Goal: Contribute content: Contribute content

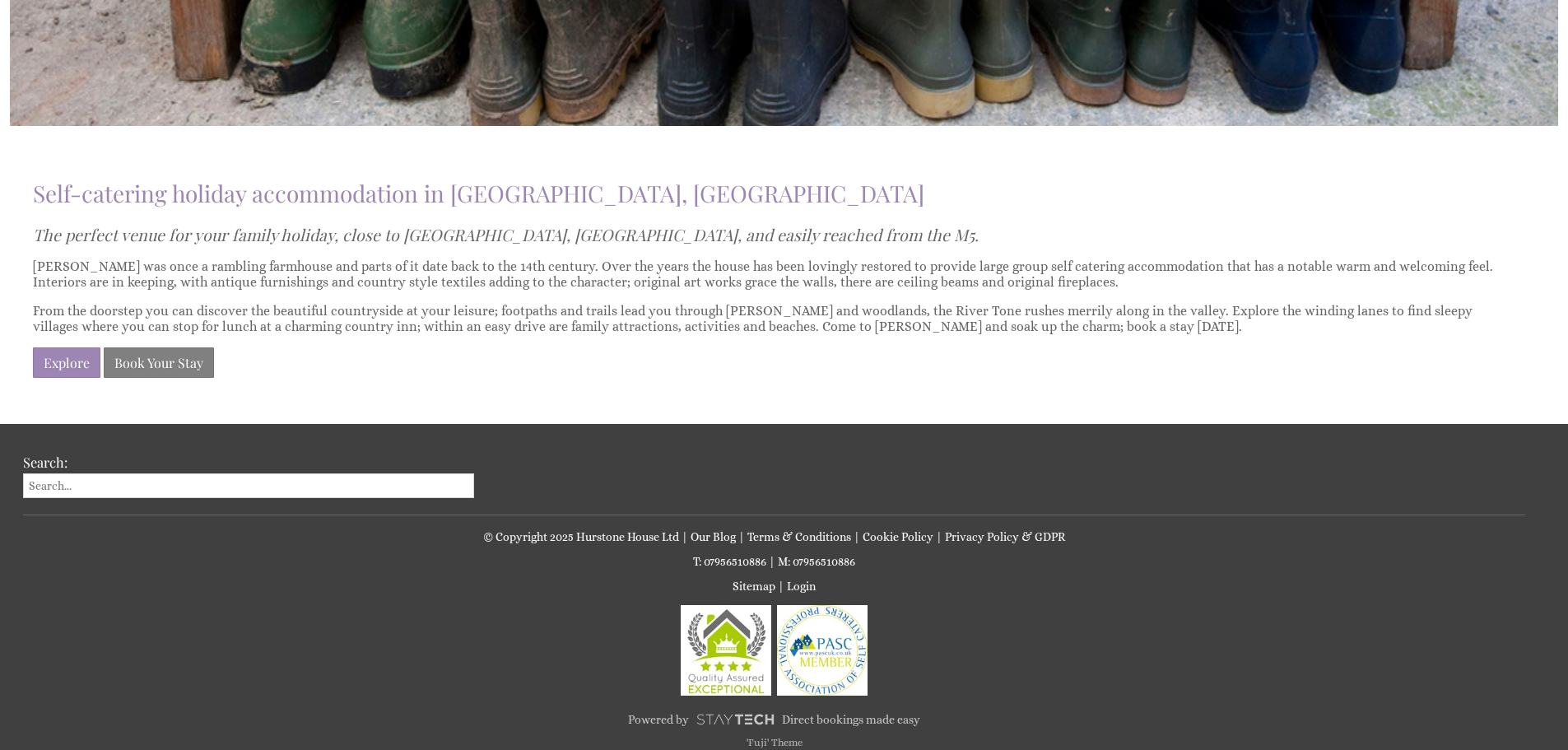
scroll to position [1219, 0]
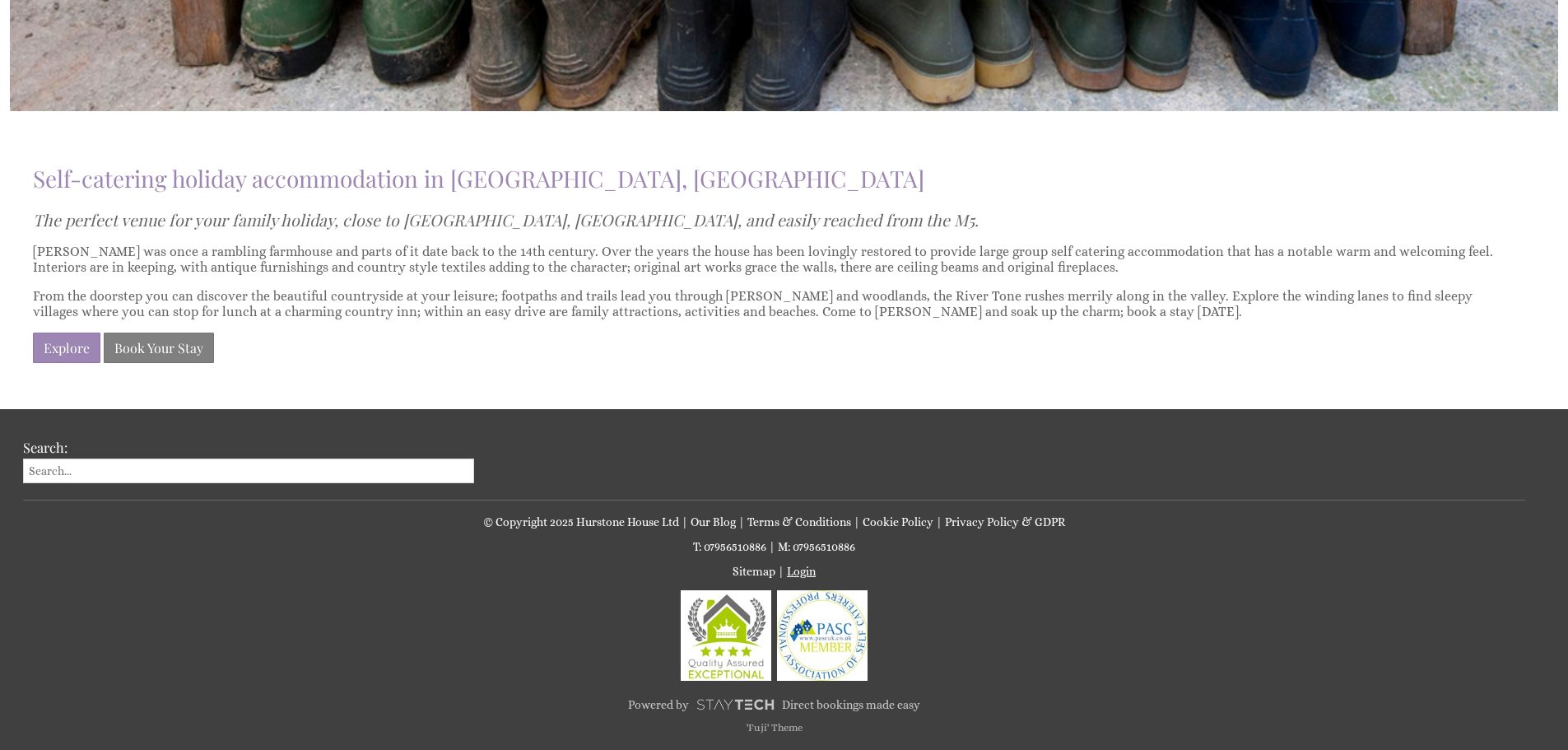
click at [799, 574] on link "Login" at bounding box center [800, 571] width 29 height 13
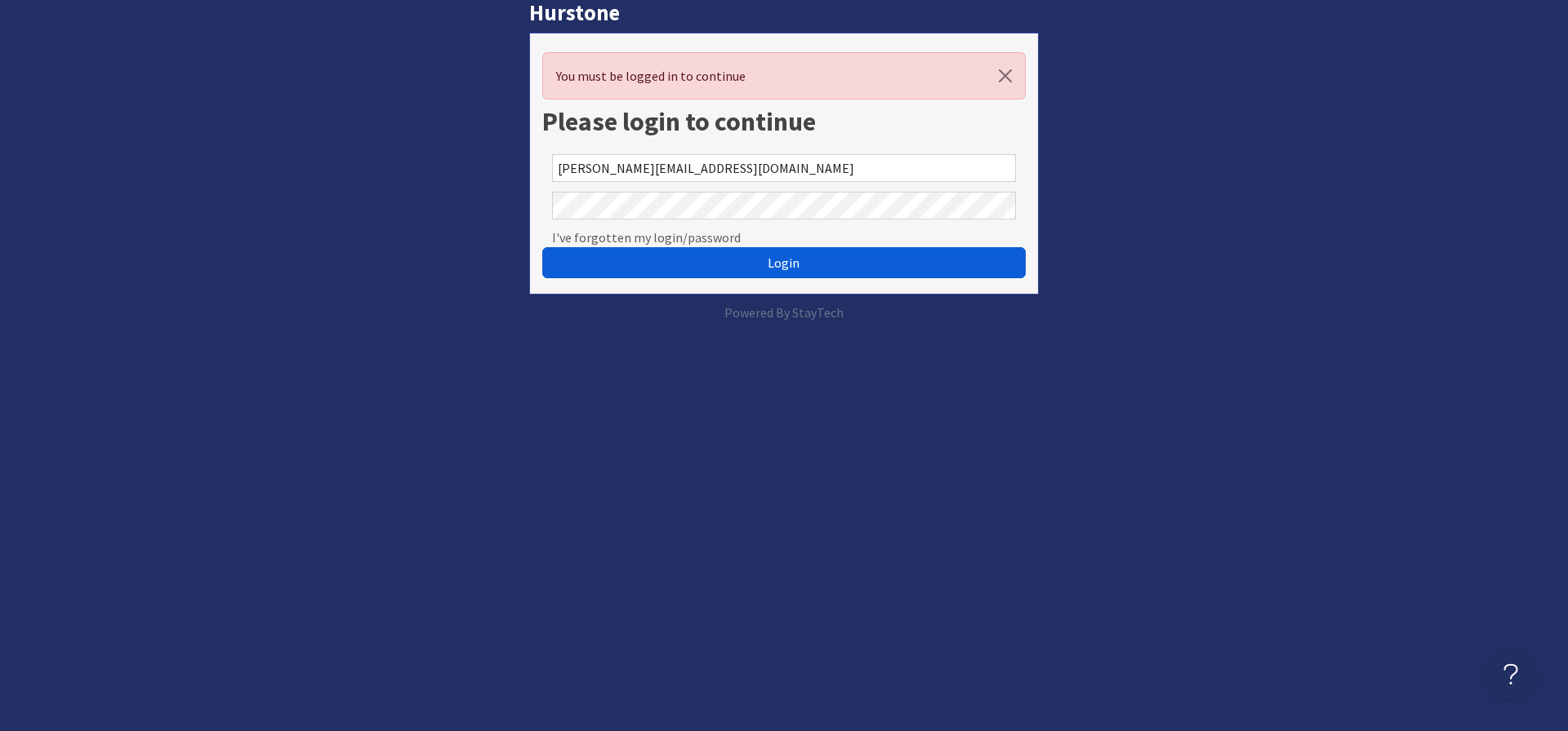
click at [703, 255] on button "Login" at bounding box center [784, 263] width 484 height 31
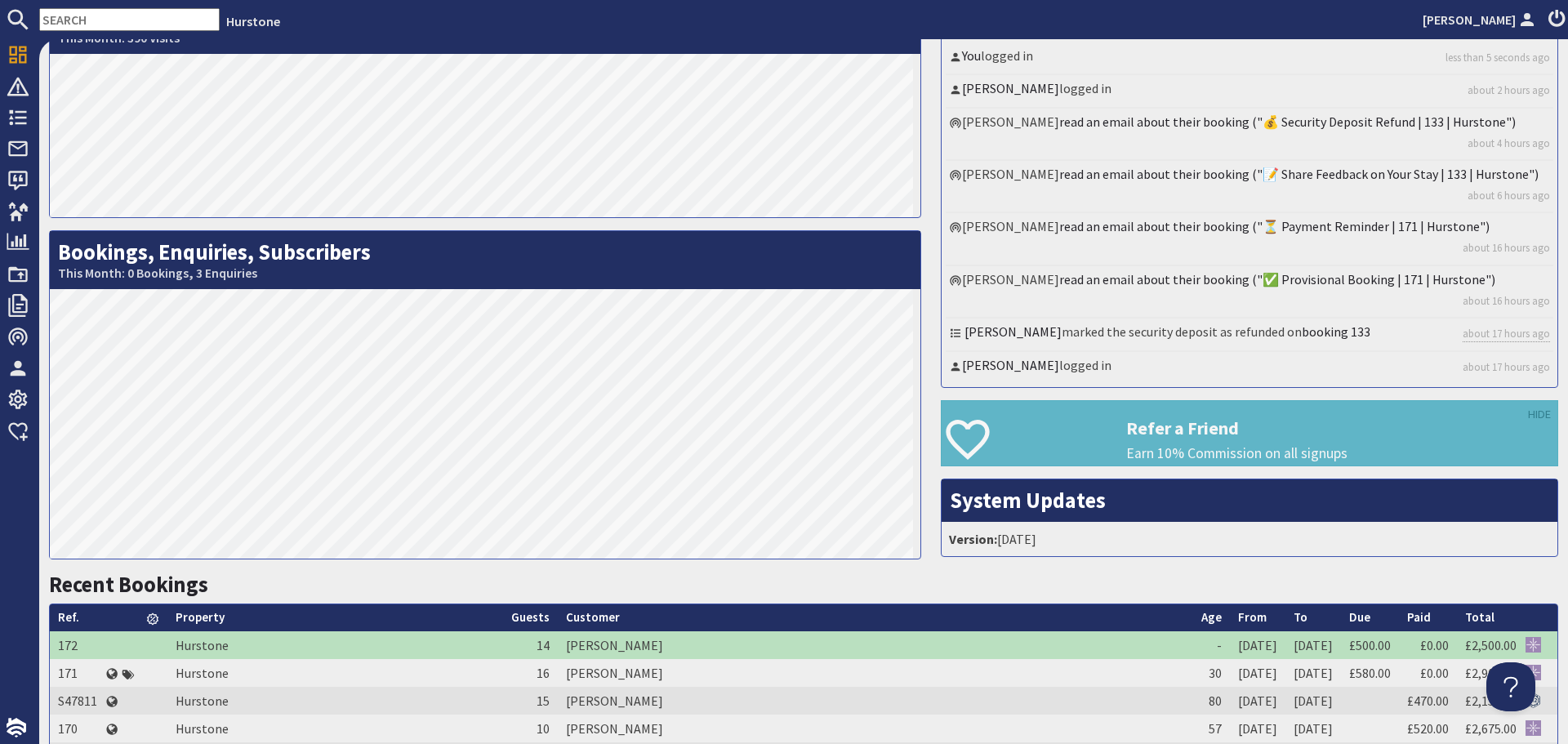
scroll to position [82, 0]
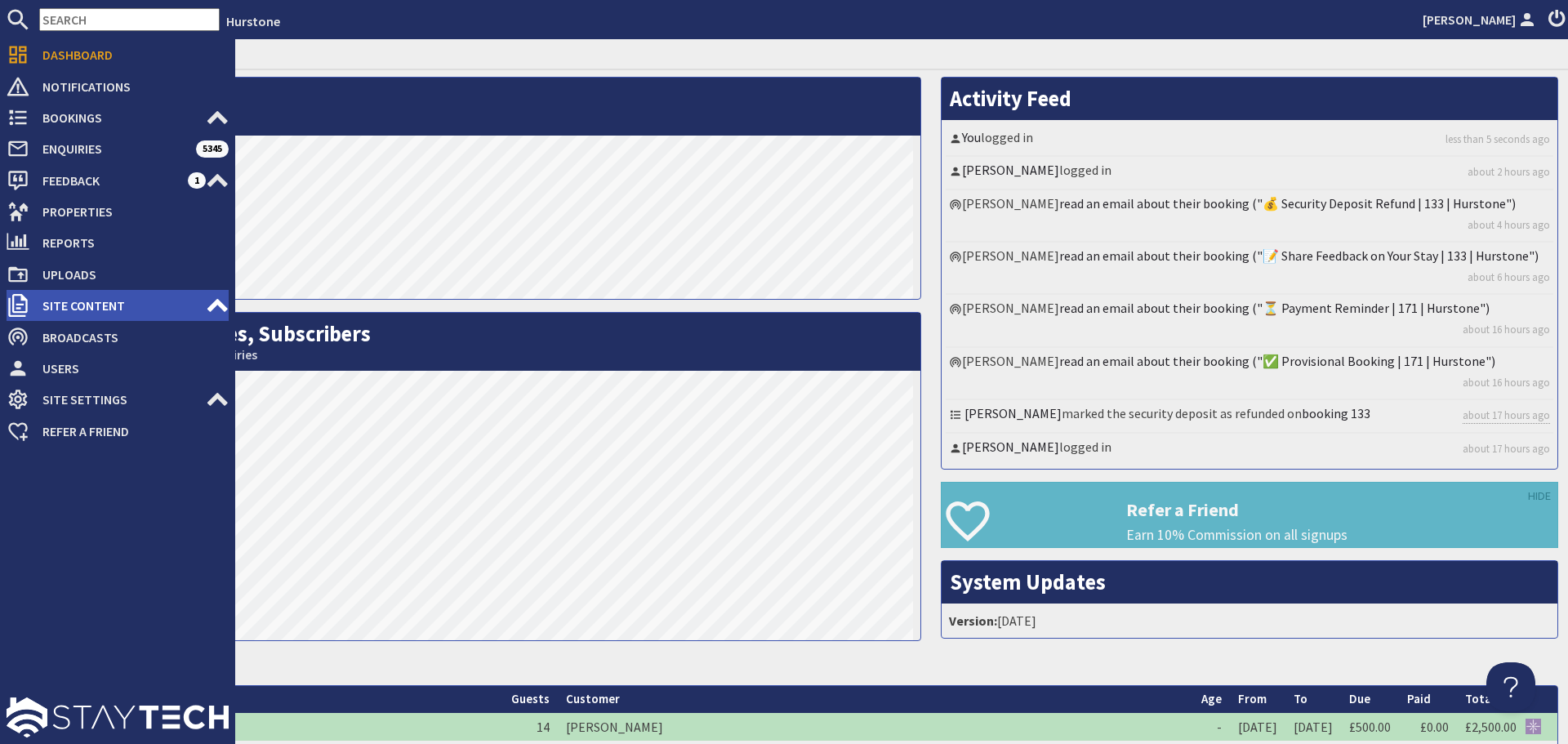
click at [80, 310] on span "Site Content" at bounding box center [117, 305] width 176 height 27
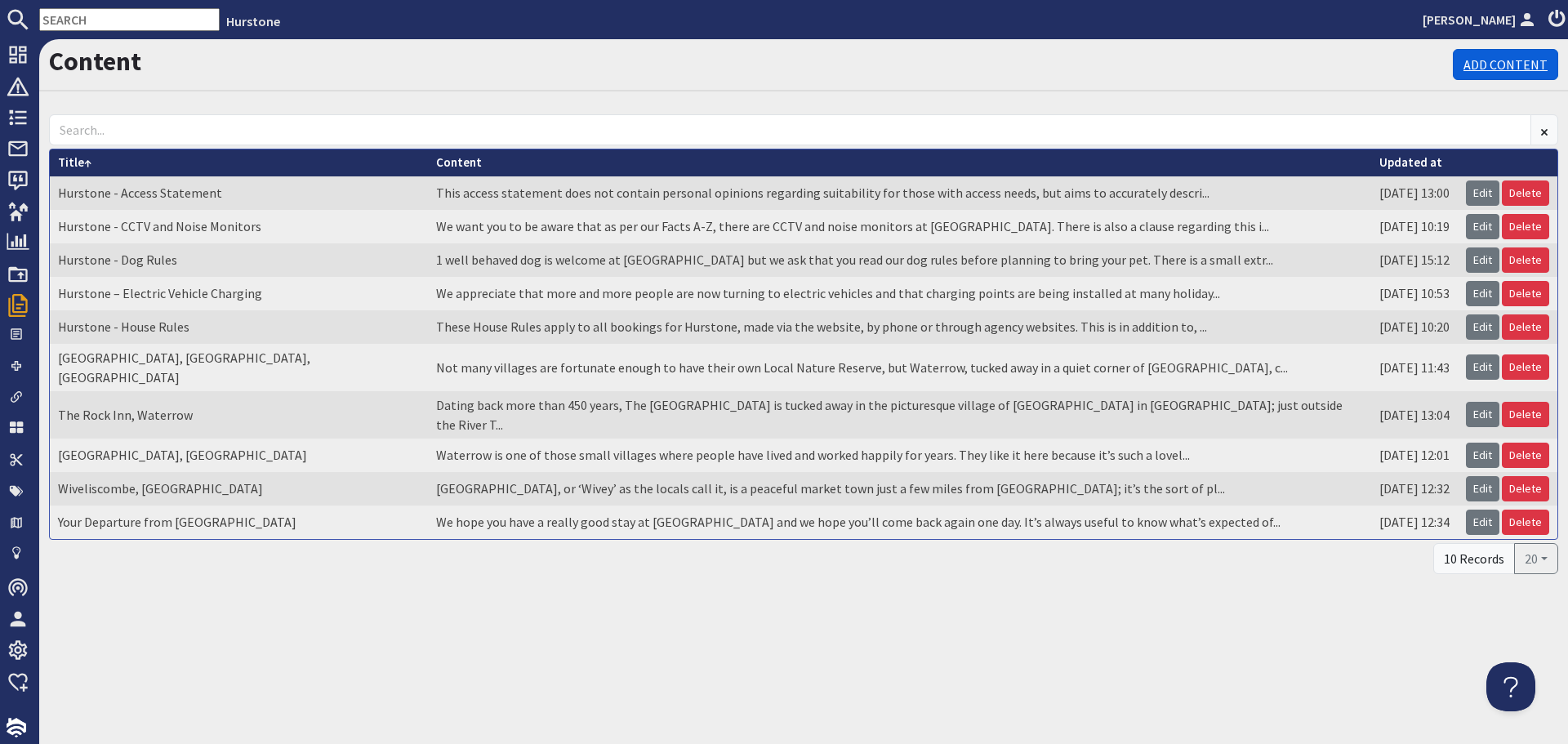
click at [1500, 55] on link "Add Content" at bounding box center [1505, 65] width 105 height 31
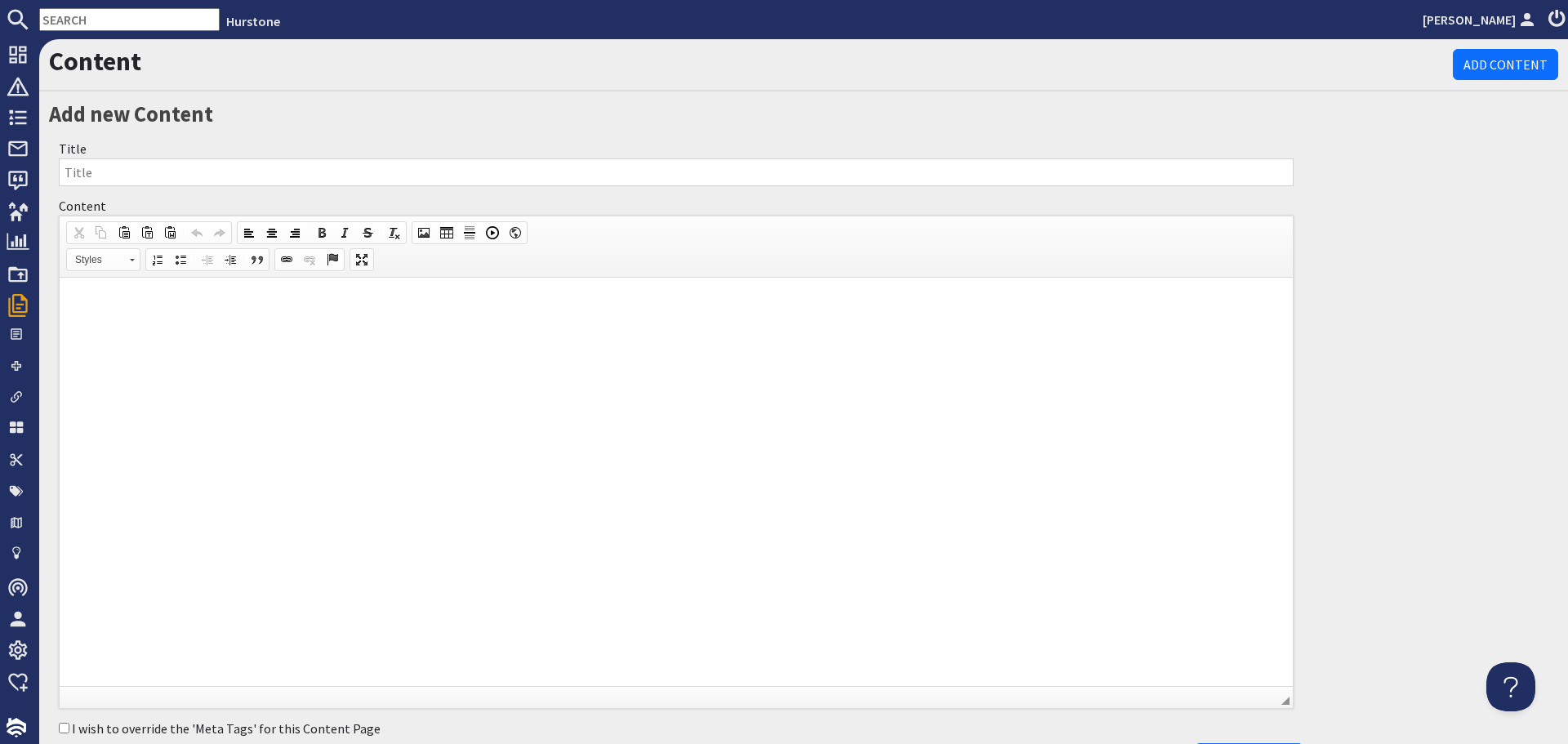
click at [509, 181] on input "Title" at bounding box center [676, 172] width 1235 height 28
paste input "The Swan, Bampton, [GEOGRAPHIC_DATA]"
type input "The Swan, Bampton, [GEOGRAPHIC_DATA]"
click at [761, 327] on html at bounding box center [676, 302] width 1234 height 50
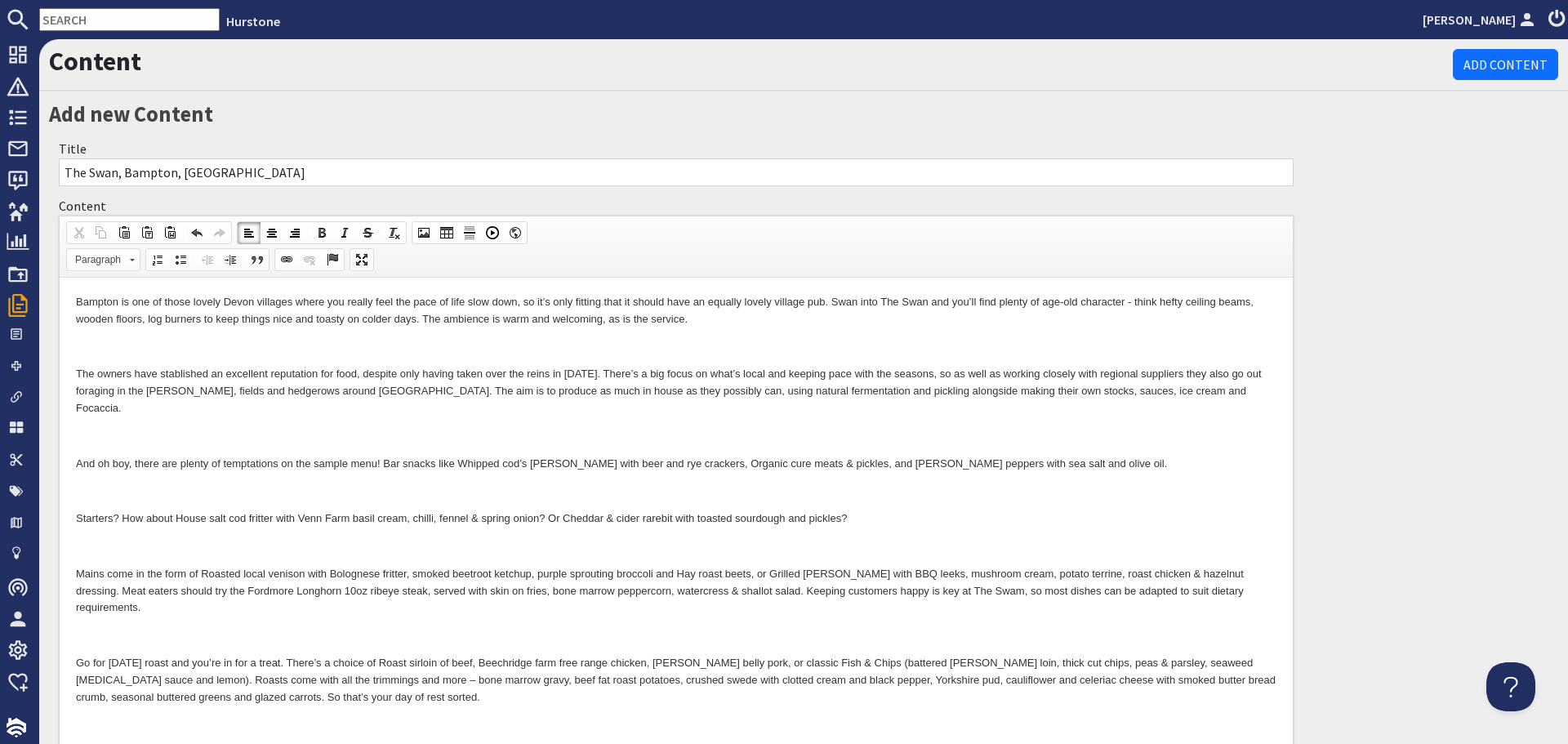
click at [492, 340] on p at bounding box center [675, 347] width 1200 height 17
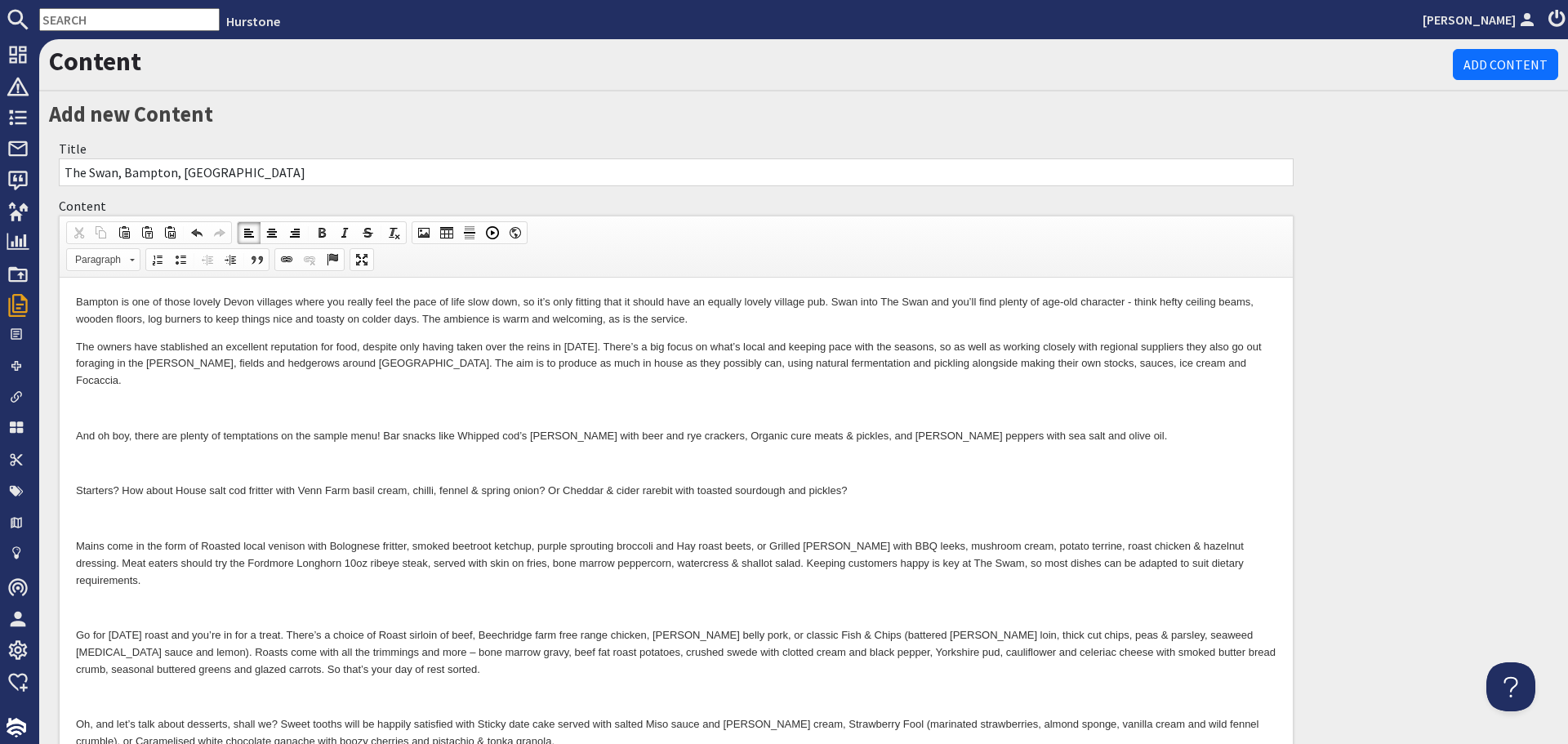
click at [492, 400] on p at bounding box center [675, 408] width 1200 height 17
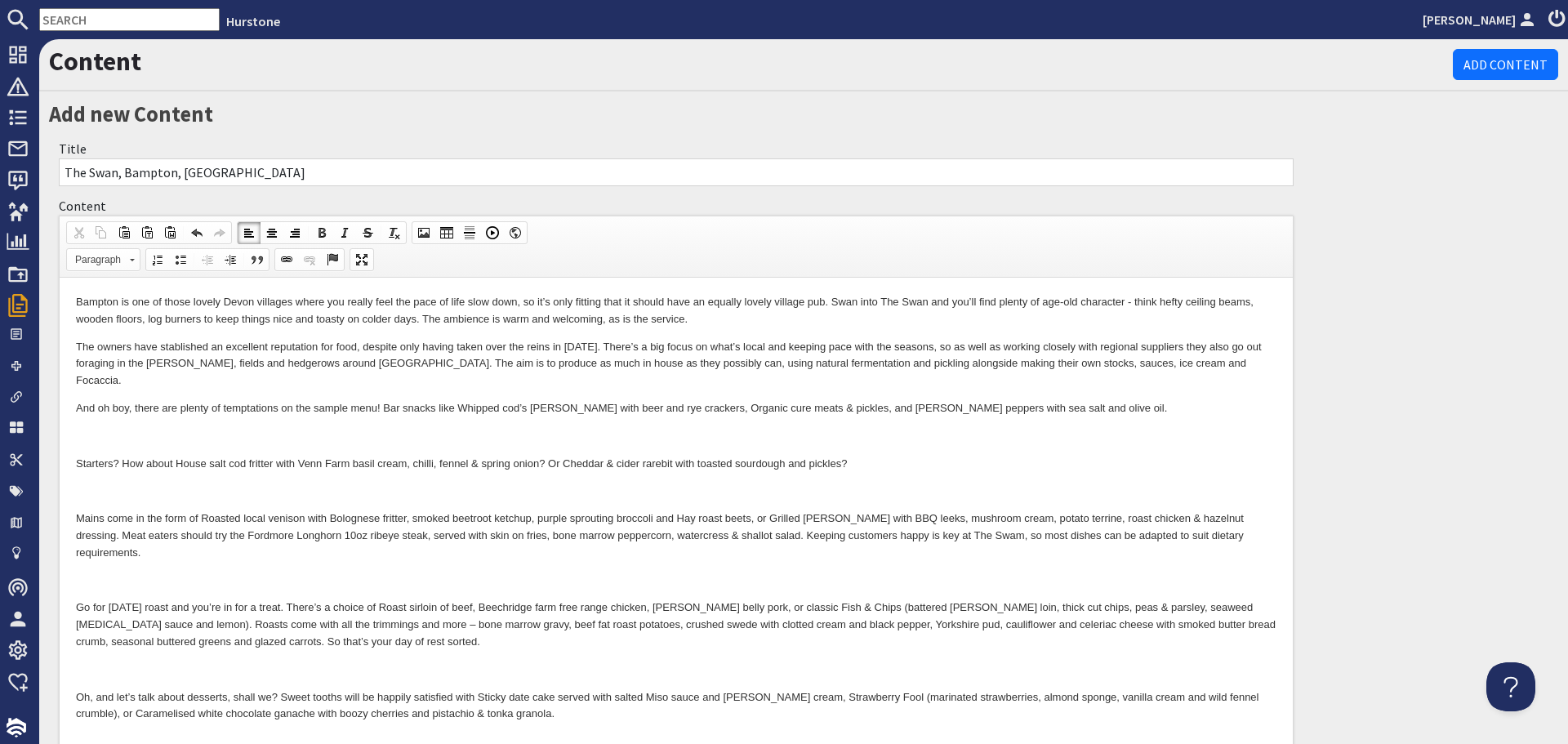
click at [478, 428] on p at bounding box center [675, 435] width 1200 height 17
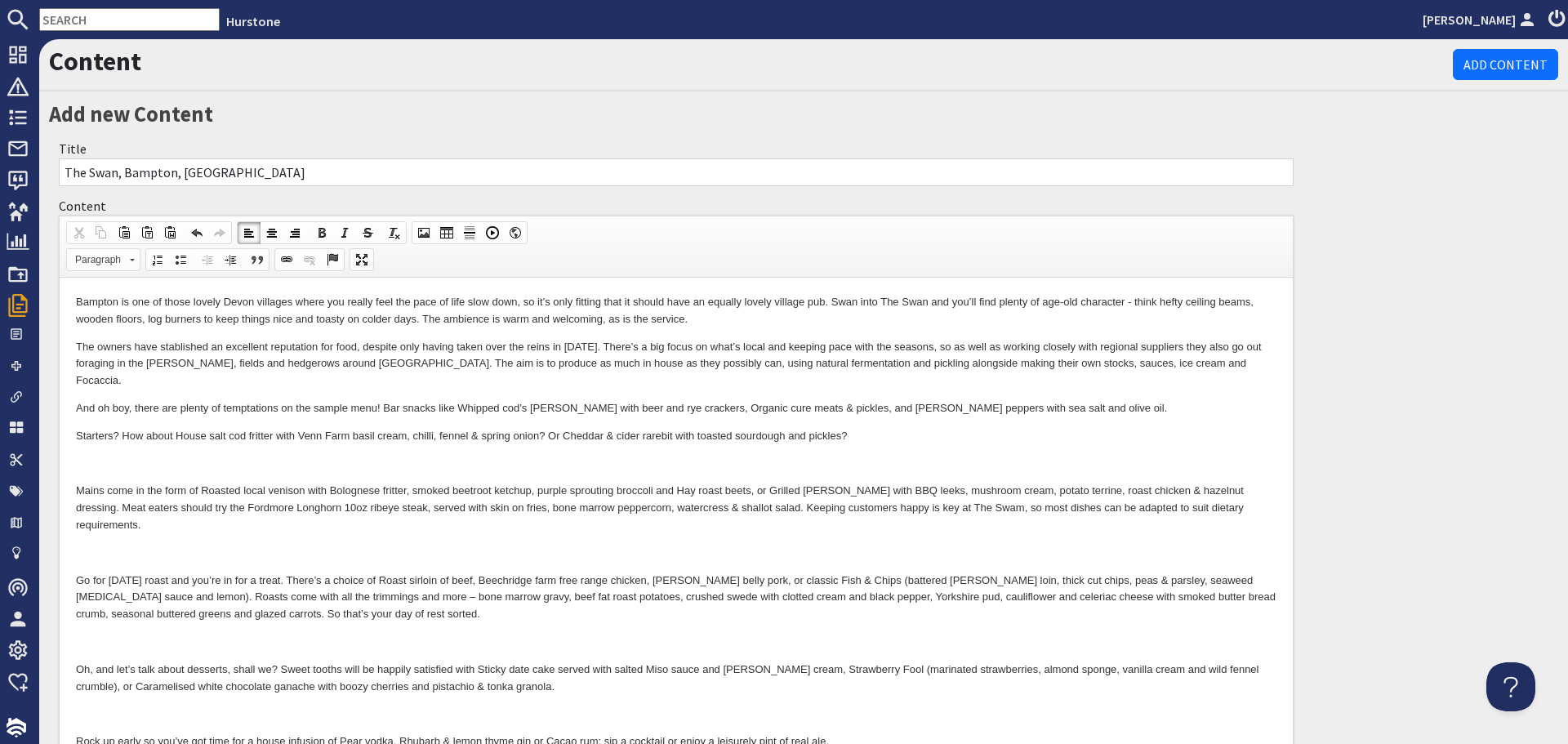
click at [464, 456] on p at bounding box center [675, 464] width 1200 height 17
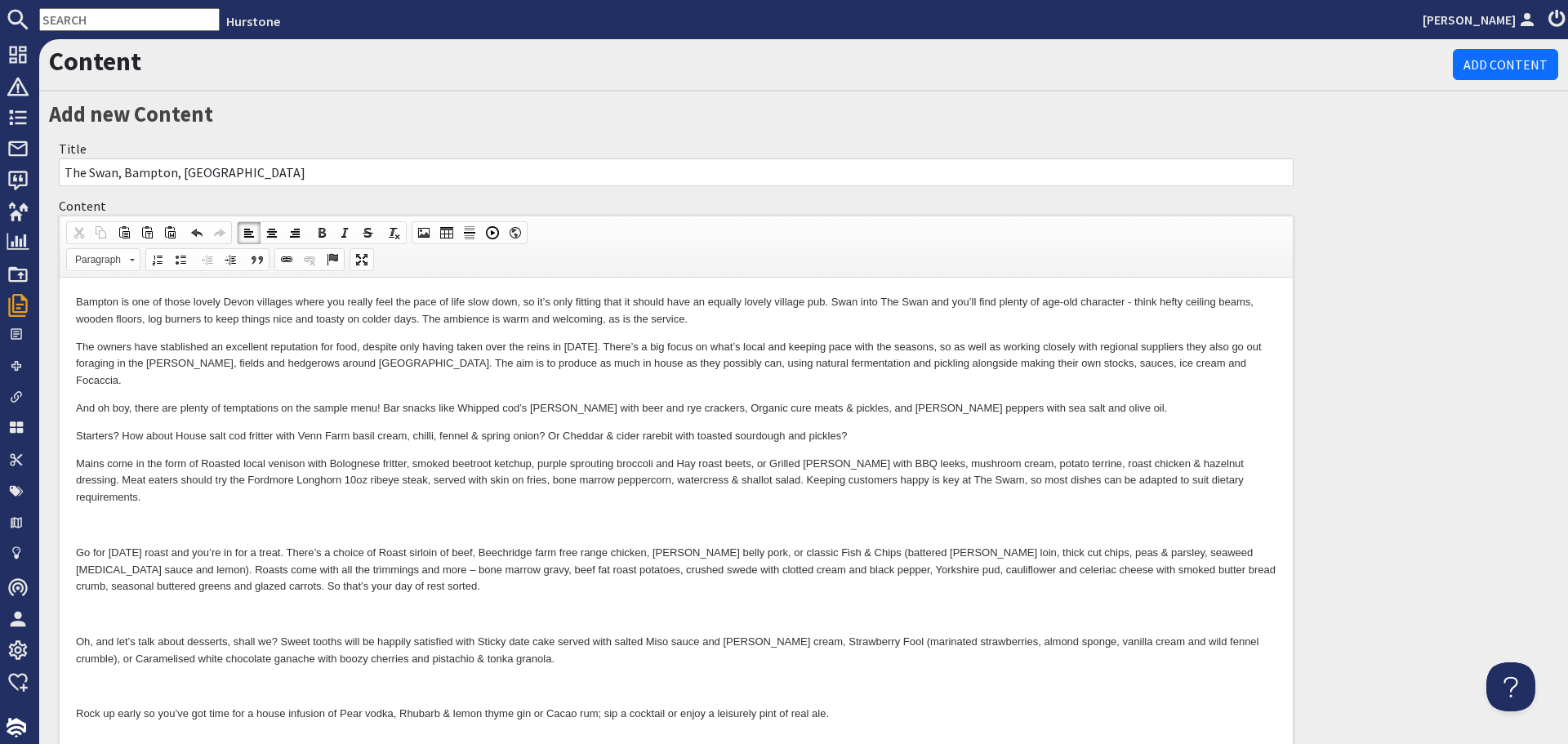
click at [468, 517] on p at bounding box center [675, 525] width 1200 height 17
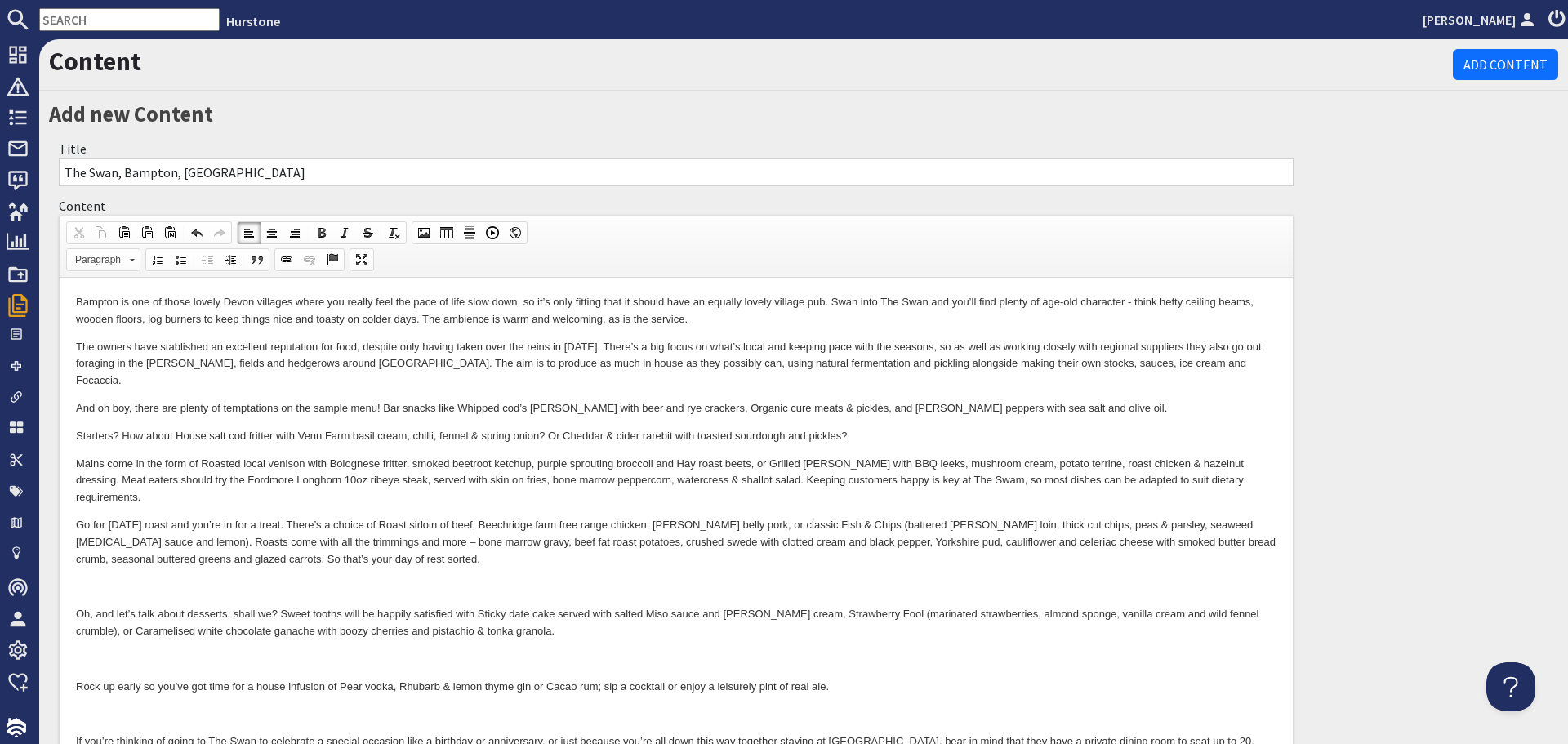
click at [416, 578] on p at bounding box center [675, 586] width 1200 height 17
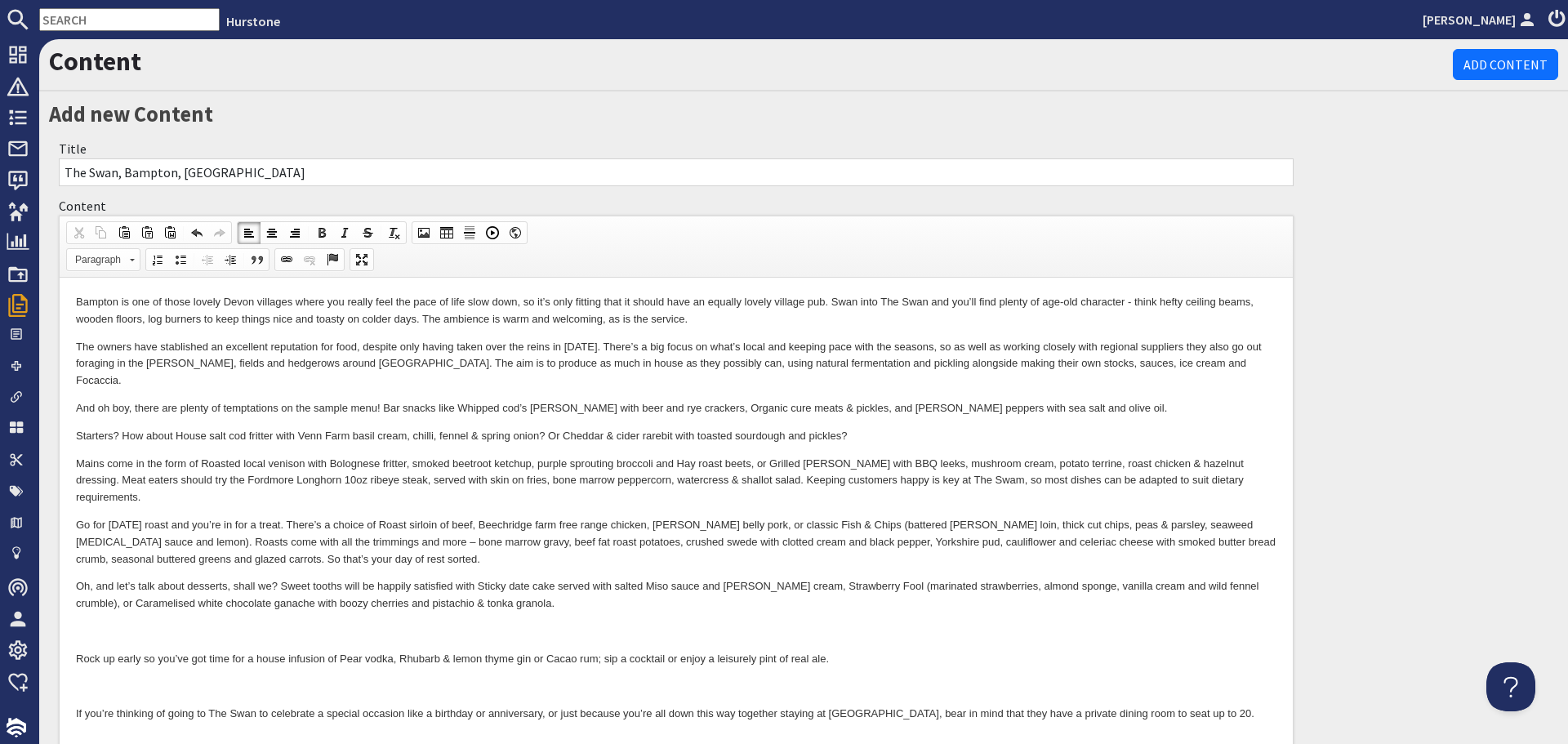
click at [402, 623] on p at bounding box center [675, 631] width 1200 height 17
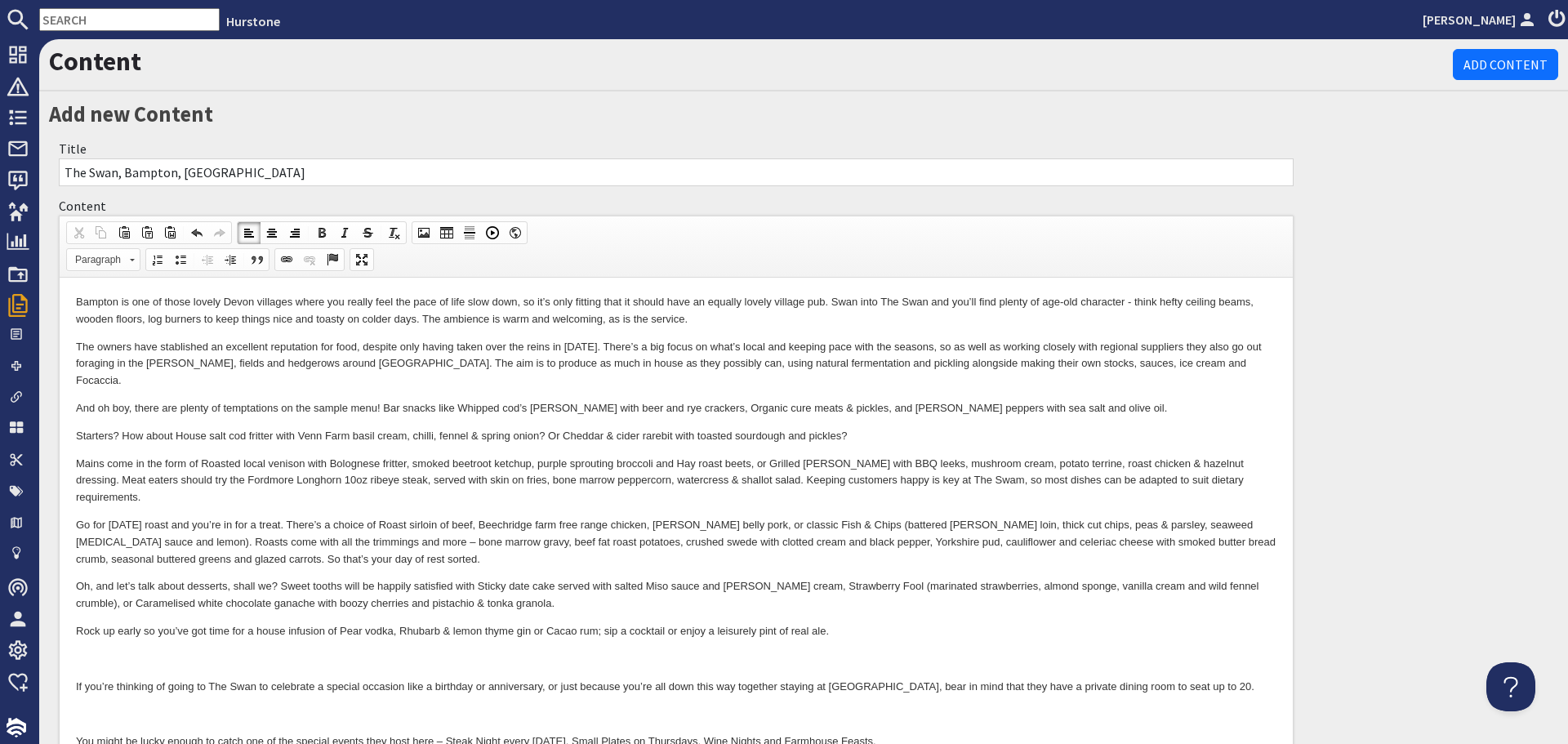
click at [392, 651] on p at bounding box center [675, 658] width 1200 height 17
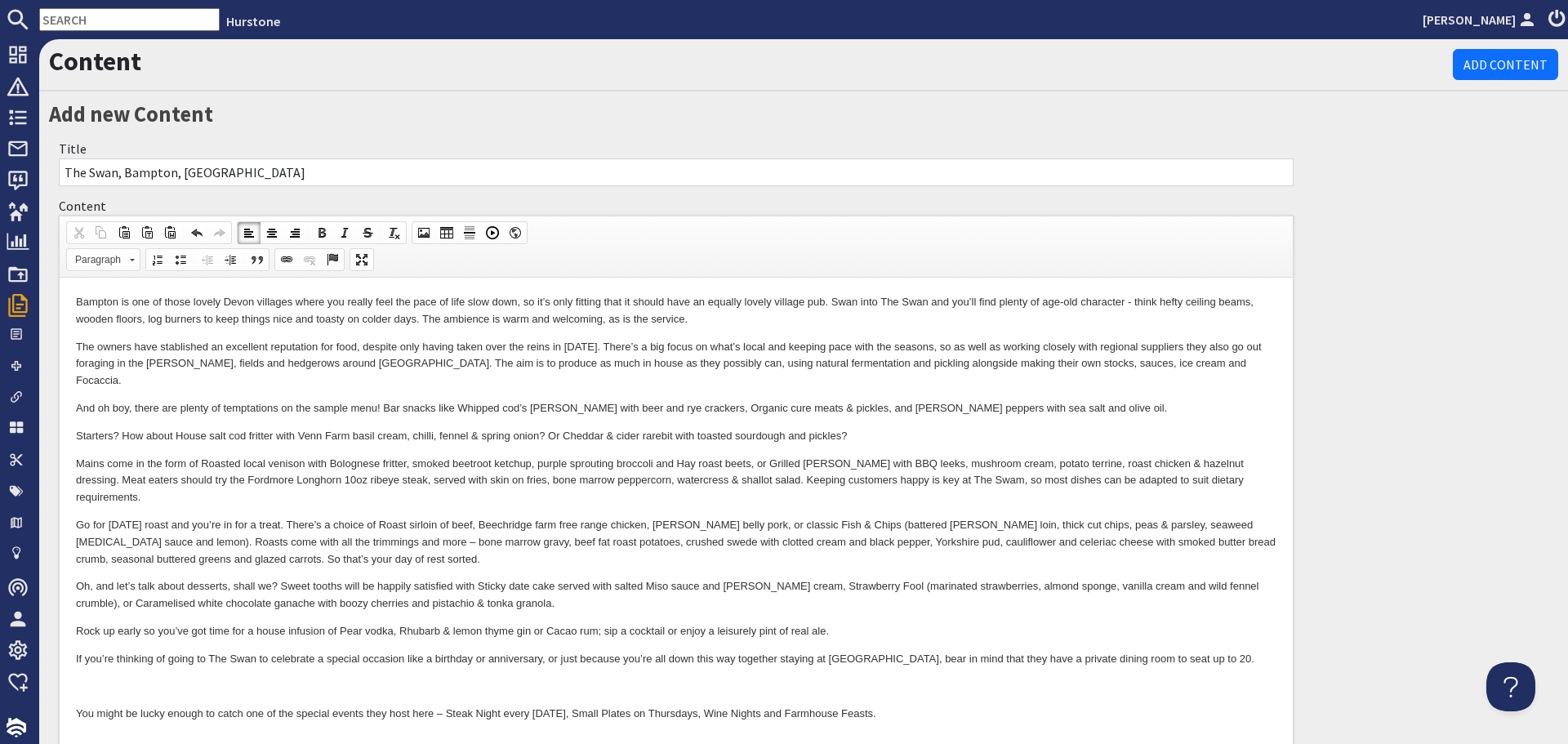
click at [382, 636] on body "Bampton is one of those lovely Devon villages where you really feel the pace of…" at bounding box center [675, 591] width 1200 height 595
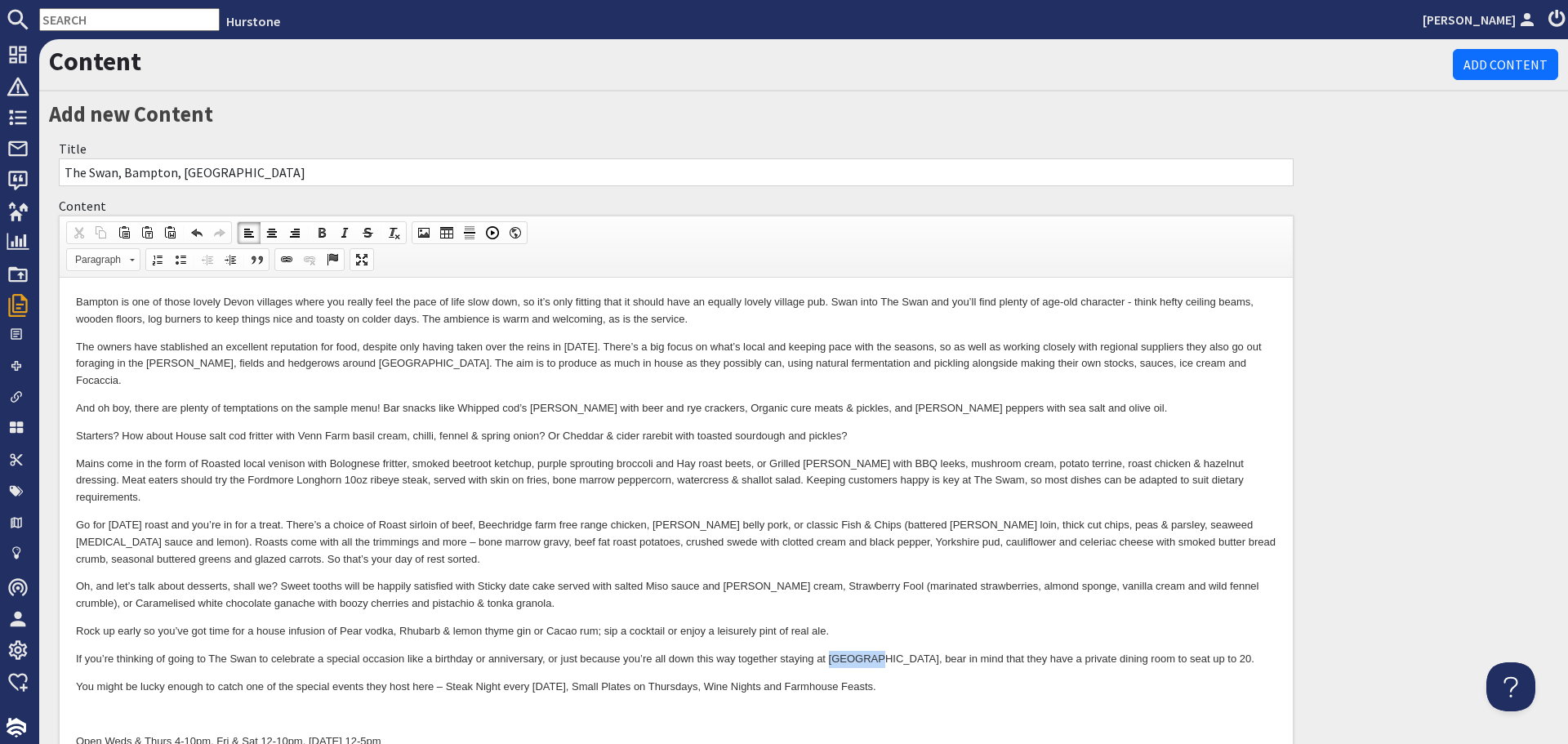
drag, startPoint x: 829, startPoint y: 621, endPoint x: 872, endPoint y: 617, distance: 43.2
click at [872, 651] on p "If you’re thinking of going to The Swan to celebrate a special occasion like a …" at bounding box center [675, 658] width 1200 height 17
click at [282, 259] on span at bounding box center [286, 259] width 13 height 13
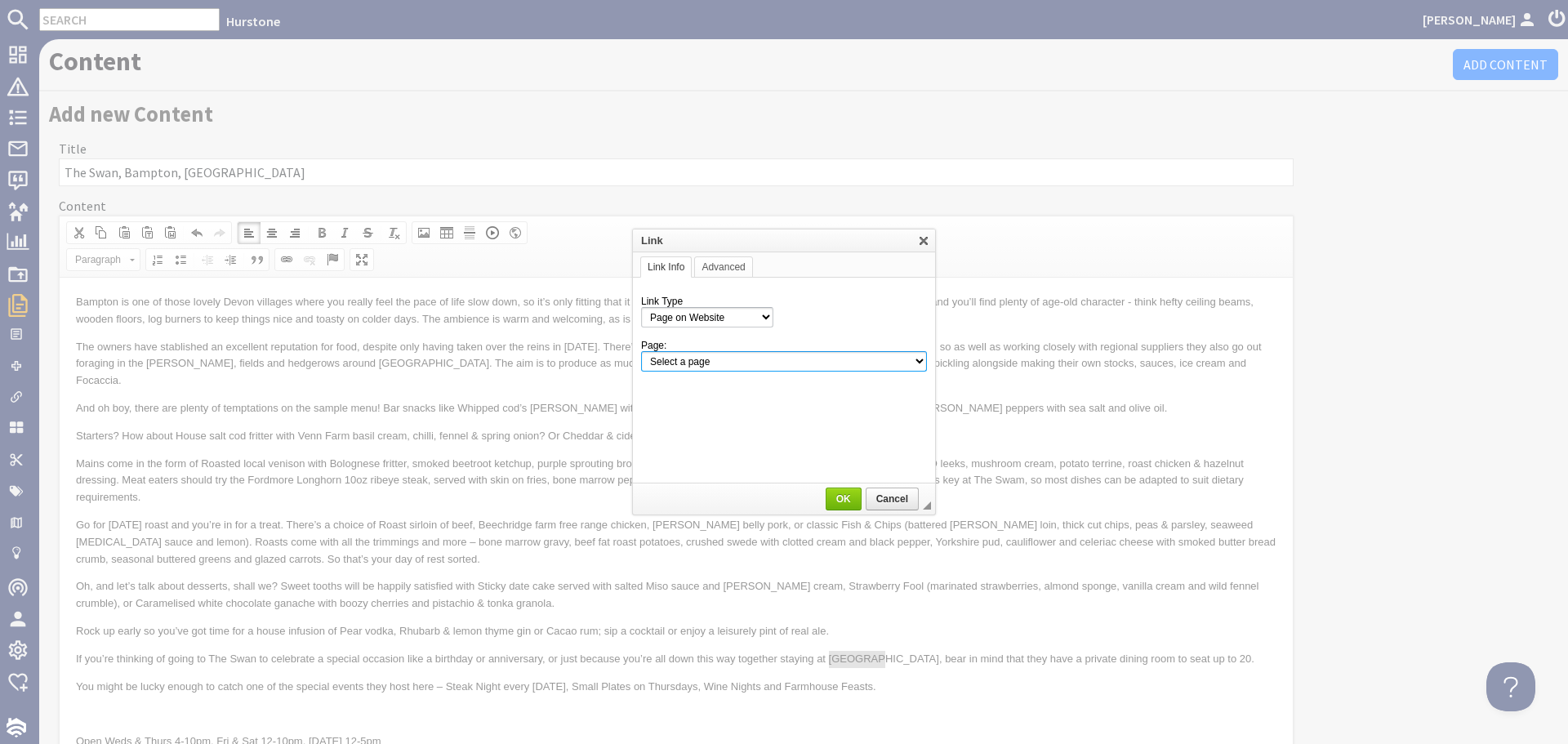
click at [896, 367] on select "Select a page Homepage Content Page · Hurstone - Access Statement · Hurstone - …" at bounding box center [784, 361] width 286 height 21
select select "property!hurstone-95"
click at [641, 351] on select "Select a page Homepage Content Page · Hurstone - Access Statement · Hurstone - …" at bounding box center [784, 361] width 286 height 21
click at [838, 498] on span "OK" at bounding box center [843, 499] width 32 height 12
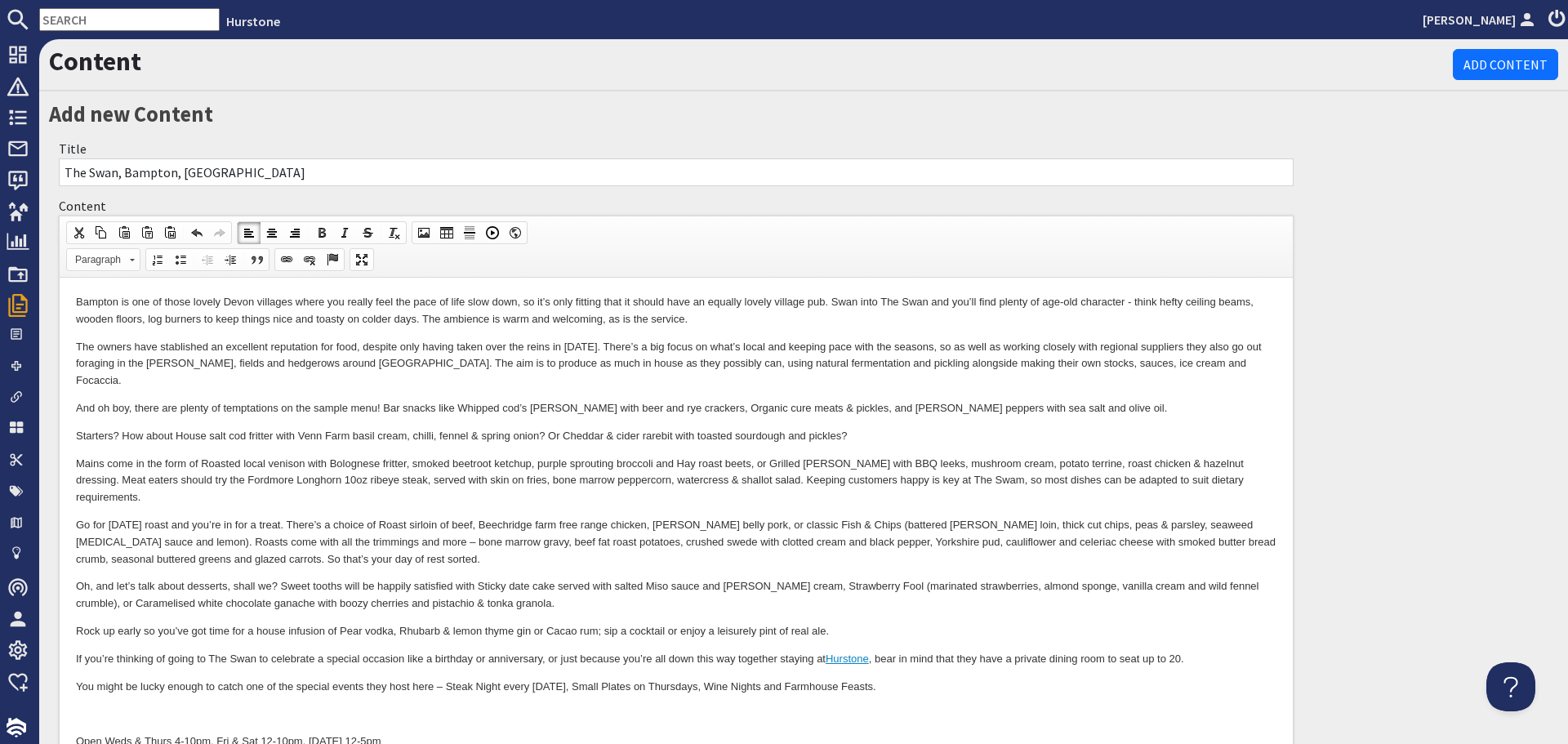
click at [529, 668] on body "Bampton is one of those lovely Devon villages where you really feel the pace of…" at bounding box center [675, 577] width 1200 height 567
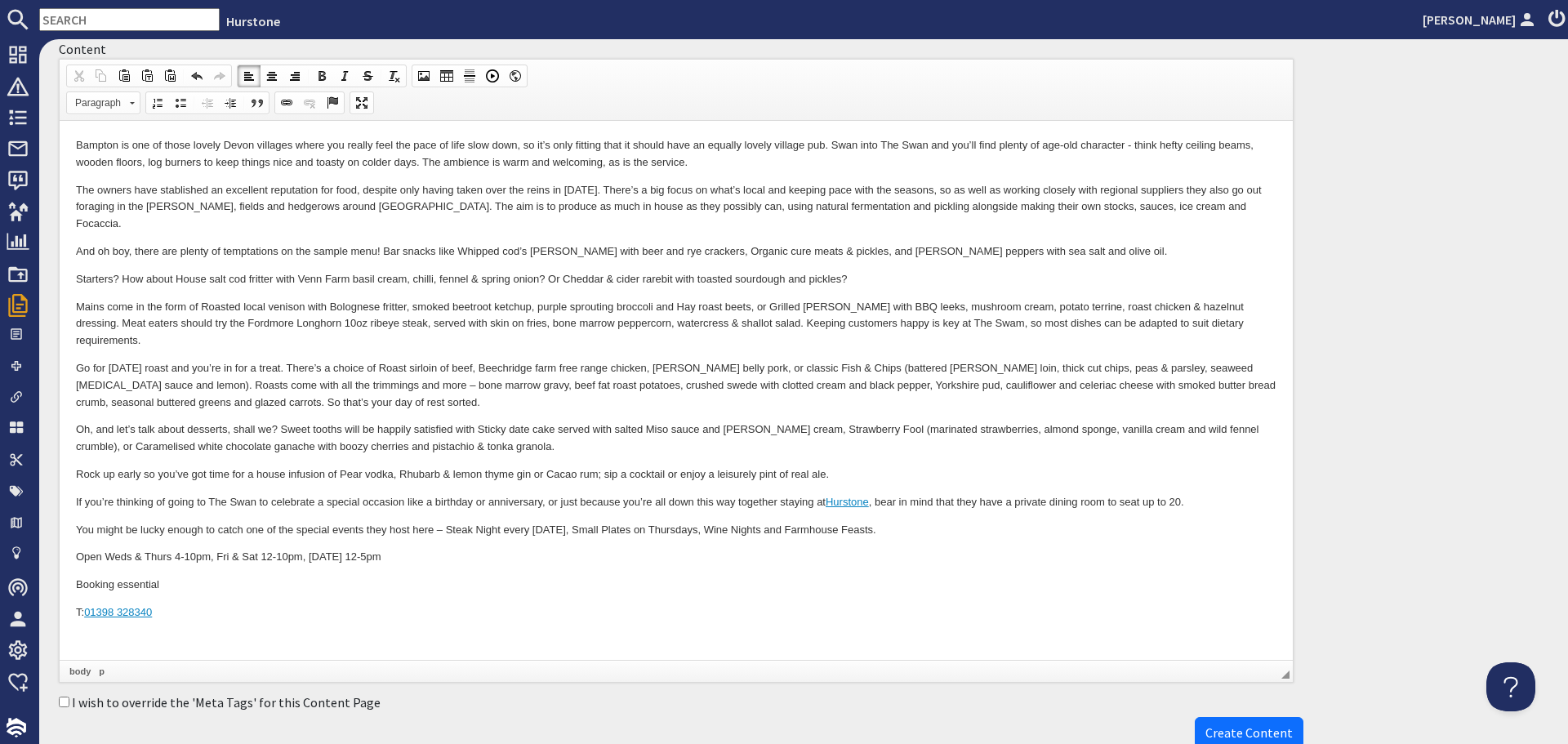
scroll to position [163, 0]
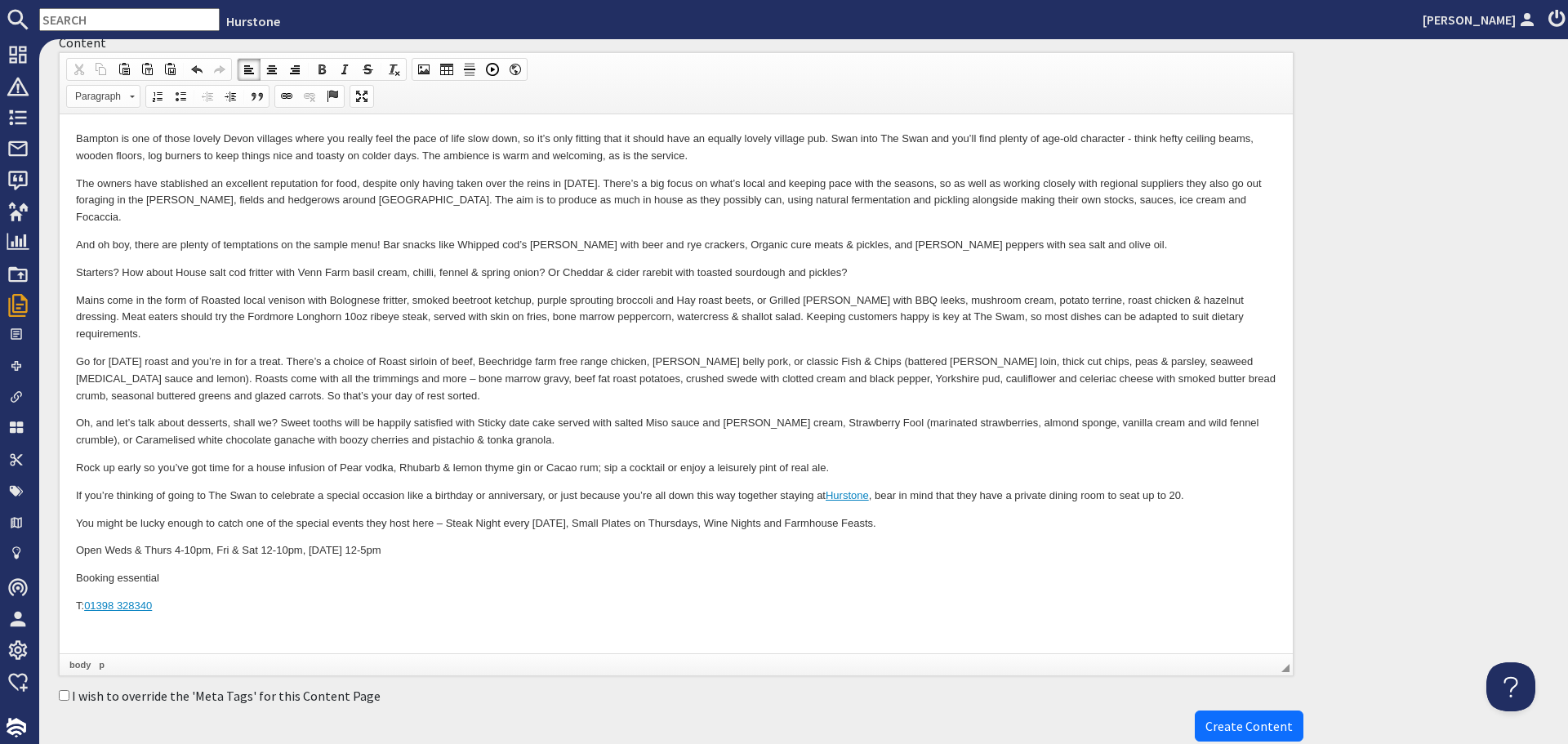
click at [75, 542] on html "Bampton is one of those lovely Devon villages where you really feel the pace of…" at bounding box center [676, 400] width 1234 height 572
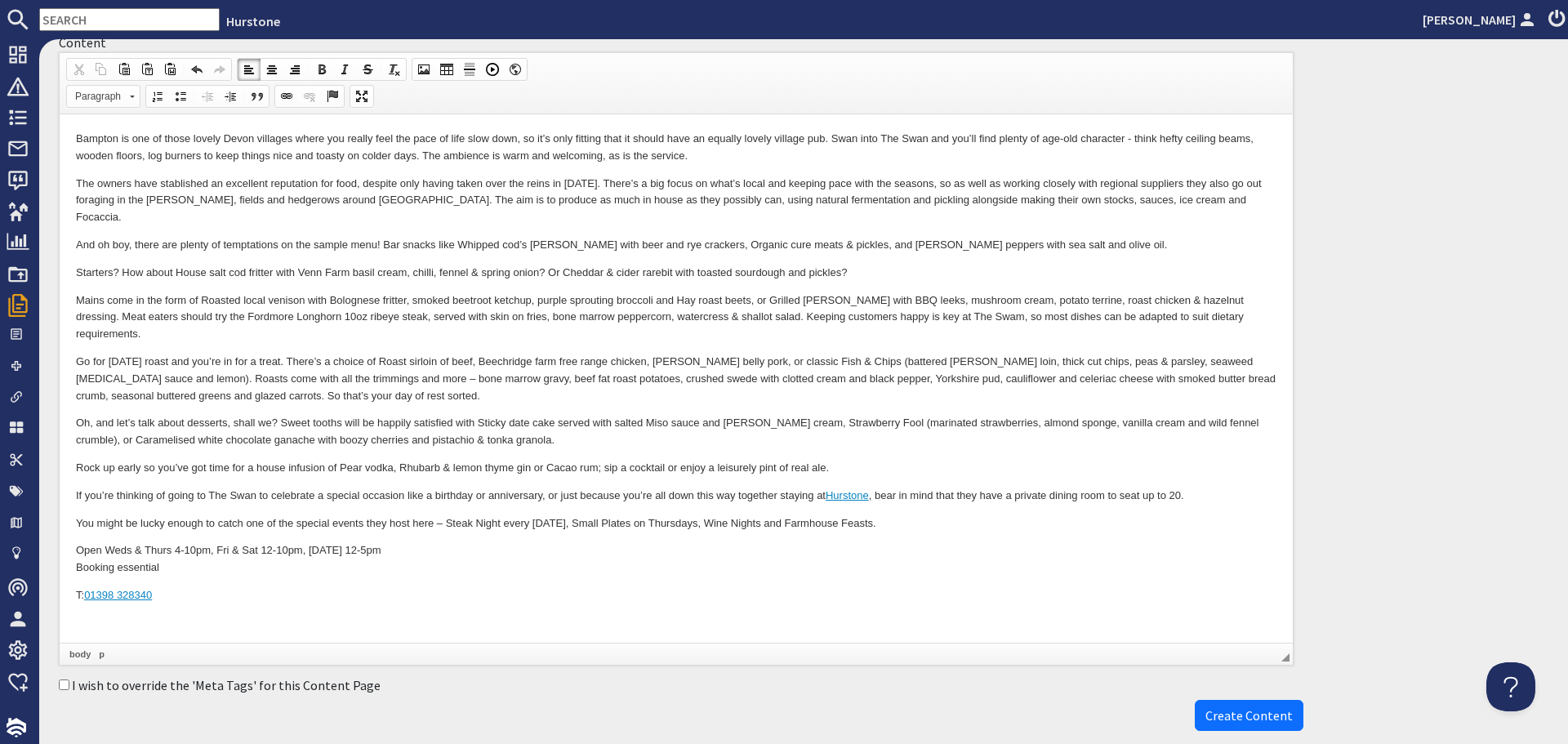
click at [72, 559] on html "Bampton is one of those lovely Devon villages where you really feel the pace of…" at bounding box center [676, 394] width 1234 height 561
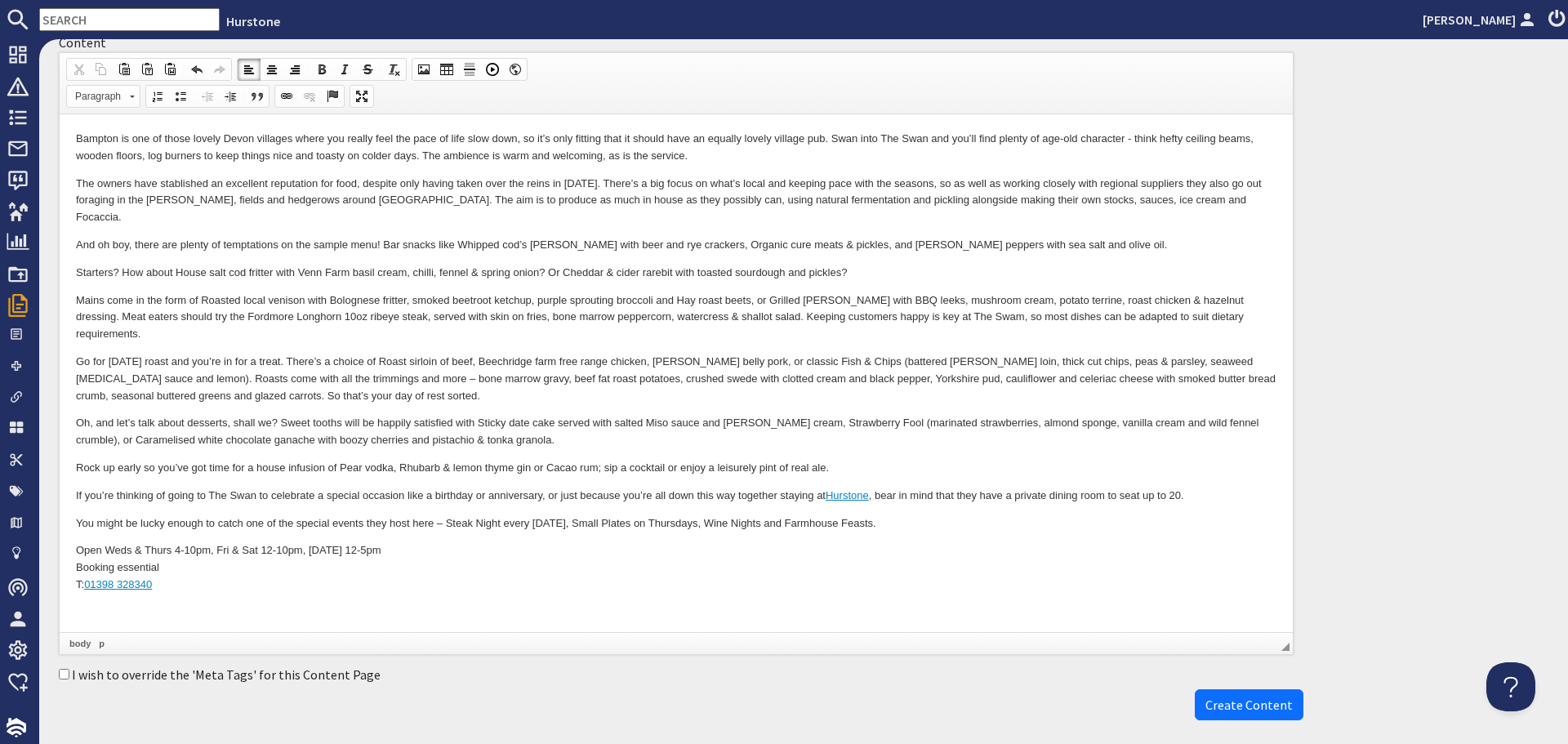
click at [111, 604] on p at bounding box center [675, 612] width 1200 height 17
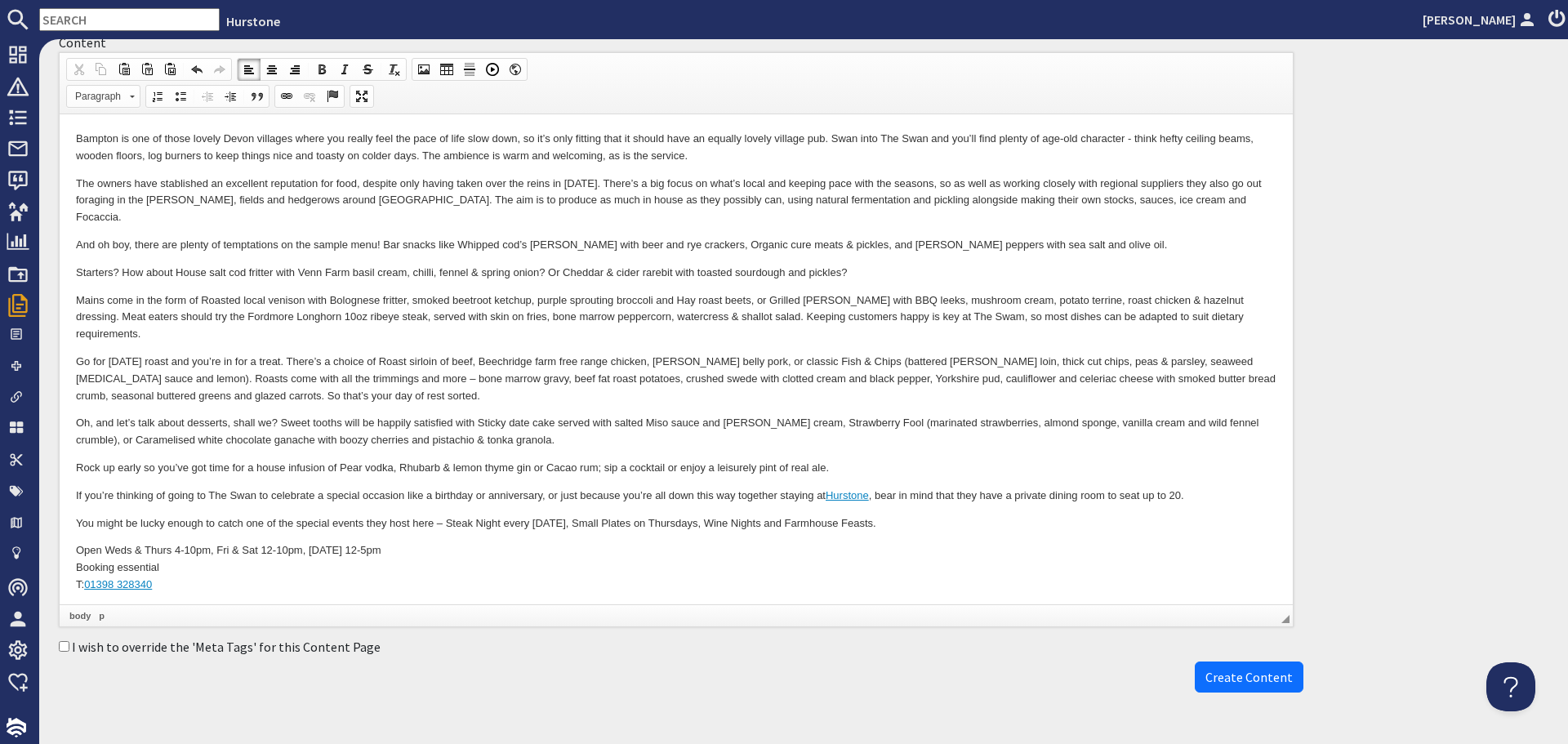
drag, startPoint x: 67, startPoint y: 579, endPoint x: 328, endPoint y: 588, distance: 261.2
click at [328, 588] on html "Bampton is one of those lovely Devon villages where you really feel the pace of…" at bounding box center [676, 375] width 1234 height 524
click at [64, 648] on input "I wish to override the 'Meta Tags' for this Content Page" at bounding box center [64, 646] width 11 height 11
checkbox input "true"
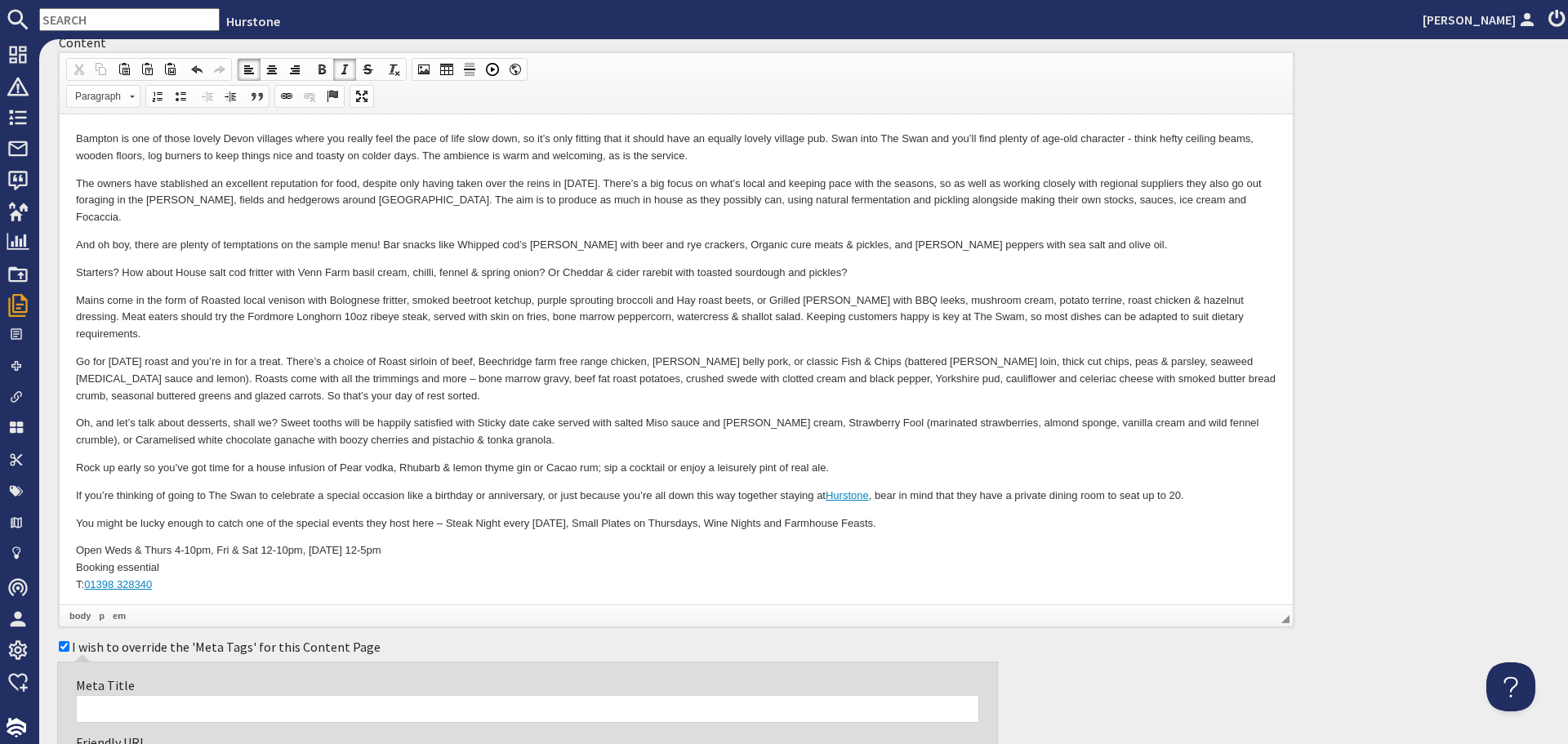
click at [137, 712] on input "Meta Title" at bounding box center [527, 709] width 903 height 28
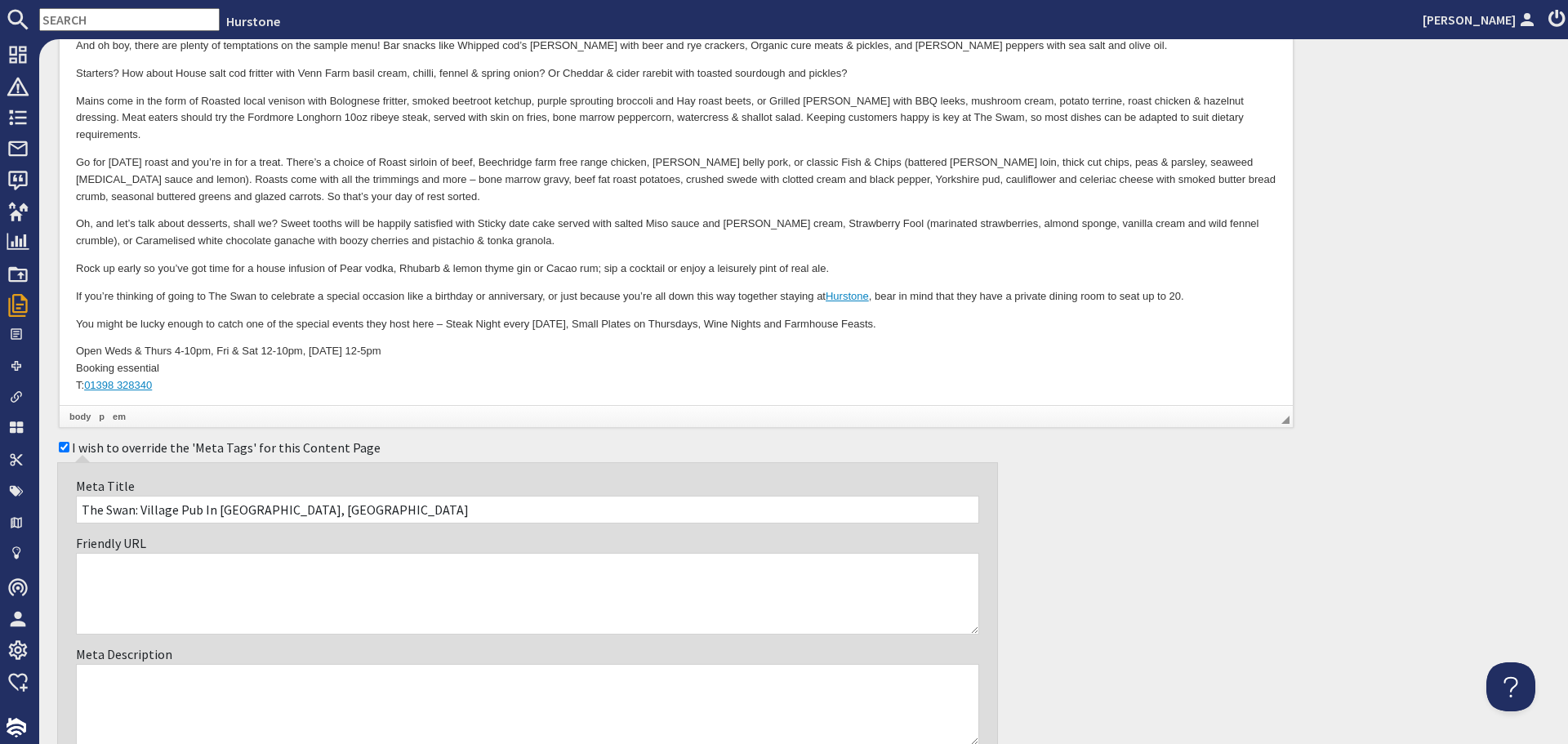
scroll to position [408, 0]
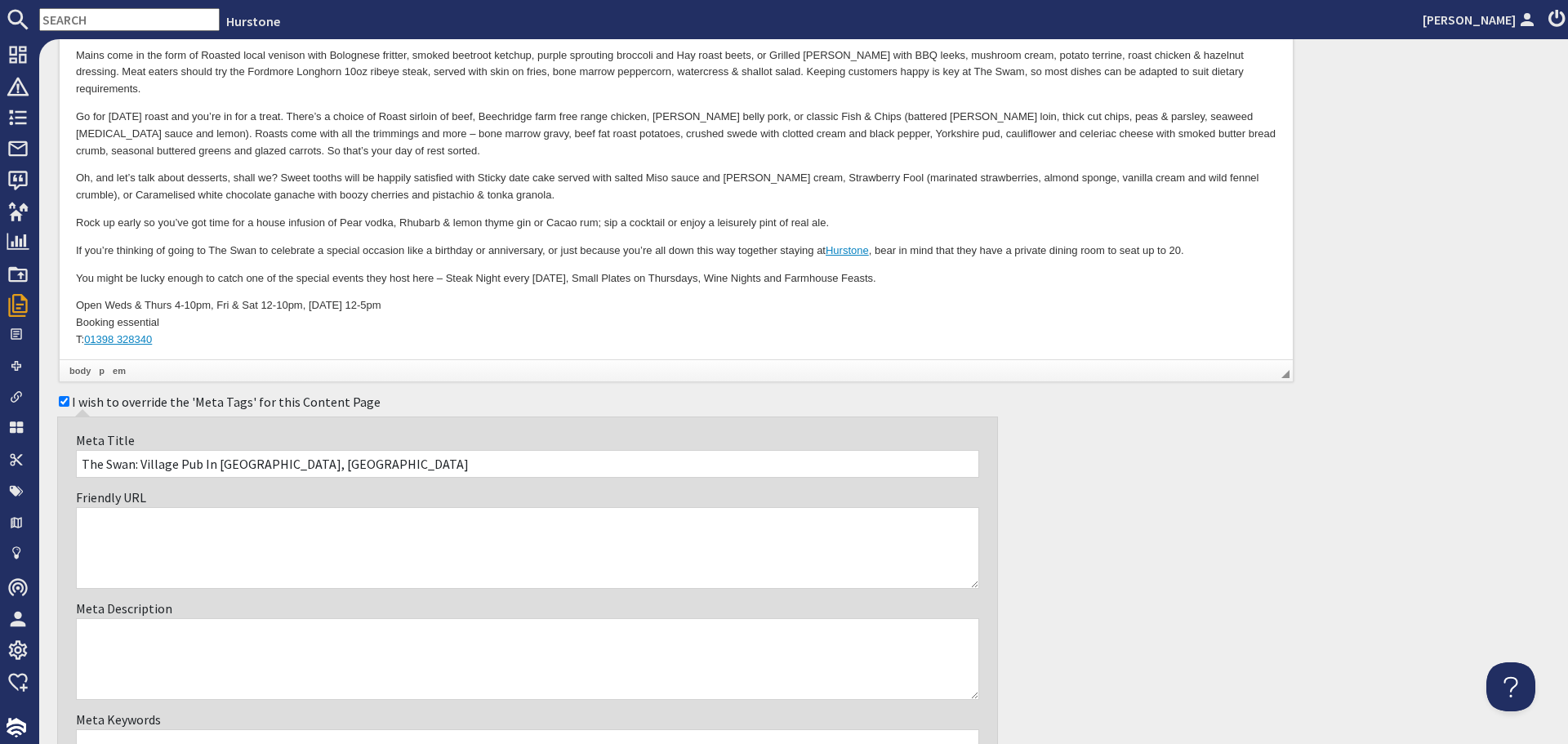
type input "The Swan: Village Pub In Bampton, Devon"
click at [311, 631] on textarea "Meta Description" at bounding box center [527, 658] width 903 height 82
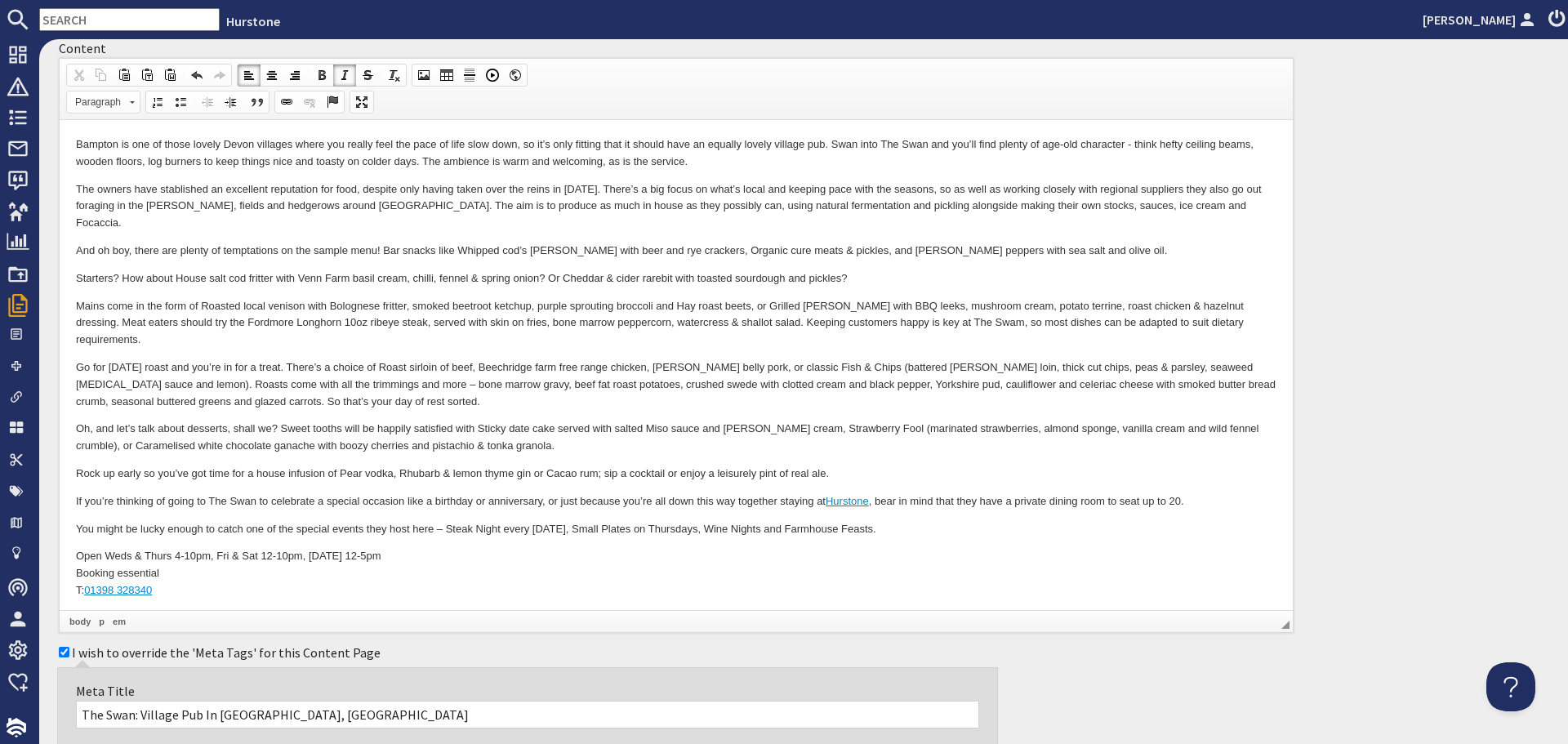
scroll to position [82, 0]
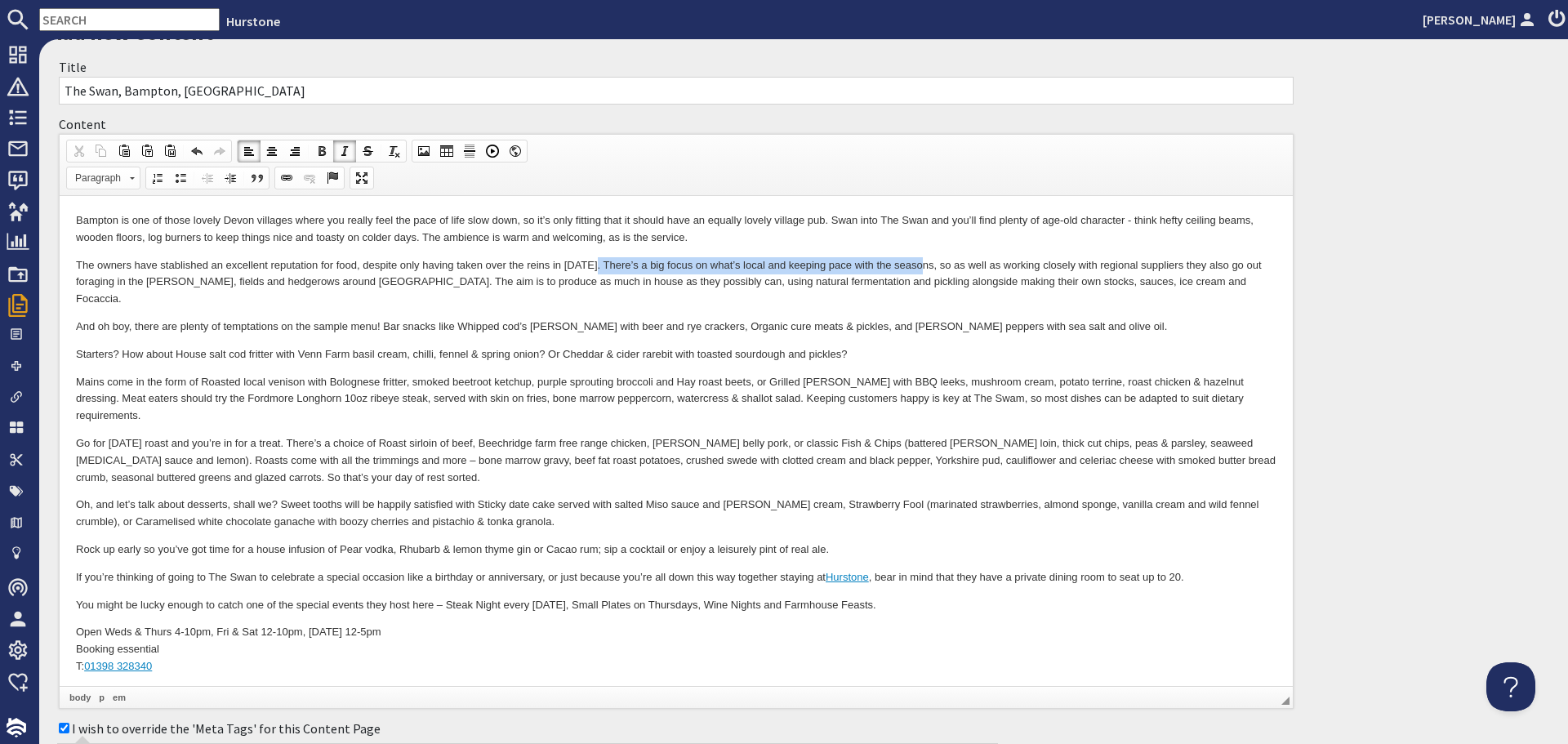
drag, startPoint x: 594, startPoint y: 261, endPoint x: 925, endPoint y: 260, distance: 331.0
click at [925, 260] on p "The owners have stablished an excellent reputation for food, despite only havin…" at bounding box center [675, 283] width 1200 height 51
copy p "There’s a big focus on what’s local and keeping pace with the seasons"
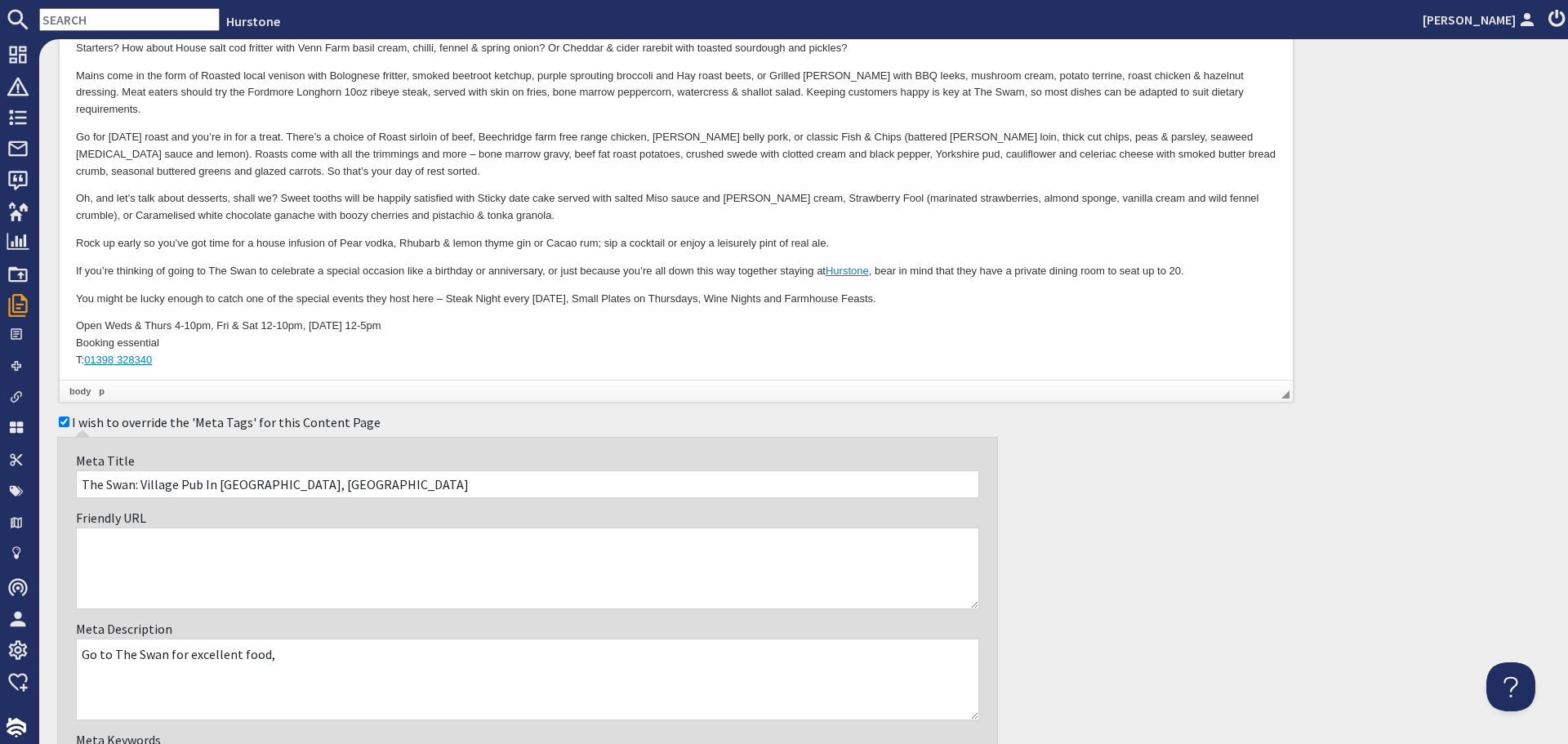
scroll to position [408, 0]
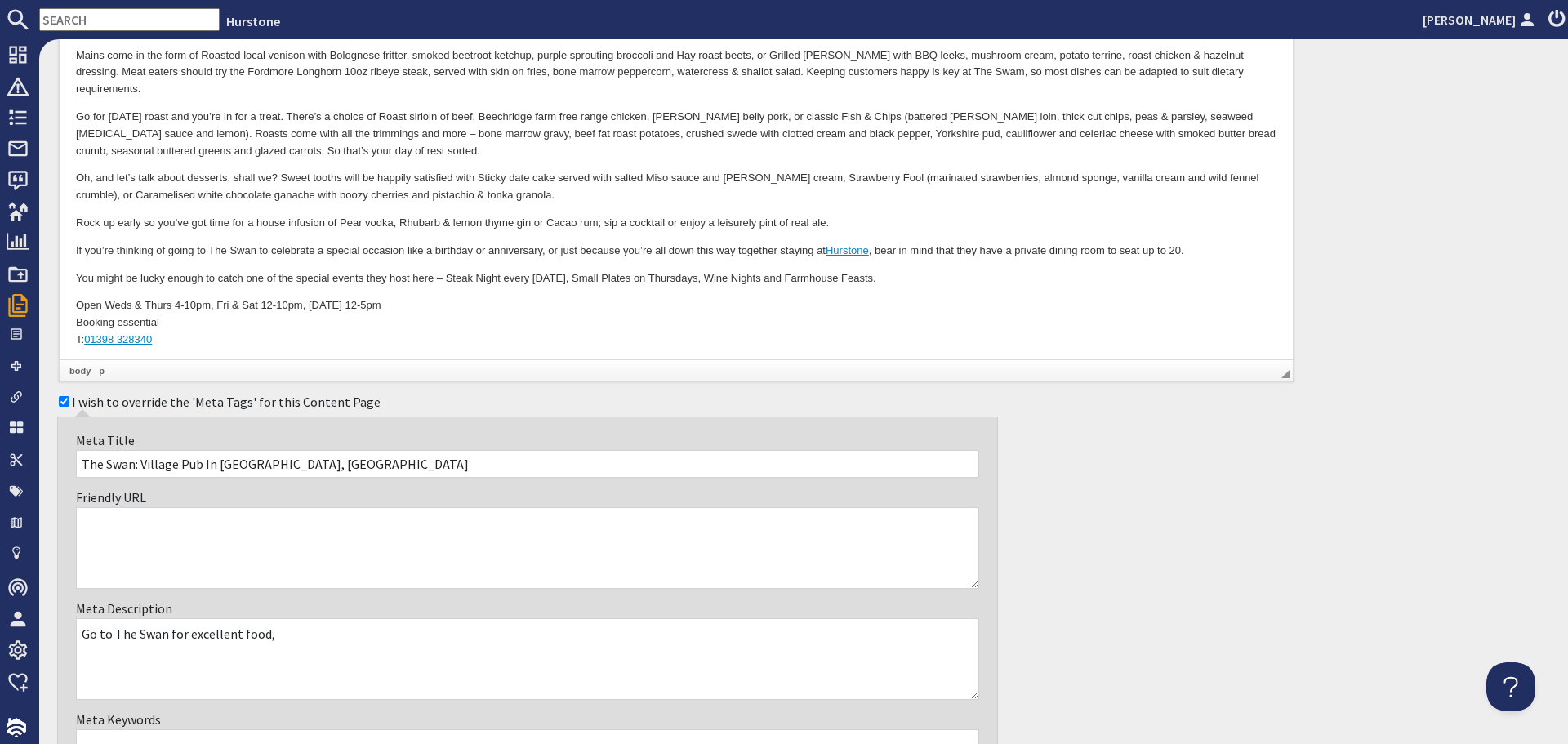
click at [364, 640] on textarea "Go to The Swan for excellent food," at bounding box center [527, 658] width 903 height 82
click at [276, 630] on textarea "Go to The Swan for excellent food, There’s a big focus on what’s local and keep…" at bounding box center [527, 658] width 903 height 82
click at [651, 635] on textarea "Go to The Swan for excellent food, there’s a big focus on what’s local and keep…" at bounding box center [527, 658] width 903 height 82
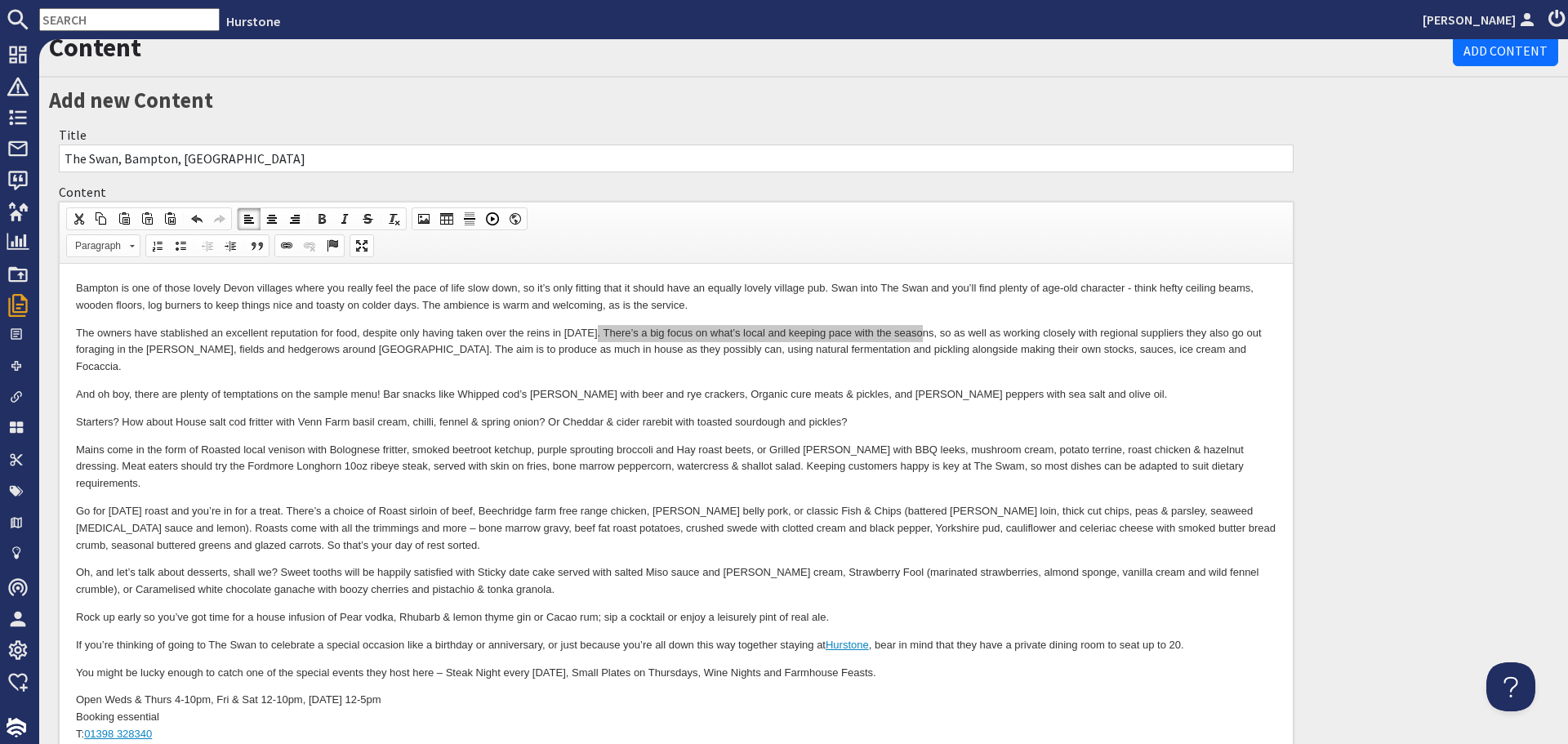
scroll to position [0, 0]
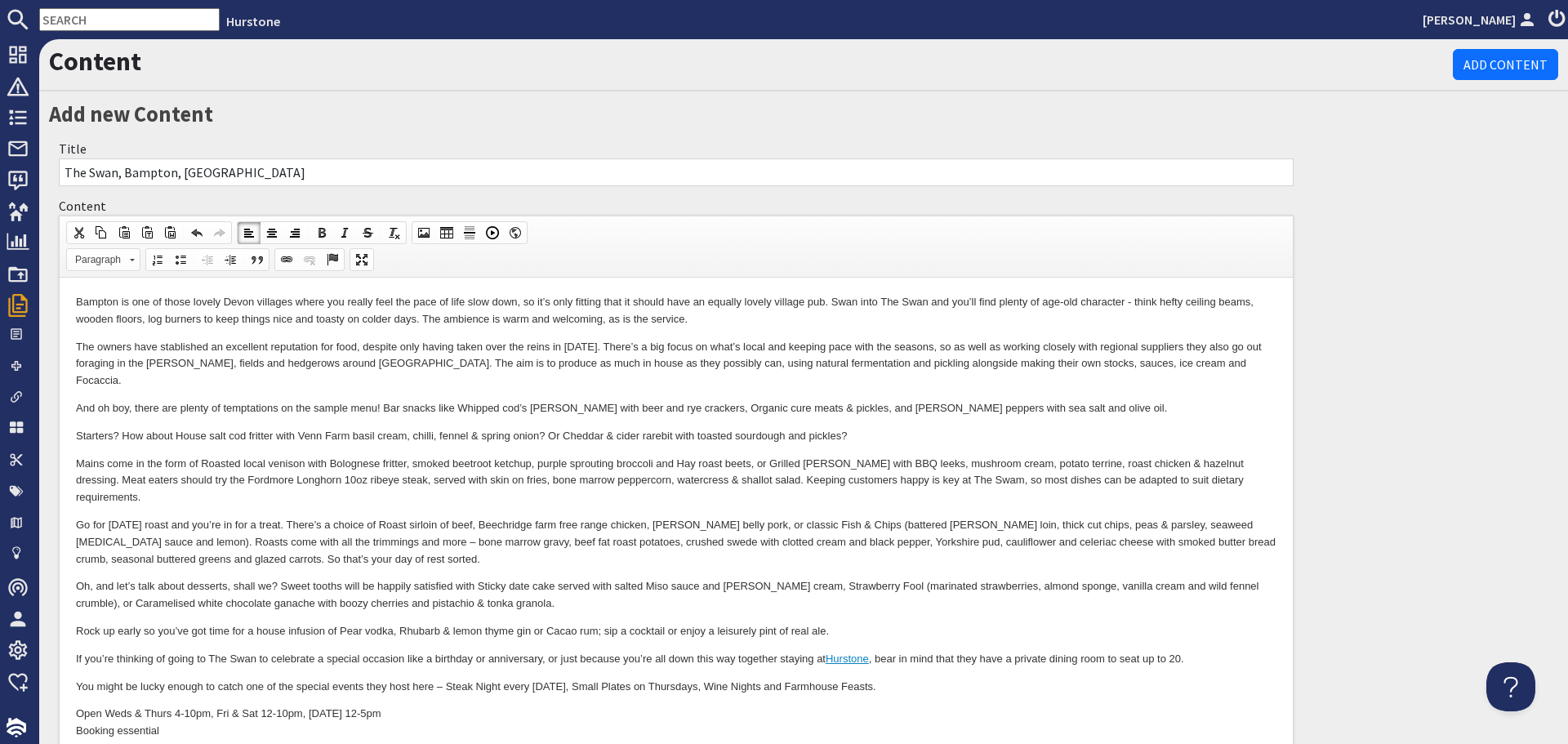
click at [705, 517] on p "Go for [DATE] roast and you’re in for a treat. There’s a choice of Roast sirloi…" at bounding box center [675, 543] width 1200 height 51
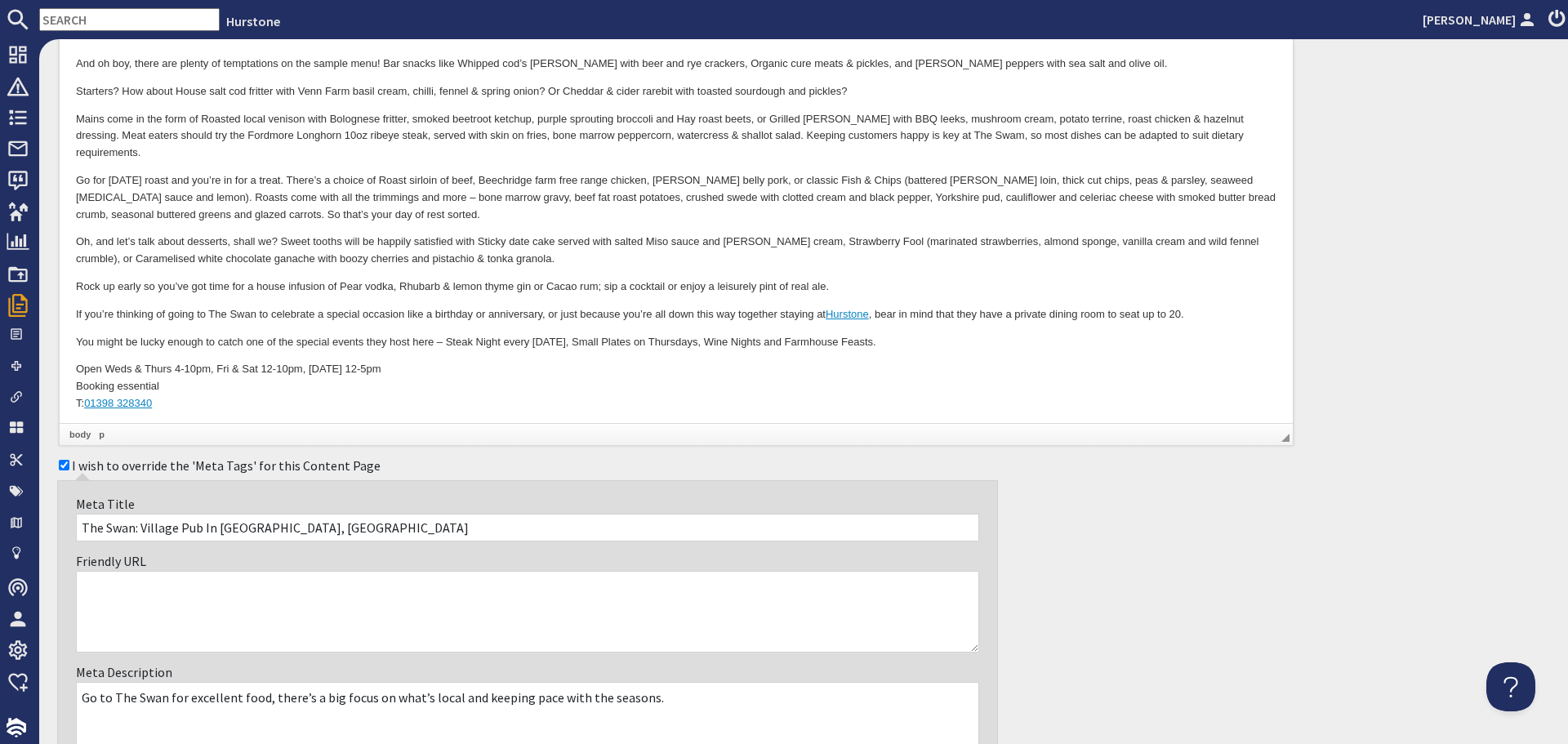
scroll to position [408, 0]
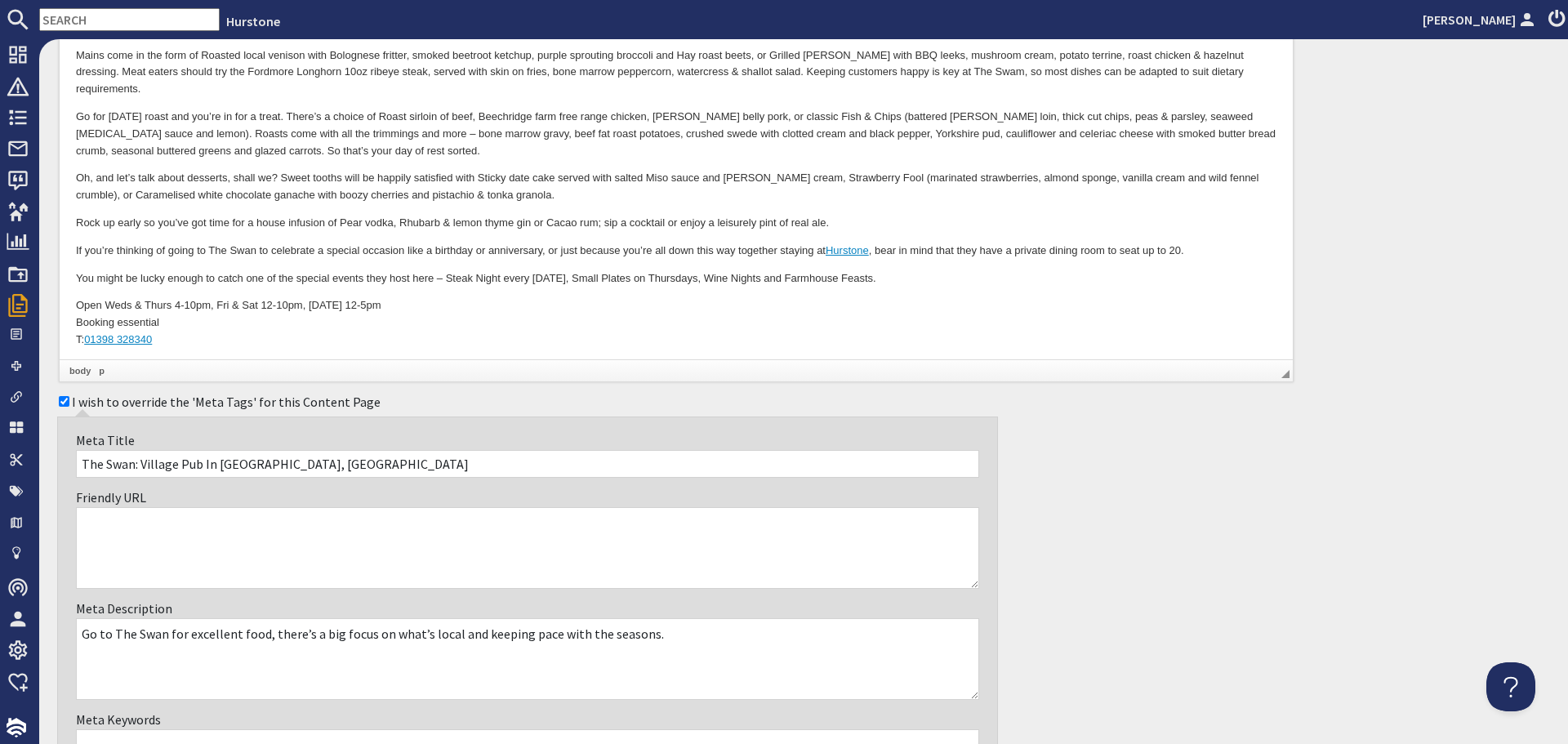
click at [682, 634] on textarea "Go to The Swan for excellent food, there’s a big focus on what’s local and keep…" at bounding box center [527, 658] width 903 height 82
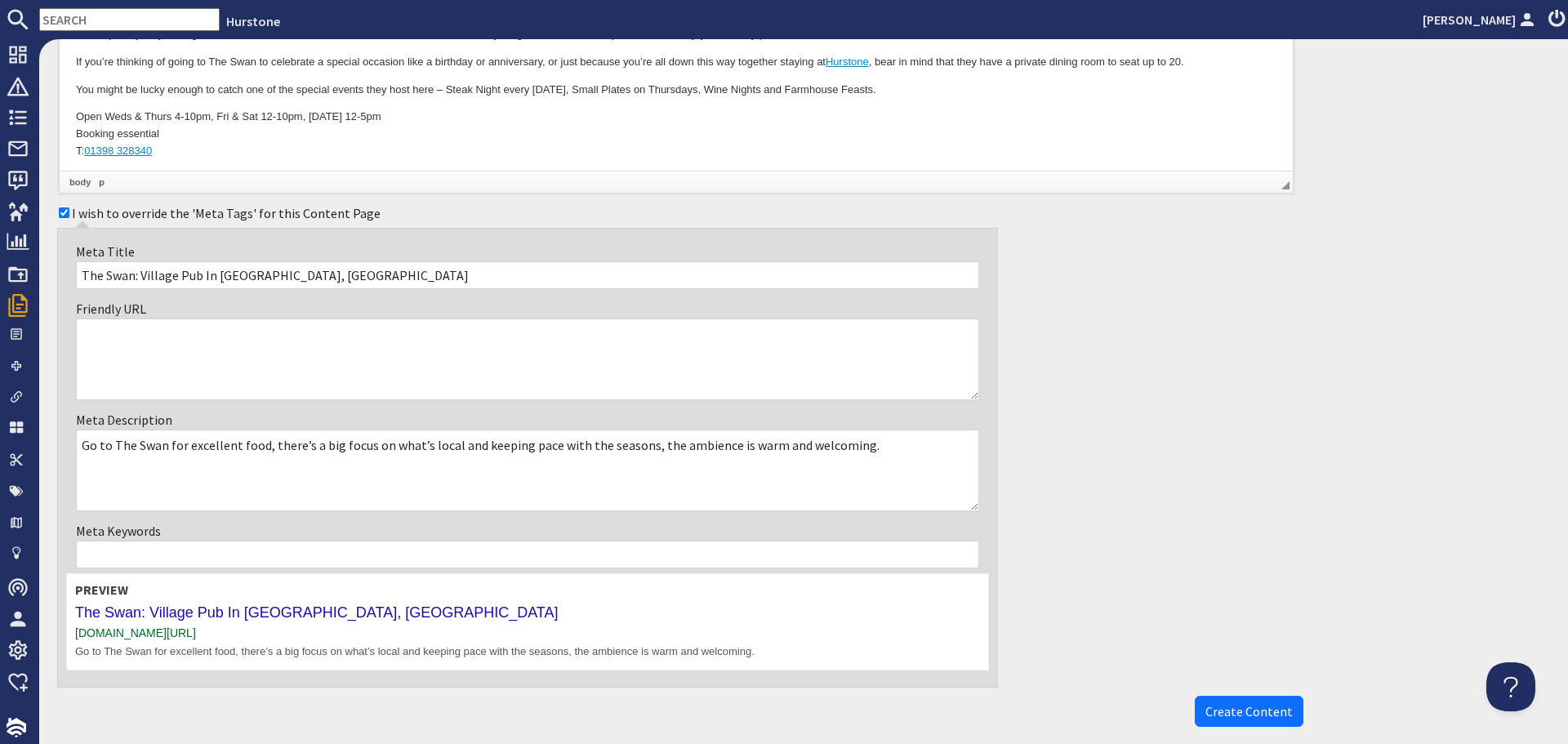
scroll to position [654, 0]
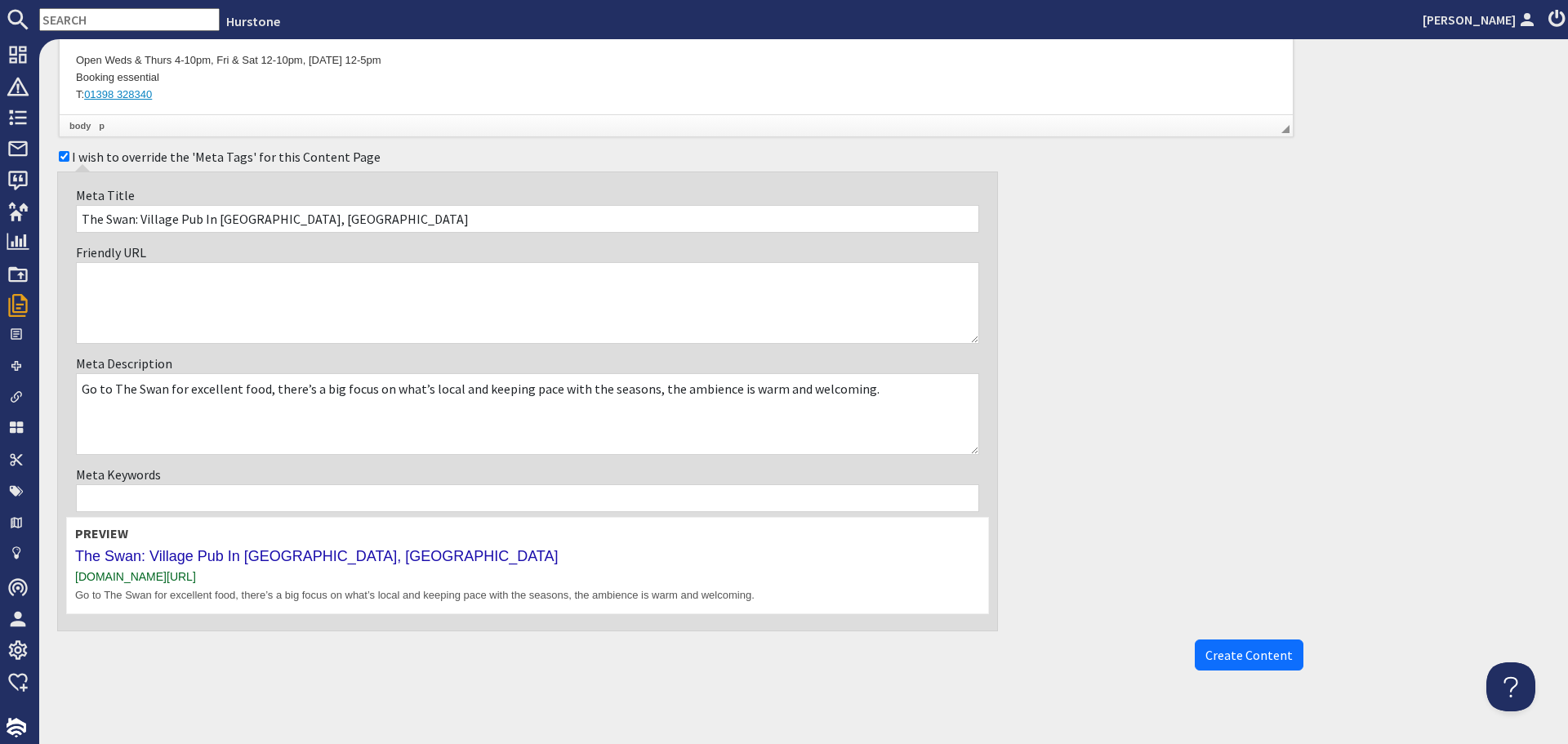
click at [166, 388] on textarea "Go to The Swan for excellent food, there’s a big focus on what’s local and keep…" at bounding box center [527, 414] width 903 height 82
type textarea "Go to The Swan for excellent food, there’s a big focus on what’s local and keep…"
click at [1210, 652] on span "Create Content" at bounding box center [1249, 655] width 87 height 17
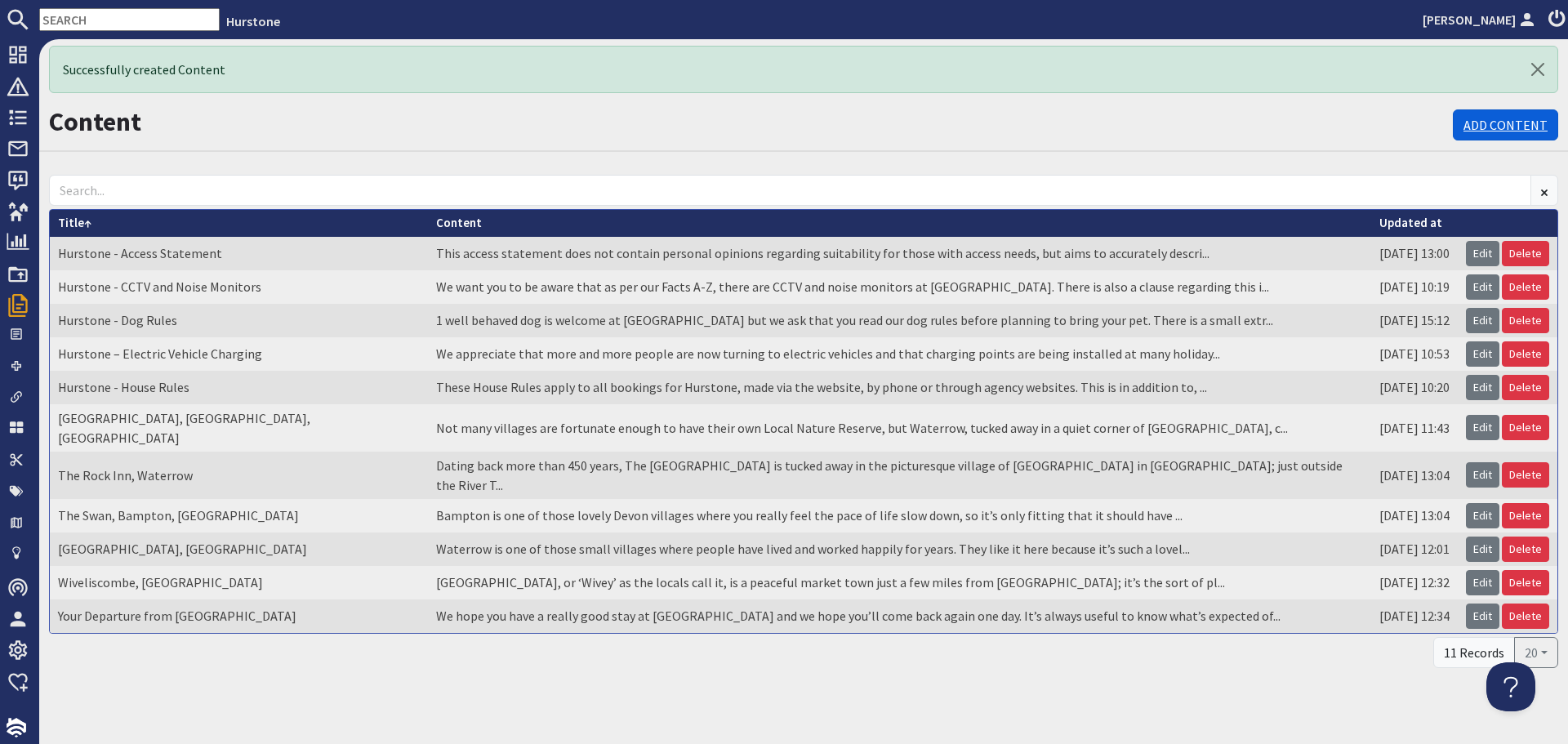
click at [1496, 118] on link "Add Content" at bounding box center [1505, 125] width 105 height 31
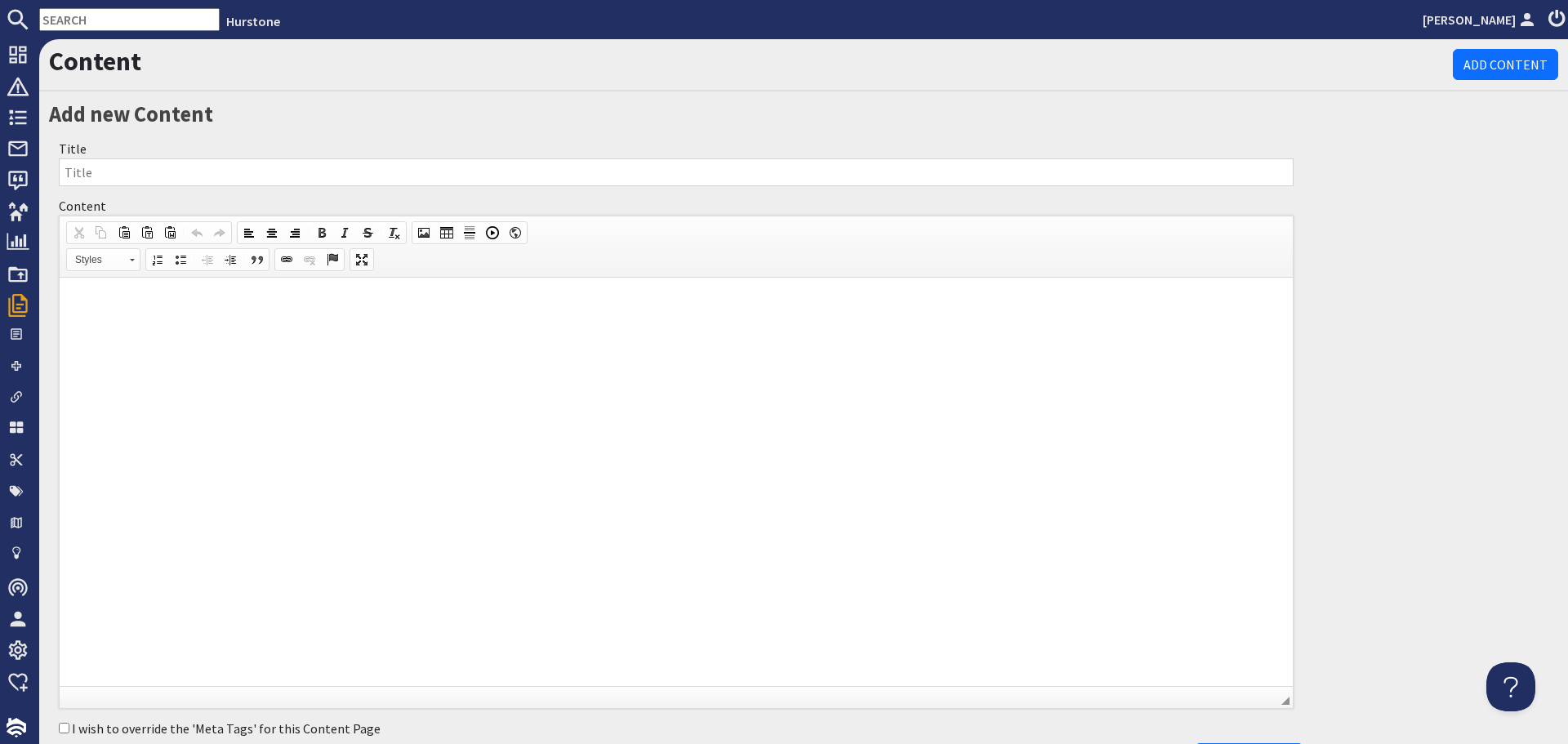
drag, startPoint x: 638, startPoint y: 172, endPoint x: 665, endPoint y: 219, distance: 54.2
click at [638, 172] on input "Title" at bounding box center [676, 172] width 1235 height 28
paste input "The Bear Inn, [GEOGRAPHIC_DATA], [GEOGRAPHIC_DATA]"
type input "The Bear Inn, [GEOGRAPHIC_DATA], [GEOGRAPHIC_DATA]"
click at [426, 327] on html at bounding box center [676, 302] width 1234 height 50
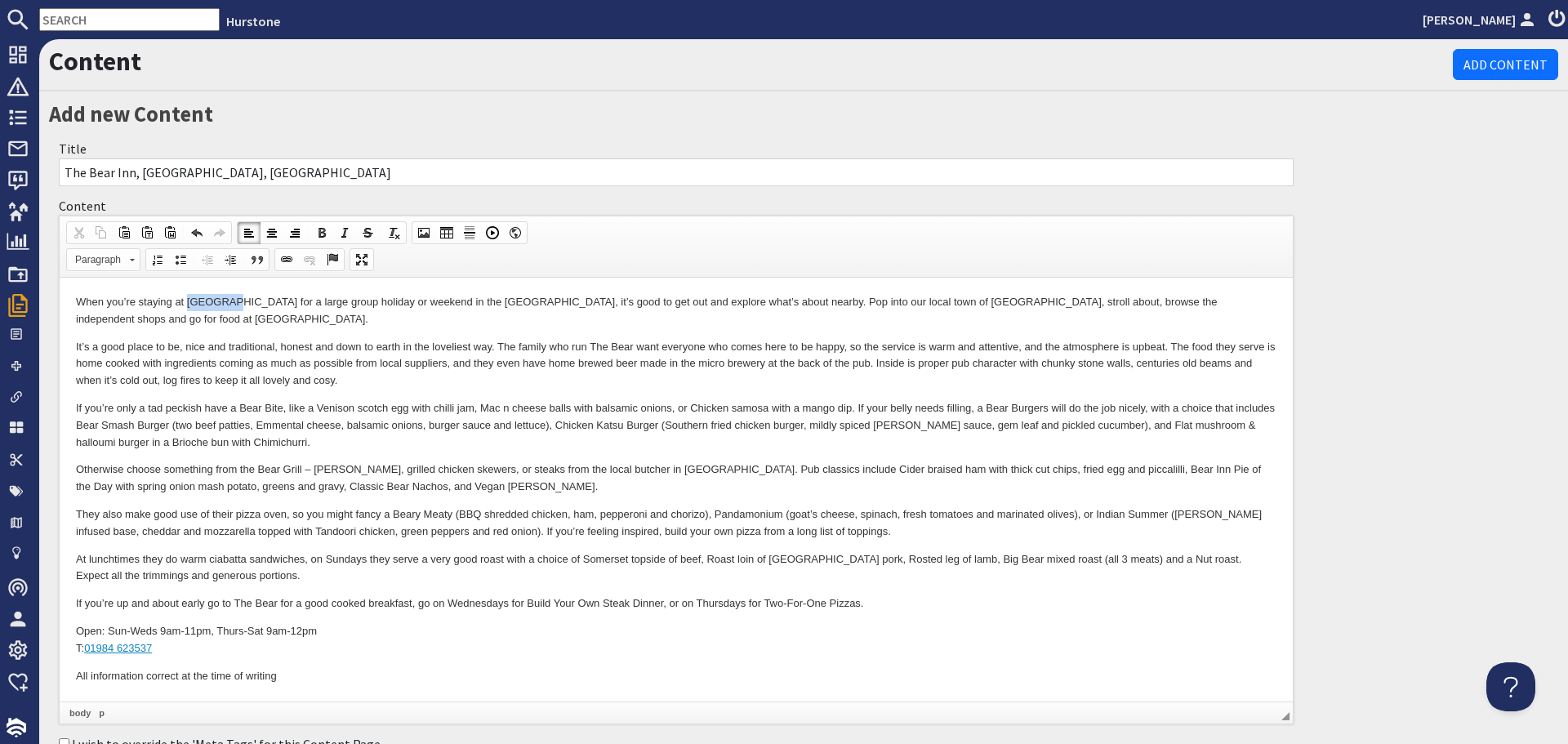
drag, startPoint x: 188, startPoint y: 292, endPoint x: 228, endPoint y: 297, distance: 40.3
click at [228, 297] on html "When you’re staying at Hurstone for a large group holiday or weekend in the Wes…" at bounding box center [676, 488] width 1234 height 423
click at [284, 257] on span at bounding box center [286, 259] width 13 height 13
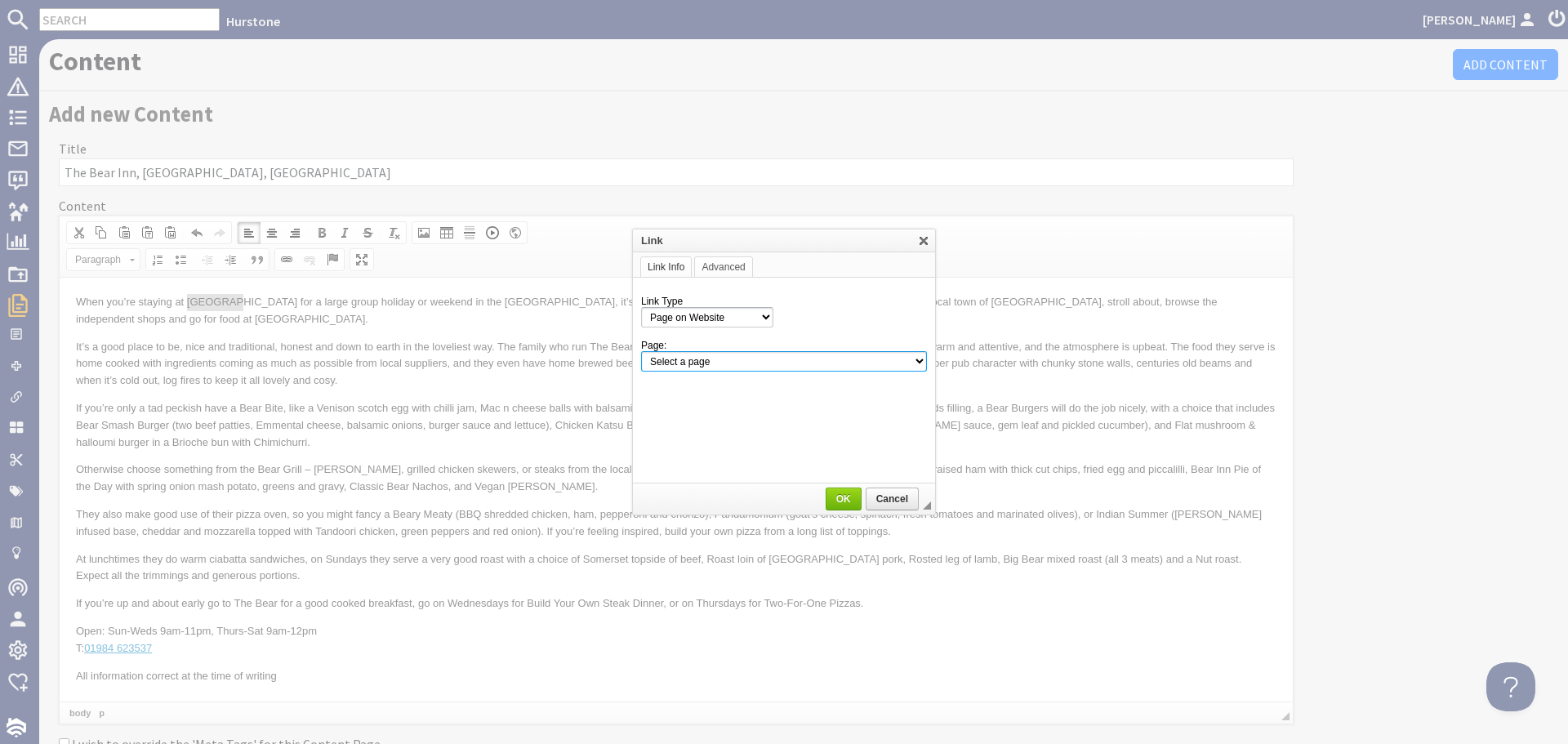
click at [803, 368] on select "Select a page Homepage Content Page · Hurstone - Access Statement · Hurstone - …" at bounding box center [784, 361] width 286 height 21
select select "property!hurstone-95"
click at [641, 351] on select "Select a page Homepage Content Page · Hurstone - Access Statement · Hurstone - …" at bounding box center [784, 361] width 286 height 21
click at [842, 504] on span "OK" at bounding box center [843, 499] width 32 height 12
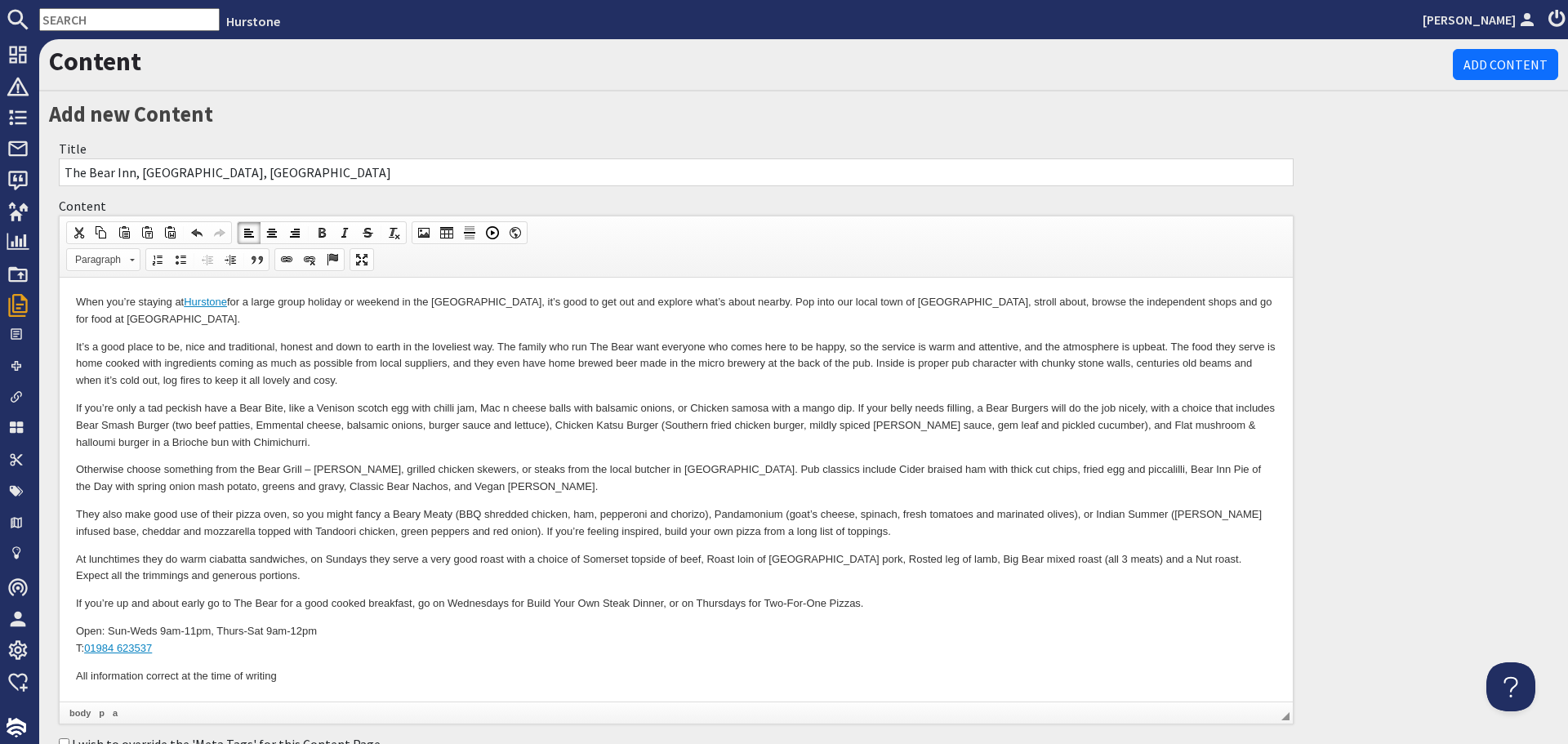
click at [672, 436] on p "If you’re only a tad peckish have a Bear Bite, like a Venison scotch egg with c…" at bounding box center [675, 426] width 1200 height 51
drag, startPoint x: 878, startPoint y: 297, endPoint x: 940, endPoint y: 300, distance: 62.1
click at [940, 300] on p "When you’re staying at Hurstone for a large group holiday or weekend in the Wes…" at bounding box center [675, 311] width 1200 height 34
click at [291, 261] on span at bounding box center [286, 259] width 13 height 13
select select "url"
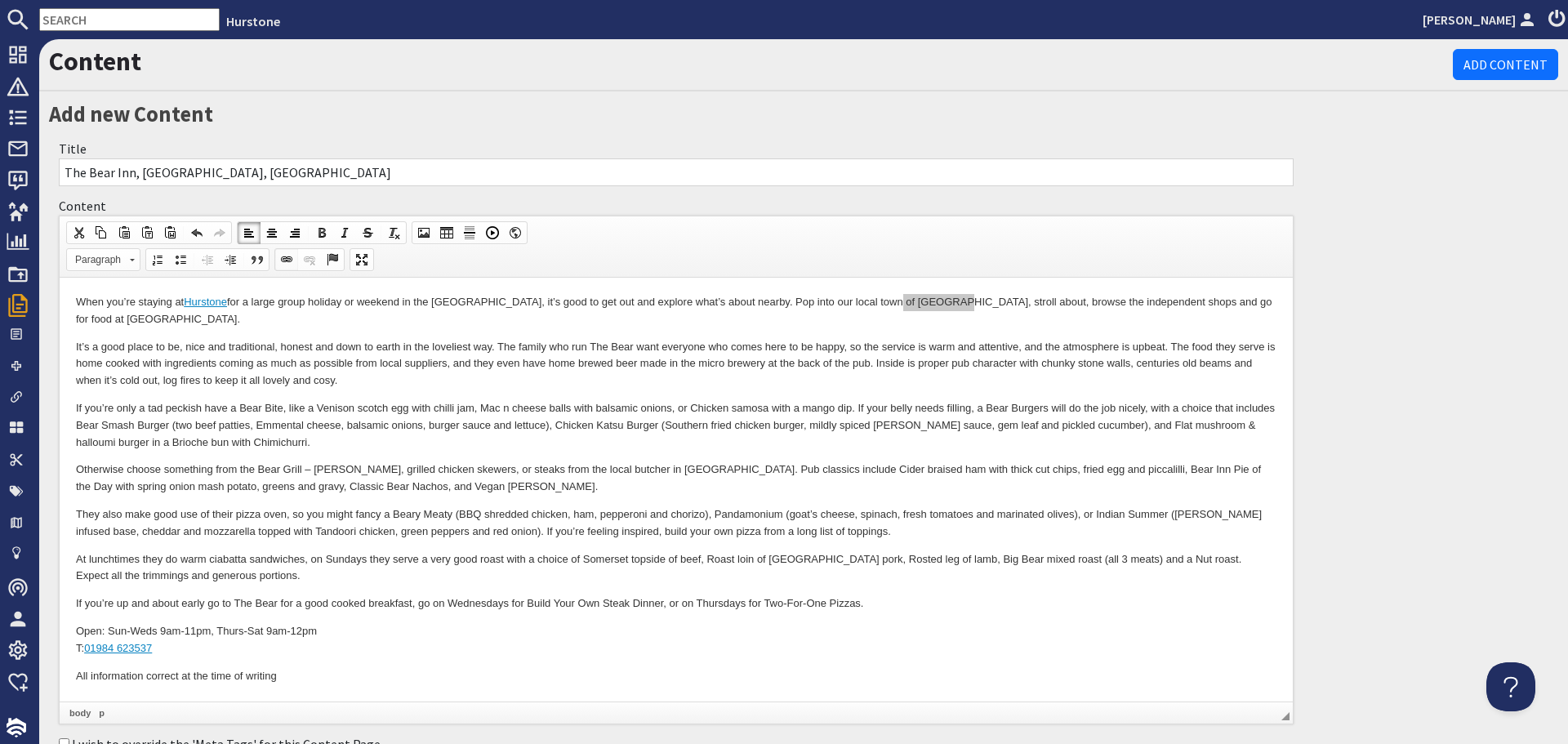
select select
select select "zioncontentpage"
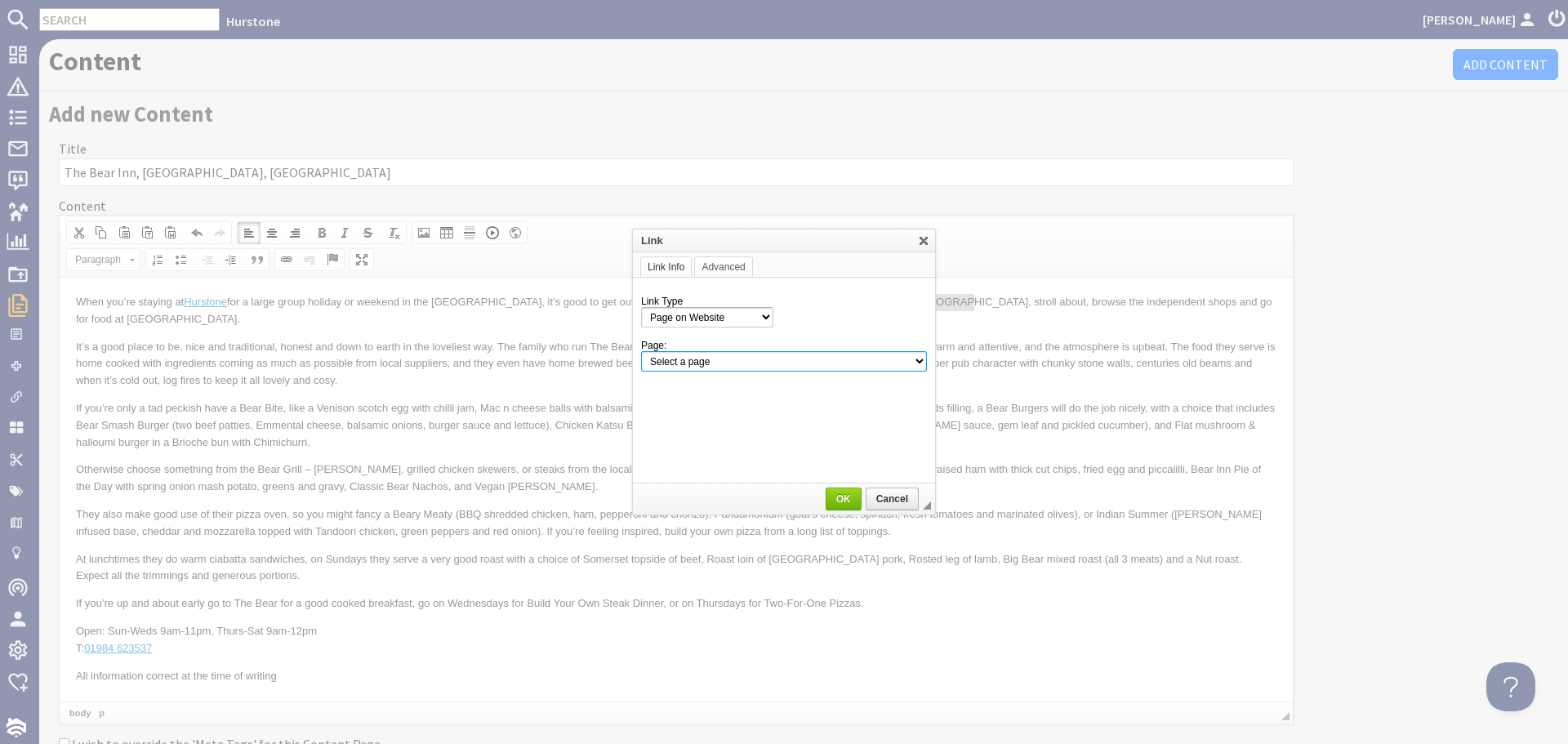
click at [842, 363] on select "Select a page Homepage Content Page · Hurstone - Access Statement · Hurstone - …" at bounding box center [784, 361] width 286 height 21
select select "content!wiveliscombe-somerset"
click at [641, 351] on select "Select a page Homepage Content Page · Hurstone - Access Statement · Hurstone - …" at bounding box center [784, 361] width 286 height 21
click at [844, 499] on span "OK" at bounding box center [843, 499] width 32 height 12
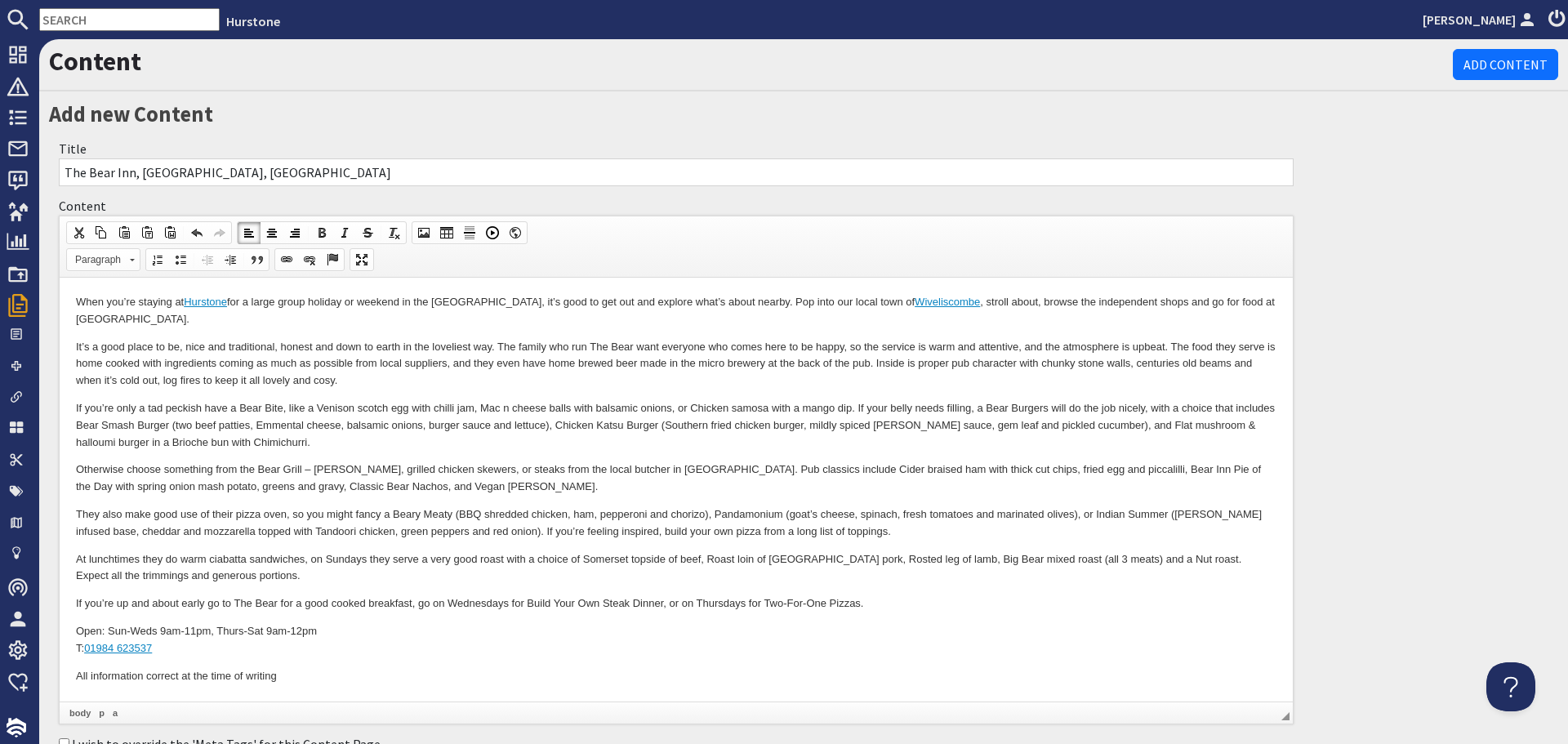
click at [772, 417] on p "If you’re only a tad peckish have a Bear Bite, like a Venison scotch egg with c…" at bounding box center [675, 426] width 1200 height 51
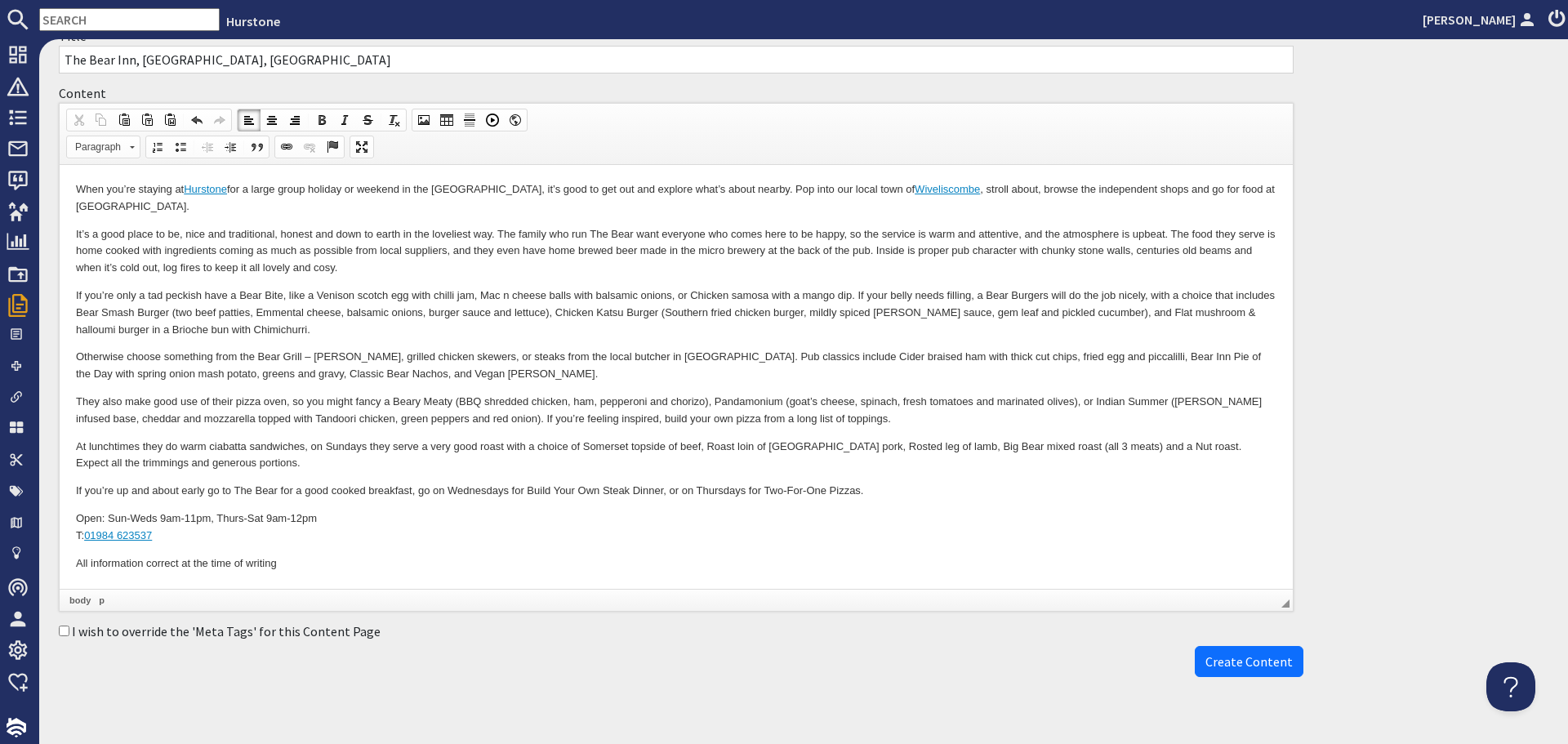
scroll to position [136, 0]
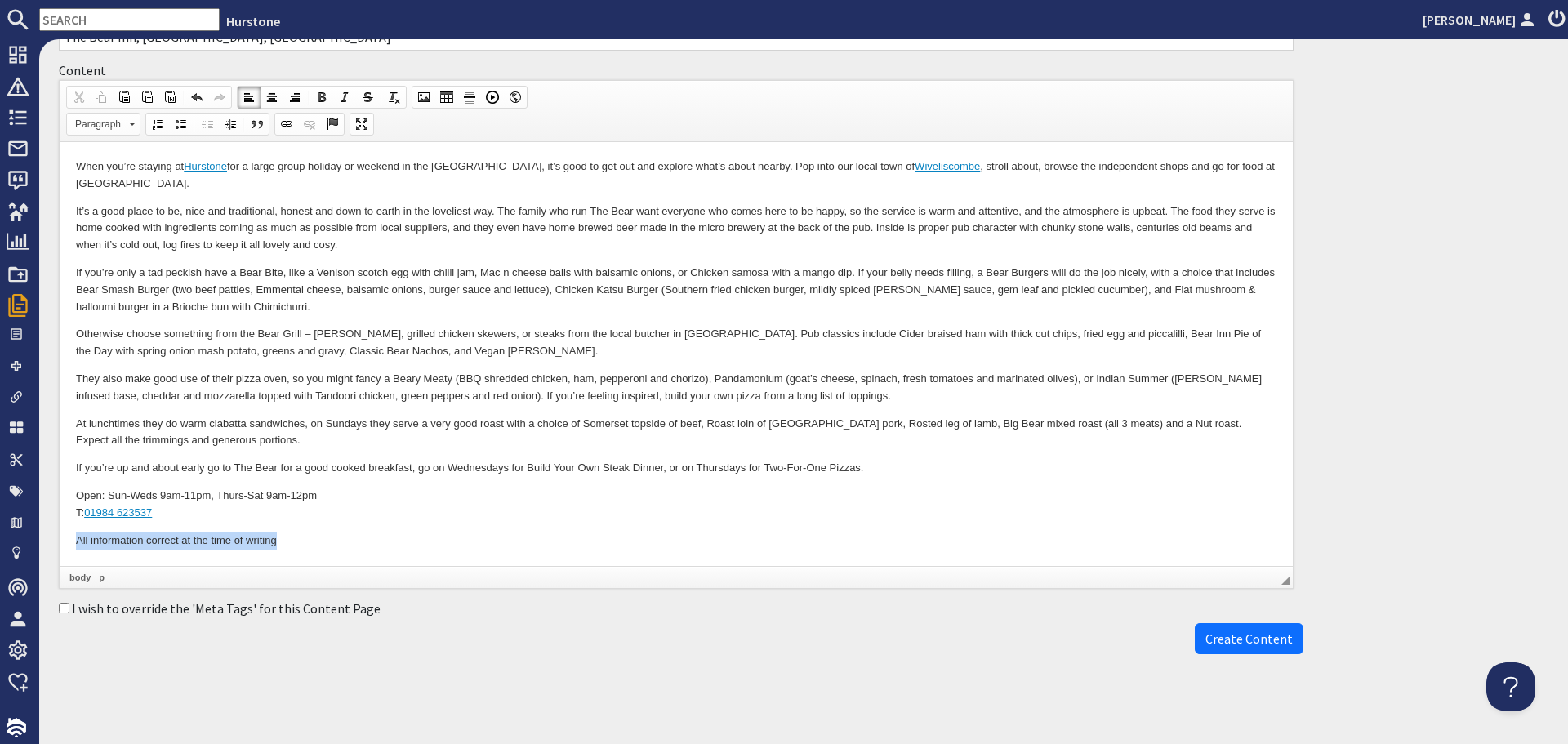
drag, startPoint x: 69, startPoint y: 543, endPoint x: 339, endPoint y: 541, distance: 270.0
click at [339, 541] on html "When you’re staying at Hurstone for a large group holiday or weekend in the Wes…" at bounding box center [676, 354] width 1234 height 423
click at [344, 95] on span at bounding box center [344, 96] width 13 height 13
click at [66, 607] on input "I wish to override the 'Meta Tags' for this Content Page" at bounding box center [64, 607] width 11 height 11
checkbox input "true"
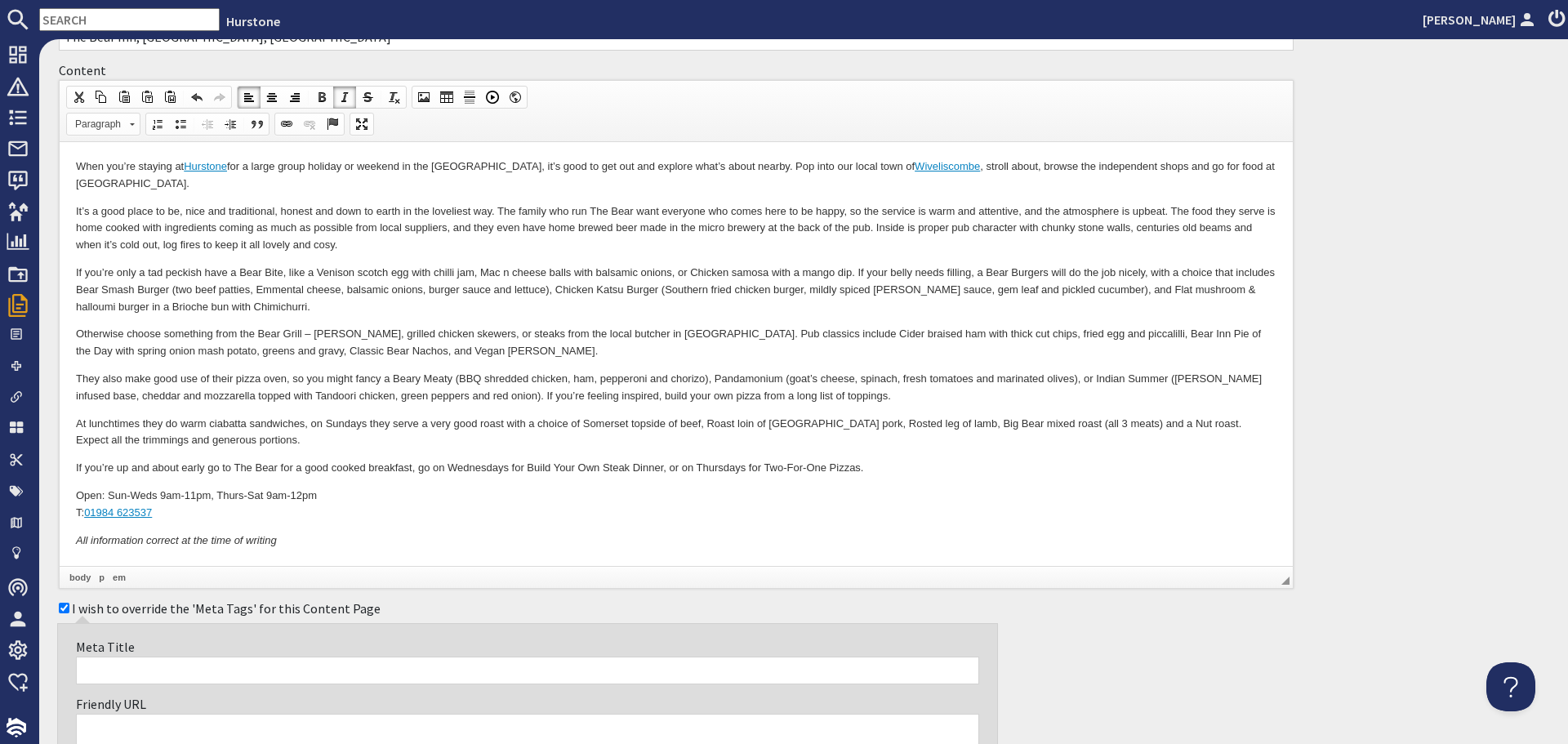
click at [141, 673] on input "Meta Title" at bounding box center [527, 670] width 903 height 28
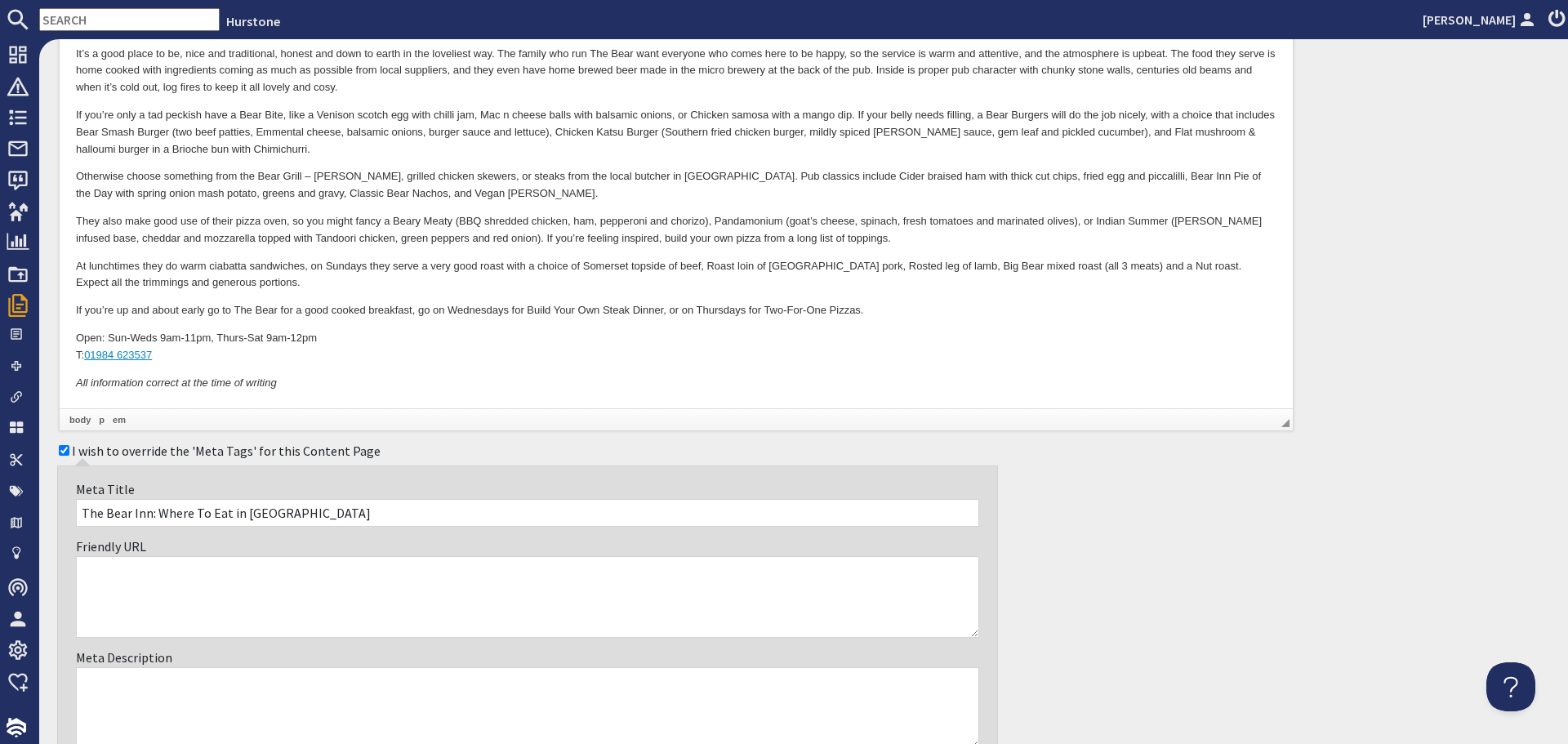
scroll to position [299, 0]
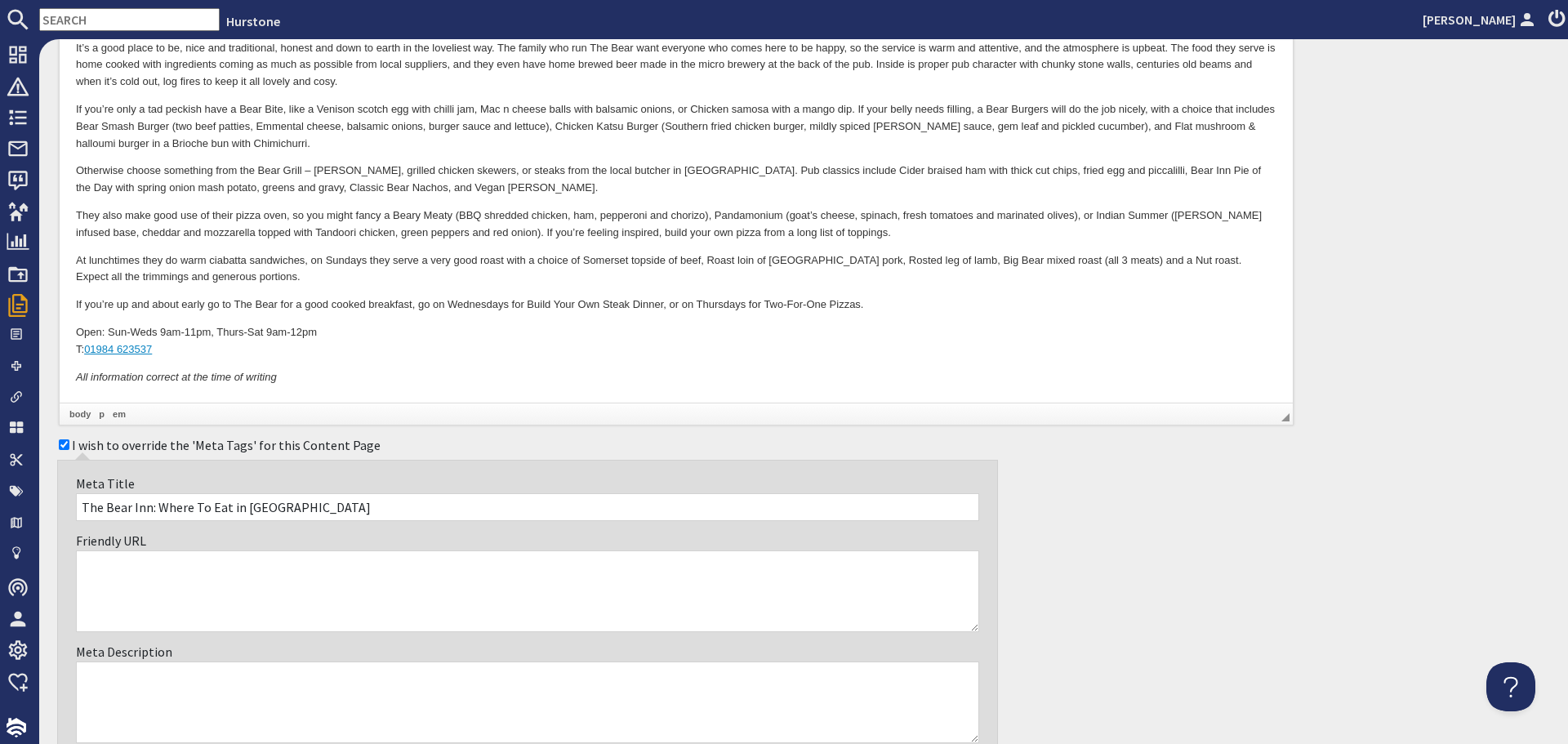
type input "The Bear Inn: Where To Eat in Wiveliscombe"
click at [190, 701] on textarea "Meta Description" at bounding box center [527, 702] width 903 height 82
click at [365, 370] on p "All information correct at the time of writing" at bounding box center [675, 377] width 1200 height 17
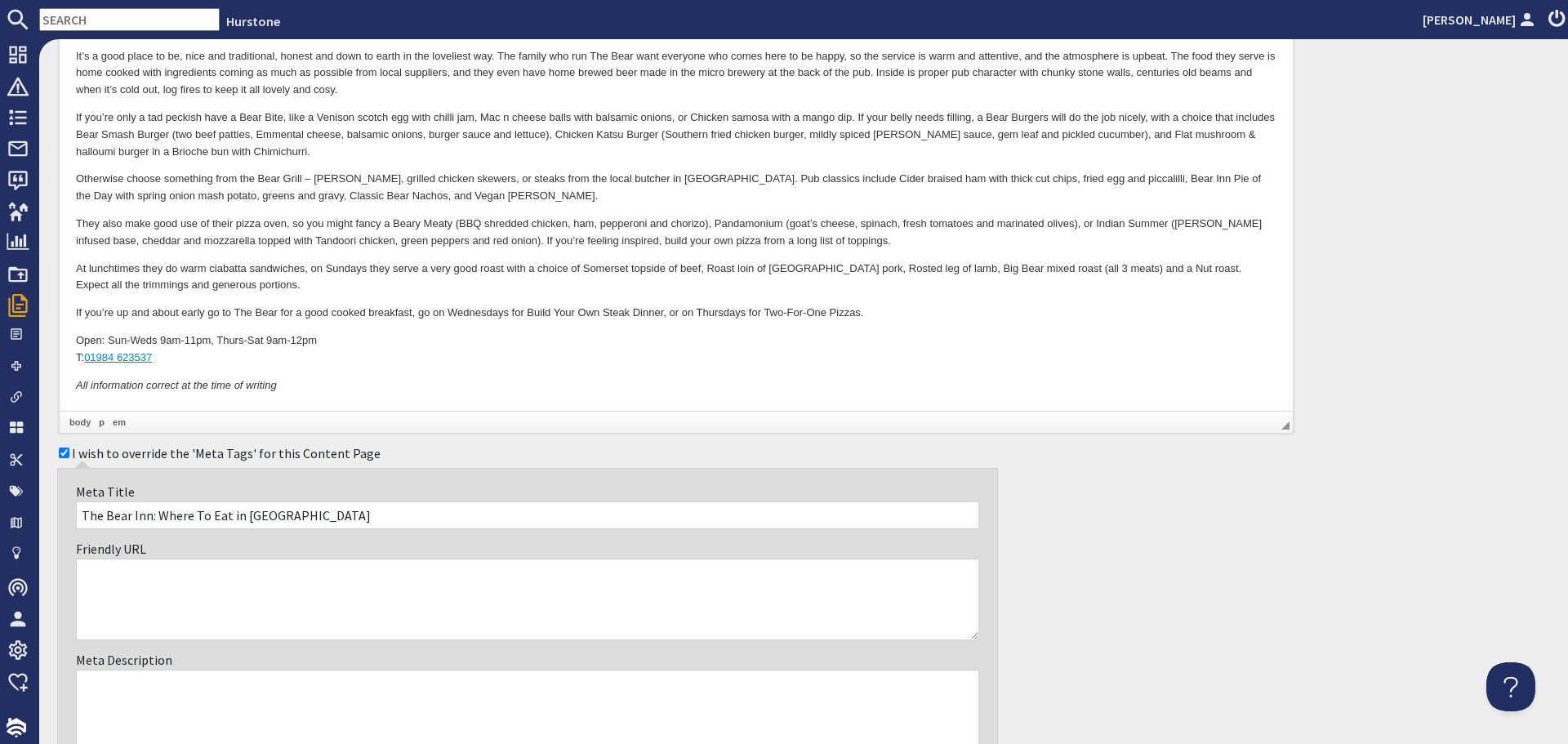
scroll to position [380, 0]
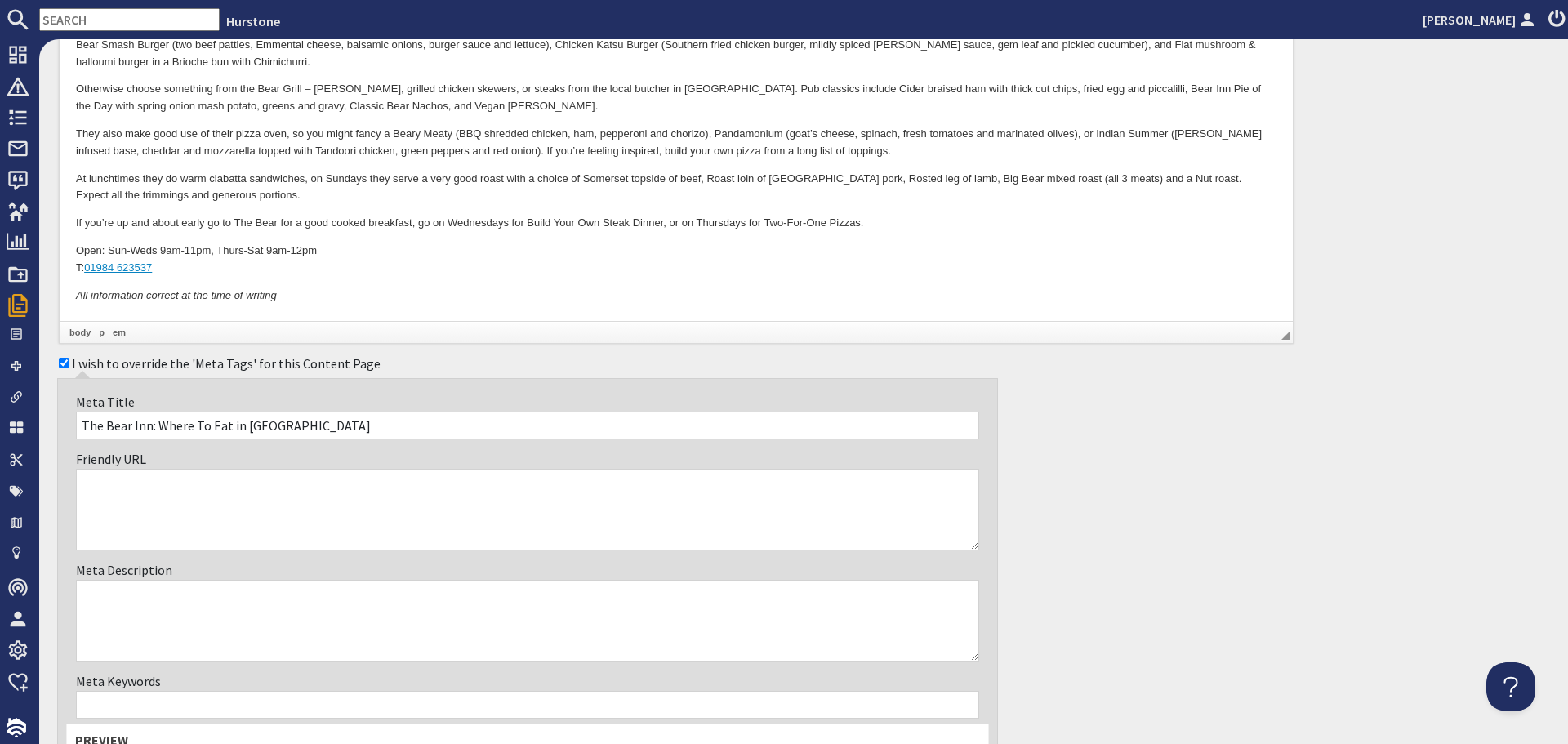
click at [234, 618] on textarea "Meta Description" at bounding box center [527, 620] width 903 height 82
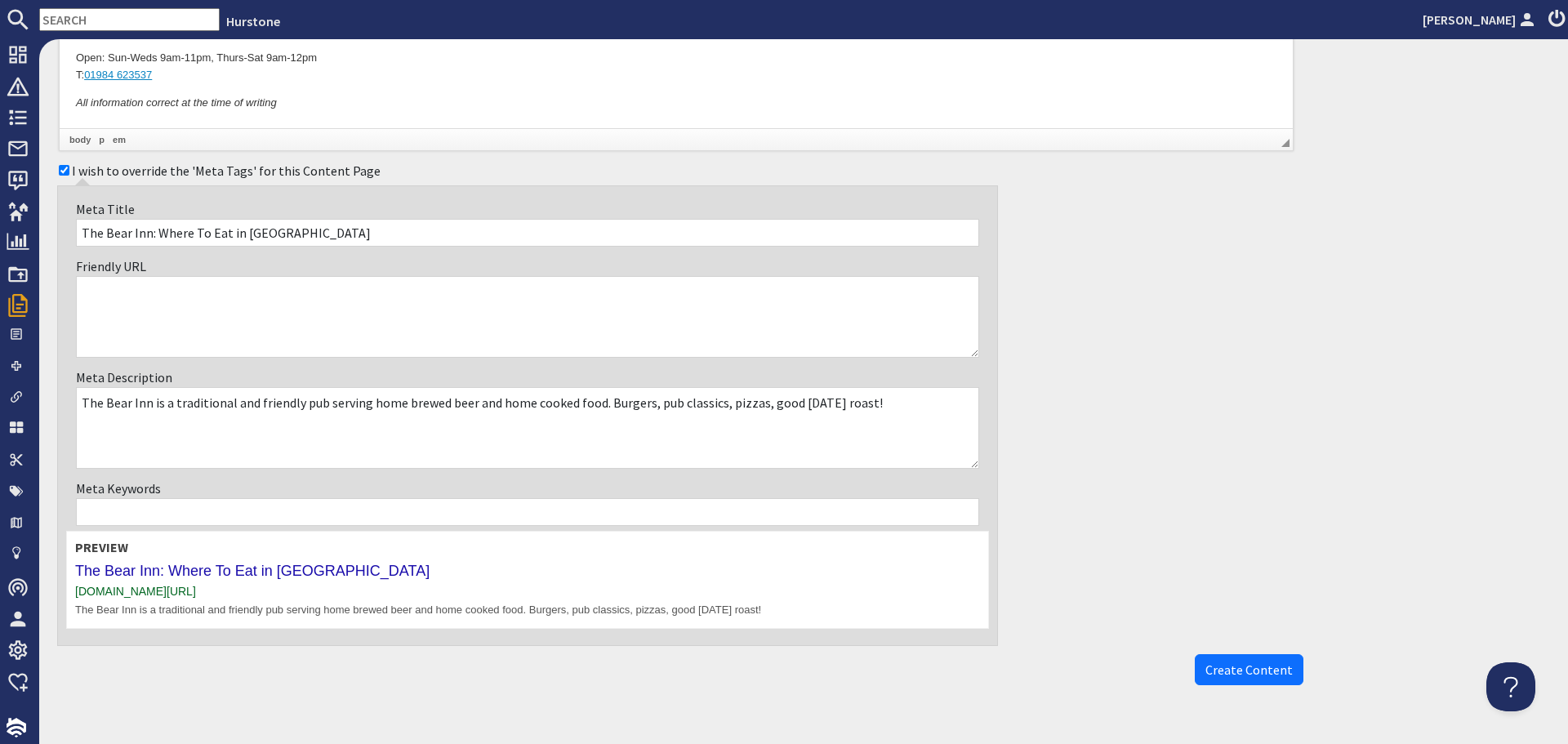
scroll to position [604, 0]
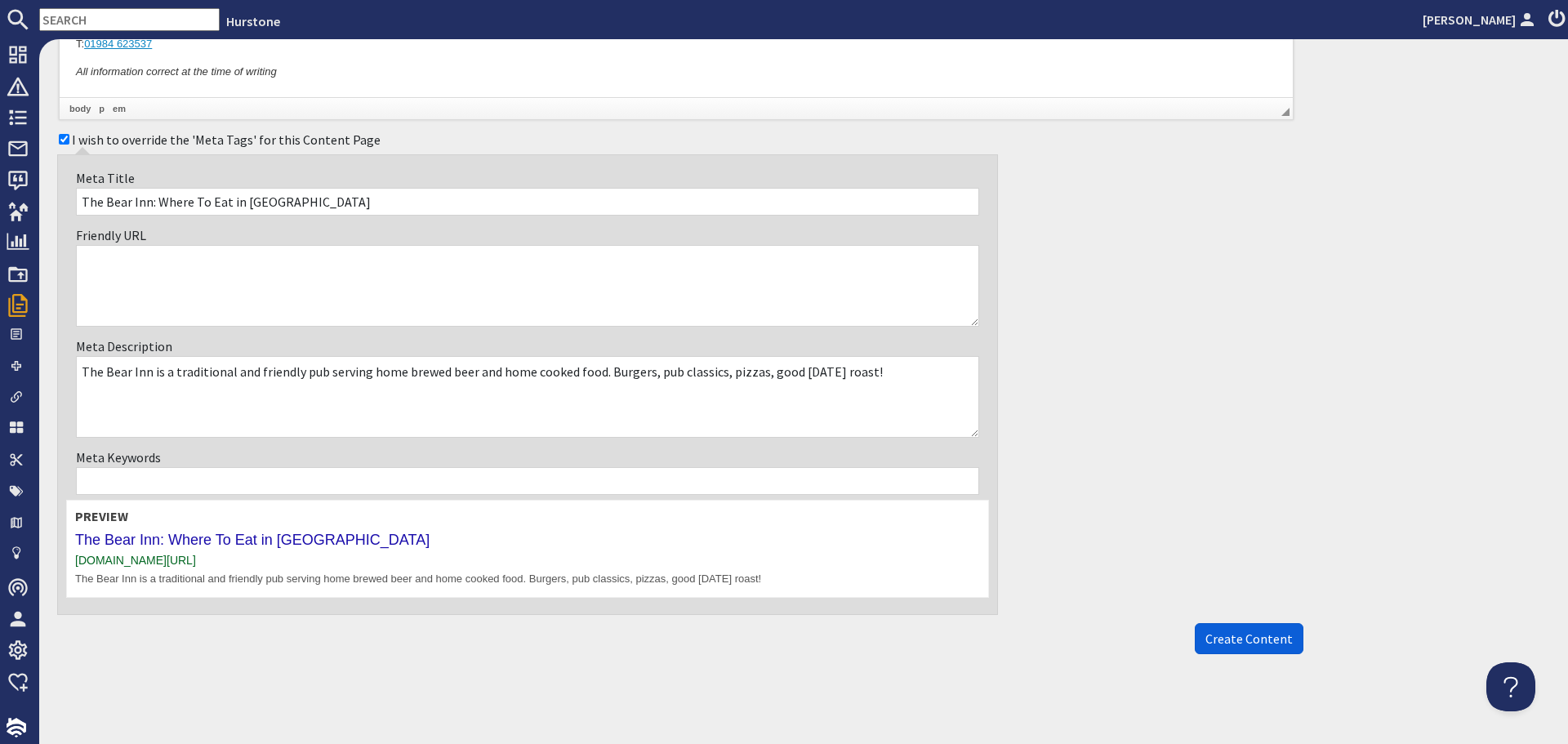
type textarea "The Bear Inn is a traditional and friendly pub serving home brewed beer and hom…"
click at [1230, 644] on span "Create Content" at bounding box center [1249, 638] width 87 height 17
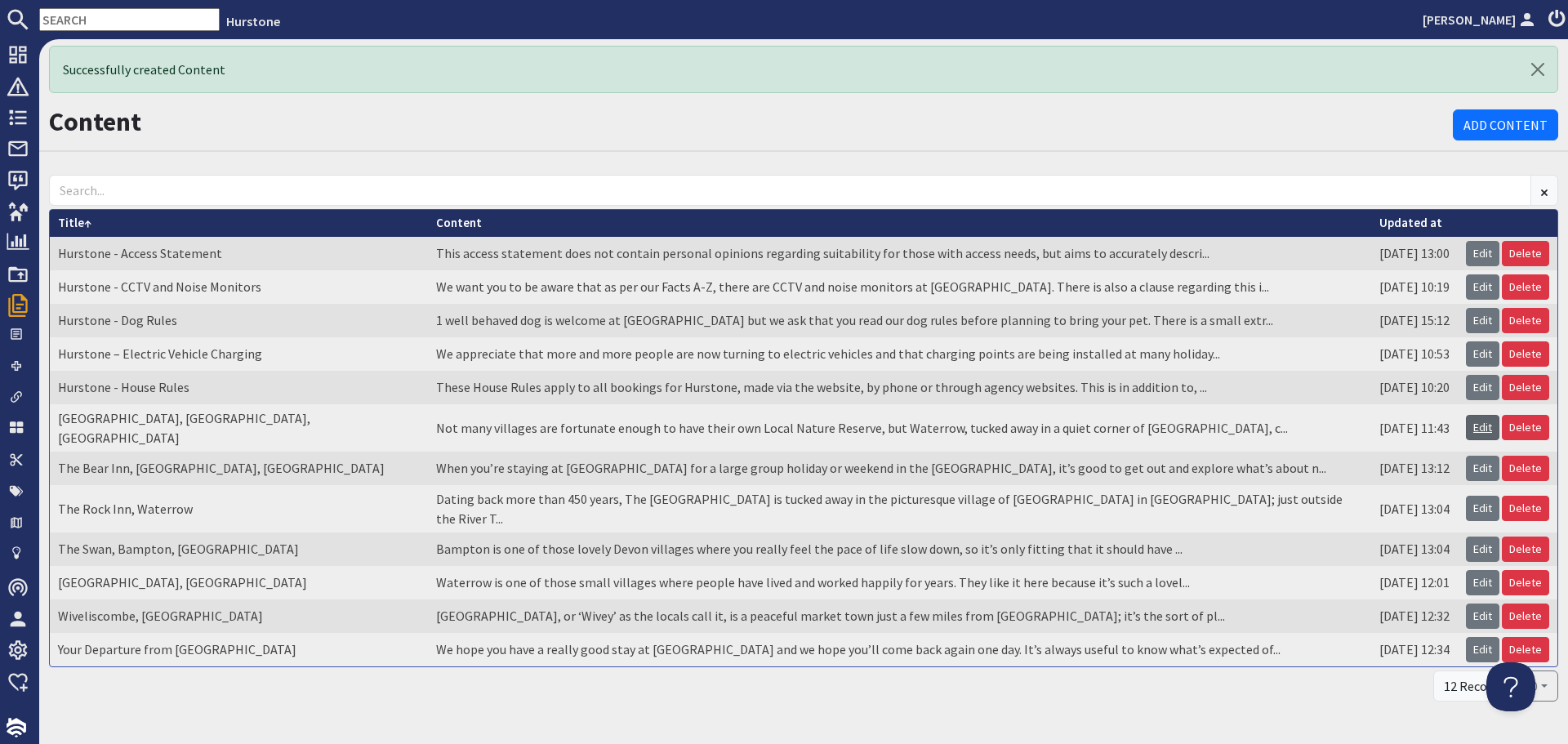
click at [1480, 423] on link "Edit" at bounding box center [1482, 428] width 33 height 26
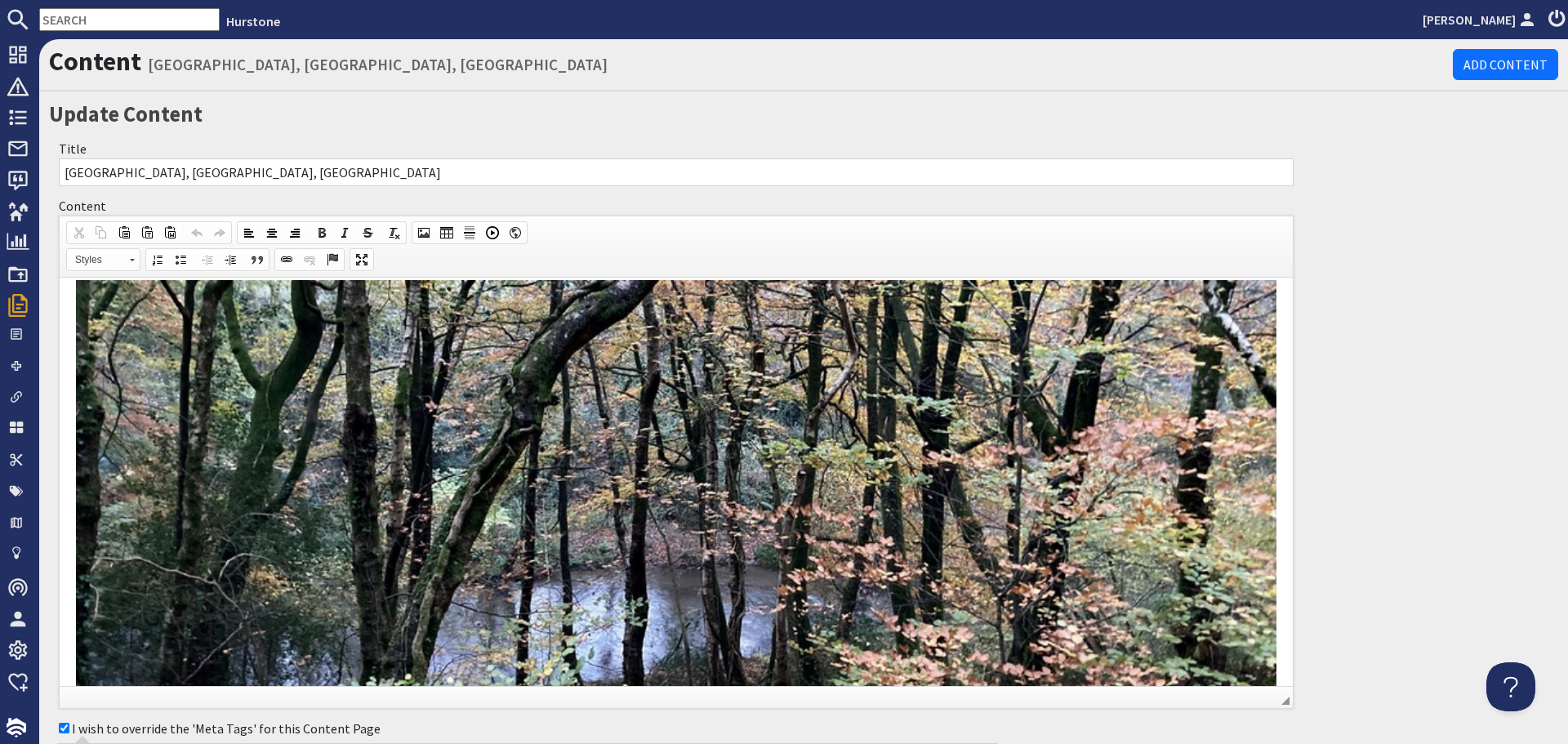
scroll to position [2038, 0]
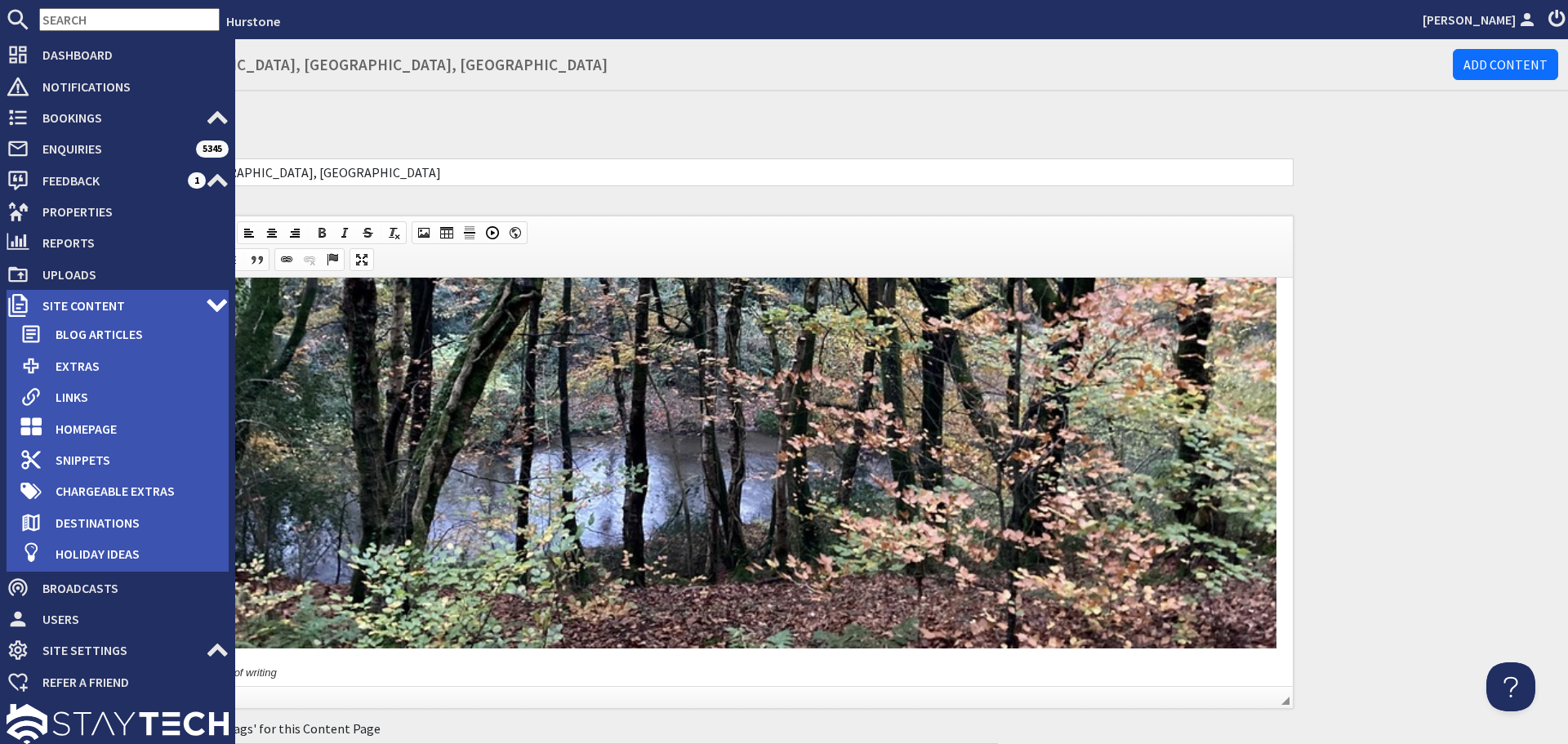
click at [45, 312] on span "Site Content" at bounding box center [117, 305] width 176 height 27
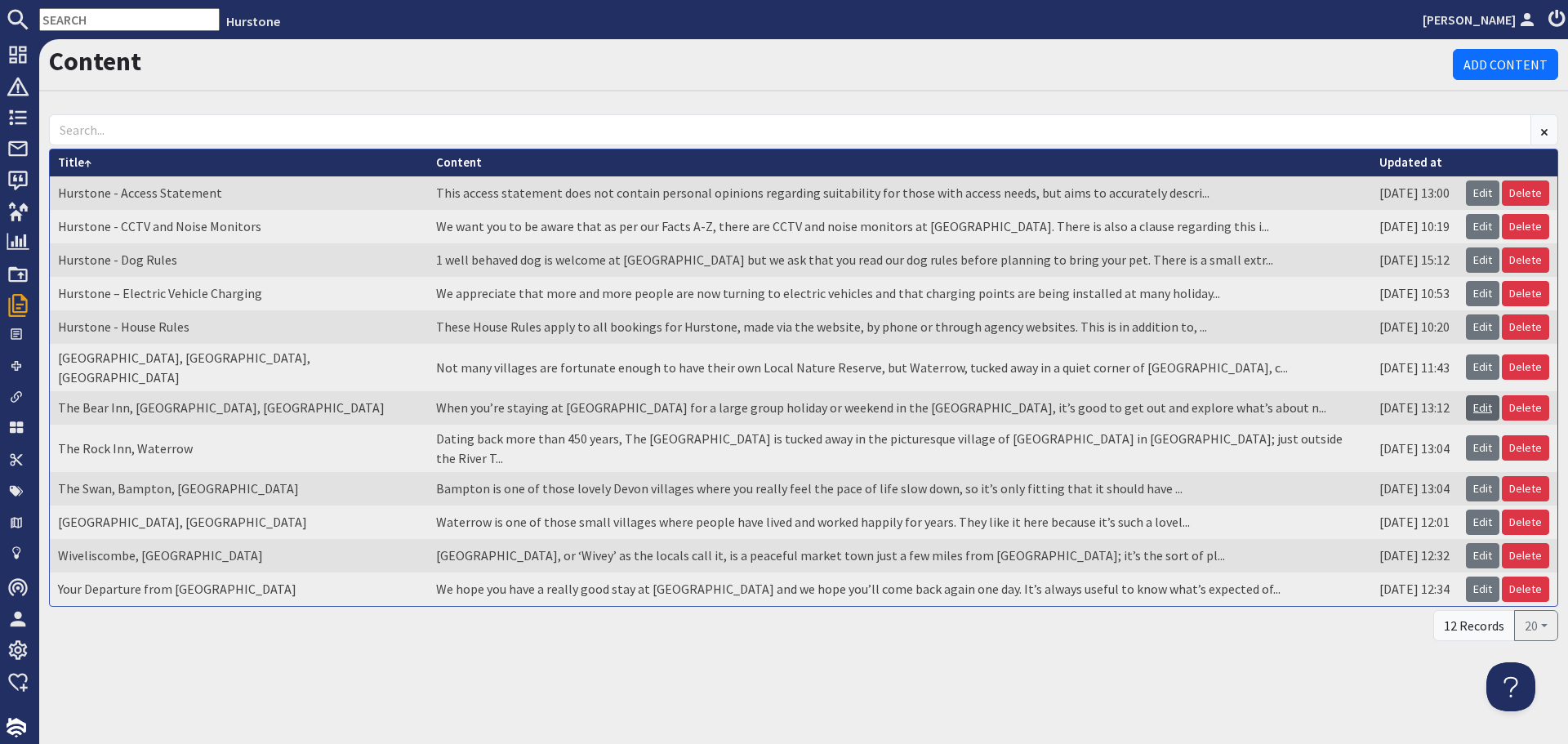
click at [1483, 395] on link "Edit" at bounding box center [1482, 408] width 33 height 26
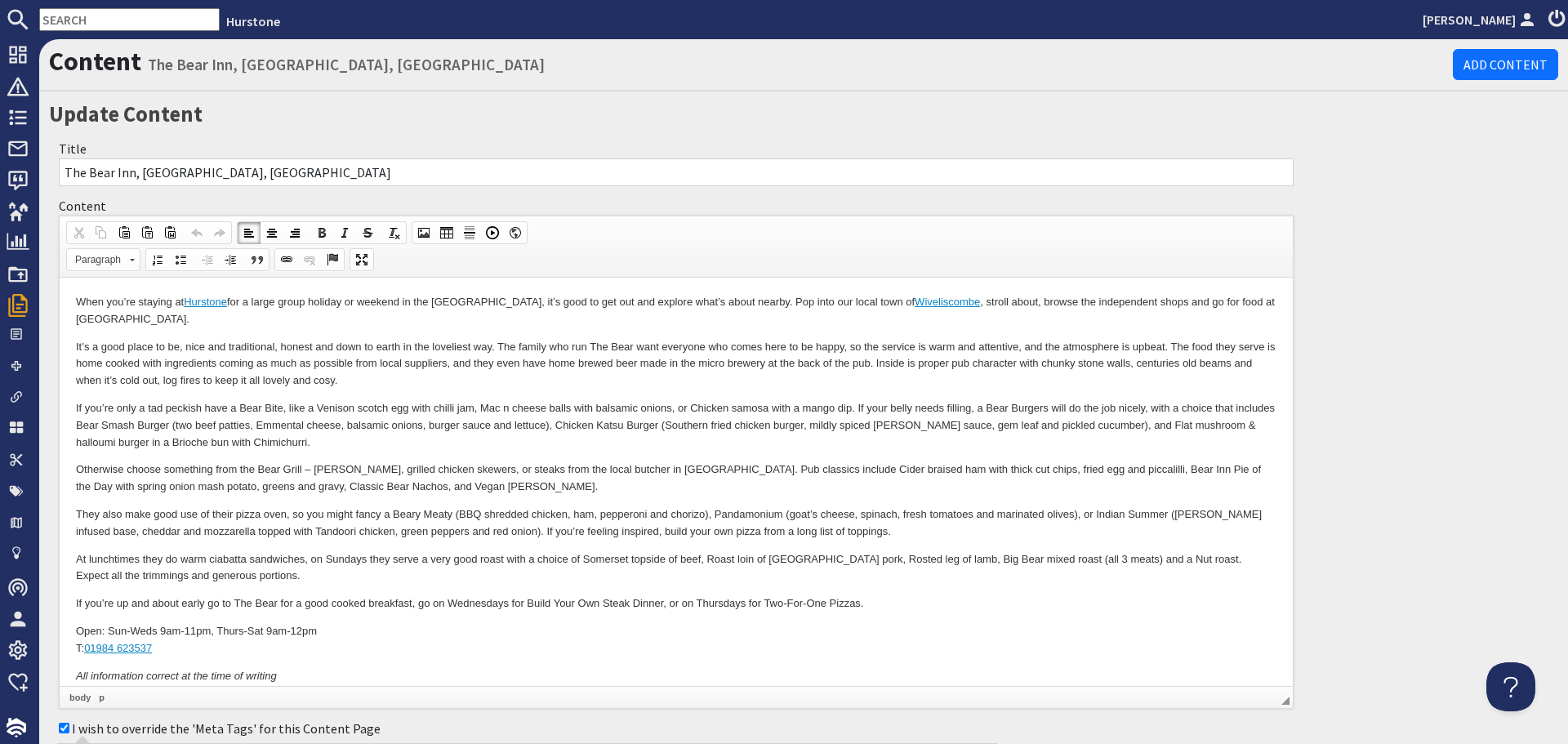
click at [494, 653] on p "Open: Sun-Weds 9am-11pm, Thurs-Sat 9am-12pm T: 01984 623537" at bounding box center [675, 640] width 1200 height 34
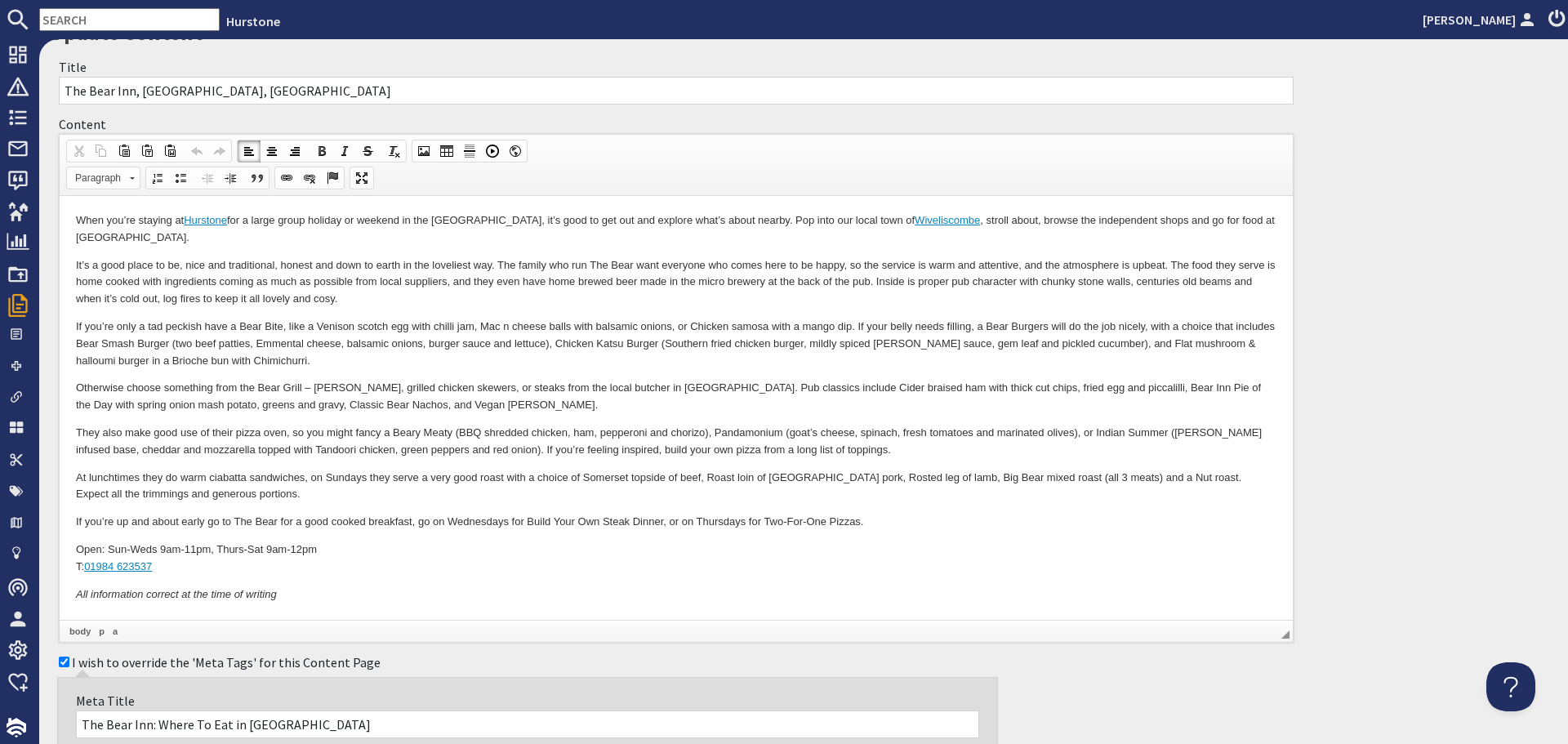
click at [351, 598] on p "All information correct at the time of writing" at bounding box center [675, 595] width 1200 height 17
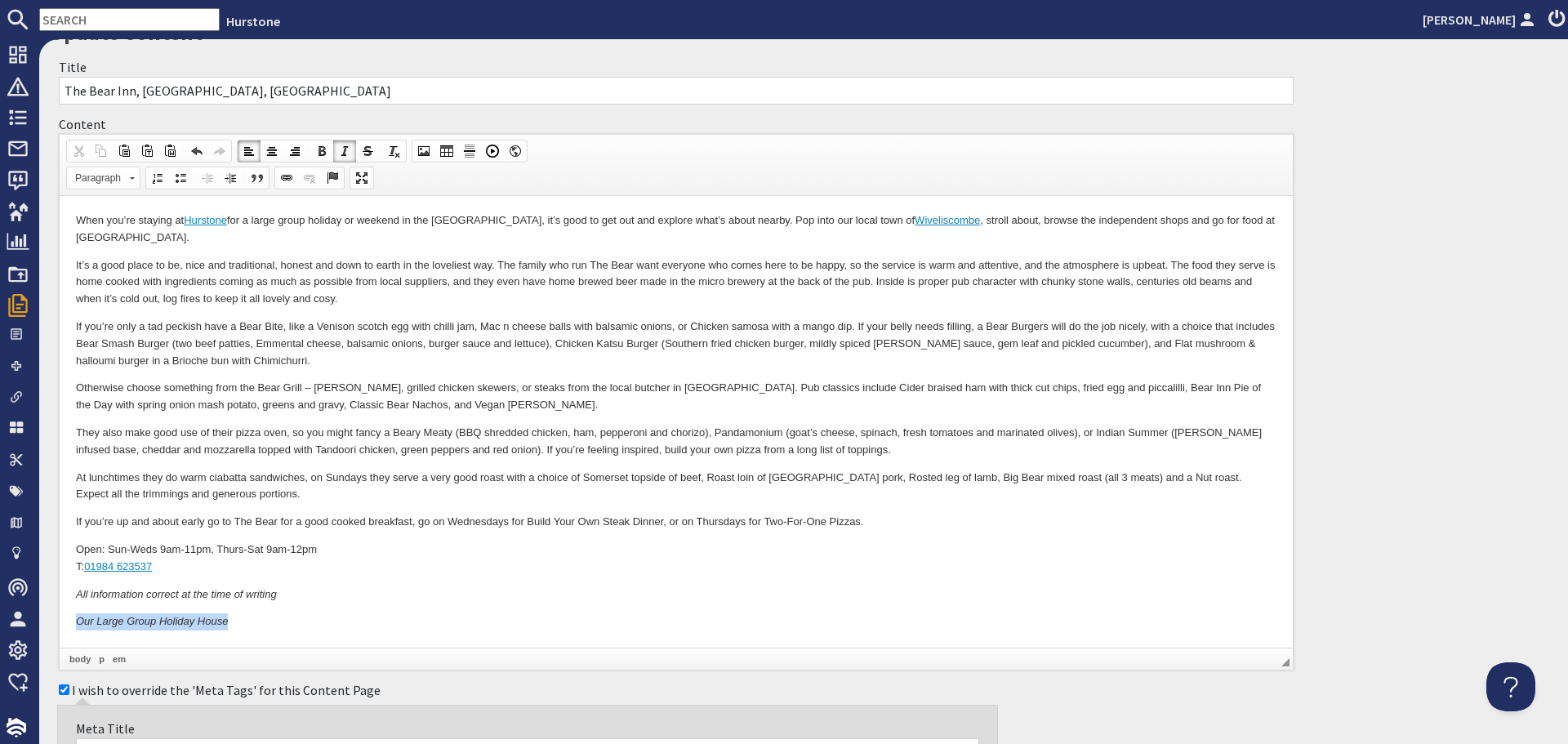
drag, startPoint x: 79, startPoint y: 620, endPoint x: 252, endPoint y: 620, distance: 173.0
click at [252, 620] on p "Our Large Group Holiday House" at bounding box center [675, 621] width 1200 height 17
click at [287, 176] on span at bounding box center [286, 177] width 13 height 13
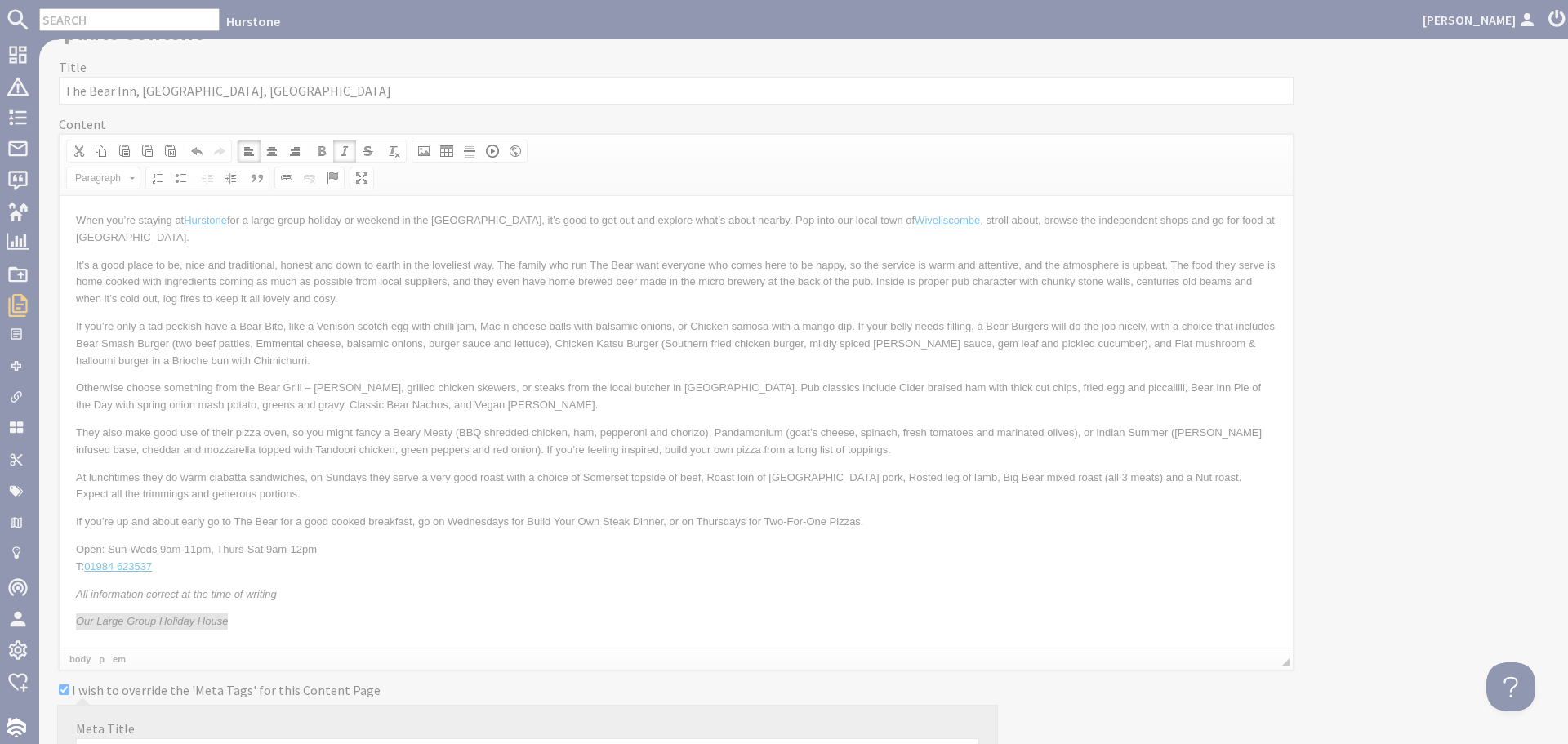
scroll to position [0, 0]
select select "zioncontentpage"
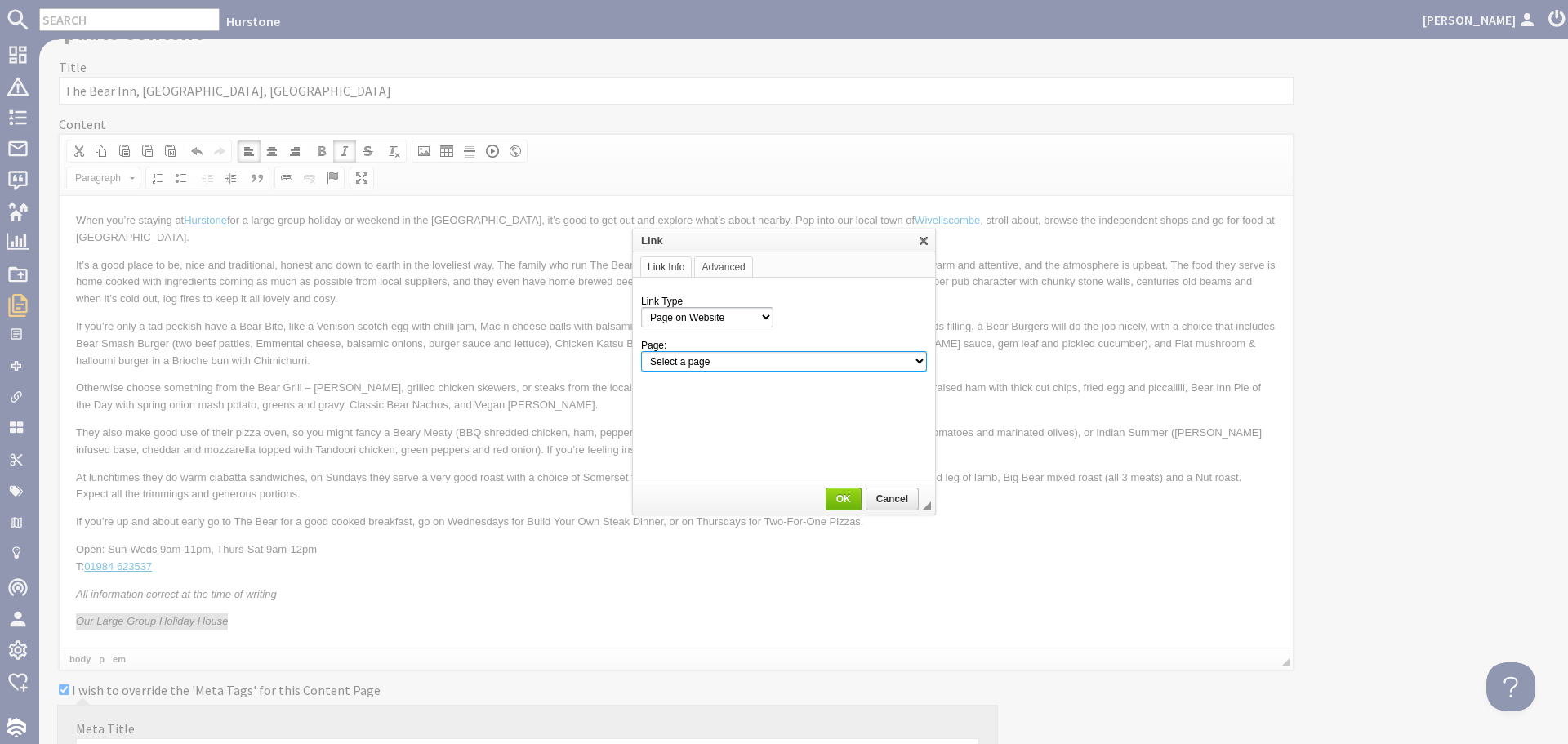
click at [879, 360] on select "Select a page Homepage Content Page · Hurstone - Access Statement · Hurstone - …" at bounding box center [784, 361] width 286 height 21
select select "property!hurstone-95"
click at [641, 351] on select "Select a page Homepage Content Page · Hurstone - Access Statement · Hurstone - …" at bounding box center [784, 361] width 286 height 21
click at [847, 495] on span "OK" at bounding box center [843, 499] width 32 height 12
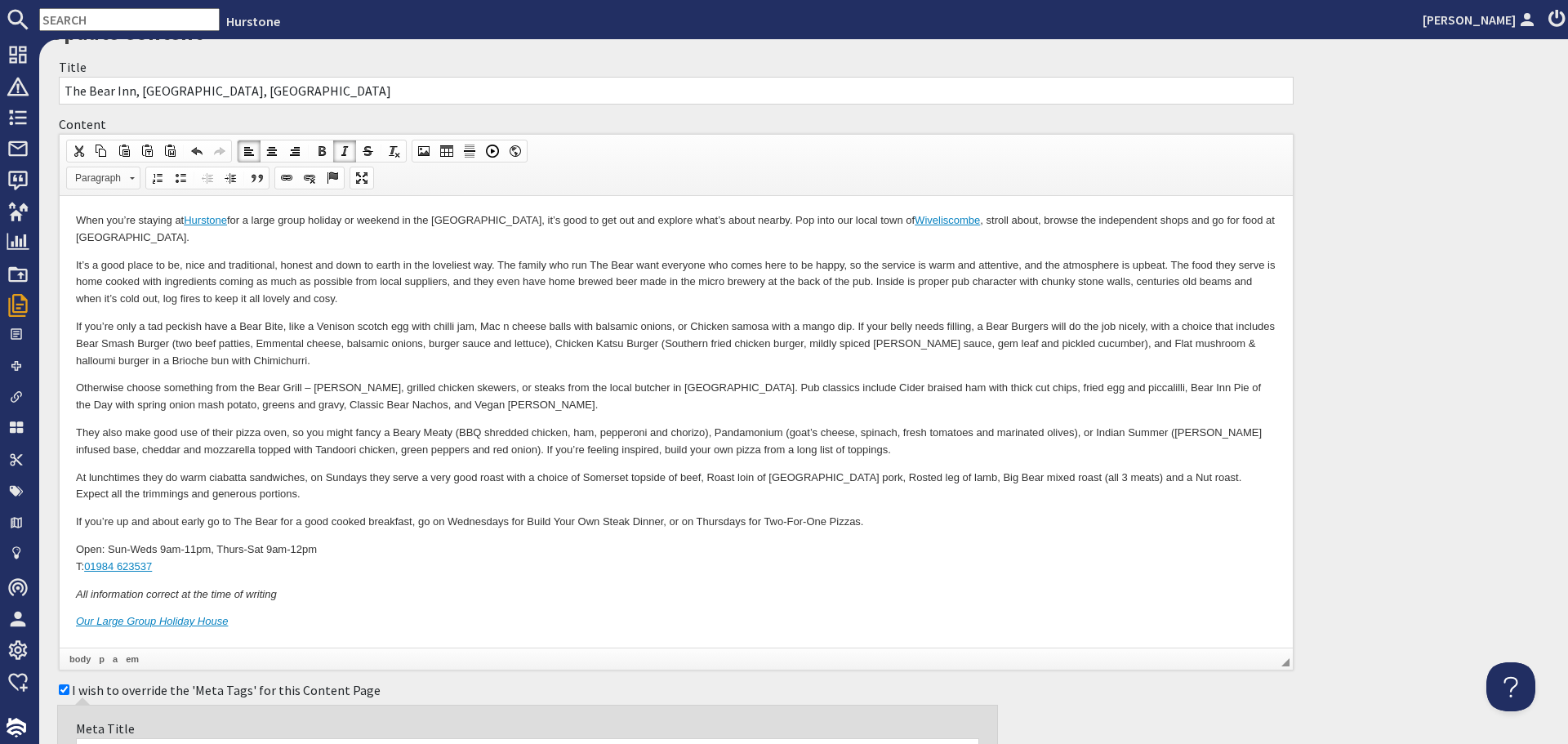
click at [97, 176] on span "Paragraph" at bounding box center [95, 178] width 57 height 22
click at [92, 212] on link "Primary Button" at bounding box center [129, 219] width 118 height 18
click at [520, 569] on p "Open: Sun-Weds 9am-11pm, Thurs-Sat 9am-12pm T: 01984 623537" at bounding box center [675, 558] width 1200 height 34
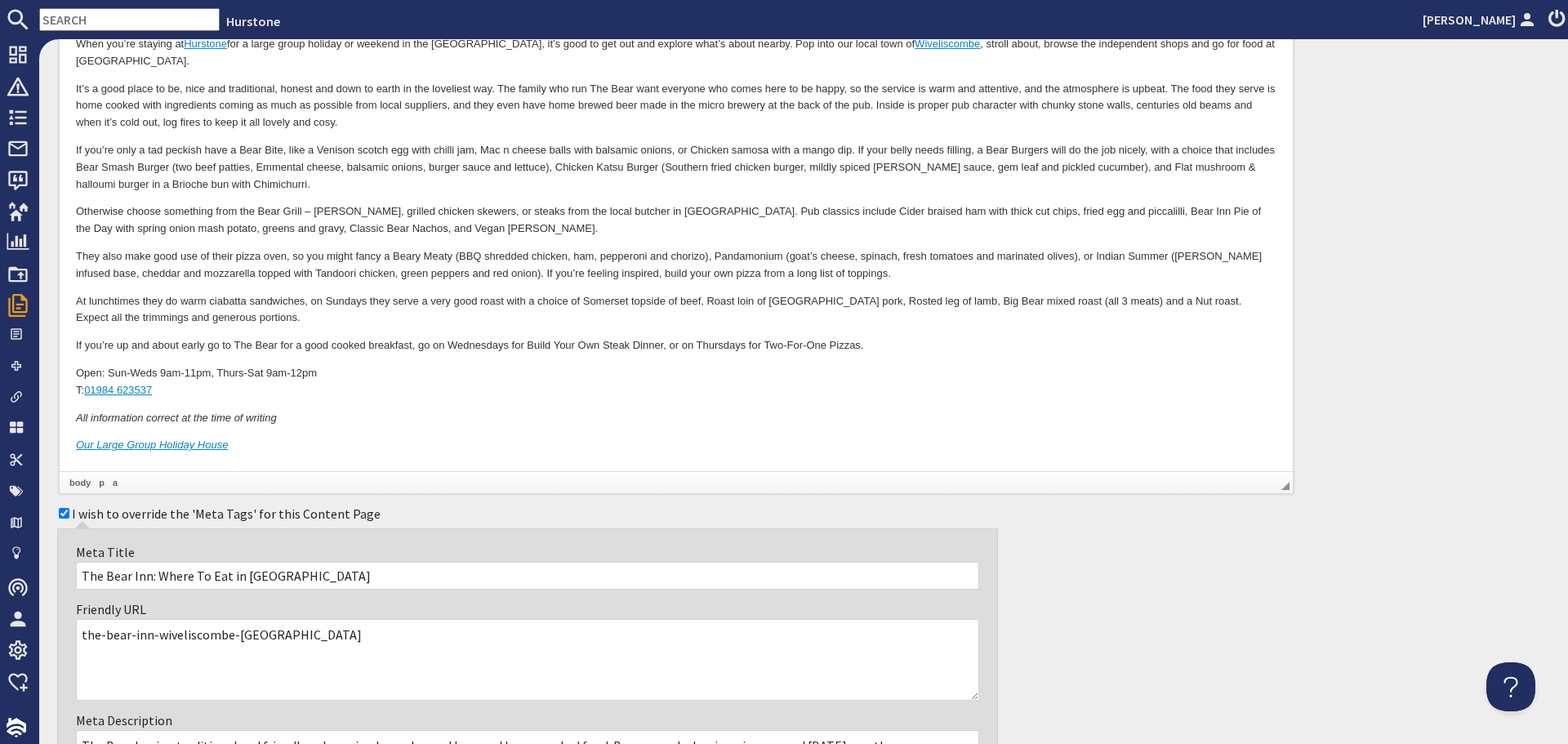
scroll to position [326, 0]
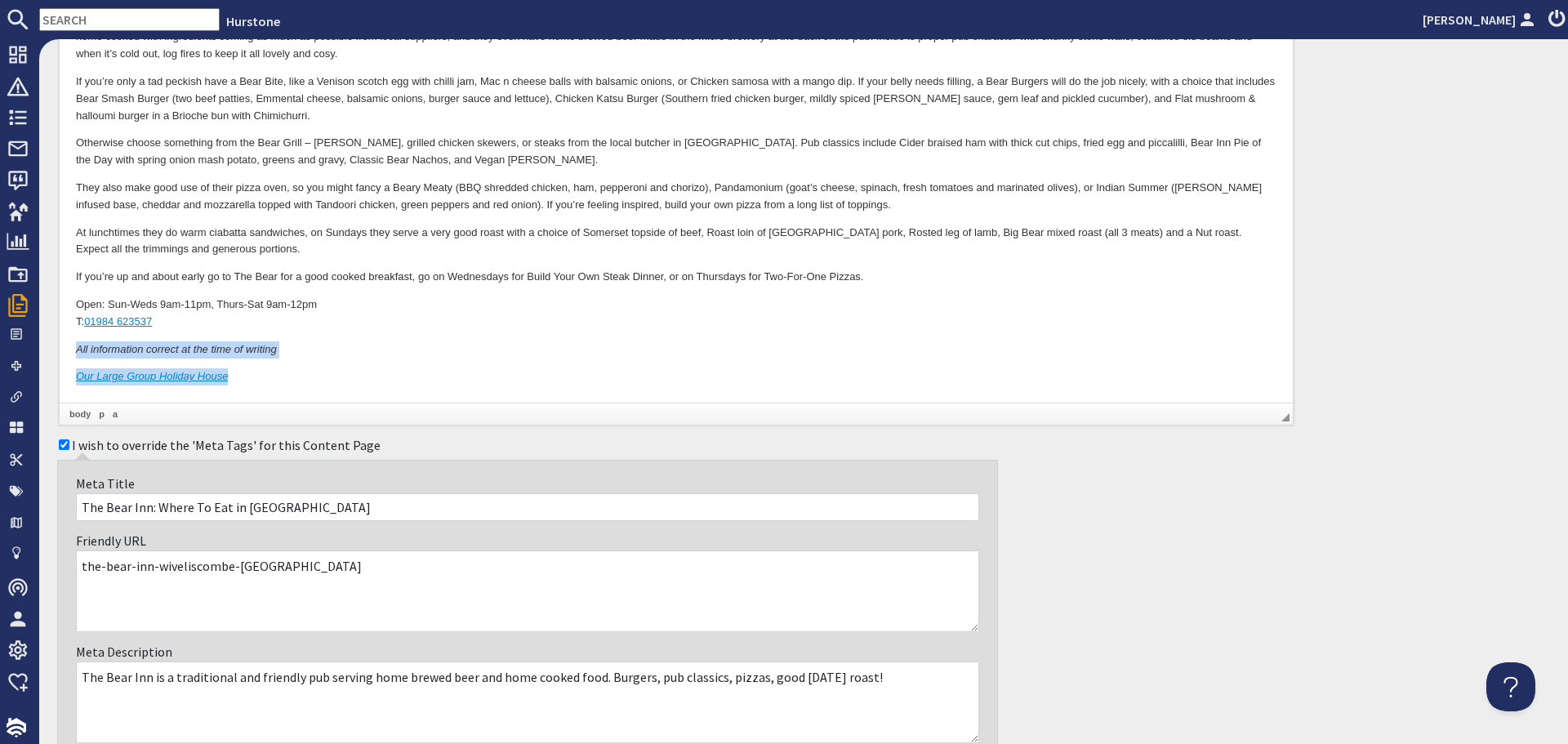
drag, startPoint x: 254, startPoint y: 378, endPoint x: 0, endPoint y: 346, distance: 256.0
click at [60, 346] on html "When you’re staying at Hurstone for a large group holiday or weekend in the Wes…" at bounding box center [676, 177] width 1234 height 451
click at [393, 393] on html "When you’re staying at Hurstone for a large group holiday or weekend in the Wes…" at bounding box center [676, 177] width 1234 height 451
drag, startPoint x: 279, startPoint y: 384, endPoint x: 74, endPoint y: 370, distance: 205.5
click at [74, 370] on html "When you’re staying at Hurstone for a large group holiday or weekend in the Wes…" at bounding box center [676, 177] width 1234 height 451
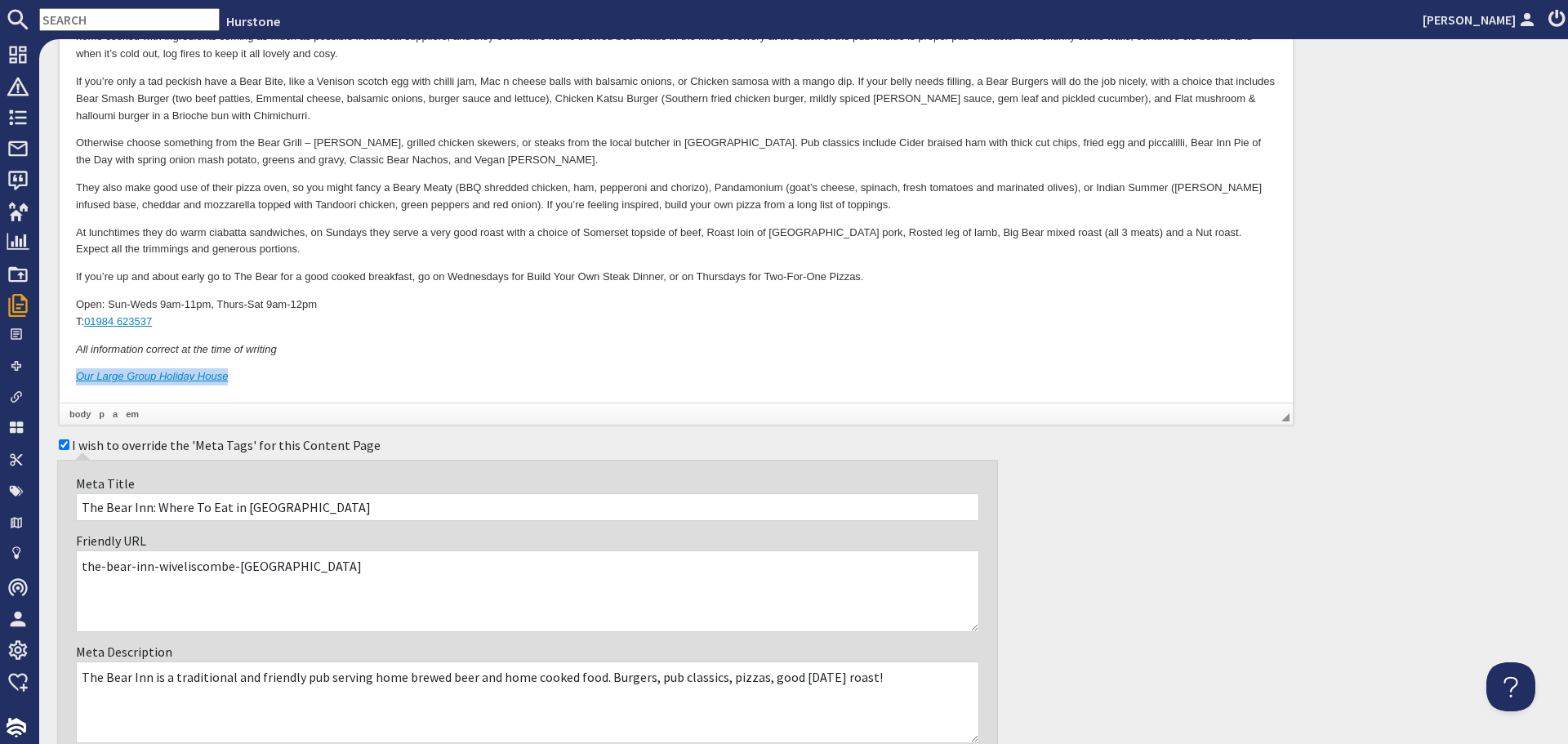
copy em "Our Large Group Holiday House"
click at [592, 339] on body "When you’re staying at Hurstone for a large group holiday or weekend in the Wes…" at bounding box center [675, 177] width 1200 height 418
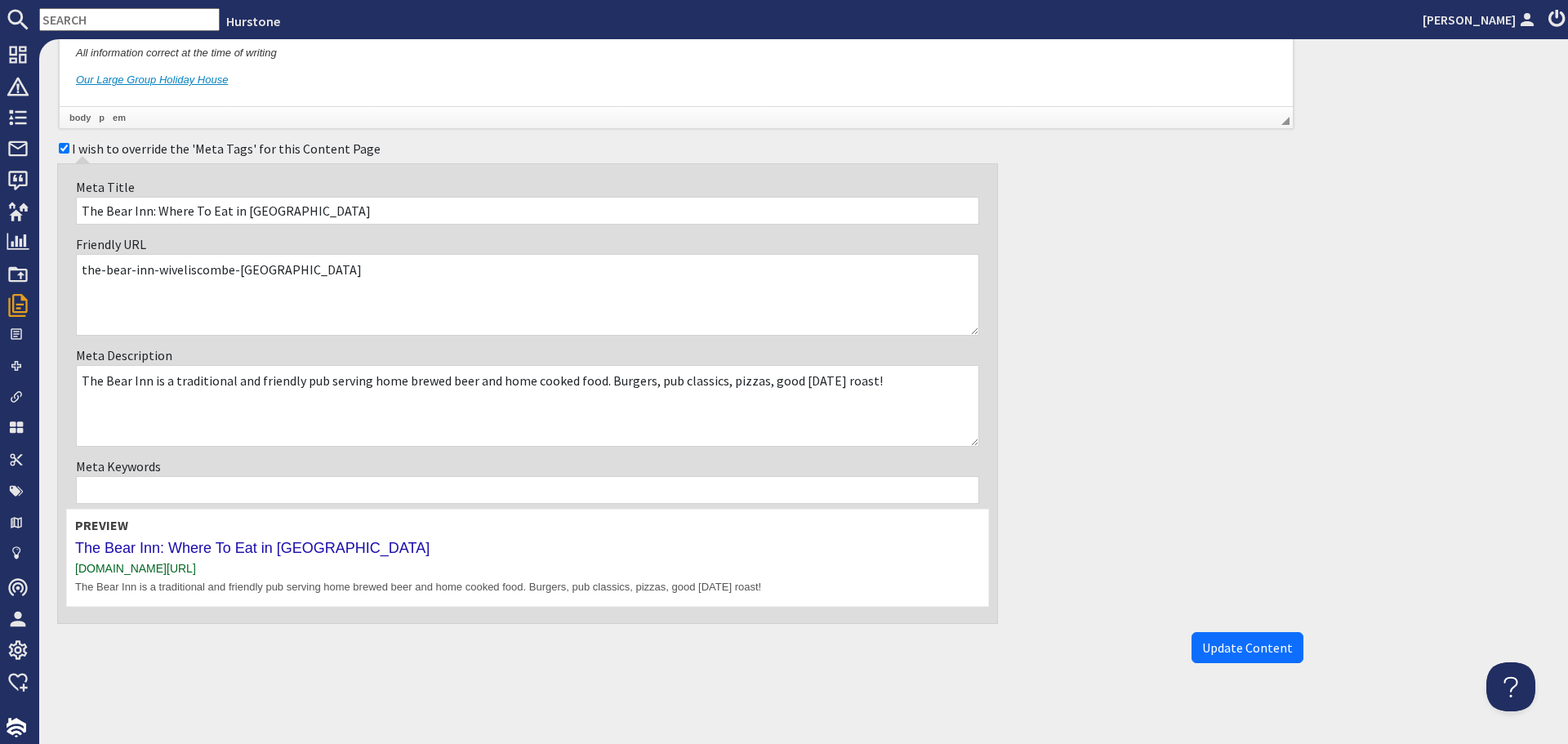
scroll to position [632, 0]
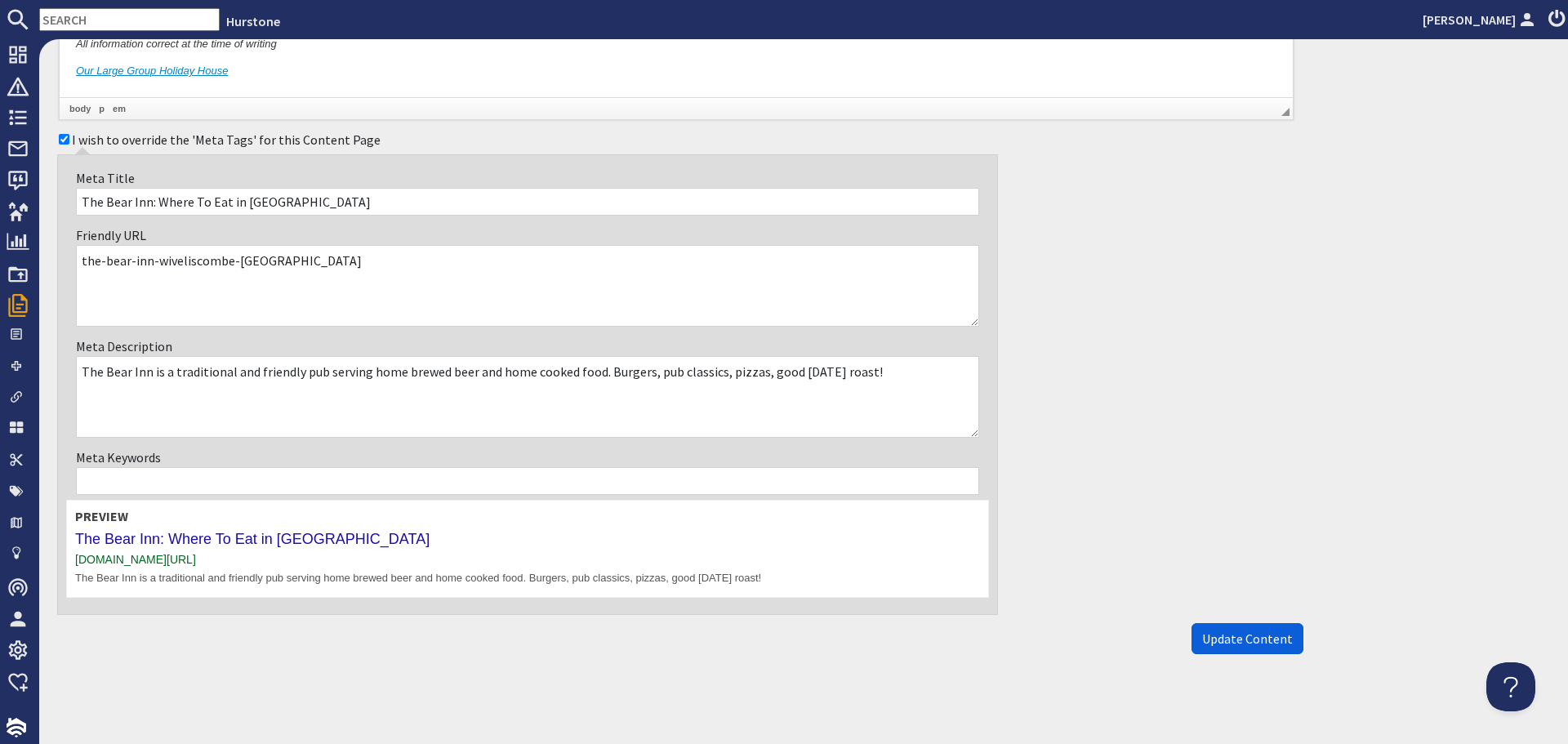
click at [1202, 638] on span "Update Content" at bounding box center [1248, 638] width 90 height 17
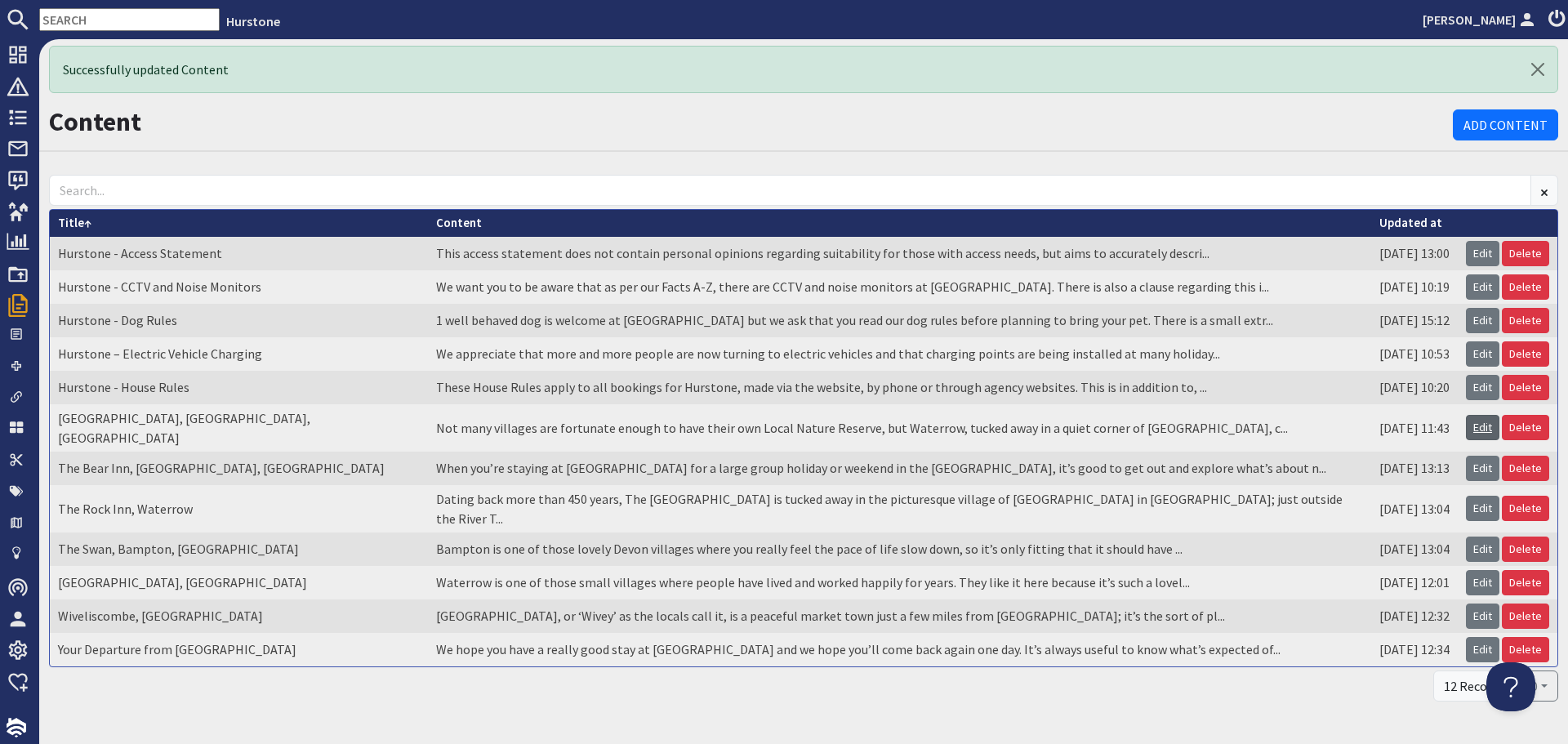
click at [1473, 418] on link "Edit" at bounding box center [1482, 428] width 33 height 26
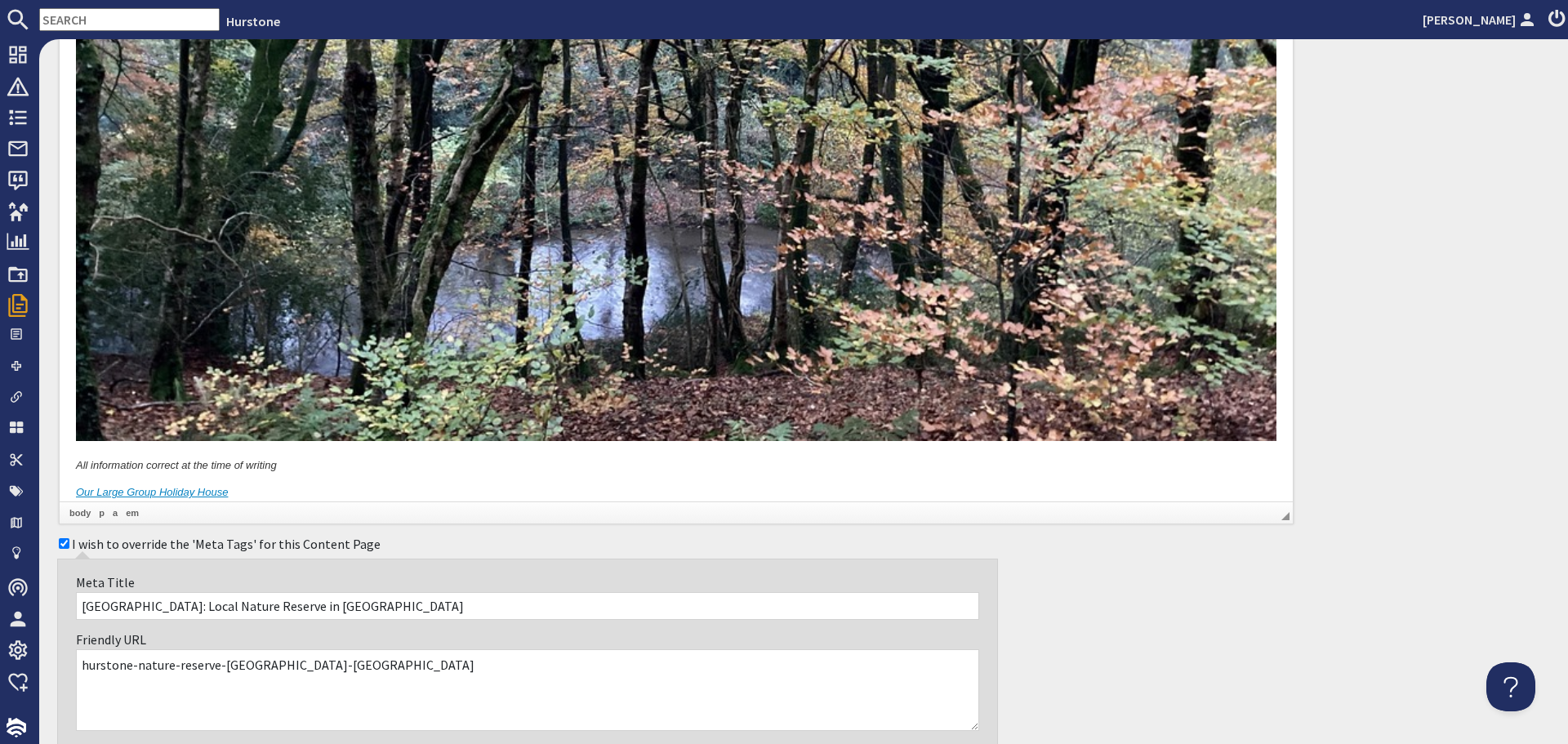
scroll to position [2241, 0]
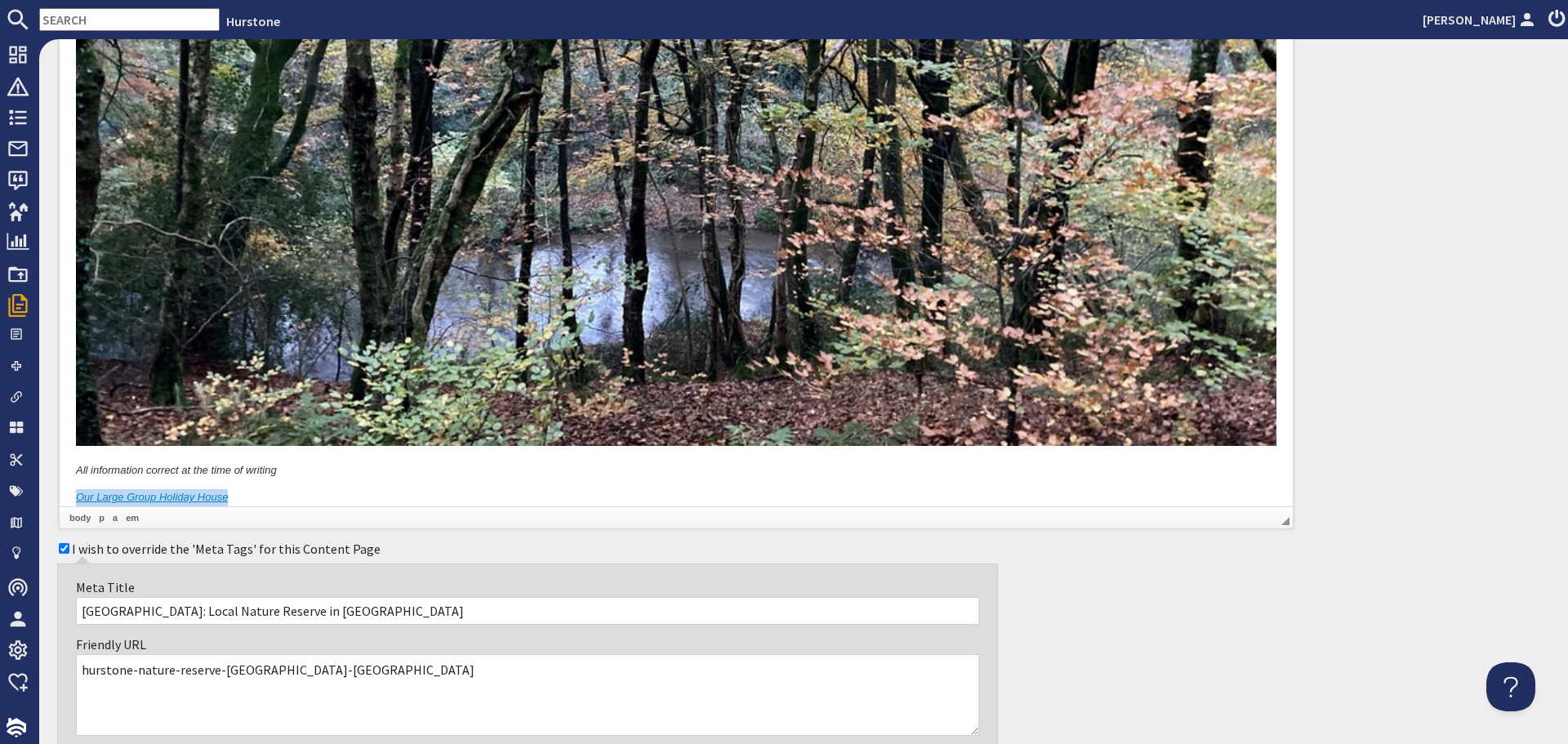
drag, startPoint x: 76, startPoint y: 480, endPoint x: 267, endPoint y: 485, distance: 191.1
click at [267, 490] on p "Our Large Group Holiday House" at bounding box center [675, 498] width 1200 height 17
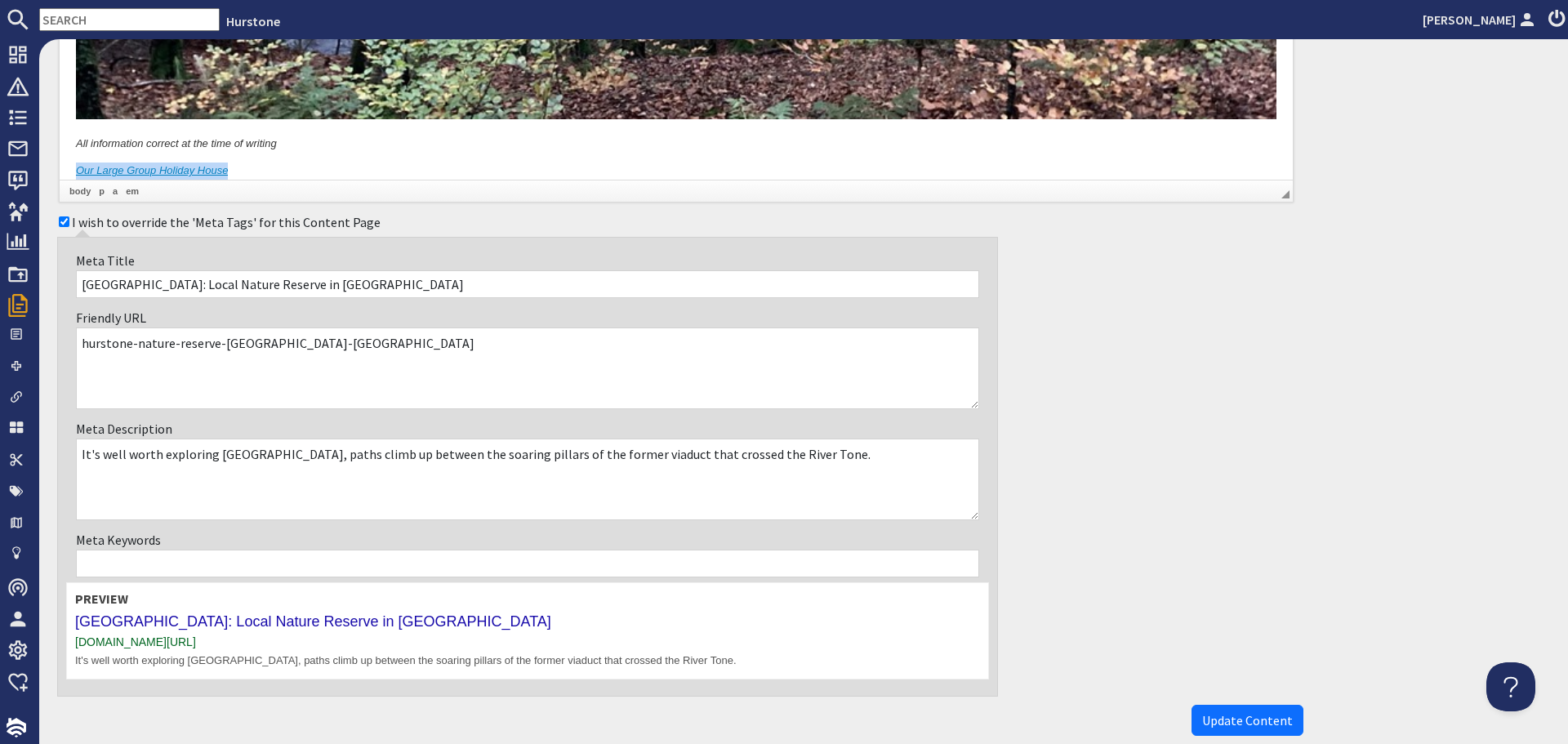
scroll to position [2649, 0]
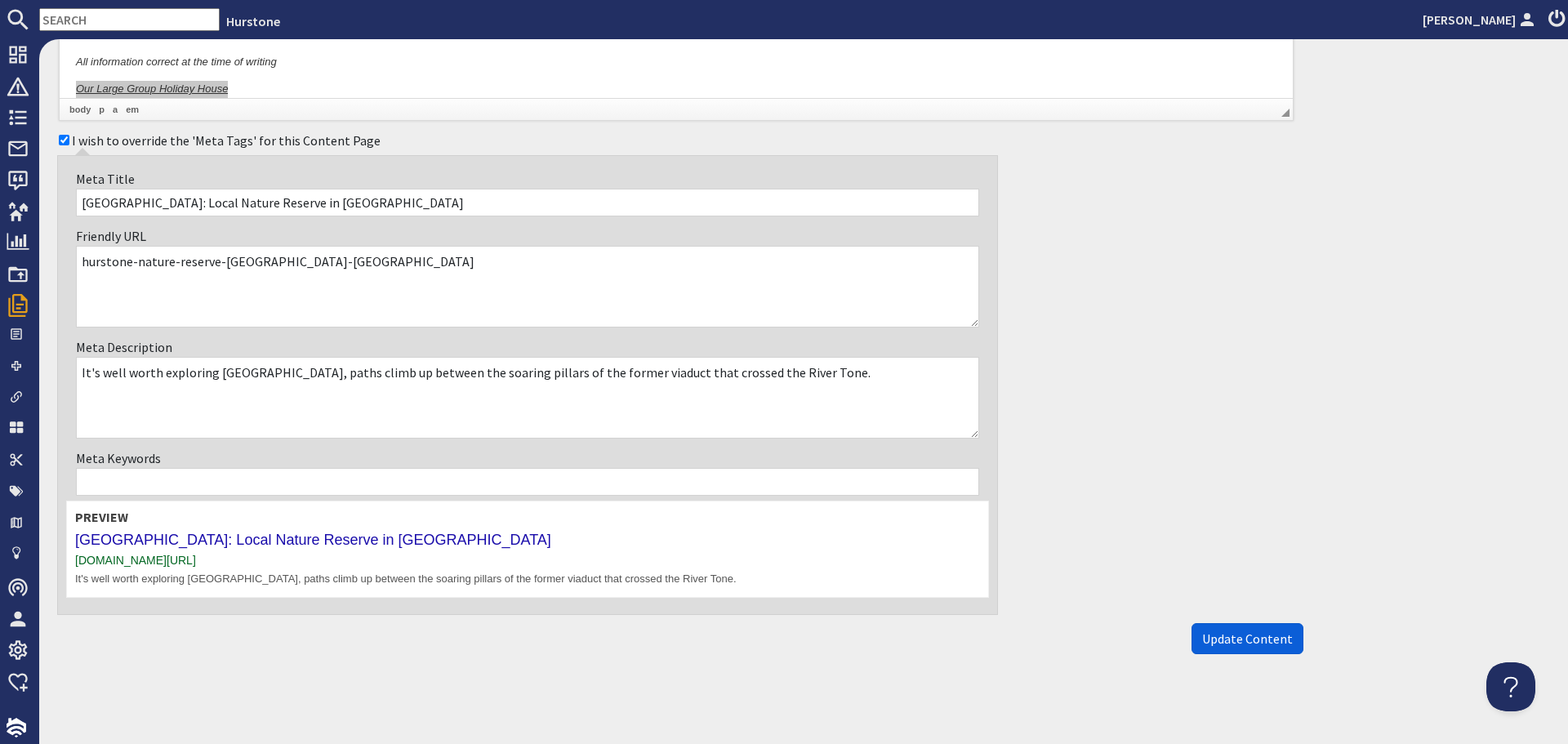
click at [1239, 633] on span "Update Content" at bounding box center [1248, 638] width 90 height 17
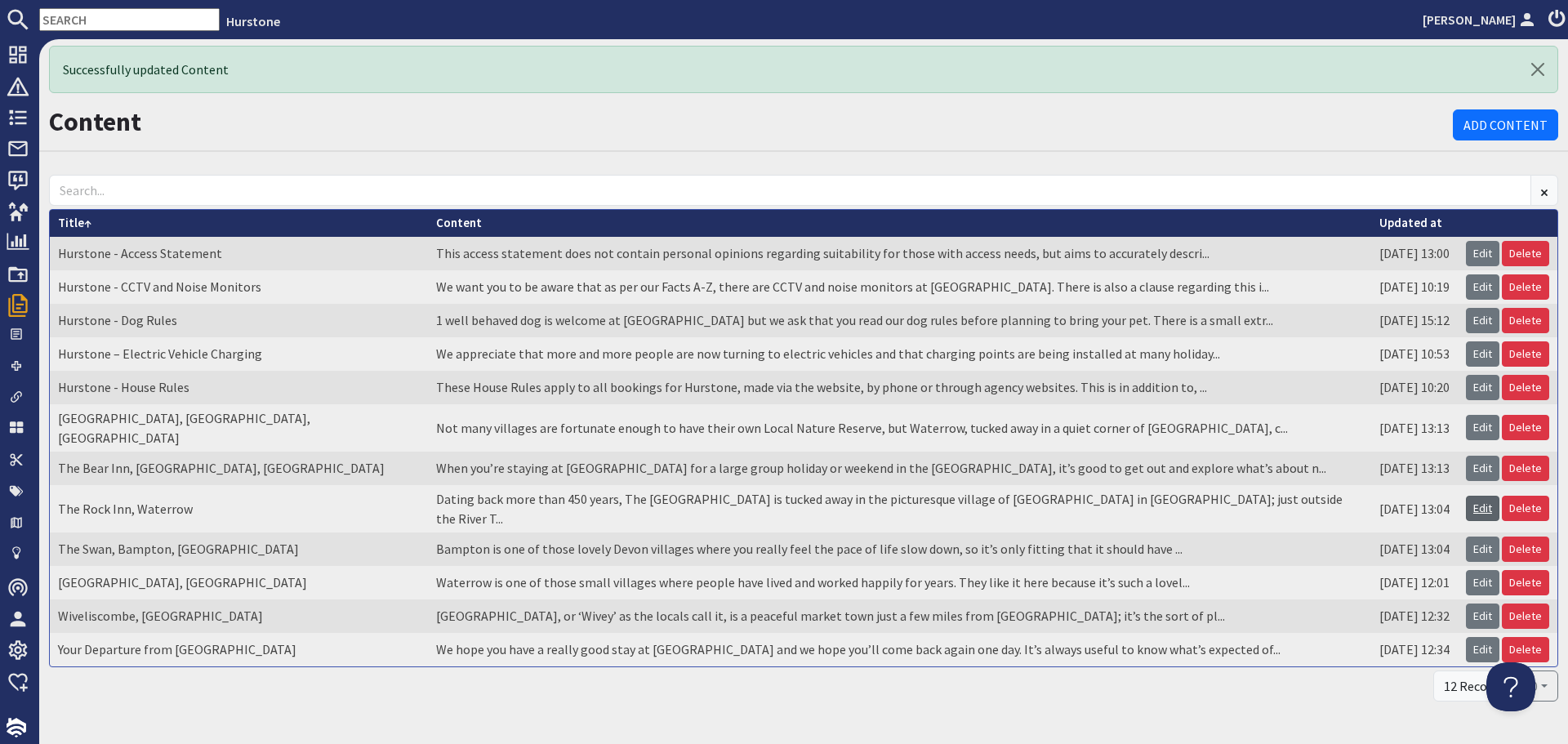
click at [1471, 495] on link "Edit" at bounding box center [1482, 508] width 33 height 26
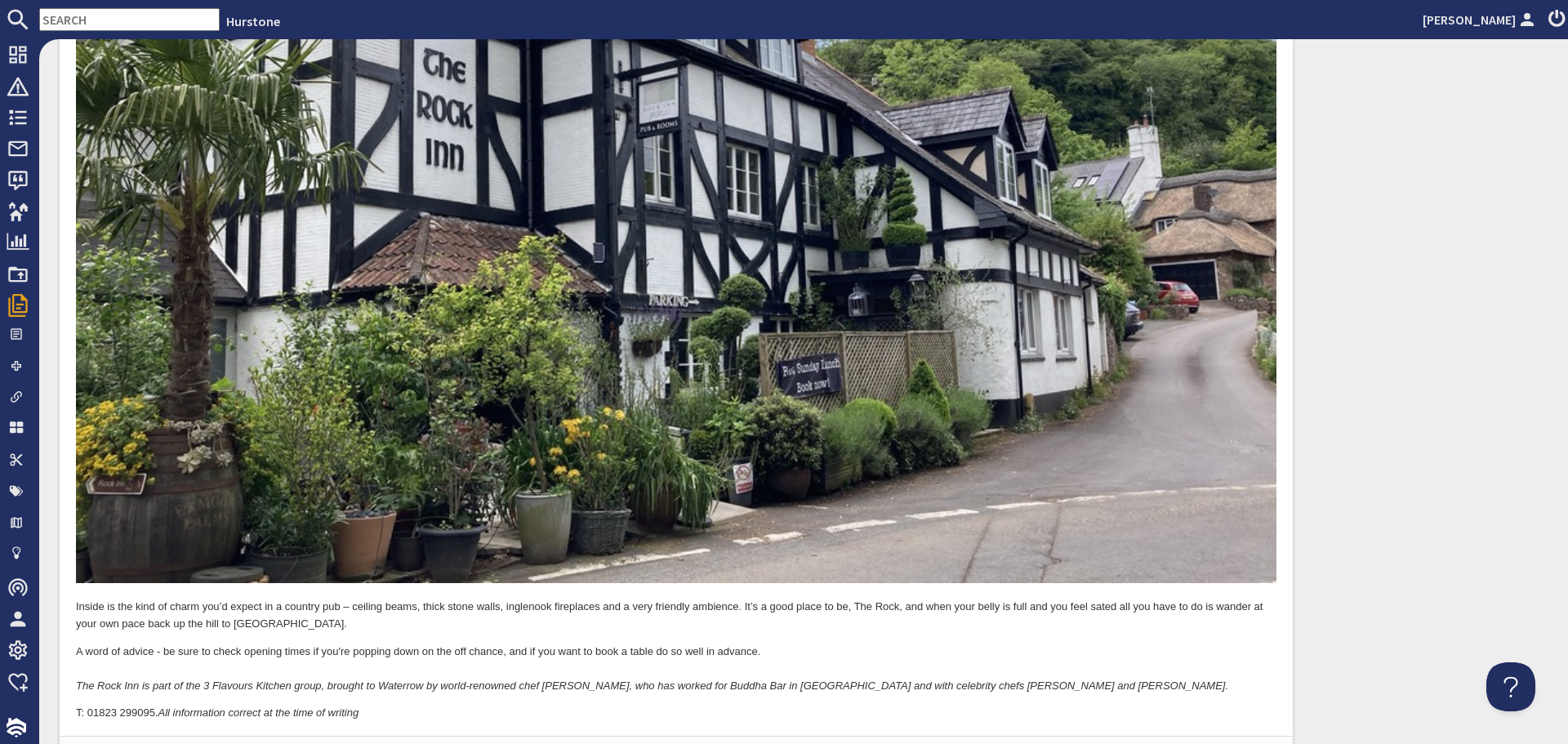
scroll to position [1960, 0]
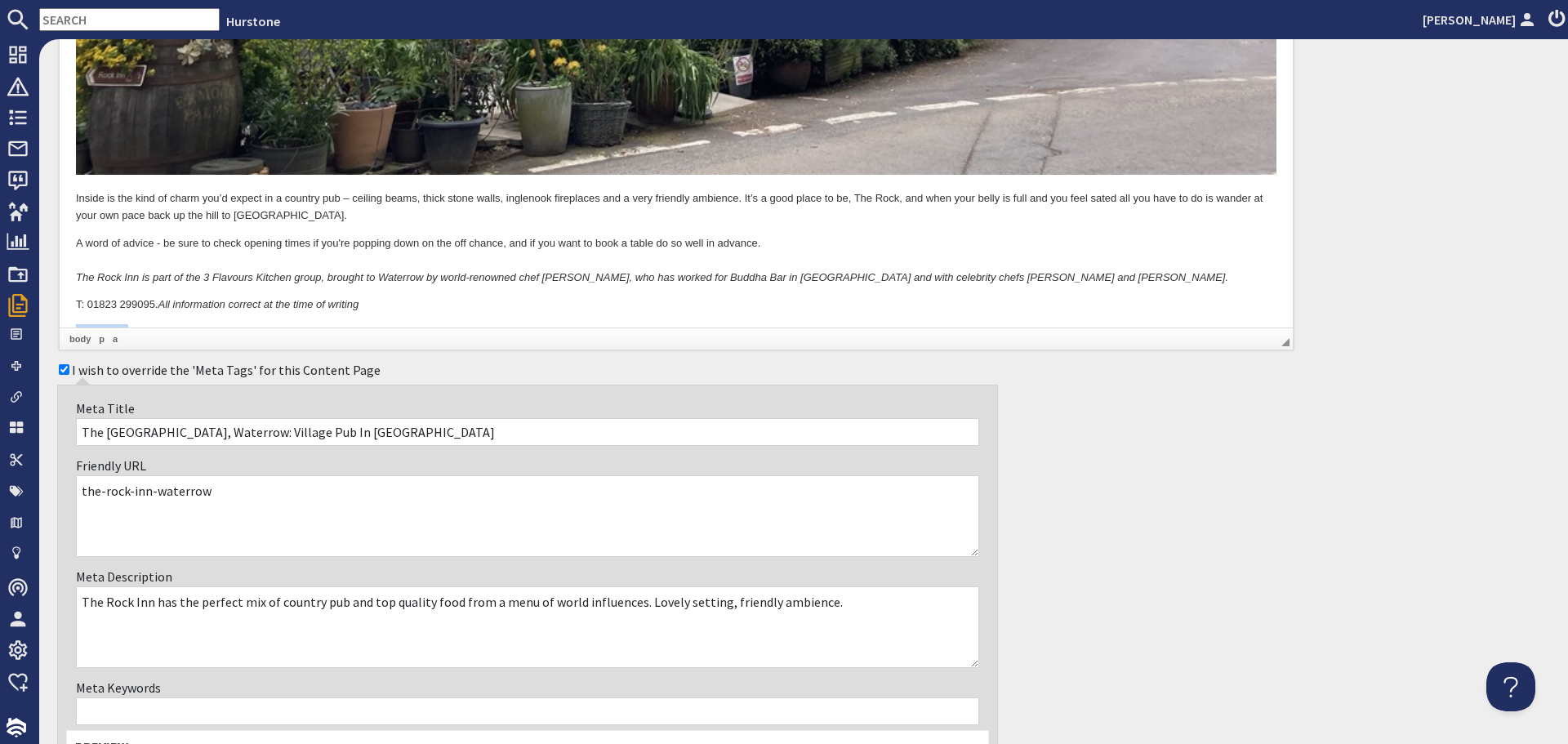
drag, startPoint x: 203, startPoint y: 317, endPoint x: 55, endPoint y: 305, distance: 148.5
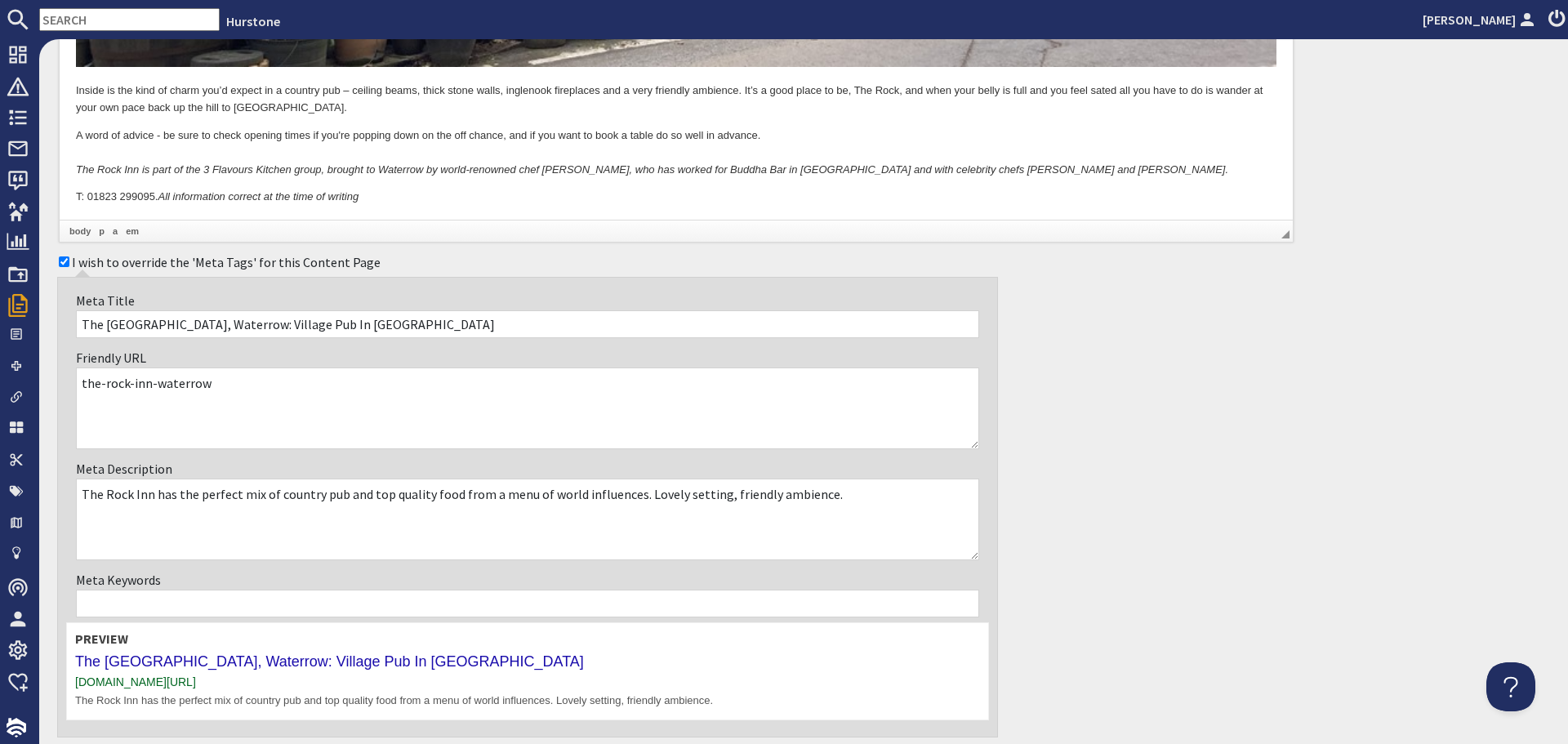
scroll to position [2190, 0]
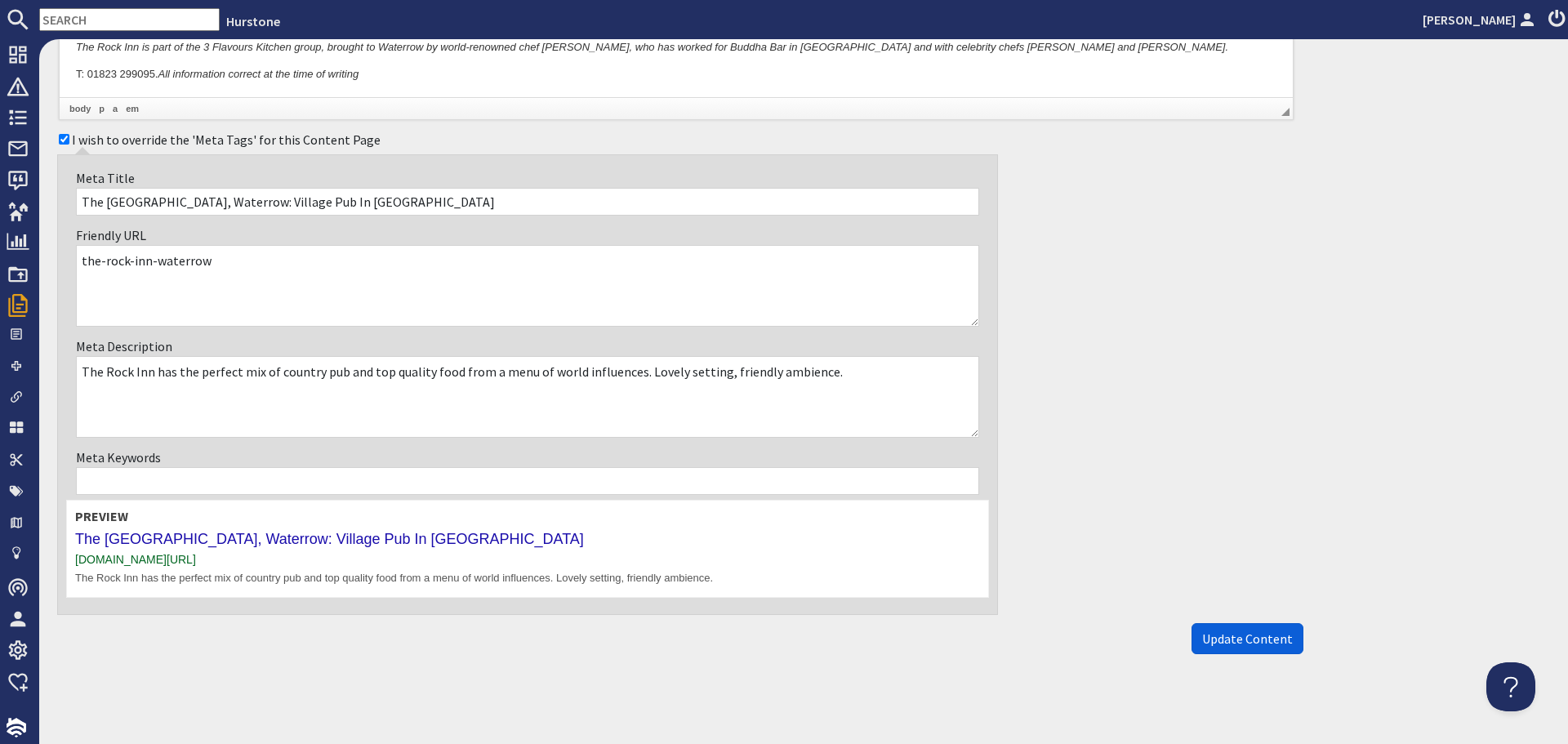
click at [1220, 635] on span "Update Content" at bounding box center [1248, 638] width 90 height 17
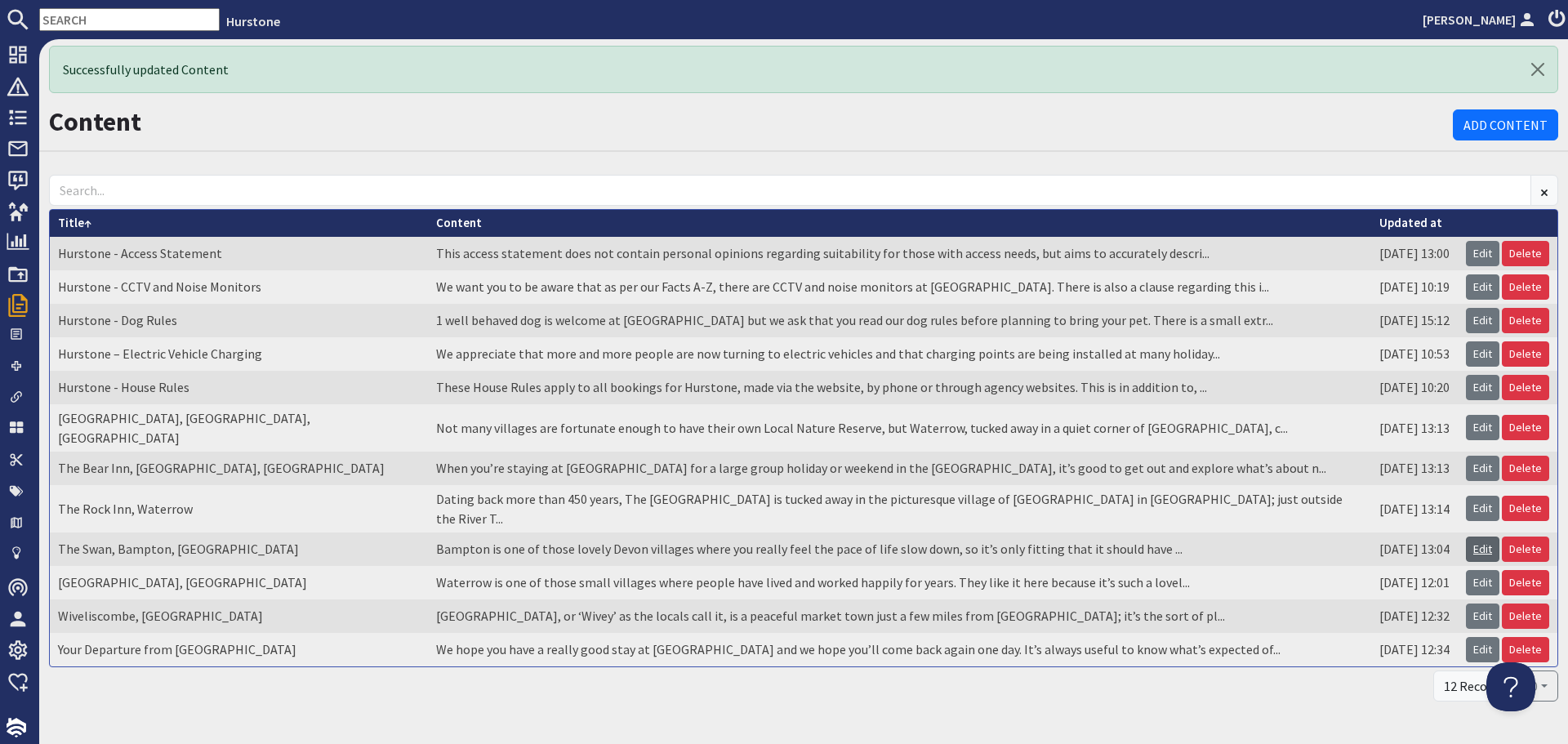
click at [1473, 537] on link "Edit" at bounding box center [1482, 549] width 33 height 26
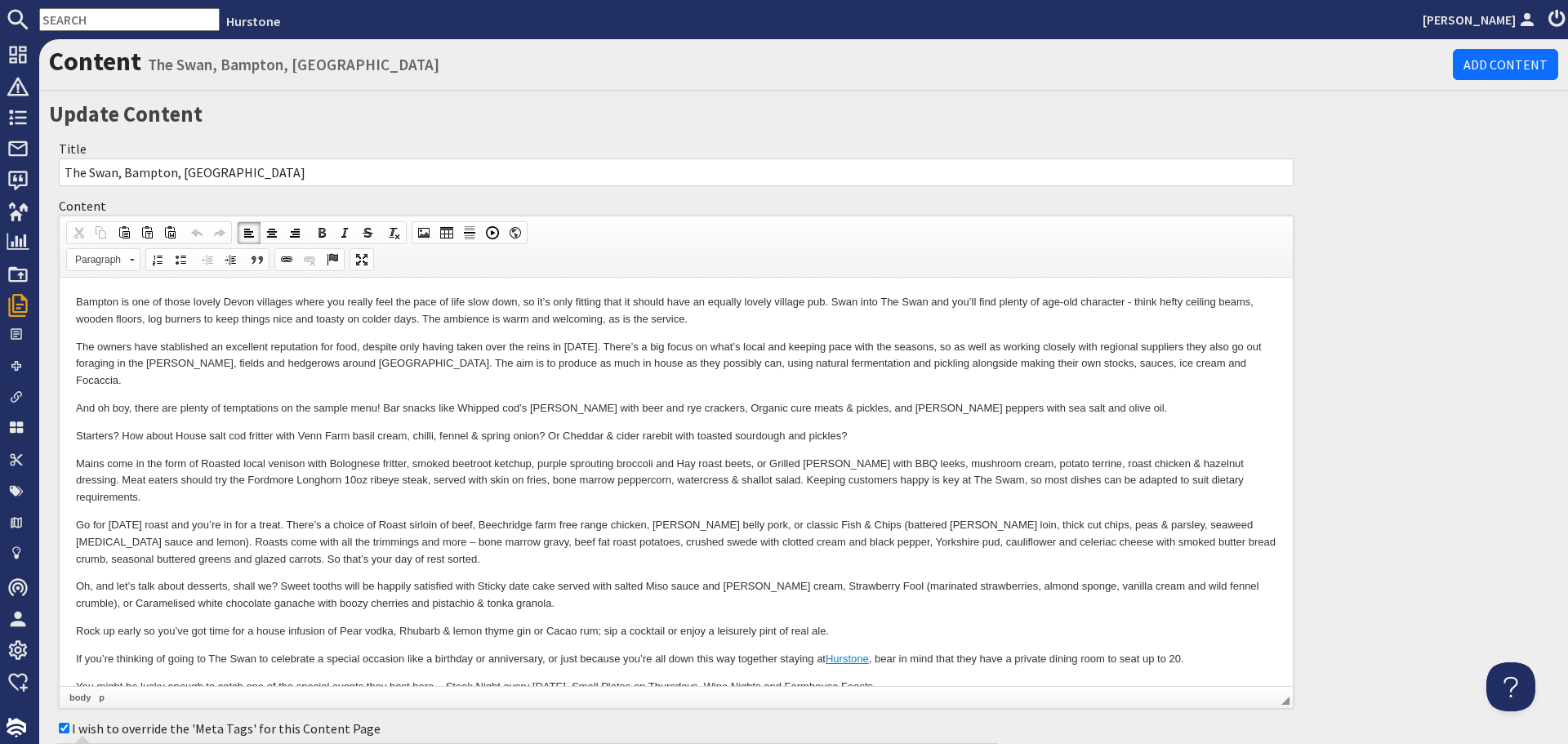
click at [437, 578] on p "Oh, and let’s talk about desserts, shall we? Sweet tooths will be happily satis…" at bounding box center [675, 595] width 1200 height 34
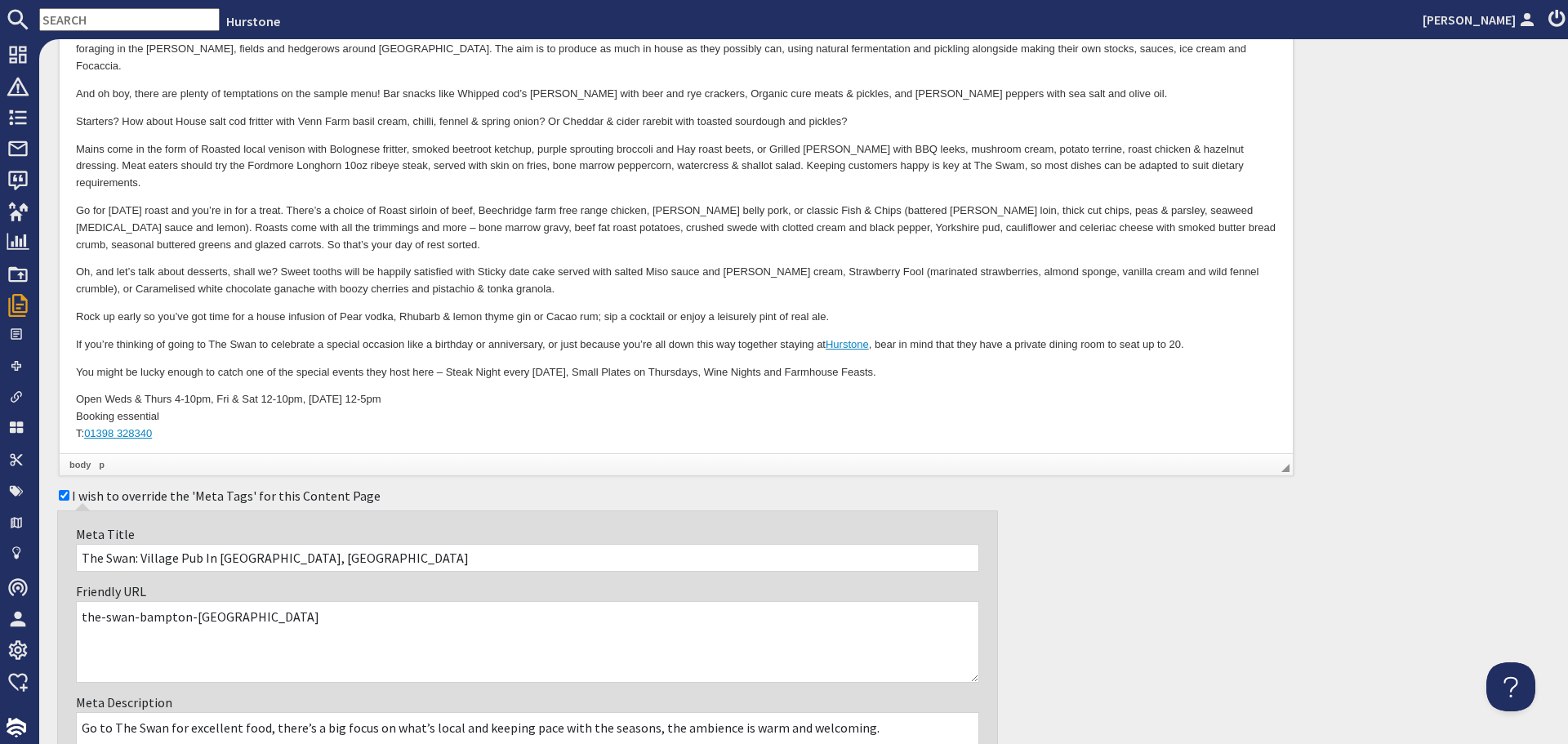
scroll to position [326, 0]
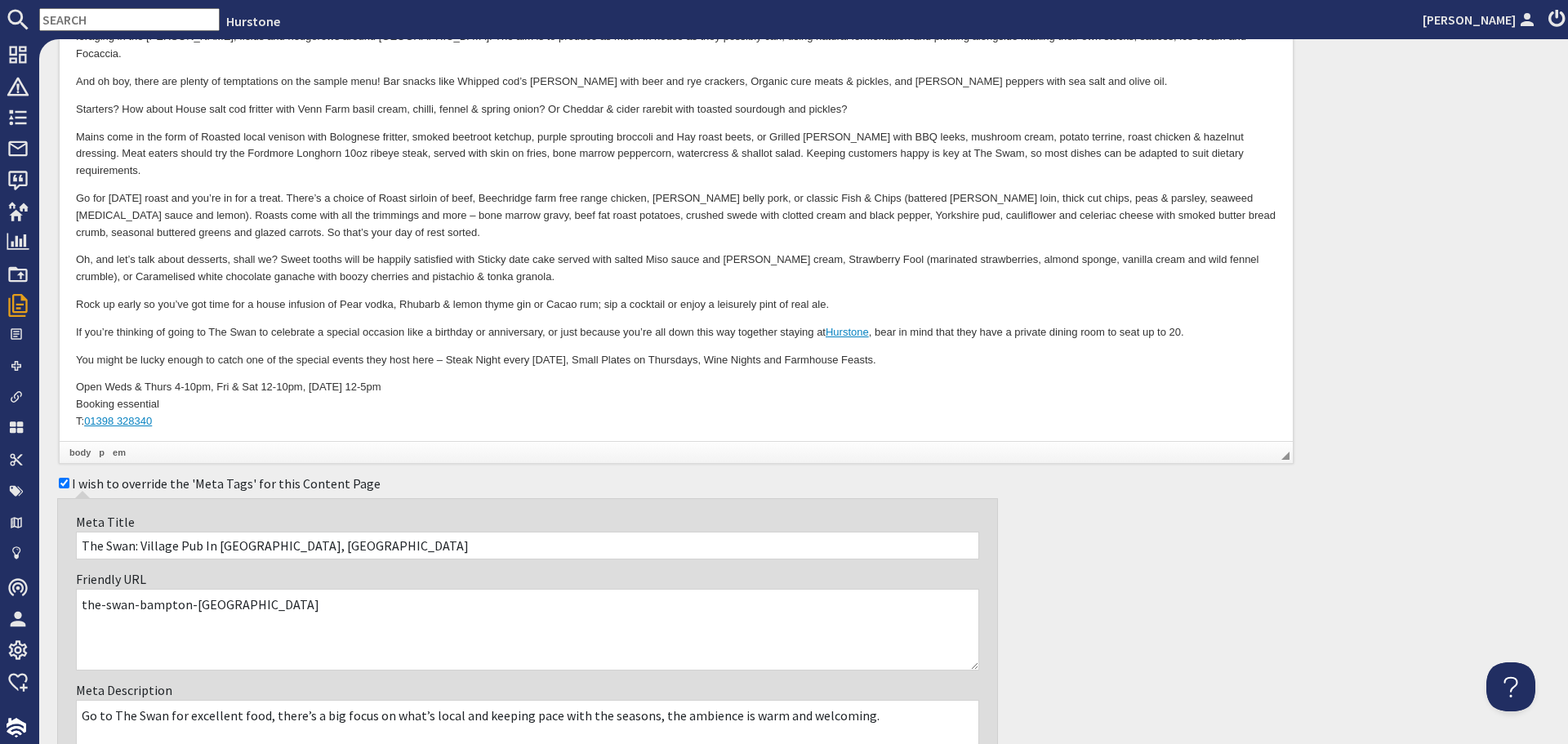
click at [326, 432] on html "Bampton is one of those lovely Devon villages where you really feel the pace of…" at bounding box center [676, 213] width 1234 height 524
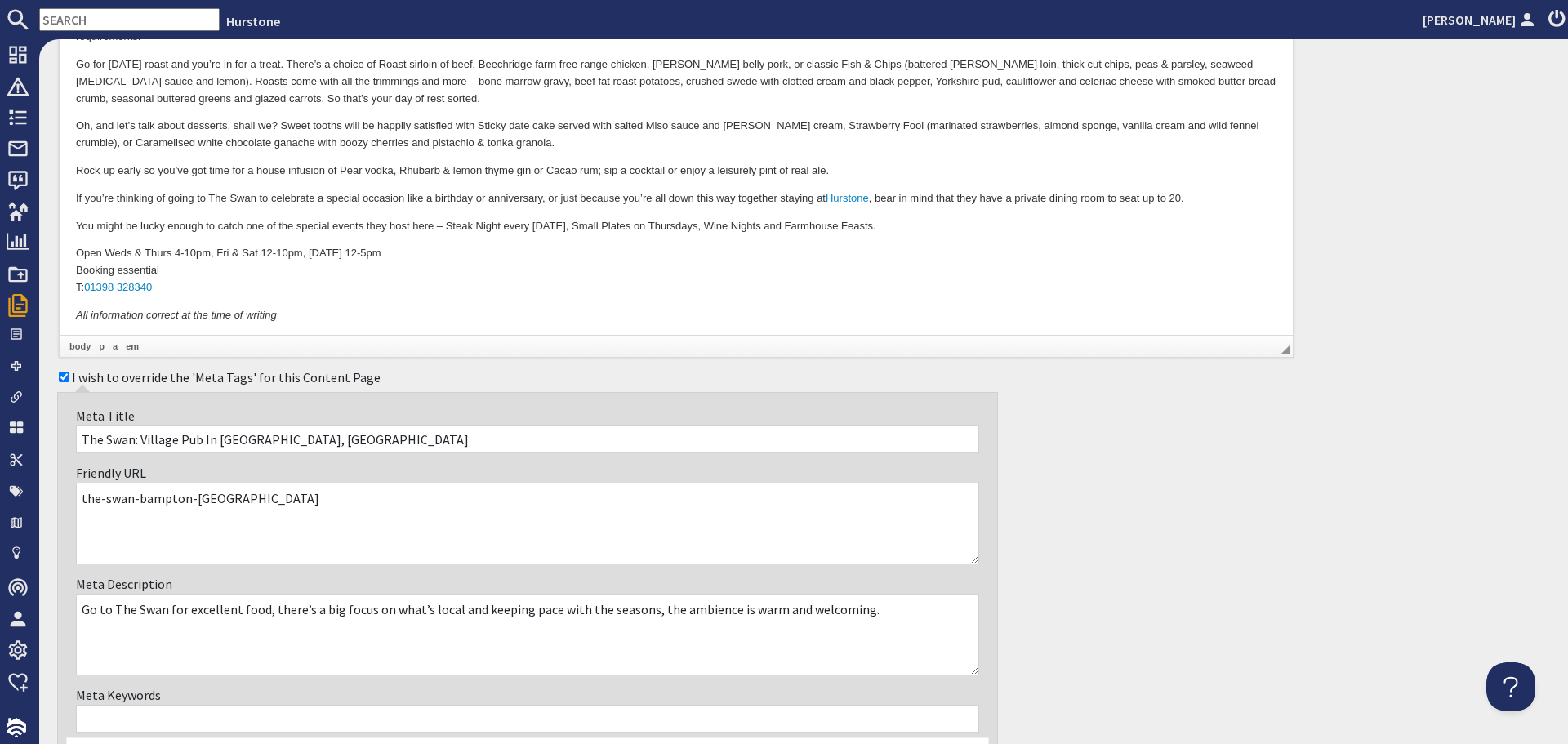
scroll to position [698, 0]
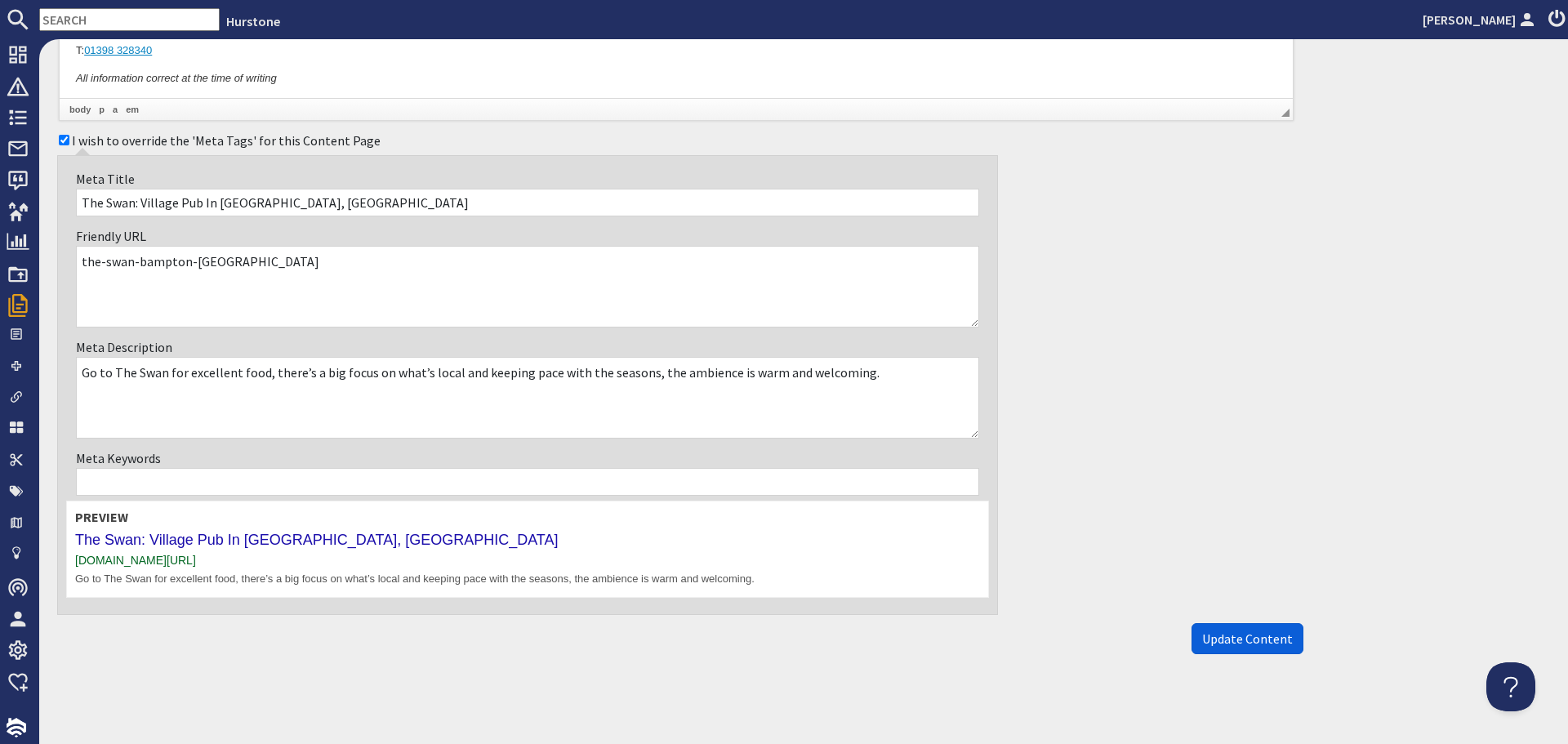
click at [1234, 648] on button "Update Content" at bounding box center [1248, 639] width 112 height 31
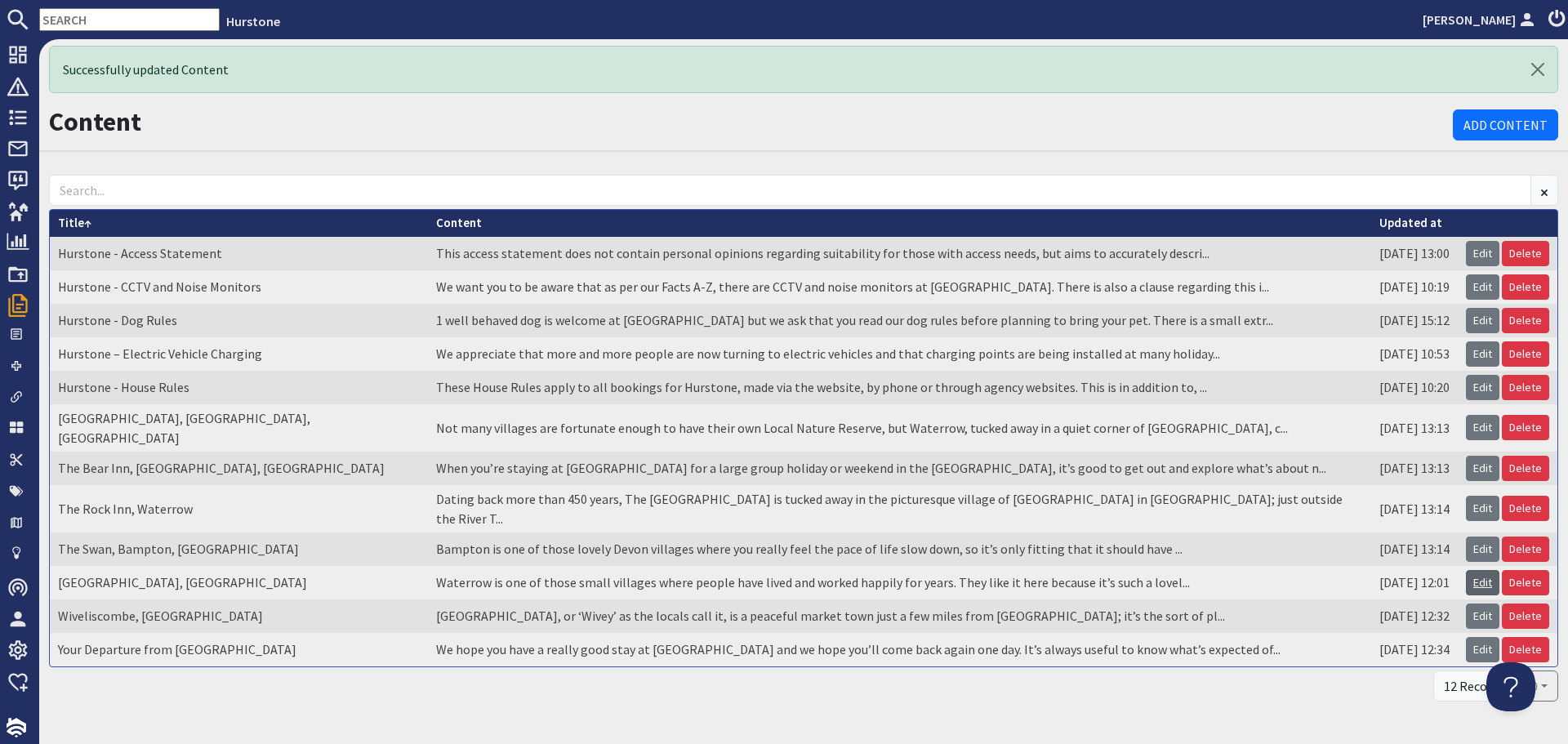
click at [1471, 570] on link "Edit" at bounding box center [1482, 583] width 33 height 26
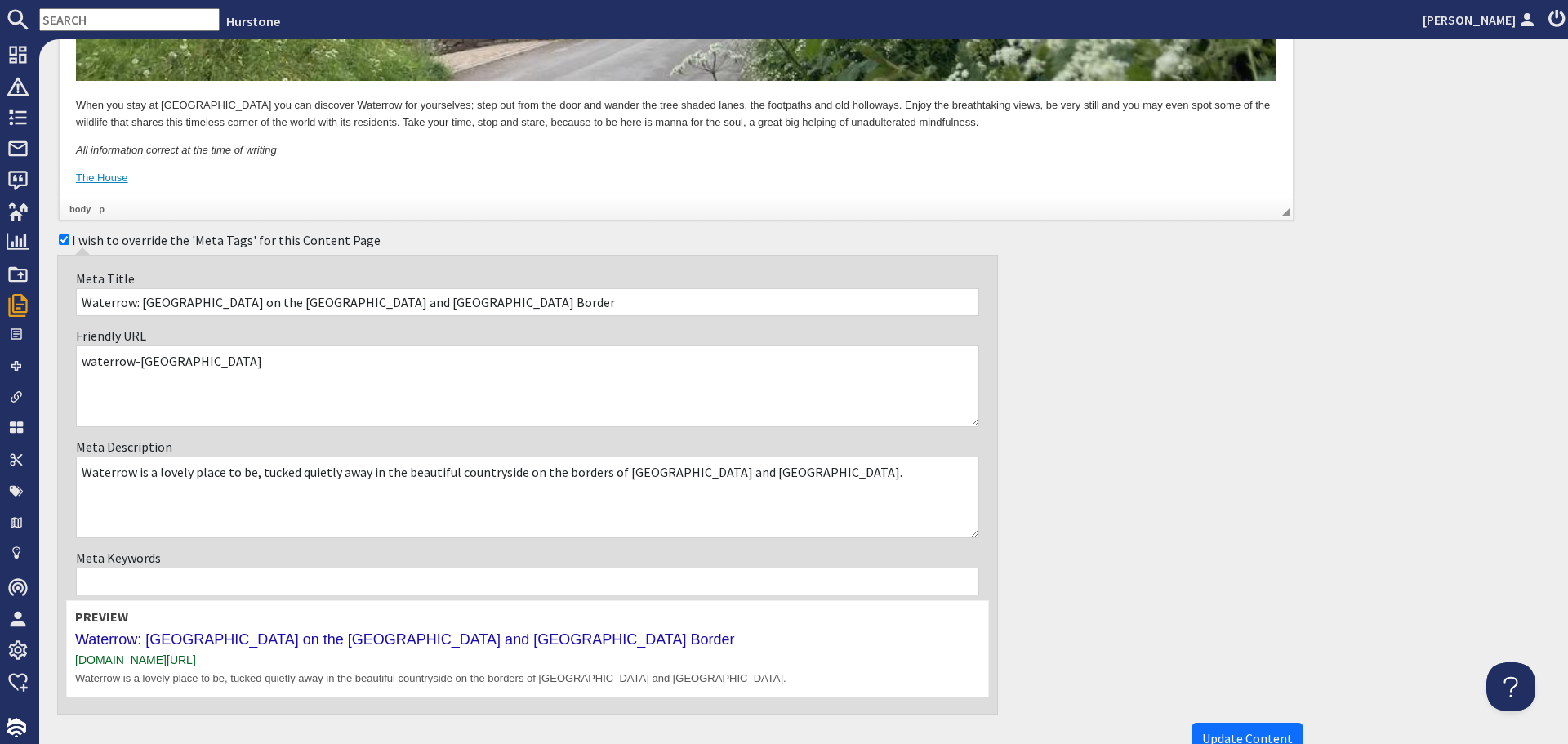
scroll to position [927, 0]
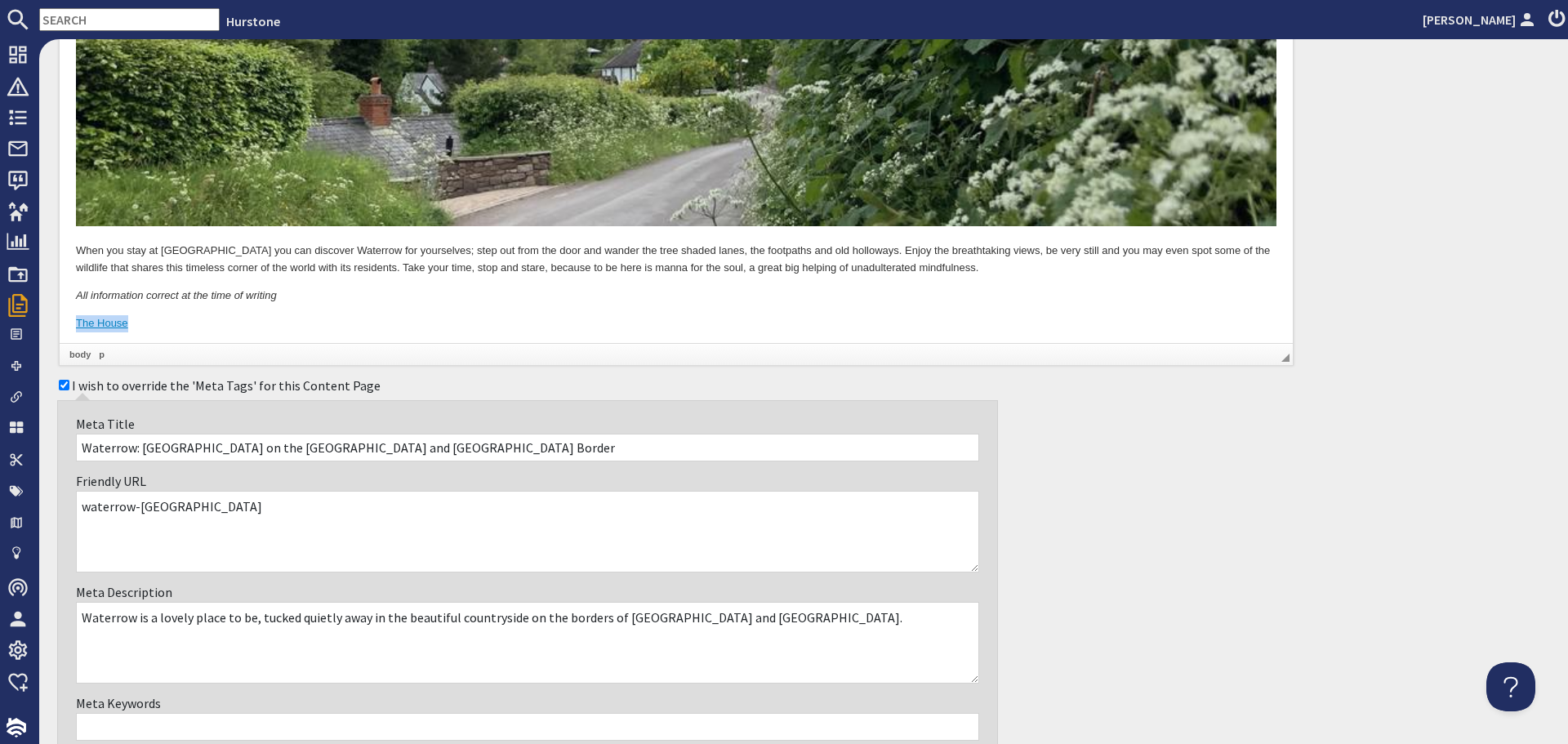
drag, startPoint x: 144, startPoint y: 321, endPoint x: 55, endPoint y: 316, distance: 89.1
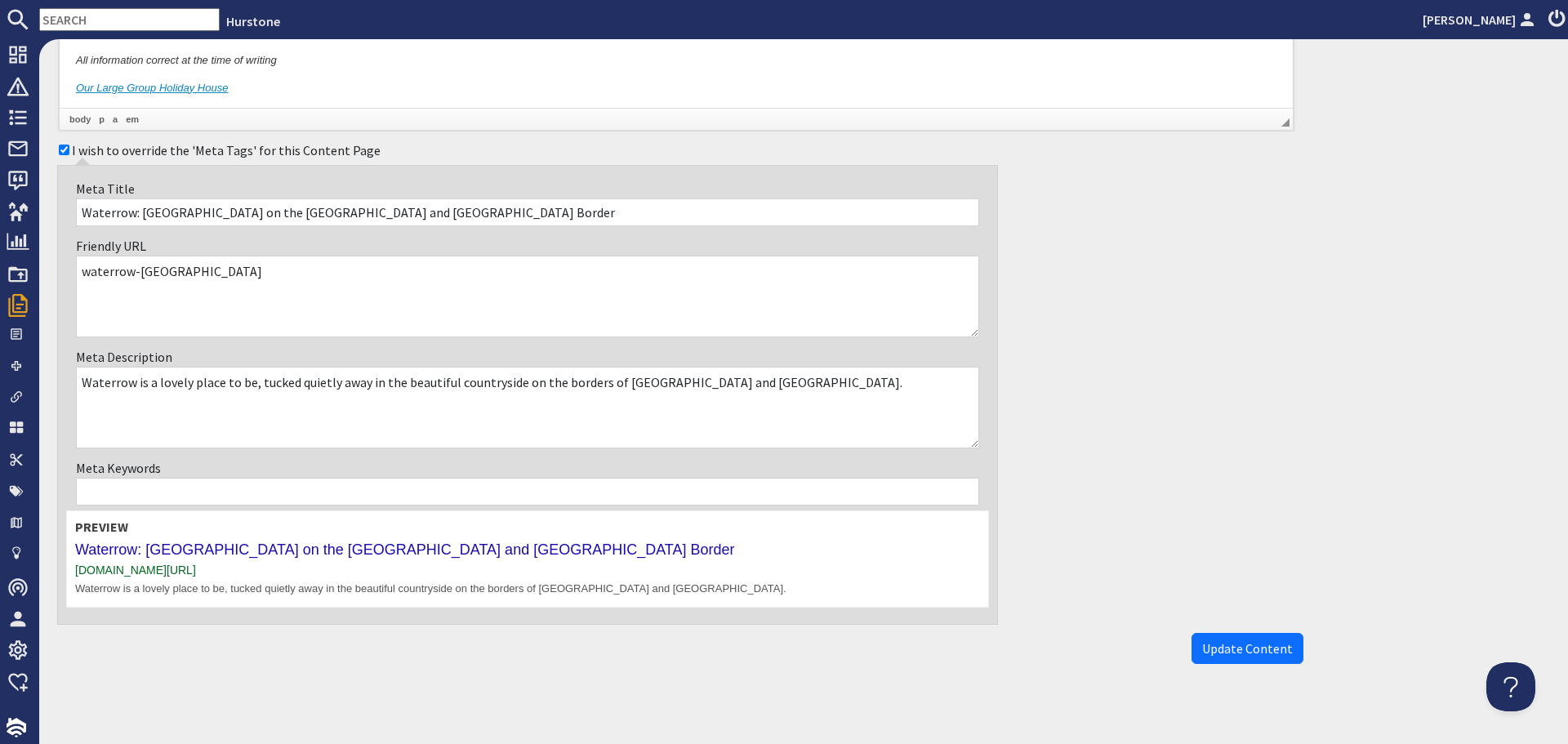
scroll to position [1172, 0]
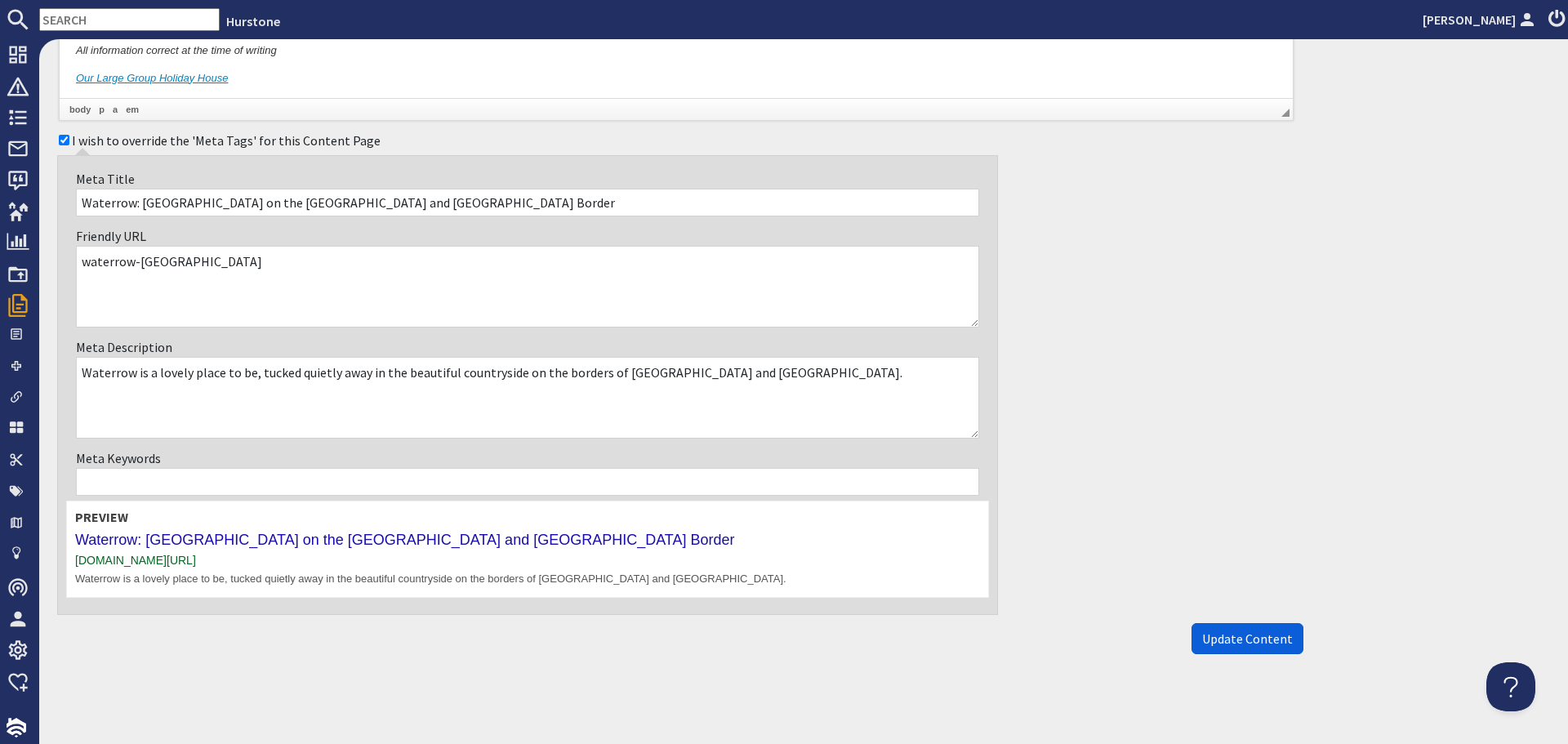
click at [1222, 637] on span "Update Content" at bounding box center [1248, 638] width 90 height 17
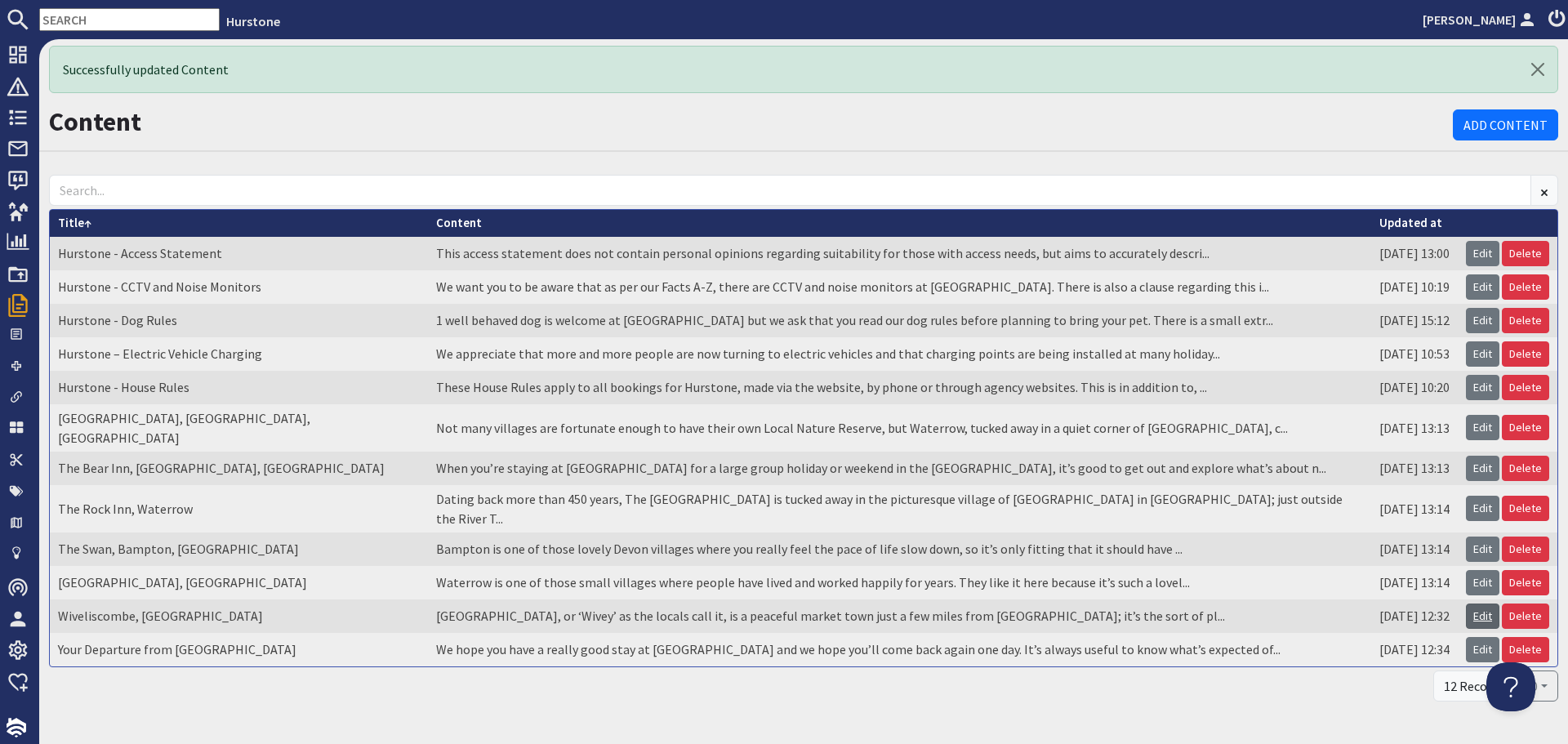
click at [1468, 603] on link "Edit" at bounding box center [1482, 616] width 33 height 26
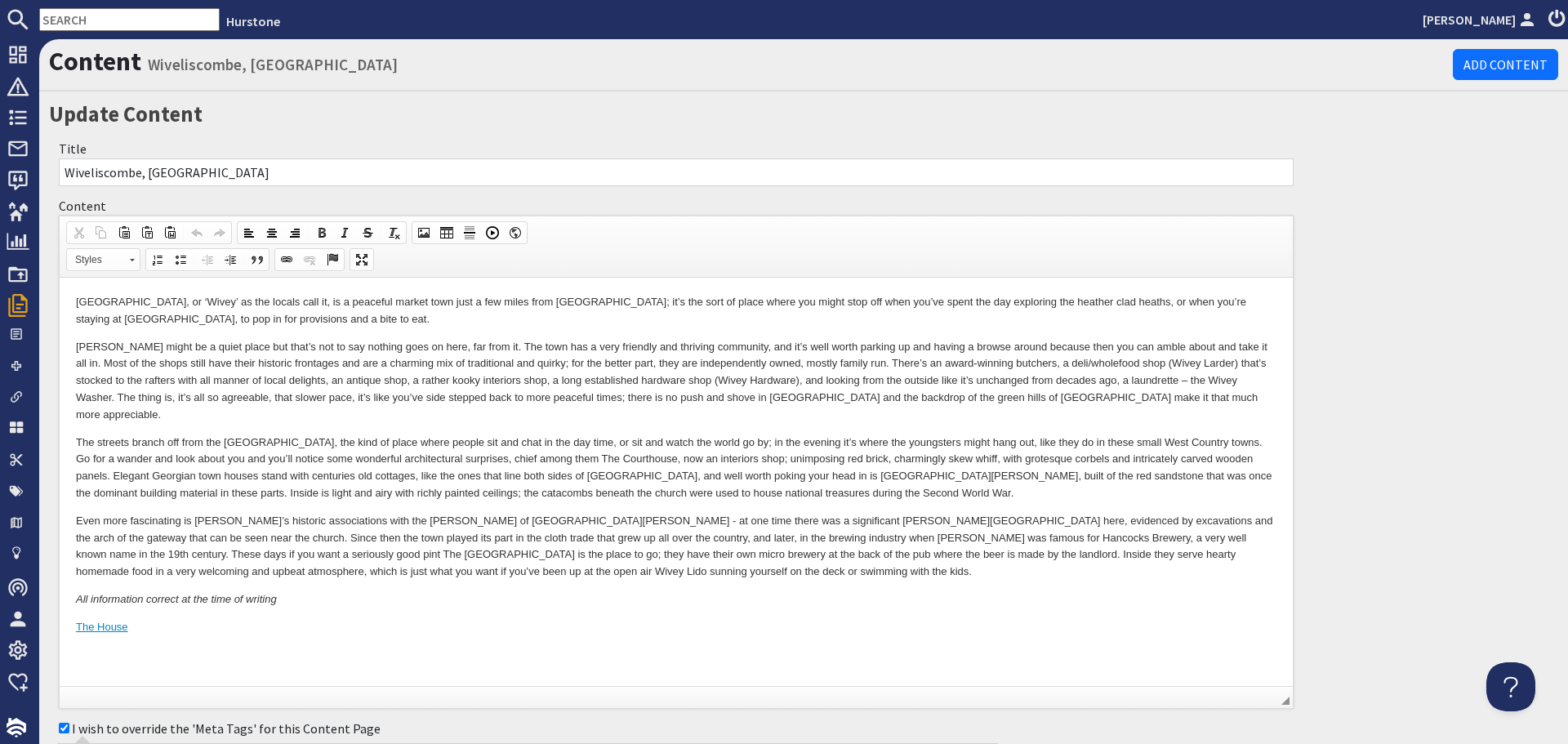
click at [391, 625] on html "Wiveliscombe, or ‘Wivey’ as the locals call it, is a peaceful market town just …" at bounding box center [676, 464] width 1234 height 374
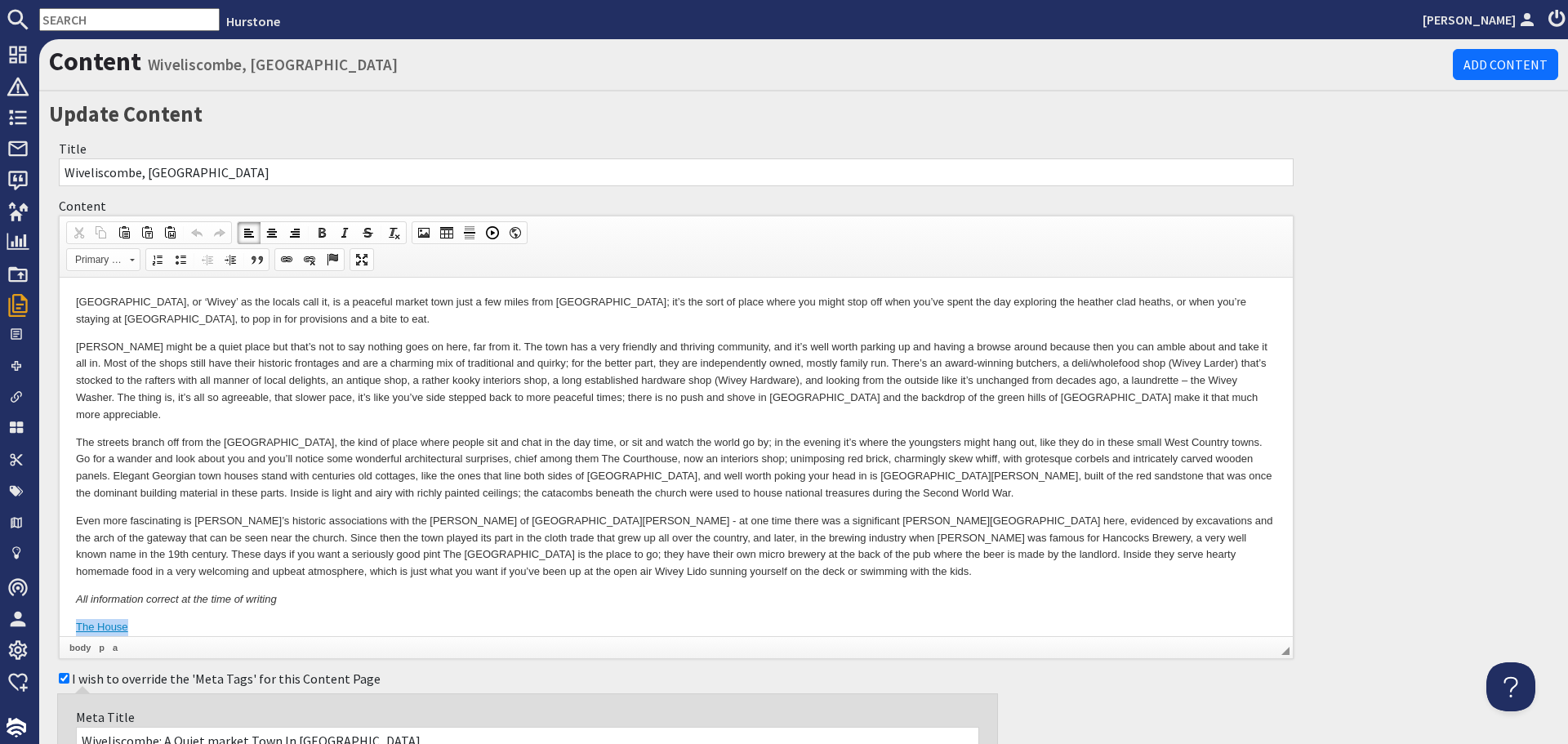
drag, startPoint x: 130, startPoint y: 609, endPoint x: 65, endPoint y: 599, distance: 65.8
click at [61, 601] on html "Wiveliscombe, or ‘Wivey’ as the locals call it, is a peaceful market town just …" at bounding box center [676, 464] width 1234 height 374
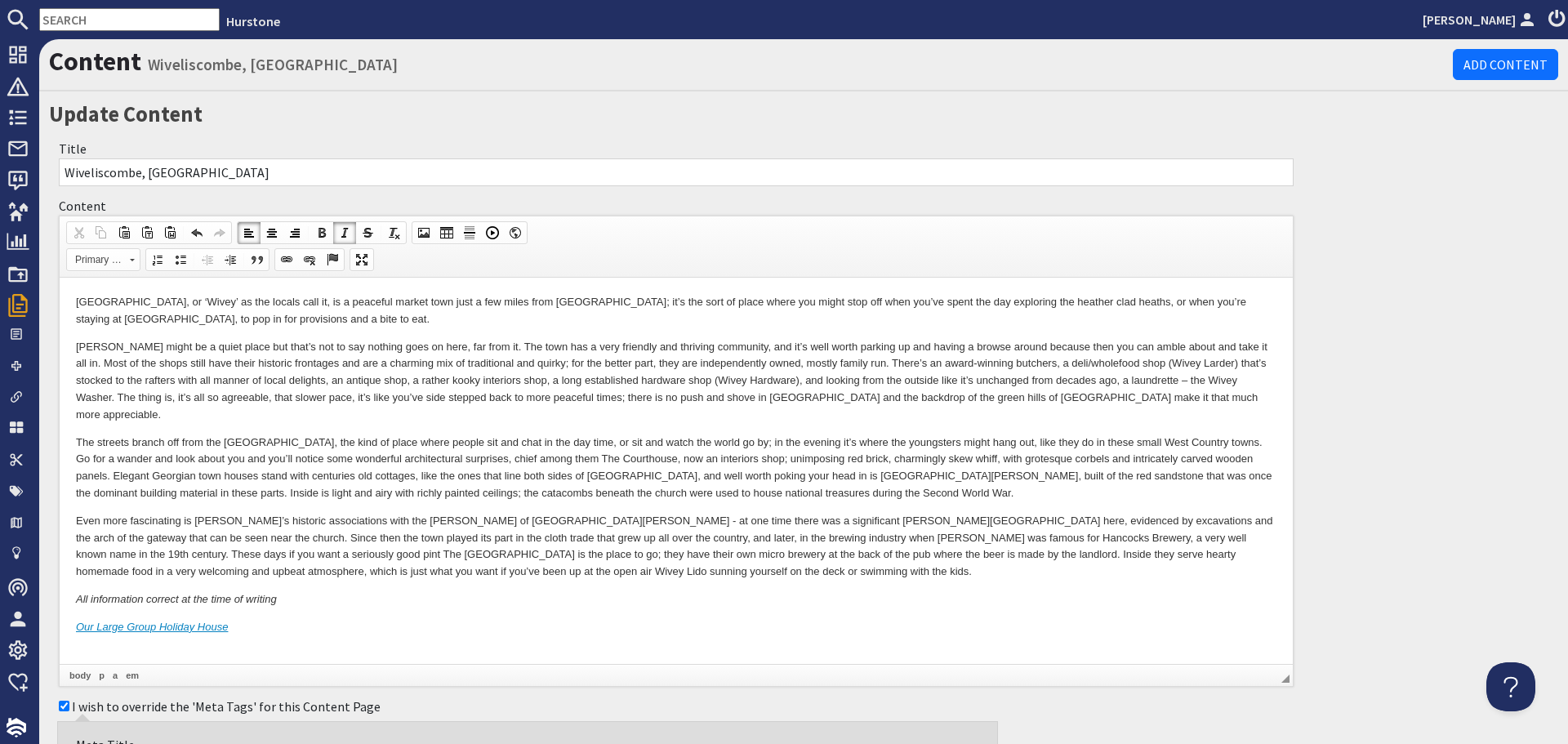
click at [264, 651] on html "Wiveliscombe, or ‘Wivey’ as the locals call it, is a peaceful market town just …" at bounding box center [676, 478] width 1234 height 402
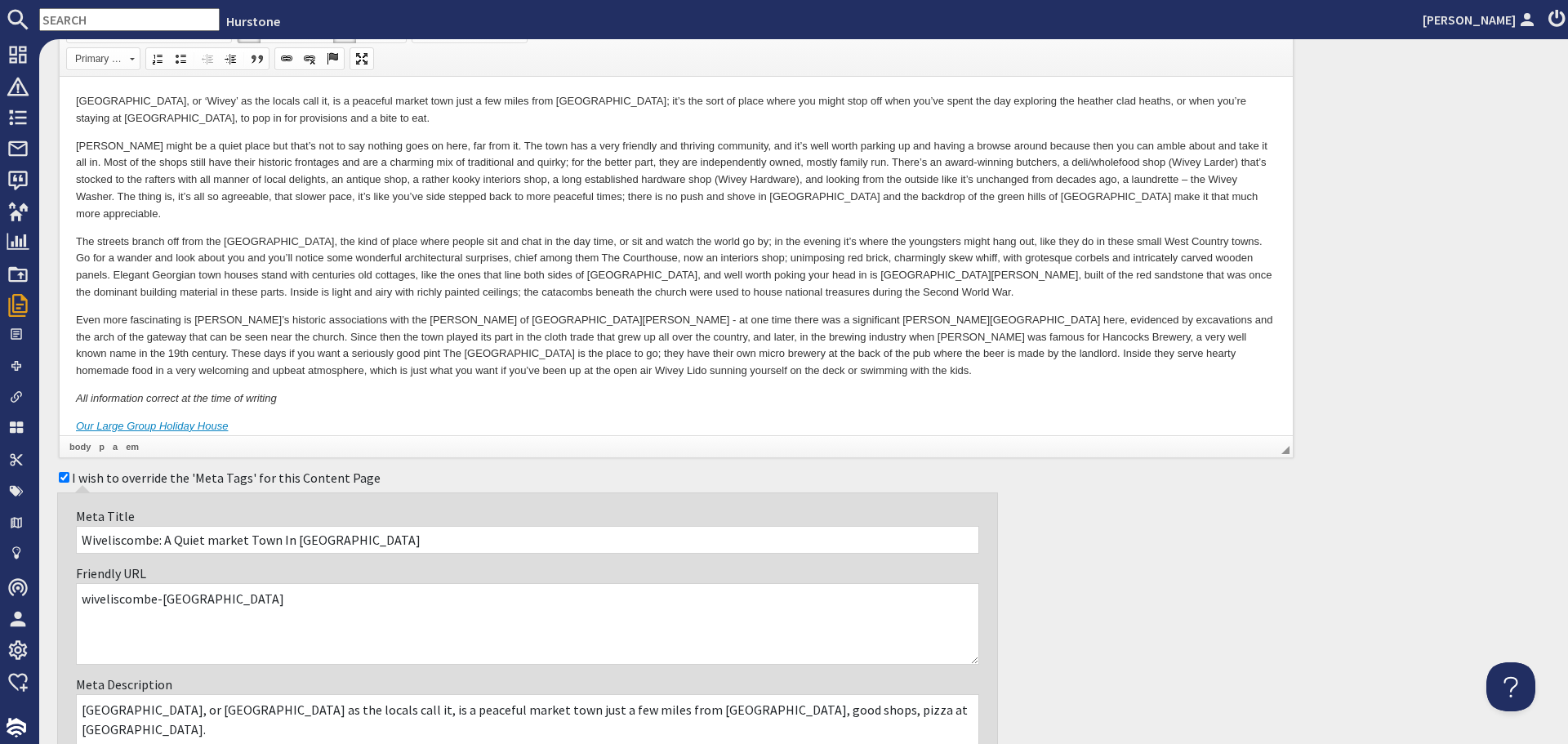
scroll to position [490, 0]
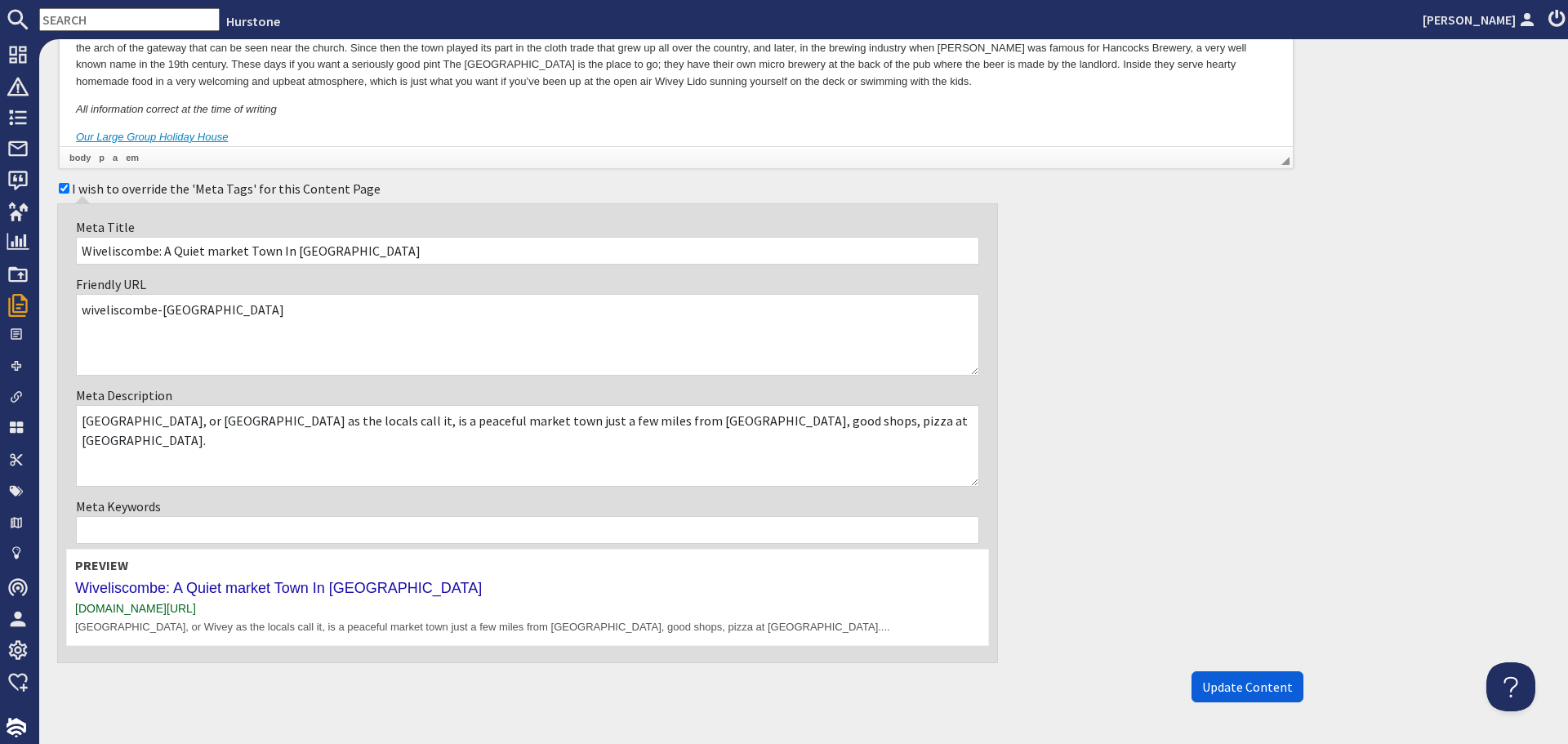
click at [1208, 688] on span "Update Content" at bounding box center [1248, 686] width 90 height 17
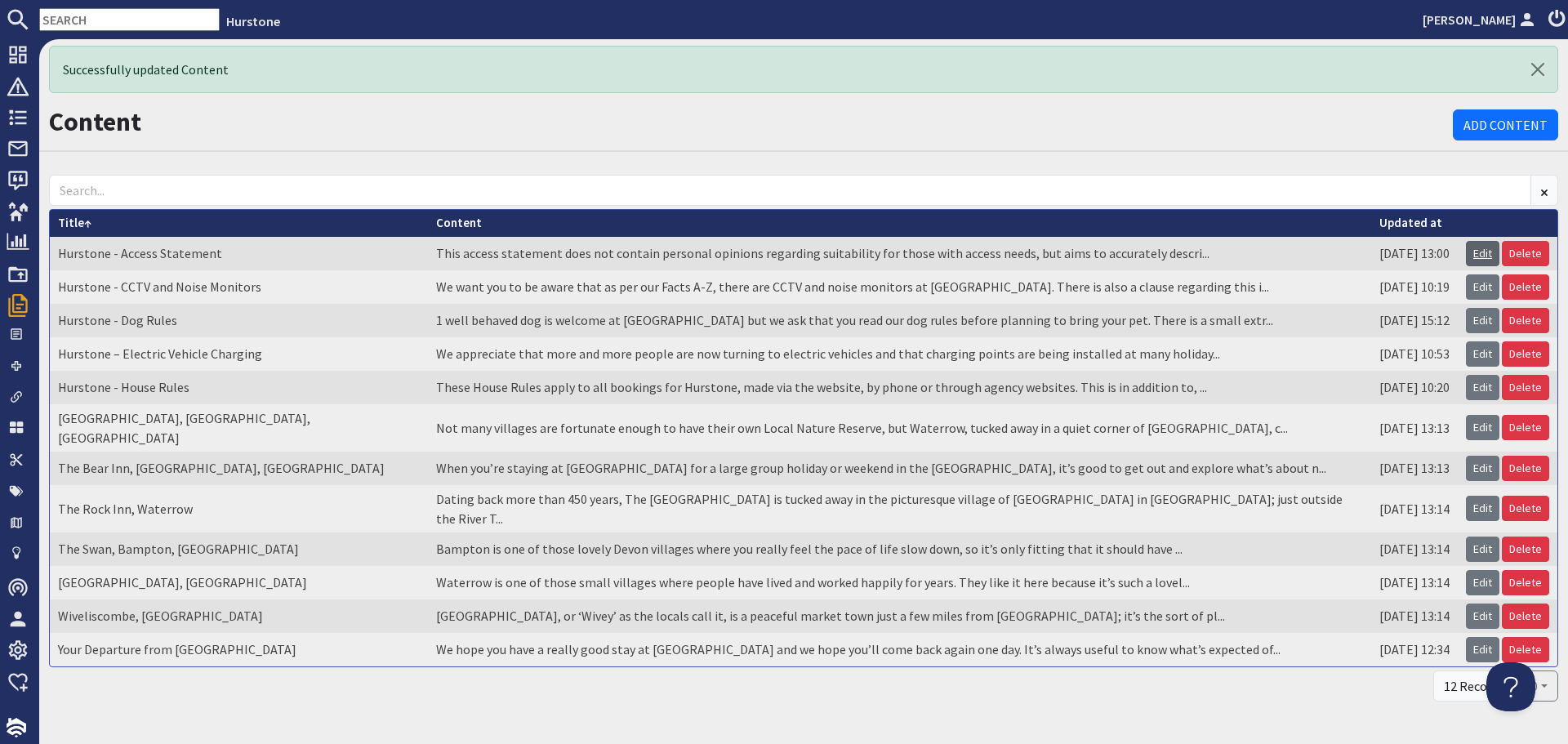
click at [1473, 260] on link "Edit" at bounding box center [1482, 254] width 33 height 26
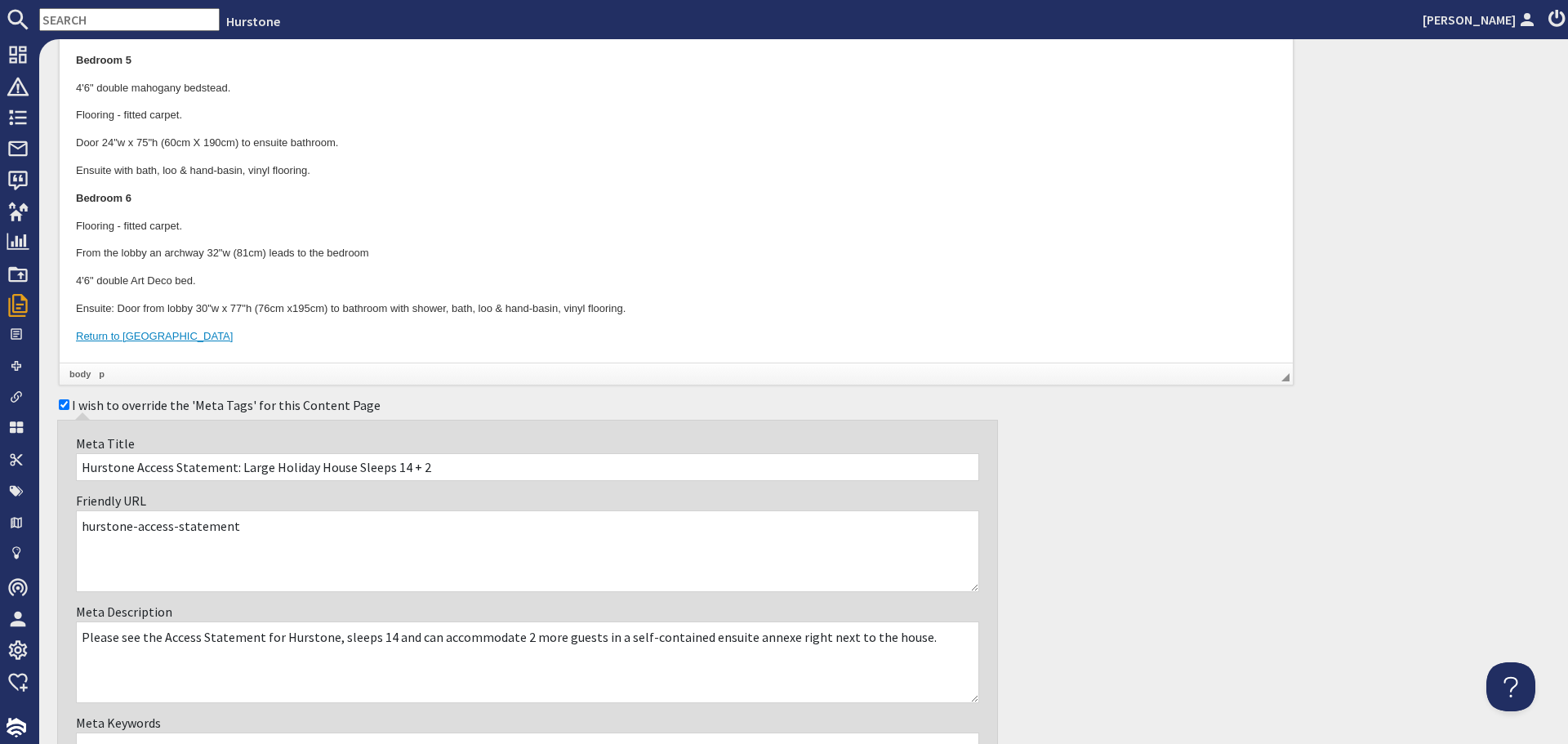
scroll to position [3184, 0]
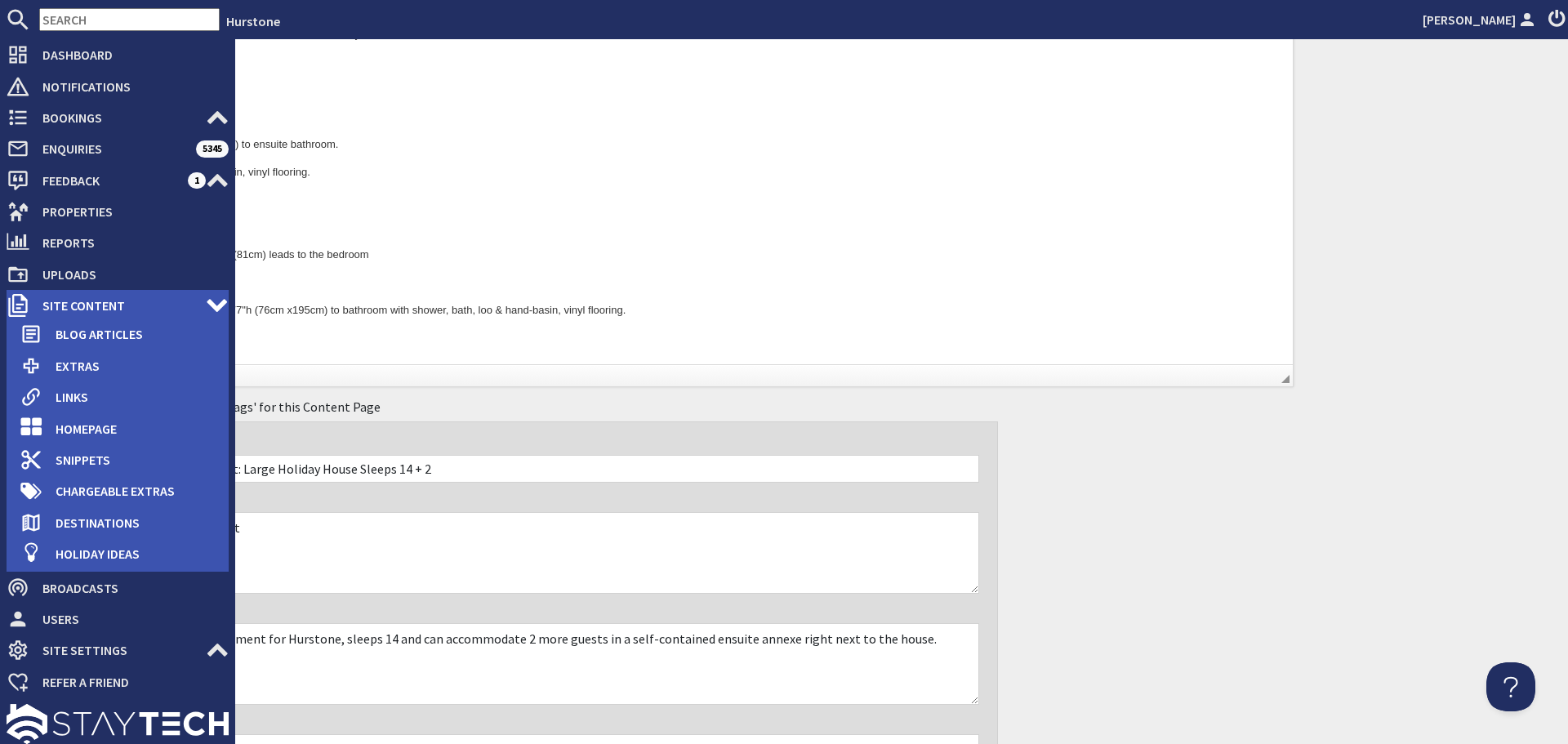
click at [30, 306] on span "Site Content" at bounding box center [117, 305] width 176 height 27
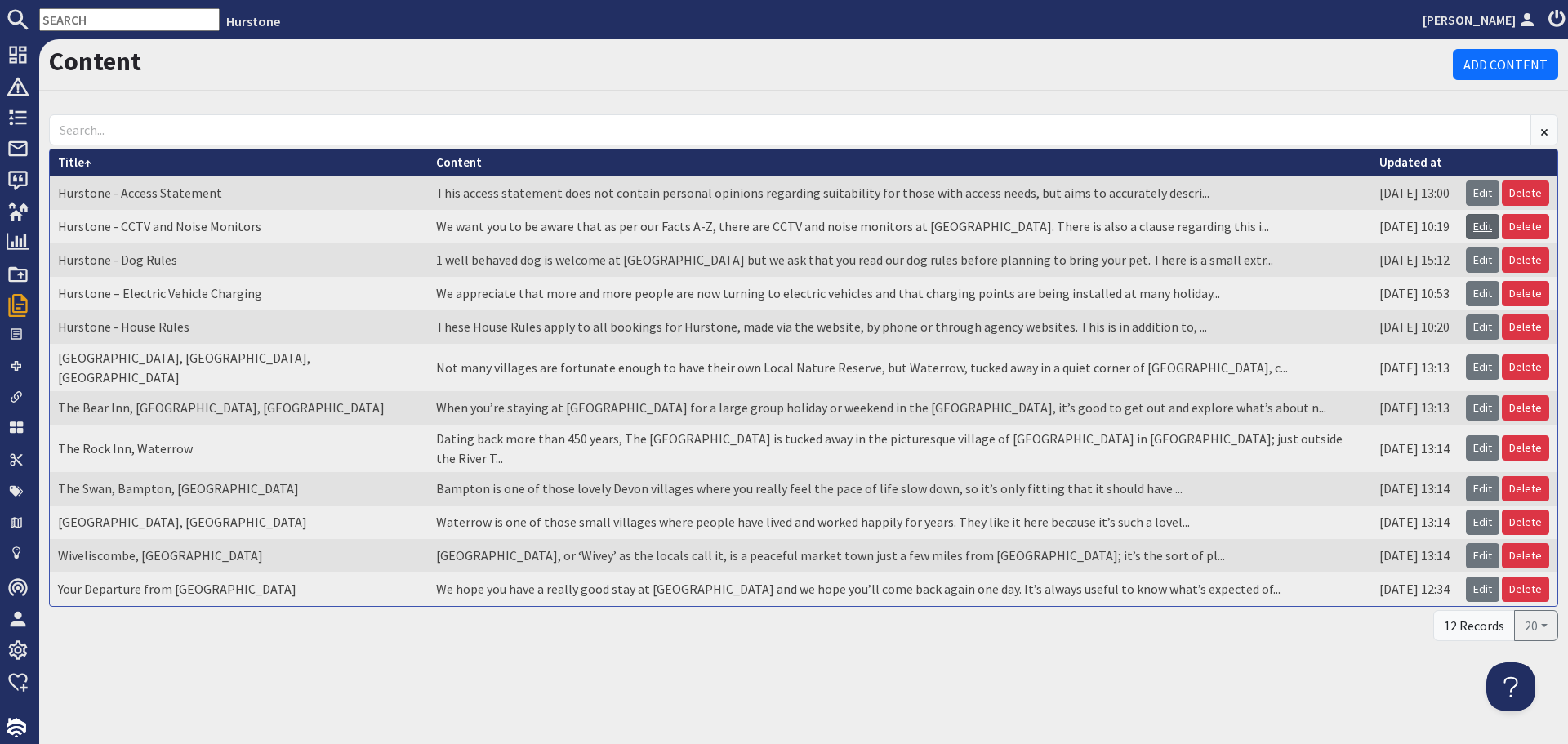
click at [1483, 224] on link "Edit" at bounding box center [1482, 227] width 33 height 26
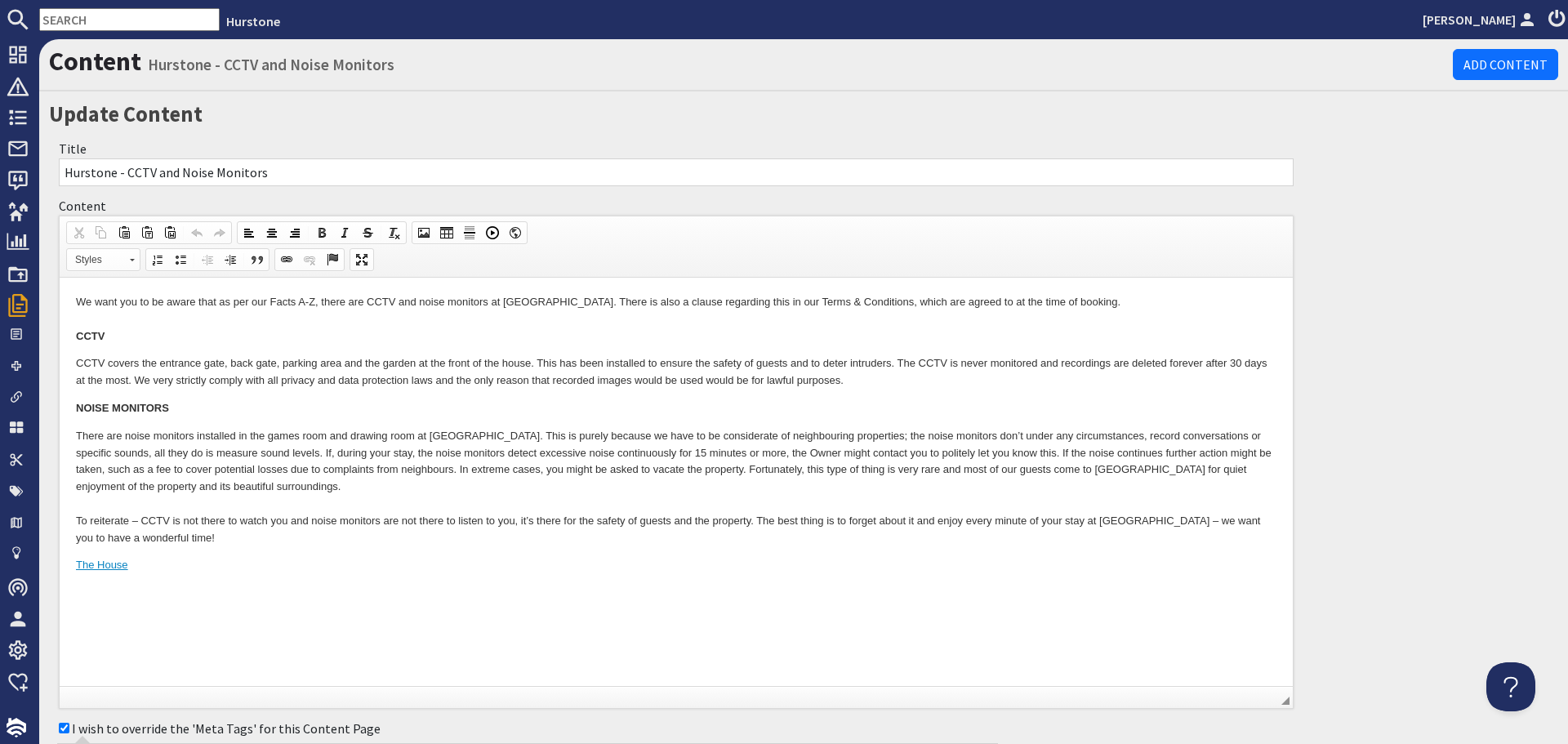
click at [342, 572] on p "The House" at bounding box center [675, 565] width 1200 height 17
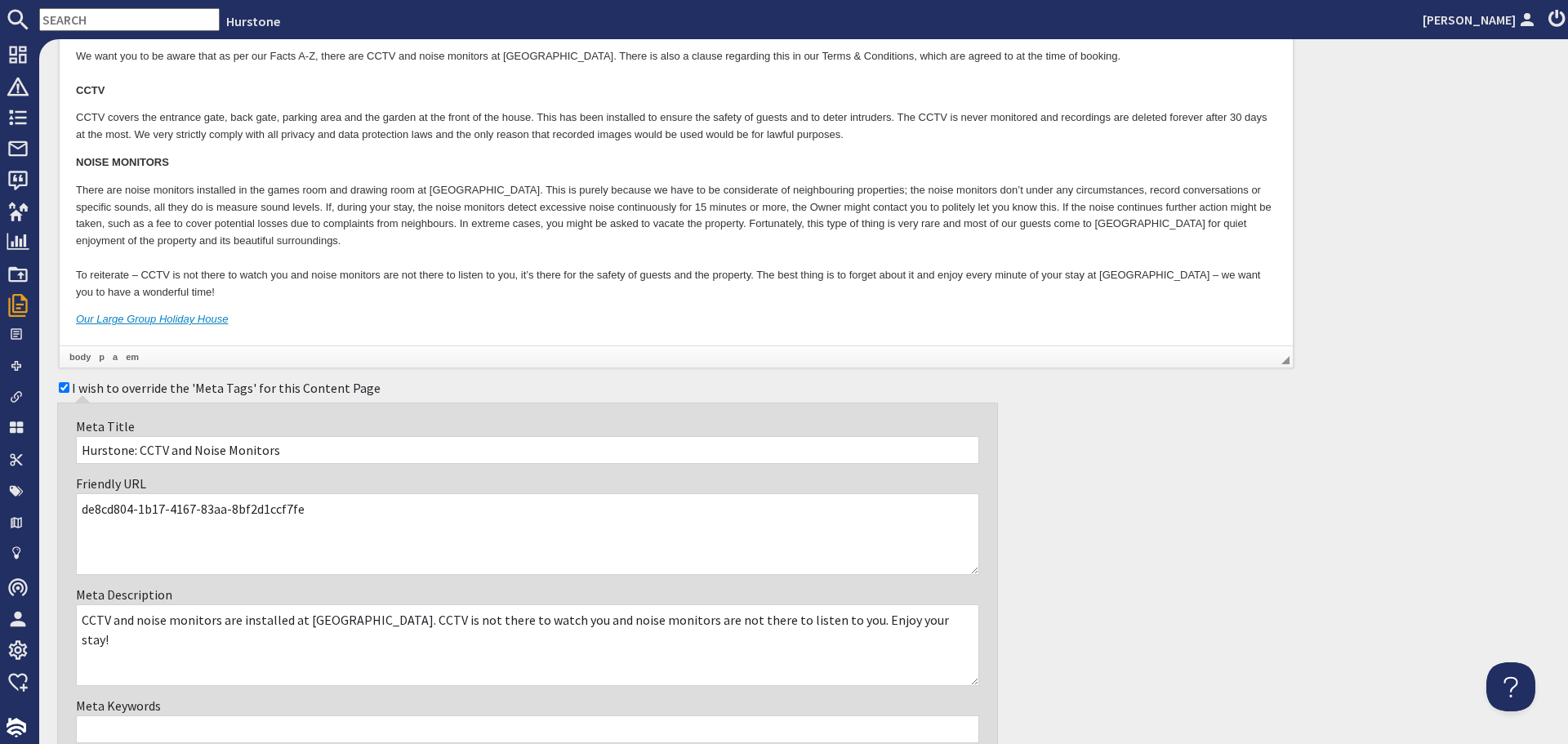
scroll to position [245, 0]
drag, startPoint x: 298, startPoint y: 324, endPoint x: 62, endPoint y: 317, distance: 236.1
click at [62, 317] on html "We want you to be aware that as per our Facts A-Z, there are CCTV and noise mon…" at bounding box center [676, 189] width 1234 height 313
click at [83, 324] on icon "Return to Hurstone" at bounding box center [154, 319] width 157 height 12
drag, startPoint x: 75, startPoint y: 319, endPoint x: 184, endPoint y: 318, distance: 109.0
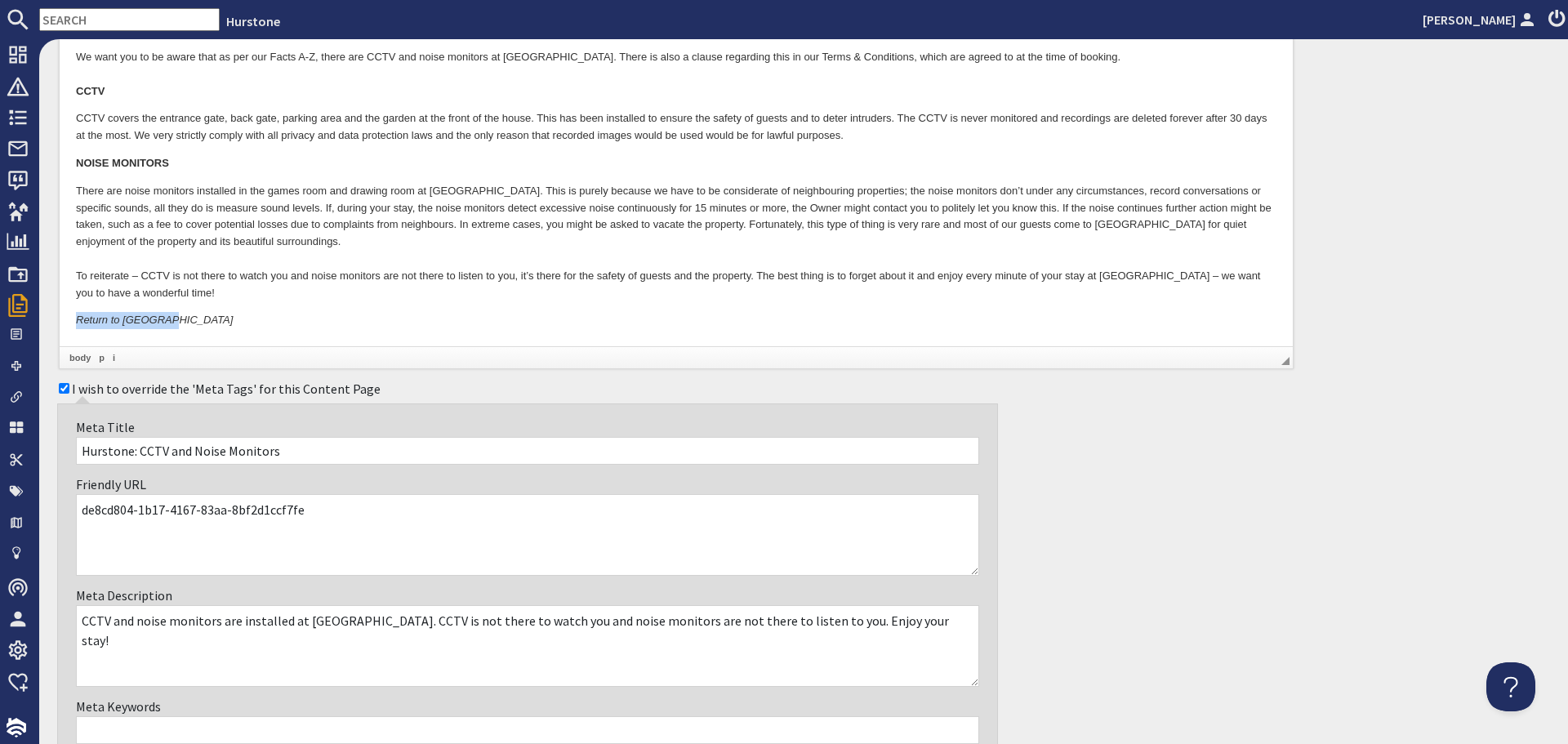
click at [184, 318] on html "We want you to be aware that as per our Facts A-Z, there are CCTV and noise mon…" at bounding box center [676, 189] width 1234 height 313
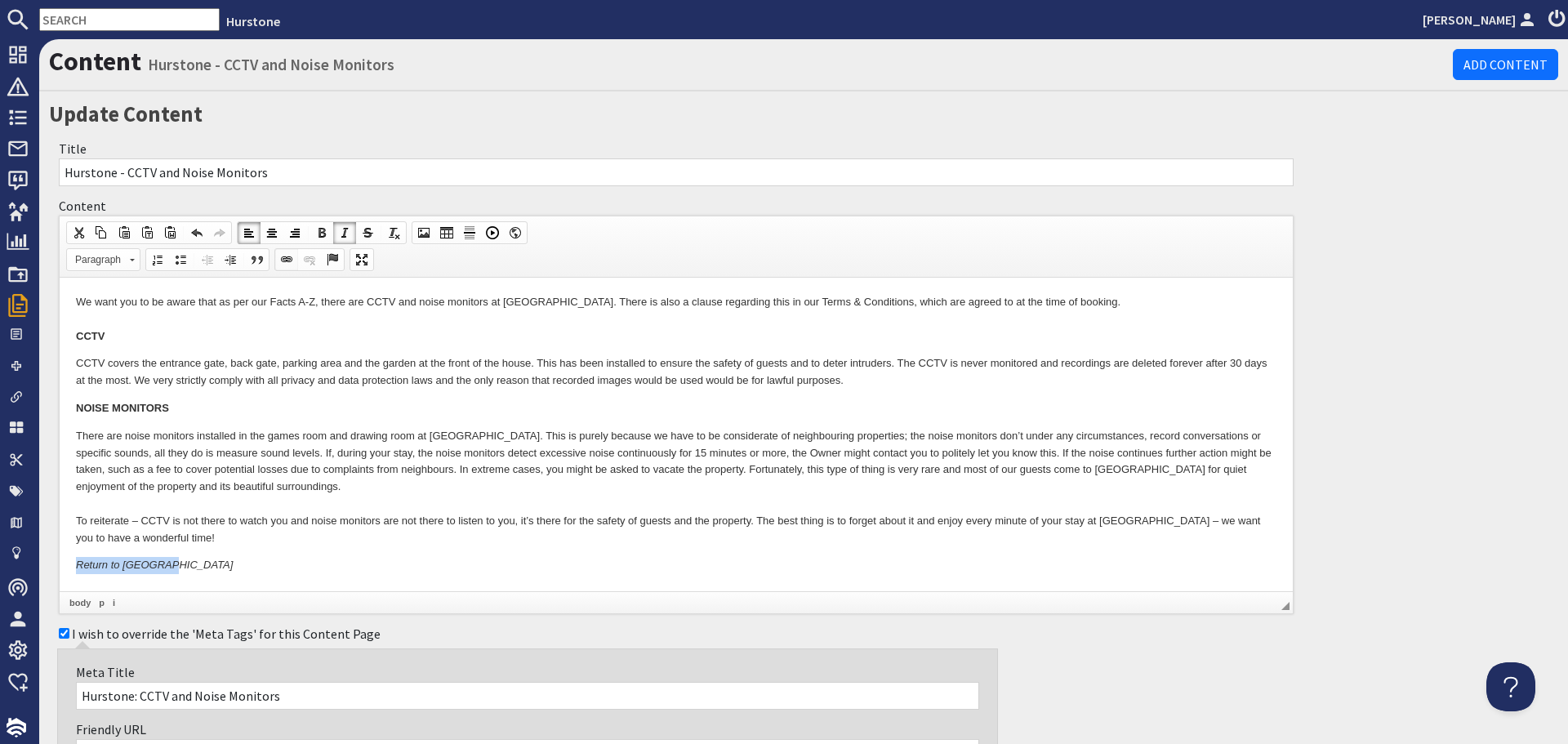
click at [290, 262] on span at bounding box center [286, 259] width 13 height 13
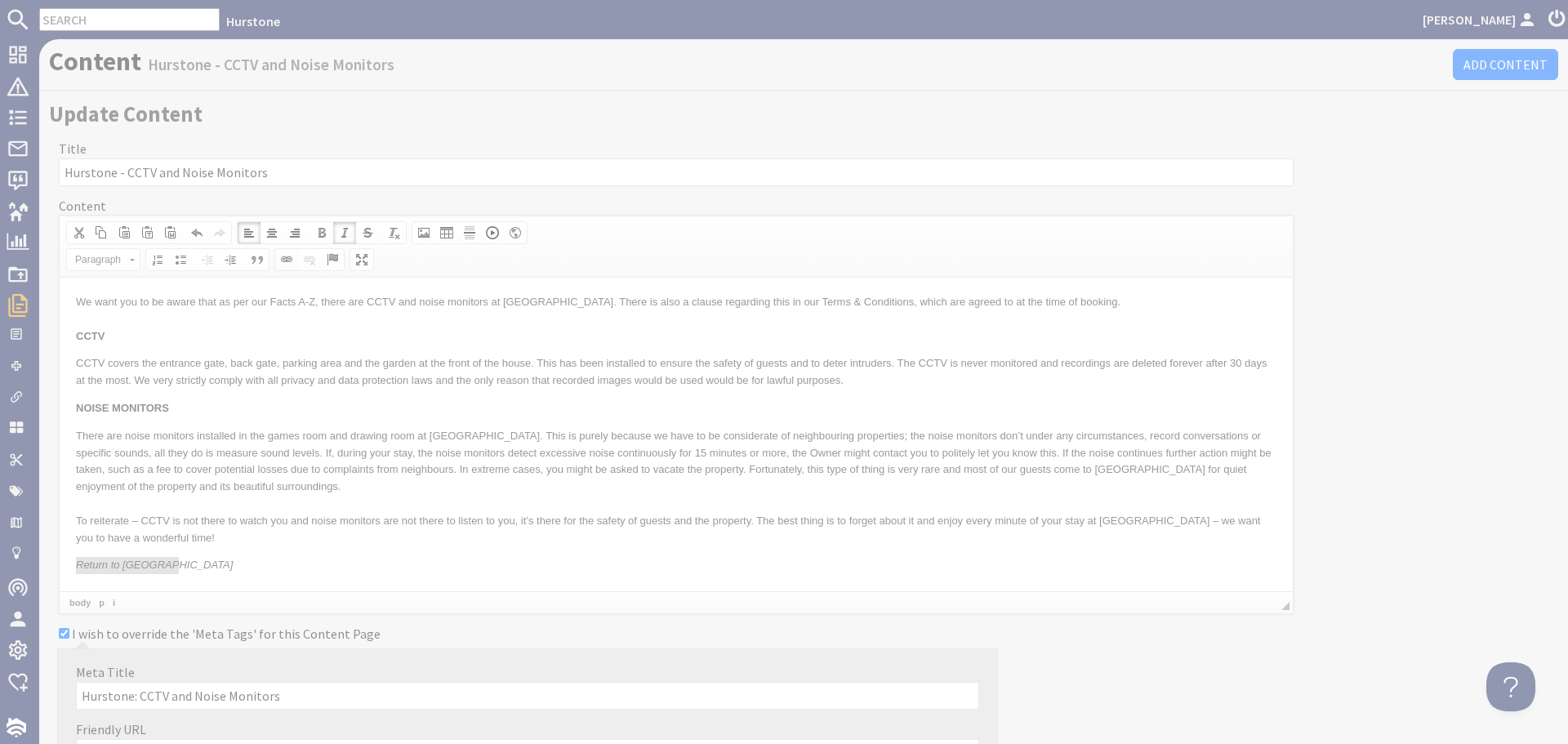
select select "zioncontentpage"
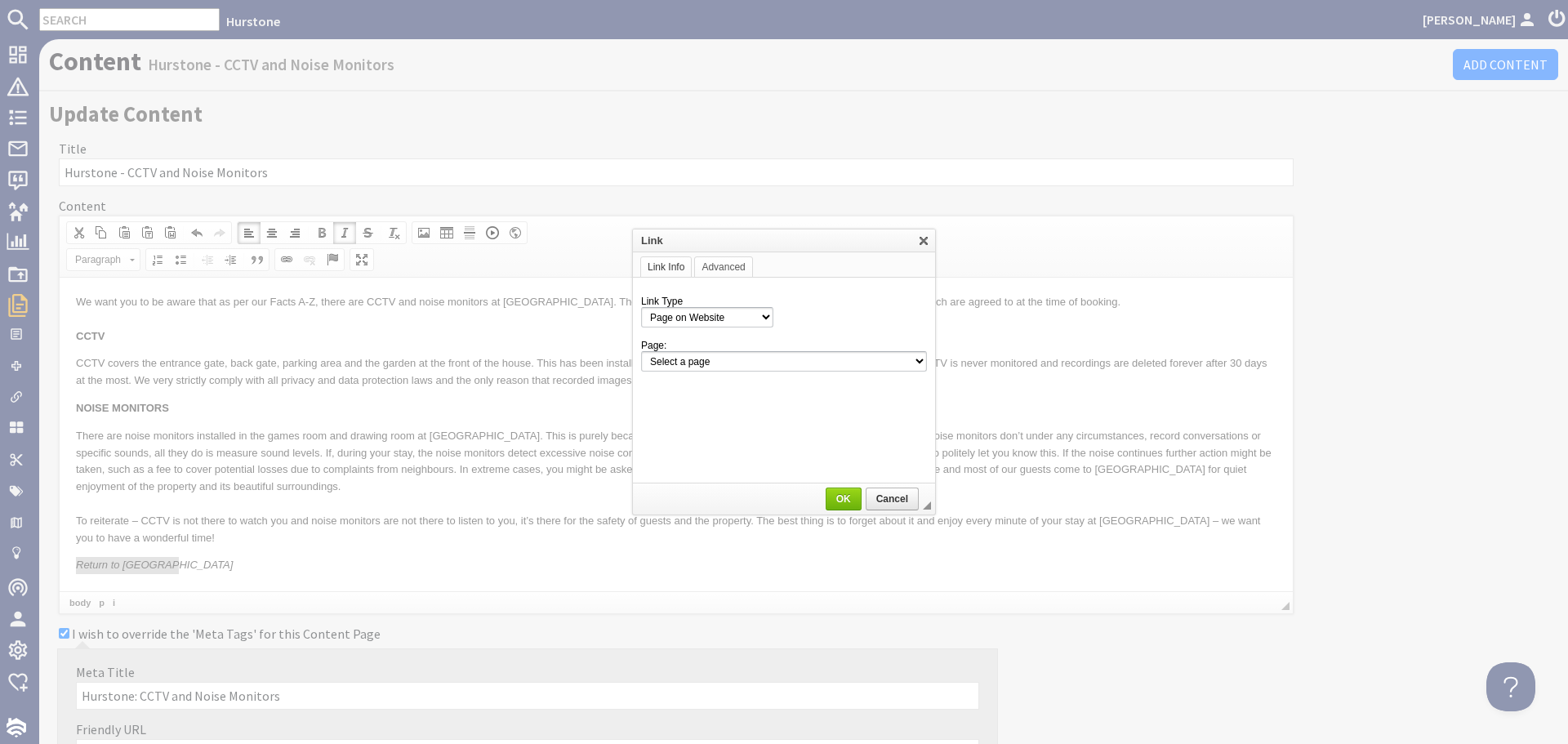
click at [358, 541] on div at bounding box center [784, 372] width 1568 height 744
click at [908, 358] on select "Select a page Homepage Content Page · Hurstone - Access Statement · Hurstone - …" at bounding box center [784, 361] width 286 height 21
select select "property!hurstone-95"
click at [641, 351] on select "Select a page Homepage Content Page · Hurstone - Access Statement · Hurstone - …" at bounding box center [784, 361] width 286 height 21
click at [838, 500] on span "OK" at bounding box center [843, 499] width 32 height 12
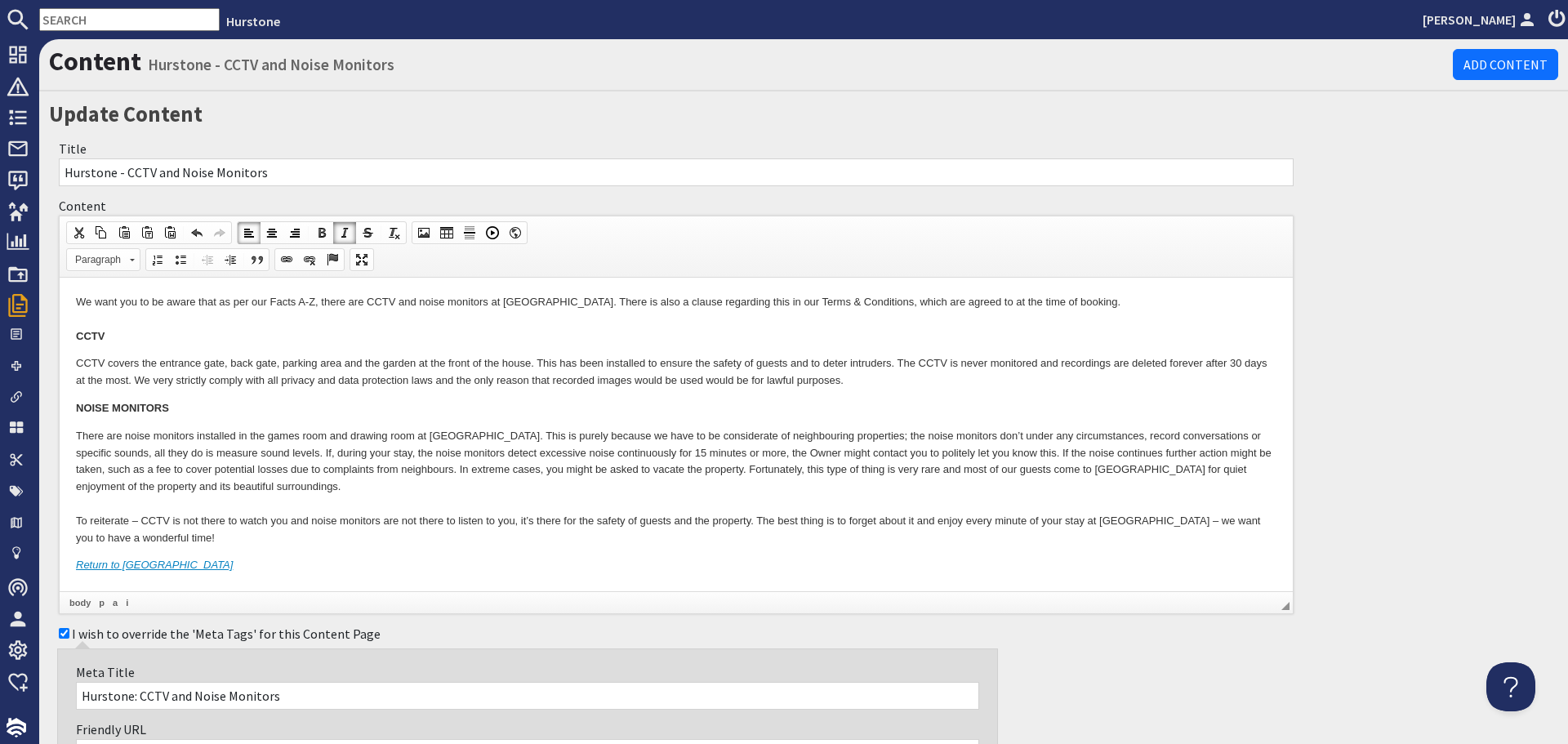
click at [340, 234] on span at bounding box center [344, 232] width 13 height 13
click at [118, 261] on span "Paragraph" at bounding box center [95, 259] width 57 height 22
click at [104, 299] on link "Primary Button" at bounding box center [129, 301] width 118 height 18
drag, startPoint x: 490, startPoint y: 531, endPoint x: 692, endPoint y: 545, distance: 202.5
click at [523, 532] on p "There are noise monitors installed in the games room and drawing room at Hursto…" at bounding box center [675, 486] width 1200 height 119
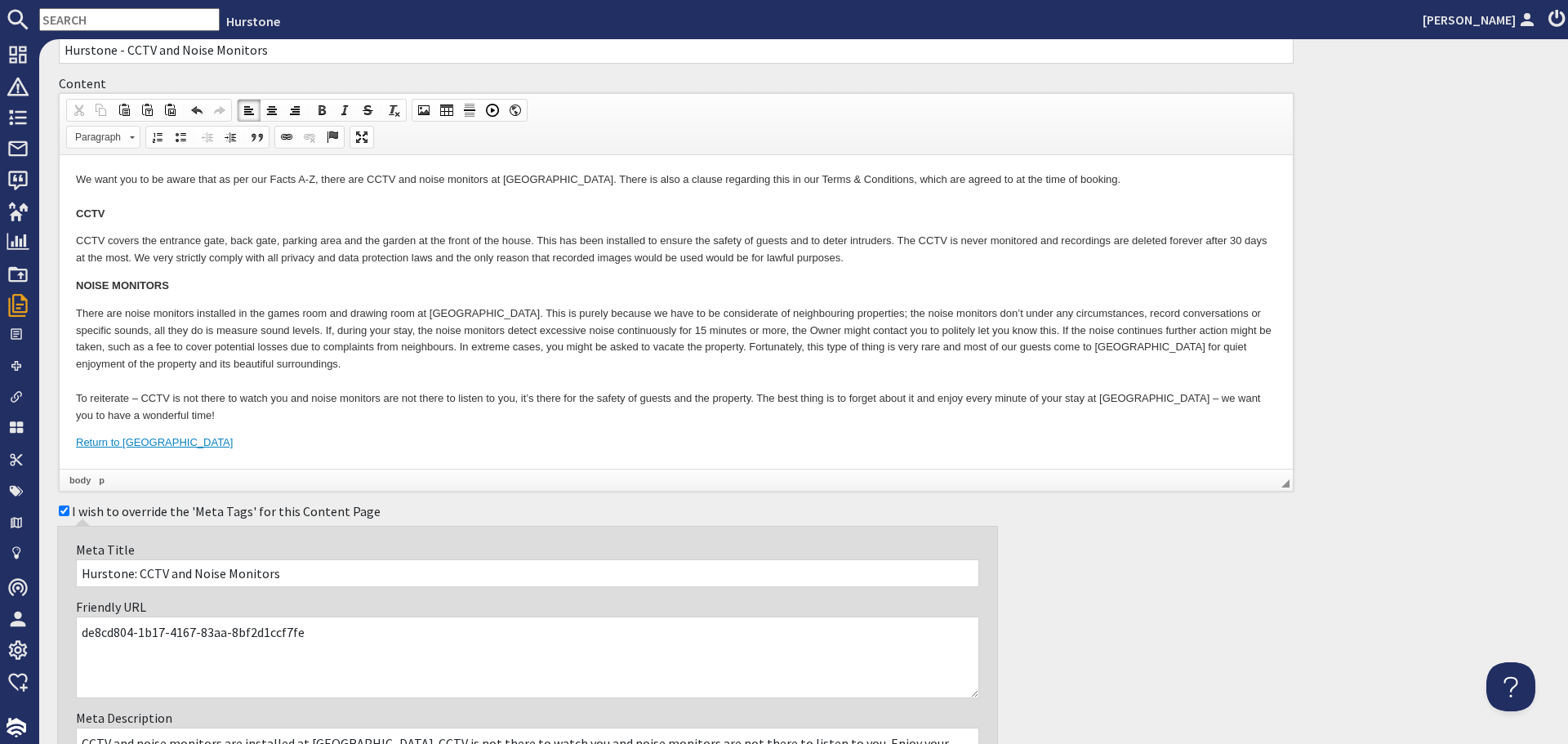
scroll to position [490, 0]
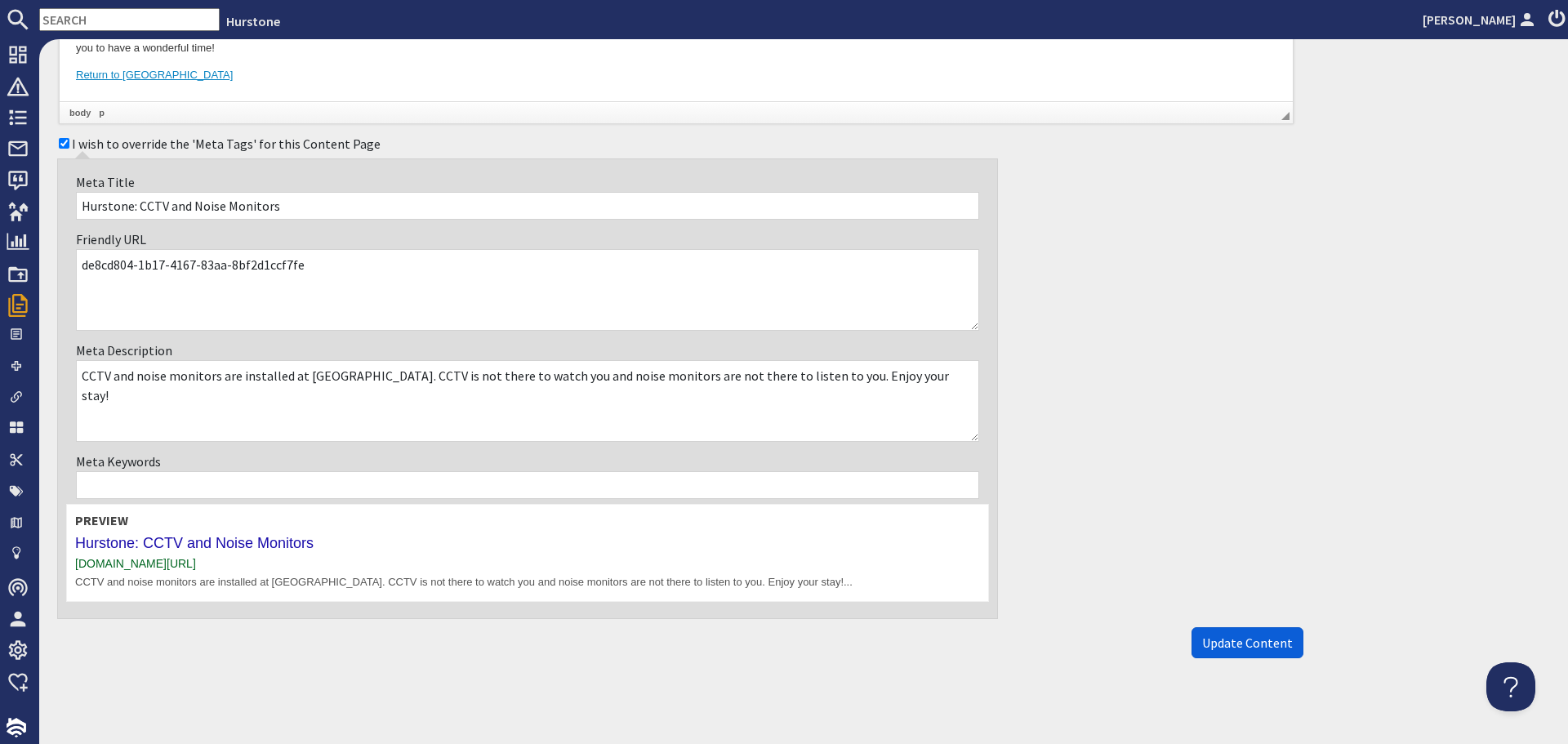
click at [1251, 643] on span "Update Content" at bounding box center [1248, 643] width 90 height 17
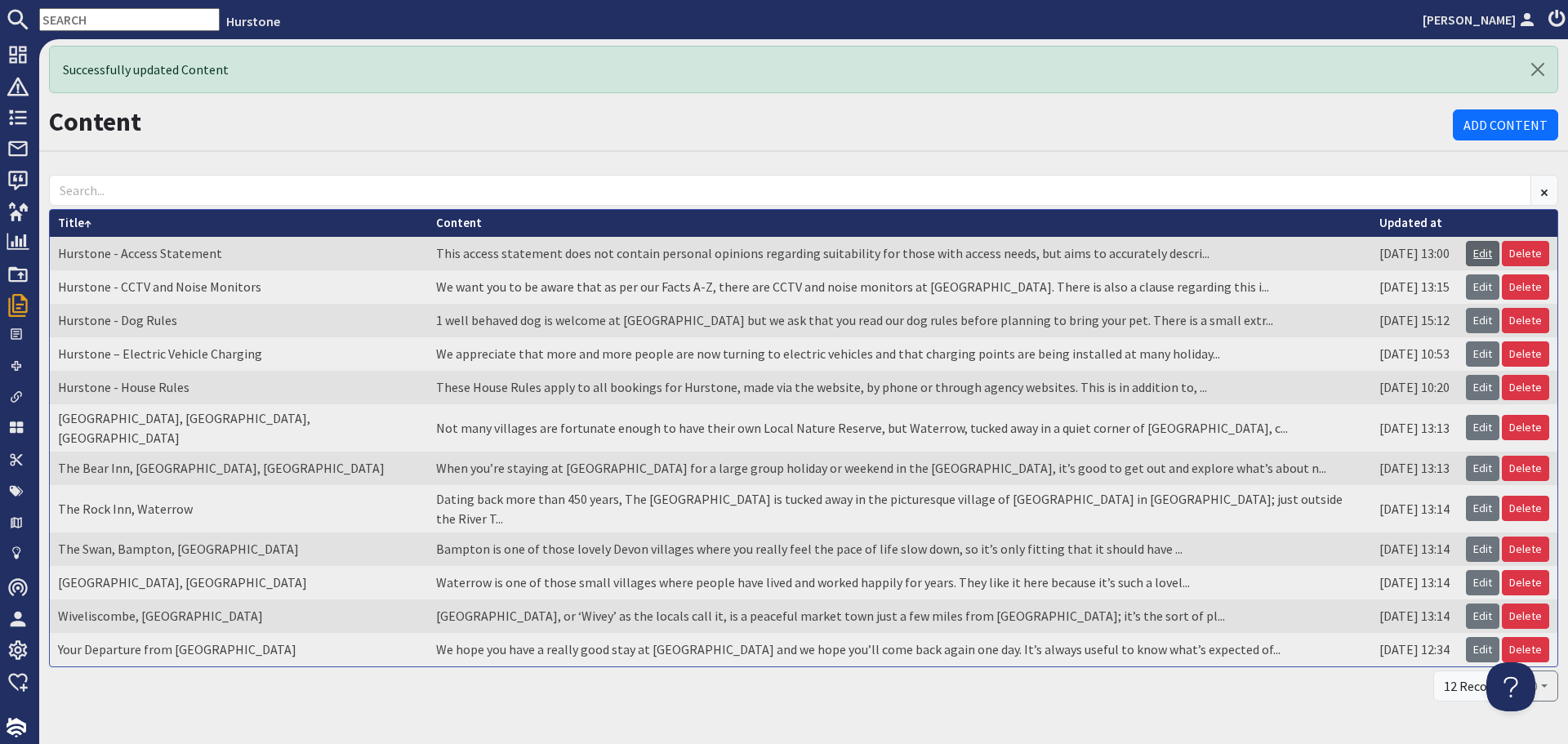
click at [1466, 247] on link "Edit" at bounding box center [1482, 254] width 33 height 26
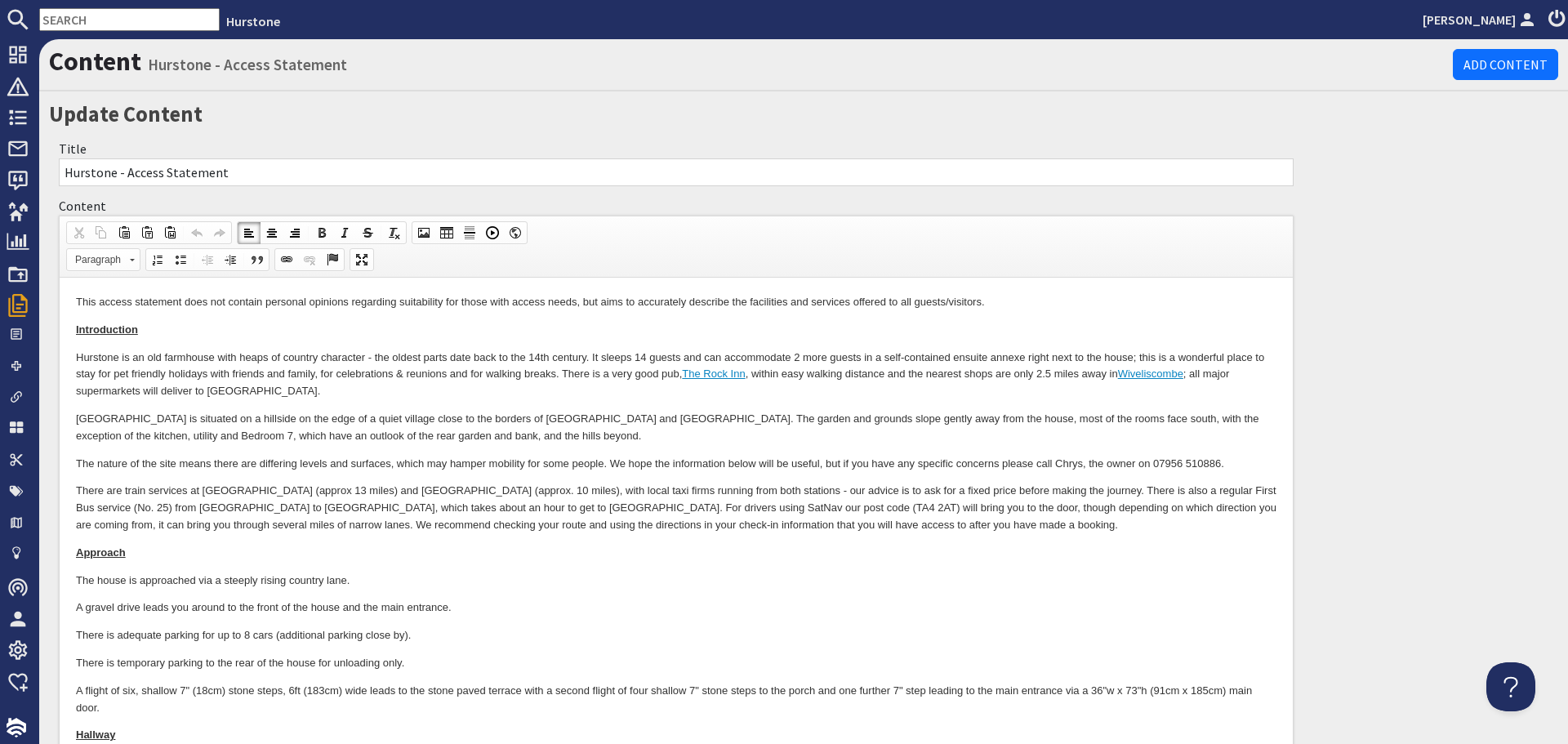
drag, startPoint x: 1281, startPoint y: 496, endPoint x: 1286, endPoint y: 668, distance: 172.1
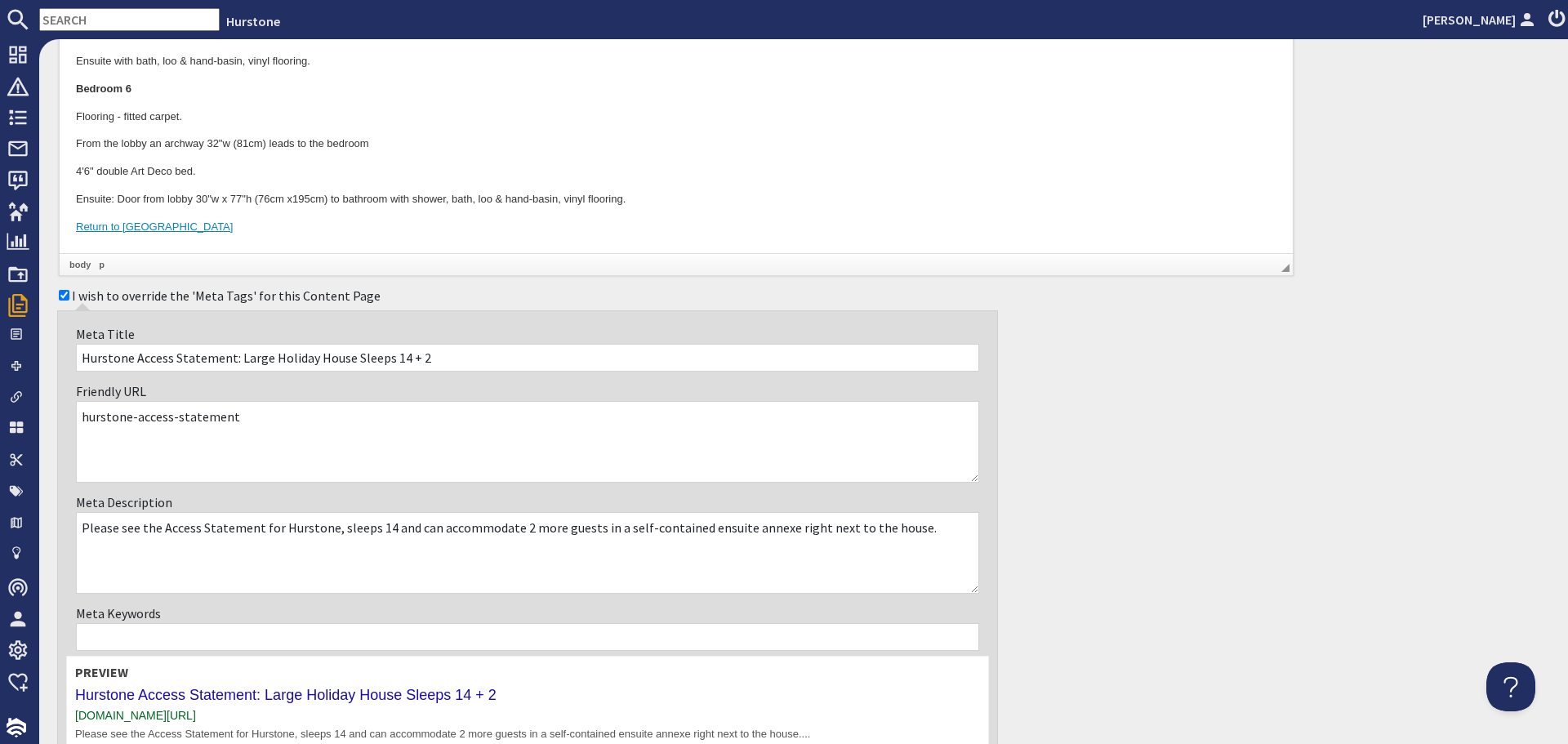
scroll to position [3451, 0]
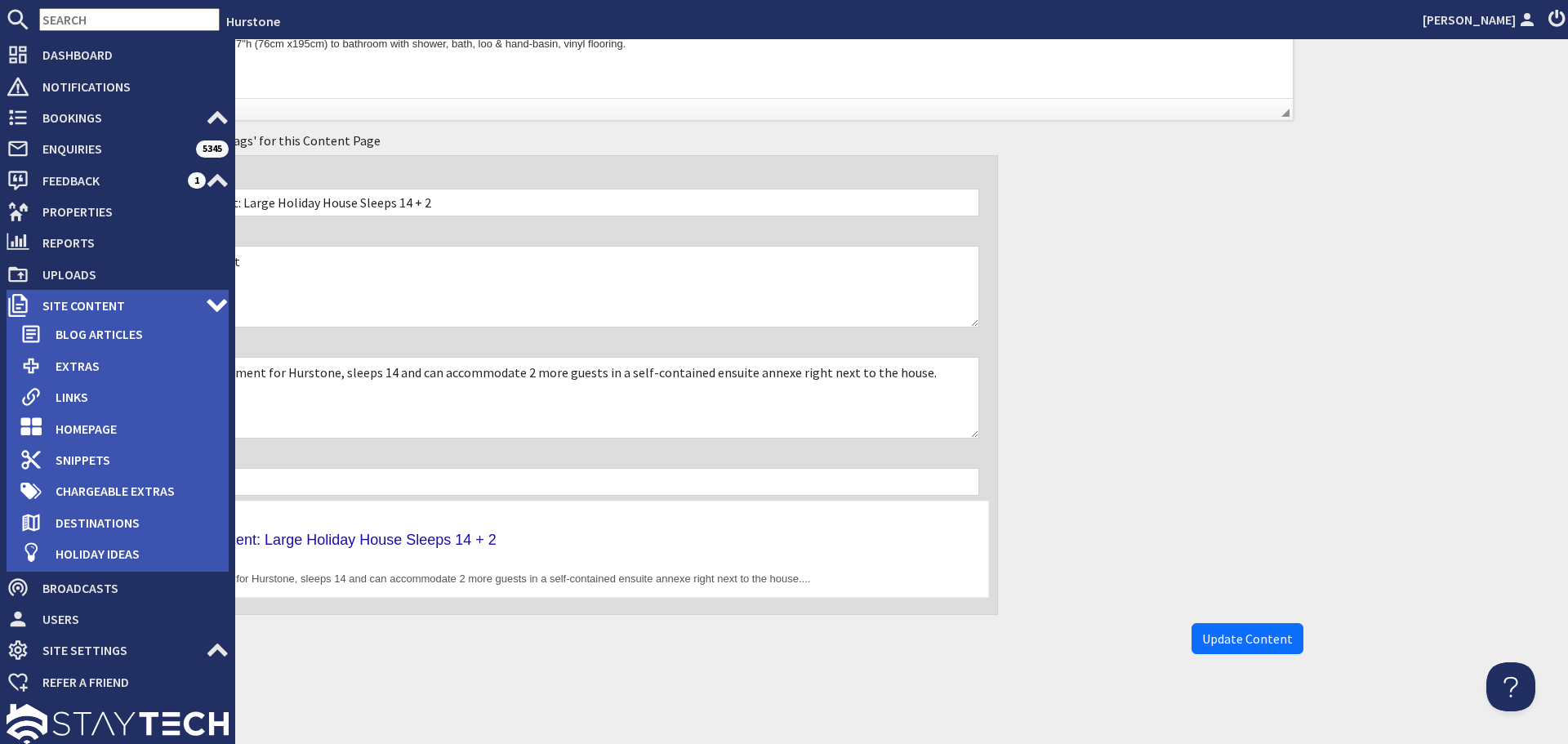
click at [21, 304] on use at bounding box center [17, 305] width 19 height 23
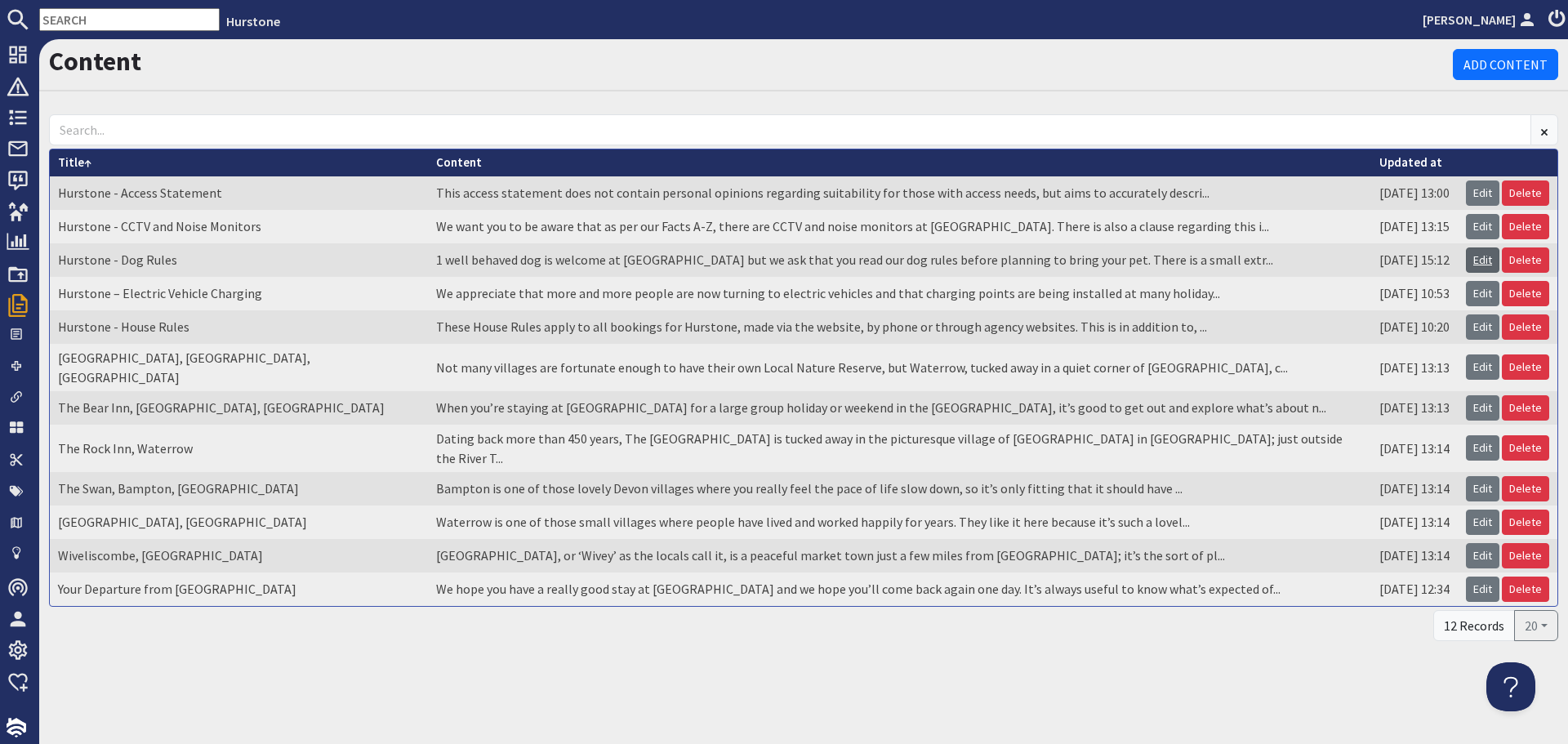
click at [1477, 259] on link "Edit" at bounding box center [1482, 260] width 33 height 26
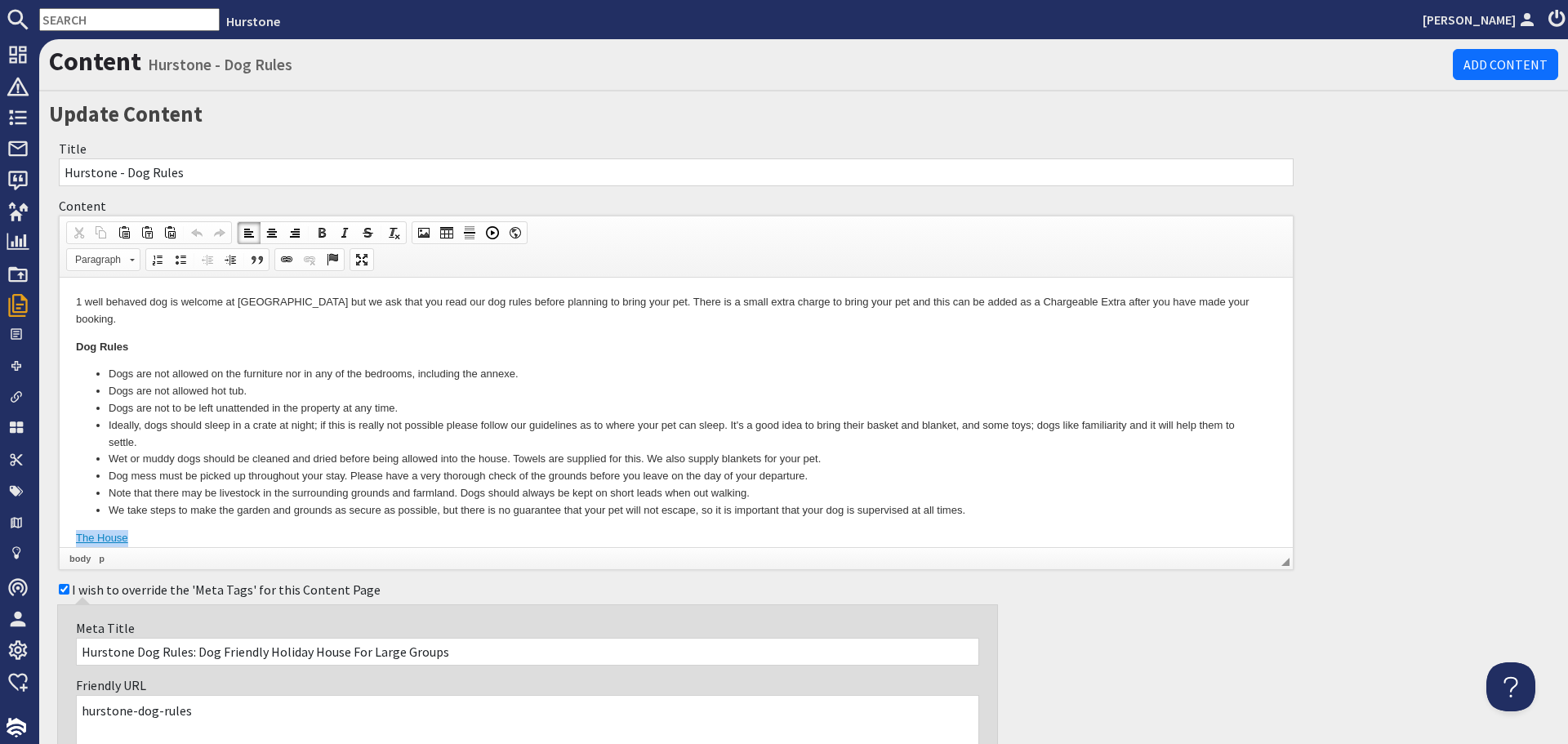
drag, startPoint x: 156, startPoint y: 524, endPoint x: 72, endPoint y: 520, distance: 84.1
click at [70, 522] on html "1 well behaved dog is welcome at Hurstone but we ask that you read our dog rule…" at bounding box center [676, 420] width 1234 height 285
drag, startPoint x: 73, startPoint y: 520, endPoint x: 135, endPoint y: 520, distance: 62.0
click at [110, 523] on html "1 well behaved dog is welcome at Hurstone but we ask that you read our dog rule…" at bounding box center [676, 420] width 1234 height 285
click at [181, 523] on body "1 well behaved dog is welcome at Hurstone but we ask that you read our dog rule…" at bounding box center [675, 420] width 1200 height 253
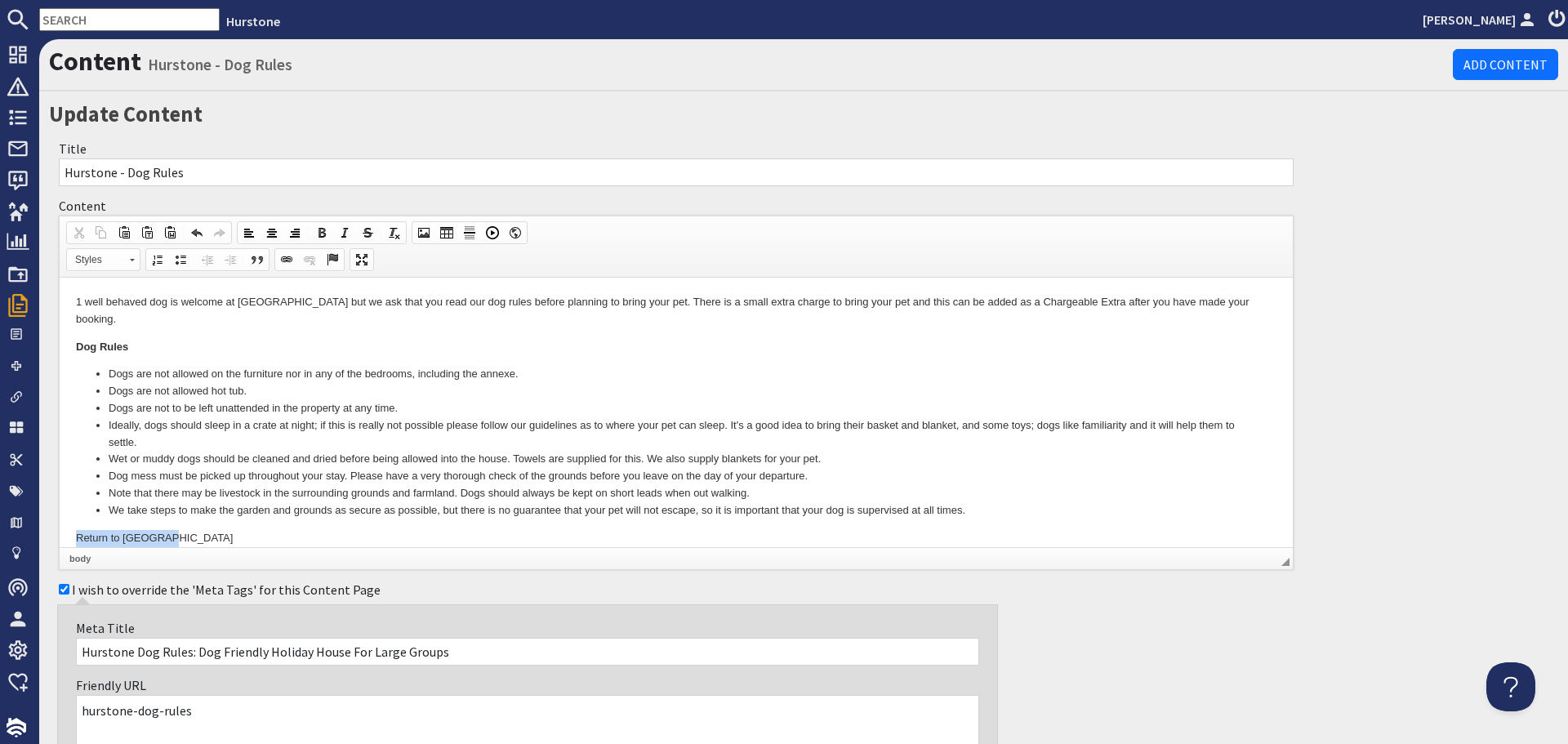
drag, startPoint x: 69, startPoint y: 521, endPoint x: 181, endPoint y: 524, distance: 112.0
click at [181, 524] on html "1 well behaved dog is welcome at Hurstone but we ask that you read our dog rule…" at bounding box center [676, 420] width 1234 height 285
click at [291, 260] on span at bounding box center [286, 259] width 13 height 13
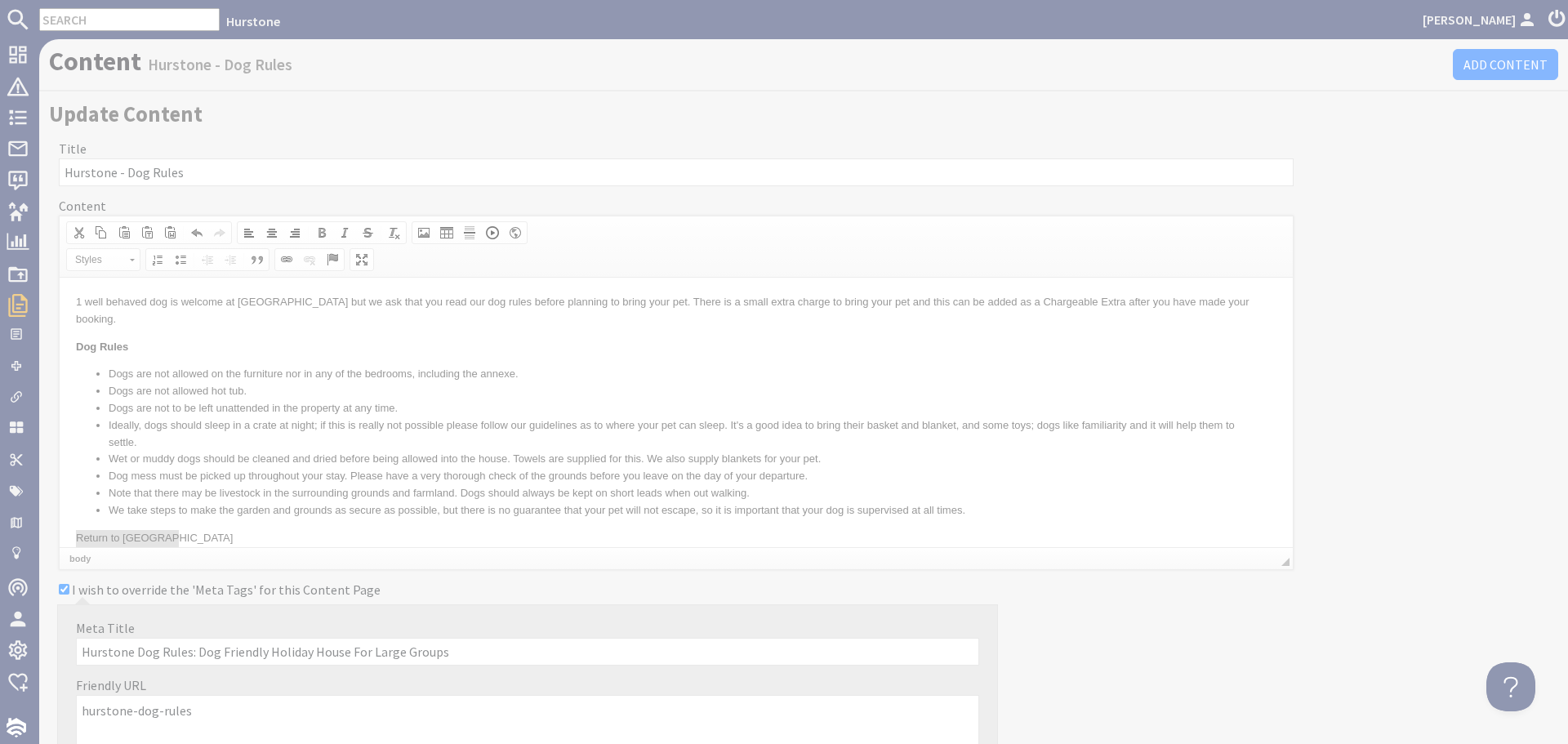
select select "zioncontentpage"
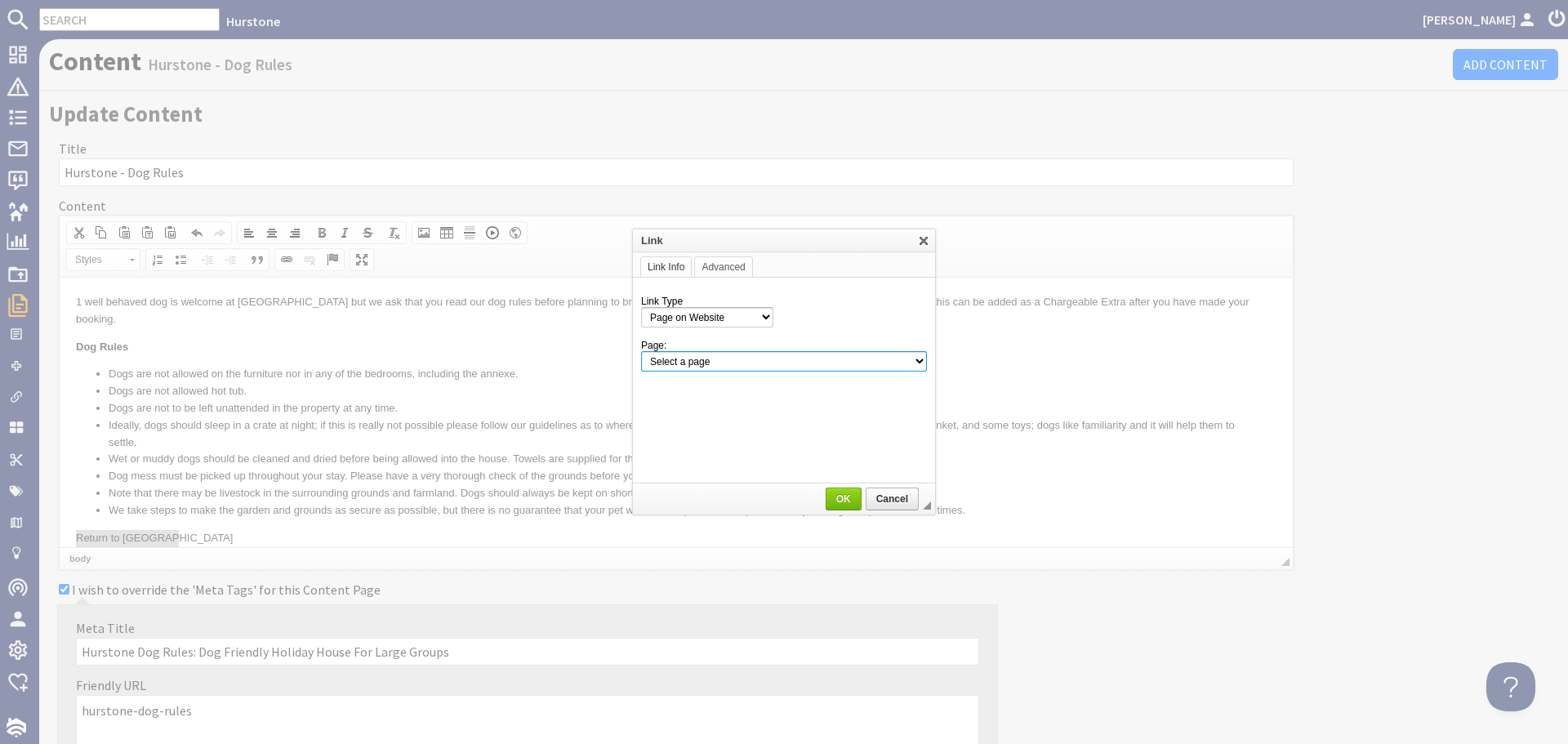
click at [866, 364] on select "Select a page Homepage Content Page · Hurstone - Access Statement · Hurstone - …" at bounding box center [784, 361] width 286 height 21
select select "property!hurstone-95"
click at [641, 351] on select "Select a page Homepage Content Page · Hurstone - Access Statement · Hurstone - …" at bounding box center [784, 361] width 286 height 21
click at [841, 503] on span "OK" at bounding box center [843, 499] width 32 height 12
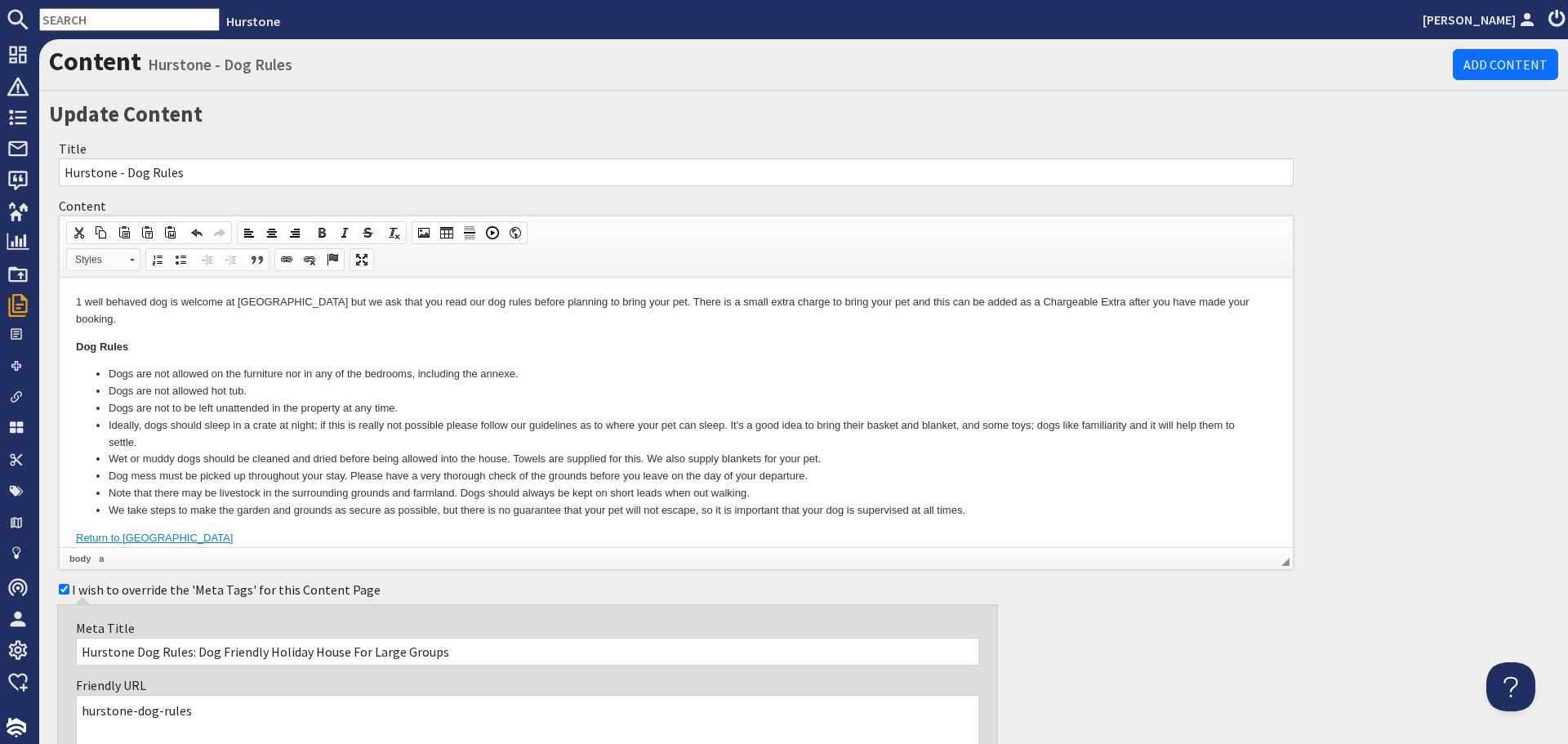
click at [118, 258] on span "Styles" at bounding box center [95, 259] width 57 height 22
click at [109, 296] on link "Primary Button" at bounding box center [129, 301] width 118 height 18
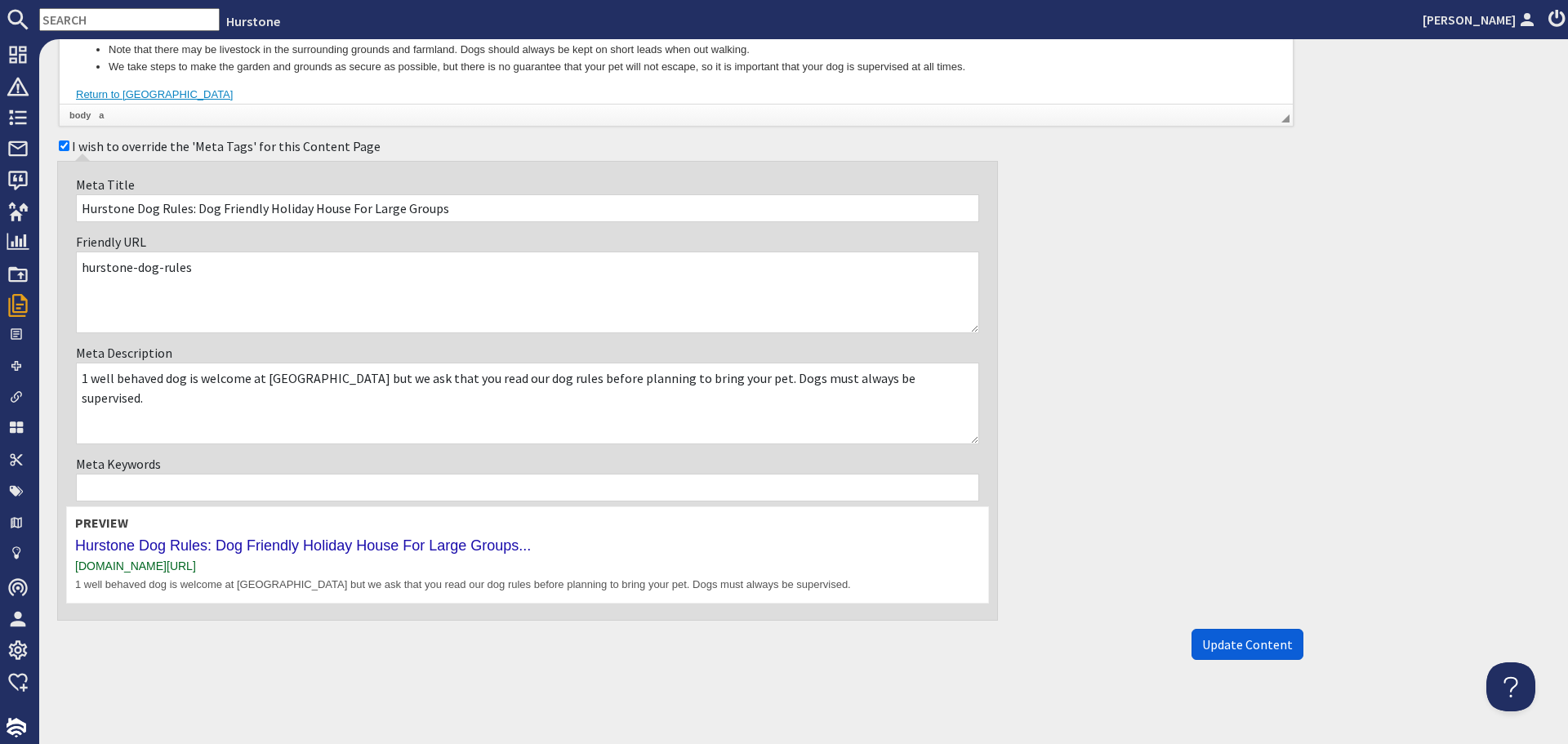
scroll to position [449, 0]
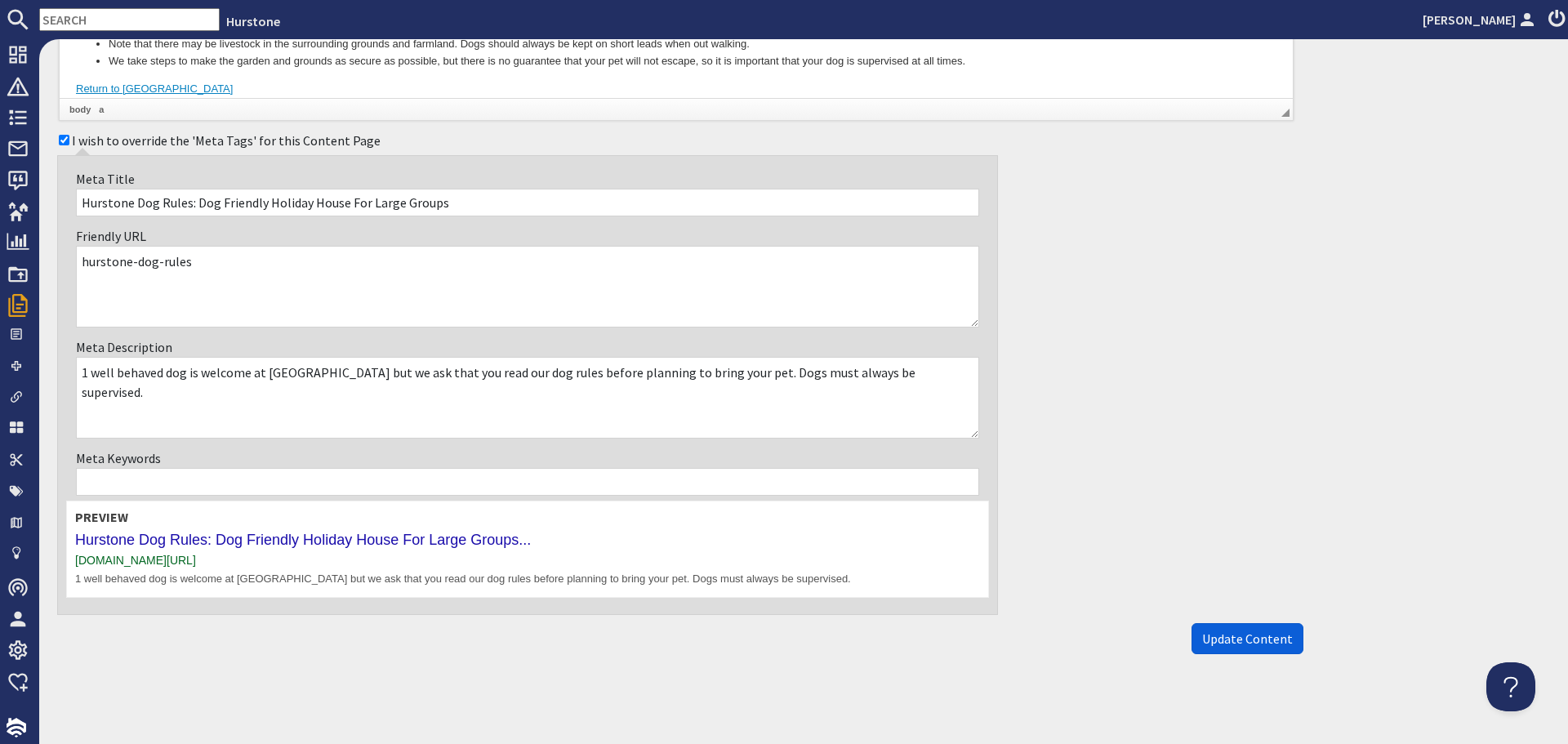
click at [1219, 632] on span "Update Content" at bounding box center [1248, 638] width 90 height 17
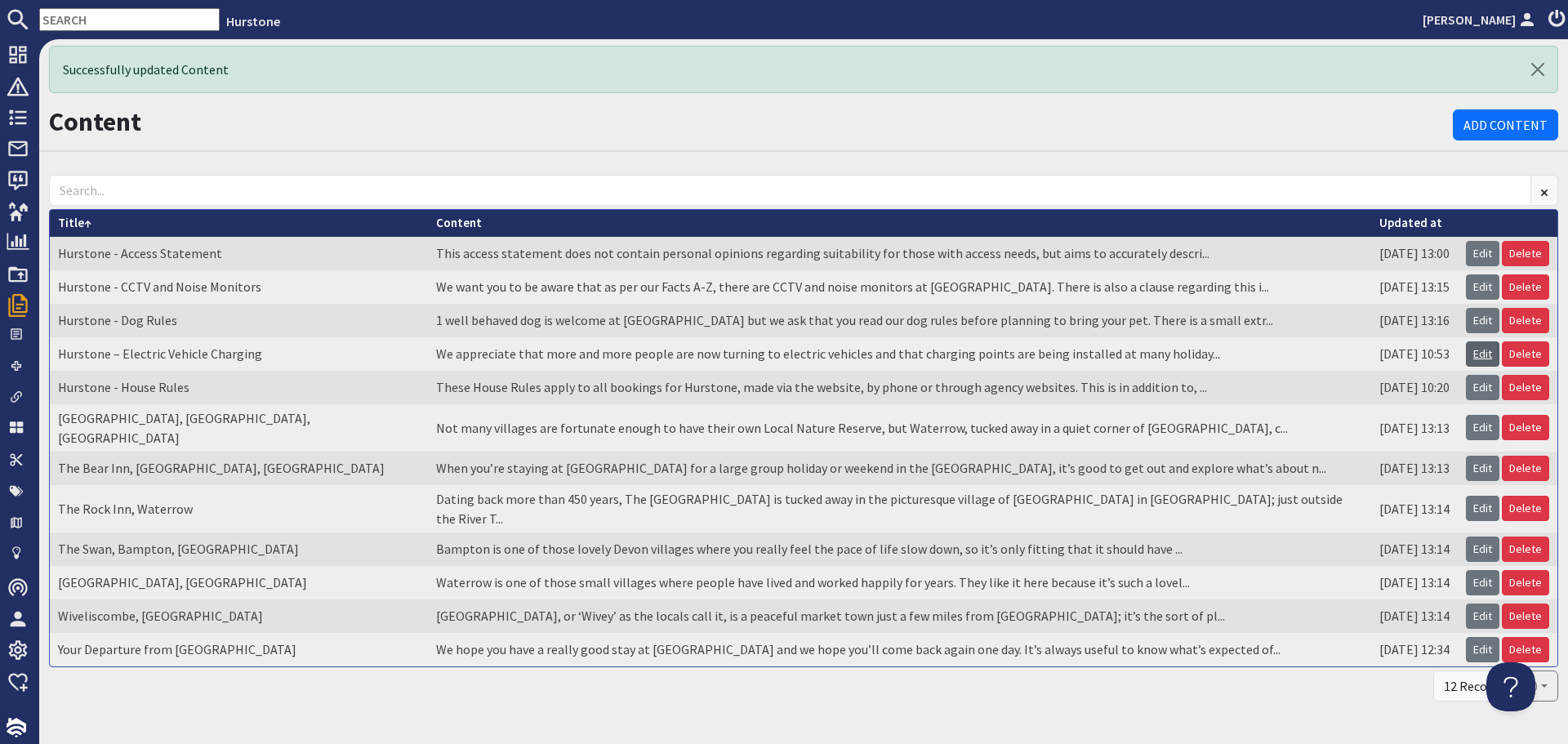
click at [1466, 355] on link "Edit" at bounding box center [1482, 354] width 33 height 26
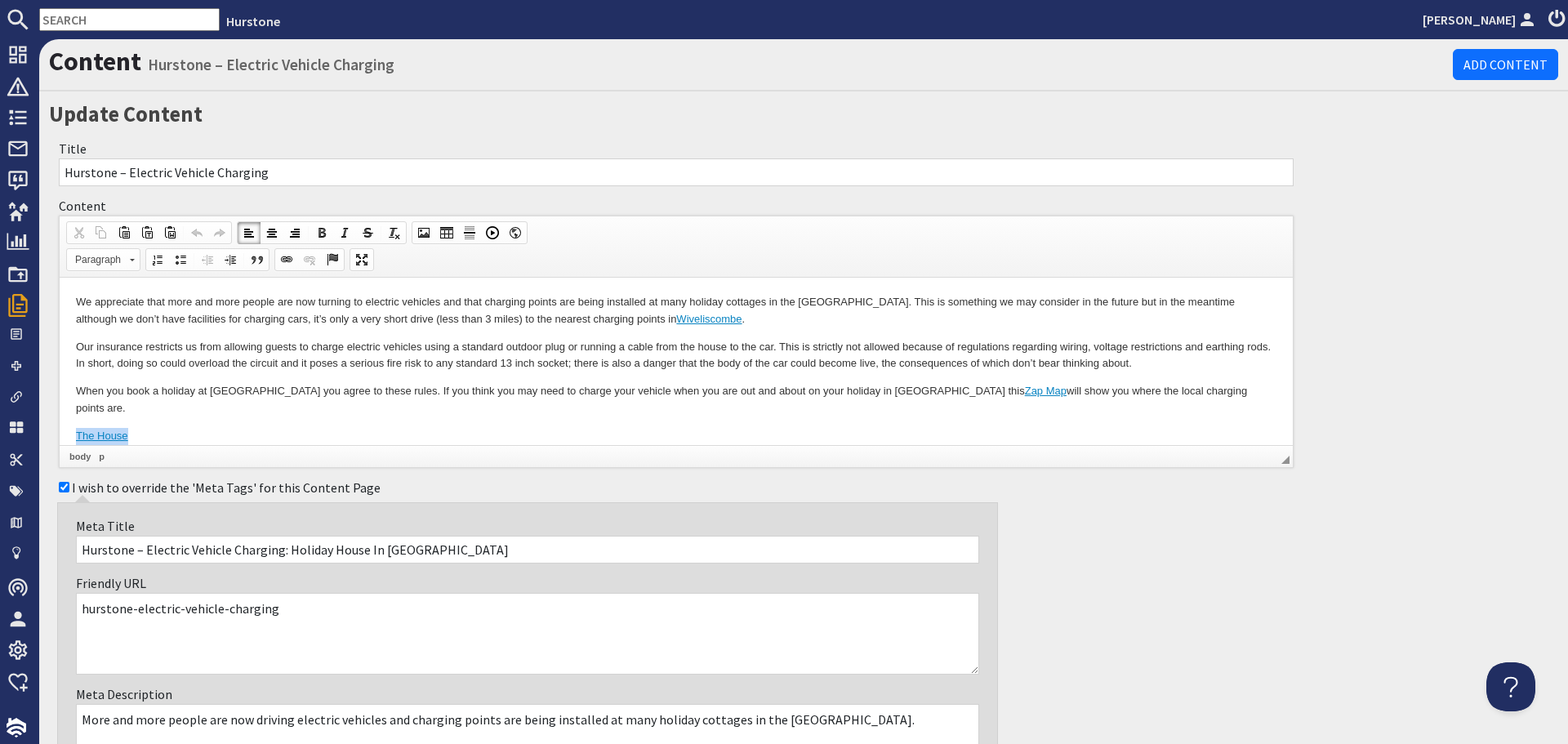
drag, startPoint x: 176, startPoint y: 421, endPoint x: 51, endPoint y: 416, distance: 125.1
click at [60, 416] on html "We appreciate that more and more people are now turning to electric vehicles an…" at bounding box center [676, 369] width 1234 height 184
drag, startPoint x: 76, startPoint y: 416, endPoint x: 261, endPoint y: 428, distance: 185.4
click at [261, 428] on html "We appreciate that more and more people are now turning to electric vehicles an…" at bounding box center [676, 369] width 1234 height 184
click at [287, 261] on span at bounding box center [286, 259] width 13 height 13
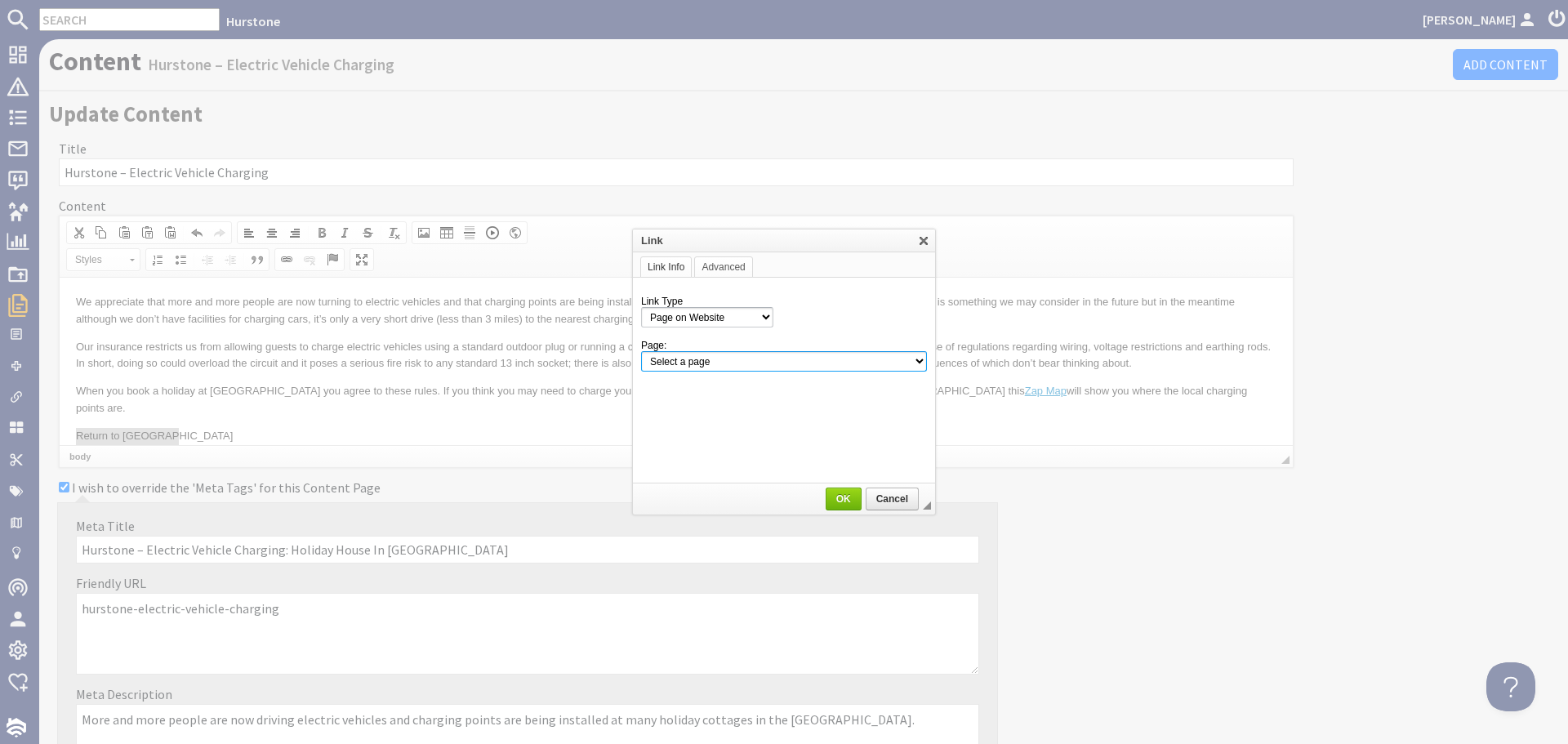
click at [800, 367] on select "Select a page Homepage Content Page · Hurstone - Access Statement · Hurstone - …" at bounding box center [784, 361] width 286 height 21
select select "property!hurstone-95"
click at [641, 351] on select "Select a page Homepage Content Page · Hurstone - Access Statement · Hurstone - …" at bounding box center [784, 361] width 286 height 21
click at [837, 500] on span "OK" at bounding box center [843, 499] width 32 height 12
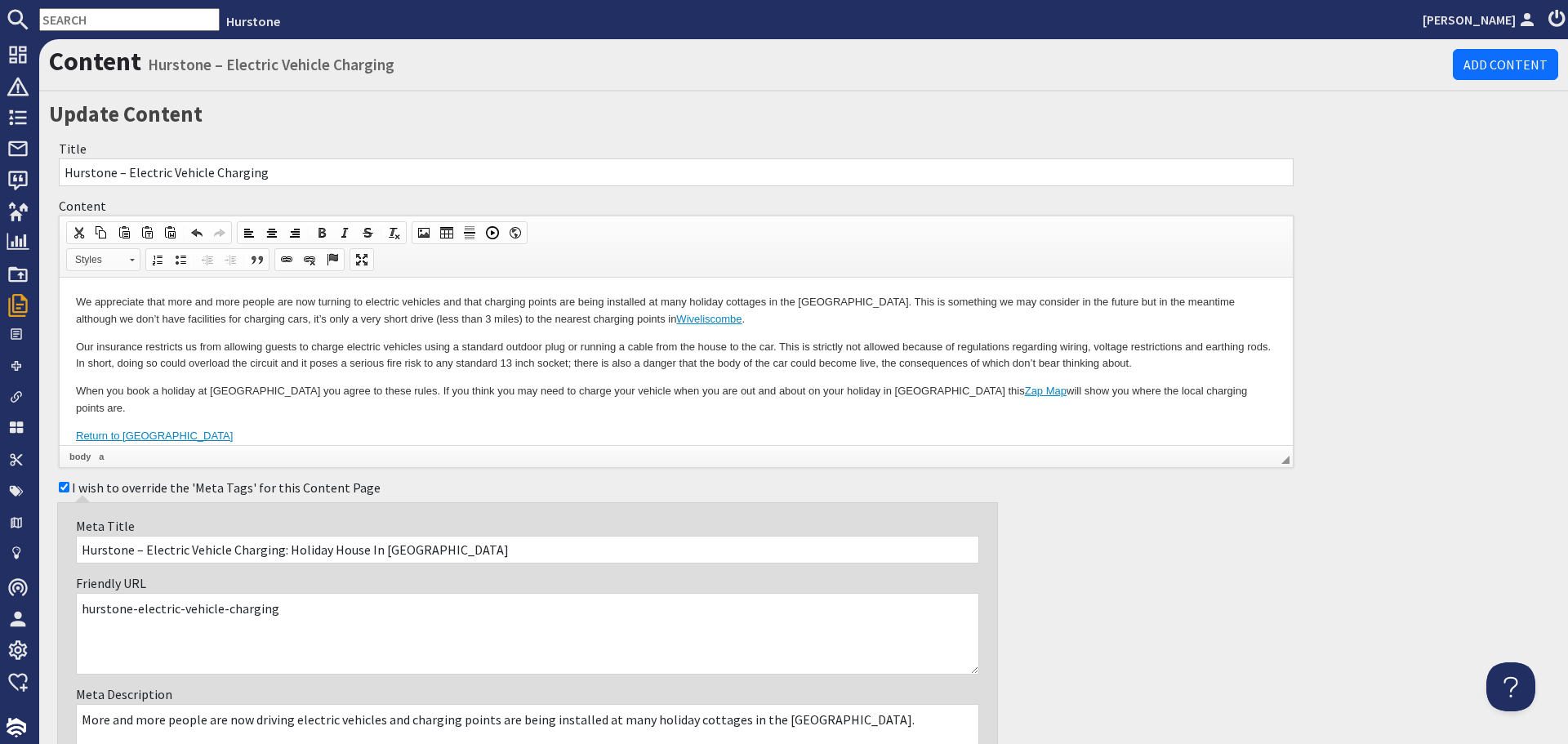
click at [122, 263] on span "Styles" at bounding box center [95, 259] width 57 height 22
drag, startPoint x: 189, startPoint y: 536, endPoint x: 659, endPoint y: 389, distance: 492.5
click at [125, 298] on link "Primary Button" at bounding box center [129, 301] width 118 height 18
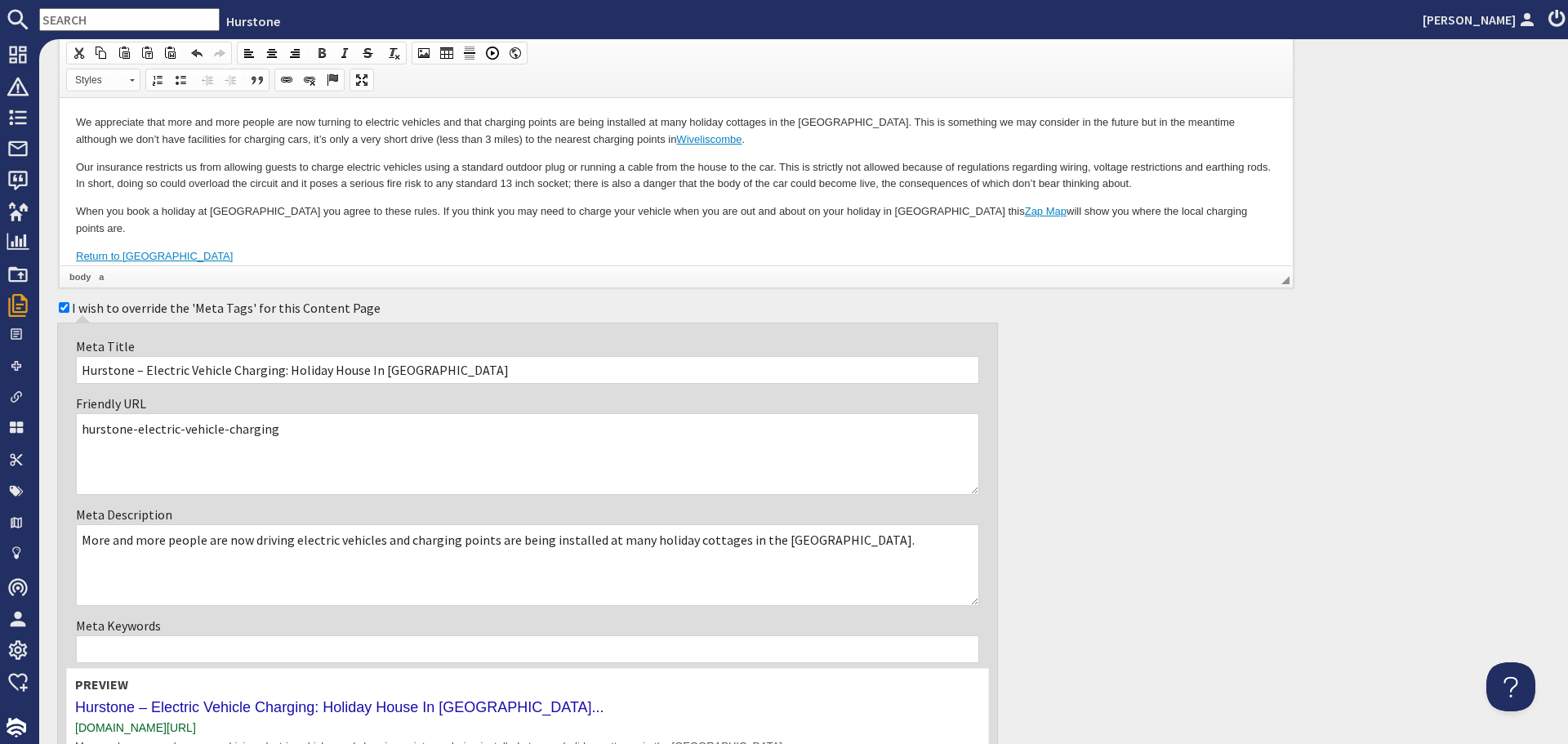
scroll to position [347, 0]
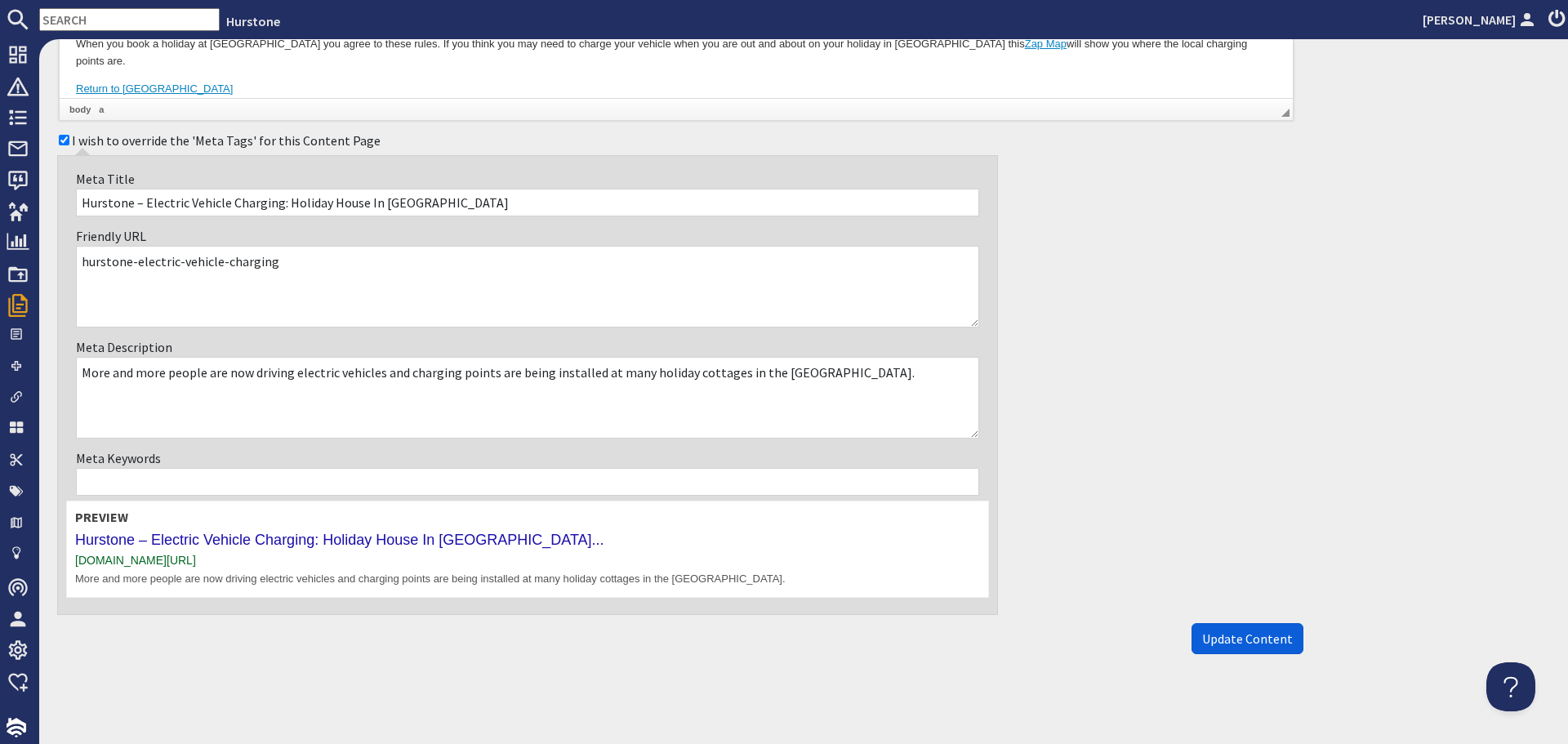
click at [1204, 635] on span "Update Content" at bounding box center [1248, 638] width 90 height 17
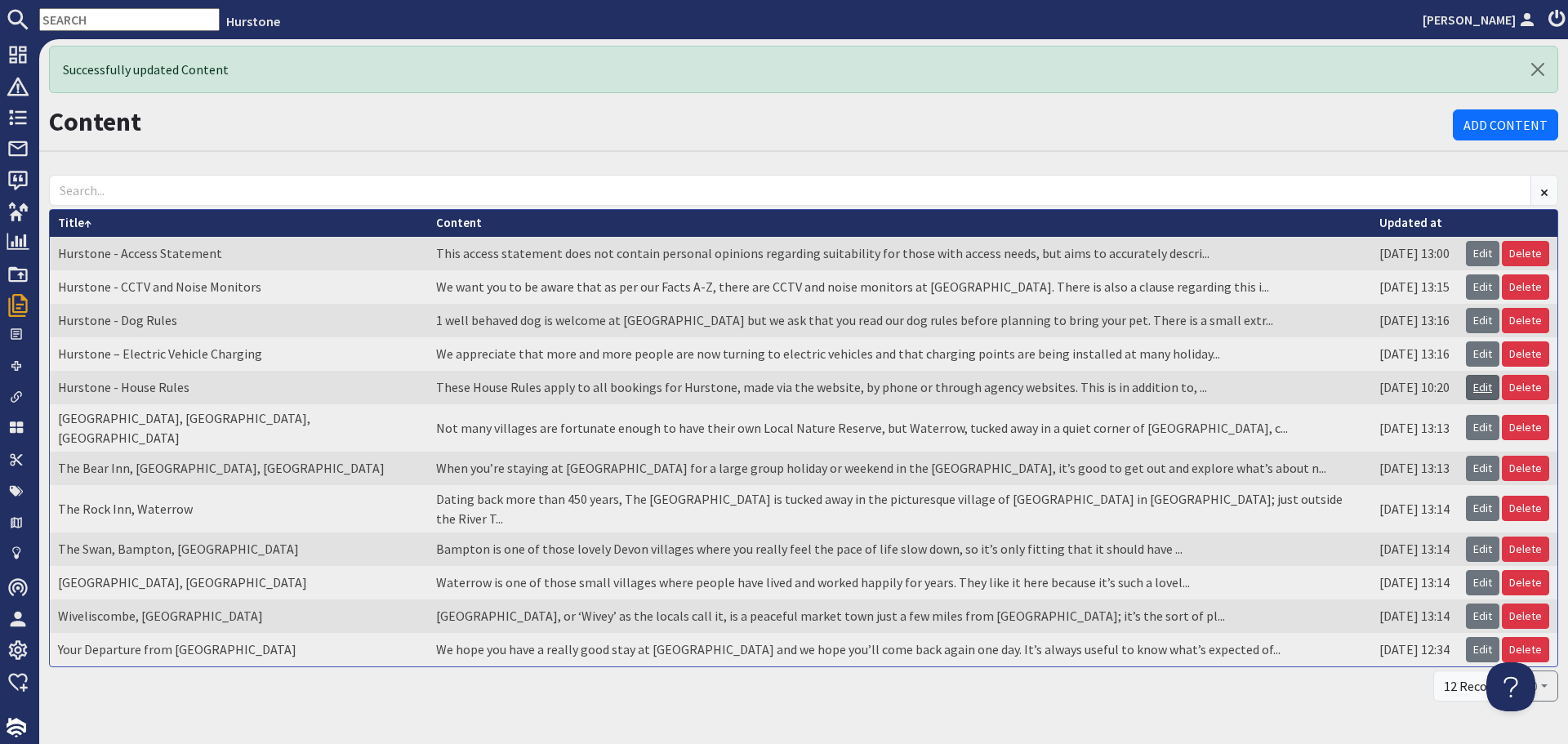
click at [1477, 380] on link "Edit" at bounding box center [1482, 387] width 33 height 26
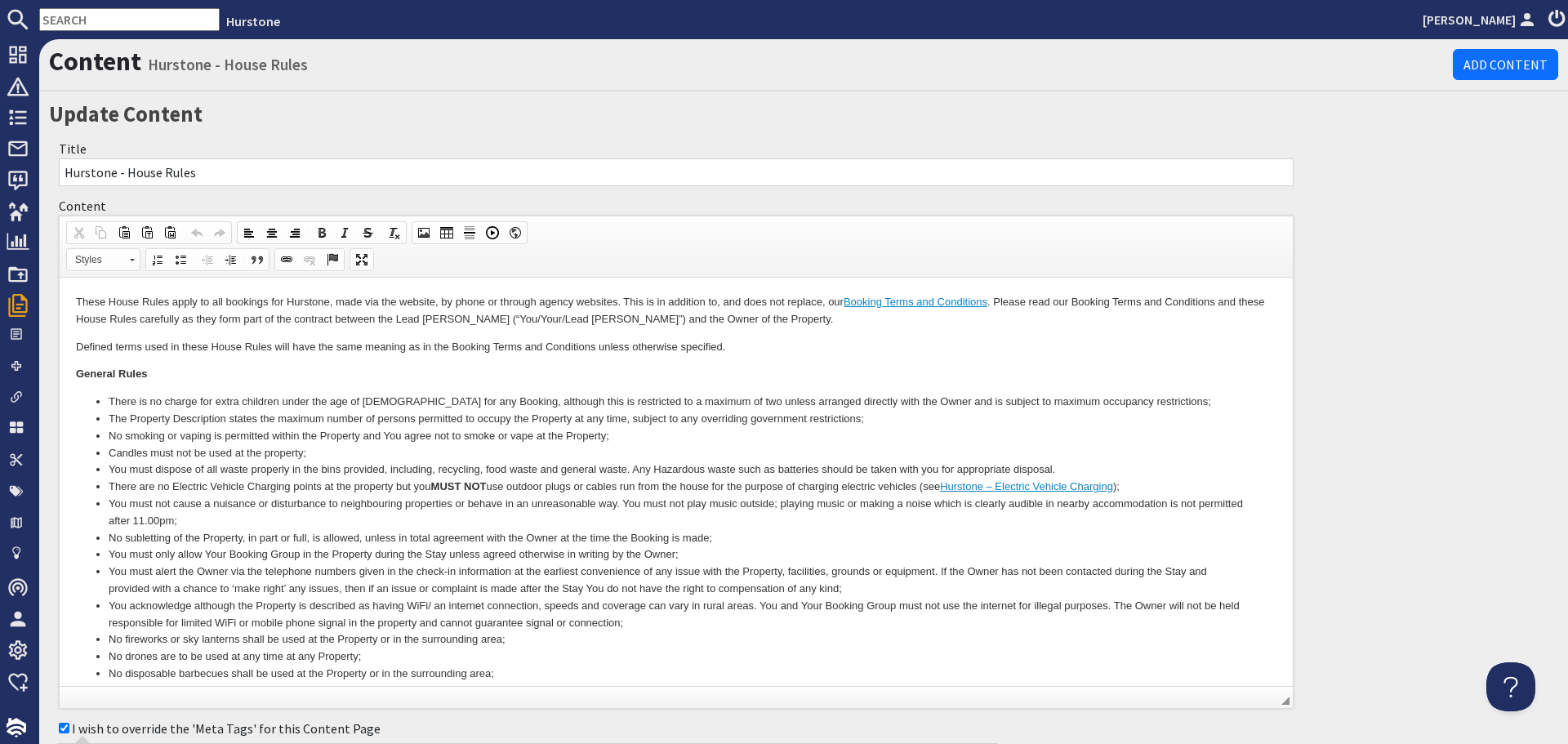
click at [390, 568] on li "You must alert the Owner via the telephone numbers given in the check-in inform…" at bounding box center [676, 580] width 1135 height 34
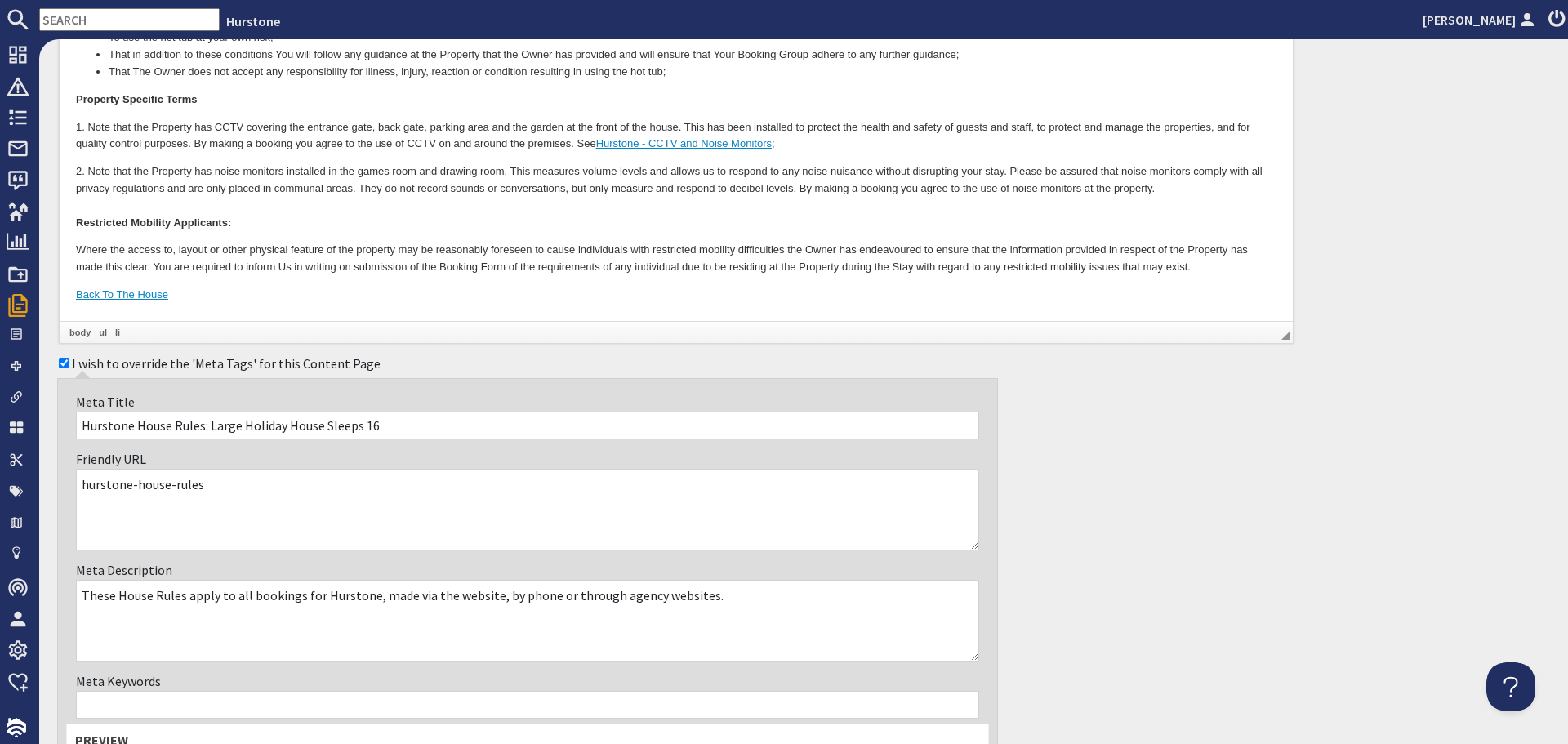
scroll to position [1019, 0]
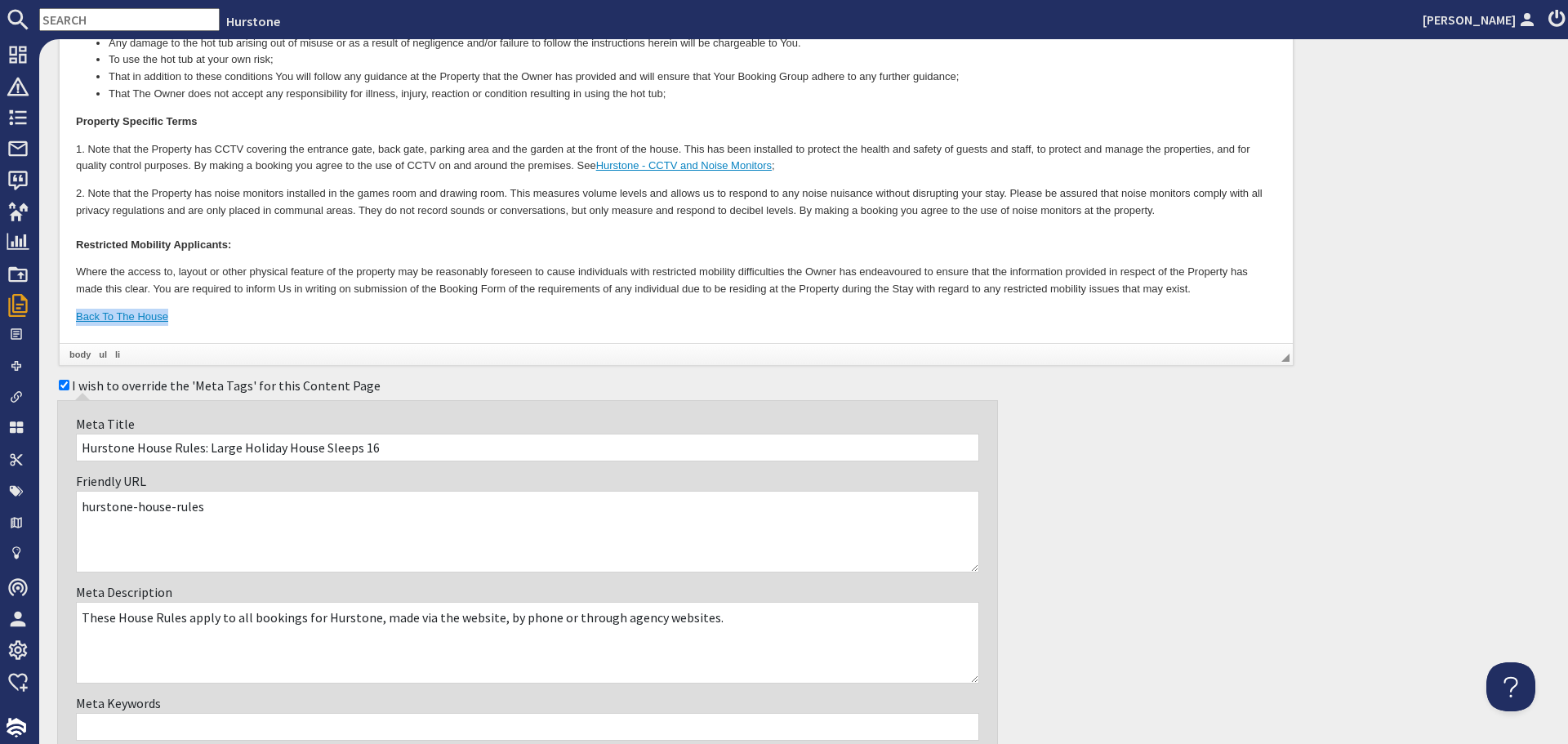
drag, startPoint x: 171, startPoint y: 317, endPoint x: 63, endPoint y: 320, distance: 108.0
drag, startPoint x: 63, startPoint y: 320, endPoint x: 186, endPoint y: 328, distance: 123.3
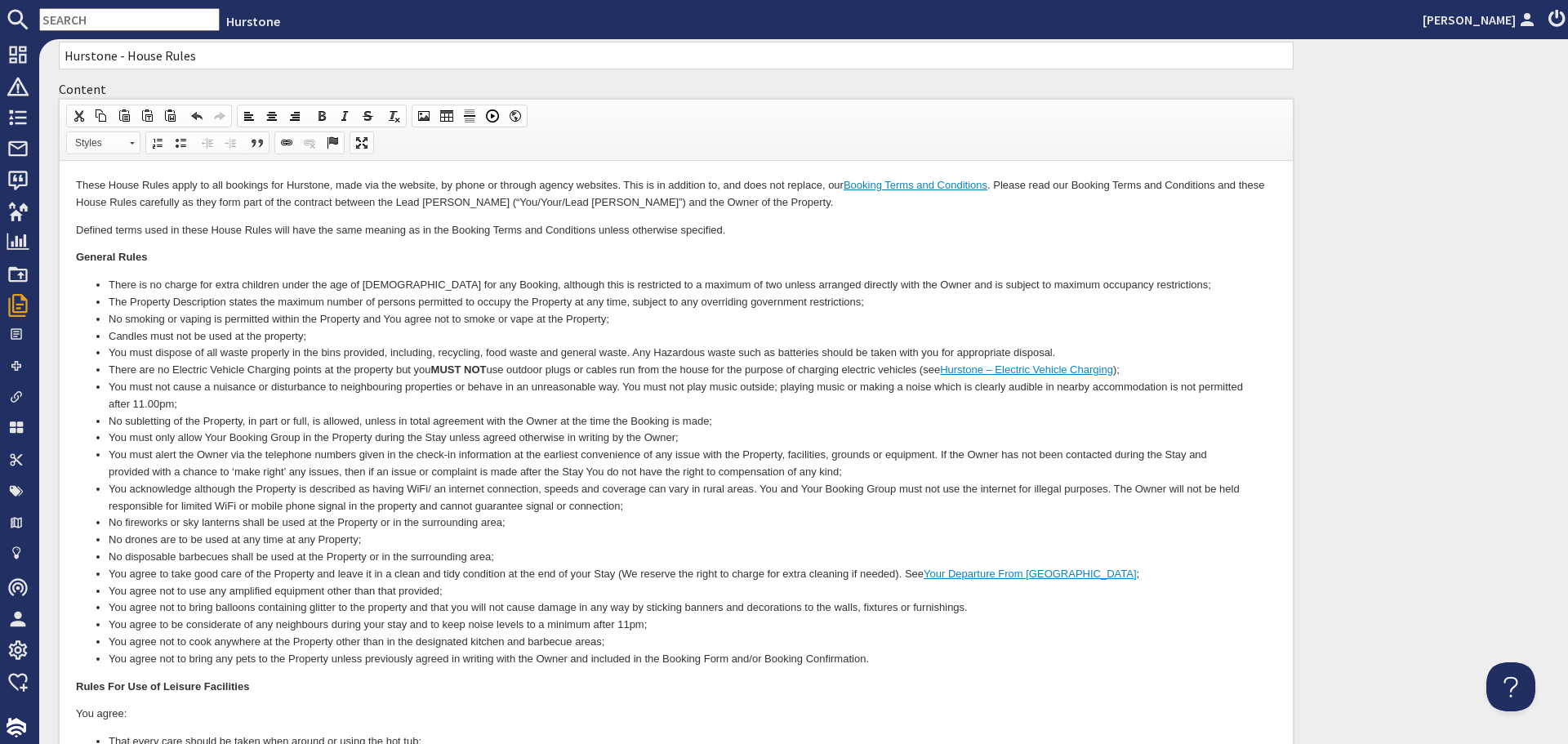
scroll to position [0, 0]
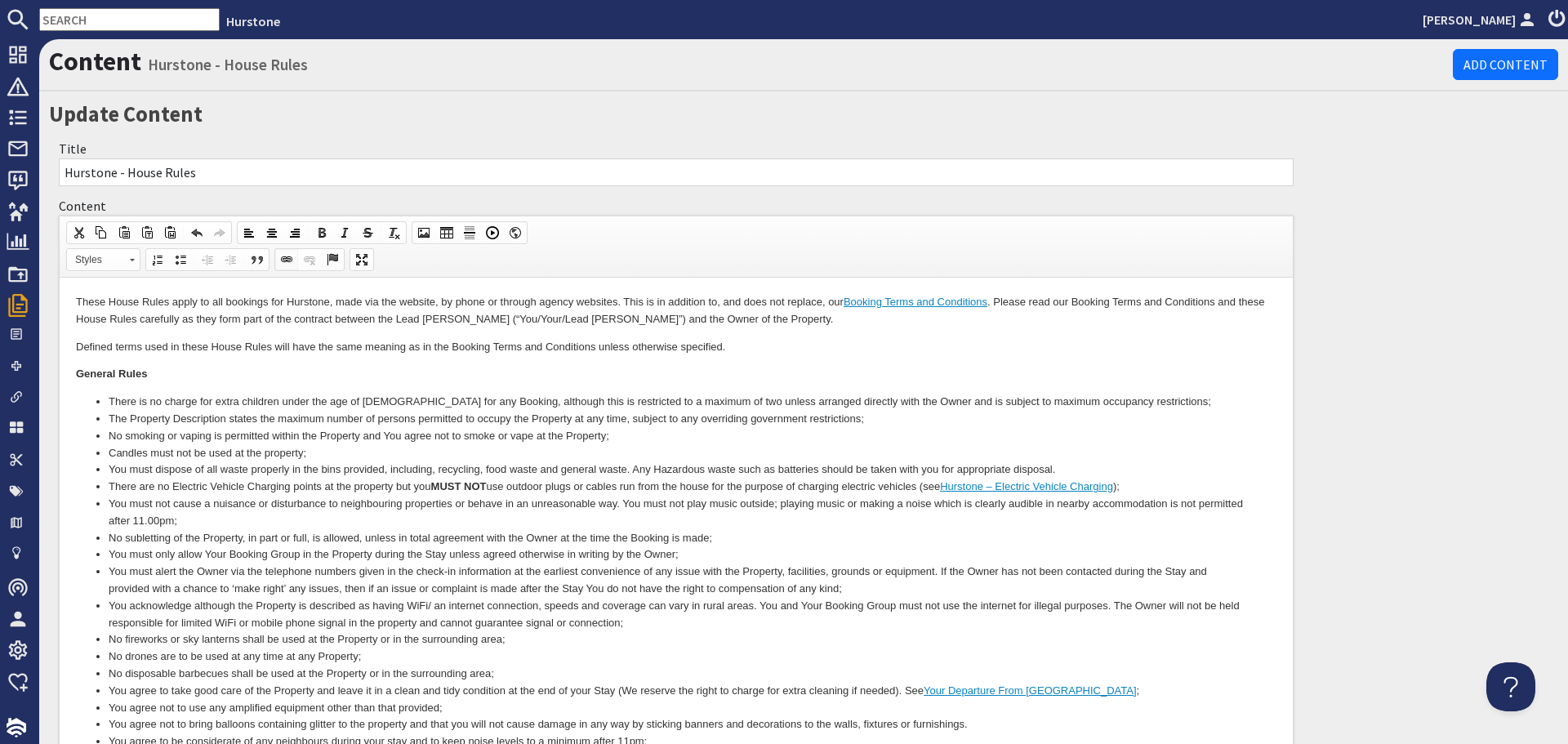
click at [279, 260] on link "Link" at bounding box center [286, 259] width 23 height 22
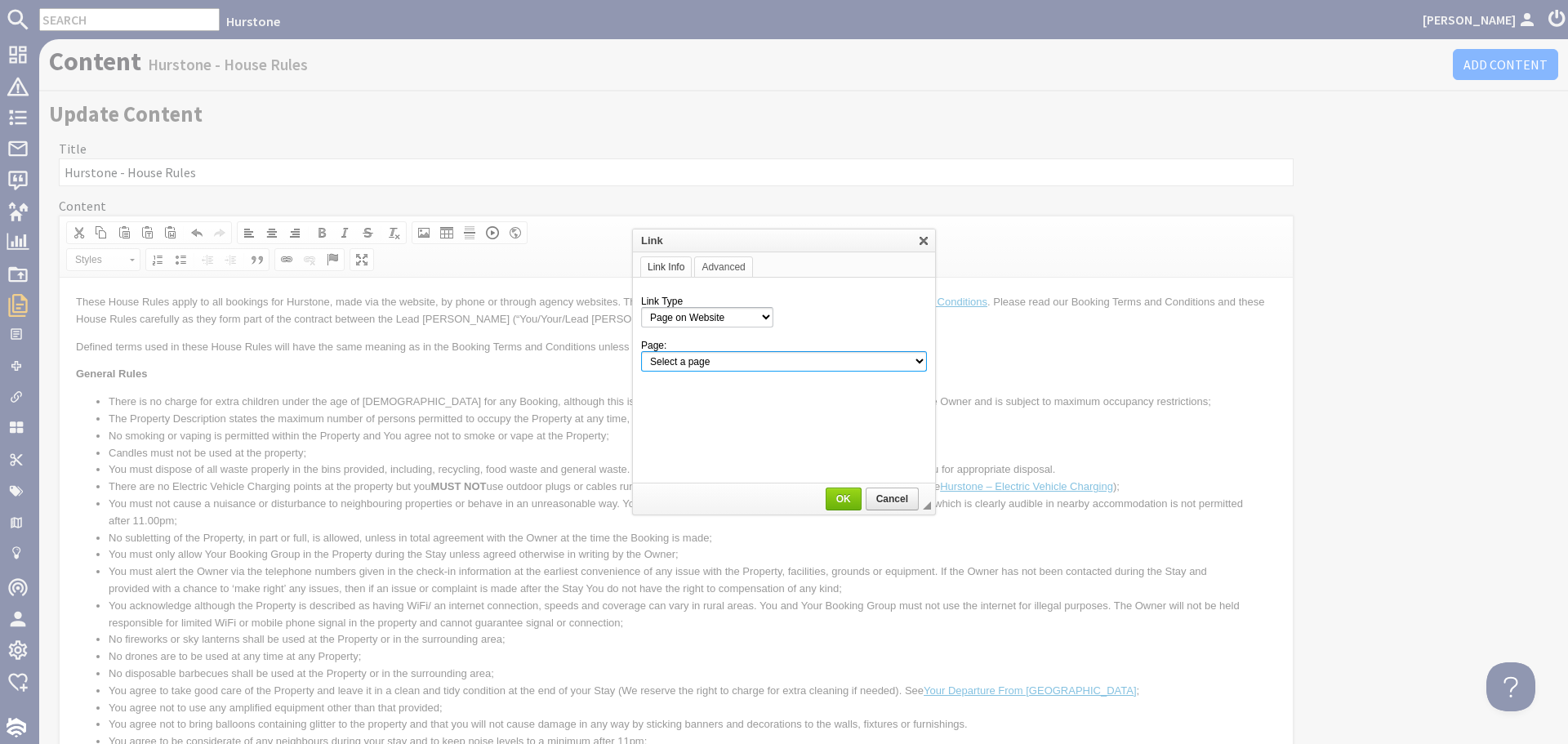
click at [797, 367] on select "Select a page Homepage Content Page · Hurstone - Access Statement · Hurstone - …" at bounding box center [784, 361] width 286 height 21
select select "property!hurstone-95"
click at [641, 351] on select "Select a page Homepage Content Page · Hurstone - Access Statement · Hurstone - …" at bounding box center [784, 361] width 286 height 21
click at [833, 493] on span "OK" at bounding box center [843, 499] width 32 height 12
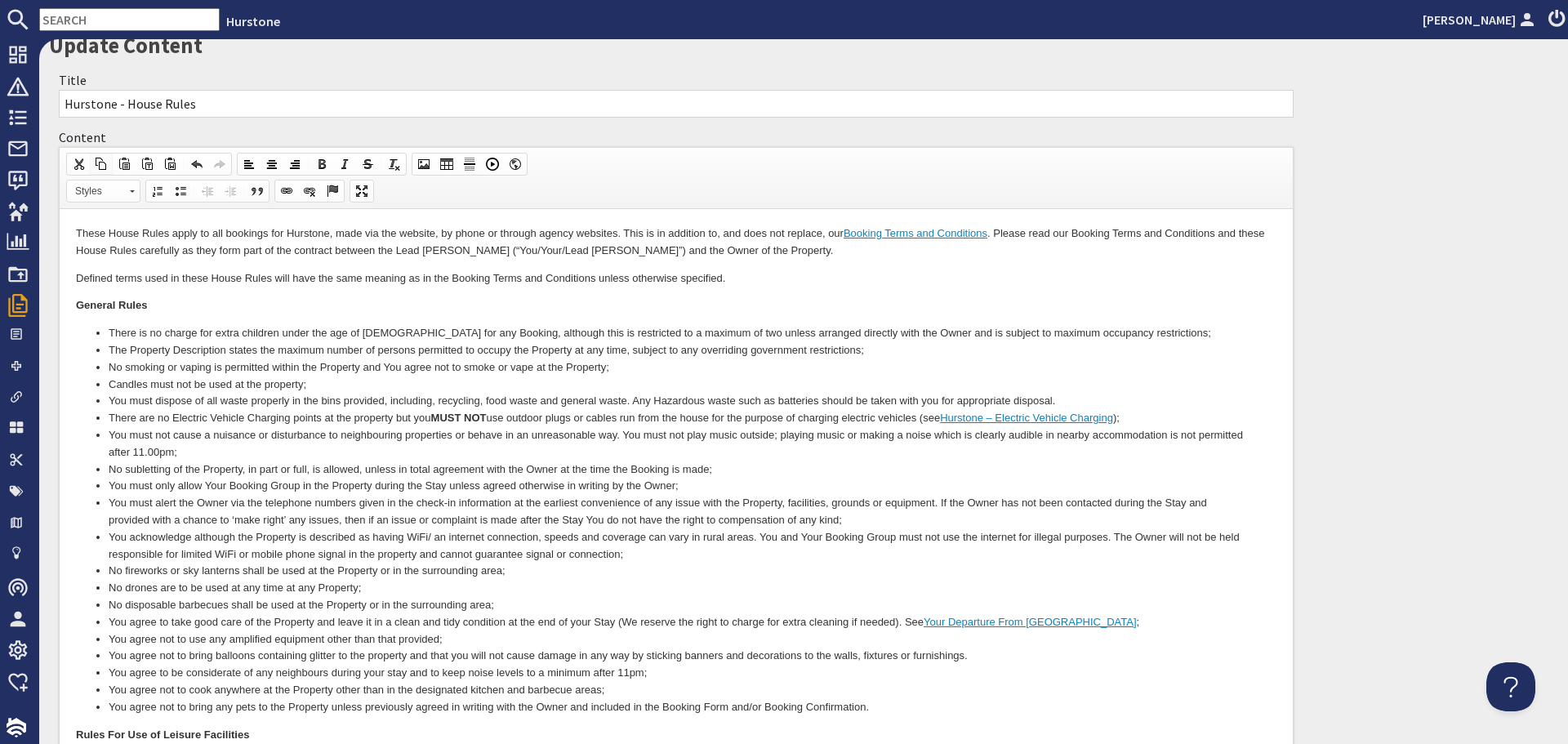
scroll to position [46, 0]
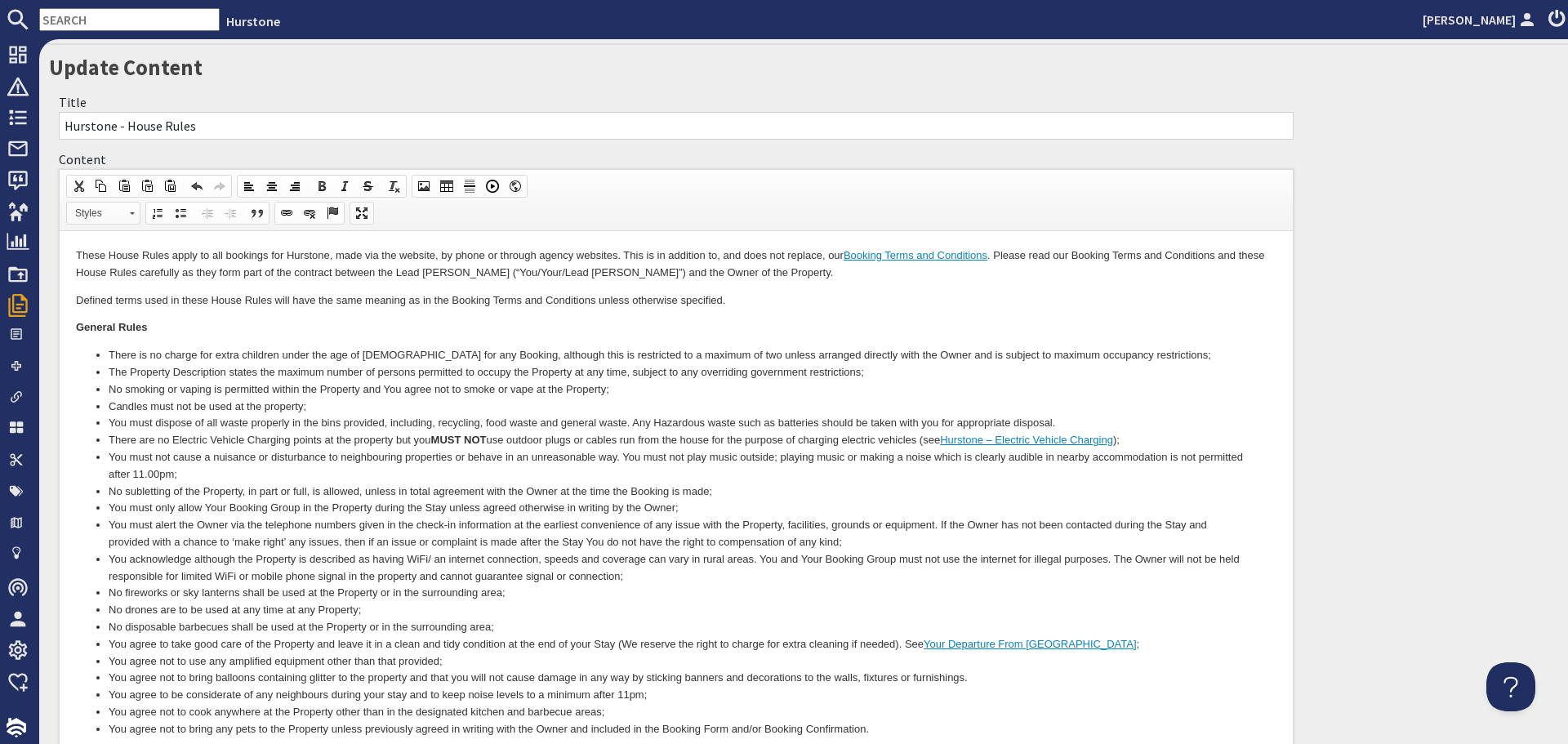
click at [122, 215] on span "Styles" at bounding box center [95, 213] width 57 height 22
click at [112, 257] on link "Primary Button" at bounding box center [129, 254] width 118 height 18
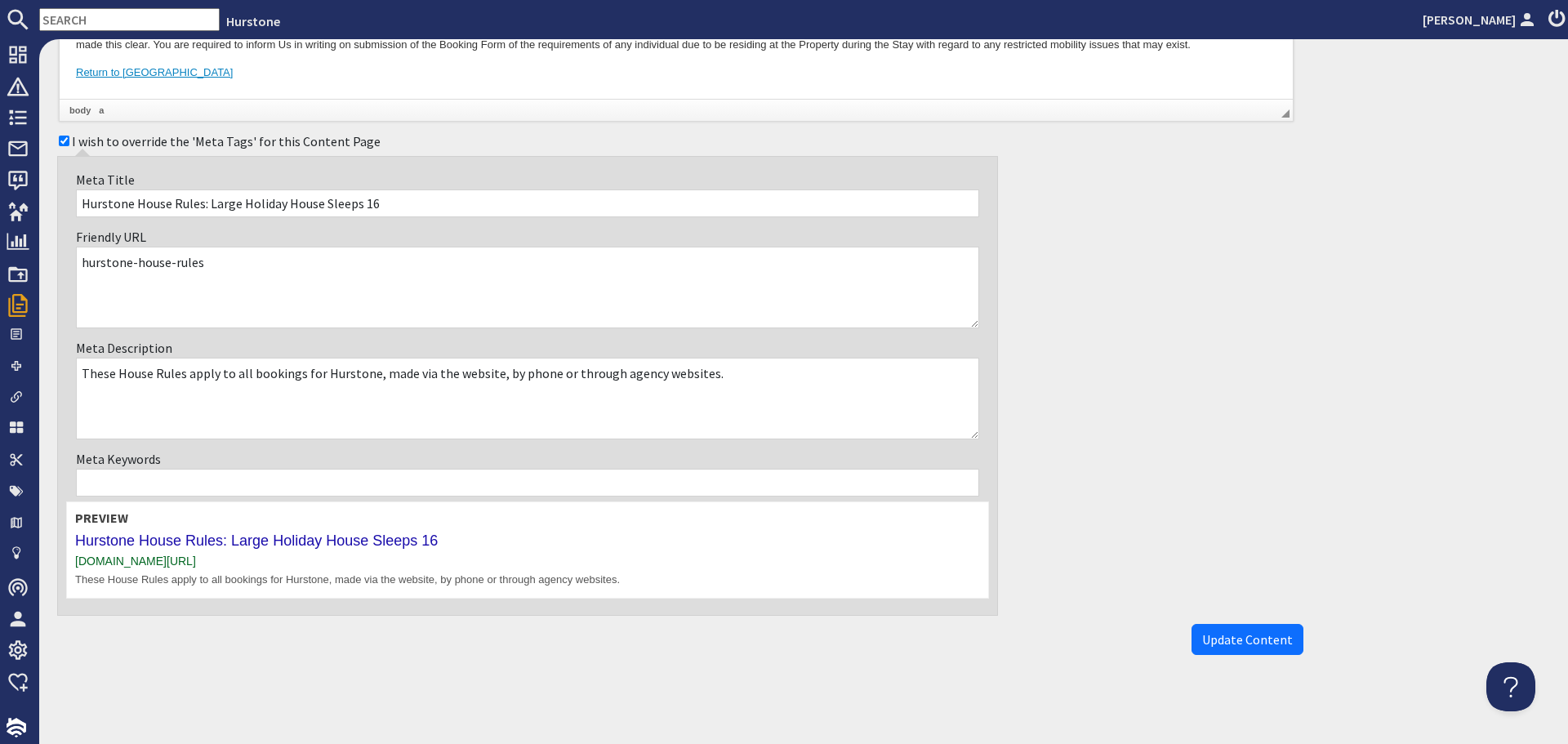
scroll to position [1264, 0]
click at [1235, 638] on span "Update Content" at bounding box center [1248, 638] width 90 height 17
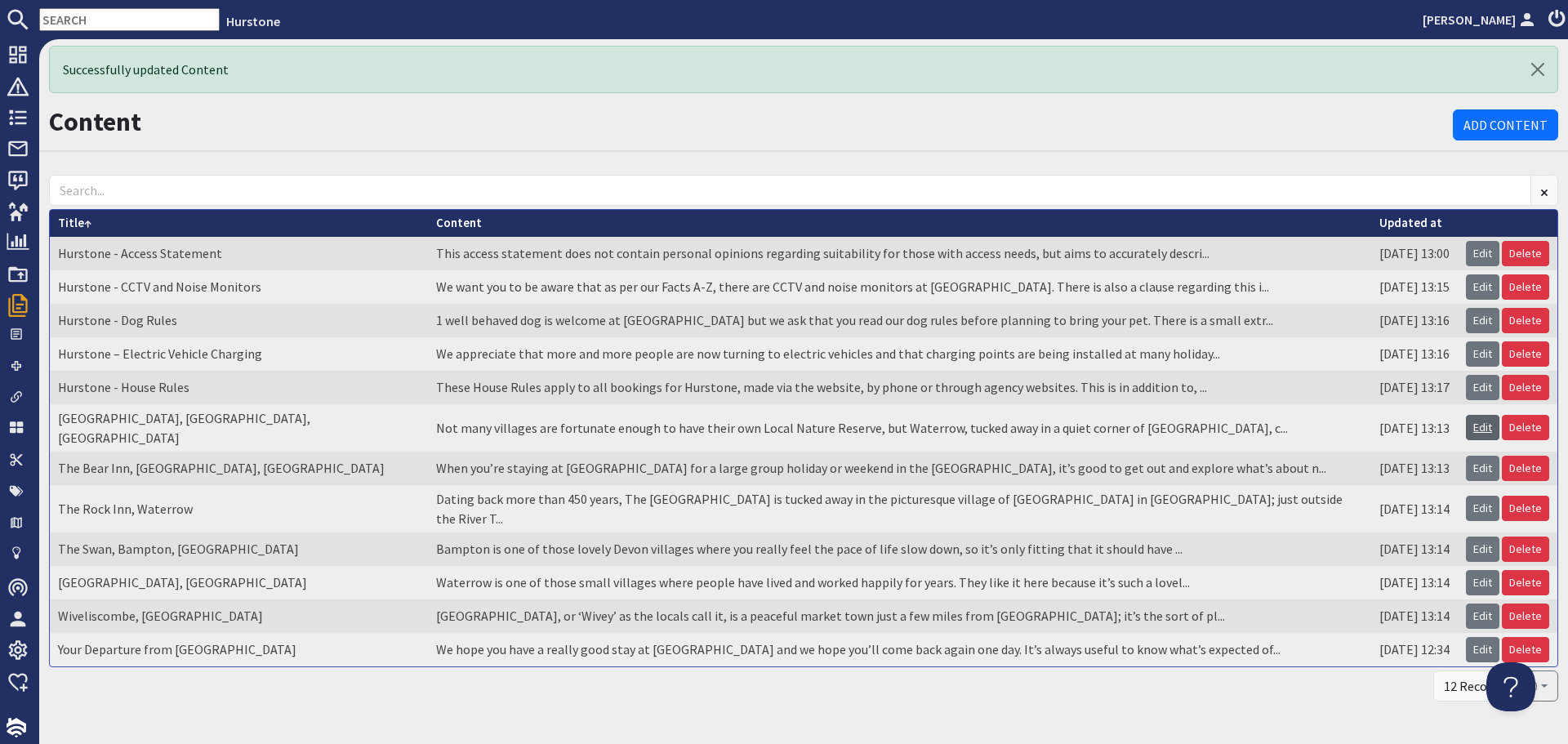
click at [1471, 428] on link "Edit" at bounding box center [1482, 428] width 33 height 26
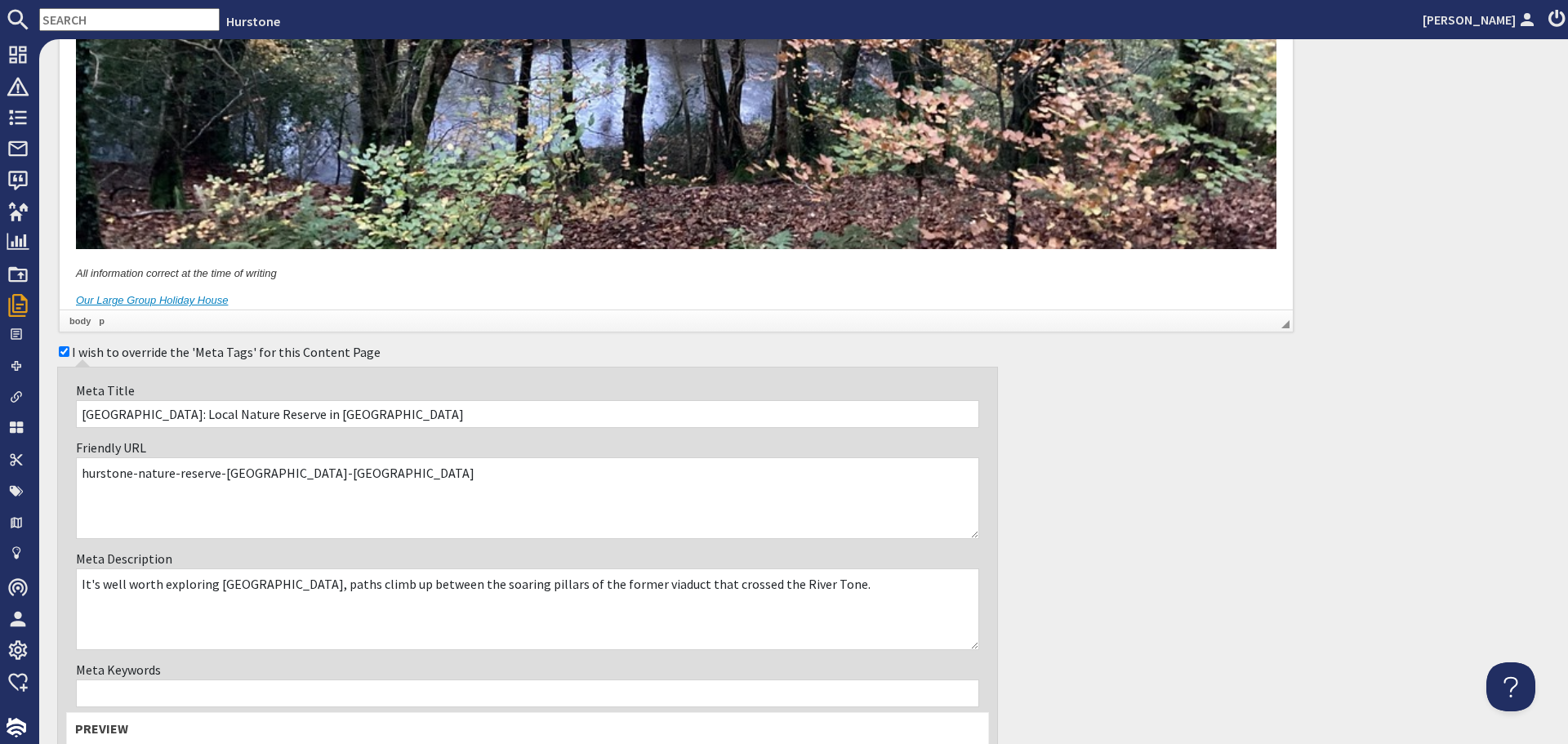
scroll to position [2450, 0]
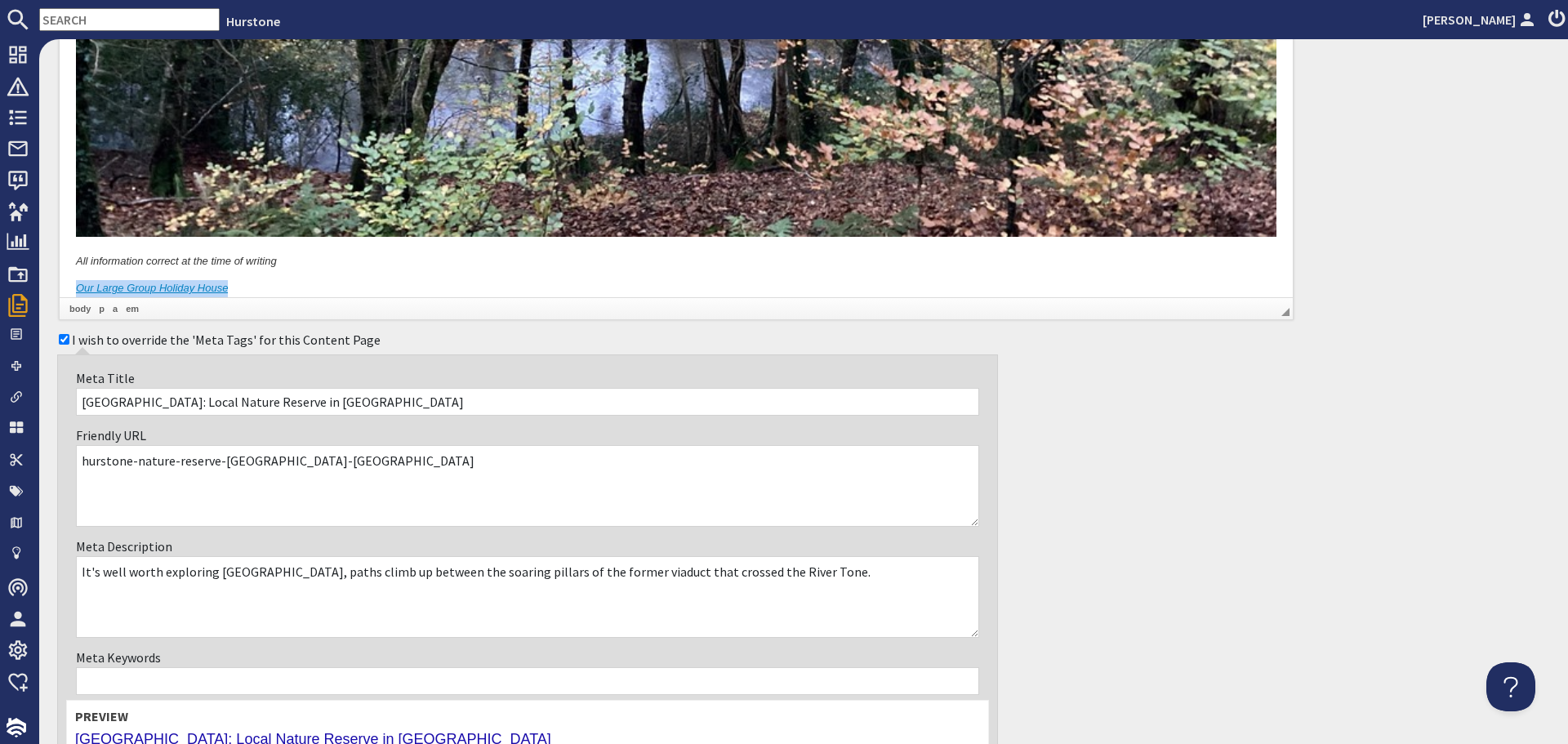
drag, startPoint x: 248, startPoint y: 283, endPoint x: 66, endPoint y: 268, distance: 182.6
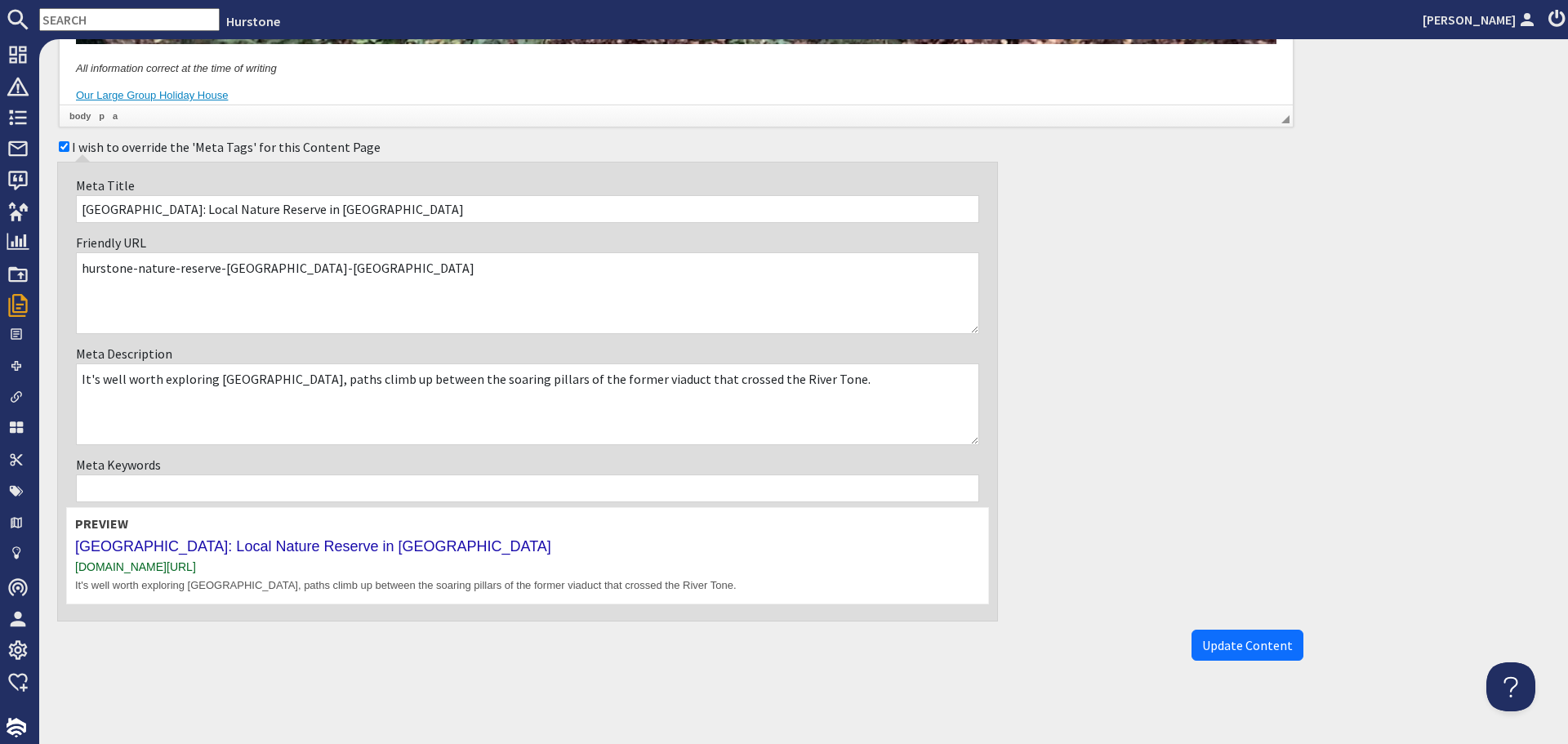
scroll to position [2649, 0]
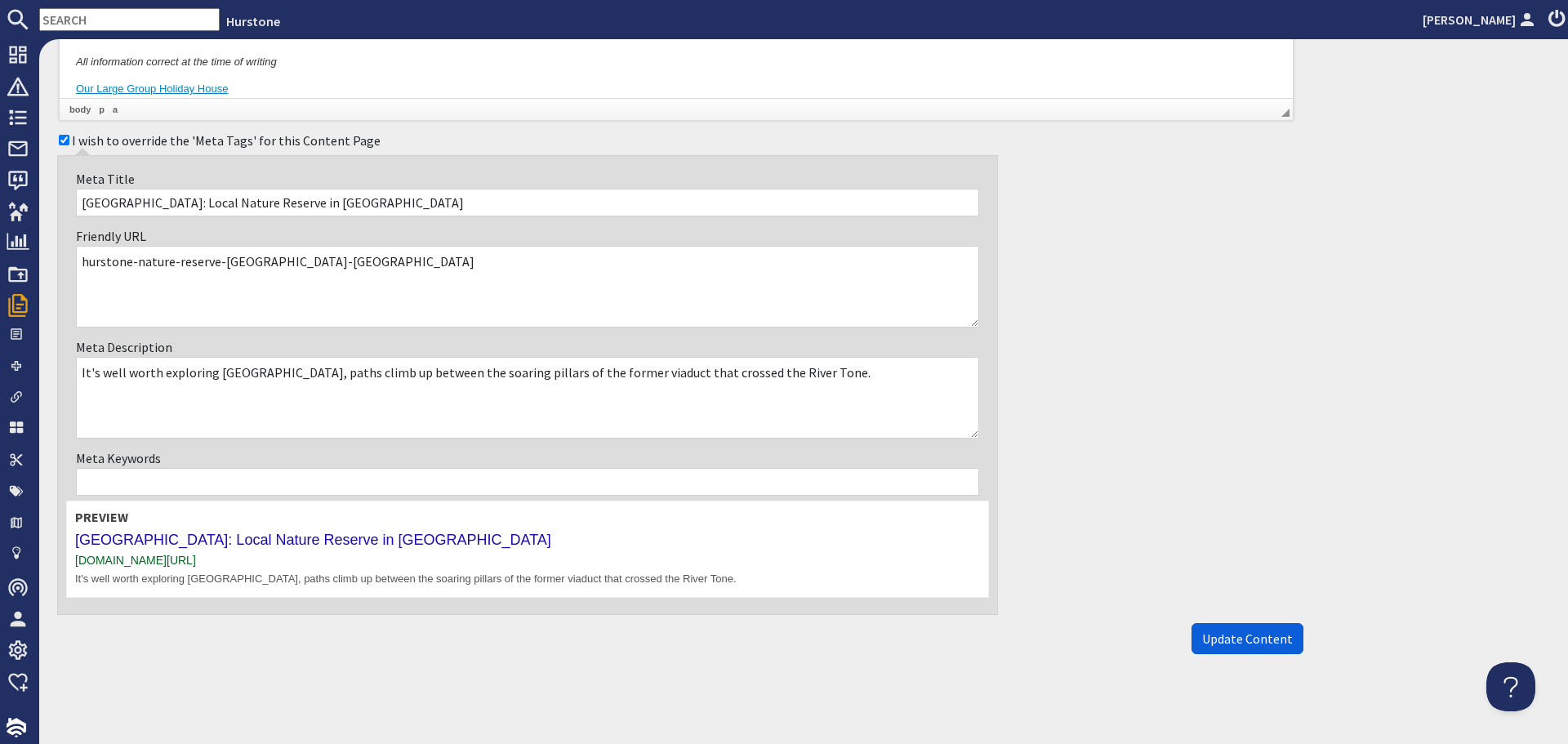
click at [1217, 644] on span "Update Content" at bounding box center [1248, 638] width 90 height 17
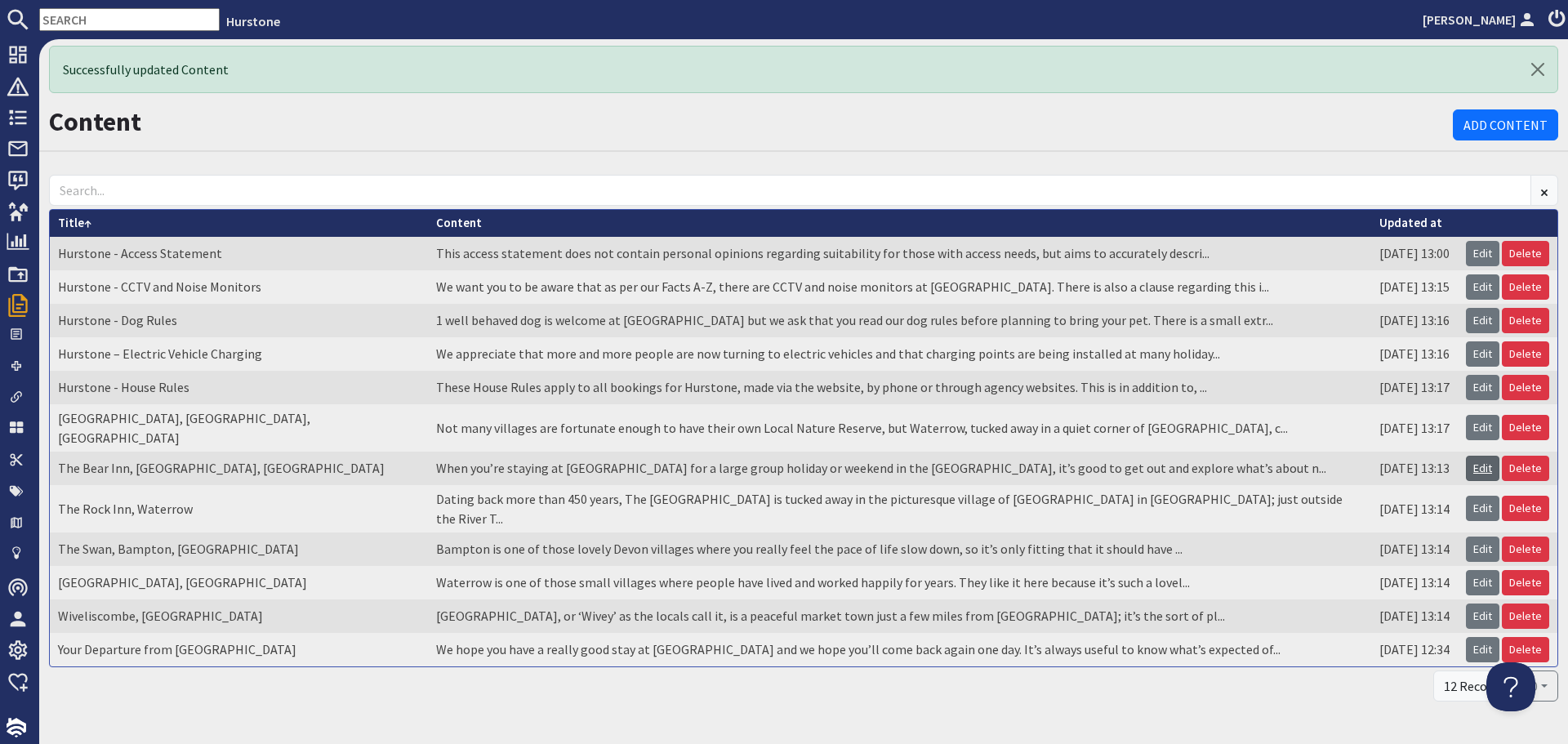
click at [1466, 457] on link "Edit" at bounding box center [1482, 469] width 33 height 26
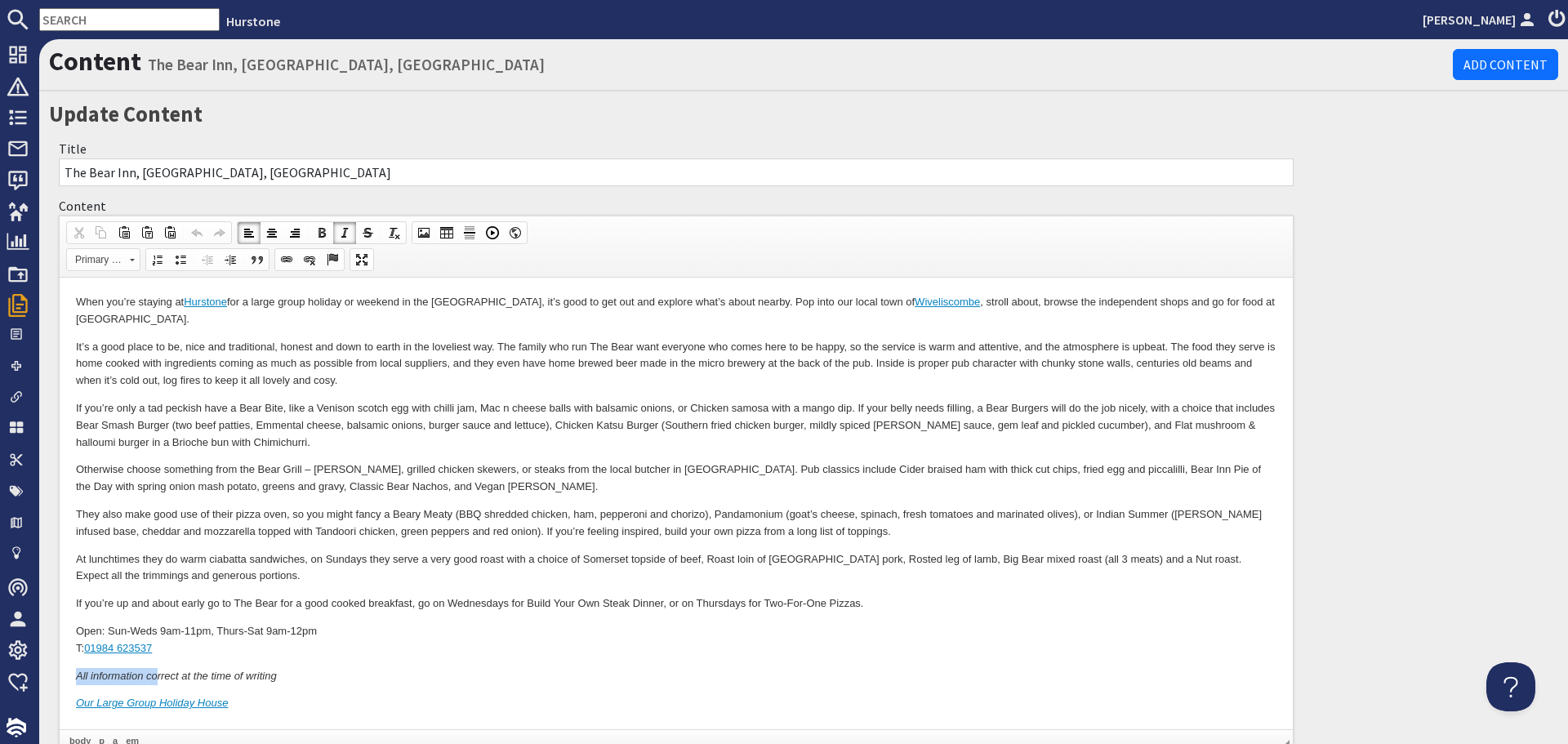
drag, startPoint x: 72, startPoint y: 664, endPoint x: 157, endPoint y: 664, distance: 85.0
click at [157, 664] on html "When you’re staying at Hurstone for a large group holiday or weekend in the Wes…" at bounding box center [676, 502] width 1234 height 451
drag, startPoint x: 77, startPoint y: 704, endPoint x: 246, endPoint y: 702, distance: 169.0
click at [246, 702] on p "Our Large Group Holiday House" at bounding box center [675, 703] width 1200 height 17
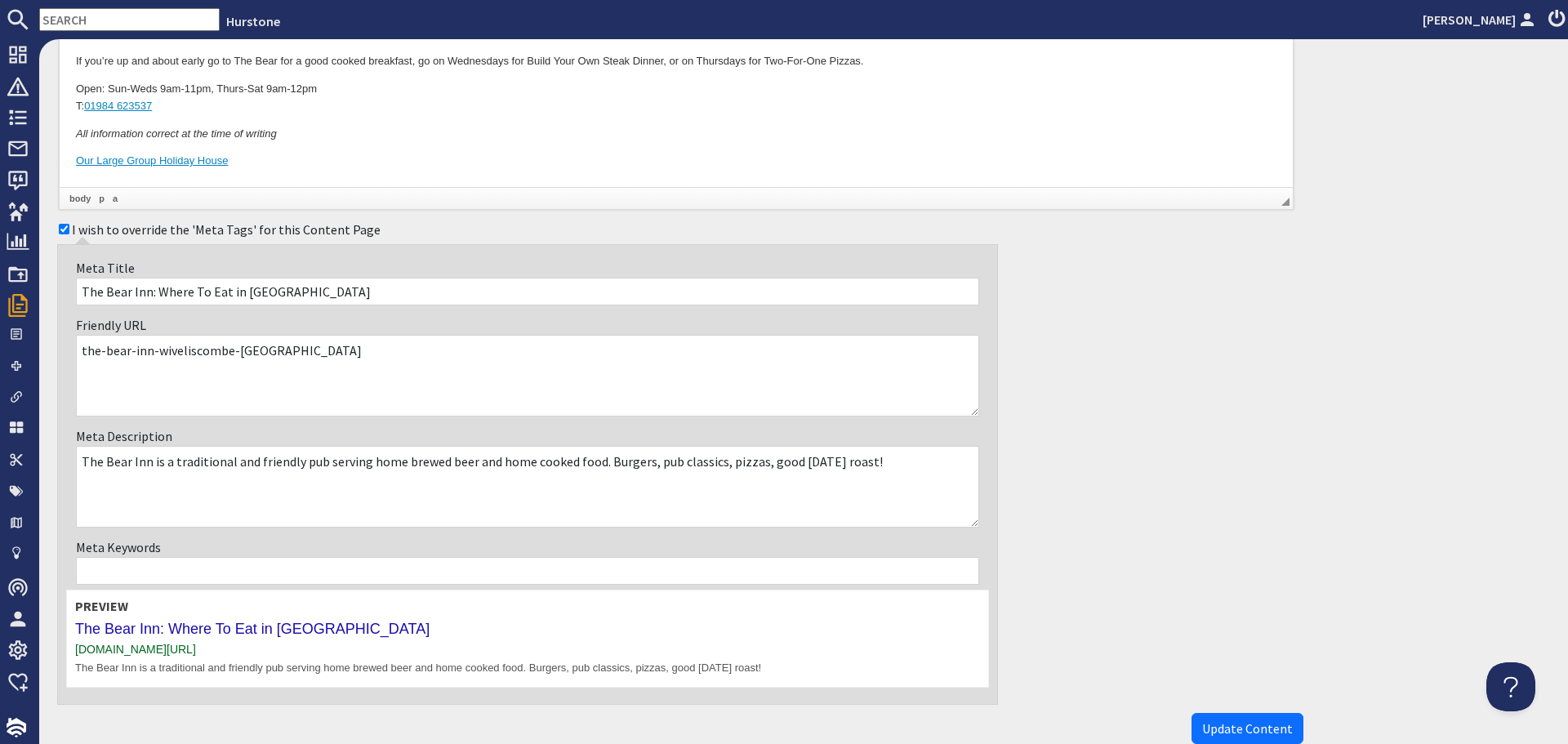
scroll to position [632, 0]
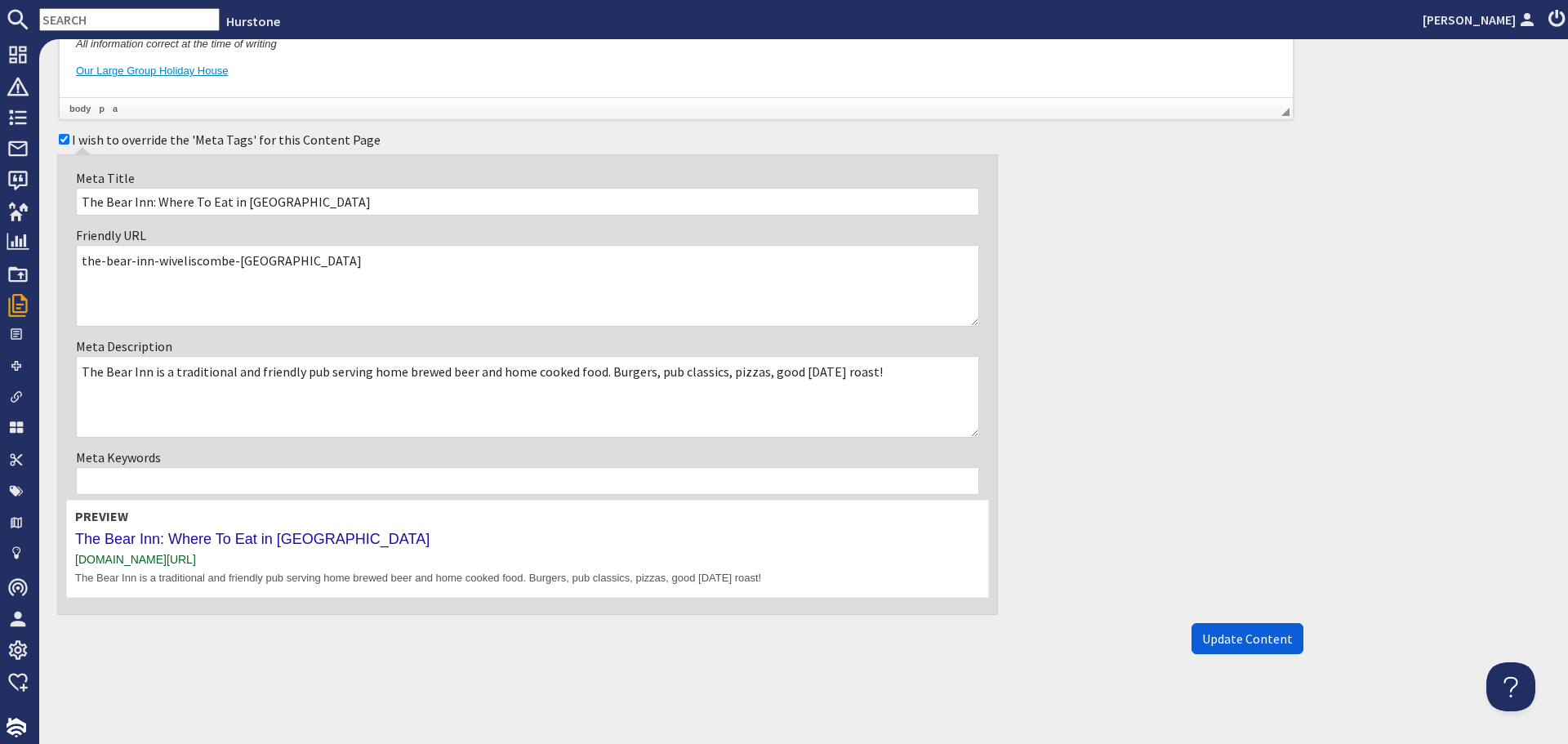
click at [1249, 635] on span "Update Content" at bounding box center [1248, 638] width 90 height 17
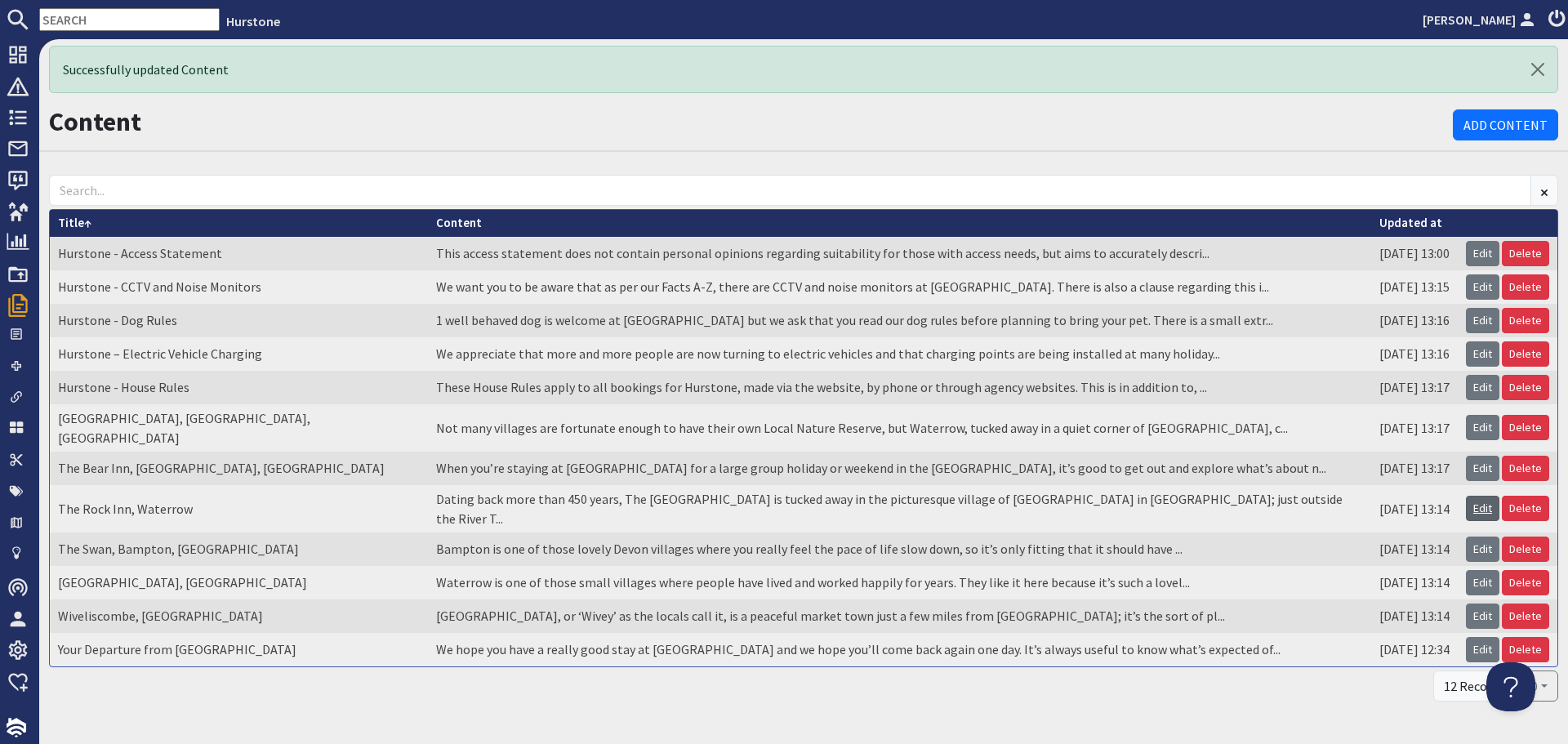
click at [1466, 495] on link "Edit" at bounding box center [1482, 508] width 33 height 26
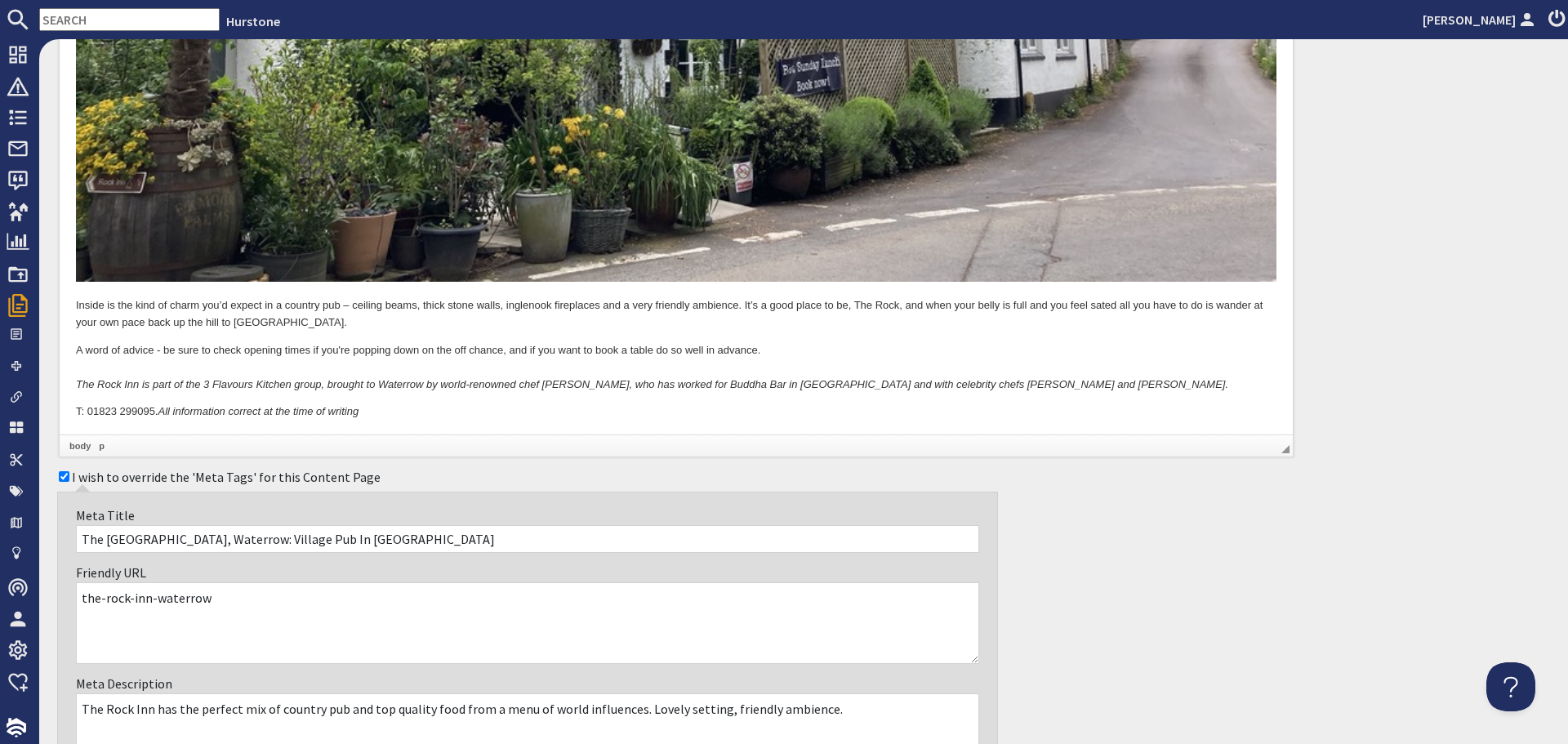
scroll to position [1878, 0]
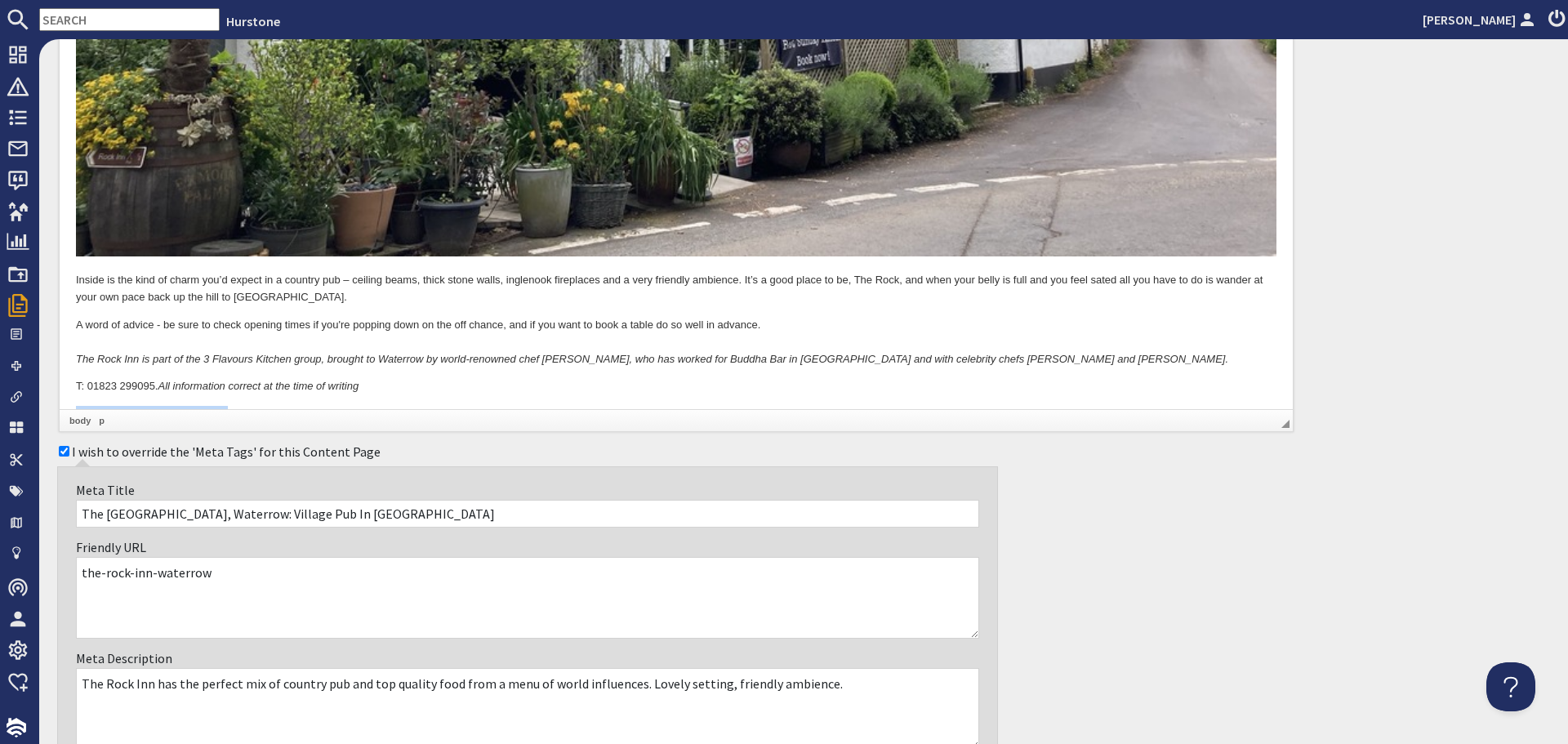
drag, startPoint x: 277, startPoint y: 375, endPoint x: 60, endPoint y: 384, distance: 217.2
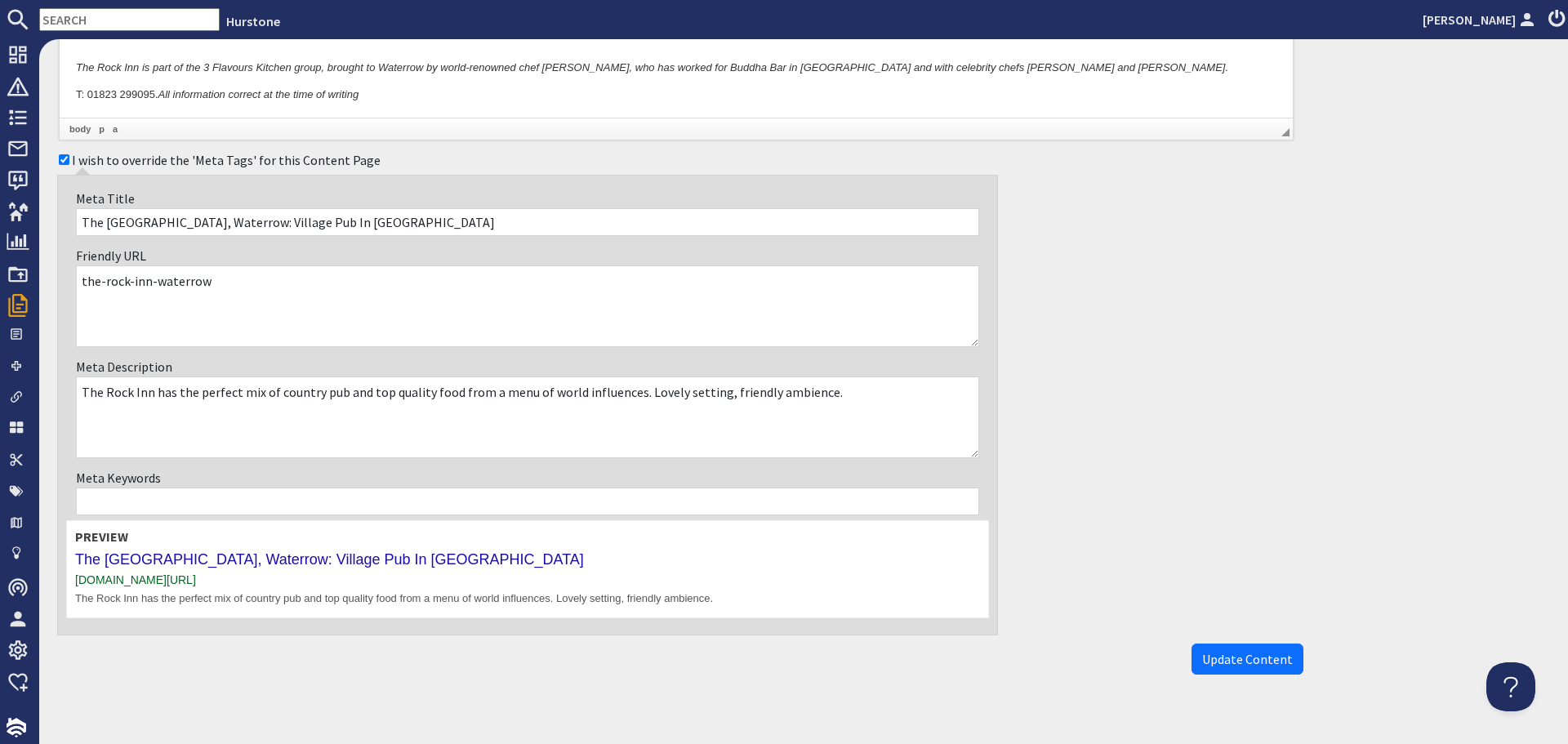
scroll to position [2190, 0]
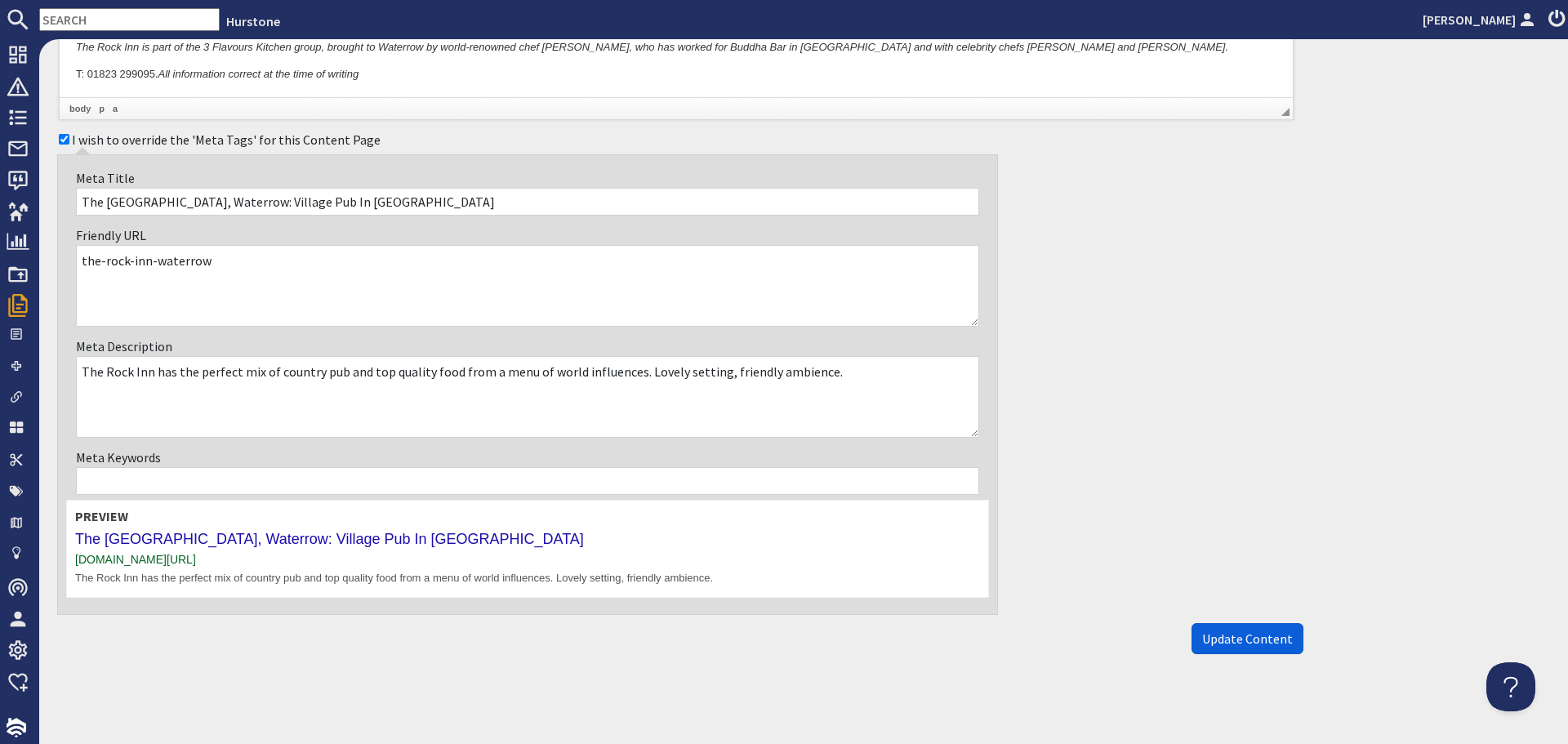
click at [1229, 631] on span "Update Content" at bounding box center [1248, 638] width 90 height 17
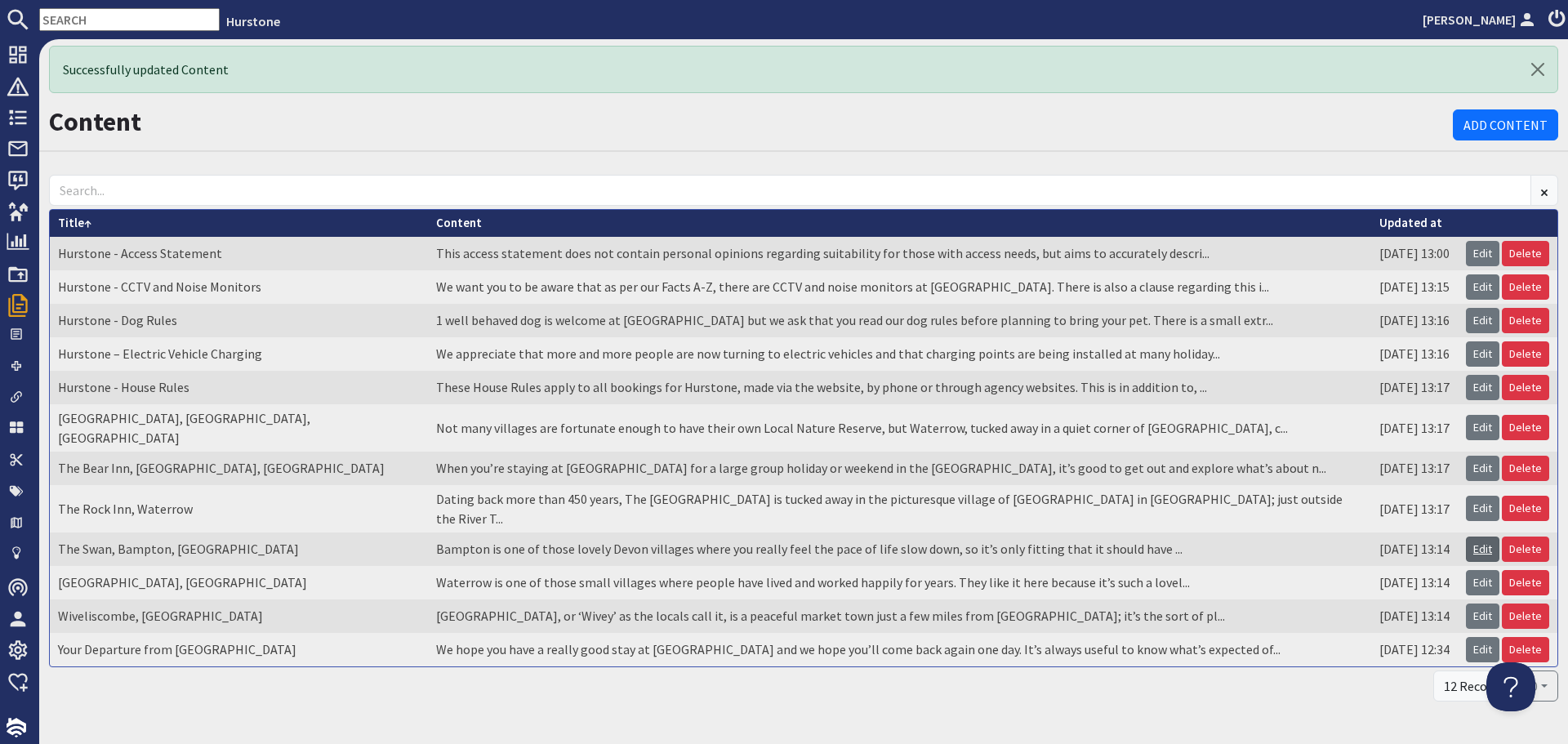
click at [1469, 537] on link "Edit" at bounding box center [1482, 549] width 33 height 26
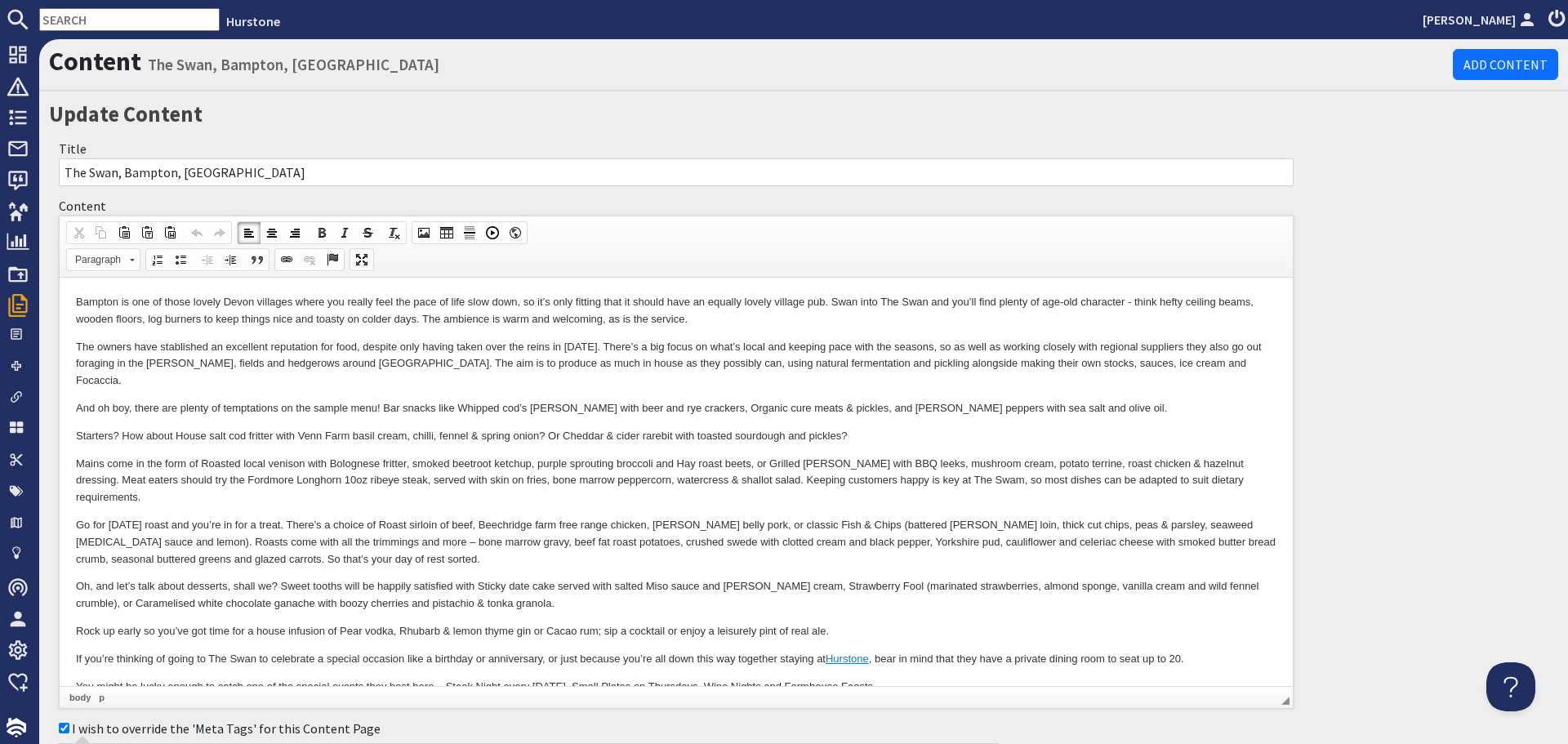
click at [506, 584] on body "Bampton is one of those lovely Devon villages where you really feel the pace of…" at bounding box center [675, 552] width 1200 height 518
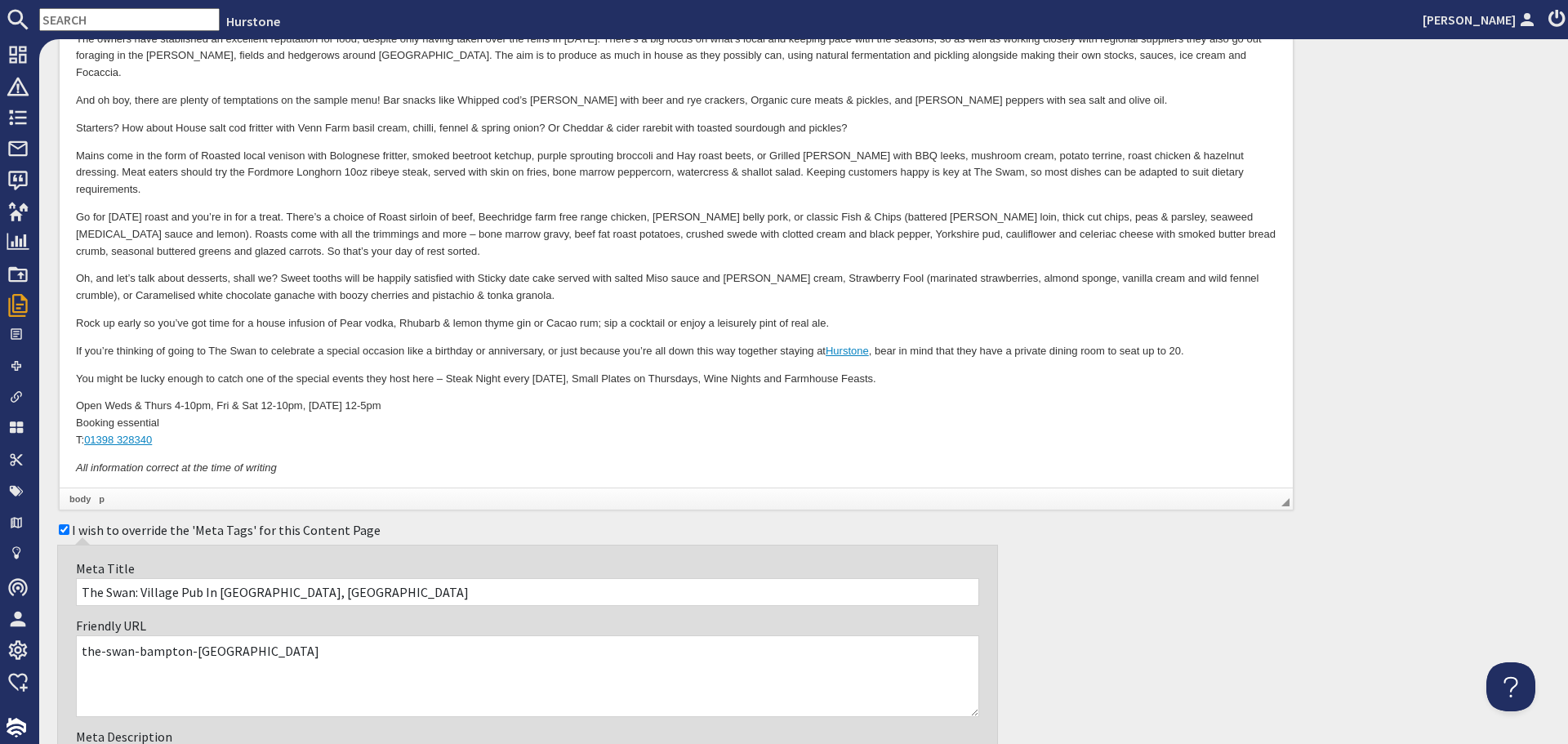
scroll to position [326, 0]
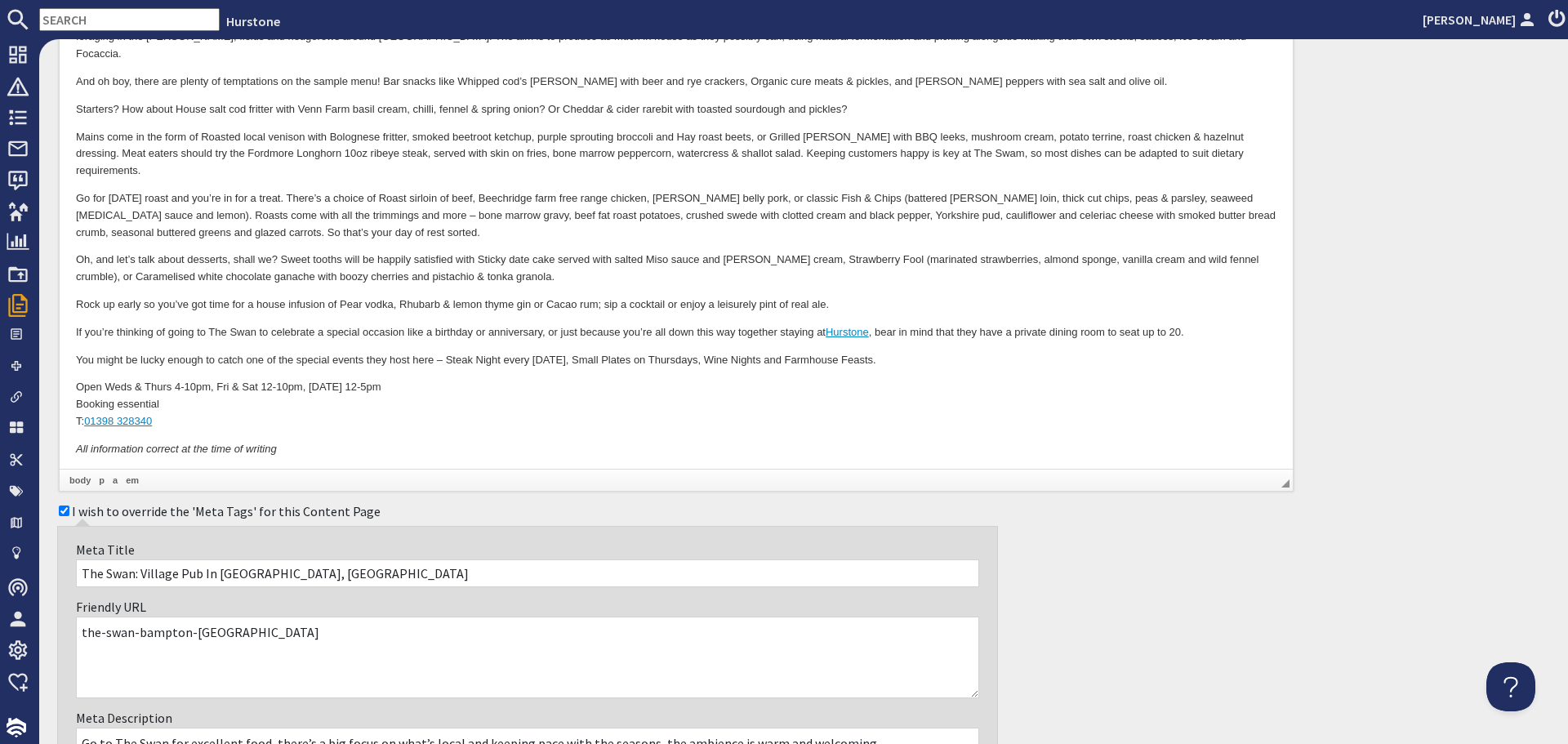
drag, startPoint x: 288, startPoint y: 452, endPoint x: 59, endPoint y: 448, distance: 229.0
click at [60, 448] on html "Bampton is one of those lovely Devon villages where you really feel the pace of…" at bounding box center [676, 227] width 1234 height 550
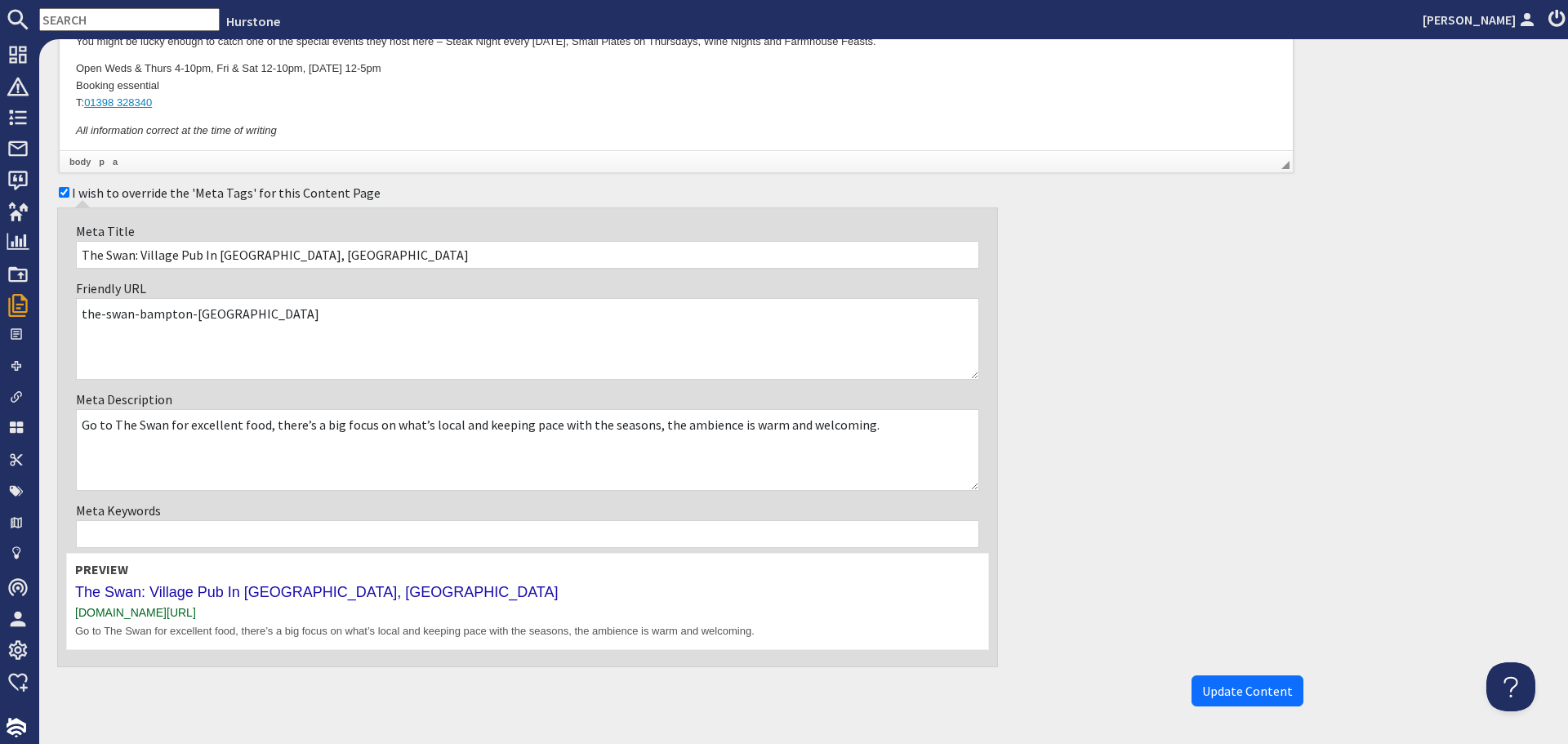
scroll to position [654, 0]
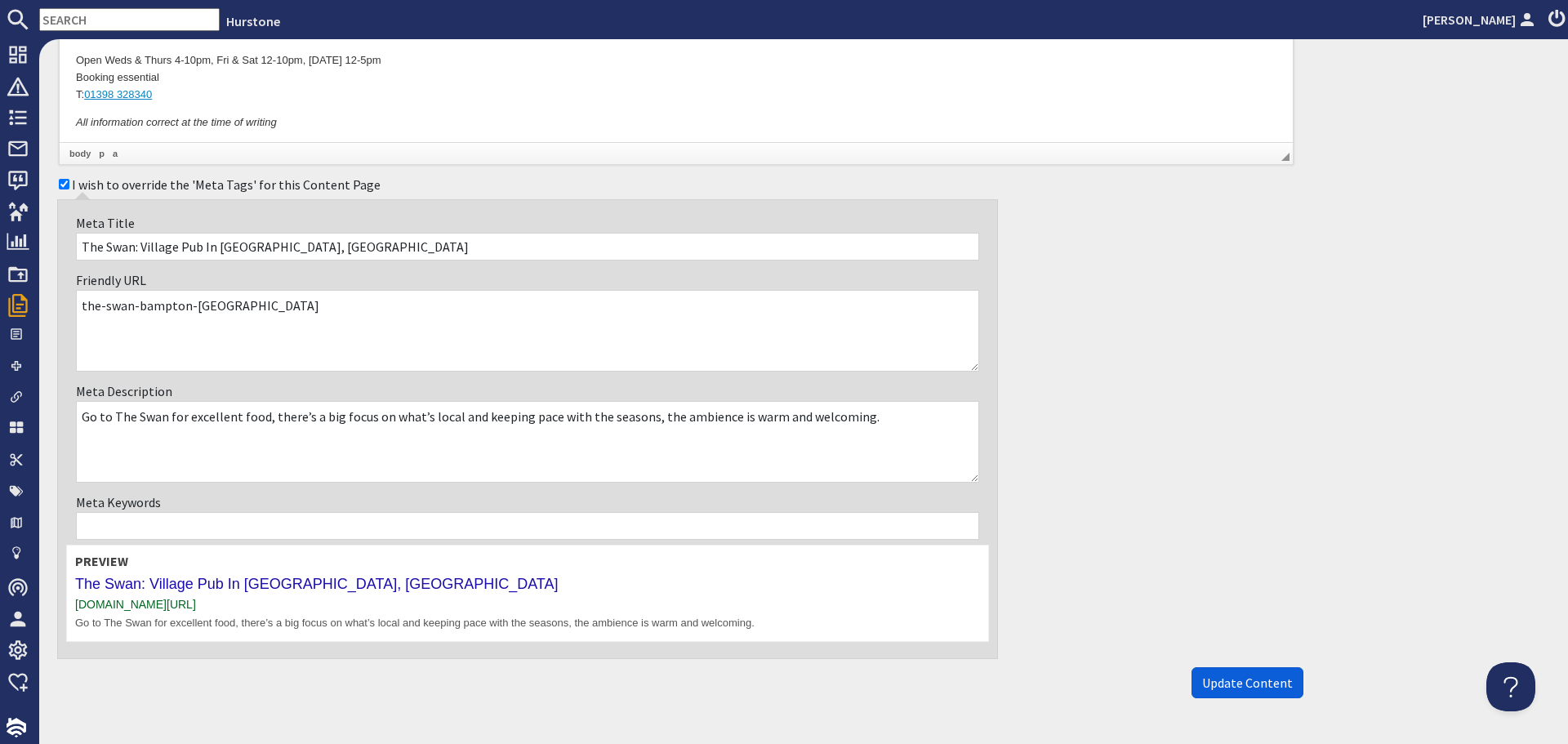
click at [1244, 683] on span "Update Content" at bounding box center [1248, 682] width 90 height 17
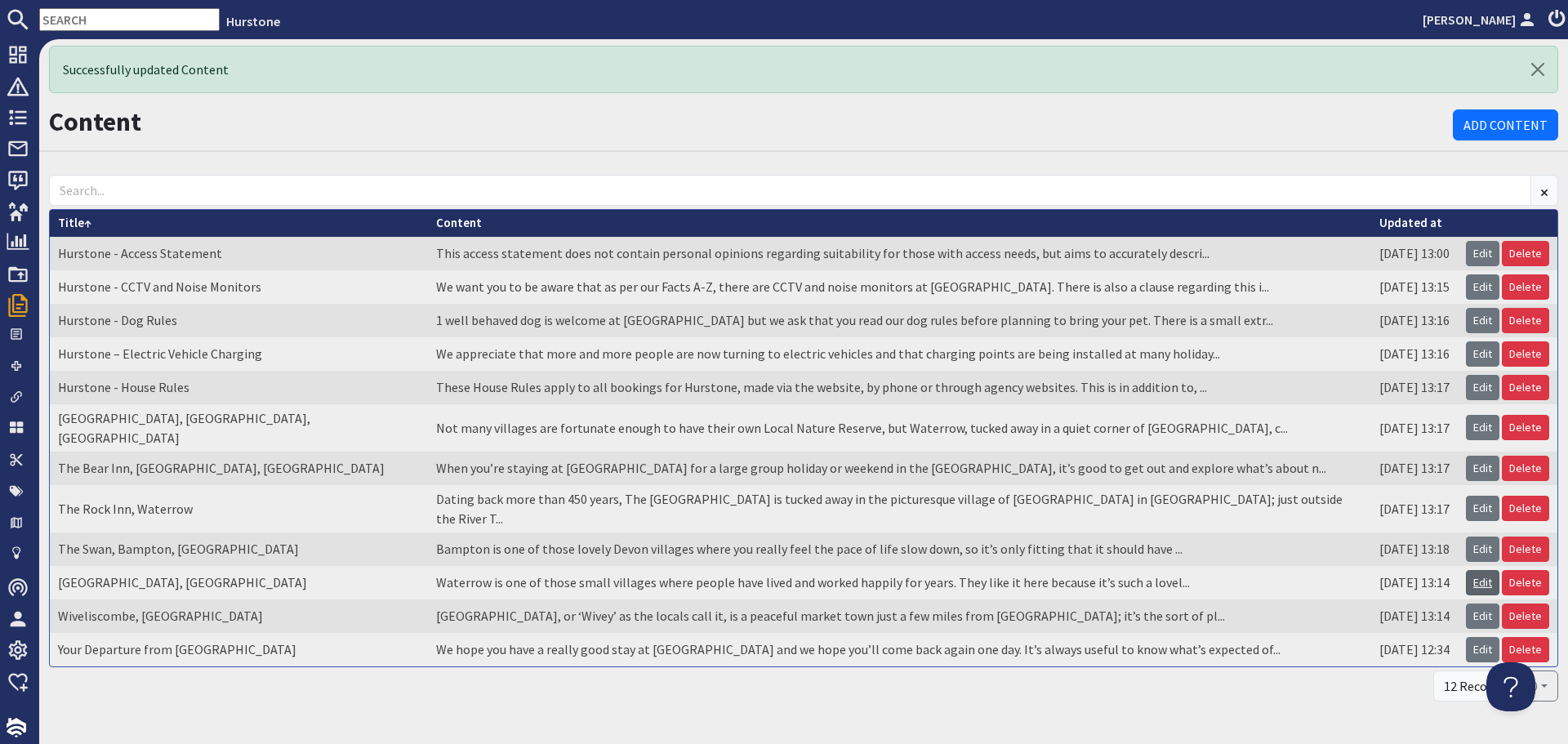
click at [1473, 570] on link "Edit" at bounding box center [1482, 583] width 33 height 26
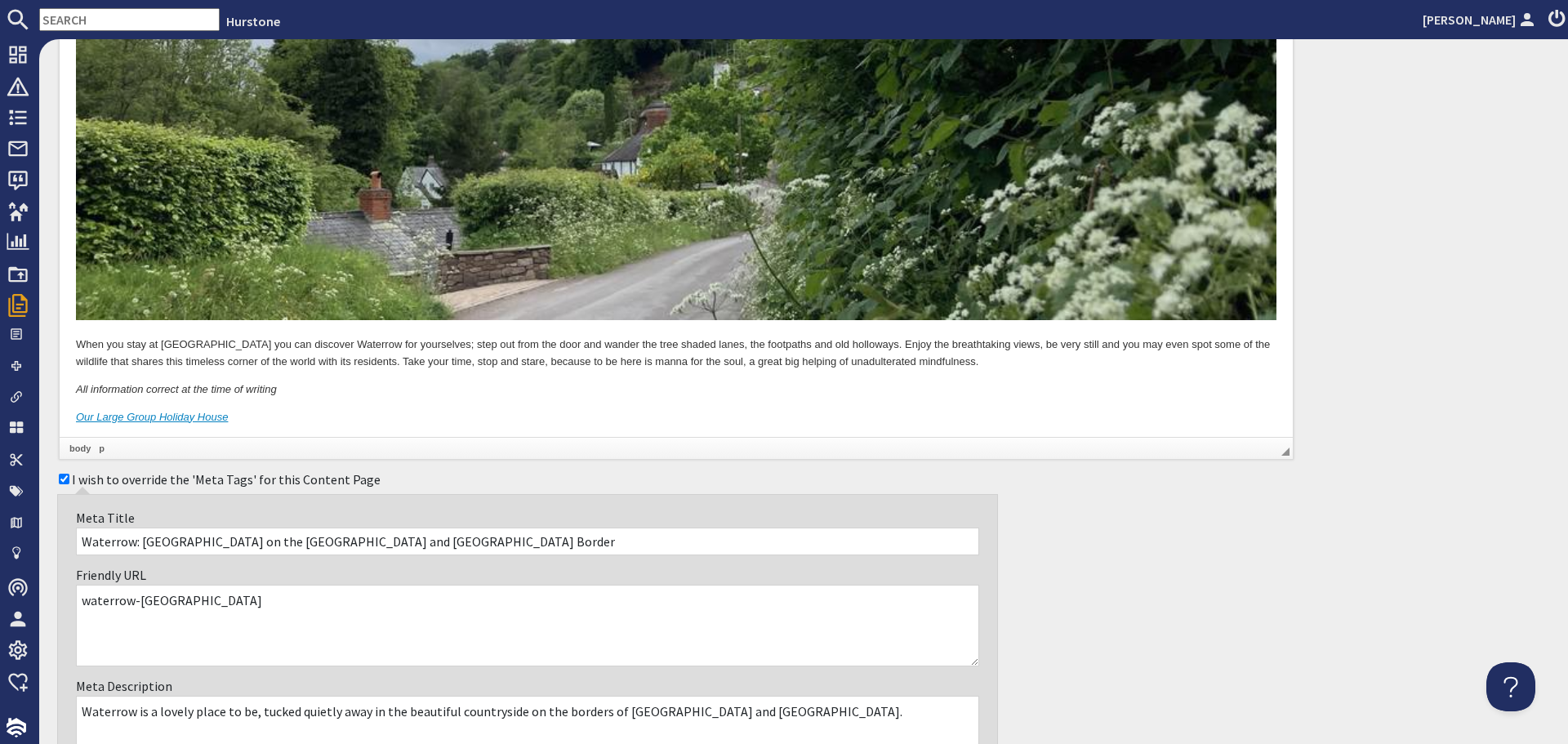
scroll to position [898, 0]
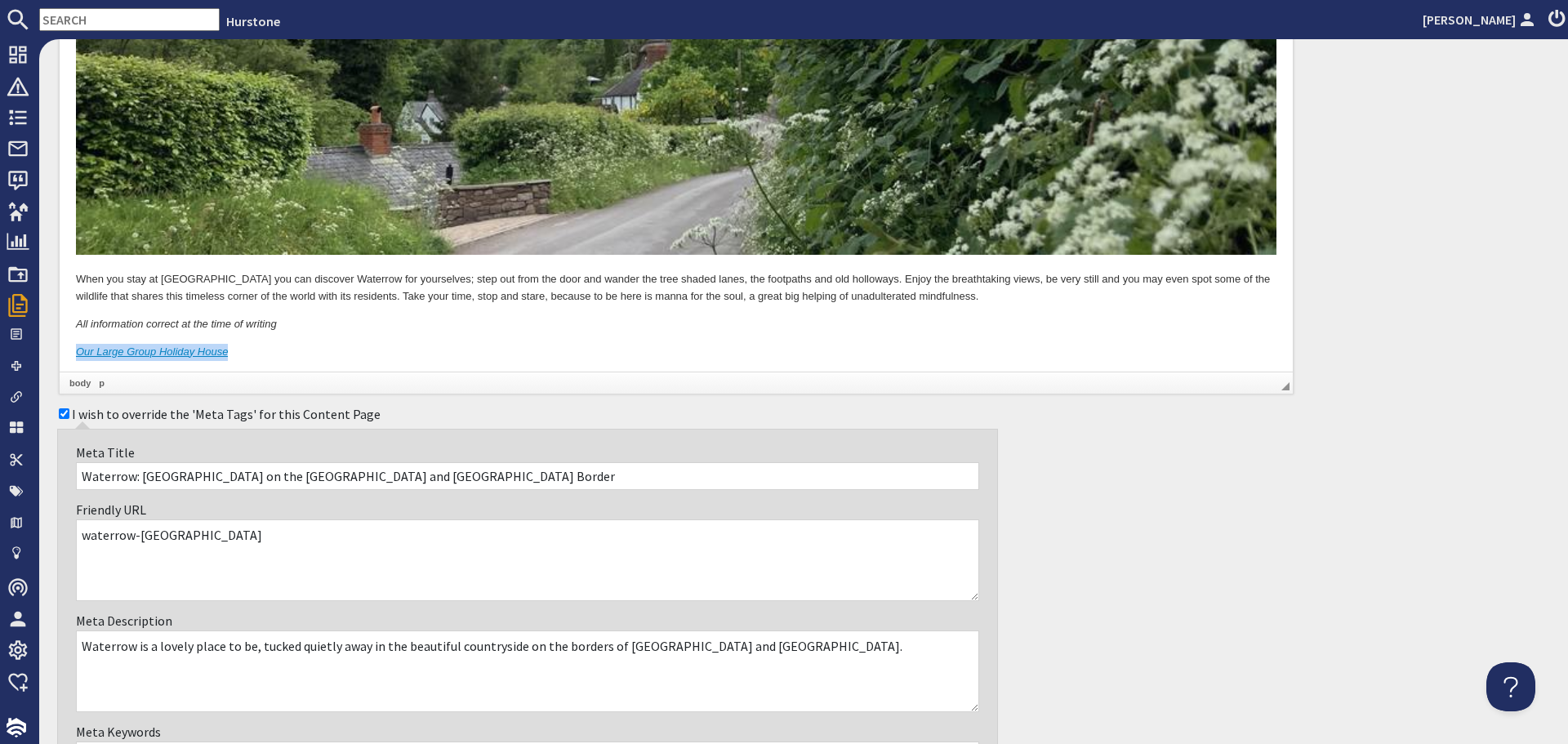
drag, startPoint x: 230, startPoint y: 351, endPoint x: 45, endPoint y: 354, distance: 185.0
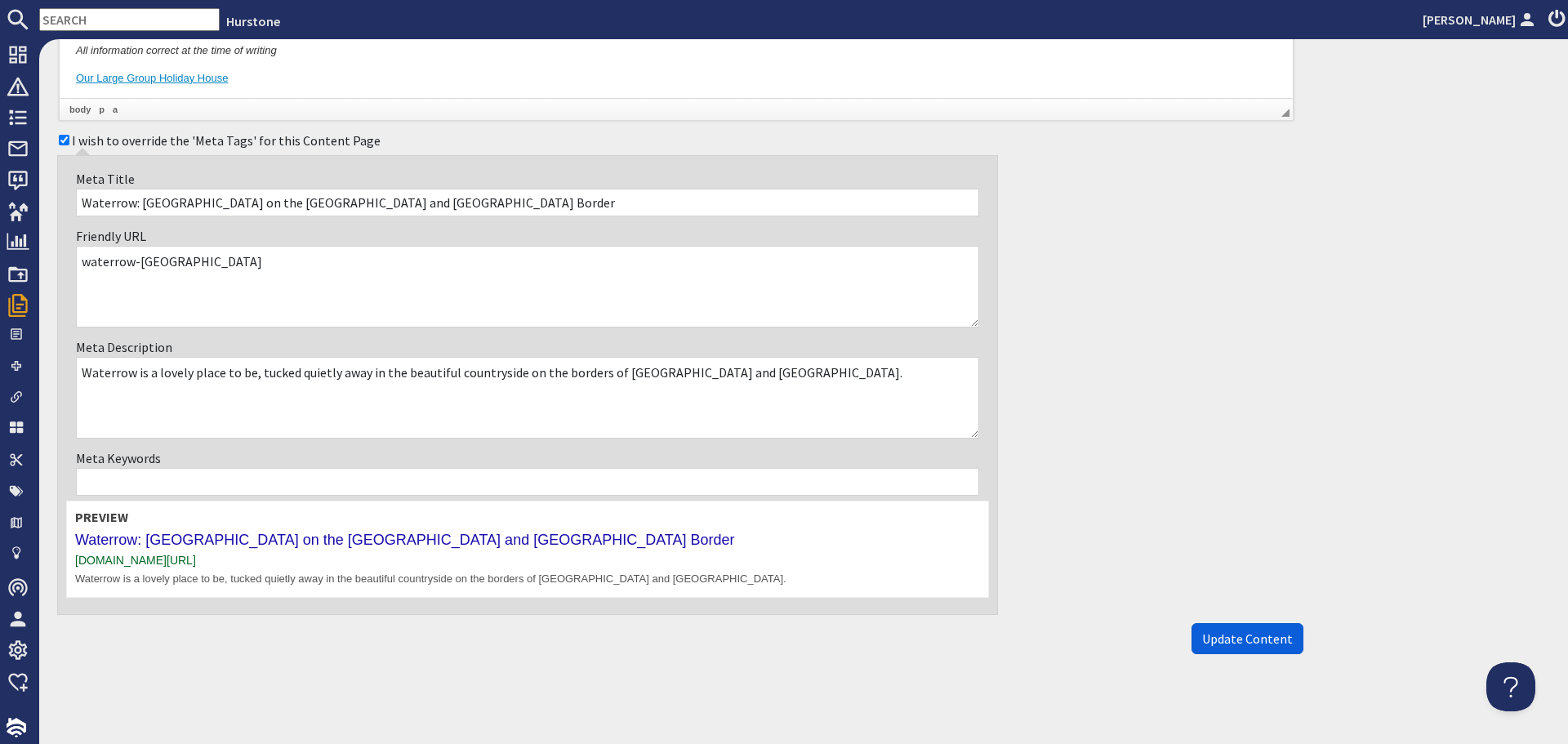
click at [1239, 631] on span "Update Content" at bounding box center [1248, 638] width 90 height 17
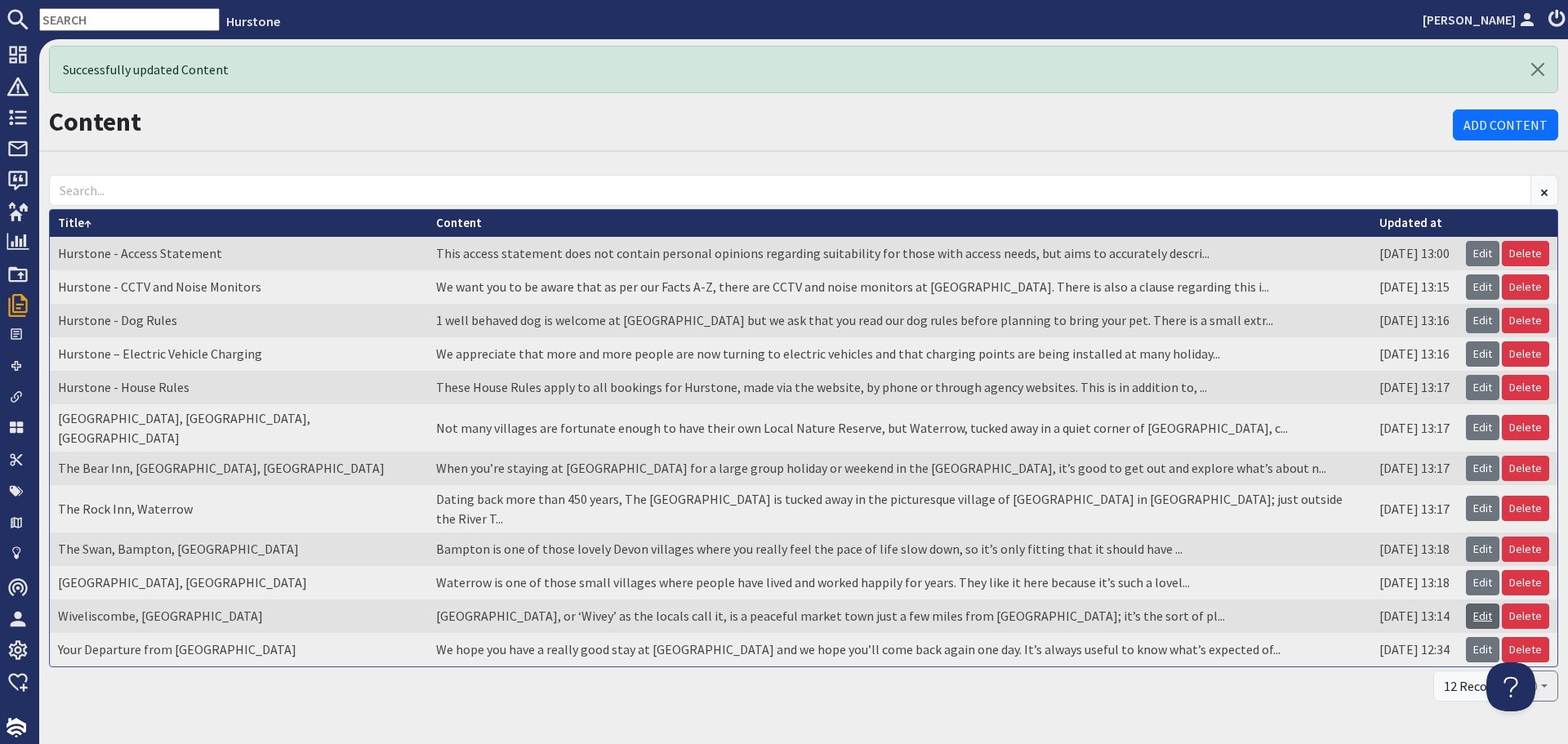
click at [1473, 603] on link "Edit" at bounding box center [1482, 616] width 33 height 26
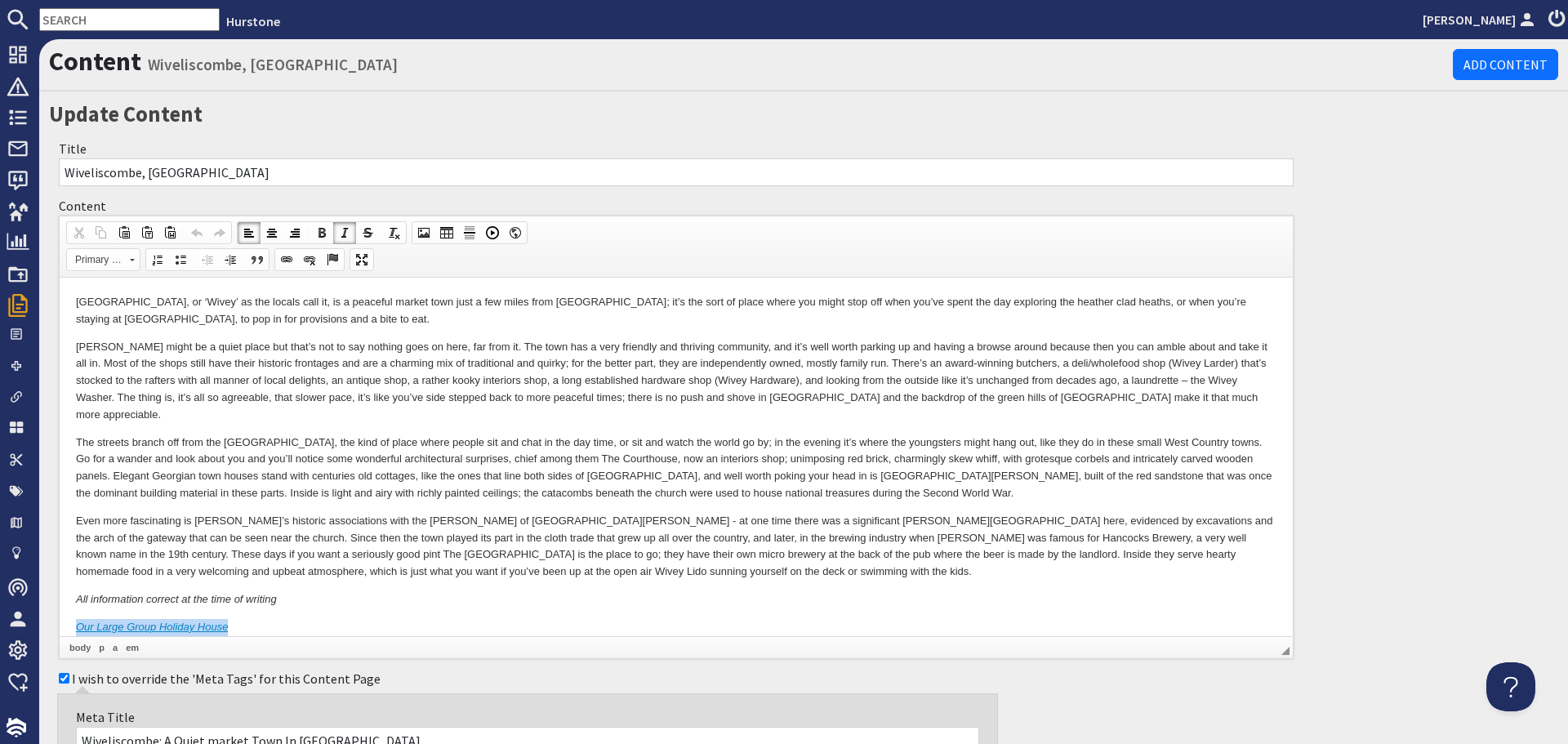
drag, startPoint x: 68, startPoint y: 610, endPoint x: 244, endPoint y: 610, distance: 176.0
click at [244, 610] on html "Wiveliscombe, or ‘Wivey’ as the locals call it, is a peaceful market town just …" at bounding box center [676, 464] width 1234 height 374
drag, startPoint x: 341, startPoint y: 234, endPoint x: 358, endPoint y: 256, distance: 27.8
click at [341, 233] on span at bounding box center [344, 232] width 13 height 13
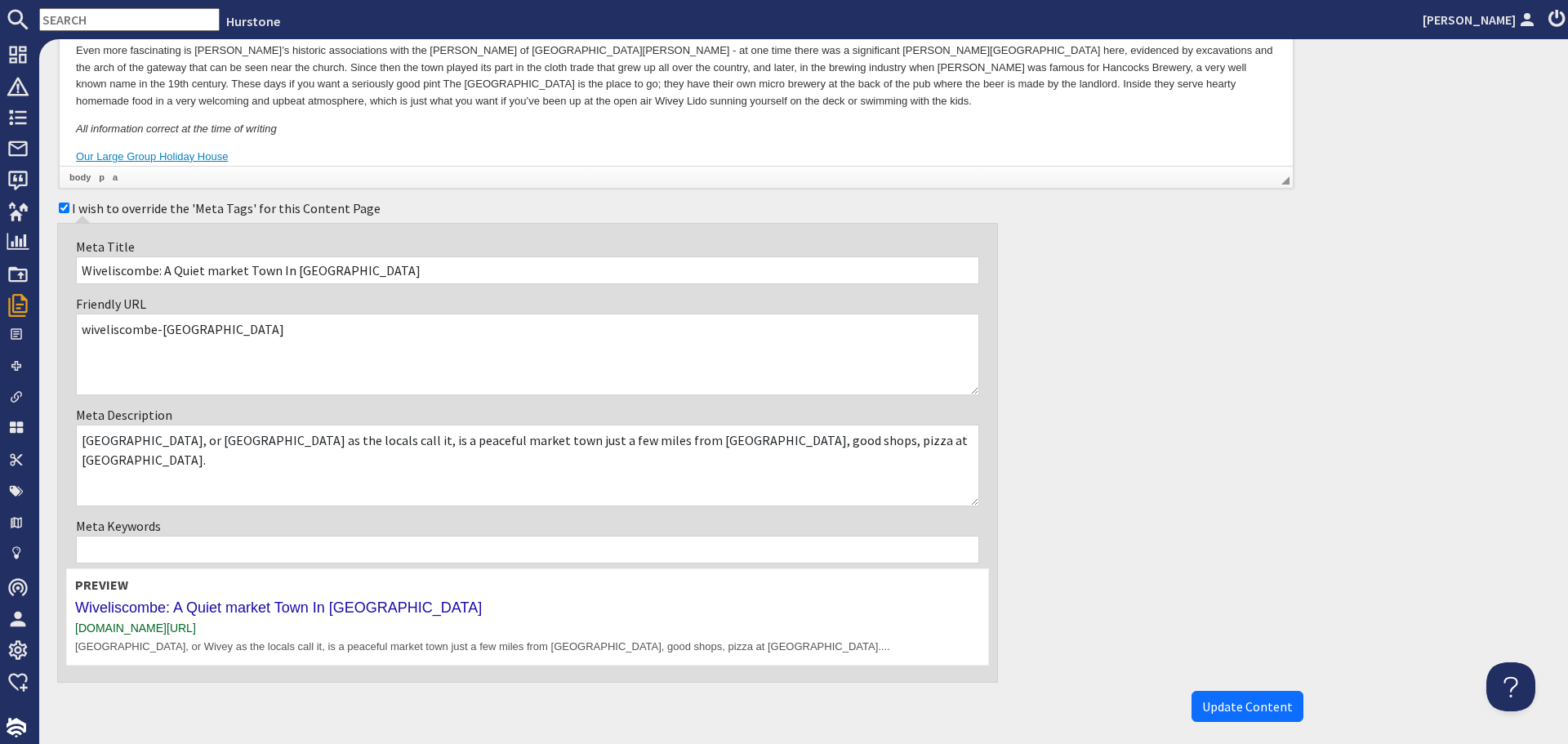
scroll to position [539, 0]
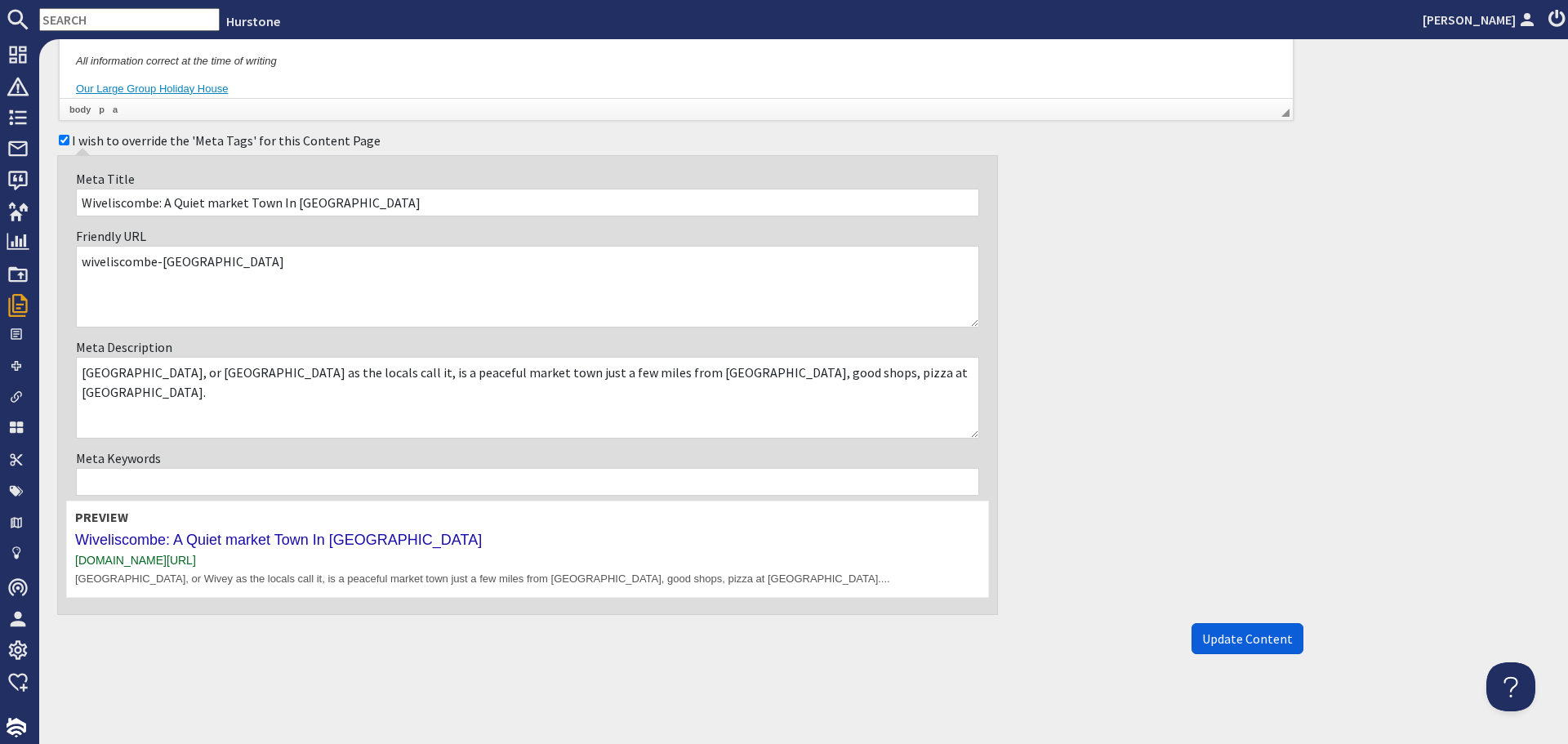
click at [1224, 641] on span "Update Content" at bounding box center [1248, 638] width 90 height 17
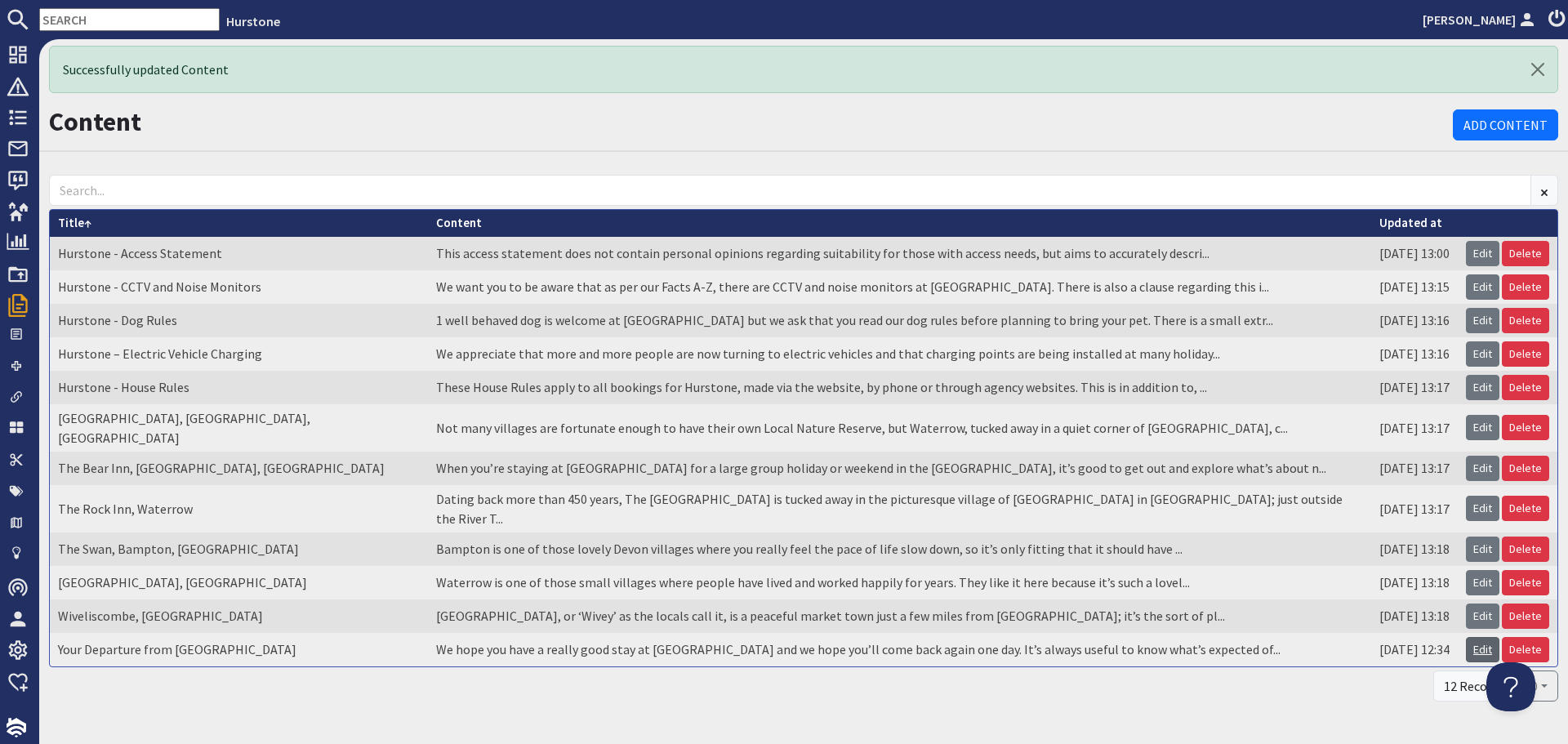
click at [1475, 637] on link "Edit" at bounding box center [1482, 650] width 33 height 26
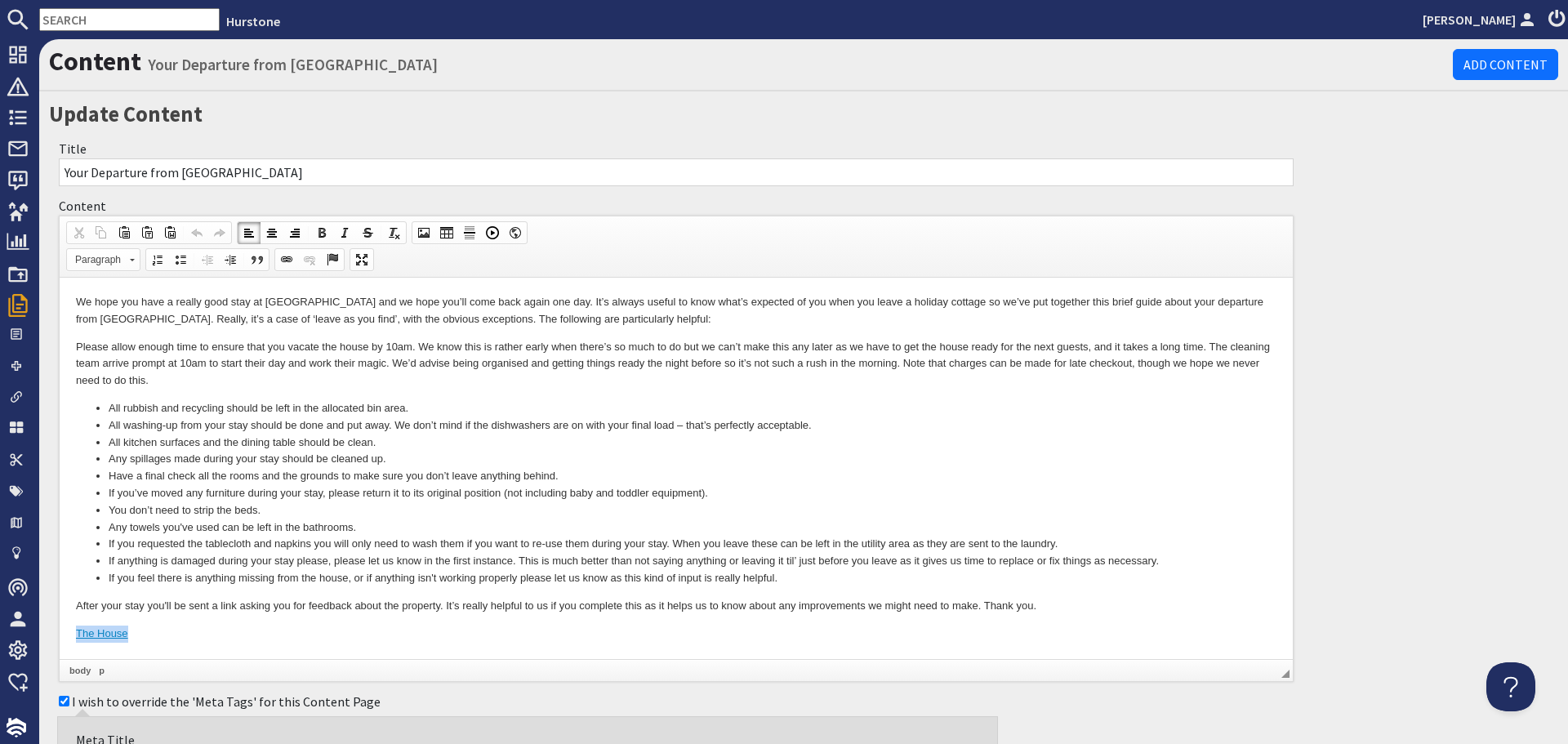
drag, startPoint x: 143, startPoint y: 635, endPoint x: 30, endPoint y: 627, distance: 113.3
click at [60, 627] on html "We hope you have a really good stay at Hurstone and we hope you’ll come back ag…" at bounding box center [676, 467] width 1234 height 380
drag, startPoint x: 61, startPoint y: 629, endPoint x: 221, endPoint y: 635, distance: 160.1
click at [221, 635] on html "We hope you have a really good stay at Hurstone and we hope you’ll come back ag…" at bounding box center [676, 467] width 1234 height 380
click at [287, 254] on span at bounding box center [286, 259] width 13 height 13
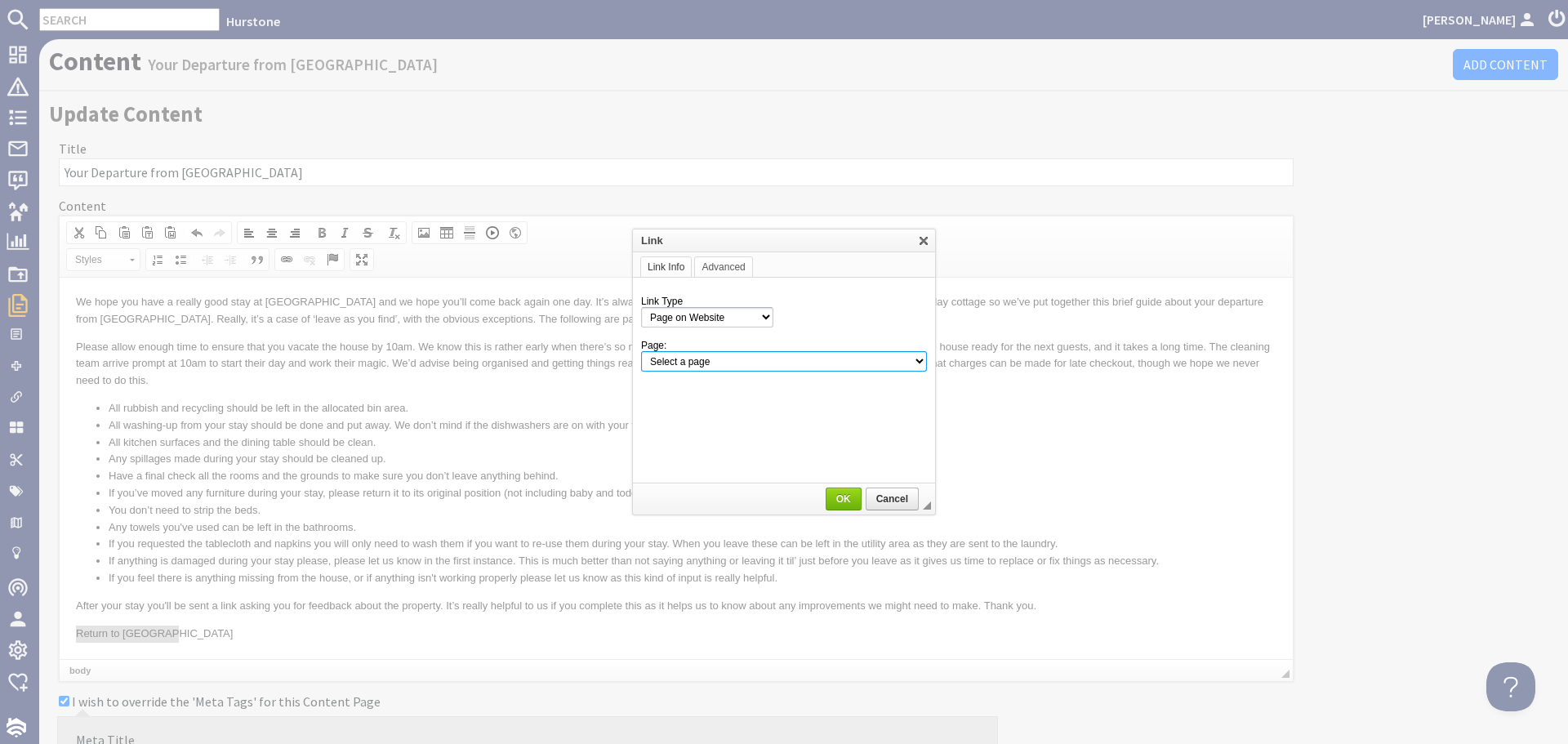
drag, startPoint x: 765, startPoint y: 366, endPoint x: 741, endPoint y: 386, distance: 31.2
click at [765, 366] on select "Select a page Homepage Content Page · Hurstone - Access Statement · Hurstone - …" at bounding box center [784, 361] width 286 height 21
select select "property!hurstone-95"
click at [641, 351] on select "Select a page Homepage Content Page · Hurstone - Access Statement · Hurstone - …" at bounding box center [784, 361] width 286 height 21
drag, startPoint x: 669, startPoint y: 194, endPoint x: 833, endPoint y: 499, distance: 346.3
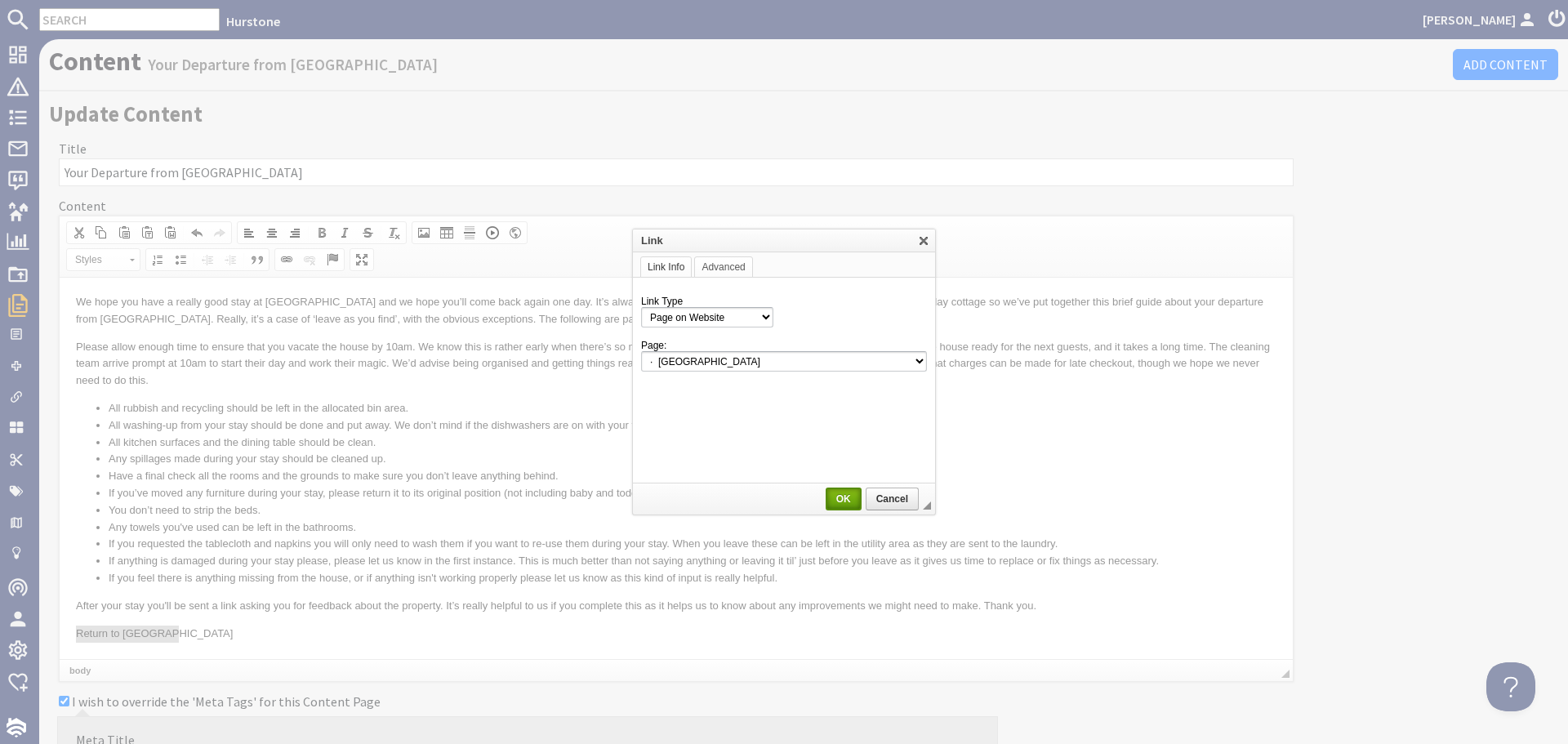
click at [833, 499] on span "OK" at bounding box center [843, 499] width 32 height 12
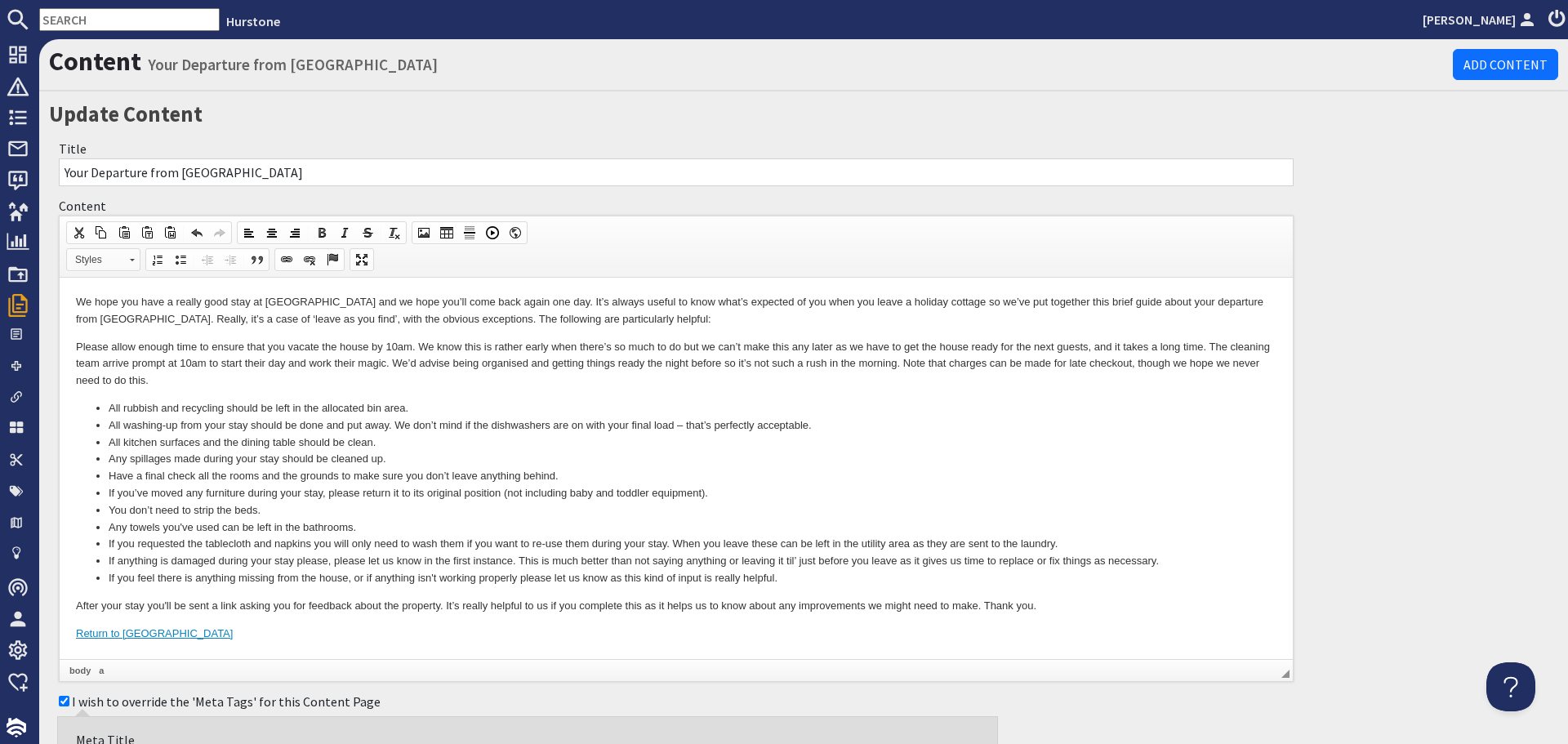
click at [123, 259] on span "Styles" at bounding box center [95, 259] width 57 height 22
click at [98, 301] on link "Primary Button" at bounding box center [129, 301] width 118 height 18
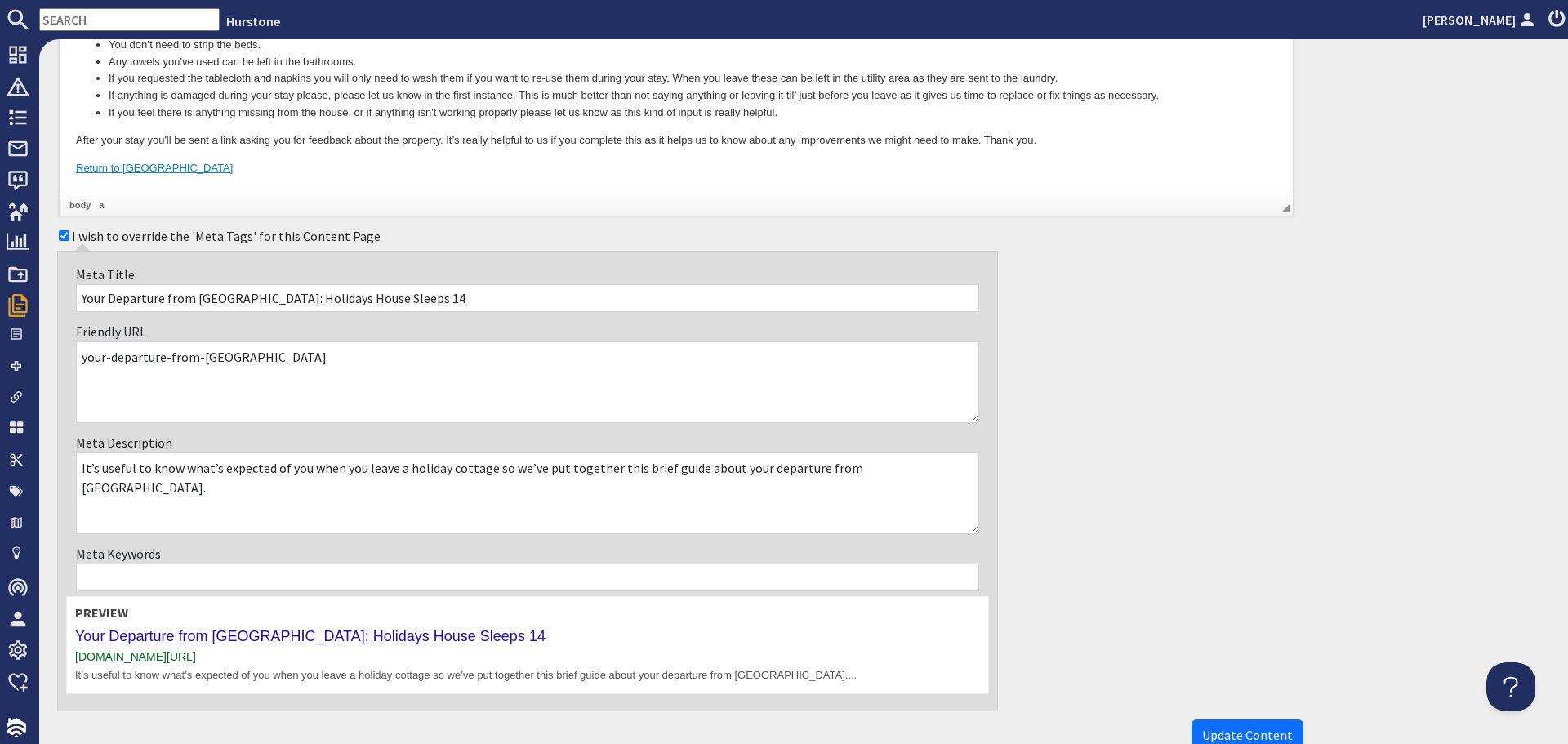
scroll to position [490, 0]
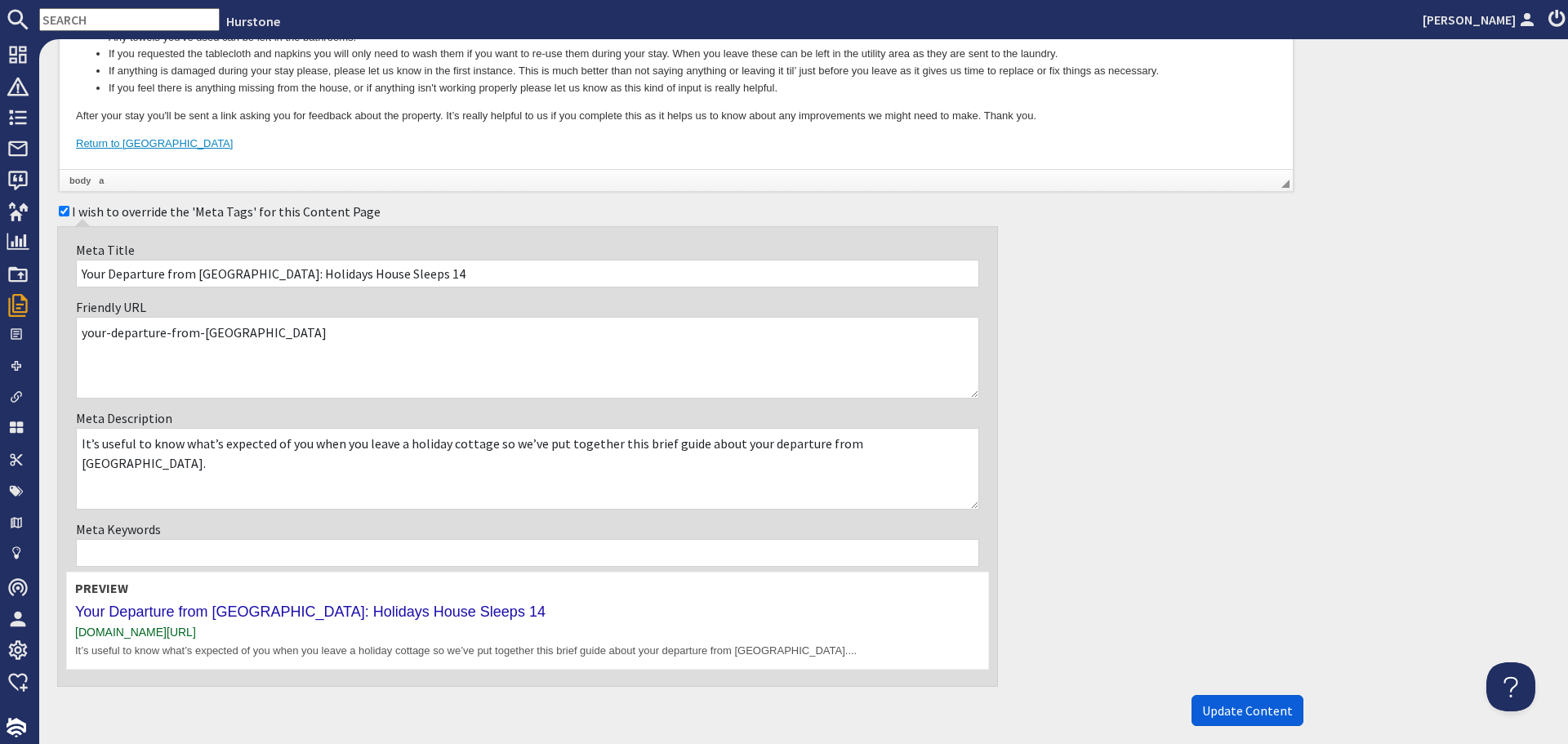
click at [1236, 703] on span "Update Content" at bounding box center [1248, 711] width 90 height 17
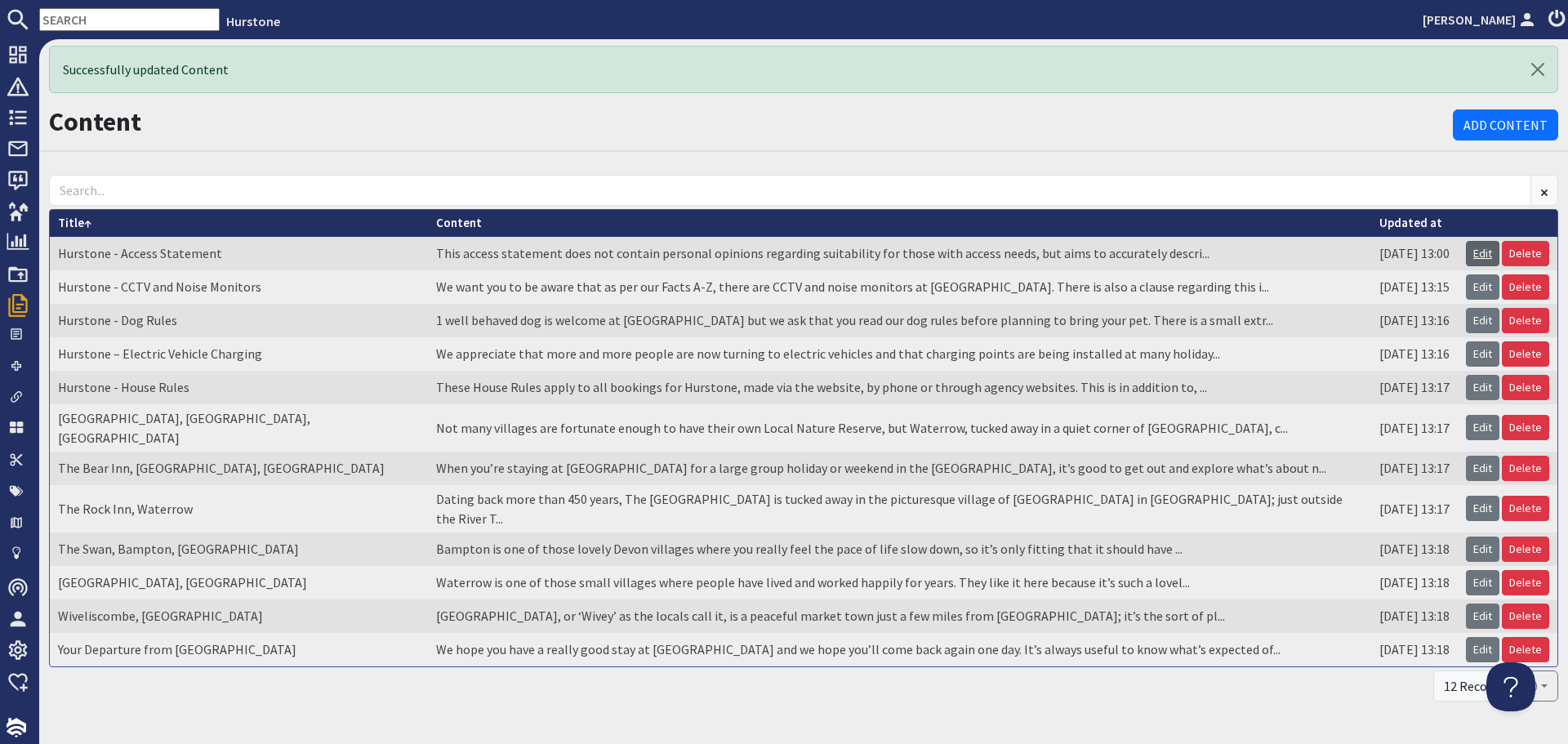
click at [1466, 255] on link "Edit" at bounding box center [1482, 254] width 33 height 26
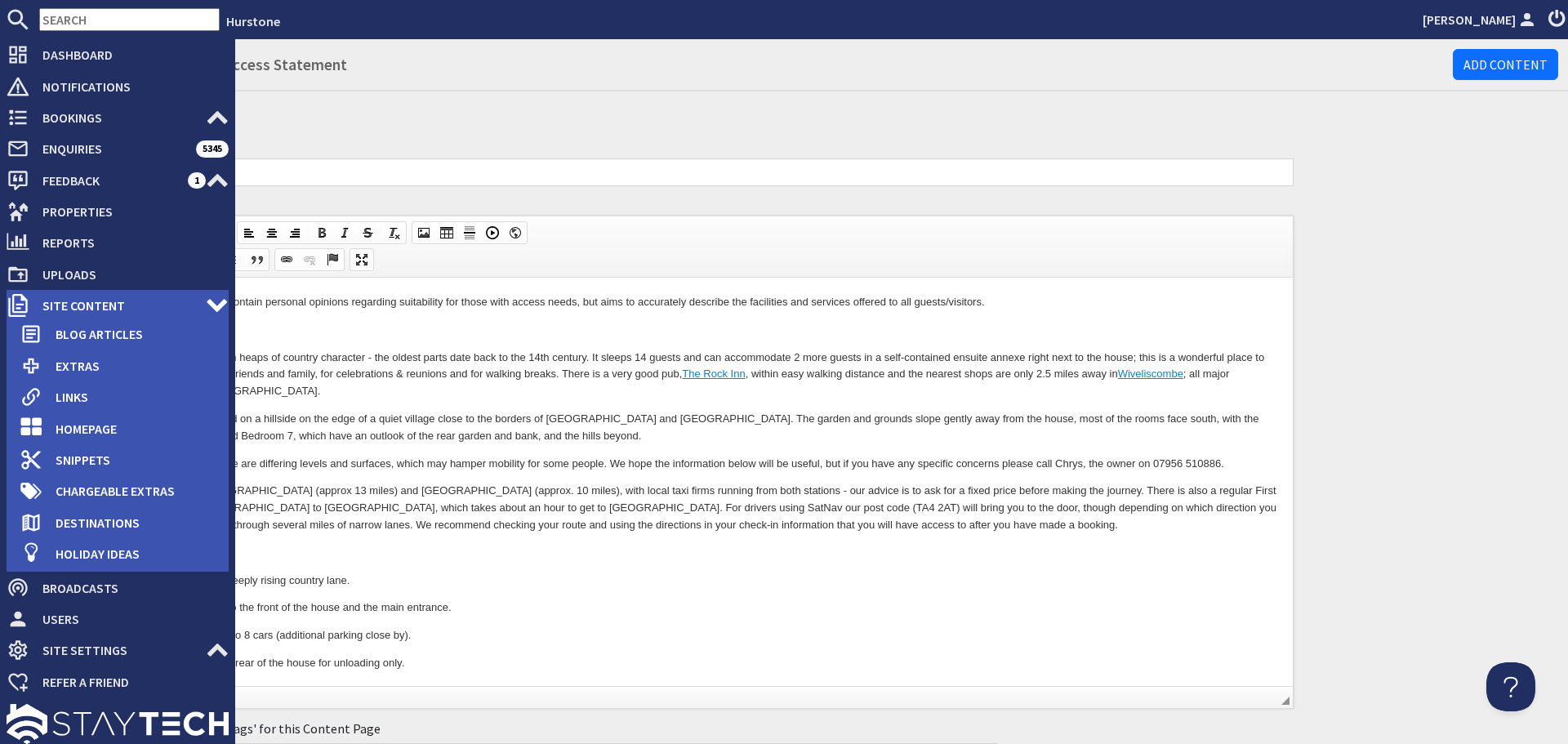
click at [92, 295] on span "Site Content" at bounding box center [117, 305] width 176 height 27
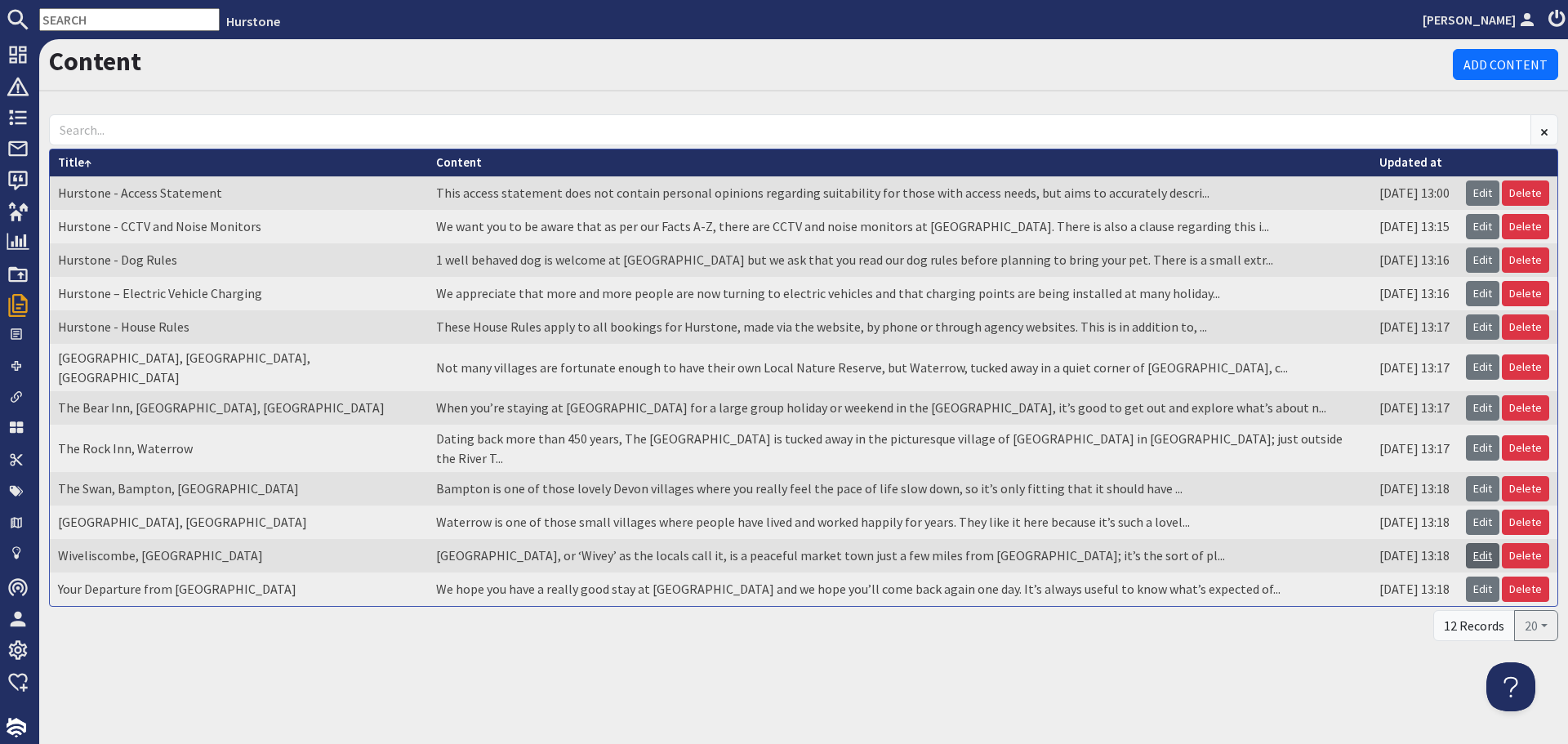
click at [1486, 544] on link "Edit" at bounding box center [1482, 556] width 33 height 26
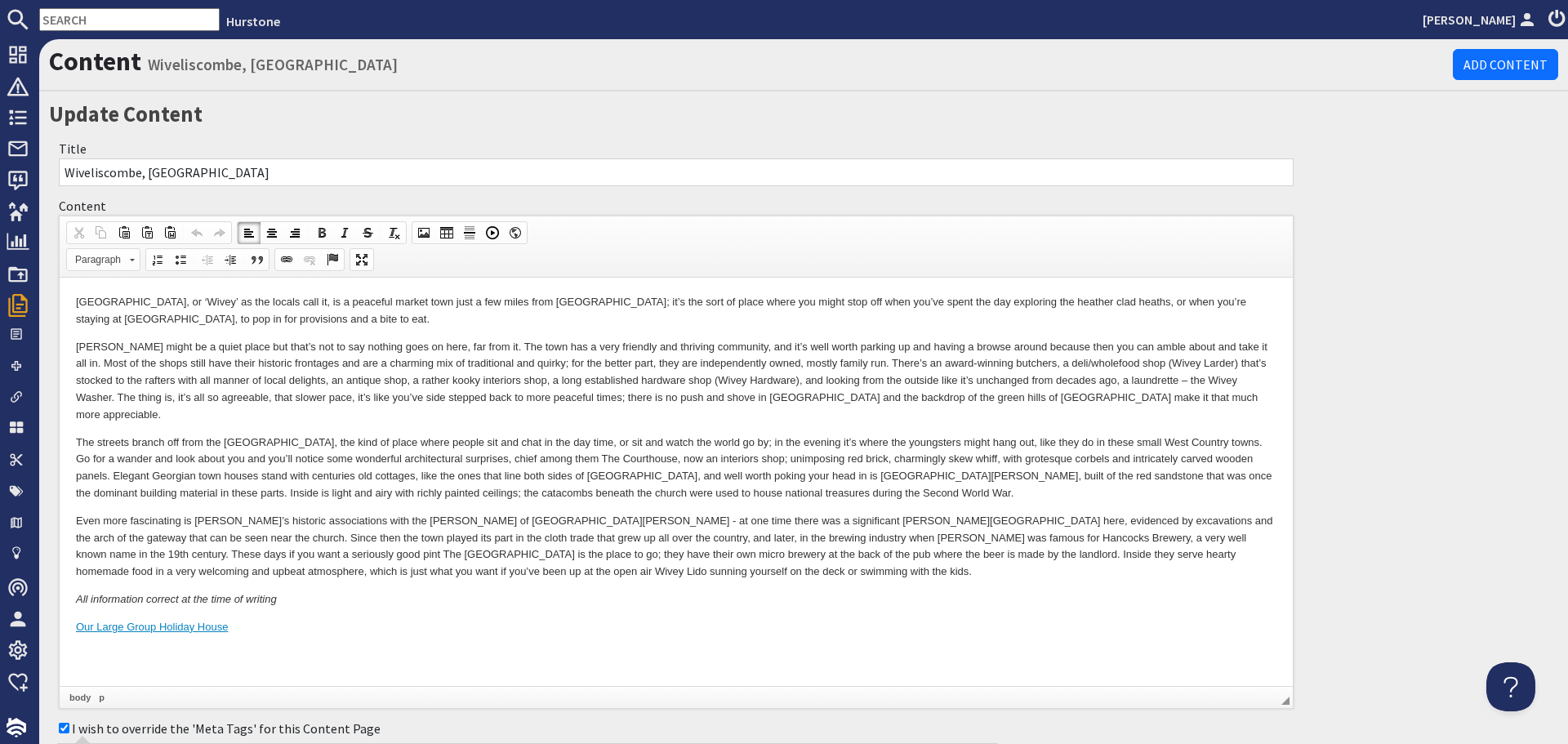
click at [820, 538] on p "Even more fascinating is Wiveliscombe’s historic associations with the Bishop o…" at bounding box center [675, 546] width 1200 height 68
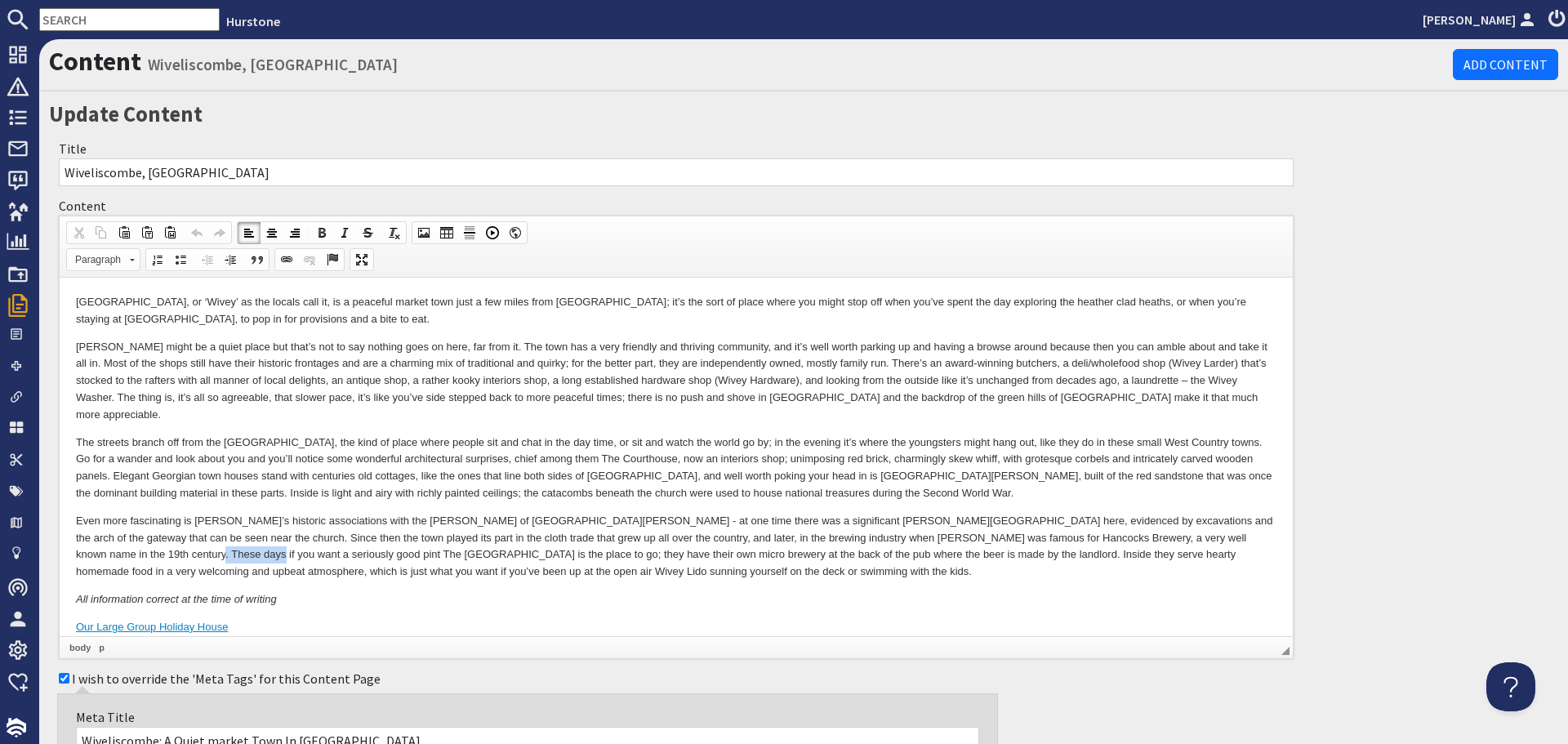
drag, startPoint x: 79, startPoint y: 534, endPoint x: 135, endPoint y: 536, distance: 56.0
click at [135, 536] on p "Even more fascinating is Wiveliscombe’s historic associations with the Bishop o…" at bounding box center [675, 546] width 1200 height 68
click at [286, 263] on span at bounding box center [286, 259] width 13 height 13
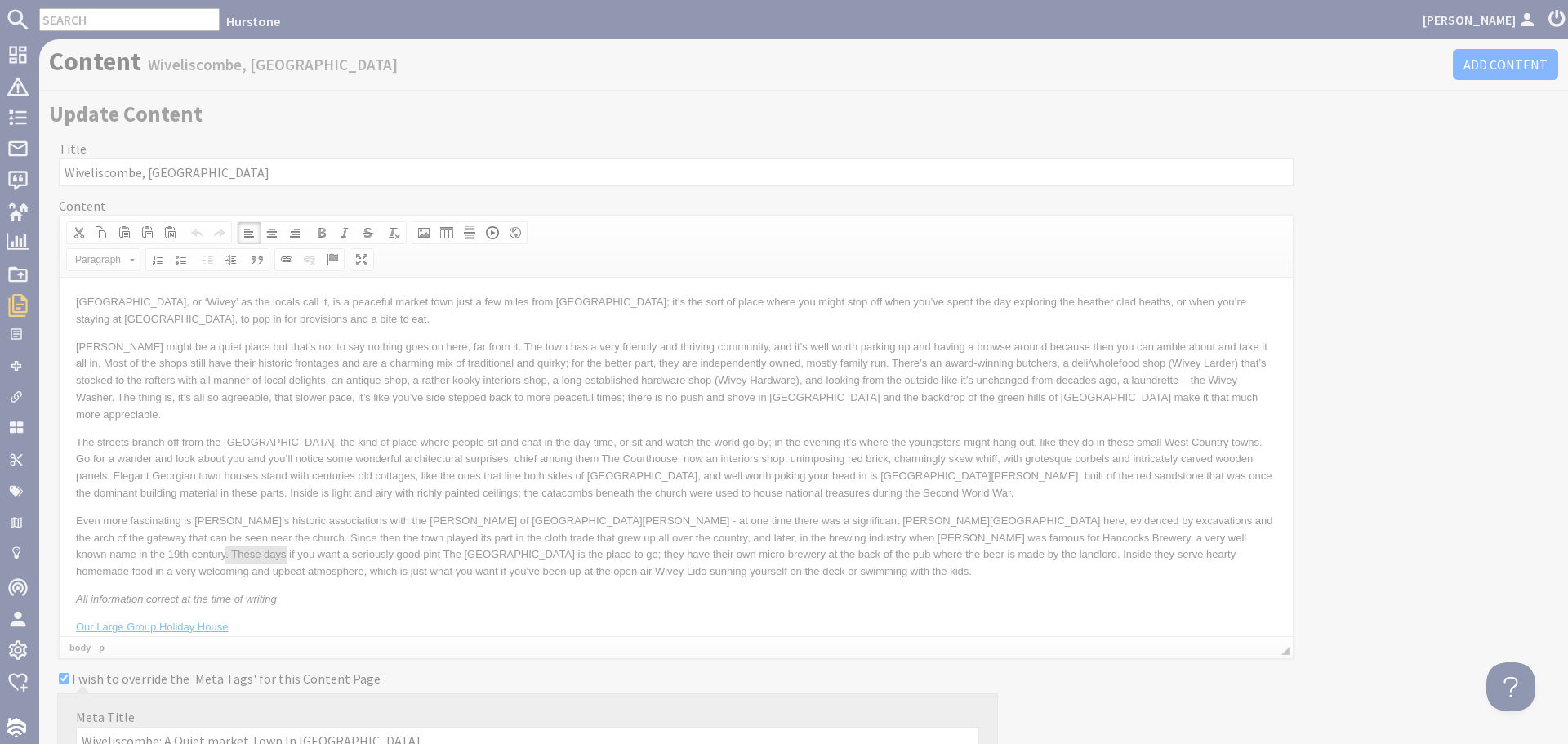
select select "zioncontentpage"
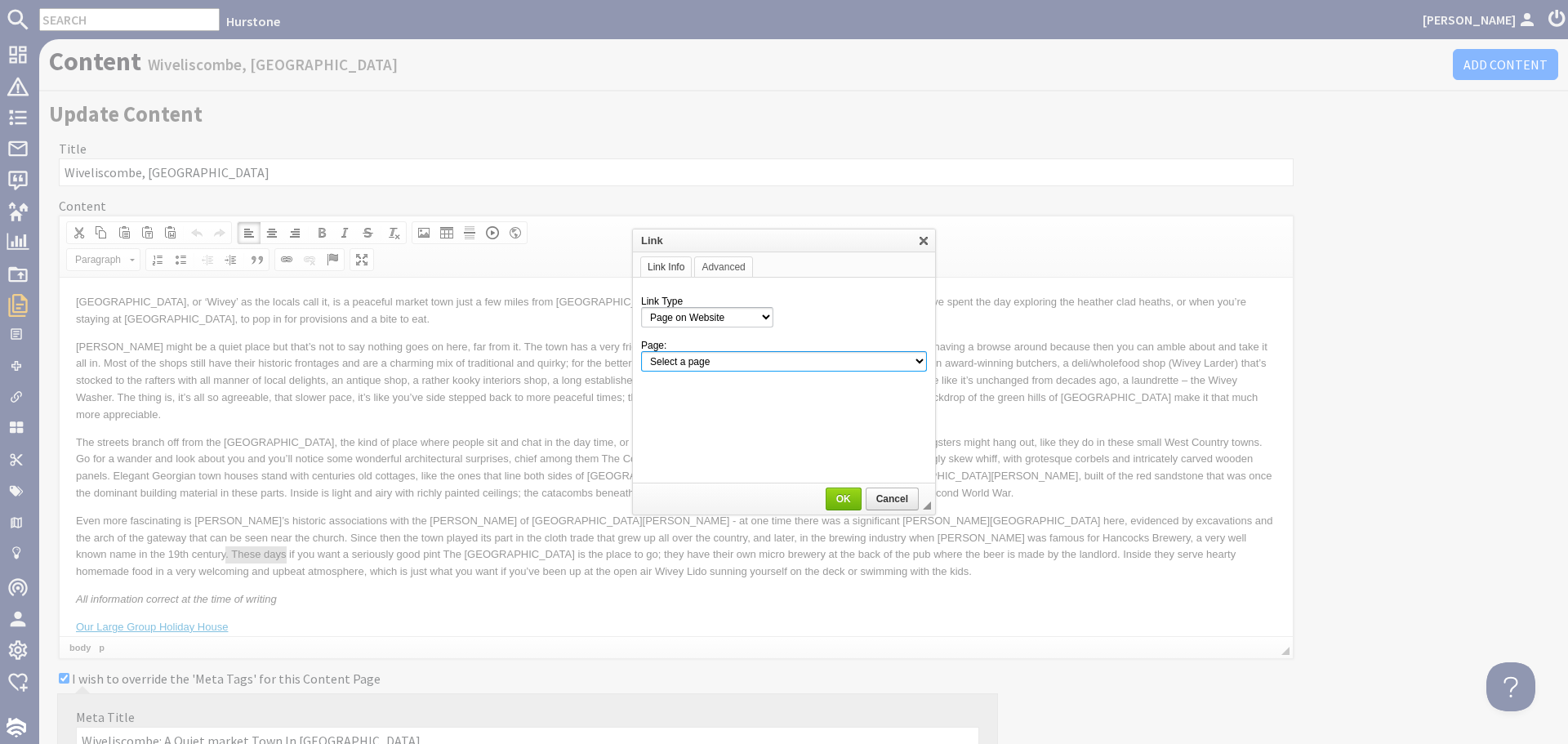
click at [852, 365] on select "Select a page Homepage Content Page · Hurstone - Access Statement · Hurstone - …" at bounding box center [784, 361] width 286 height 21
select select "content!the-bear-inn-wiveliscombe-somerset"
click at [641, 351] on select "Select a page Homepage Content Page · Hurstone - Access Statement · Hurstone - …" at bounding box center [784, 361] width 286 height 21
click at [831, 492] on link "OK" at bounding box center [843, 498] width 36 height 23
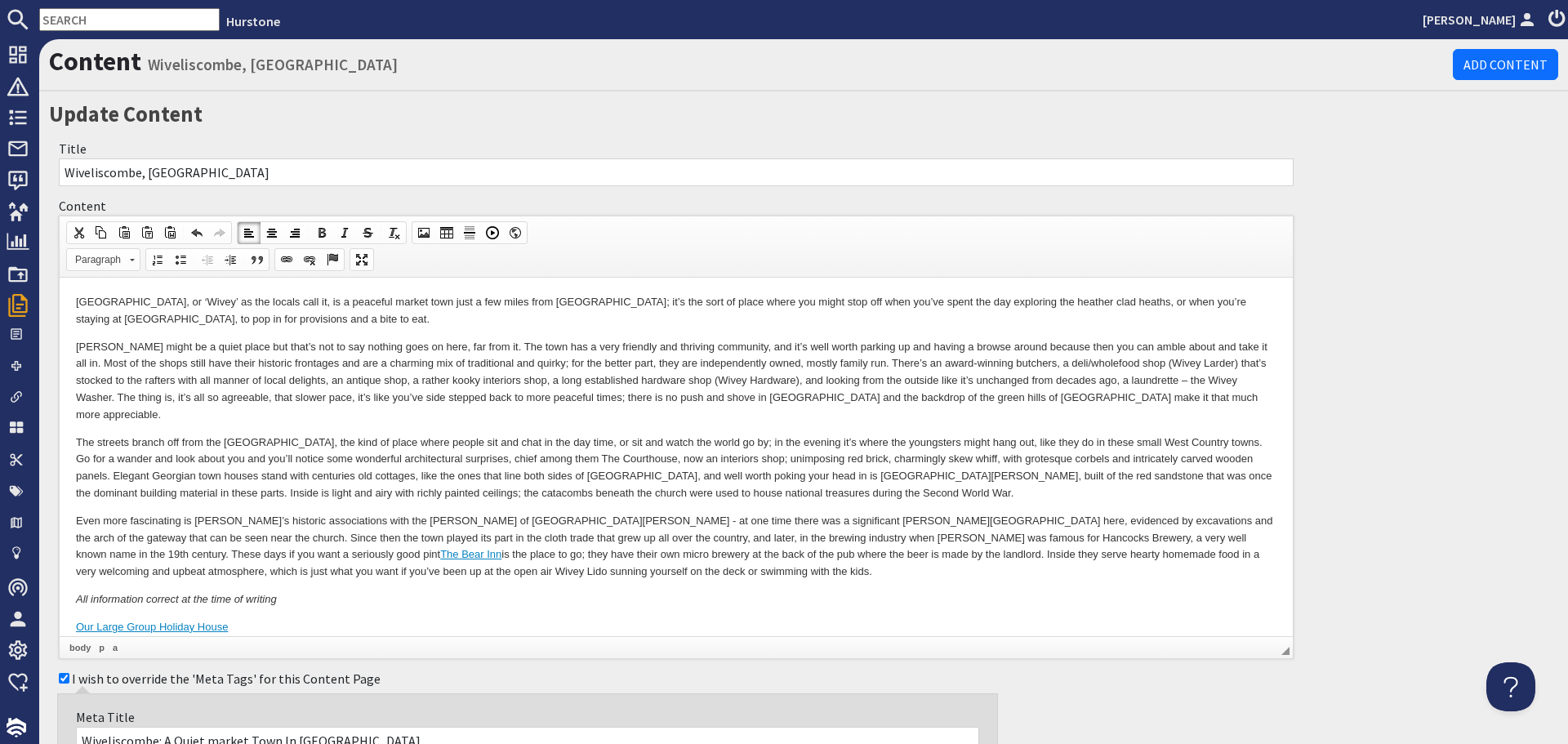
drag, startPoint x: 982, startPoint y: 567, endPoint x: 999, endPoint y: 566, distance: 17.0
click at [989, 567] on body "Wiveliscombe, or ‘Wivey’ as the locals call it, is a peaceful market town just …" at bounding box center [675, 465] width 1200 height 342
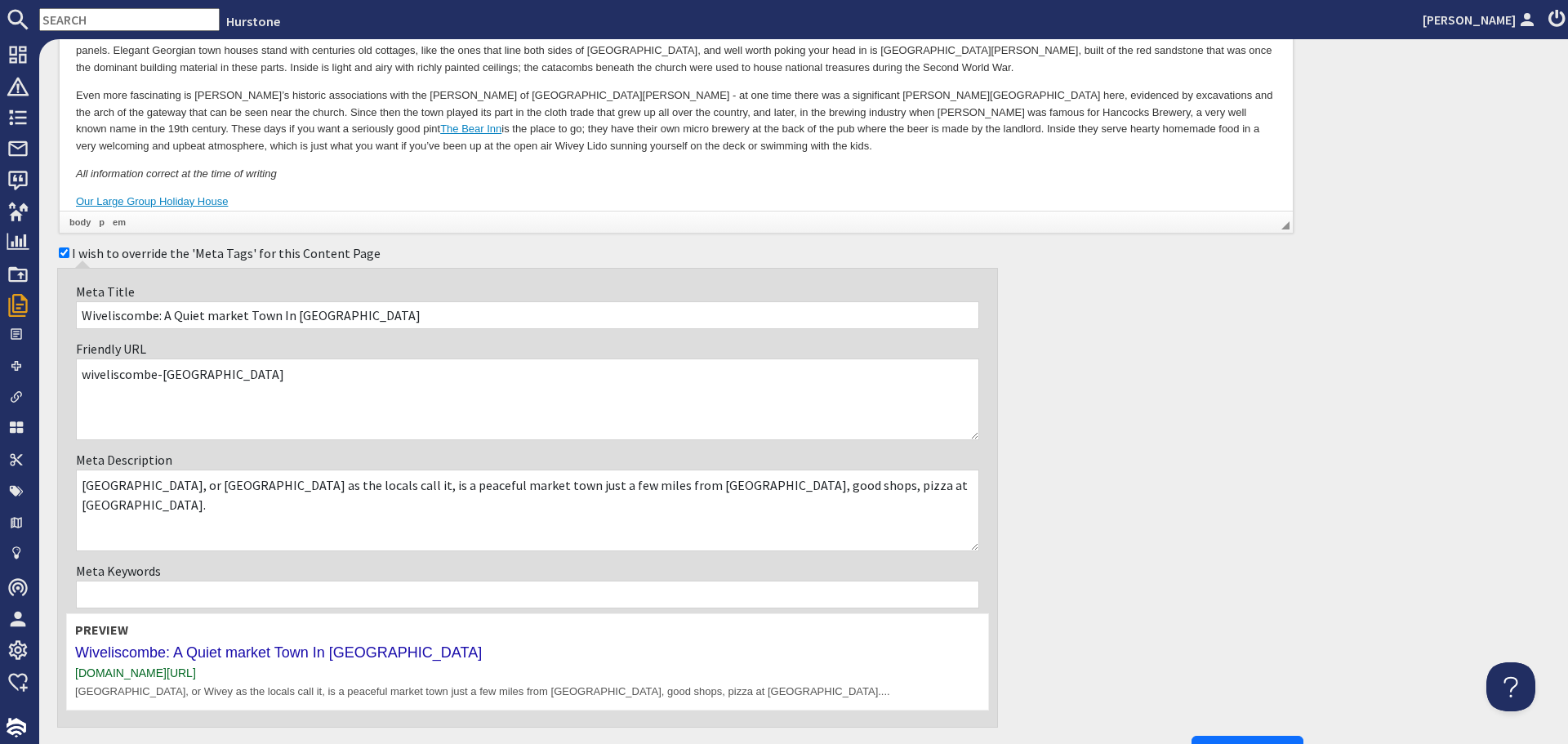
scroll to position [490, 0]
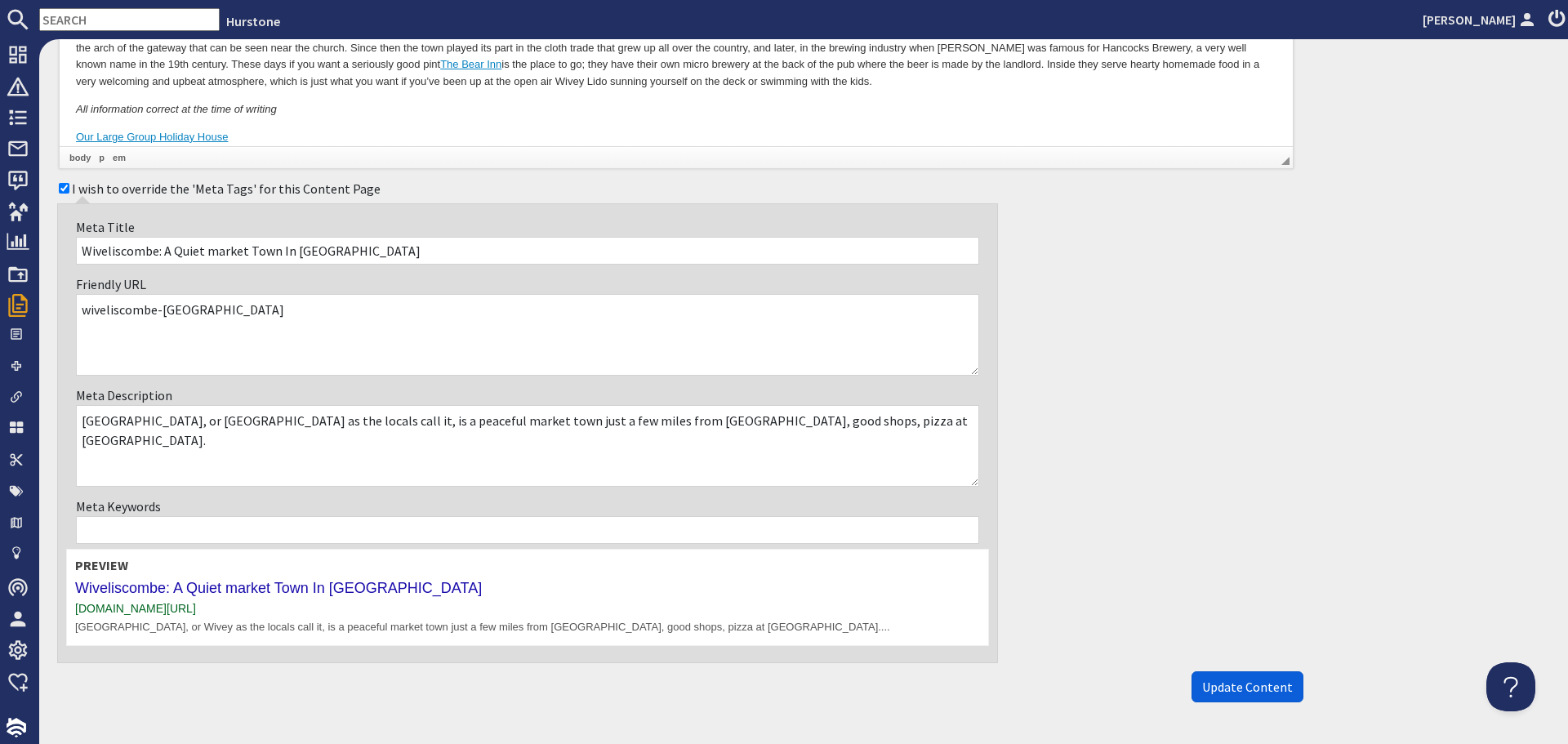
click at [1250, 688] on span "Update Content" at bounding box center [1248, 686] width 90 height 17
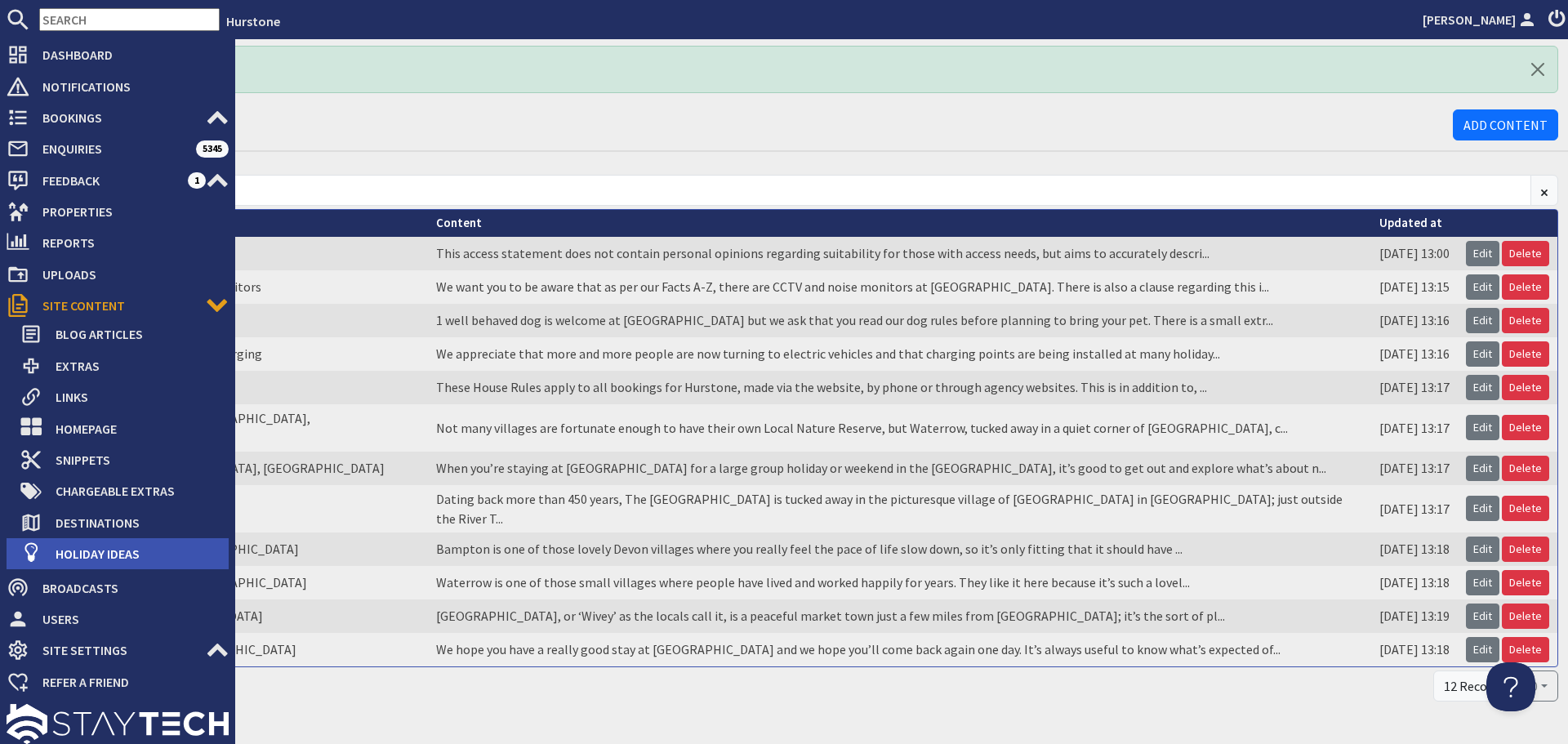
click at [111, 555] on span "Holiday Ideas" at bounding box center [135, 553] width 186 height 27
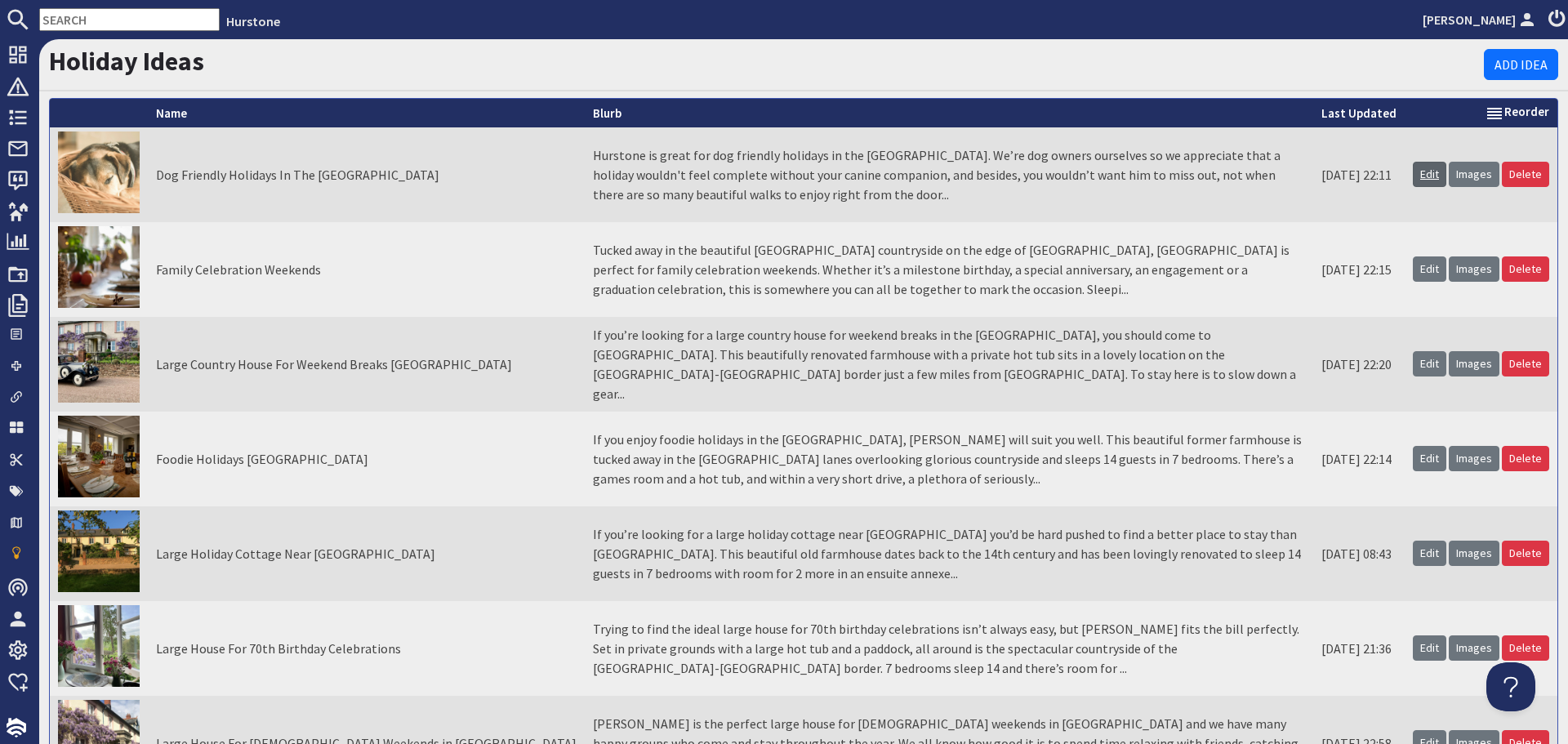
click at [1423, 177] on link "Edit" at bounding box center [1429, 175] width 33 height 26
click at [1425, 272] on link "Edit" at bounding box center [1429, 269] width 33 height 26
click at [1422, 365] on link "Edit" at bounding box center [1429, 364] width 33 height 26
click at [1420, 457] on link "Edit" at bounding box center [1429, 459] width 33 height 26
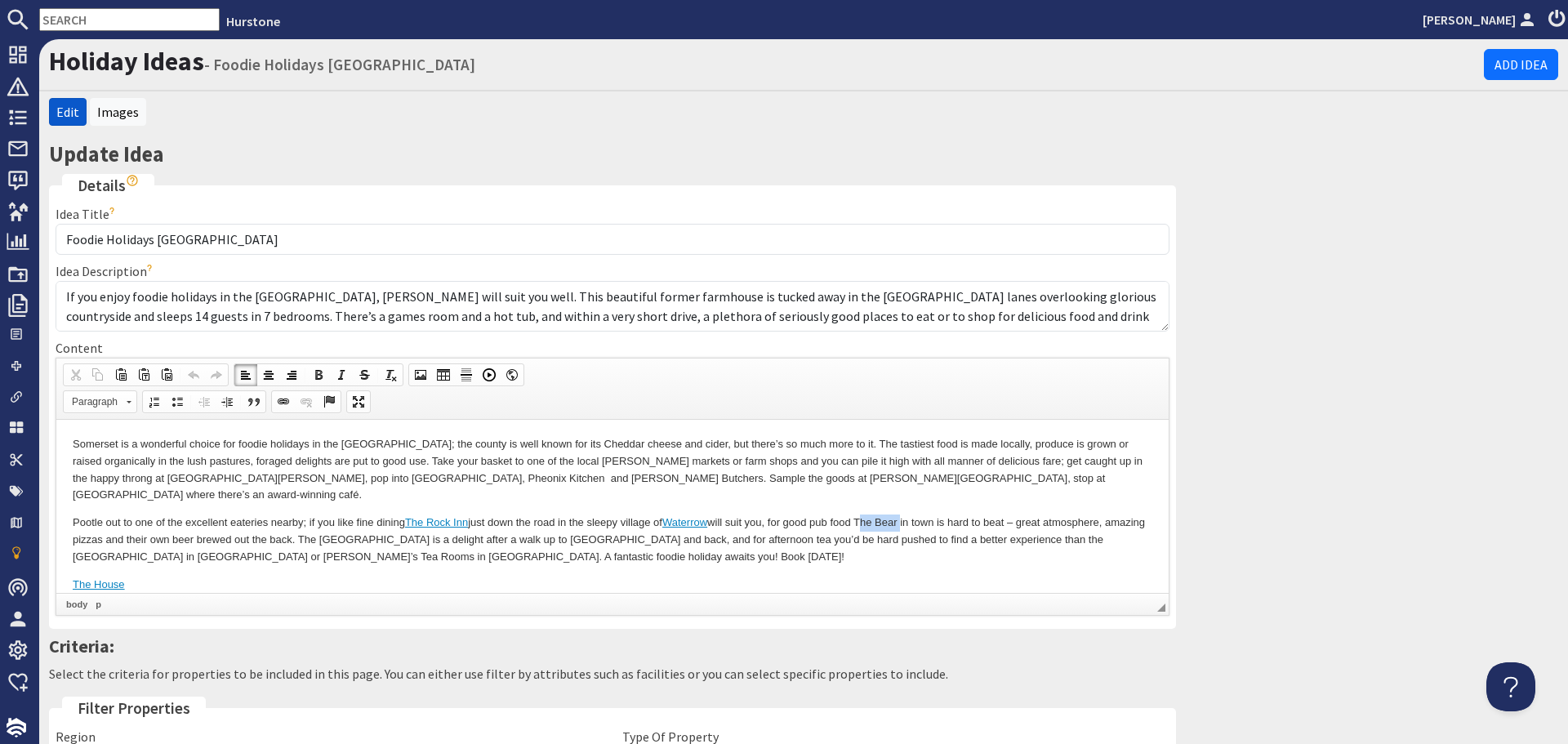
drag, startPoint x: 867, startPoint y: 504, endPoint x: 909, endPoint y: 497, distance: 42.6
click at [909, 514] on p "Pootle out to one of the excellent eateries nearby; if you like fine dining The…" at bounding box center [612, 540] width 1079 height 51
click at [279, 399] on span at bounding box center [283, 401] width 13 height 13
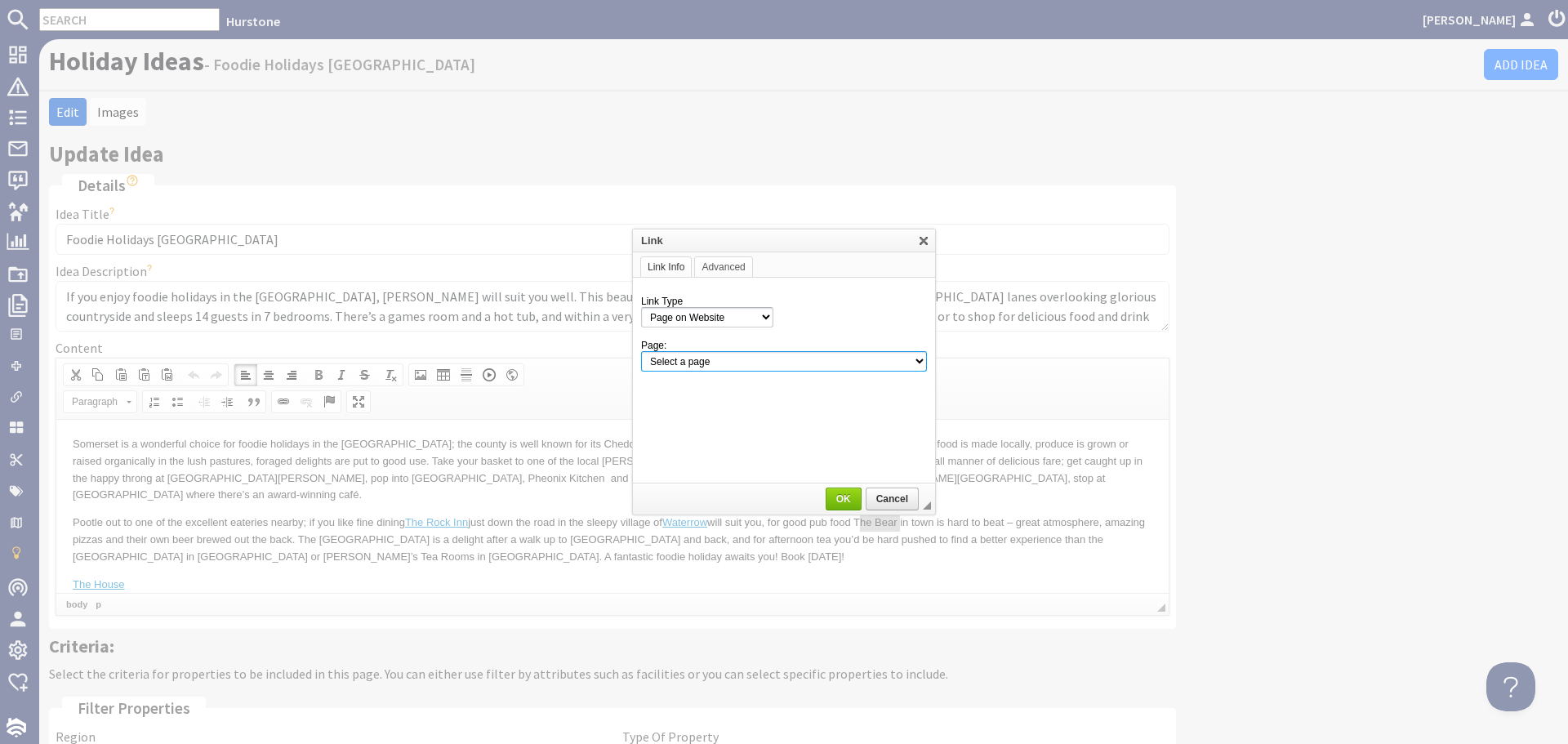
click at [787, 354] on select "Select a page Homepage Content Page · Hurstone - Access Statement · Hurstone - …" at bounding box center [784, 361] width 286 height 21
select select "content!the-bear-inn-wiveliscombe-somerset"
click at [641, 351] on select "Select a page Homepage Content Page · Hurstone - Access Statement · Hurstone - …" at bounding box center [784, 361] width 286 height 21
click at [840, 495] on span "OK" at bounding box center [843, 499] width 32 height 12
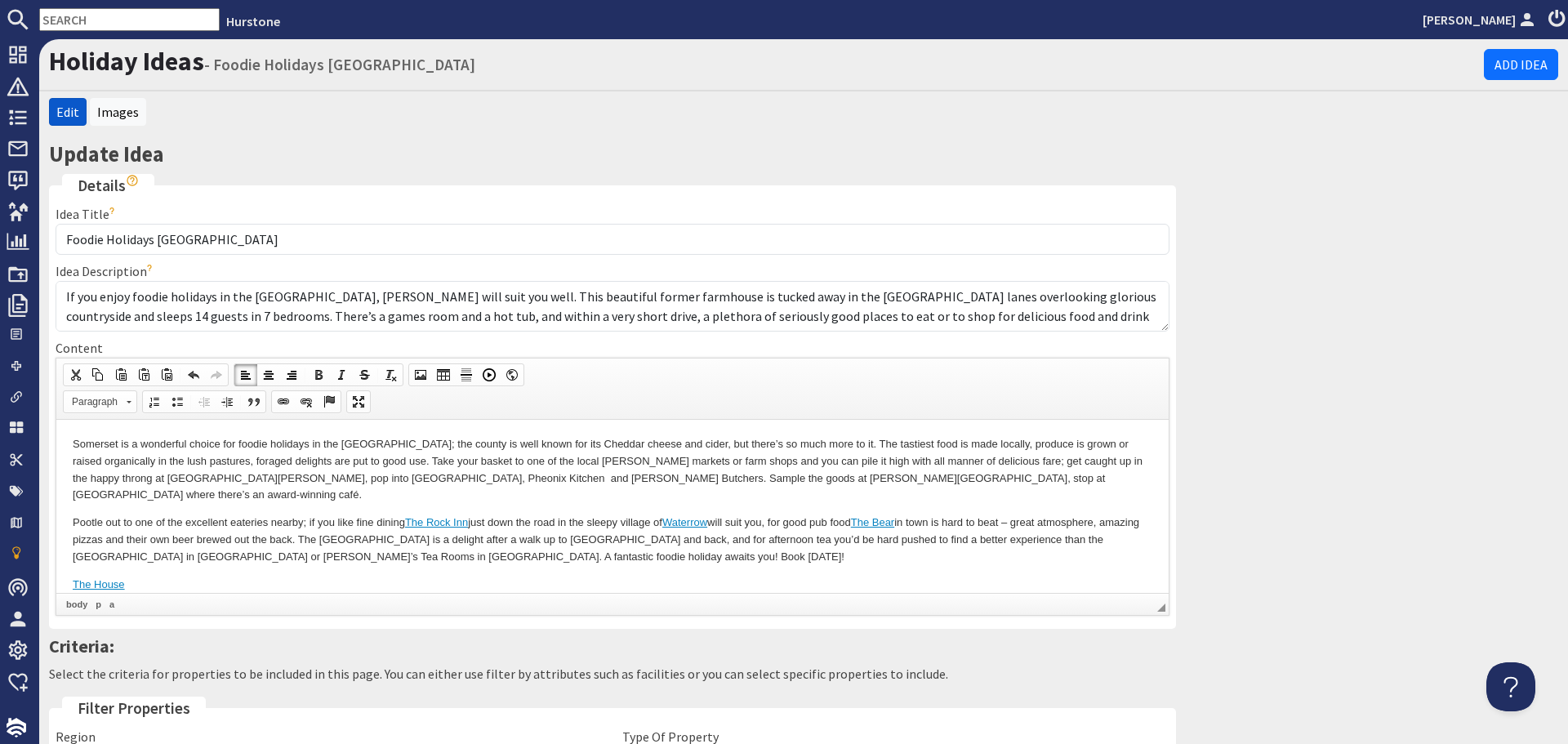
click at [843, 548] on body "Somerset is a wonderful choice for foodie holidays in the UK; the county is wel…" at bounding box center [612, 514] width 1079 height 157
drag, startPoint x: 319, startPoint y: 539, endPoint x: 148, endPoint y: 542, distance: 171.0
click at [148, 542] on p "Pootle out to one of the excellent eateries nearby; if you like fine dining The…" at bounding box center [612, 540] width 1079 height 51
click at [691, 522] on p "Pootle out to one of the excellent eateries nearby; if you like fine dining The…" at bounding box center [612, 540] width 1079 height 51
click at [739, 519] on p "Pootle out to one of the excellent eateries nearby; if you like fine dining The…" at bounding box center [612, 540] width 1079 height 51
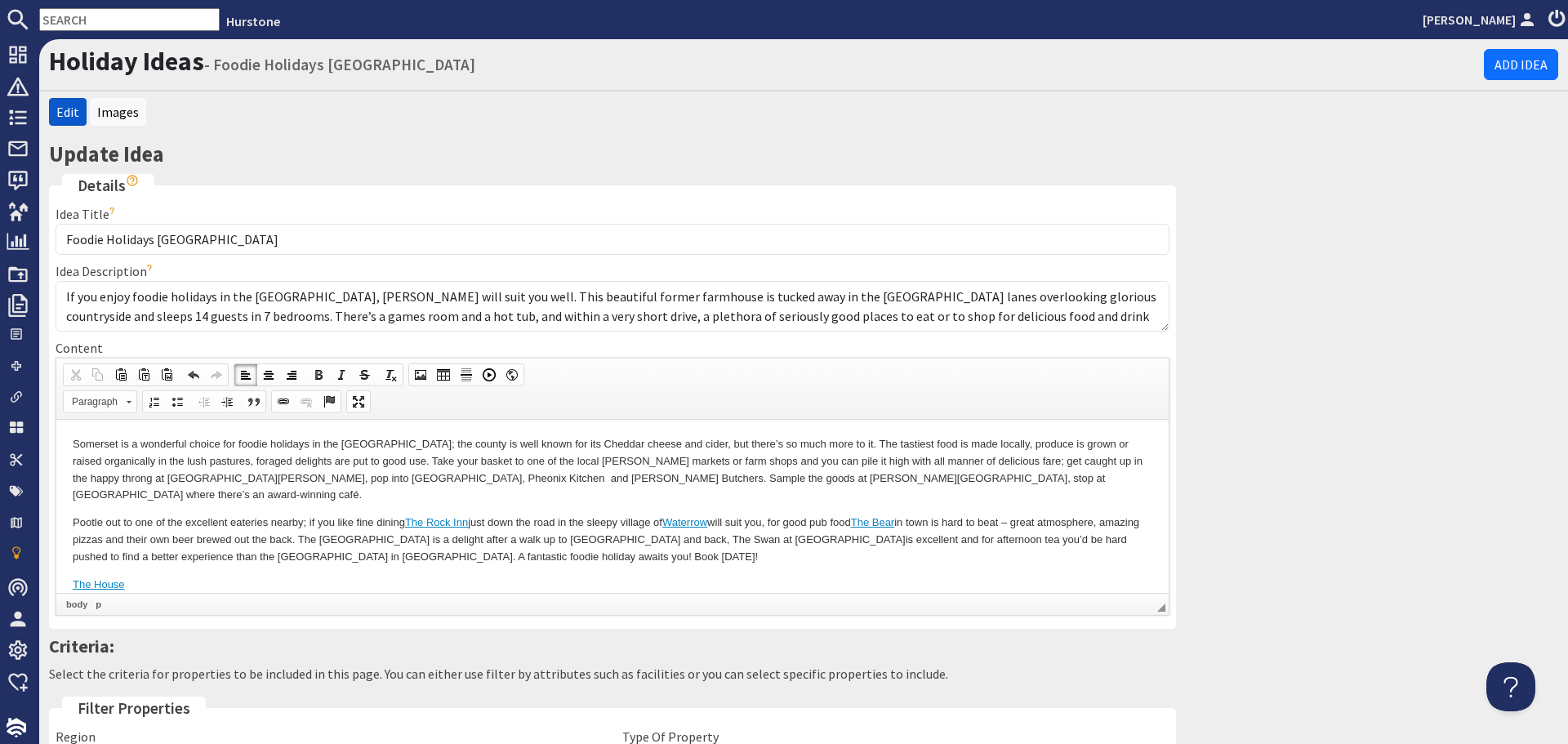
click at [773, 522] on p "Pootle out to one of the excellent eateries nearby; if you like fine dining The…" at bounding box center [612, 540] width 1079 height 51
drag, startPoint x: 693, startPoint y: 523, endPoint x: 737, endPoint y: 520, distance: 44.1
click at [737, 520] on p "Pootle out to one of the excellent eateries nearby; if you like fine dining The…" at bounding box center [612, 540] width 1079 height 51
click at [282, 402] on span at bounding box center [283, 401] width 13 height 13
select select "url"
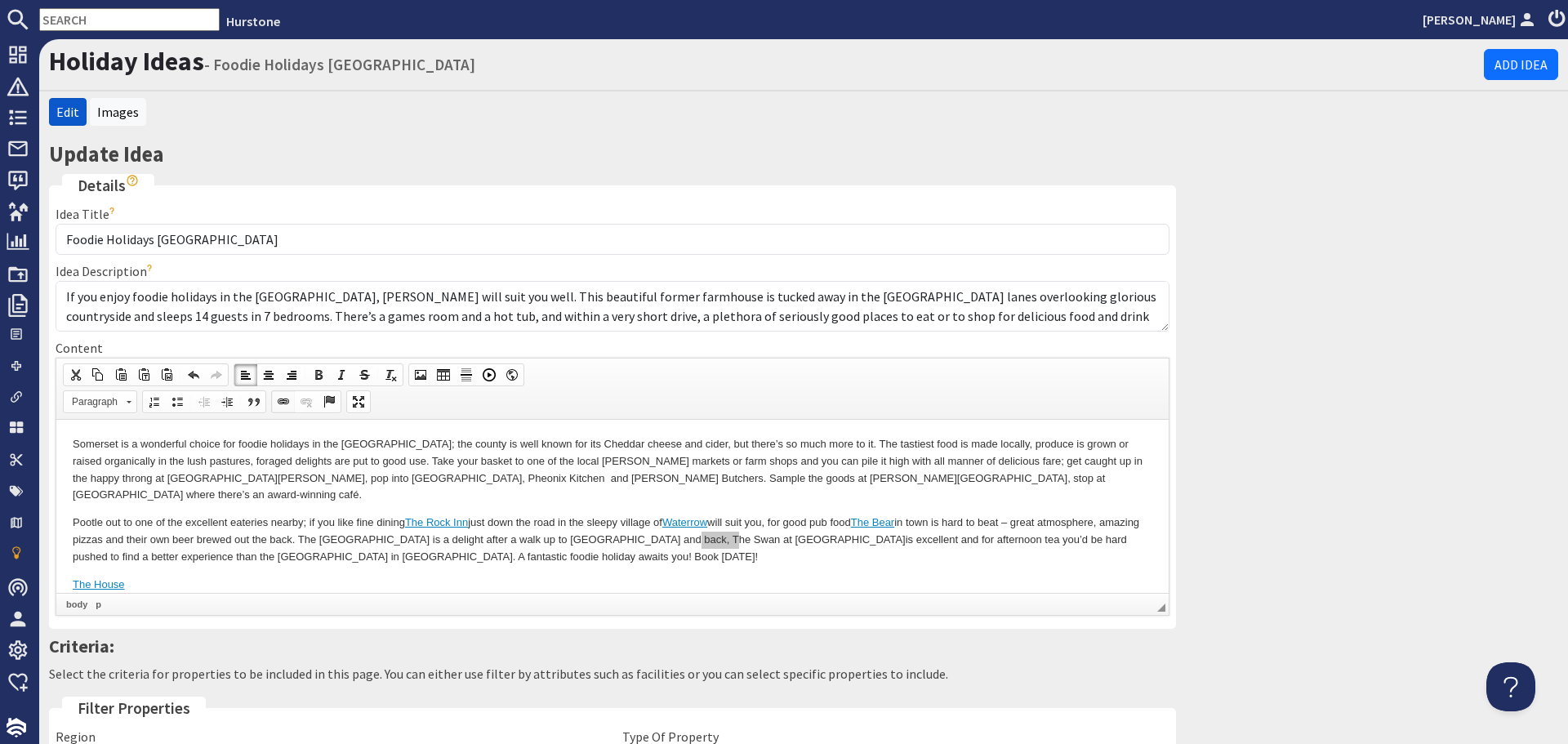
select select
select select "zioncontentpage"
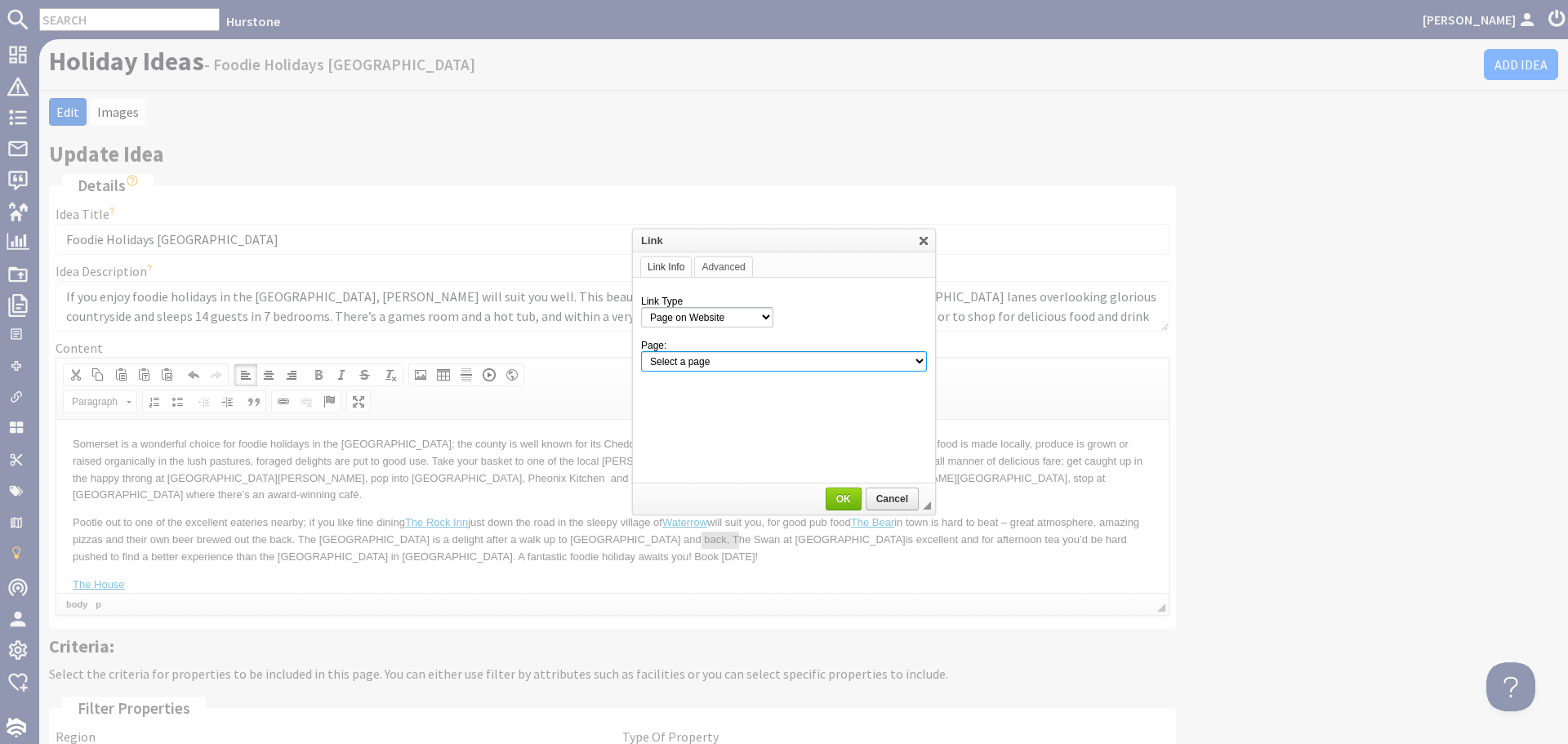
click at [918, 366] on select "Select a page Homepage Content Page · Hurstone - Access Statement · Hurstone - …" at bounding box center [784, 361] width 286 height 21
select select "content!the-swan-bampton-devon"
click at [641, 351] on select "Select a page Homepage Content Page · Hurstone - Access Statement · Hurstone - …" at bounding box center [784, 361] width 286 height 21
click at [851, 499] on span "OK" at bounding box center [843, 499] width 32 height 12
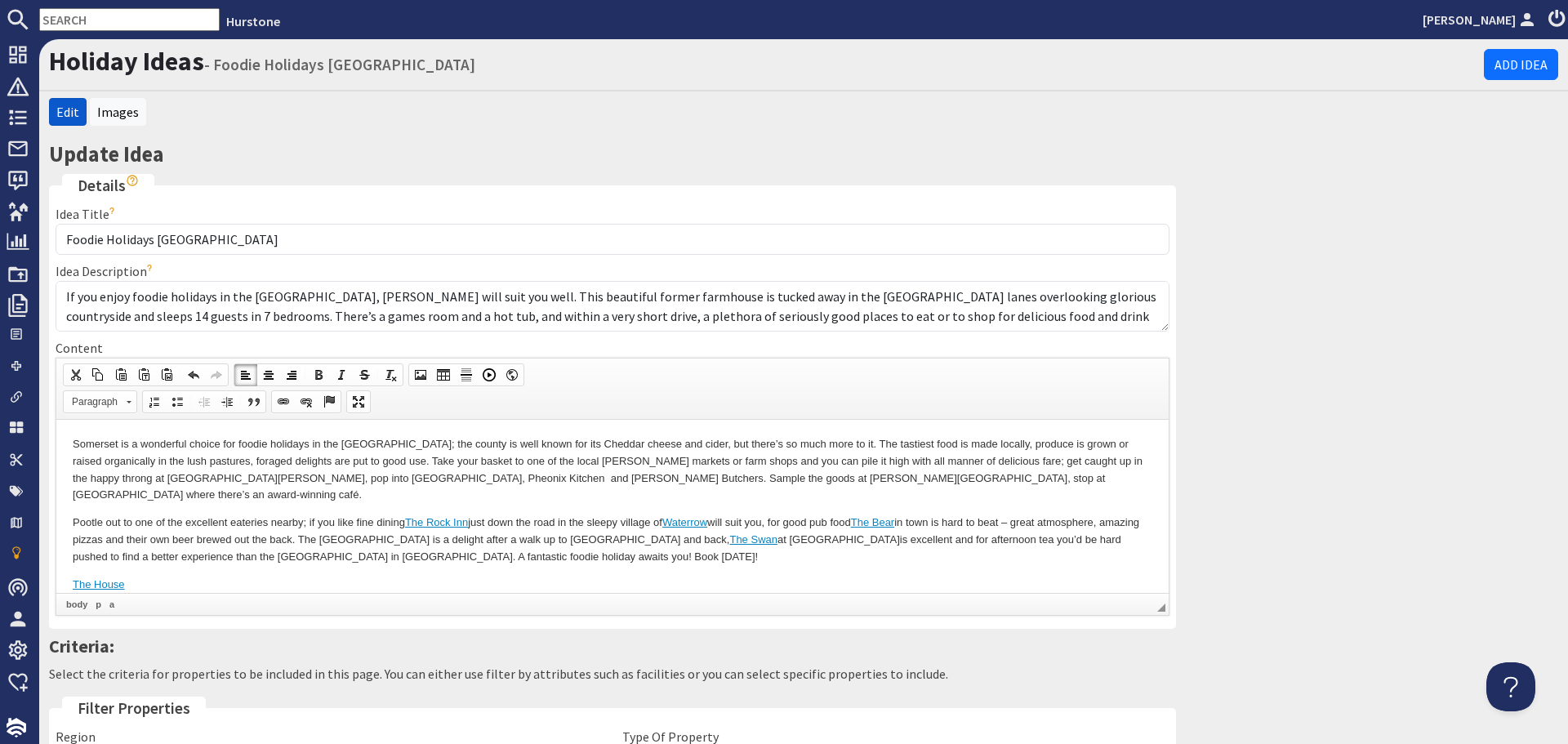
click at [840, 538] on p "Pootle out to one of the excellent eateries nearby; if you like fine dining The…" at bounding box center [612, 540] width 1079 height 51
drag, startPoint x: 152, startPoint y: 567, endPoint x: 71, endPoint y: 565, distance: 81.0
click at [71, 565] on html "Somerset is a wonderful choice for foodie holidays in the UK; the county is wel…" at bounding box center [612, 513] width 1113 height 190
drag, startPoint x: 71, startPoint y: 565, endPoint x: 239, endPoint y: 584, distance: 169.1
click at [239, 584] on html "Somerset is a wonderful choice for foodie holidays in the UK; the county is wel…" at bounding box center [612, 513] width 1113 height 190
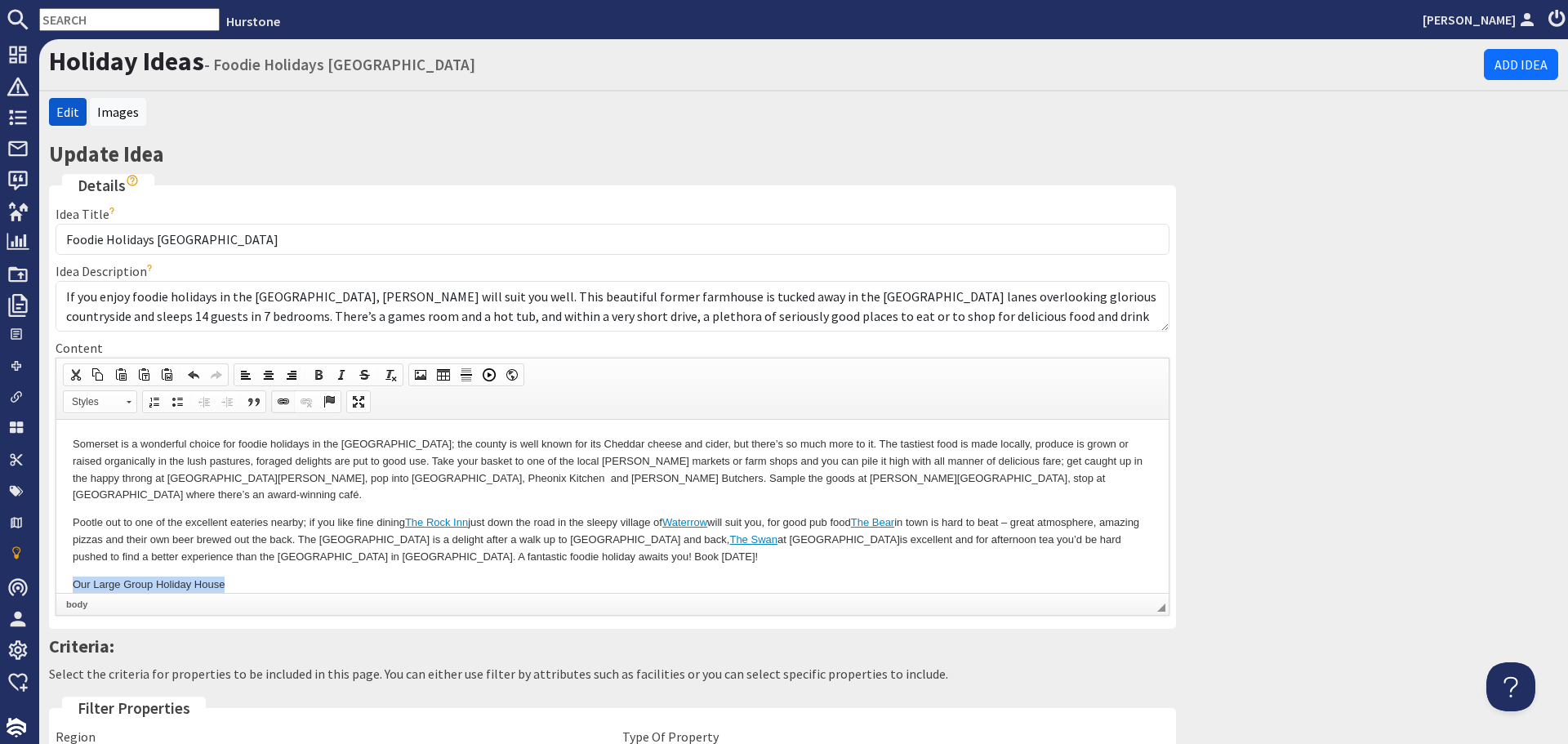
click at [280, 398] on span at bounding box center [283, 401] width 13 height 13
select select "url"
select select
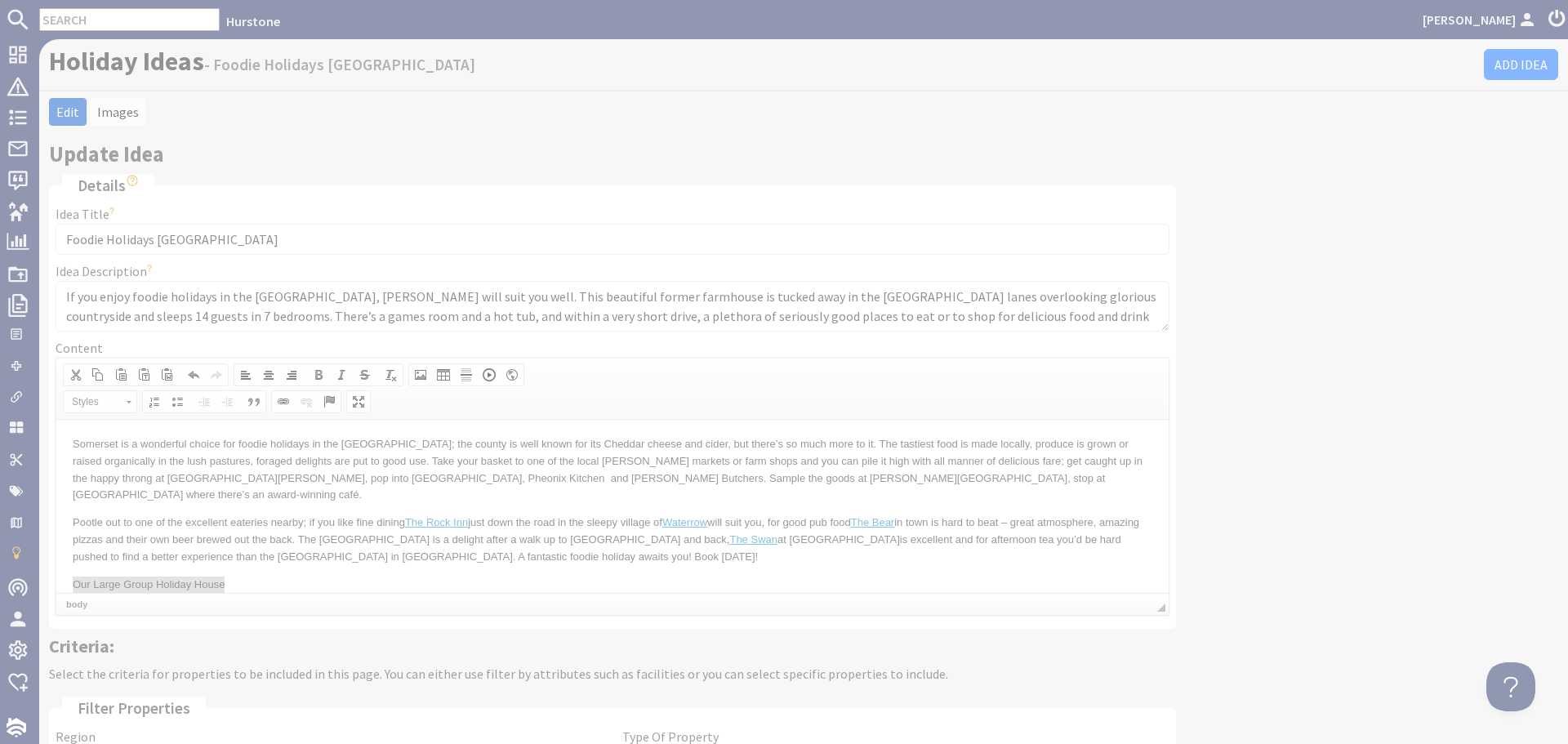
select select "zioncontentpage"
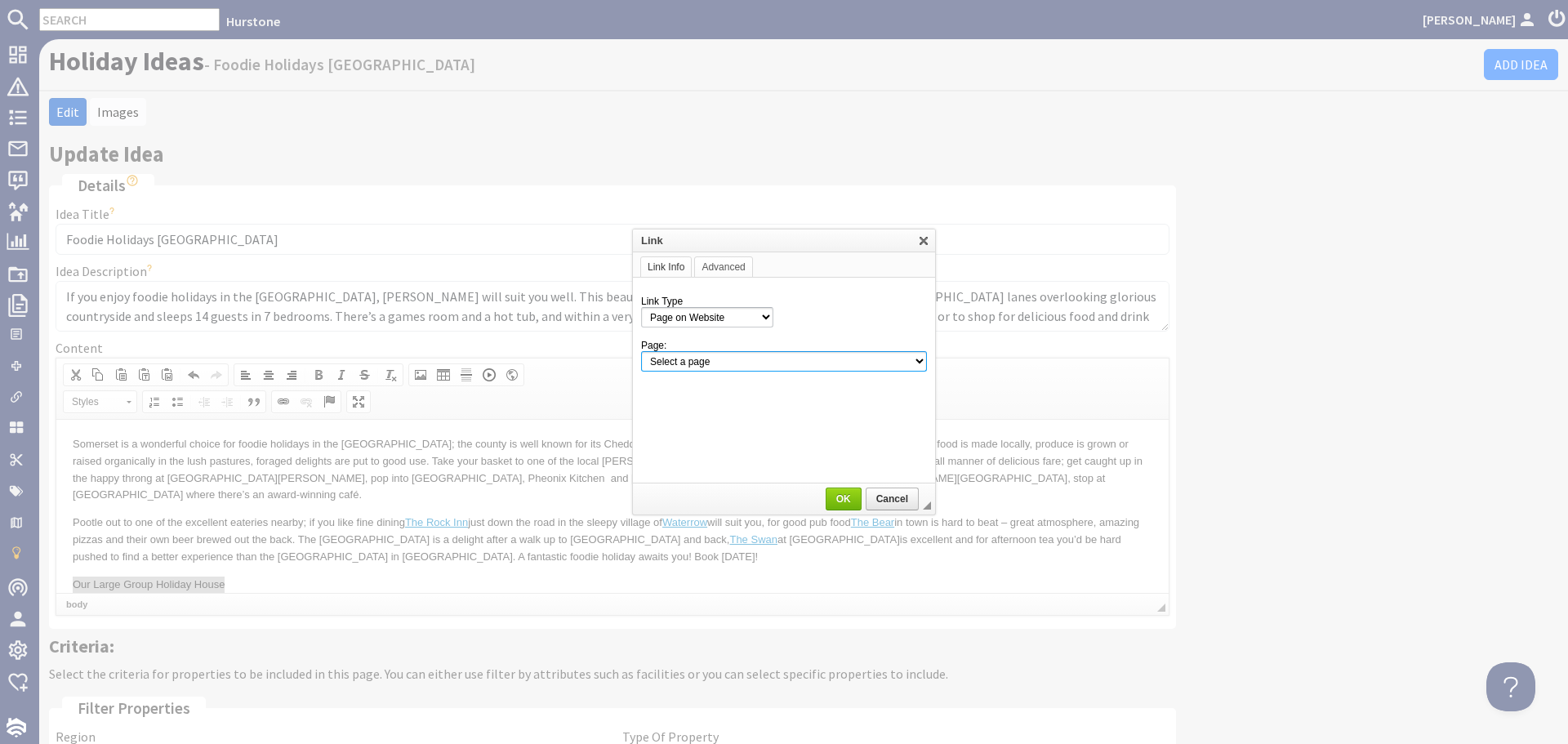
click at [785, 368] on select "Select a page Homepage Content Page · Hurstone - Access Statement · Hurstone - …" at bounding box center [784, 361] width 286 height 21
select select "property!hurstone-95"
click at [641, 351] on select "Select a page Homepage Content Page · Hurstone - Access Statement · Hurstone - …" at bounding box center [784, 361] width 286 height 21
click at [844, 494] on span "OK" at bounding box center [843, 499] width 32 height 12
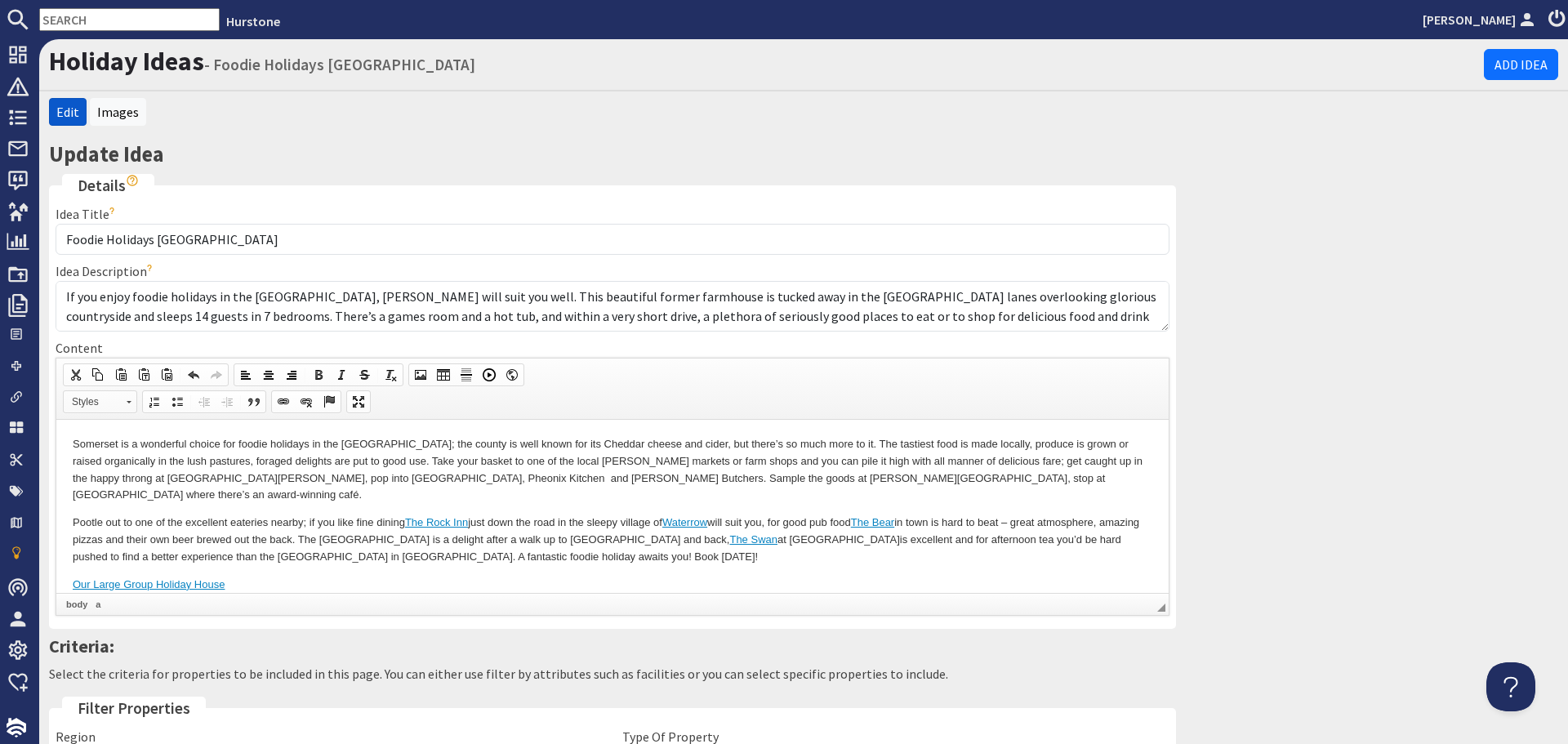
click at [95, 405] on span "Styles" at bounding box center [92, 402] width 57 height 22
click at [97, 445] on link "Primary Button" at bounding box center [125, 441] width 118 height 18
drag, startPoint x: 825, startPoint y: 557, endPoint x: 937, endPoint y: 580, distance: 114.3
click at [828, 557] on body "Somerset is a wonderful choice for foodie holidays in the UK; the county is wel…" at bounding box center [612, 514] width 1079 height 157
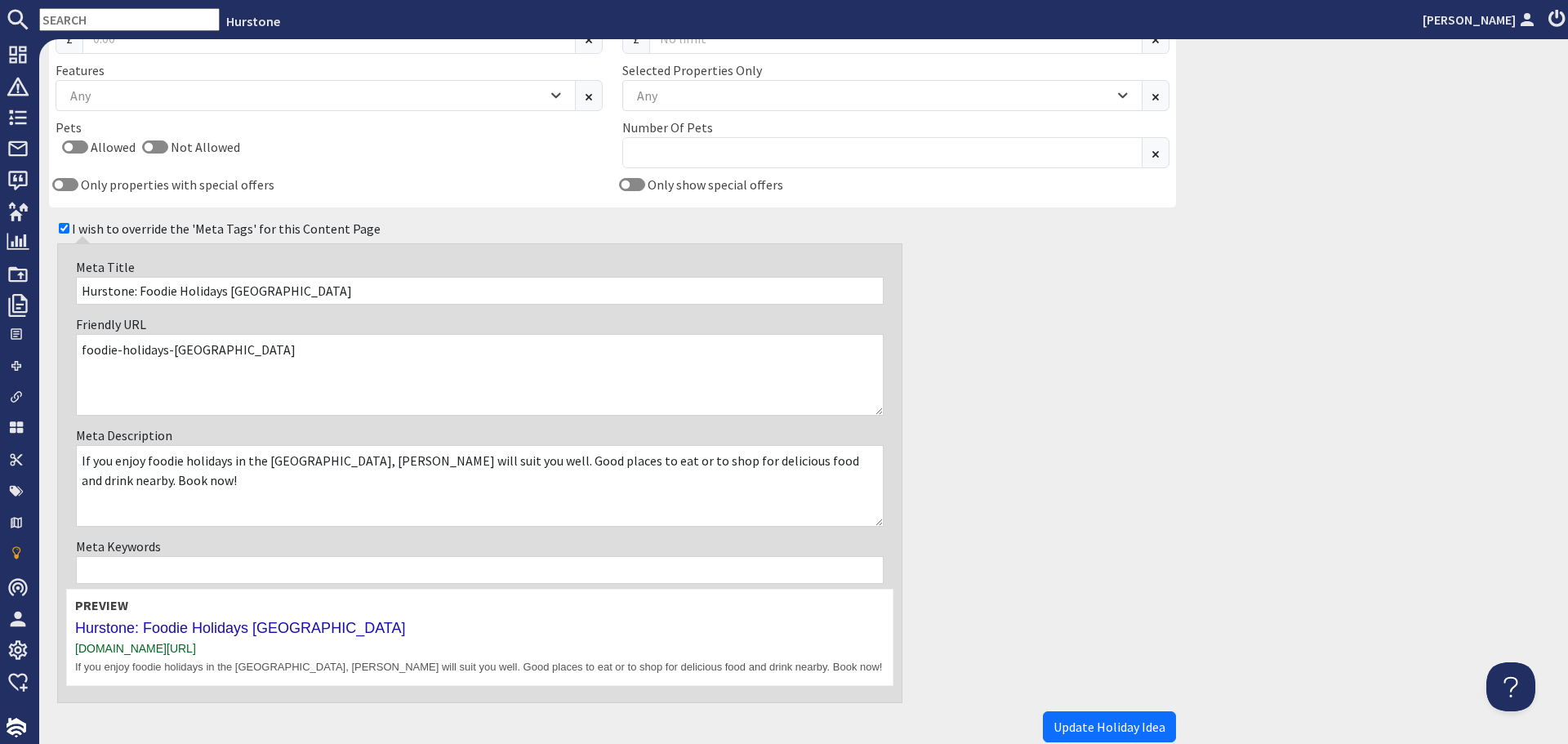
scroll to position [1068, 0]
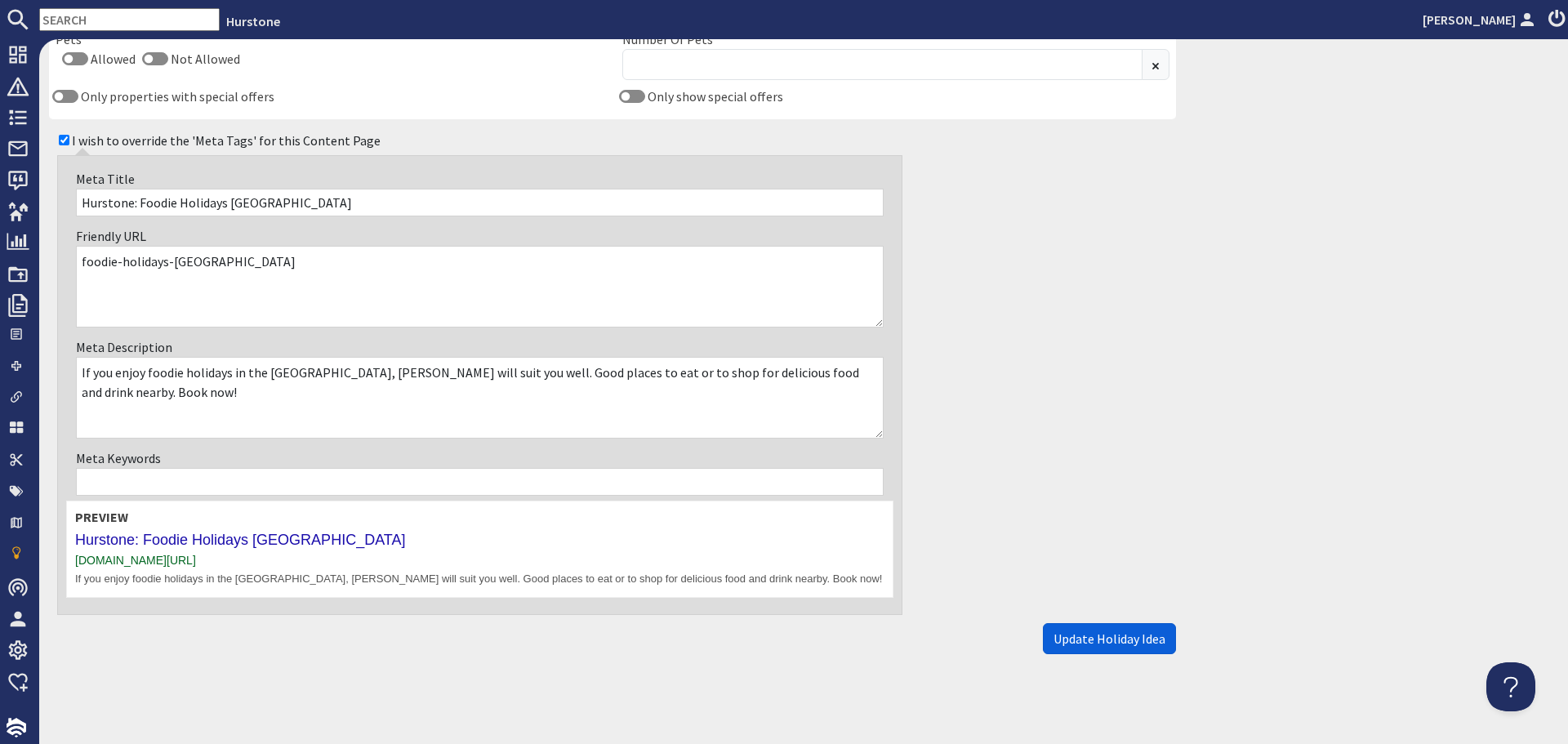
click at [1112, 650] on button "Update Holiday Idea" at bounding box center [1109, 639] width 133 height 31
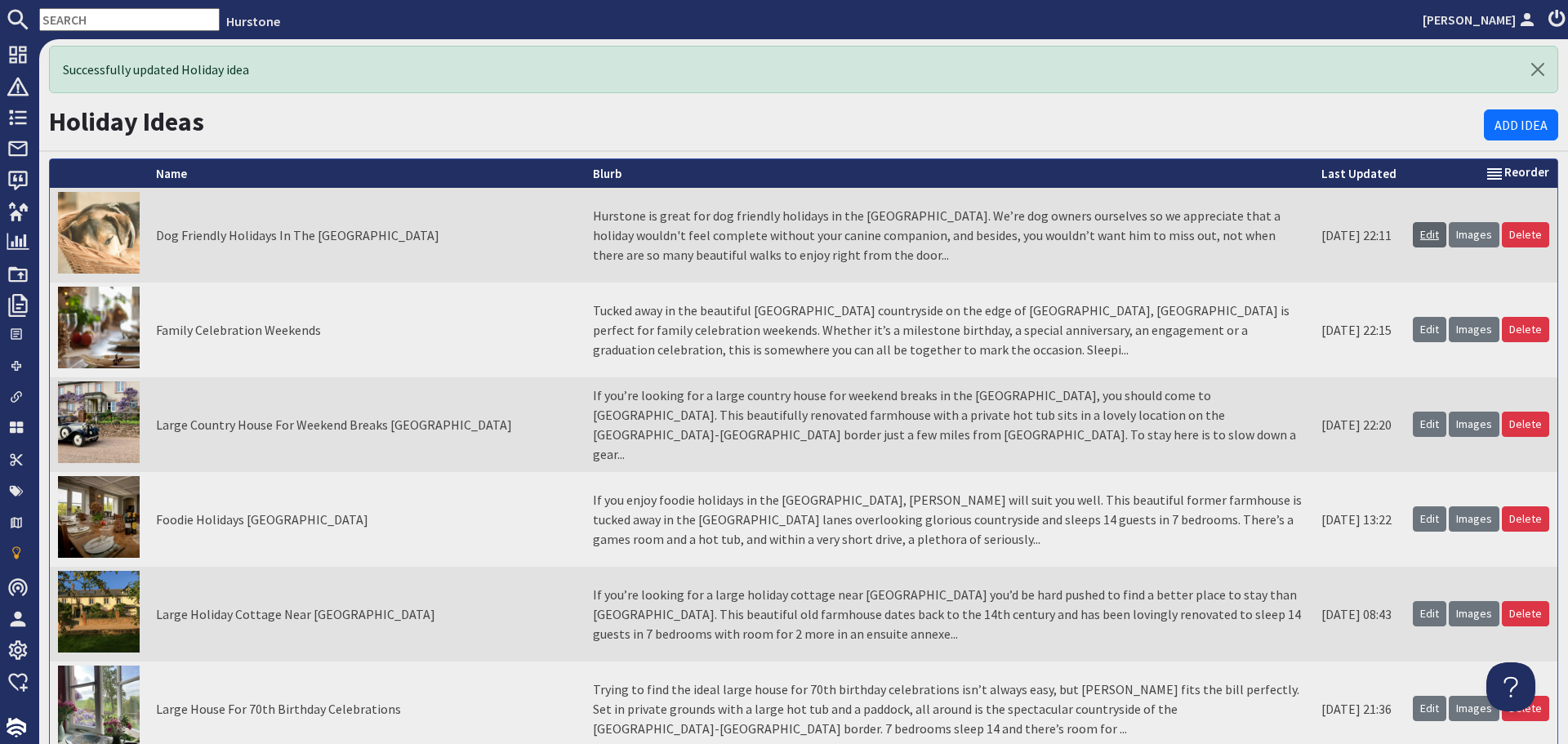
click at [1413, 232] on link "Edit" at bounding box center [1429, 235] width 33 height 26
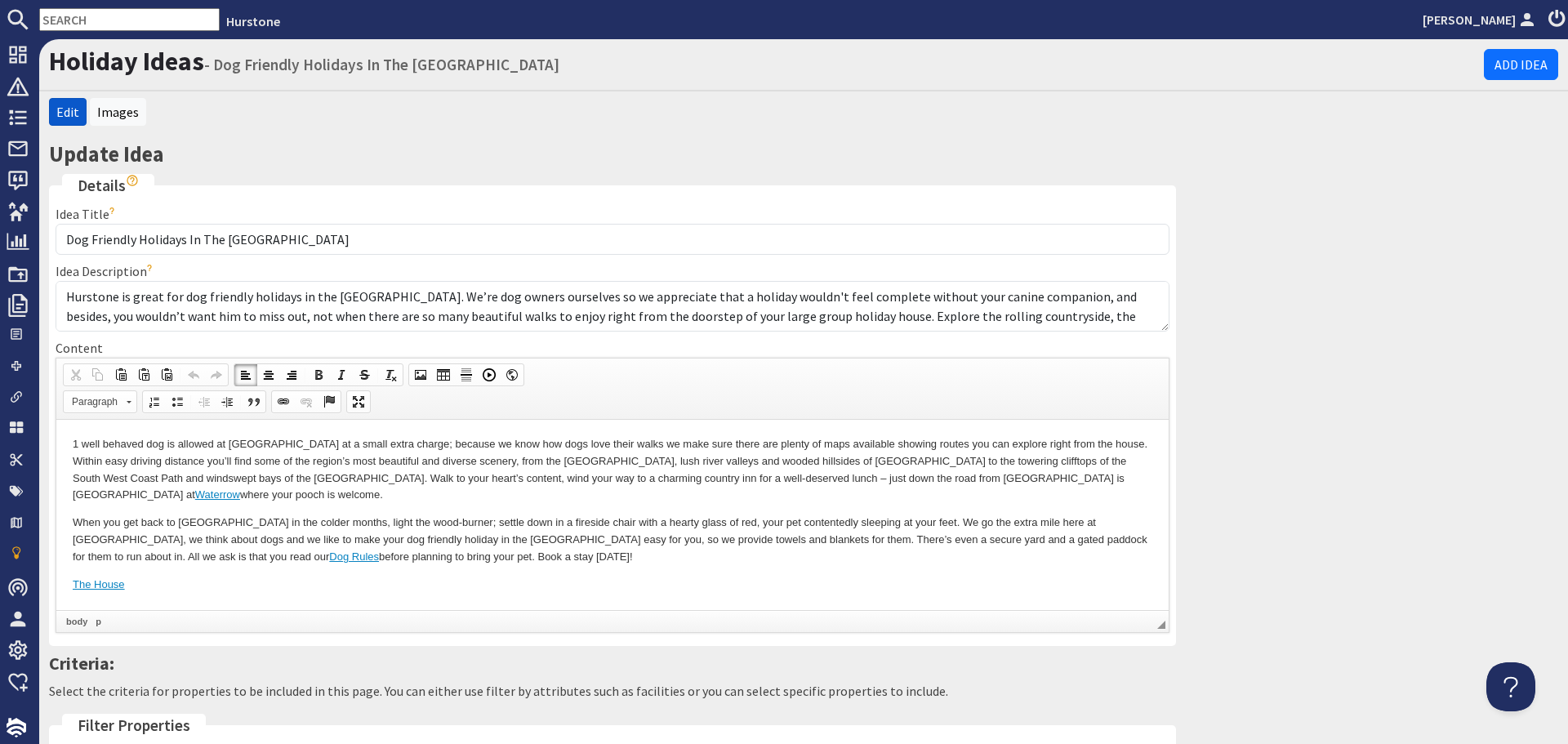
drag, startPoint x: 198, startPoint y: 557, endPoint x: 68, endPoint y: 553, distance: 130.1
click at [68, 553] on html "1 well behaved dog is allowed at Hurstone at a small extra charge; because we k…" at bounding box center [612, 513] width 1113 height 190
drag, startPoint x: 131, startPoint y: 587, endPoint x: 70, endPoint y: 586, distance: 61.0
click at [70, 586] on html "1 well behaved dog is allowed at Hurstone at a small extra charge; because we k…" at bounding box center [612, 513] width 1113 height 190
drag, startPoint x: 72, startPoint y: 579, endPoint x: 348, endPoint y: 1034, distance: 532.2
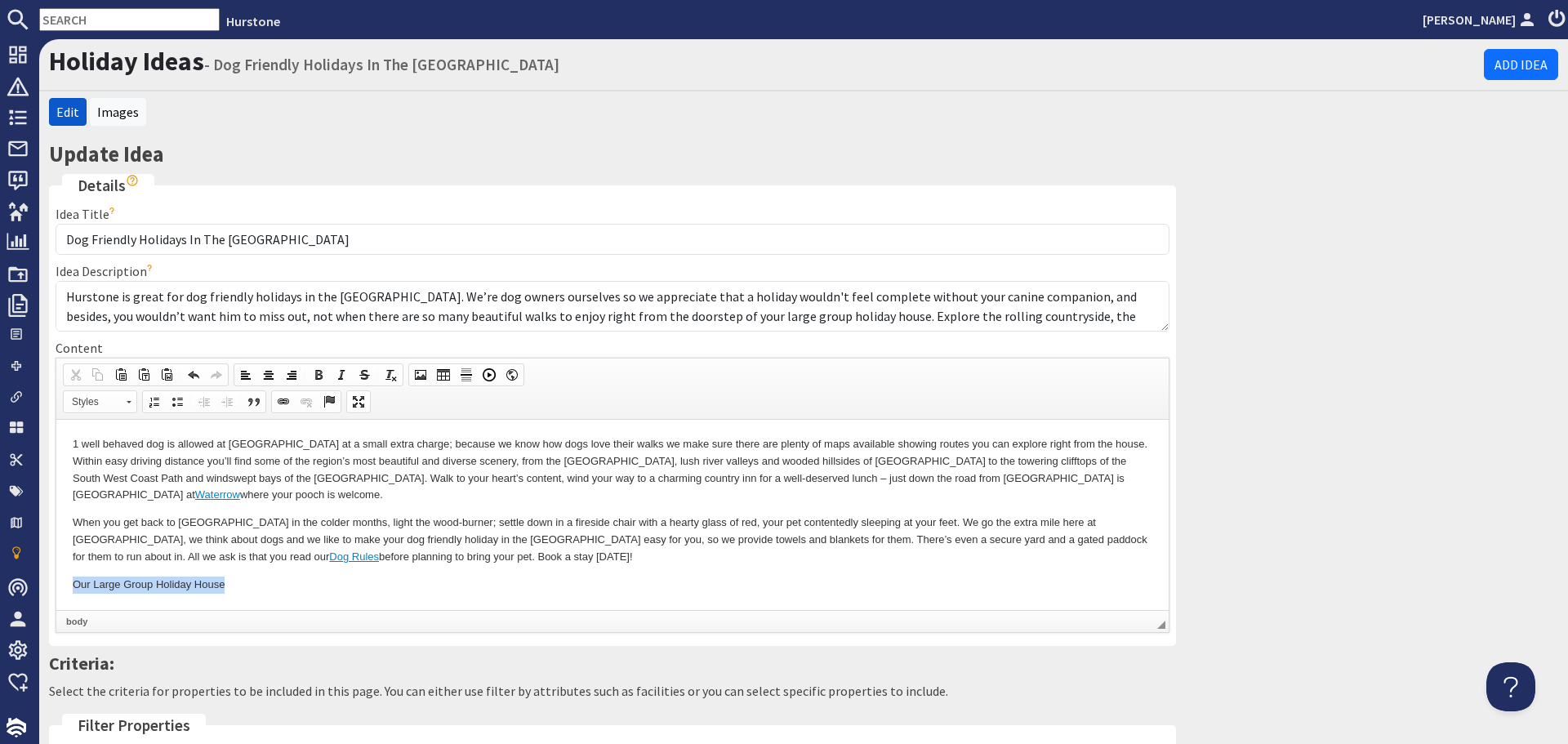
click at [292, 608] on html "1 well behaved dog is allowed at Hurstone at a small extra charge; because we k…" at bounding box center [612, 513] width 1113 height 190
click at [282, 397] on span at bounding box center [283, 401] width 13 height 13
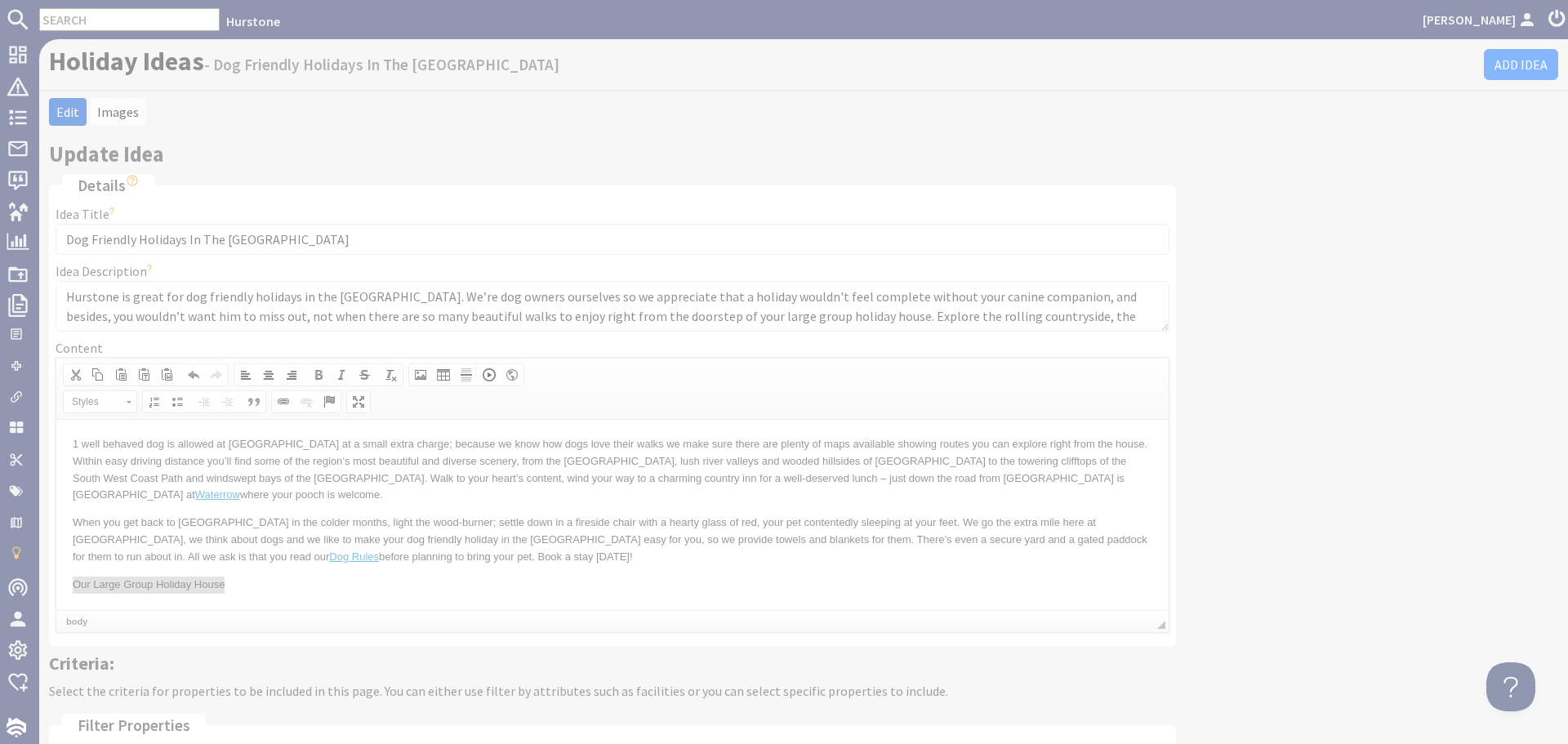
select select "zioncontentpage"
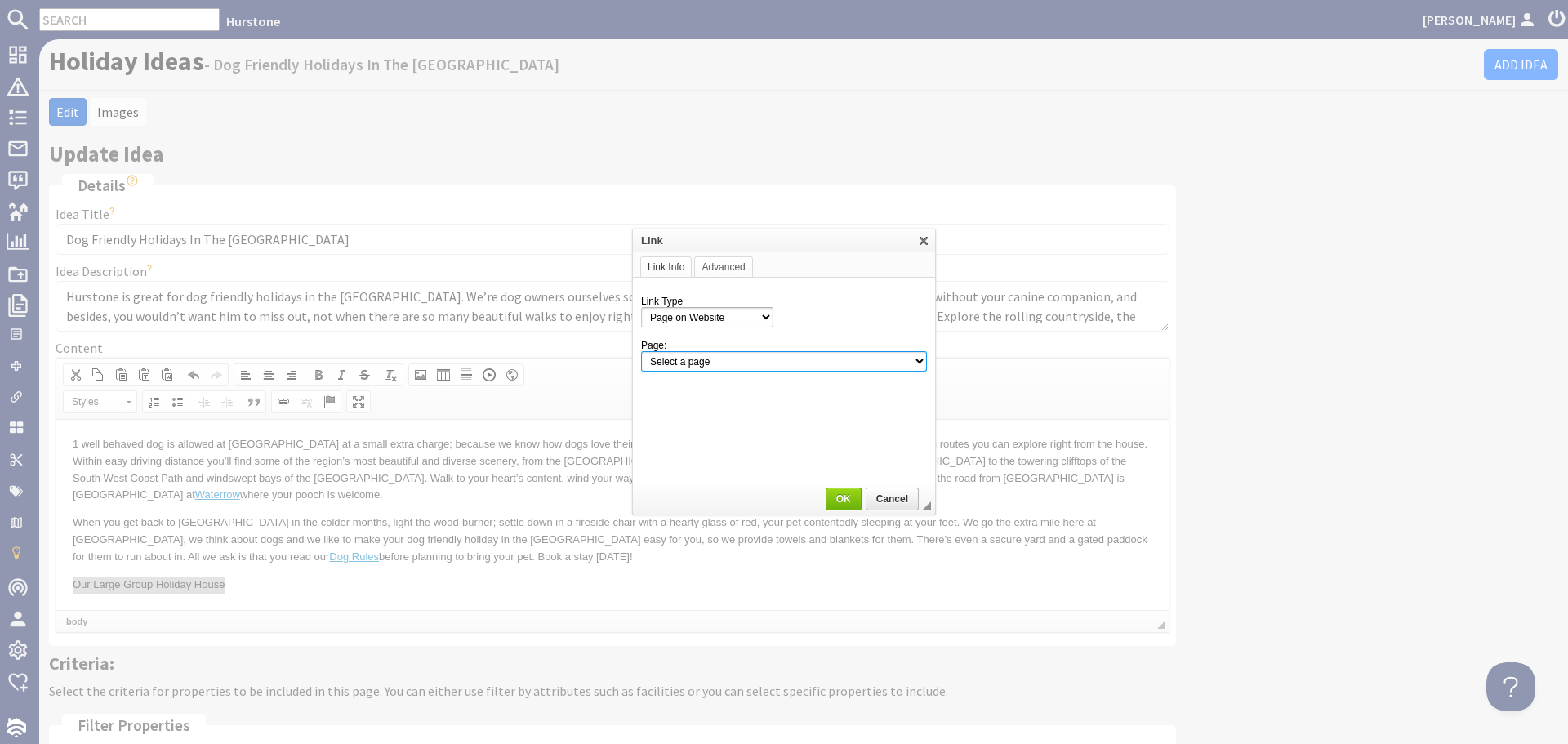
drag, startPoint x: 831, startPoint y: 361, endPoint x: 808, endPoint y: 373, distance: 25.9
click at [831, 361] on select "Select a page Homepage Content Page · Hurstone - Access Statement · Hurstone - …" at bounding box center [784, 361] width 286 height 21
select select "property!hurstone-95"
click at [641, 351] on select "Select a page Homepage Content Page · Hurstone - Access Statement · Hurstone - …" at bounding box center [784, 361] width 286 height 21
drag, startPoint x: 839, startPoint y: 503, endPoint x: 301, endPoint y: 25, distance: 719.7
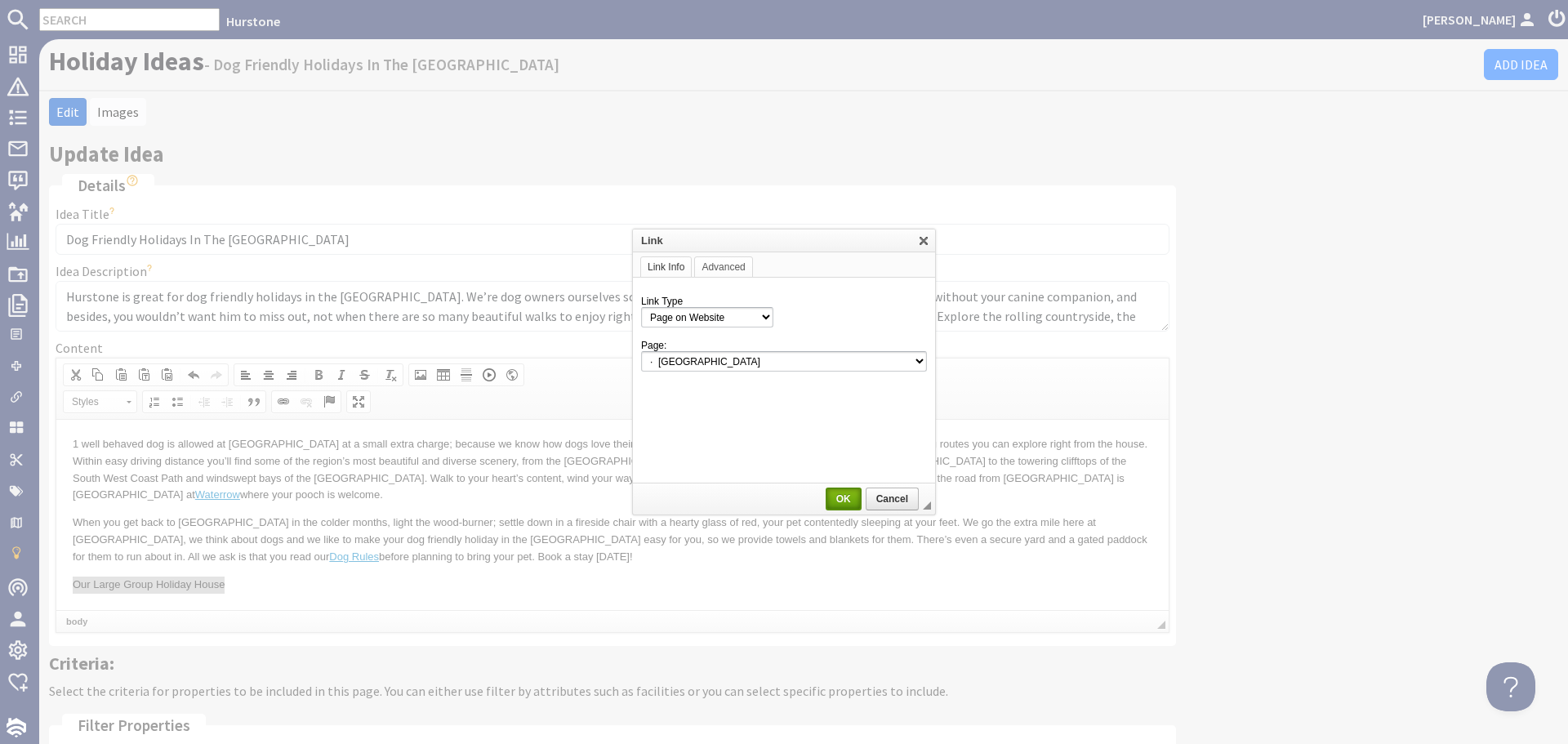
click at [839, 503] on span "OK" at bounding box center [843, 499] width 32 height 12
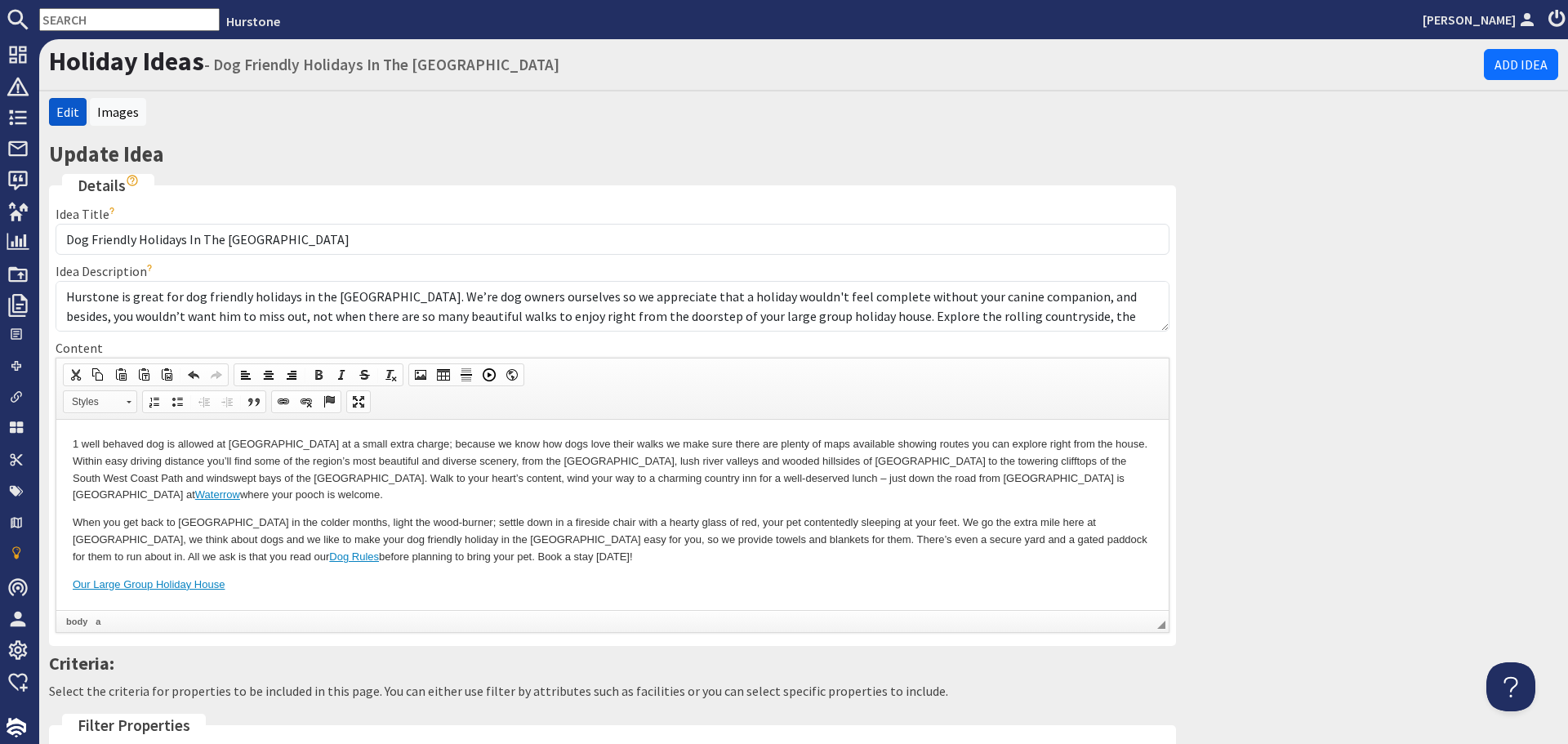
click at [97, 395] on span "Styles" at bounding box center [92, 402] width 57 height 22
click at [111, 441] on link "Primary Button" at bounding box center [125, 441] width 118 height 18
click at [242, 587] on body "1 well behaved dog is allowed at Hurstone at a small extra charge; because we k…" at bounding box center [612, 514] width 1079 height 157
drag, startPoint x: 76, startPoint y: 580, endPoint x: 400, endPoint y: 605, distance: 325.0
click at [400, 605] on html "1 well behaved dog is allowed at Hurstone at a small extra charge; because we k…" at bounding box center [612, 513] width 1113 height 190
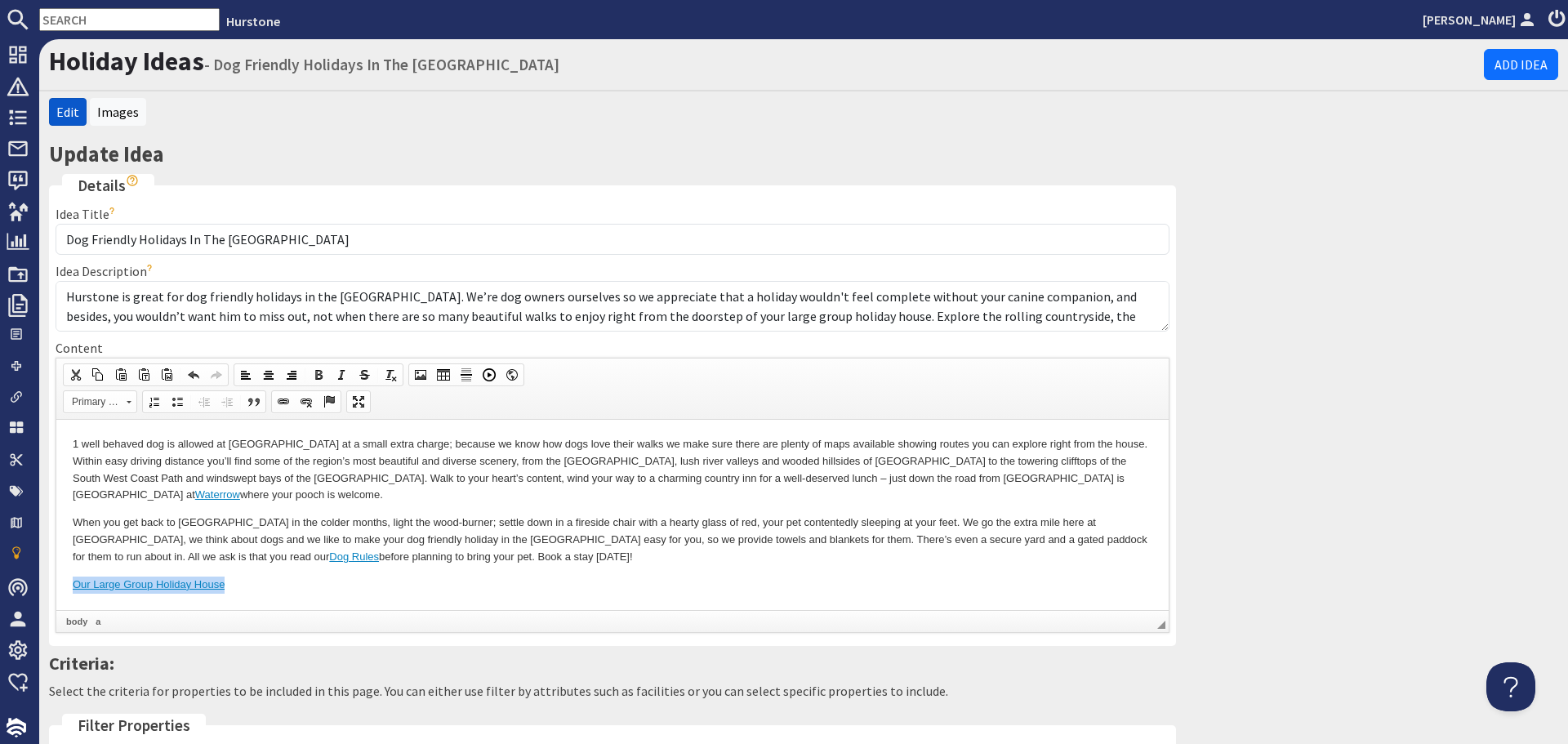
copy link "Our Large Group Holiday House"
click at [783, 552] on p "When you get back to Hurstone in the colder months, light the wood-burner; sett…" at bounding box center [612, 540] width 1079 height 51
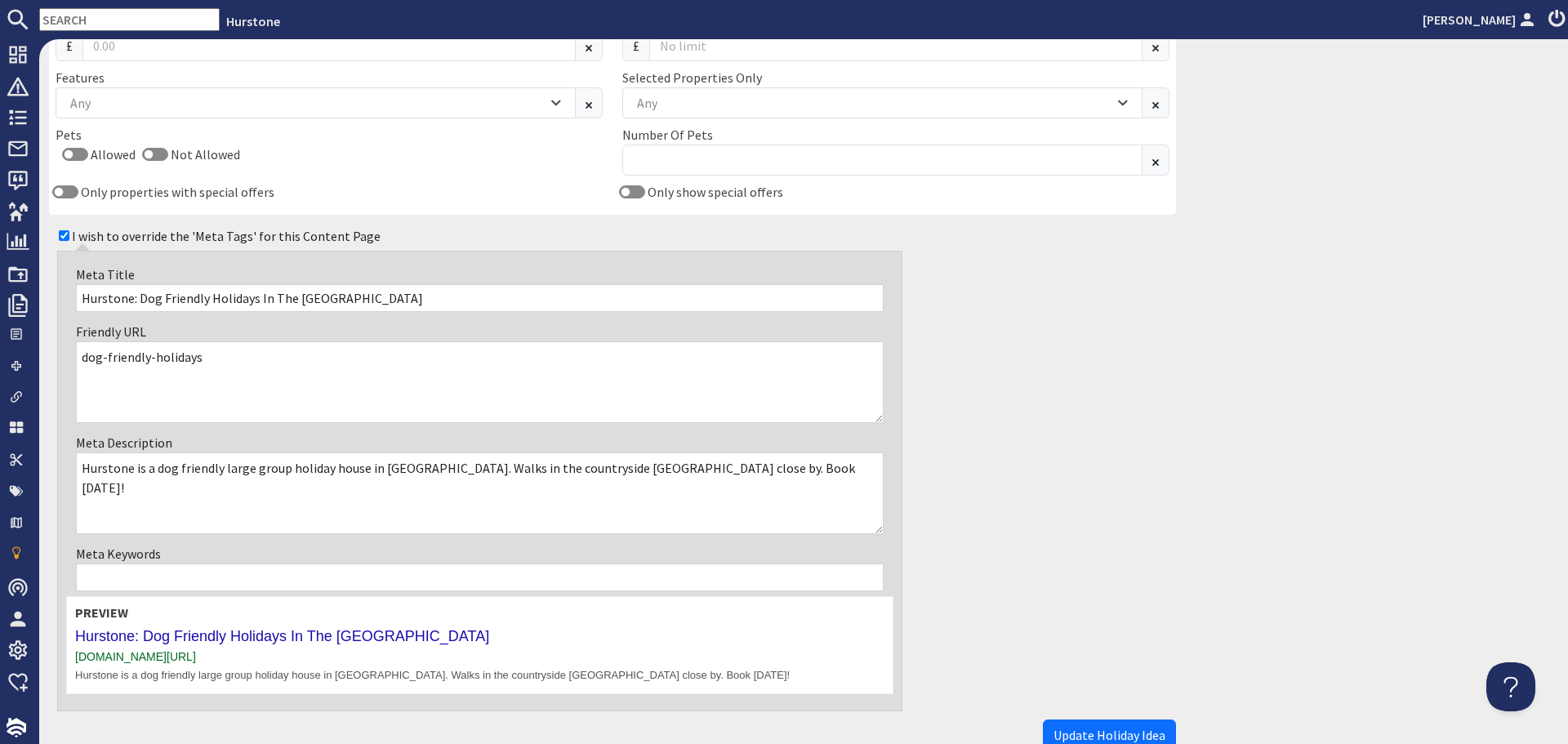
scroll to position [1085, 0]
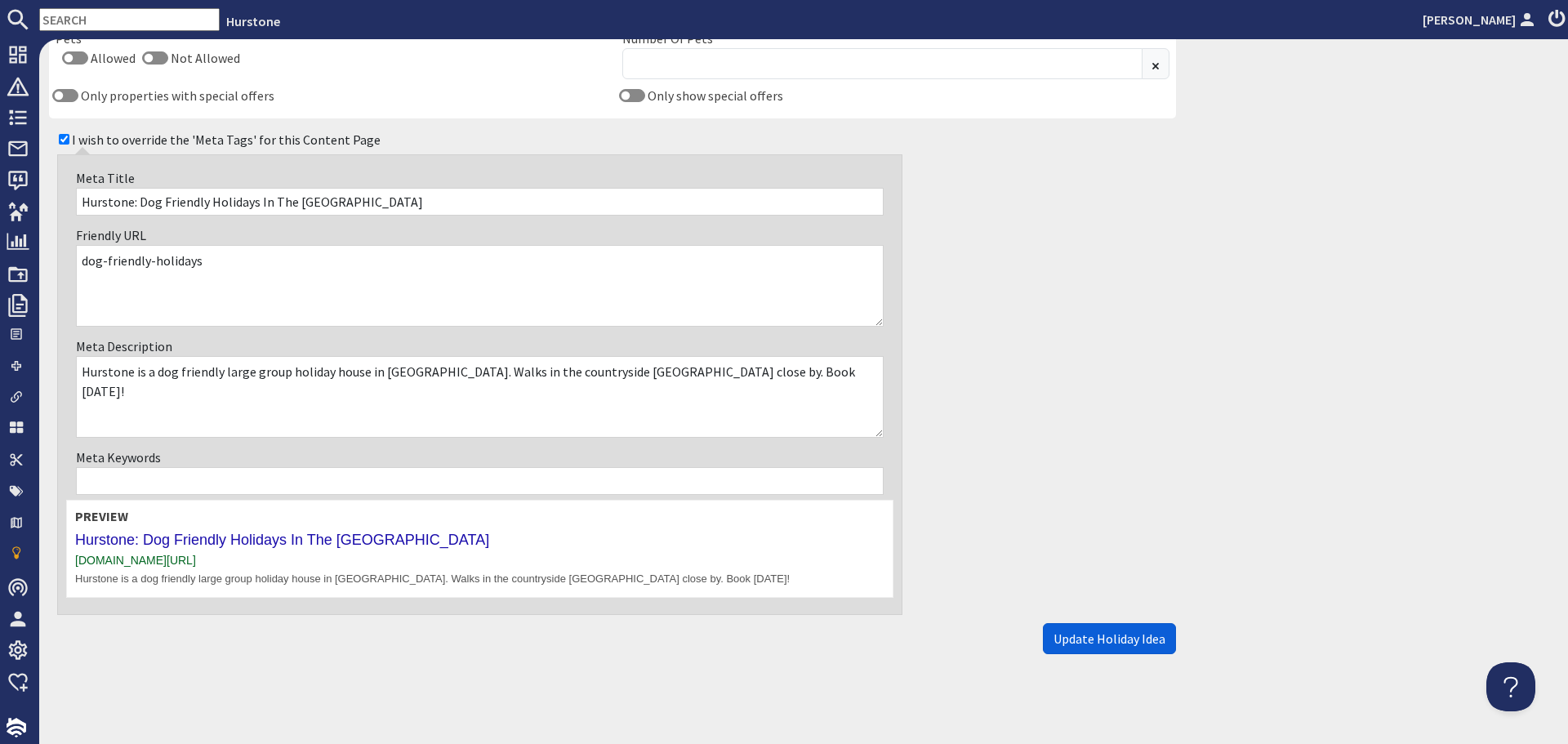
click at [1129, 645] on span "Update Holiday Idea" at bounding box center [1110, 638] width 112 height 17
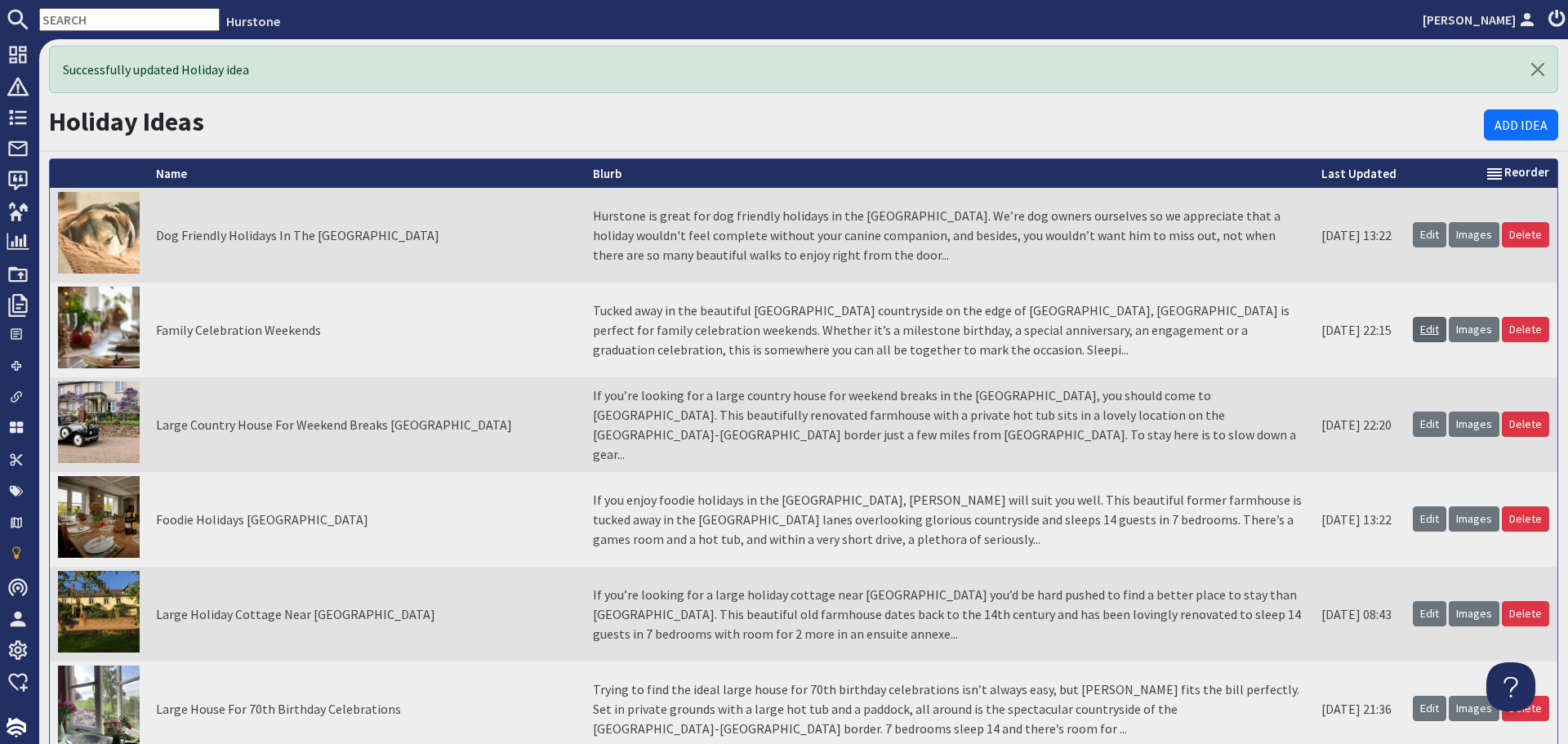
click at [1423, 318] on link "Edit" at bounding box center [1429, 329] width 33 height 26
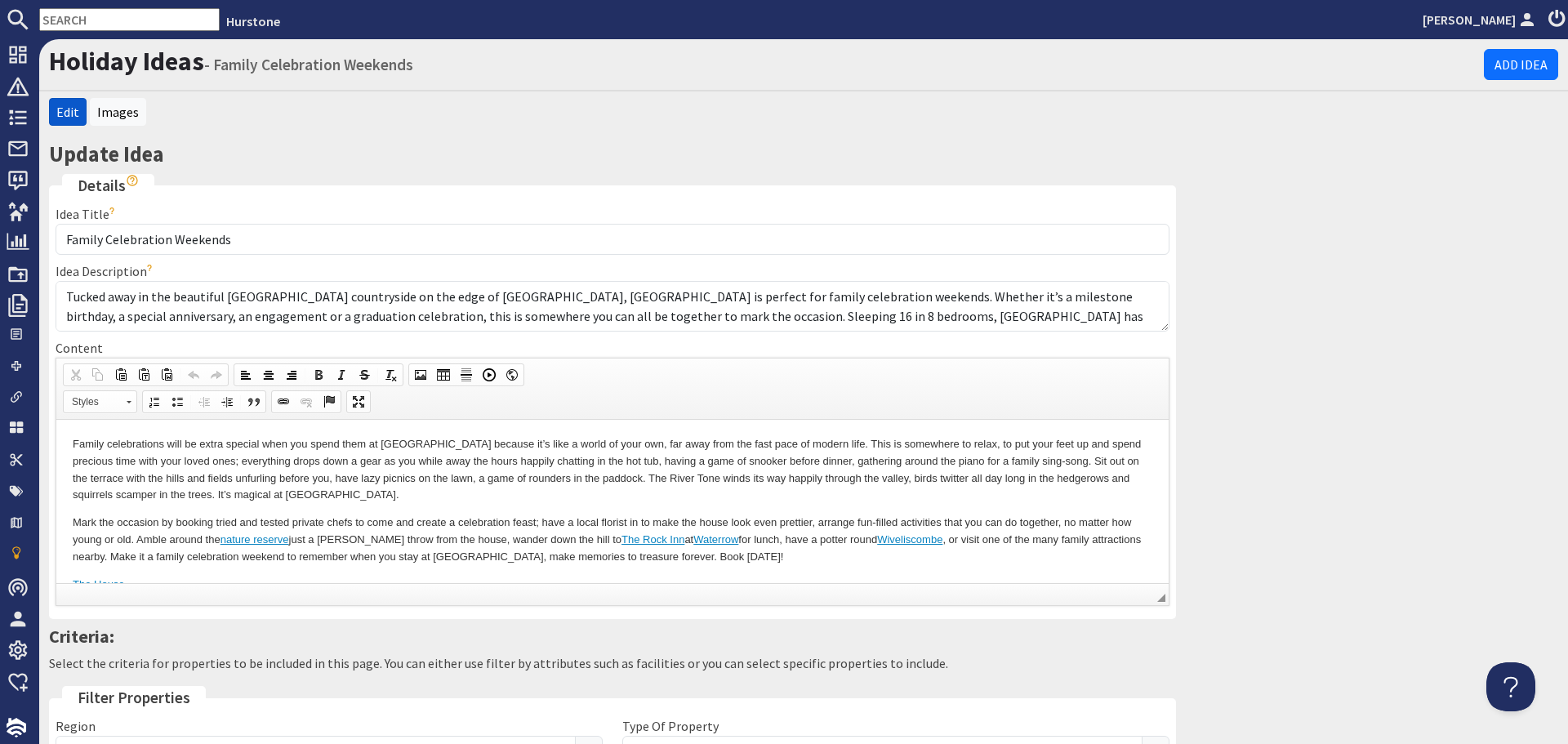
click at [325, 562] on p "Mark the occasion by booking tried and tested private chefs to come and create …" at bounding box center [612, 540] width 1079 height 51
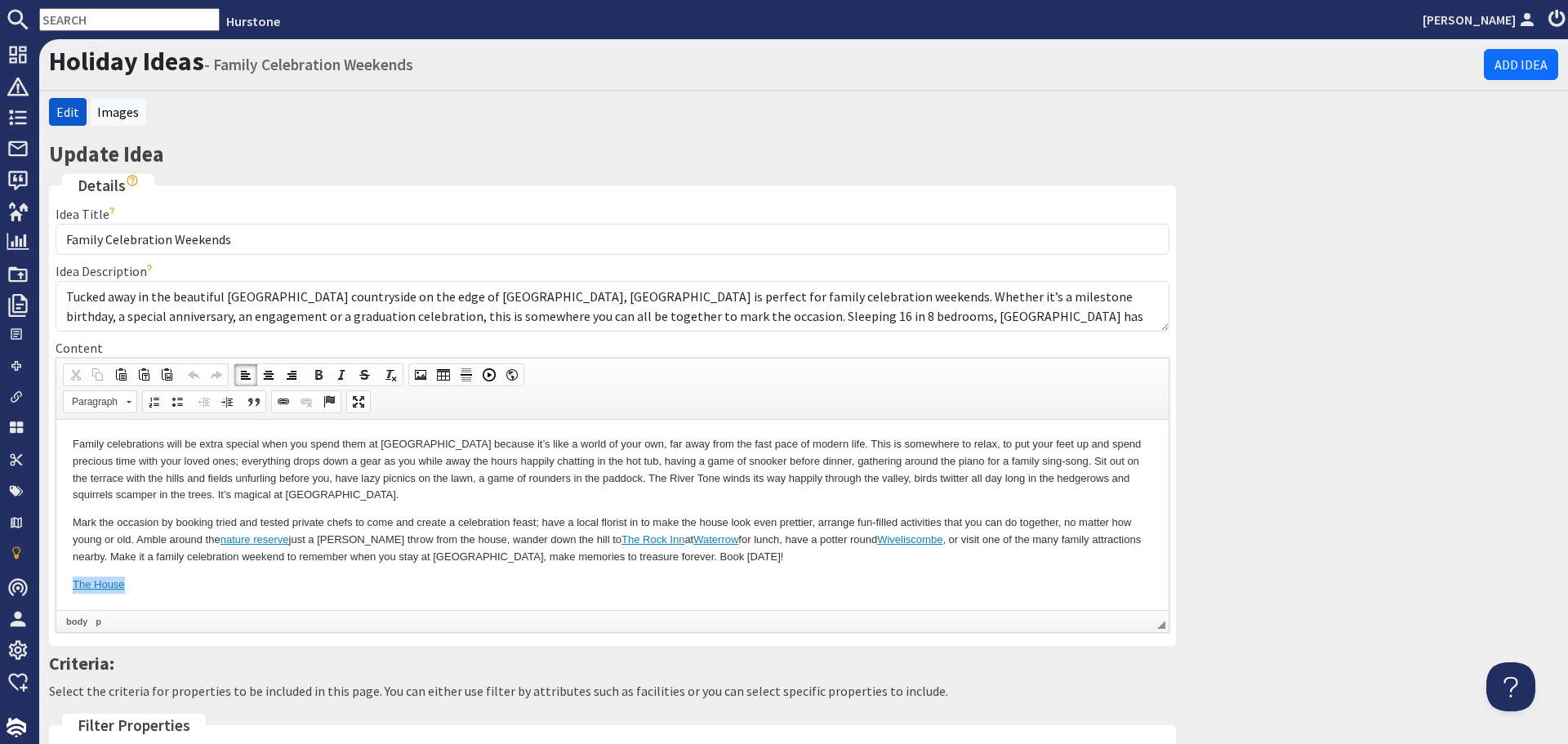
drag, startPoint x: 196, startPoint y: 583, endPoint x: 75, endPoint y: 587, distance: 121.1
click at [75, 587] on p "The House" at bounding box center [612, 584] width 1079 height 17
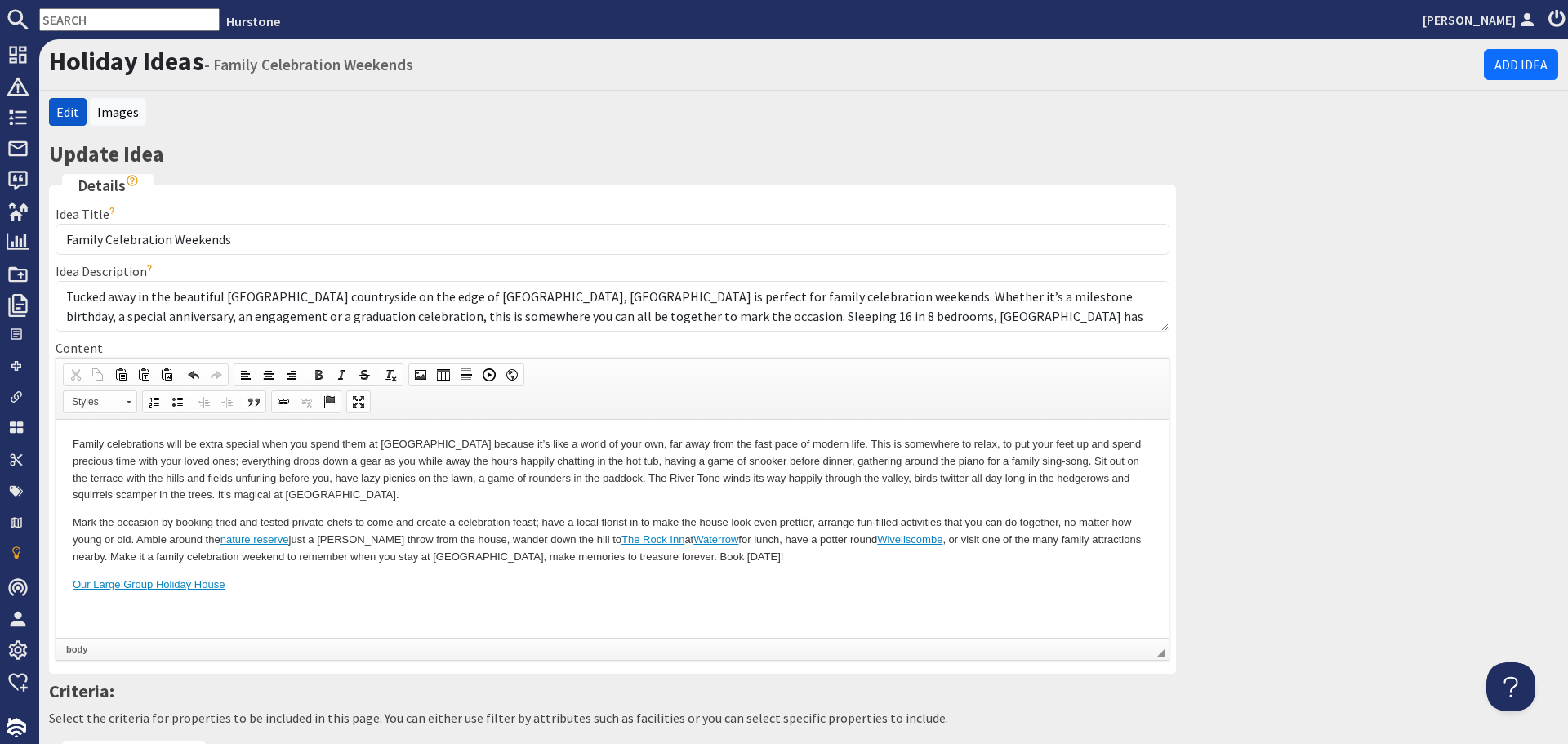
click at [138, 622] on html "Family celebrations will be extra special when you spend them at Hurstone becau…" at bounding box center [612, 527] width 1113 height 217
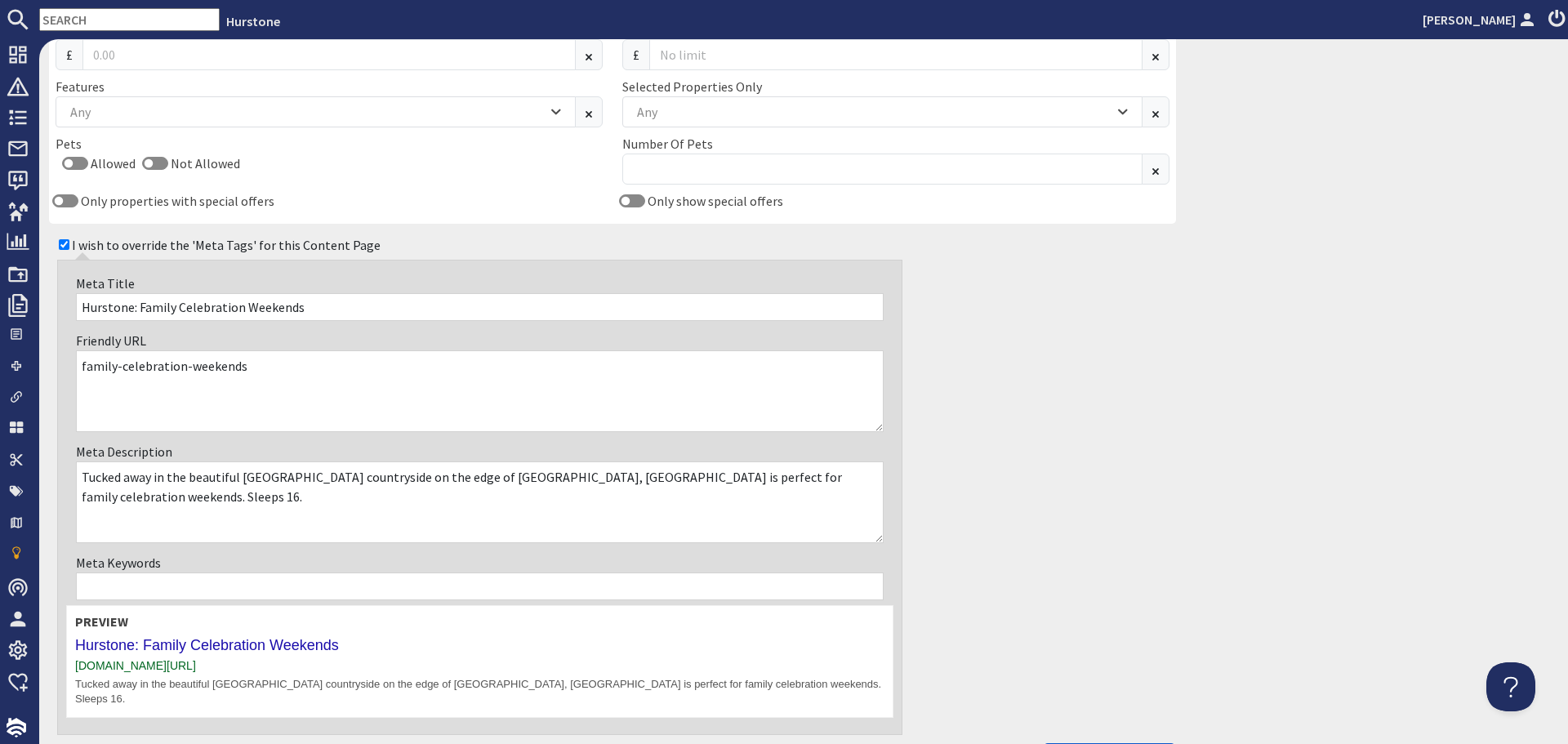
scroll to position [1061, 0]
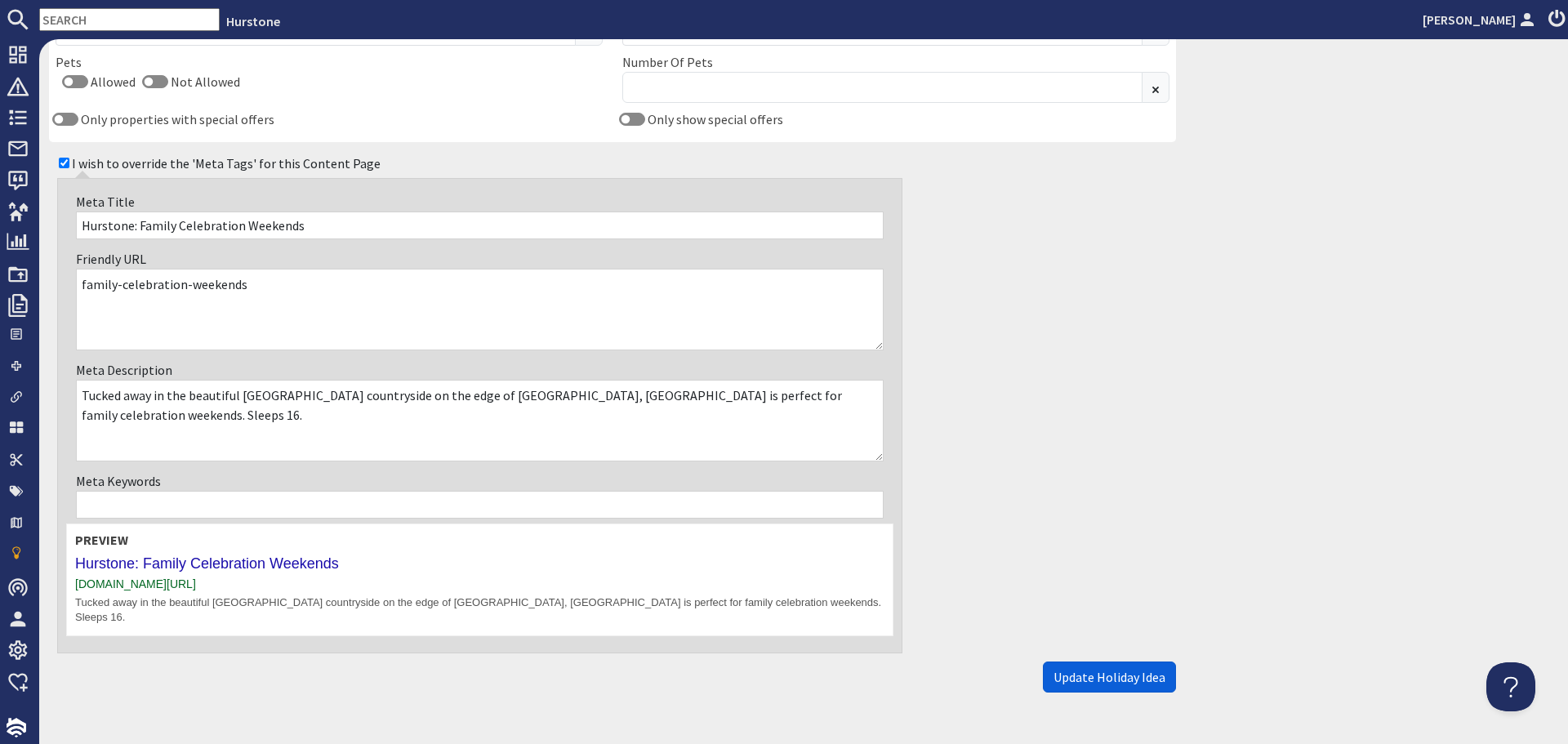
click at [1114, 668] on span "Update Holiday Idea" at bounding box center [1110, 676] width 112 height 17
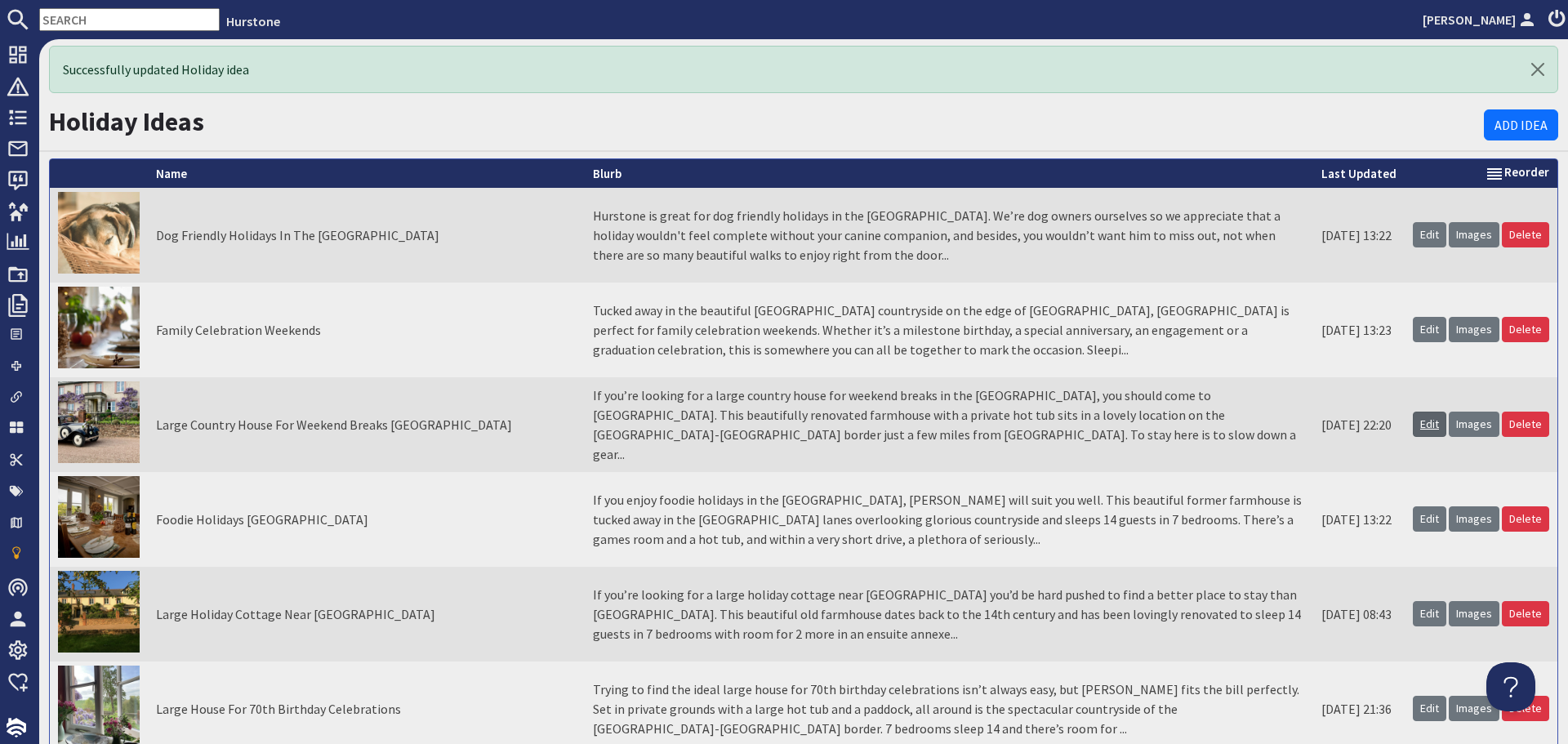
click at [1420, 428] on link "Edit" at bounding box center [1429, 425] width 33 height 26
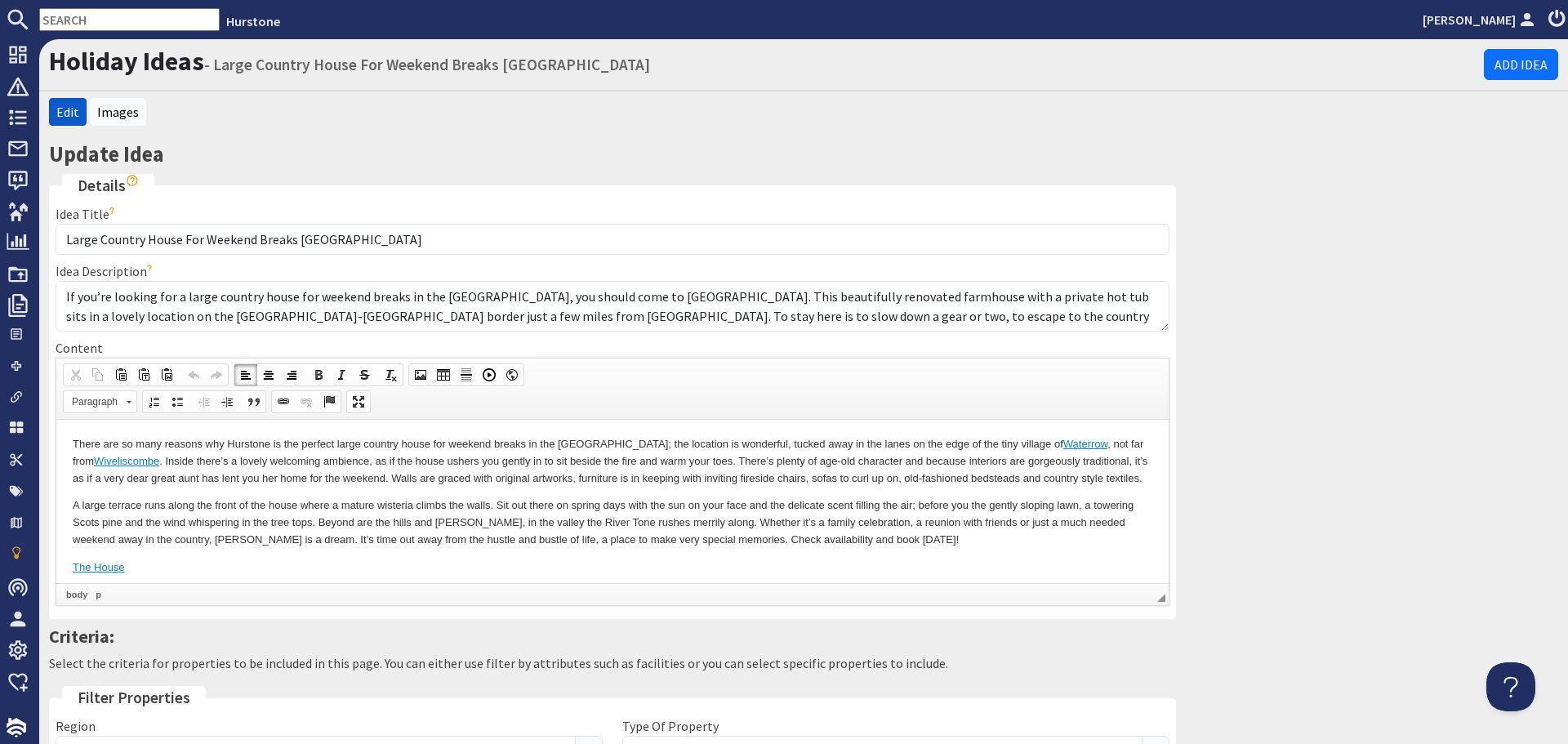
click at [493, 544] on p "A large terrace runs along the front of the house where a mature wisteria climb…" at bounding box center [612, 522] width 1079 height 51
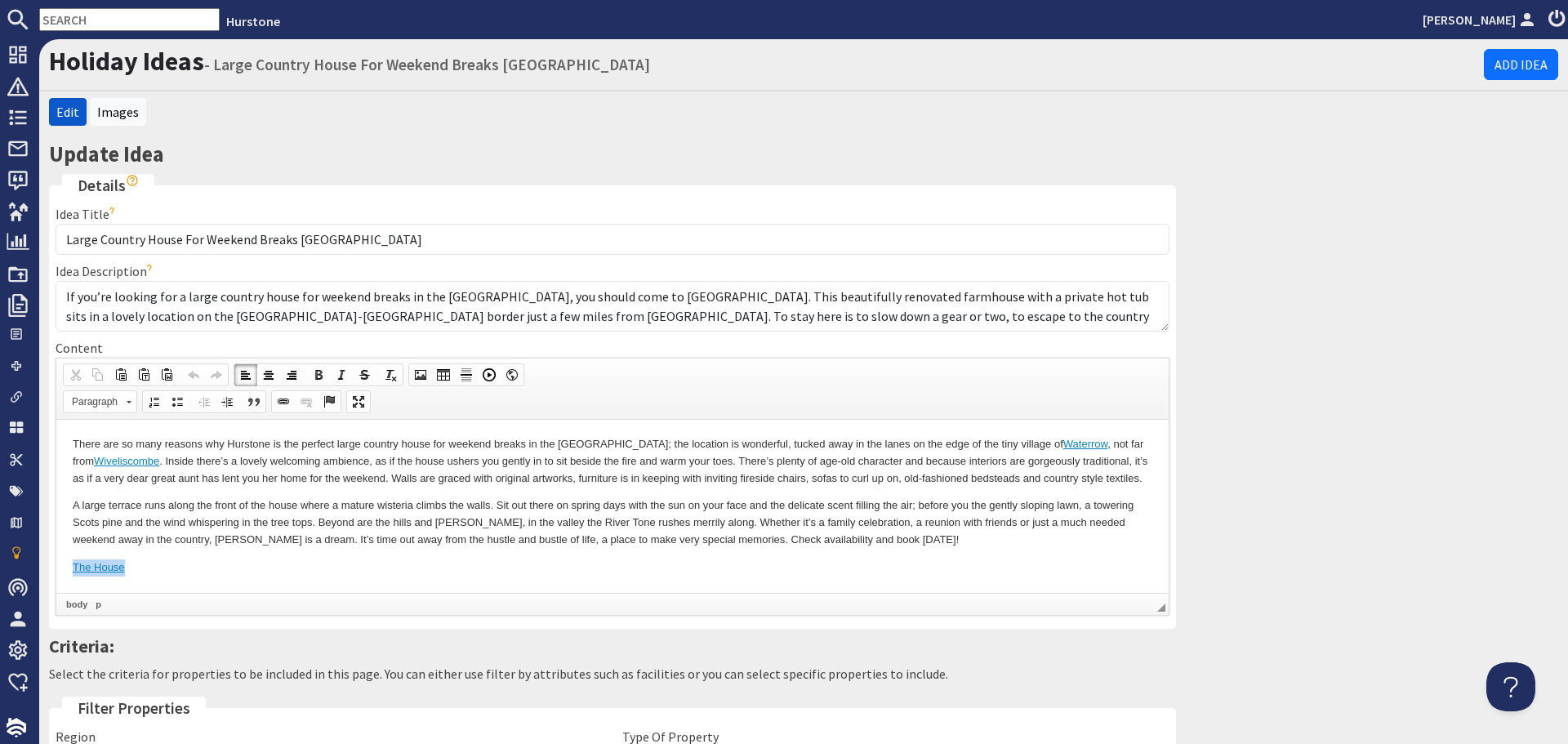
drag, startPoint x: 159, startPoint y: 570, endPoint x: 9, endPoint y: 559, distance: 150.4
click at [56, 559] on html "There are so many reasons why Hurstone is the perfect large country house for w…" at bounding box center [612, 505] width 1113 height 173
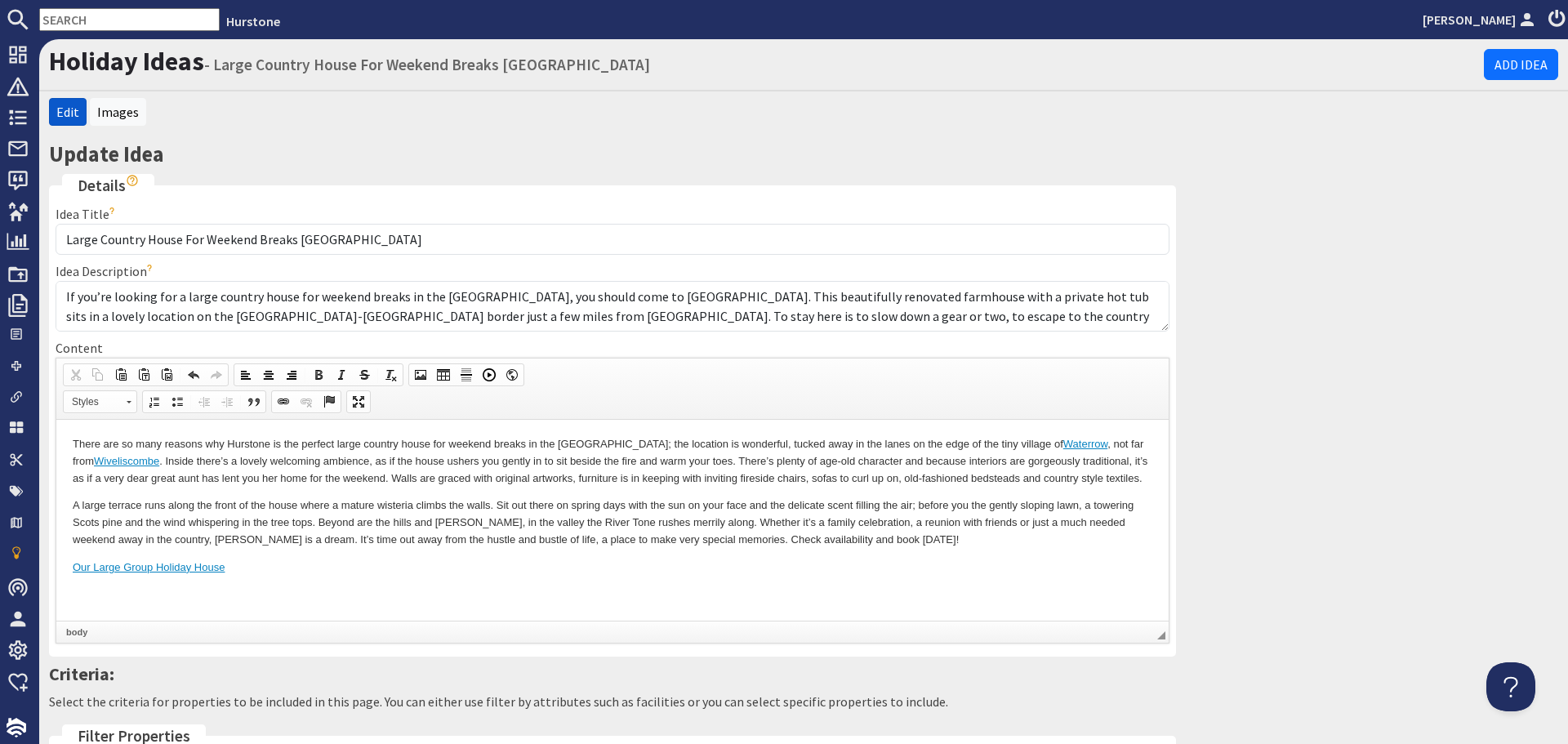
click at [102, 612] on html "There are so many reasons why Hurstone is the perfect large country house for w…" at bounding box center [612, 519] width 1113 height 200
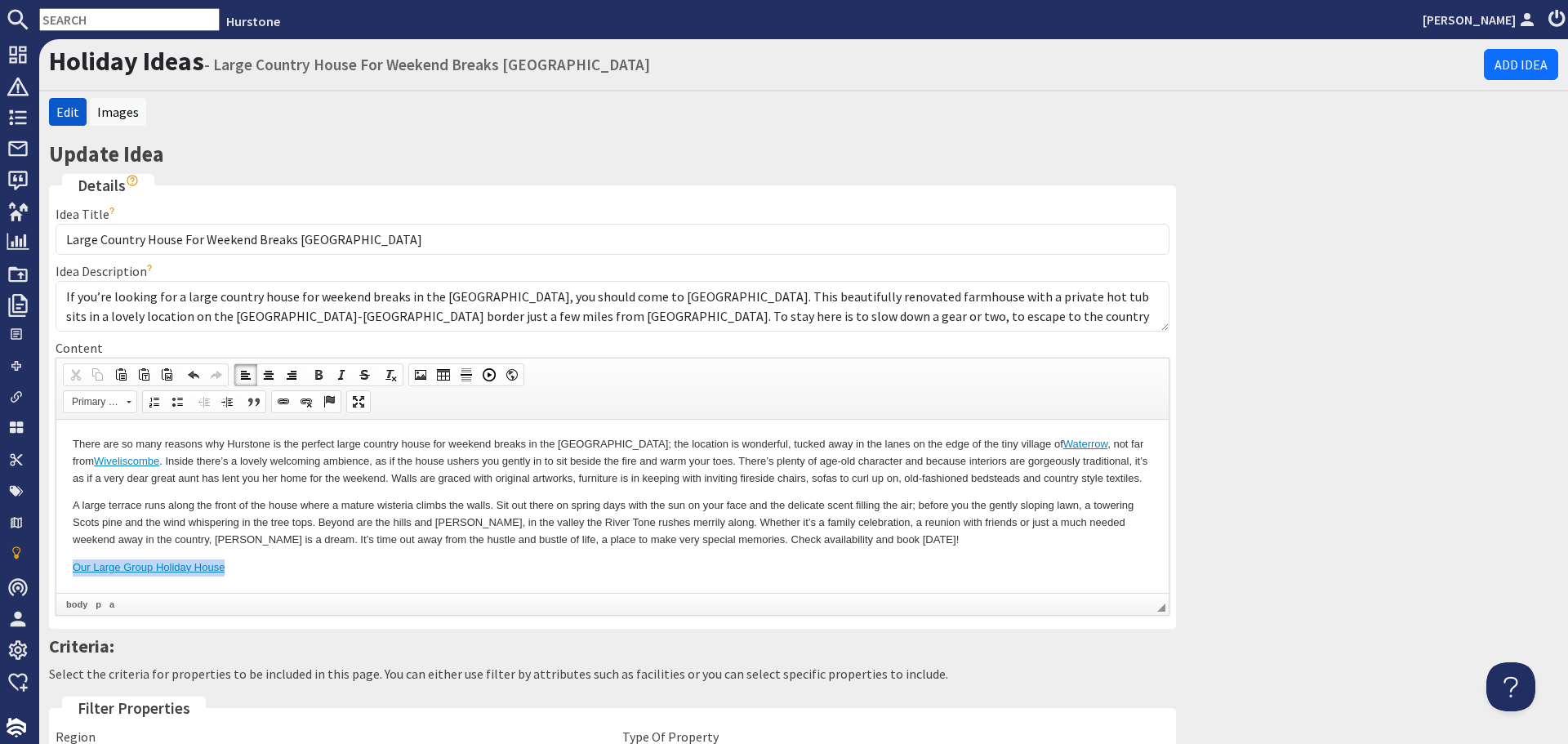
drag, startPoint x: 69, startPoint y: 567, endPoint x: 237, endPoint y: 572, distance: 168.1
click at [237, 572] on html "There are so many reasons why Hurstone is the perfect large country house for w…" at bounding box center [612, 505] width 1113 height 173
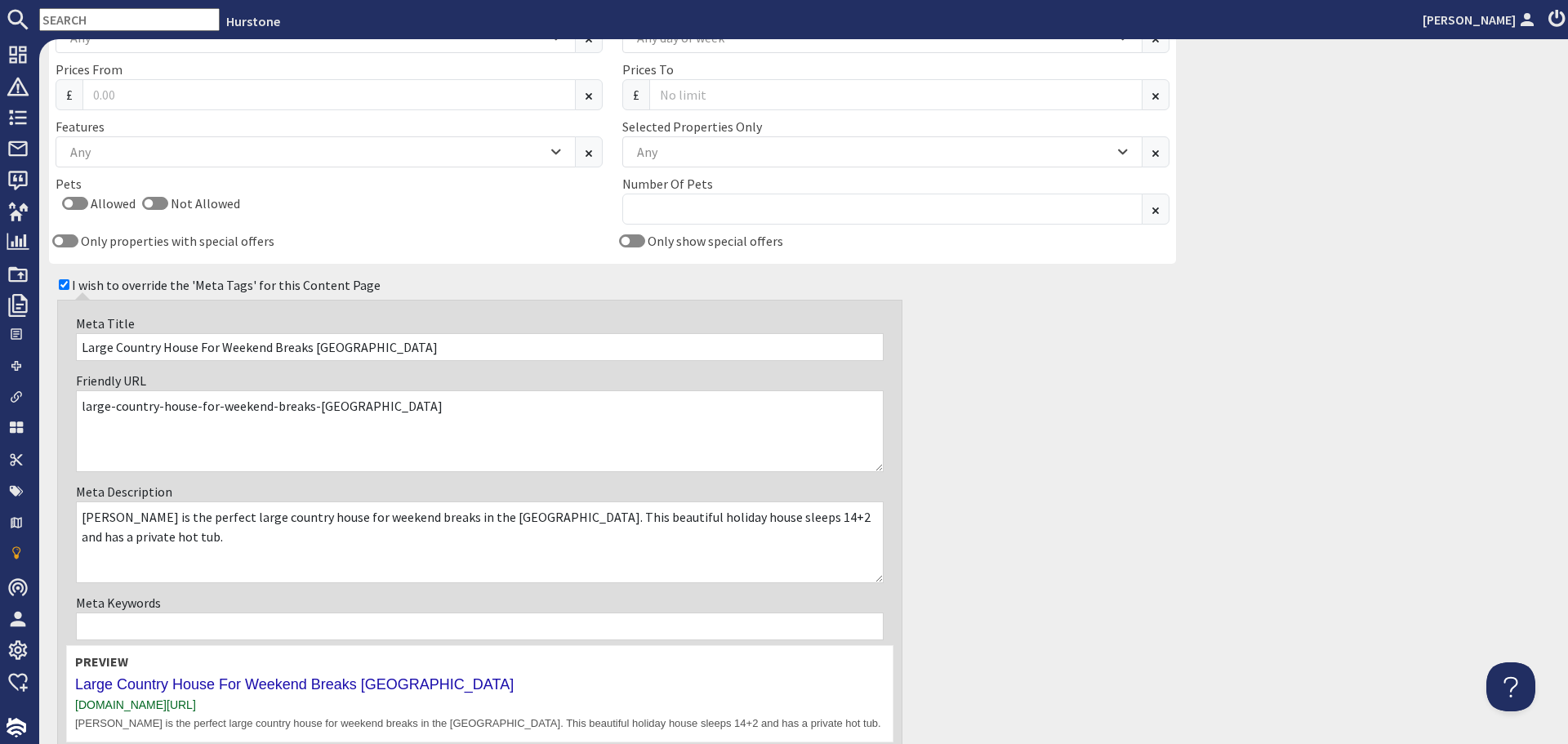
scroll to position [1068, 0]
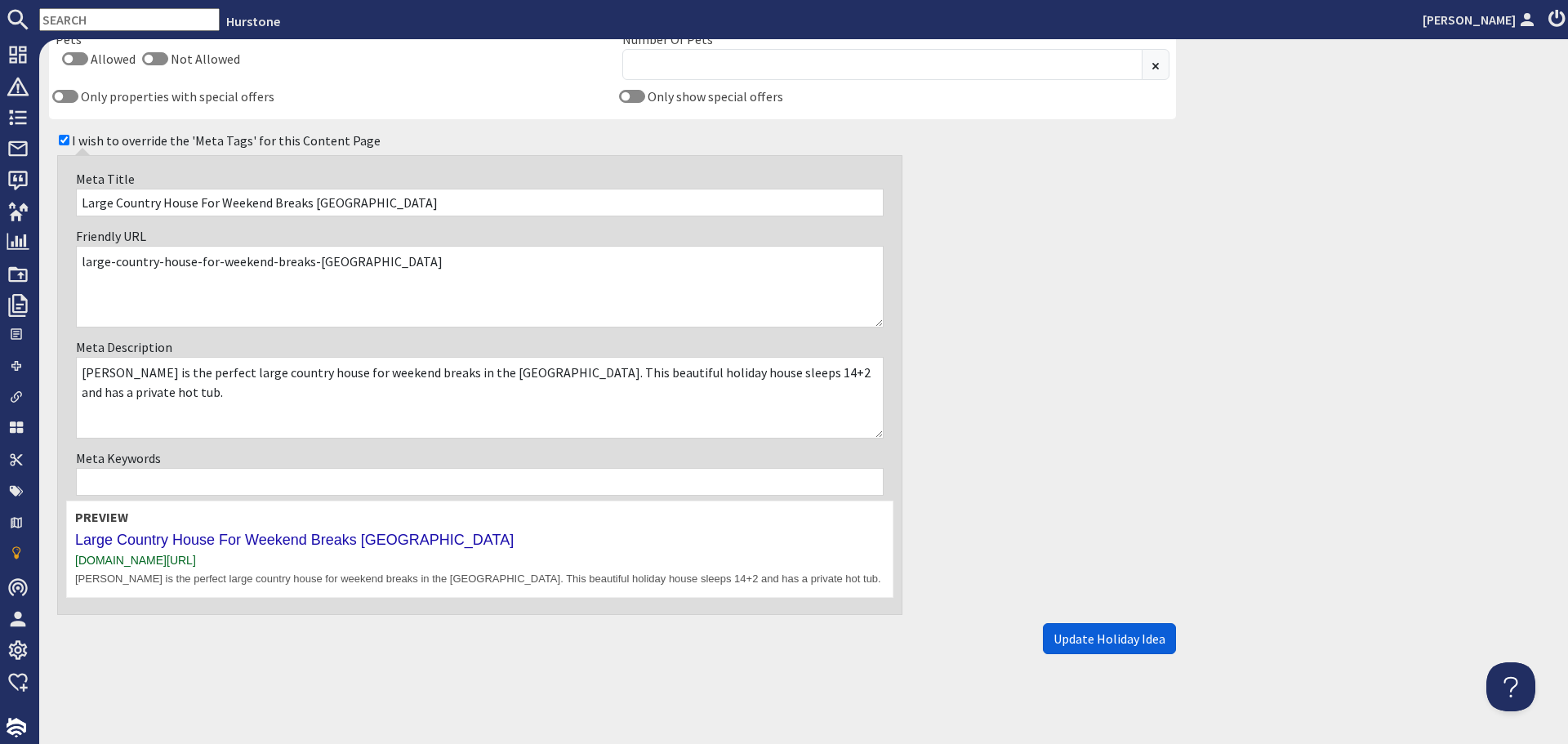
click at [1127, 646] on span "Update Holiday Idea" at bounding box center [1110, 638] width 112 height 17
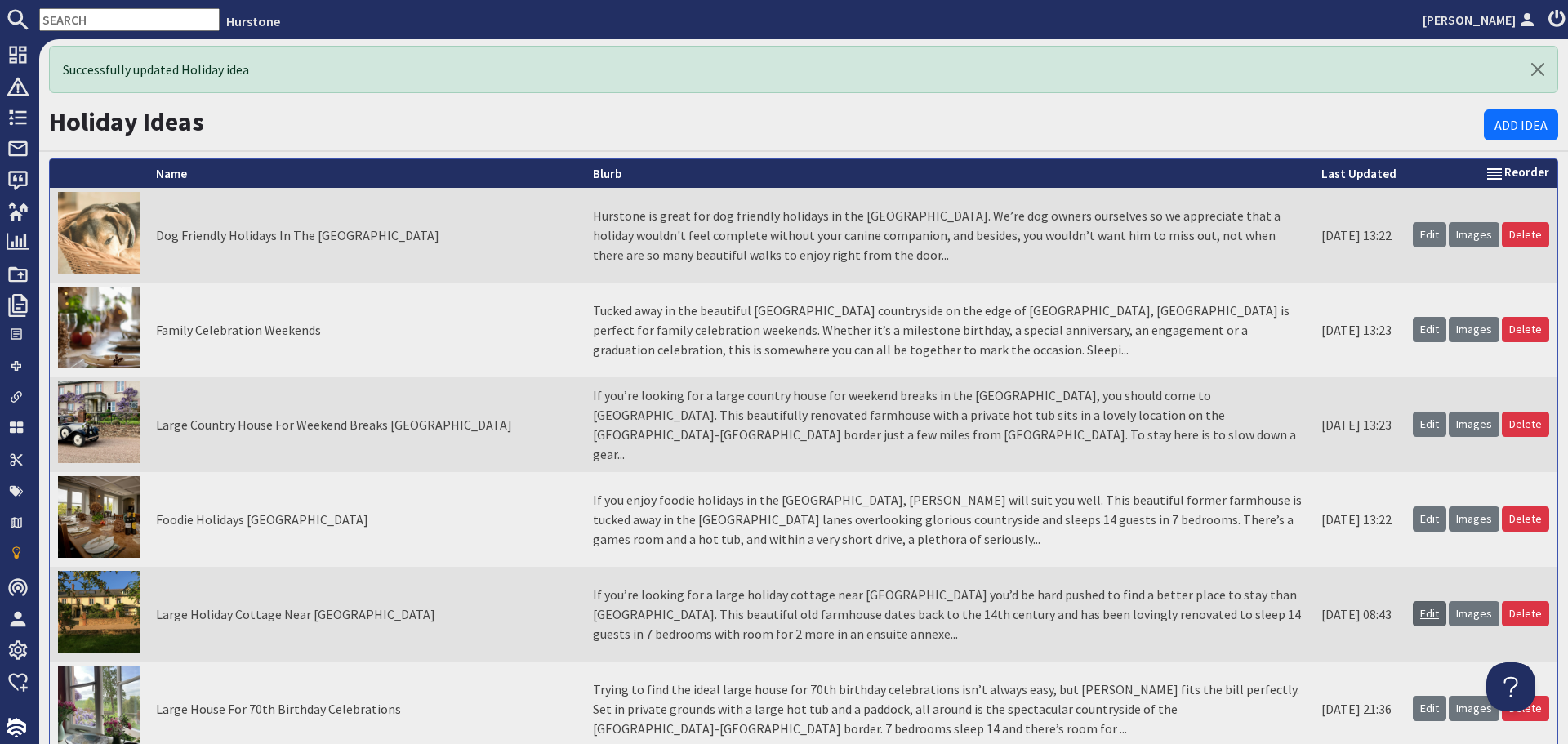
click at [1419, 605] on link "Edit" at bounding box center [1429, 613] width 33 height 26
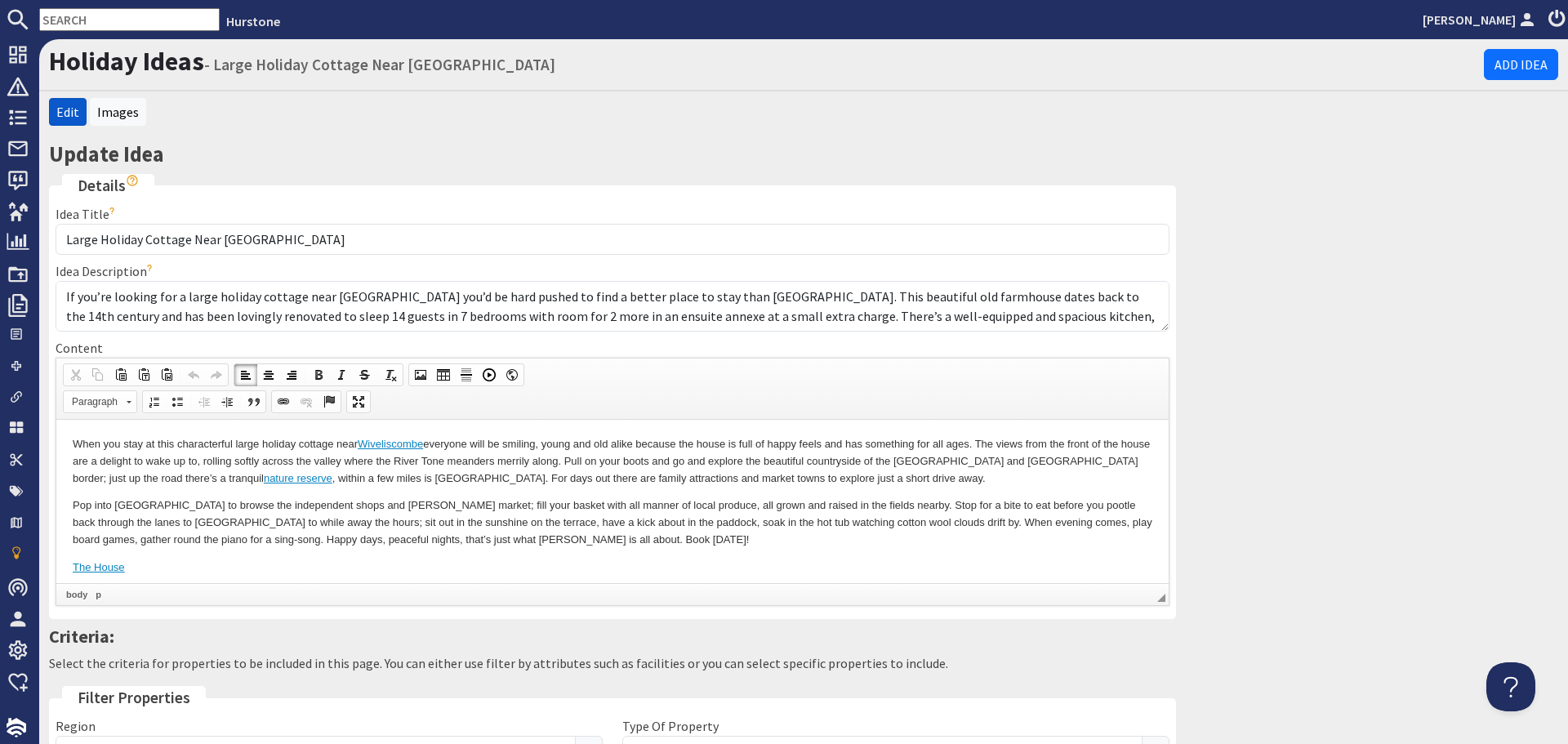
click at [755, 537] on p "Pop into Wiveliscombe to browse the independent shops and farmer’s market; fill…" at bounding box center [612, 522] width 1079 height 51
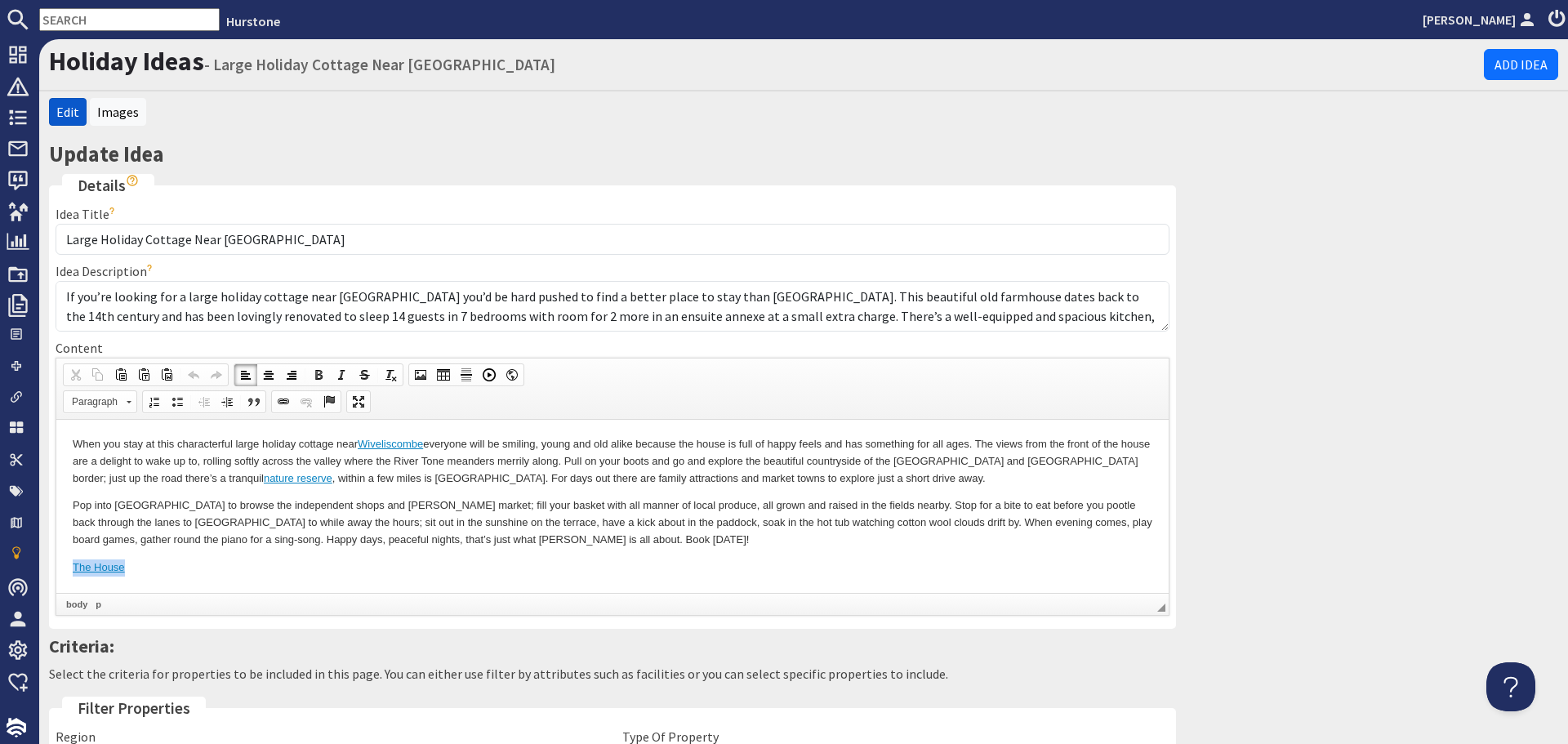
drag, startPoint x: 143, startPoint y: 563, endPoint x: 54, endPoint y: 559, distance: 89.1
click at [56, 559] on html "When you stay at this characterful large holiday cottage near Wiveliscombe ever…" at bounding box center [612, 505] width 1113 height 173
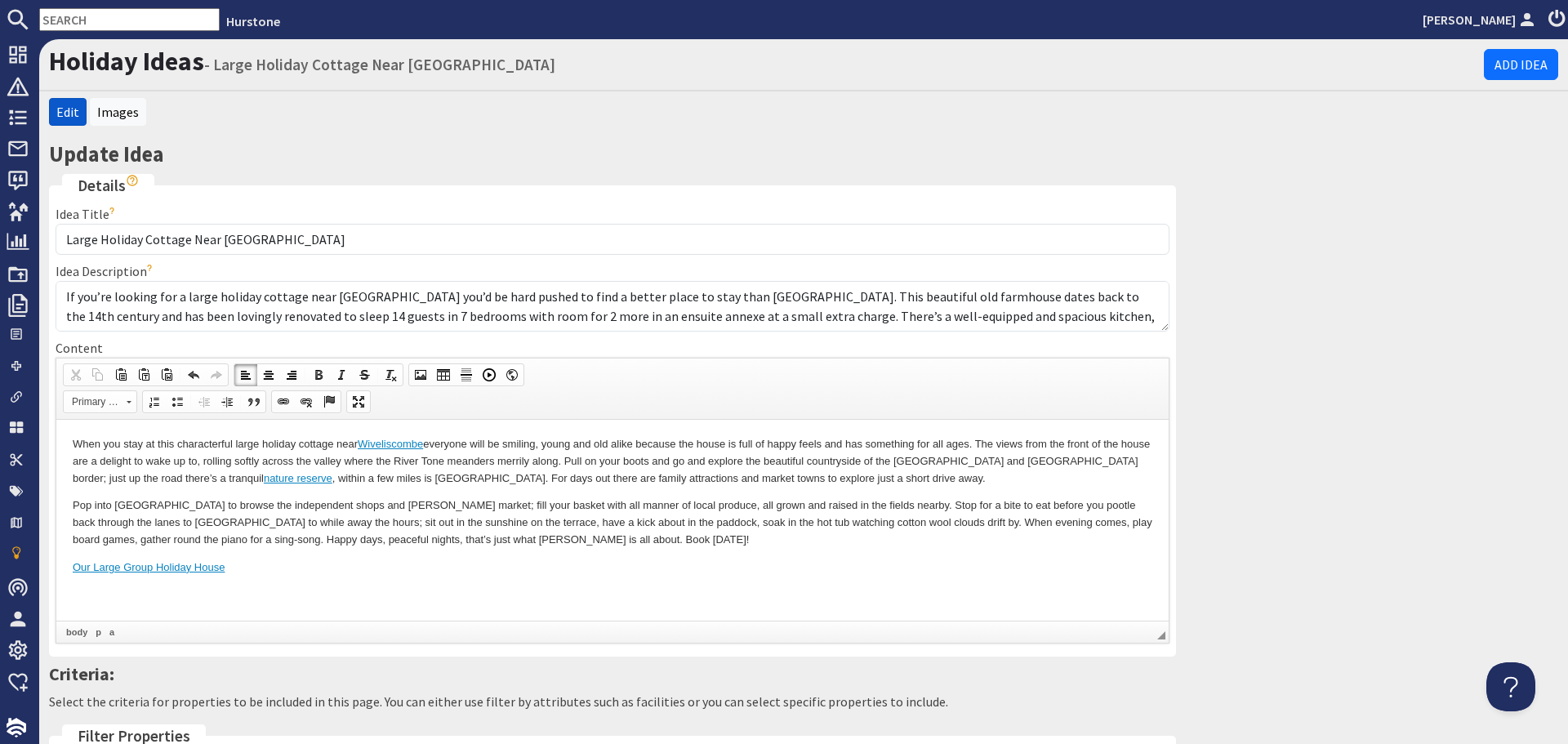
click at [85, 594] on body "When you stay at this characterful large holiday cottage near Wiveliscombe ever…" at bounding box center [612, 519] width 1079 height 167
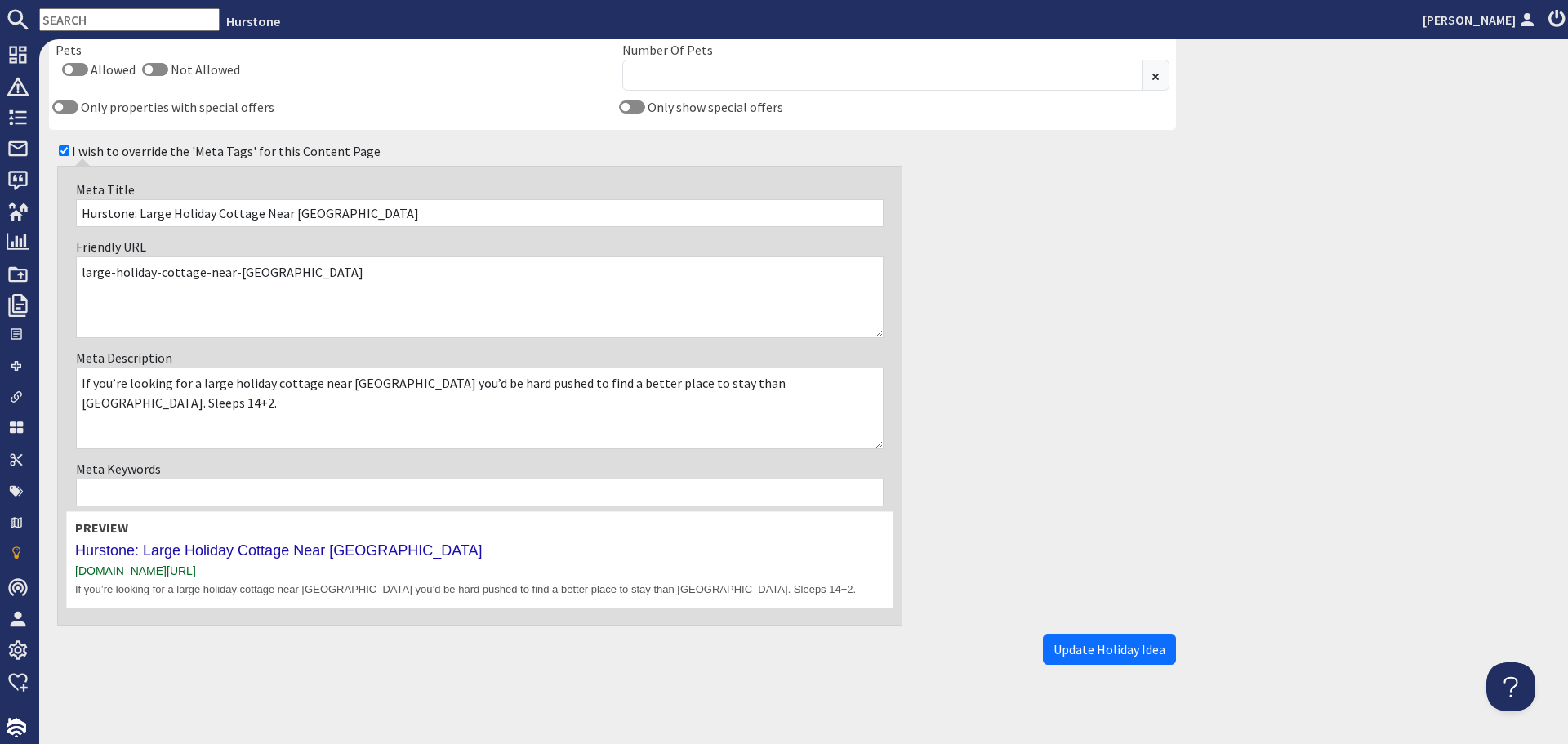
scroll to position [1068, 0]
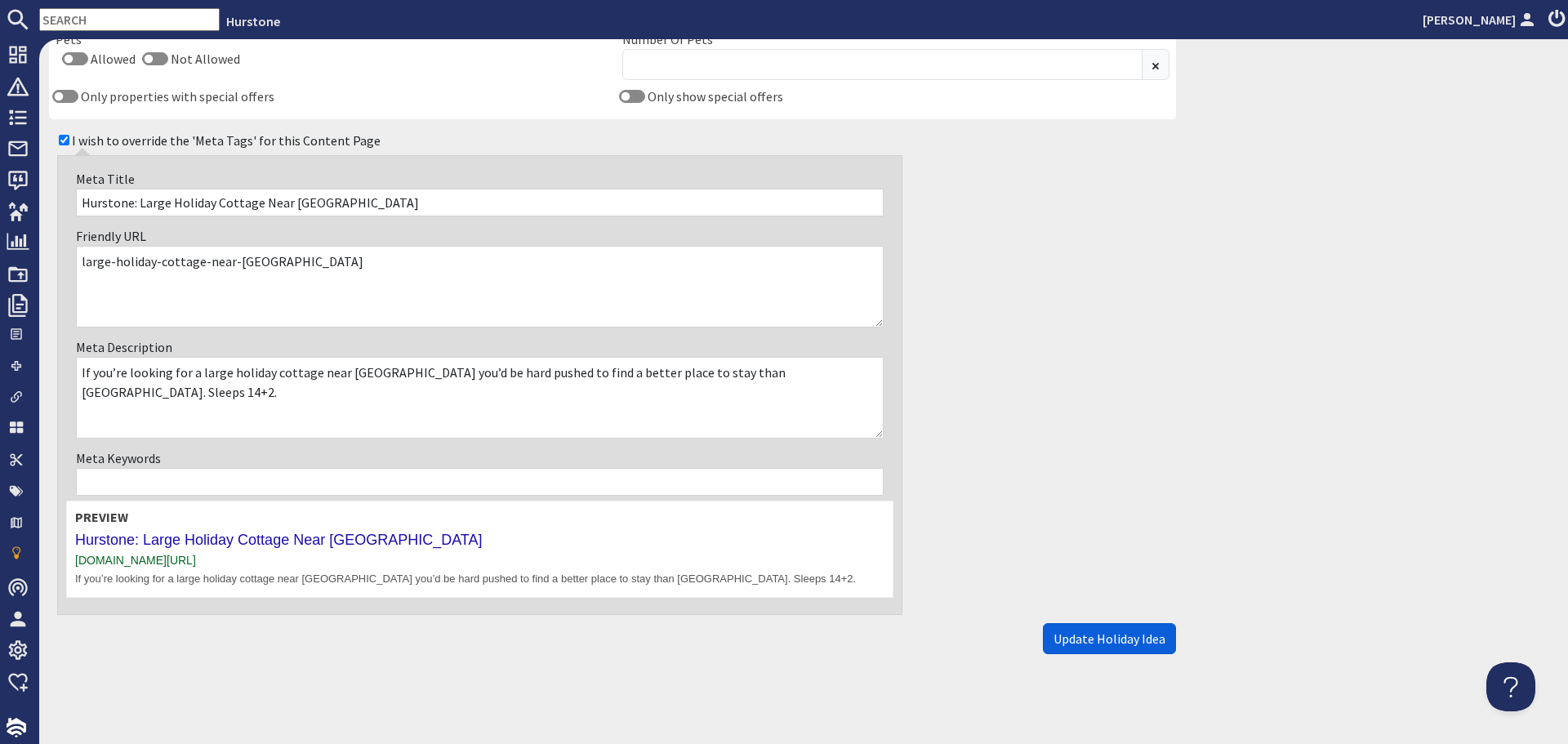
click at [1117, 641] on span "Update Holiday Idea" at bounding box center [1110, 638] width 112 height 17
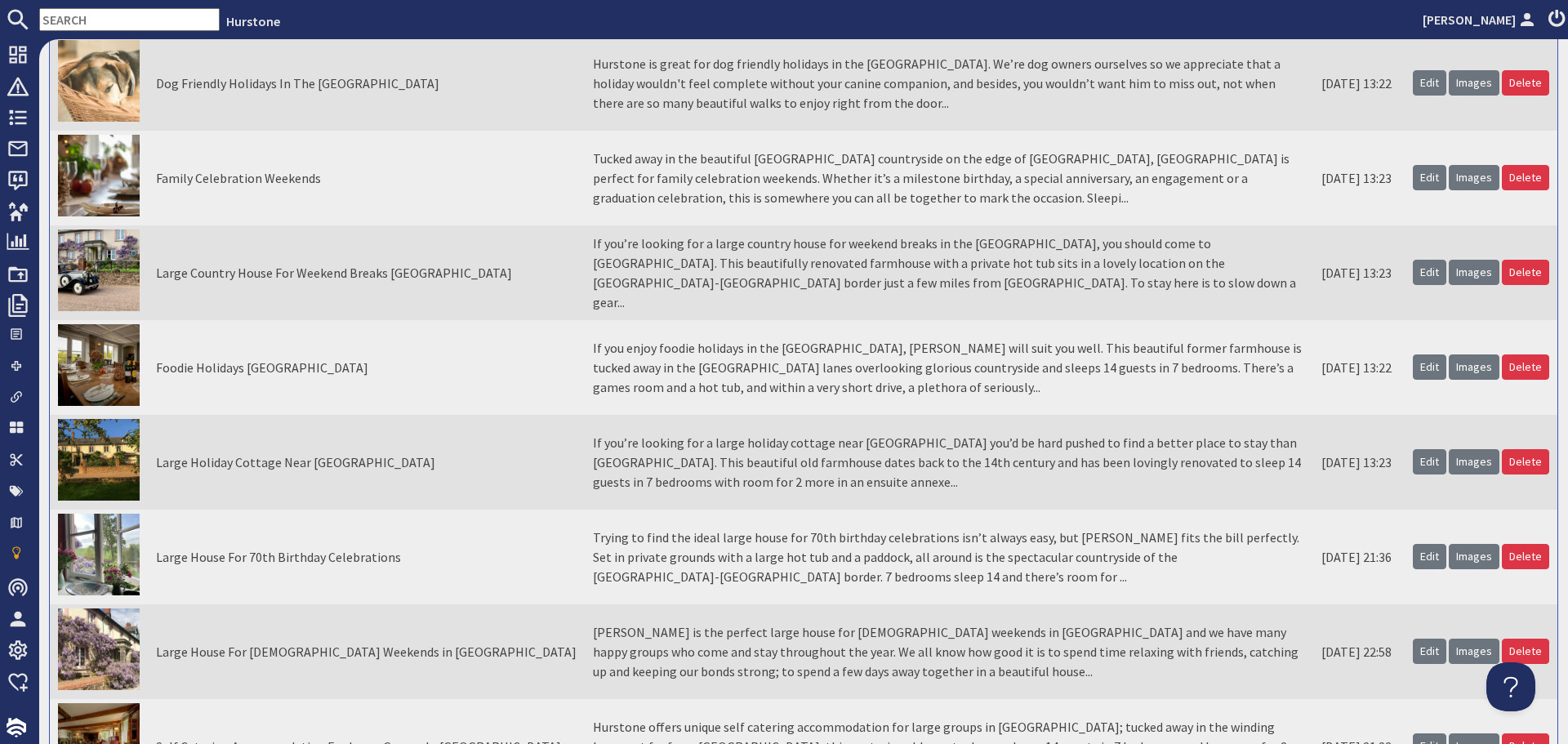
scroll to position [163, 0]
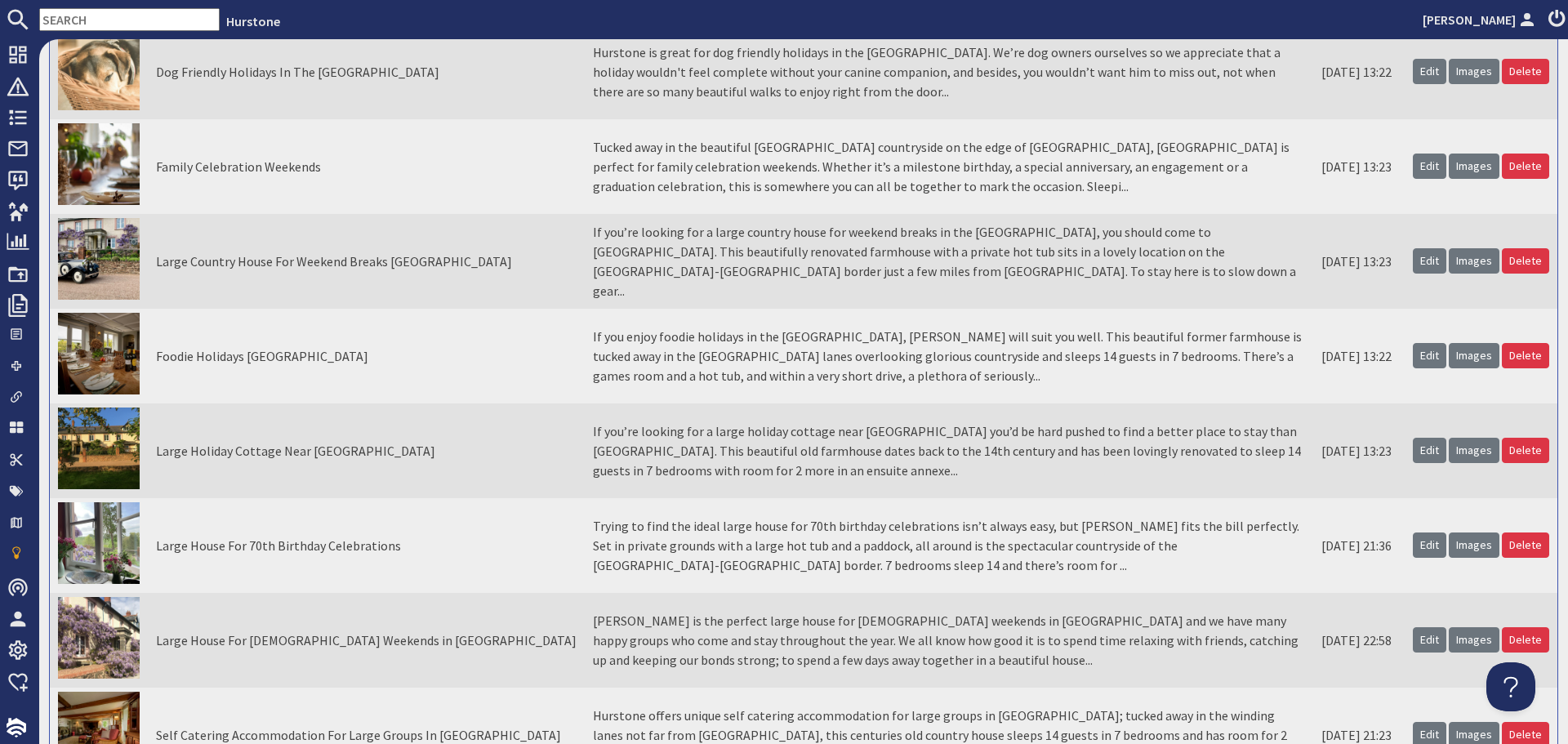
drag, startPoint x: 1418, startPoint y: 452, endPoint x: 1356, endPoint y: 479, distance: 67.6
click at [1418, 452] on link "Edit" at bounding box center [1429, 450] width 33 height 26
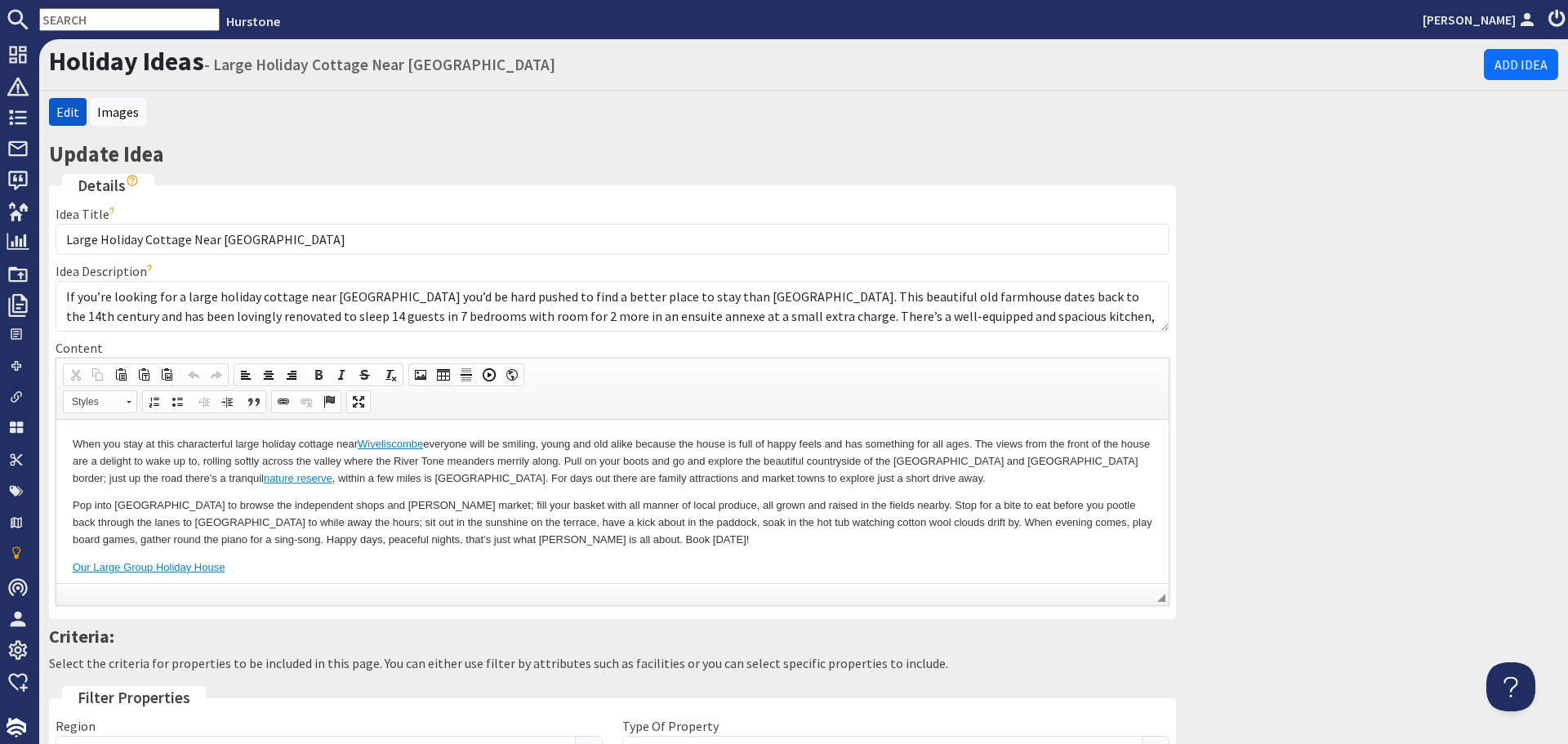
click at [650, 544] on p "Pop into Wiveliscombe to browse the independent shops and farmer’s market; fill…" at bounding box center [612, 522] width 1079 height 51
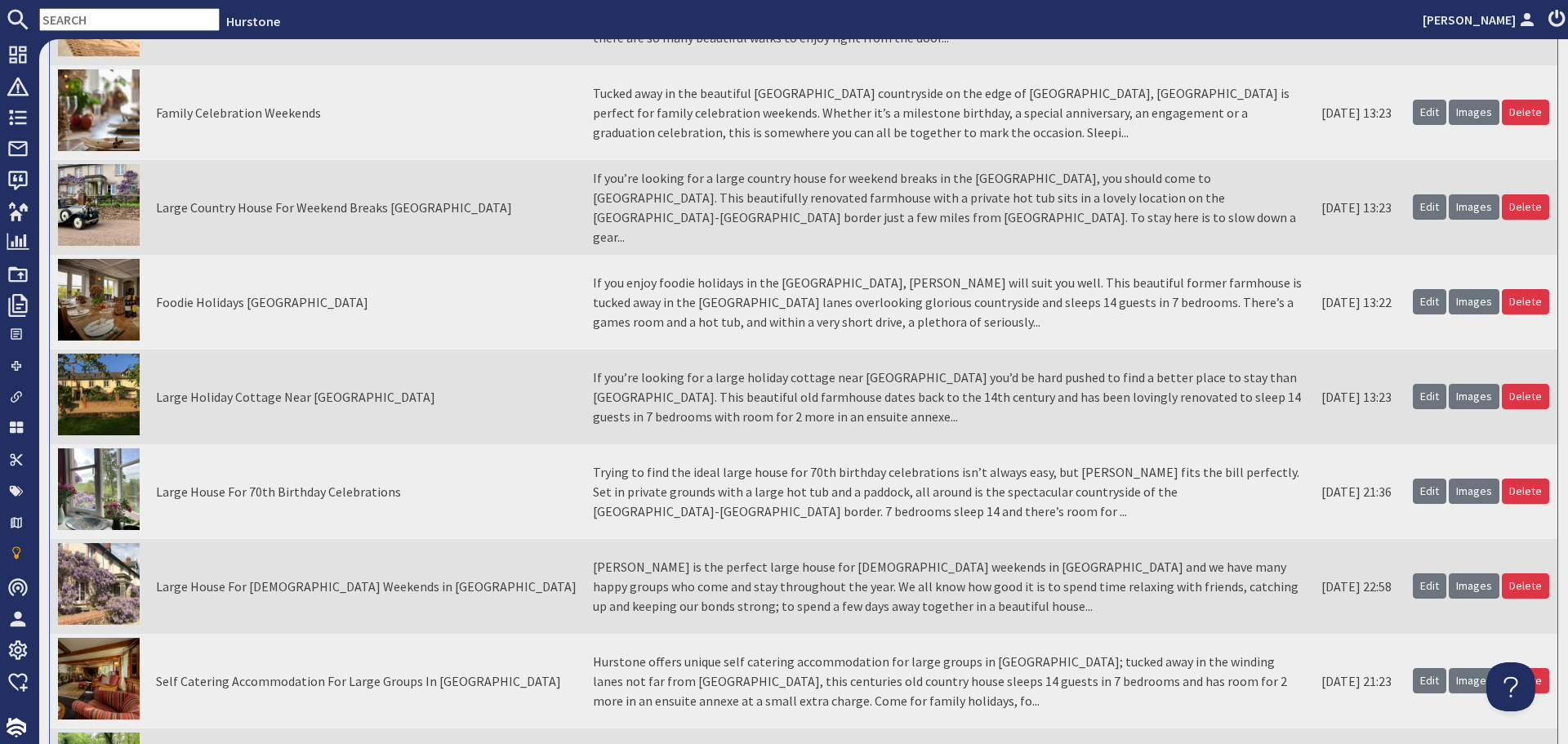
scroll to position [163, 0]
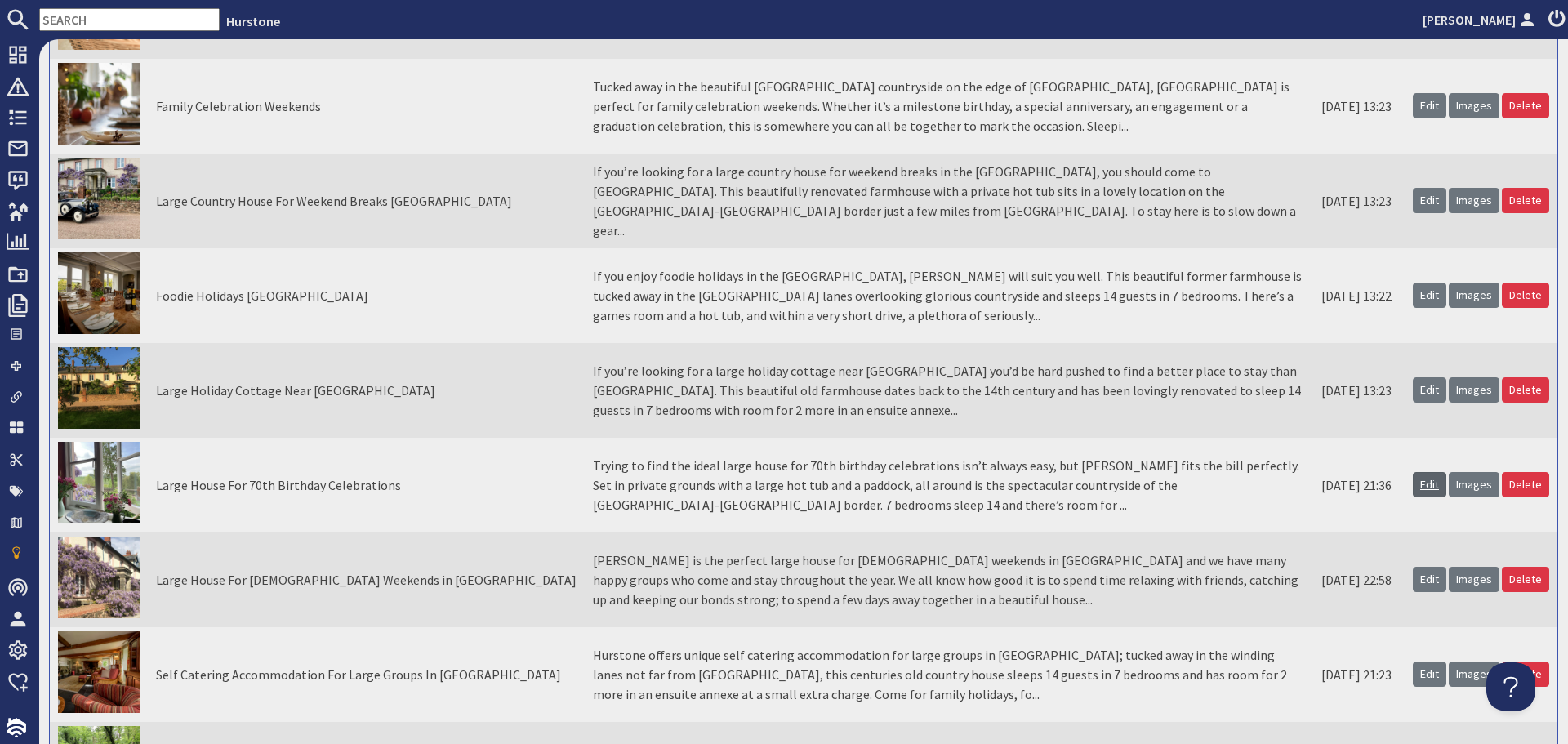
click at [1417, 483] on link "Edit" at bounding box center [1429, 485] width 33 height 26
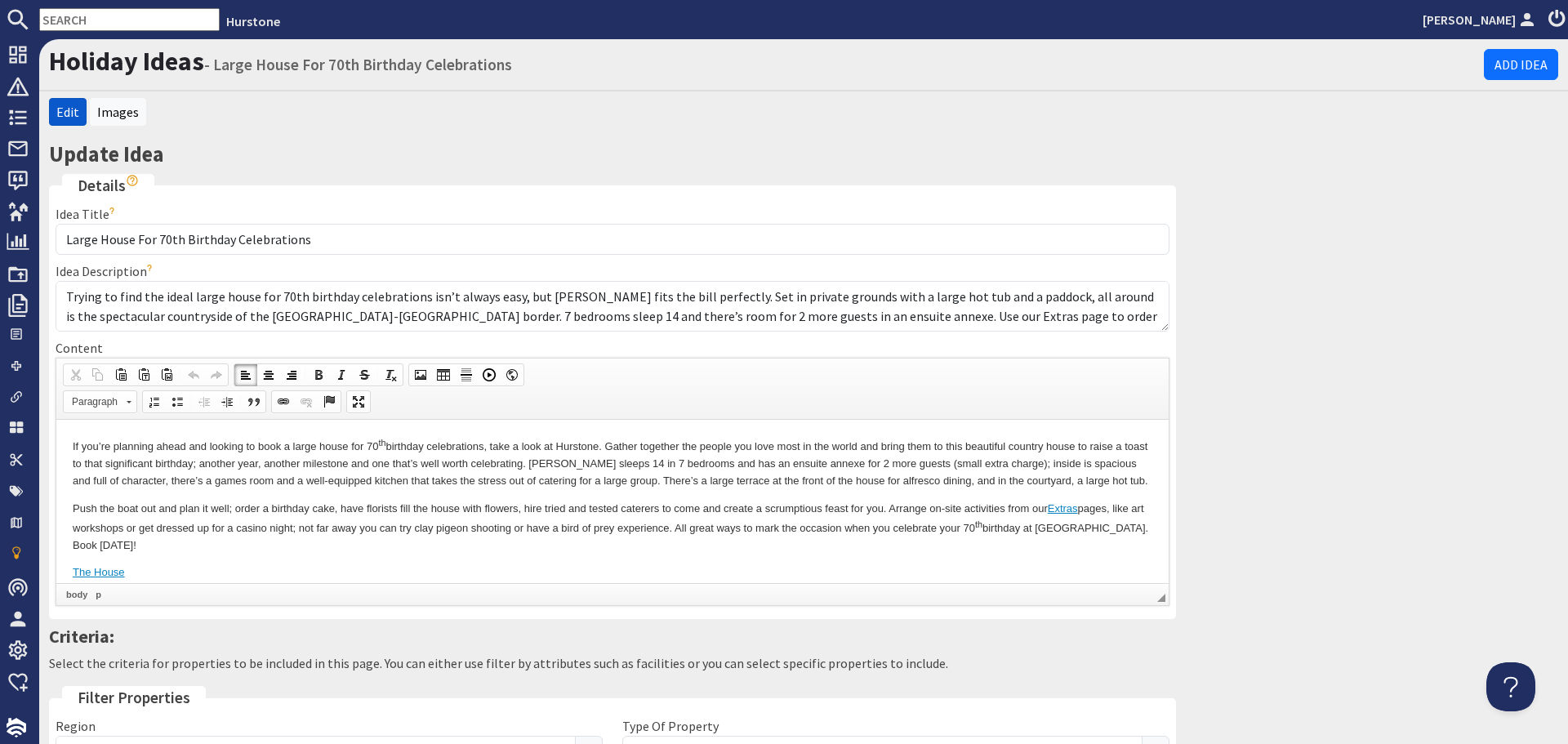
click at [625, 549] on p "Push the boat out and plan it well; order a birthday cake, have florists fill t…" at bounding box center [612, 526] width 1079 height 54
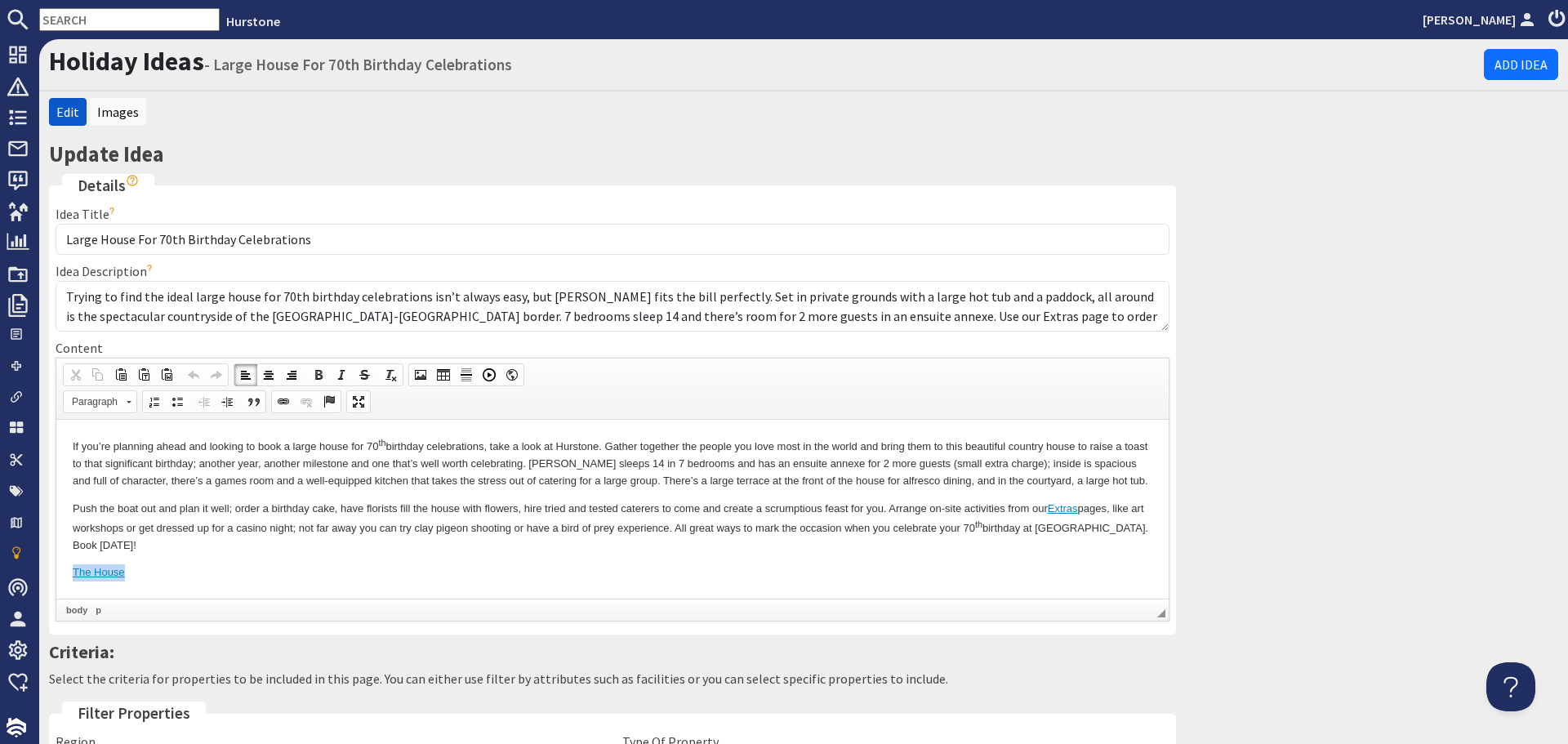
drag, startPoint x: 179, startPoint y: 581, endPoint x: 12, endPoint y: 557, distance: 168.7
click at [56, 557] on html "If you’re planning ahead and looking to book a large house for 70 th birthday c…" at bounding box center [612, 507] width 1113 height 178
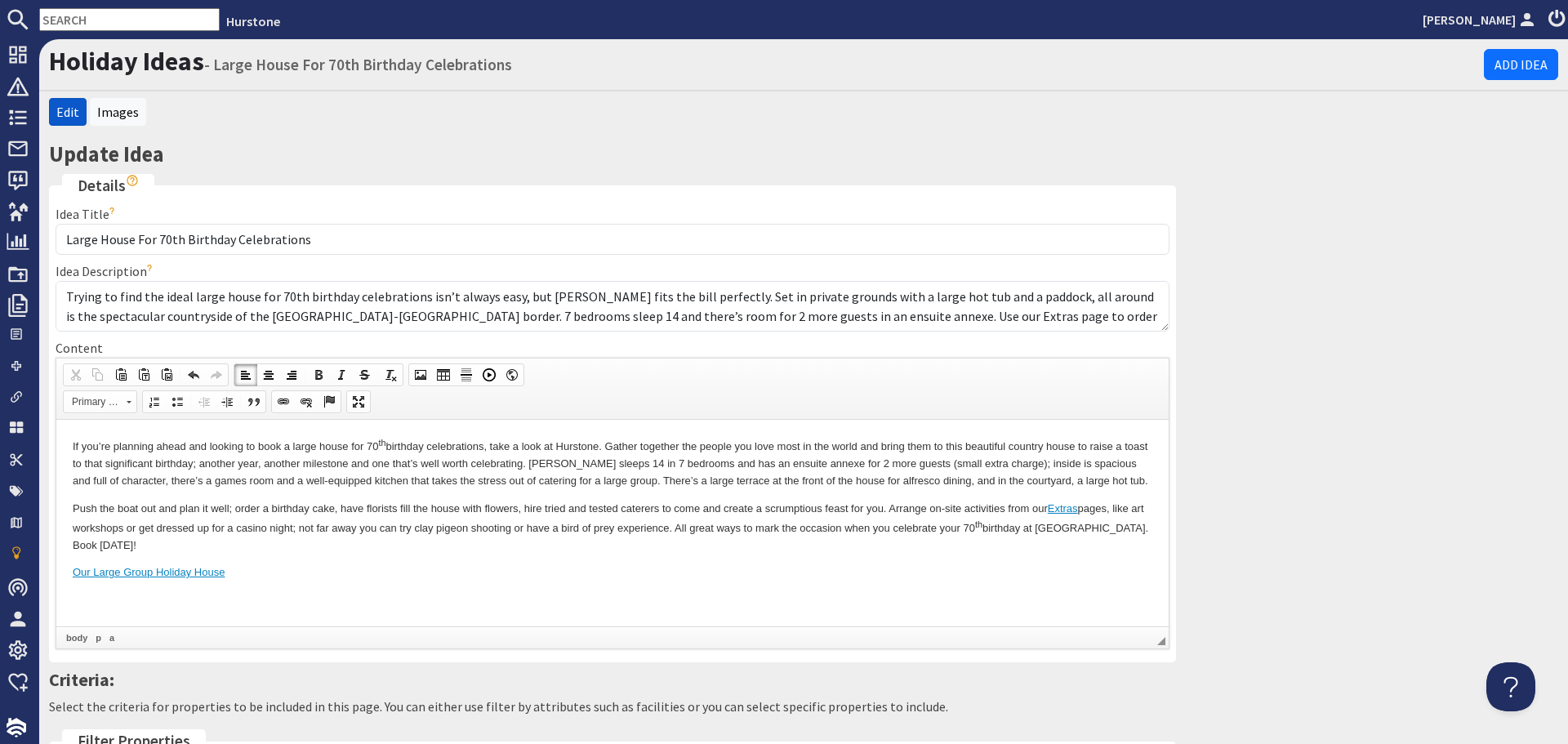
click at [441, 609] on html "If you’re planning ahead and looking to book a large house for 70 th birthday c…" at bounding box center [612, 521] width 1113 height 205
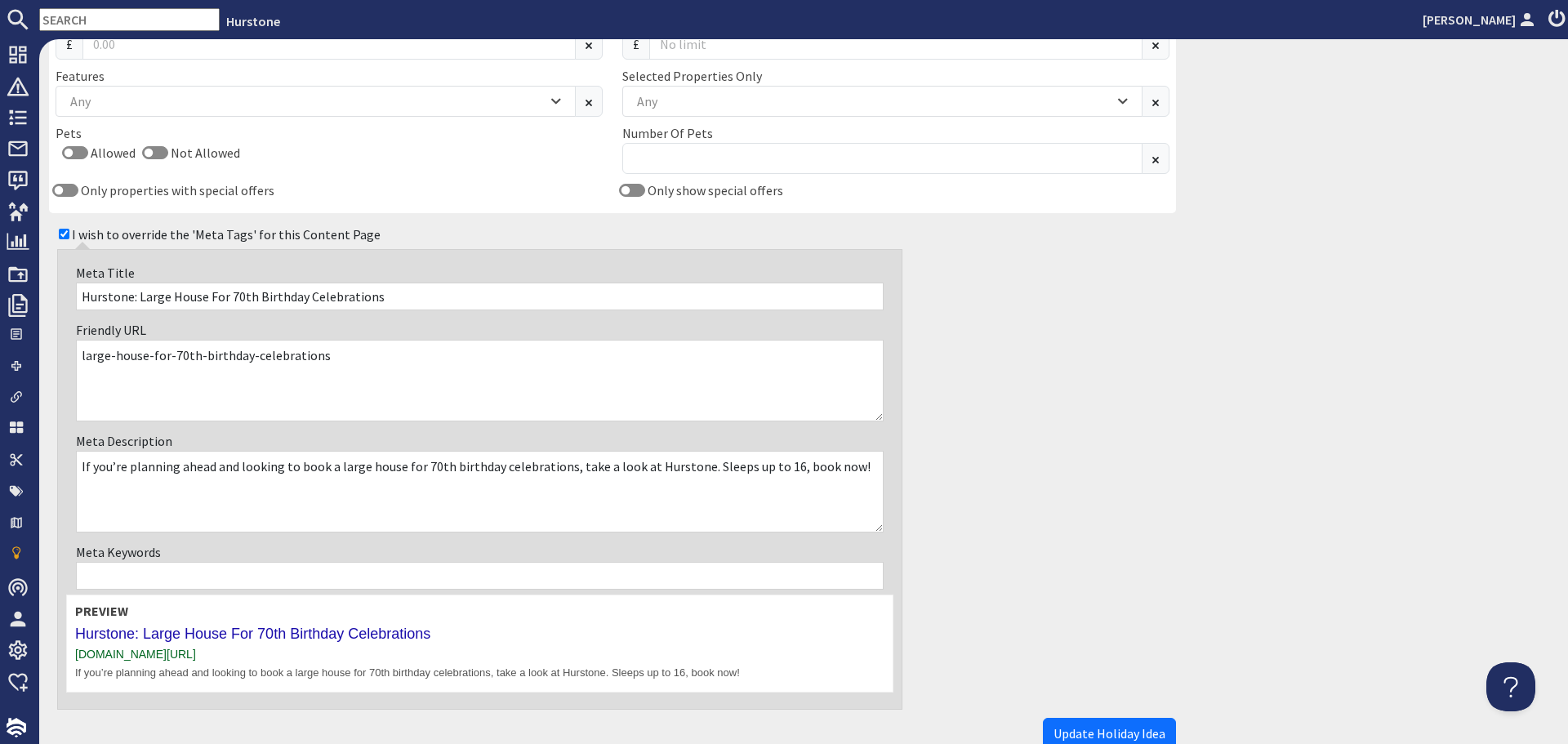
scroll to position [980, 0]
click at [1118, 721] on button "Update Holiday Idea" at bounding box center [1109, 732] width 133 height 31
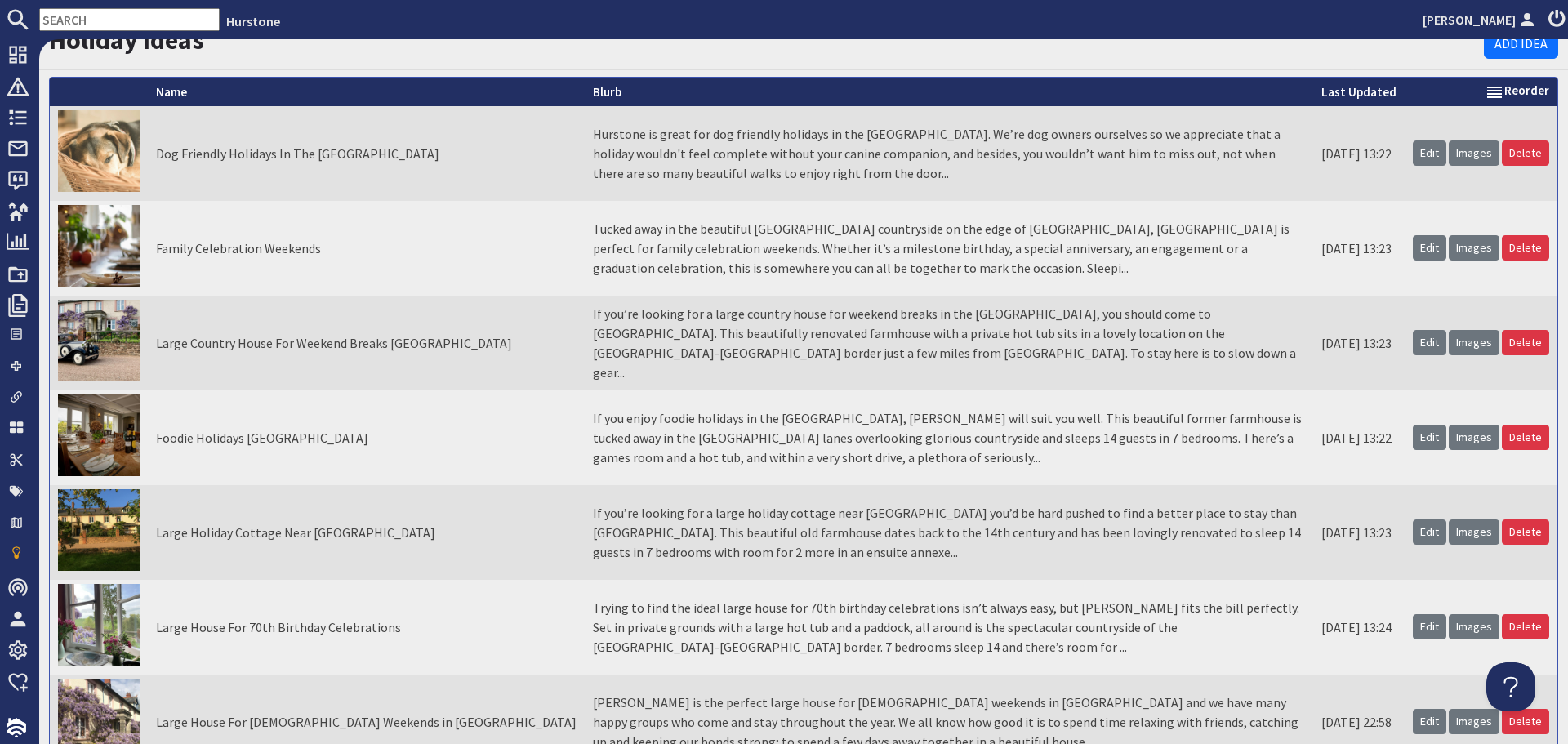
scroll to position [245, 0]
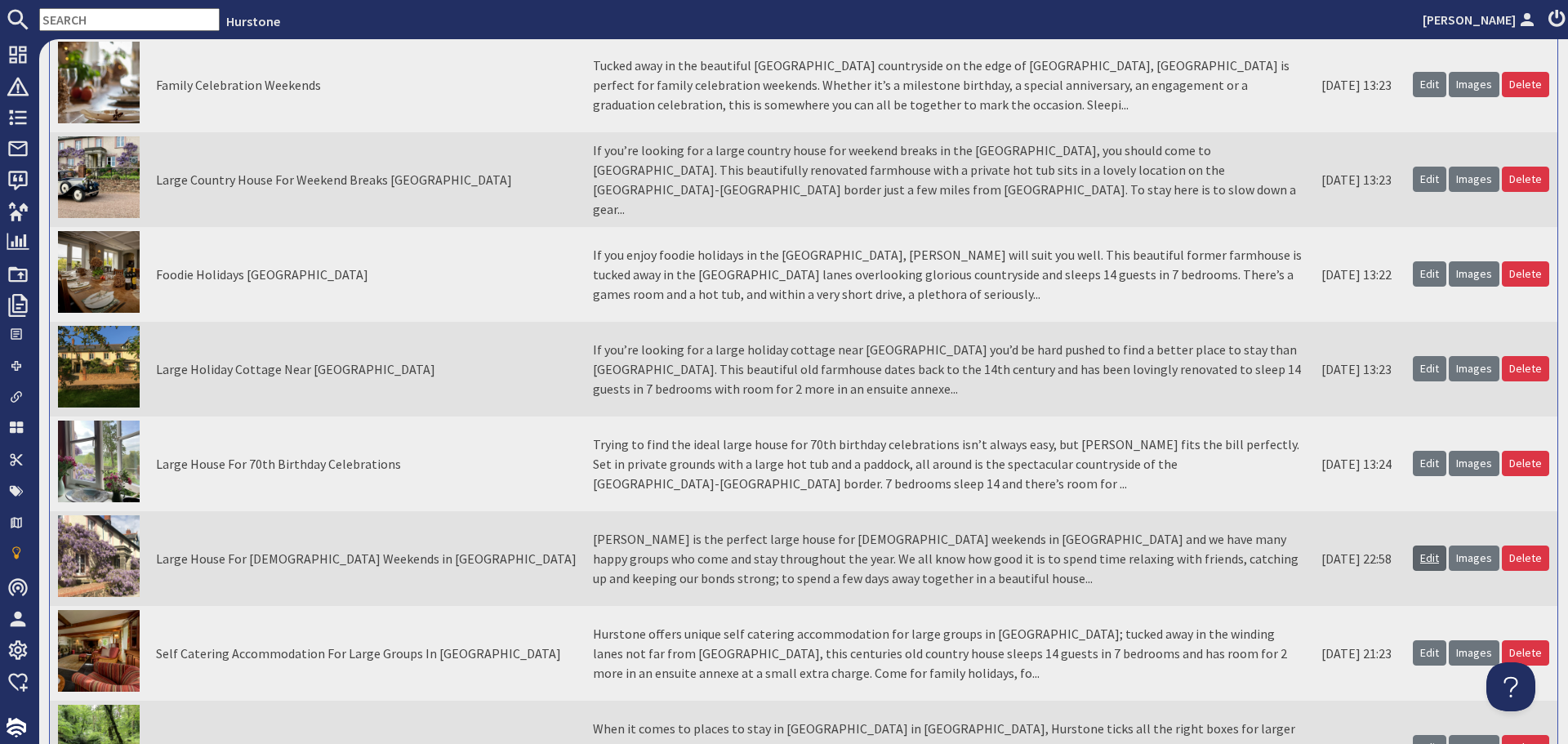
click at [1413, 559] on link "Edit" at bounding box center [1429, 558] width 33 height 26
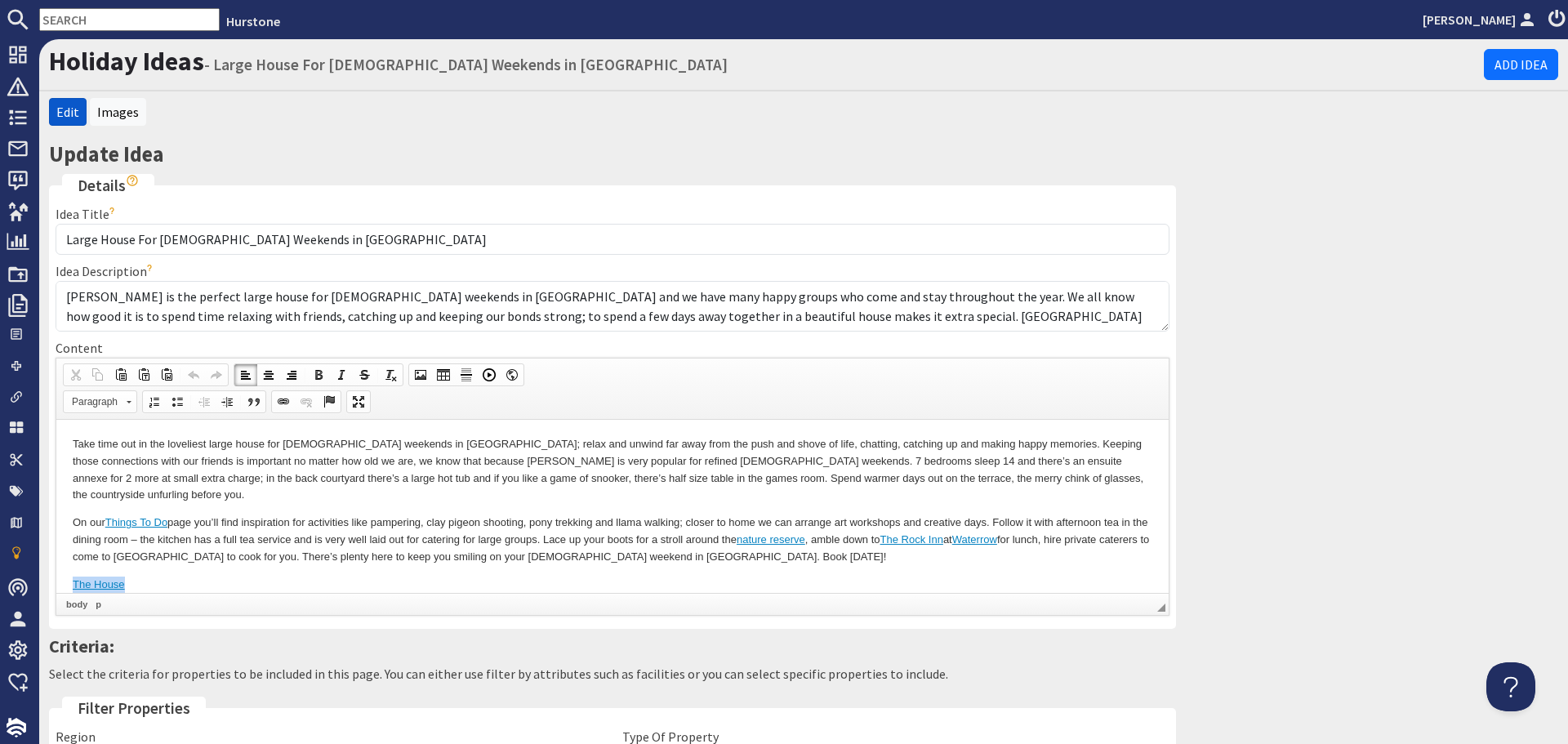
drag, startPoint x: 151, startPoint y: 562, endPoint x: 44, endPoint y: 559, distance: 107.0
click at [56, 559] on html "Take time out in the loveliest large house for ladies weekends in Somerset; rel…" at bounding box center [612, 513] width 1113 height 190
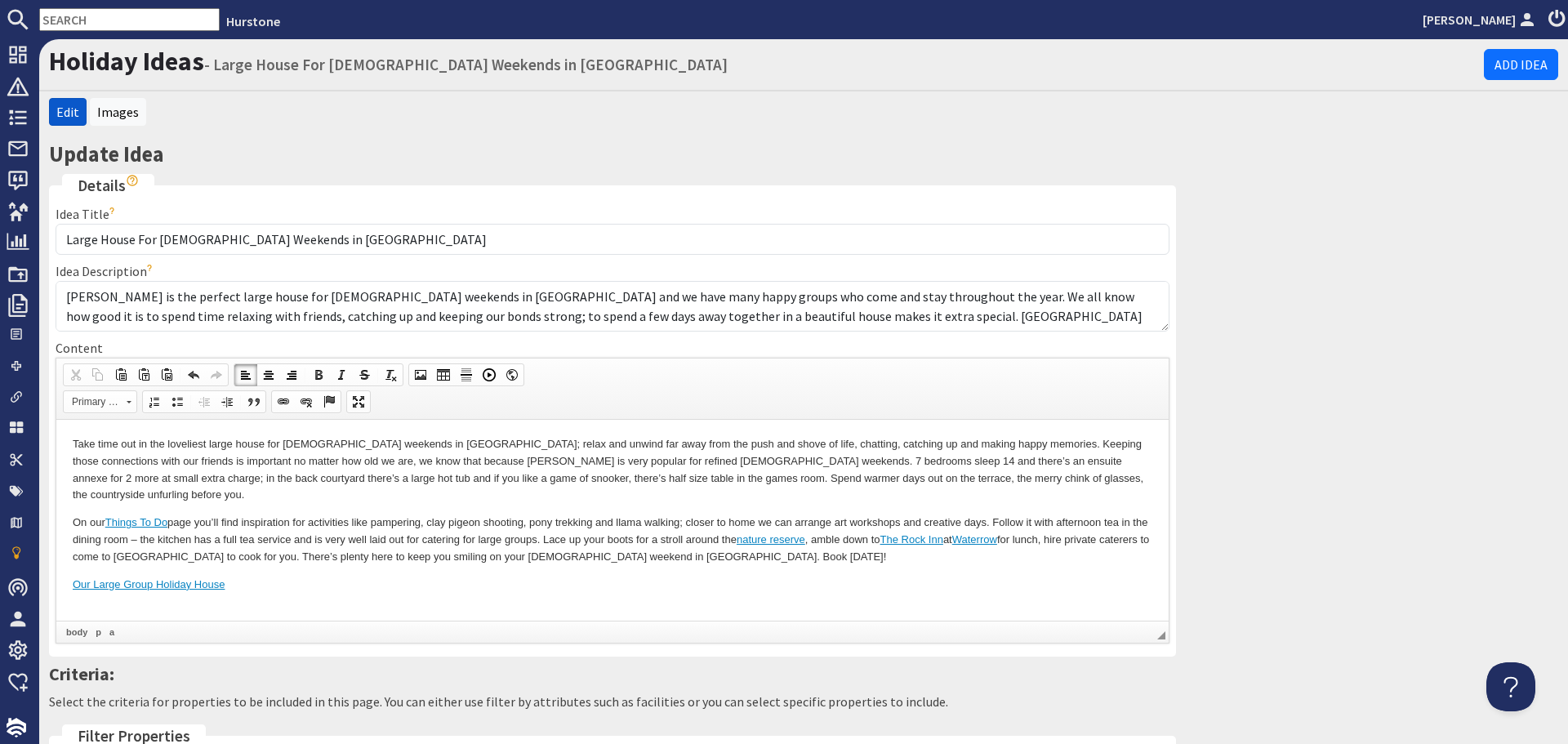
click at [111, 600] on body "Take time out in the loveliest large house for ladies weekends in Somerset; rel…" at bounding box center [612, 528] width 1079 height 185
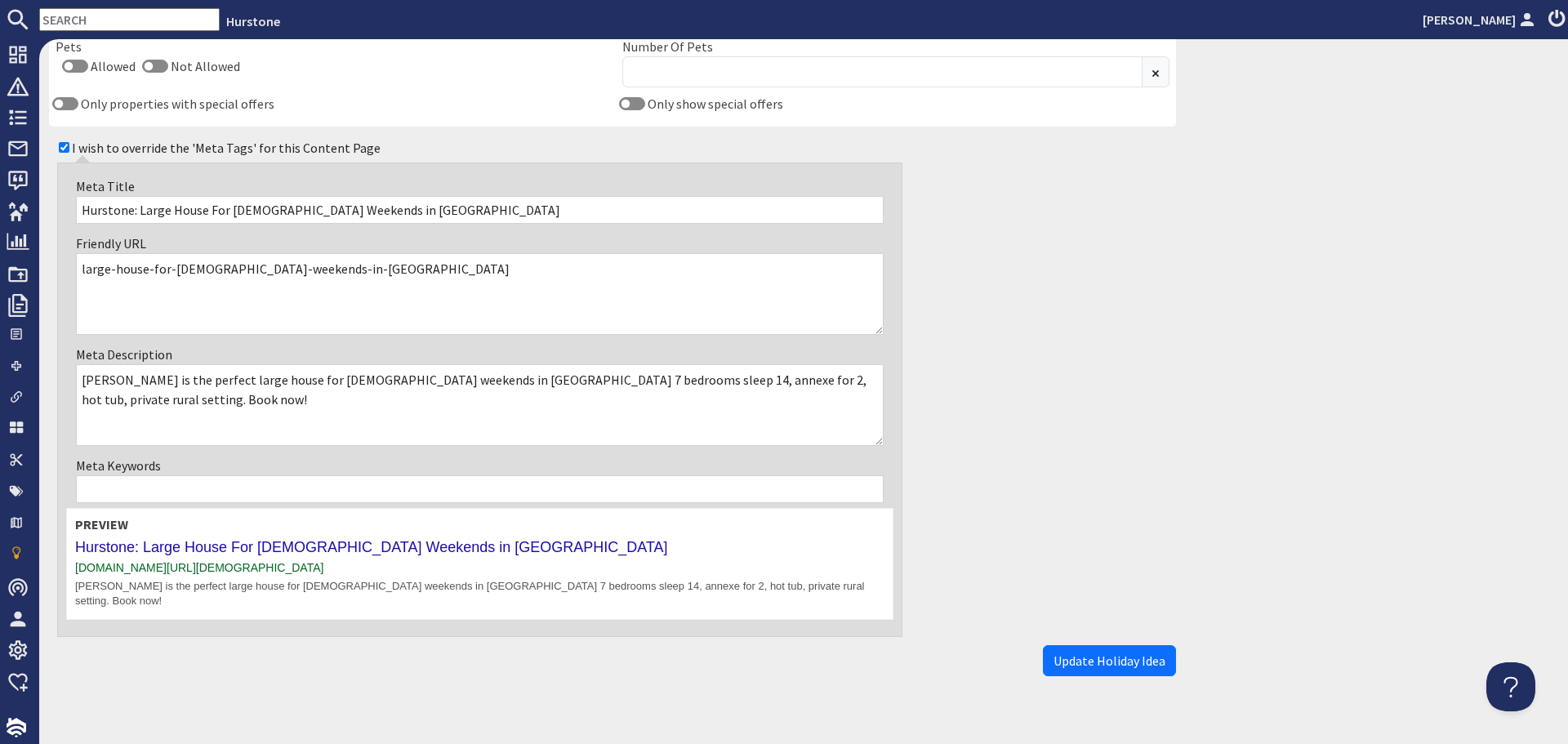
scroll to position [1061, 0]
click at [1090, 652] on span "Update Holiday Idea" at bounding box center [1110, 659] width 112 height 17
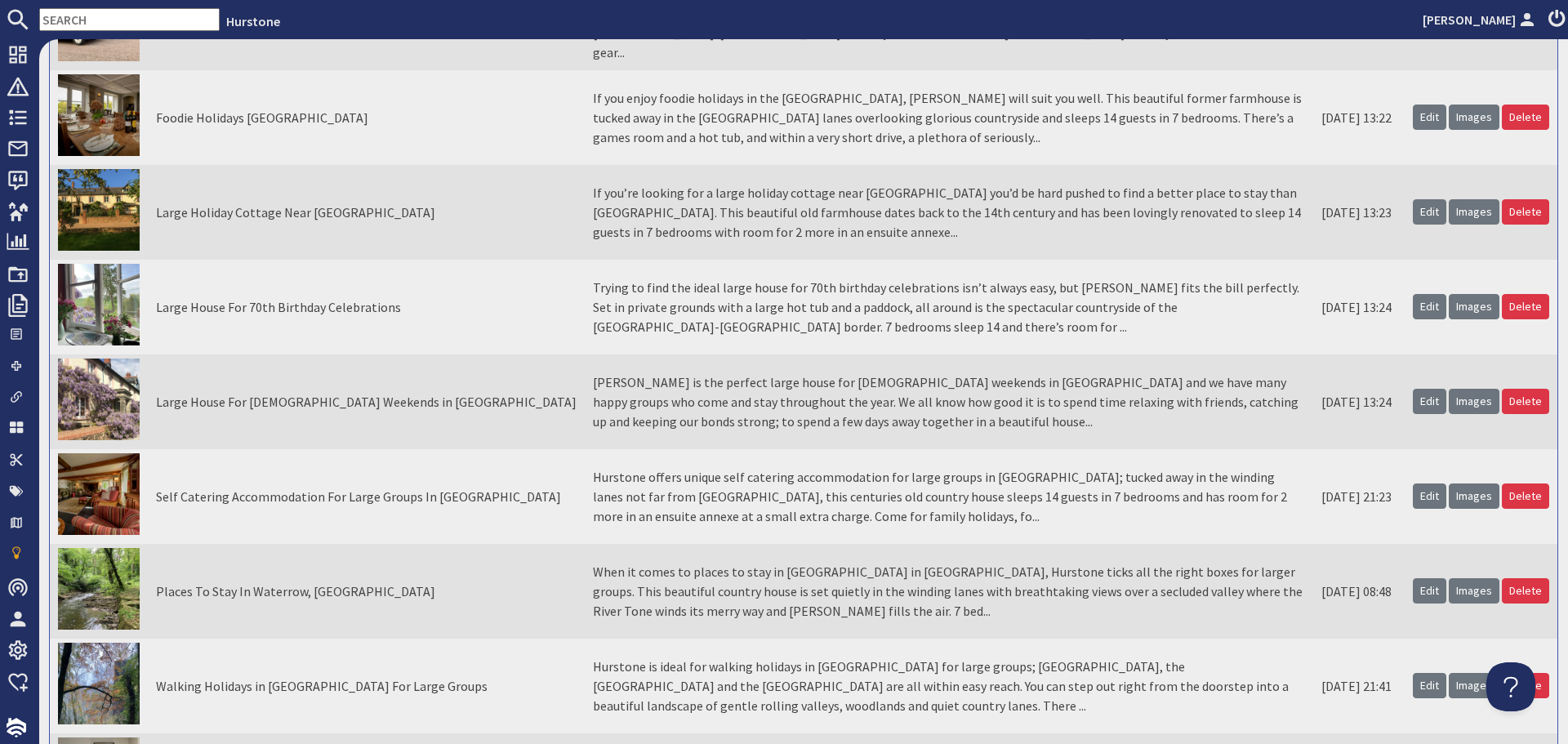
scroll to position [408, 0]
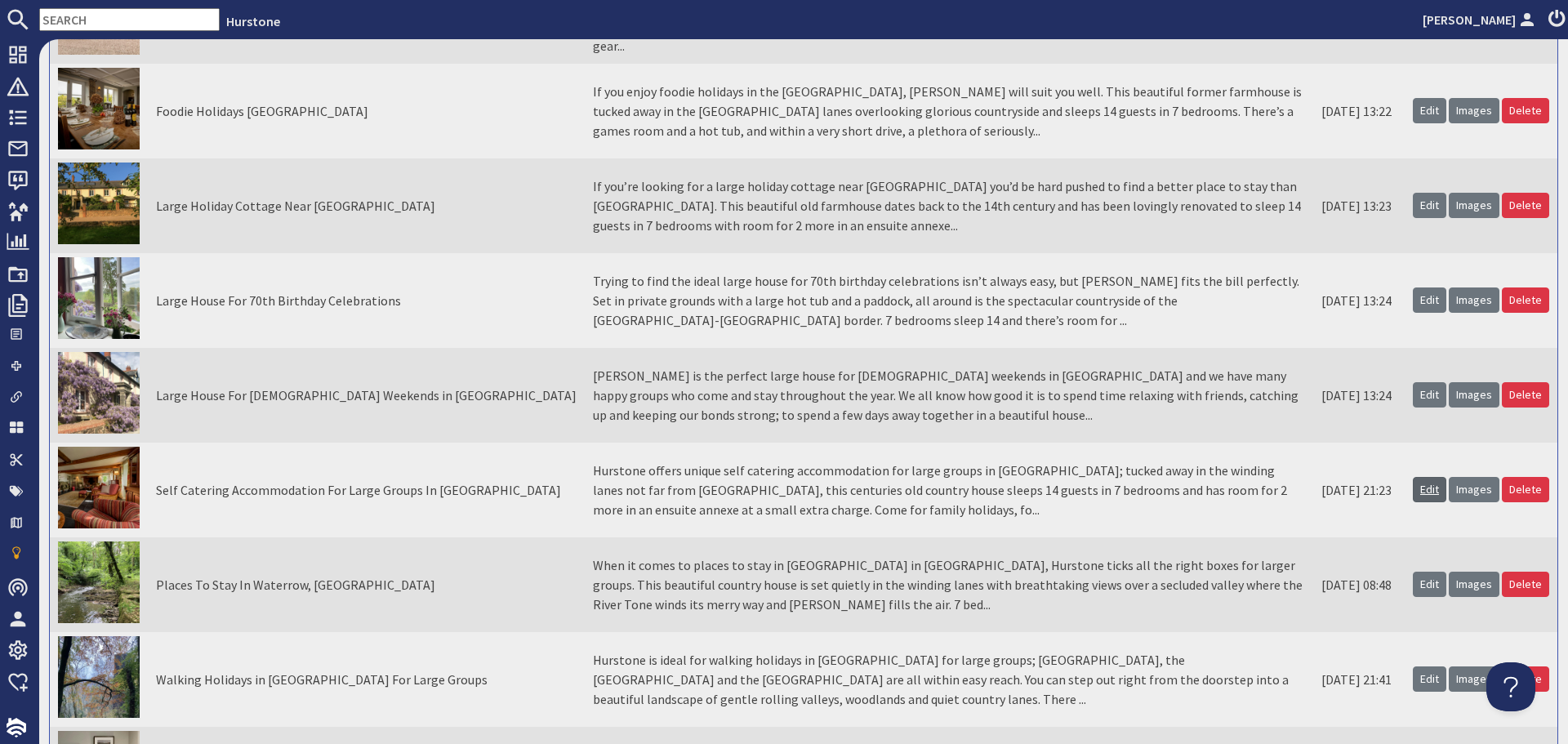
click at [1418, 490] on link "Edit" at bounding box center [1429, 489] width 33 height 26
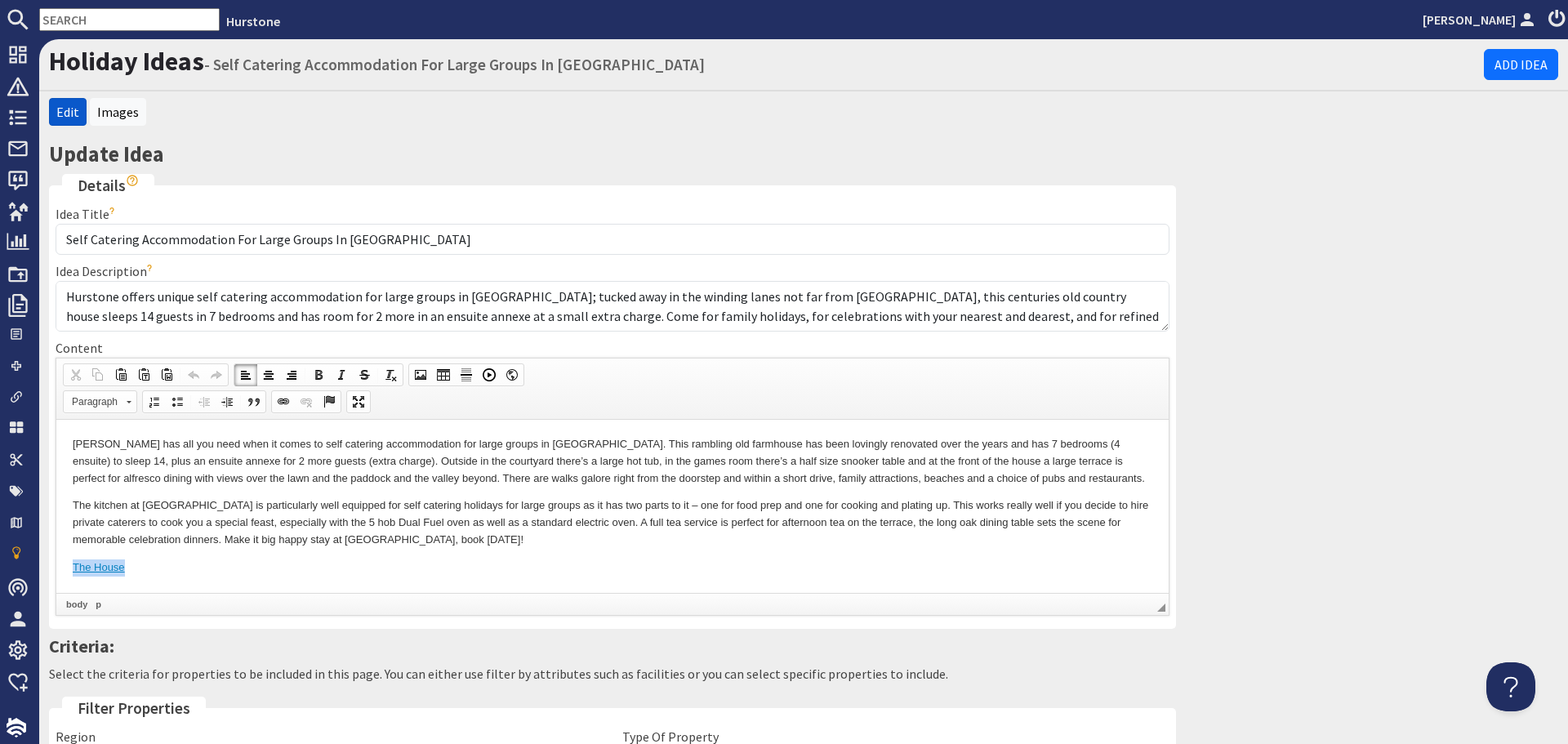
drag, startPoint x: 202, startPoint y: 562, endPoint x: 70, endPoint y: 558, distance: 132.1
click at [70, 558] on html "Hurstone has all you need when it comes to self catering accommodation for larg…" at bounding box center [612, 505] width 1113 height 173
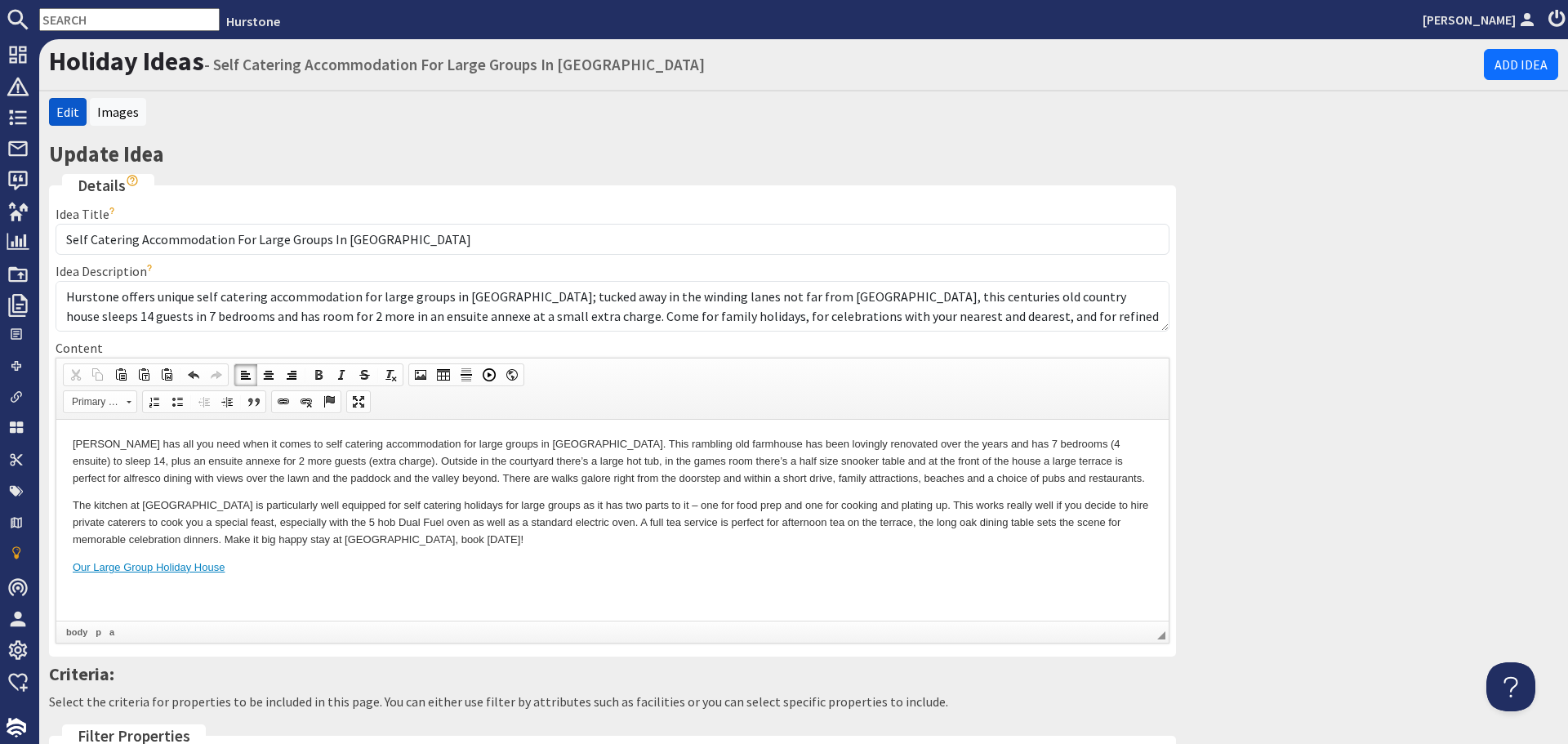
click at [96, 583] on body "Hurstone has all you need when it comes to self catering accommodation for larg…" at bounding box center [612, 519] width 1079 height 167
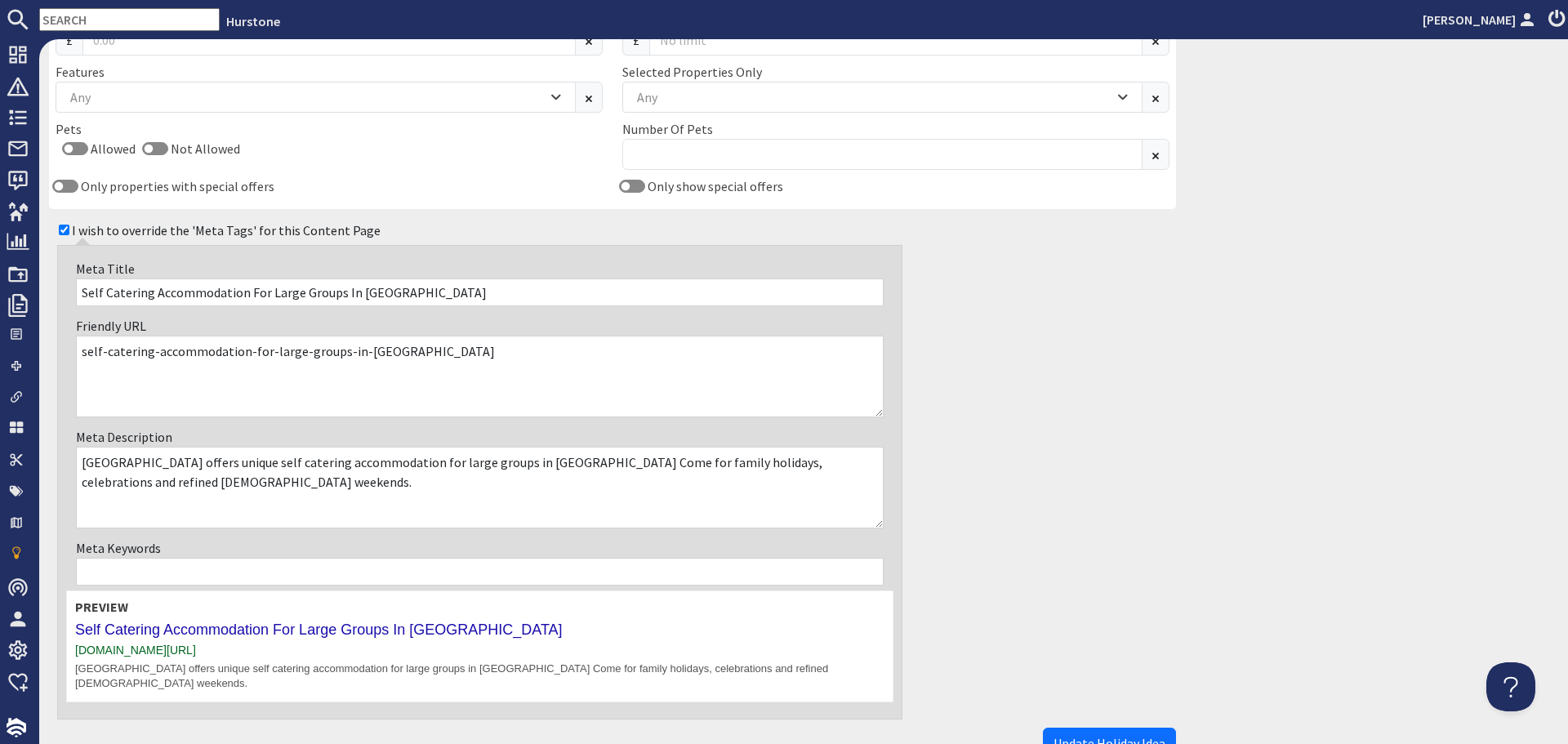
scroll to position [980, 0]
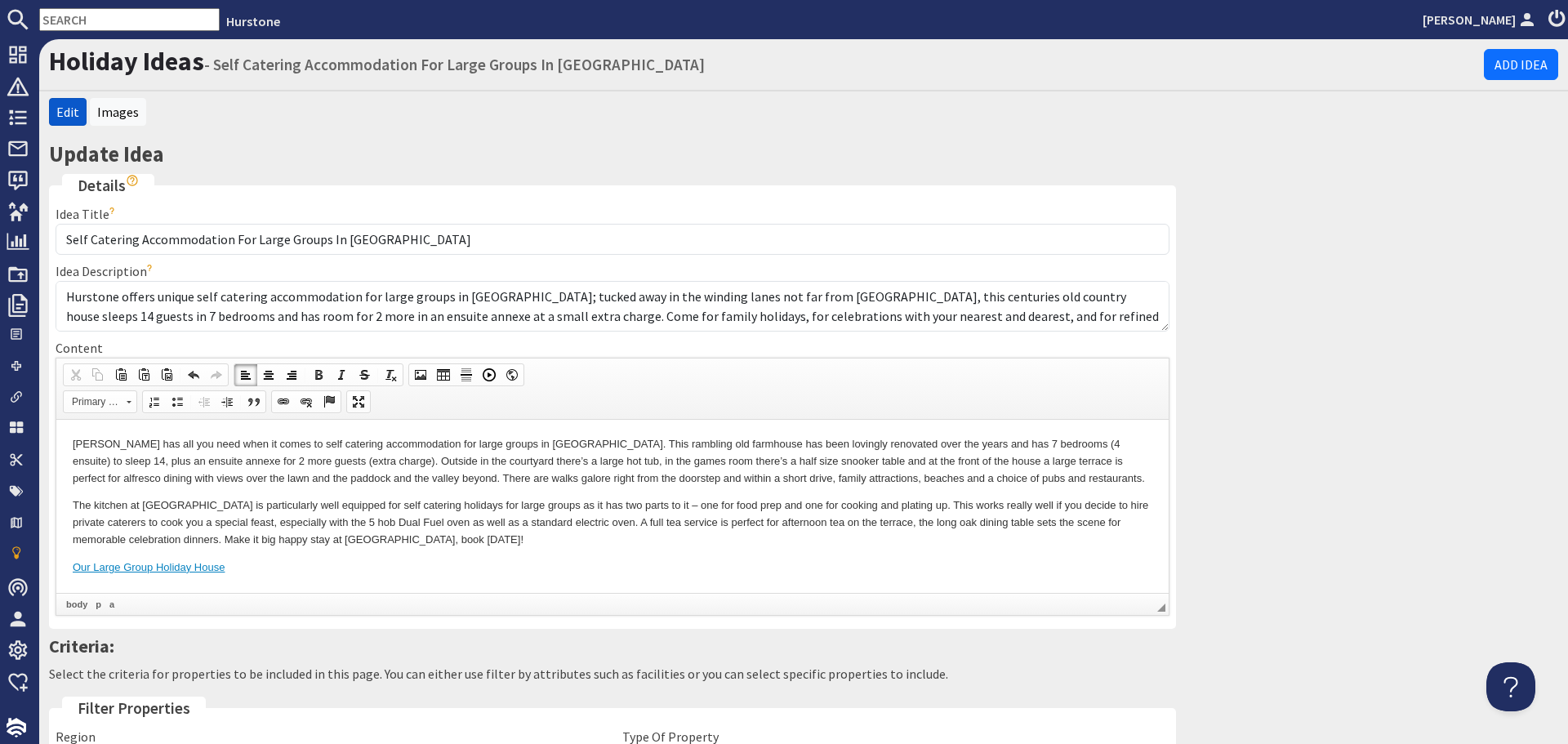
scroll to position [1068, 0]
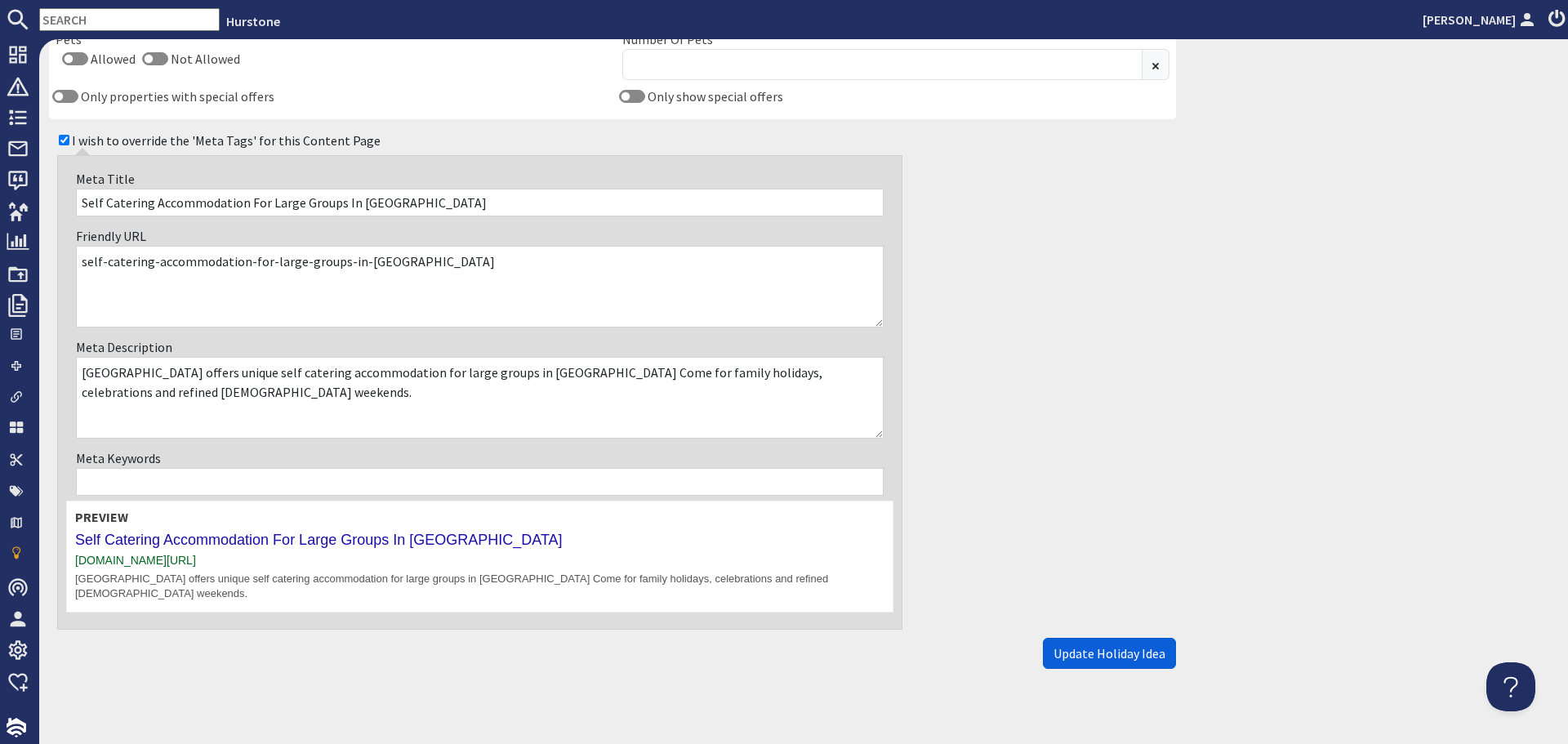
click at [1114, 645] on span "Update Holiday Idea" at bounding box center [1110, 653] width 112 height 17
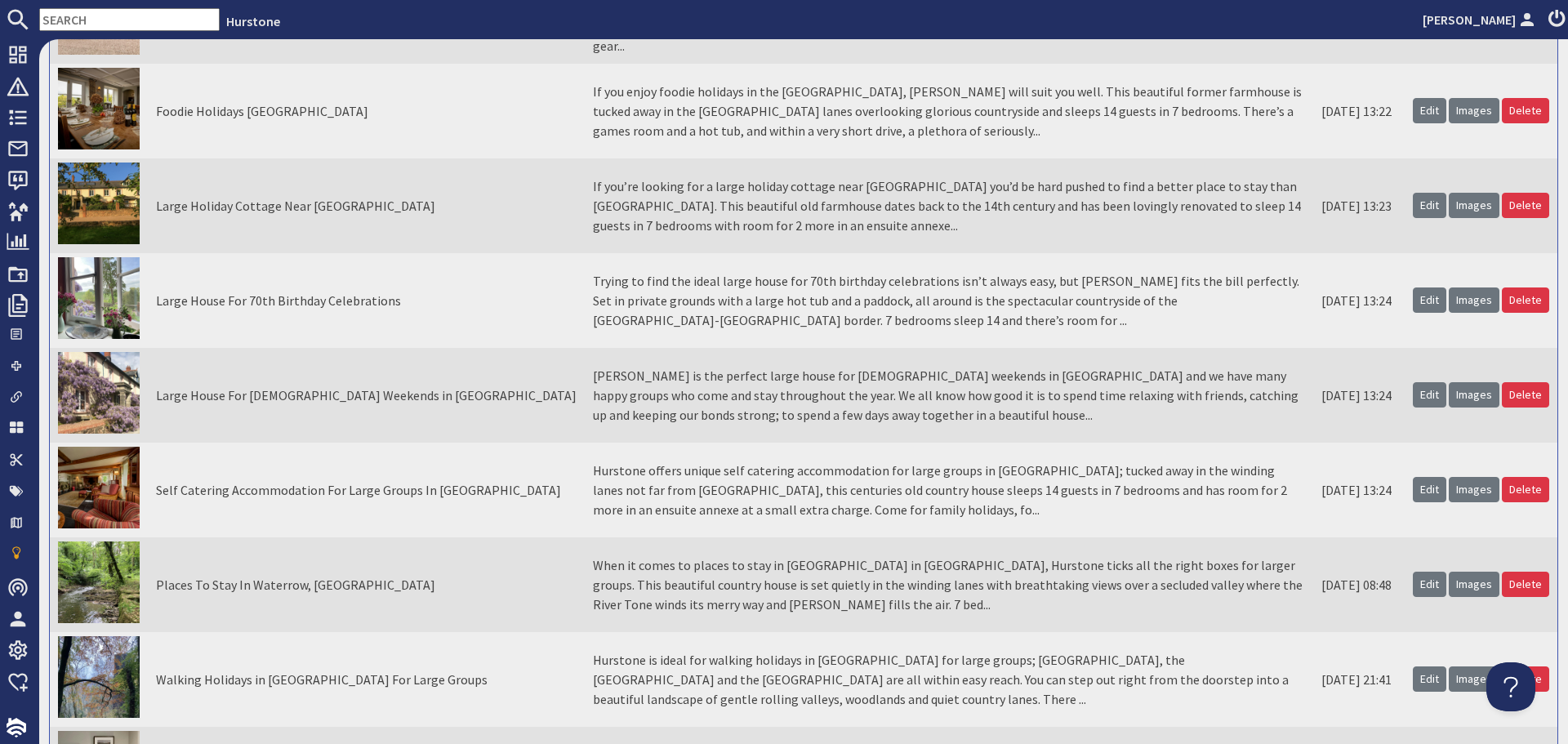
scroll to position [490, 0]
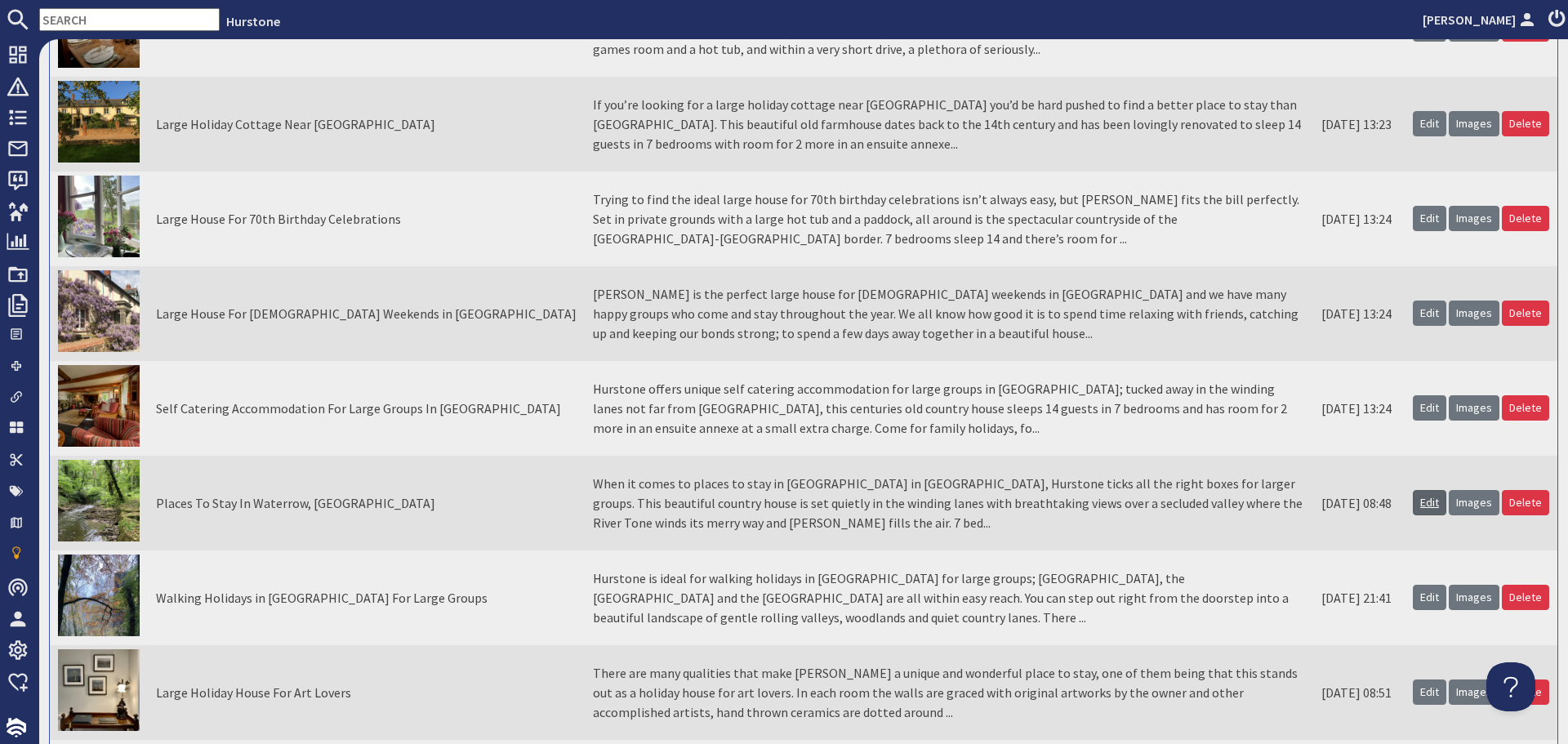
click at [1424, 506] on link "Edit" at bounding box center [1429, 503] width 33 height 26
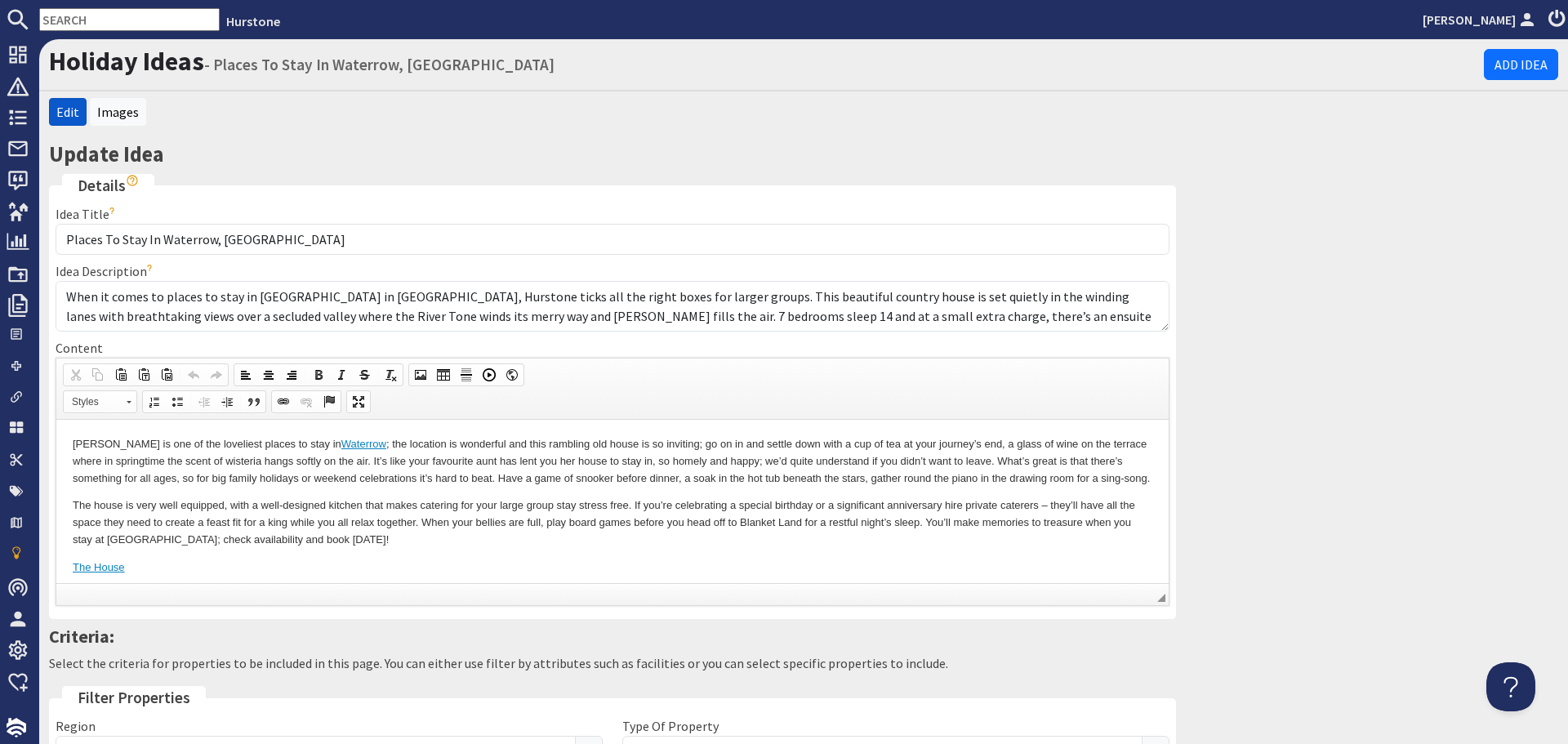
click at [728, 547] on p "The house is very well equipped, with a well-designed kitchen that makes cateri…" at bounding box center [612, 522] width 1079 height 51
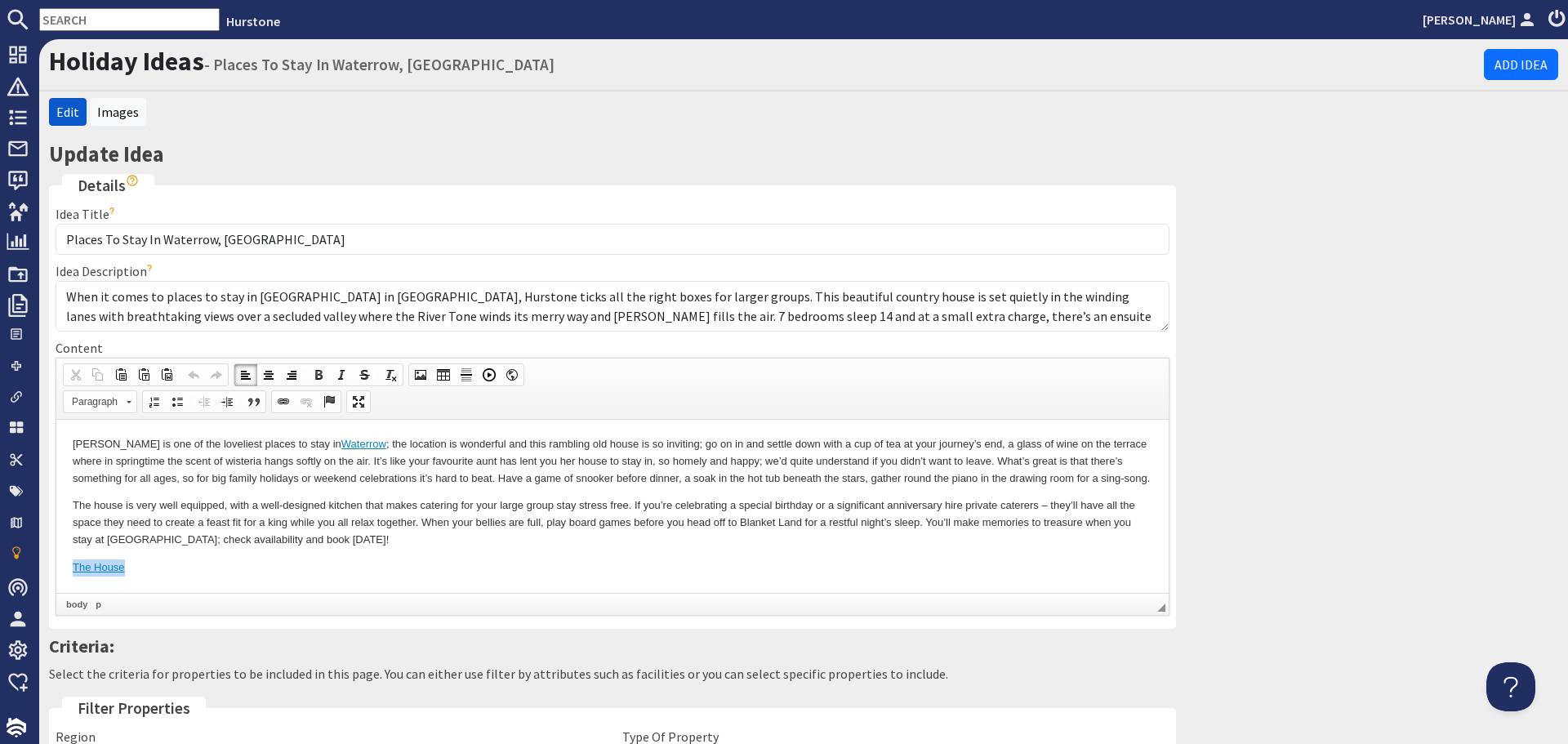
drag, startPoint x: 166, startPoint y: 562, endPoint x: 48, endPoint y: 560, distance: 118.0
click at [56, 560] on html "Hurstone is one of the loveliest places to stay in Waterrow ; the location is w…" at bounding box center [612, 505] width 1113 height 173
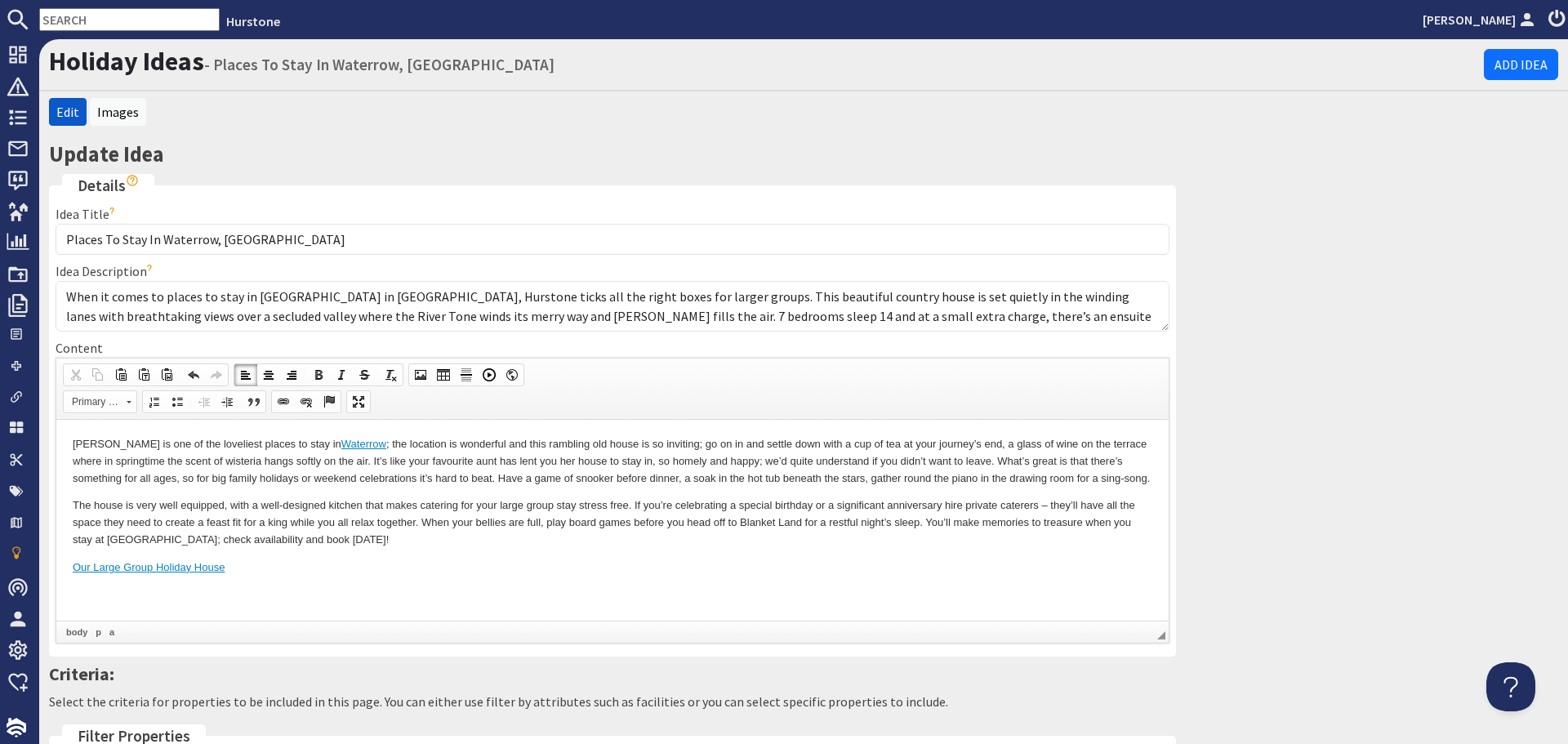
click at [95, 587] on body "Hurstone is one of the loveliest places to stay in Waterrow ; the location is w…" at bounding box center [612, 519] width 1079 height 167
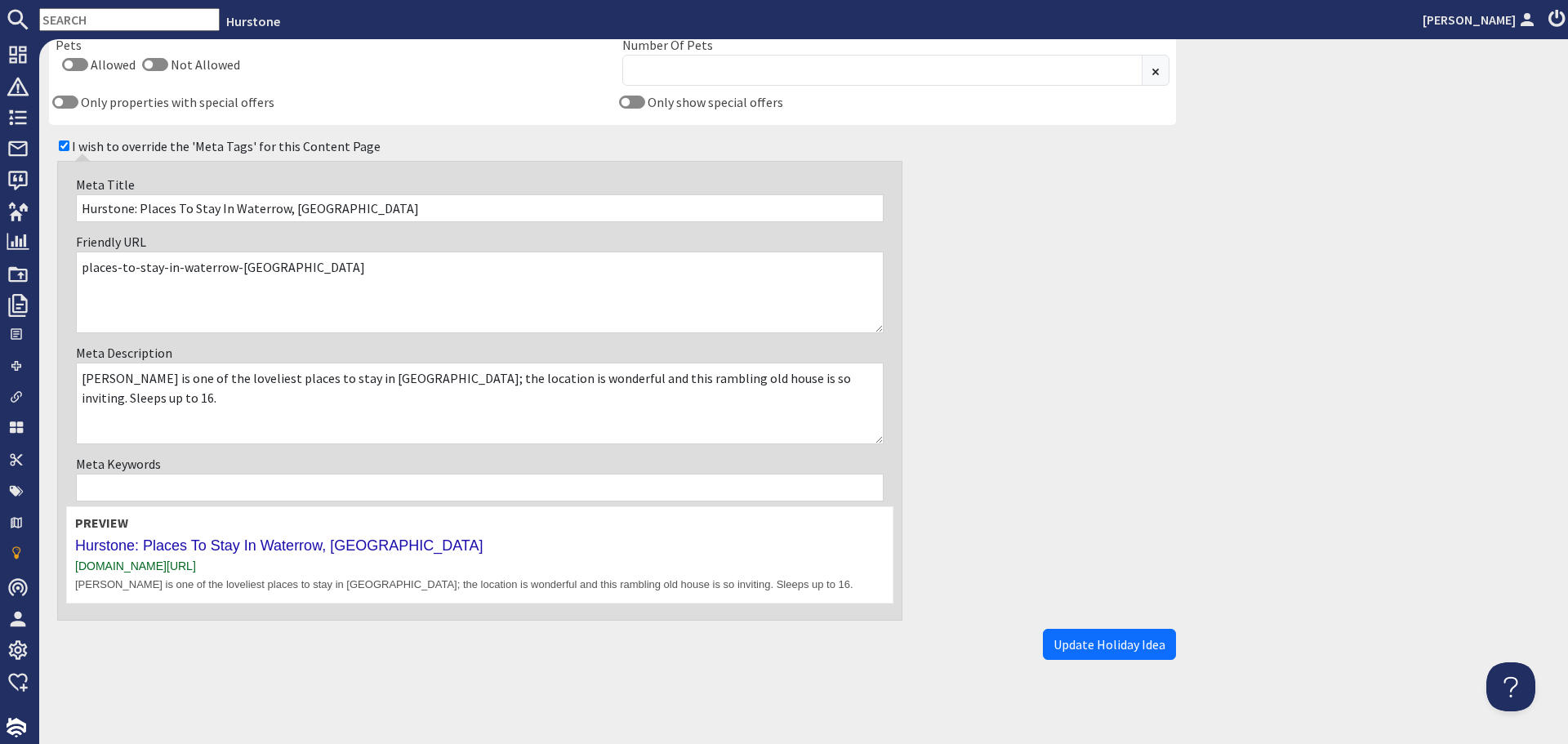
scroll to position [1068, 0]
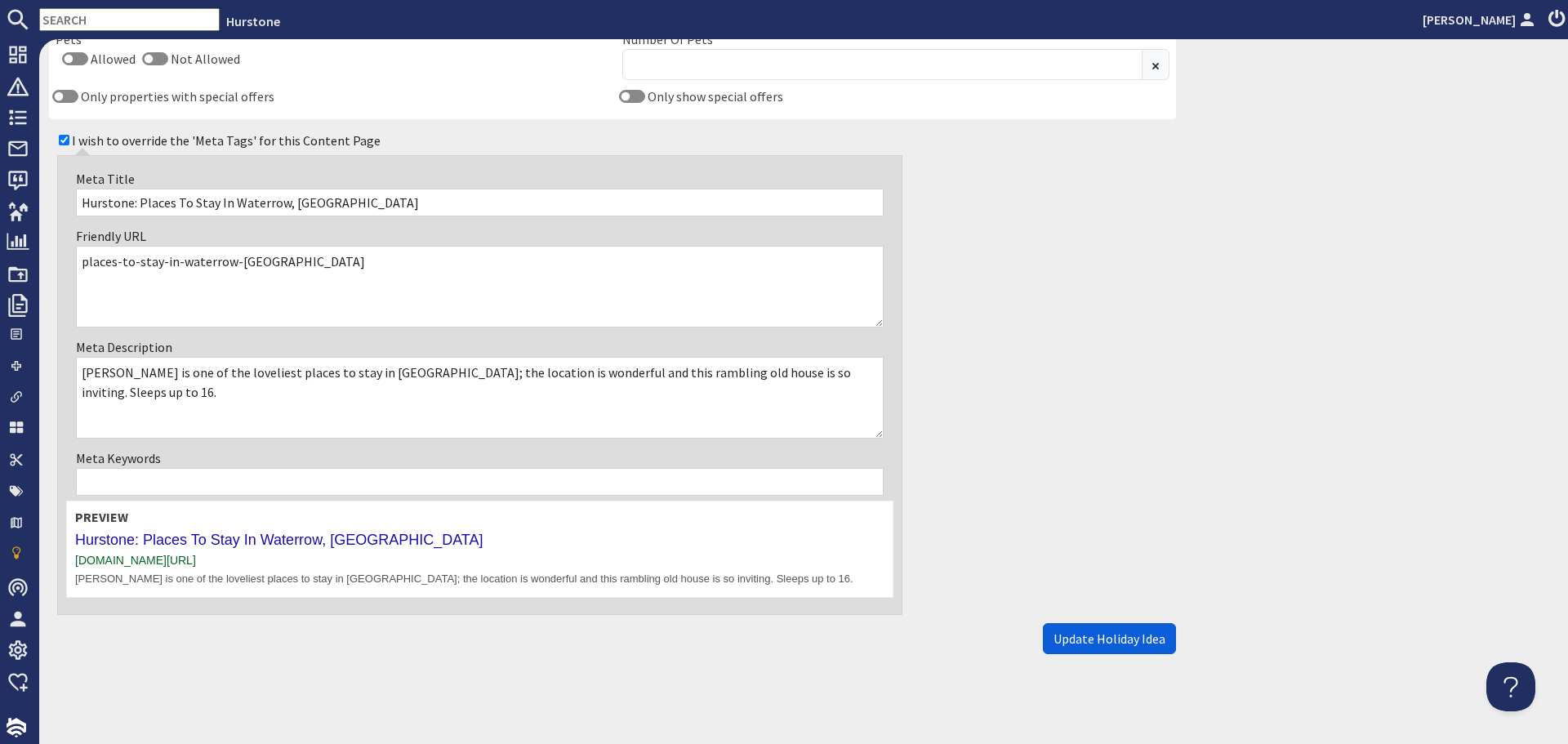
click at [1059, 635] on span "Update Holiday Idea" at bounding box center [1110, 638] width 112 height 17
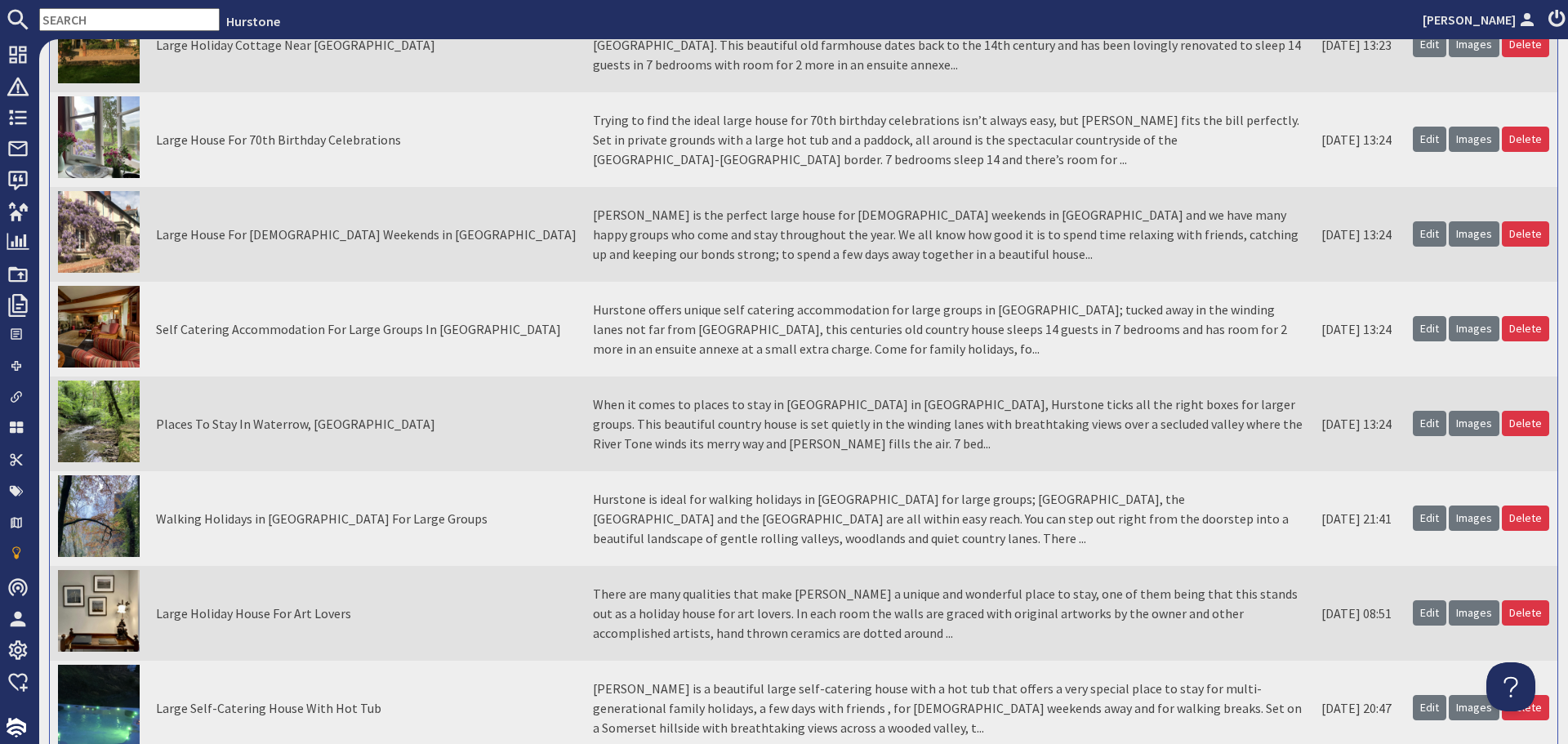
scroll to position [572, 0]
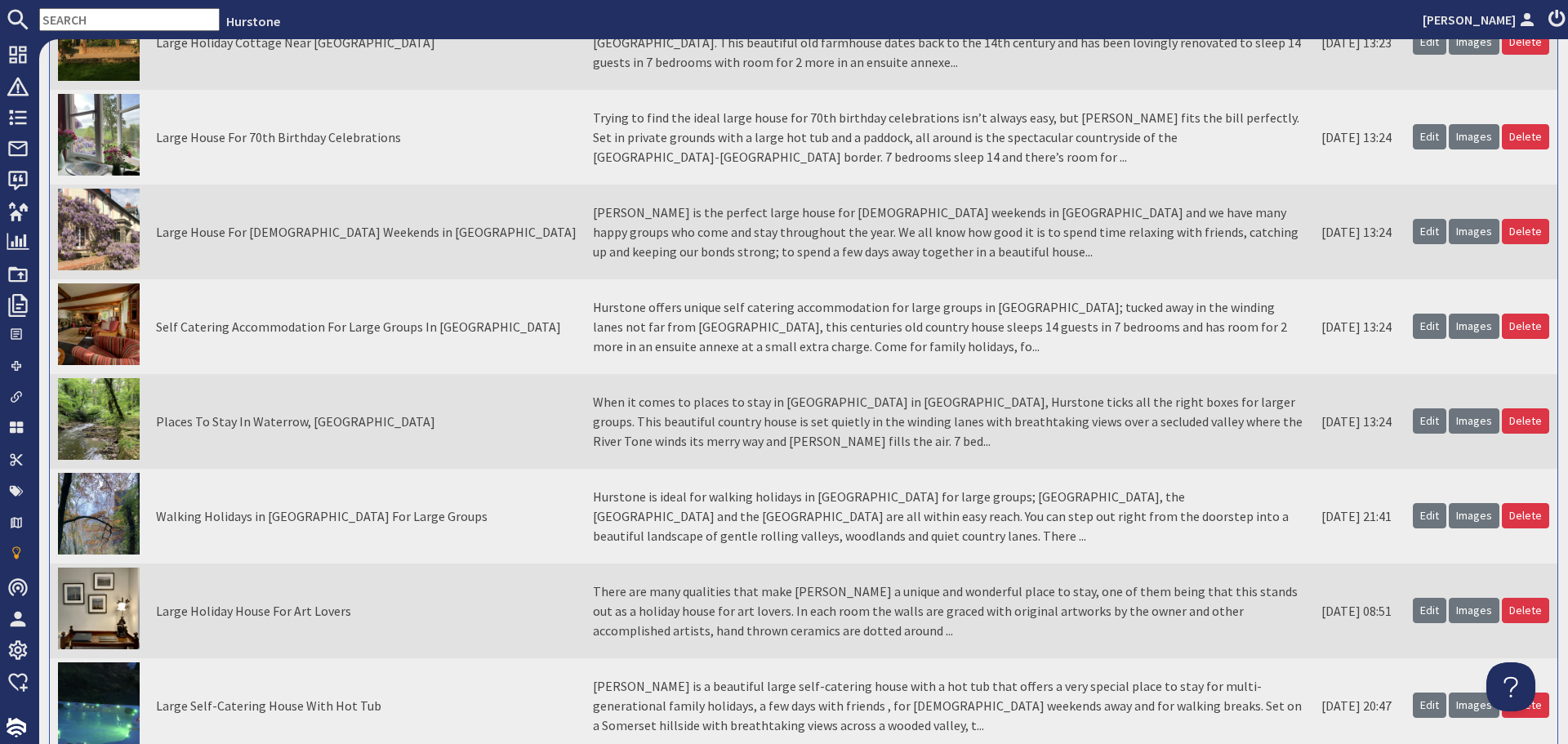
drag, startPoint x: 1413, startPoint y: 510, endPoint x: 1400, endPoint y: 516, distance: 14.3
click at [1413, 510] on link "Edit" at bounding box center [1429, 516] width 33 height 26
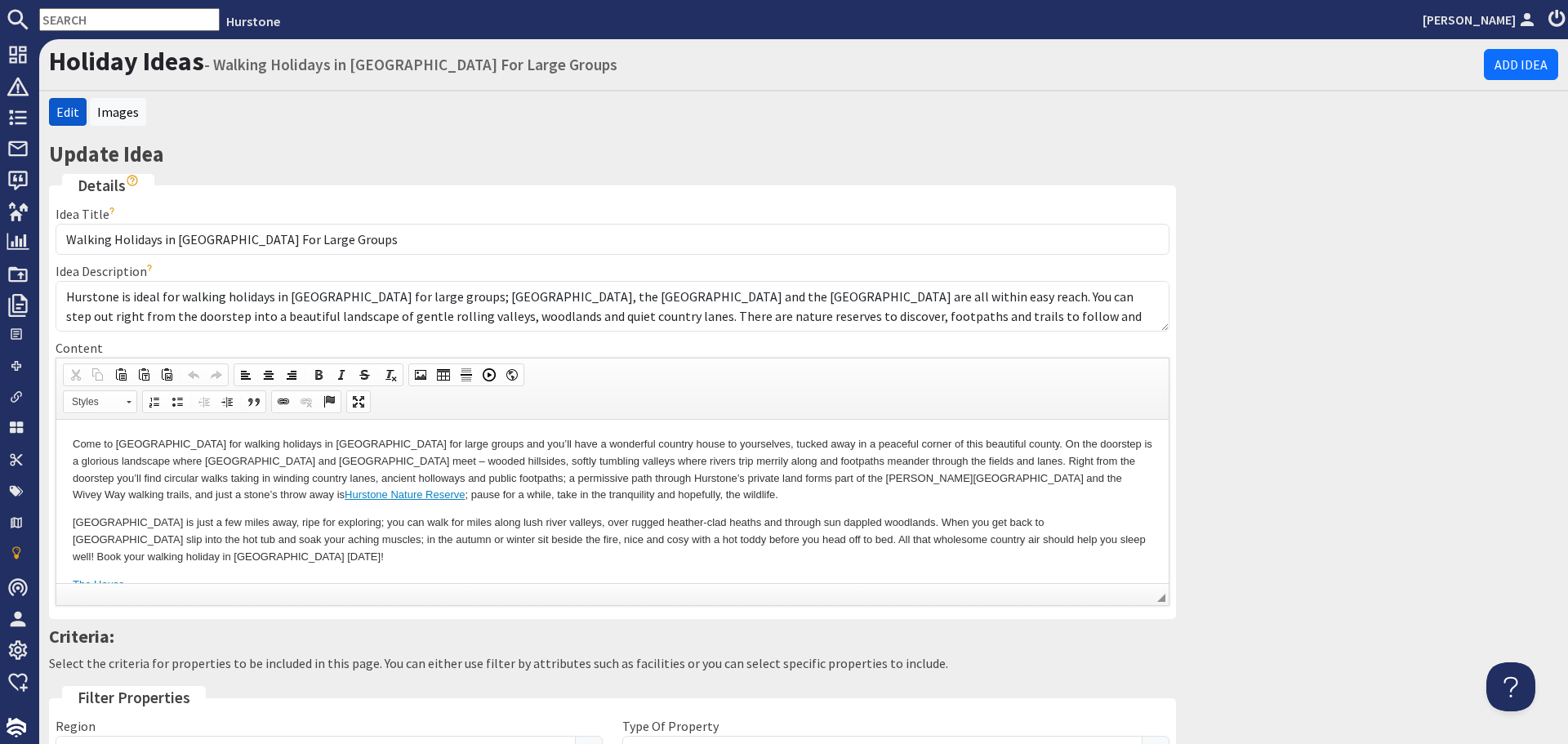
click at [300, 557] on p "[GEOGRAPHIC_DATA] is just a few miles away, ripe for exploring; you can walk fo…" at bounding box center [612, 540] width 1079 height 51
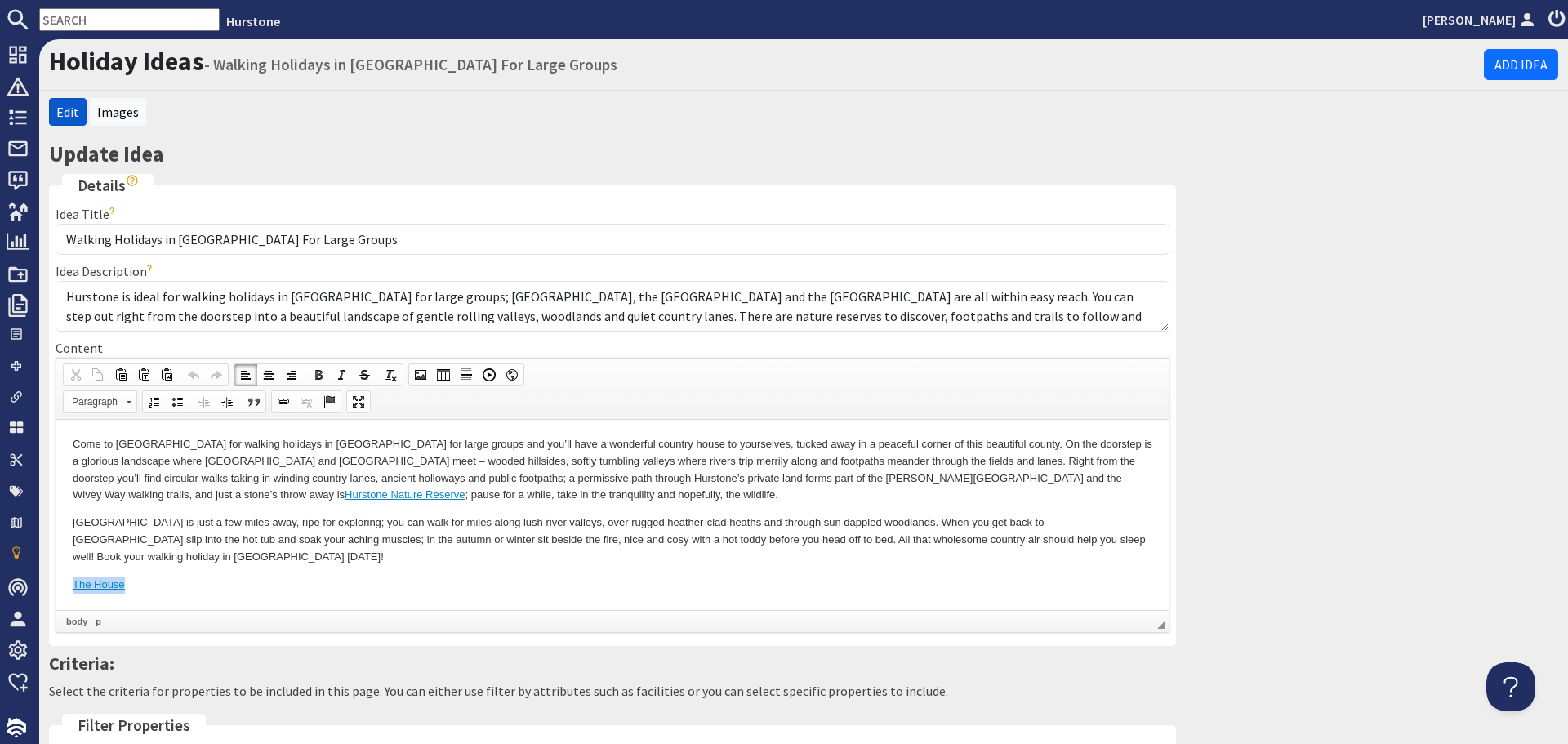
drag, startPoint x: 134, startPoint y: 583, endPoint x: 52, endPoint y: 583, distance: 82.0
click at [56, 583] on html "Come to Hurstone for walking holidays in Somerset for large groups and you’ll h…" at bounding box center [612, 513] width 1113 height 190
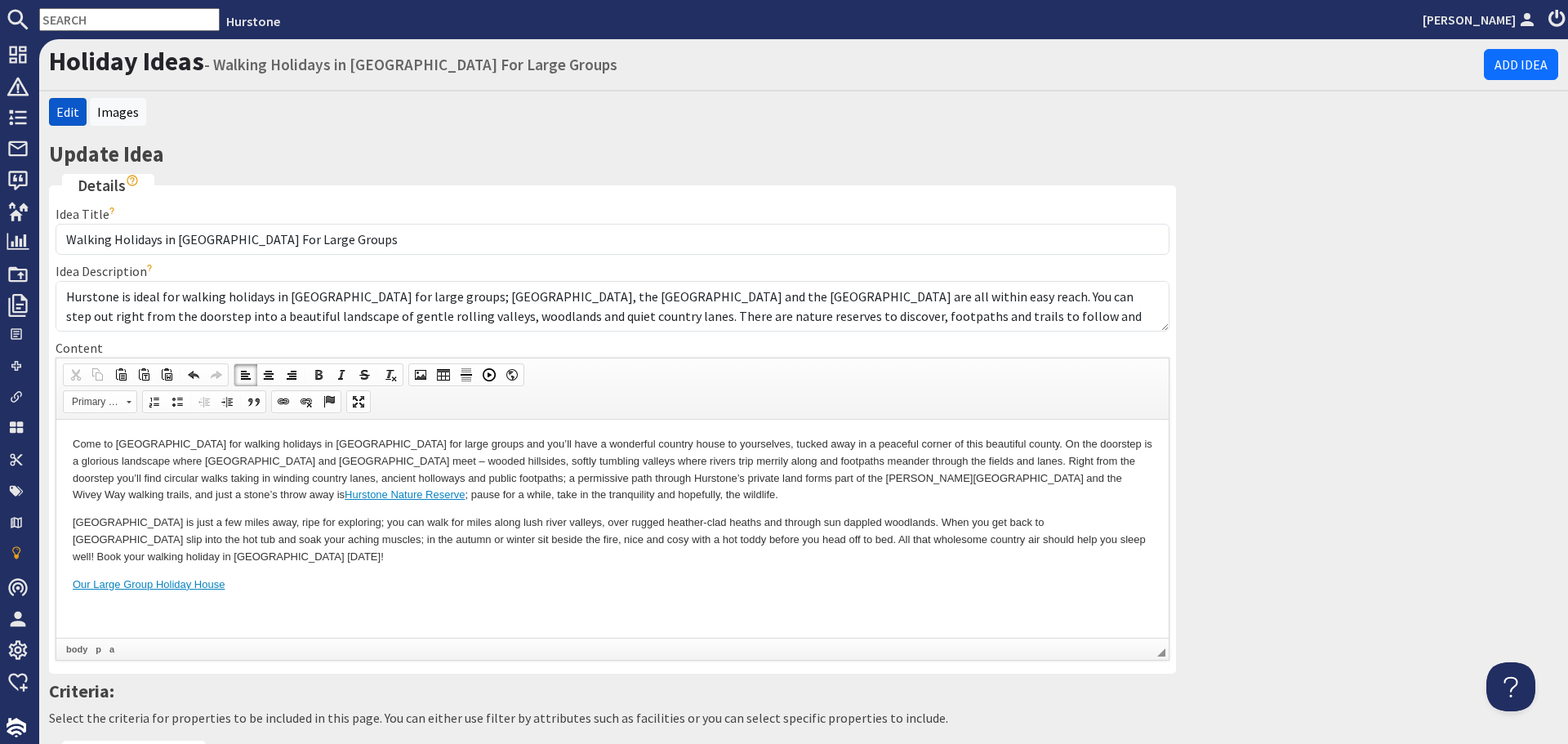
click at [107, 617] on body "Come to Hurstone for walking holidays in Somerset for large groups and you’ll h…" at bounding box center [612, 528] width 1079 height 185
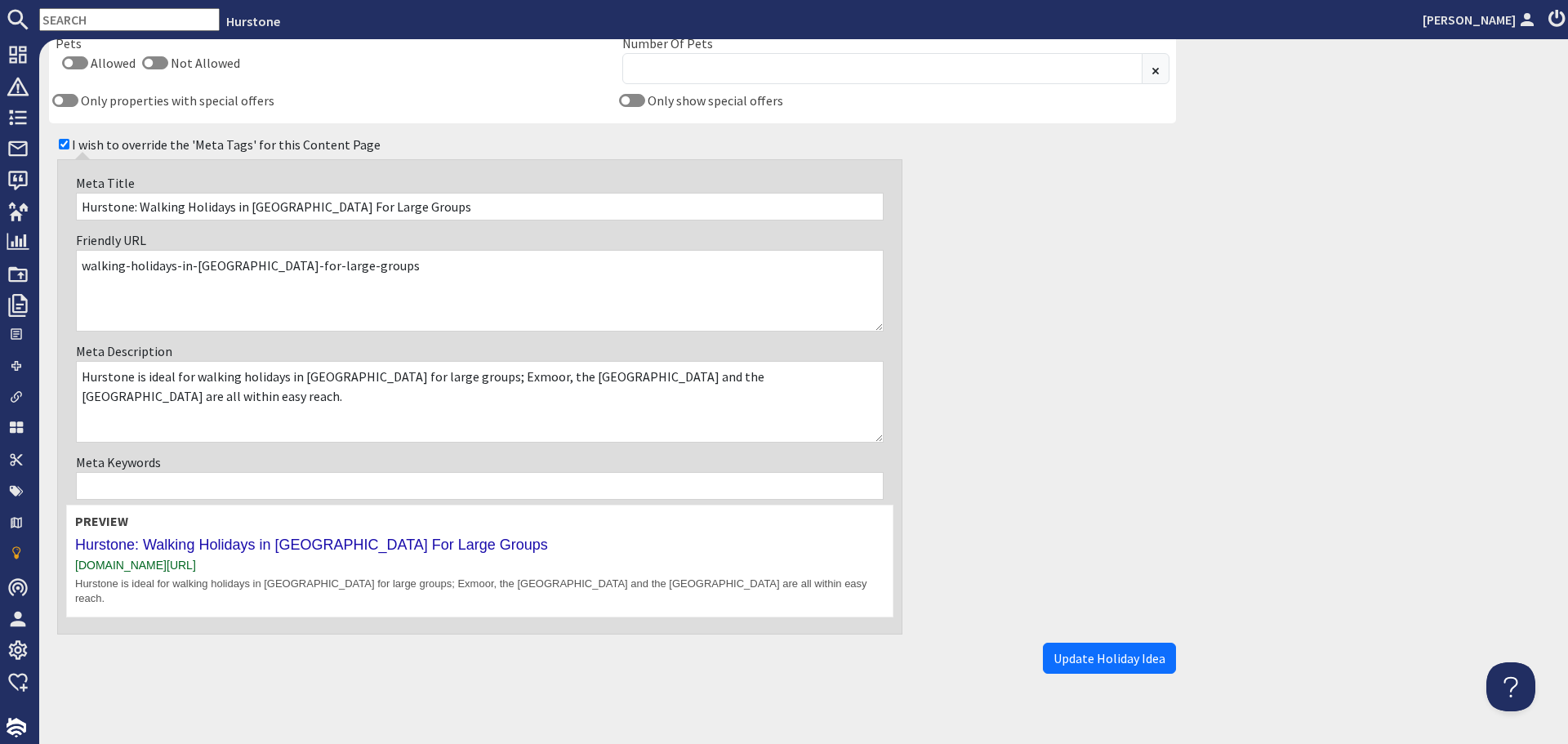
scroll to position [1085, 0]
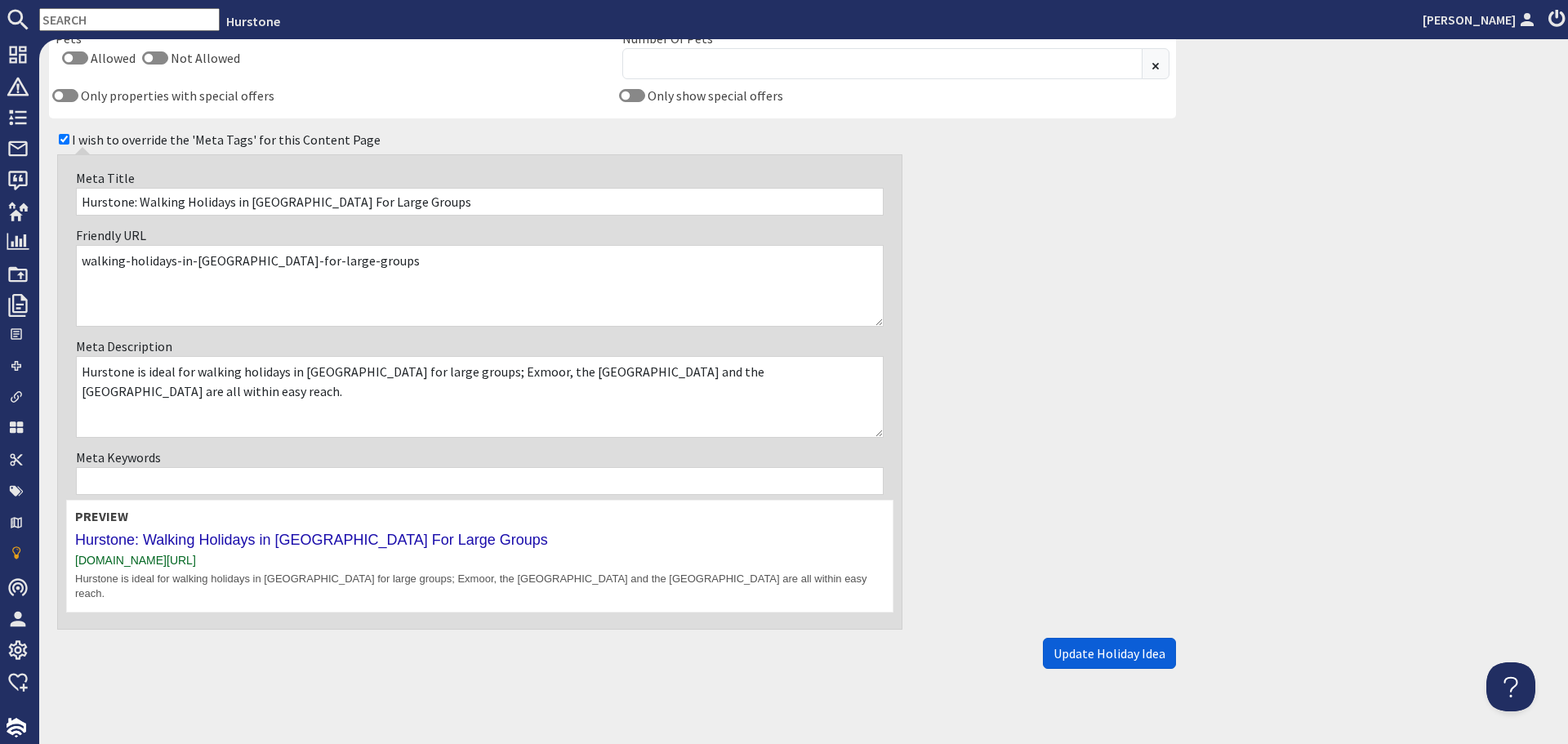
click at [1070, 638] on button "Update Holiday Idea" at bounding box center [1109, 654] width 133 height 31
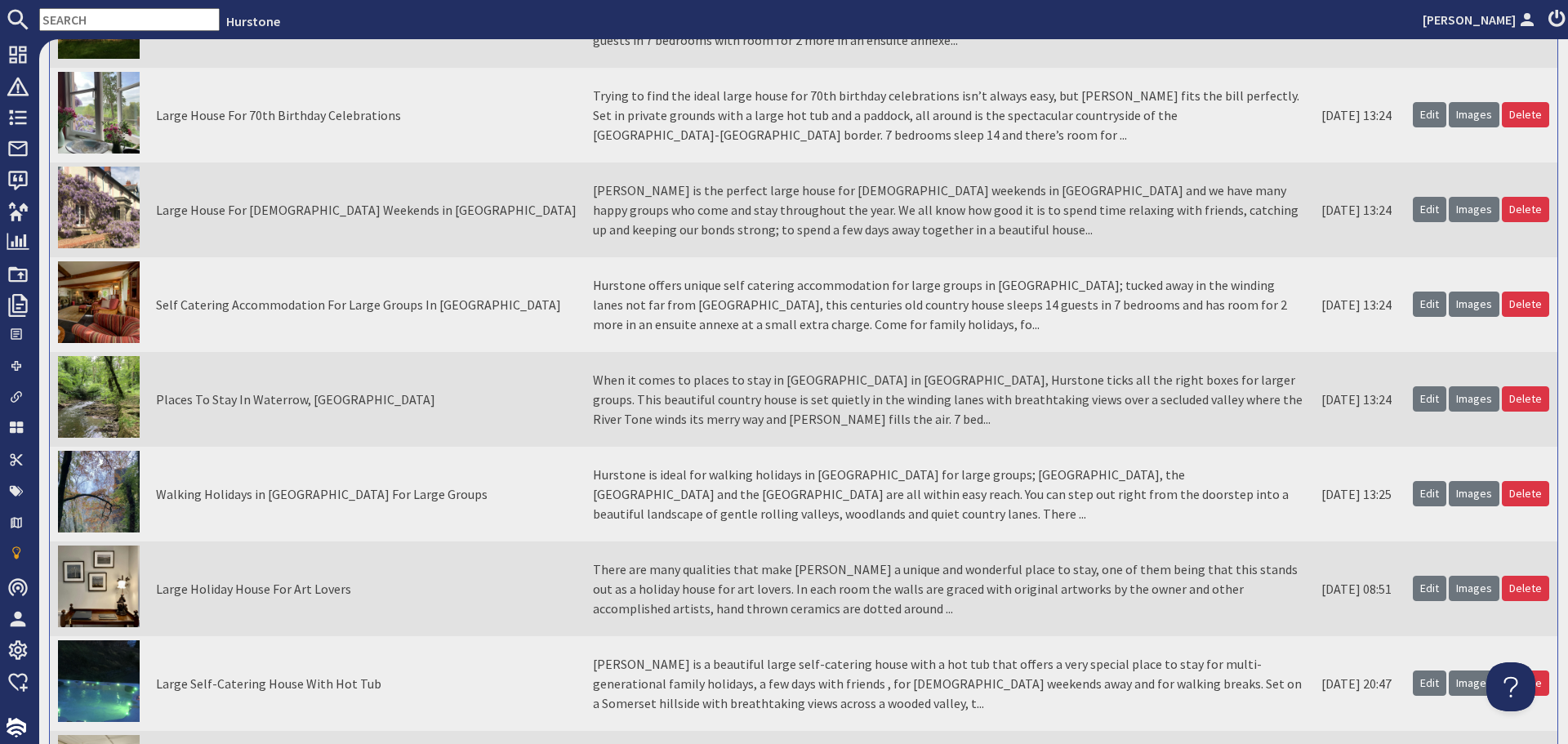
scroll to position [654, 0]
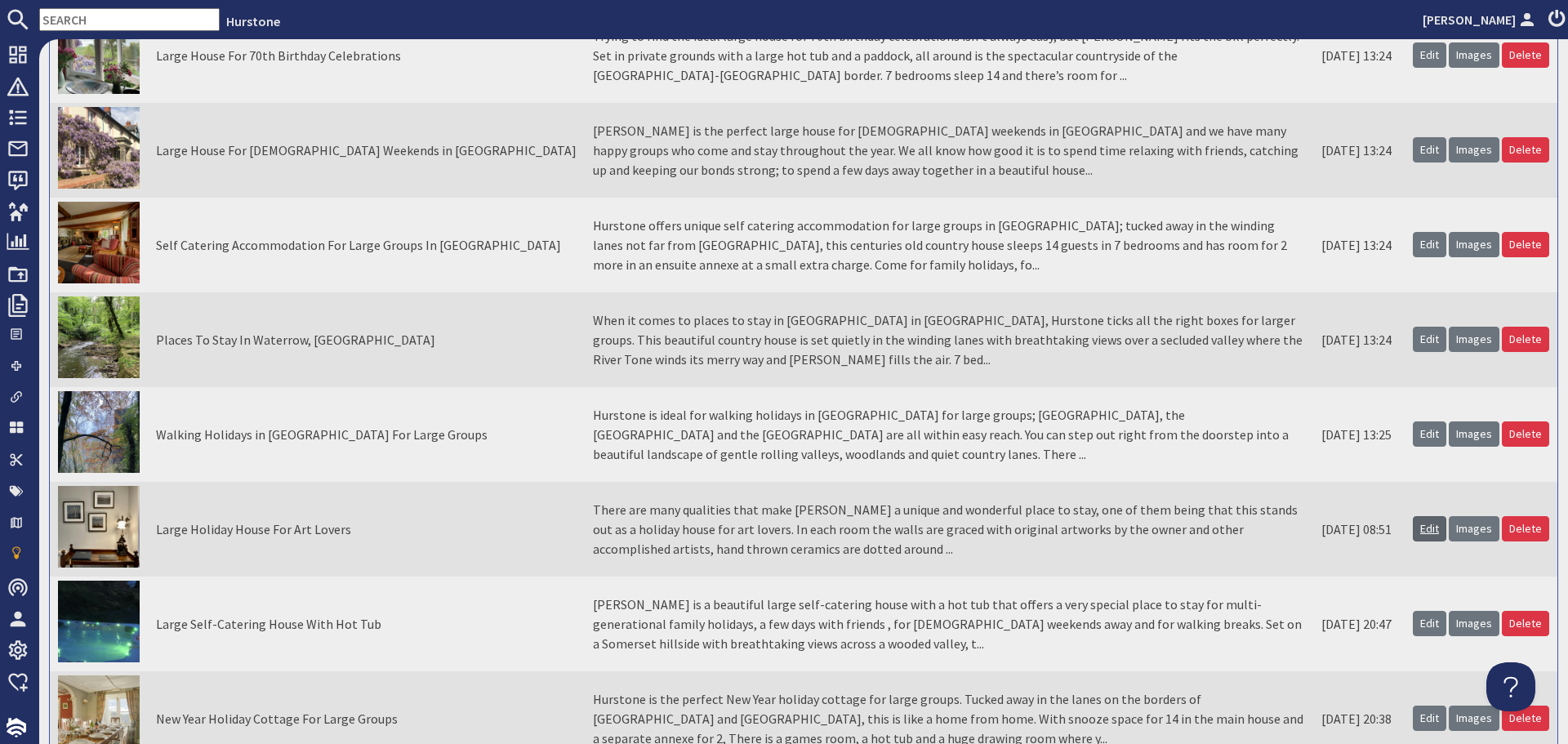
click at [1417, 535] on link "Edit" at bounding box center [1429, 529] width 33 height 26
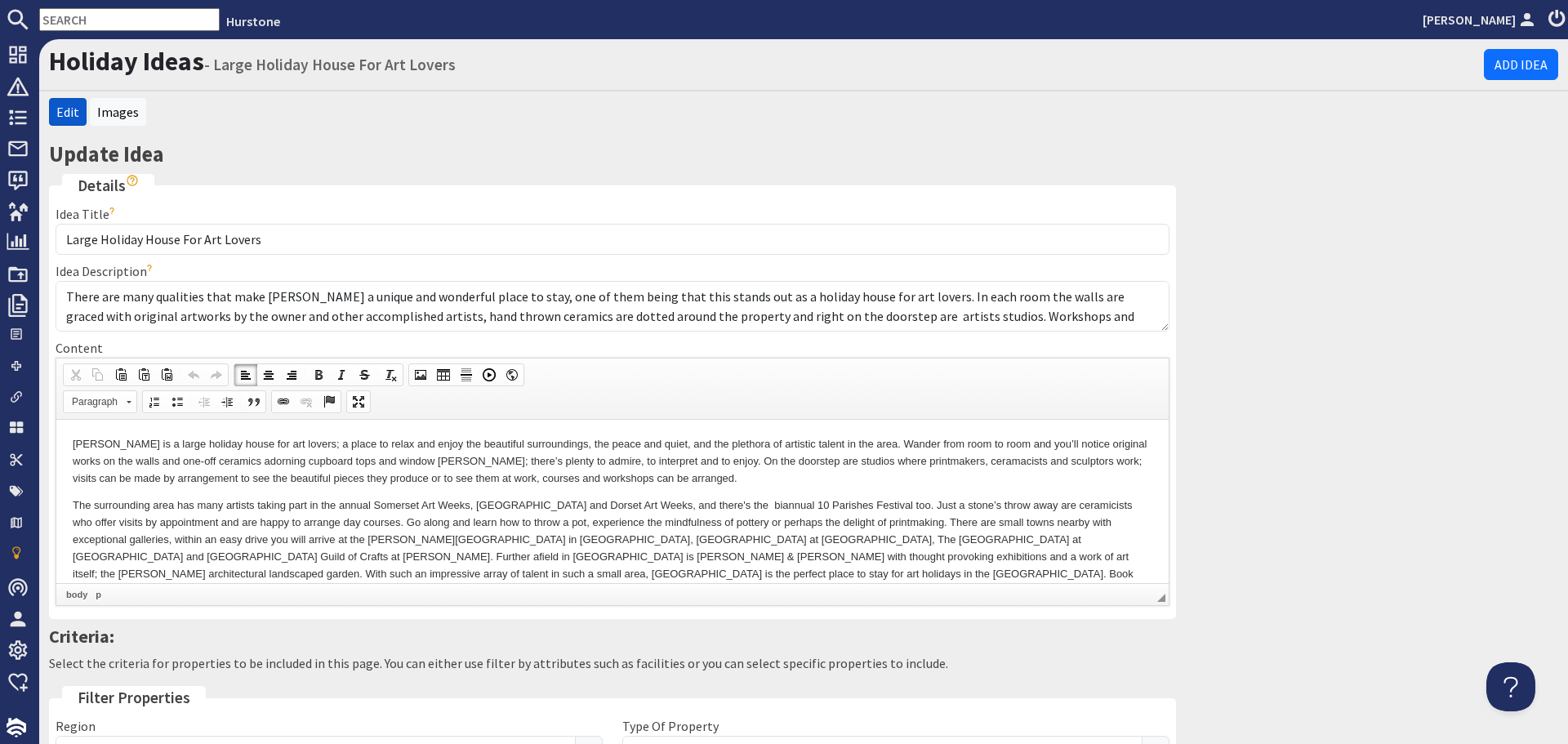
click at [376, 566] on p "The surrounding area has many artists taking part in the annual Somerset Art We…" at bounding box center [612, 547] width 1079 height 102
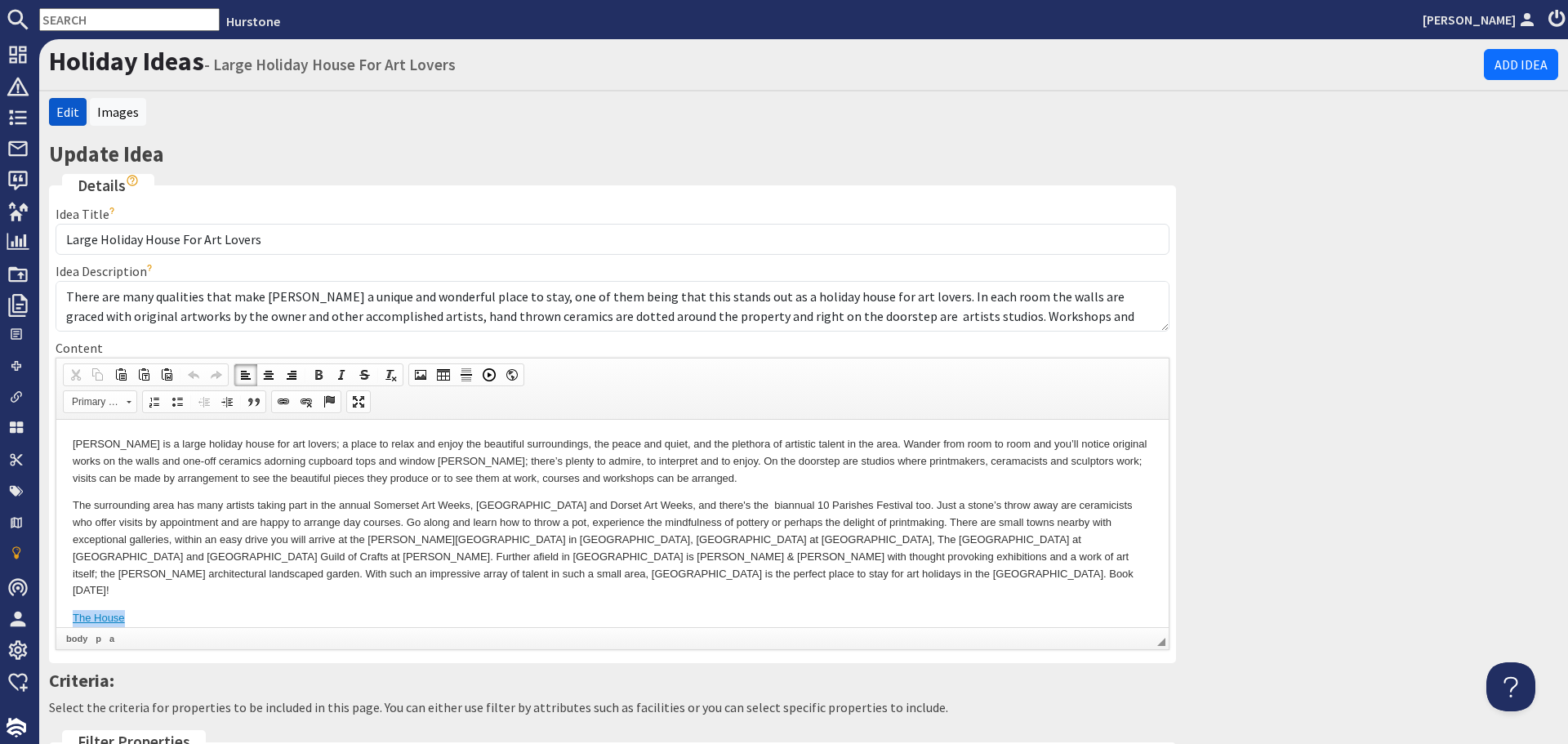
drag, startPoint x: 185, startPoint y: 613, endPoint x: 70, endPoint y: 605, distance: 115.3
click at [70, 605] on html "Hurstone is a large holiday house for art lovers; a place to relax and enjoy th…" at bounding box center [612, 531] width 1113 height 224
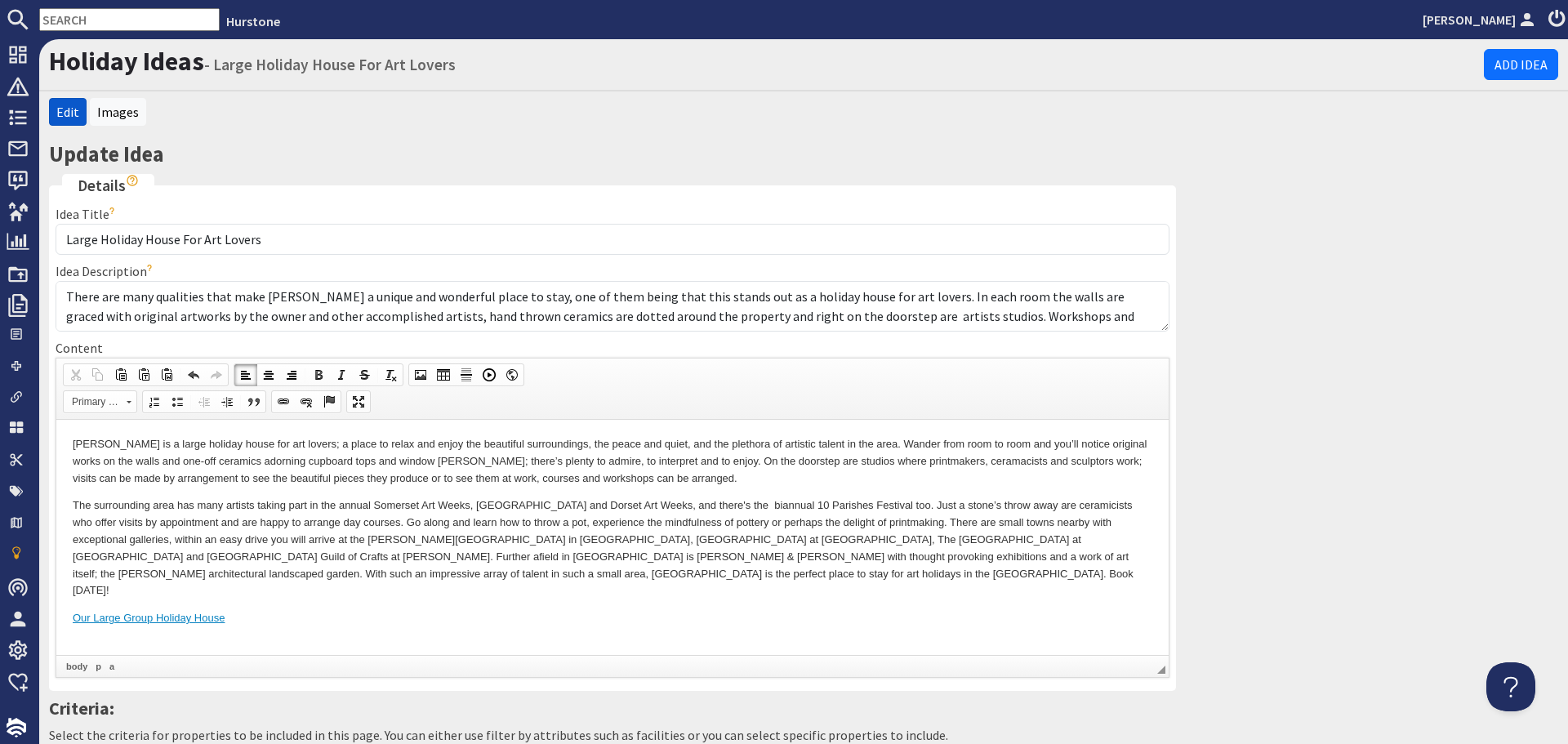
click at [158, 631] on body "Hurstone is a large holiday house for art lovers; a place to relax and enjoy th…" at bounding box center [612, 544] width 1079 height 219
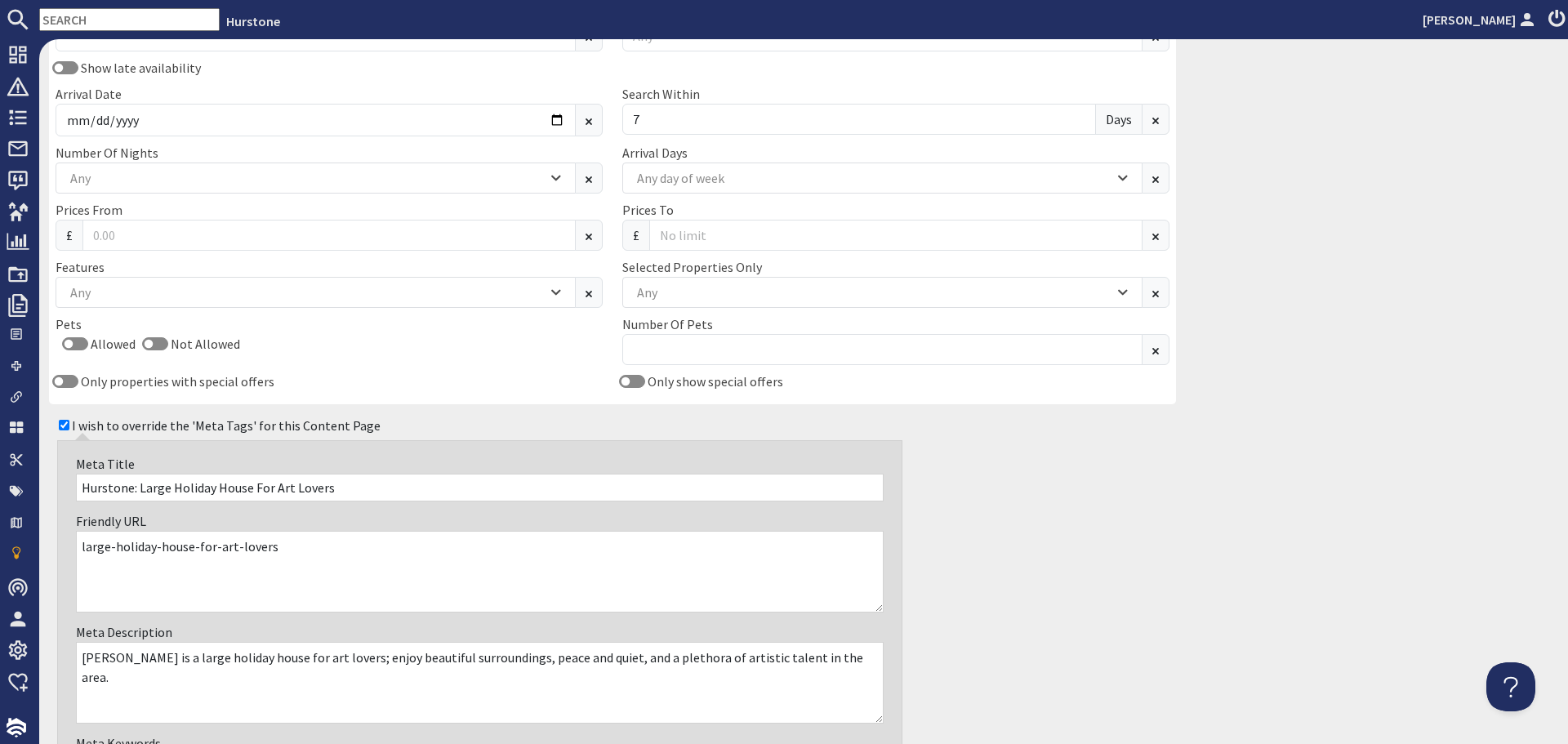
scroll to position [1103, 0]
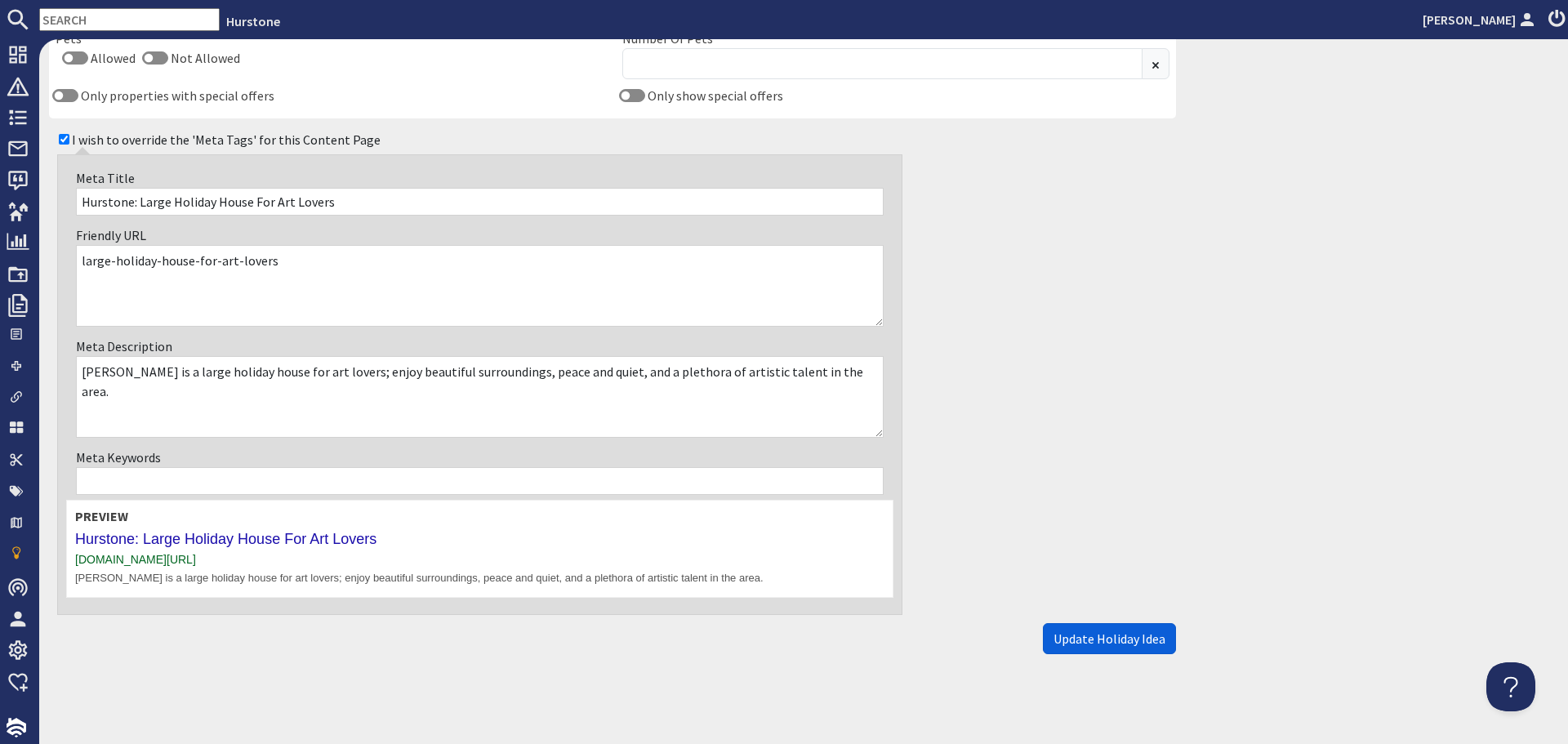
click at [1056, 643] on span "Update Holiday Idea" at bounding box center [1110, 638] width 112 height 17
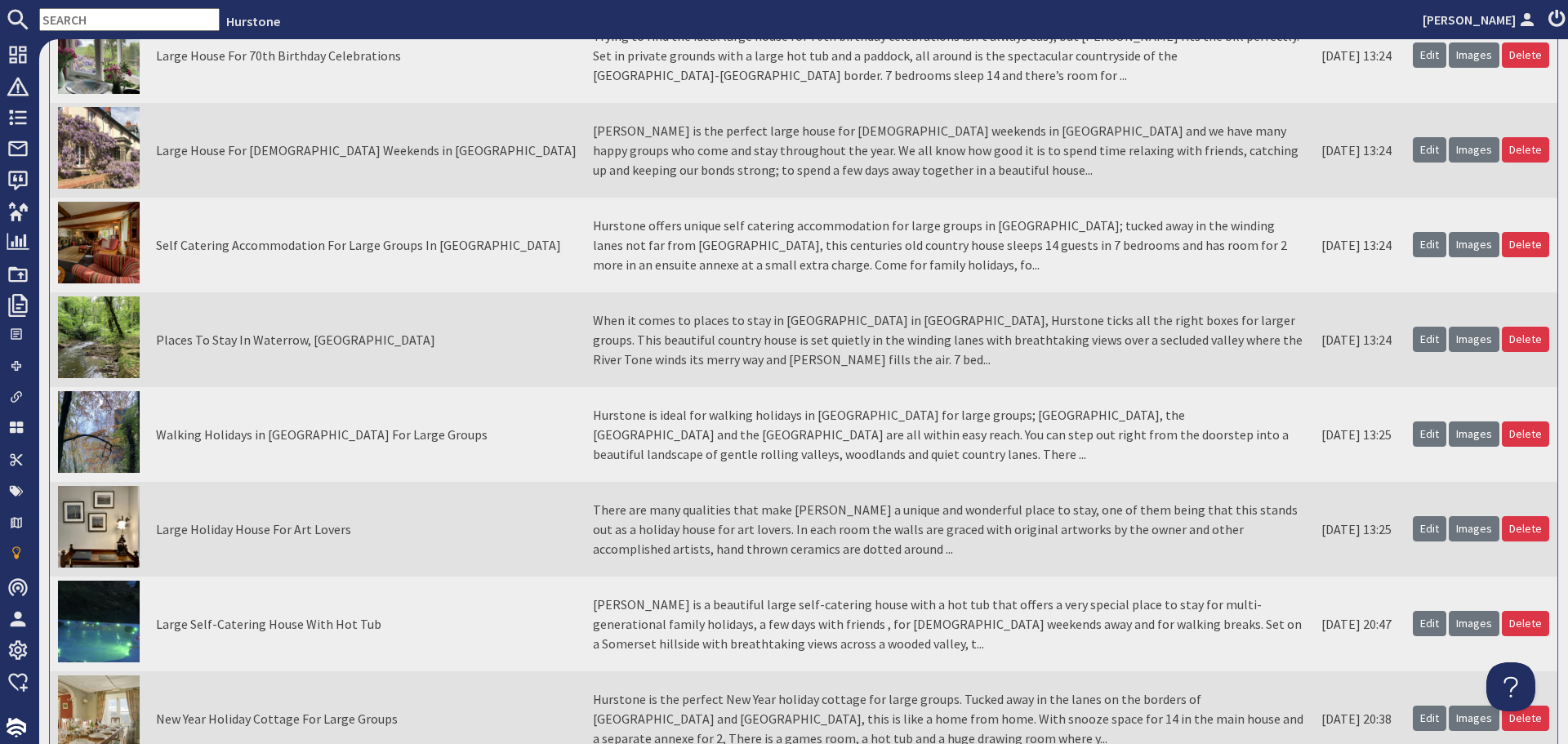
scroll to position [817, 0]
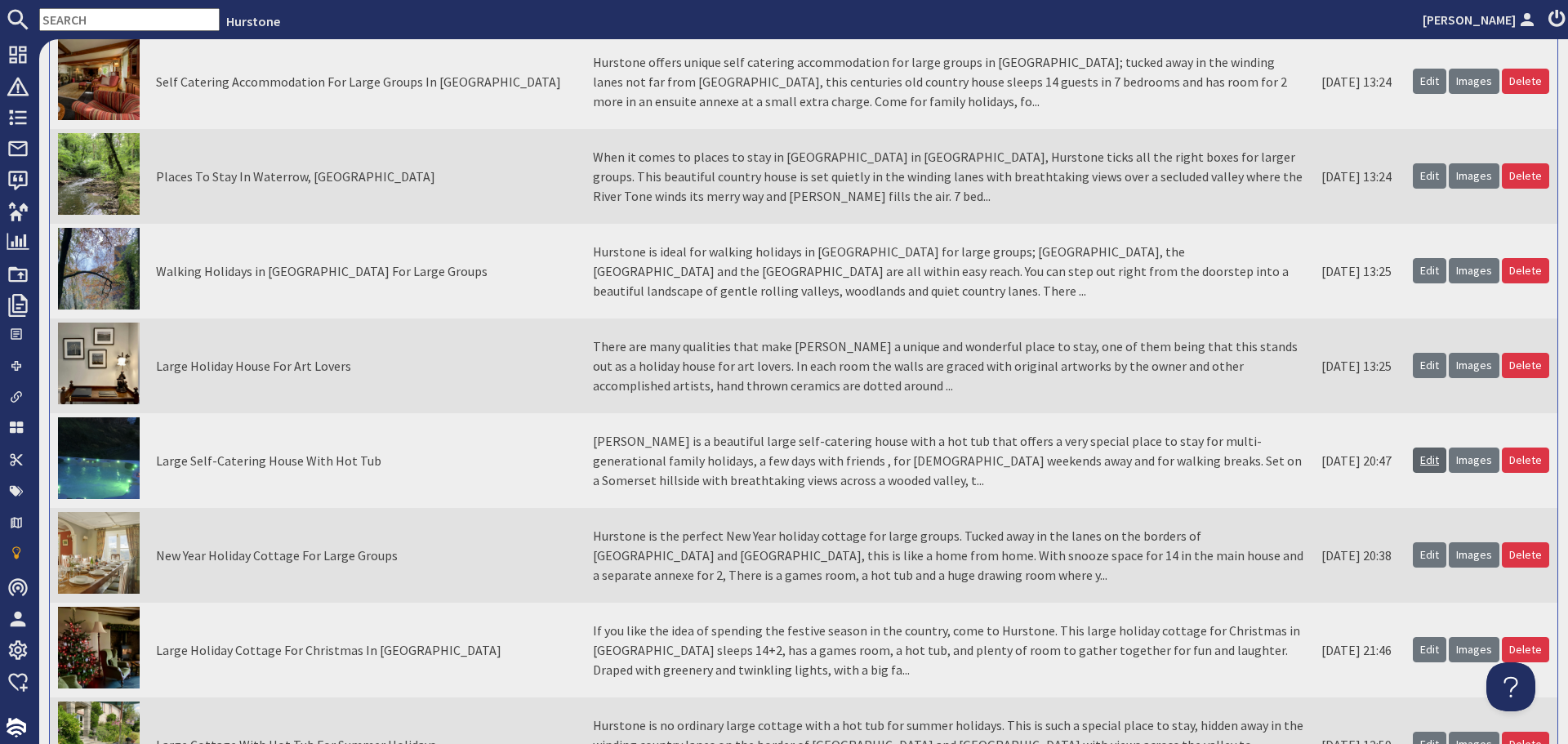
click at [1416, 458] on link "Edit" at bounding box center [1429, 460] width 33 height 26
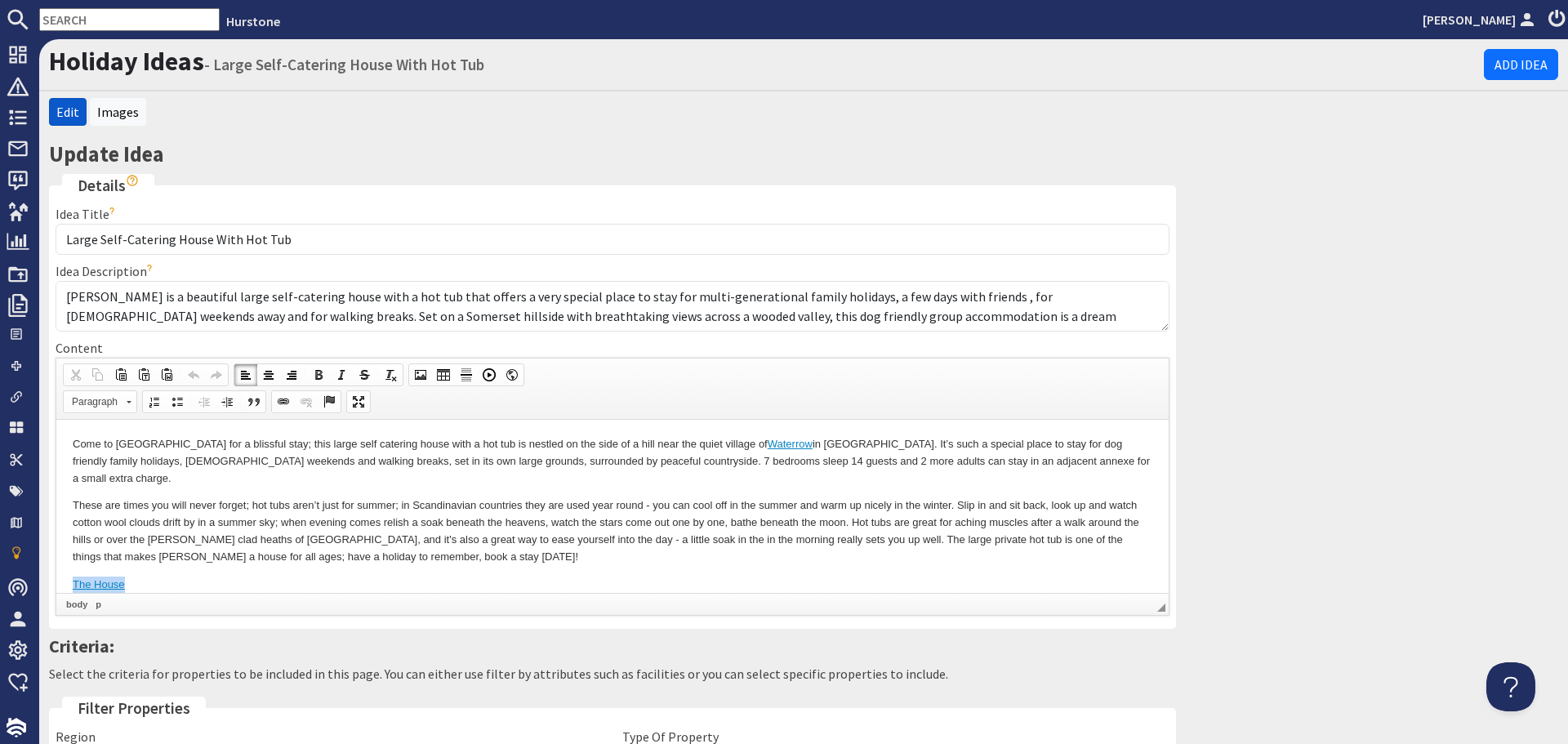
drag, startPoint x: 191, startPoint y: 568, endPoint x: 42, endPoint y: 564, distance: 149.1
click at [56, 564] on html "Come to Hurstone for a blissful stay; this large self catering house with a hot…" at bounding box center [612, 513] width 1113 height 190
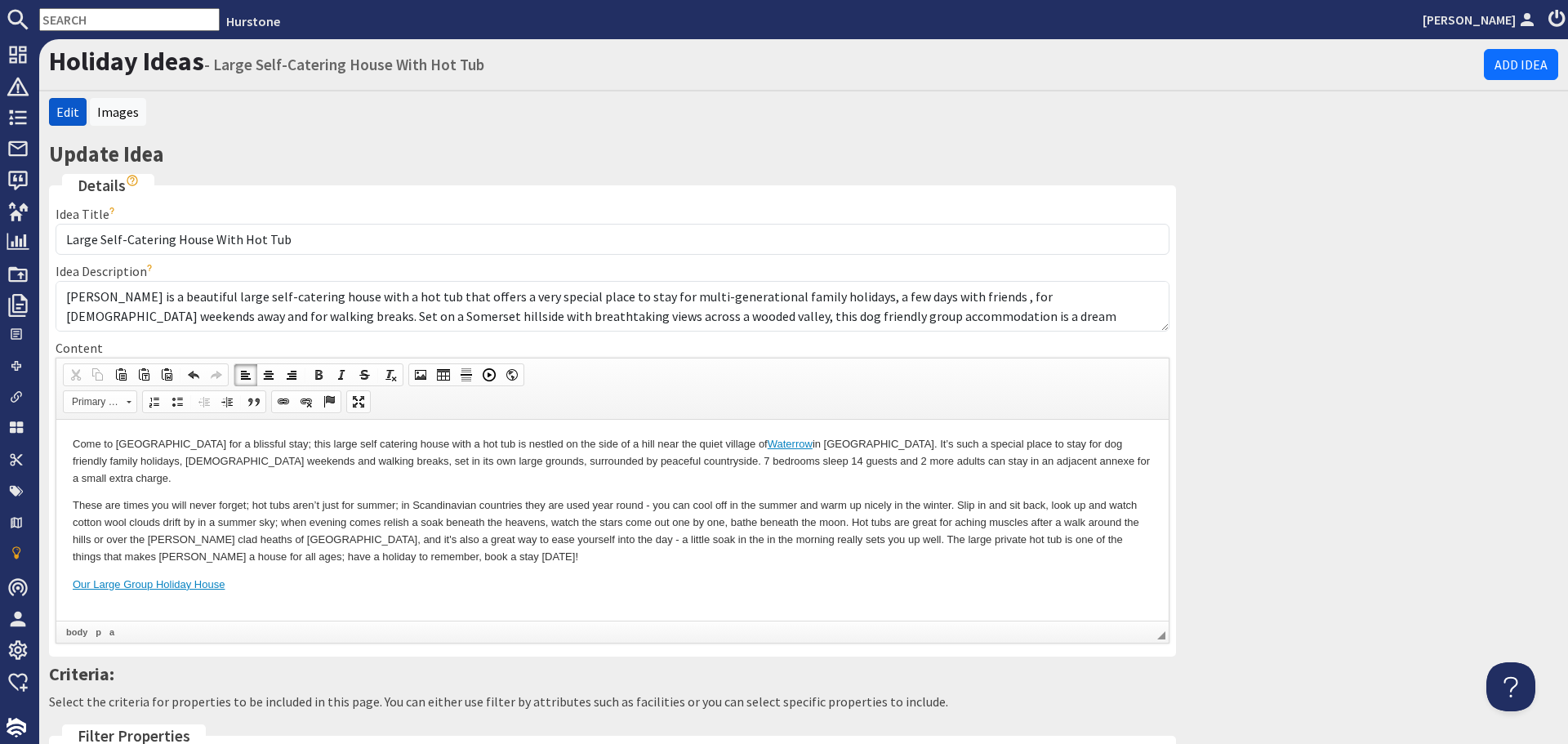
click at [114, 595] on body "Come to Hurstone for a blissful stay; this large self catering house with a hot…" at bounding box center [612, 528] width 1079 height 185
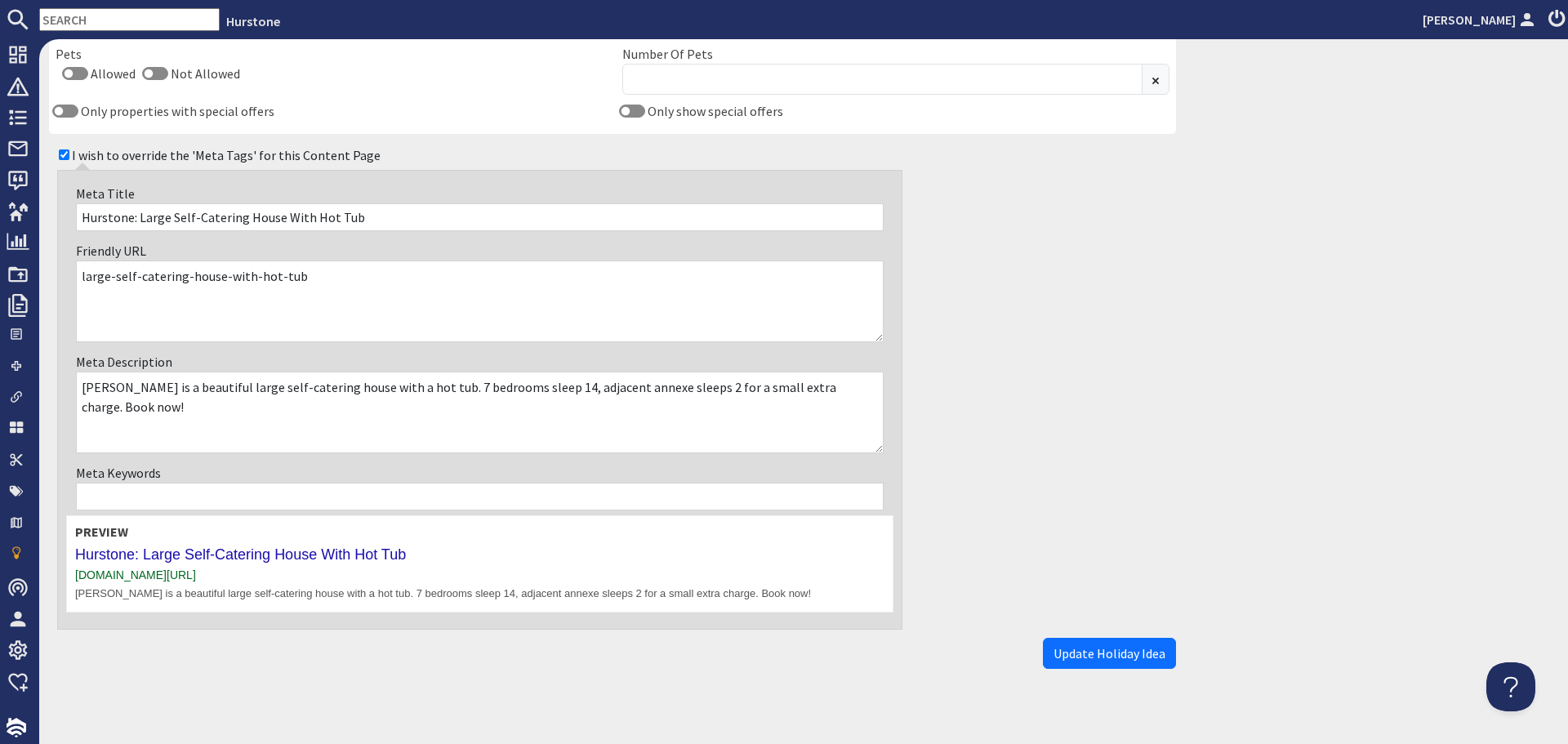
scroll to position [1068, 0]
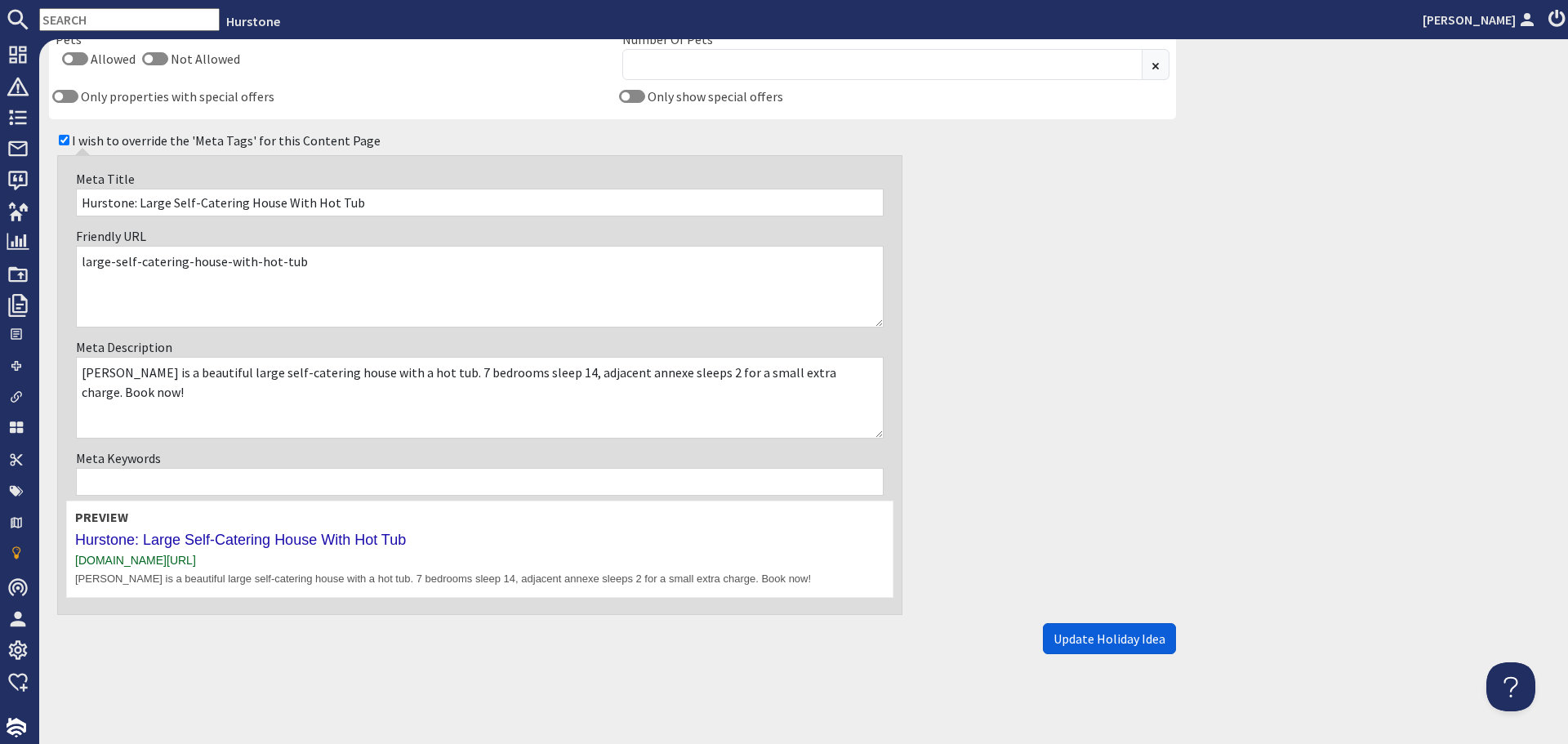
click at [1132, 644] on span "Update Holiday Idea" at bounding box center [1110, 638] width 112 height 17
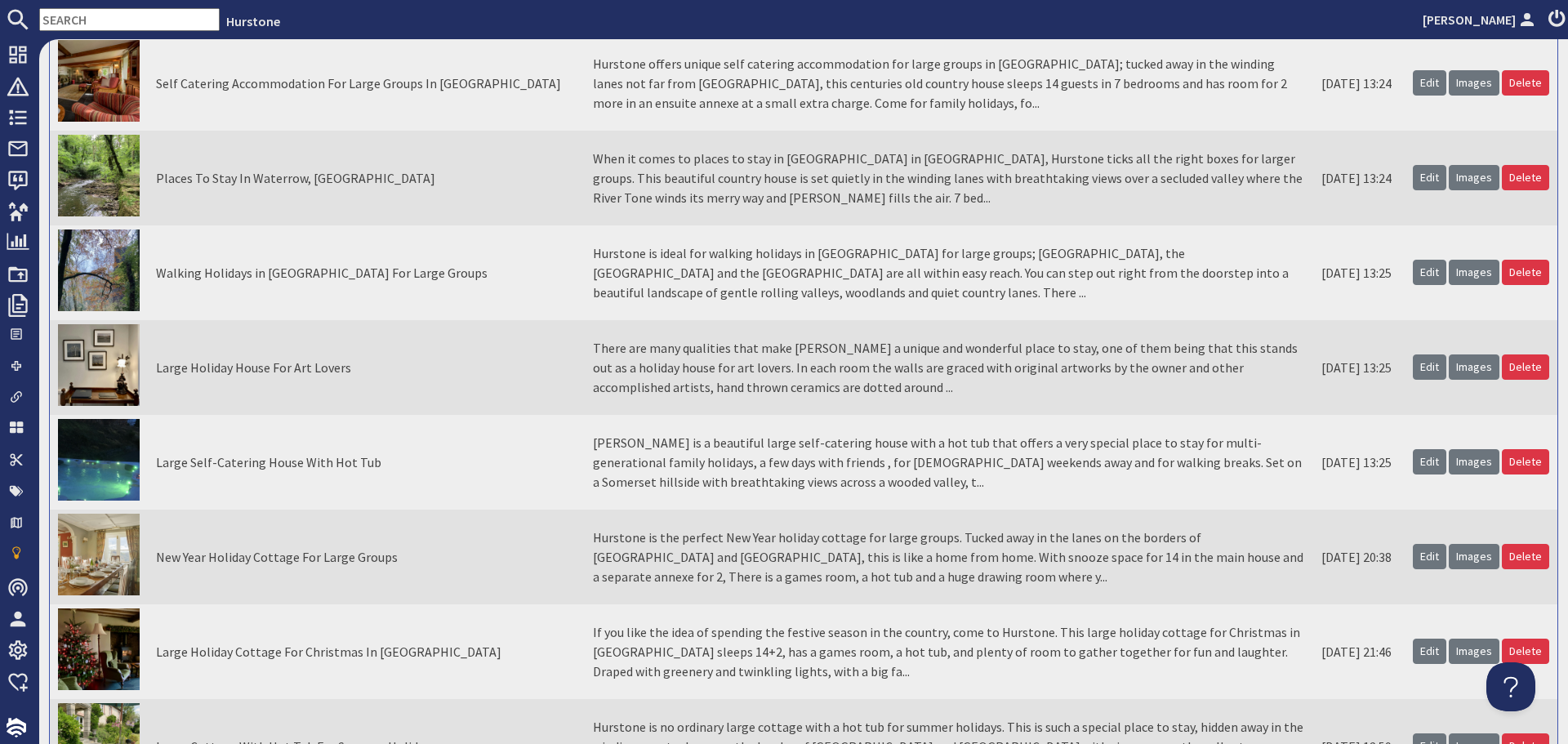
scroll to position [898, 0]
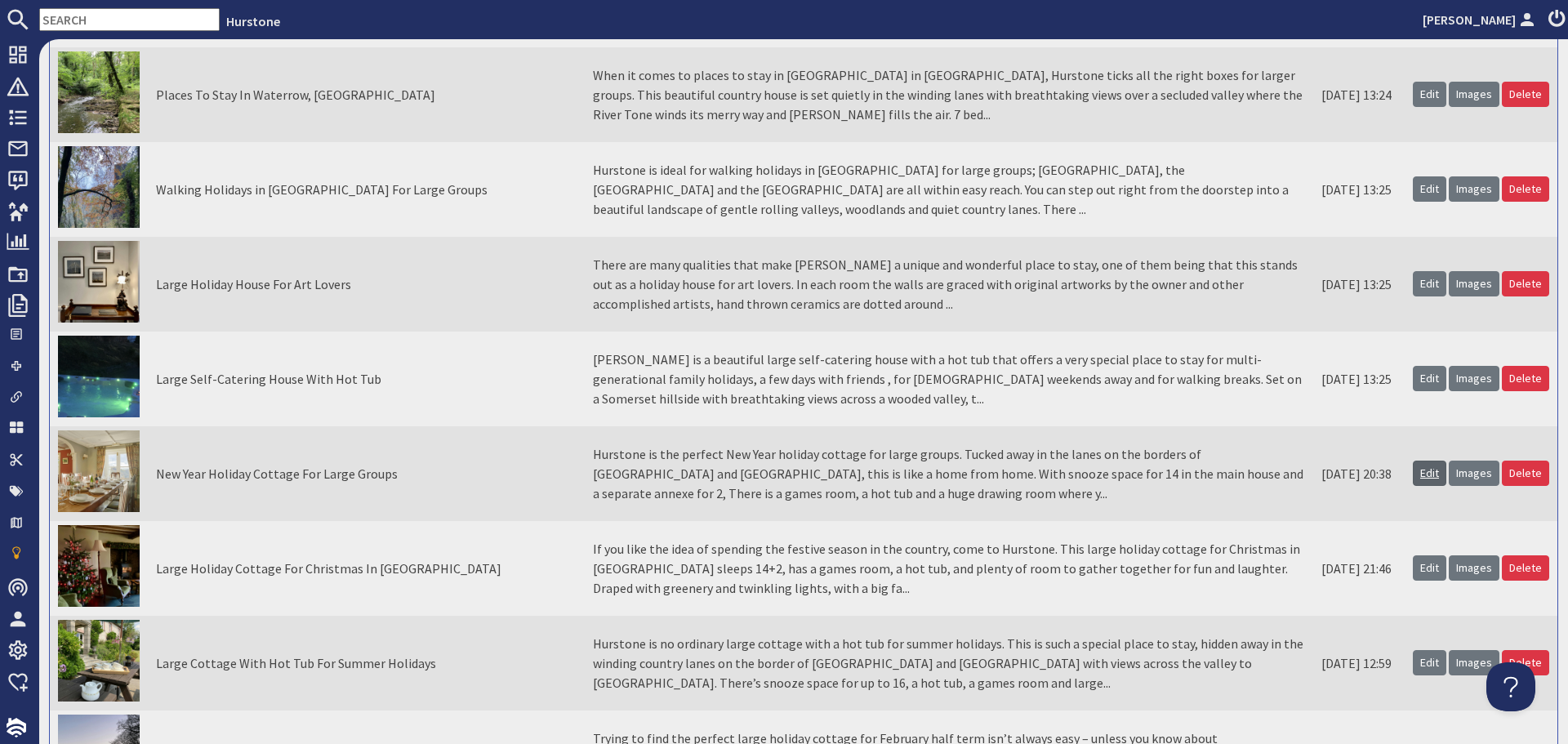
click at [1413, 471] on link "Edit" at bounding box center [1429, 474] width 33 height 26
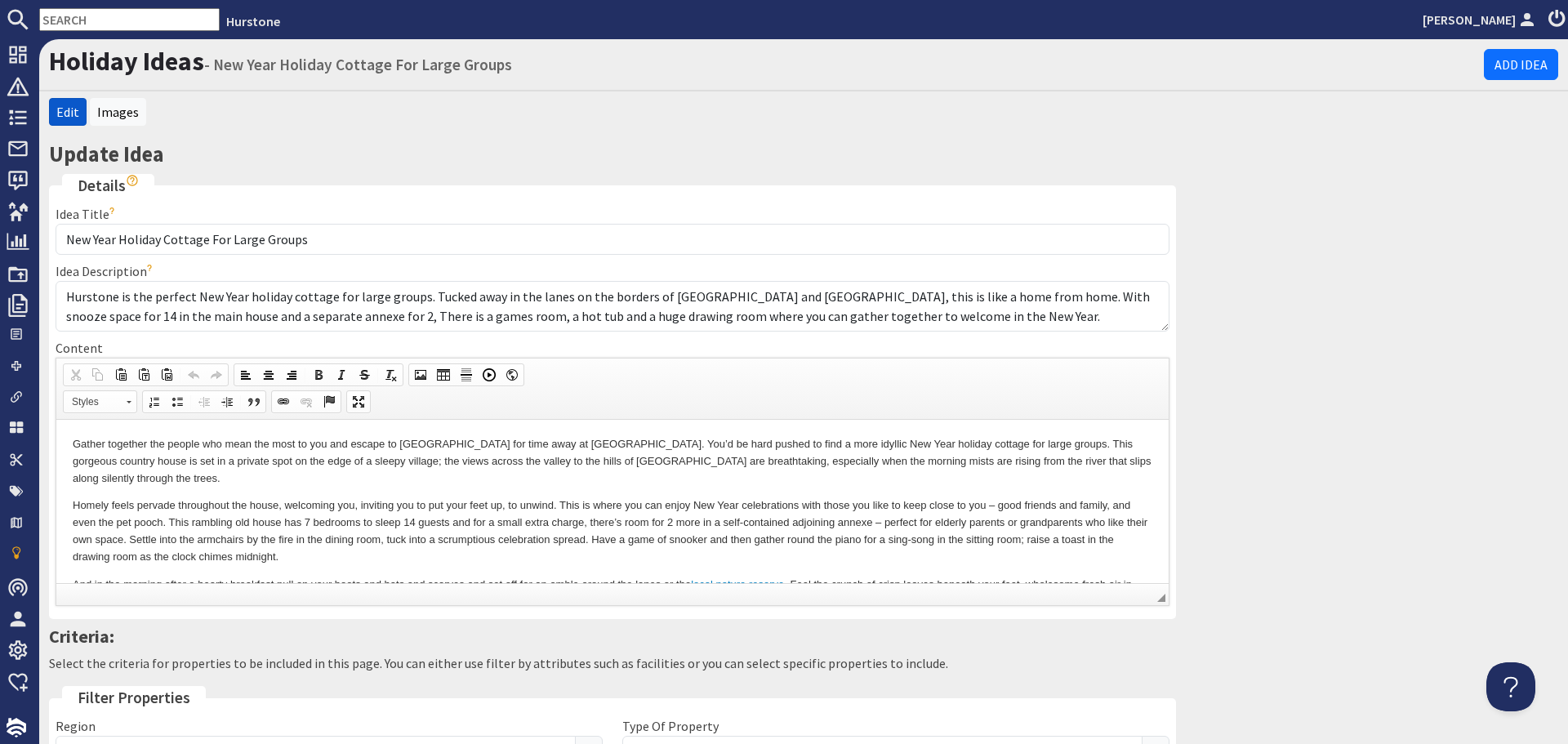
click at [298, 544] on p "Homely feels pervade throughout the house, welcoming you, inviting you to put y…" at bounding box center [612, 530] width 1079 height 68
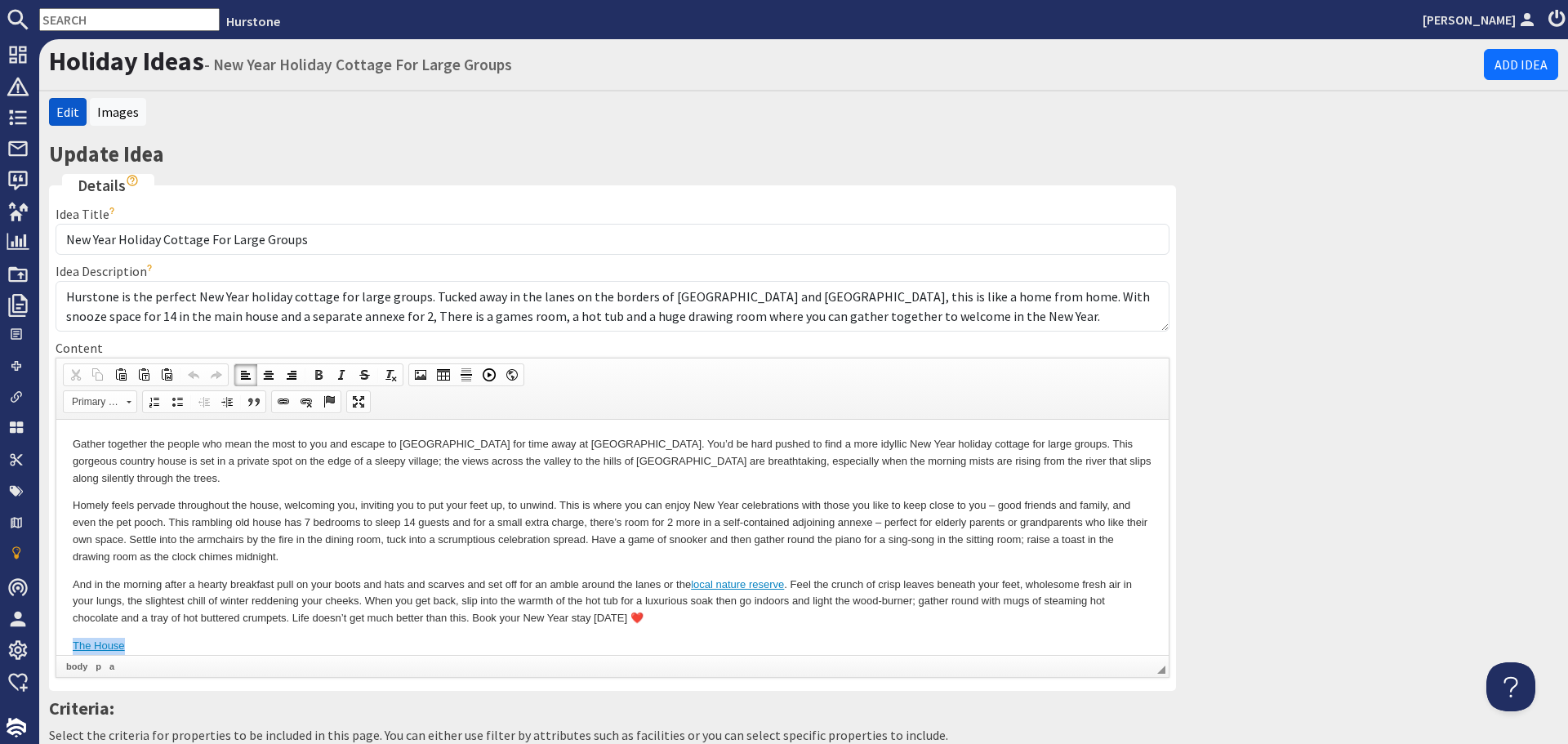
drag, startPoint x: 240, startPoint y: 645, endPoint x: 61, endPoint y: 625, distance: 180.1
click at [61, 625] on html "Gather together the people who mean the most to you and escape to Somerset for …" at bounding box center [612, 544] width 1113 height 252
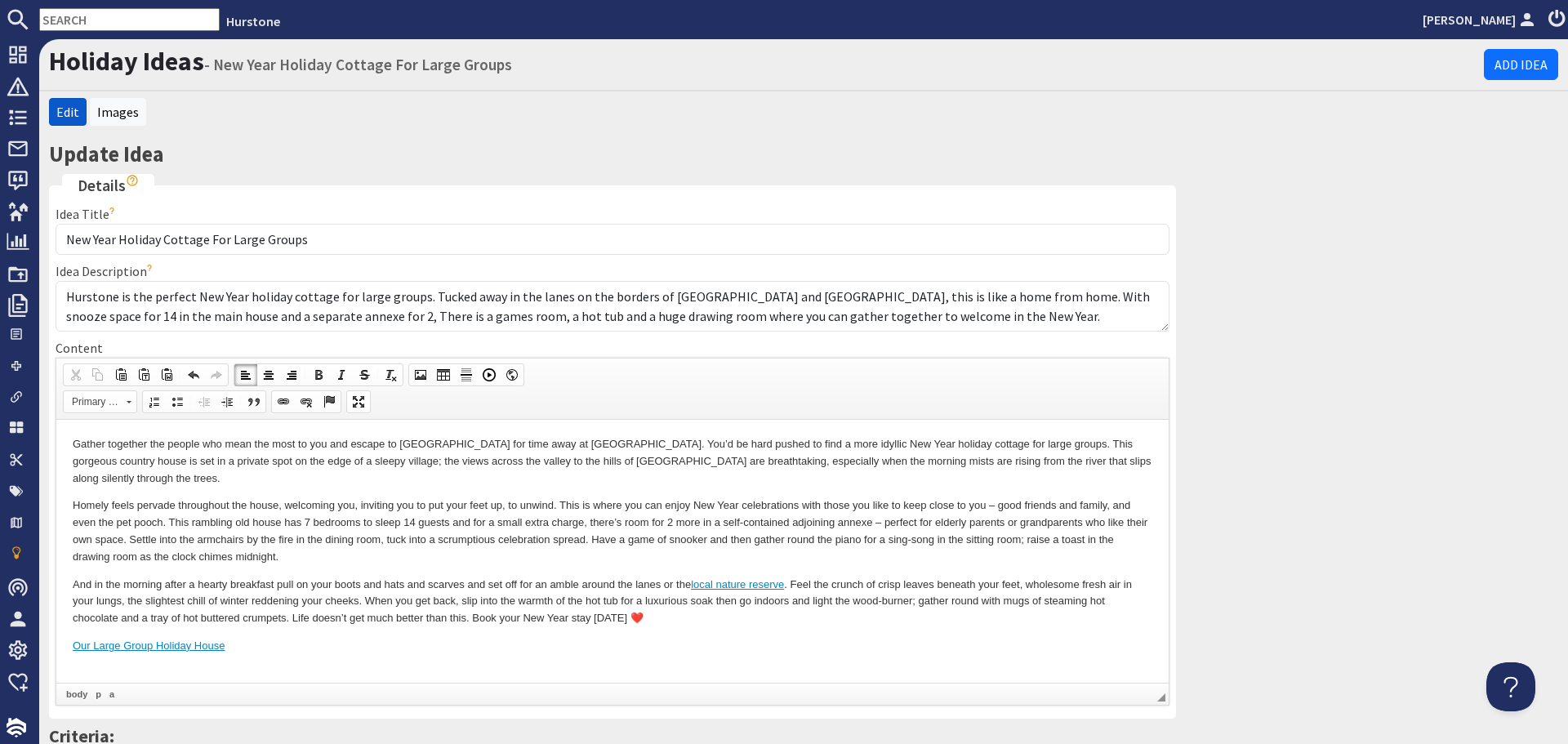
click at [162, 662] on body "Gather together the people who mean the most to you and escape to Somerset for …" at bounding box center [612, 558] width 1079 height 247
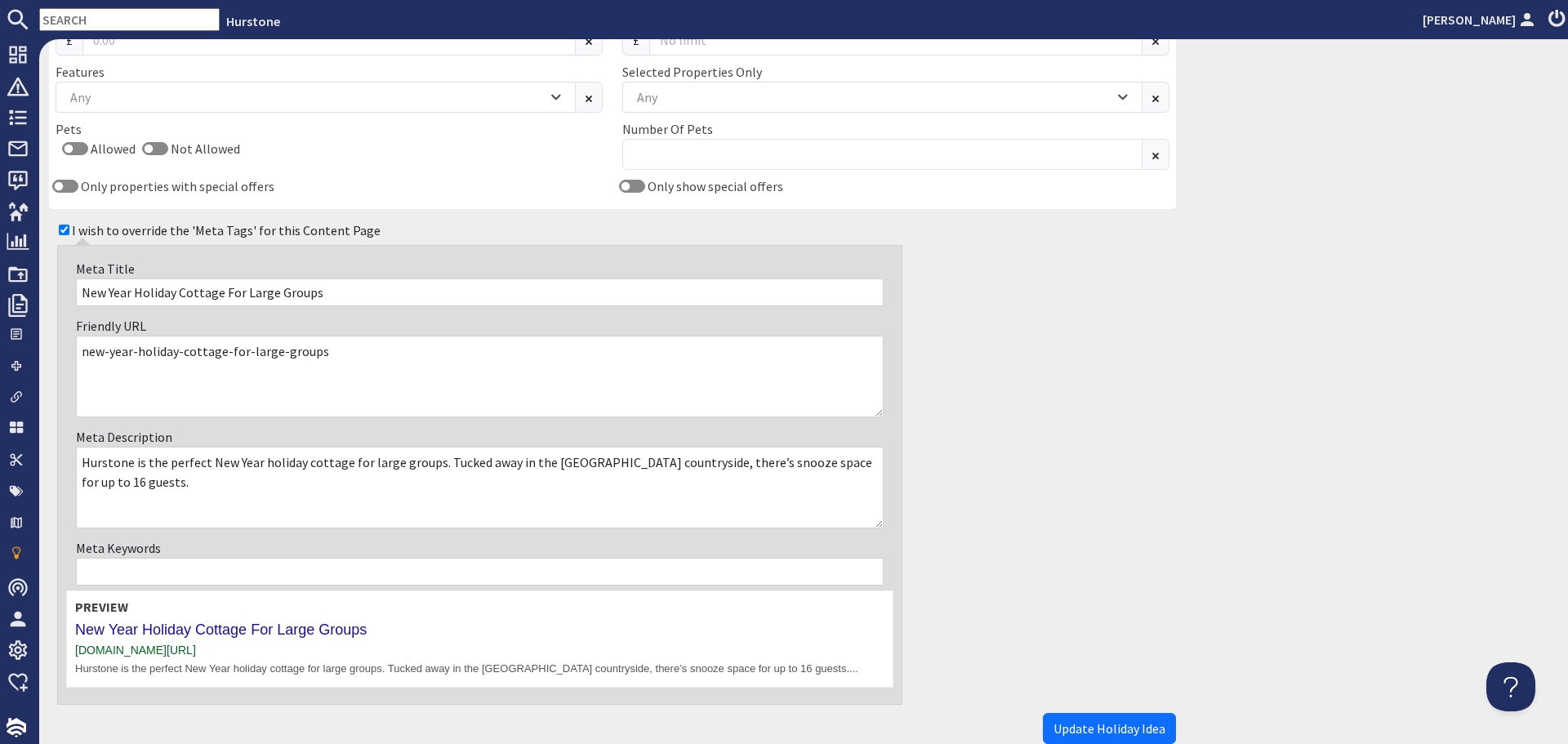
scroll to position [1061, 0]
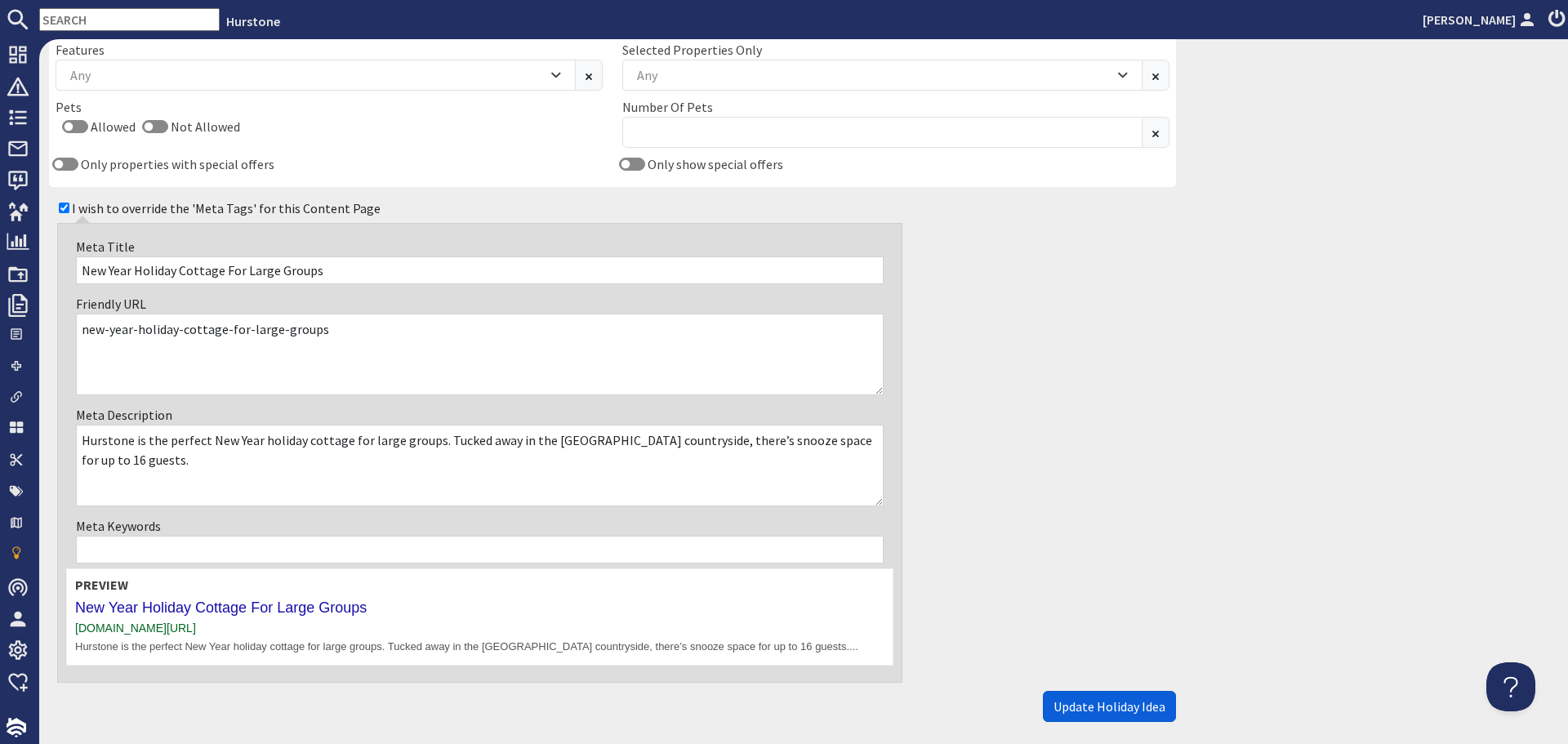
click at [1125, 708] on span "Update Holiday Idea" at bounding box center [1110, 706] width 112 height 17
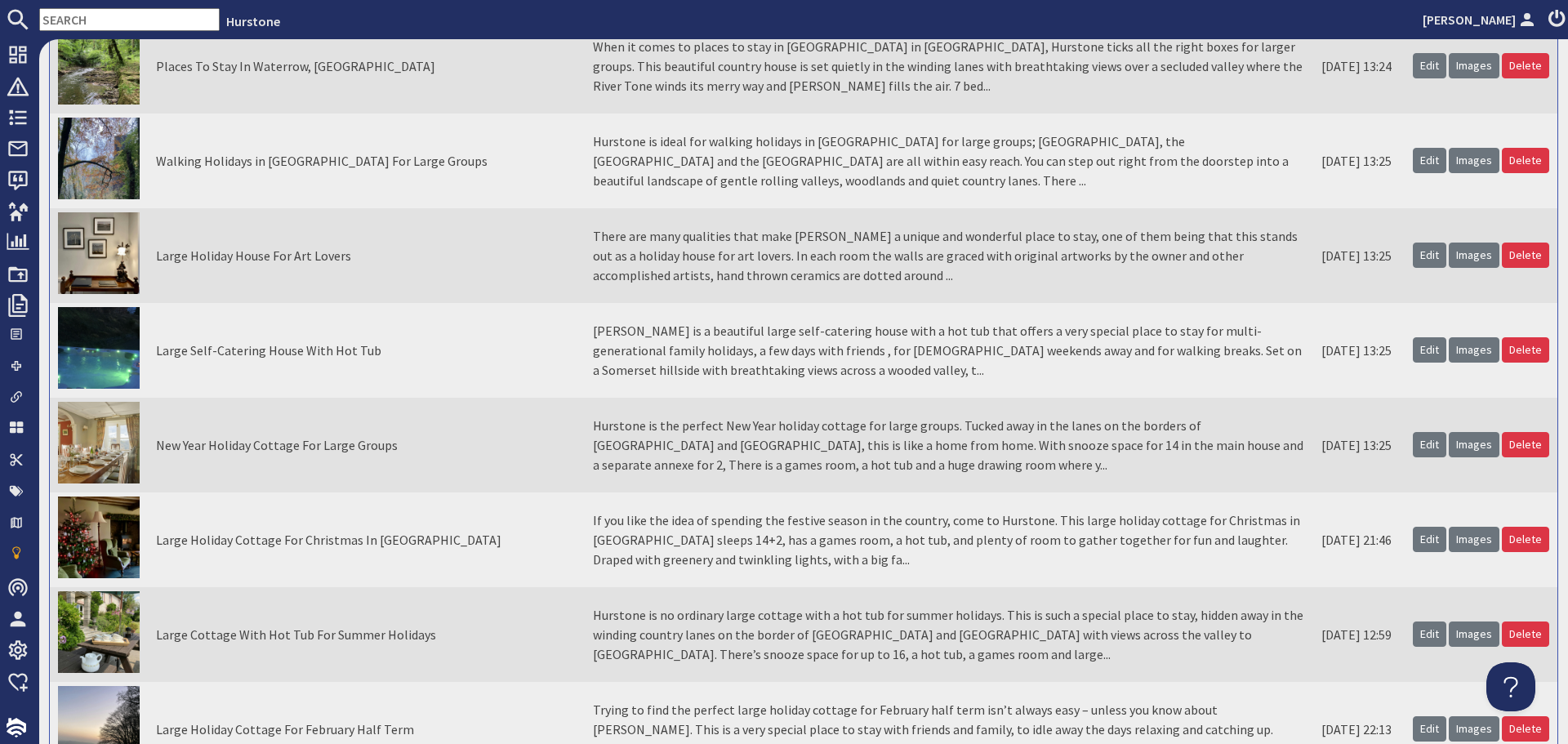
scroll to position [980, 0]
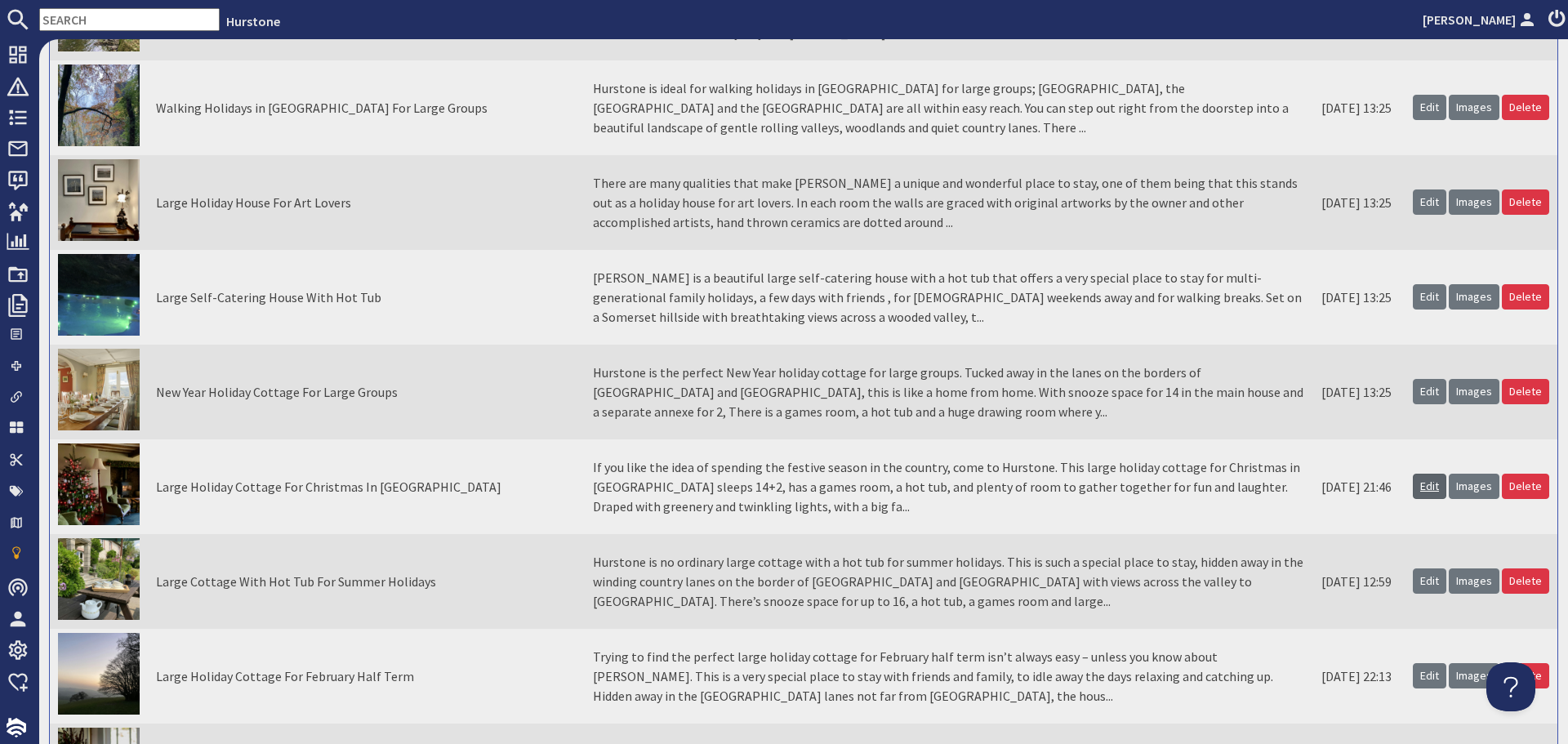
drag, startPoint x: 1413, startPoint y: 490, endPoint x: 1404, endPoint y: 494, distance: 9.8
click at [1413, 490] on link "Edit" at bounding box center [1429, 486] width 33 height 26
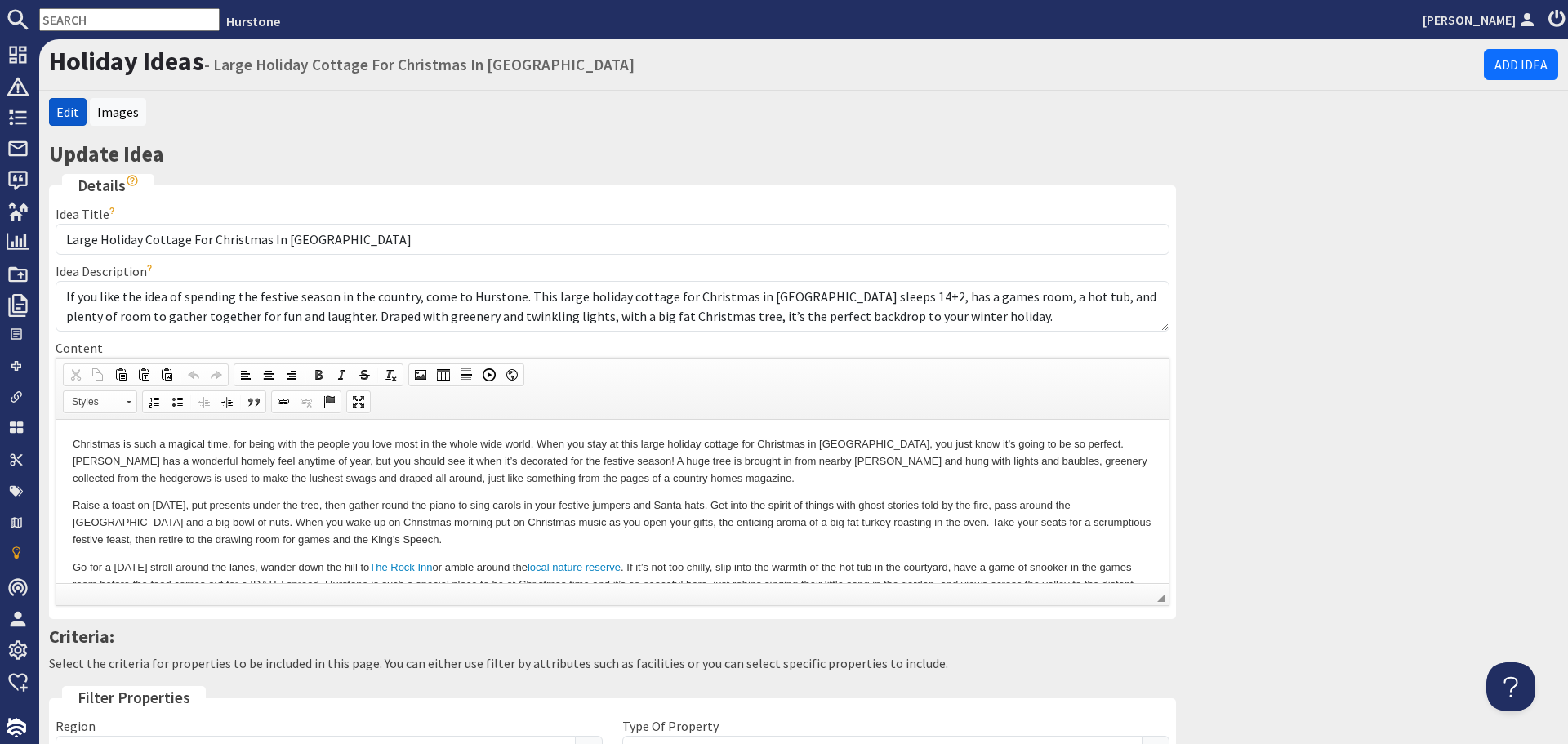
click at [394, 537] on p "Raise a toast on [DATE], put presents under the tree, then gather round the pia…" at bounding box center [612, 522] width 1079 height 51
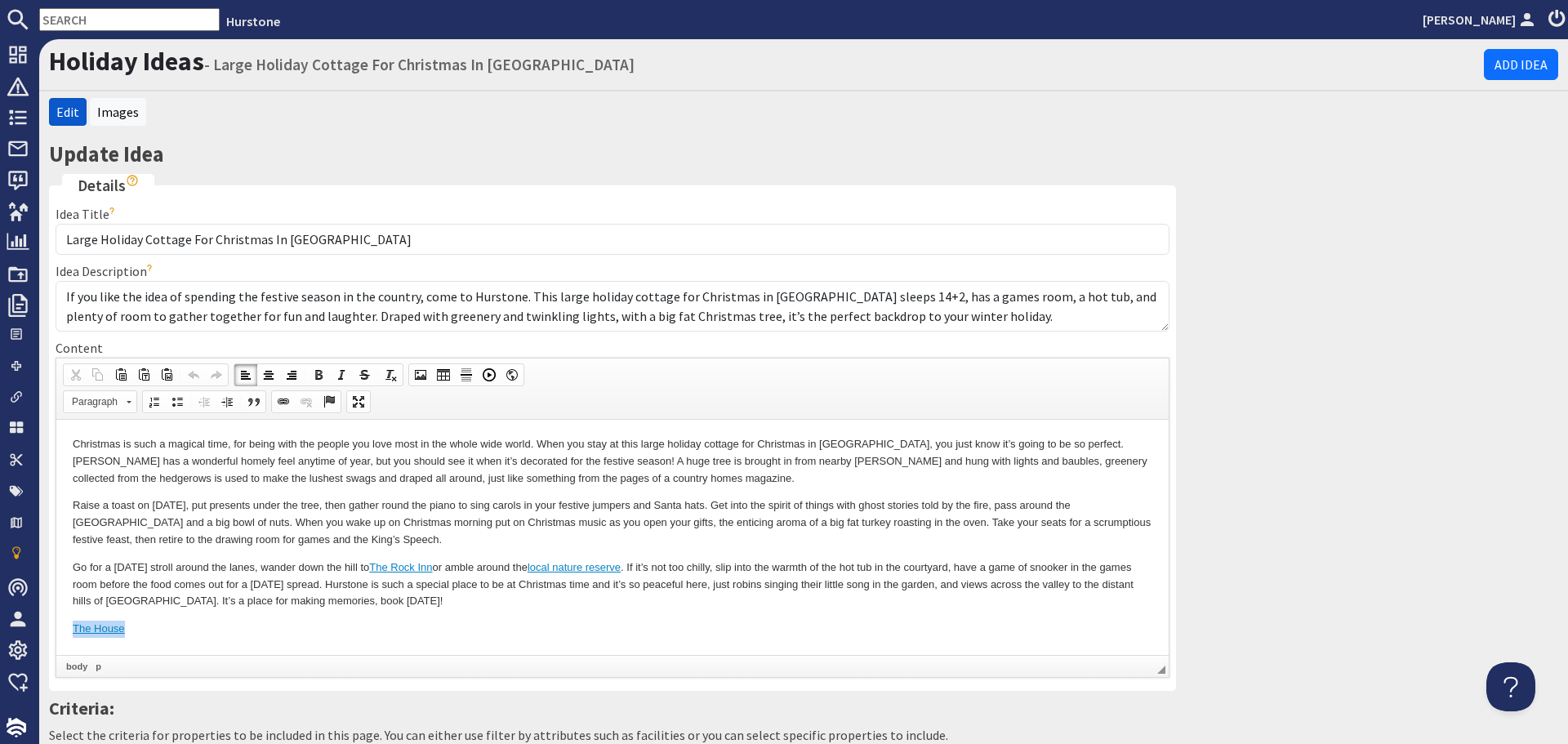
drag, startPoint x: 190, startPoint y: 625, endPoint x: 26, endPoint y: 623, distance: 164.0
click at [56, 623] on html "Christmas is such a magical time, for being with the people you love most in th…" at bounding box center [612, 536] width 1113 height 234
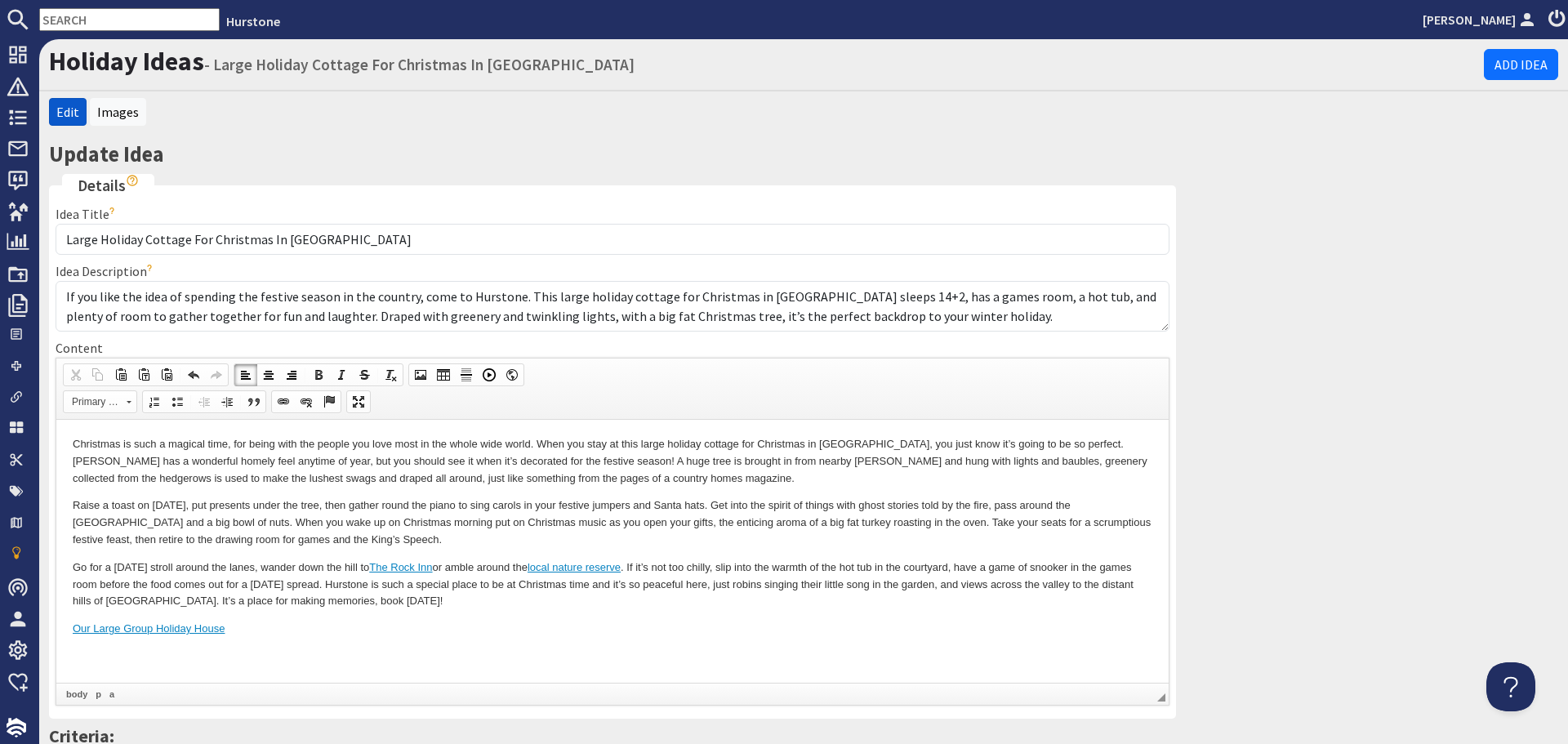
click at [351, 658] on body "Christmas is such a magical time, for being with the people you love most in th…" at bounding box center [612, 549] width 1079 height 229
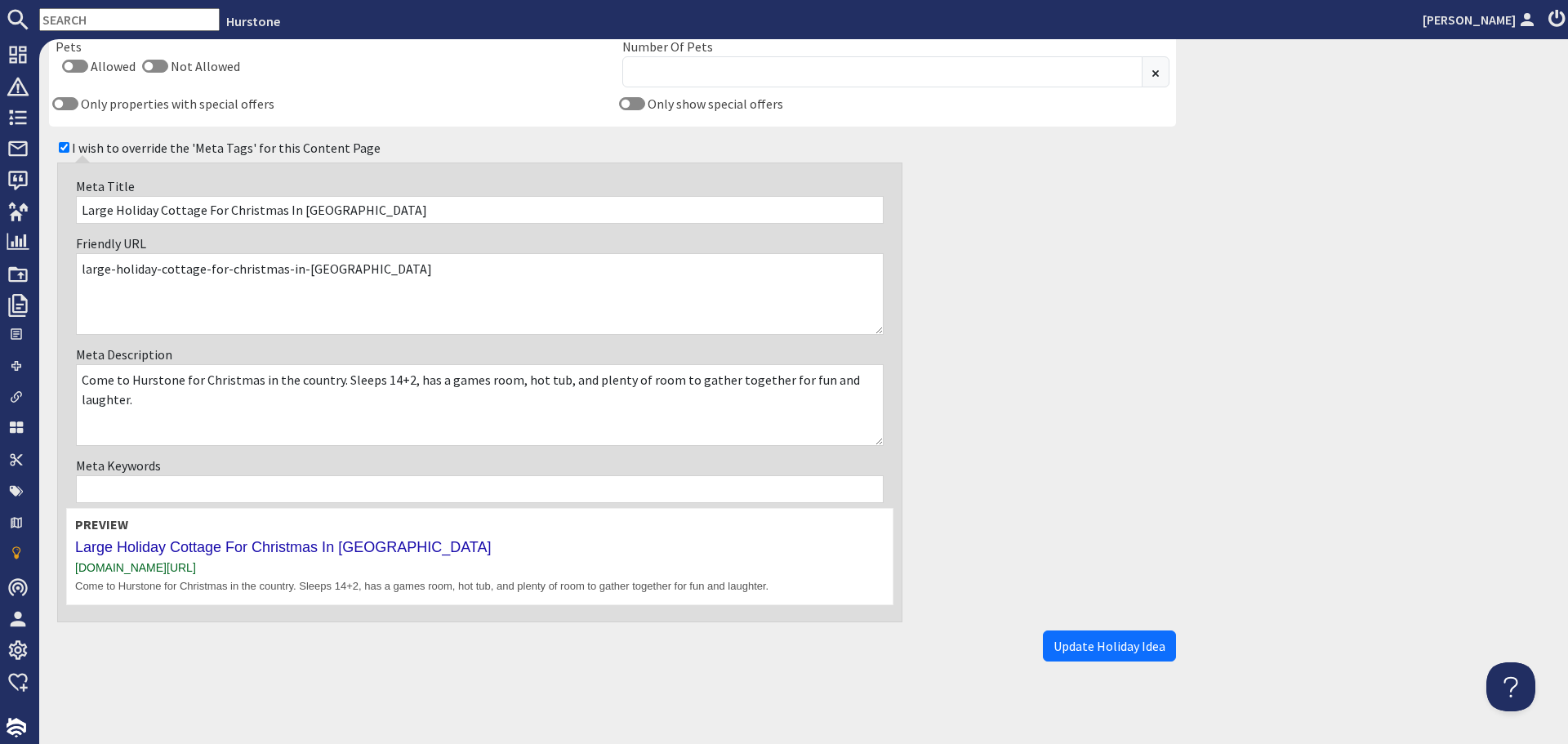
scroll to position [1129, 0]
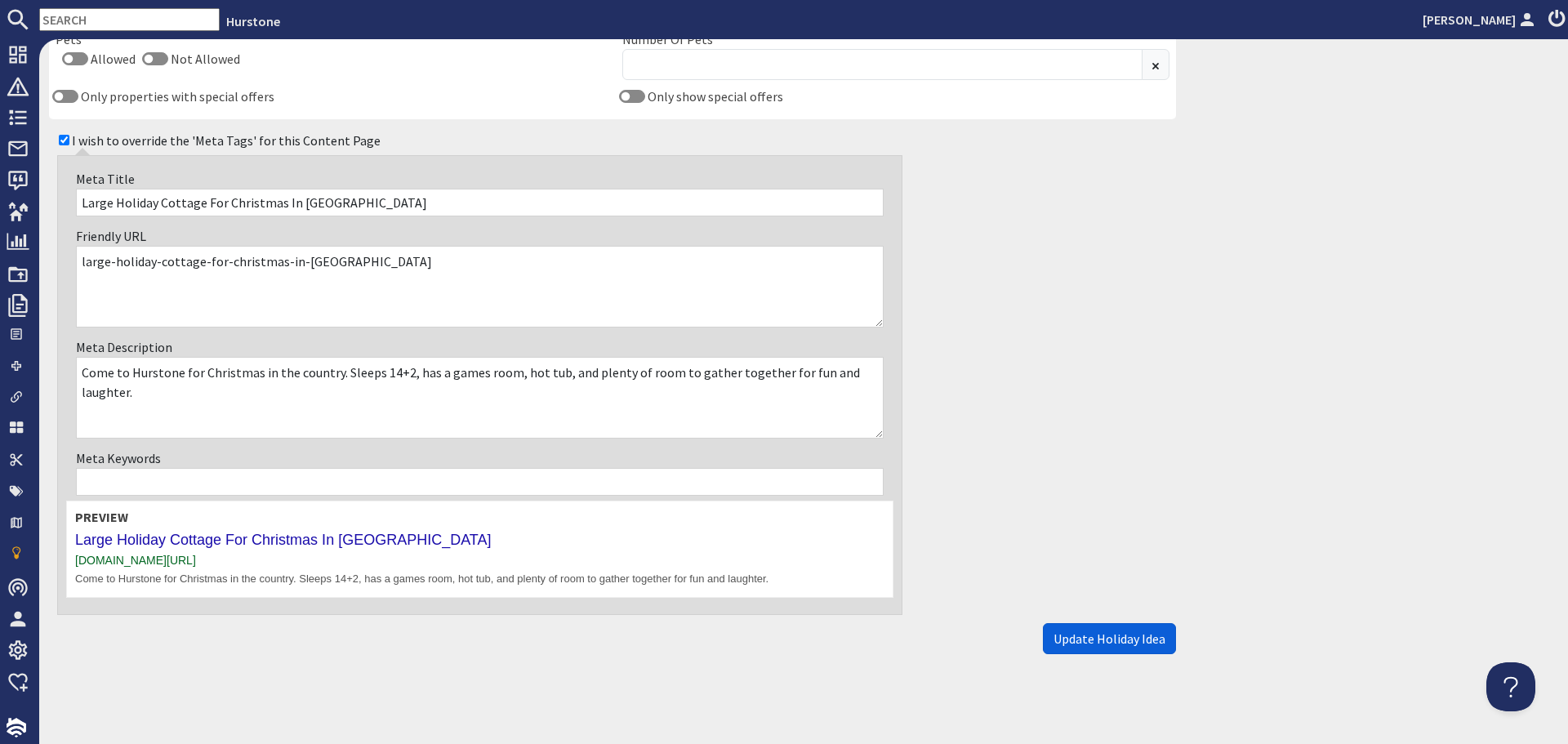
click at [1110, 652] on button "Update Holiday Idea" at bounding box center [1109, 639] width 133 height 31
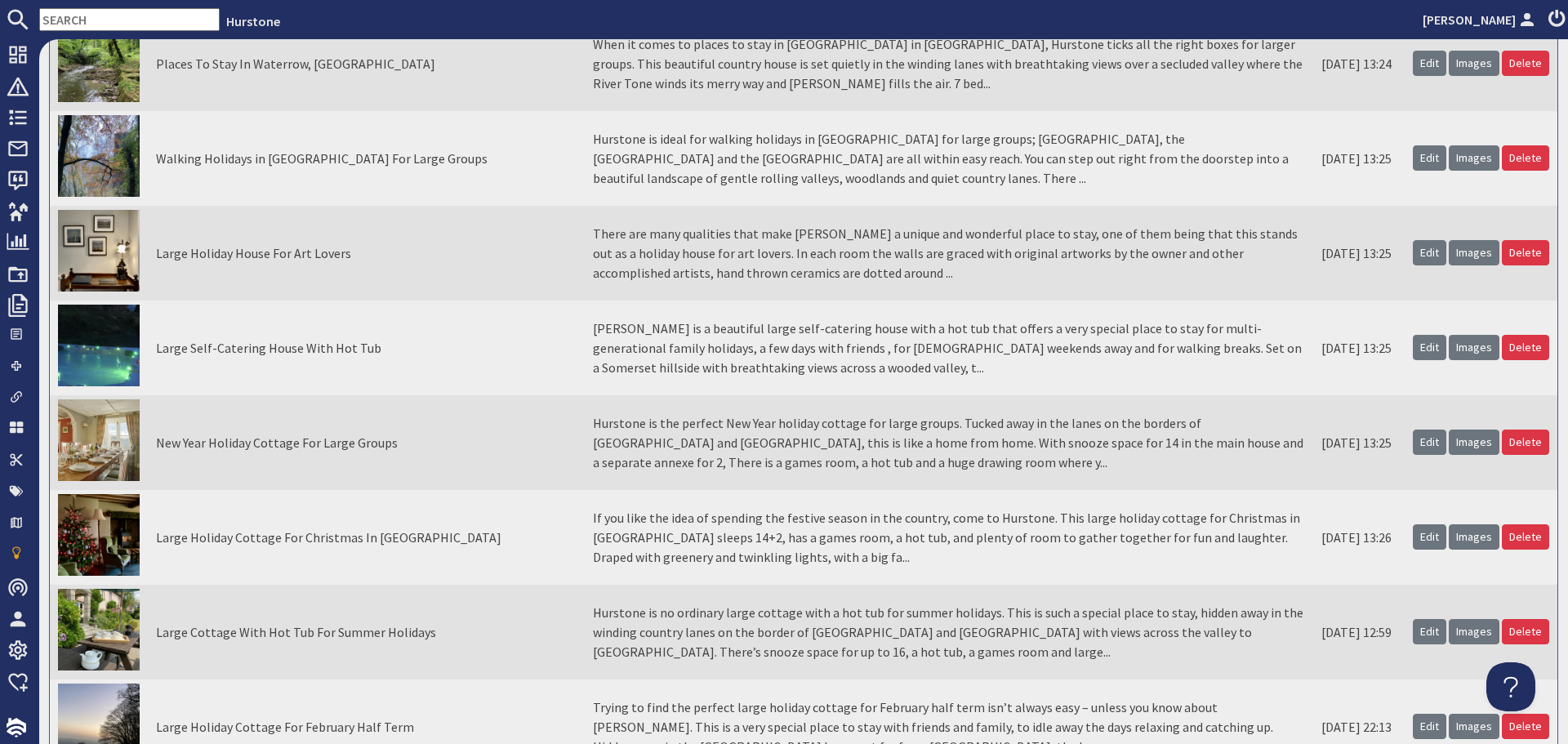
scroll to position [980, 0]
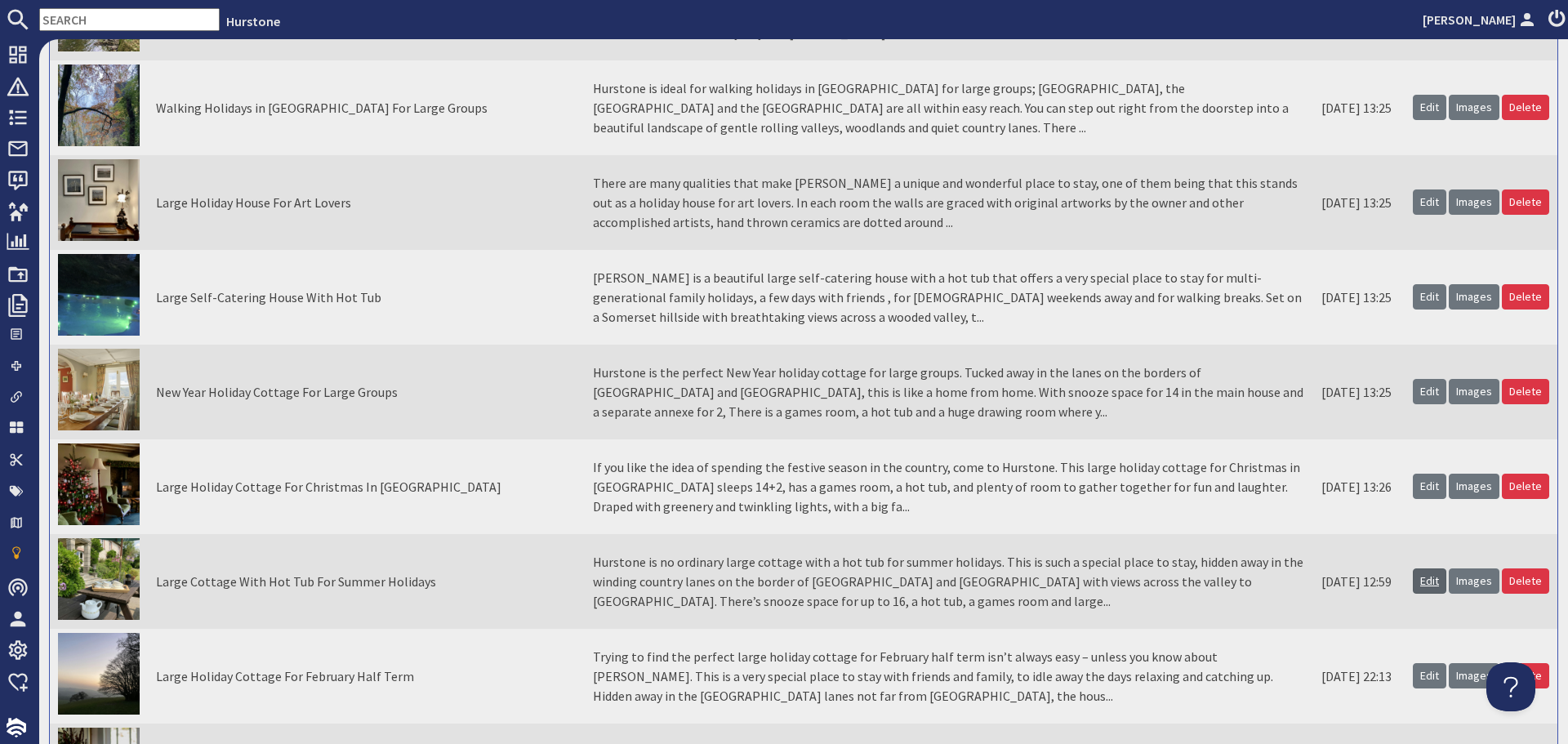
click at [1413, 582] on link "Edit" at bounding box center [1429, 581] width 33 height 26
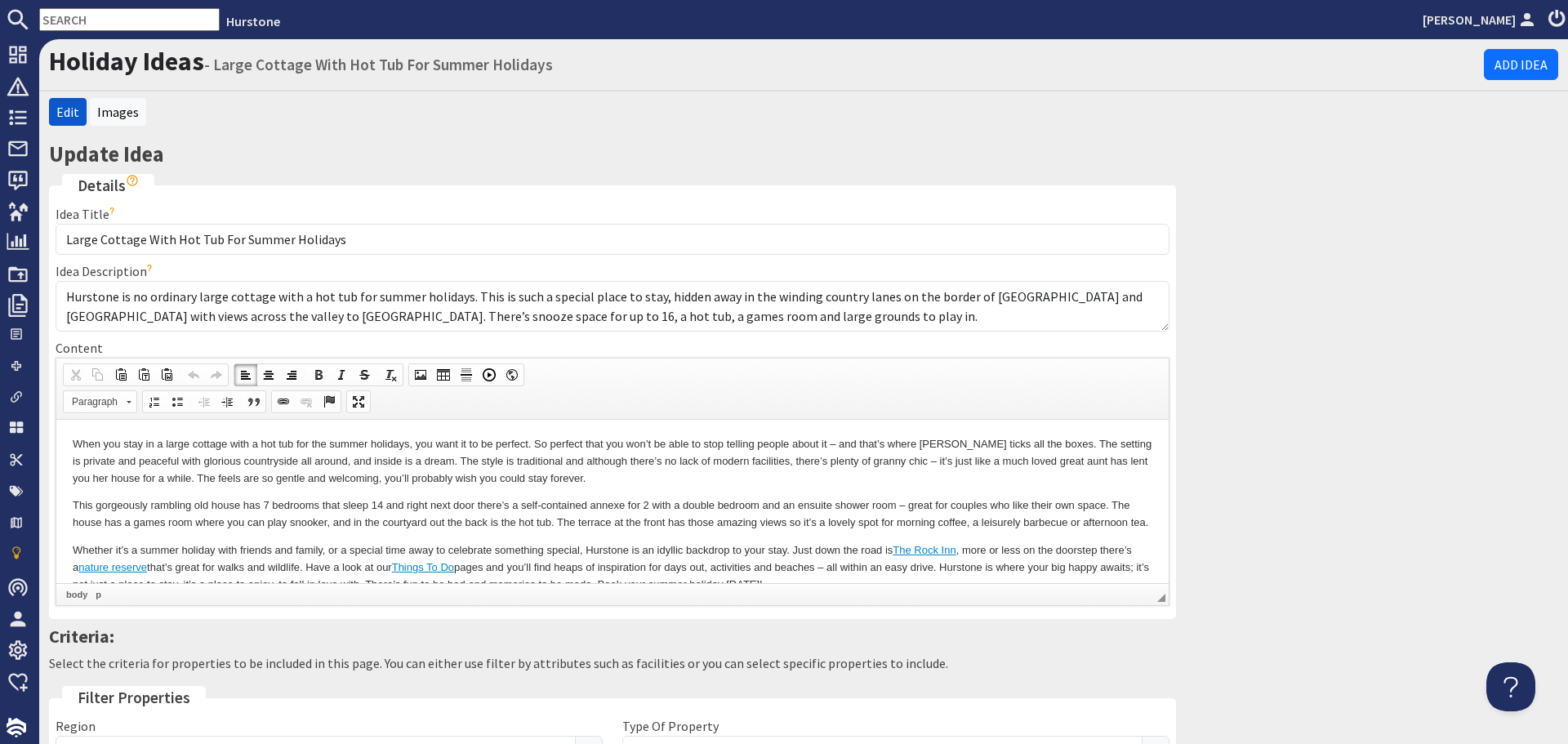
click at [386, 531] on p "This gorgeously rambling old house has 7 bedrooms that sleep 14 and right next …" at bounding box center [612, 513] width 1079 height 34
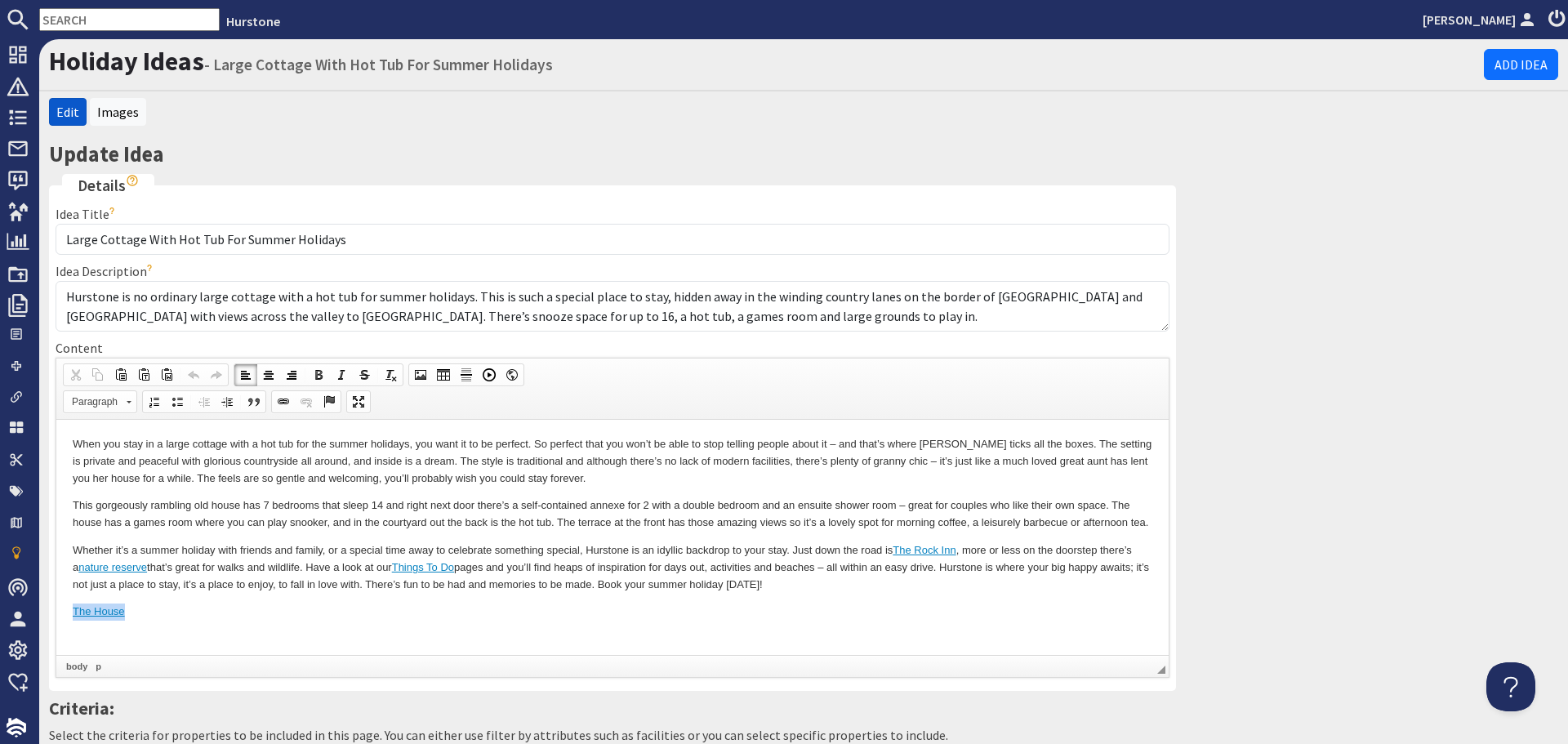
drag, startPoint x: 158, startPoint y: 630, endPoint x: 60, endPoint y: 627, distance: 98.0
click at [60, 627] on html "When you stay in a large cottage with a hot tub for the summer holidays, you wa…" at bounding box center [612, 527] width 1113 height 217
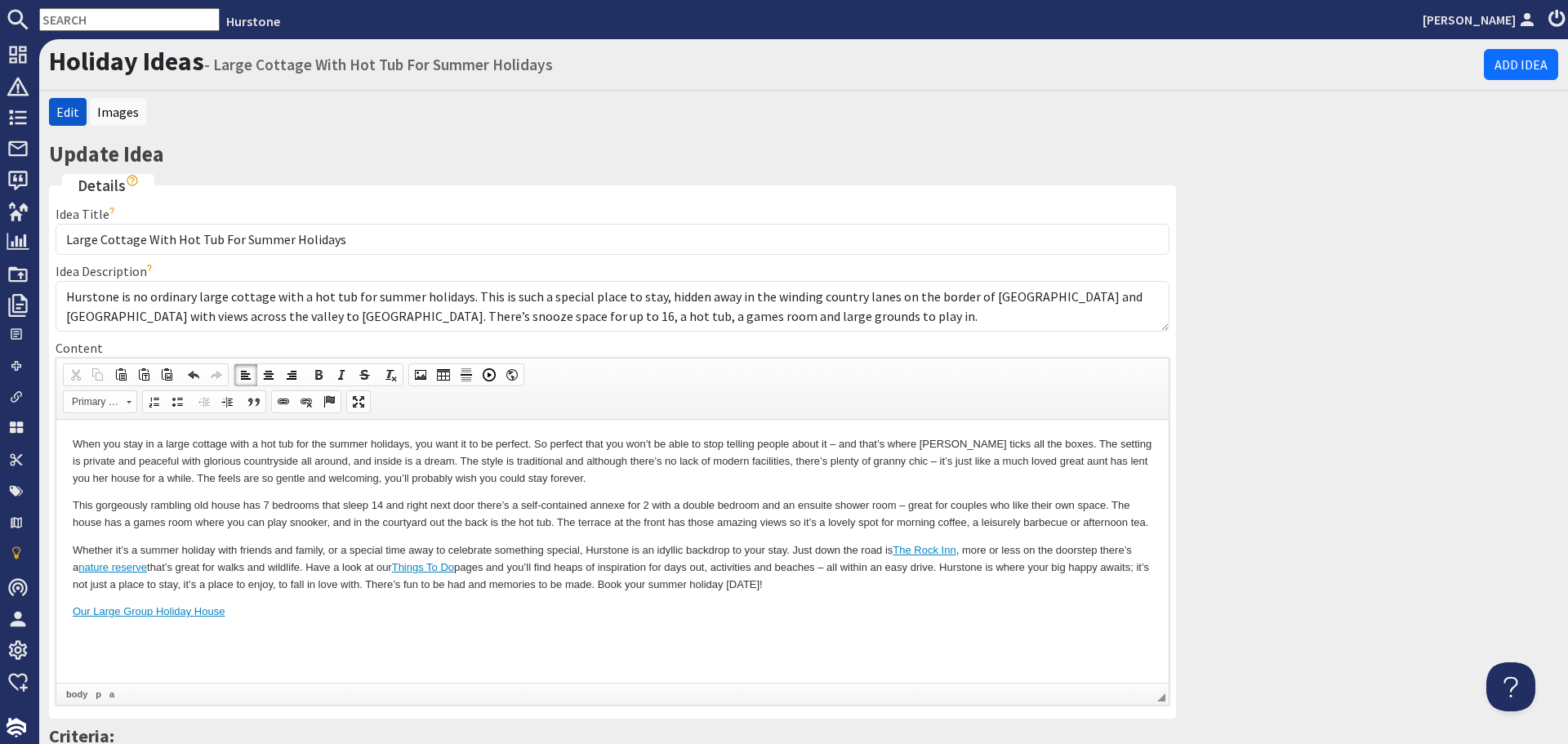
click at [129, 648] on body "When you stay in a large cottage with a hot tub for the summer holidays, you wa…" at bounding box center [612, 542] width 1079 height 212
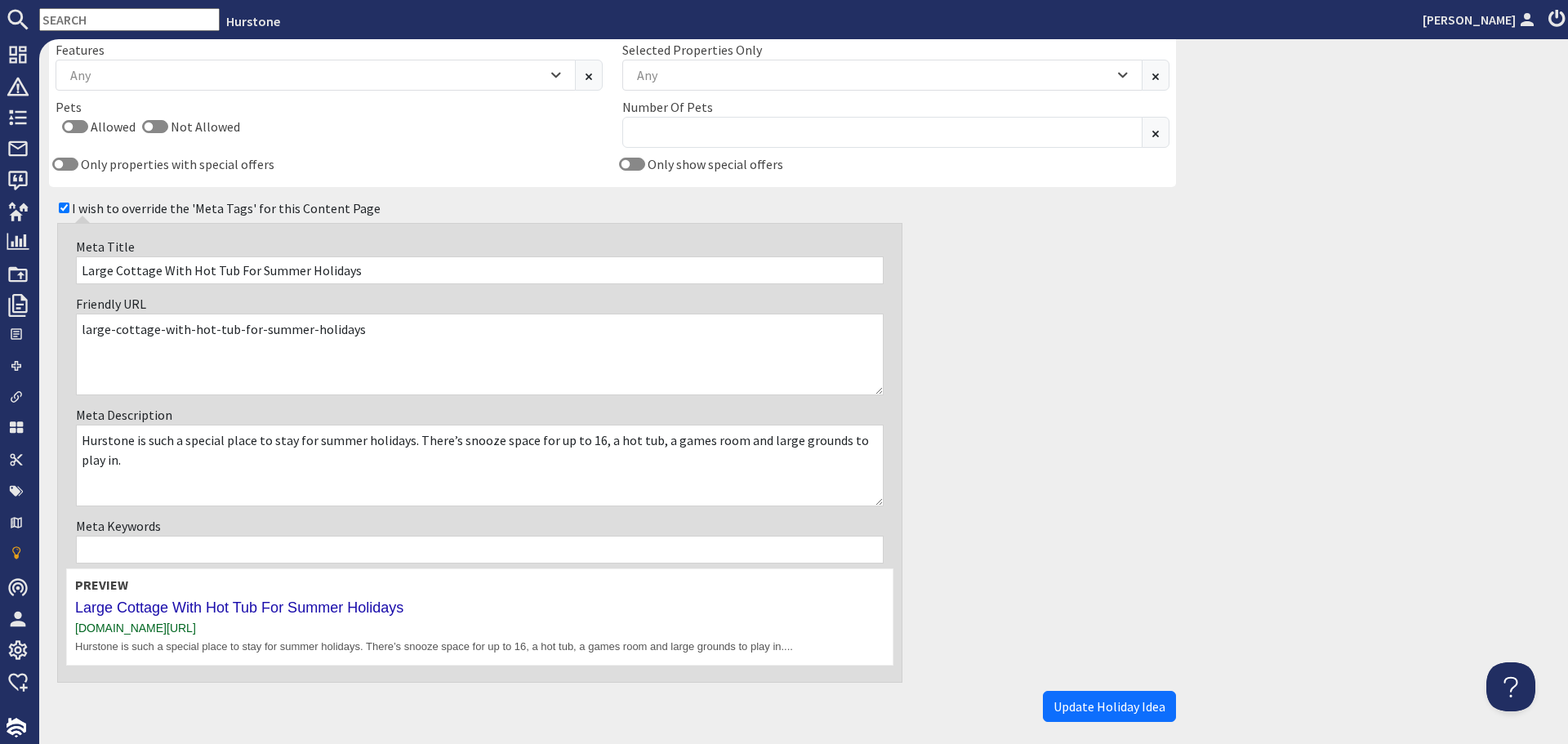
scroll to position [1129, 0]
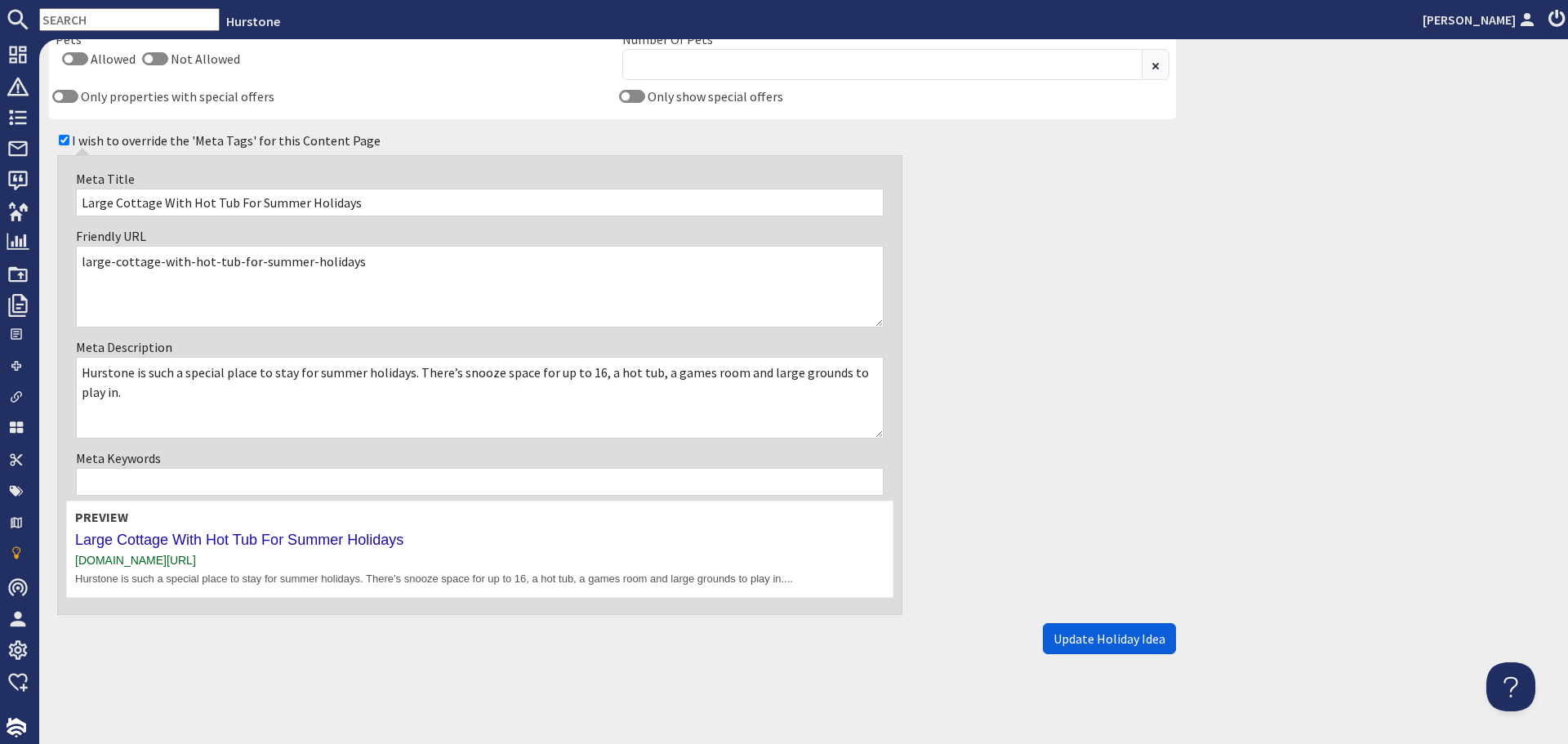
click at [1106, 630] on button "Update Holiday Idea" at bounding box center [1109, 639] width 133 height 31
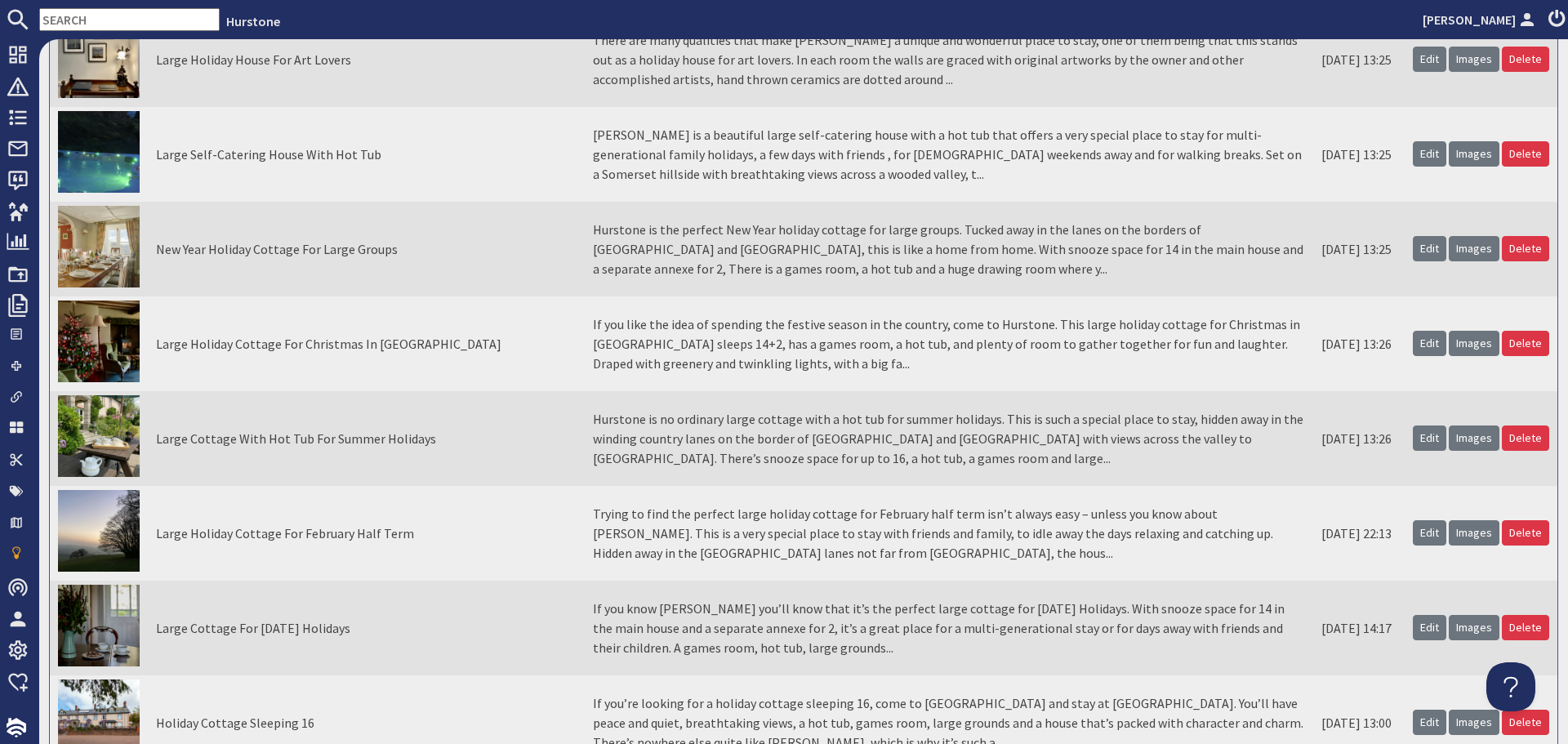
scroll to position [1143, 0]
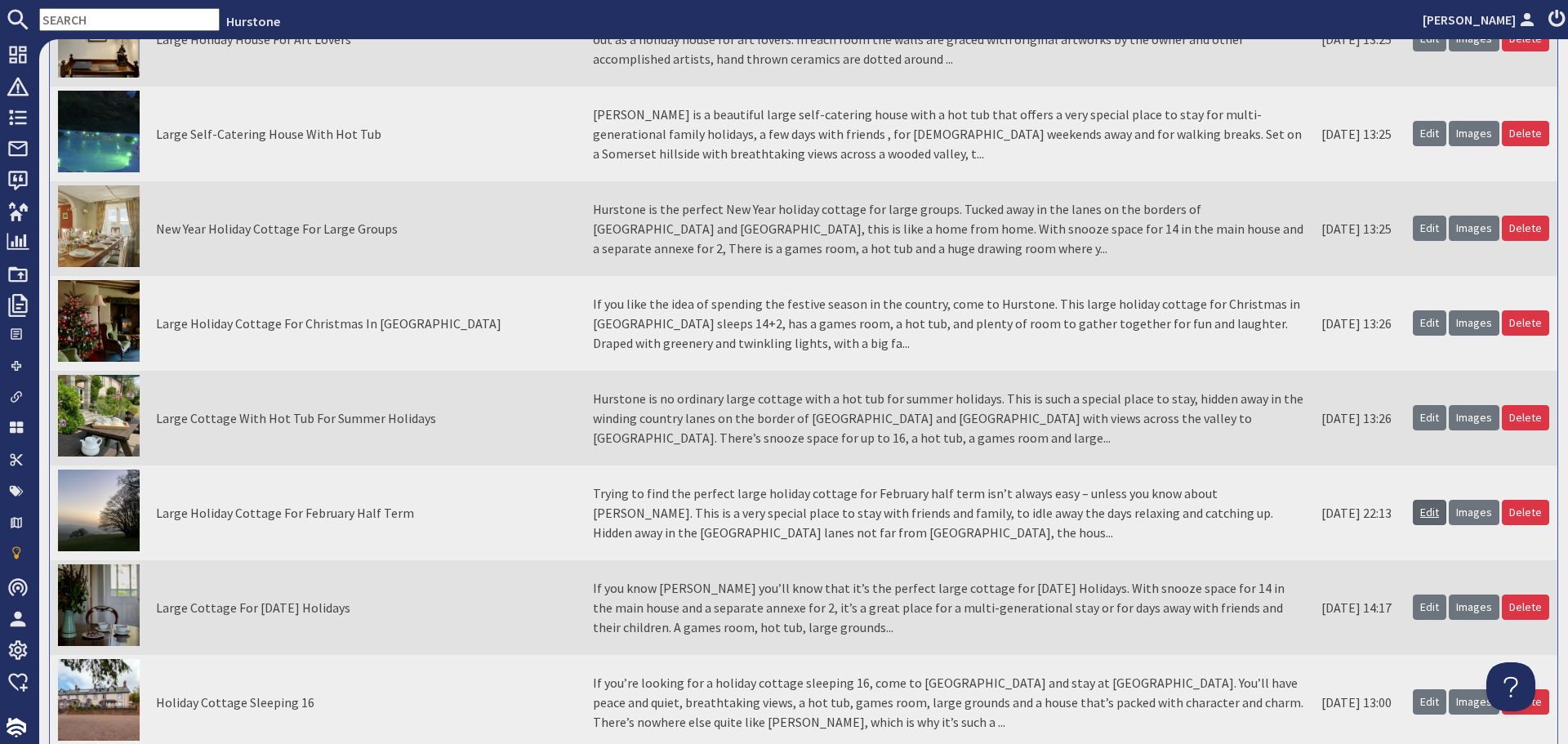
click at [1413, 508] on link "Edit" at bounding box center [1429, 512] width 33 height 26
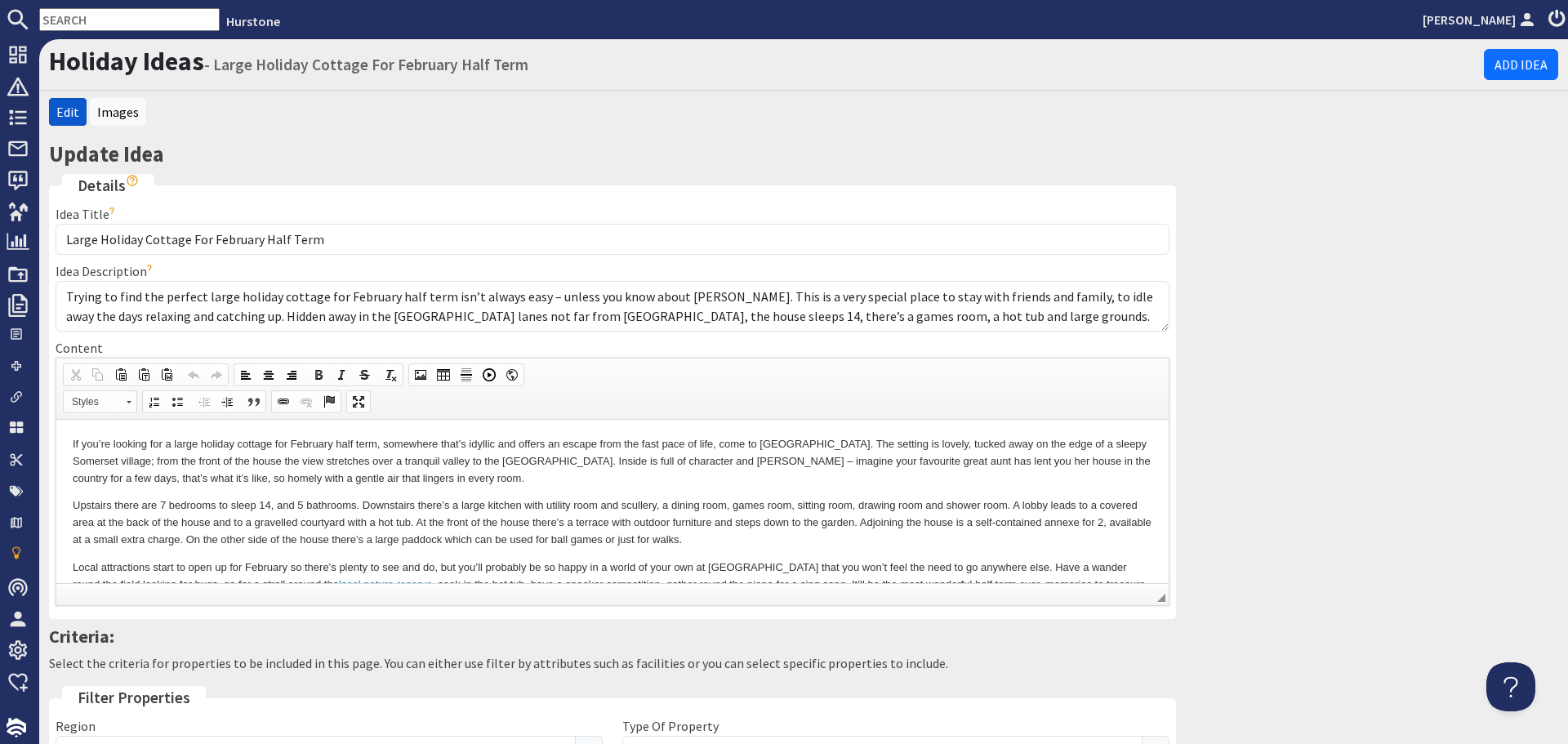
click at [528, 535] on p "Upstairs there are 7 bedrooms to sleep 14, and 5 bathrooms. Downstairs there’s …" at bounding box center [612, 522] width 1079 height 51
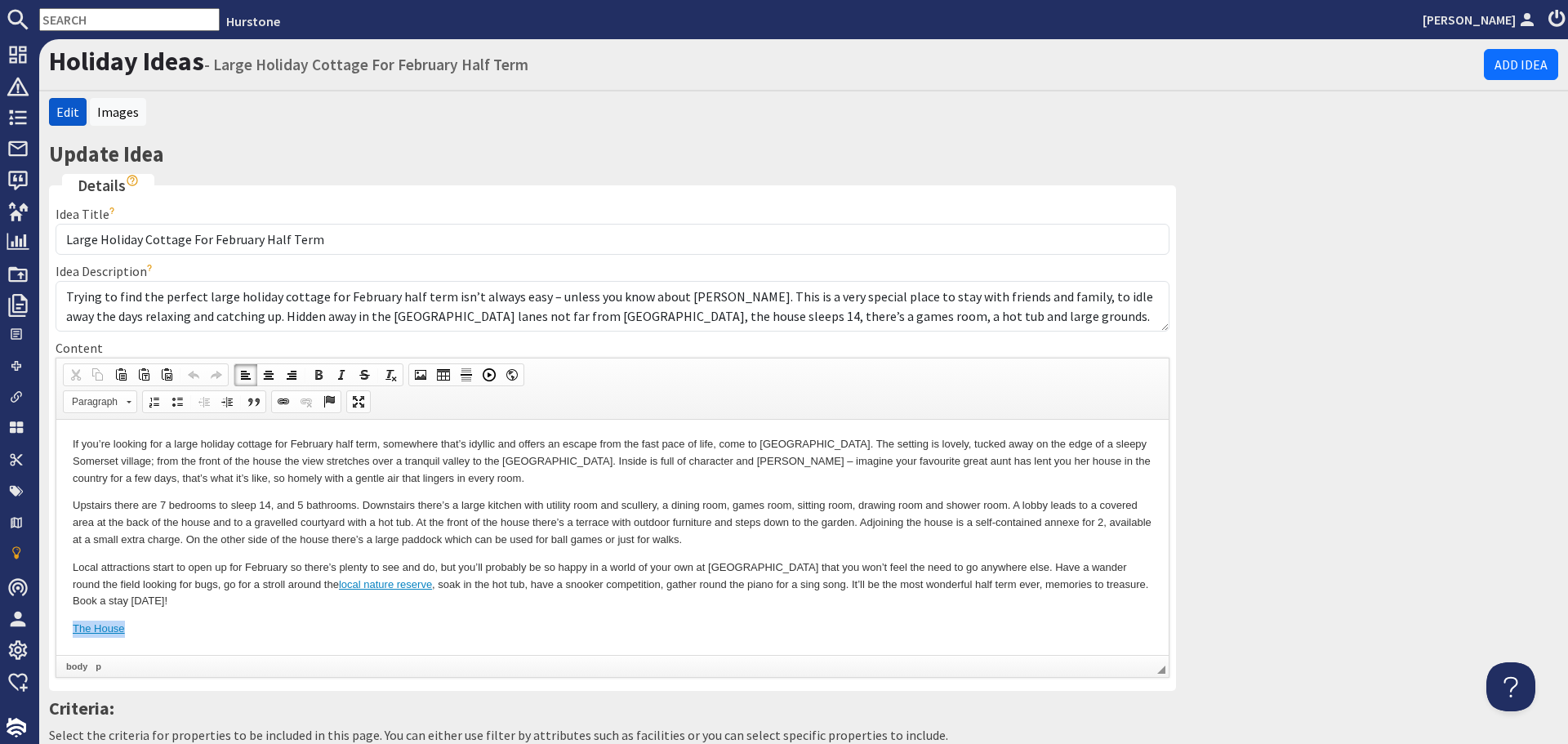
drag, startPoint x: 156, startPoint y: 635, endPoint x: 28, endPoint y: 629, distance: 128.1
click at [56, 629] on html "If you’re looking for a large holiday cottage for February half term, somewhere…" at bounding box center [612, 536] width 1113 height 234
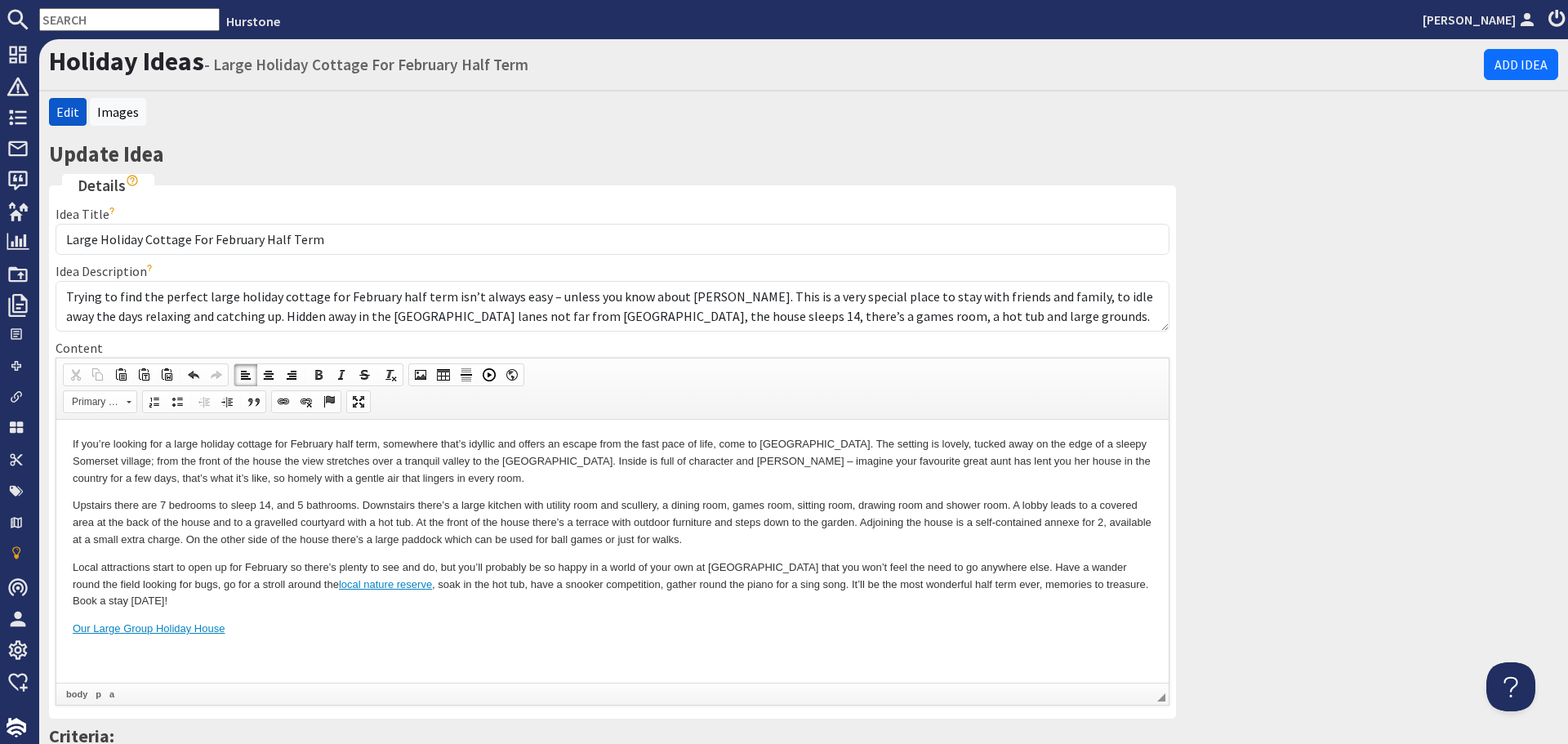
click at [411, 663] on body "If you’re looking for a large holiday cottage for February half term, somewhere…" at bounding box center [612, 549] width 1079 height 229
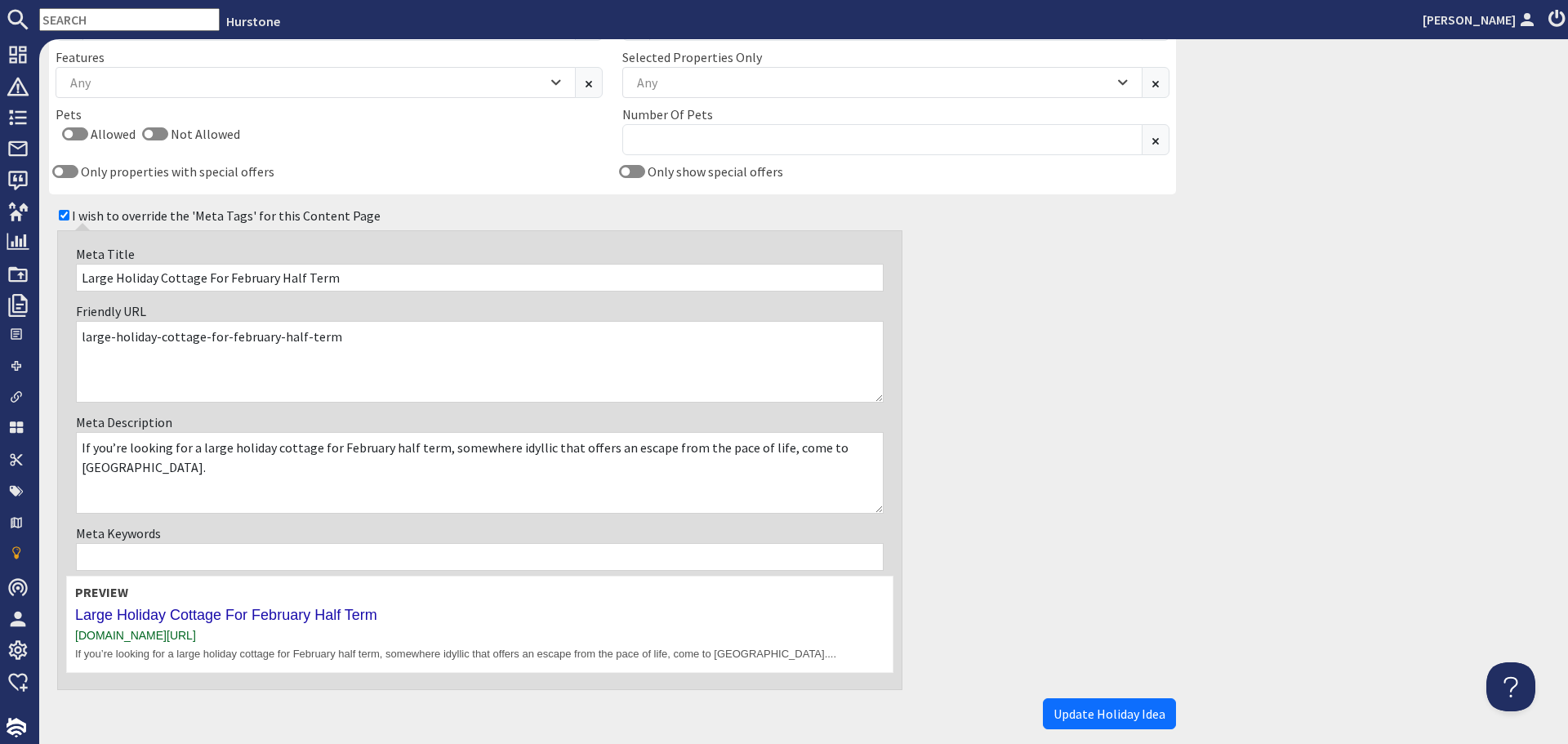
scroll to position [1061, 0]
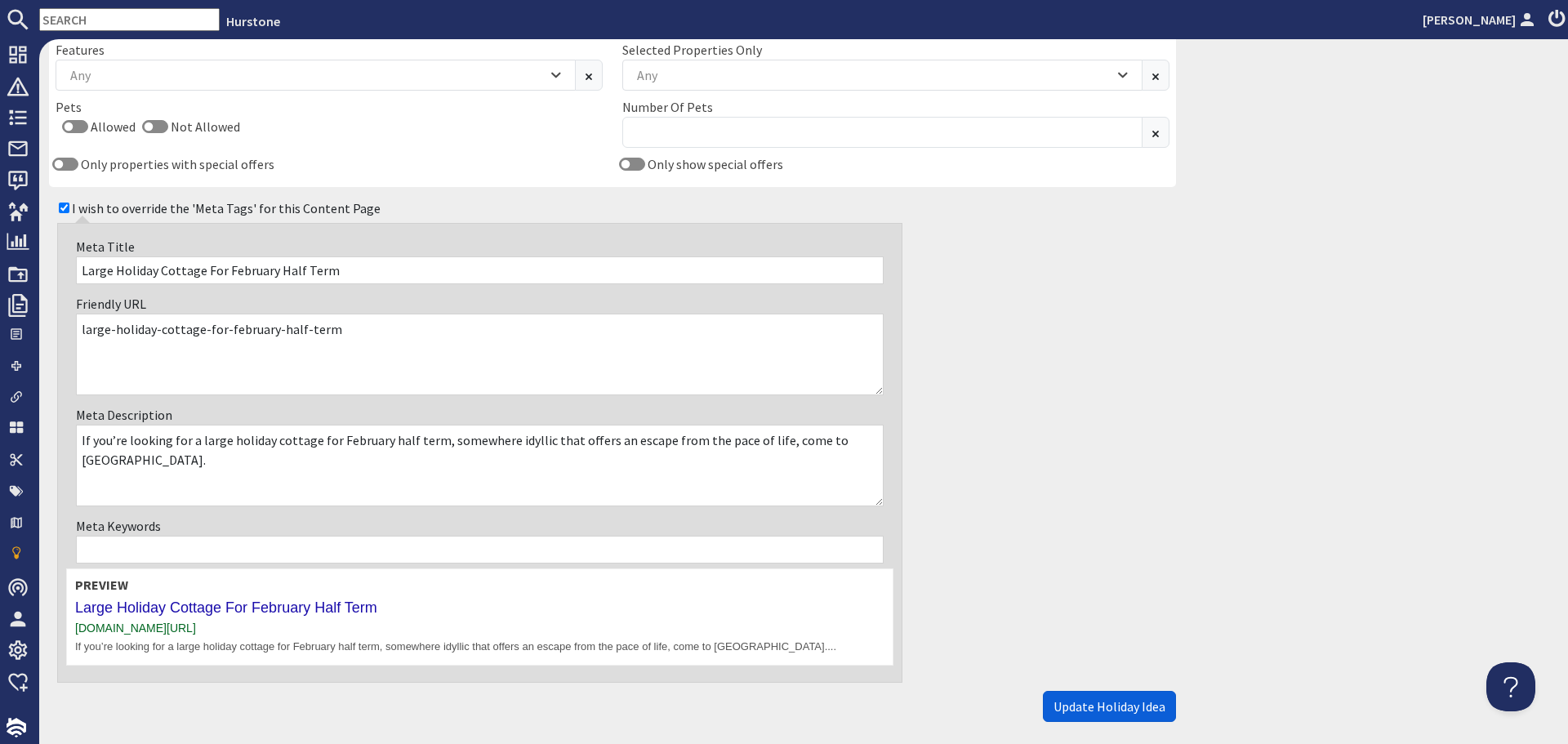
click at [1143, 703] on span "Update Holiday Idea" at bounding box center [1110, 706] width 112 height 17
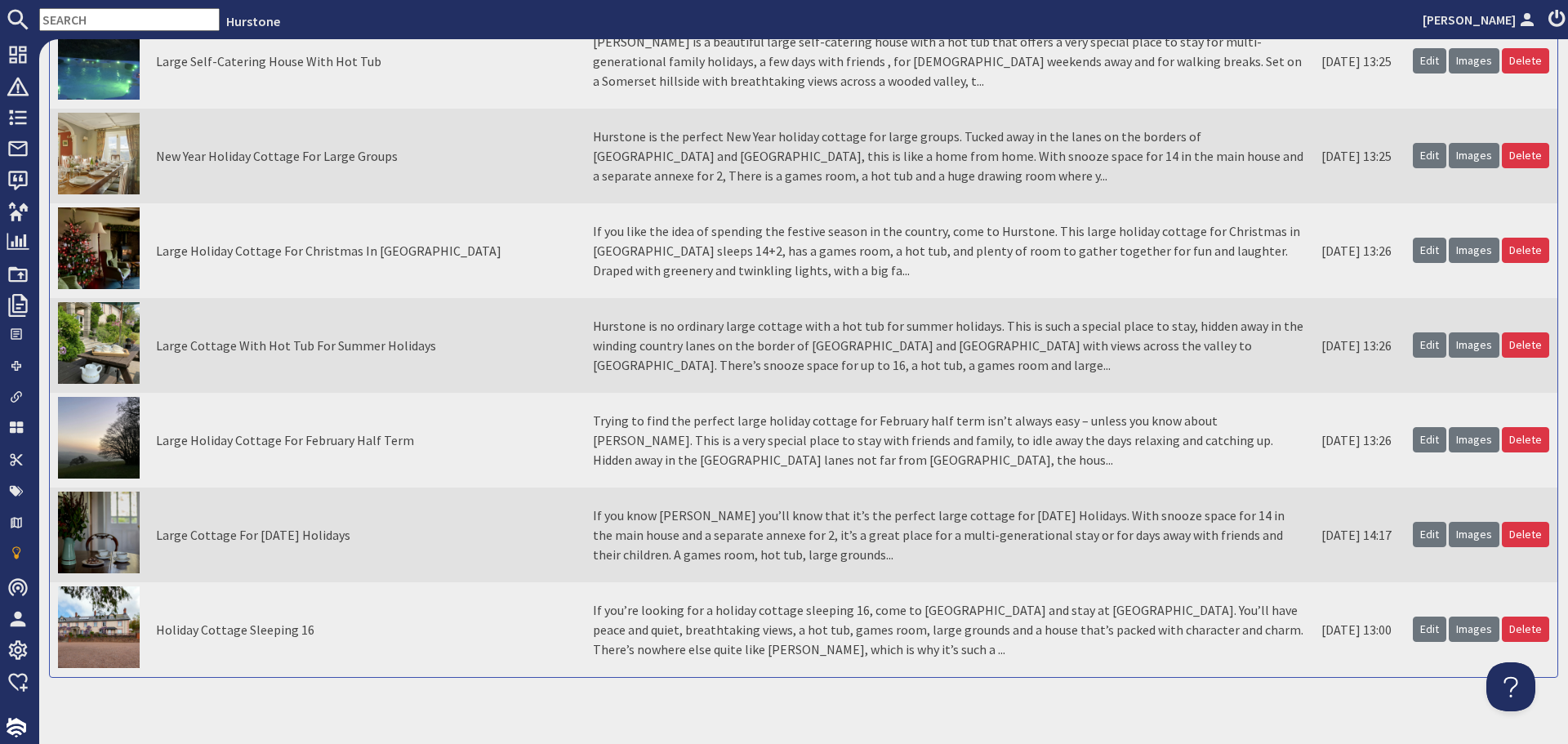
scroll to position [1225, 0]
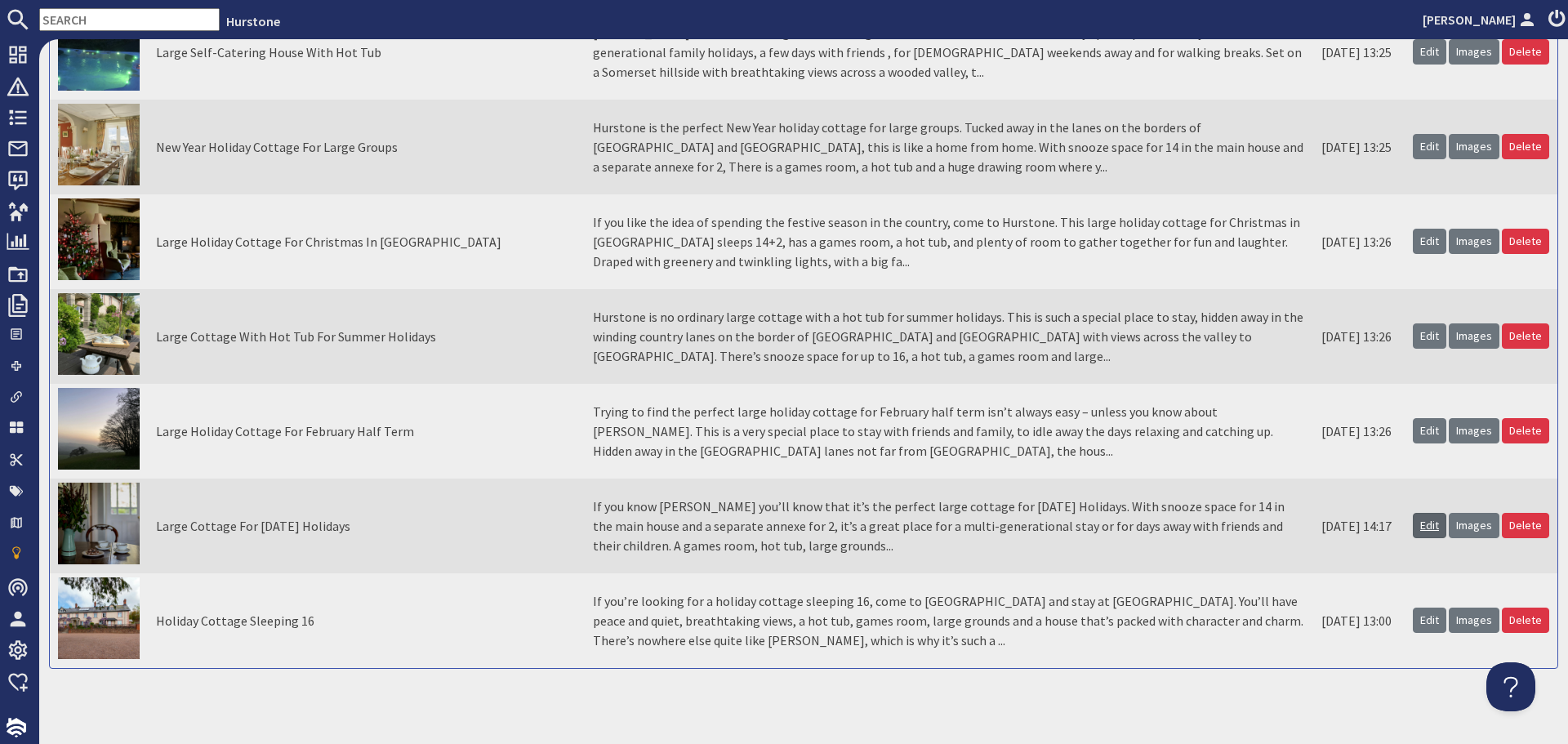
click at [1422, 529] on link "Edit" at bounding box center [1429, 526] width 33 height 26
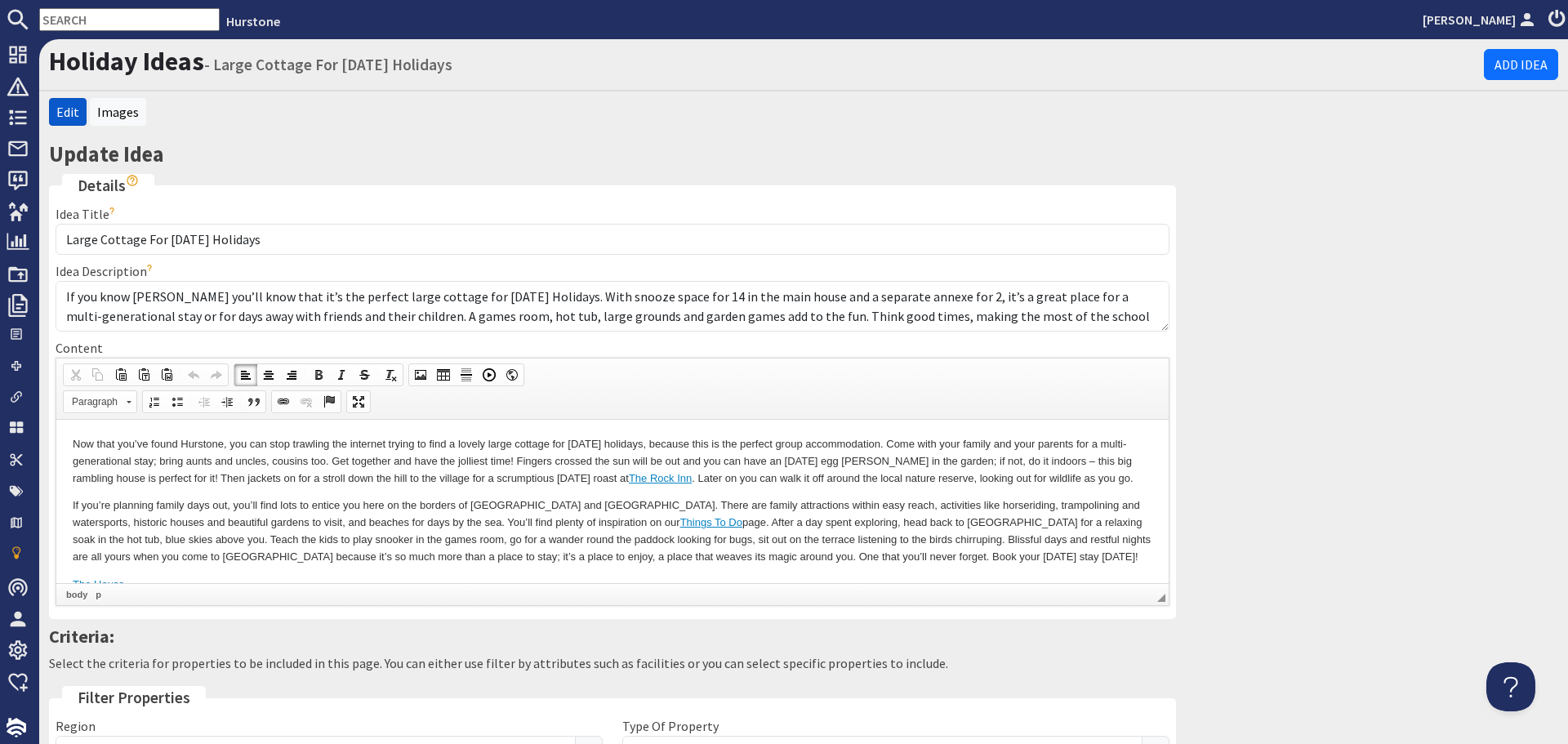
click at [307, 554] on p "If you’re planning family days out, you’ll find lots to entice you here on the …" at bounding box center [612, 530] width 1079 height 68
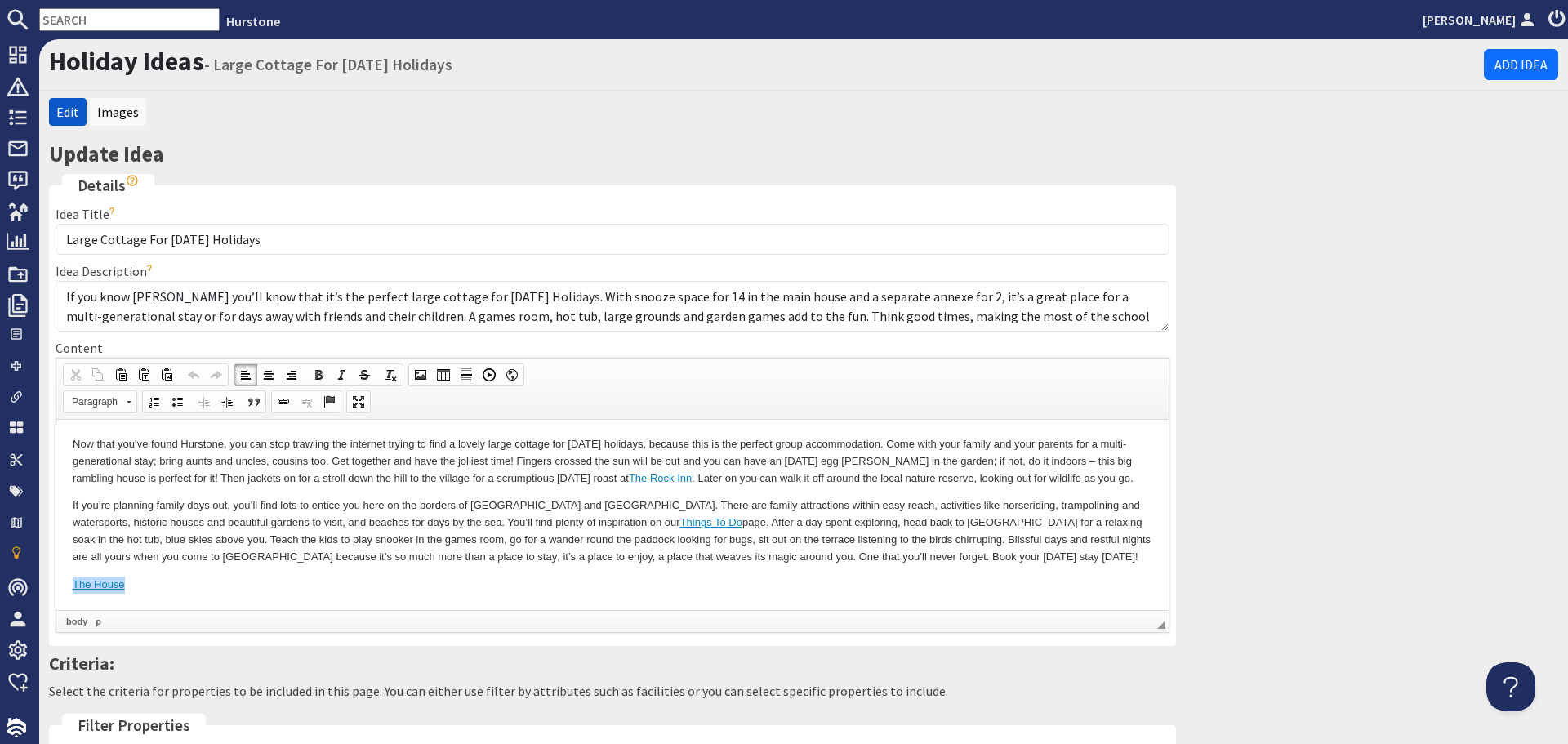
drag, startPoint x: 151, startPoint y: 573, endPoint x: 52, endPoint y: 582, distance: 99.4
click at [56, 582] on html "Now that you’ve found Hurstone, you can stop trawling the internet trying to fi…" at bounding box center [612, 513] width 1113 height 190
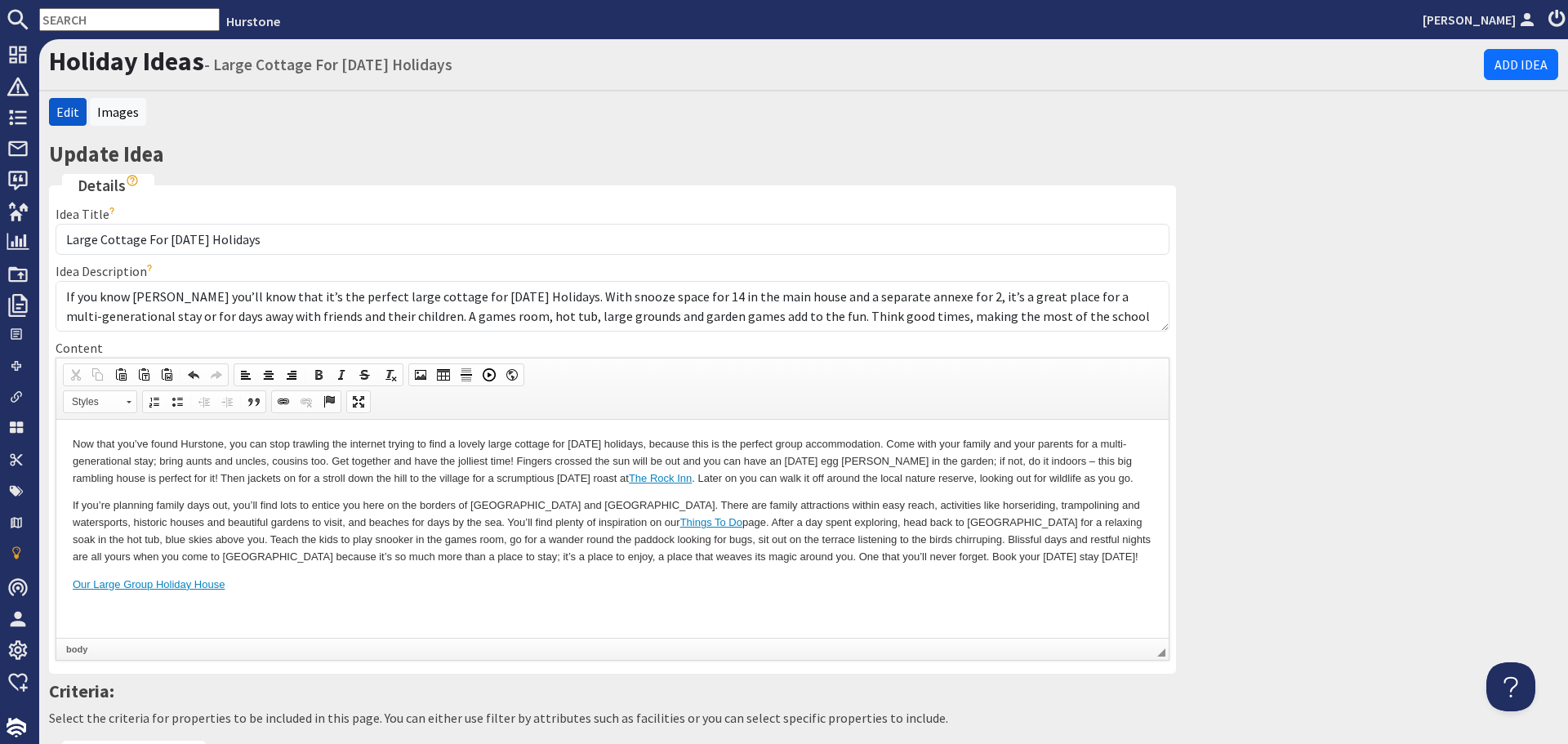
click at [135, 620] on html "Now that you’ve found Hurstone, you can stop trawling the internet trying to fi…" at bounding box center [612, 527] width 1113 height 217
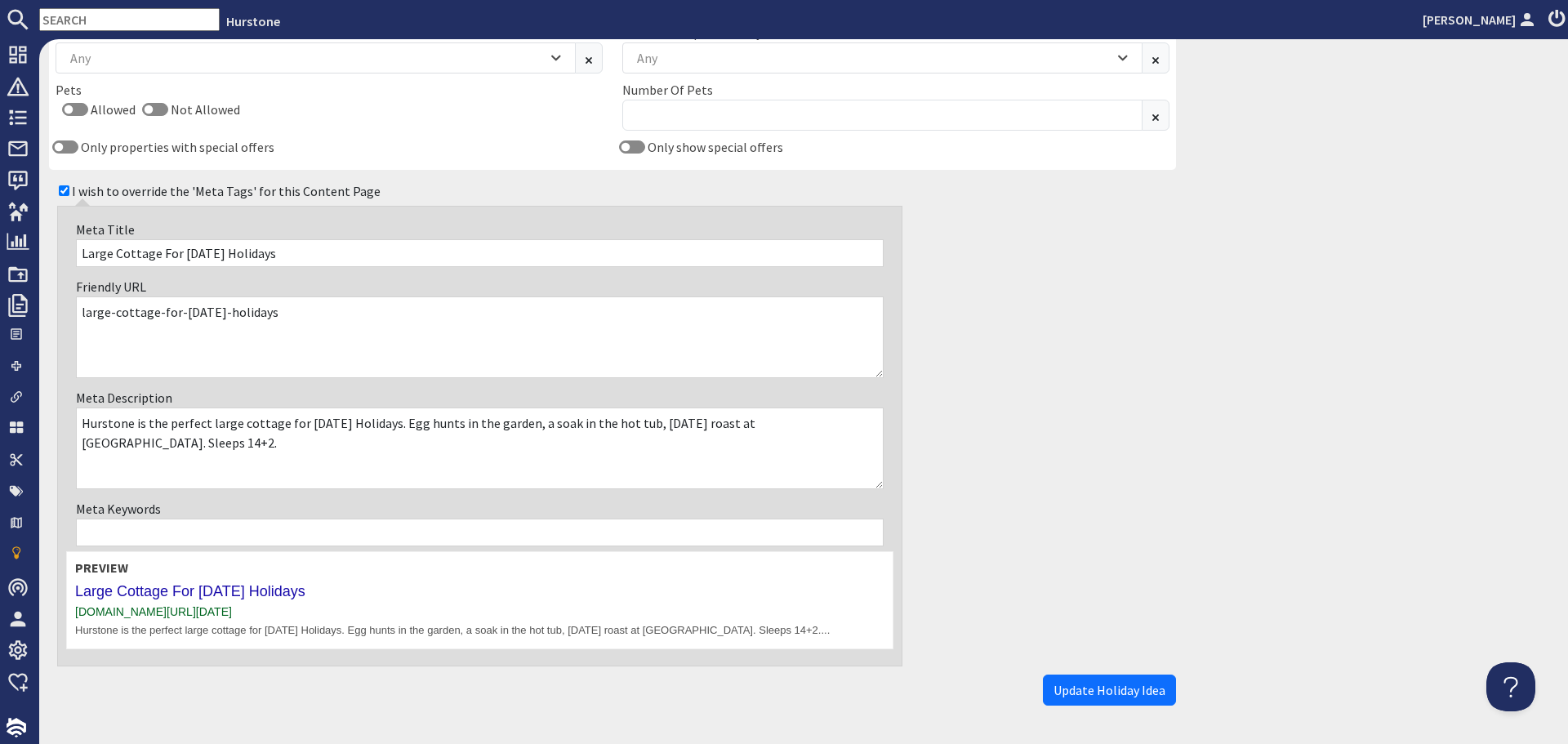
scroll to position [1061, 0]
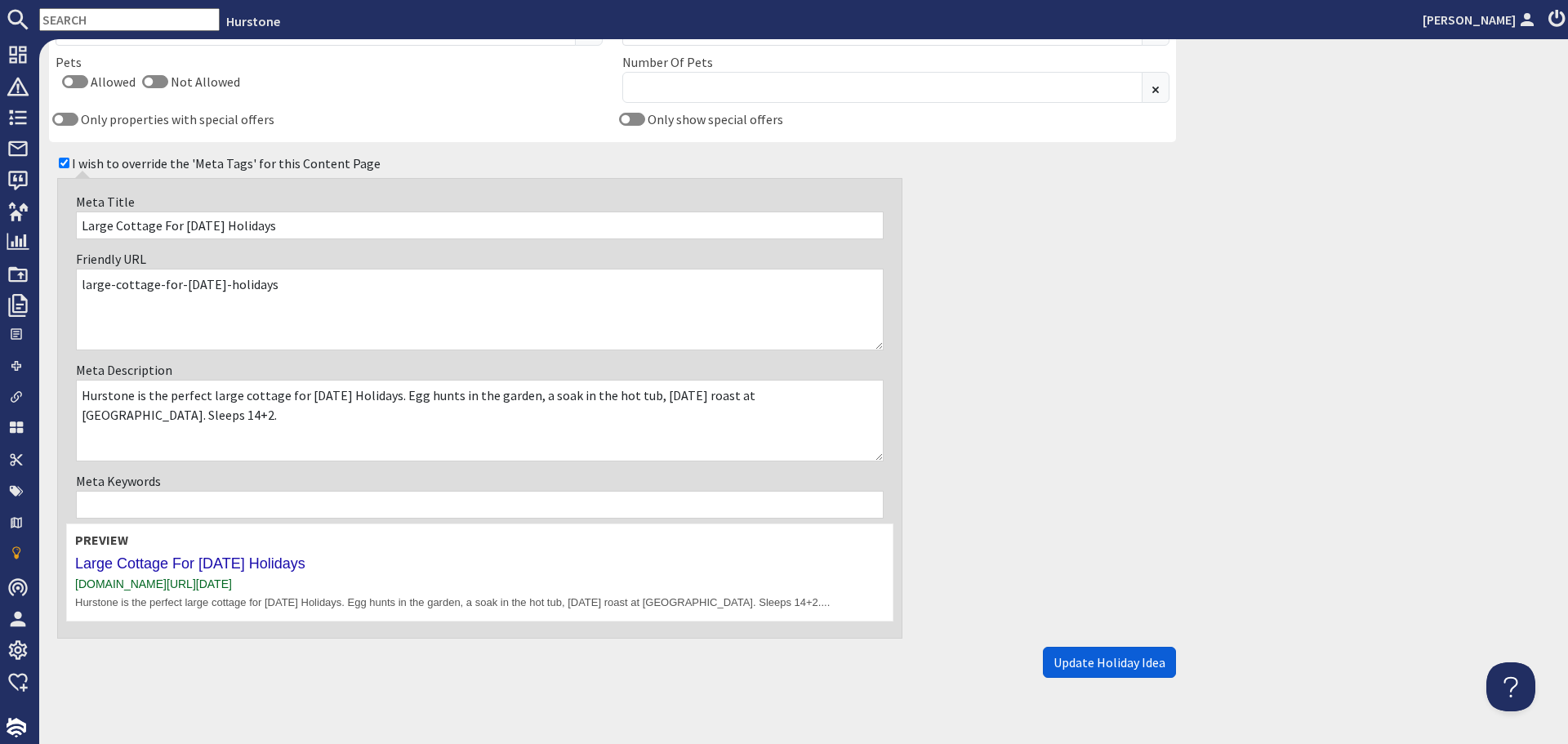
click at [1123, 666] on span "Update Holiday Idea" at bounding box center [1110, 662] width 112 height 17
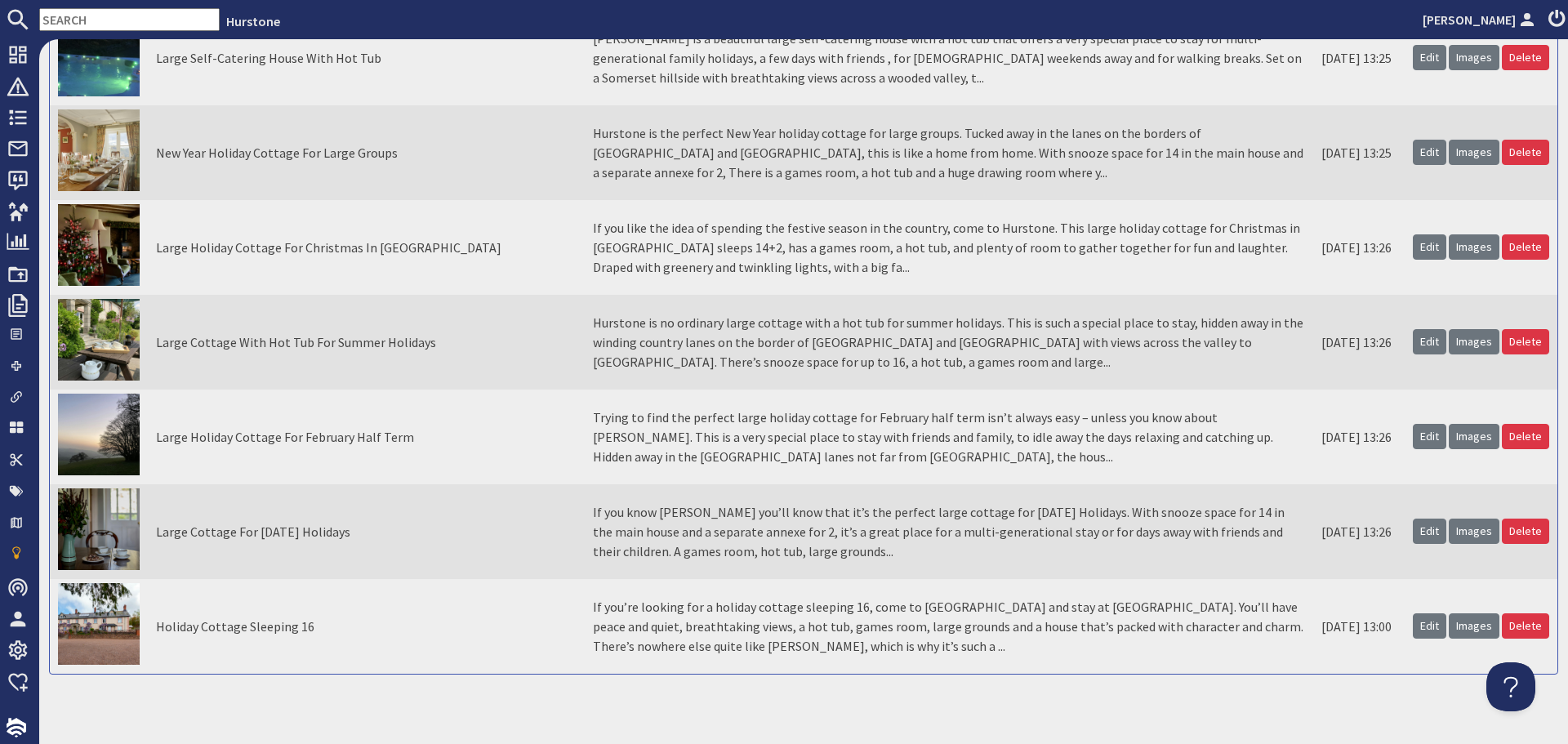
scroll to position [1231, 0]
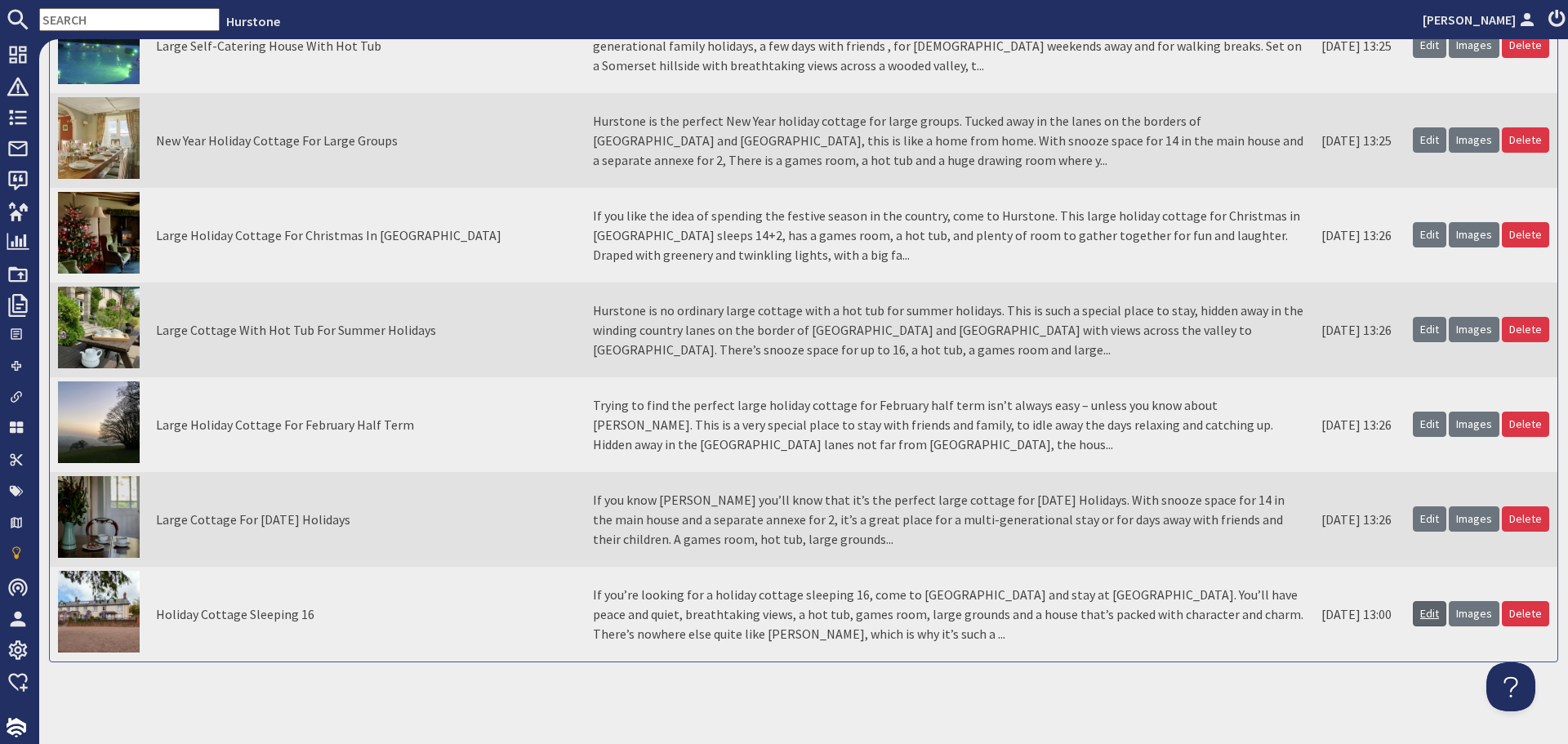
click at [1426, 616] on link "Edit" at bounding box center [1429, 613] width 33 height 26
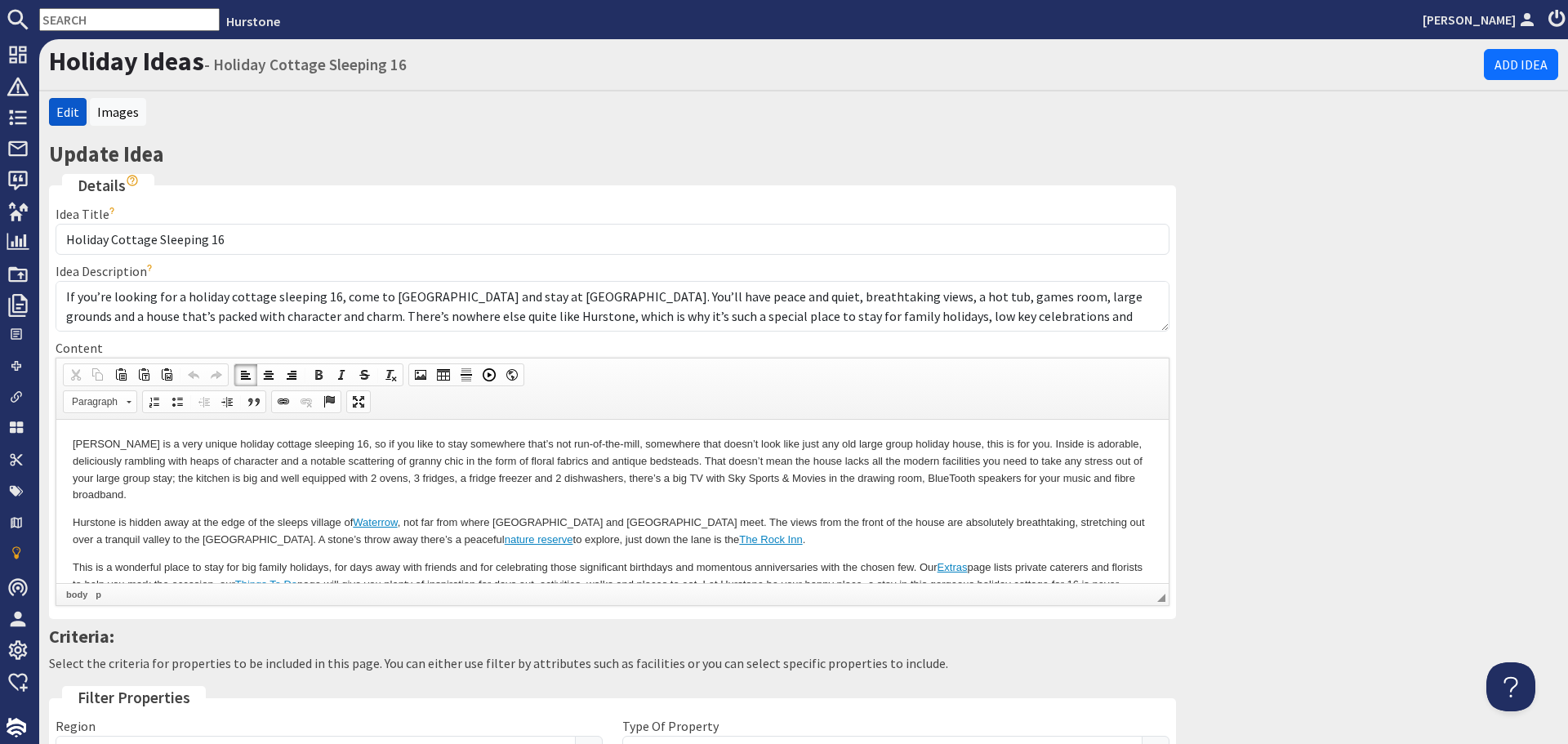
click at [408, 519] on p "Hurstone is hidden away at the edge of the sleeps village of Waterrow , not far…" at bounding box center [612, 531] width 1079 height 34
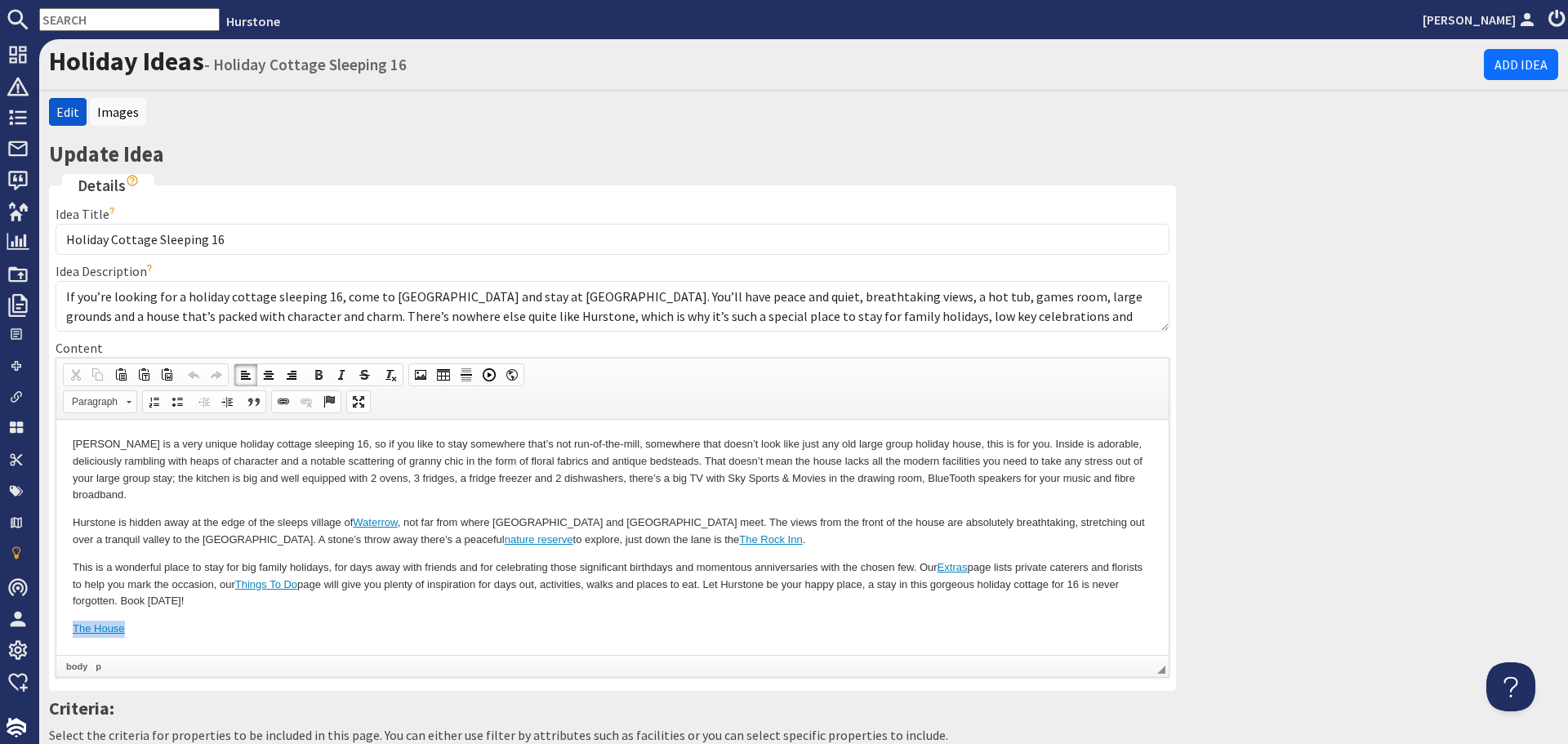
drag, startPoint x: 162, startPoint y: 628, endPoint x: 4, endPoint y: 626, distance: 158.0
click at [56, 626] on html "Hurstone is a very unique holiday cottage sleeping 16, so if you like to stay s…" at bounding box center [612, 536] width 1113 height 234
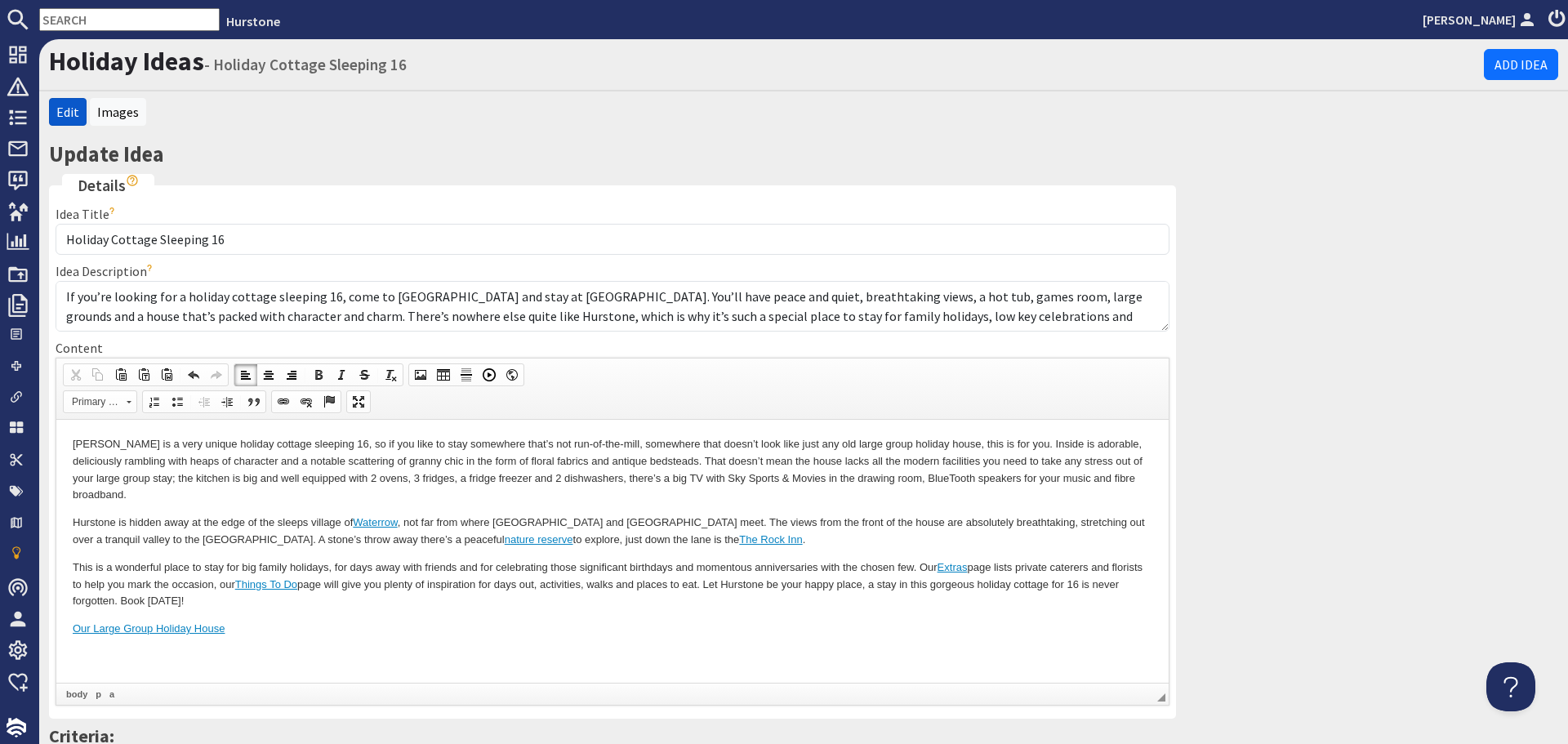
click at [257, 652] on body "Hurstone is a very unique holiday cottage sleeping 16, so if you like to stay s…" at bounding box center [612, 549] width 1079 height 229
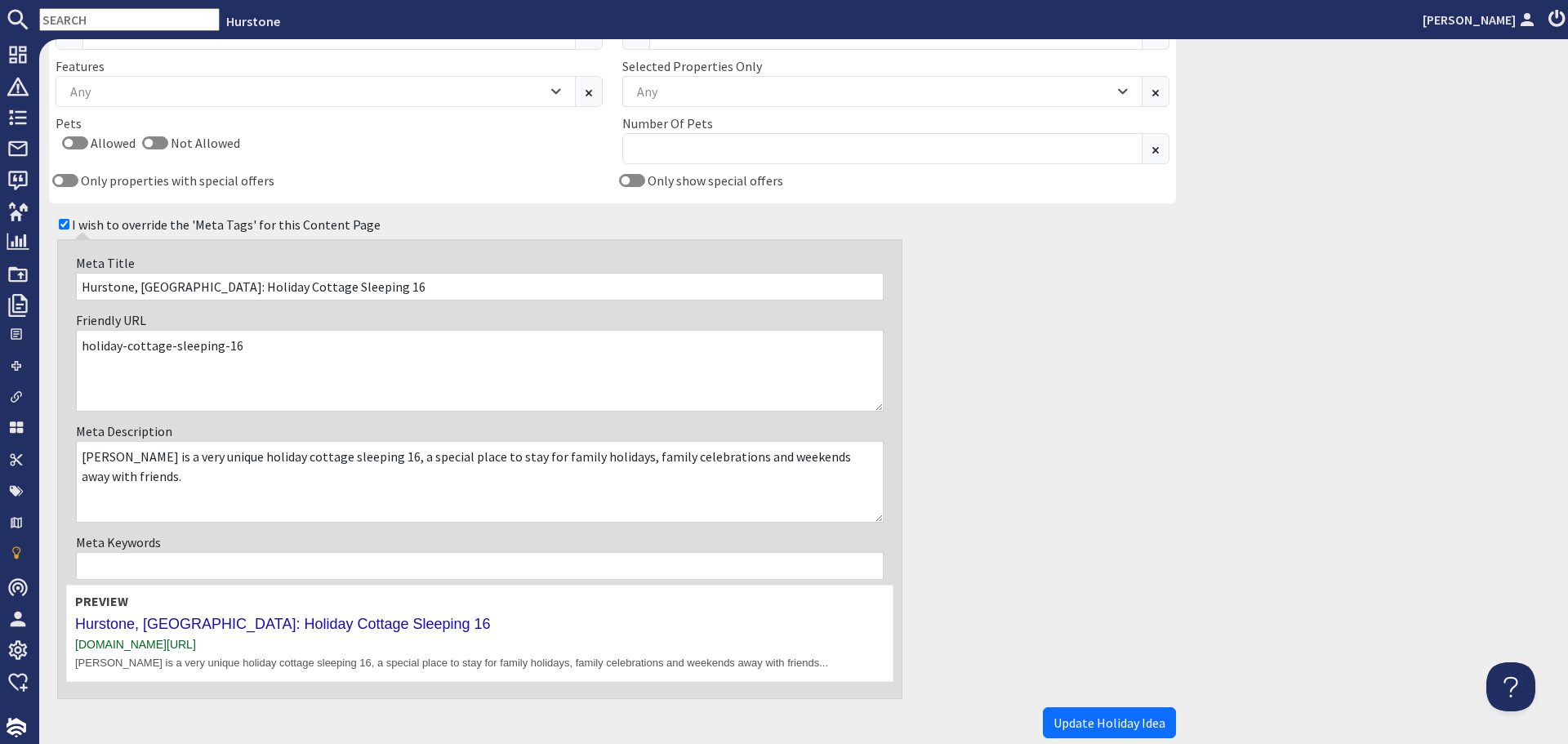
scroll to position [1061, 0]
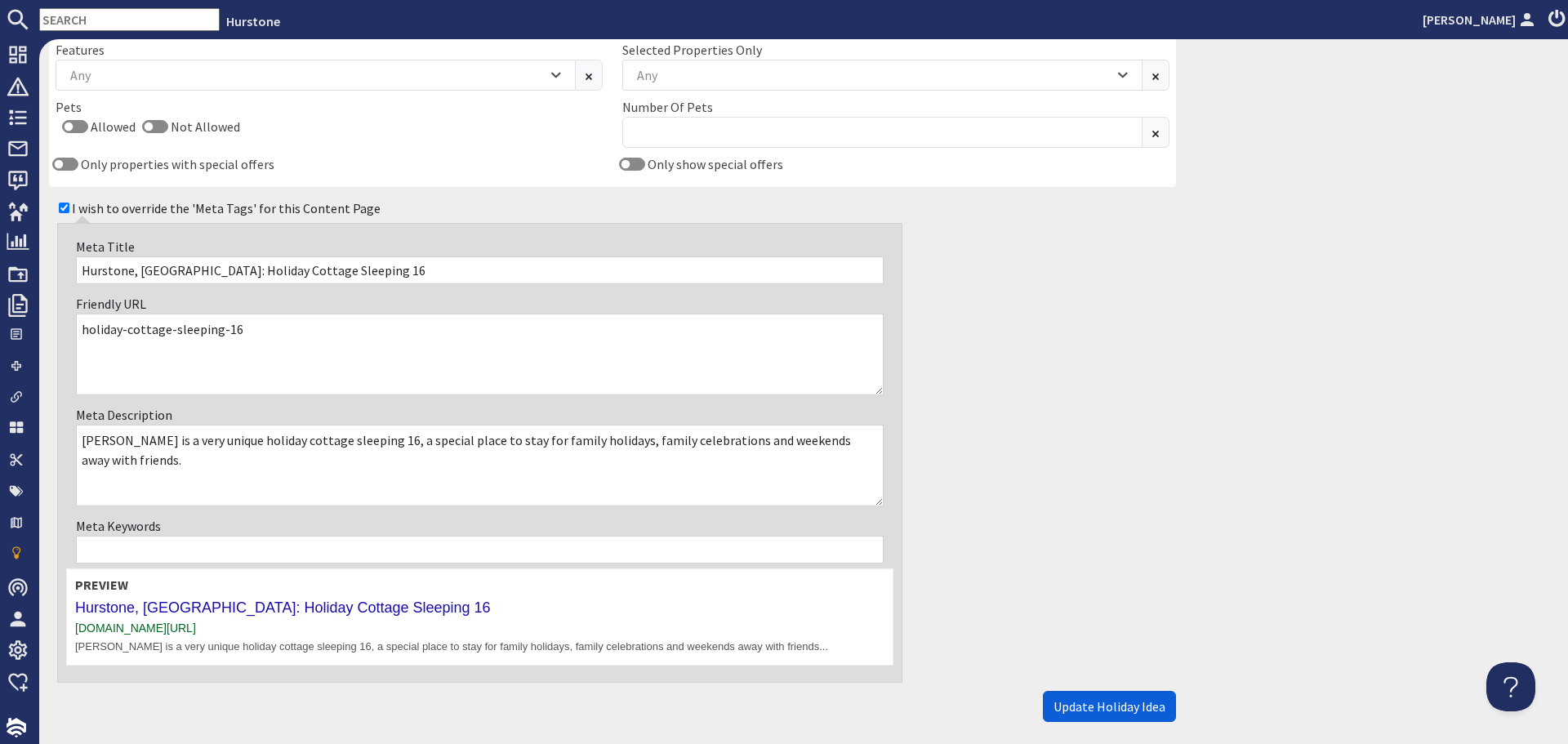
click at [1154, 707] on span "Update Holiday Idea" at bounding box center [1110, 706] width 112 height 17
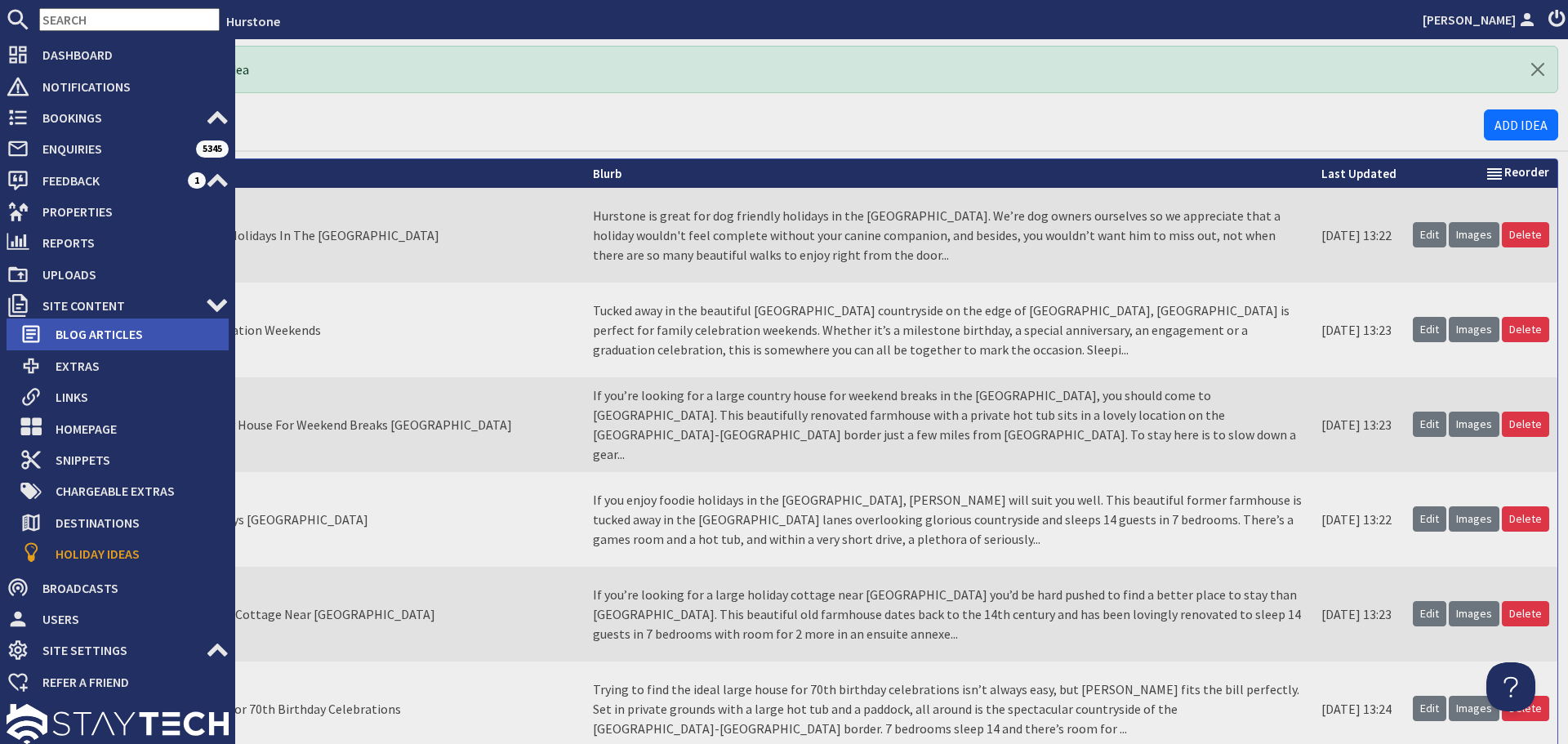
click at [80, 329] on span "Blog Articles" at bounding box center [135, 334] width 186 height 27
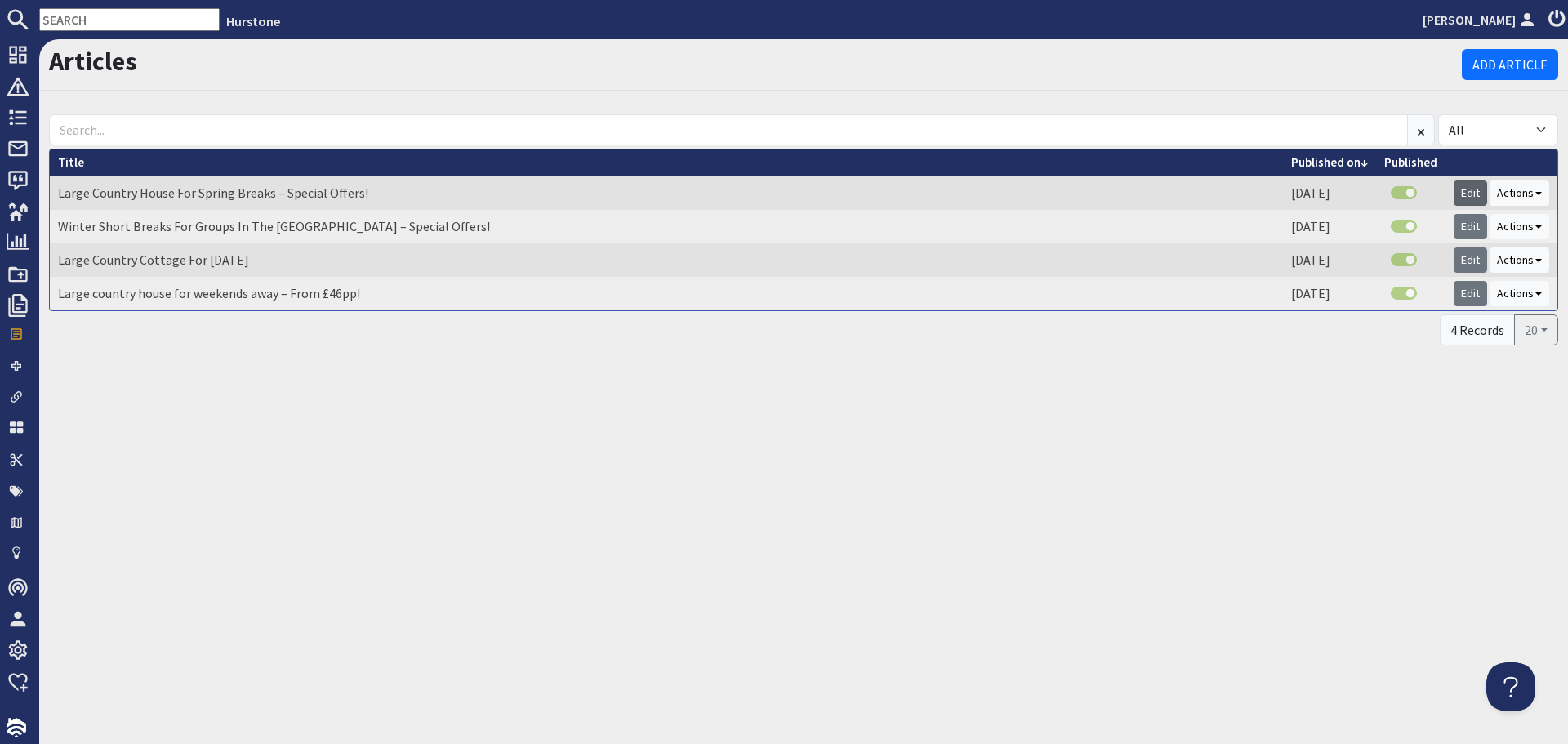
click at [1467, 188] on link "Edit" at bounding box center [1471, 194] width 33 height 26
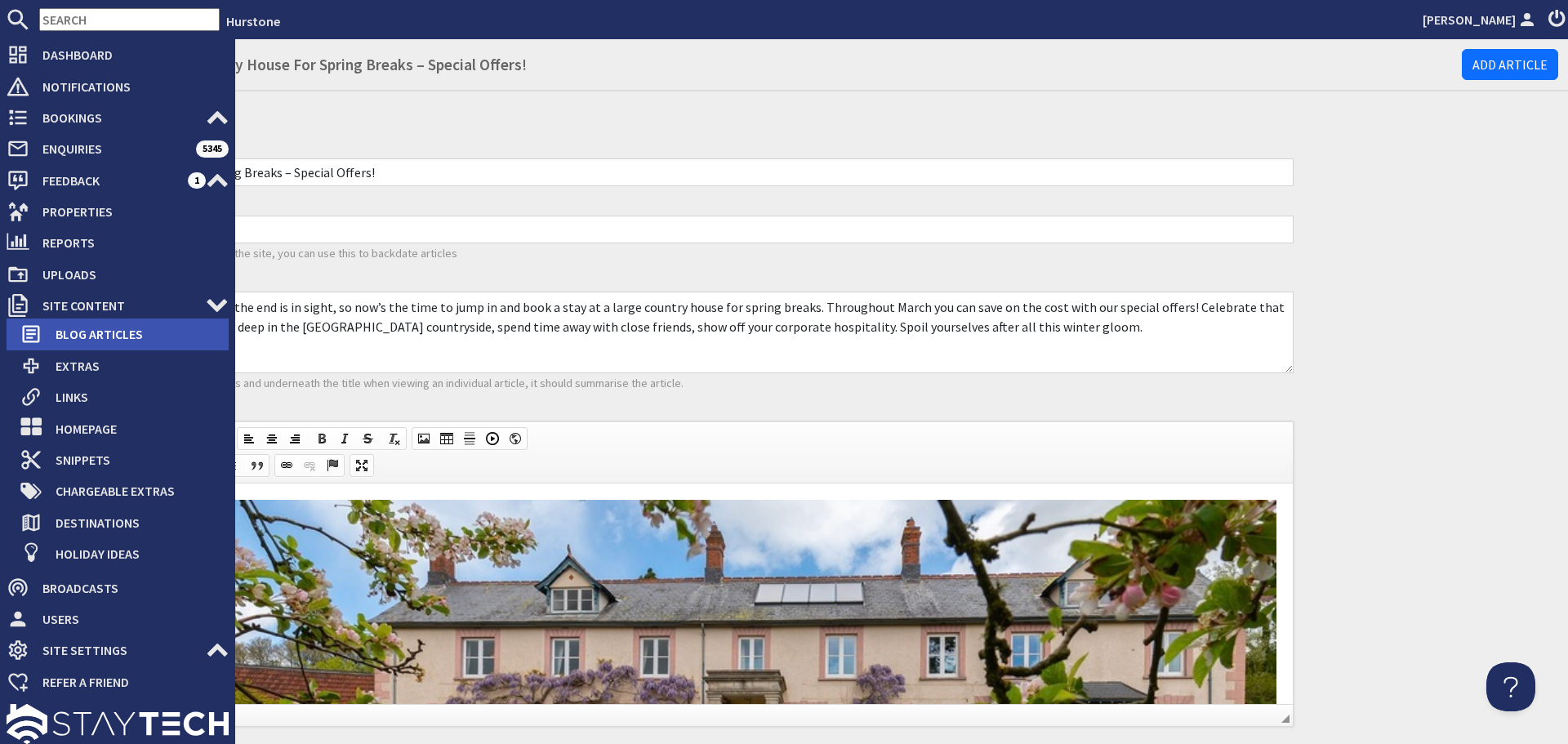
click at [49, 340] on span "Blog Articles" at bounding box center [135, 334] width 186 height 27
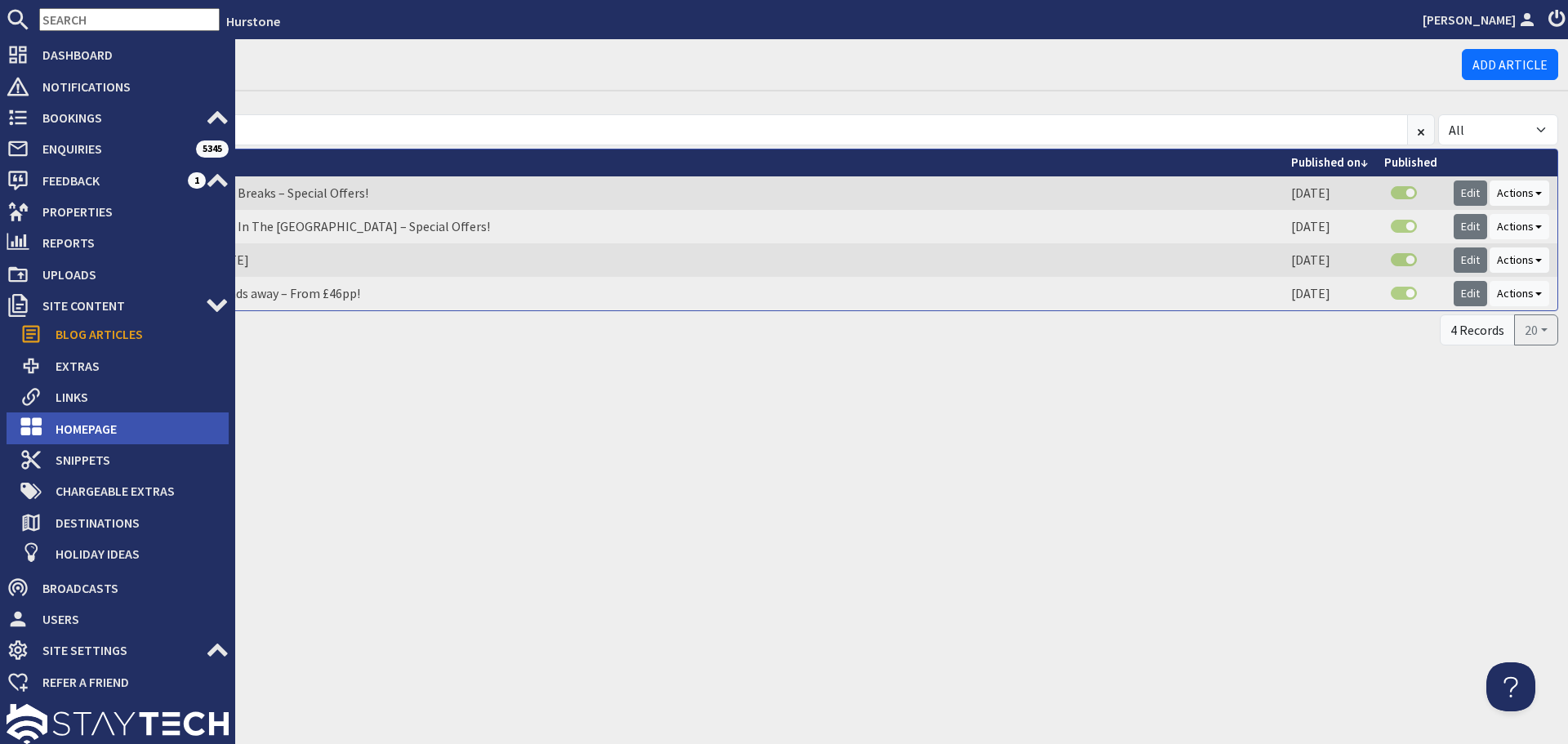
click at [70, 424] on span "Homepage" at bounding box center [135, 429] width 186 height 27
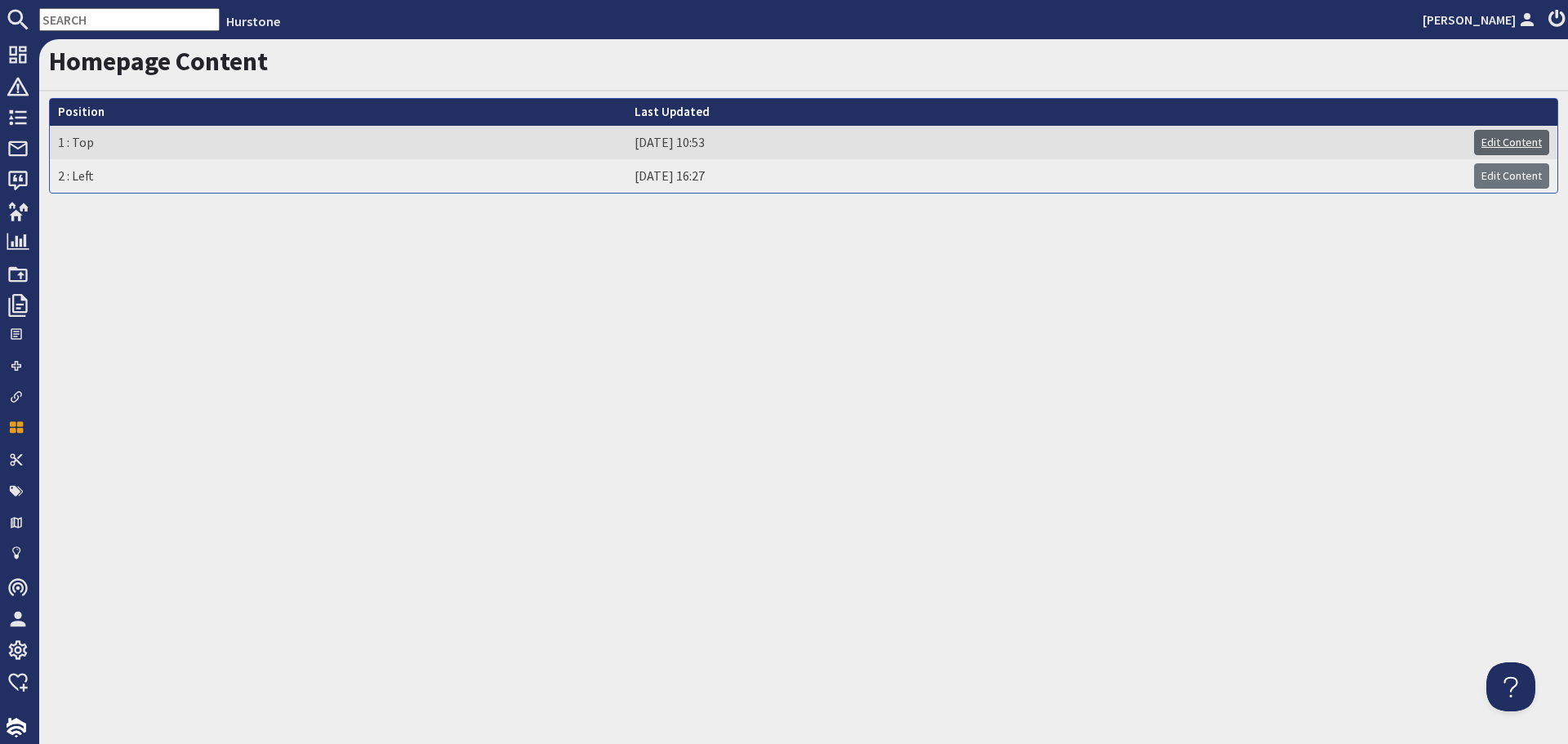
click at [1492, 140] on link "Edit Content" at bounding box center [1512, 143] width 75 height 26
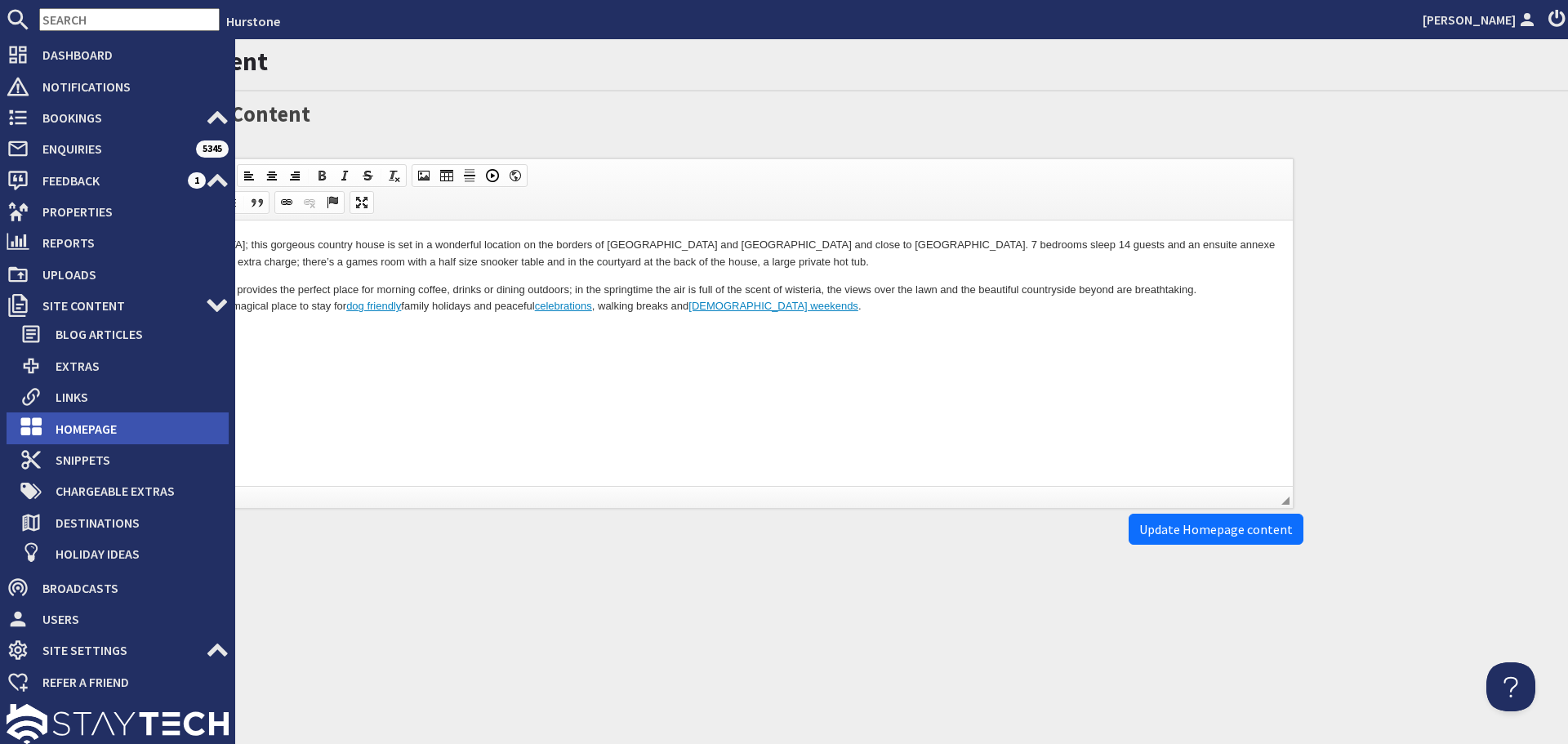
click at [37, 418] on icon at bounding box center [30, 429] width 23 height 23
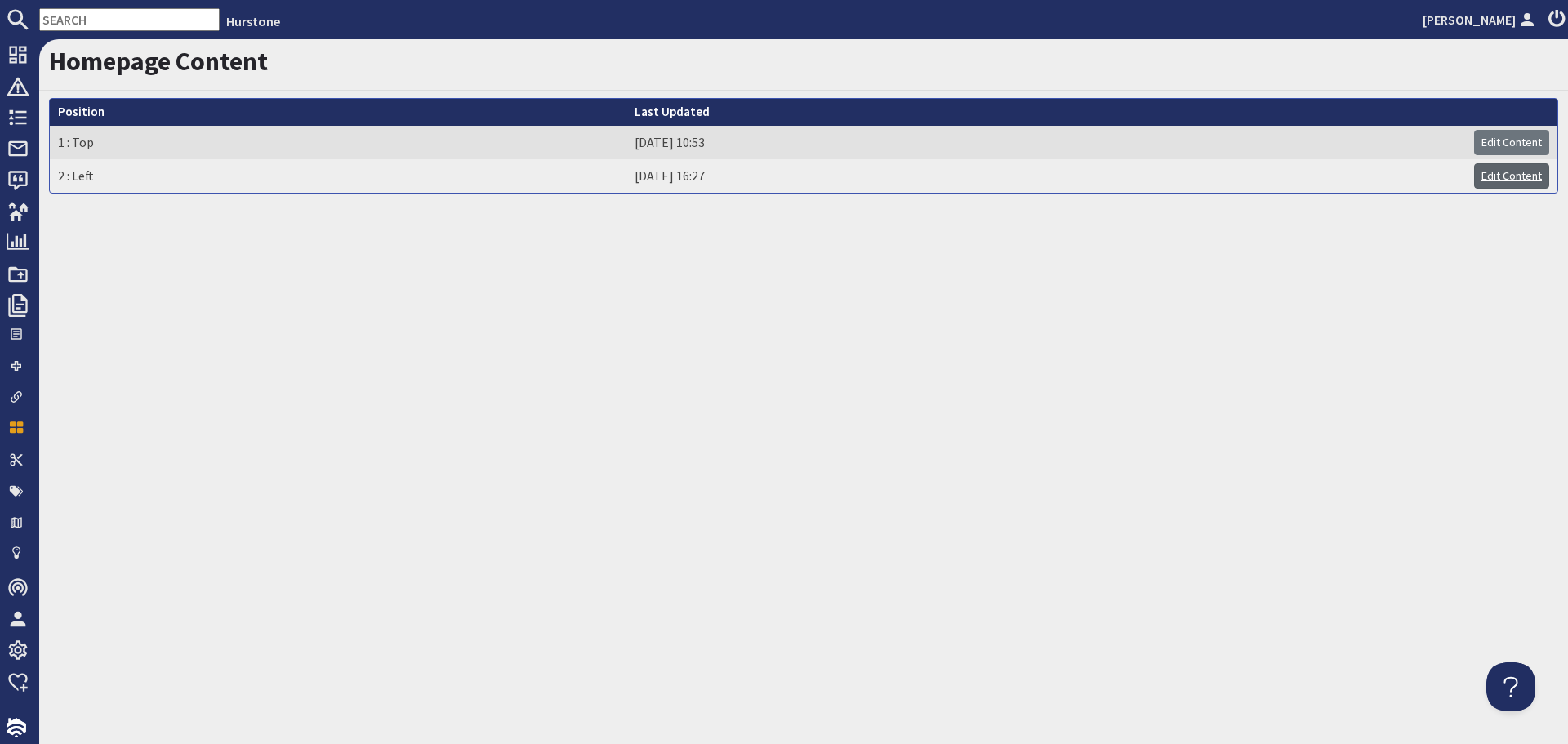
drag, startPoint x: 1519, startPoint y: 176, endPoint x: 1466, endPoint y: 204, distance: 59.9
click at [1518, 176] on link "Edit Content" at bounding box center [1512, 176] width 75 height 26
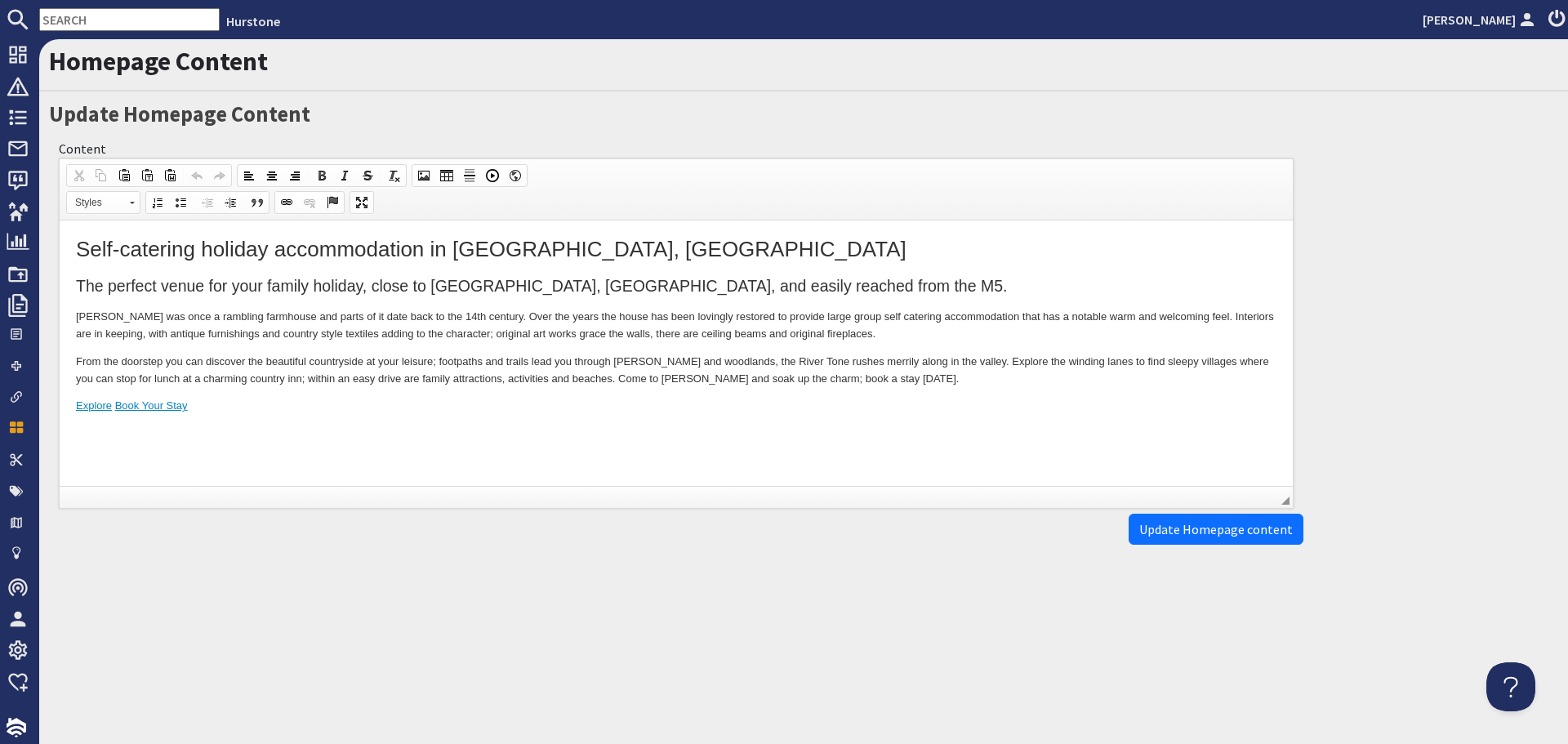
click at [514, 414] on p "Explore Book Your Stay" at bounding box center [675, 406] width 1200 height 17
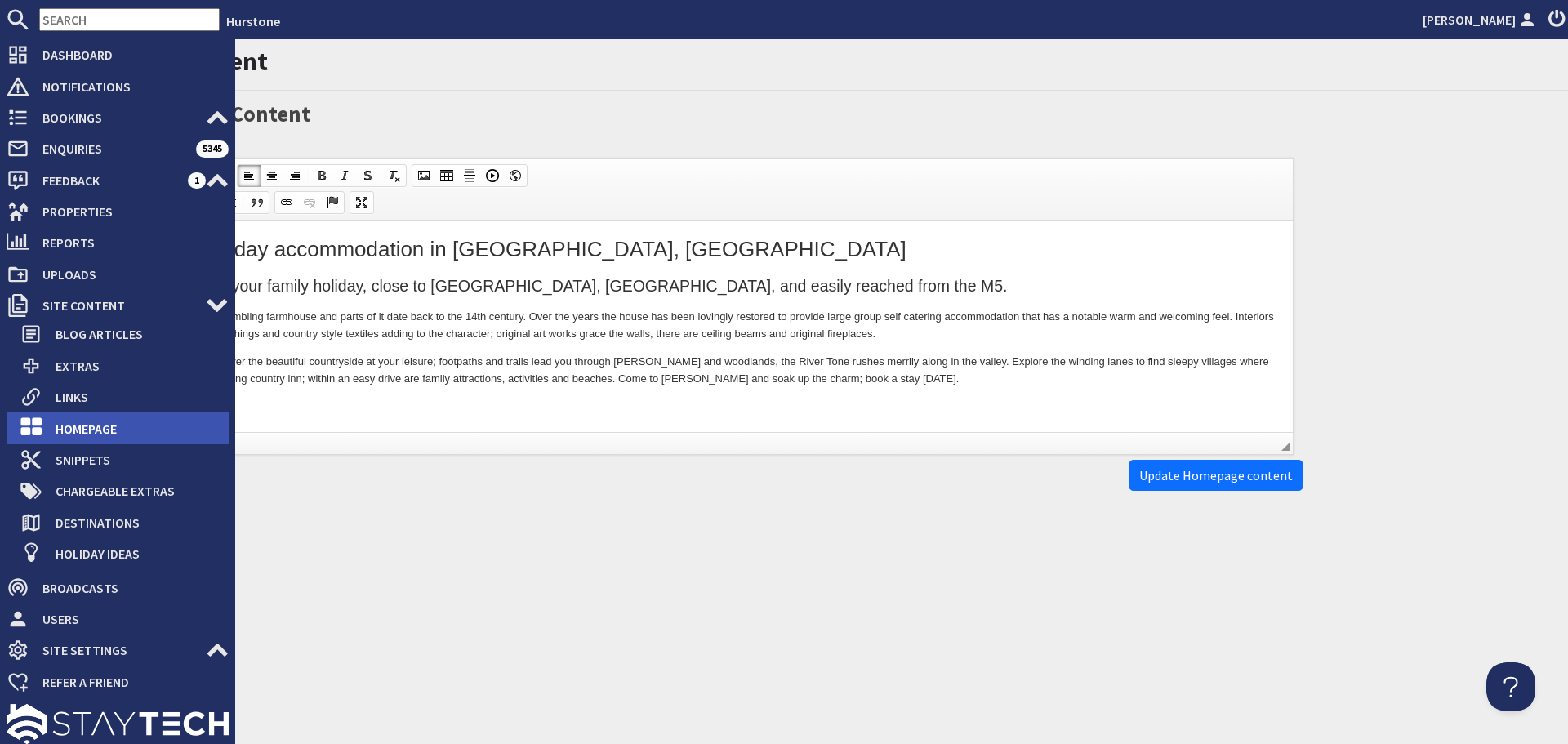
click at [75, 427] on span "Homepage" at bounding box center [135, 429] width 186 height 27
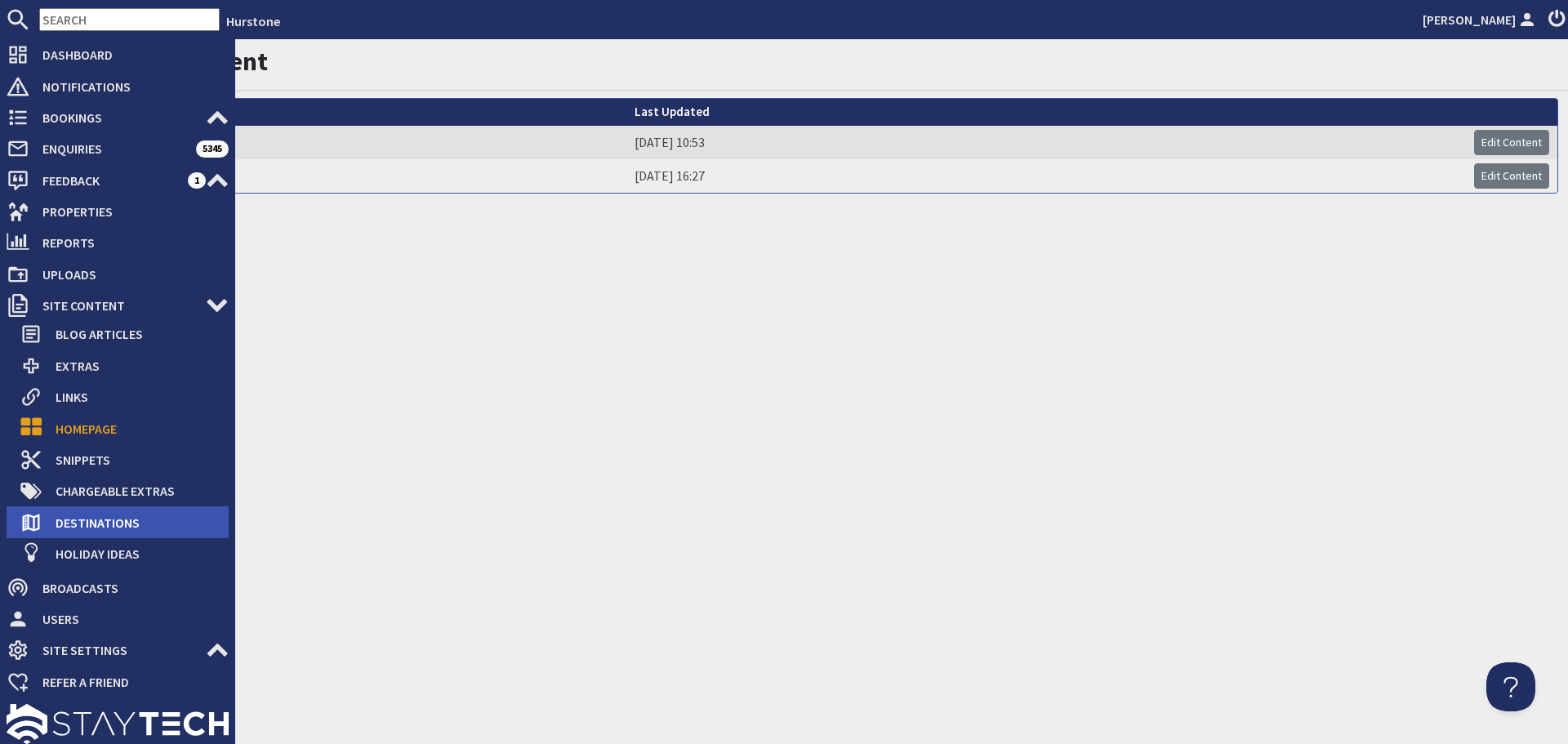
click at [94, 508] on li "Destinations" at bounding box center [118, 522] width 222 height 31
click at [98, 514] on span "Destinations" at bounding box center [135, 522] width 186 height 27
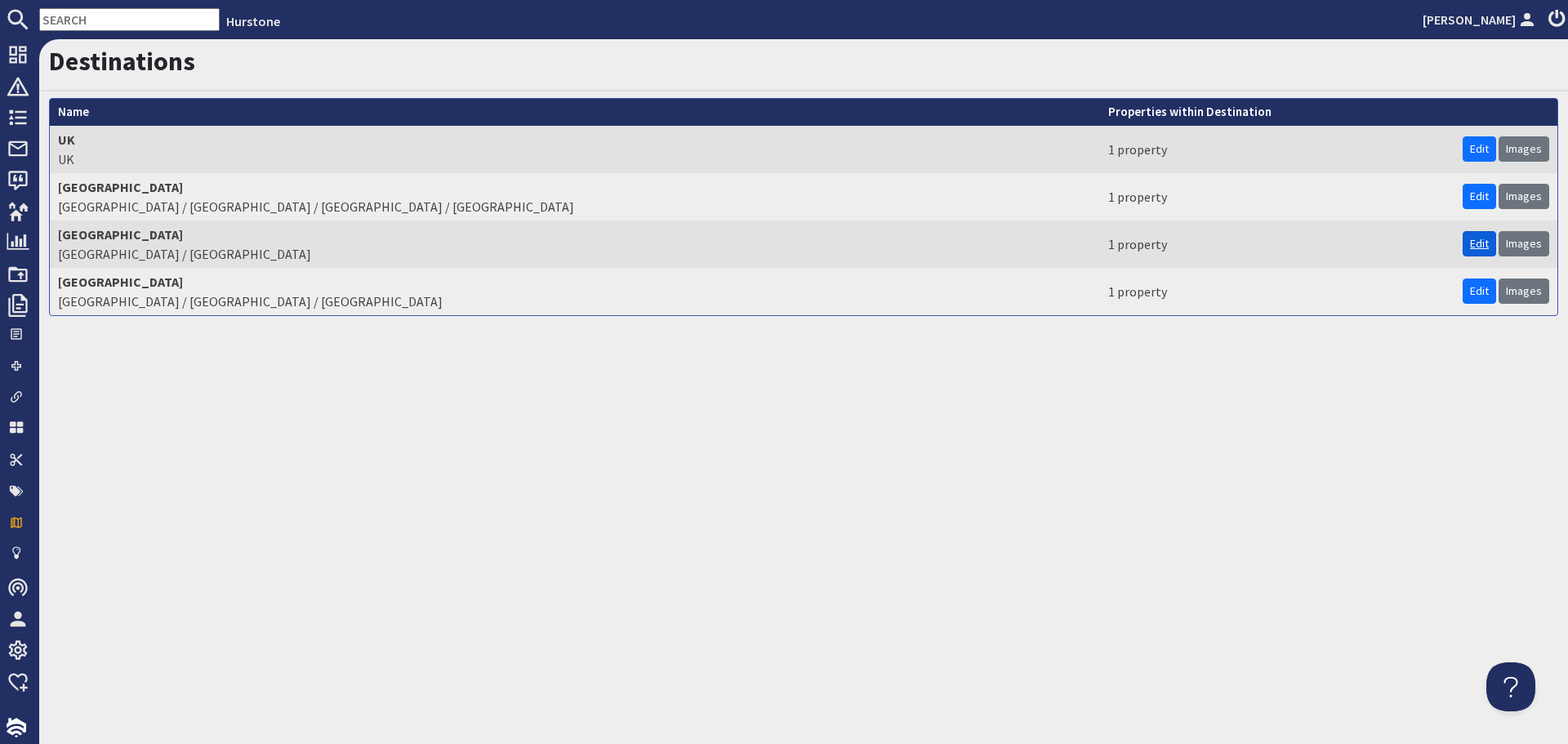
click at [1485, 240] on link "Edit" at bounding box center [1480, 244] width 33 height 26
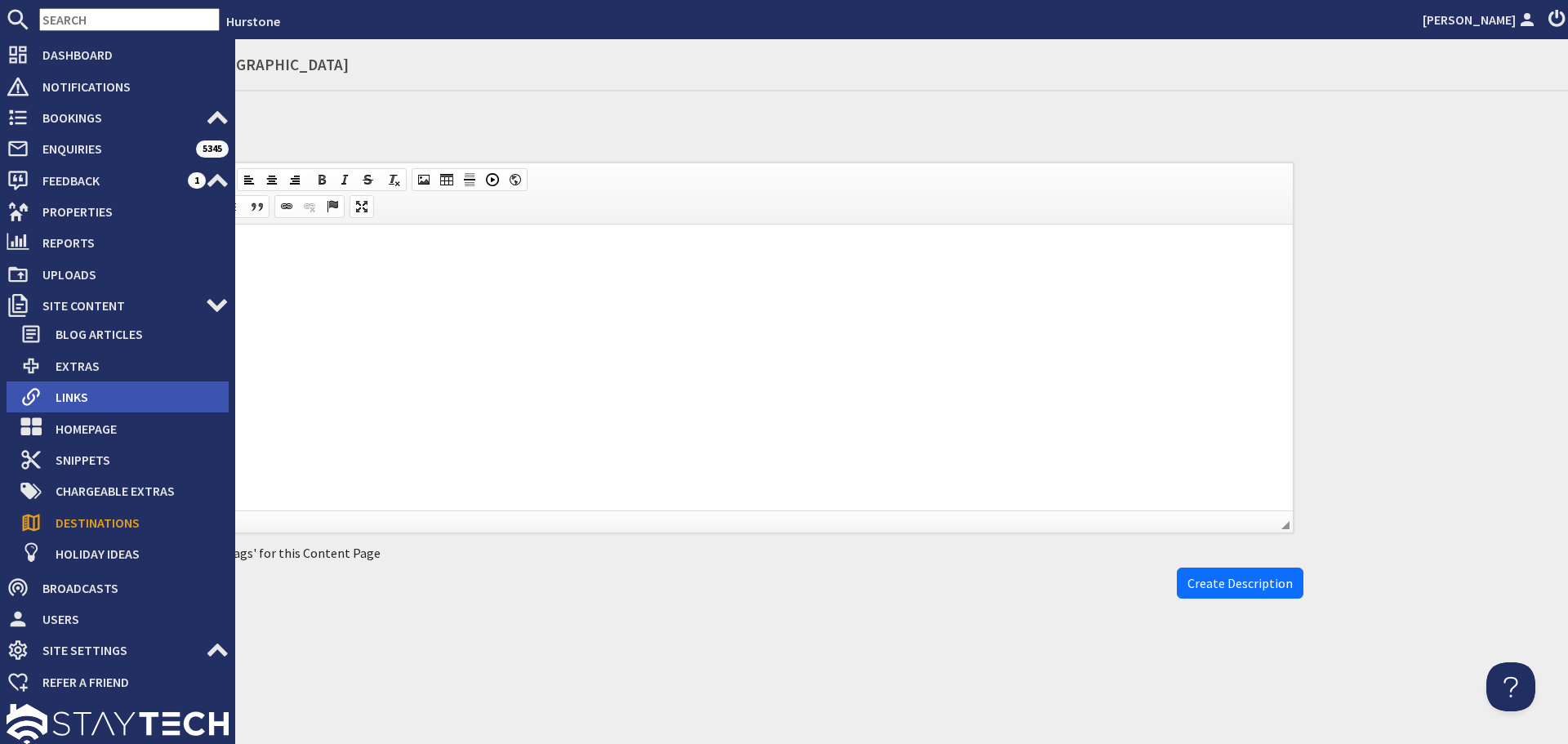
click at [80, 390] on span "Links" at bounding box center [135, 396] width 186 height 27
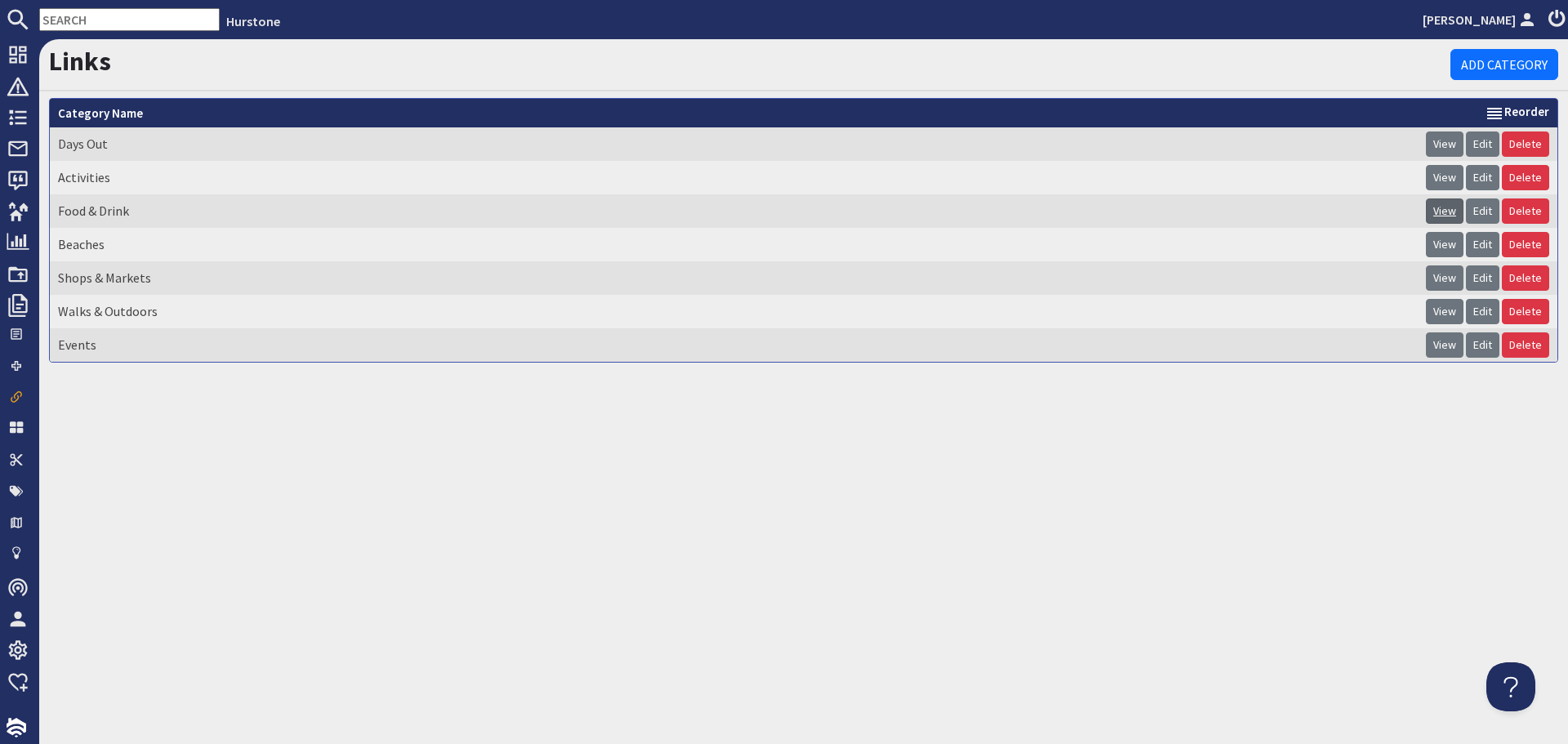
click at [1446, 210] on link "View" at bounding box center [1445, 211] width 37 height 26
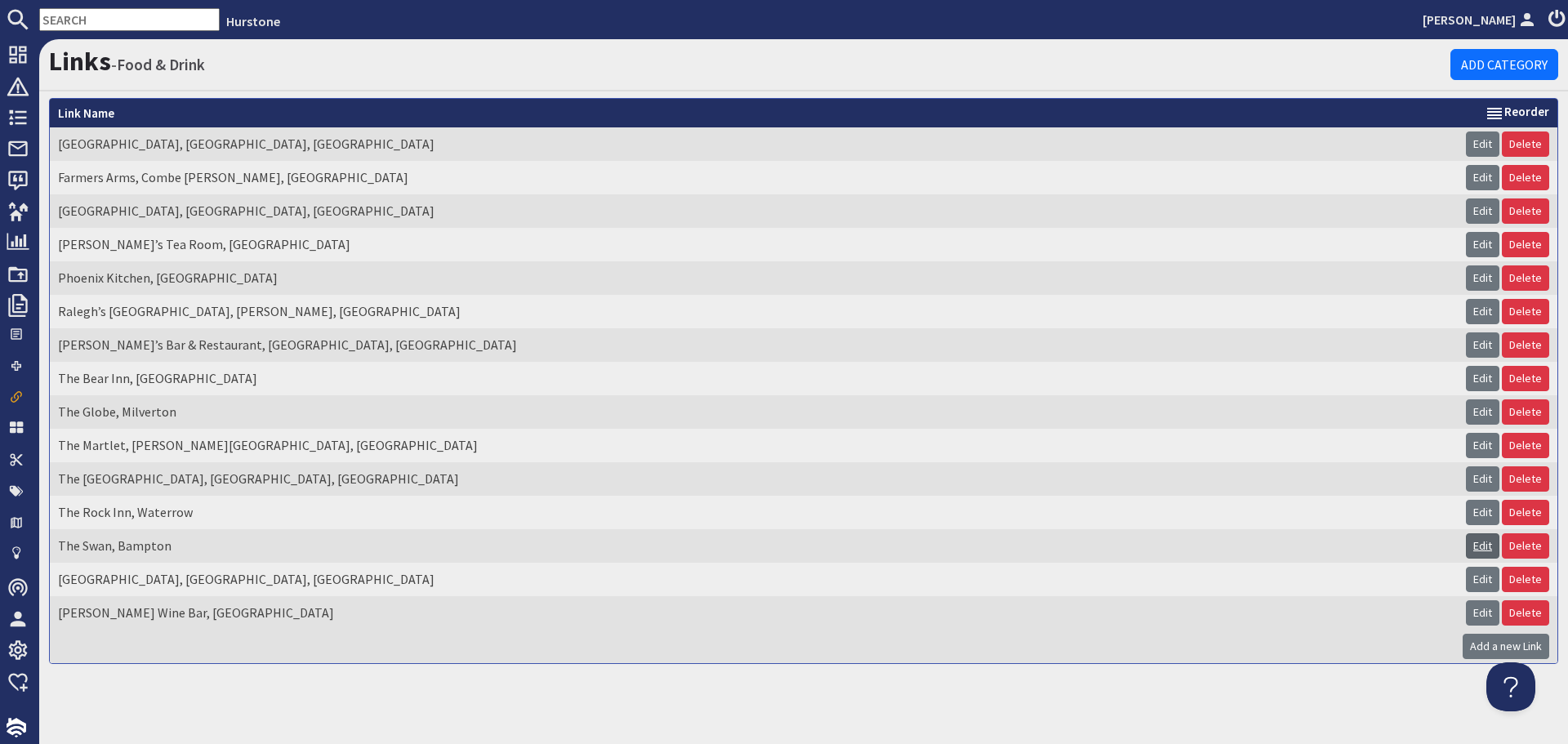
click at [1478, 540] on link "Edit" at bounding box center [1482, 546] width 33 height 26
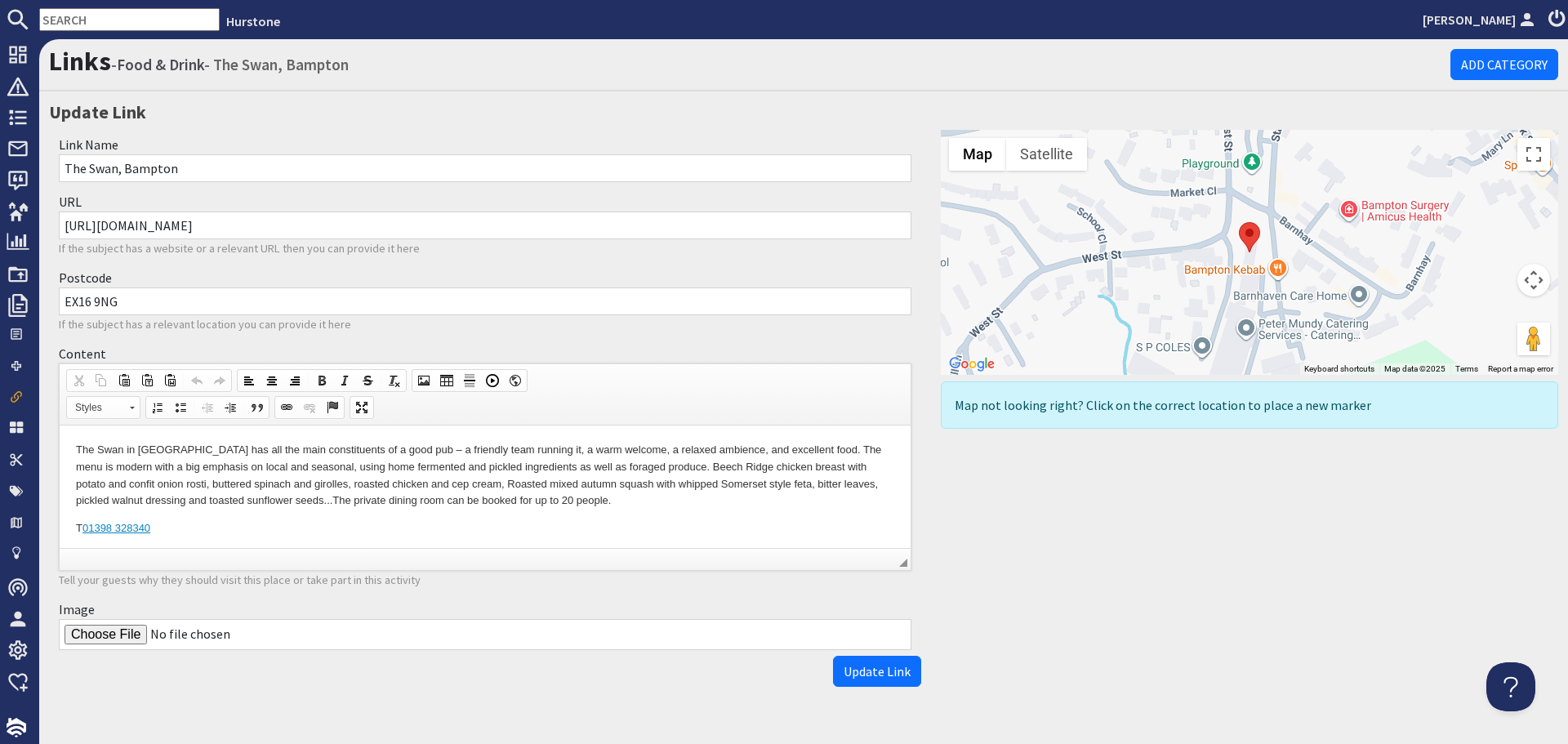
click at [651, 513] on body "The Swan in Bampton has all the main constituents of a good pub – a friendly te…" at bounding box center [485, 488] width 818 height 95
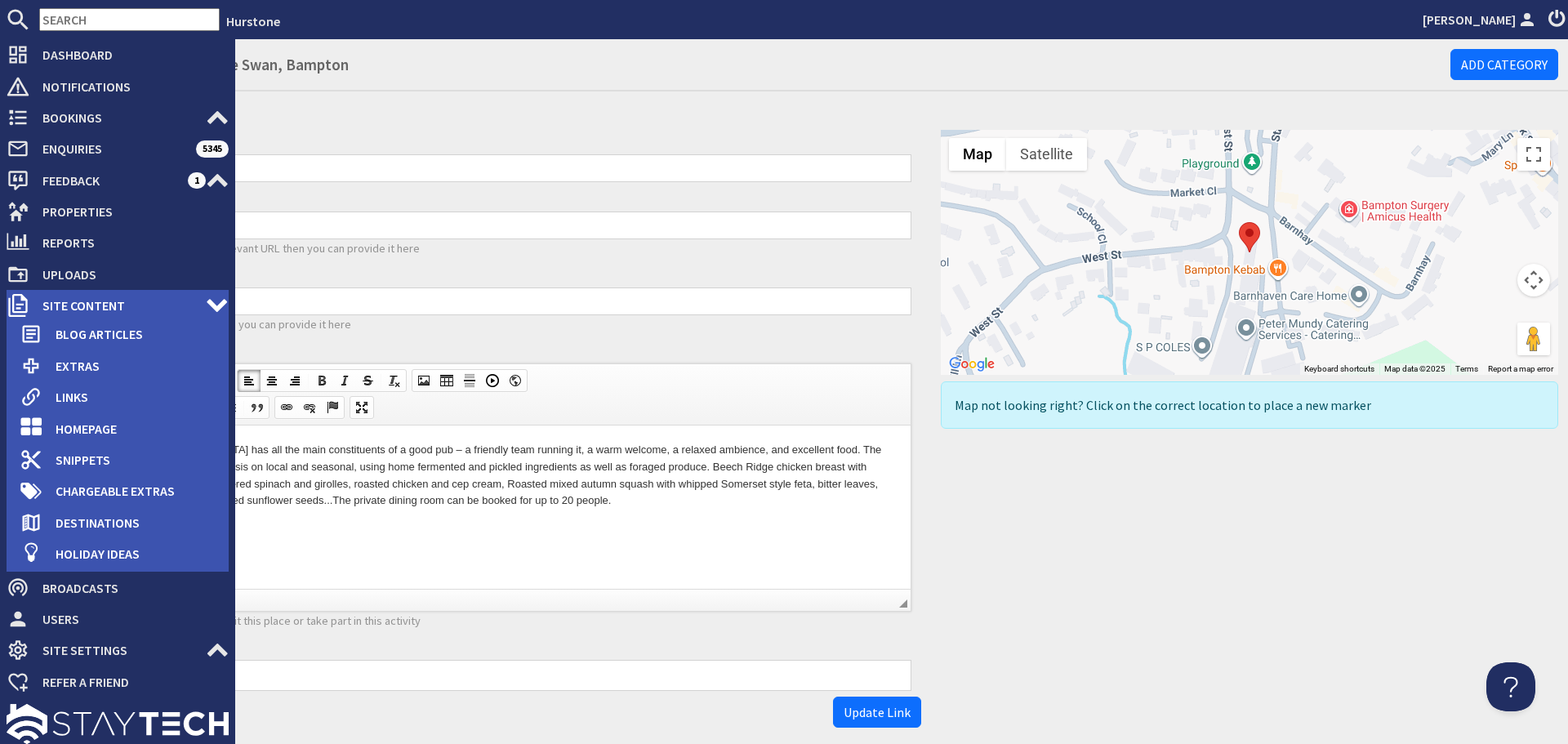
click at [50, 306] on span "Site Content" at bounding box center [117, 305] width 176 height 27
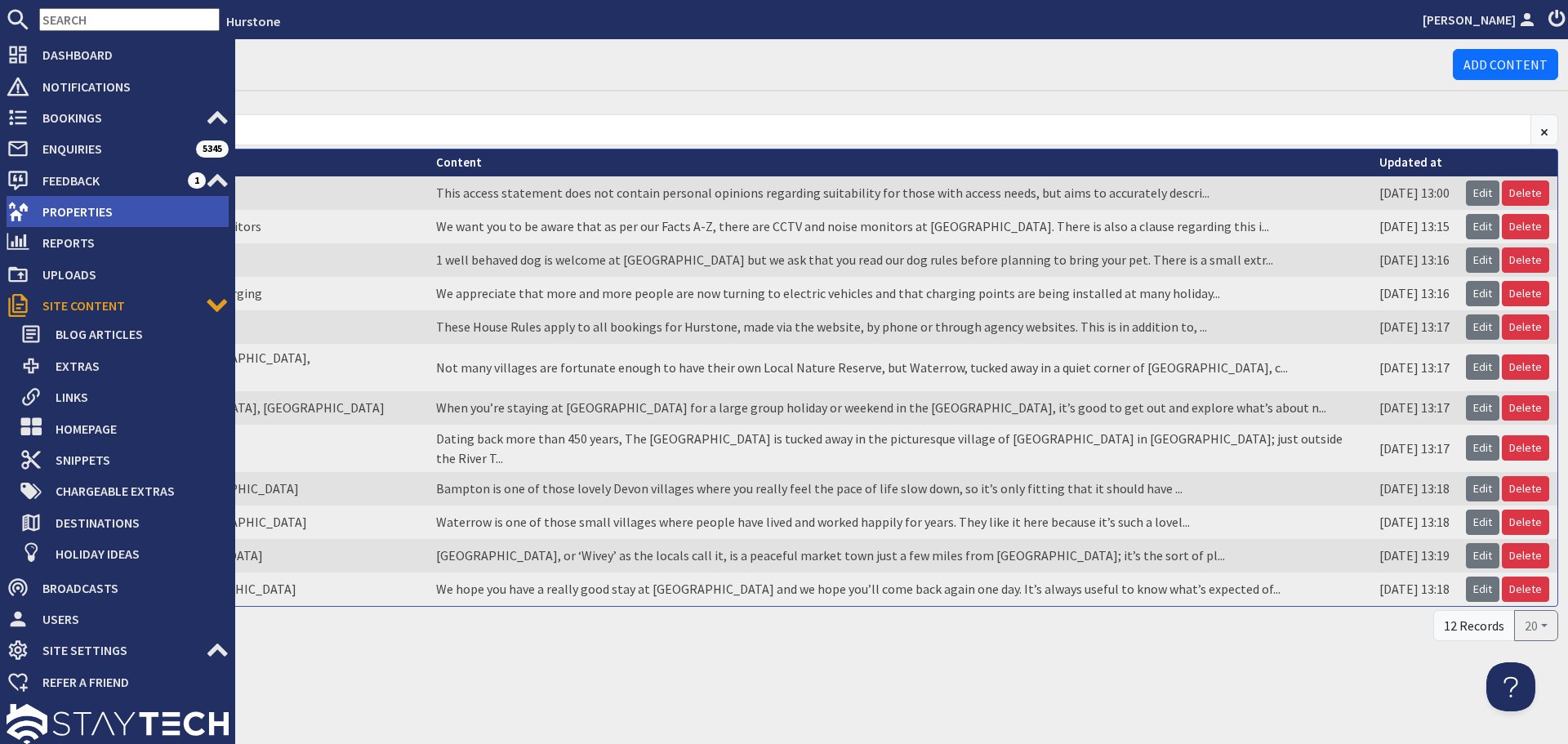
click at [91, 215] on span "Properties" at bounding box center [129, 211] width 200 height 27
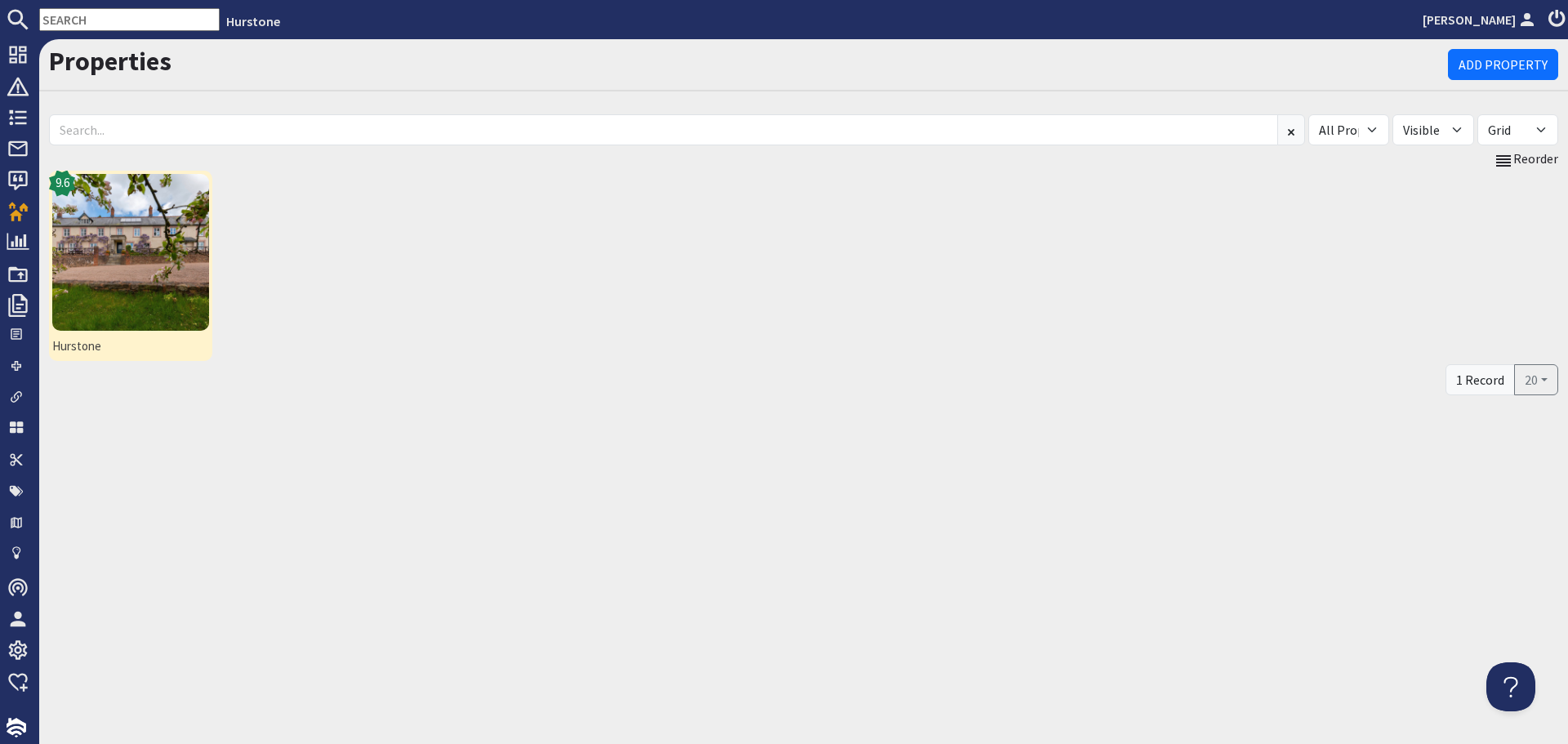
click at [165, 302] on img at bounding box center [131, 253] width 157 height 157
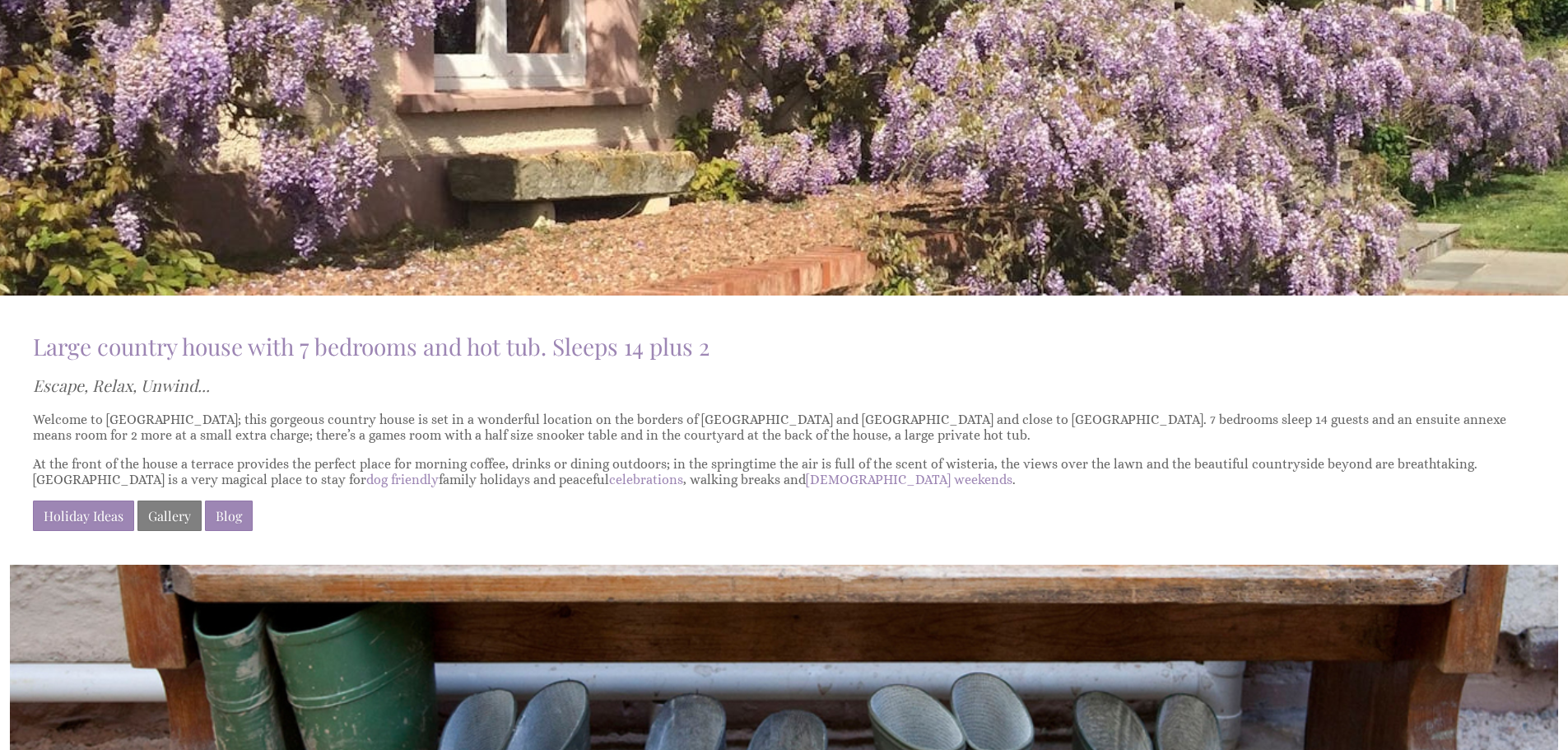
scroll to position [411, 0]
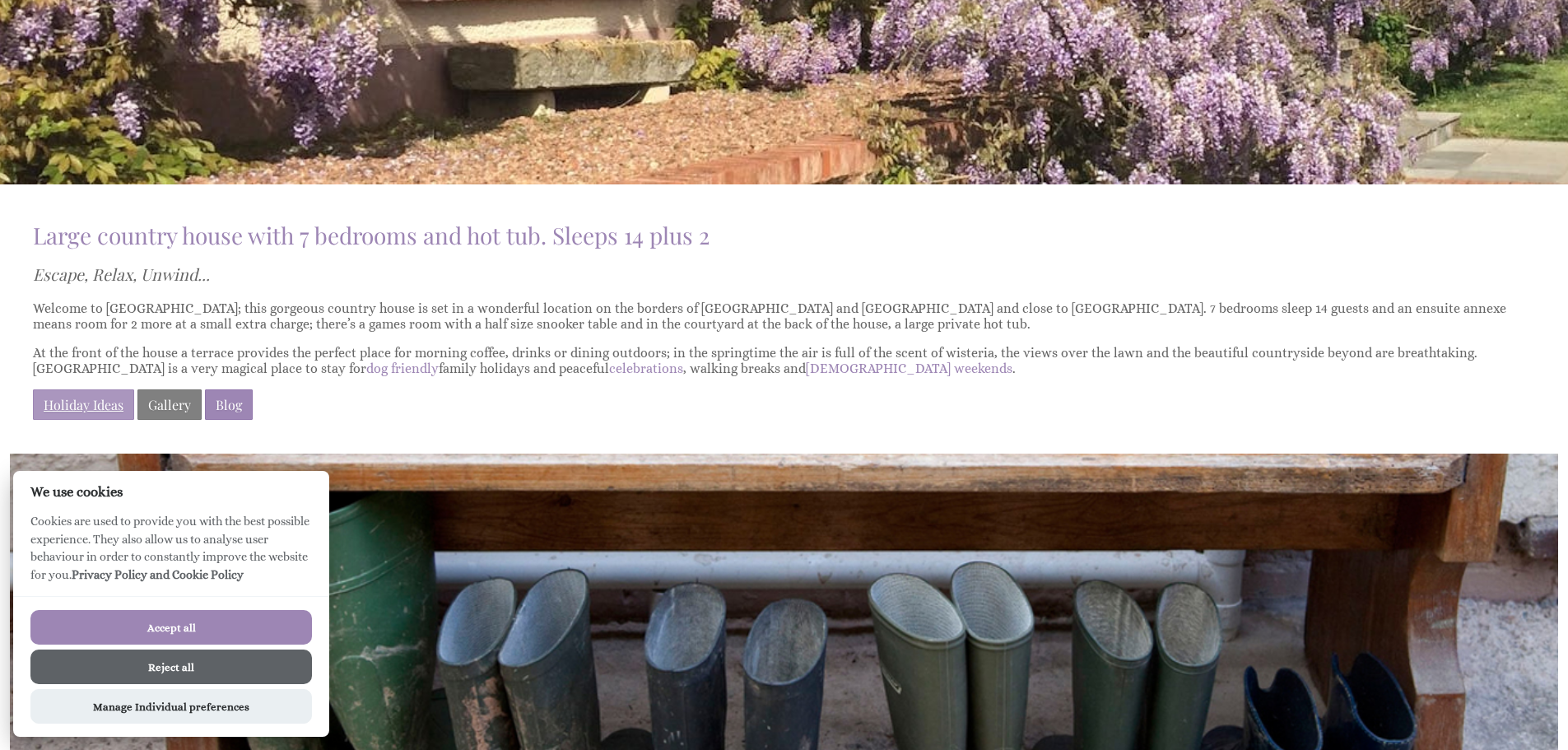
click at [64, 408] on link "Holiday Ideas" at bounding box center [83, 404] width 101 height 31
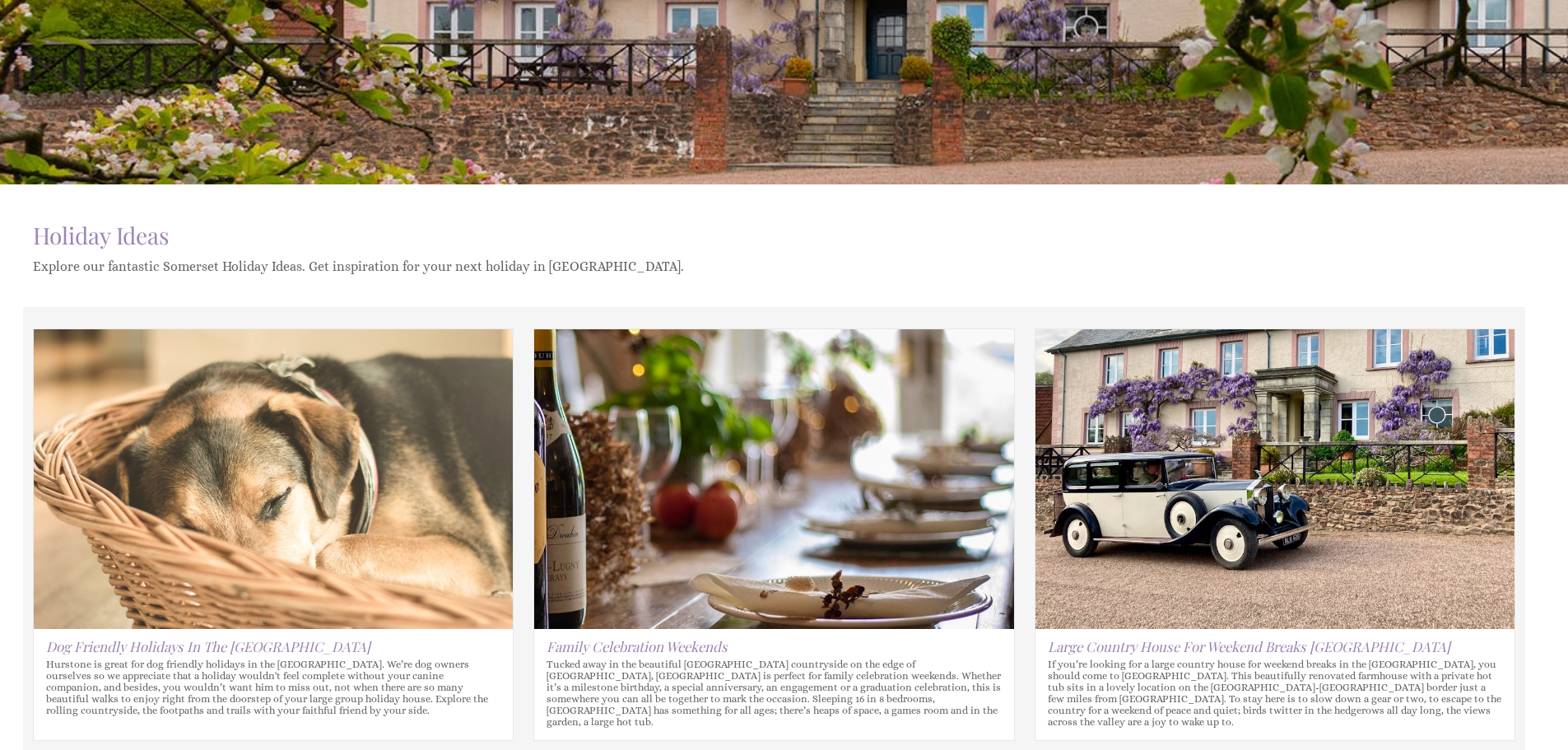
scroll to position [741, 0]
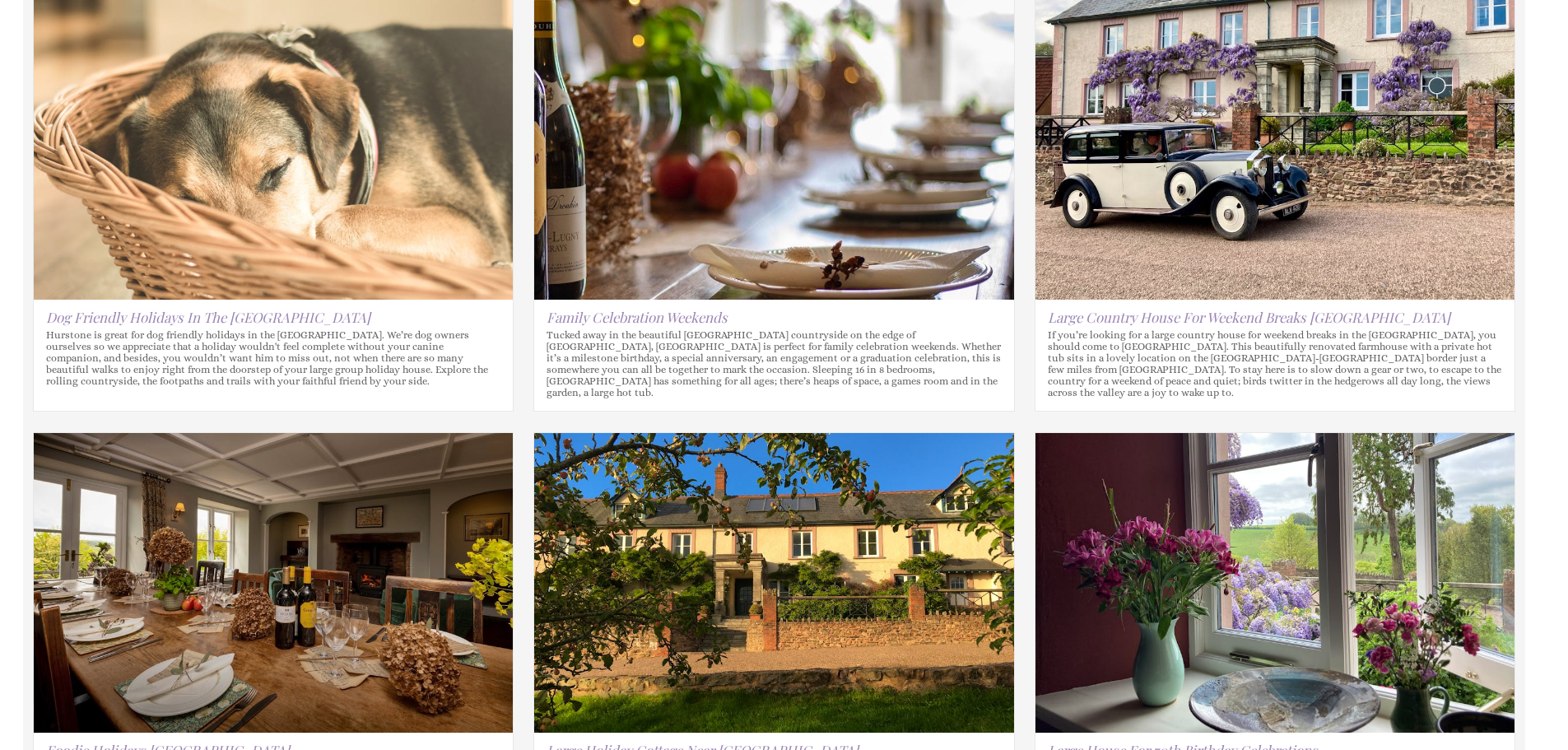
click at [409, 369] on p "Hurstone is great for dog friendly holidays in the [GEOGRAPHIC_DATA]. We’re dog…" at bounding box center [273, 358] width 479 height 57
click at [261, 319] on link "Dog Friendly Holidays In The [GEOGRAPHIC_DATA]" at bounding box center [208, 317] width 324 height 18
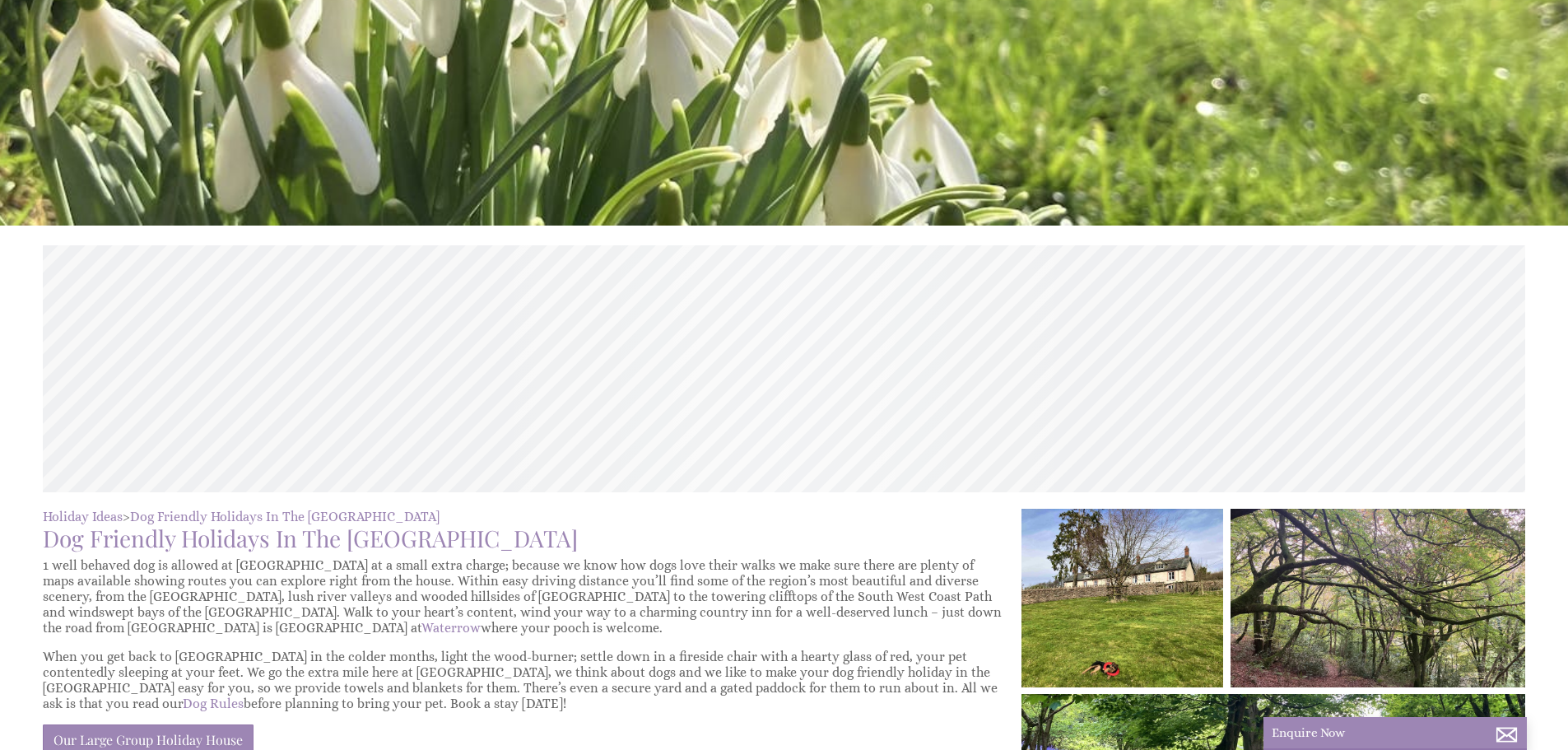
scroll to position [411, 0]
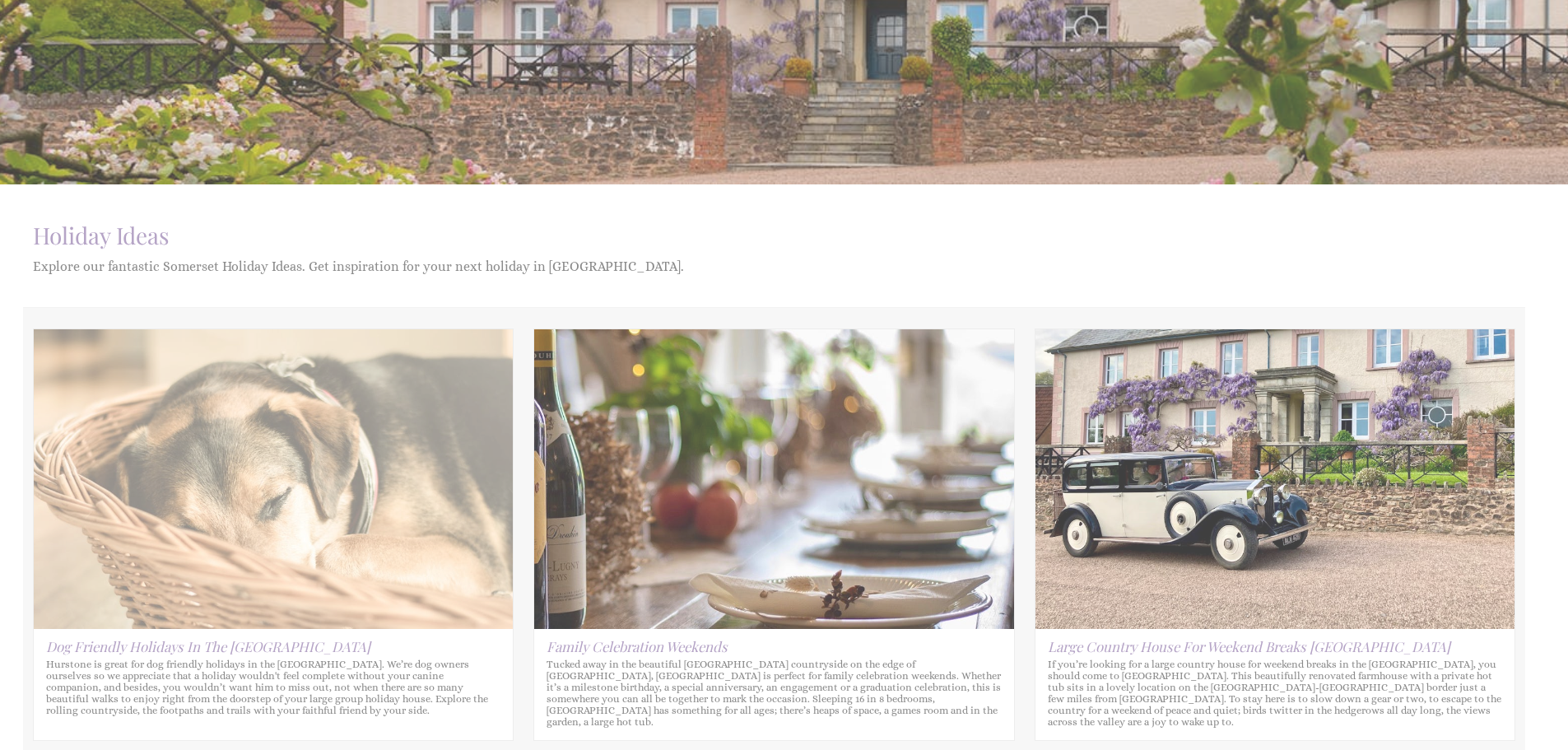
scroll to position [741, 0]
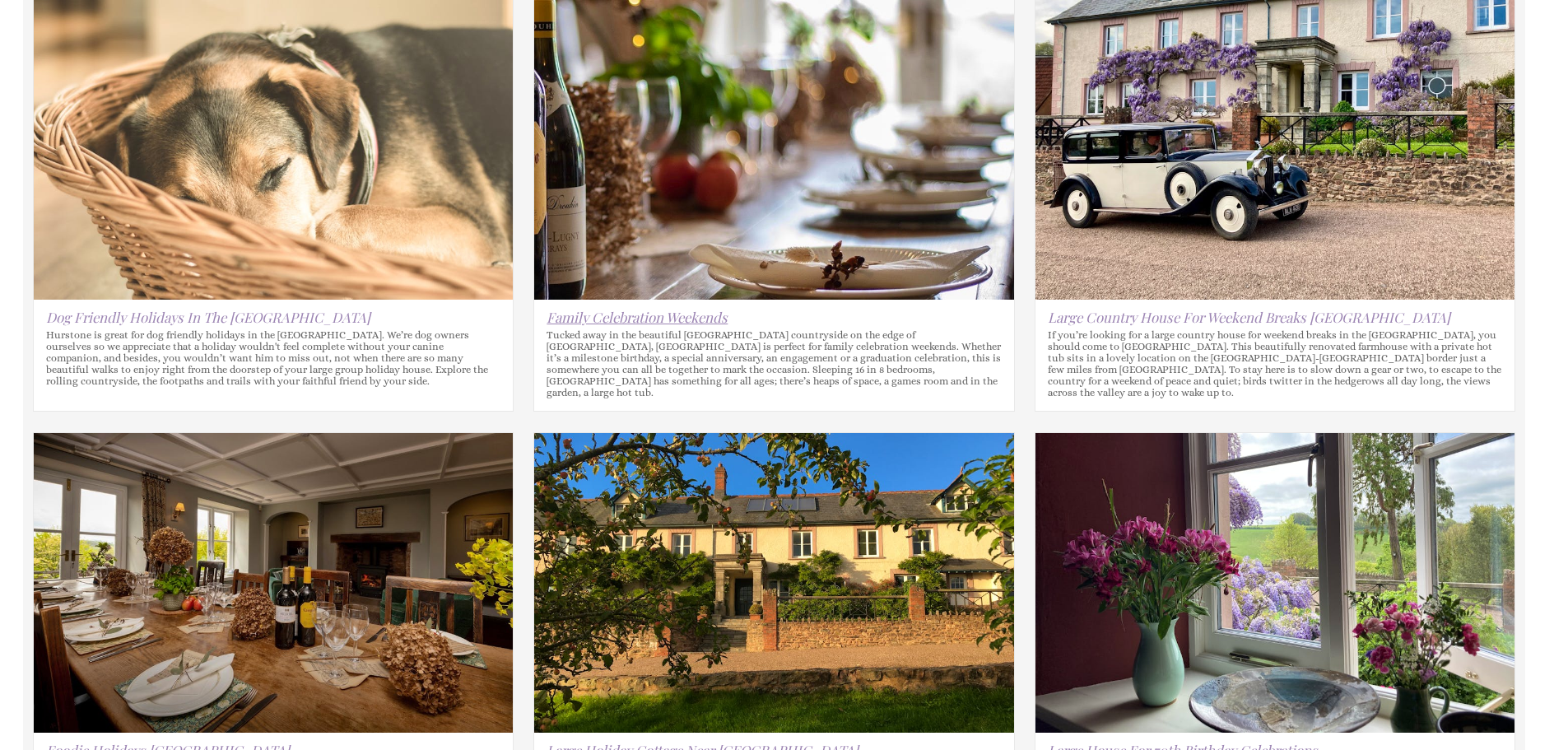
click at [581, 317] on link "Family Celebration Weekends" at bounding box center [637, 317] width 181 height 18
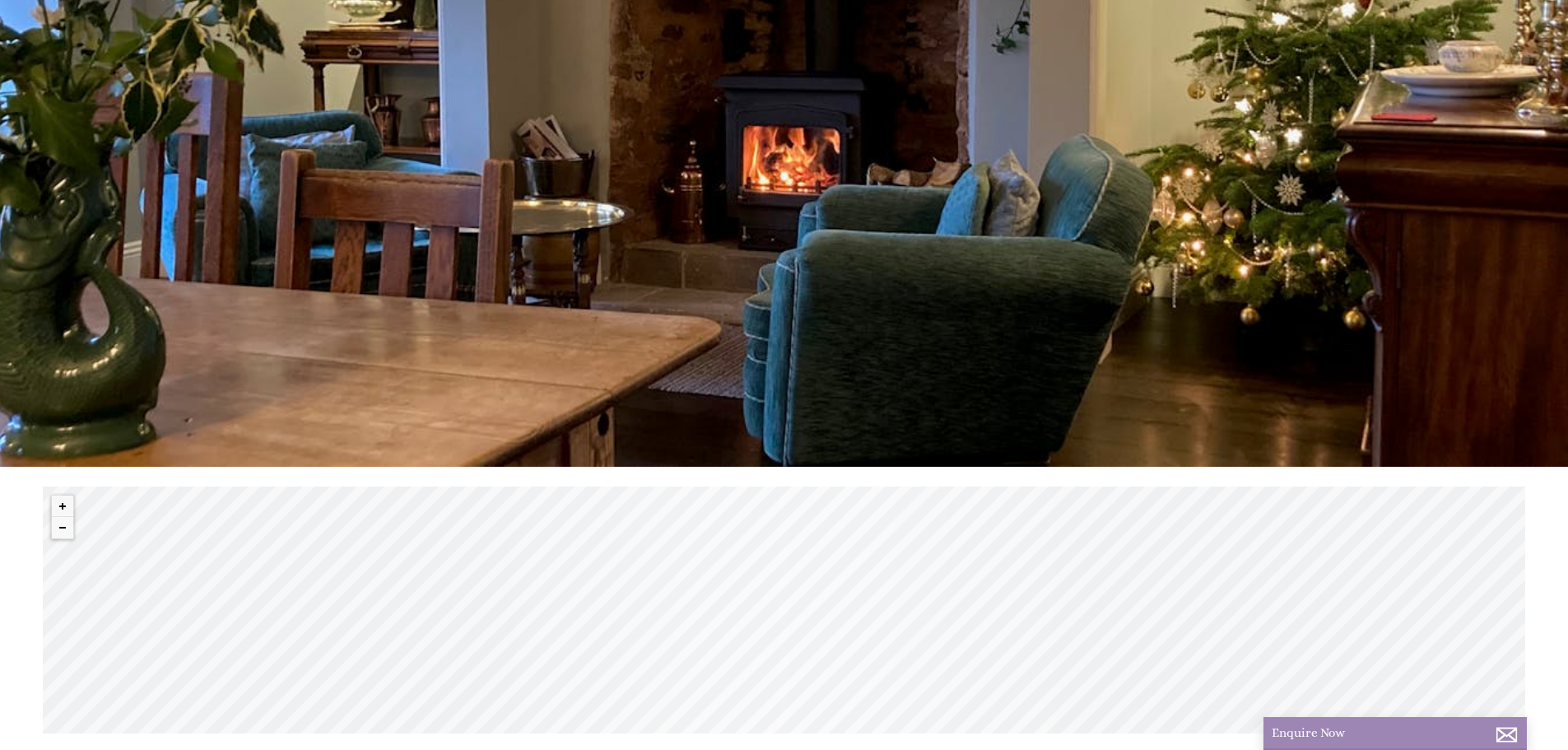
scroll to position [494, 0]
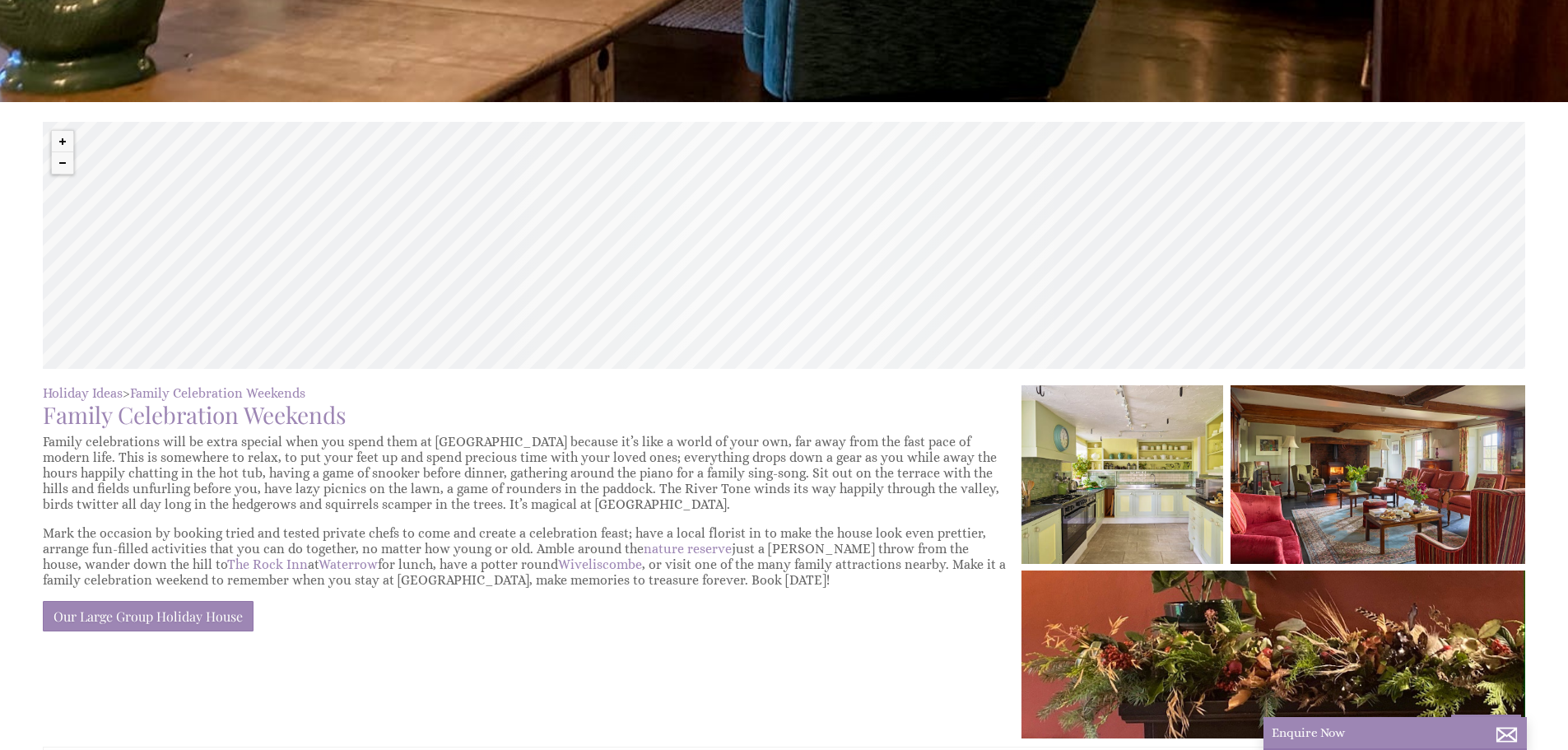
scroll to position [741, 0]
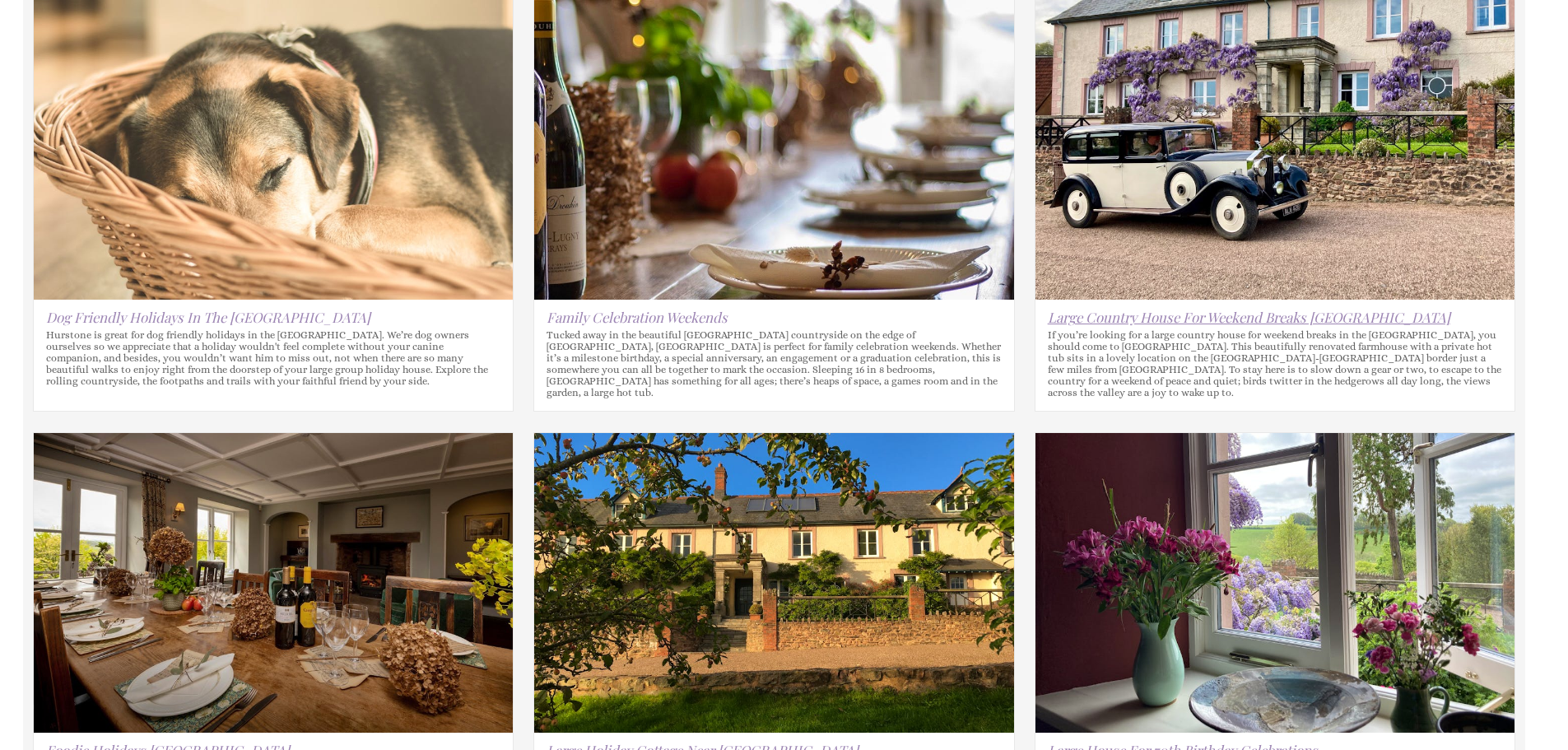
click at [1200, 309] on link "Large Country House For Weekend Breaks [GEOGRAPHIC_DATA]" at bounding box center [1249, 317] width 402 height 18
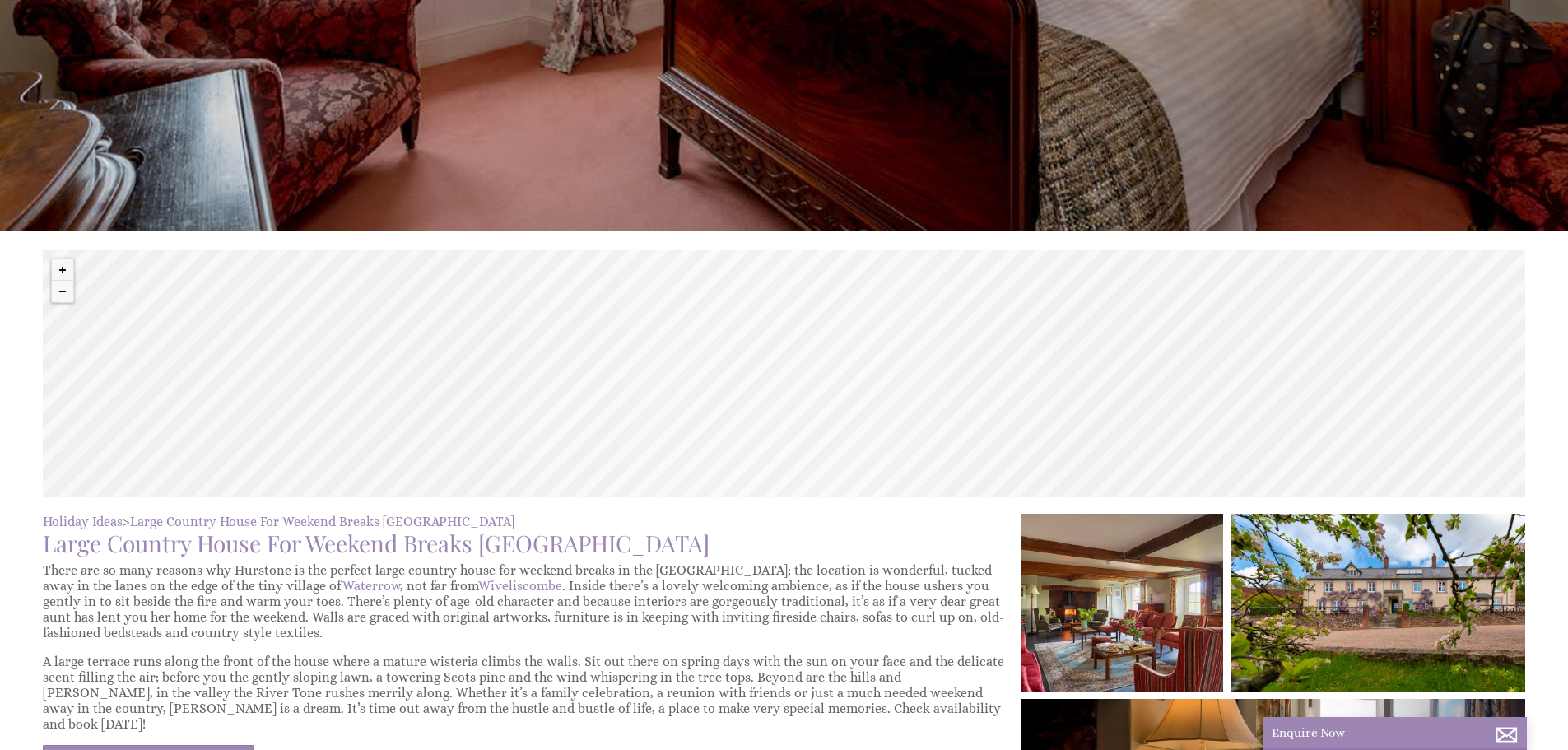
scroll to position [411, 0]
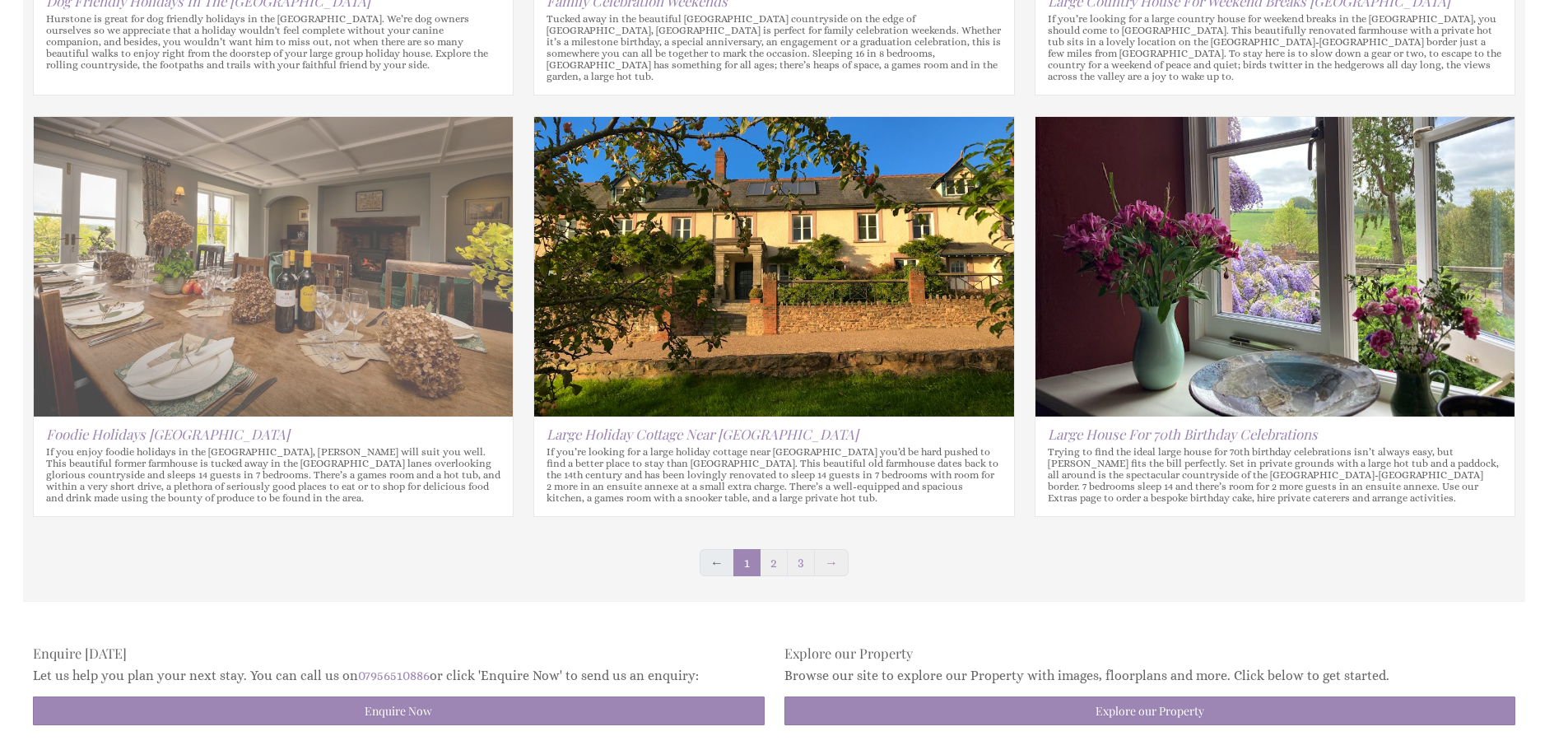
scroll to position [1070, 0]
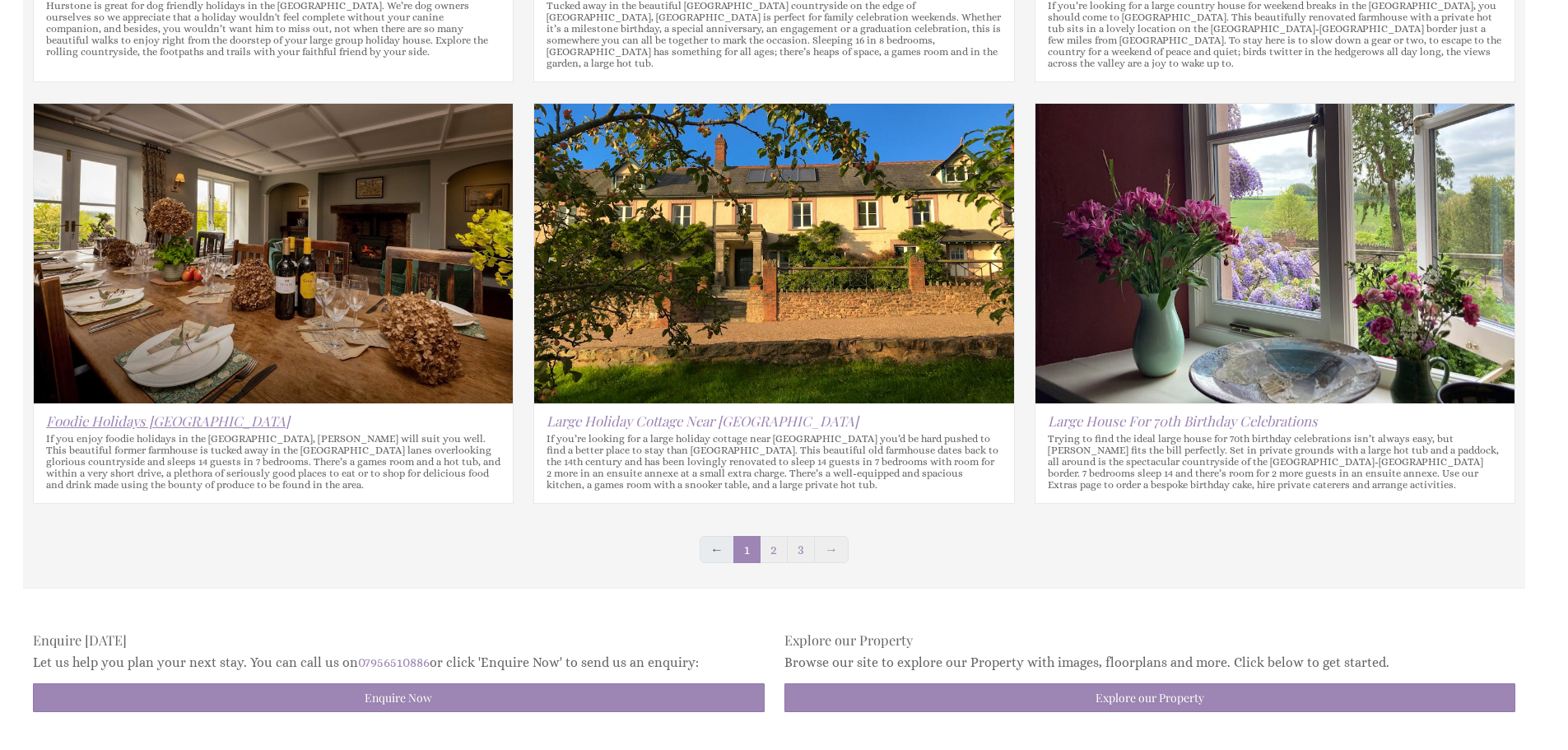
click at [129, 411] on link "Foodie Holidays [GEOGRAPHIC_DATA]" at bounding box center [168, 420] width 244 height 18
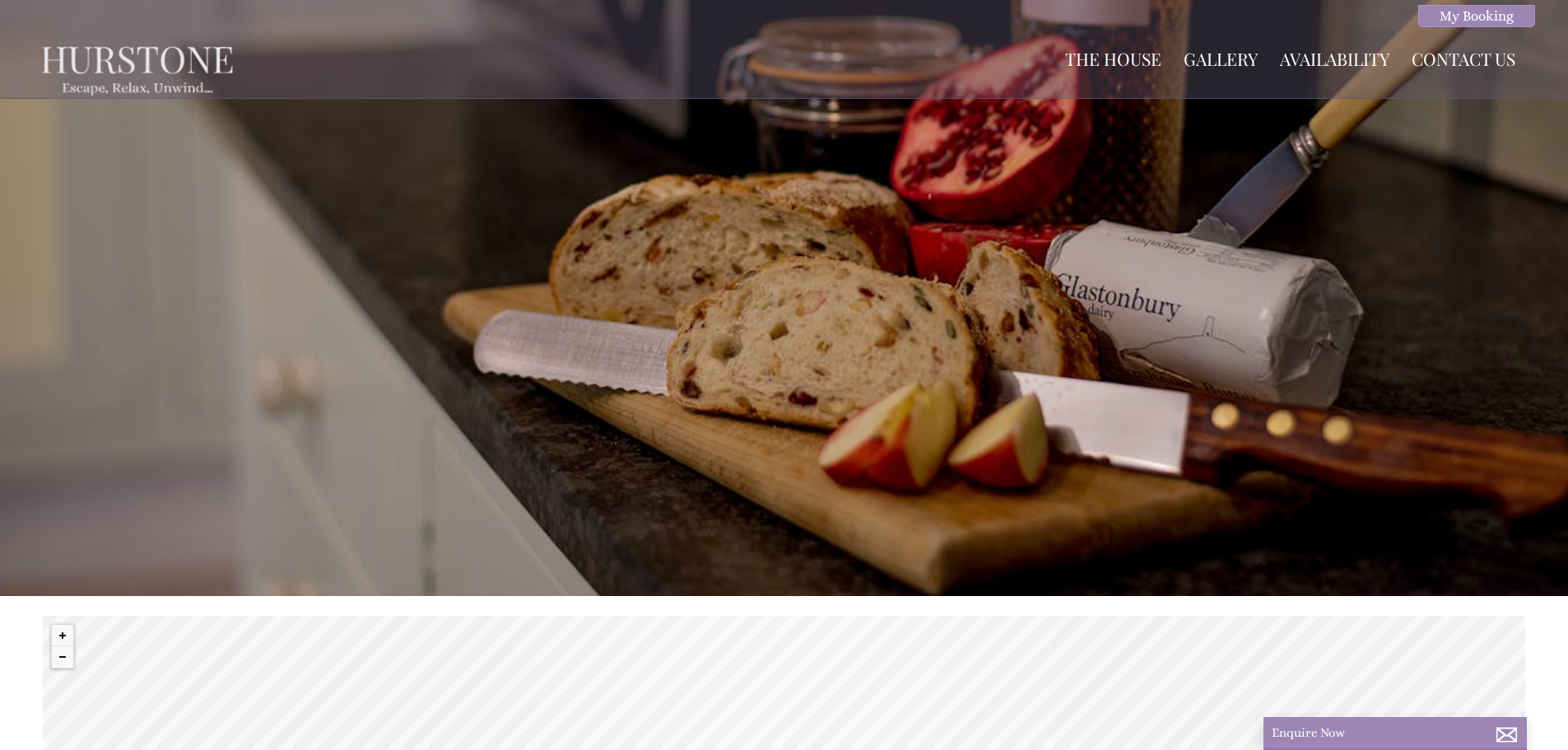
scroll to position [494, 0]
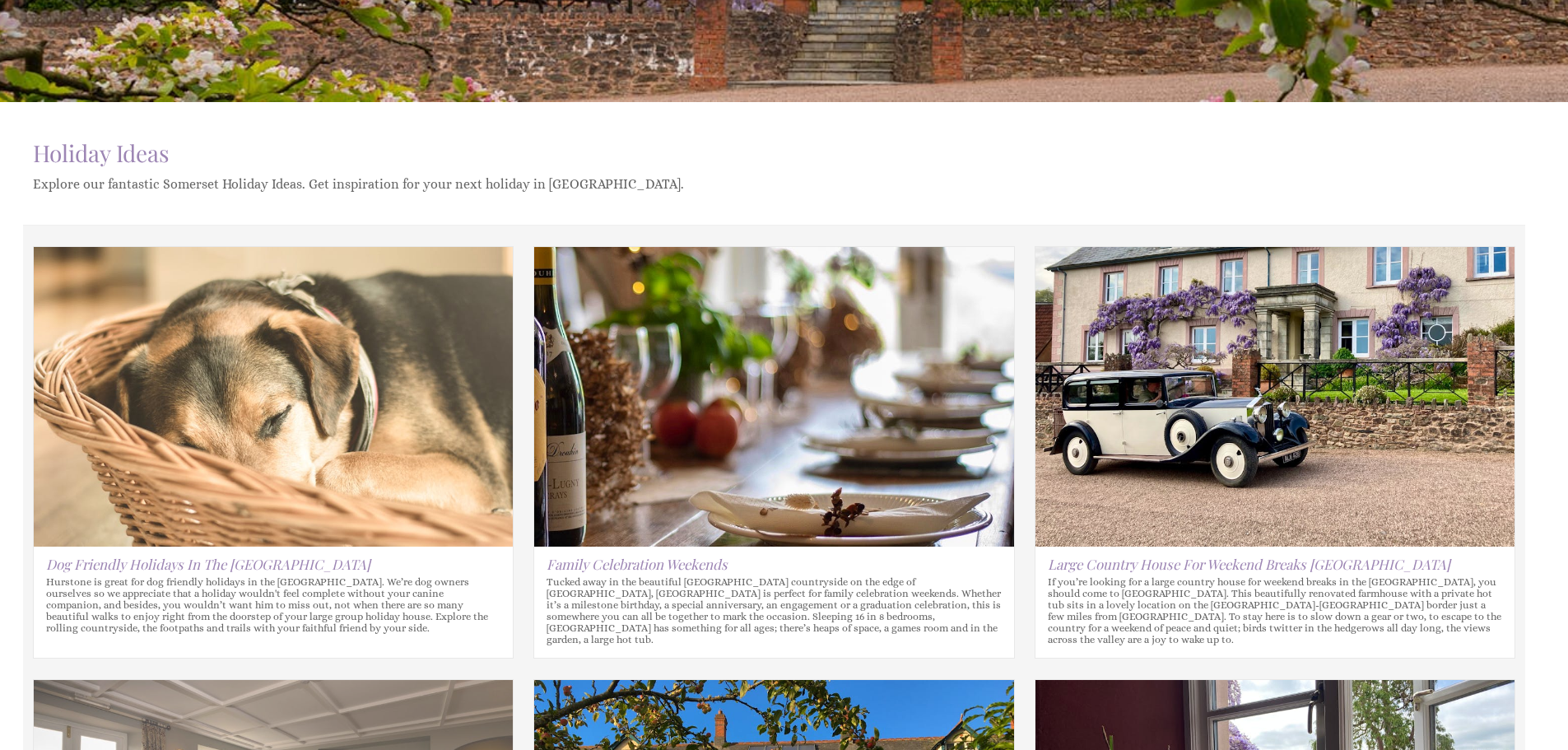
scroll to position [1070, 0]
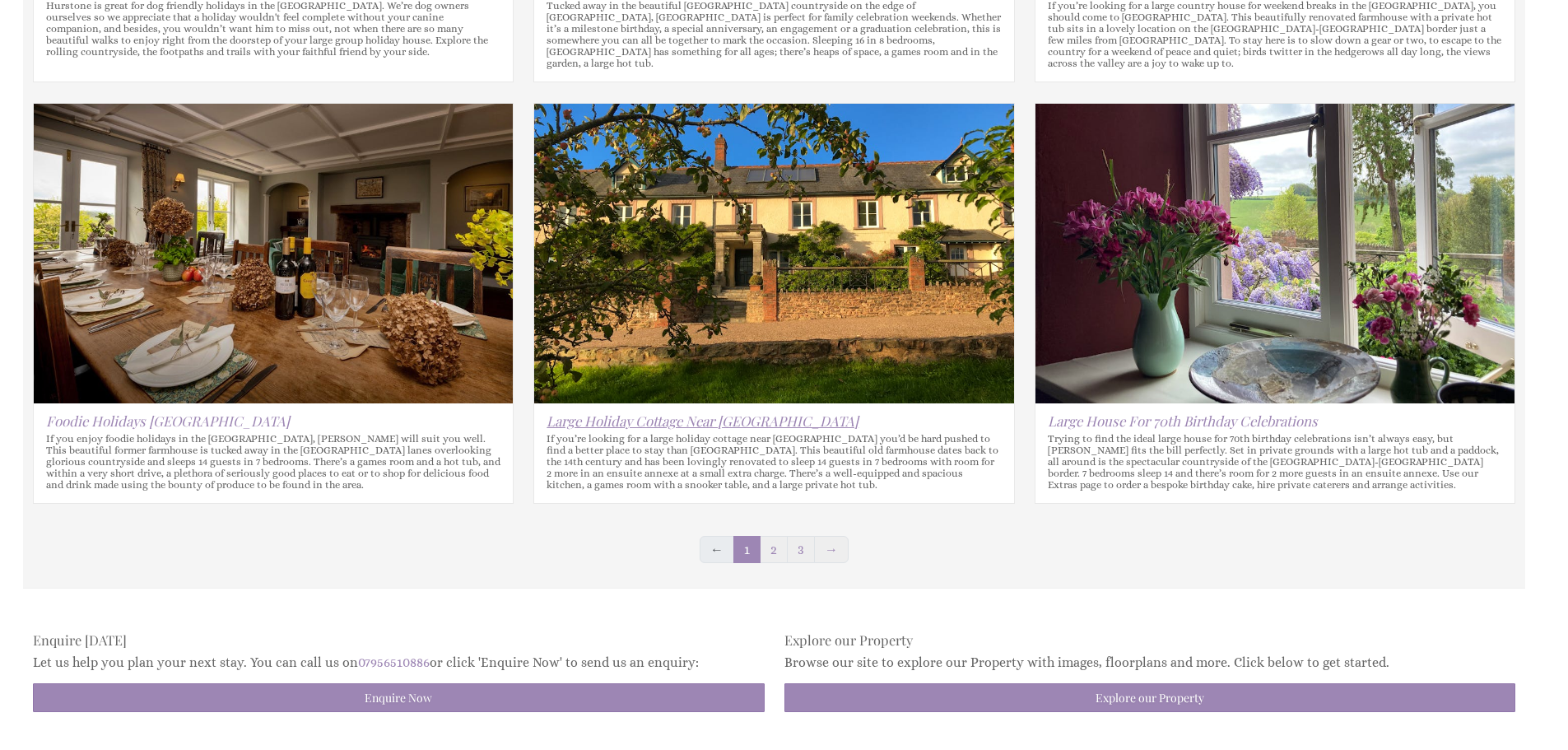
click at [596, 411] on link "Large Holiday Cottage Near [GEOGRAPHIC_DATA]" at bounding box center [702, 420] width 312 height 18
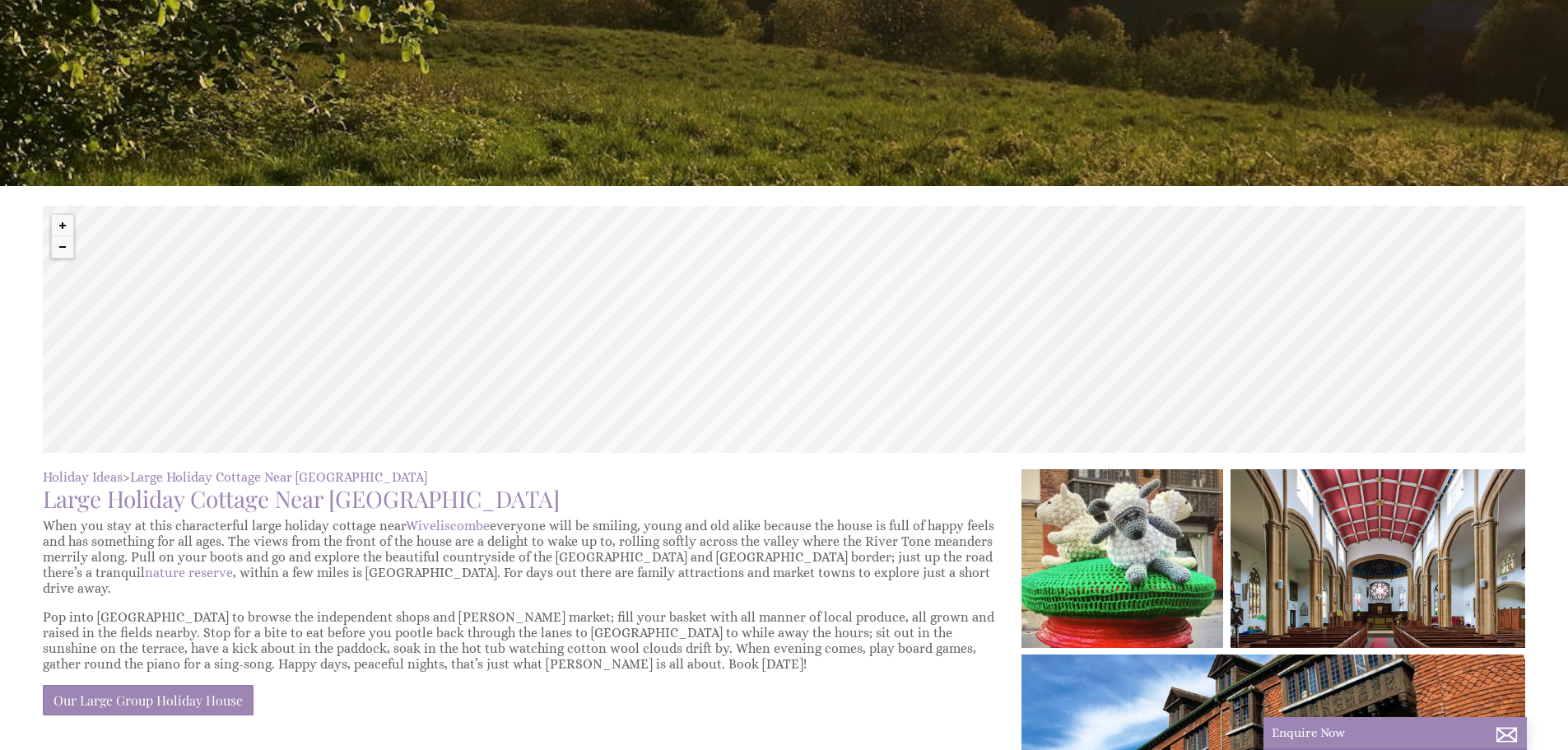
scroll to position [411, 0]
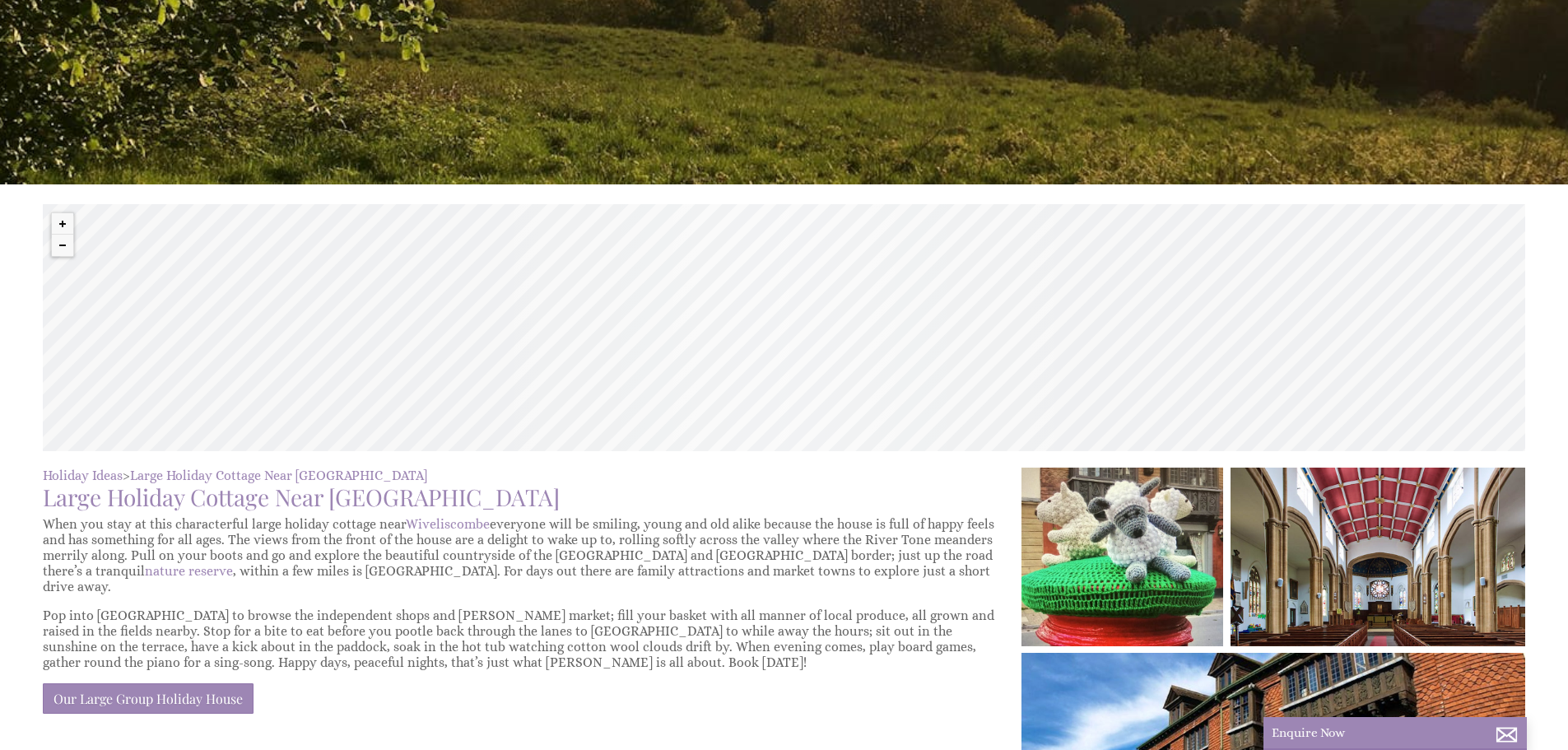
scroll to position [1070, 0]
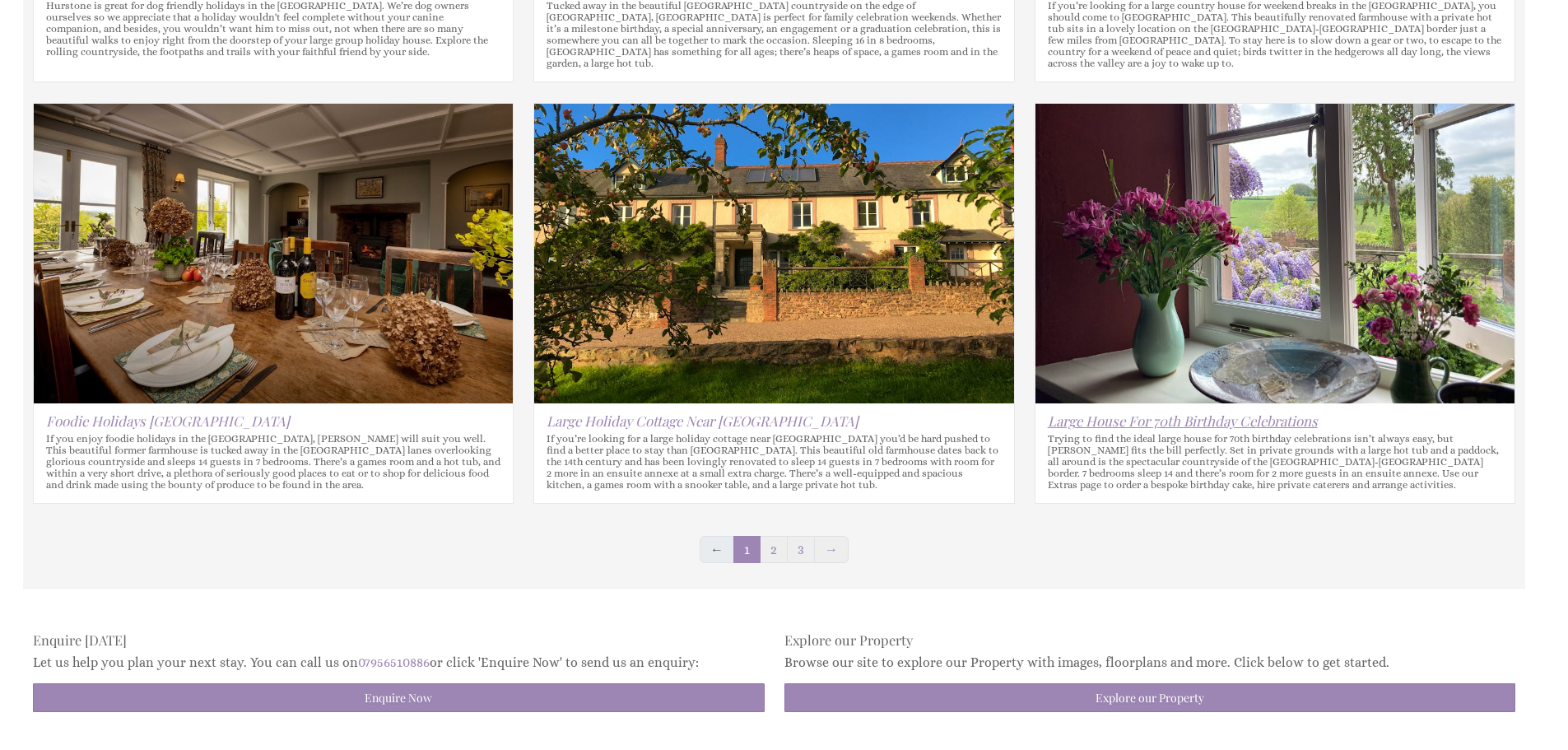
click at [1170, 411] on link "Large House For 70th Birthday Celebrations" at bounding box center [1183, 420] width 270 height 18
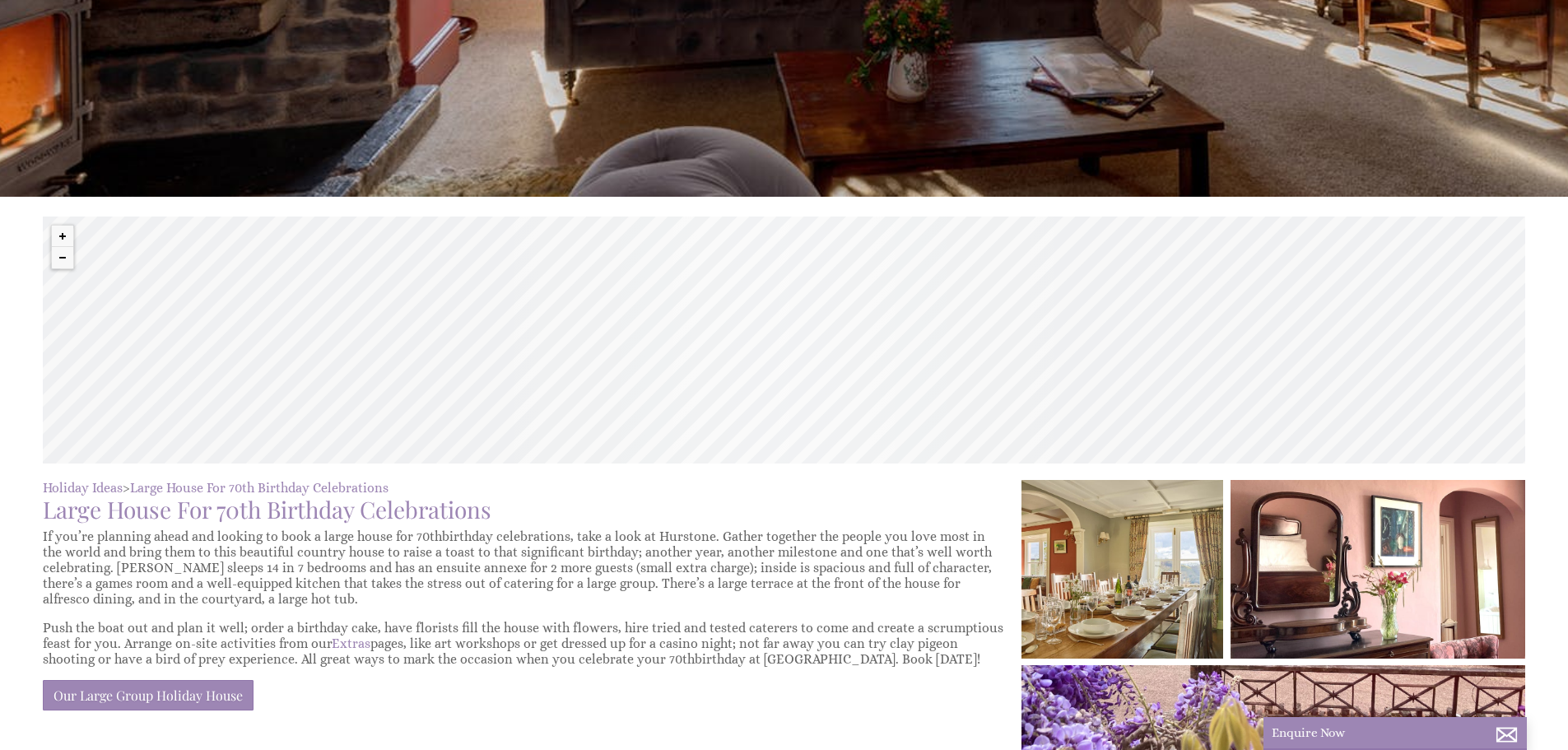
scroll to position [411, 0]
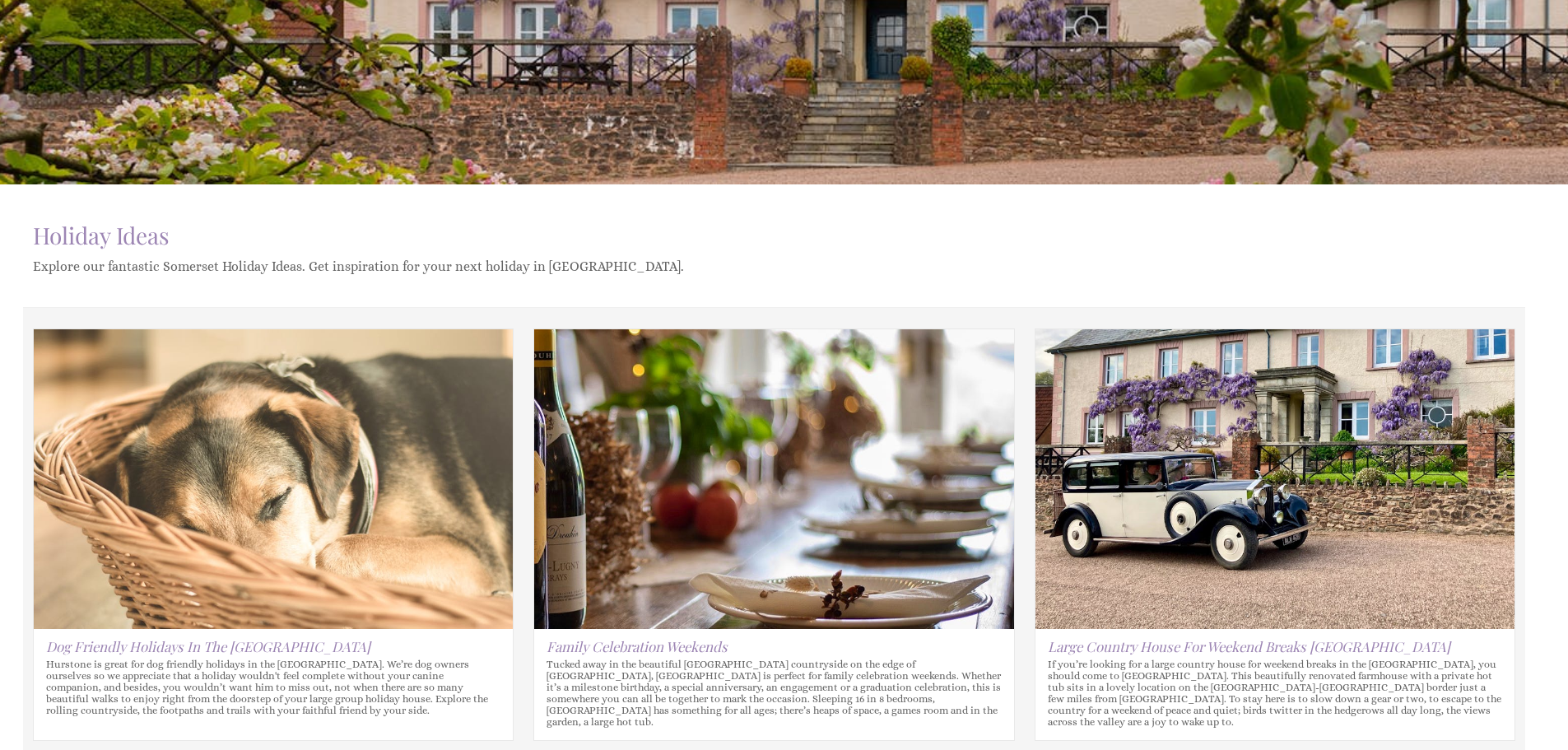
scroll to position [1070, 0]
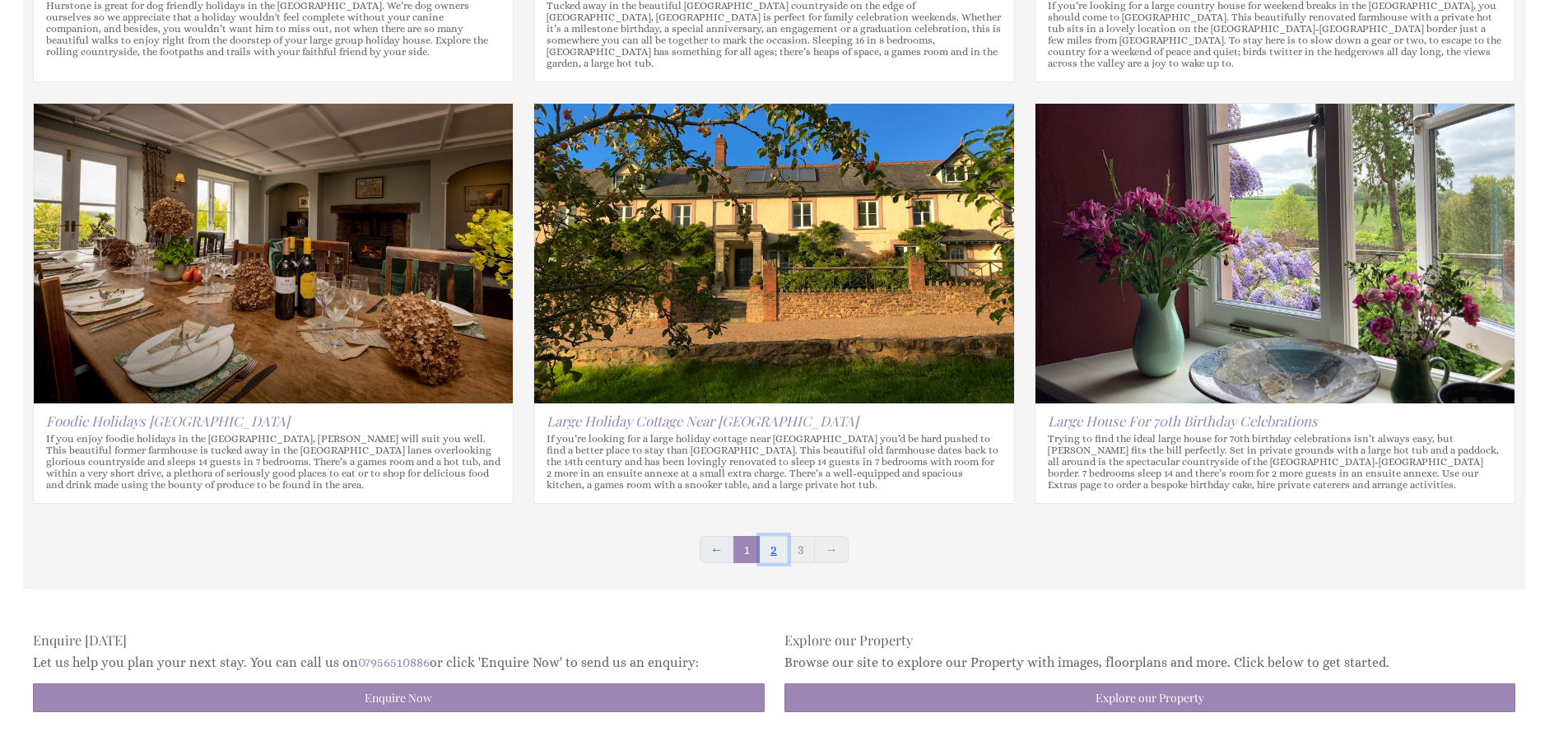
click at [766, 536] on link "2" at bounding box center [774, 549] width 28 height 27
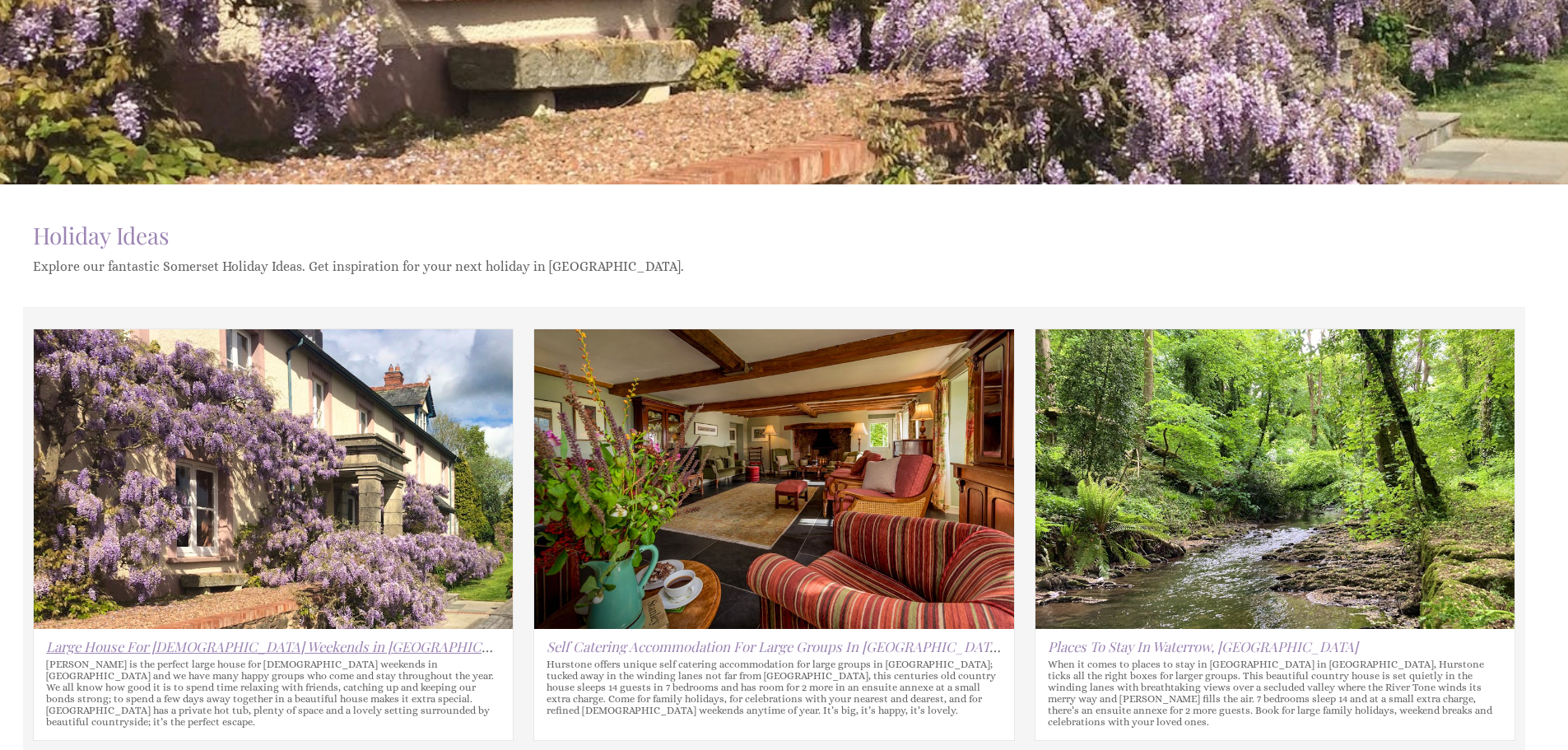
click at [167, 641] on link "Large House For [DEMOGRAPHIC_DATA] Weekends in [GEOGRAPHIC_DATA]" at bounding box center [287, 646] width 482 height 18
click at [707, 641] on link "Self Catering Accommodation For Large Groups In [GEOGRAPHIC_DATA]" at bounding box center [775, 646] width 456 height 18
click at [1123, 641] on link "Places To Stay In Waterrow, [GEOGRAPHIC_DATA]" at bounding box center [1202, 646] width 310 height 18
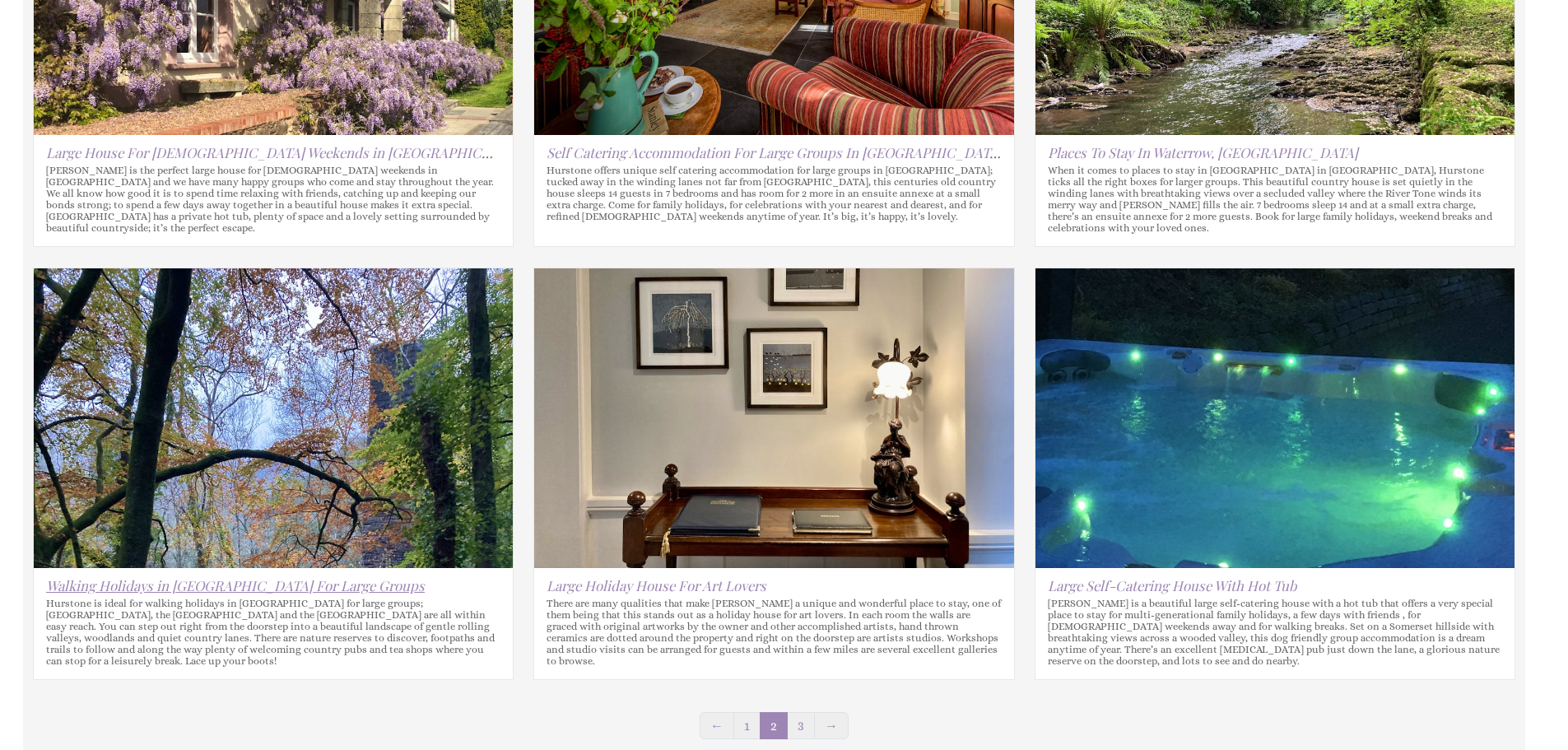
click at [270, 577] on link "Walking Holidays in [GEOGRAPHIC_DATA] For Large Groups" at bounding box center [236, 586] width 378 height 18
click at [624, 577] on link "Large Holiday House For Art Lovers" at bounding box center [657, 586] width 220 height 18
click at [1112, 577] on link "Large Self-Catering House With Hot Tub" at bounding box center [1172, 586] width 249 height 18
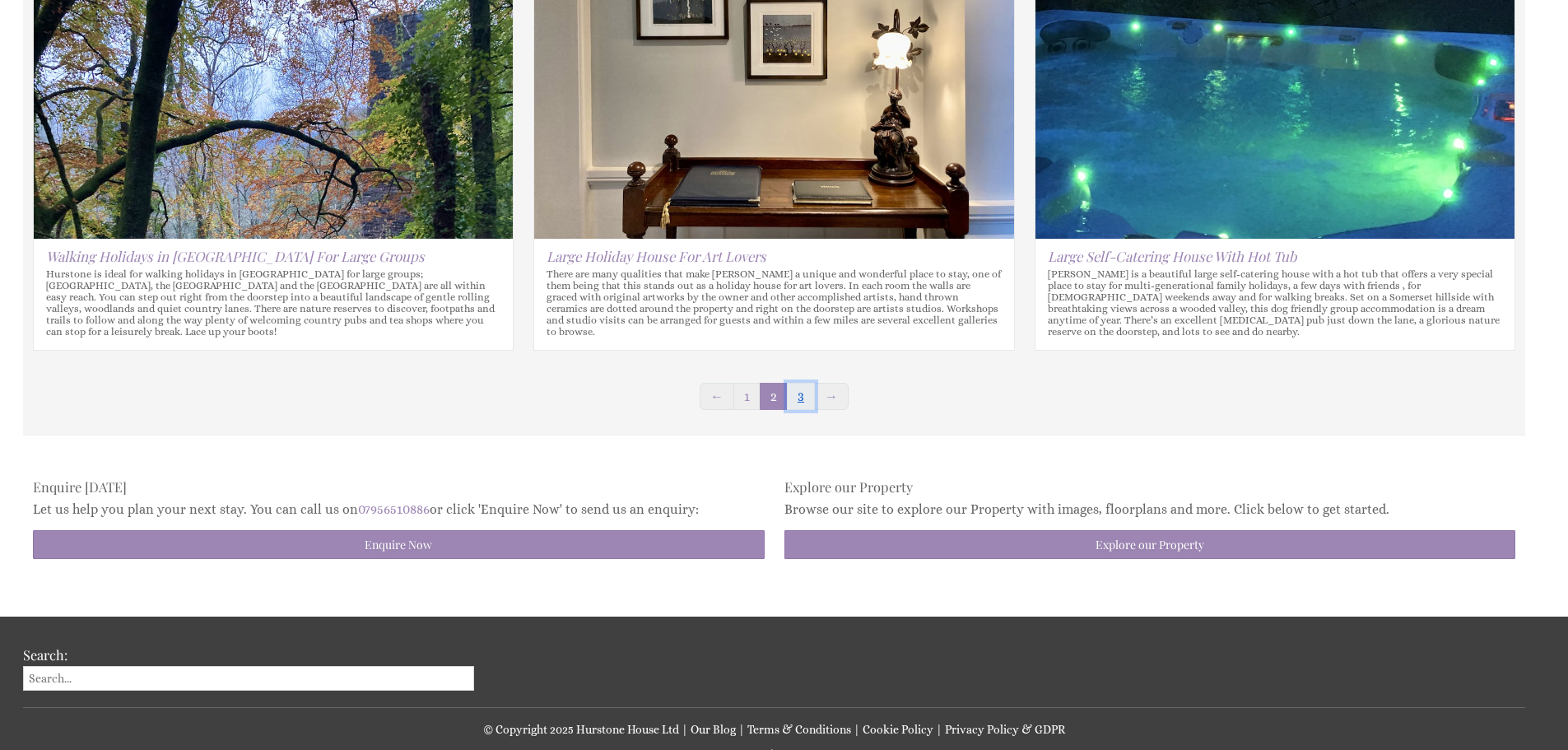
click at [803, 382] on link "3" at bounding box center [800, 395] width 28 height 27
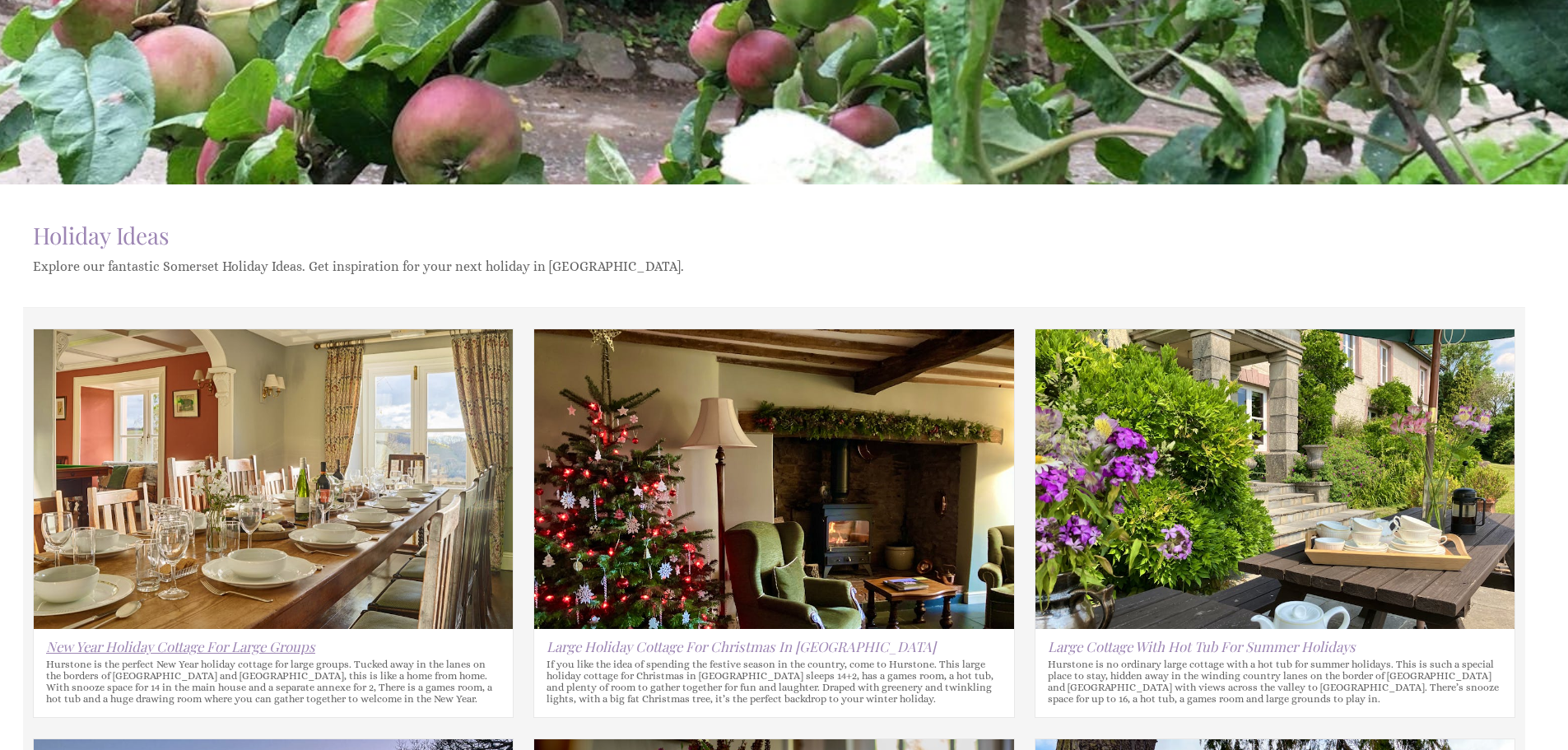
click at [175, 649] on link "New Year Holiday Cottage For Large Groups" at bounding box center [181, 646] width 269 height 18
click at [709, 647] on link "Large Holiday Cottage For Christmas In [GEOGRAPHIC_DATA]" at bounding box center [741, 646] width 389 height 18
drag, startPoint x: 1162, startPoint y: 652, endPoint x: 1110, endPoint y: 640, distance: 53.4
click at [1162, 651] on link "Large Cottage With Hot Tub For Summer Holidays" at bounding box center [1202, 646] width 308 height 18
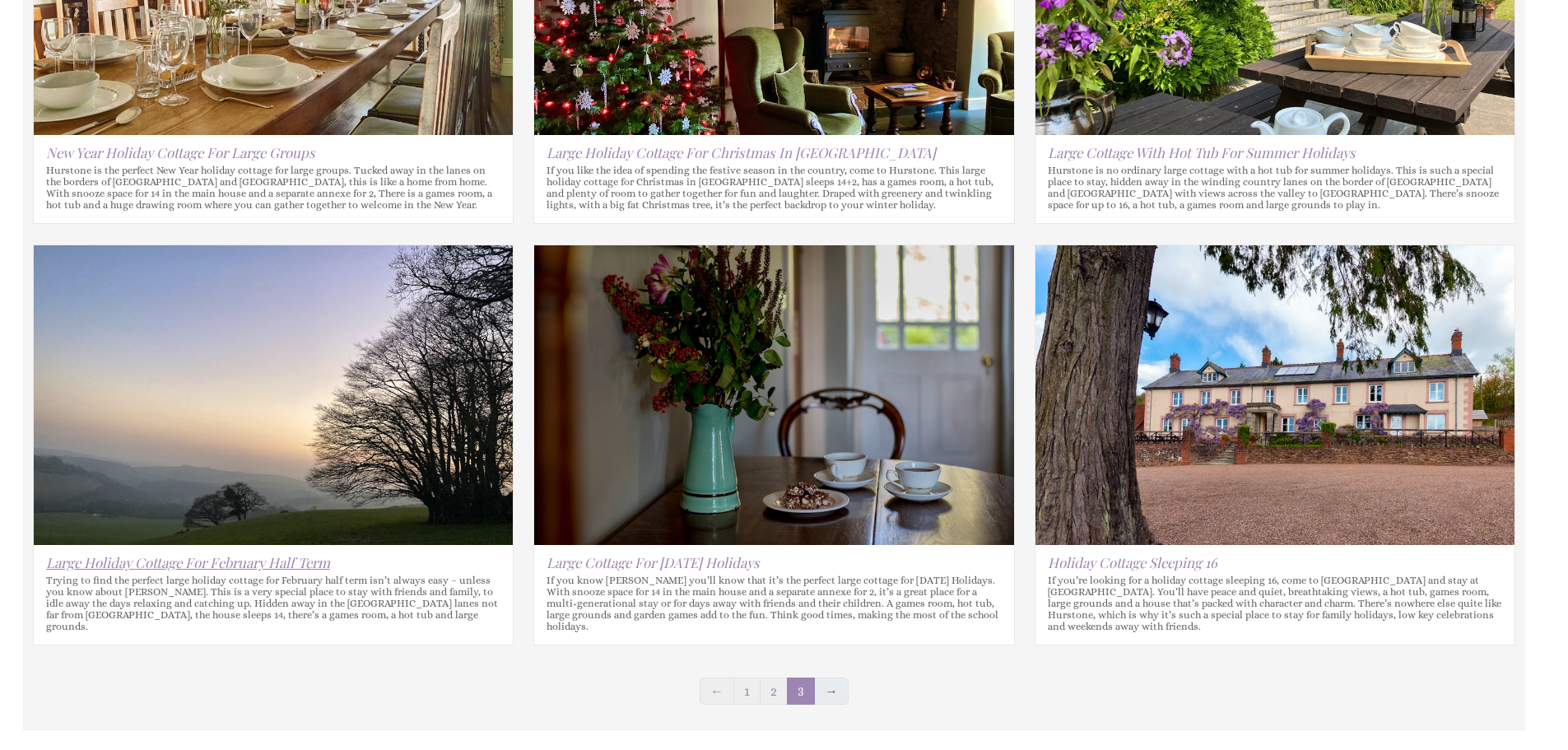
click at [163, 560] on link "Large Holiday Cottage For February Half Term" at bounding box center [188, 562] width 284 height 18
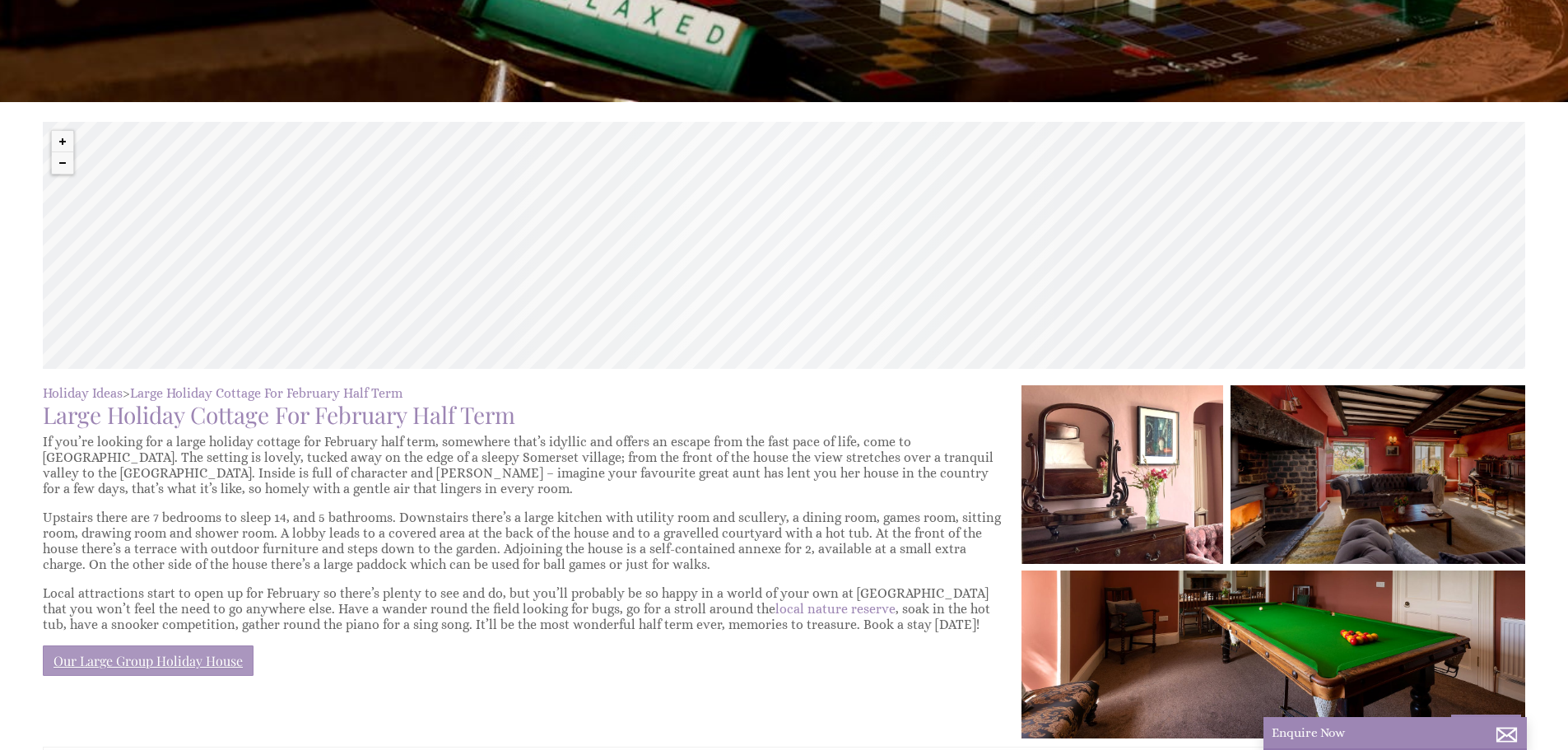
click at [172, 655] on link "Our Large Group Holiday House" at bounding box center [148, 660] width 211 height 31
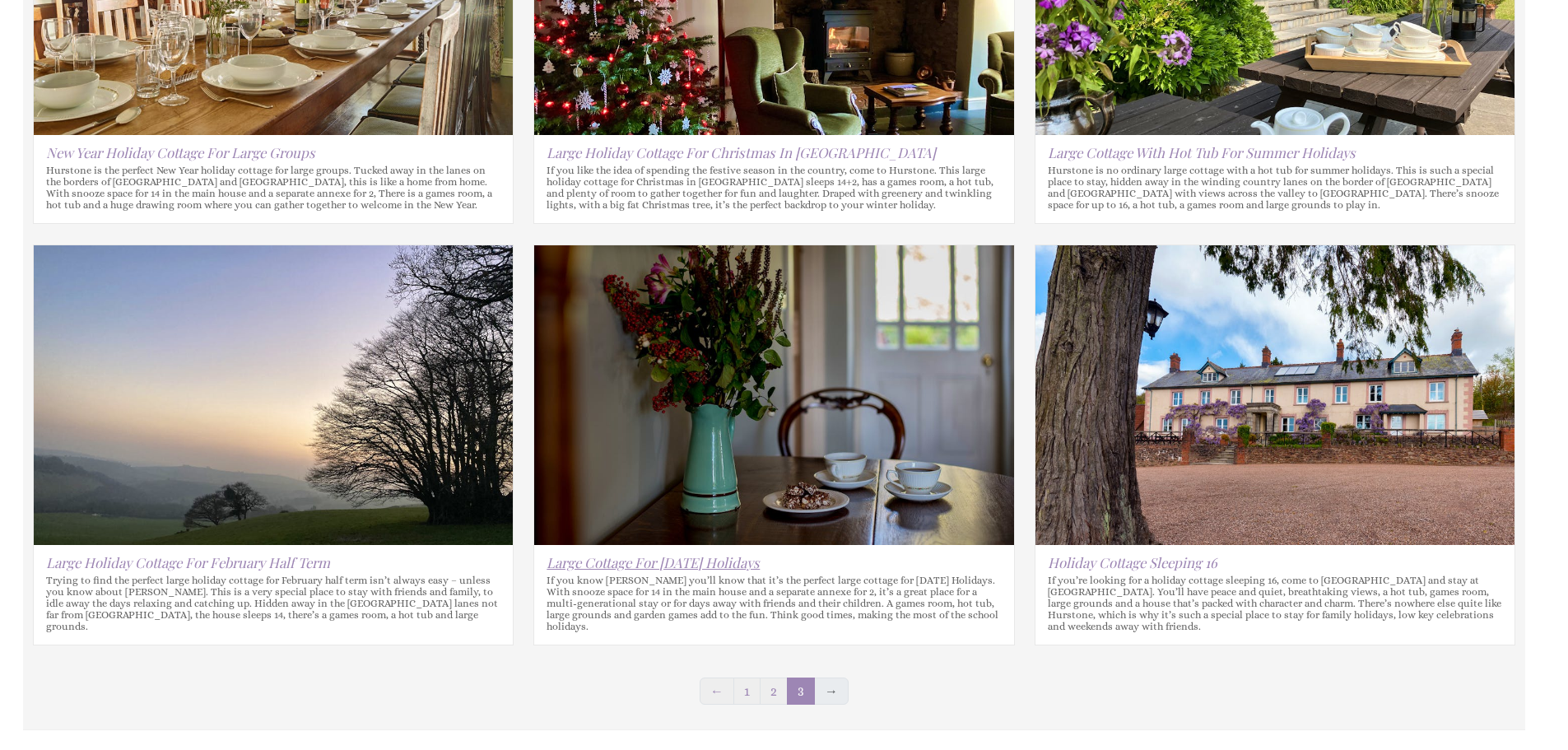
click at [604, 557] on link "Large Cottage For [DATE] Holidays" at bounding box center [653, 562] width 213 height 18
click at [1200, 559] on link "Holiday Cottage Sleeping 16" at bounding box center [1132, 562] width 169 height 18
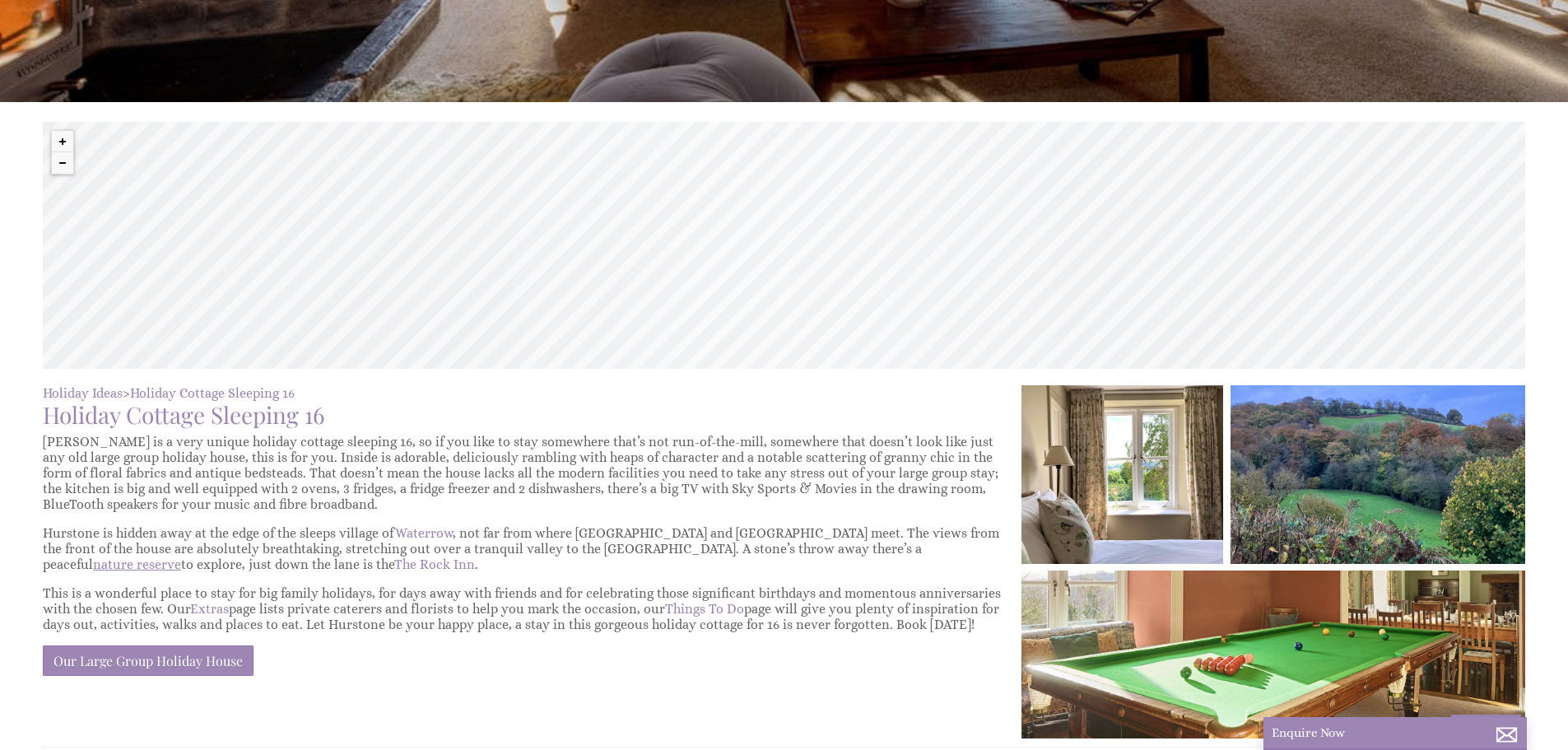
click at [181, 557] on link "nature reserve" at bounding box center [137, 565] width 88 height 16
click at [394, 567] on link "The Rock Inn" at bounding box center [434, 565] width 80 height 16
click at [418, 533] on link "Waterrow" at bounding box center [424, 533] width 57 height 16
click at [221, 610] on link "Extras" at bounding box center [209, 609] width 39 height 16
click at [672, 605] on link "Things To Do" at bounding box center [704, 609] width 79 height 16
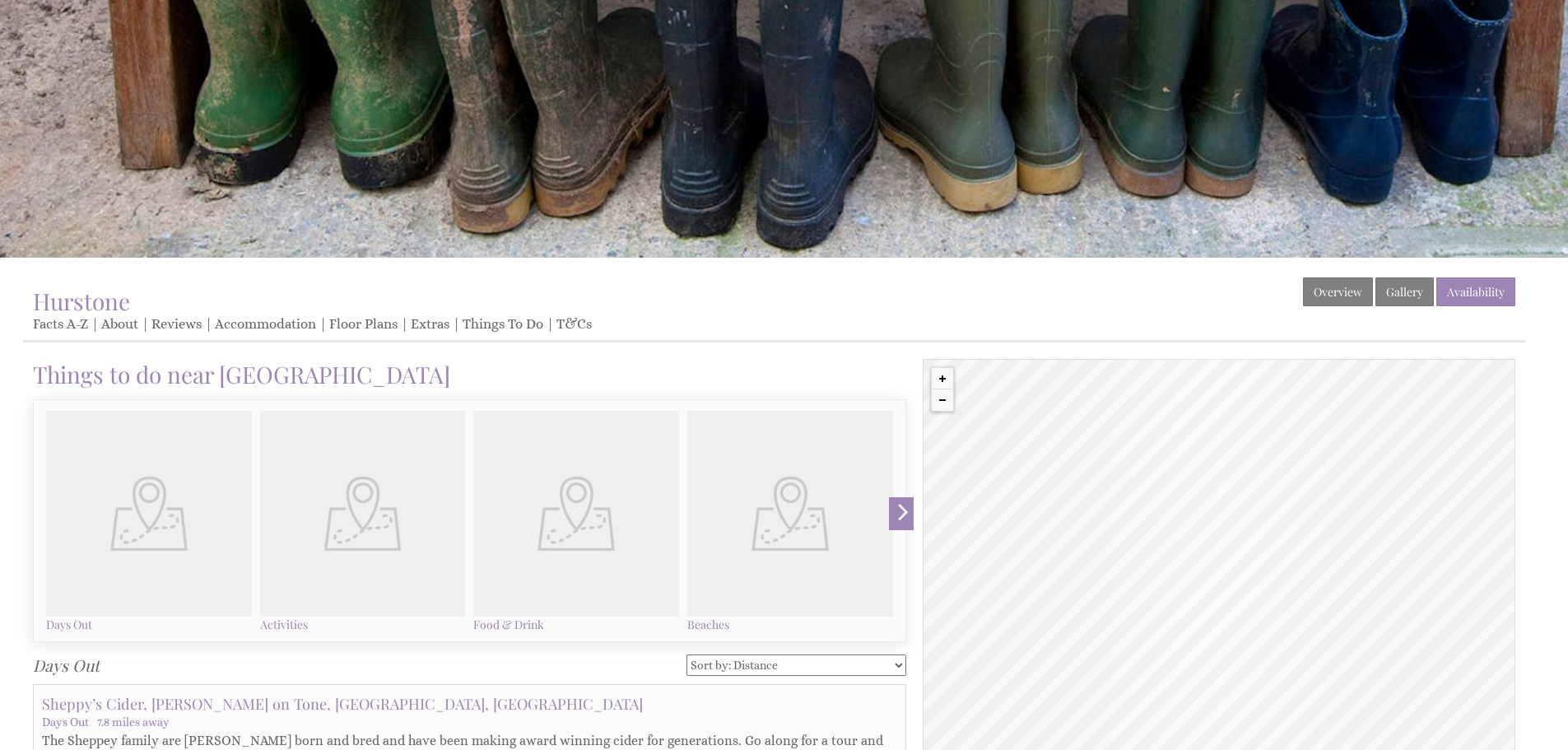
scroll to position [494, 0]
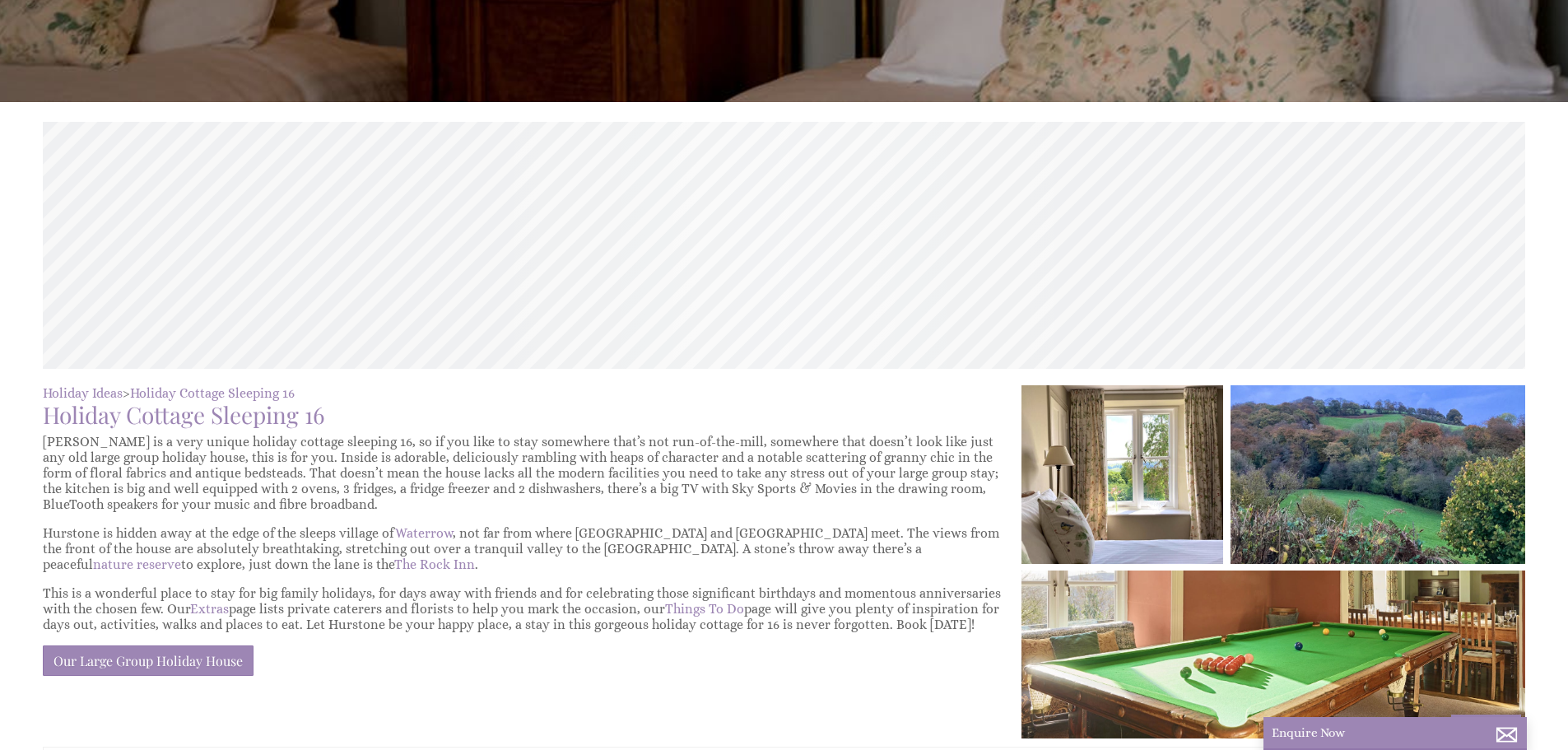
scroll to position [0, 15]
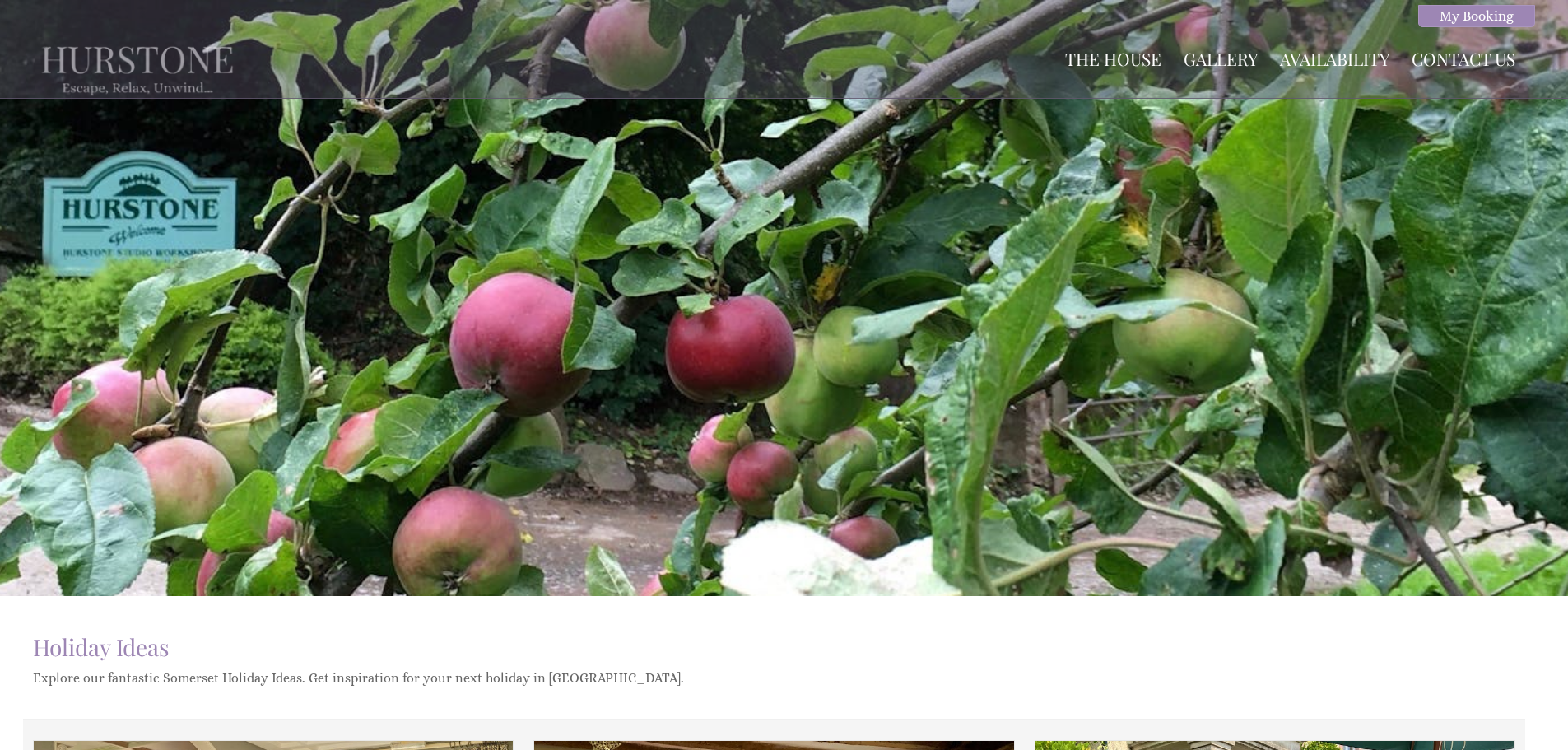
click at [144, 66] on img at bounding box center [137, 66] width 229 height 91
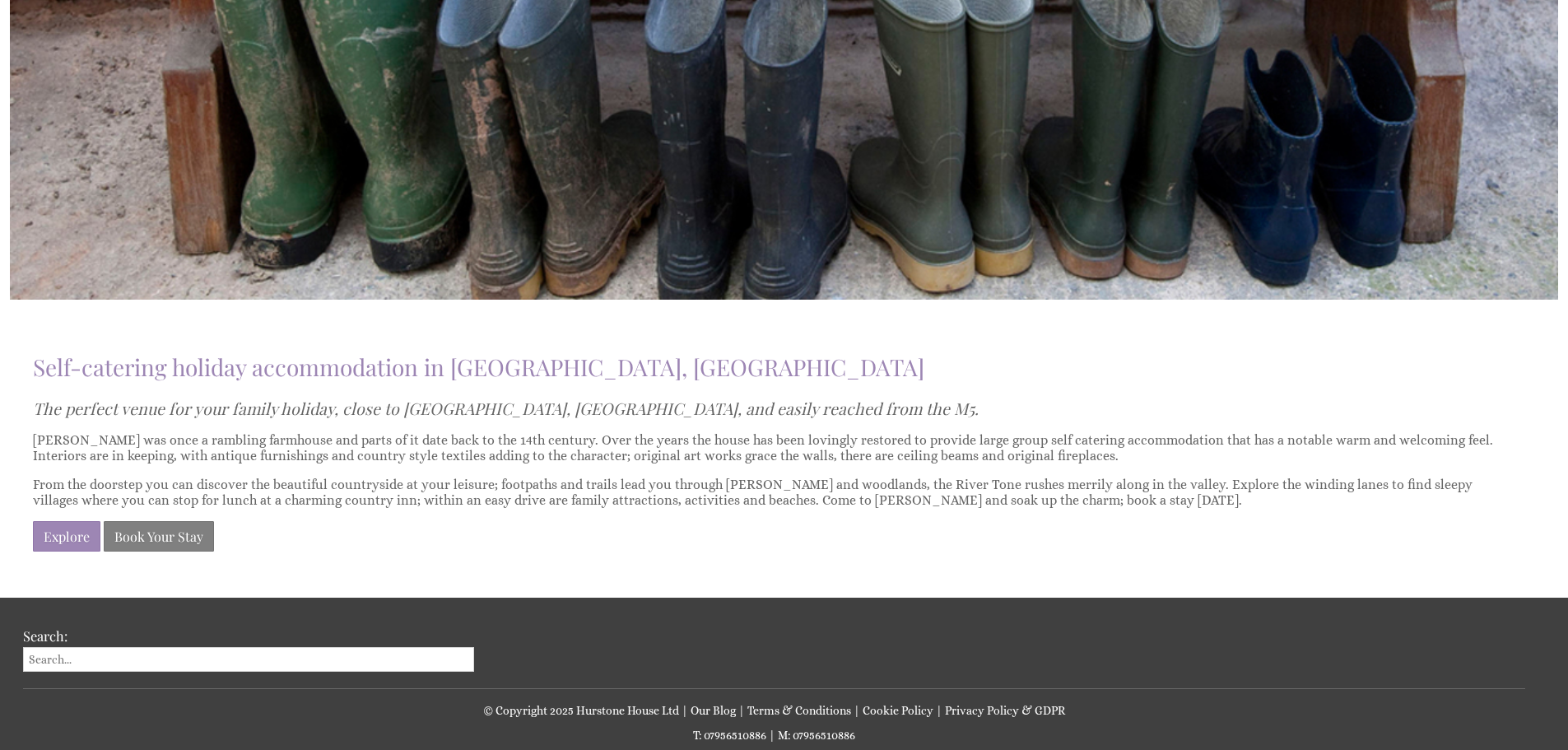
scroll to position [1070, 0]
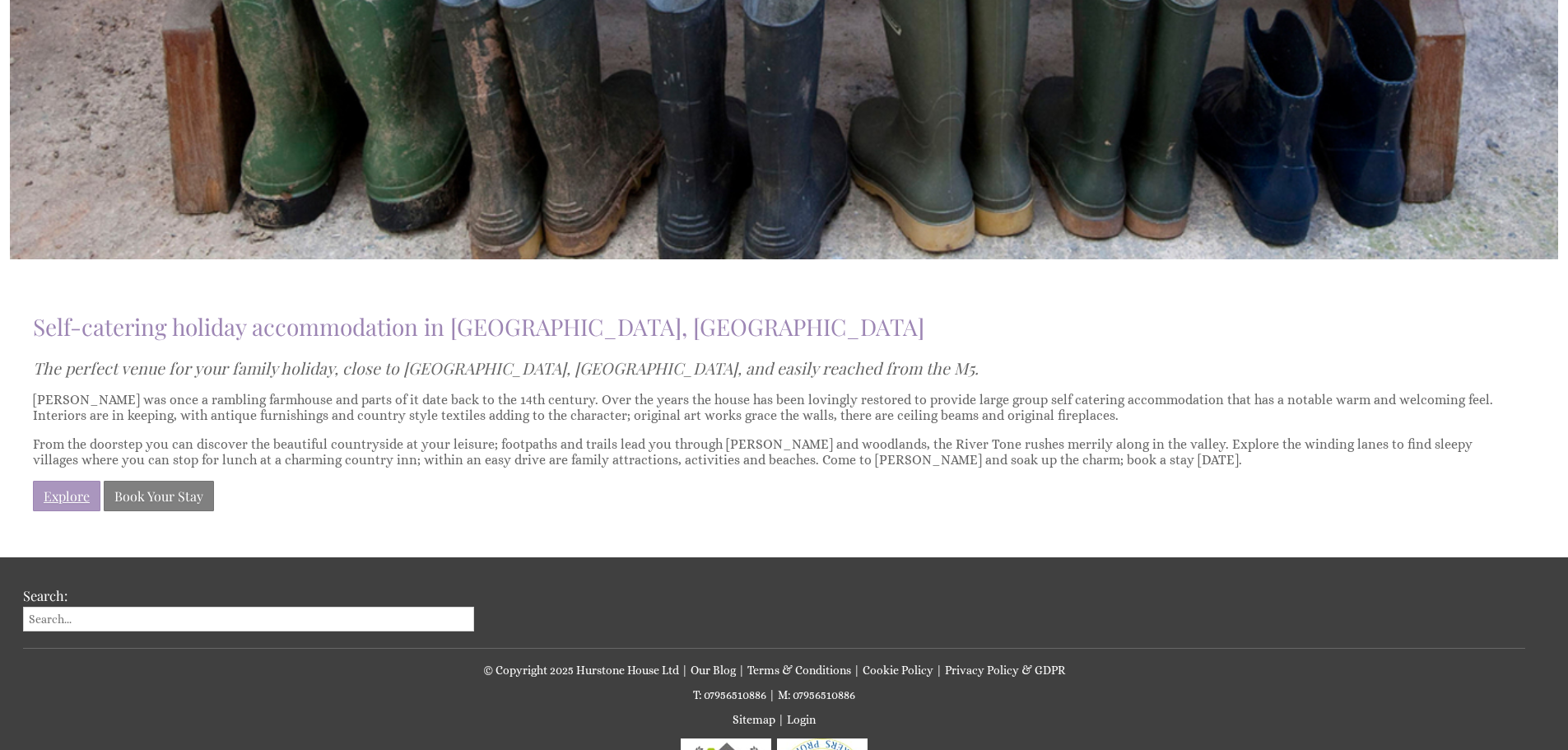
click at [73, 497] on link "Explore" at bounding box center [66, 495] width 67 height 31
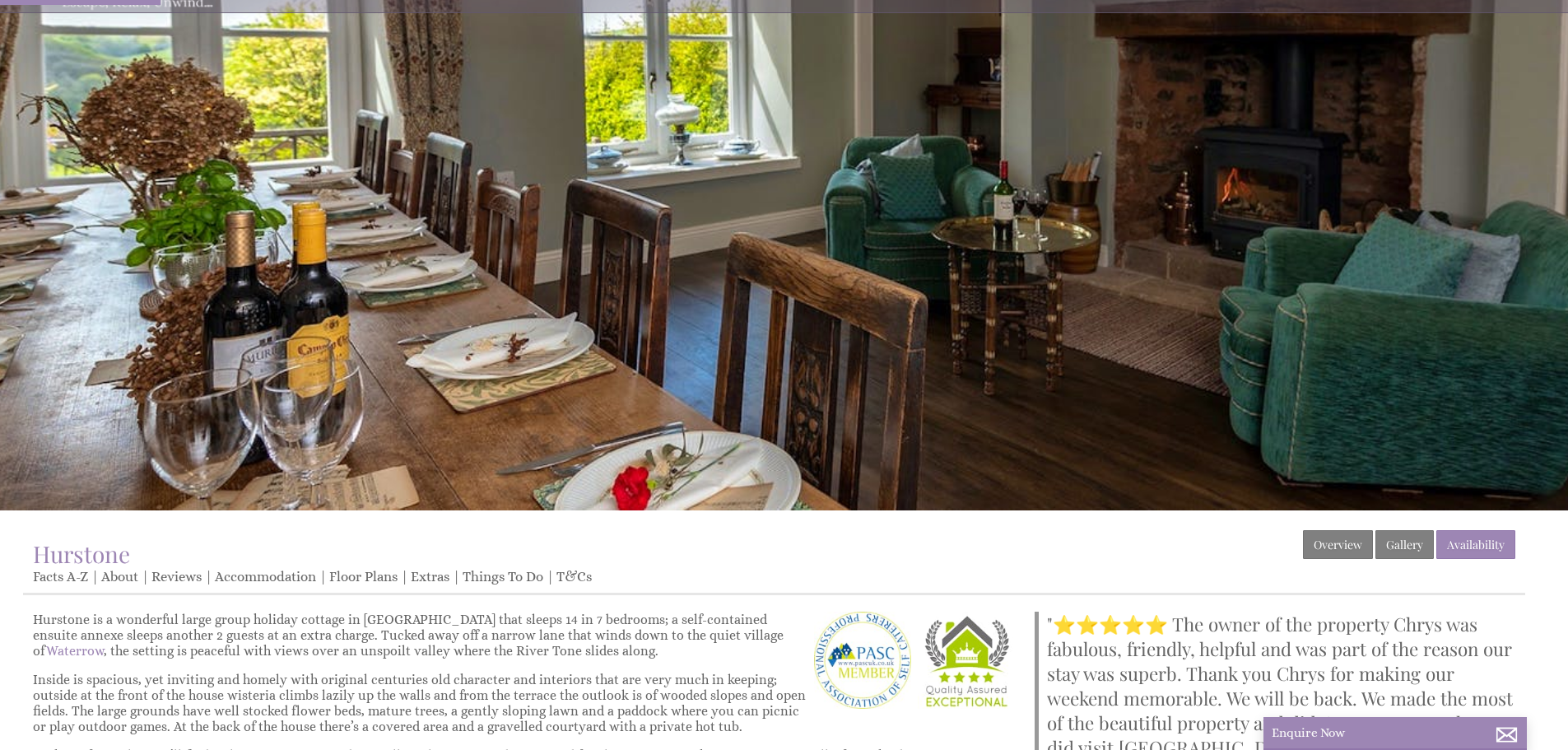
scroll to position [411, 0]
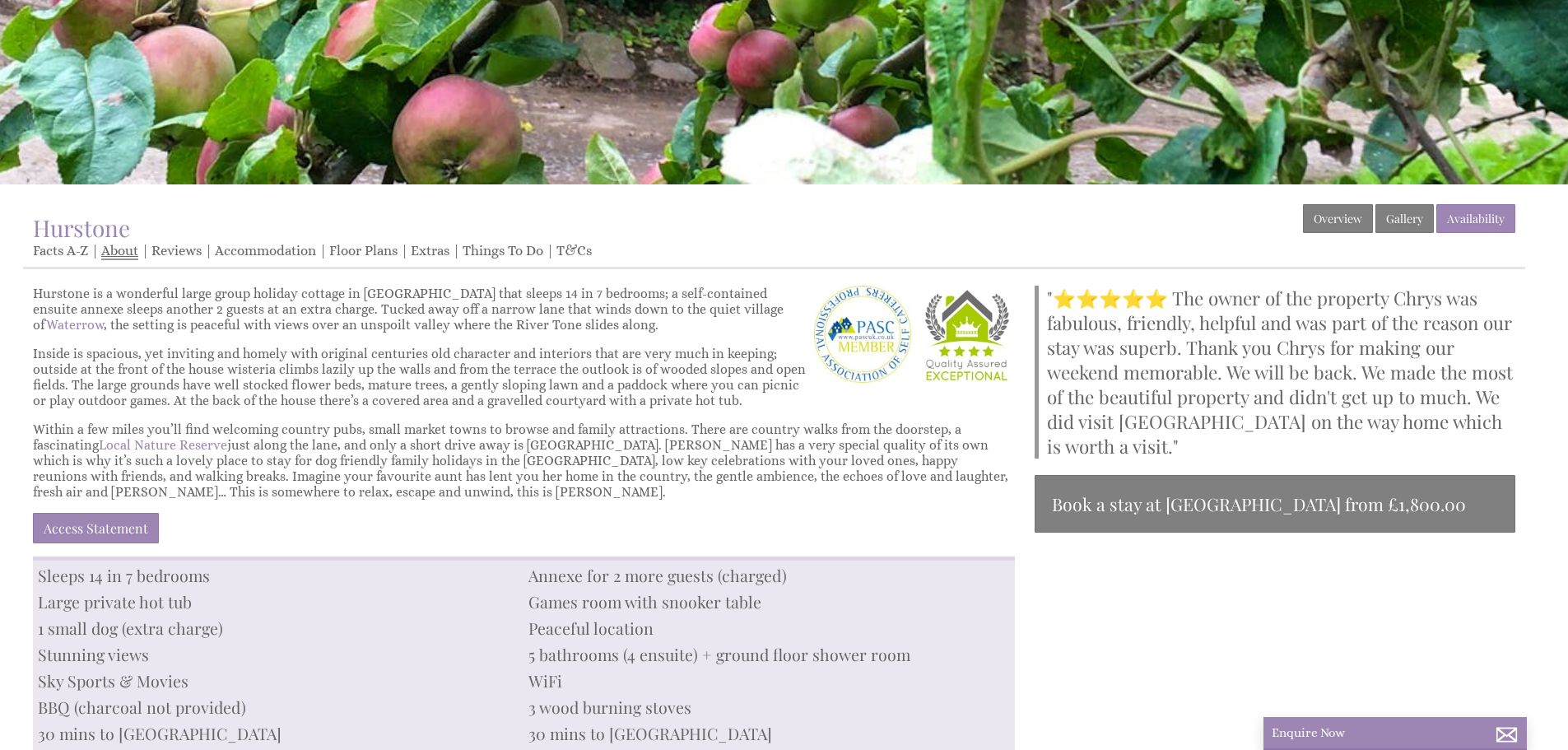
click at [129, 256] on link "About" at bounding box center [119, 251] width 37 height 17
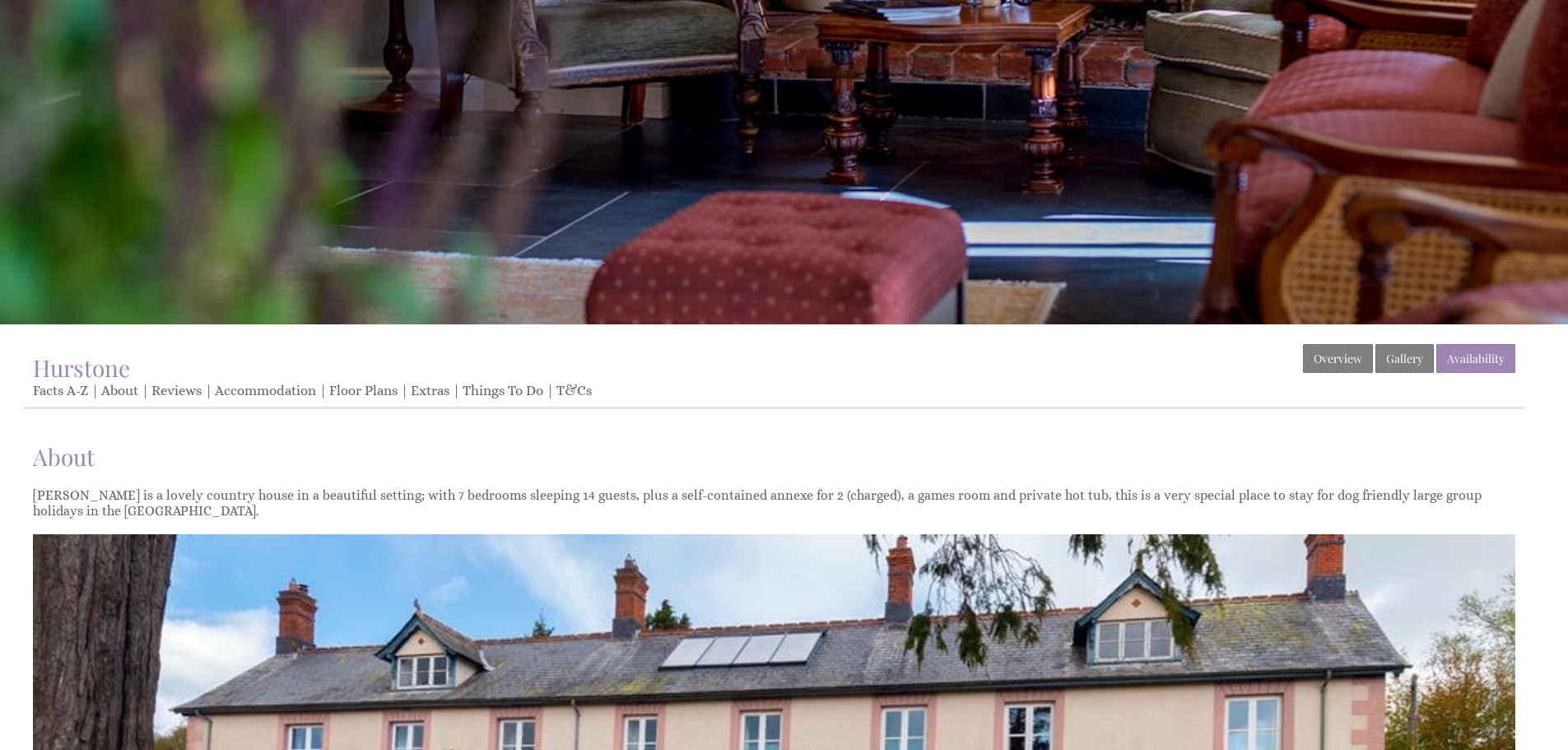
scroll to position [329, 0]
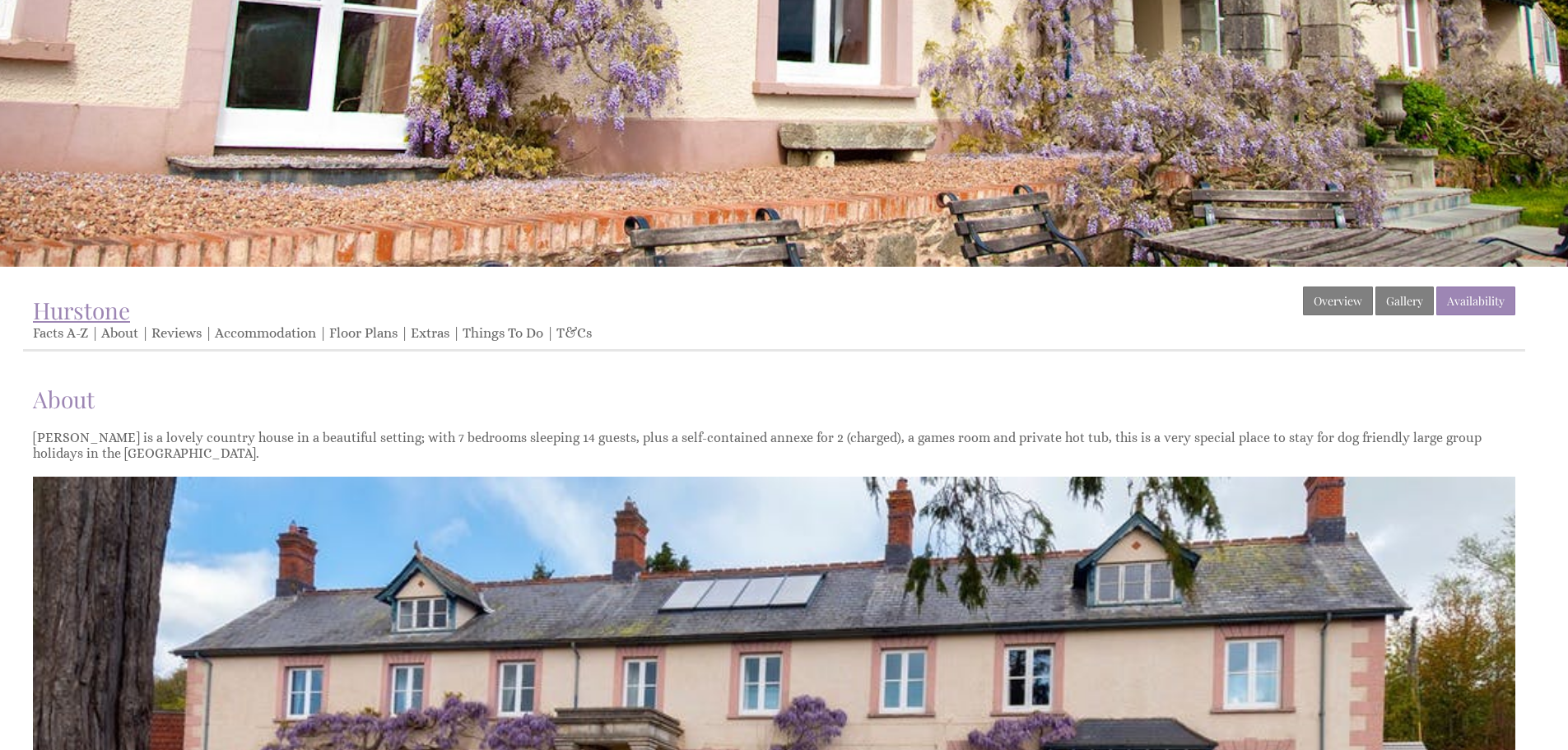
click at [87, 311] on span "Hurstone" at bounding box center [81, 309] width 97 height 31
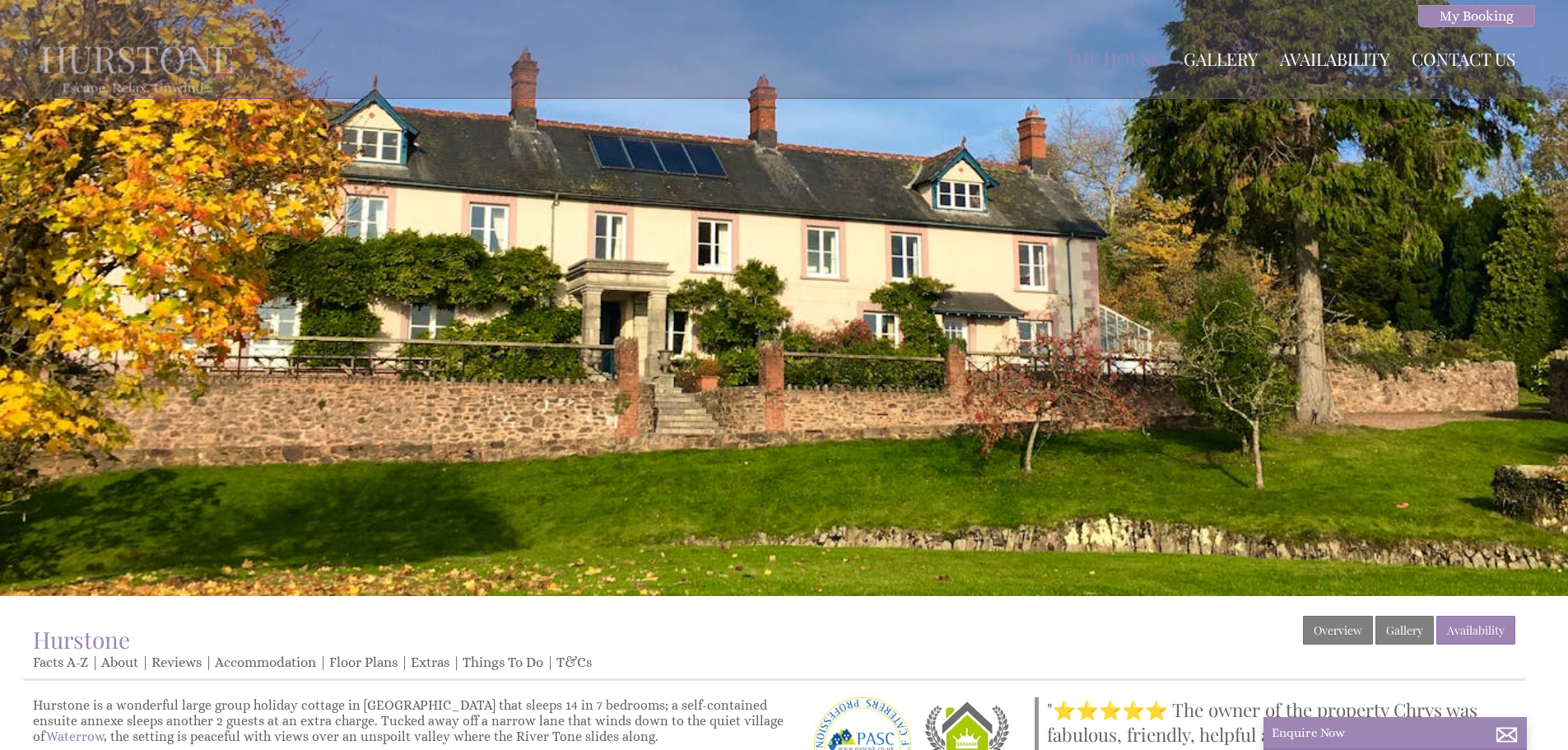
click at [147, 72] on img at bounding box center [137, 66] width 229 height 91
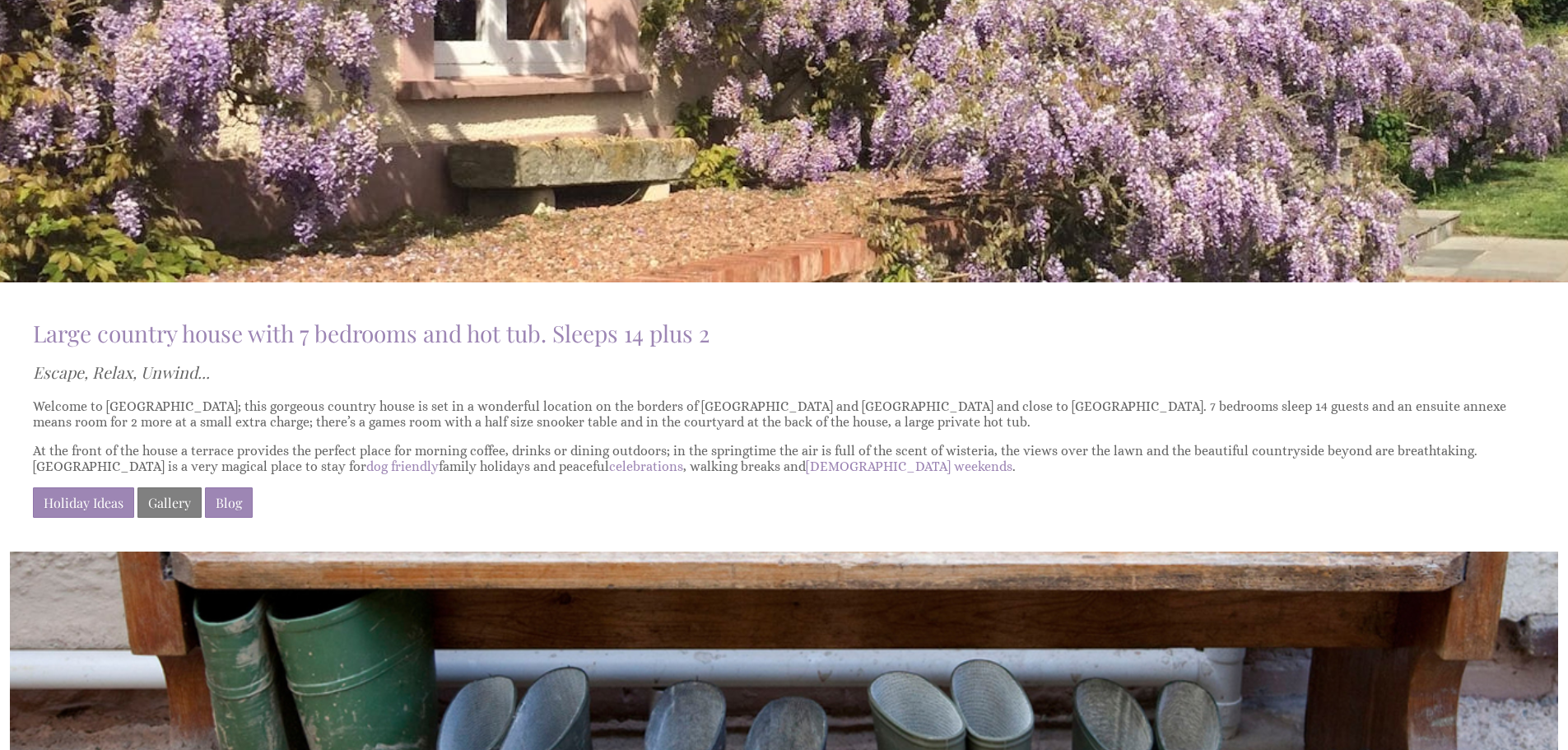
scroll to position [411, 0]
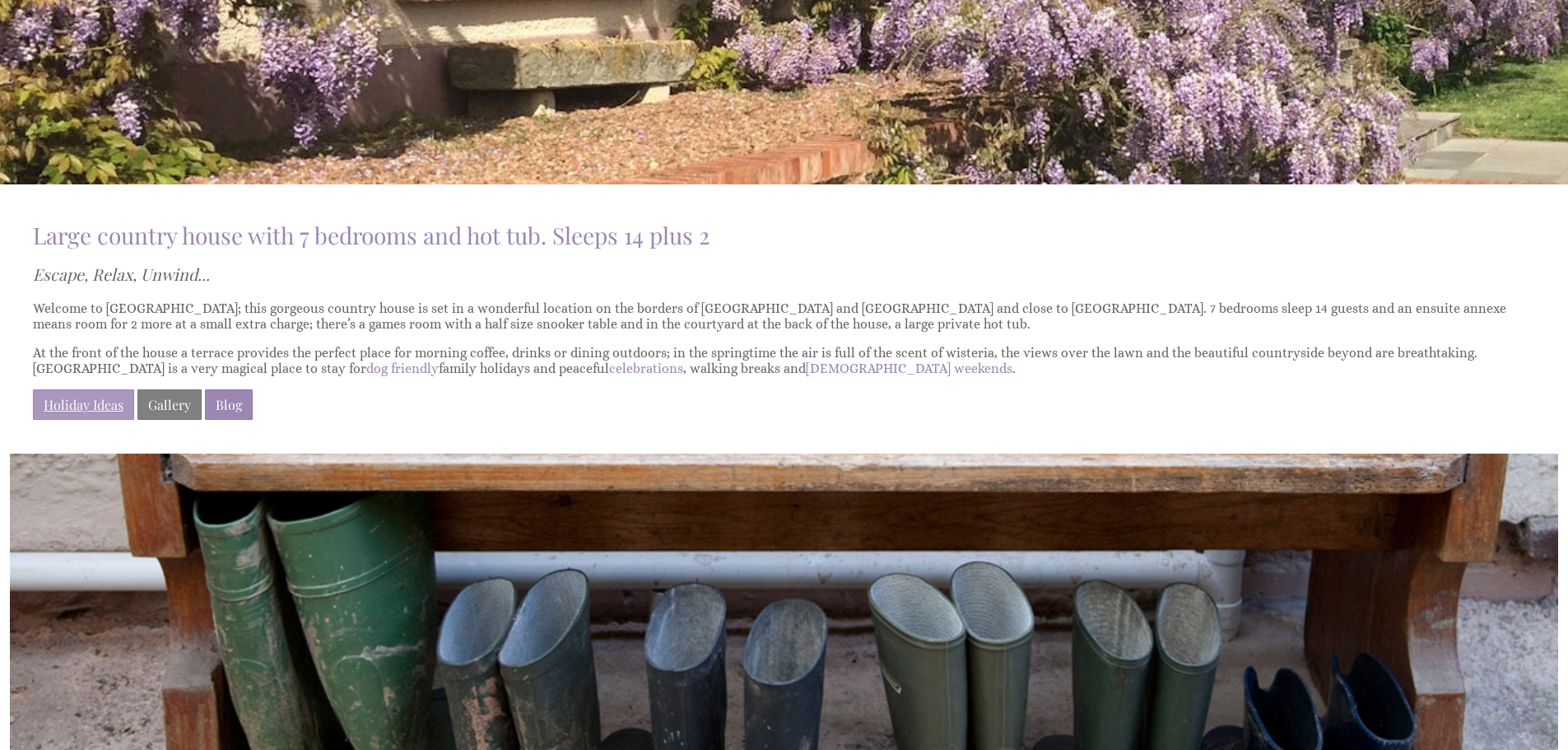
click at [52, 395] on link "Holiday Ideas" at bounding box center [83, 404] width 101 height 31
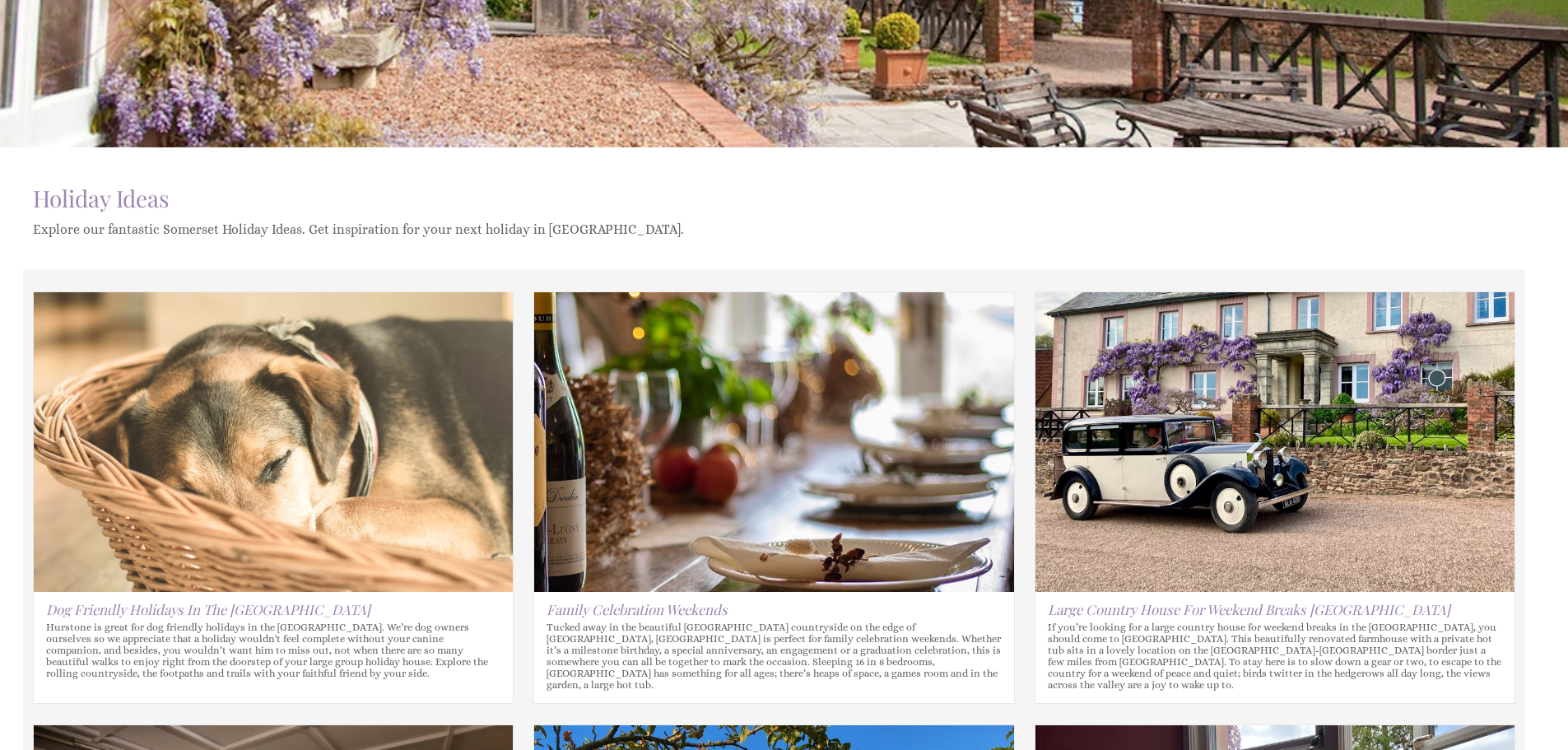
scroll to position [494, 0]
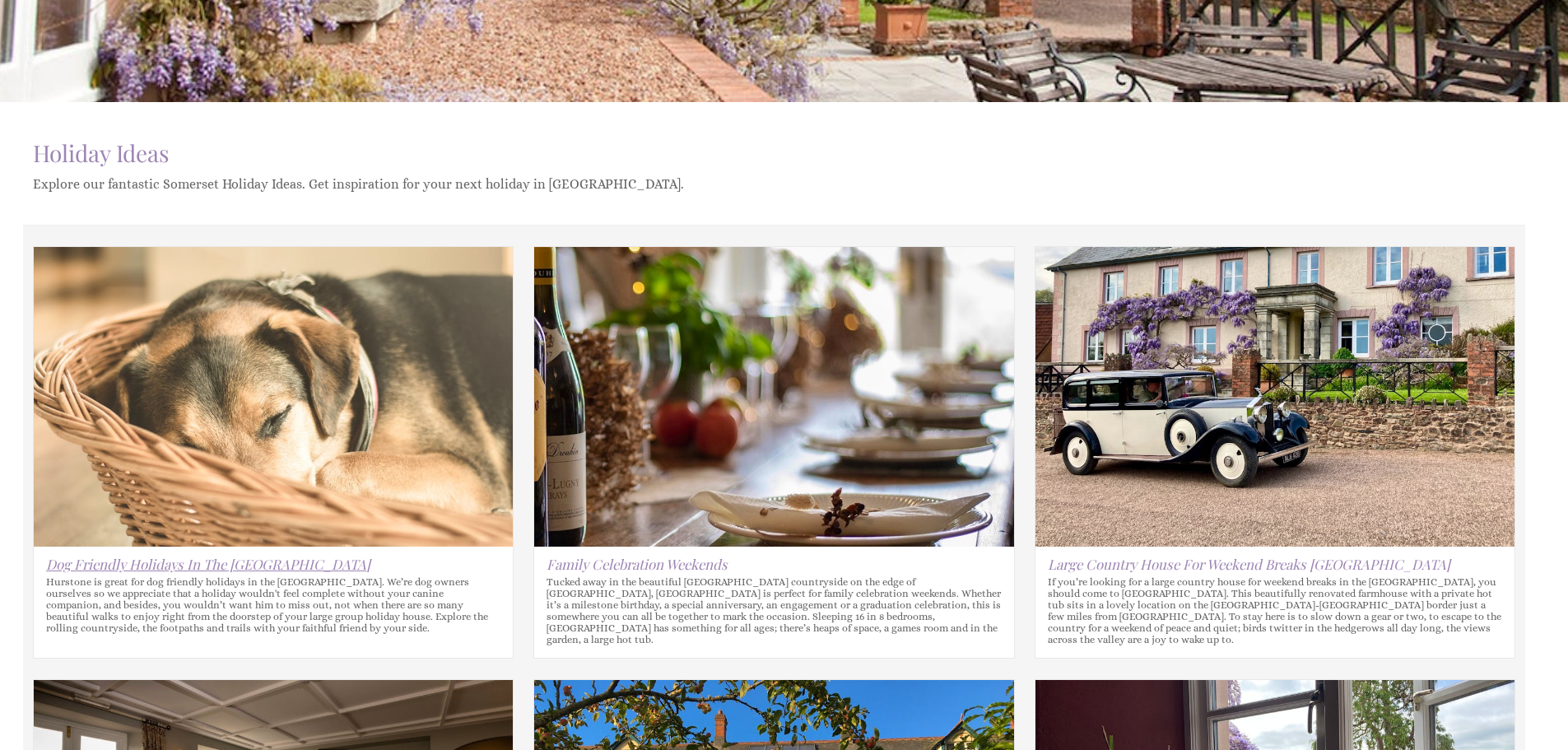
click at [220, 562] on link "Dog Friendly Holidays In The West Country" at bounding box center [208, 564] width 324 height 18
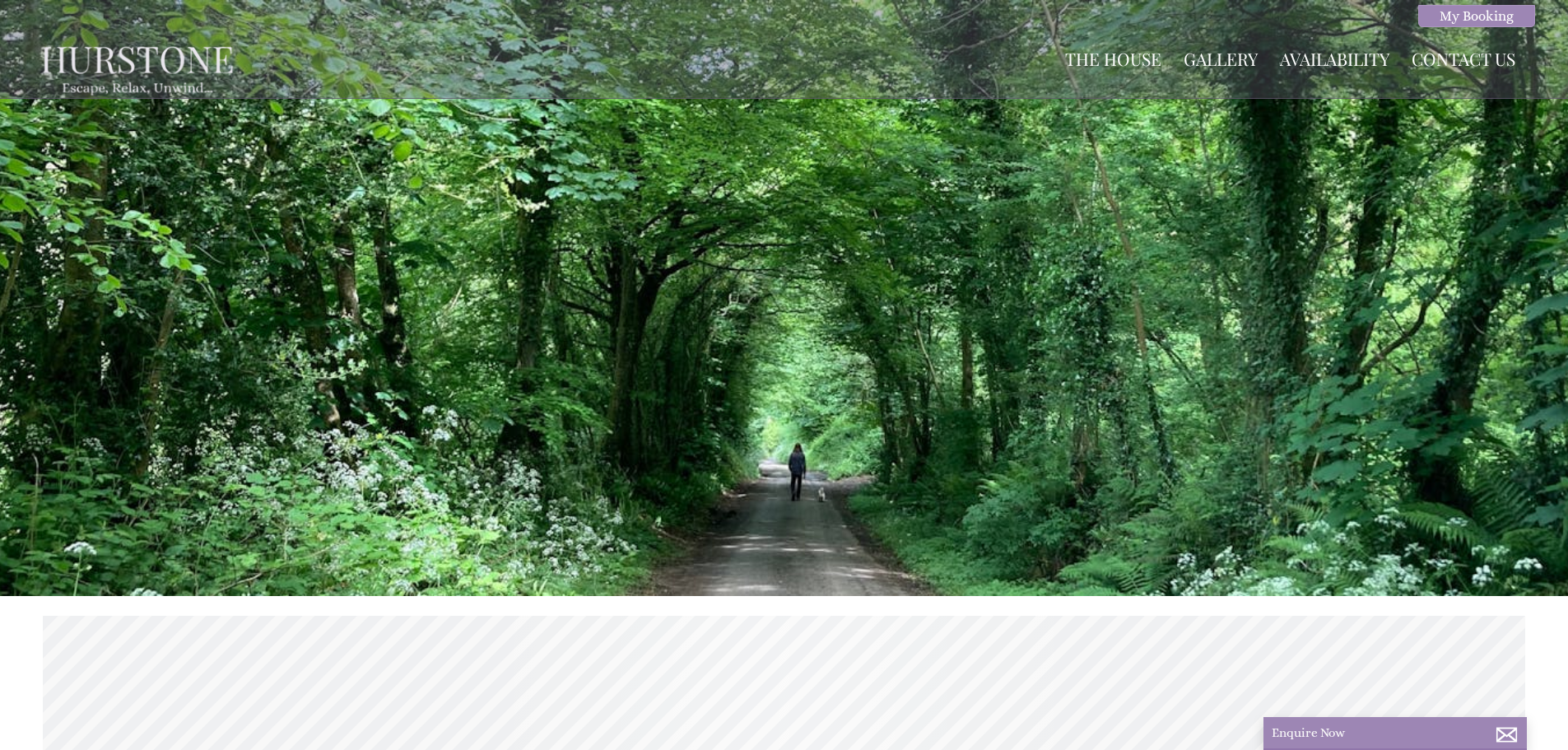
scroll to position [494, 0]
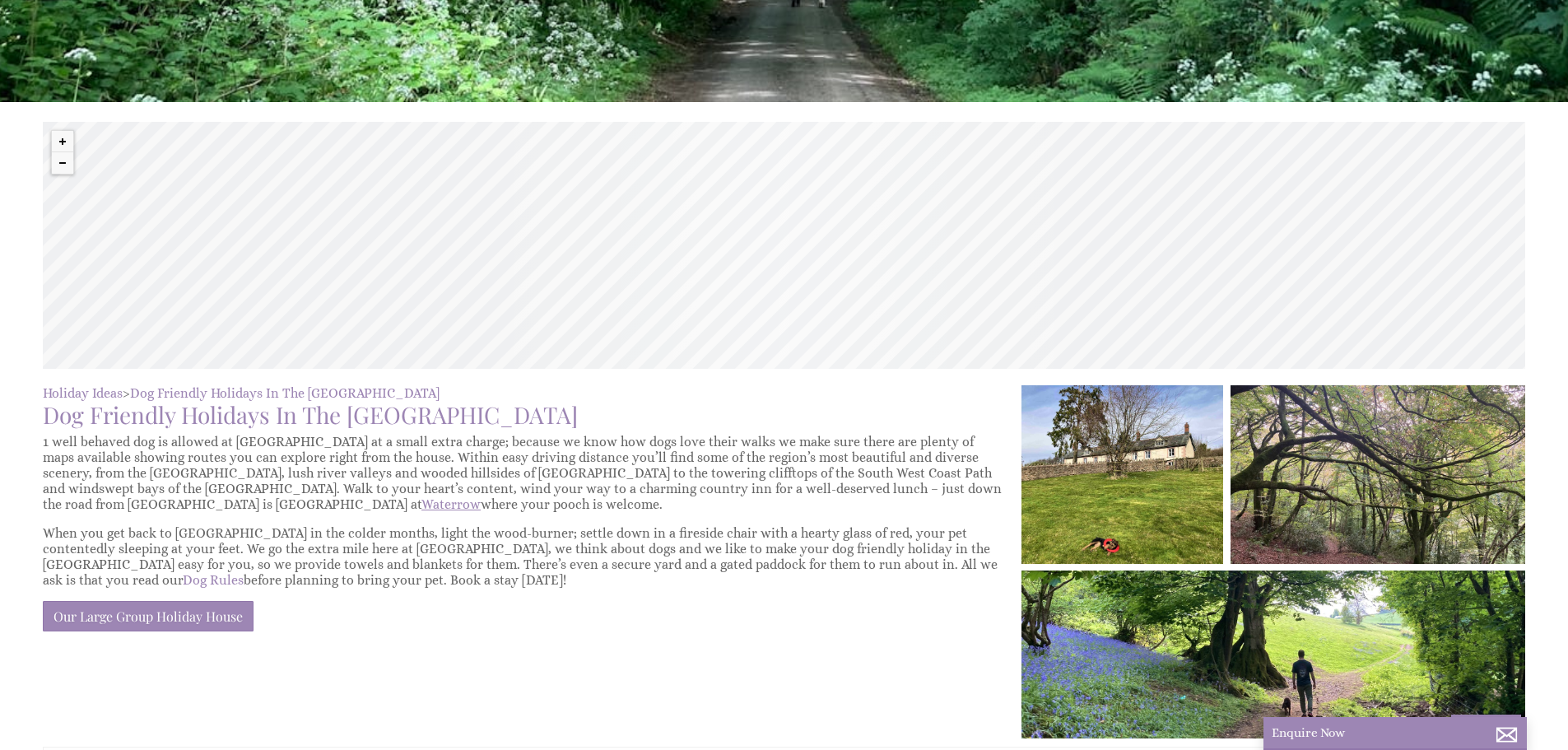
click at [421, 504] on link "Waterrow" at bounding box center [451, 504] width 59 height 16
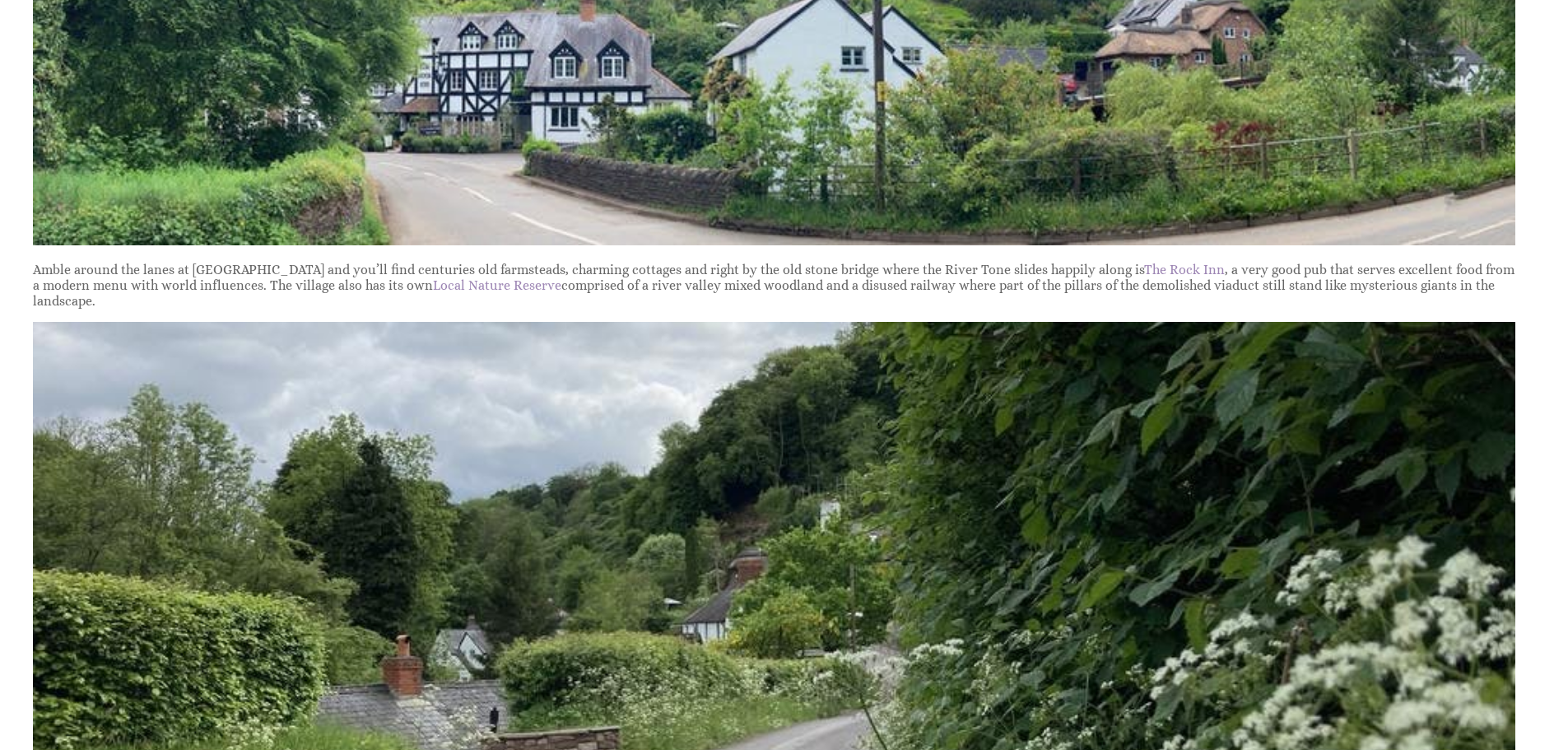
scroll to position [1399, 0]
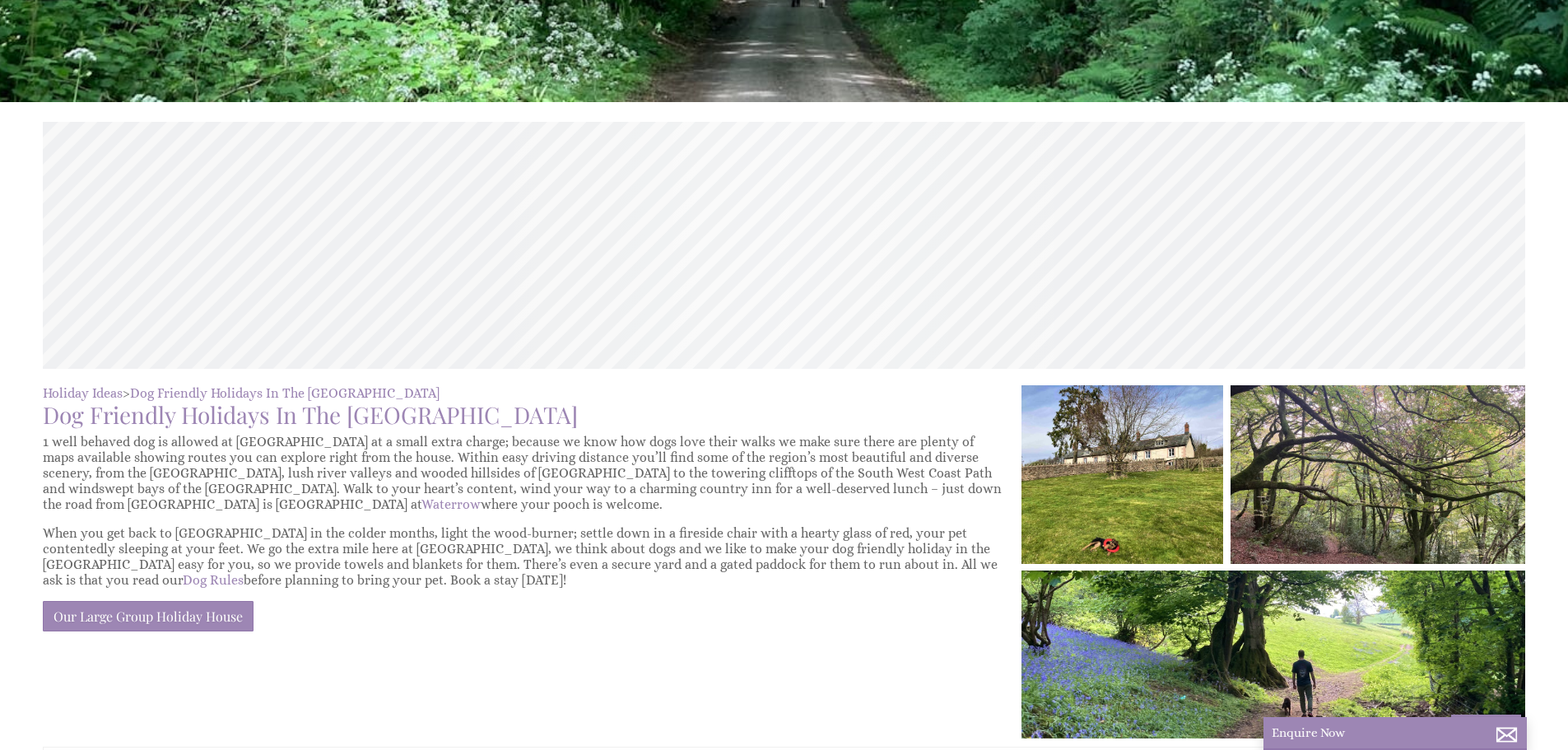
scroll to position [0, 15]
click at [244, 572] on link "Dog Rules" at bounding box center [212, 580] width 60 height 16
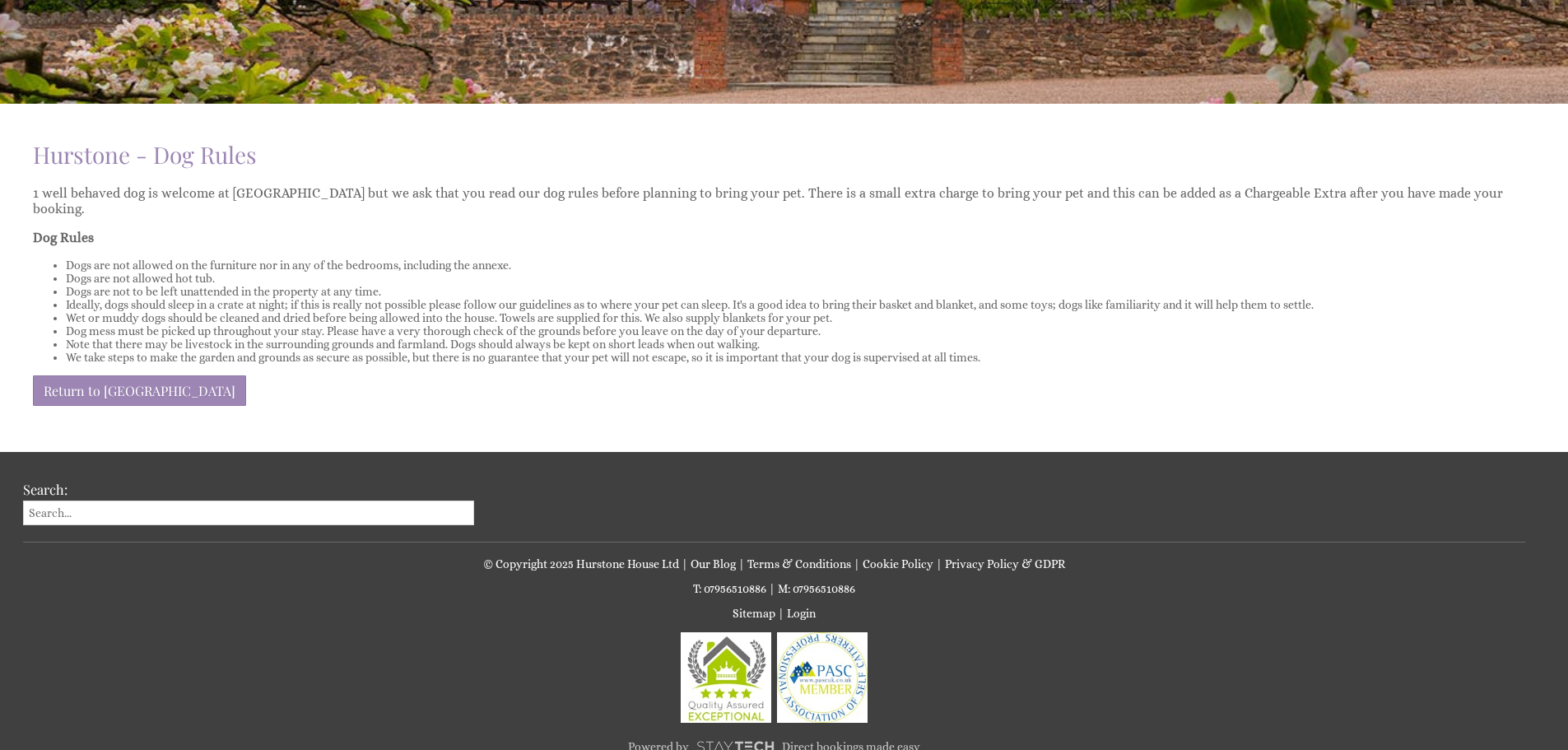
scroll to position [494, 0]
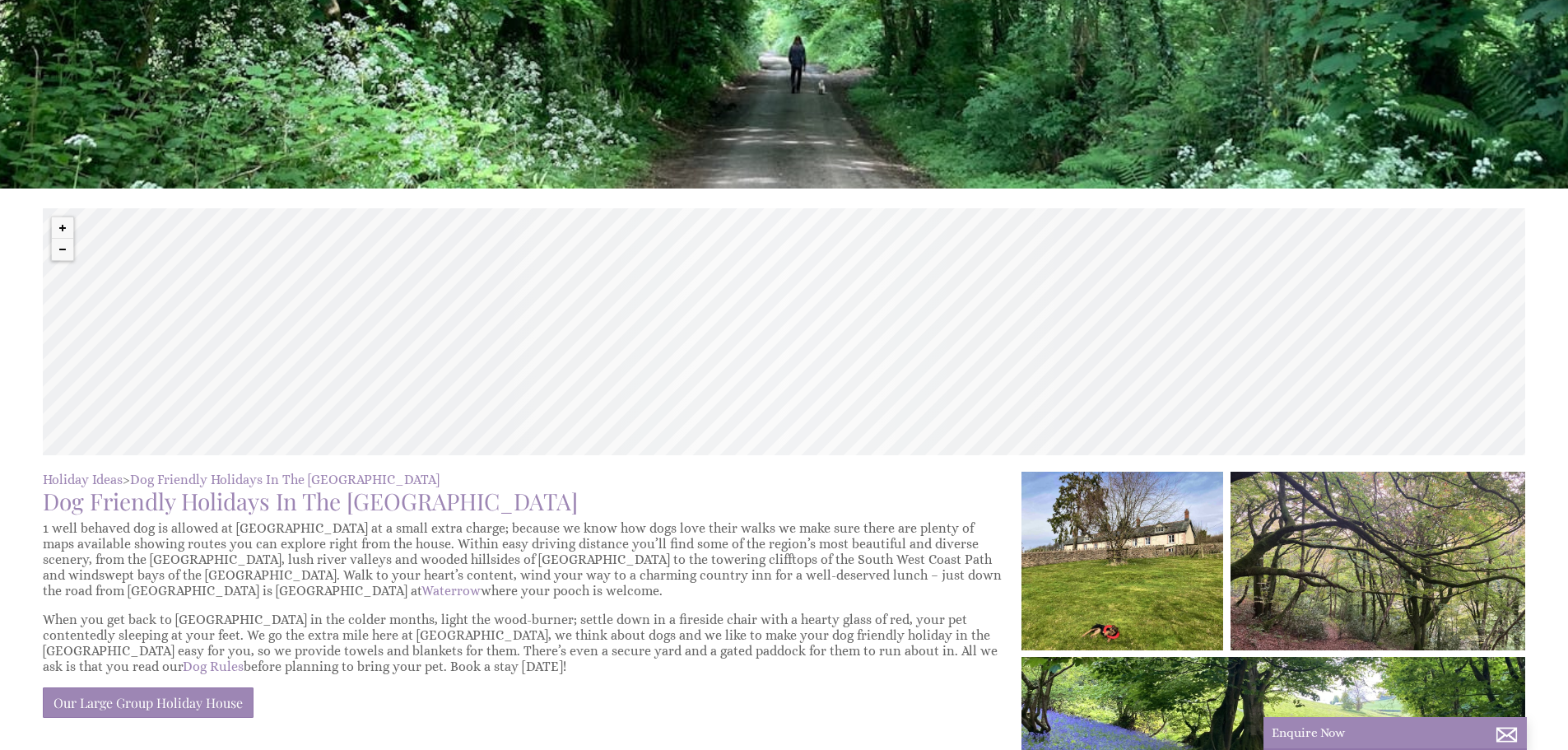
scroll to position [329, 0]
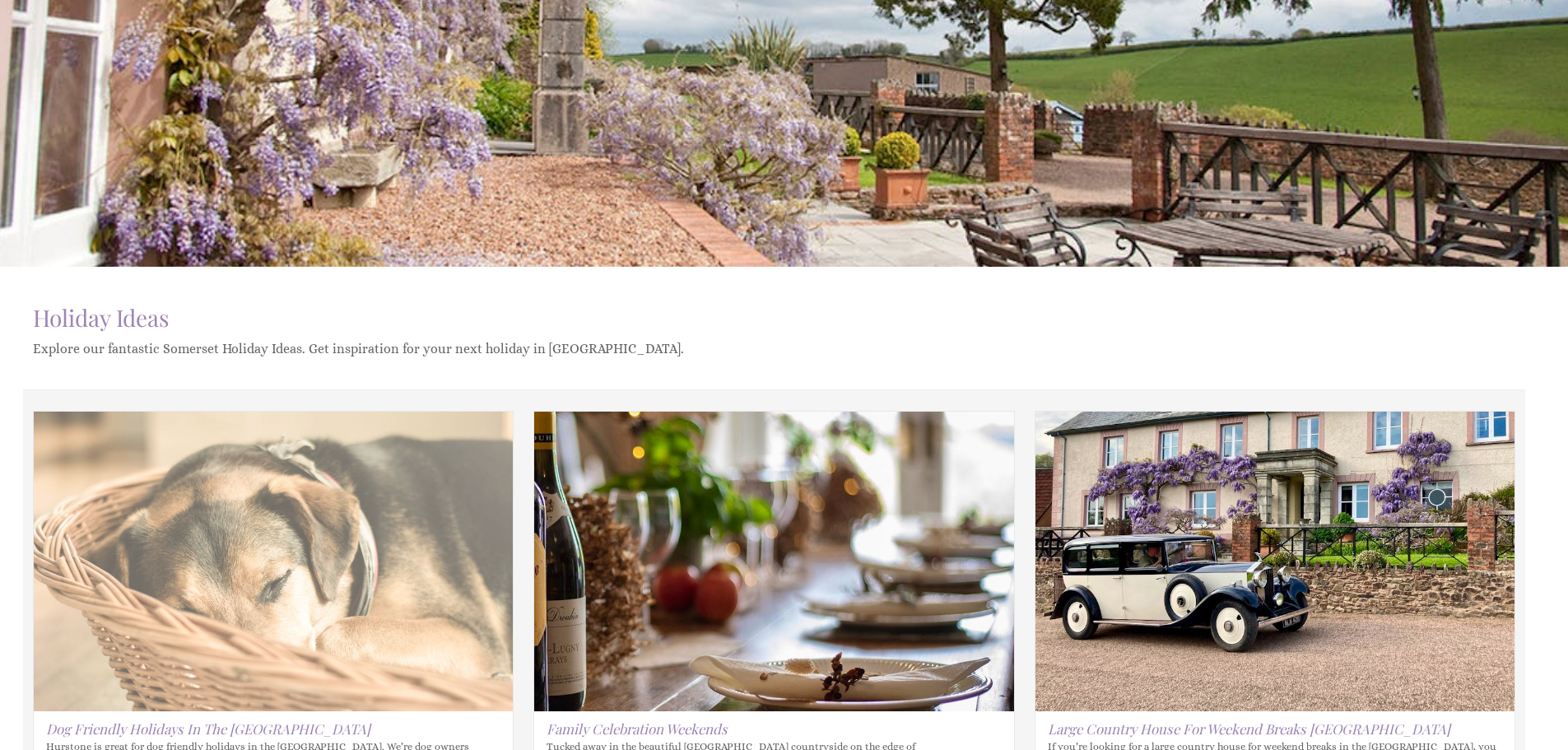
scroll to position [494, 0]
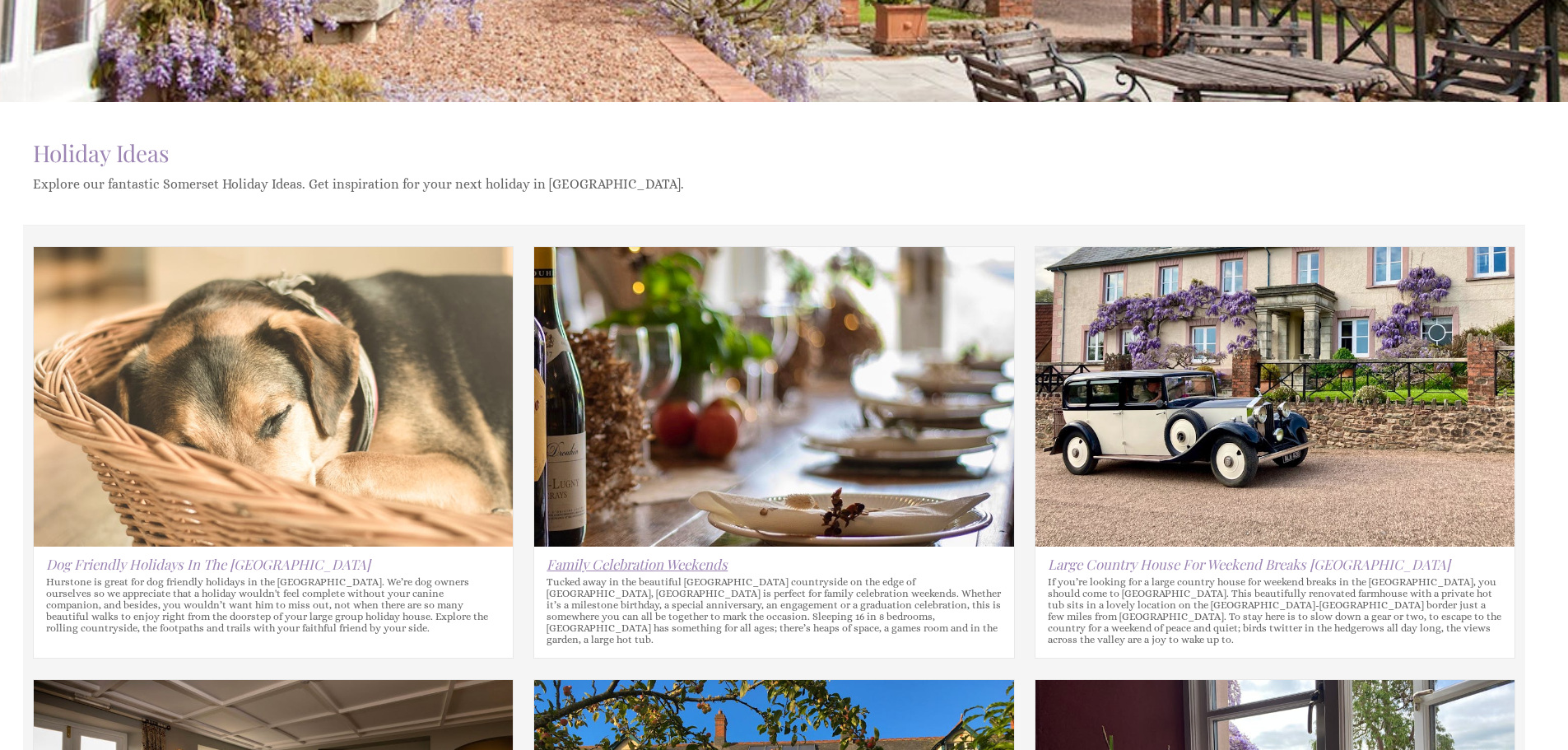
click at [646, 560] on link "Family Celebration Weekends" at bounding box center [637, 564] width 181 height 18
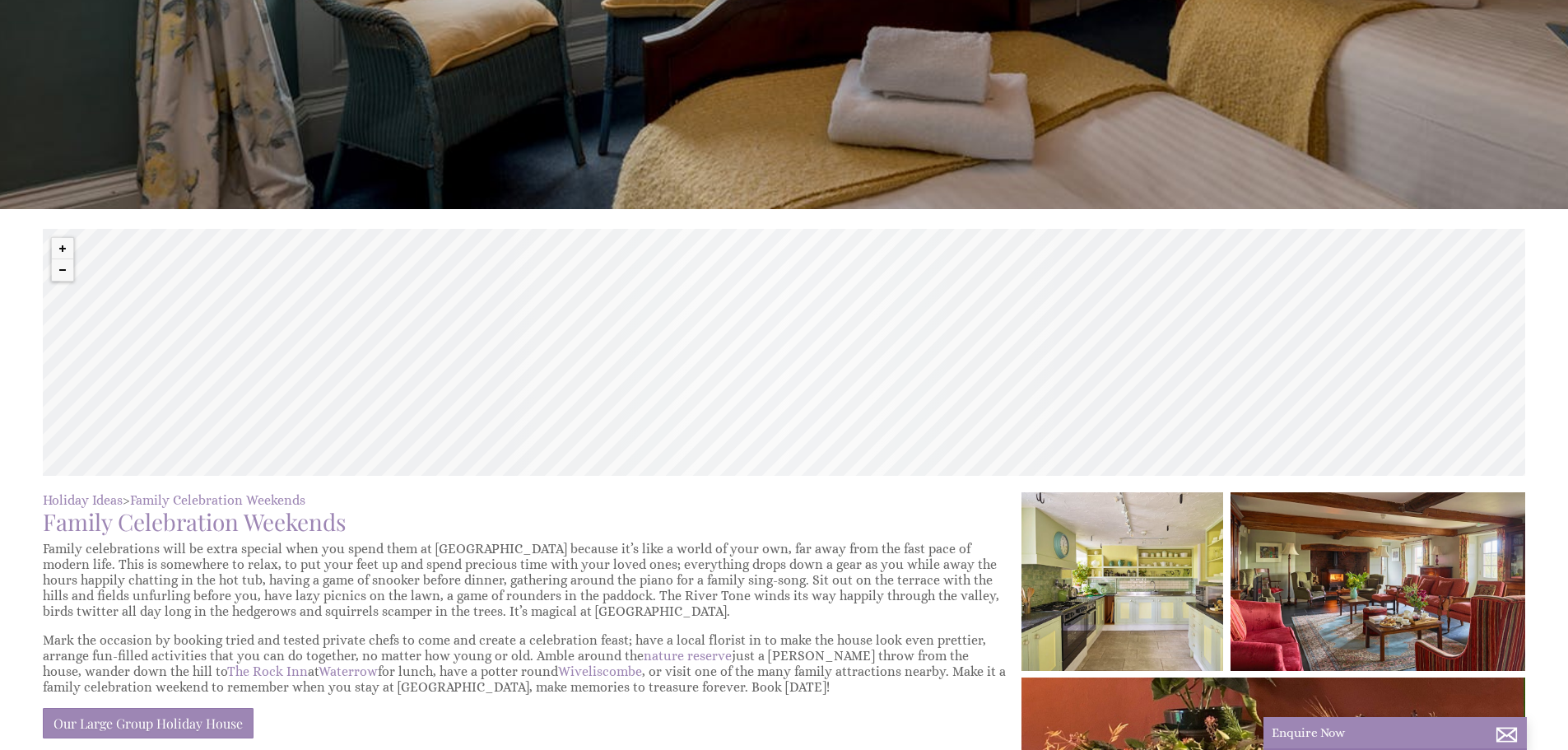
scroll to position [411, 0]
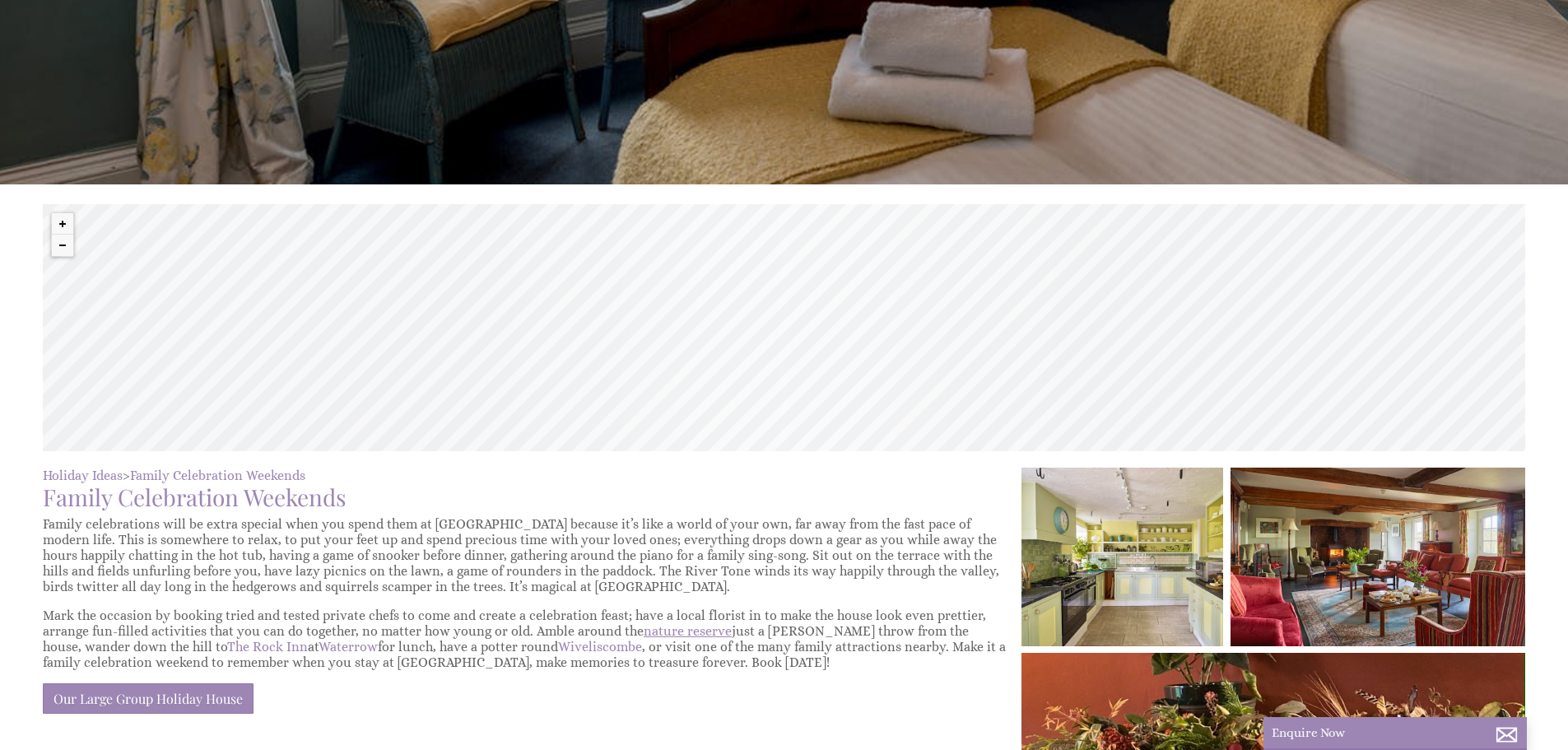
click at [652, 636] on link "nature reserve" at bounding box center [687, 631] width 88 height 16
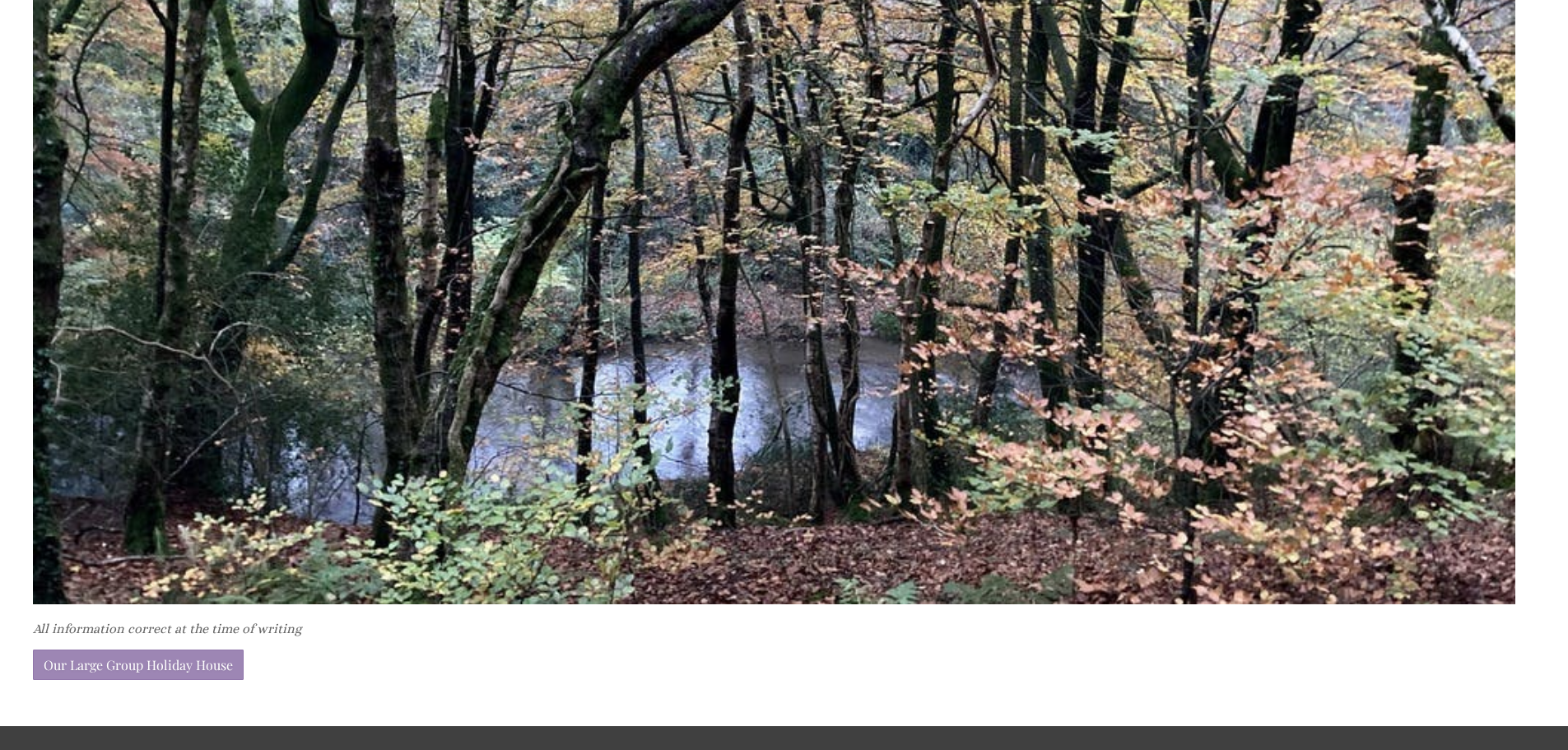
scroll to position [3210, 0]
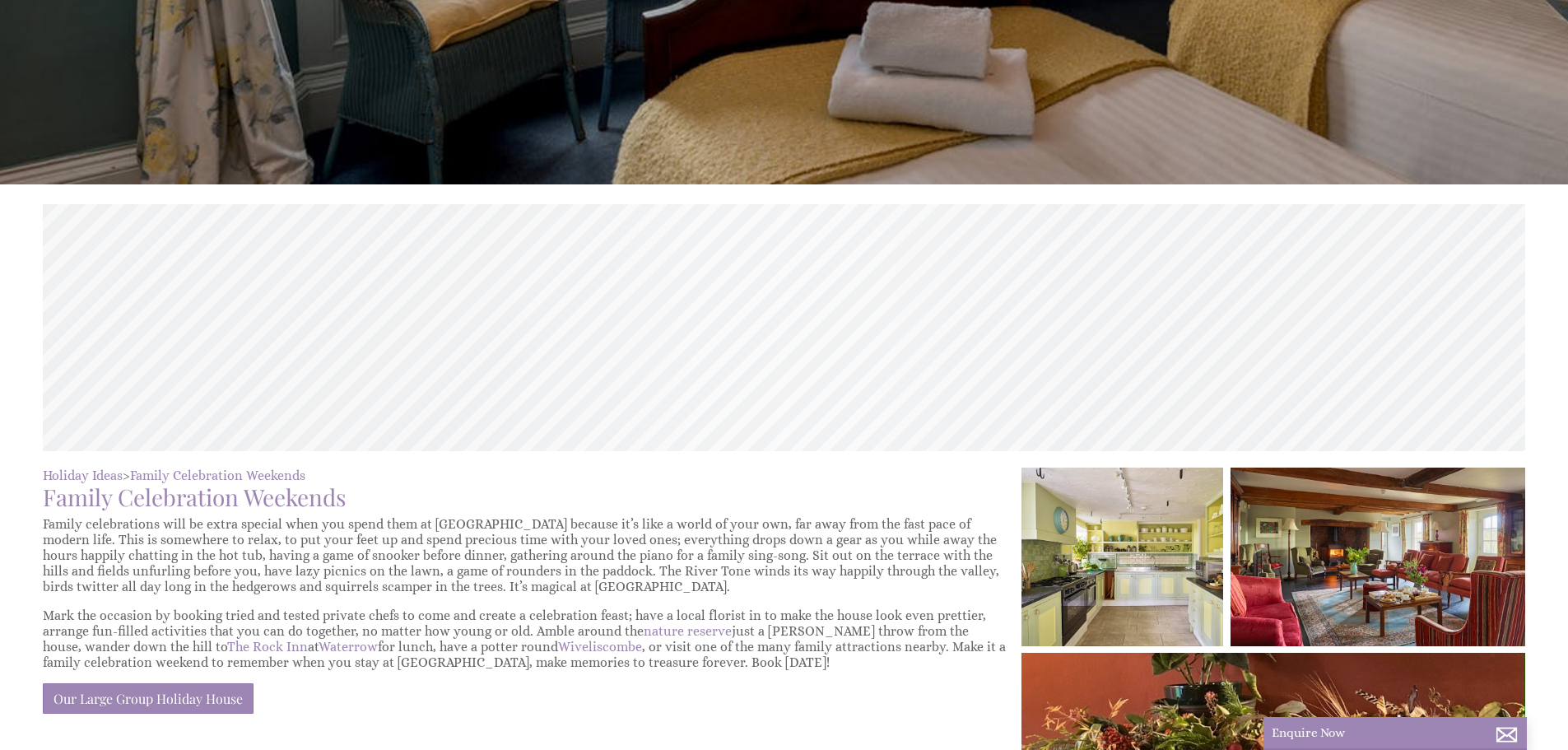
scroll to position [0, 15]
click at [227, 641] on link "The Rock Inn" at bounding box center [266, 647] width 80 height 16
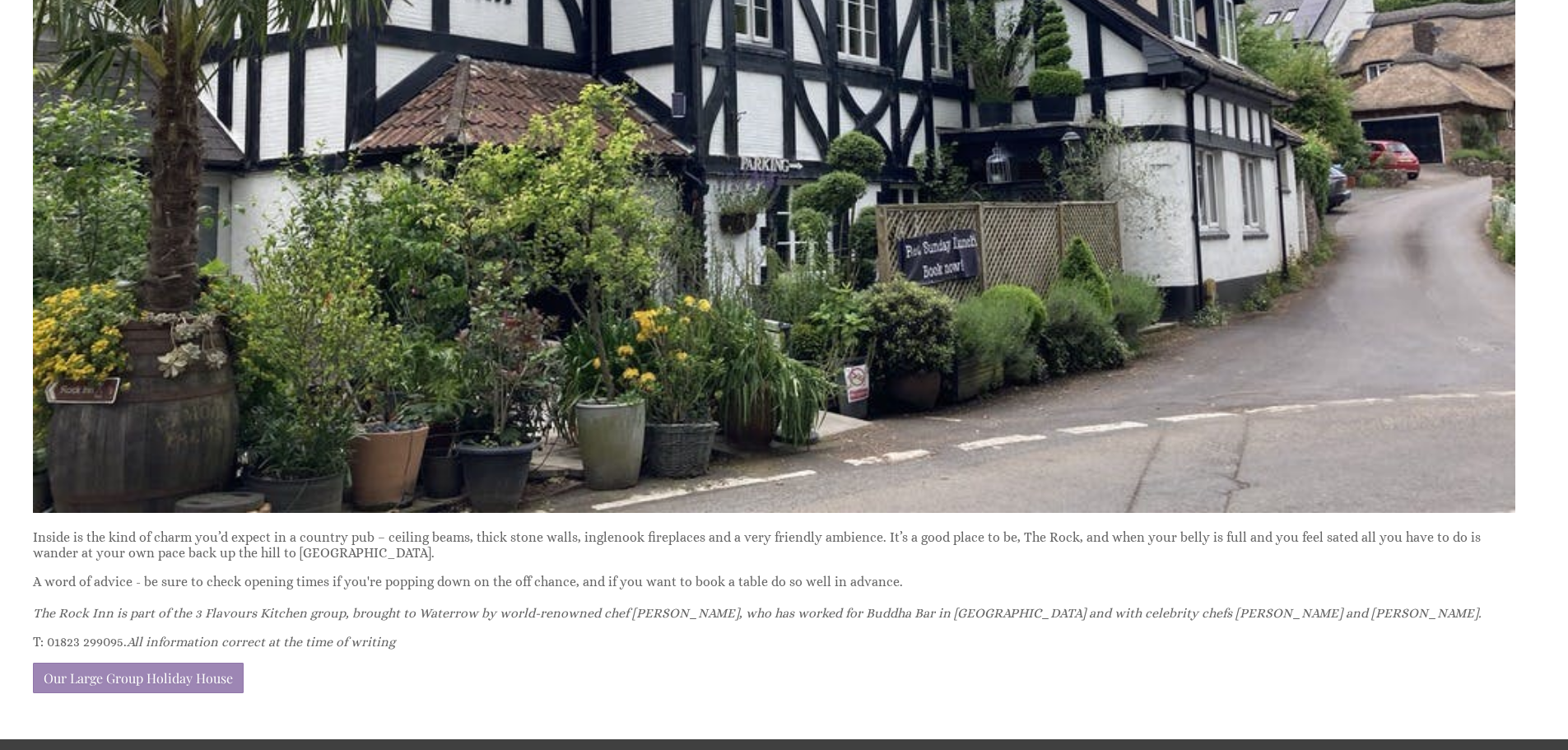
scroll to position [2716, 0]
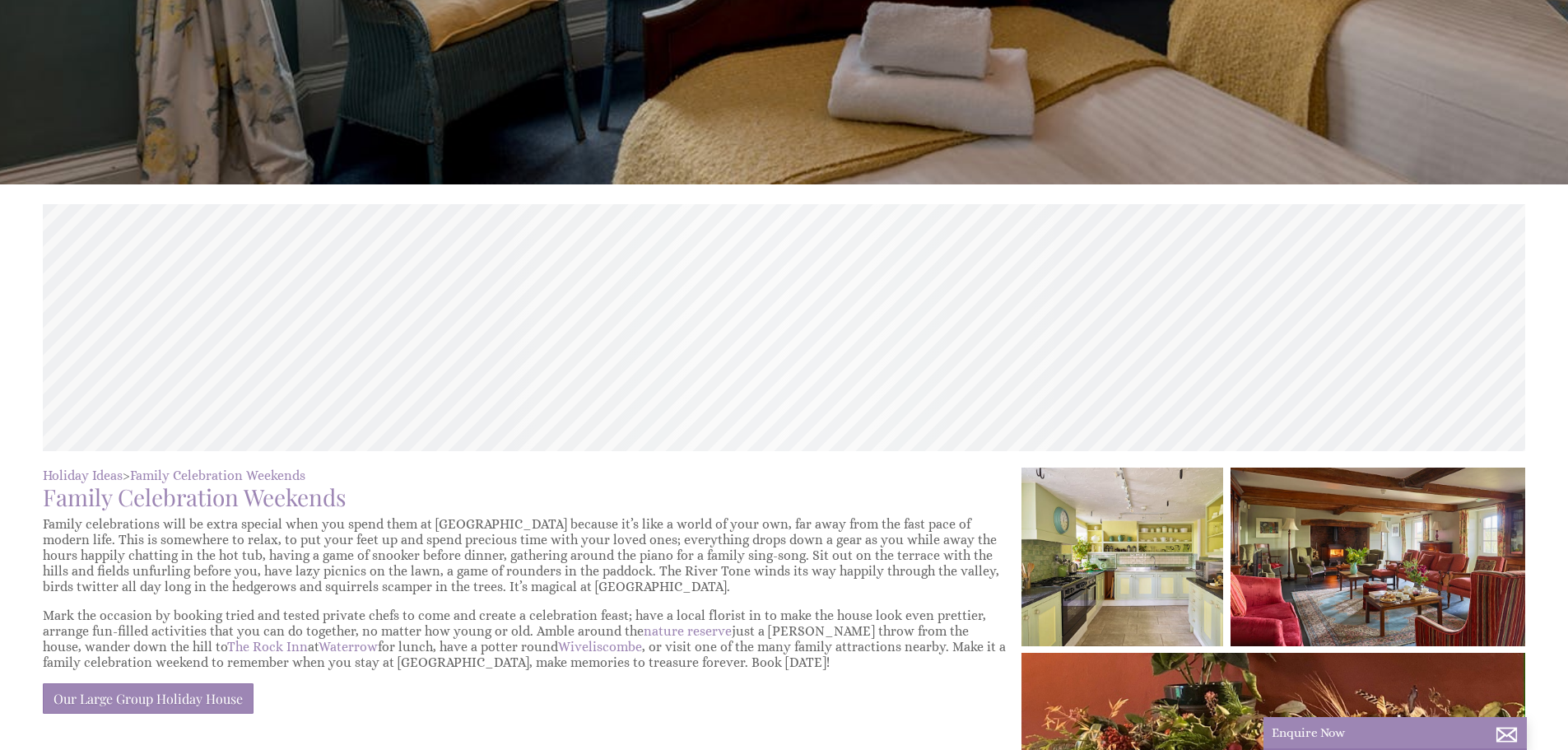
scroll to position [0, 15]
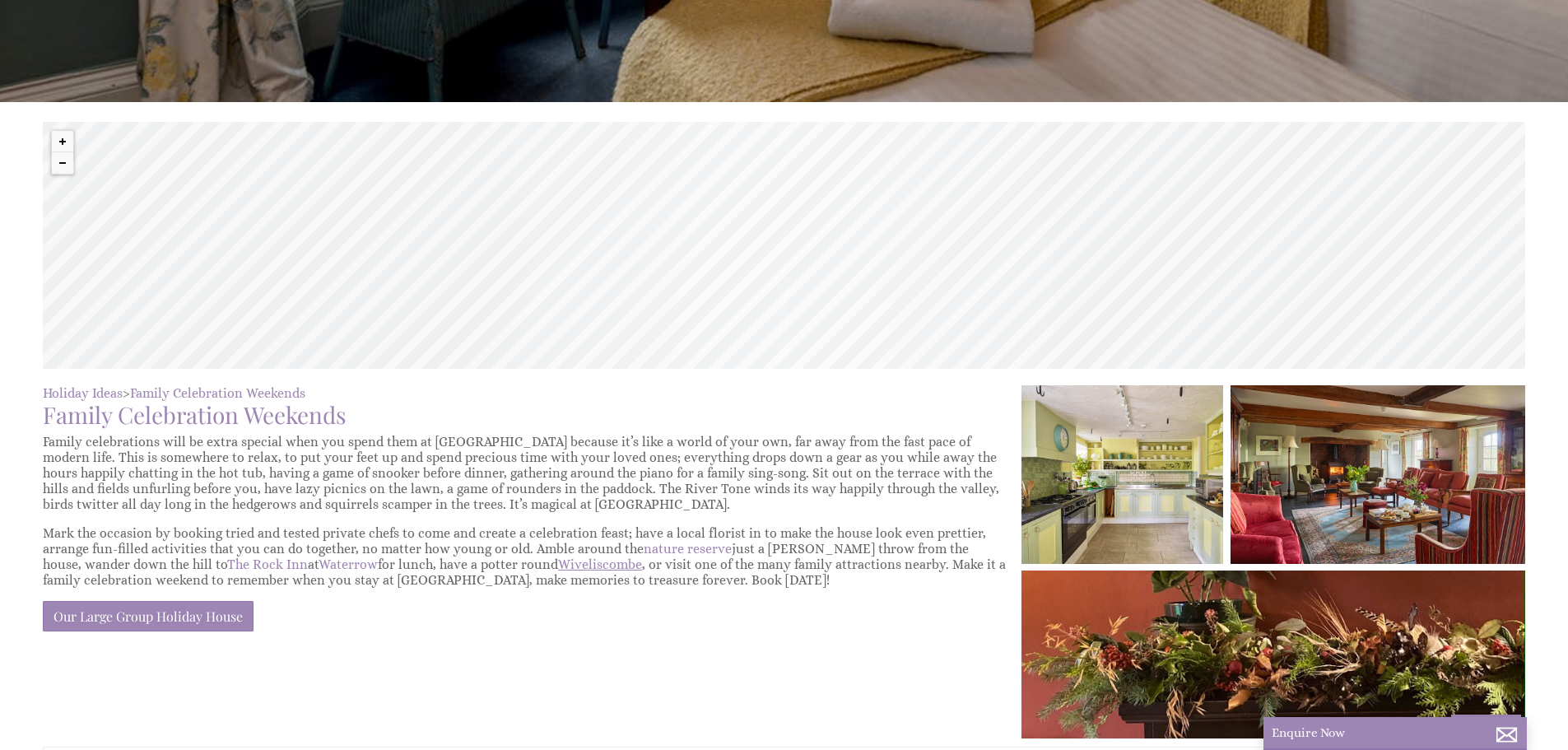
click at [558, 566] on link "Wiveliscombe" at bounding box center [599, 565] width 84 height 16
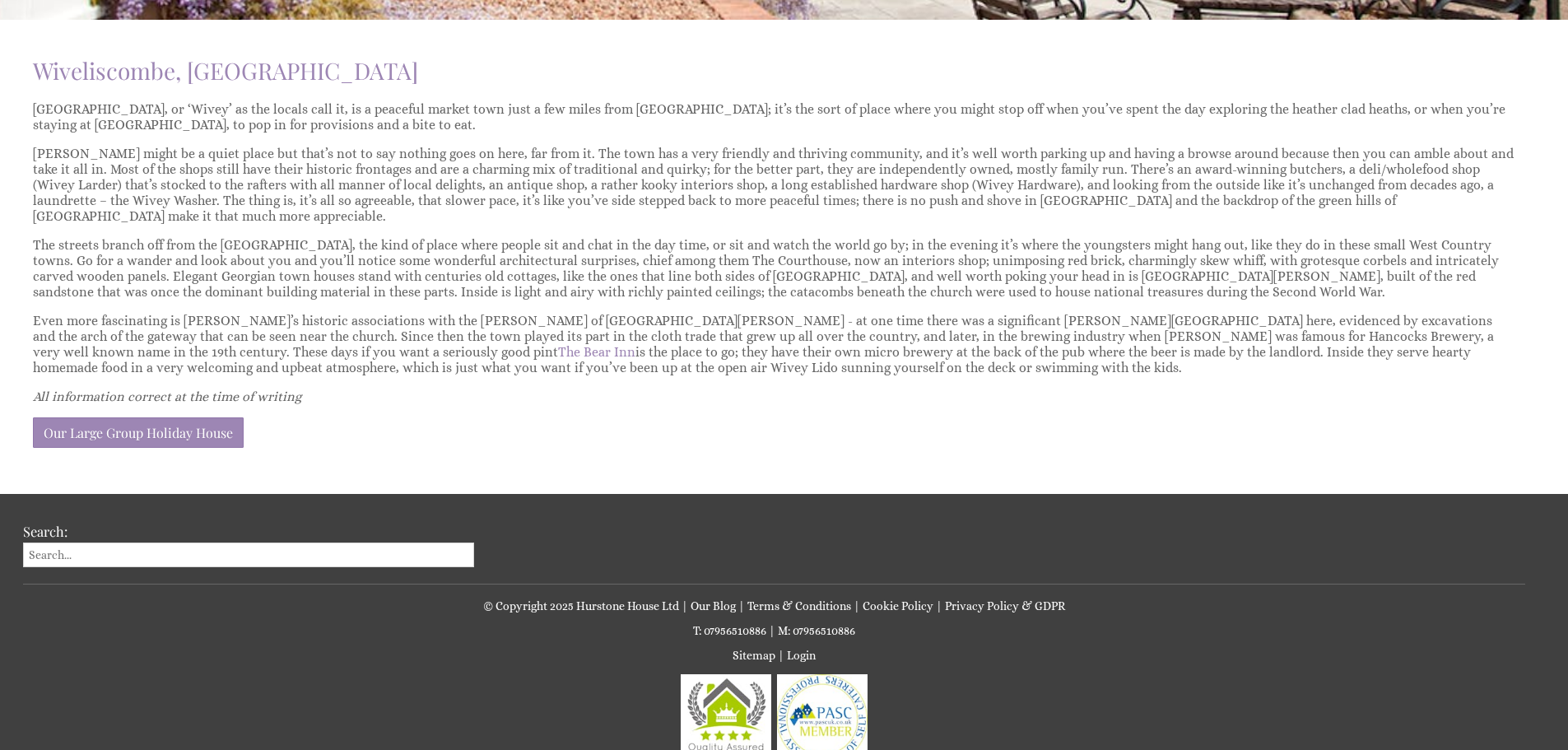
drag, startPoint x: 109, startPoint y: 2, endPoint x: 1025, endPoint y: 375, distance: 989.0
click at [1025, 388] on p "All information correct at the time of writing" at bounding box center [774, 396] width 1482 height 16
click at [558, 344] on link "The Bear Inn" at bounding box center [596, 352] width 77 height 16
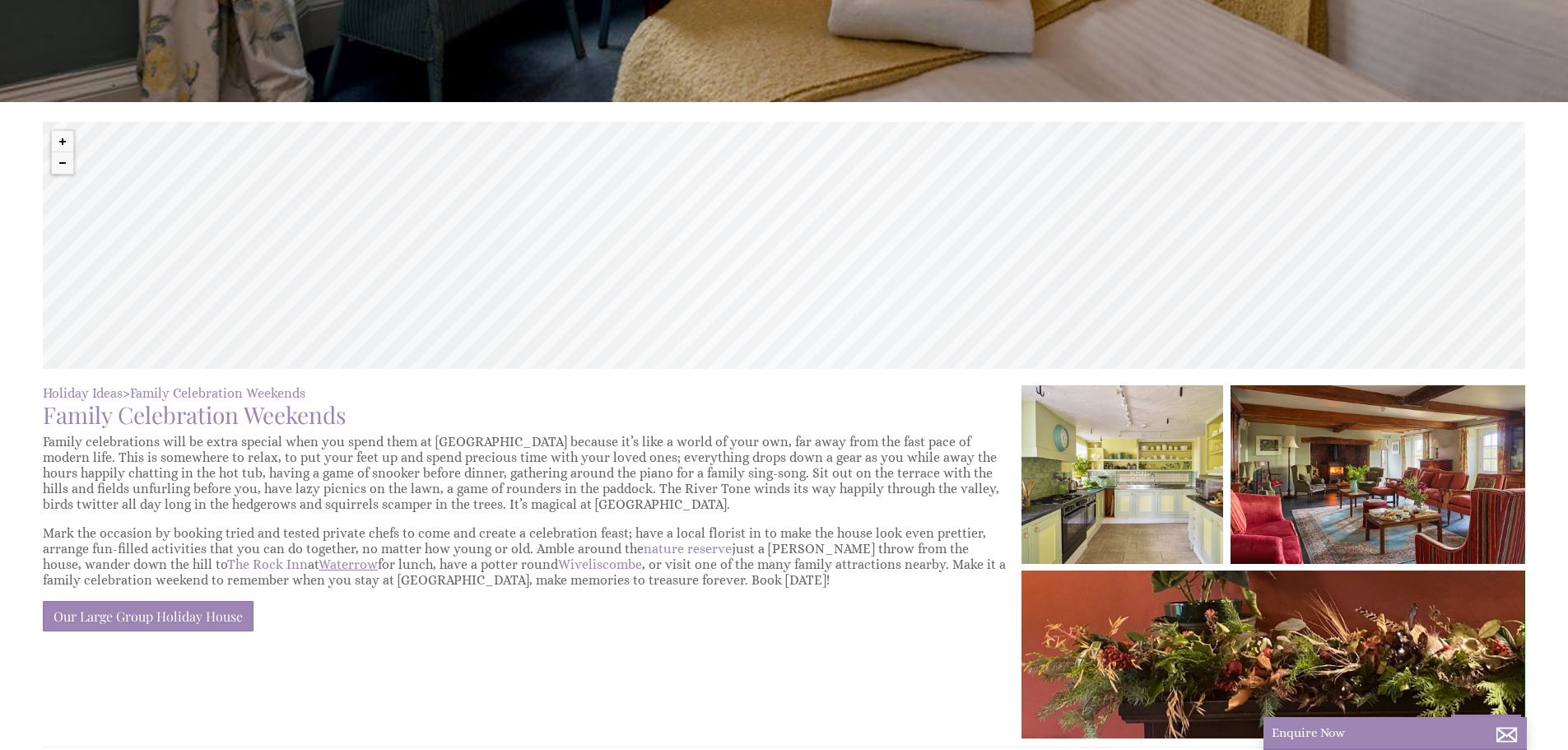
click at [319, 562] on link "Waterrow" at bounding box center [349, 565] width 59 height 16
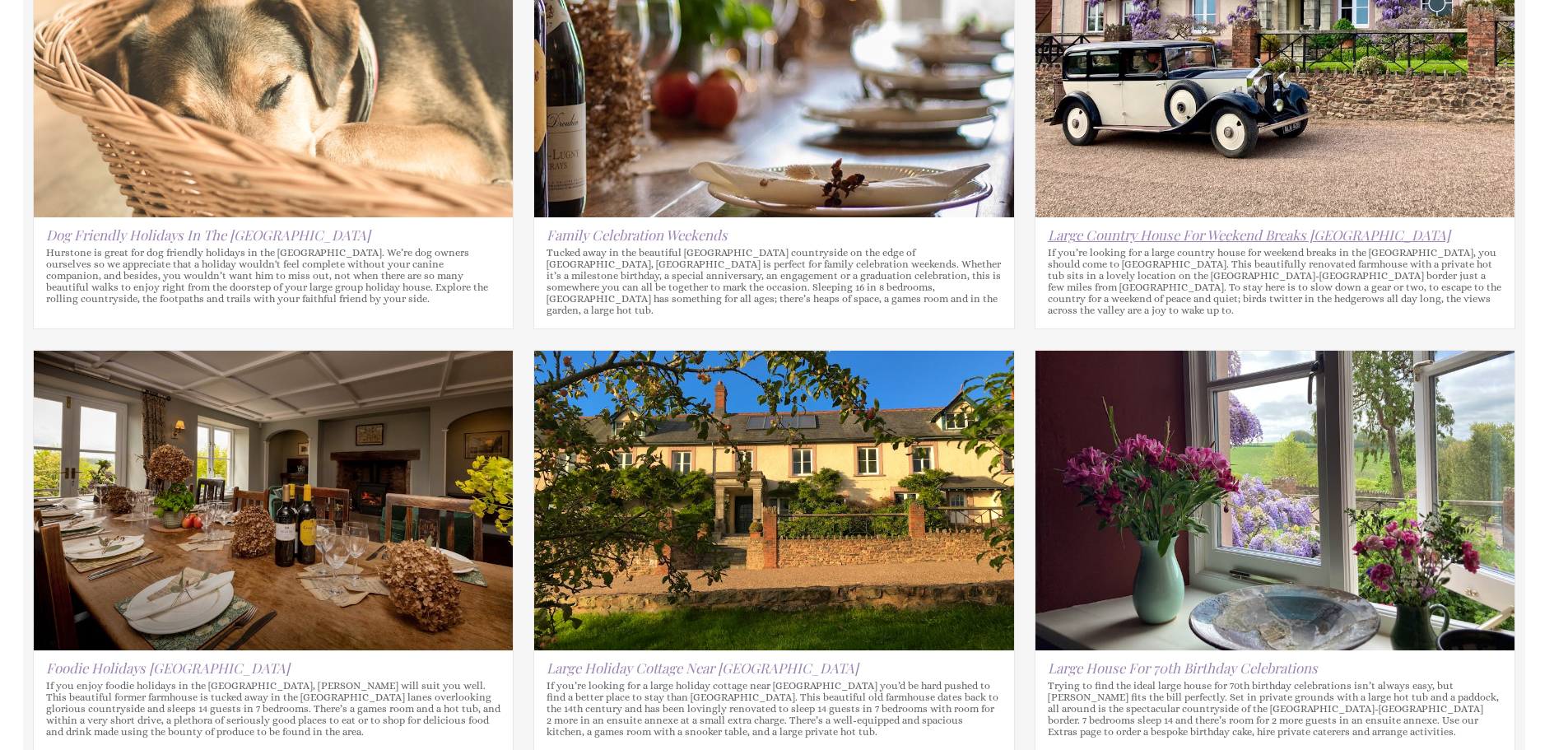
click at [1102, 235] on link "Large Country House For Weekend Breaks UK" at bounding box center [1249, 235] width 402 height 18
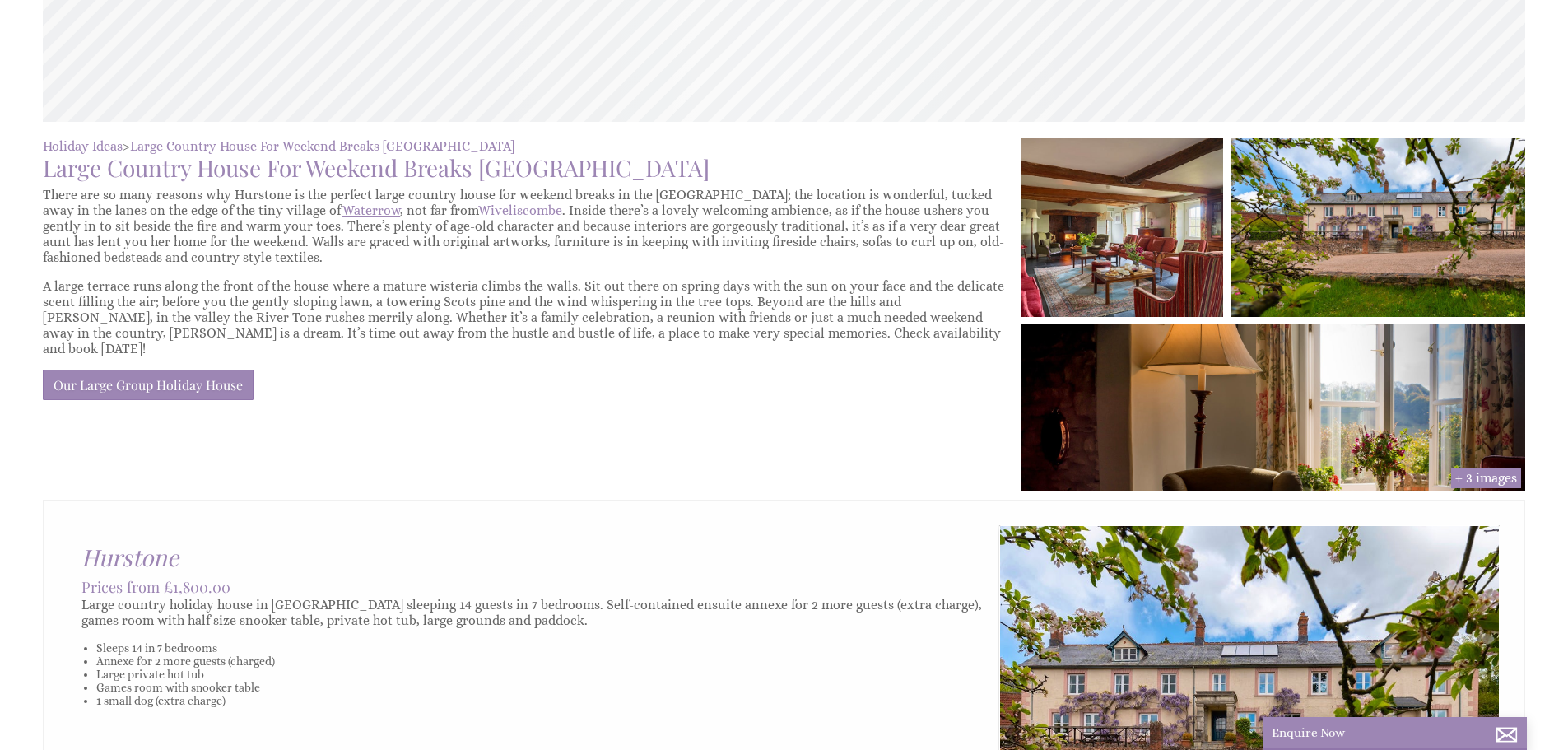
click at [343, 209] on link "Waterrow" at bounding box center [371, 210] width 57 height 16
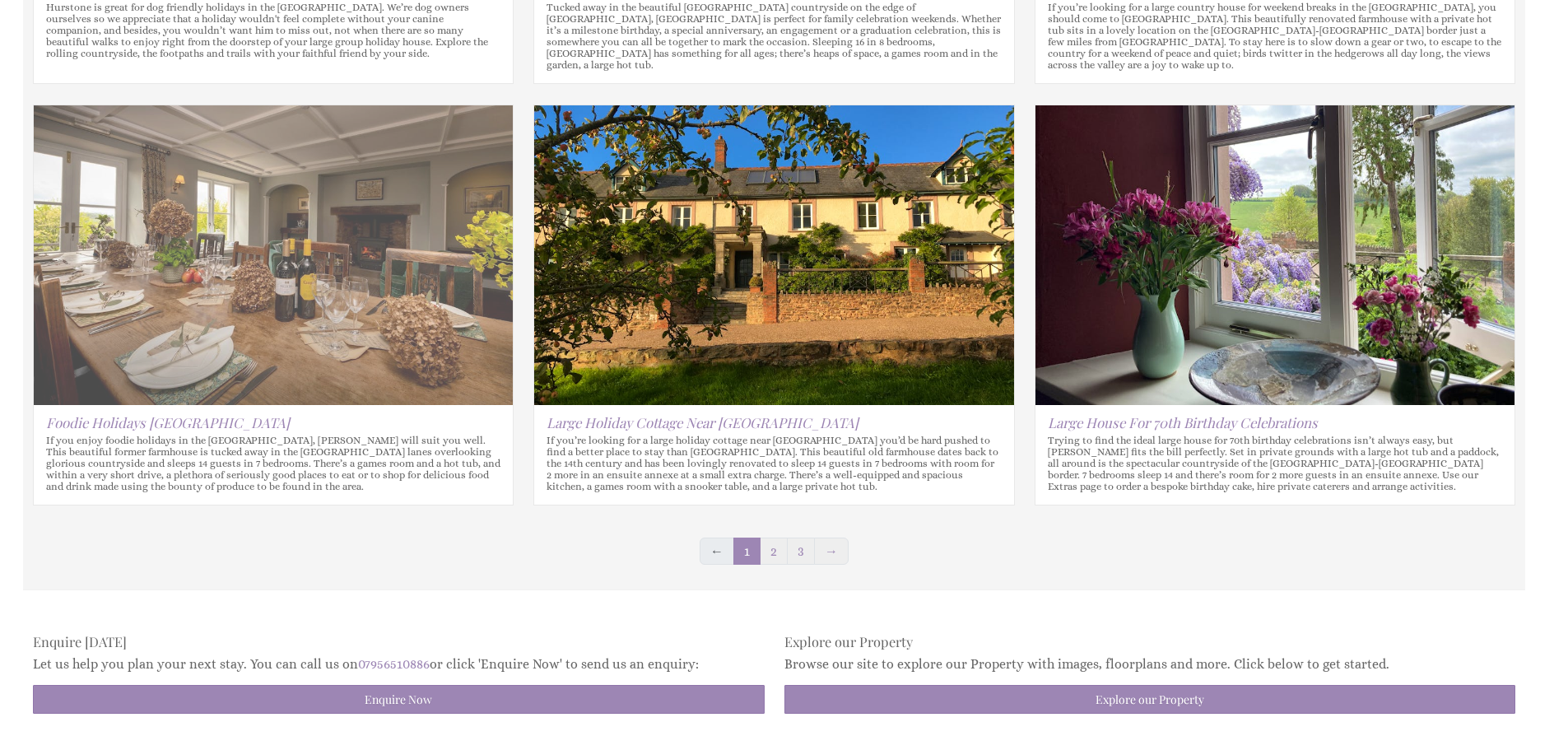
scroll to position [1070, 0]
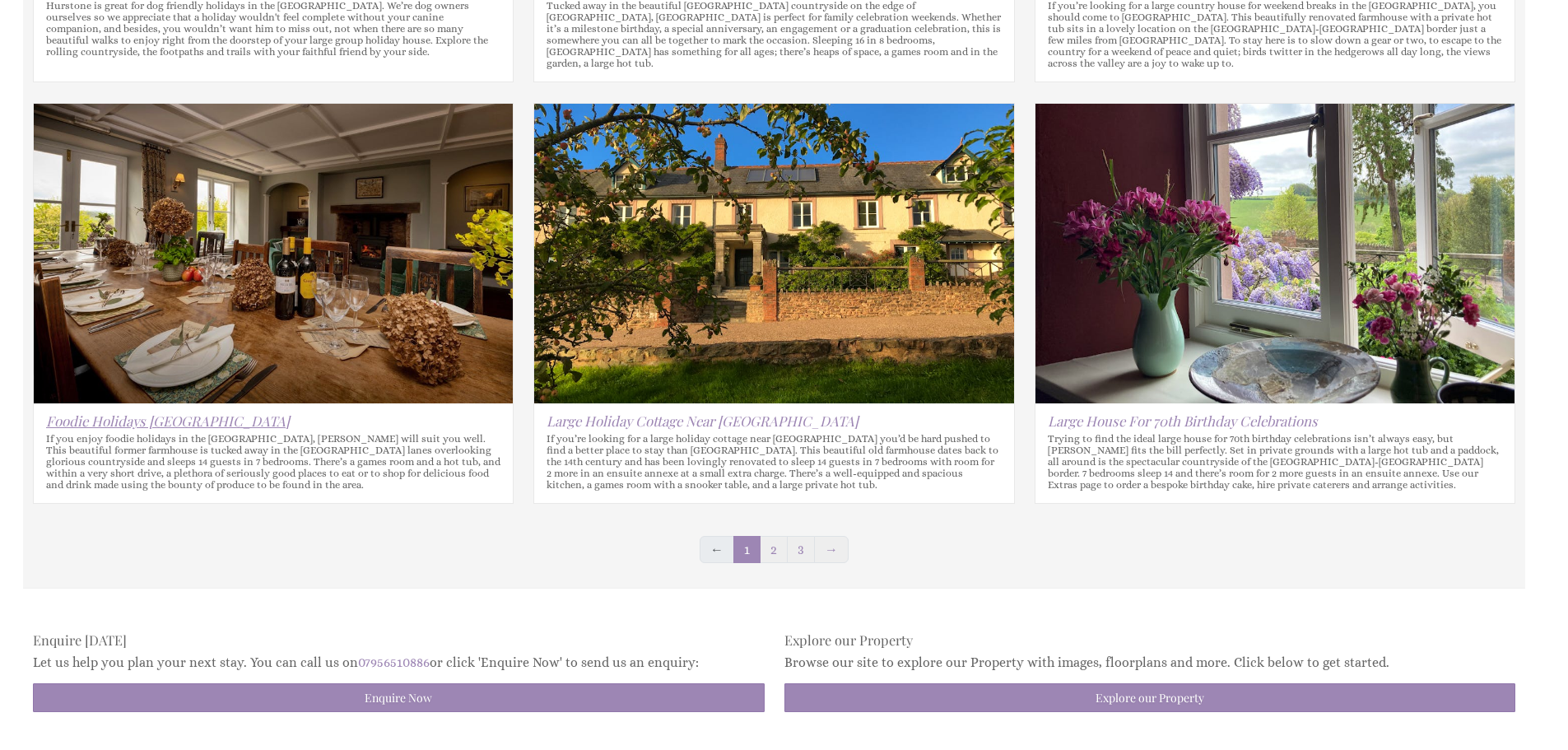
click at [146, 411] on link "Foodie Holidays UK" at bounding box center [168, 420] width 244 height 18
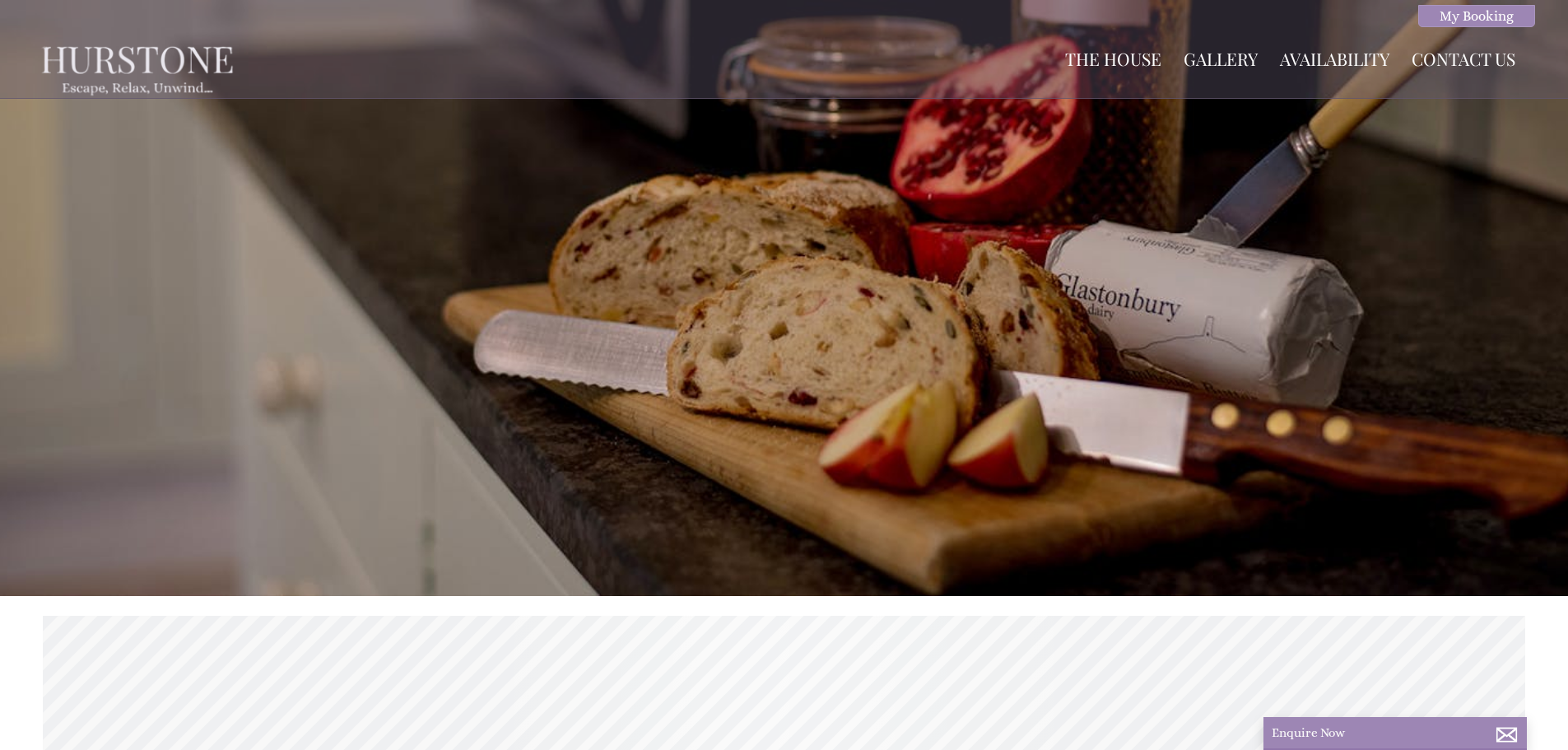
scroll to position [0, 15]
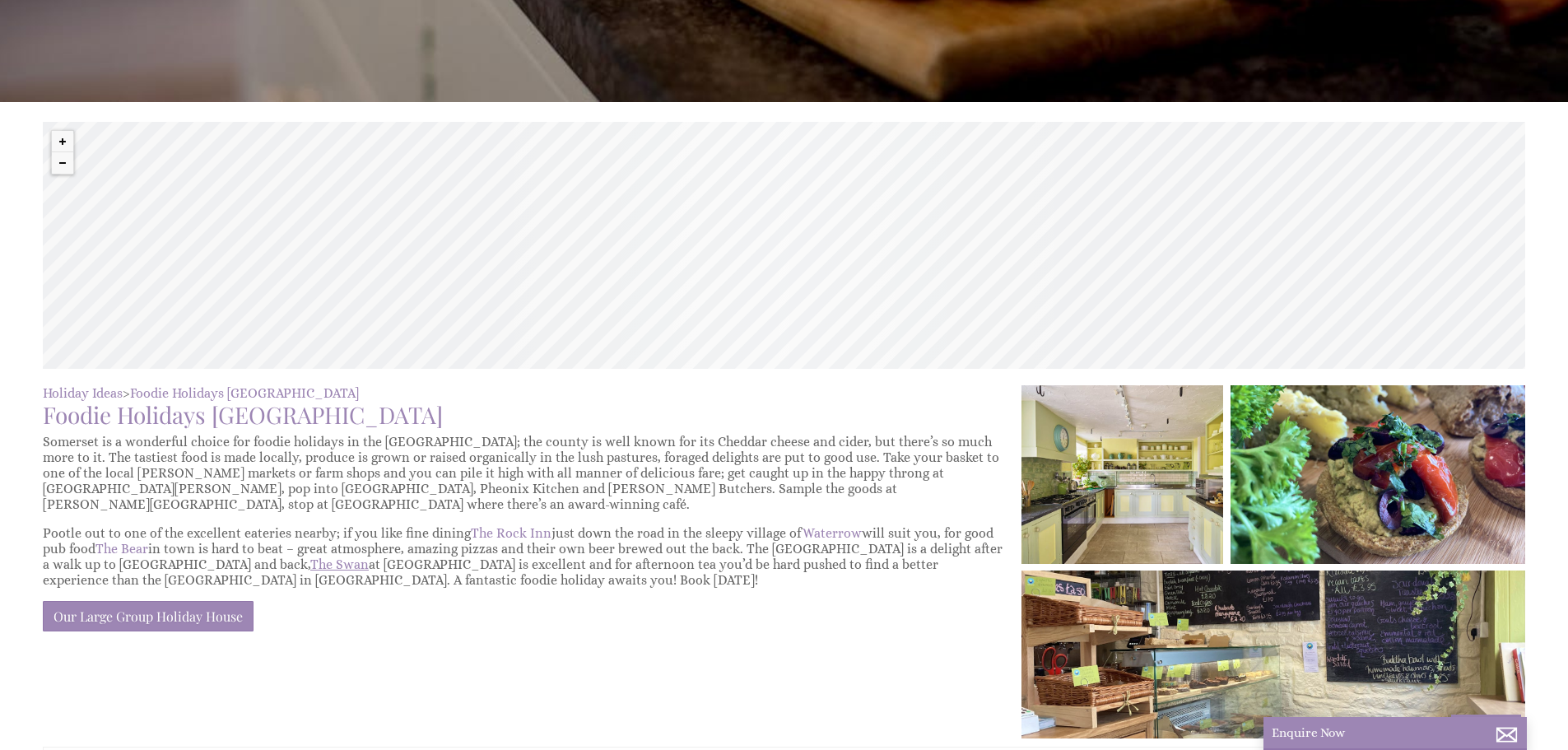
click at [310, 557] on link "The Swan" at bounding box center [339, 565] width 58 height 16
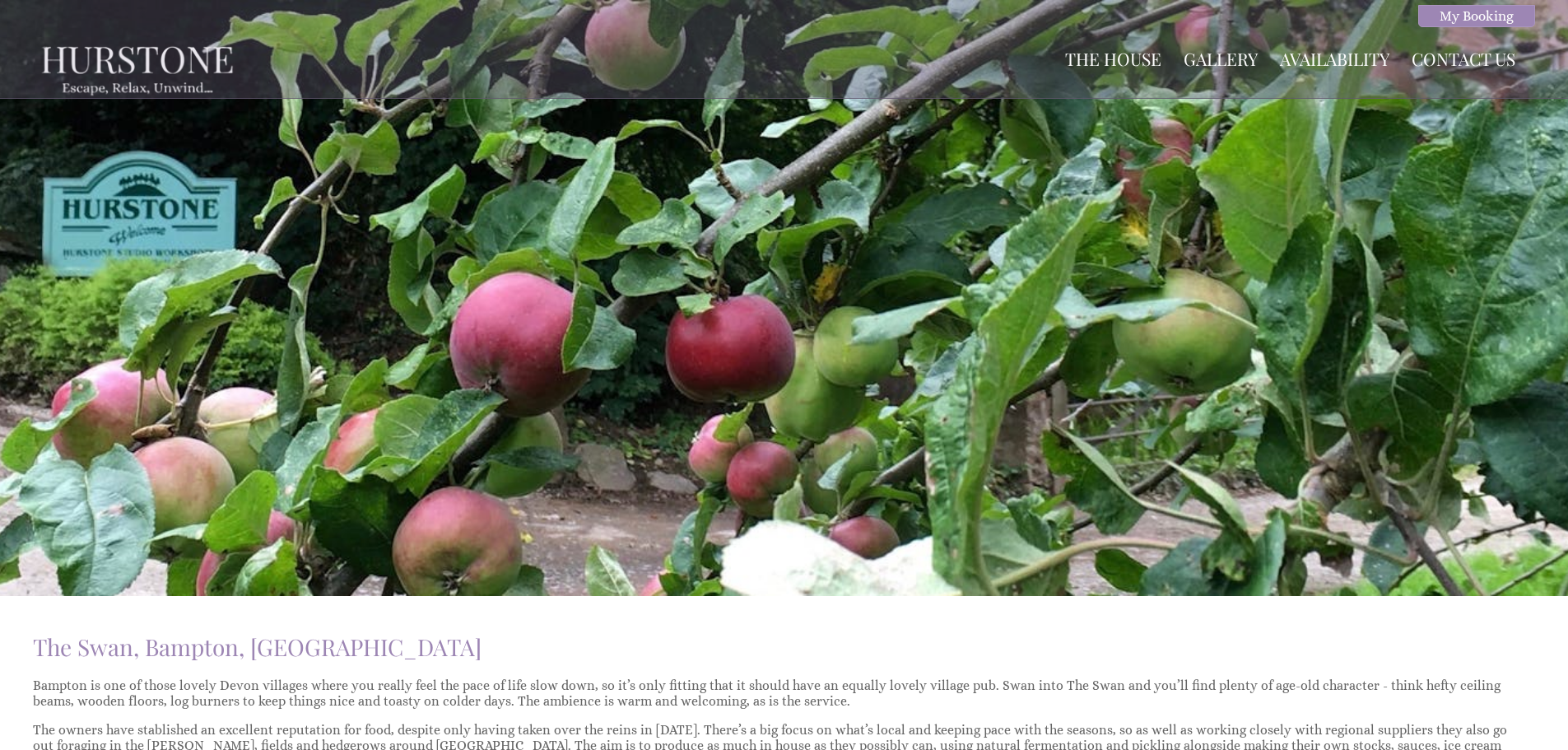
scroll to position [494, 0]
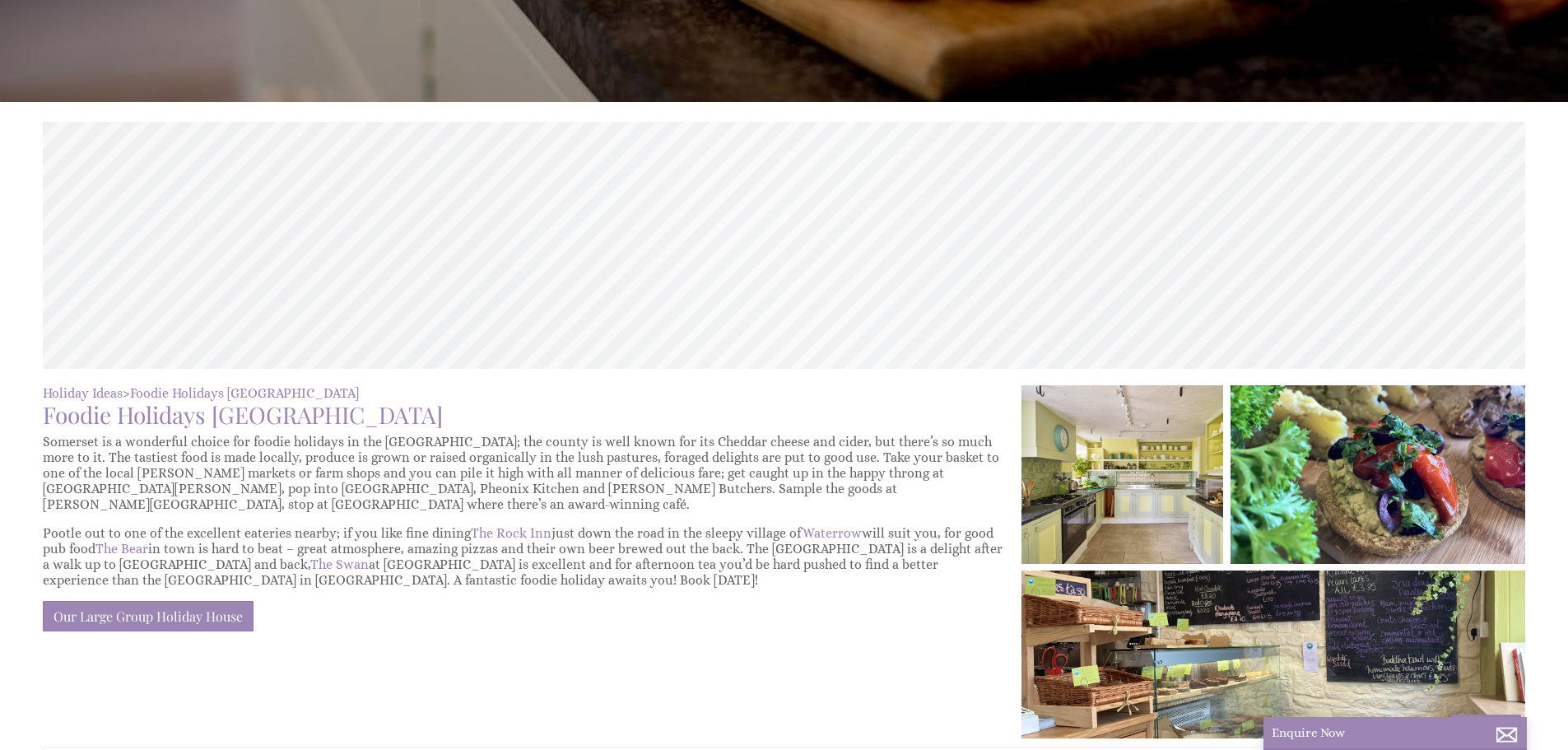
scroll to position [0, 15]
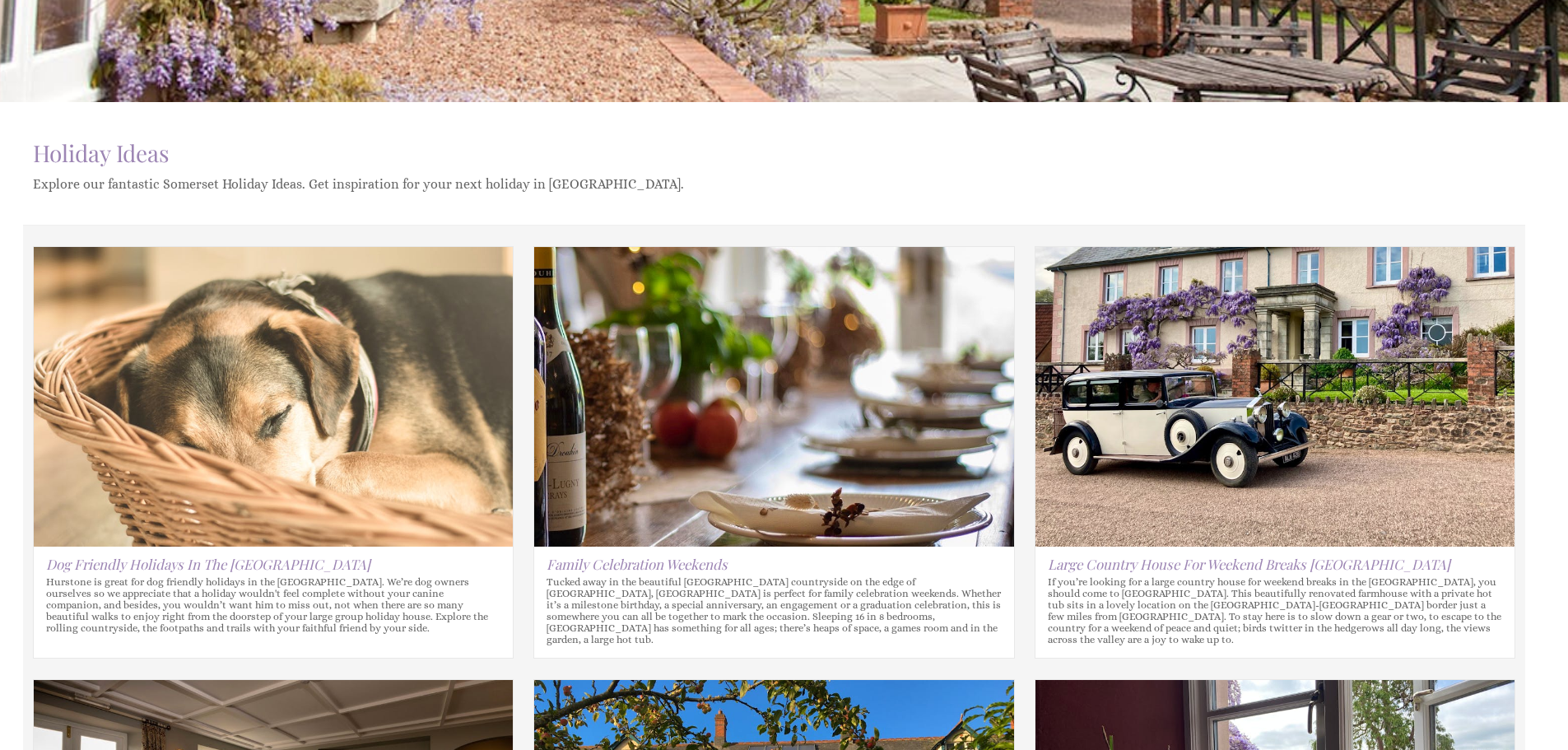
scroll to position [1070, 0]
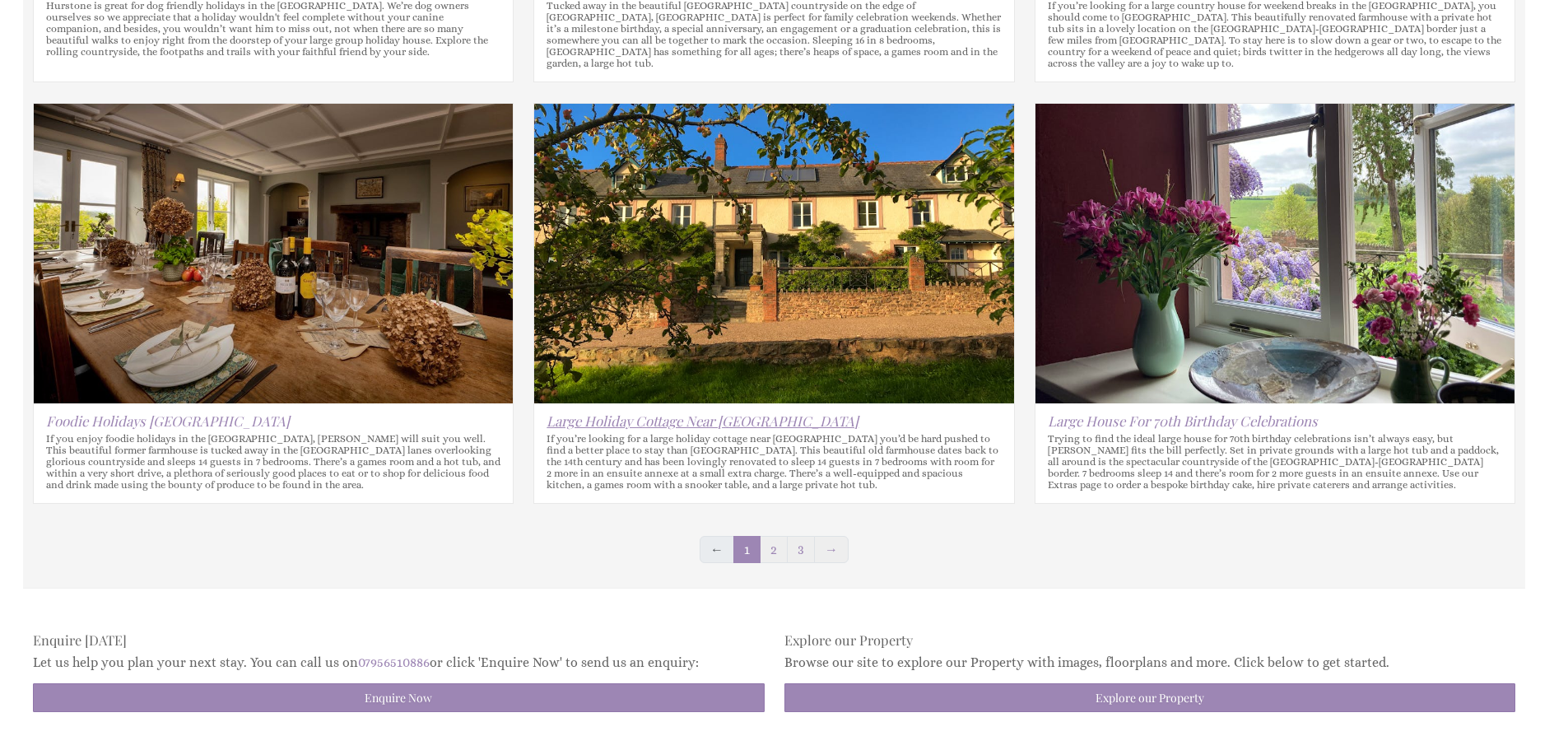
click at [630, 411] on link "Large Holiday Cottage Near Wiveliscombe" at bounding box center [702, 420] width 312 height 18
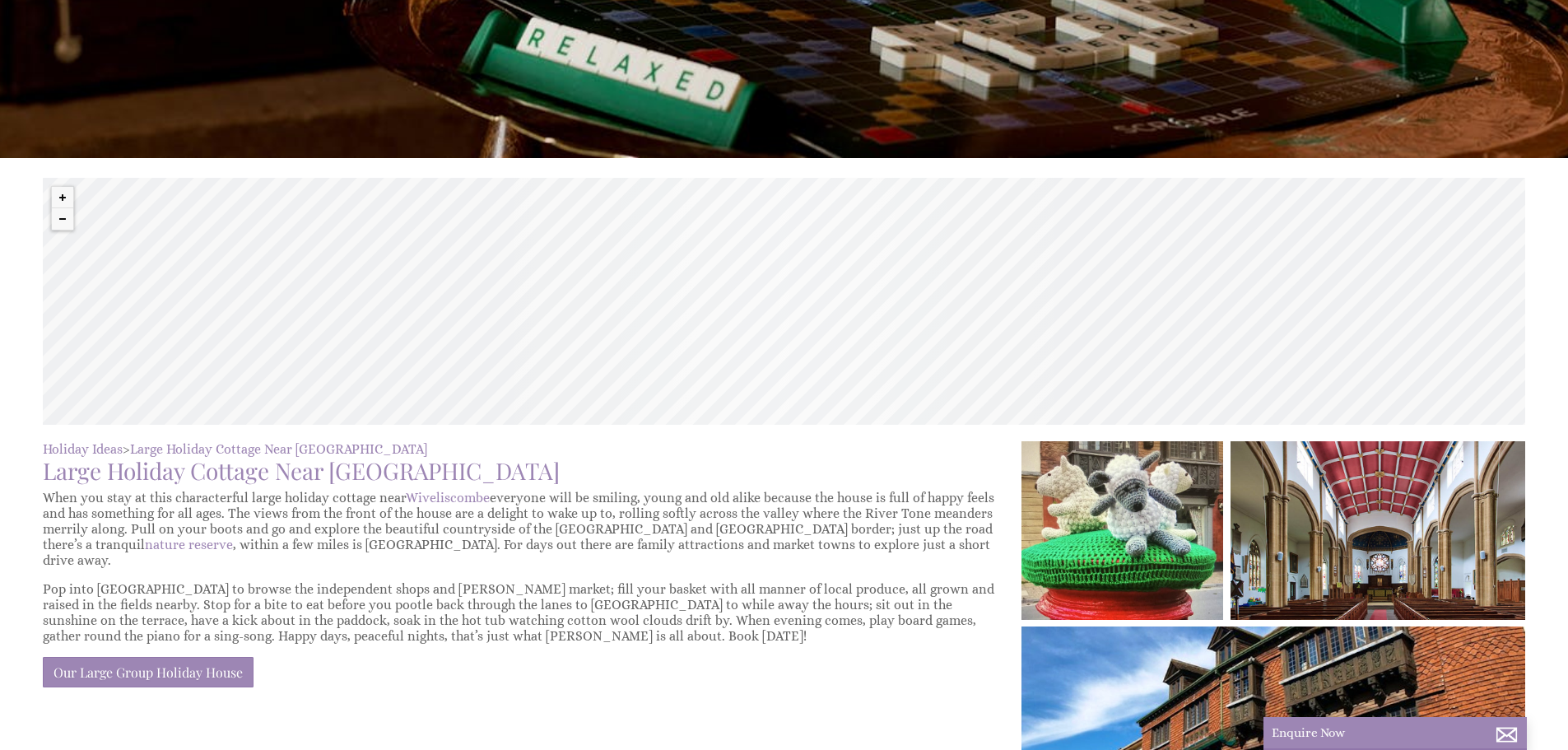
scroll to position [494, 0]
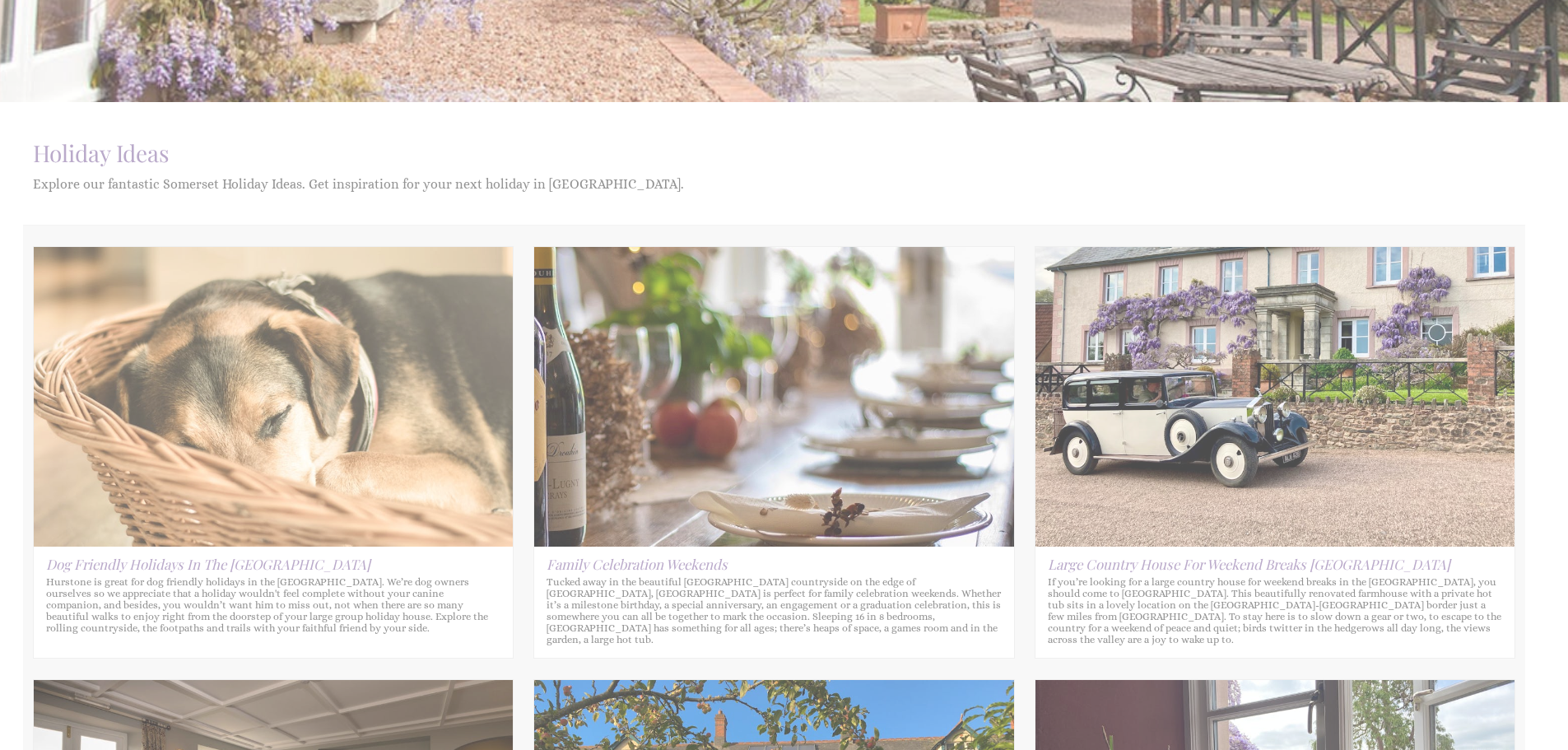
scroll to position [1070, 0]
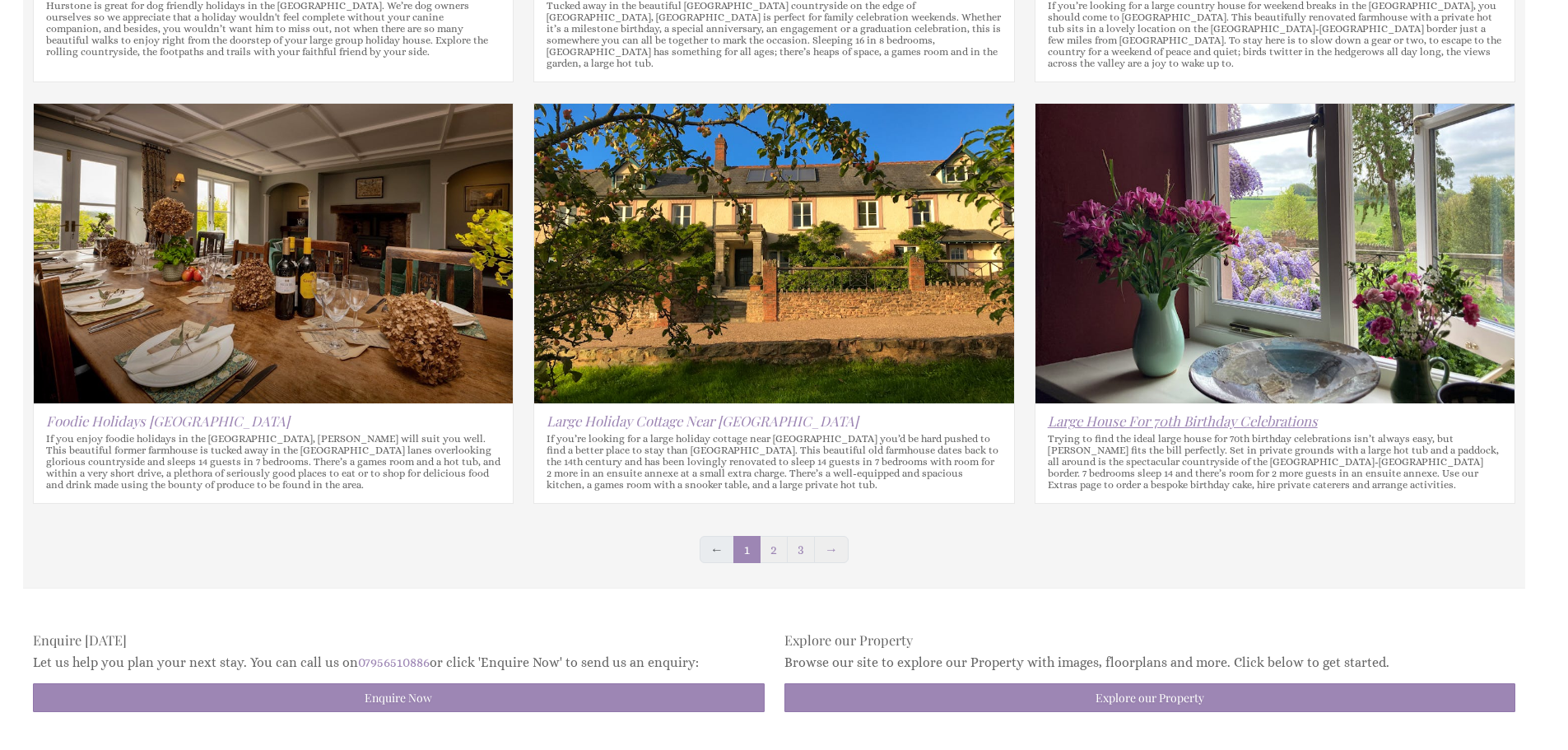
click at [1106, 411] on link "Large House For 70th Birthday Celebrations" at bounding box center [1183, 420] width 270 height 18
click at [764, 540] on link "2" at bounding box center [774, 549] width 28 height 27
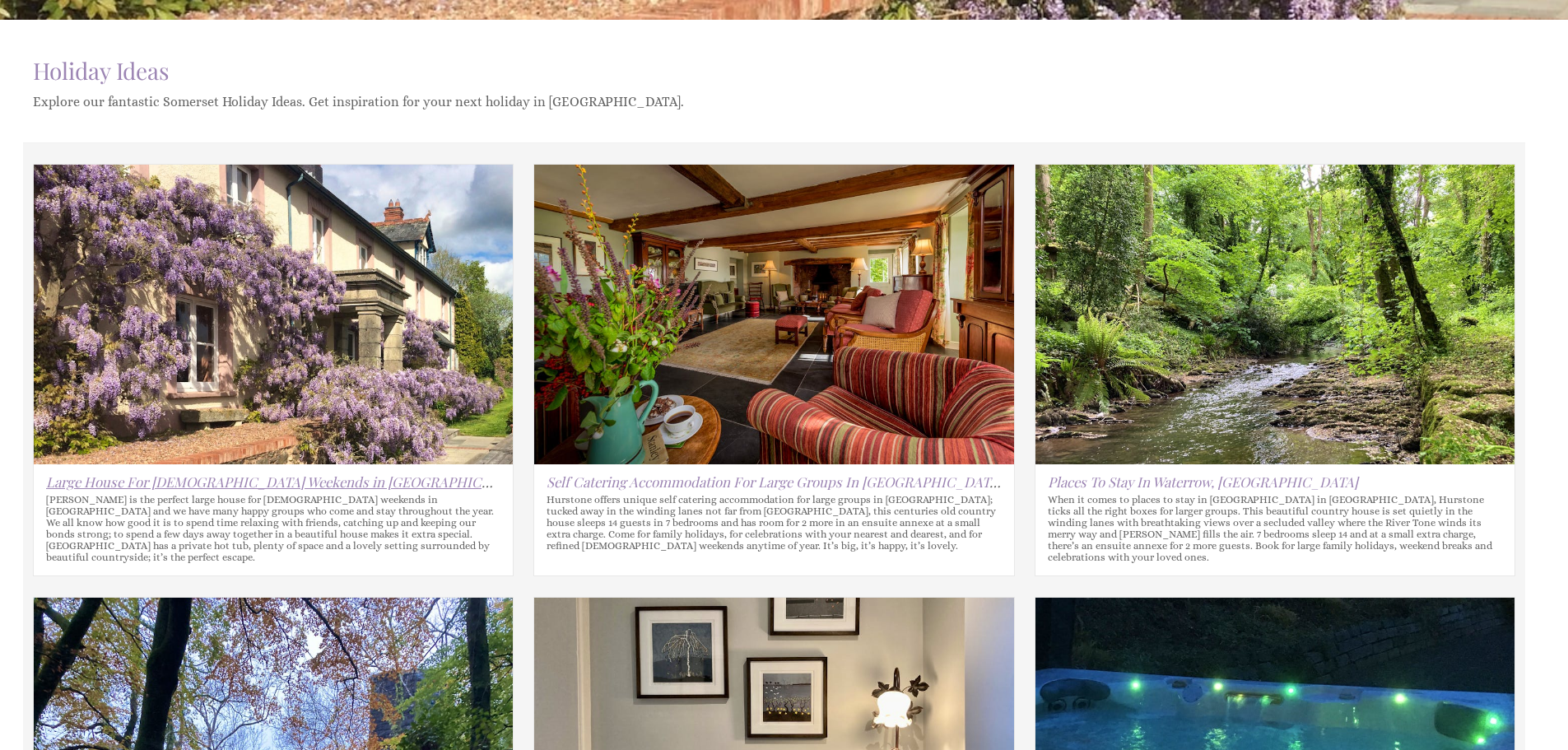
click at [276, 486] on link "Large House For Ladies Weekends in Somerset" at bounding box center [287, 482] width 482 height 18
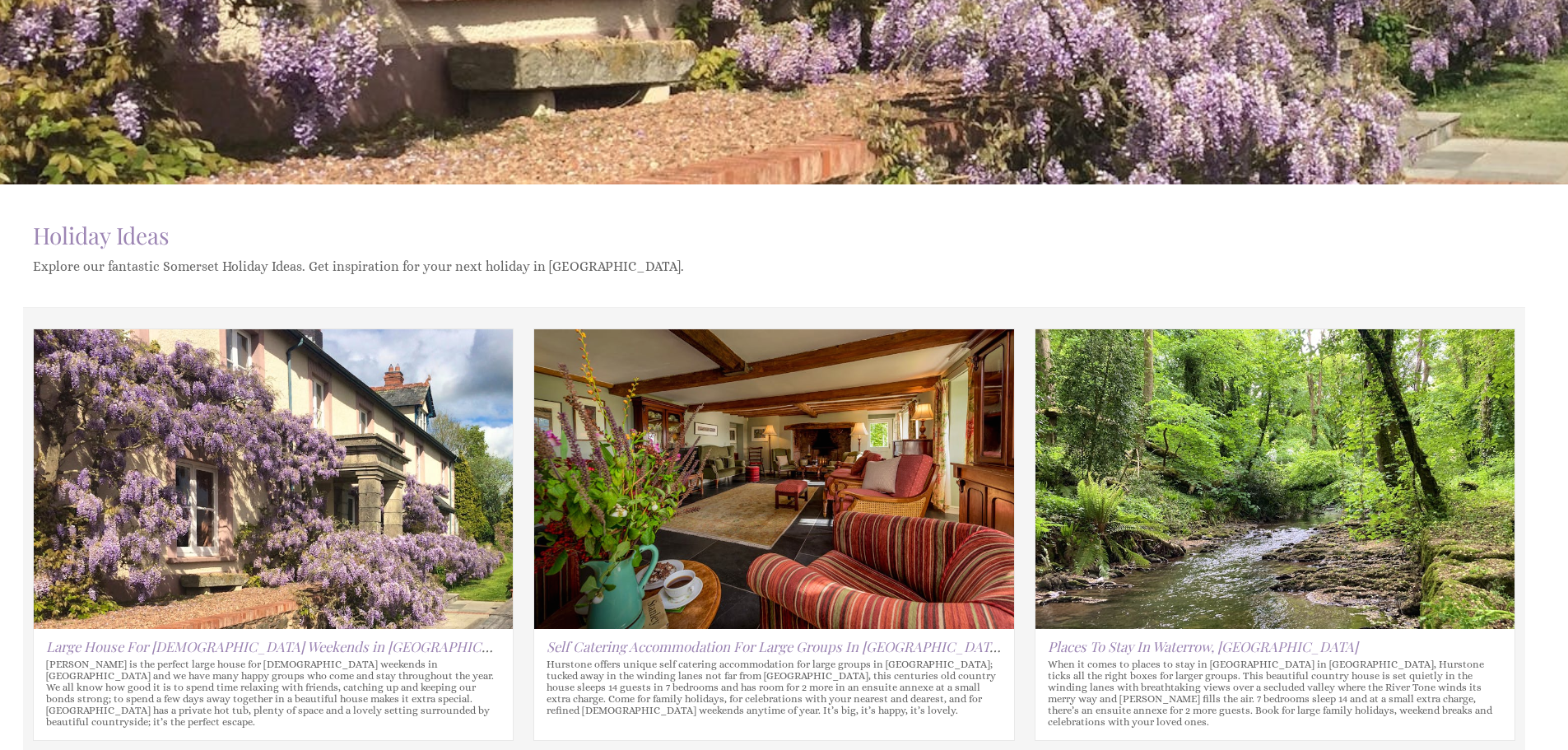
scroll to position [577, 0]
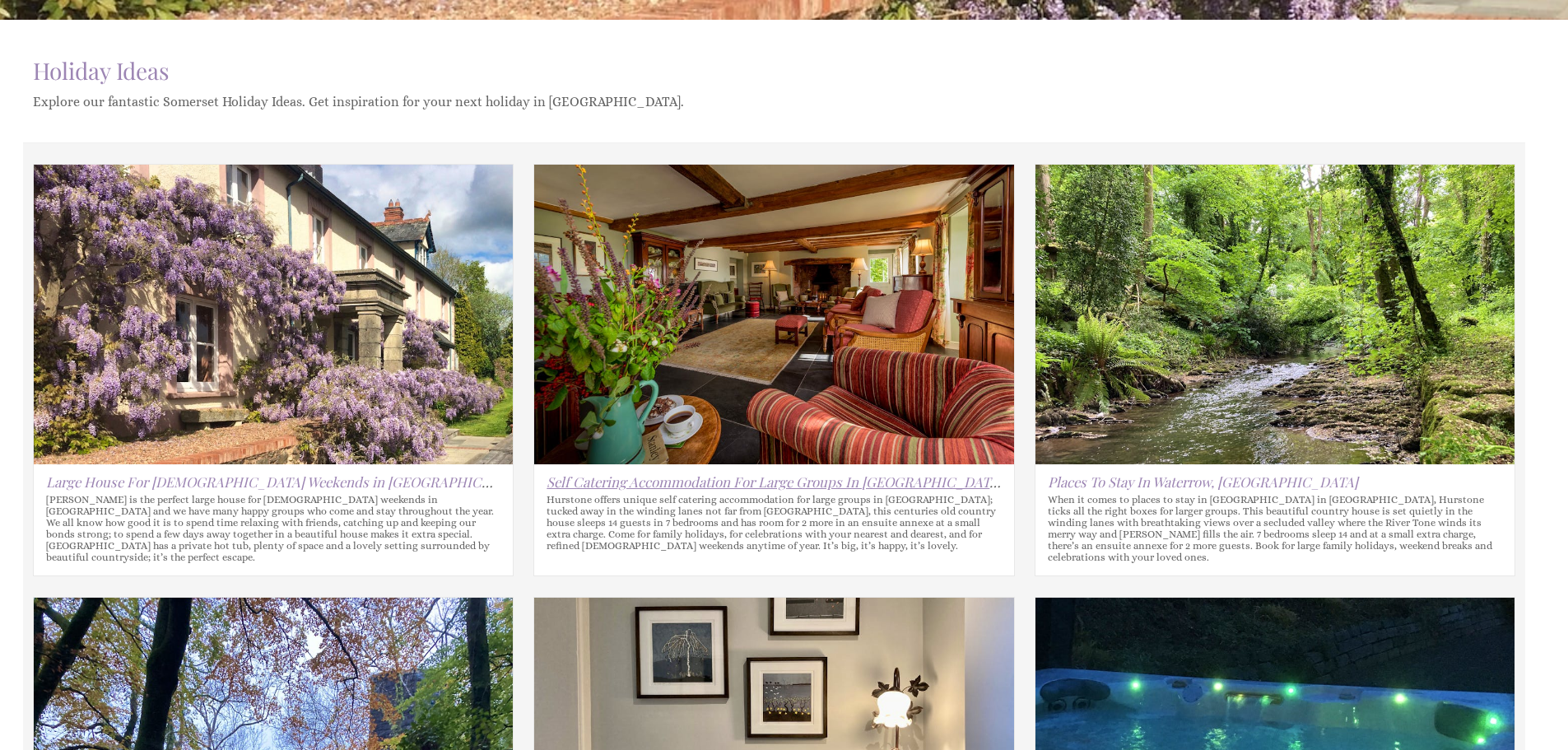
click at [643, 485] on link "Self Catering Accommodation For Large Groups In Somerset" at bounding box center [775, 482] width 456 height 18
click at [1121, 487] on link "Places To Stay In Waterrow, Somerset" at bounding box center [1202, 482] width 310 height 18
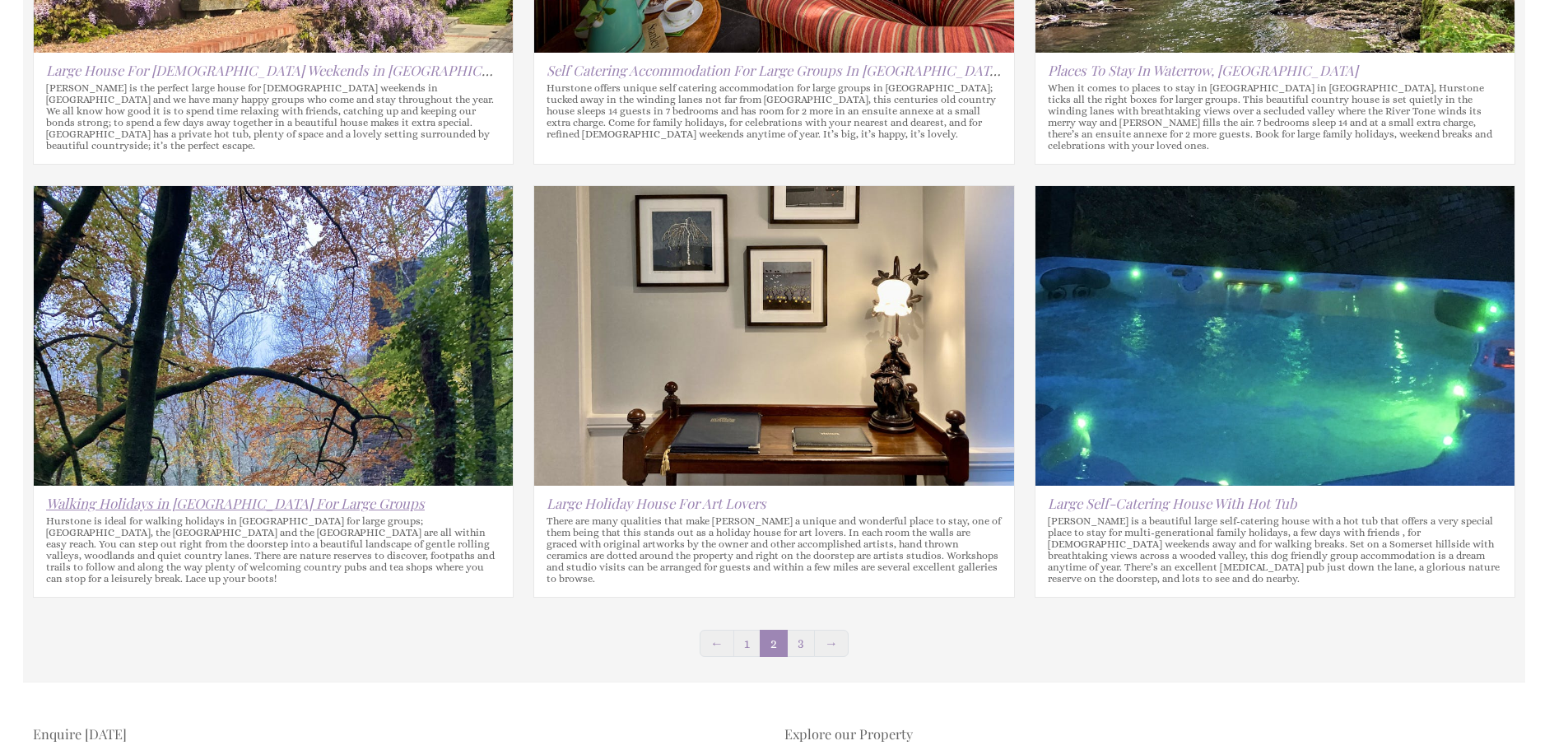
click at [296, 495] on link "Walking Holidays in Somerset For Large Groups" at bounding box center [236, 503] width 378 height 18
click at [688, 494] on link "Large Holiday House For Art Lovers" at bounding box center [657, 503] width 220 height 18
click at [1084, 497] on link "Large Self-Catering House With Hot Tub" at bounding box center [1172, 503] width 249 height 18
click at [796, 637] on link "3" at bounding box center [800, 643] width 28 height 27
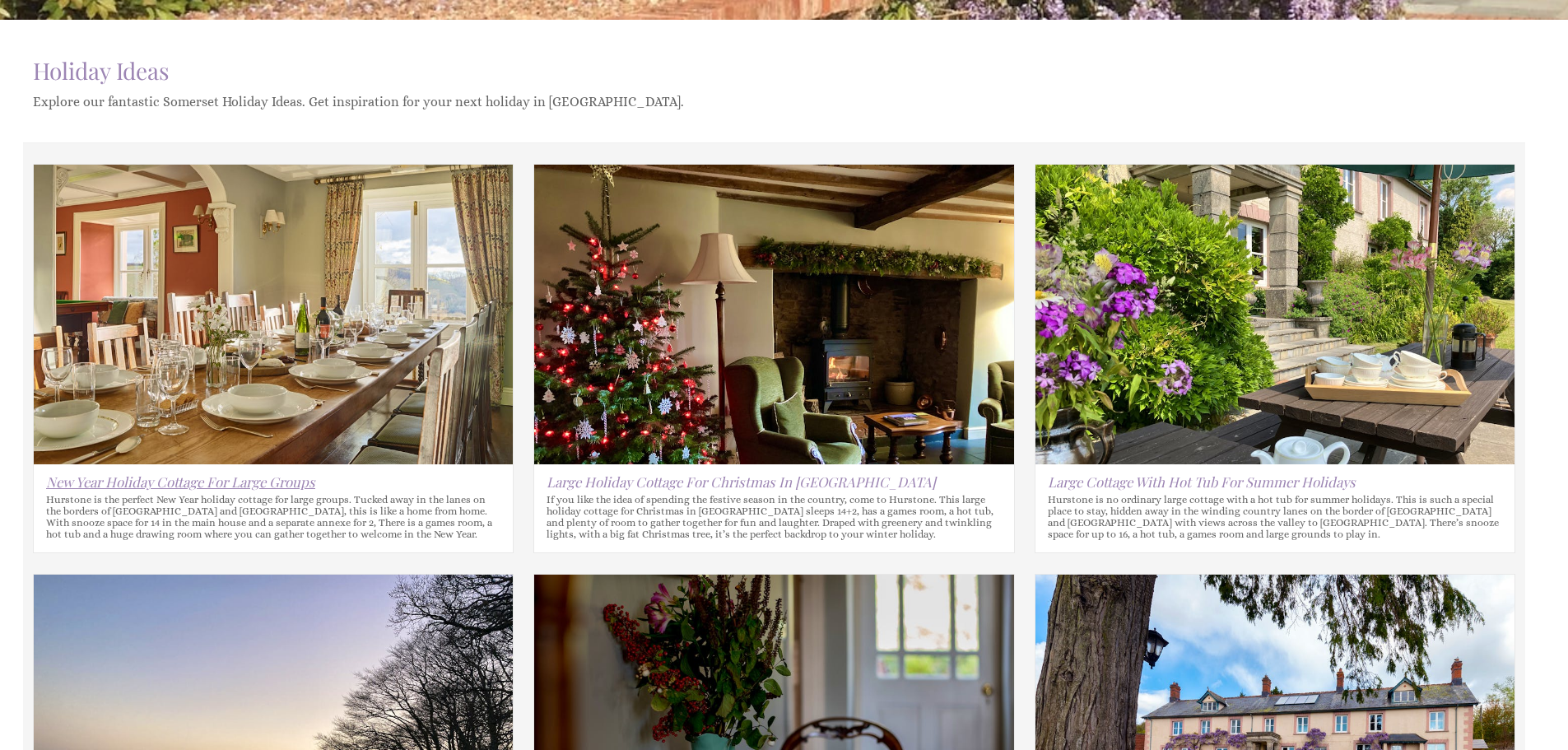
click at [258, 483] on link "New Year Holiday Cottage For Large Groups" at bounding box center [181, 482] width 269 height 18
click at [689, 480] on link "Large Holiday Cottage For Christmas In Somerset" at bounding box center [741, 482] width 389 height 18
click at [1141, 481] on link "Large Cottage With Hot Tub For Summer Holidays" at bounding box center [1202, 482] width 308 height 18
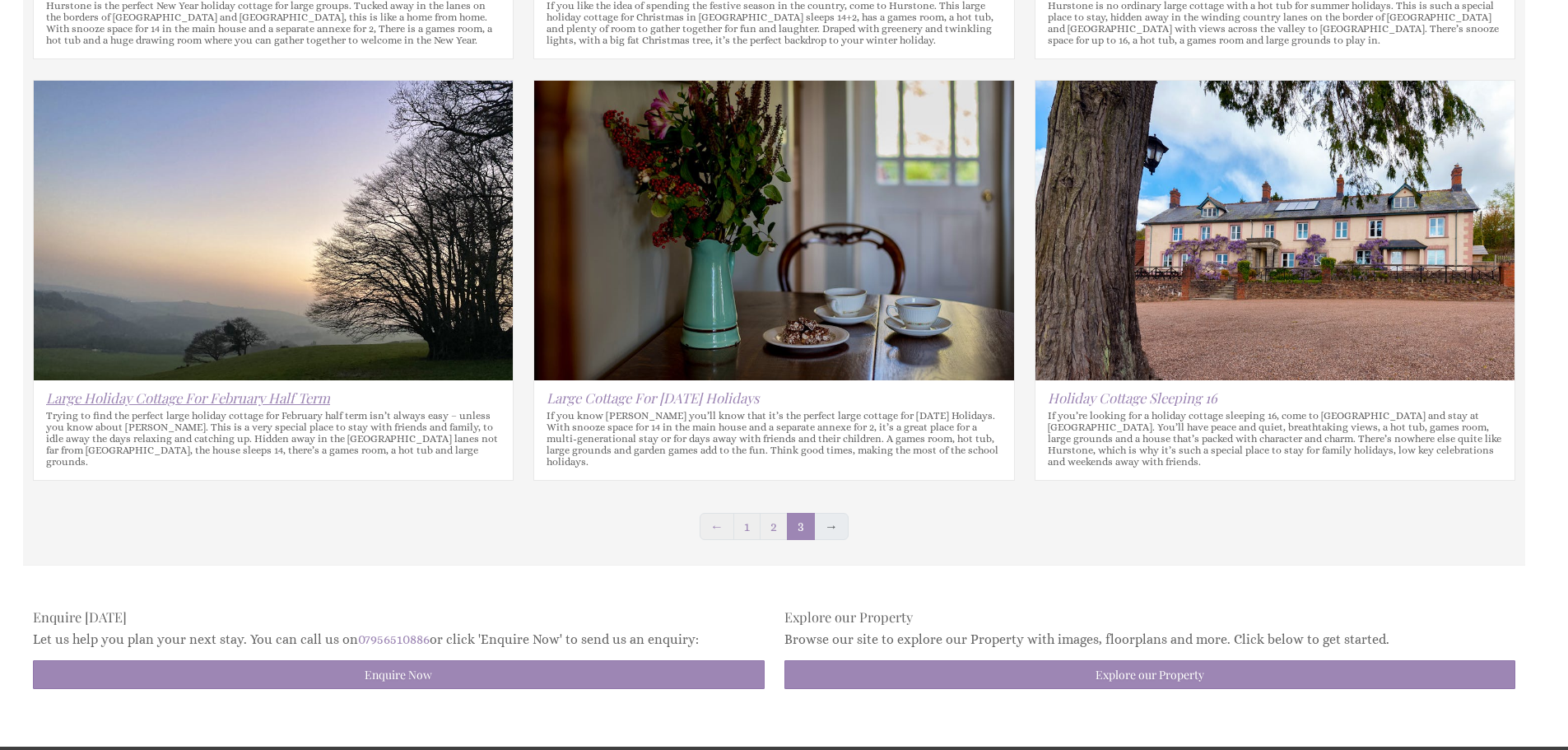
click at [244, 405] on link "Large Holiday Cottage For February Half Term" at bounding box center [188, 397] width 284 height 18
click at [640, 394] on link "Large Cottage For Easter Holidays" at bounding box center [653, 397] width 213 height 18
click at [1108, 403] on link "Holiday Cottage Sleeping 16" at bounding box center [1132, 397] width 169 height 18
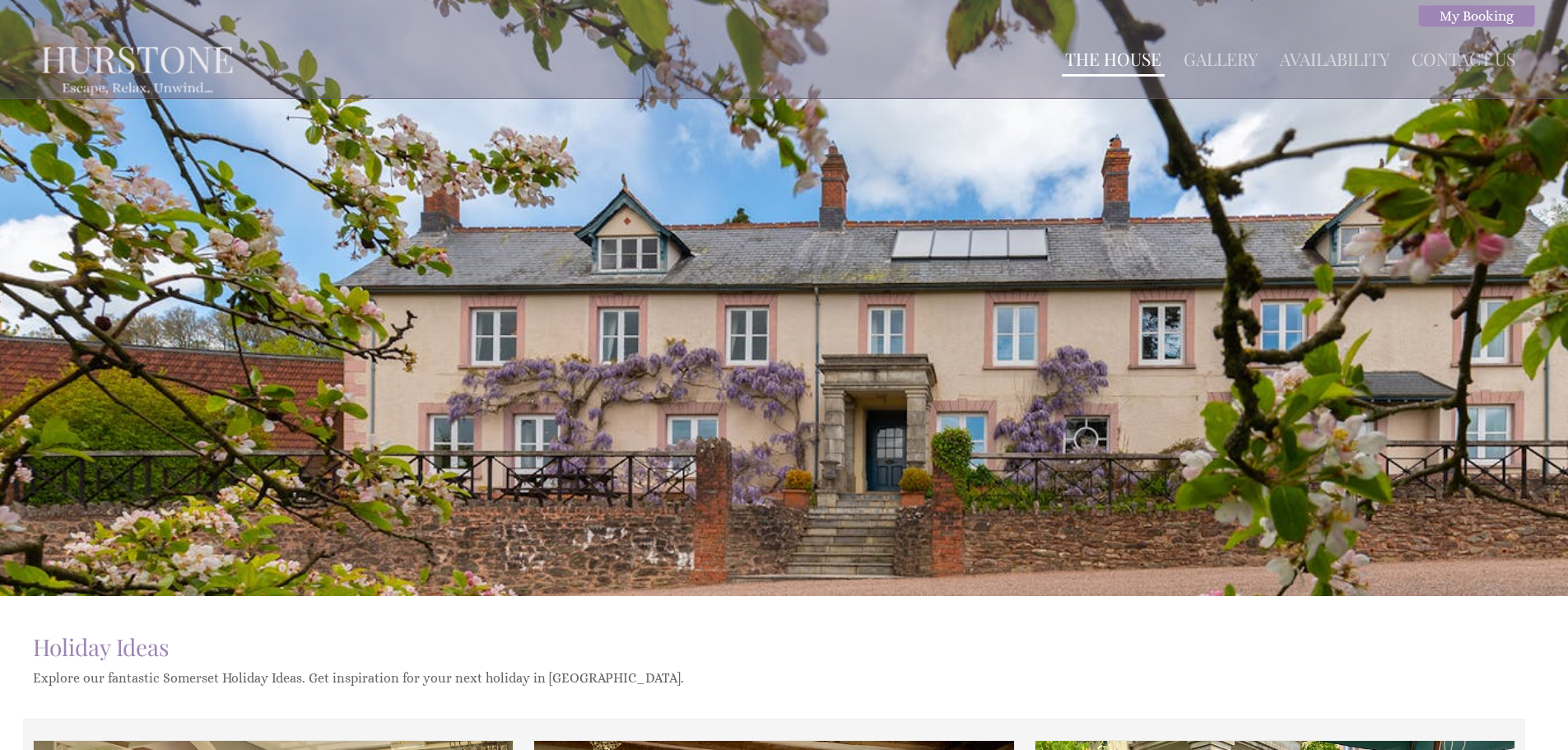
click at [1112, 54] on link "The House" at bounding box center [1112, 57] width 96 height 23
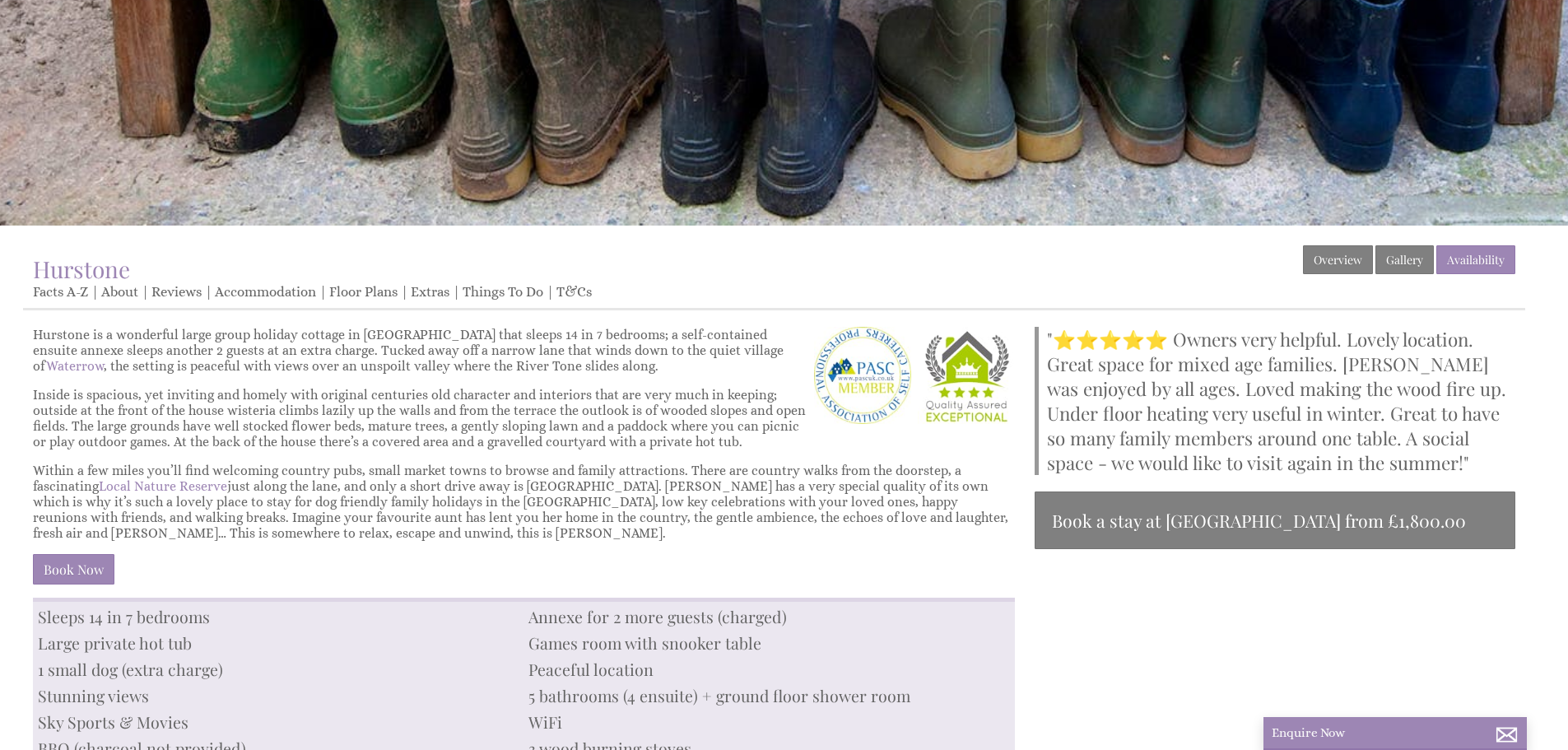
scroll to position [411, 0]
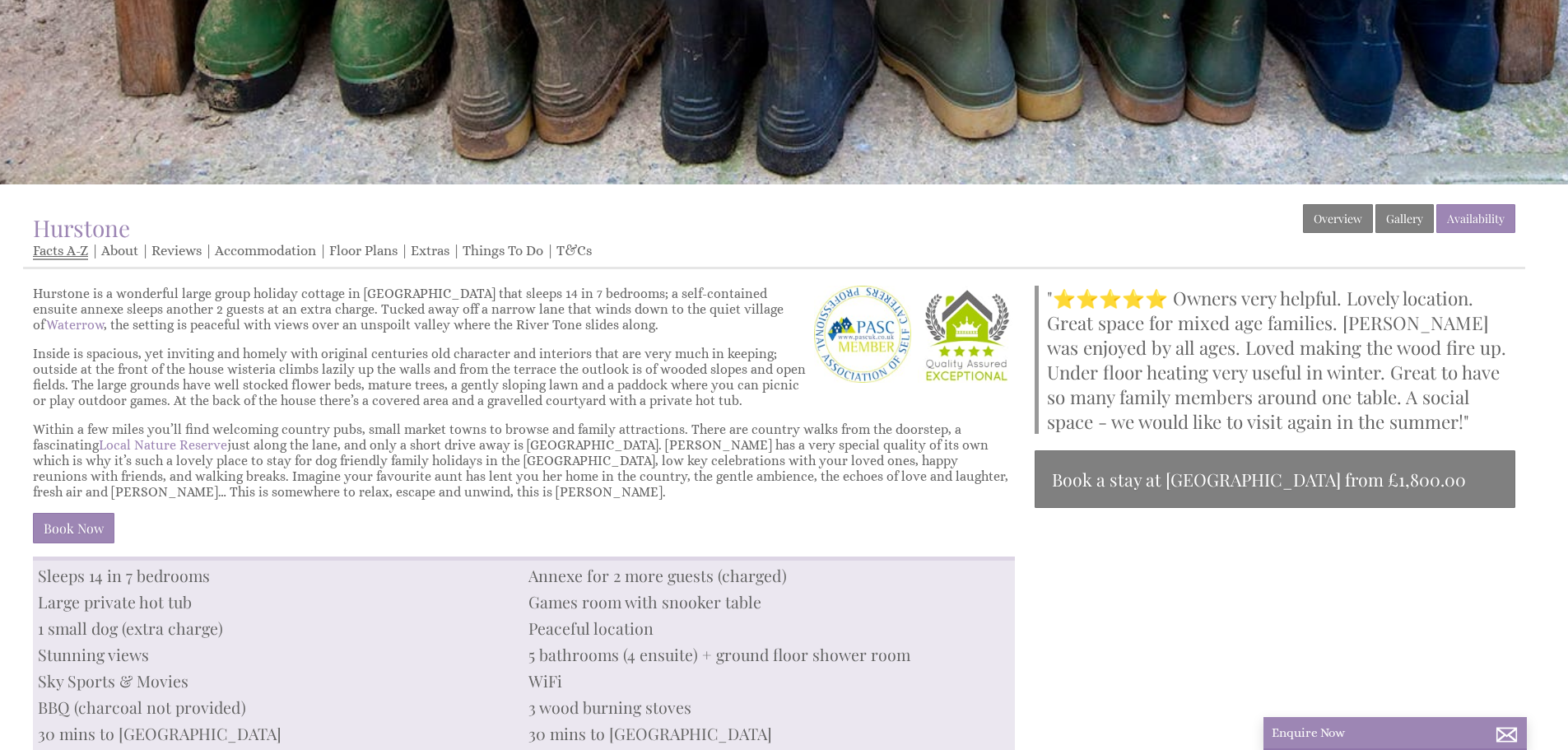
click at [69, 257] on link "Facts A-Z" at bounding box center [60, 251] width 55 height 17
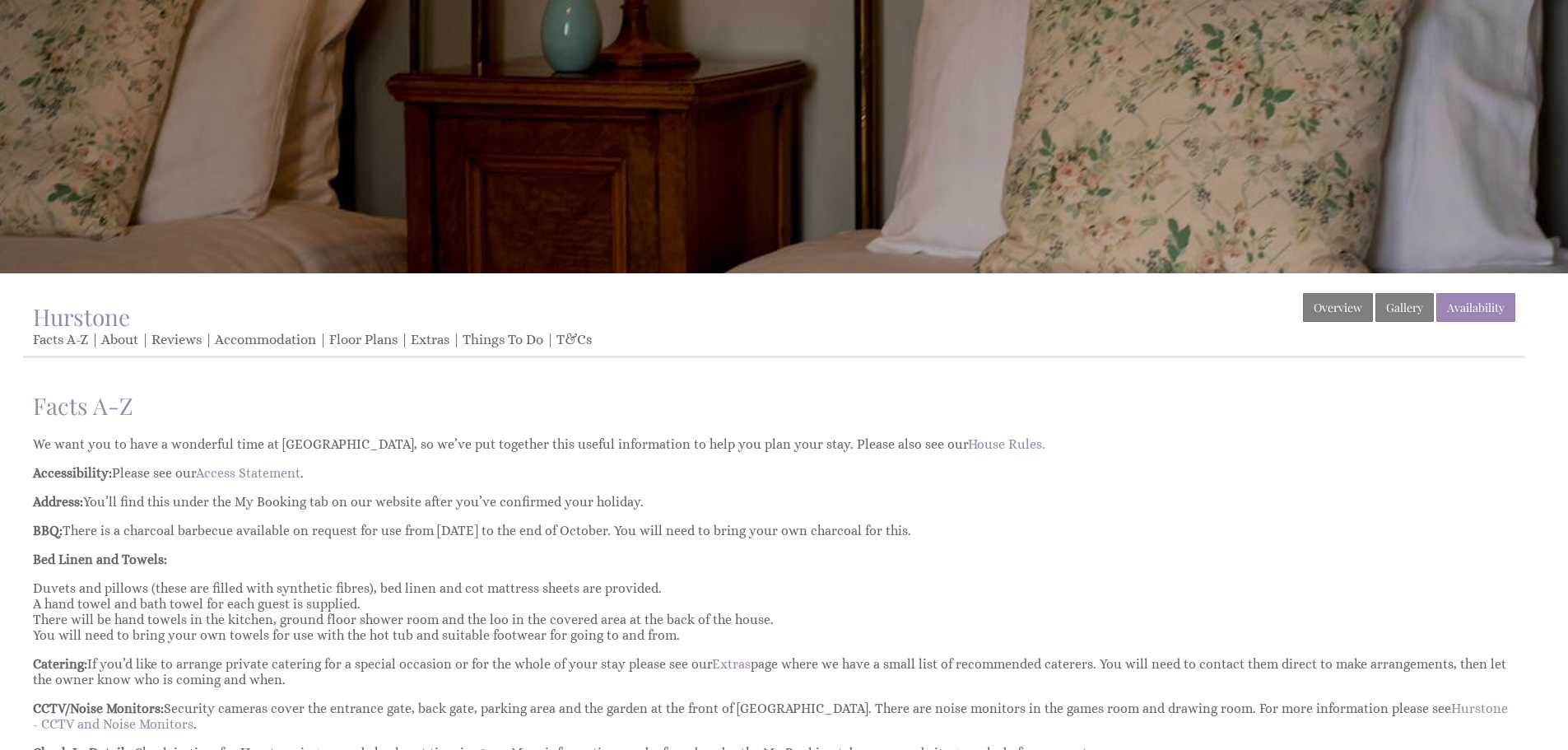
scroll to position [411, 0]
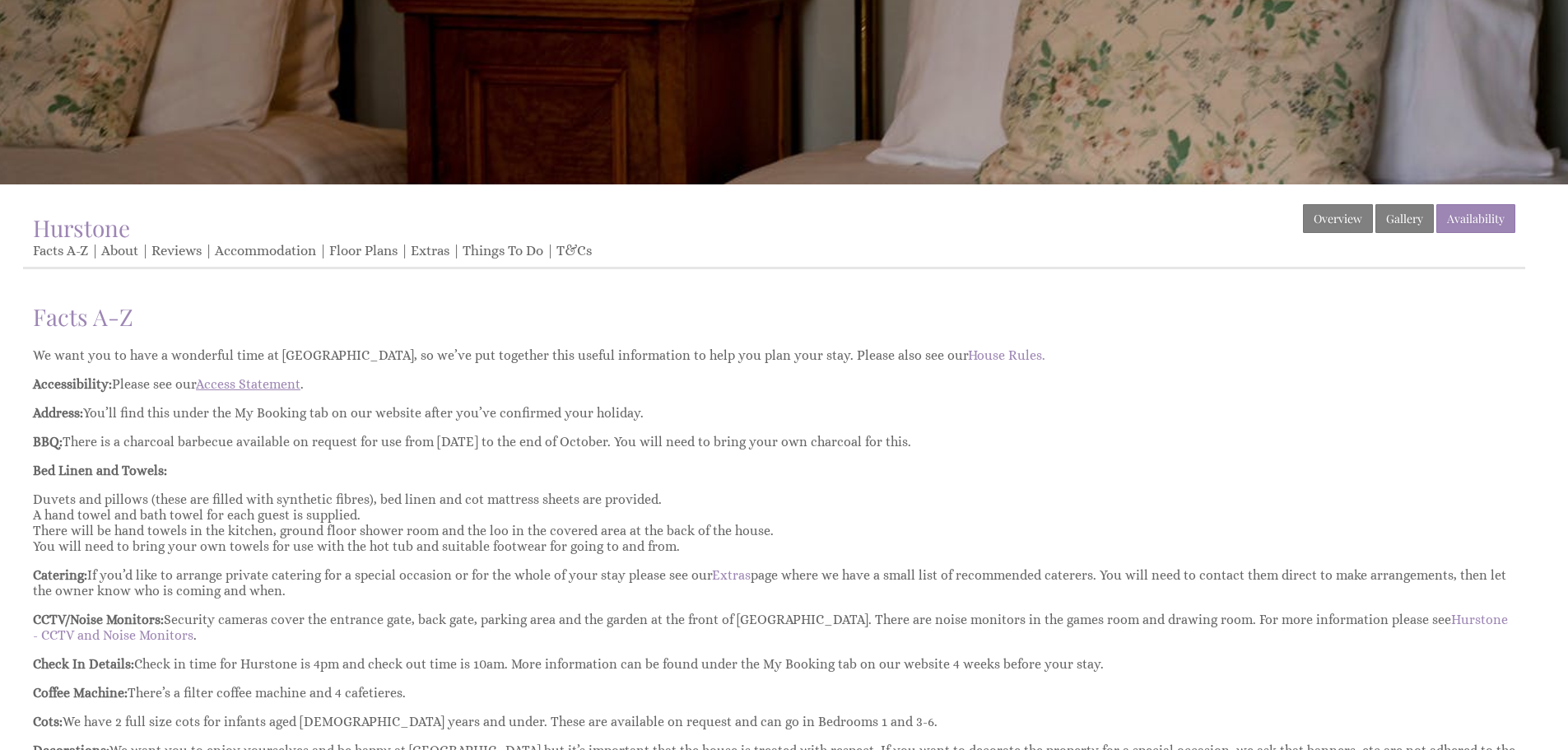
click at [268, 382] on link "Access Statement" at bounding box center [249, 384] width 105 height 16
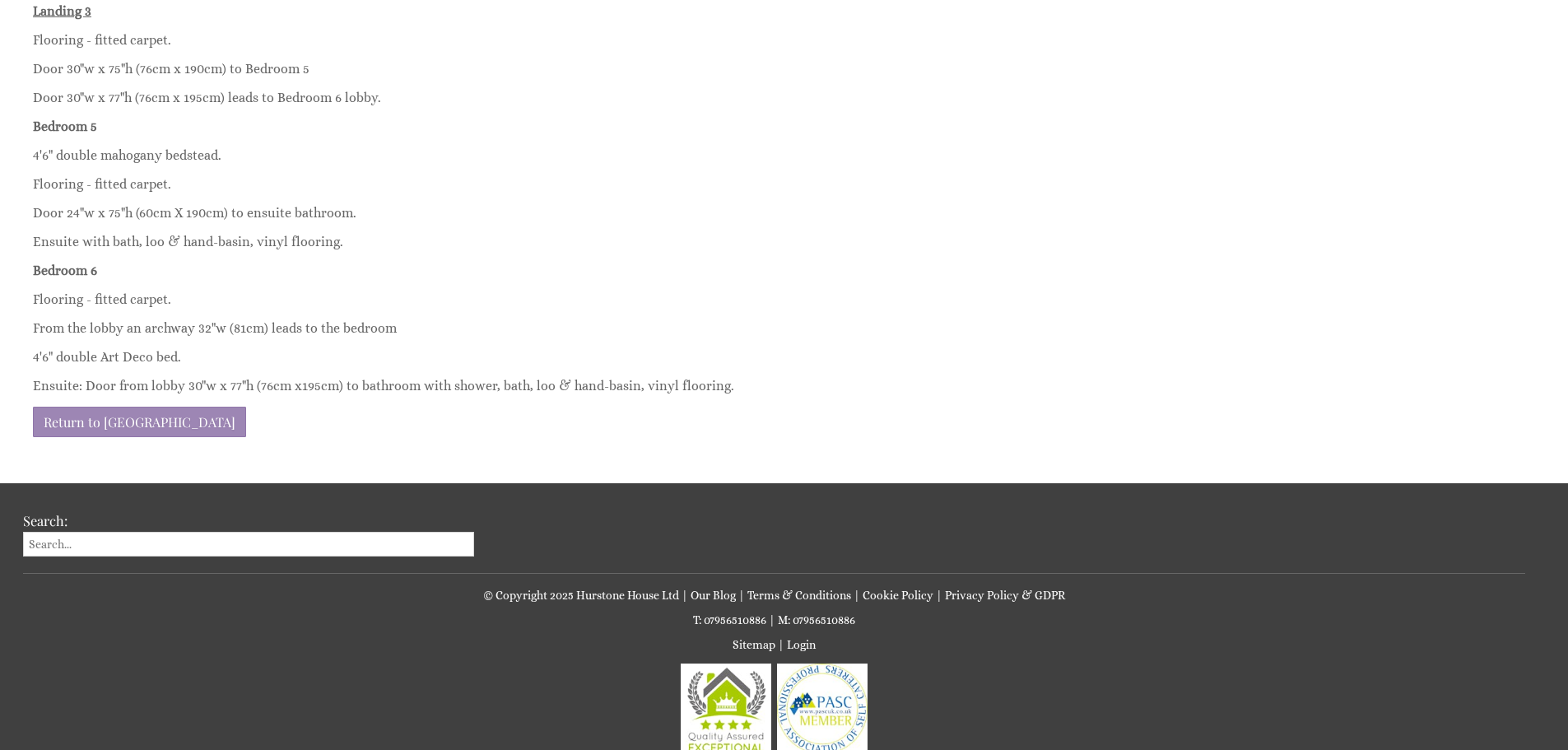
scroll to position [3622, 0]
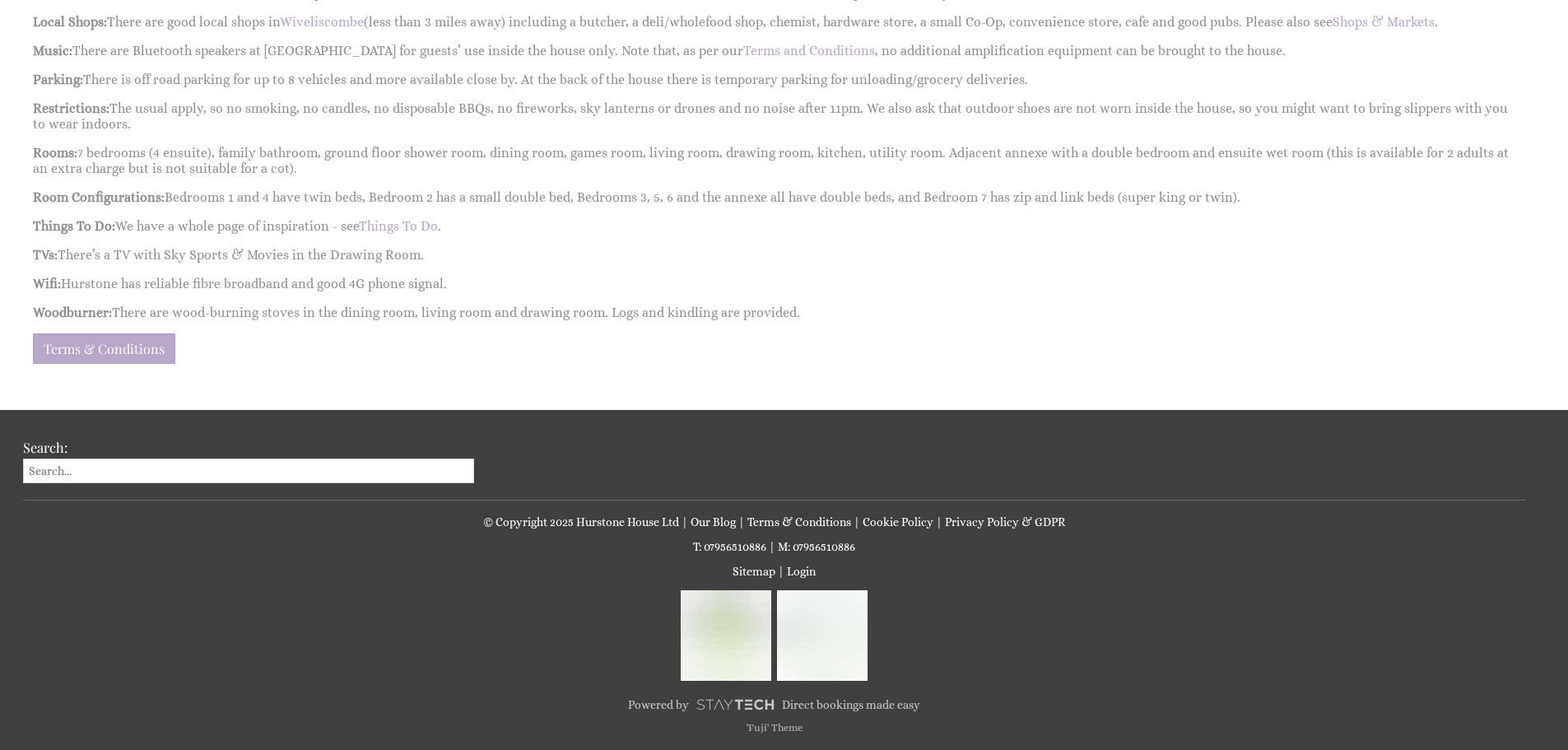
scroll to position [411, 0]
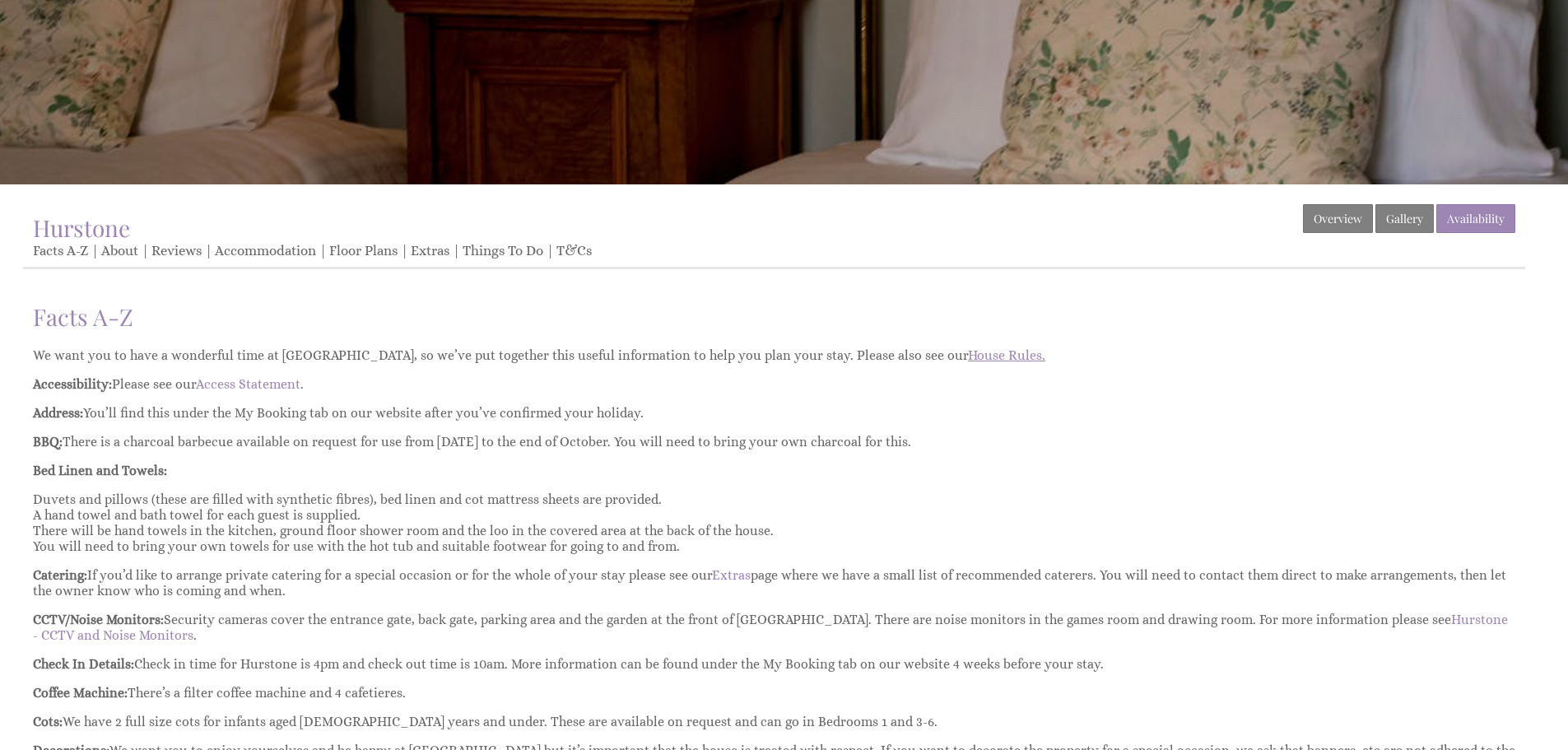
click at [968, 357] on link "House Rules." at bounding box center [1006, 356] width 77 height 16
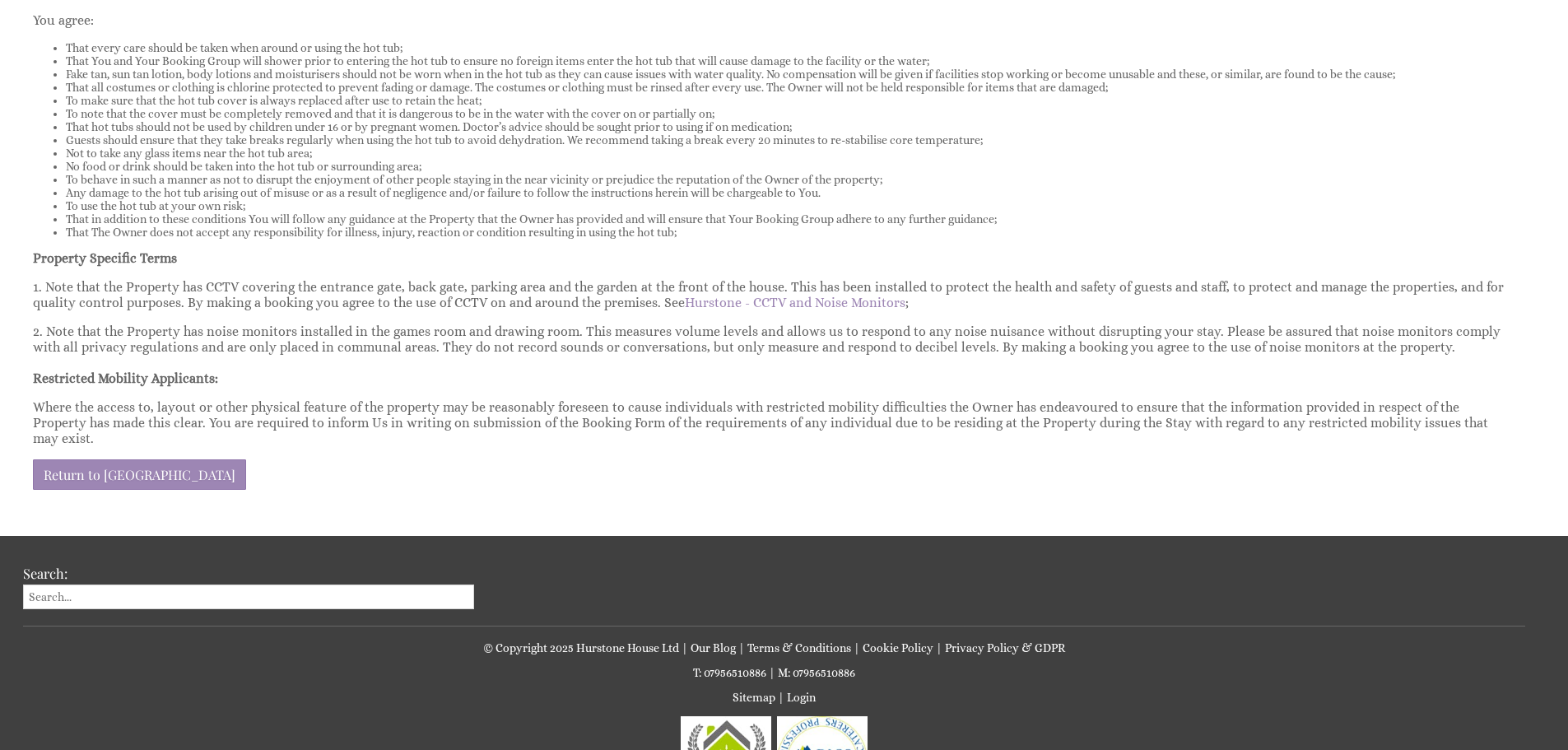
scroll to position [1152, 0]
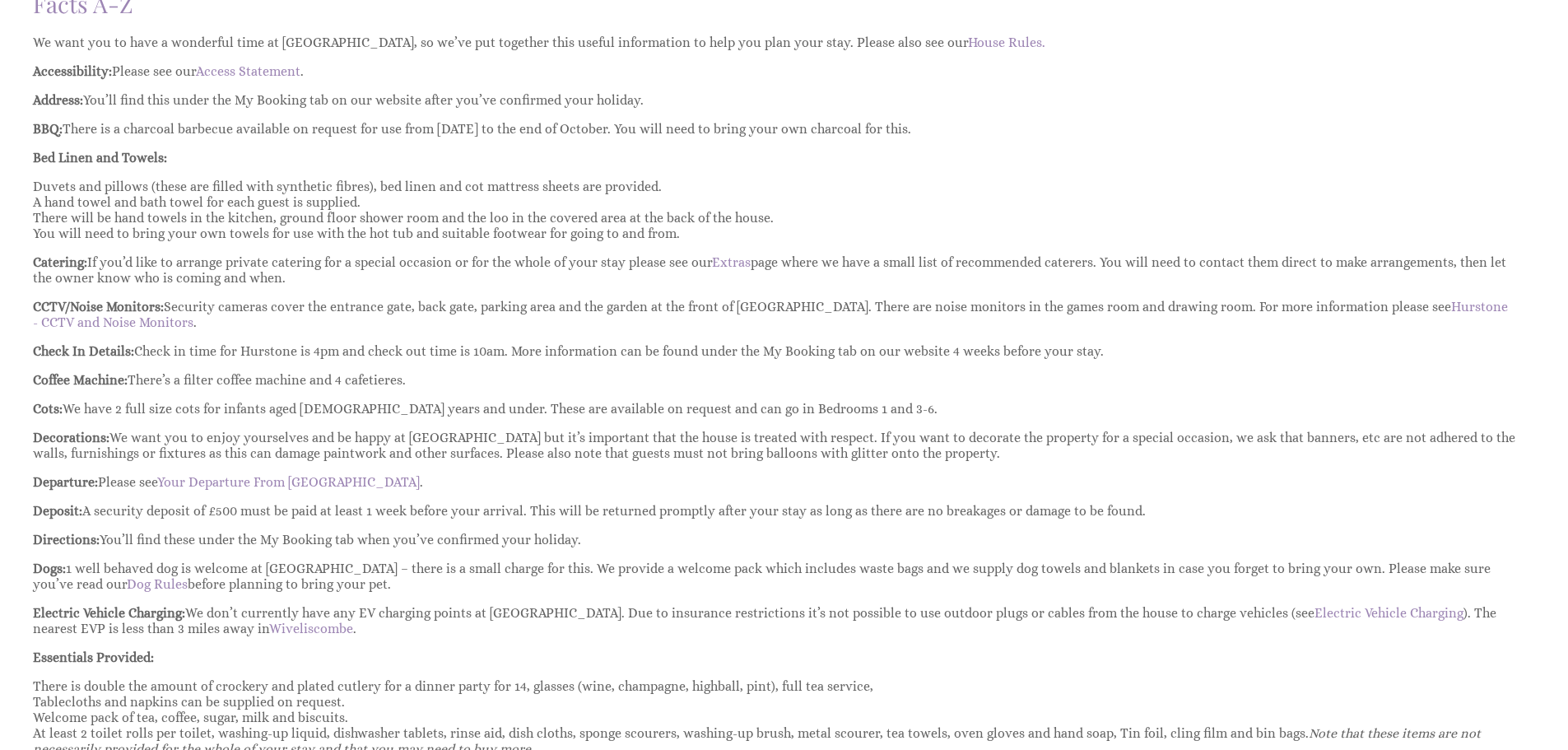
scroll to position [741, 0]
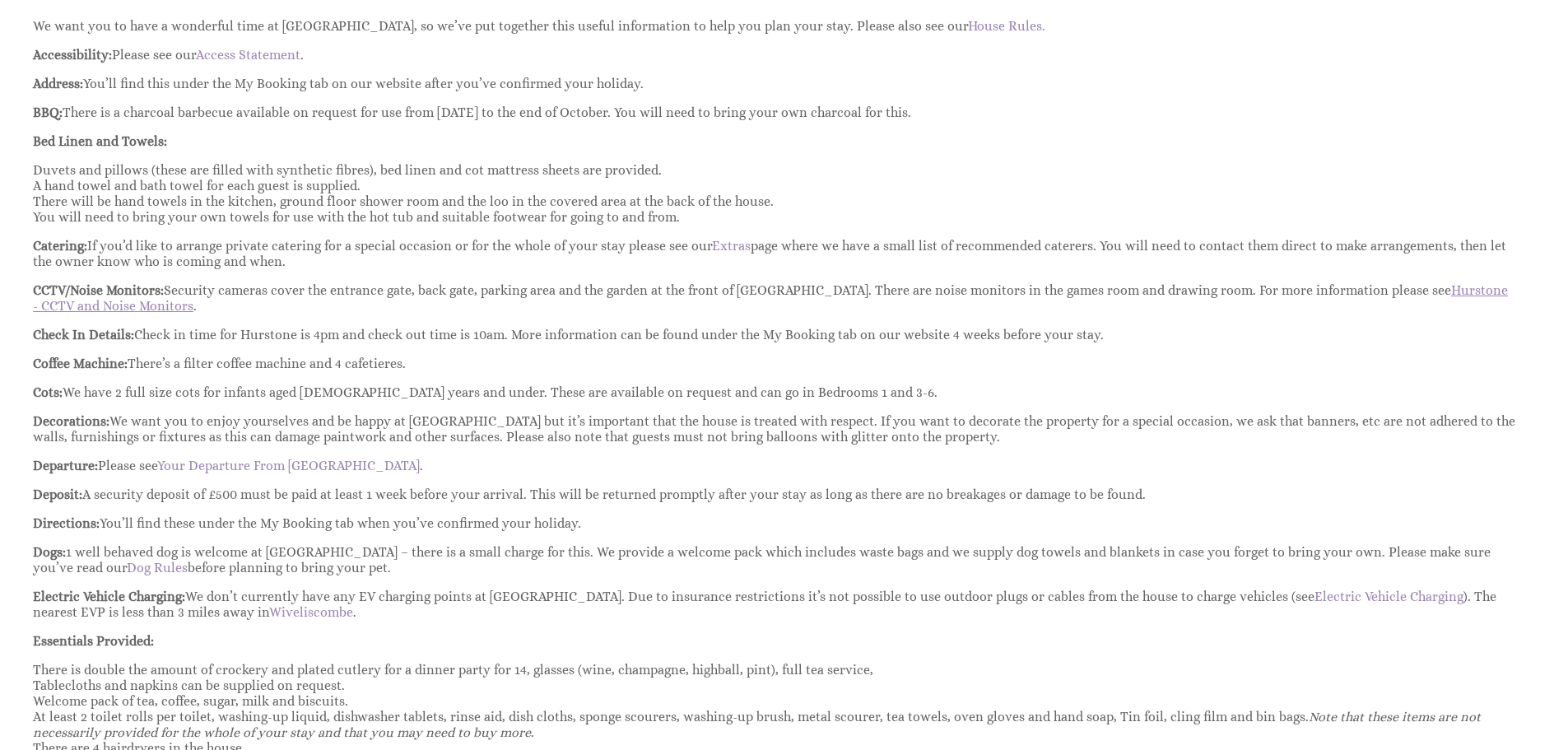
click at [66, 309] on link "Hurstone - CCTV and Noise Monitors" at bounding box center [770, 298] width 1475 height 32
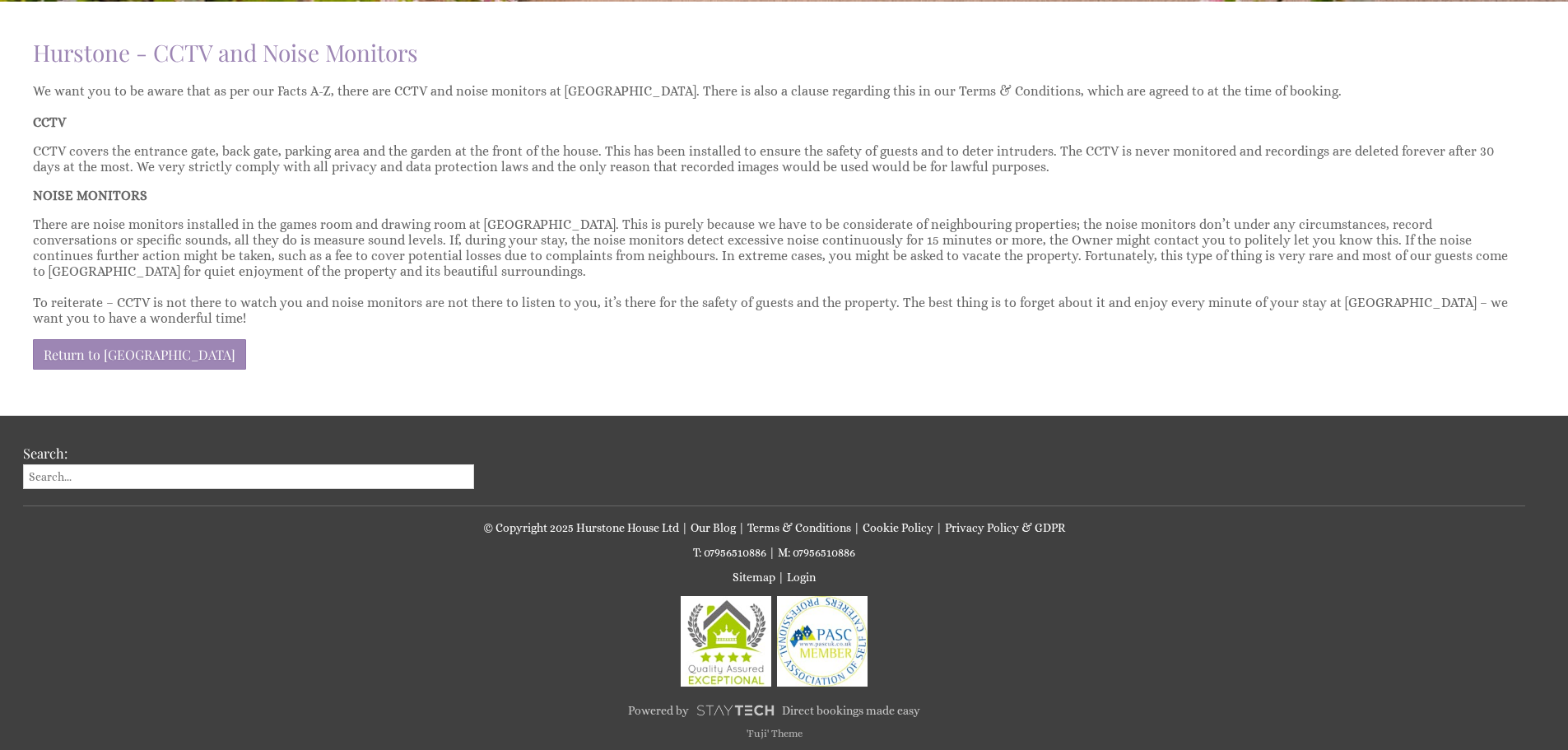
scroll to position [600, 0]
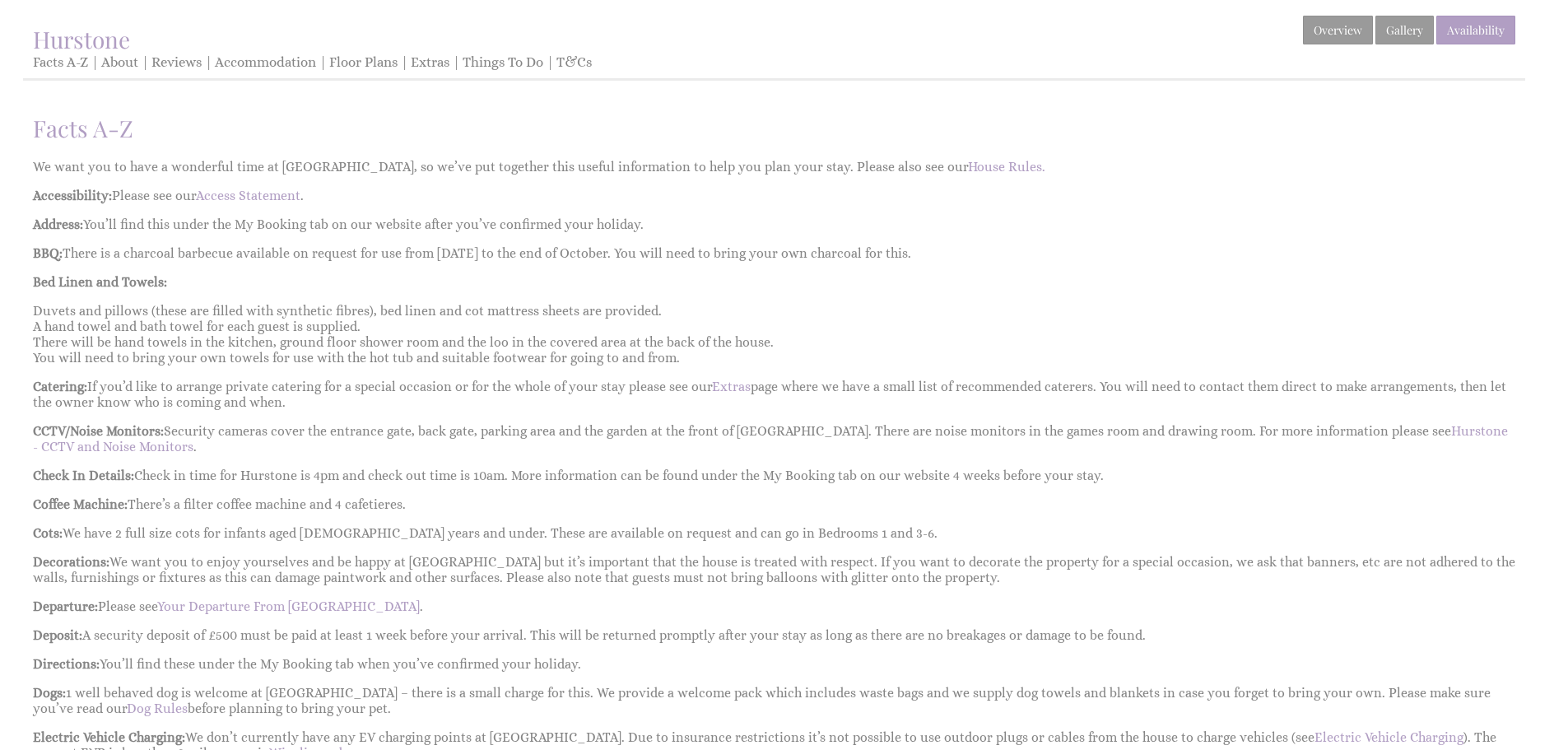
scroll to position [741, 0]
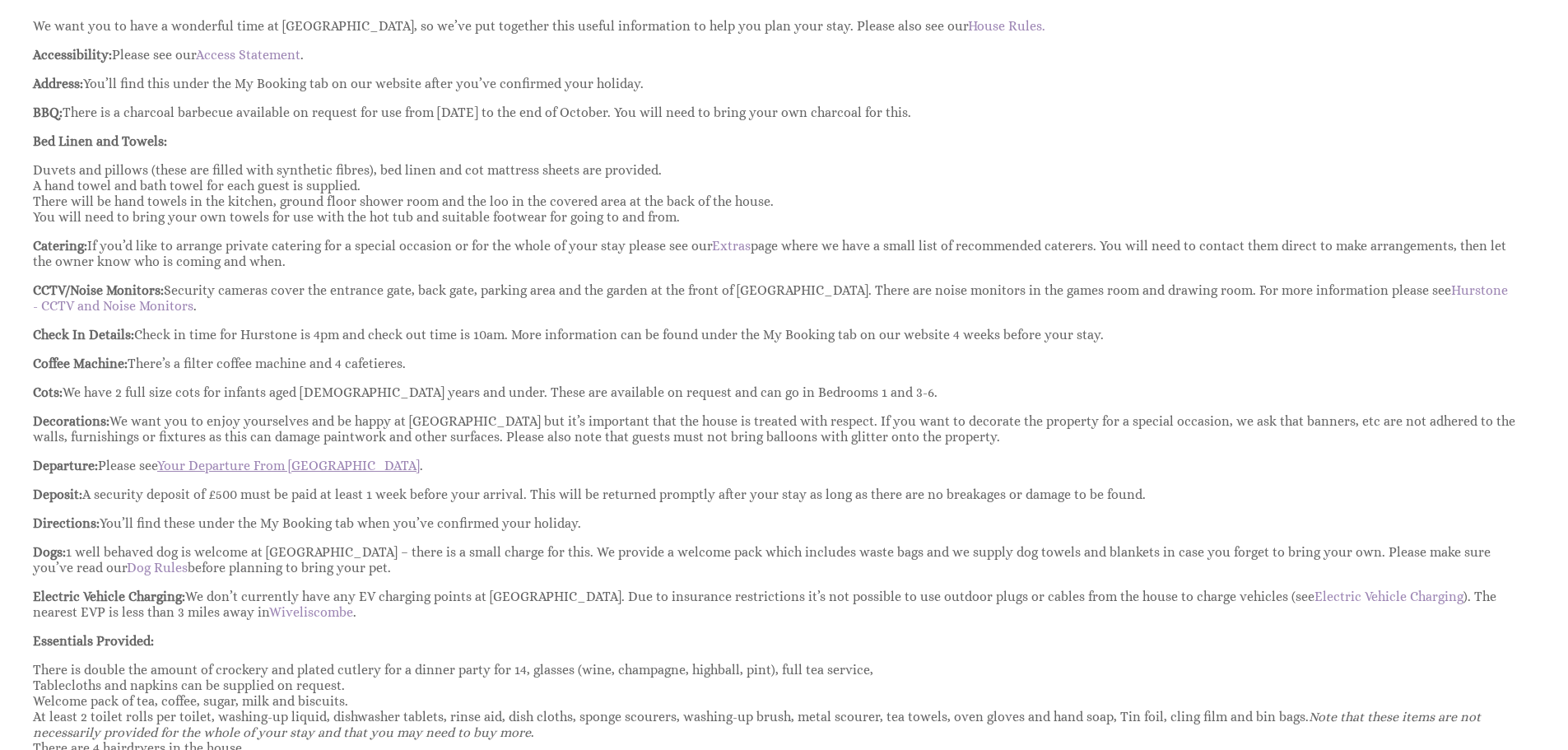
click at [272, 466] on link "Your Departure From Hurstone" at bounding box center [288, 466] width 262 height 16
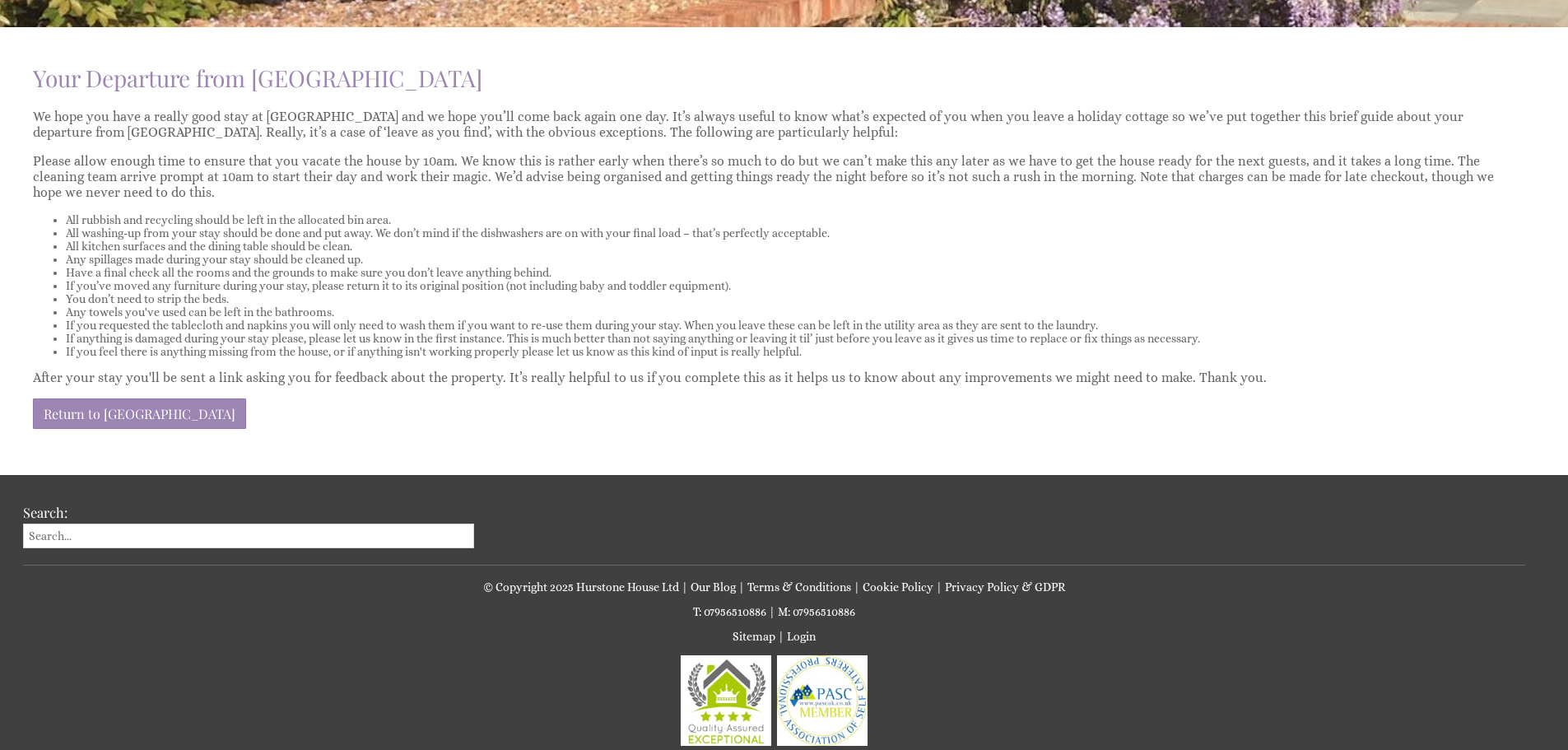
scroll to position [577, 0]
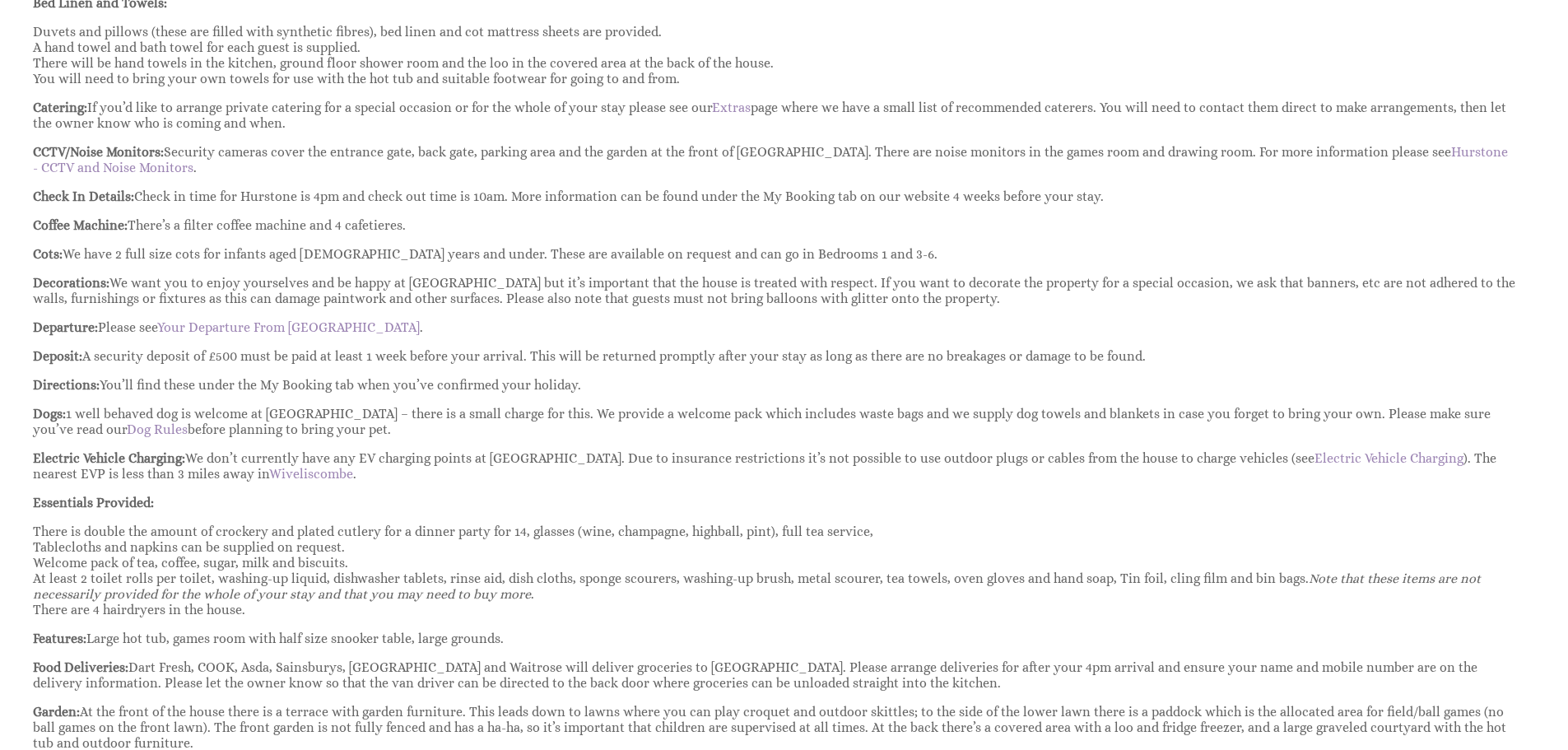
scroll to position [906, 0]
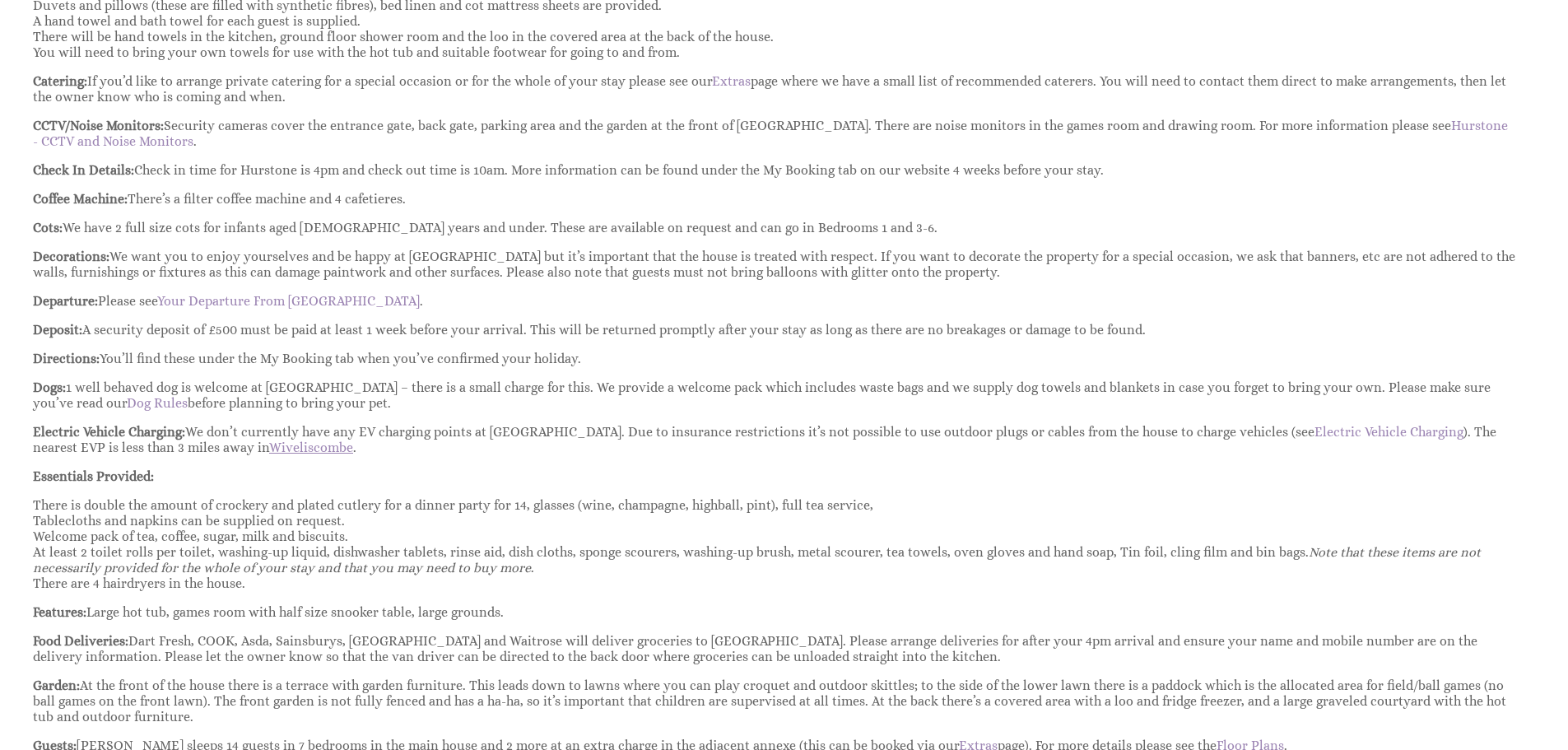
click at [269, 445] on link "Wiveliscombe" at bounding box center [311, 448] width 84 height 16
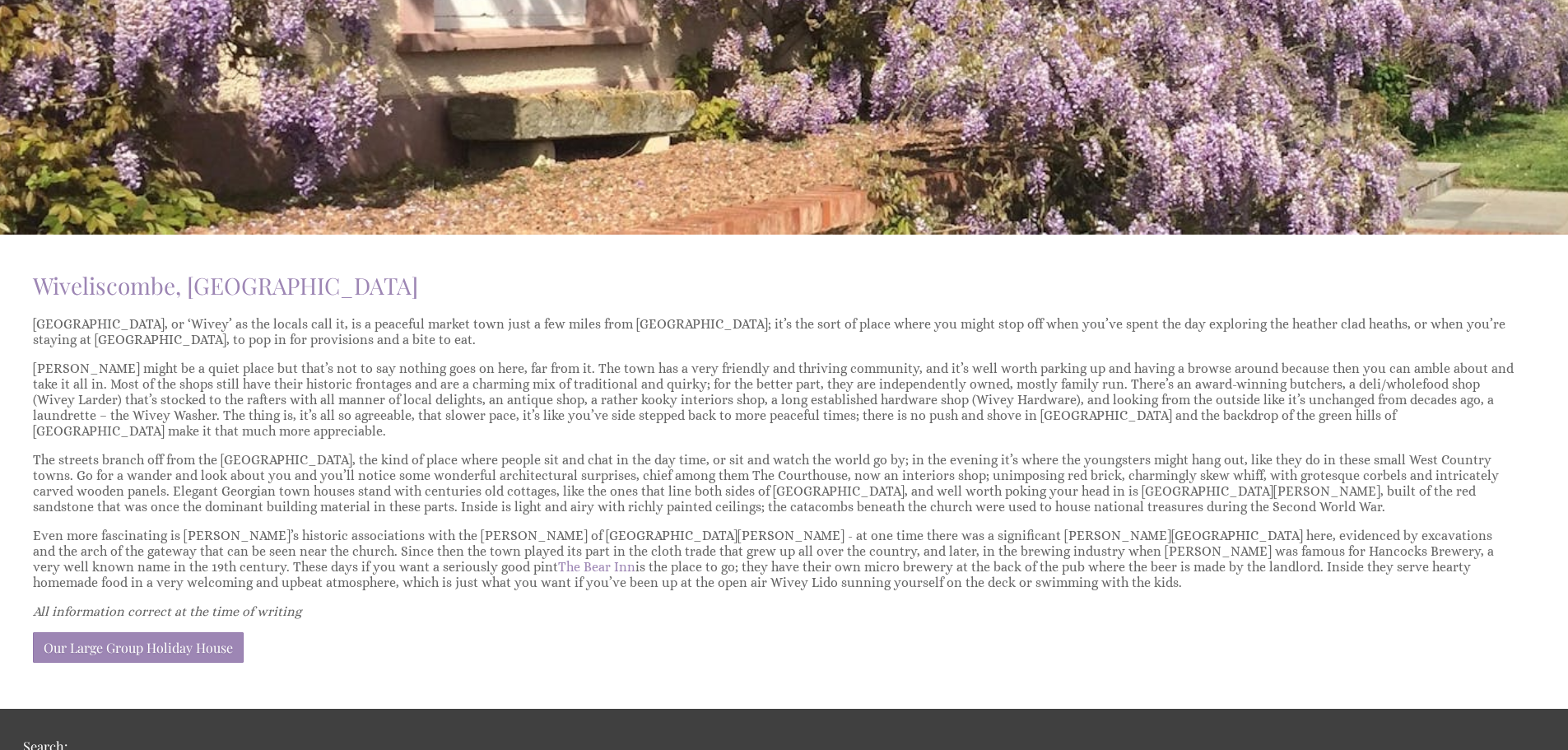
scroll to position [411, 0]
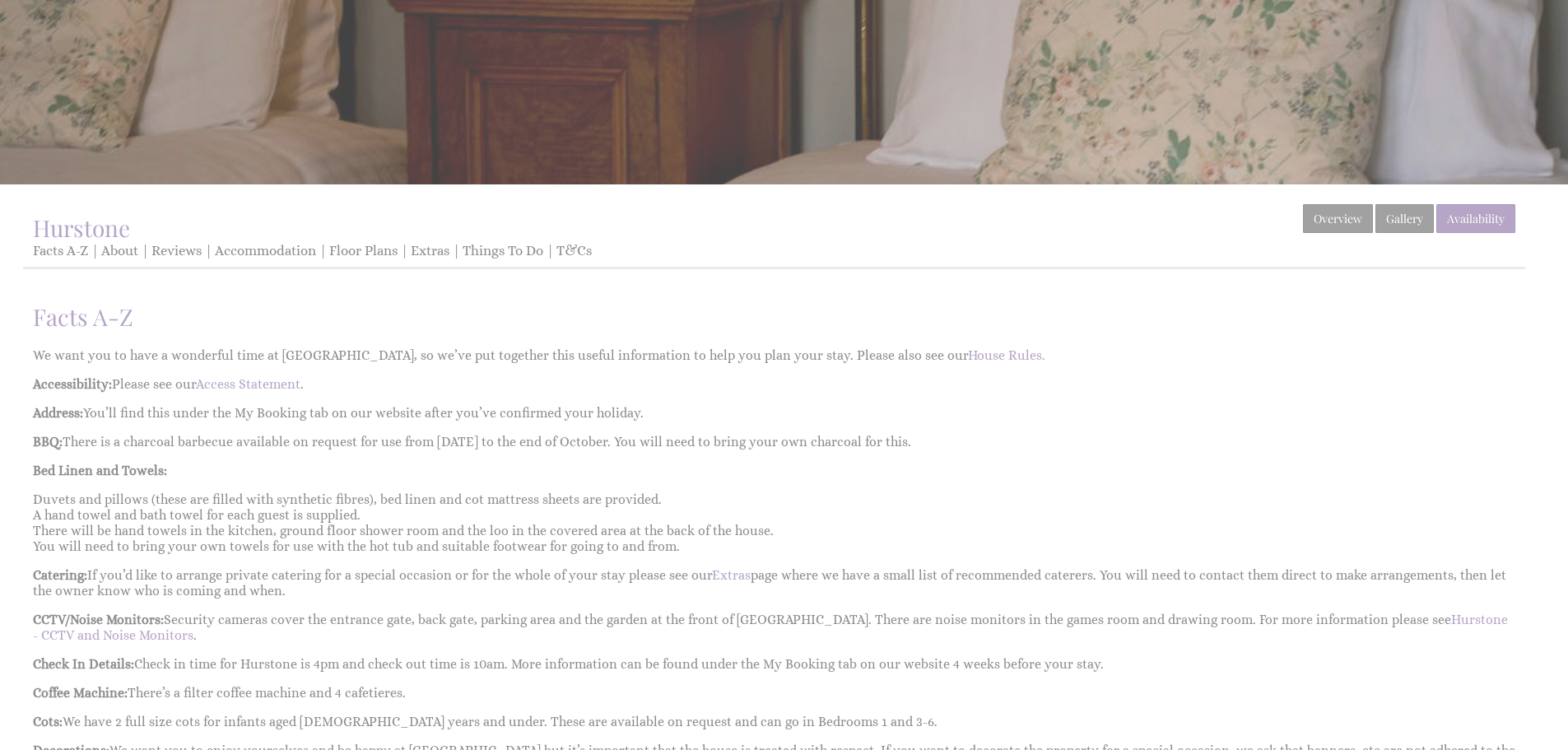
scroll to position [906, 0]
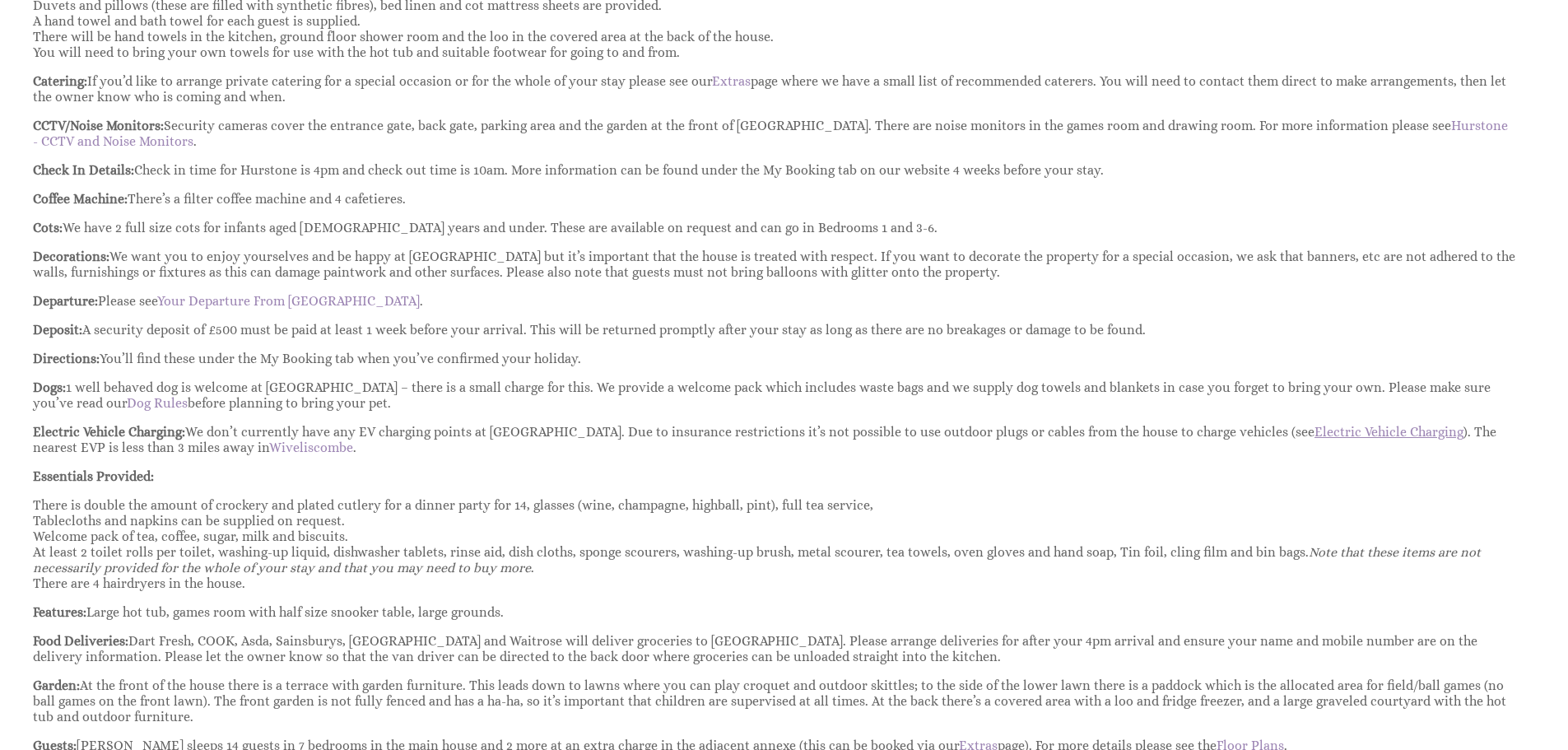
click at [1314, 429] on link "Electric Vehicle Charging" at bounding box center [1389, 432] width 149 height 16
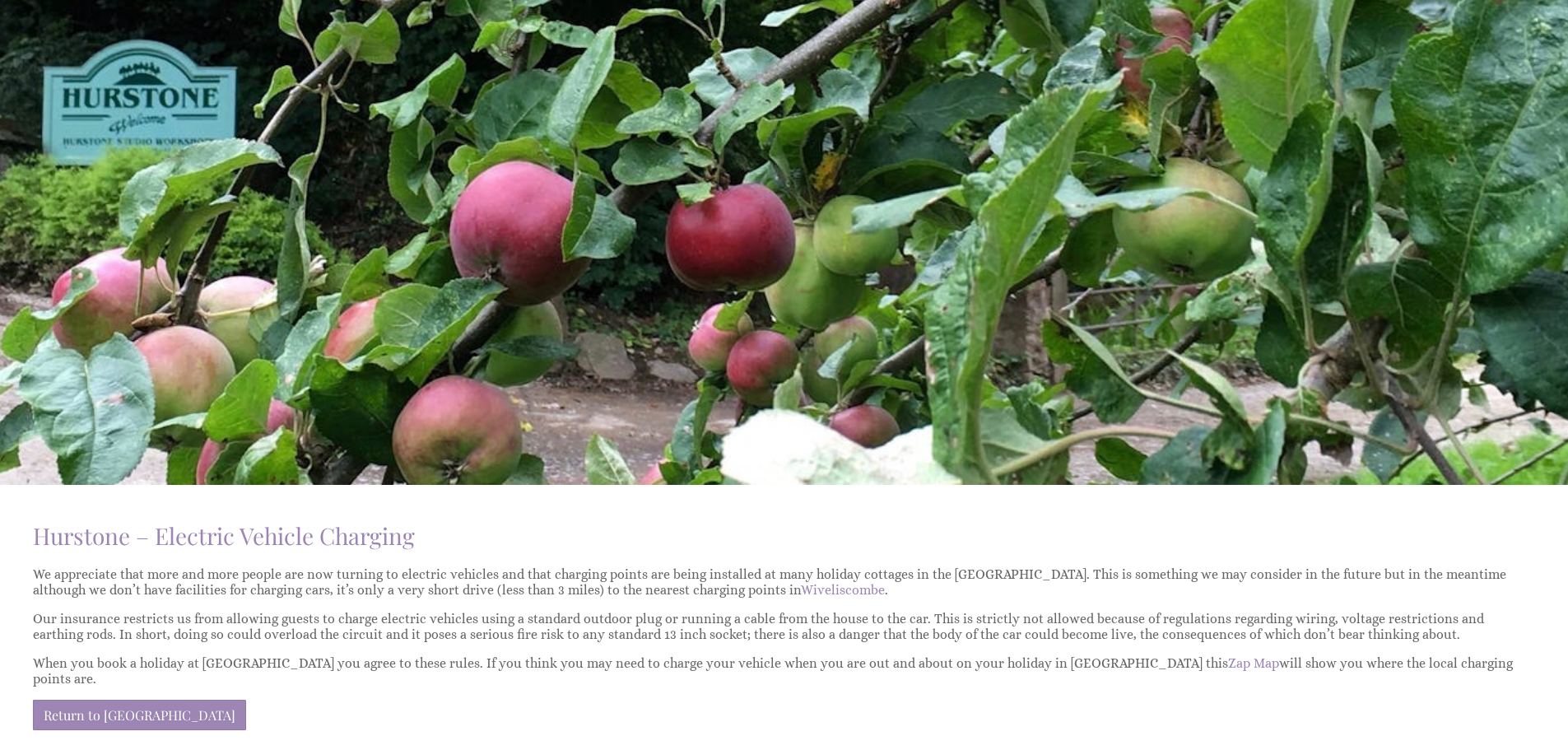
scroll to position [462, 0]
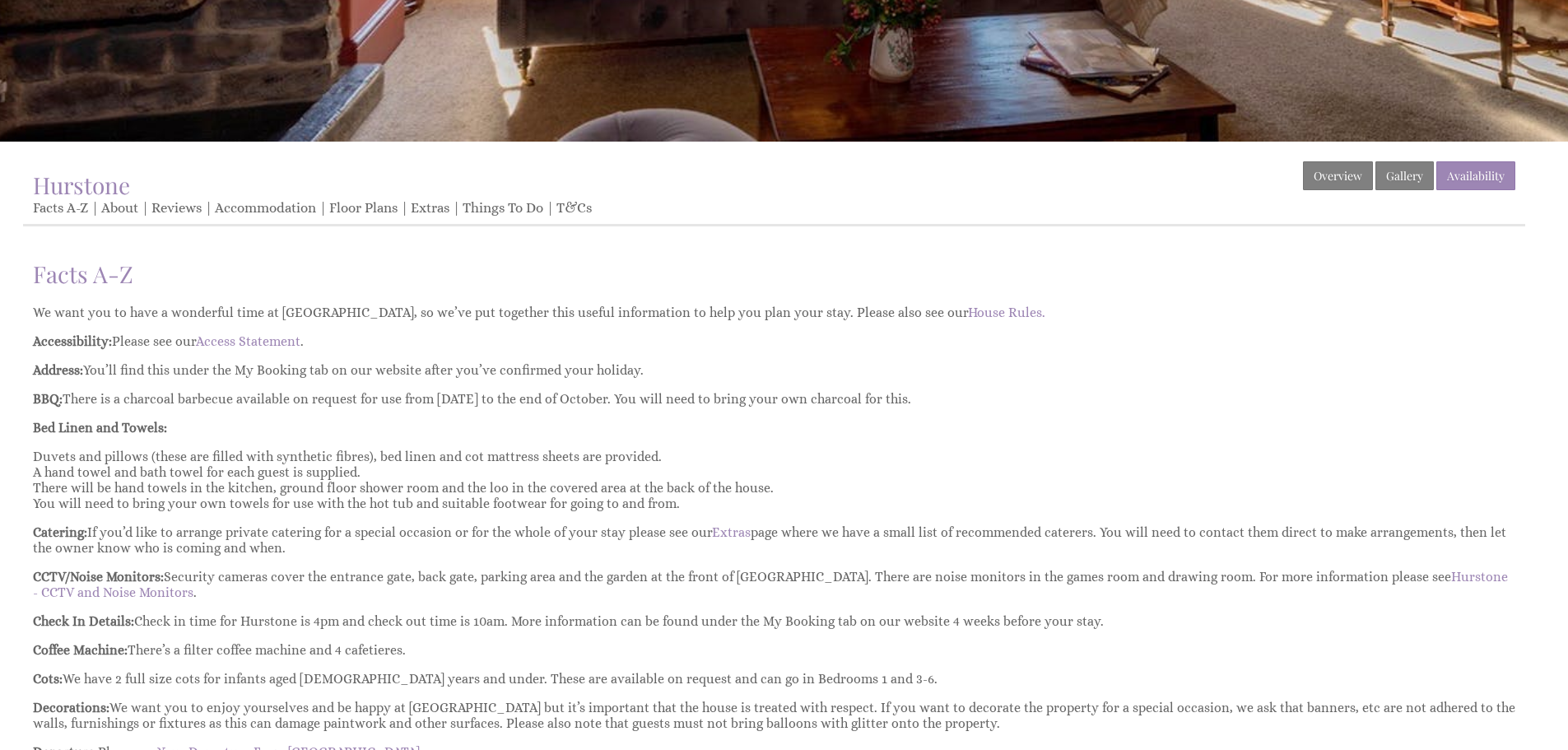
scroll to position [411, 0]
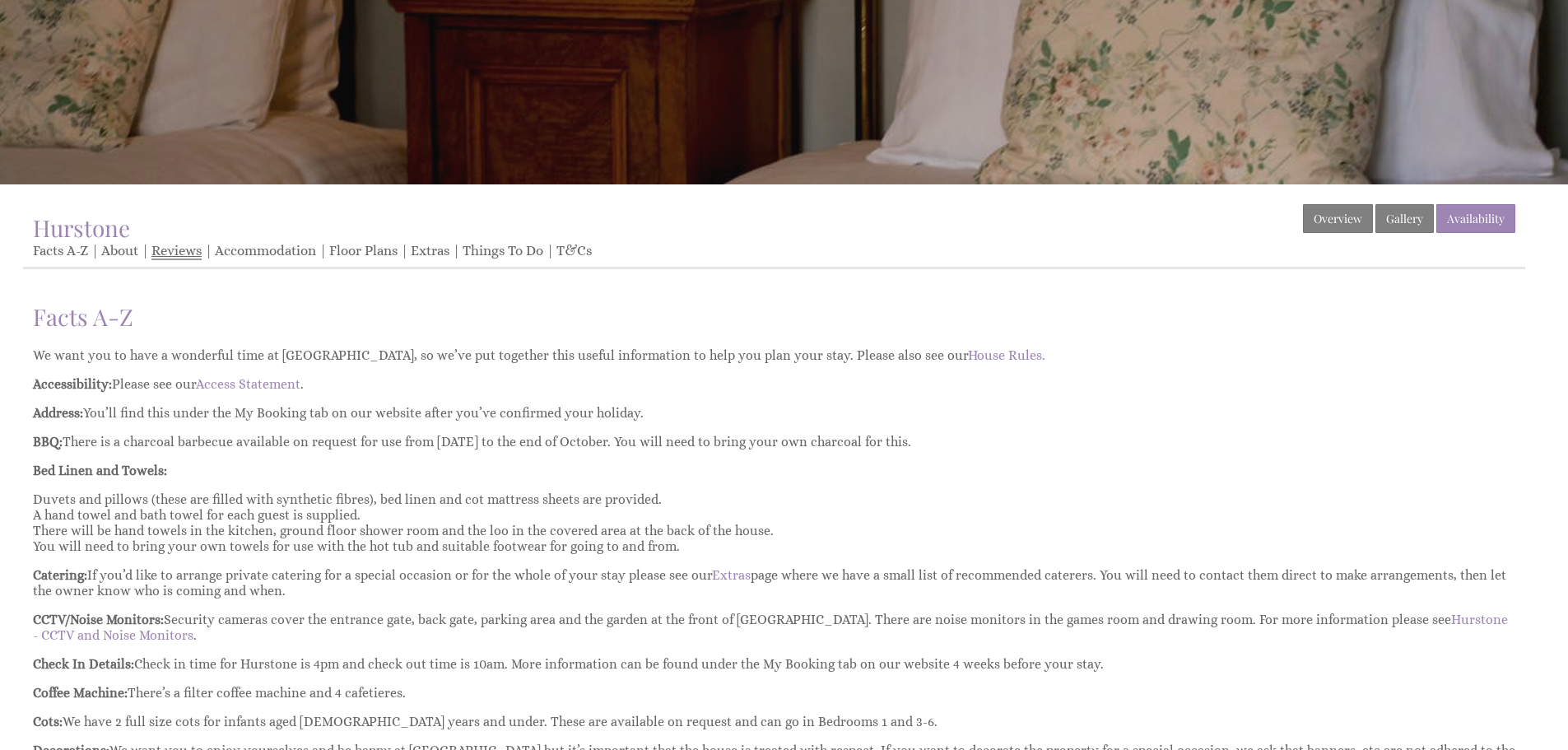
click at [163, 245] on link "Reviews" at bounding box center [176, 251] width 51 height 17
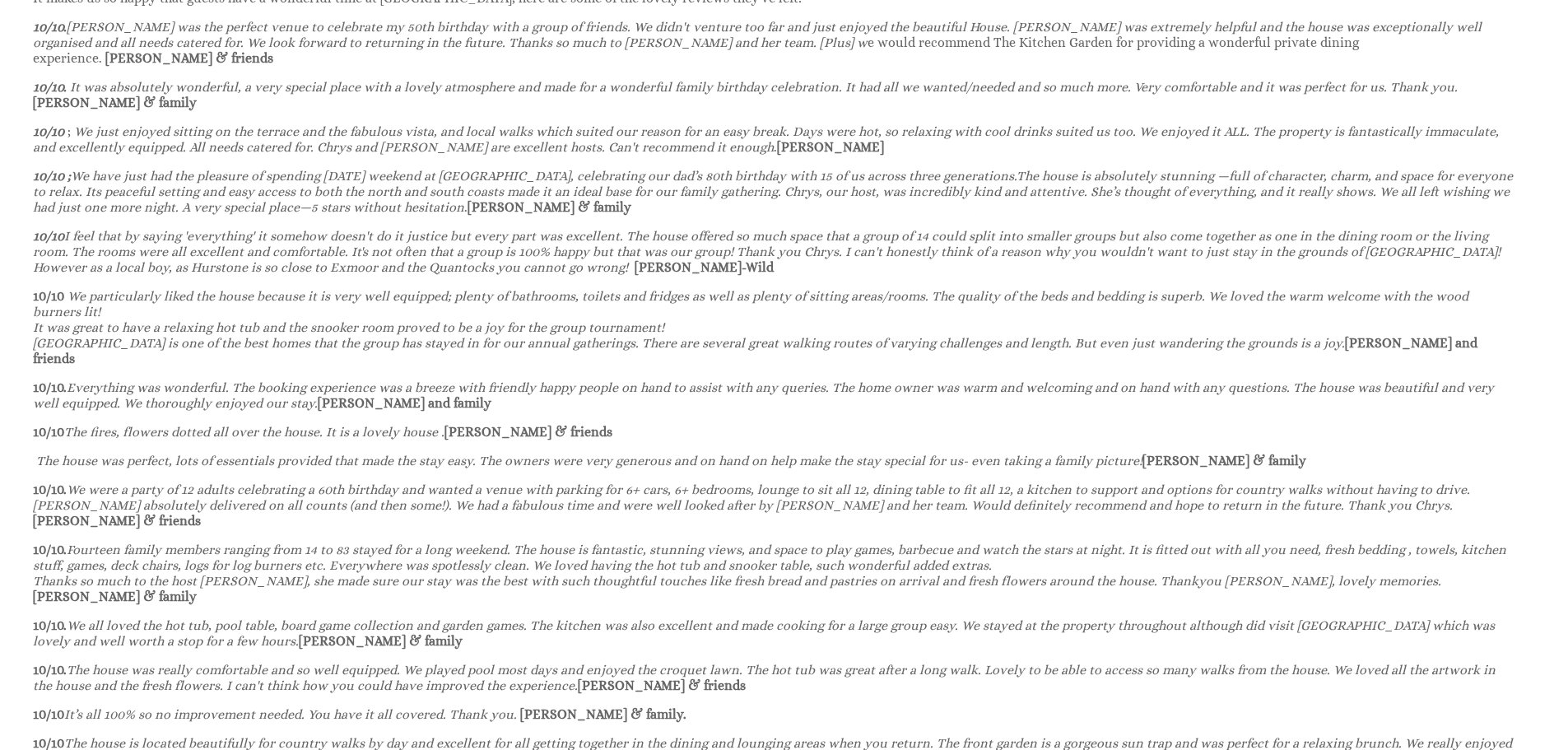
scroll to position [741, 0]
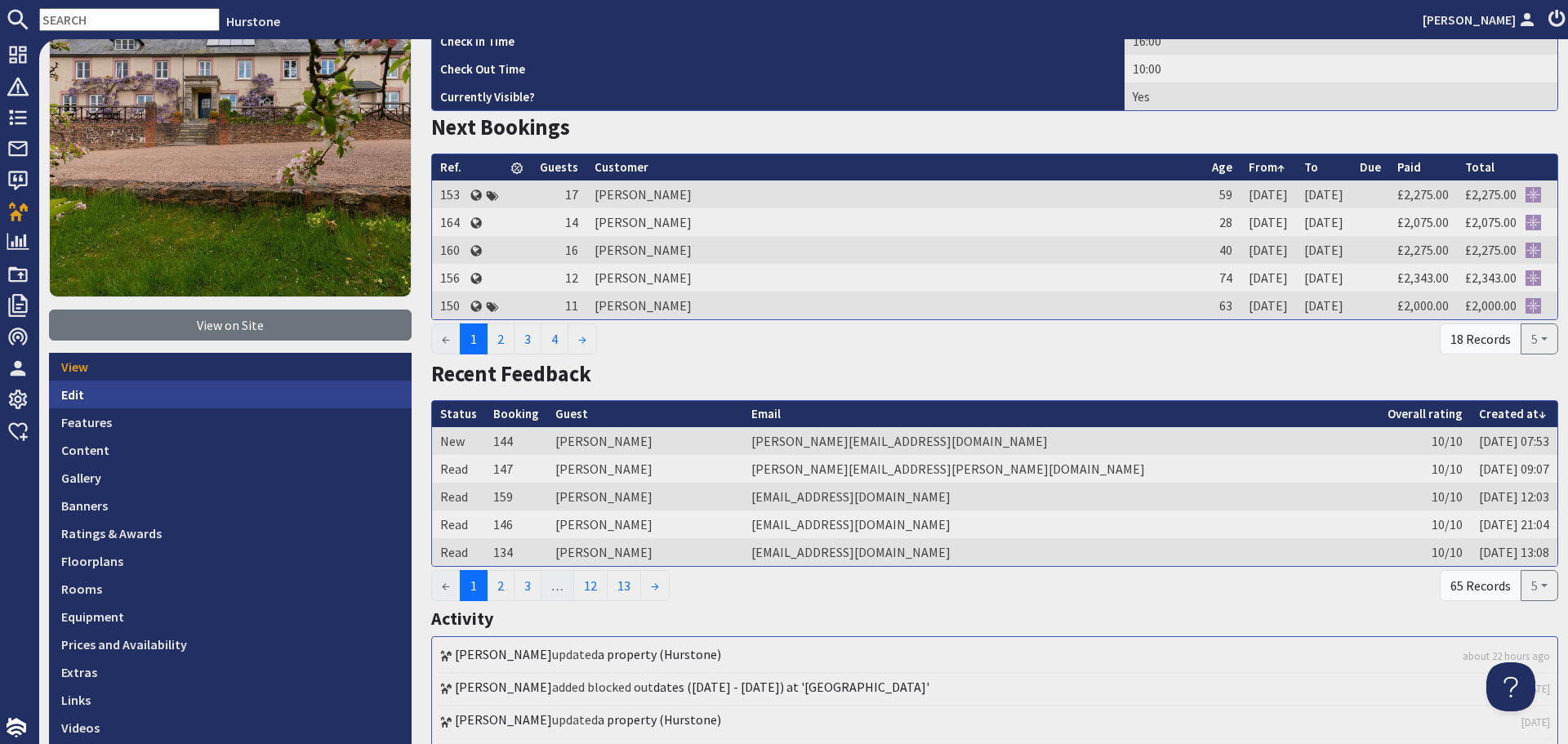
click at [107, 400] on link "Edit" at bounding box center [230, 394] width 363 height 28
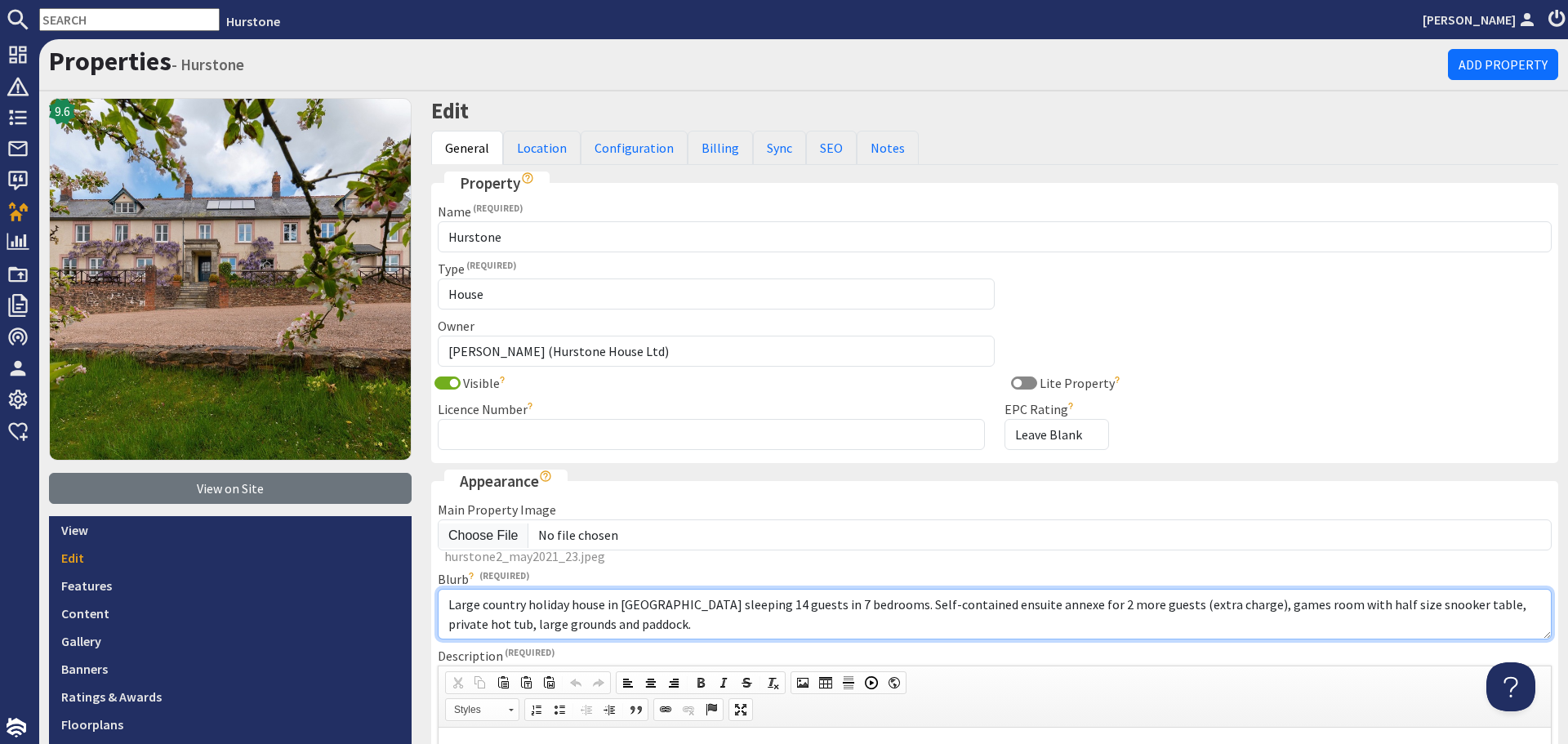
click at [894, 630] on textarea "Large country holiday house in [GEOGRAPHIC_DATA] sleeping 14 guests in 7 bedroo…" at bounding box center [994, 614] width 1114 height 51
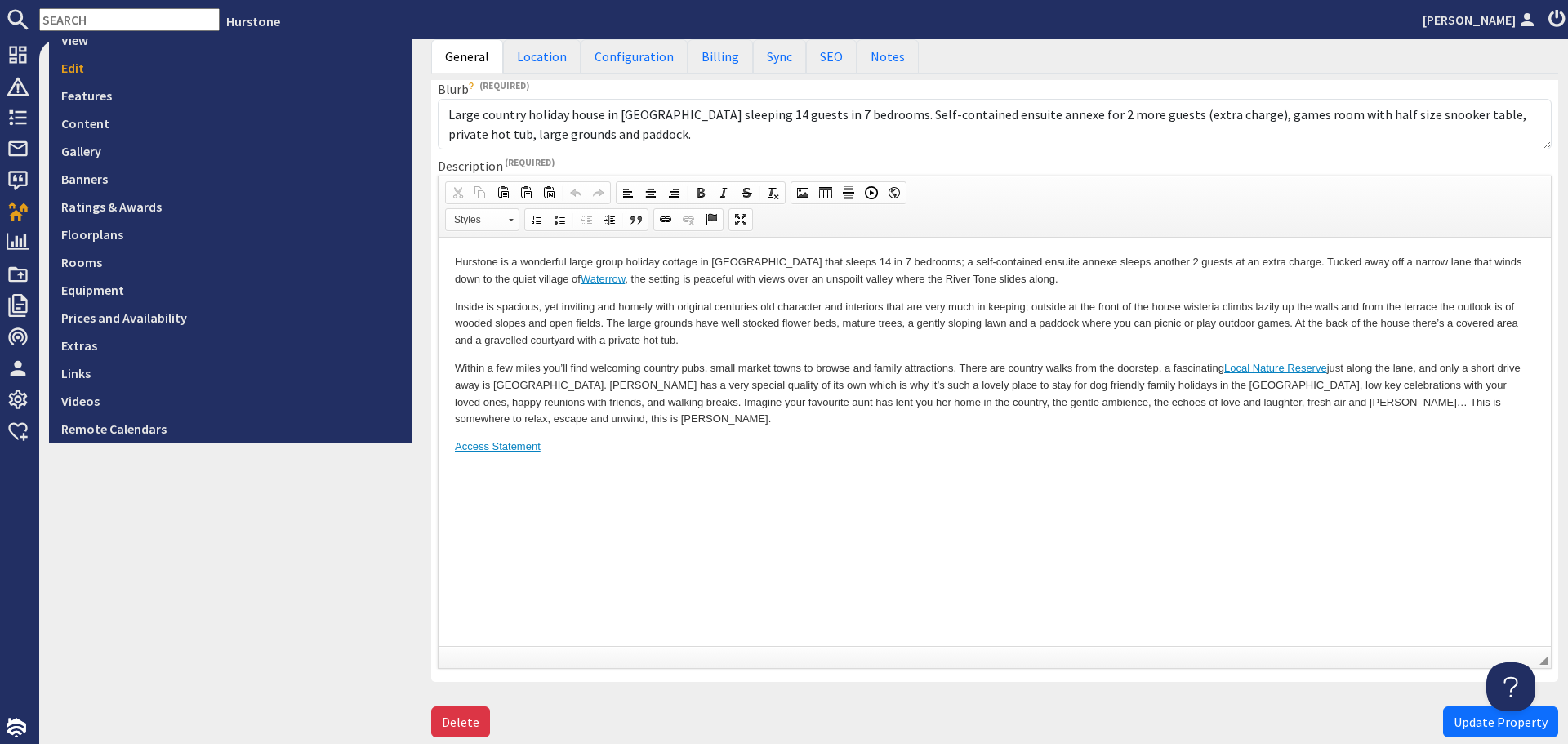
click at [920, 428] on body "Hurstone is a wonderful large group holiday cottage in Somerset that sleeps 14 …" at bounding box center [995, 354] width 1079 height 201
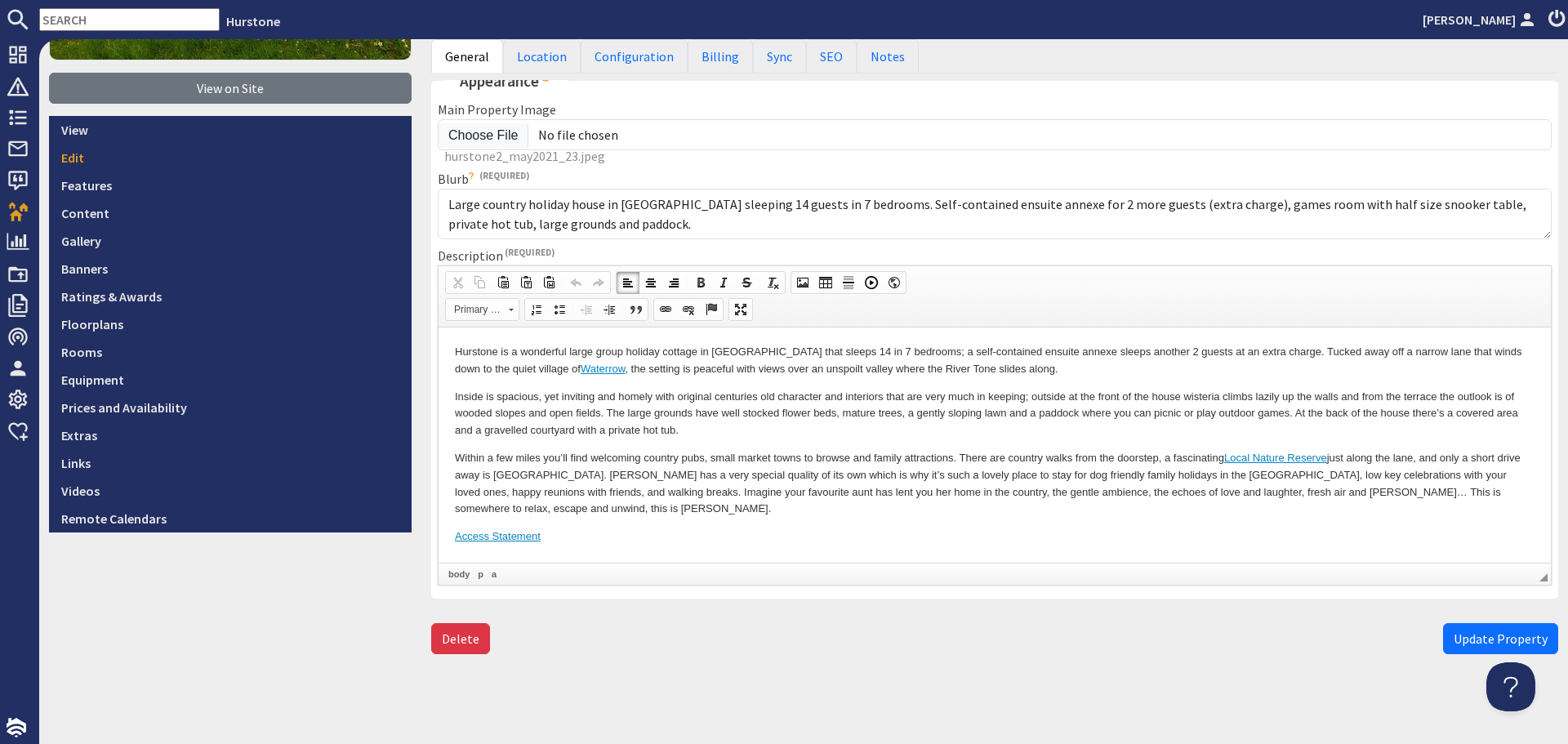
scroll to position [400, 0]
drag, startPoint x: 610, startPoint y: 539, endPoint x: 862, endPoint y: 841, distance: 393.3
click at [438, 522] on html "Hurstone is a wonderful large group holiday cottage in Somerset that sleeps 14 …" at bounding box center [995, 443] width 1113 height 234
drag, startPoint x: 455, startPoint y: 535, endPoint x: 535, endPoint y: 539, distance: 80.1
click at [535, 539] on body "Hurstone is a wonderful large group holiday cottage in Somerset that sleeps 14 …" at bounding box center [995, 443] width 1079 height 201
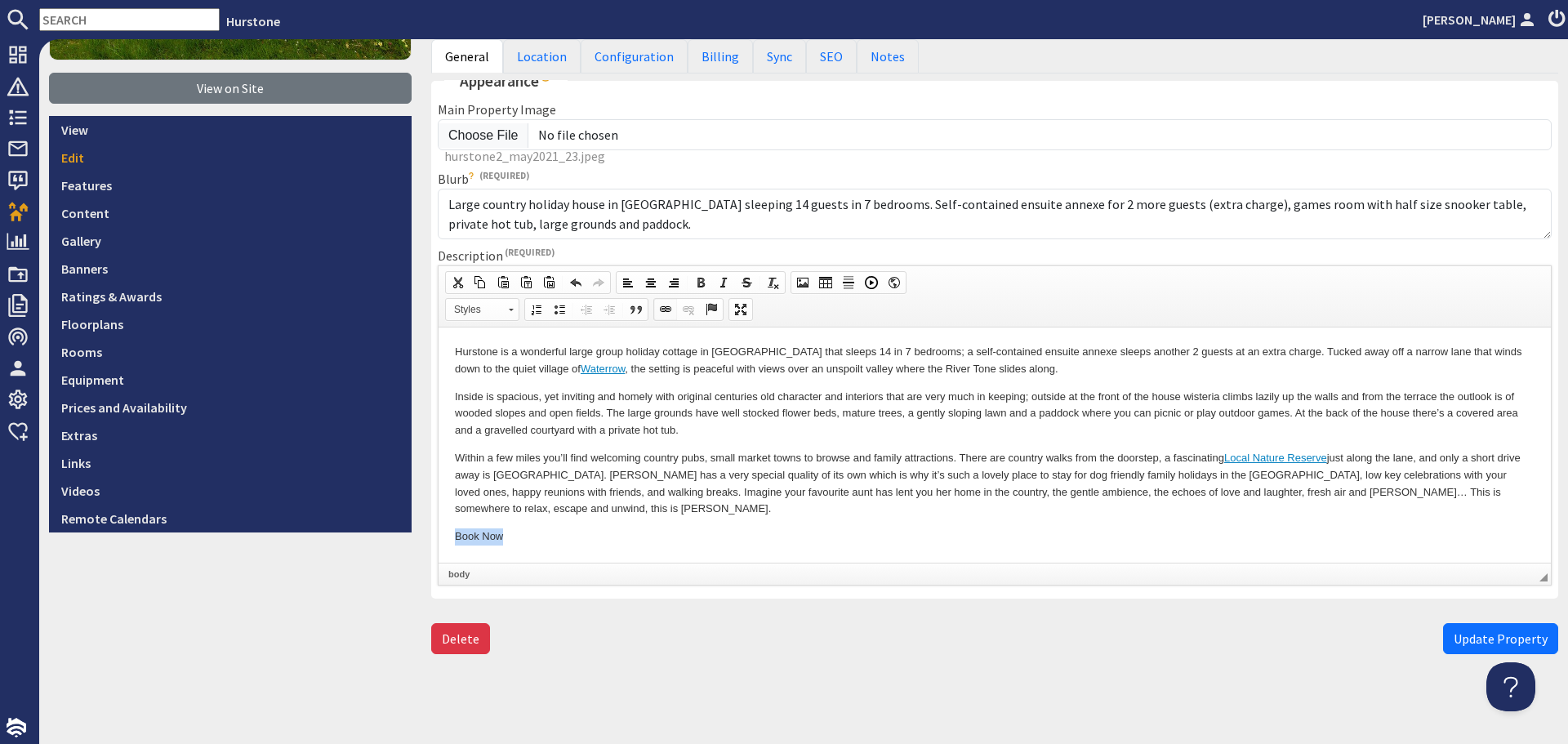
click at [668, 311] on span at bounding box center [665, 309] width 13 height 13
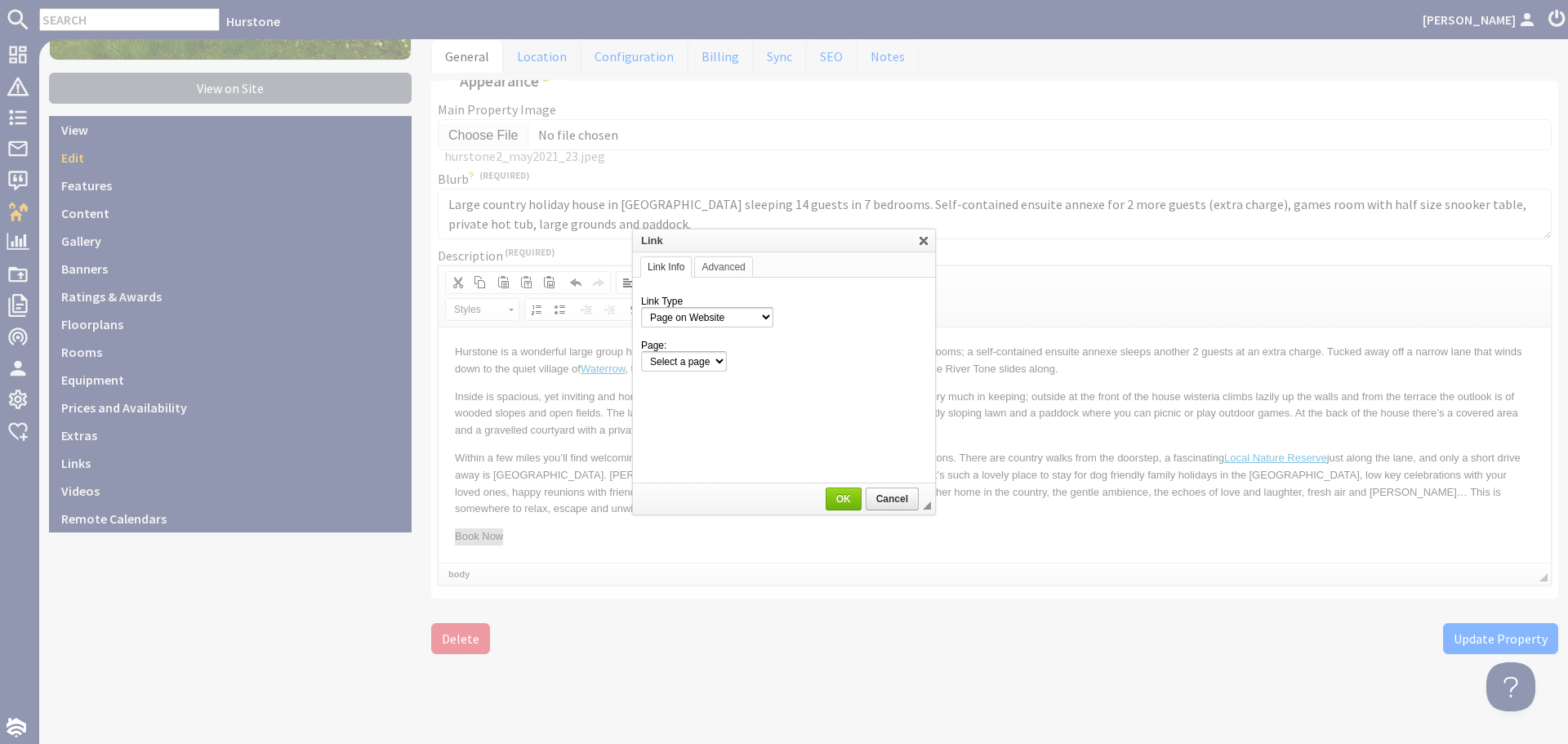
scroll to position [0, 0]
click at [914, 365] on select "Select a page Homepage Content Page · Hurstone - Access Statement · Hurstone - …" at bounding box center [784, 361] width 286 height 21
select select "property_calendar!hurstone-95"
click at [641, 351] on select "Select a page Homepage Content Page · Hurstone - Access Statement · Hurstone - …" at bounding box center [784, 361] width 286 height 21
drag, startPoint x: 843, startPoint y: 497, endPoint x: 171, endPoint y: 62, distance: 800.5
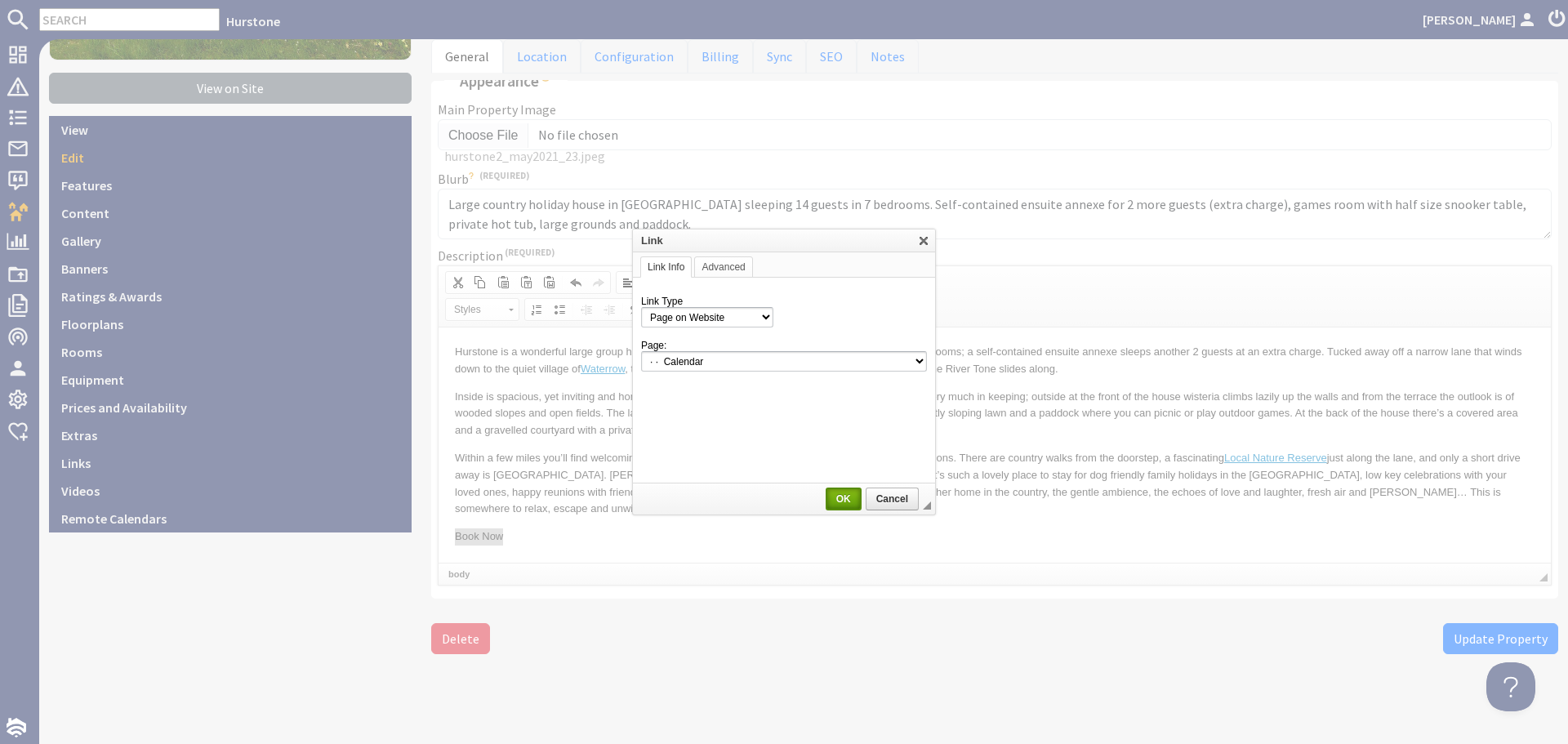
click at [843, 497] on span "OK" at bounding box center [843, 499] width 32 height 12
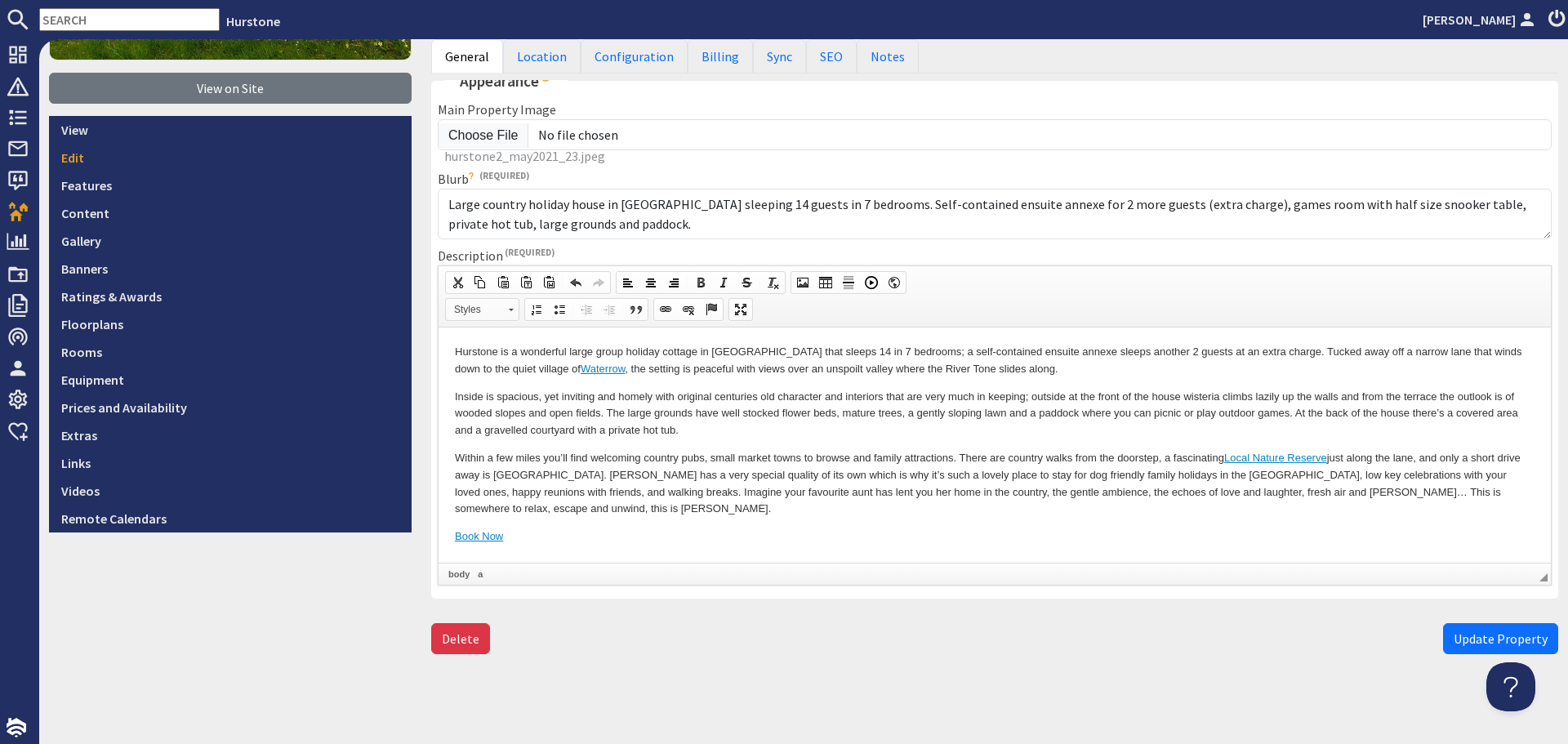
click at [509, 313] on span at bounding box center [511, 308] width 4 height 16
click at [494, 349] on link "Primary Button" at bounding box center [504, 349] width 118 height 18
click at [1443, 630] on button "Update Property" at bounding box center [1500, 639] width 115 height 31
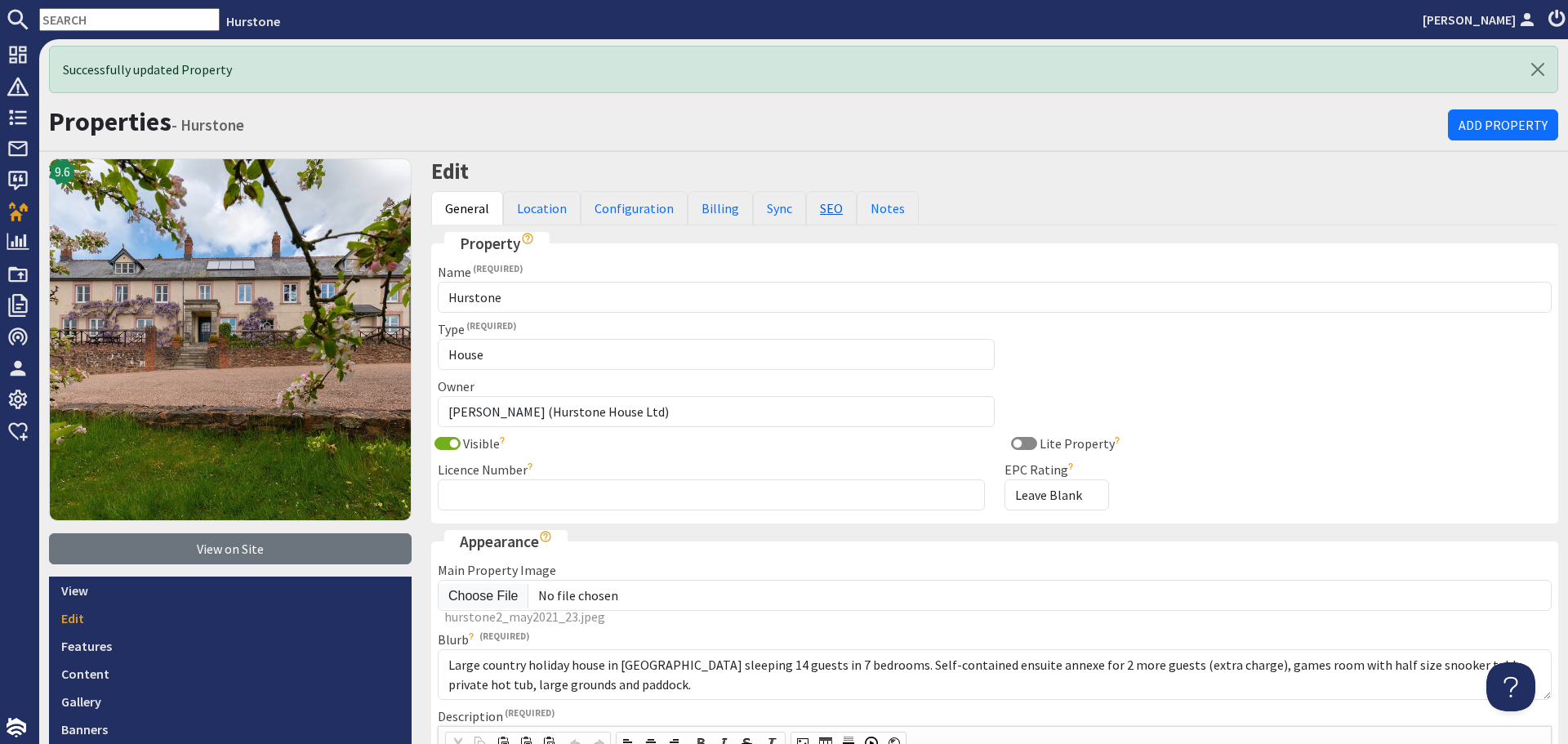
click at [810, 212] on link "SEO" at bounding box center [832, 207] width 51 height 34
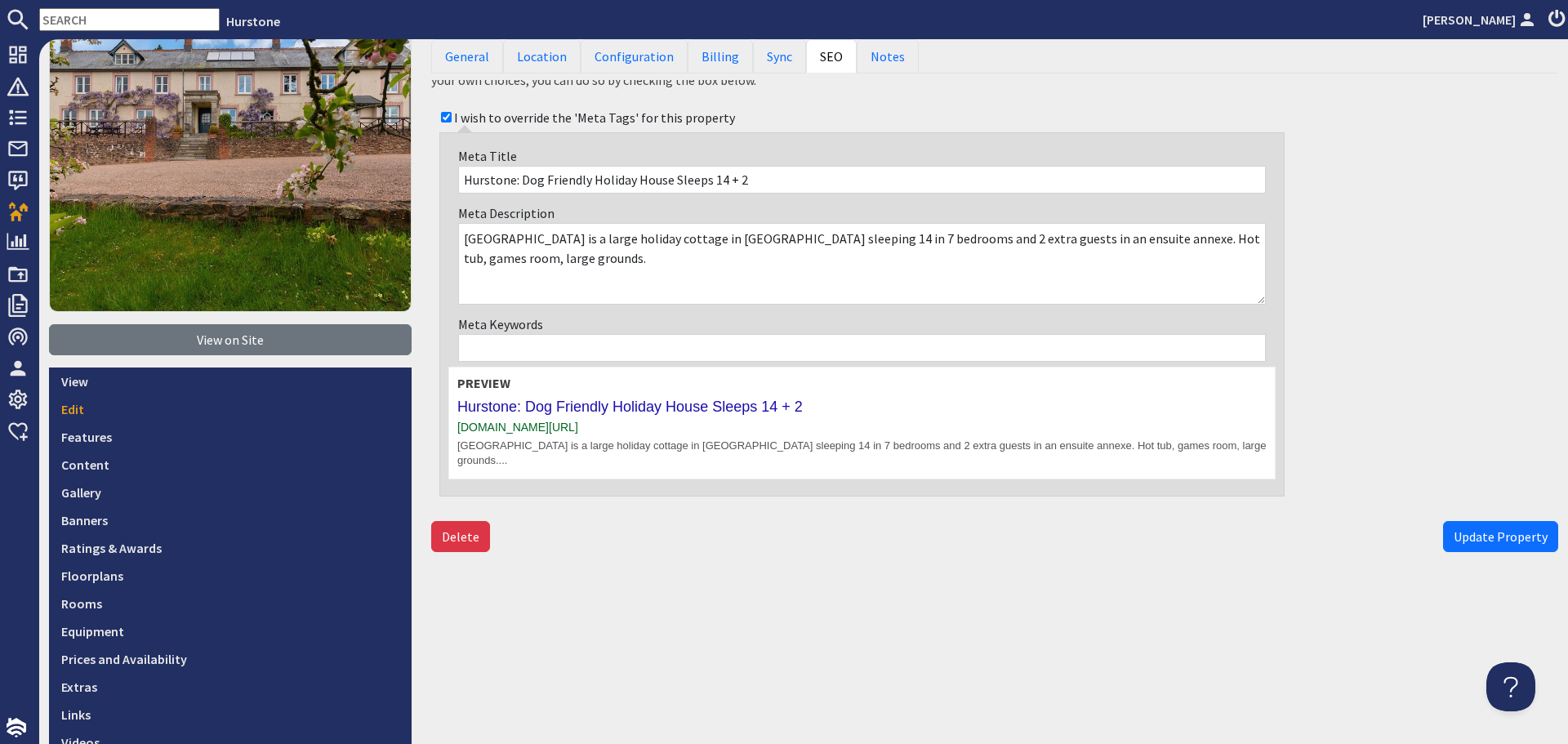
scroll to position [245, 0]
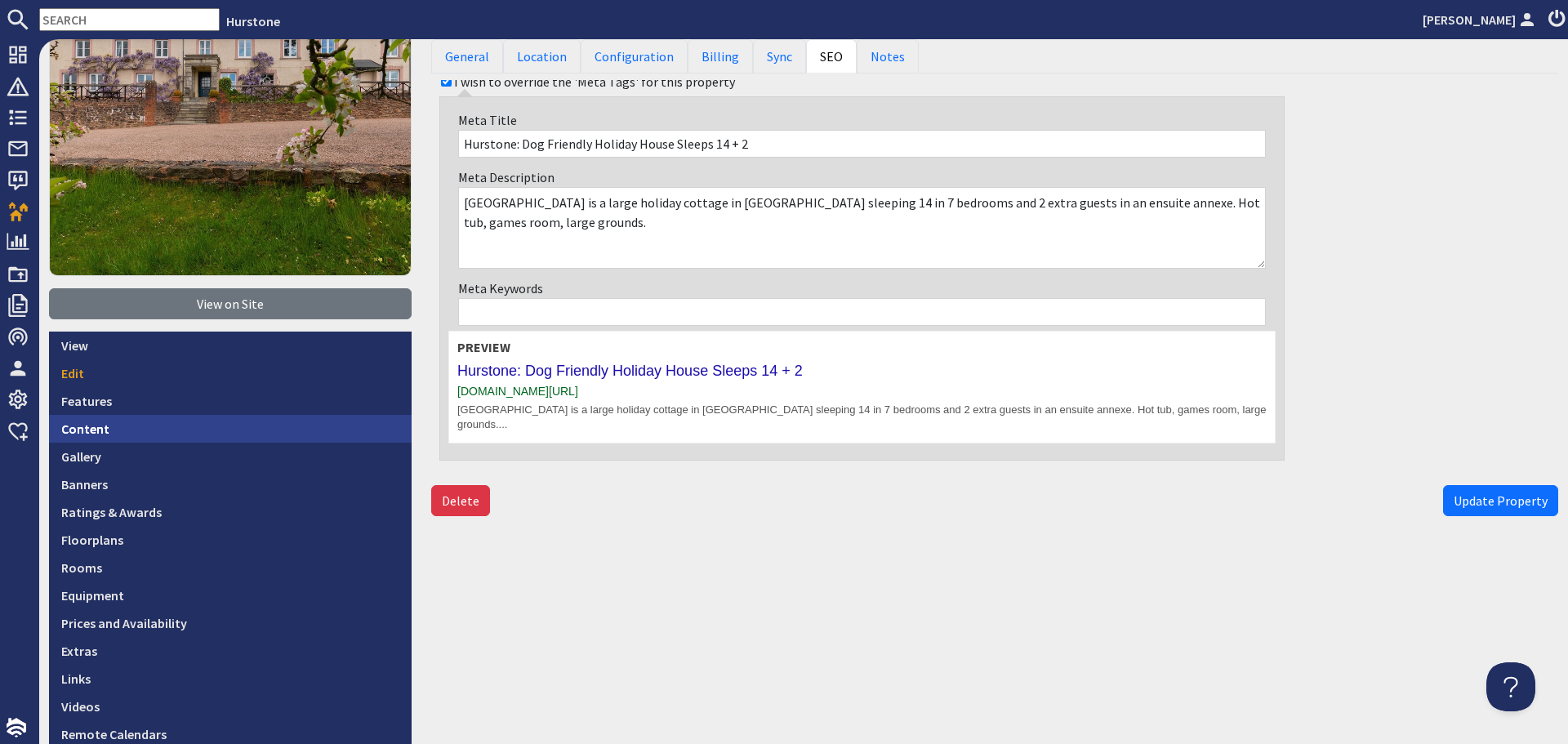
click at [209, 429] on link "Content" at bounding box center [230, 429] width 363 height 28
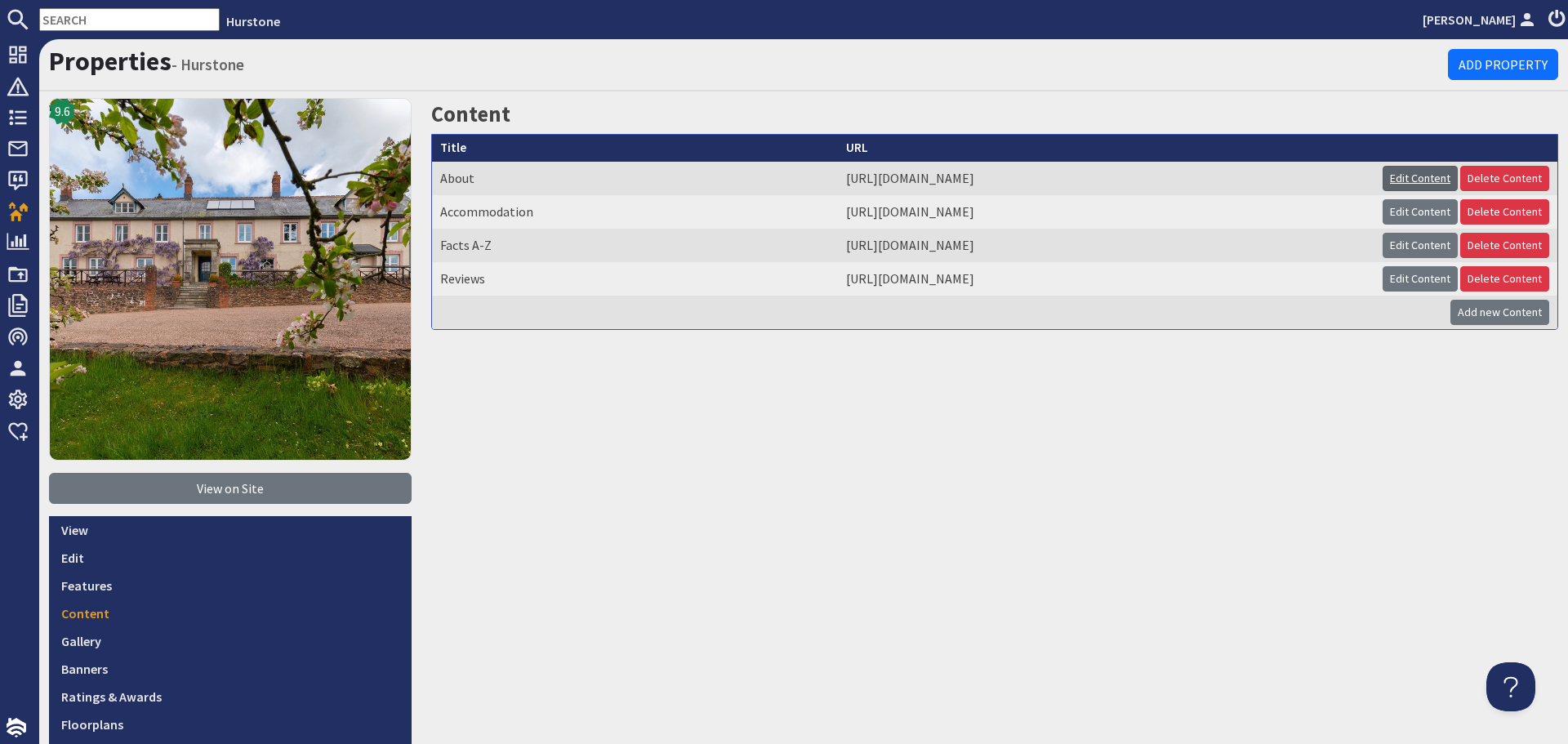
click at [1415, 181] on link "Edit Content" at bounding box center [1421, 179] width 75 height 26
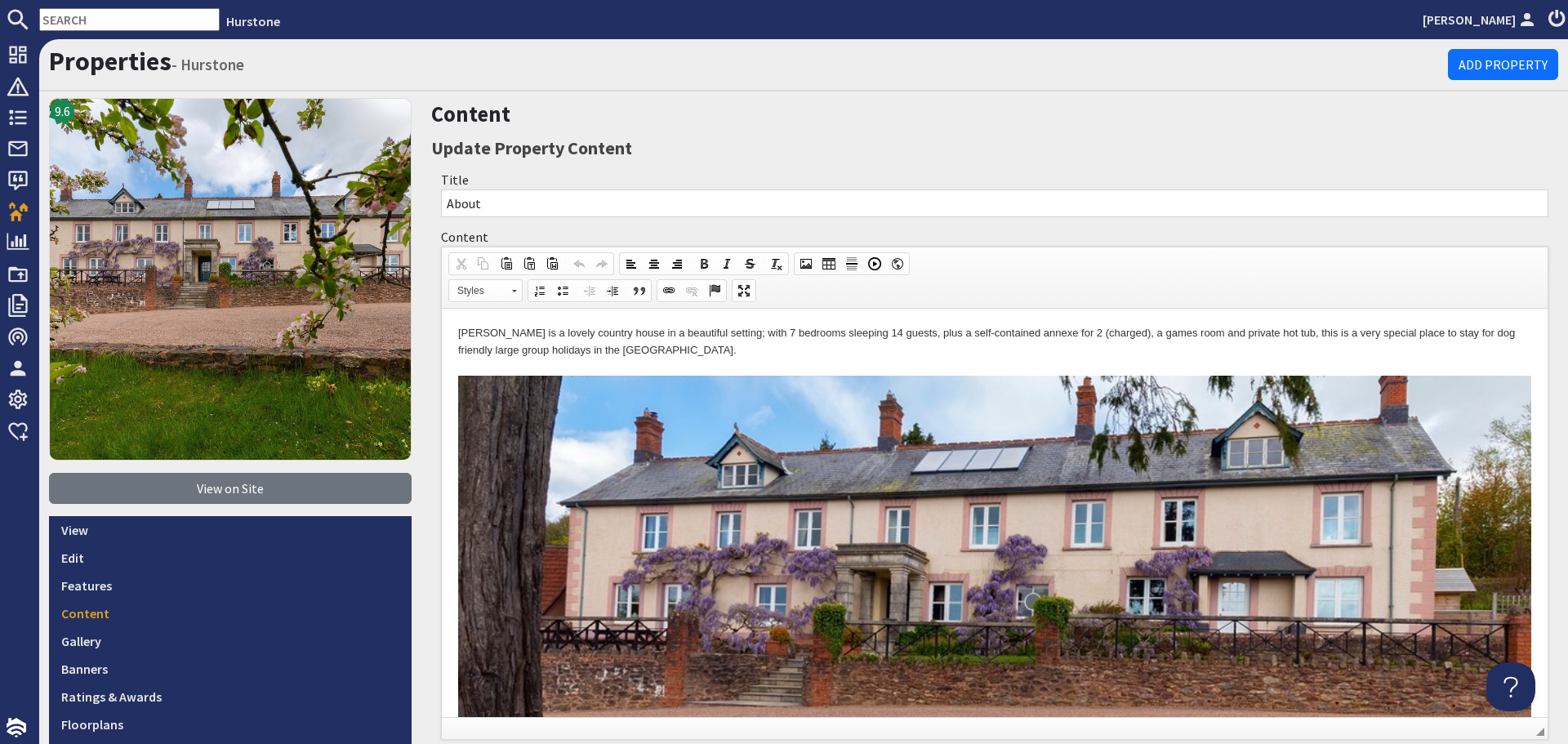
click at [872, 350] on p "Hurstone is a lovely country house in a beautiful setting; with 7 bedrooms slee…" at bounding box center [995, 545] width 1074 height 440
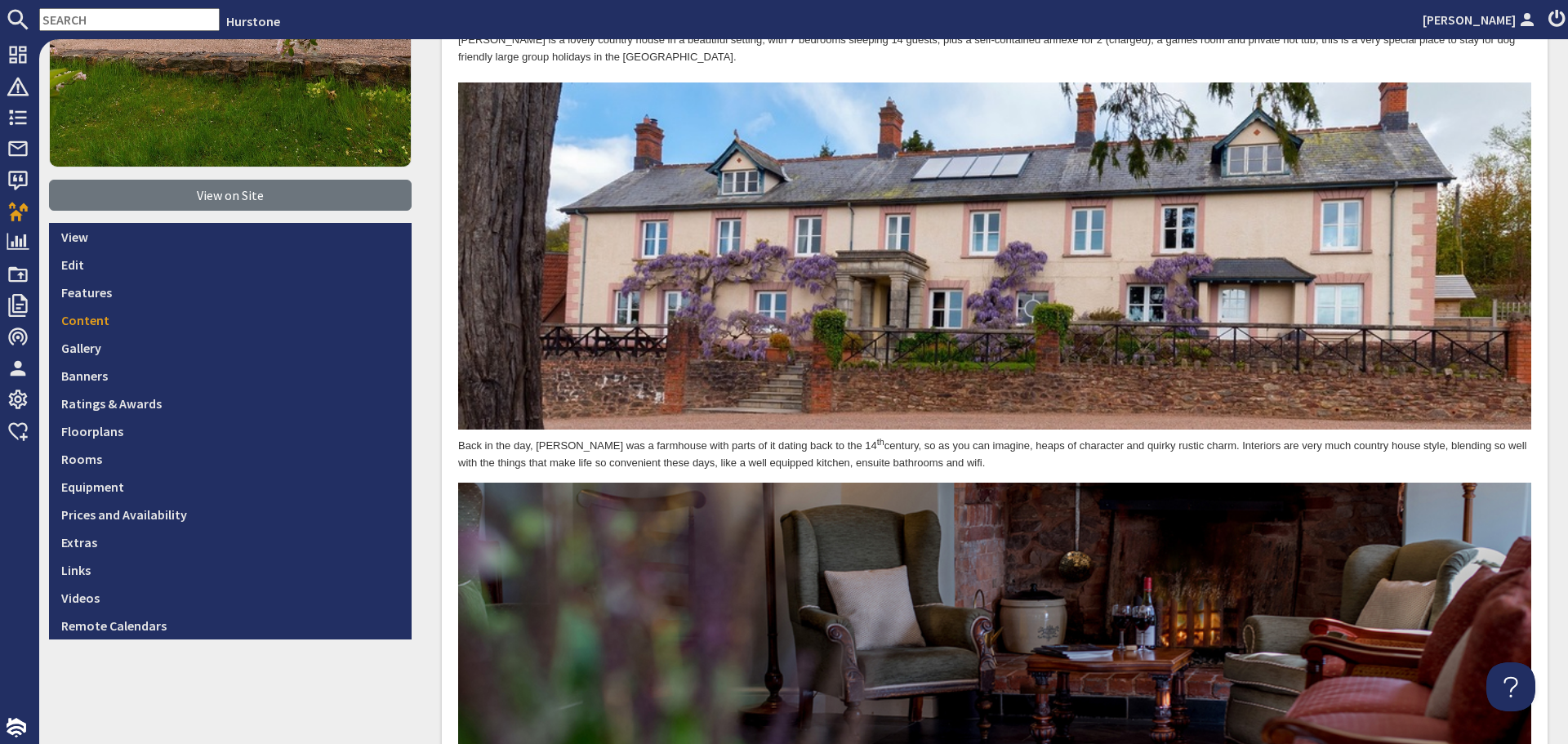
scroll to position [326, 0]
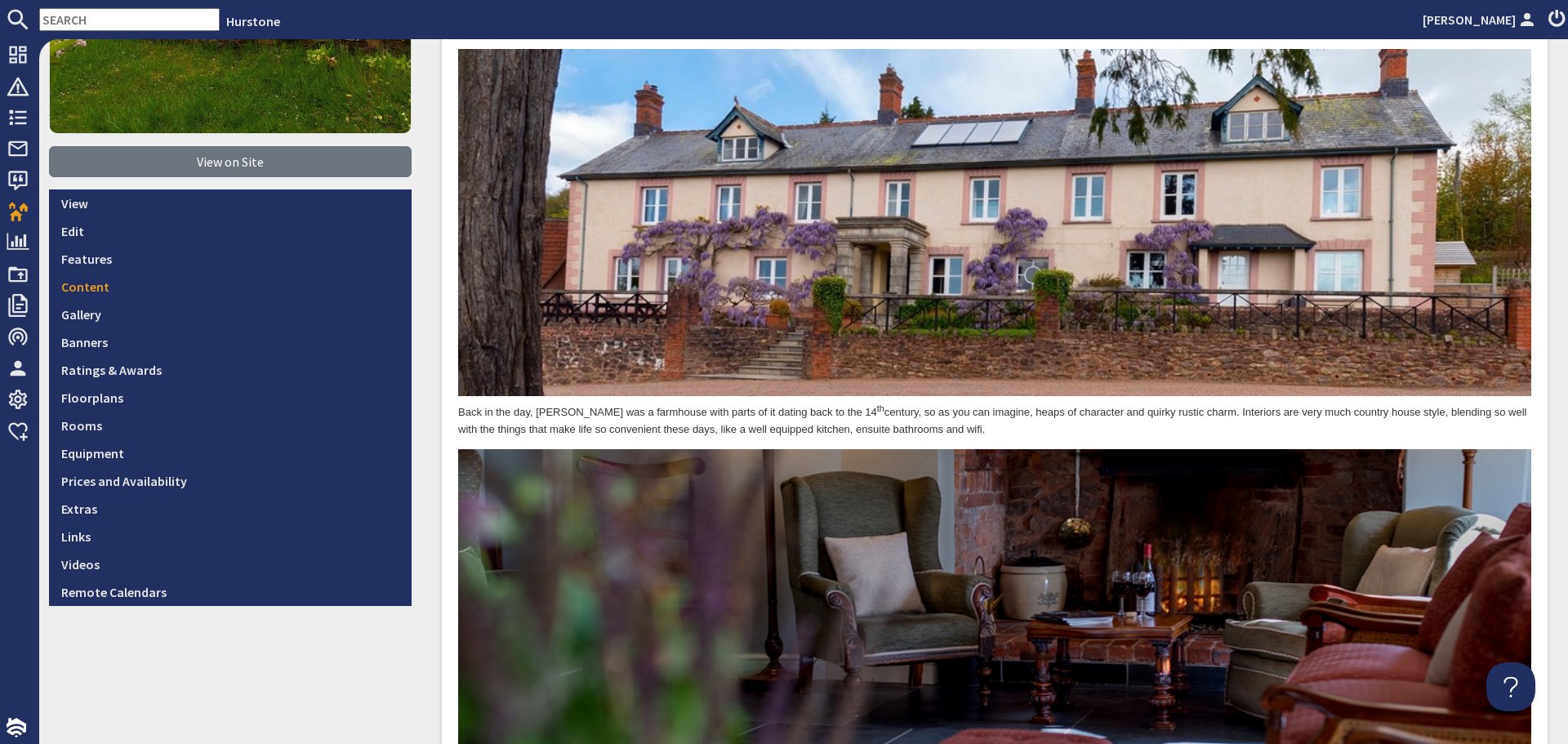
click at [1013, 432] on p "Hurstone is a lovely country house in a beautiful setting; with 7 bedrooms slee…" at bounding box center [995, 219] width 1074 height 440
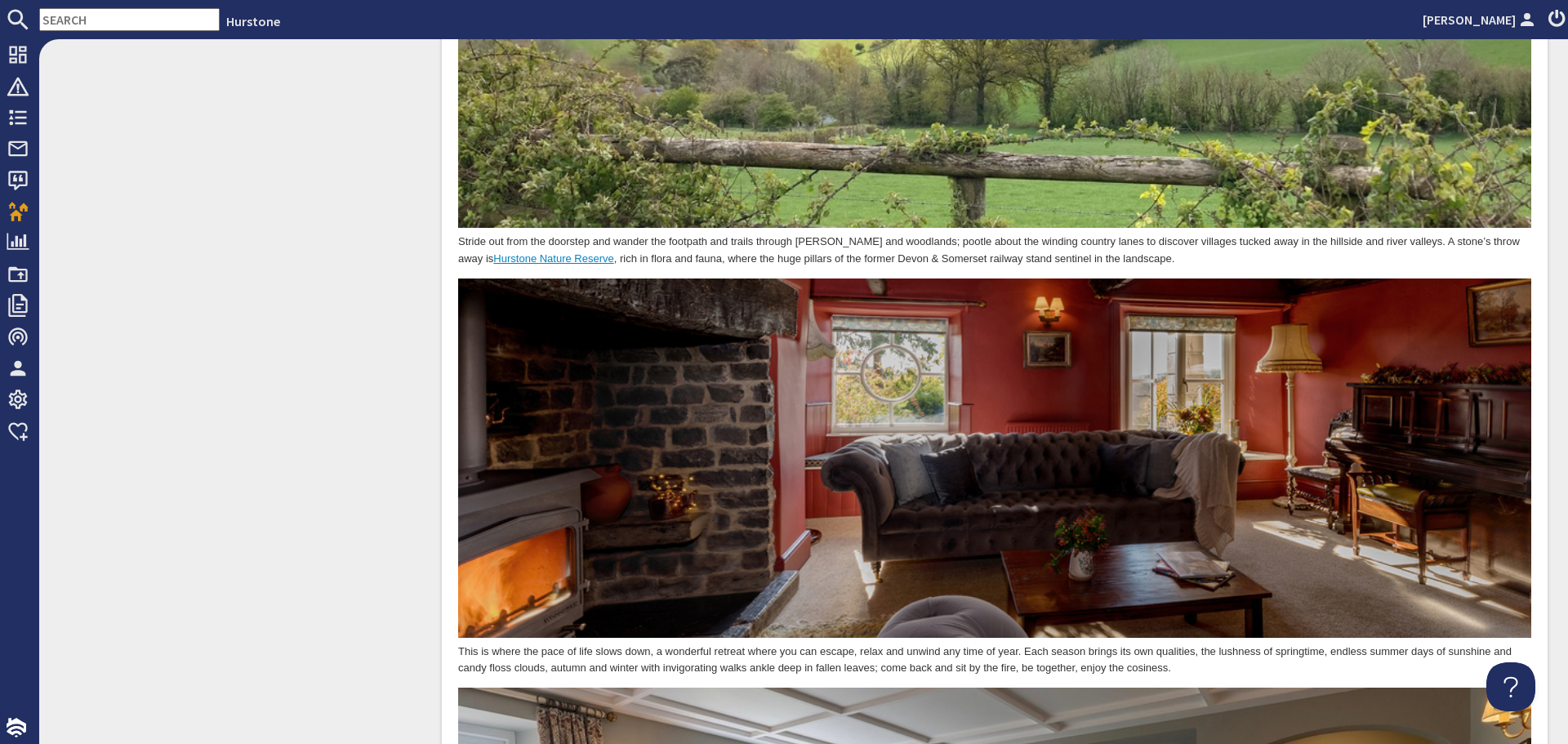
scroll to position [1306, 0]
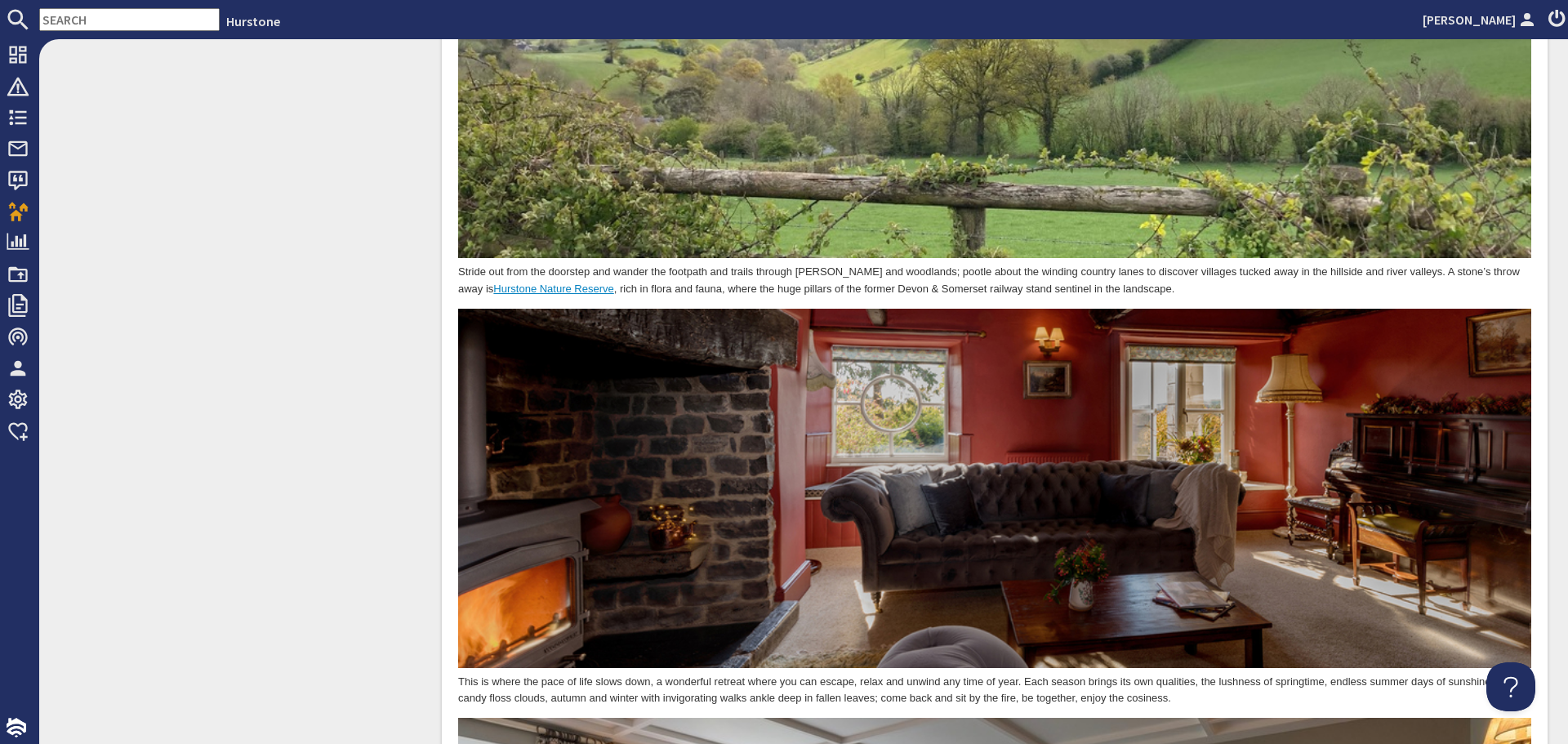
click at [958, 281] on p "Stride out from the doorstep and wander the footpath and trails through meadows…" at bounding box center [995, 88] width 1074 height 420
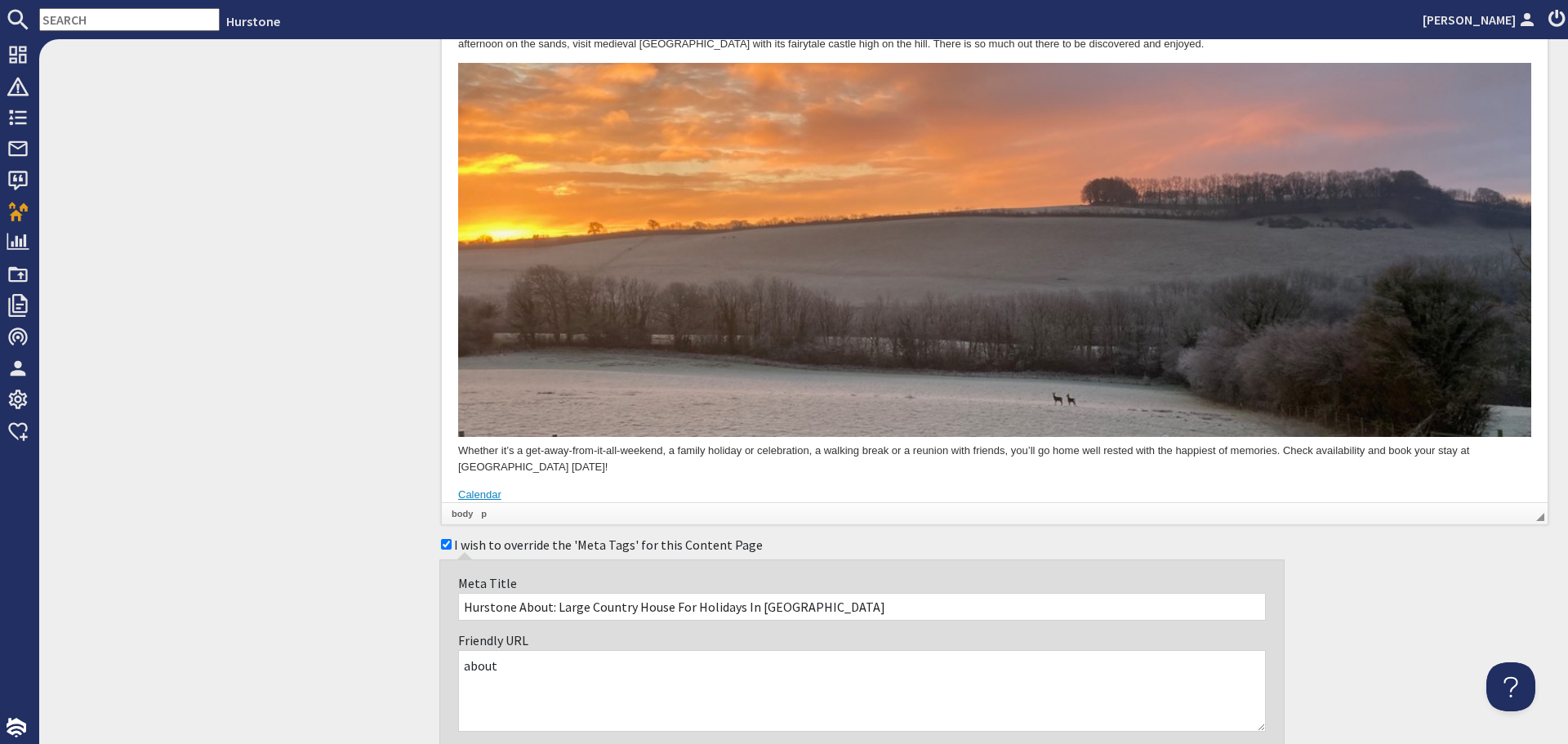
scroll to position [2450, 0]
drag, startPoint x: 560, startPoint y: 483, endPoint x: 419, endPoint y: 481, distance: 141.0
drag, startPoint x: 457, startPoint y: 475, endPoint x: 567, endPoint y: 472, distance: 110.0
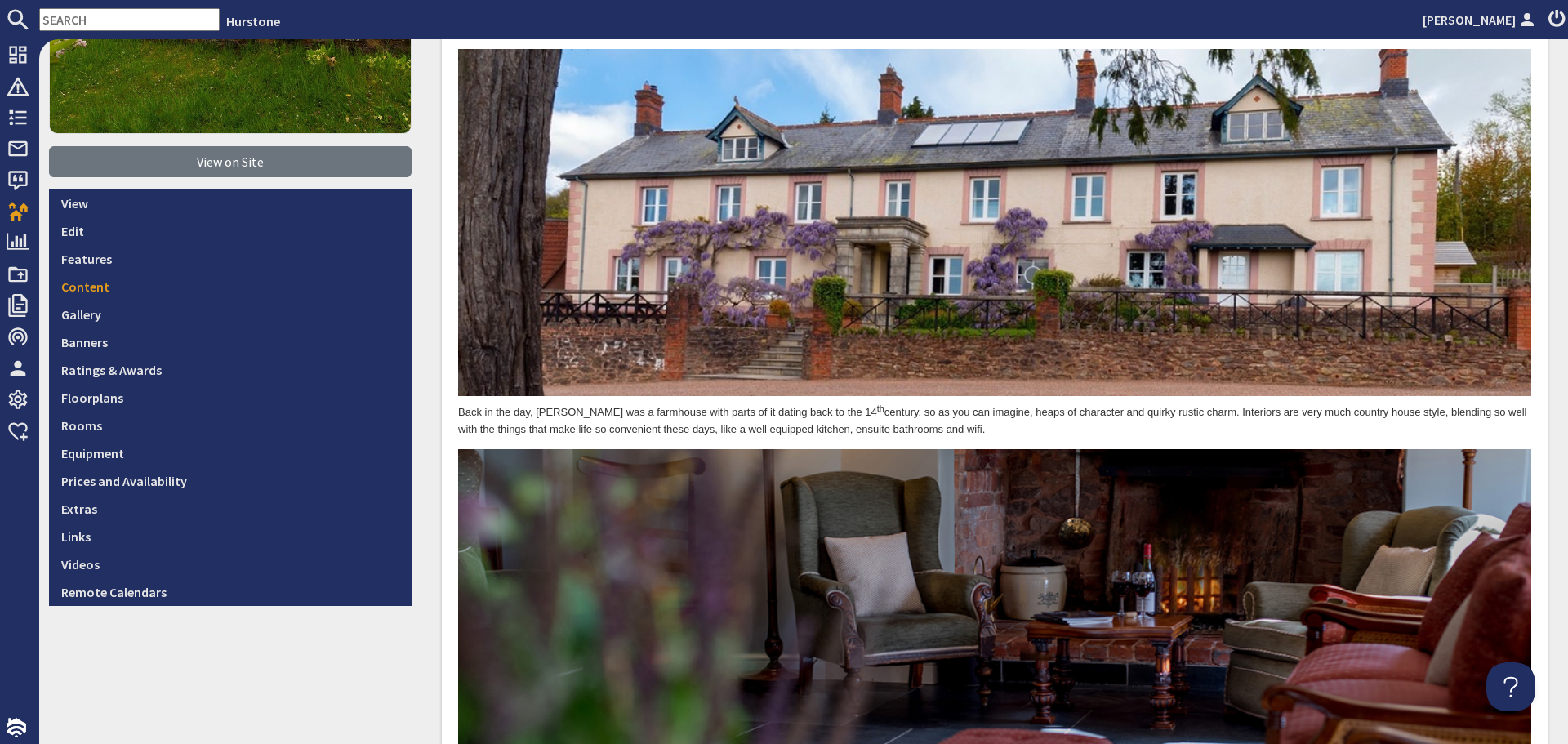
scroll to position [0, 0]
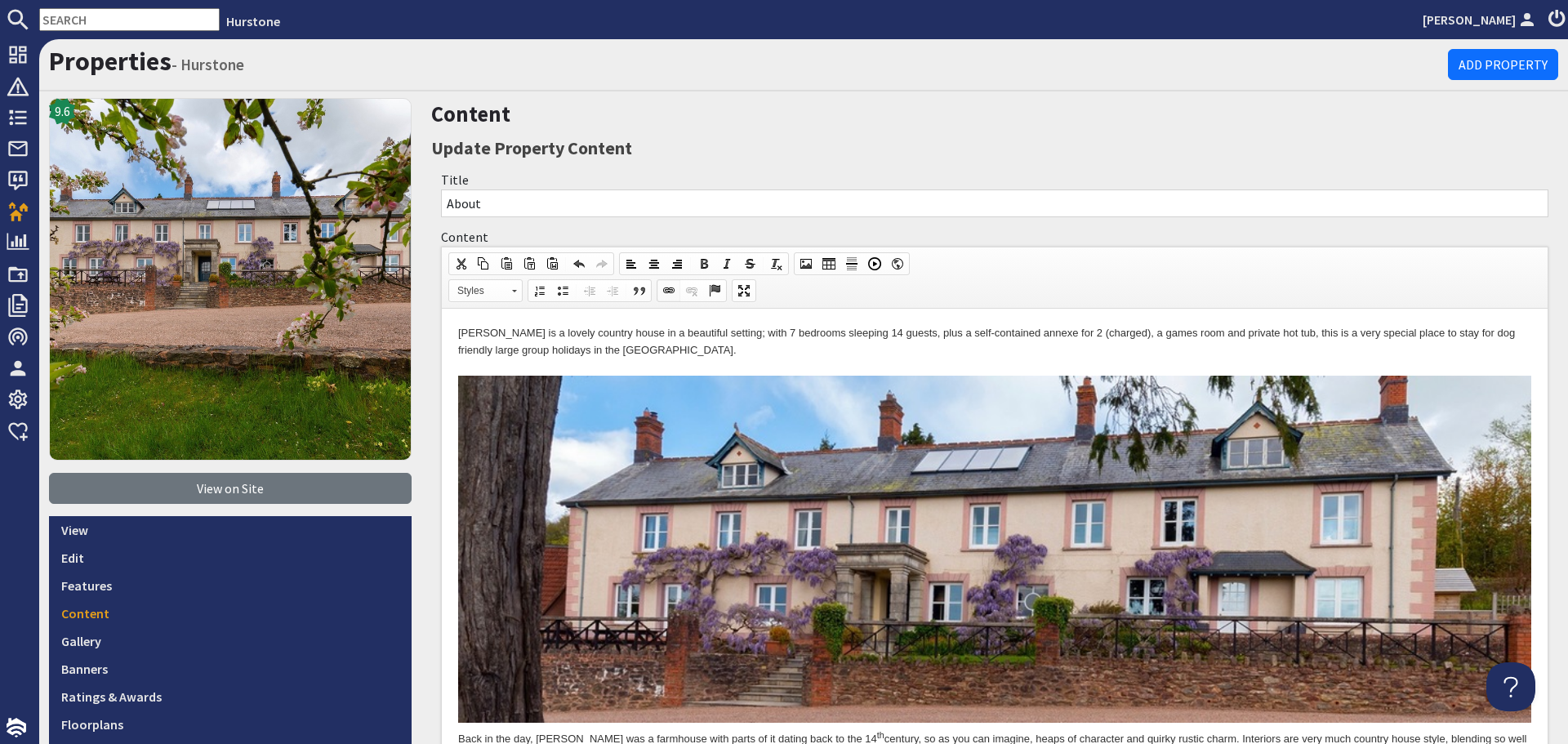
click at [667, 289] on span at bounding box center [668, 290] width 13 height 13
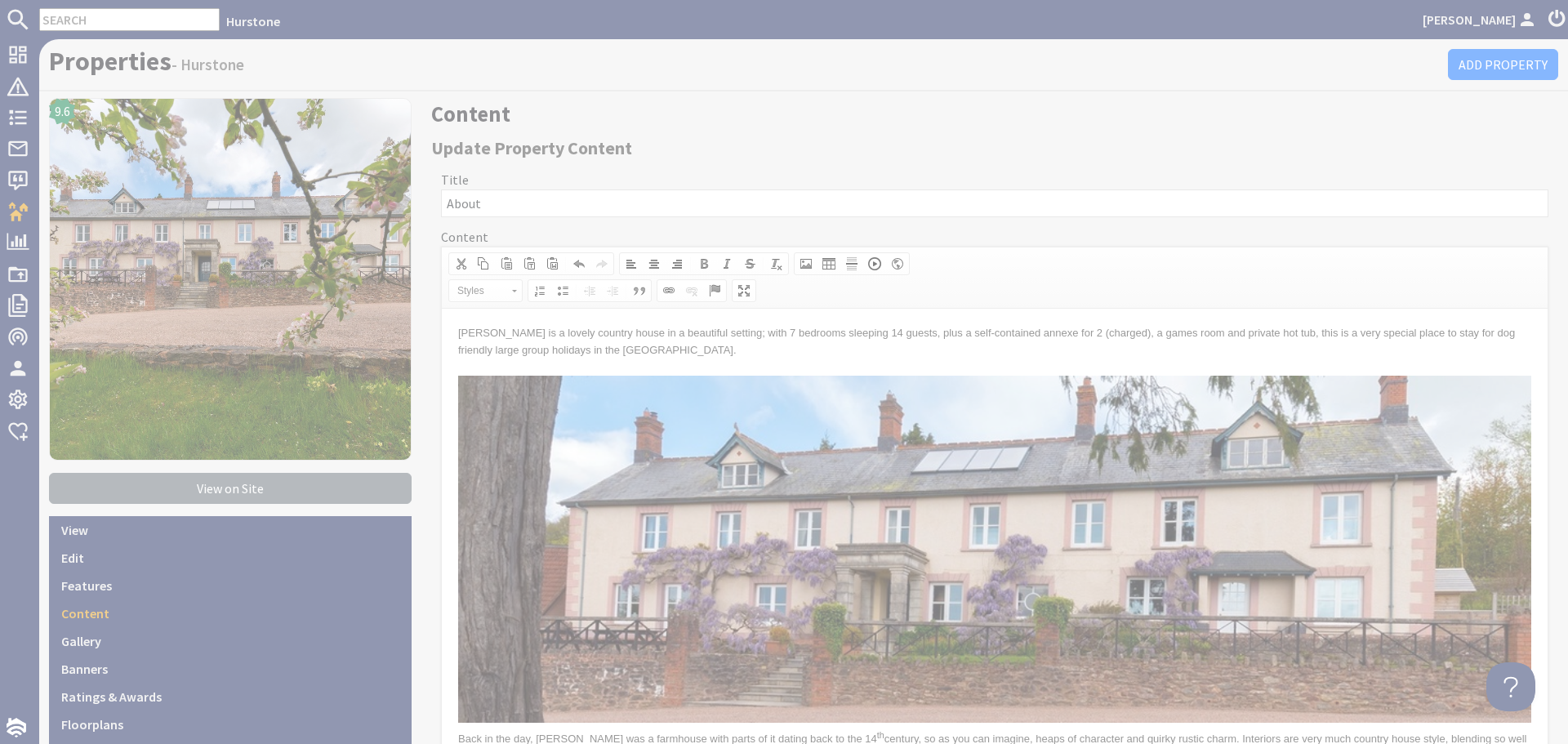
select select "zioncontentpage"
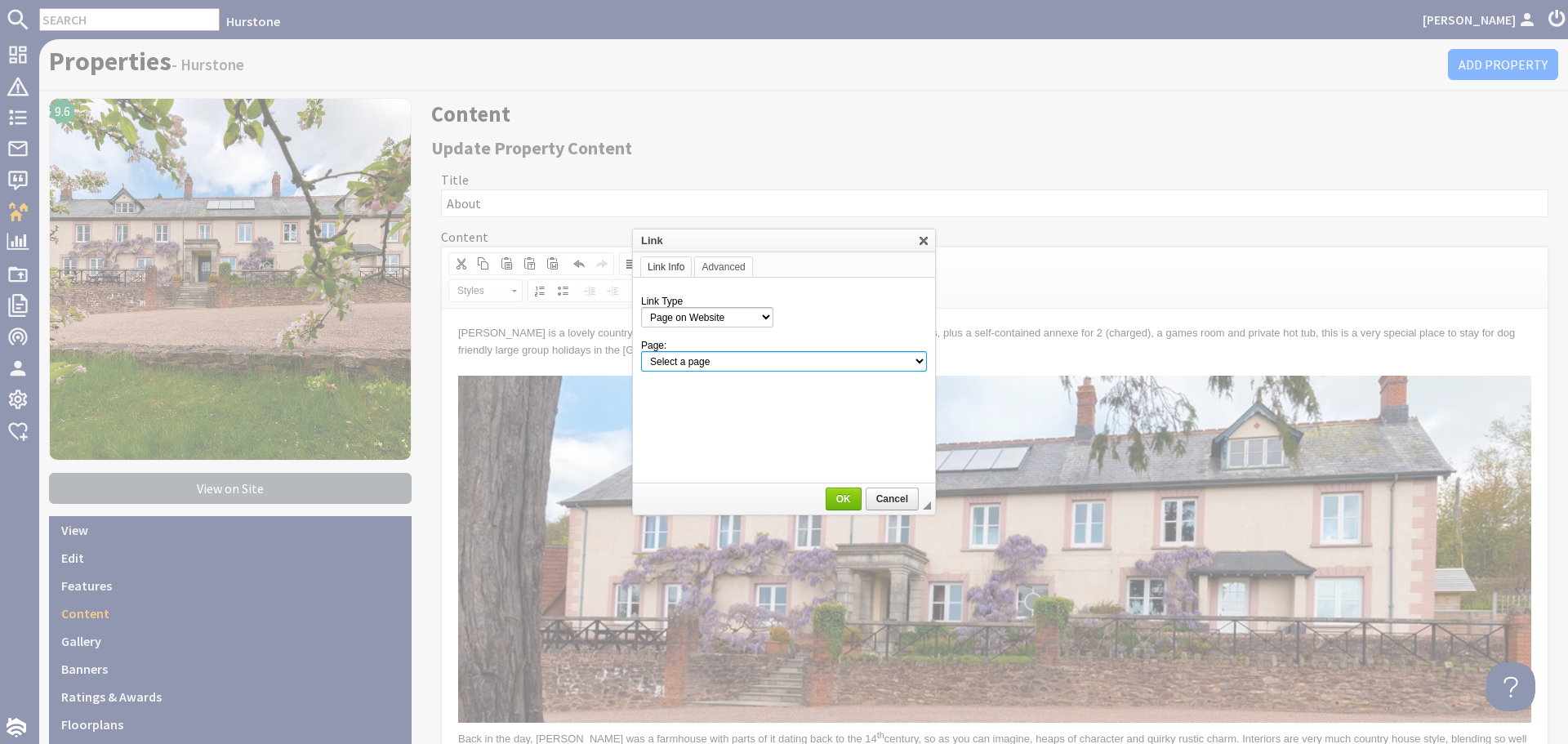
click at [892, 360] on select "Select a page Homepage Content Page · Hurstone - Access Statement · Hurstone - …" at bounding box center [784, 361] width 286 height 21
select select "property_calendar!hurstone-95"
click at [641, 351] on select "Select a page Homepage Content Page · Hurstone - Access Statement · Hurstone - …" at bounding box center [784, 361] width 286 height 21
click at [840, 491] on link "OK" at bounding box center [843, 498] width 36 height 23
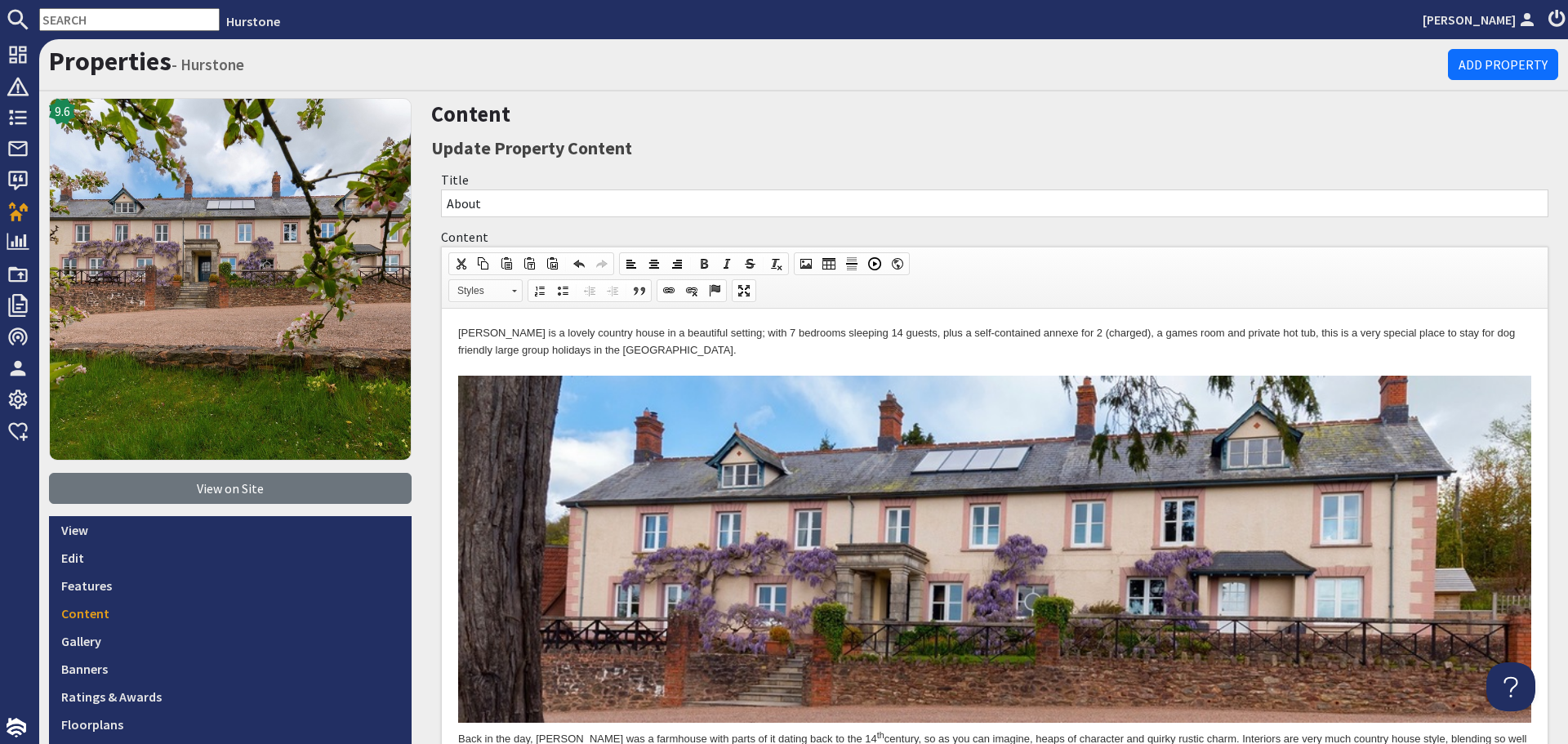
click at [499, 294] on span "Styles" at bounding box center [478, 291] width 57 height 22
click at [486, 325] on link "Primary Button" at bounding box center [507, 331] width 118 height 18
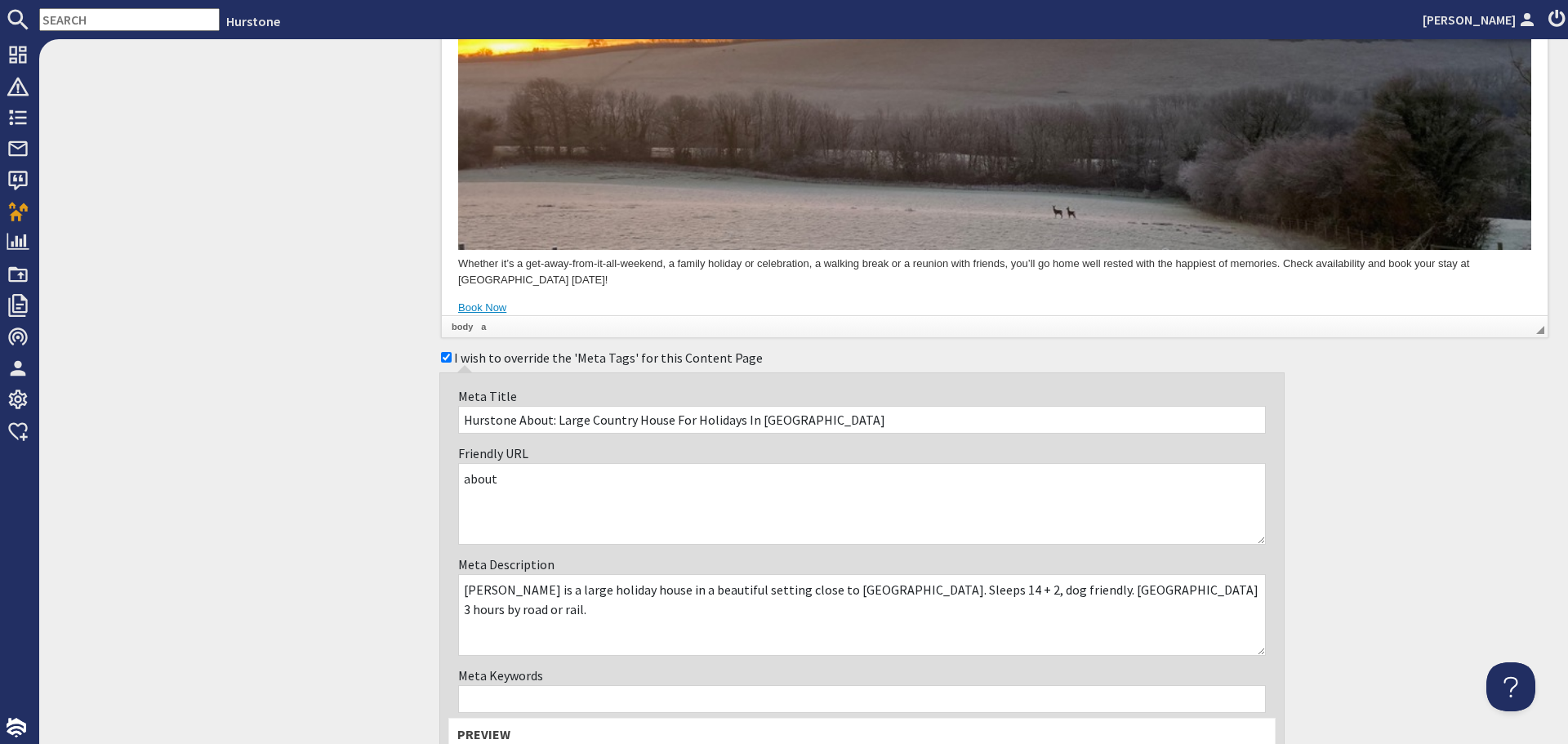
scroll to position [2854, 0]
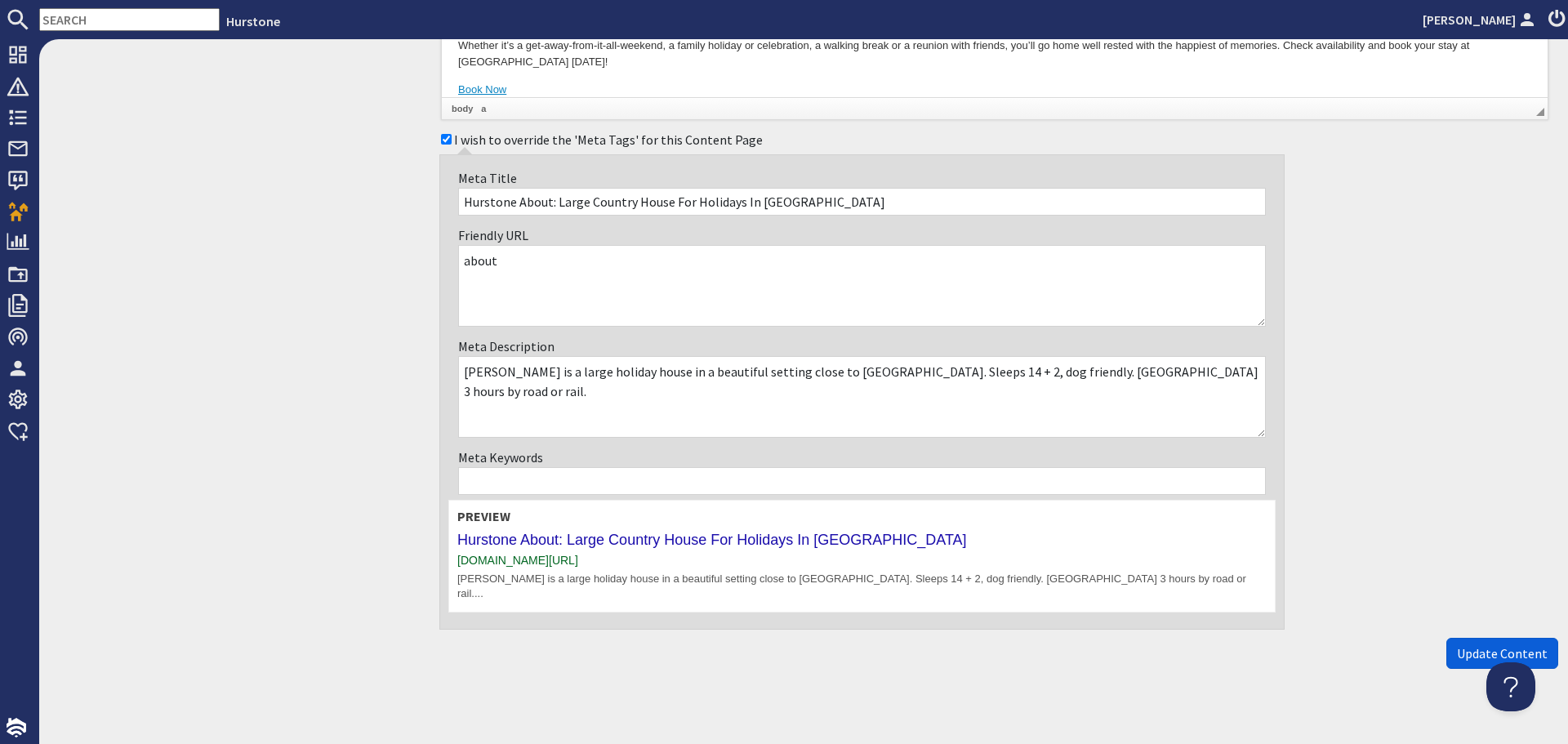
click at [1457, 645] on span "Update Content" at bounding box center [1502, 653] width 90 height 17
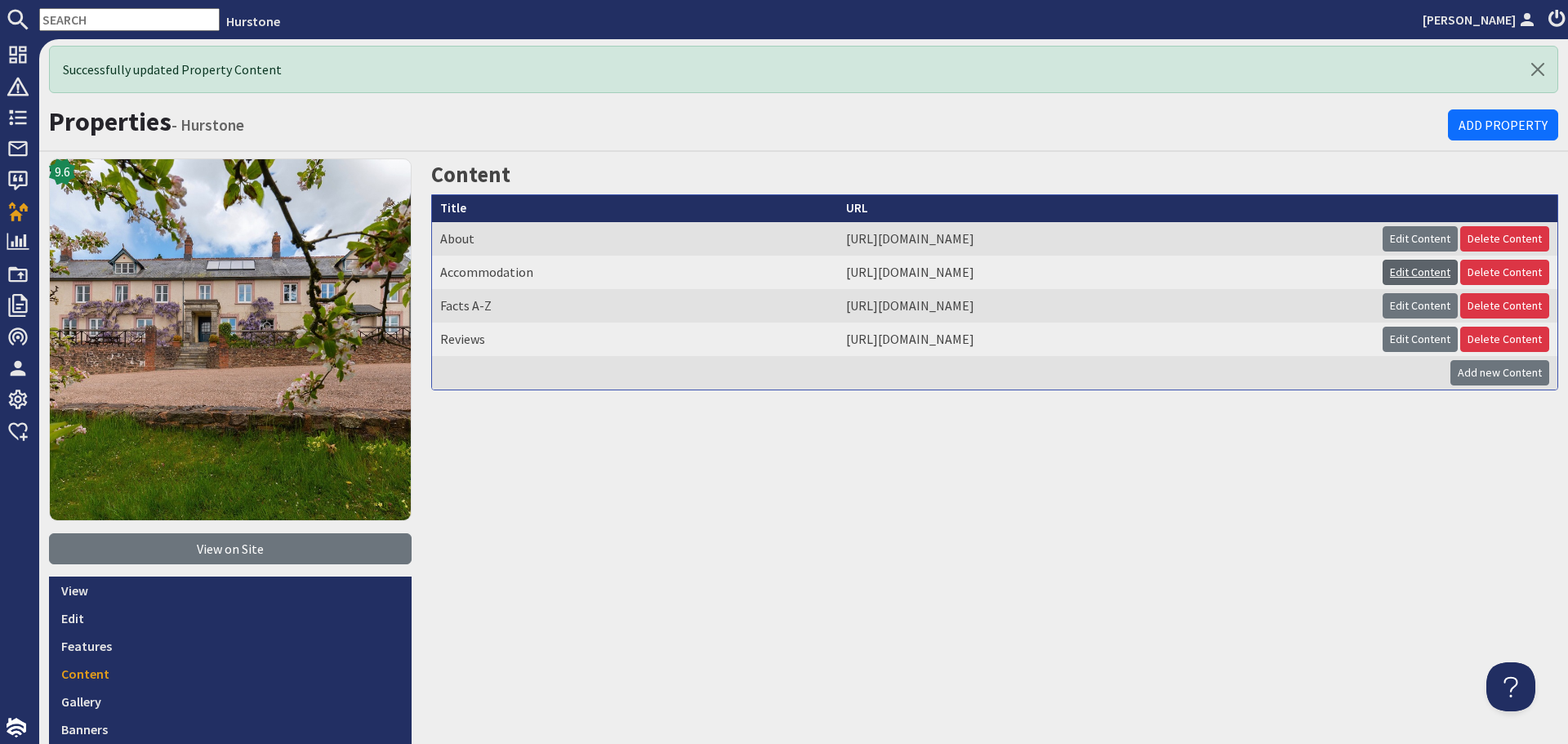
click at [1426, 270] on link "Edit Content" at bounding box center [1421, 272] width 75 height 26
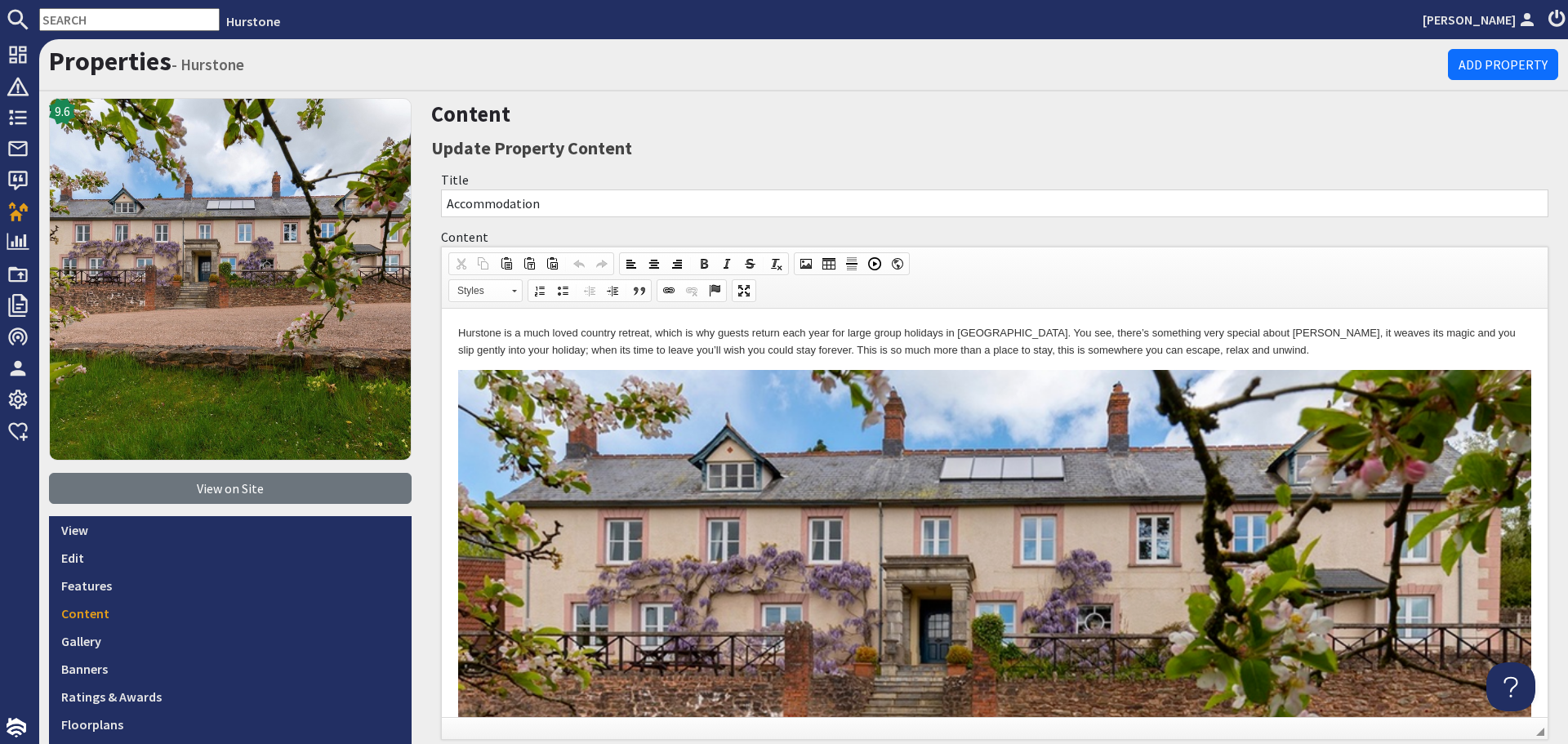
click at [766, 342] on p "Hurstone is a much loved country retreat, which is why guests return each year …" at bounding box center [995, 342] width 1074 height 34
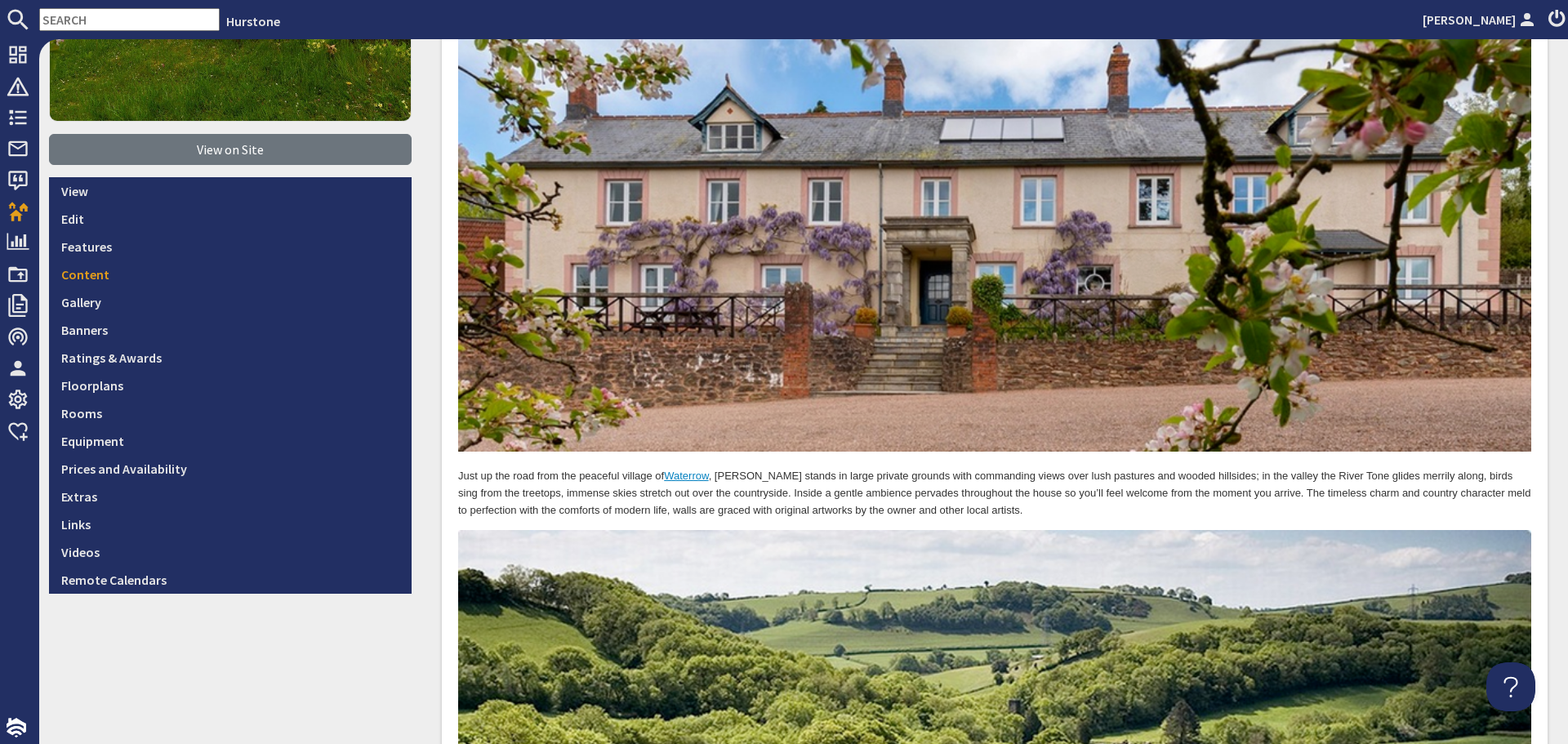
scroll to position [408, 0]
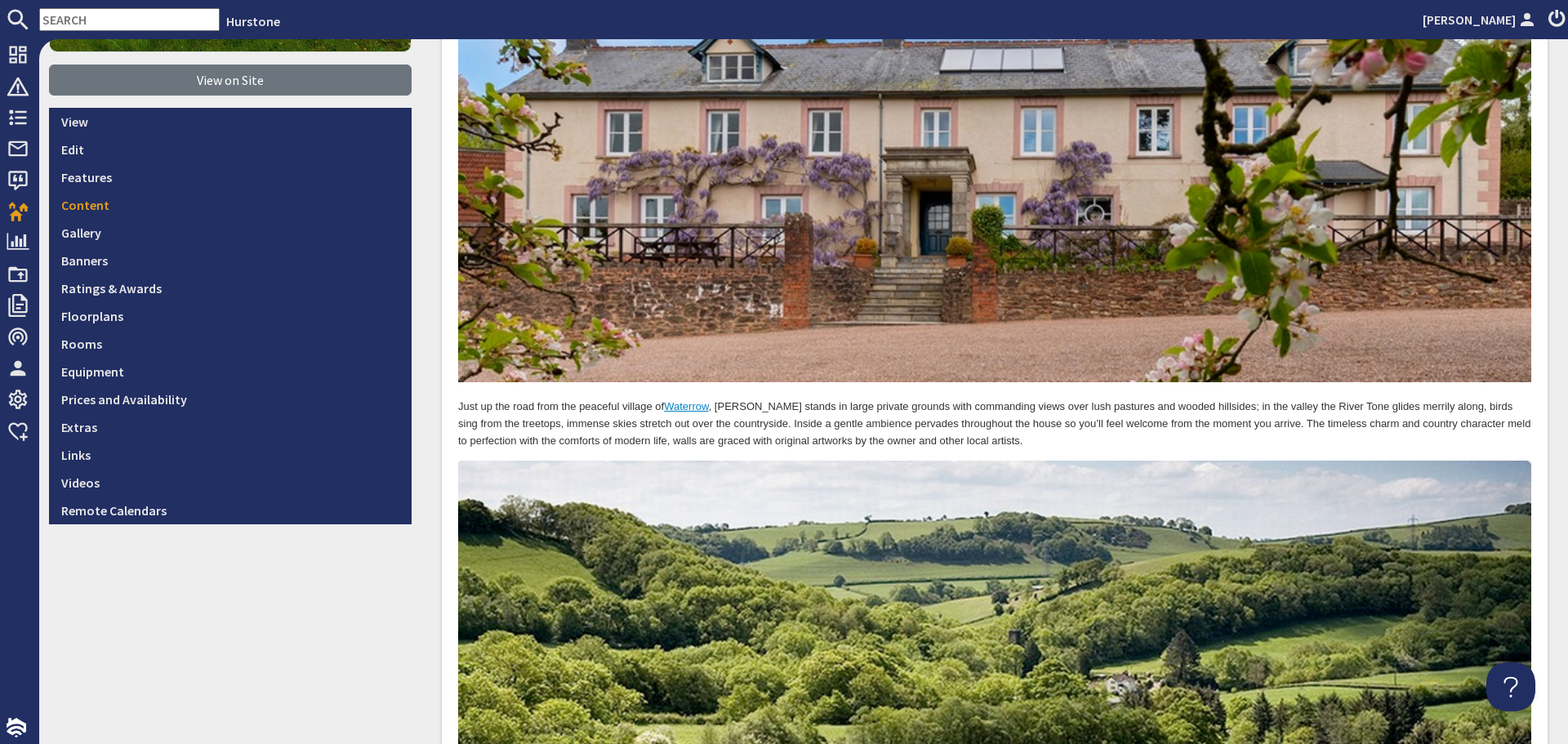
click at [766, 425] on p "Just up the road from the peaceful village of Waterrow , Hurstone stands in lar…" at bounding box center [995, 425] width 1074 height 51
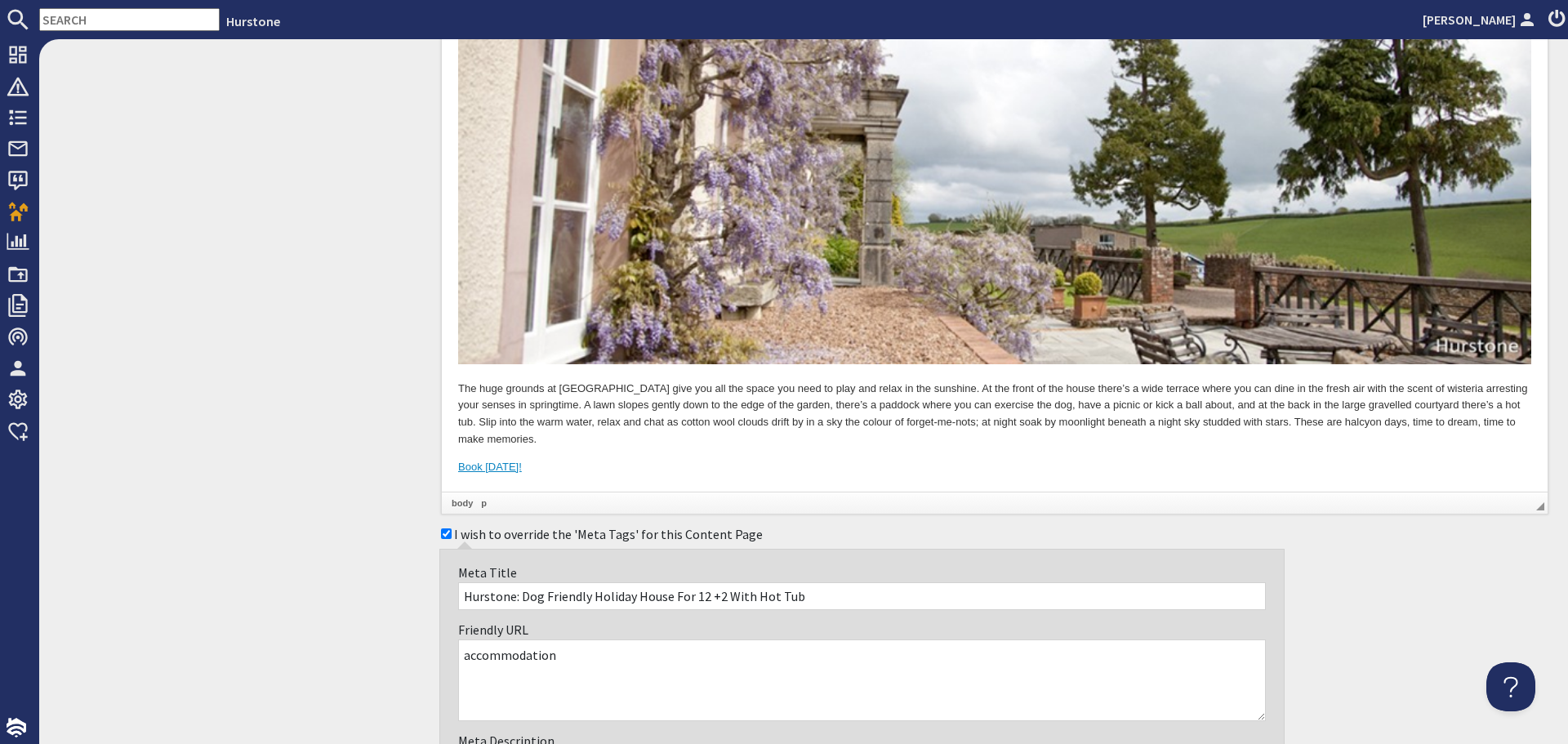
scroll to position [2695, 0]
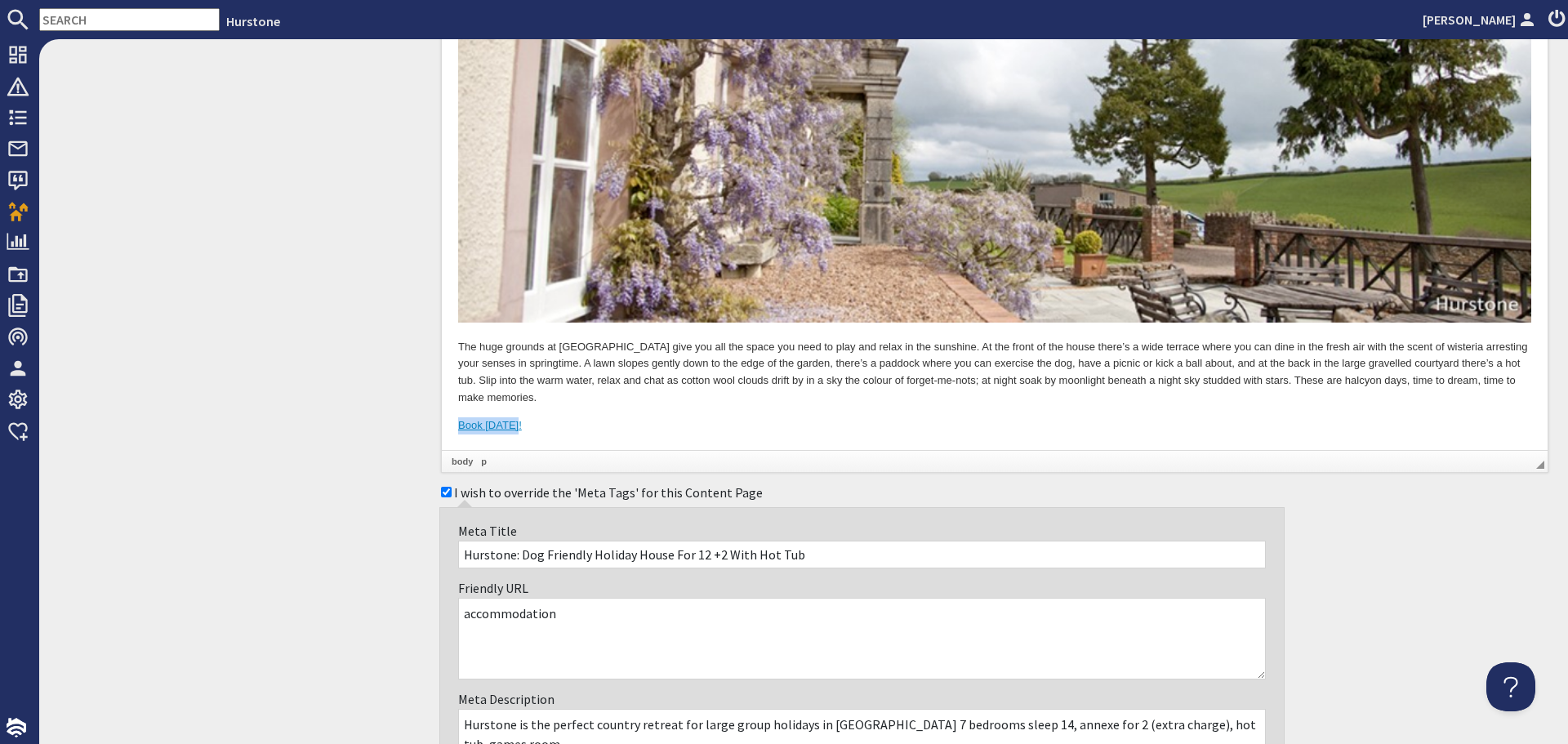
drag, startPoint x: 577, startPoint y: 424, endPoint x: 458, endPoint y: 424, distance: 119.0
click at [458, 424] on p "Book today!" at bounding box center [995, 426] width 1074 height 17
drag, startPoint x: 458, startPoint y: 424, endPoint x: 556, endPoint y: 431, distance: 98.2
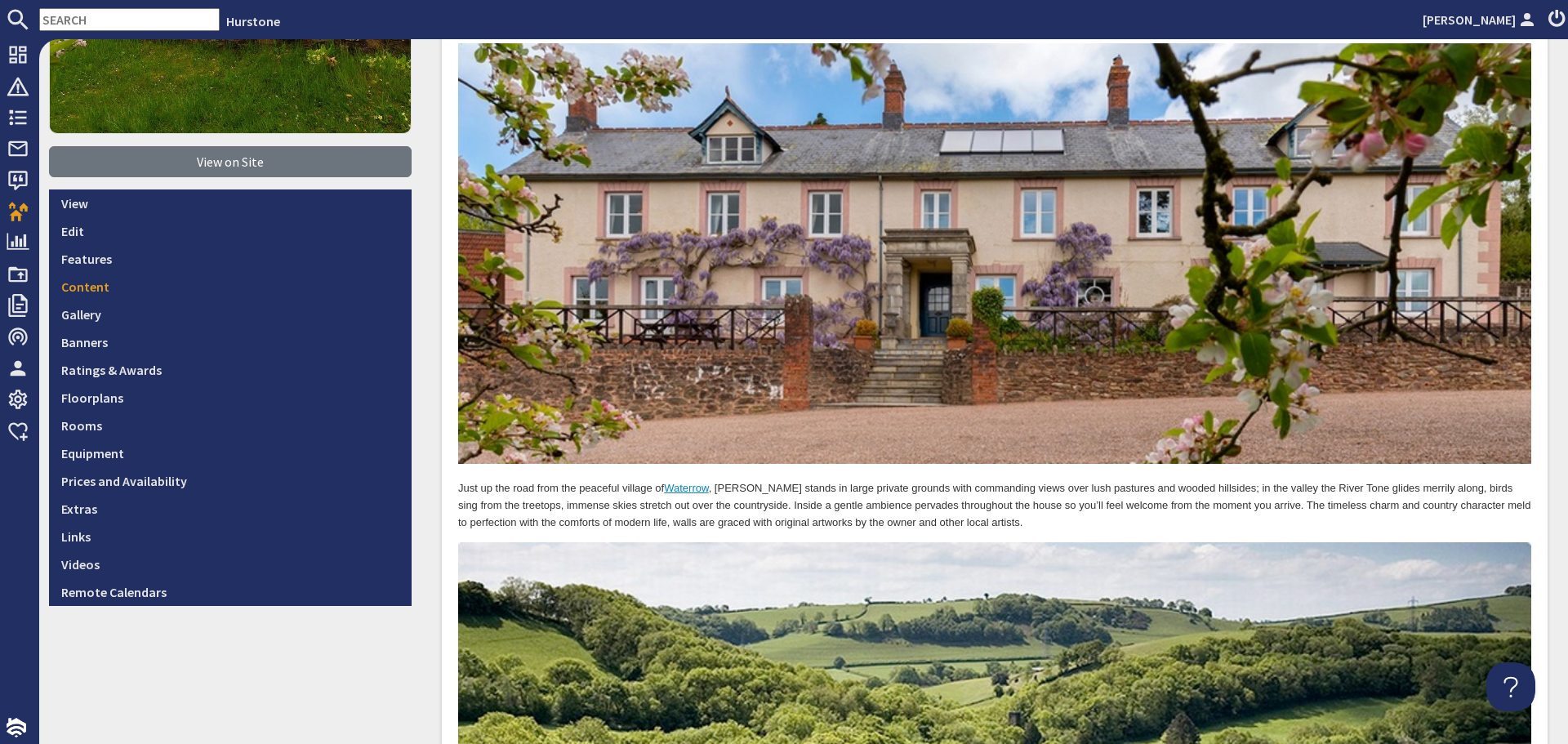
scroll to position [0, 0]
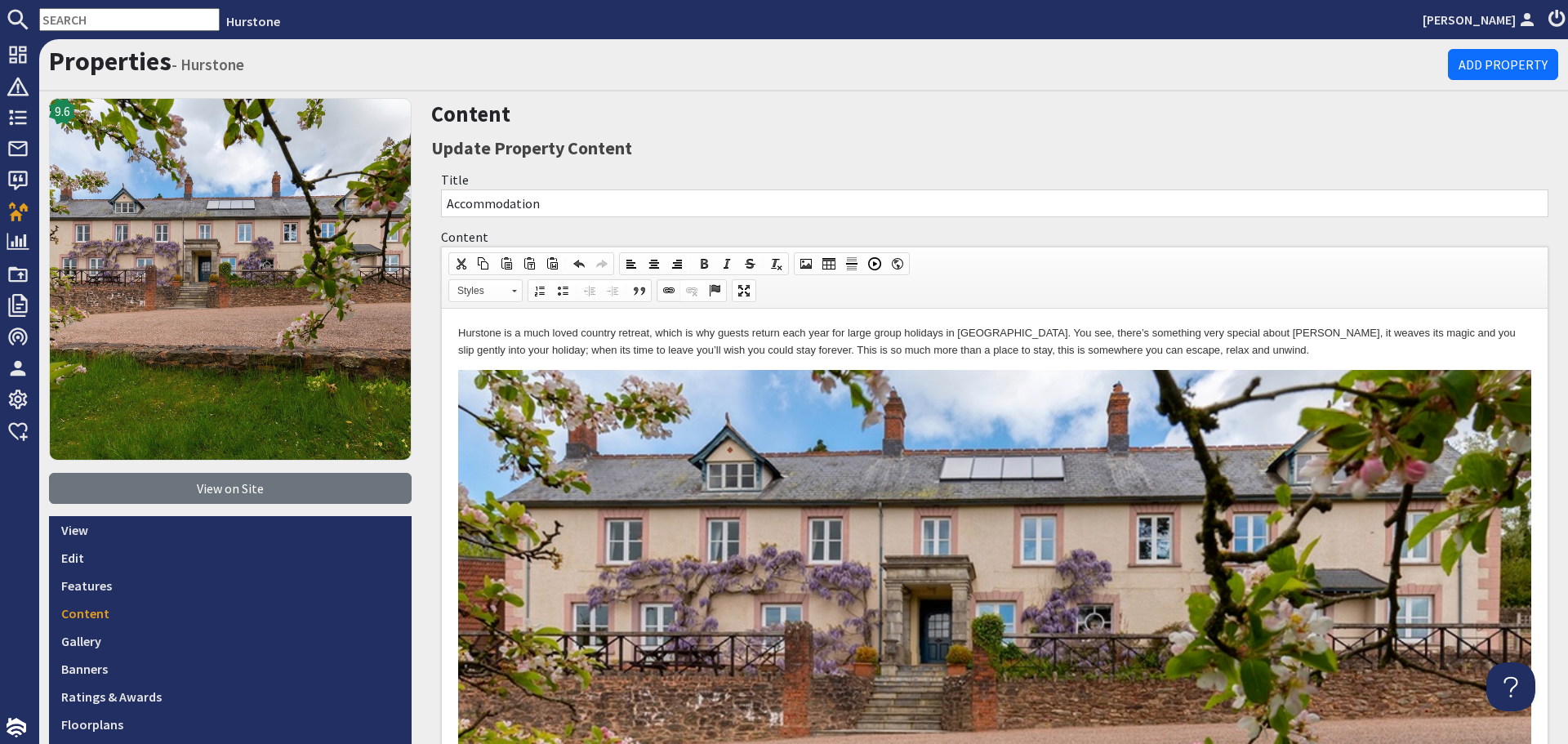
click at [663, 293] on span at bounding box center [668, 290] width 13 height 13
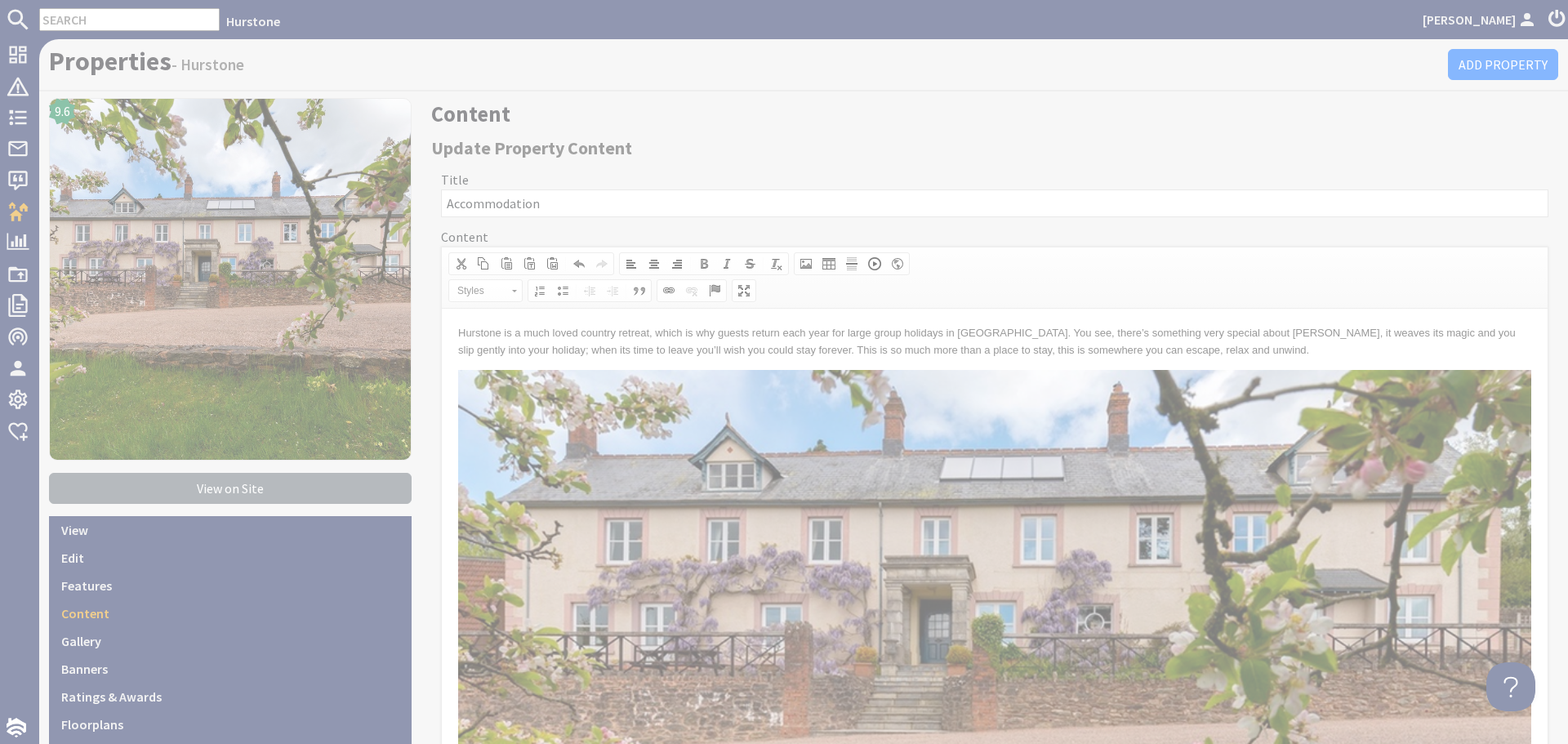
select select "zioncontentpage"
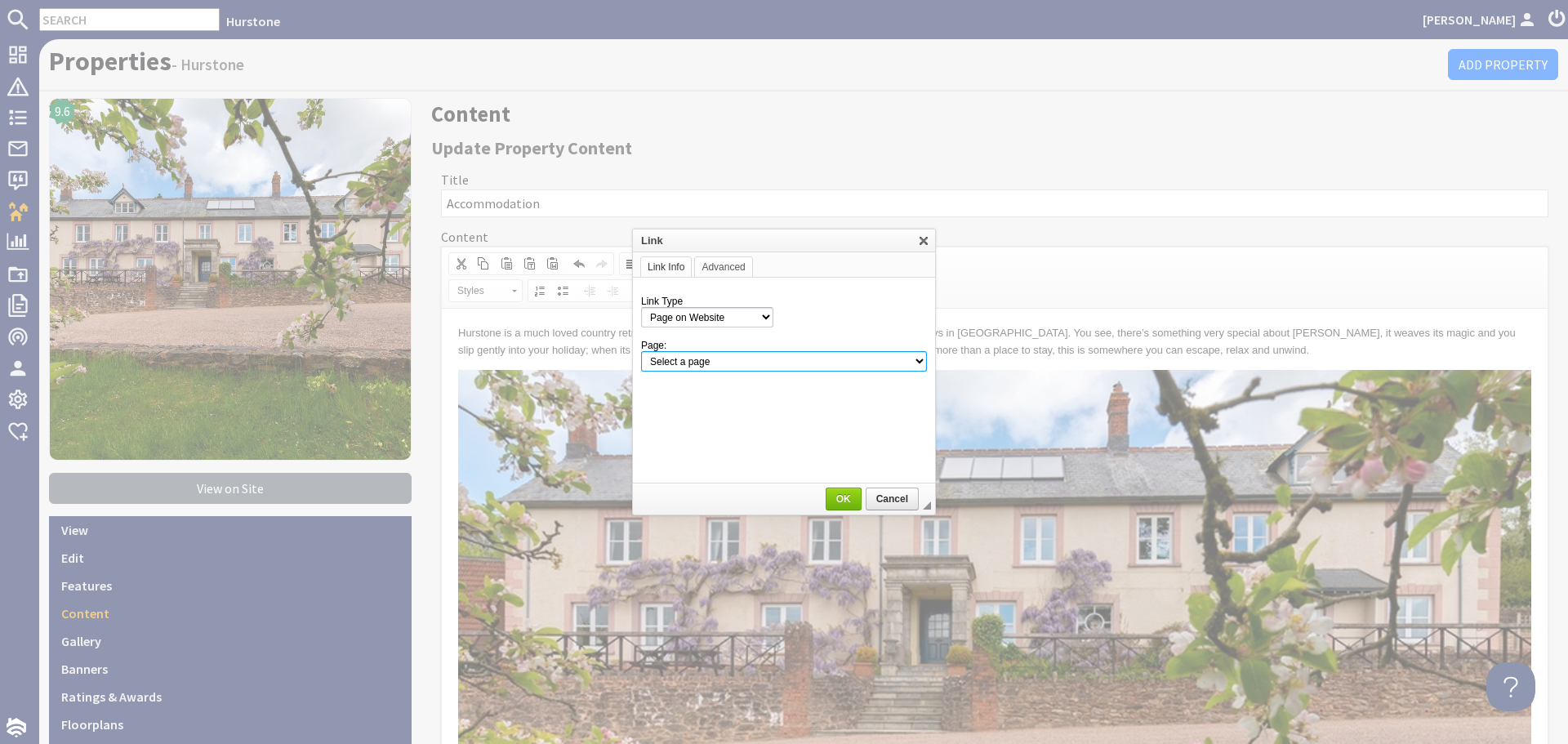
click at [707, 365] on select "Select a page Homepage Content Page · Hurstone - Access Statement · Hurstone - …" at bounding box center [784, 361] width 286 height 21
select select "property_calendar!hurstone-95"
click at [641, 351] on select "Select a page Homepage Content Page · Hurstone - Access Statement · Hurstone - …" at bounding box center [784, 361] width 286 height 21
click at [849, 502] on span "OK" at bounding box center [843, 499] width 32 height 12
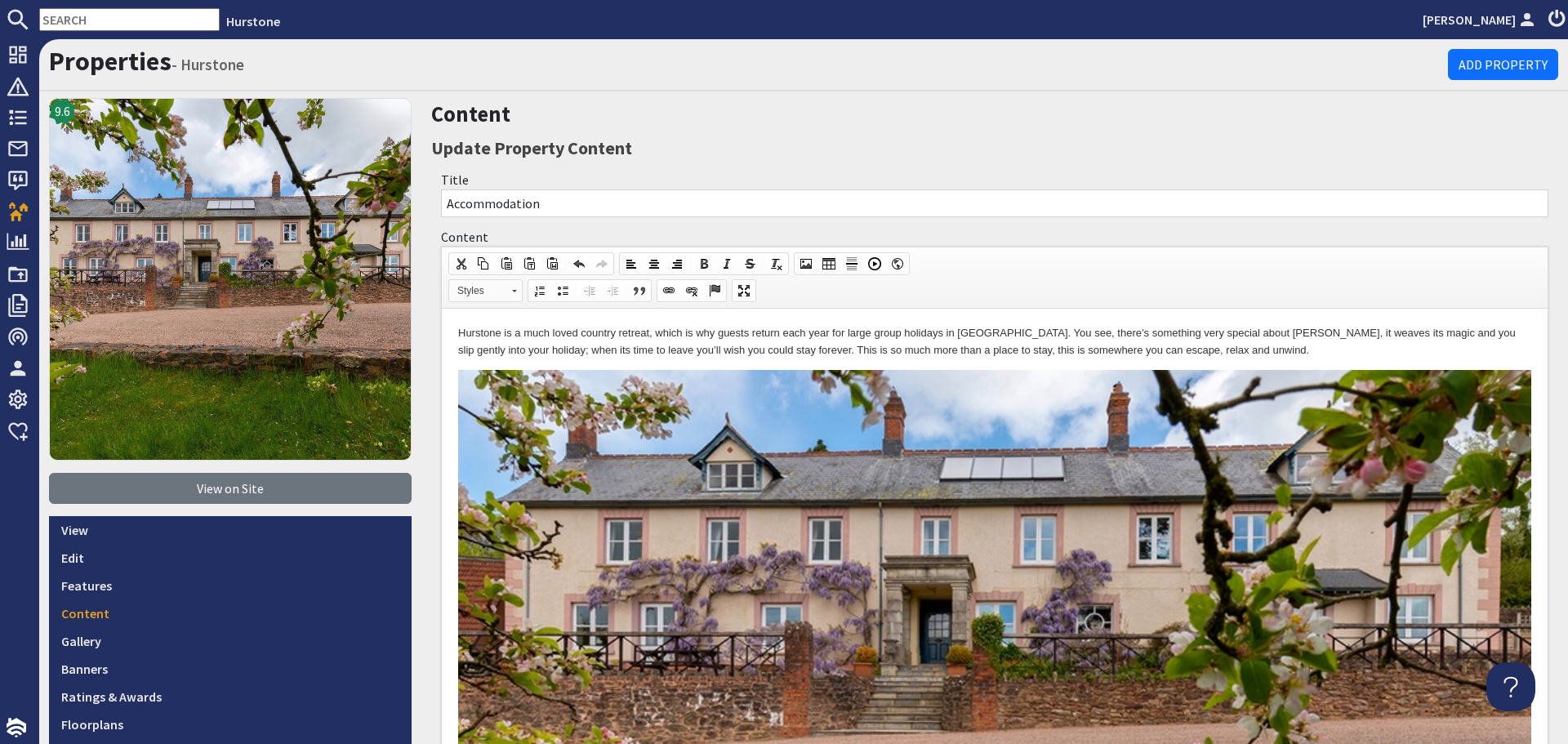
click at [500, 284] on span "Styles" at bounding box center [478, 291] width 57 height 22
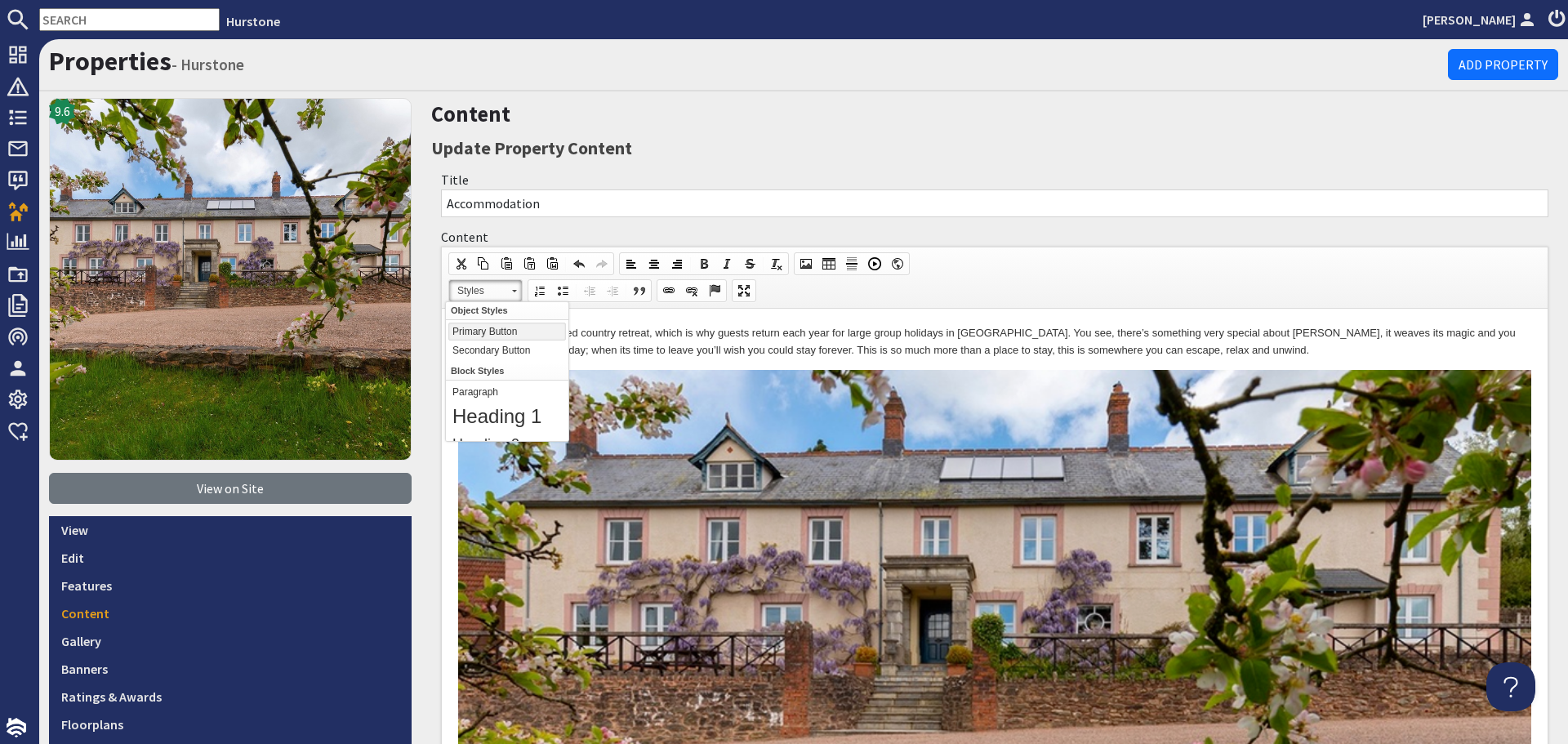
click at [494, 326] on link "Primary Button" at bounding box center [507, 331] width 118 height 18
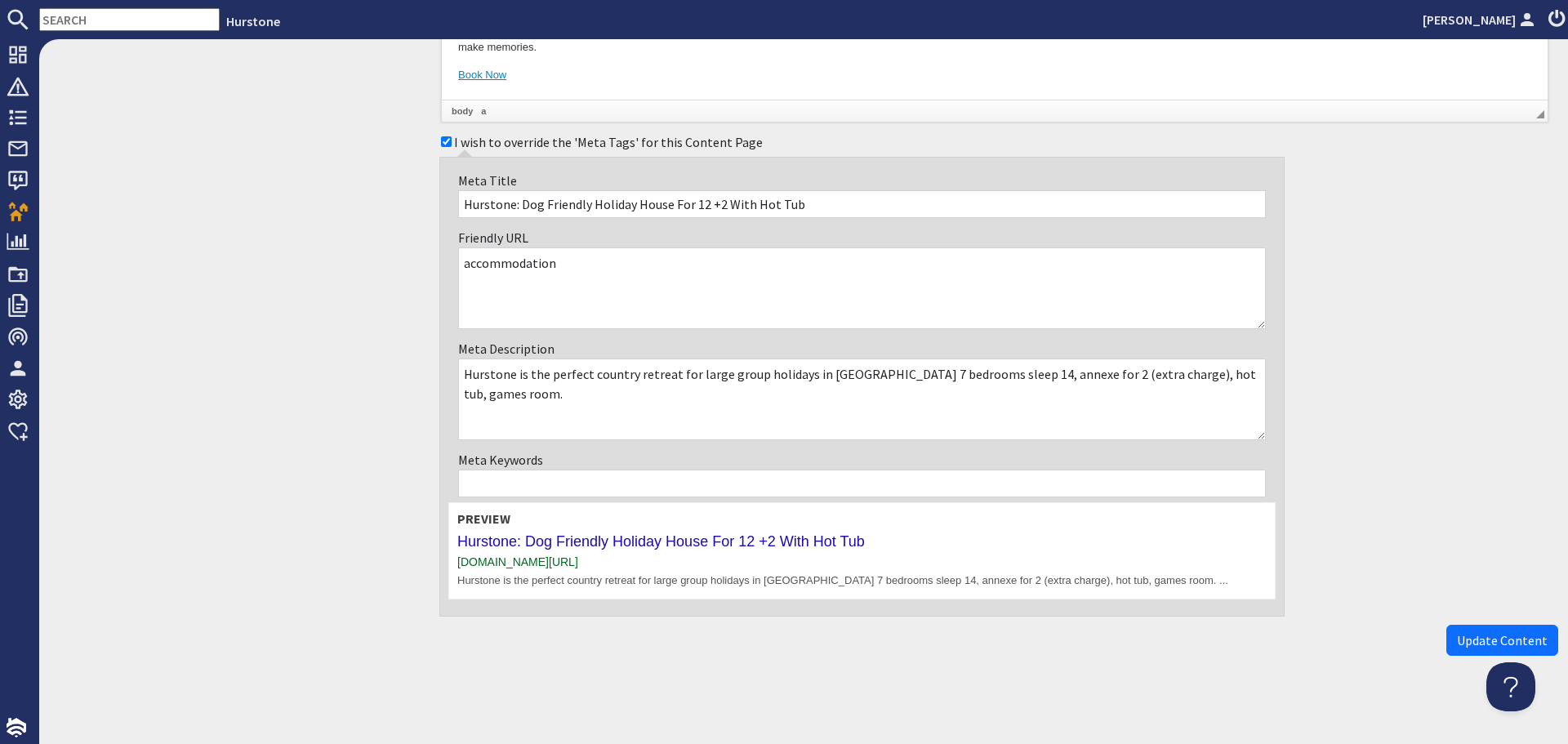
scroll to position [3047, 0]
click at [1459, 632] on span "Update Content" at bounding box center [1502, 638] width 90 height 17
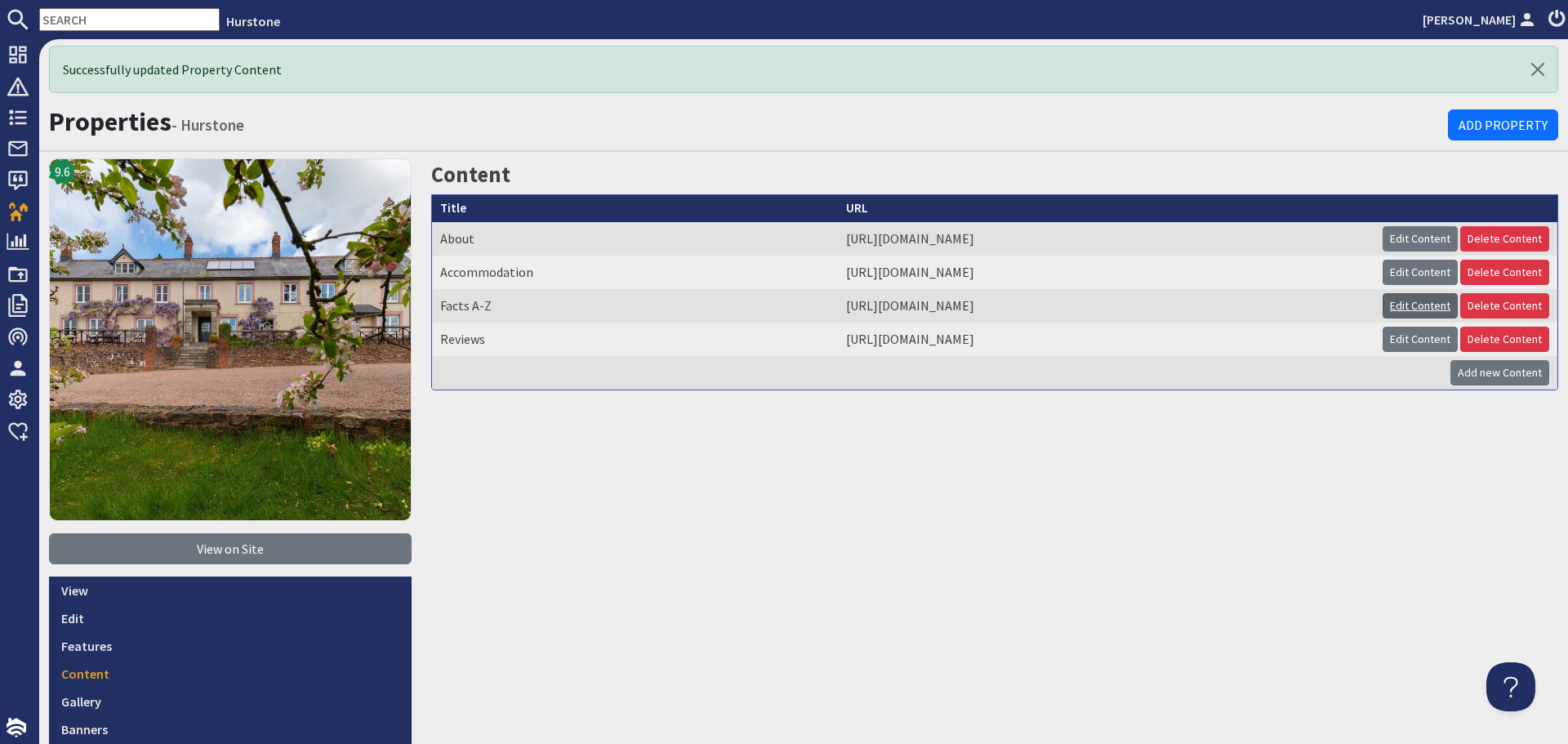
click at [1396, 309] on link "Edit Content" at bounding box center [1421, 306] width 75 height 26
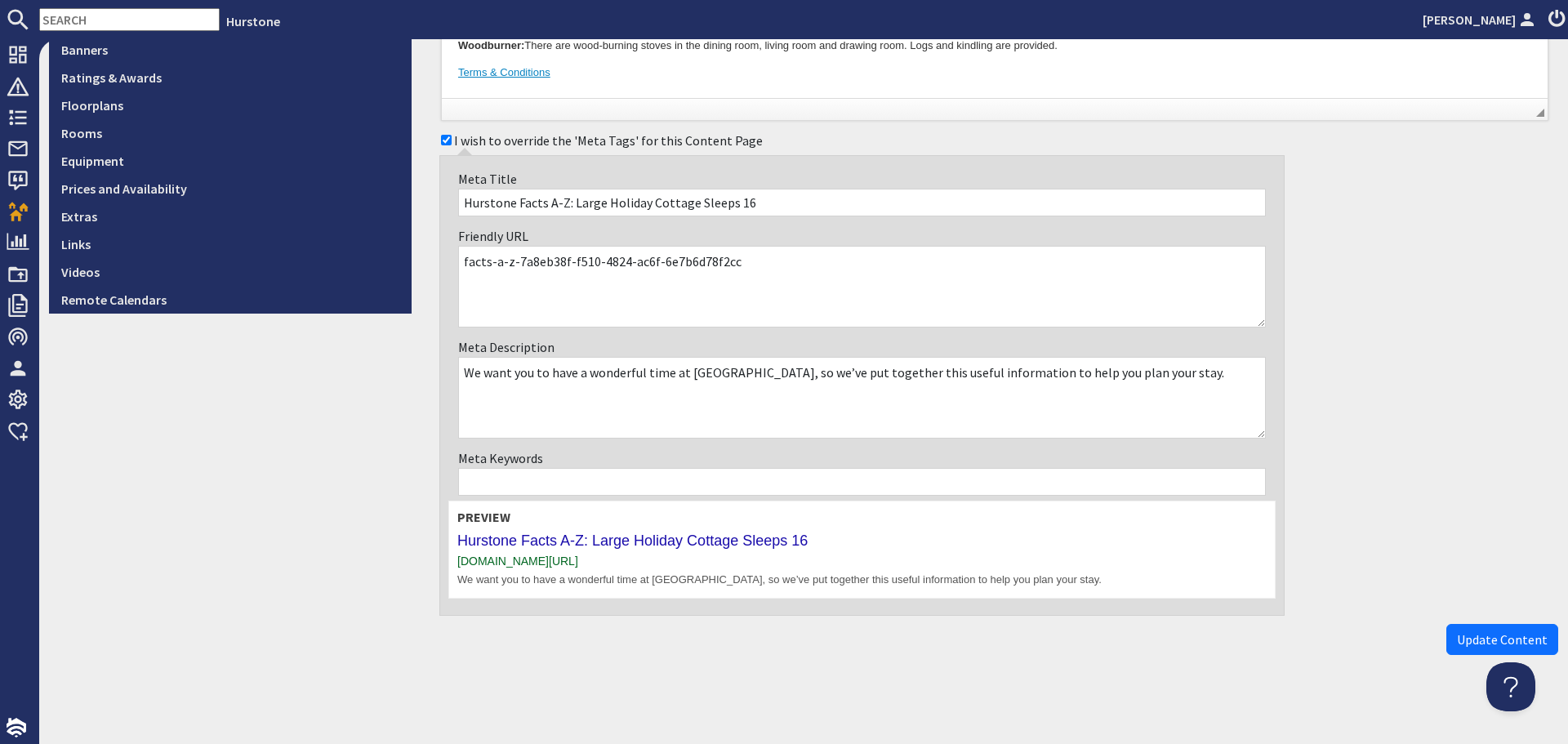
scroll to position [620, 0]
click at [1464, 631] on span "Update Content" at bounding box center [1502, 638] width 90 height 17
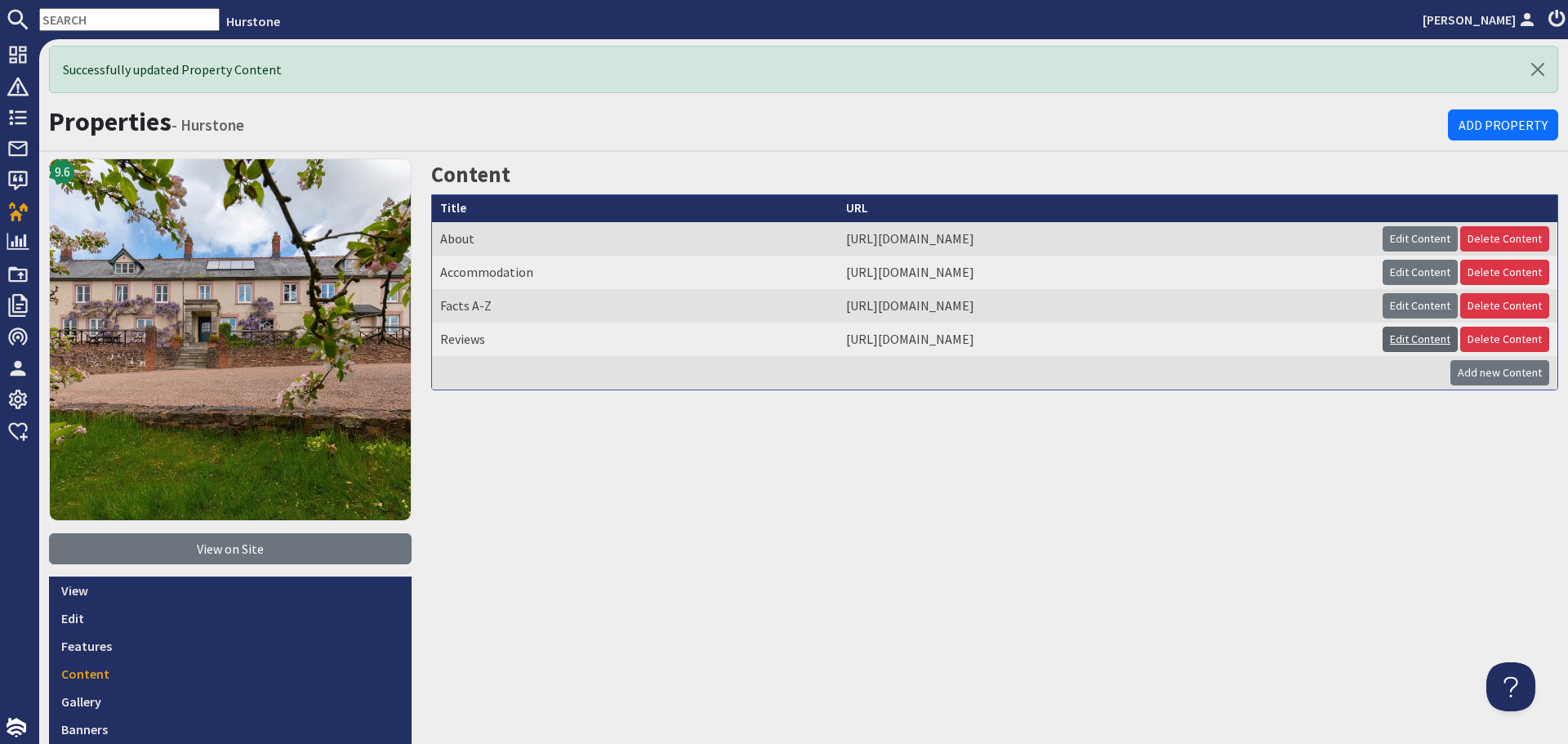
click at [1400, 338] on link "Edit Content" at bounding box center [1421, 339] width 75 height 26
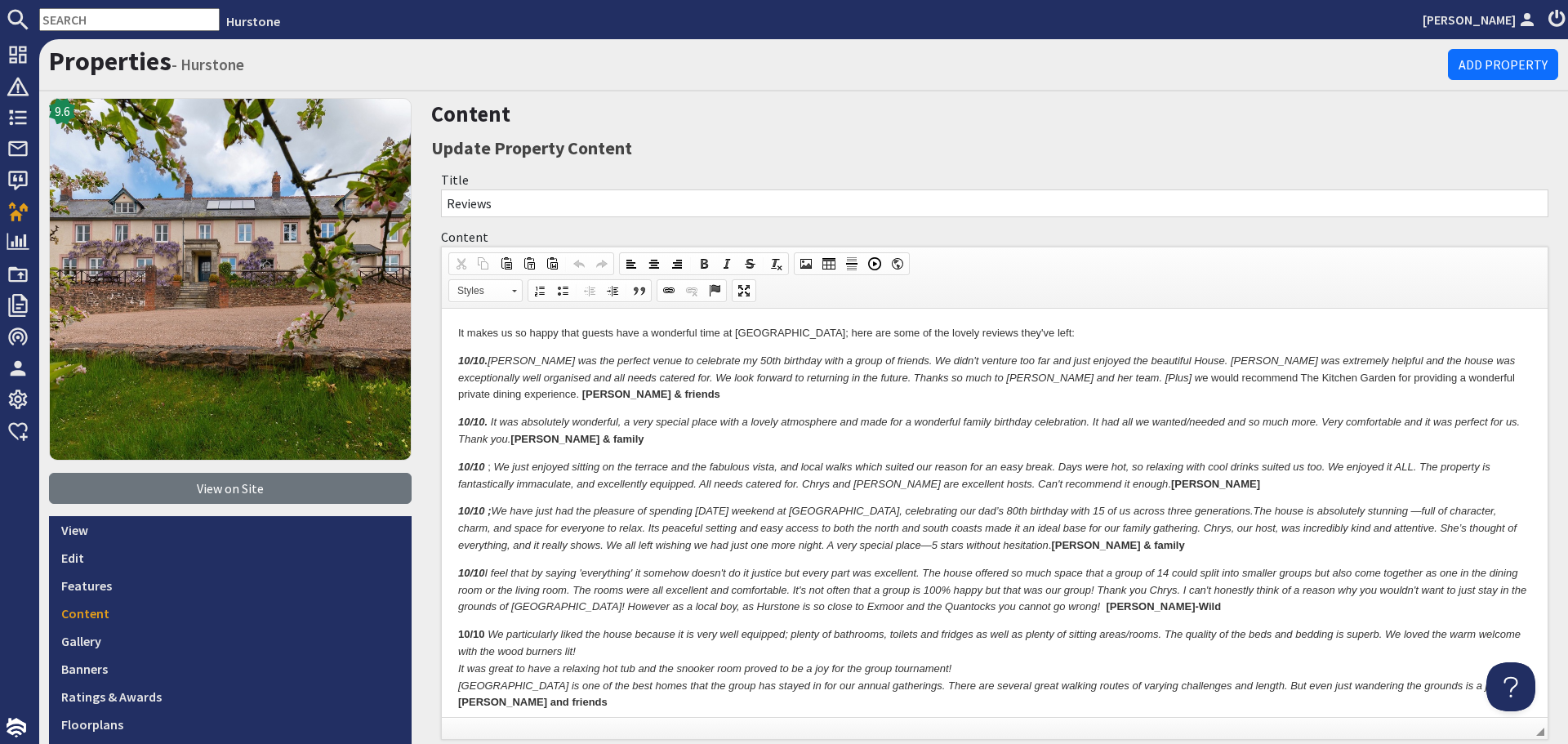
click at [830, 511] on em "10/10 ; We have just had the pleasure of spending Easter weekend at Hurstone Ho…" at bounding box center [987, 527] width 1059 height 46
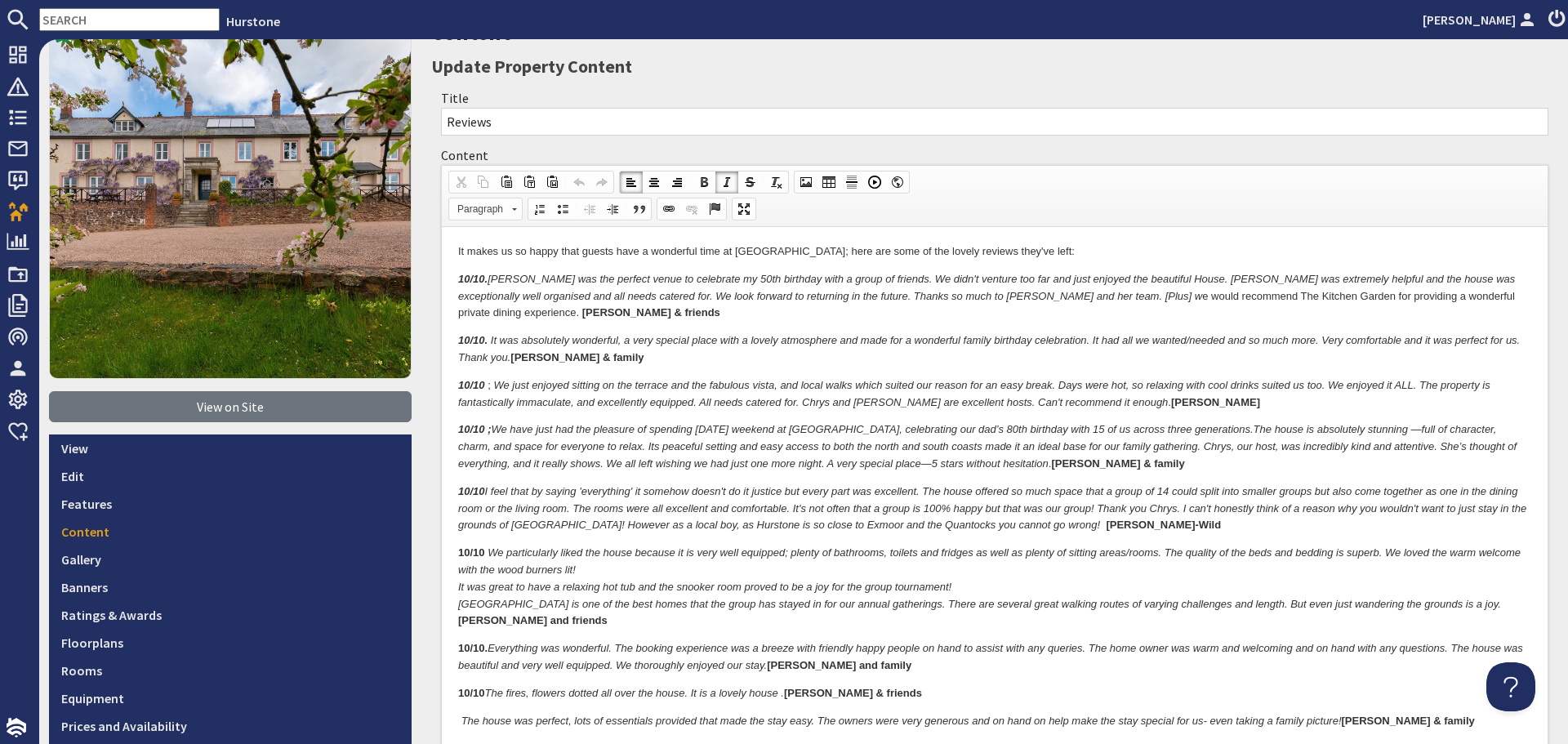
scroll to position [107, 0]
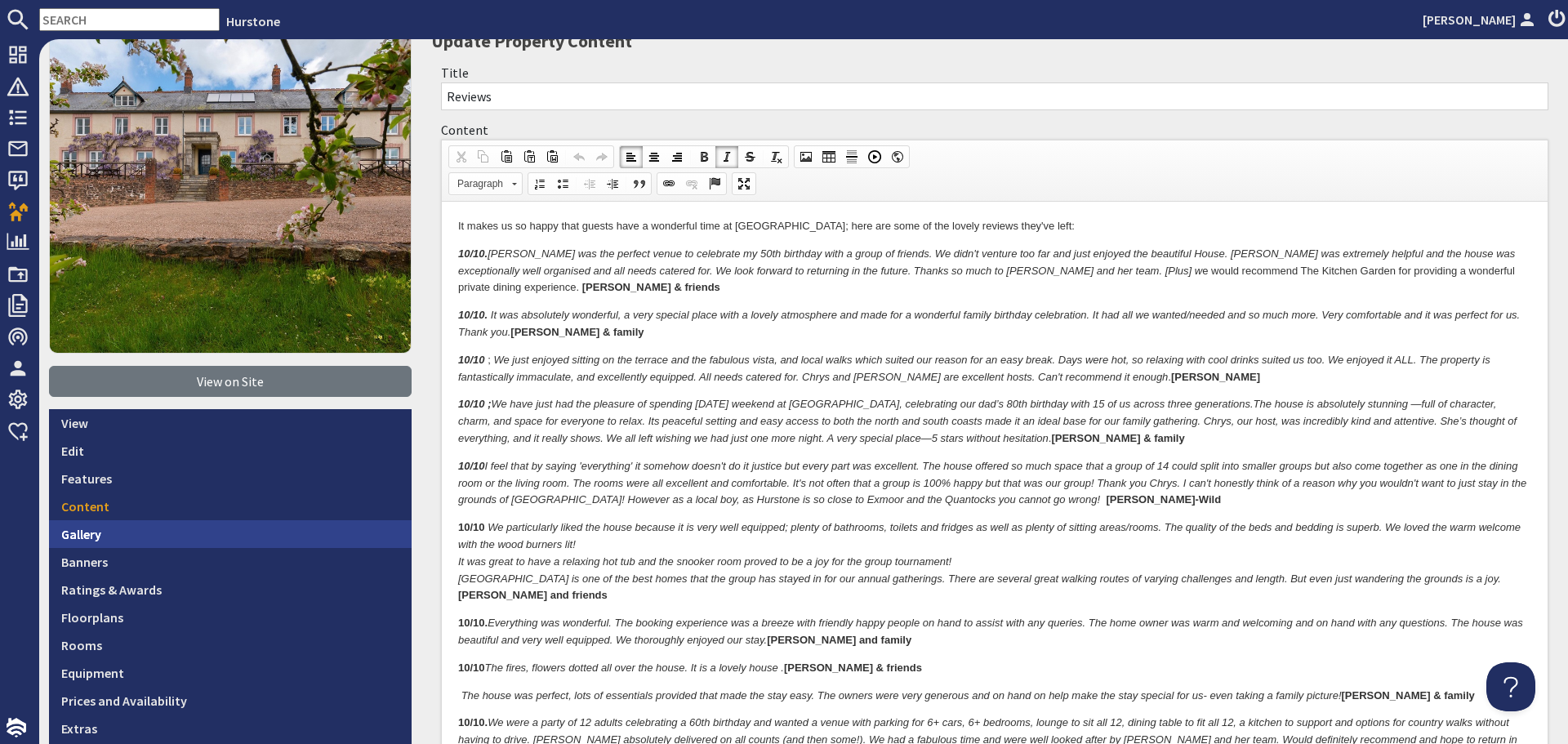
click at [118, 526] on link "Gallery" at bounding box center [230, 534] width 363 height 28
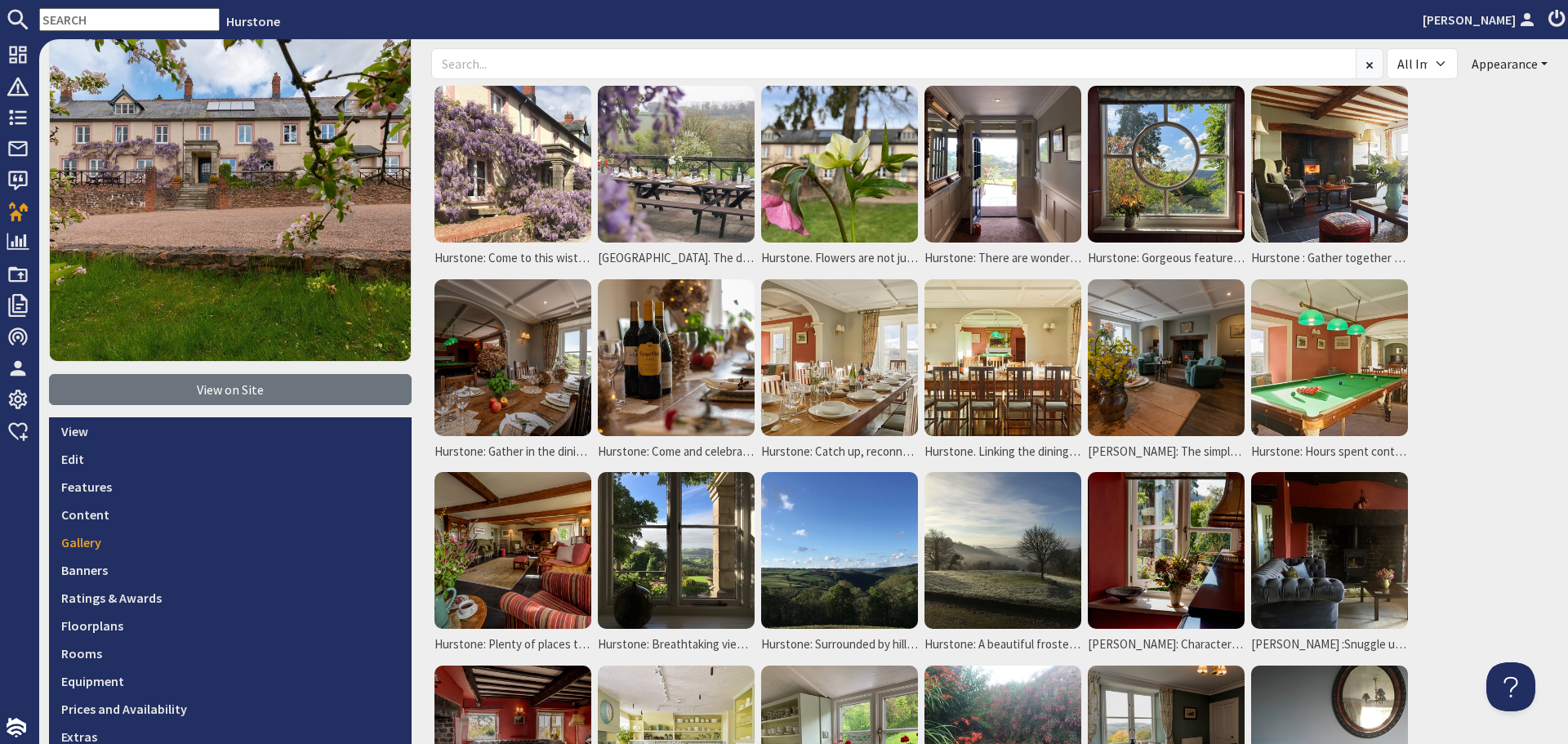
scroll to position [245, 0]
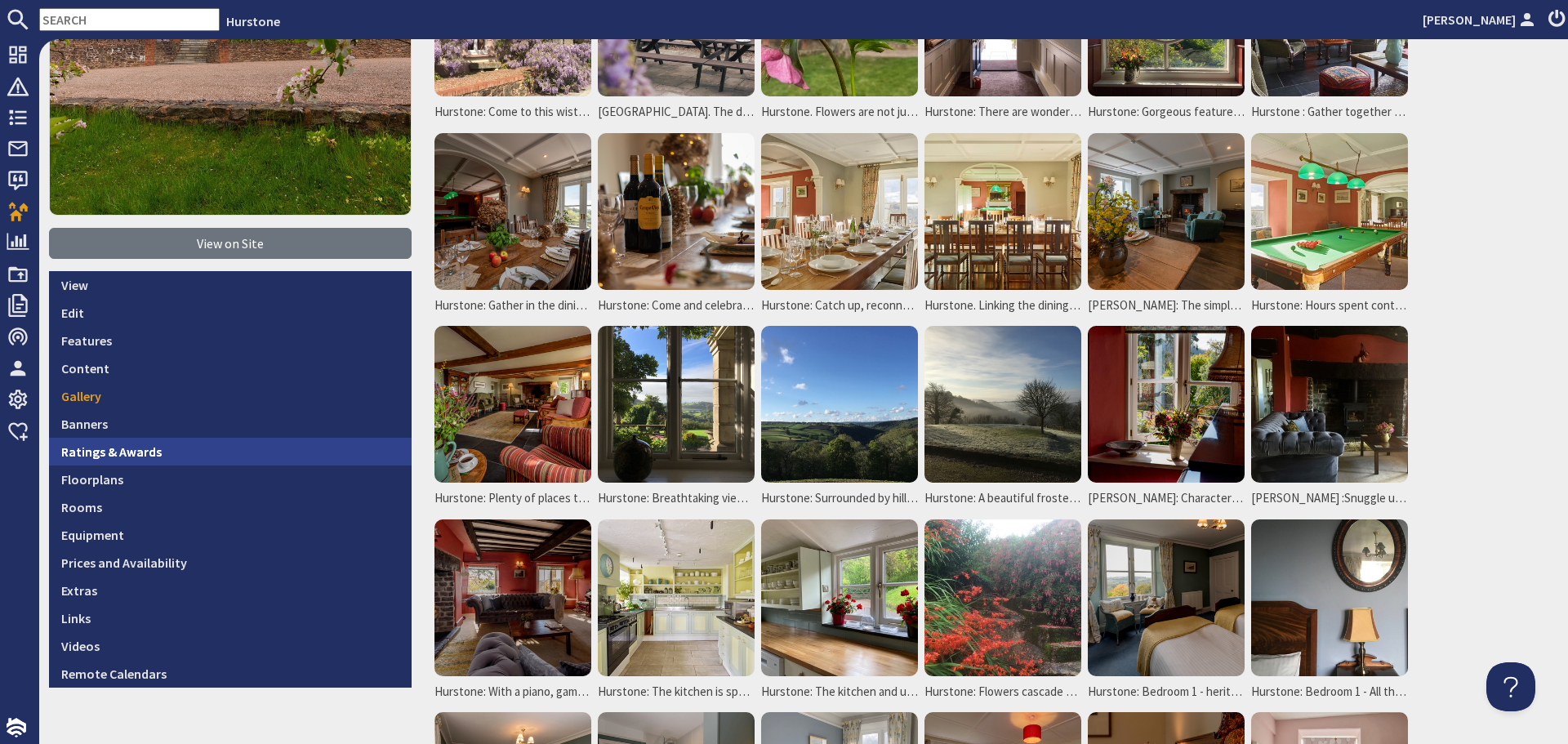
click at [104, 439] on link "Ratings & Awards" at bounding box center [230, 451] width 363 height 28
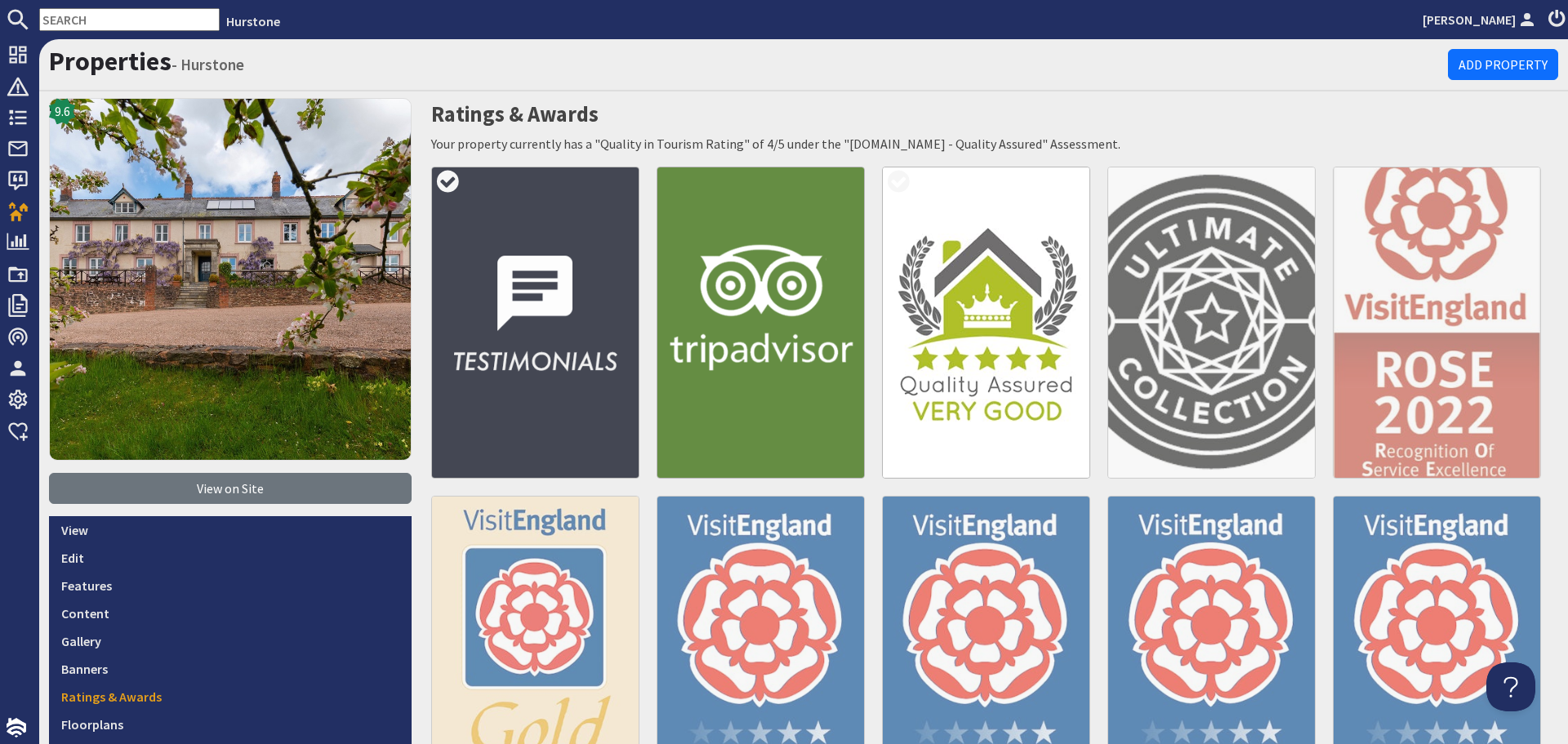
click at [504, 326] on img at bounding box center [536, 321] width 208 height 312
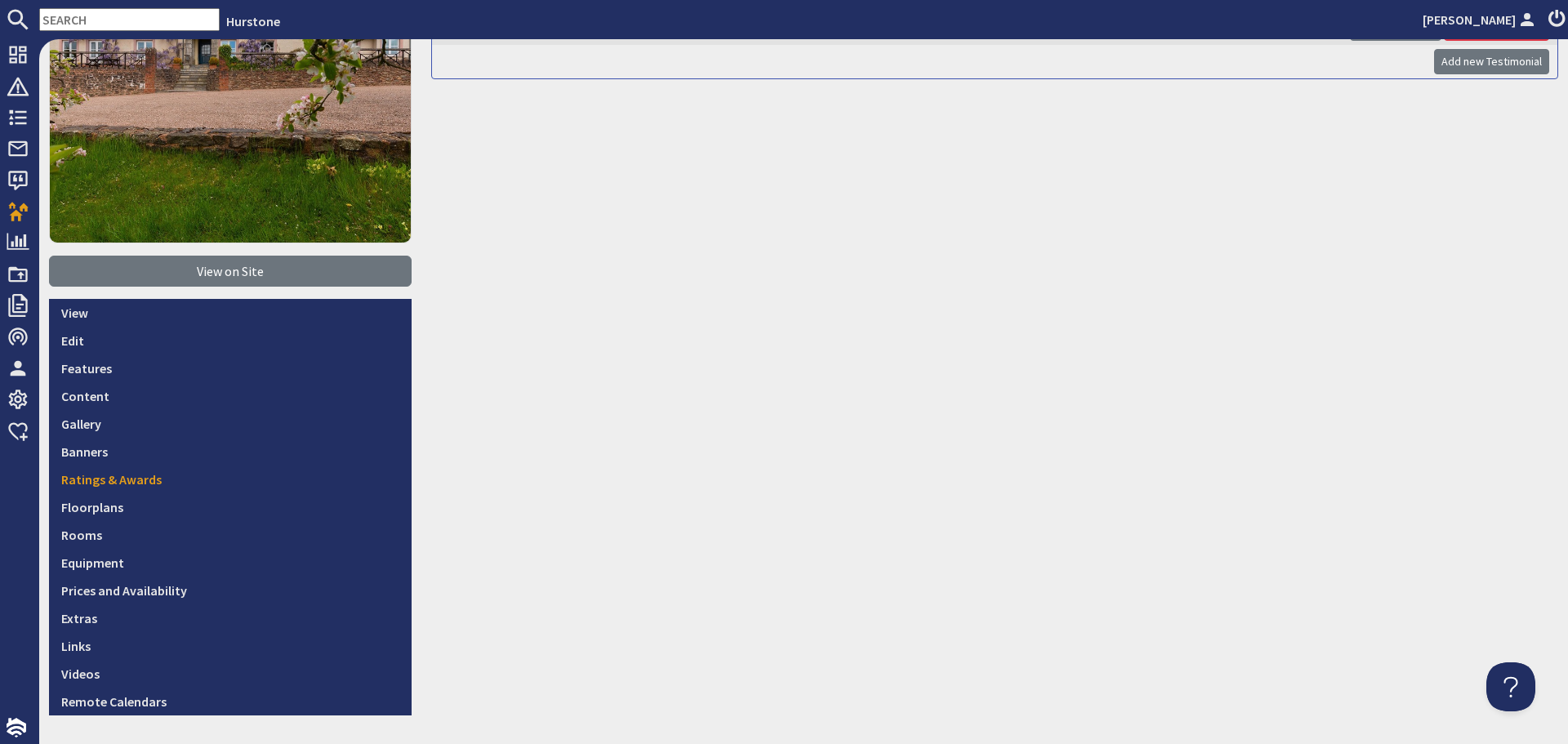
scroll to position [245, 0]
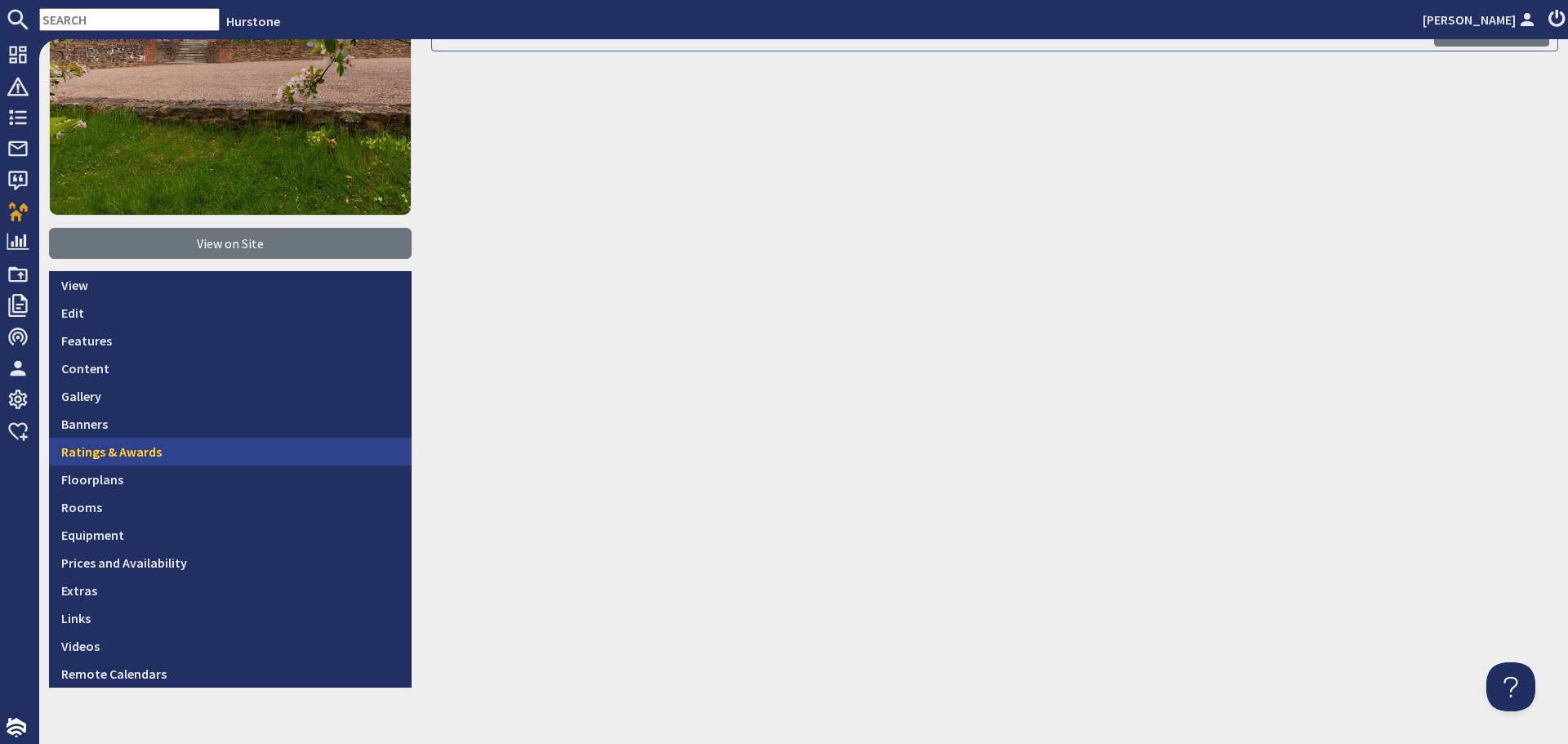
click at [117, 459] on link "Ratings & Awards" at bounding box center [230, 451] width 363 height 28
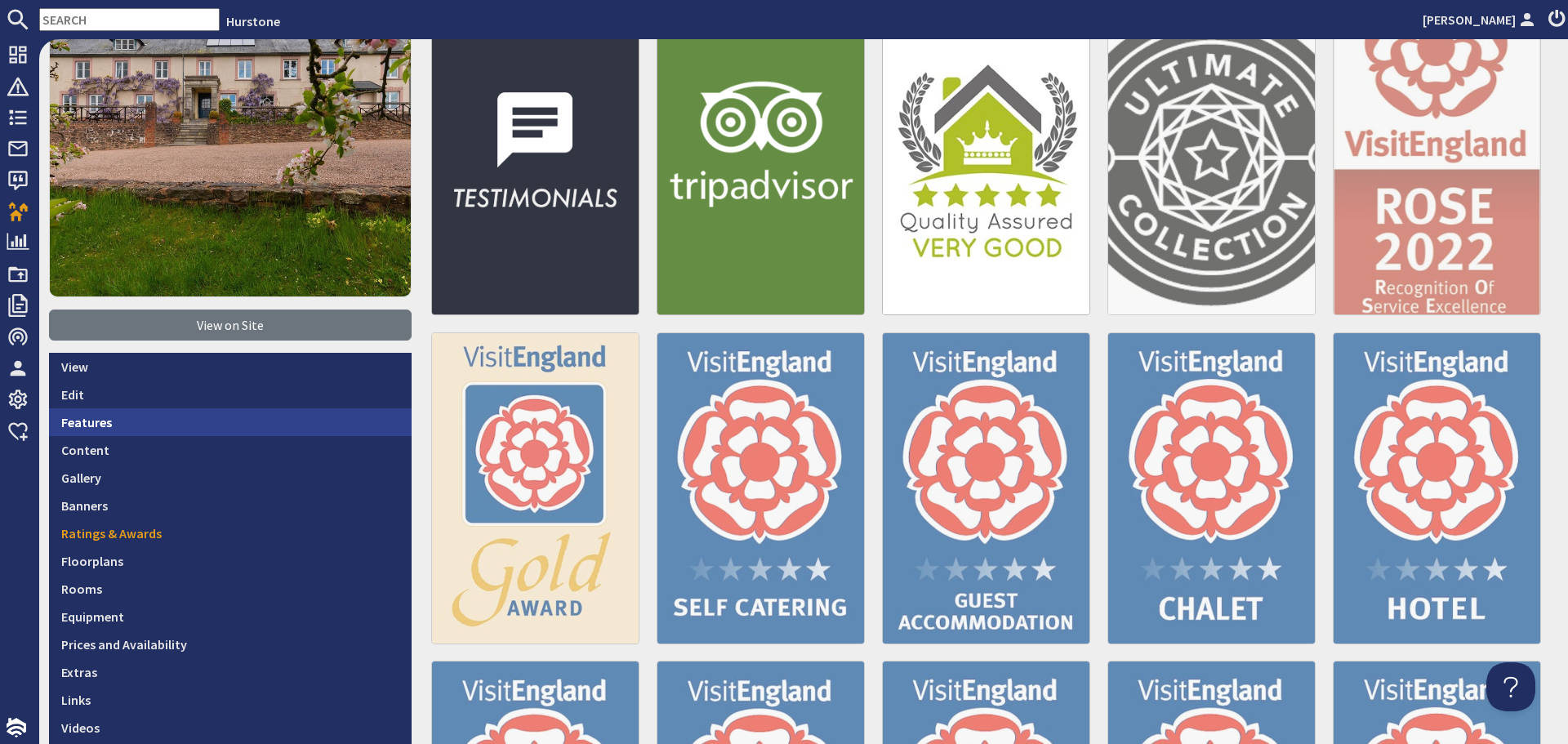
scroll to position [245, 0]
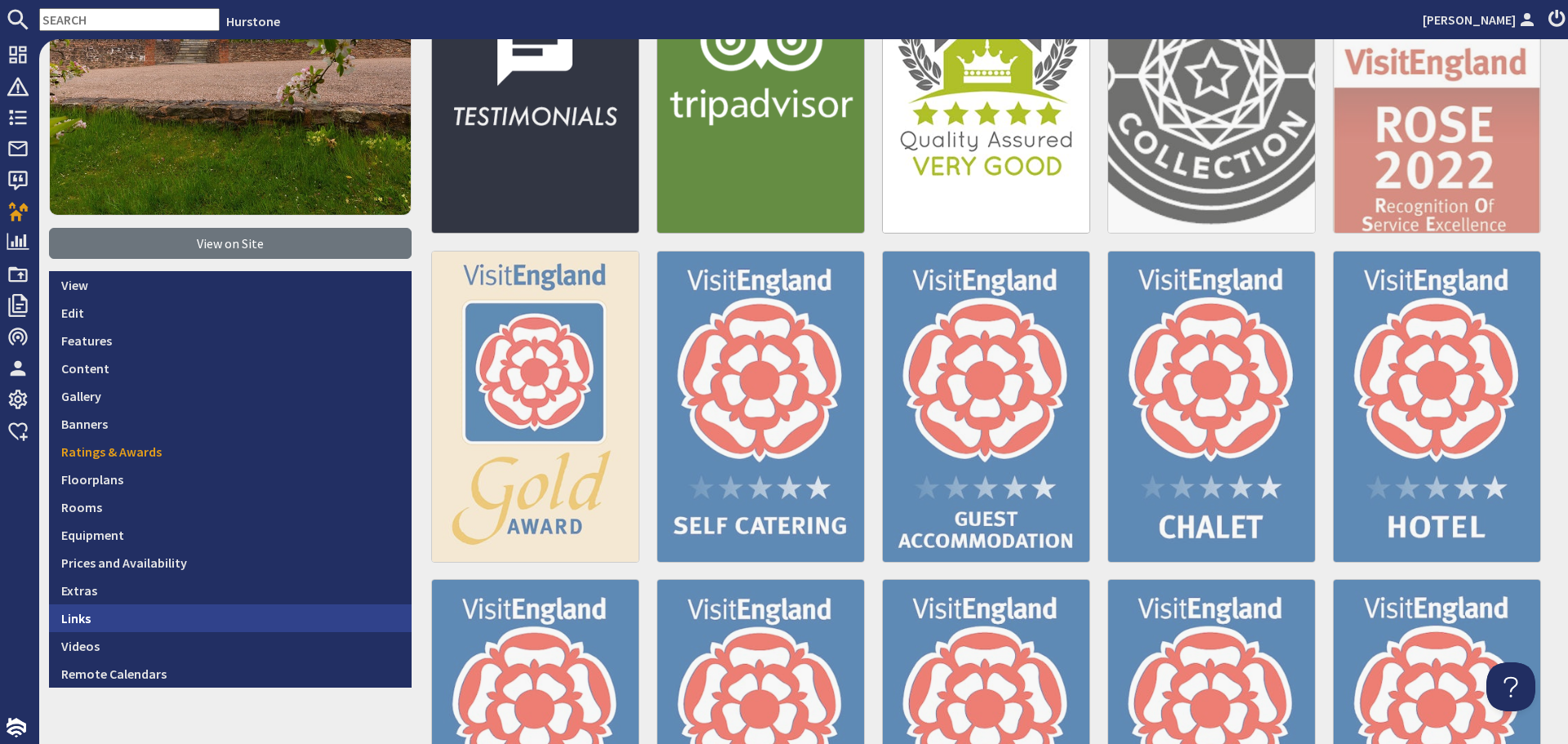
click at [282, 613] on link "Links" at bounding box center [230, 618] width 363 height 28
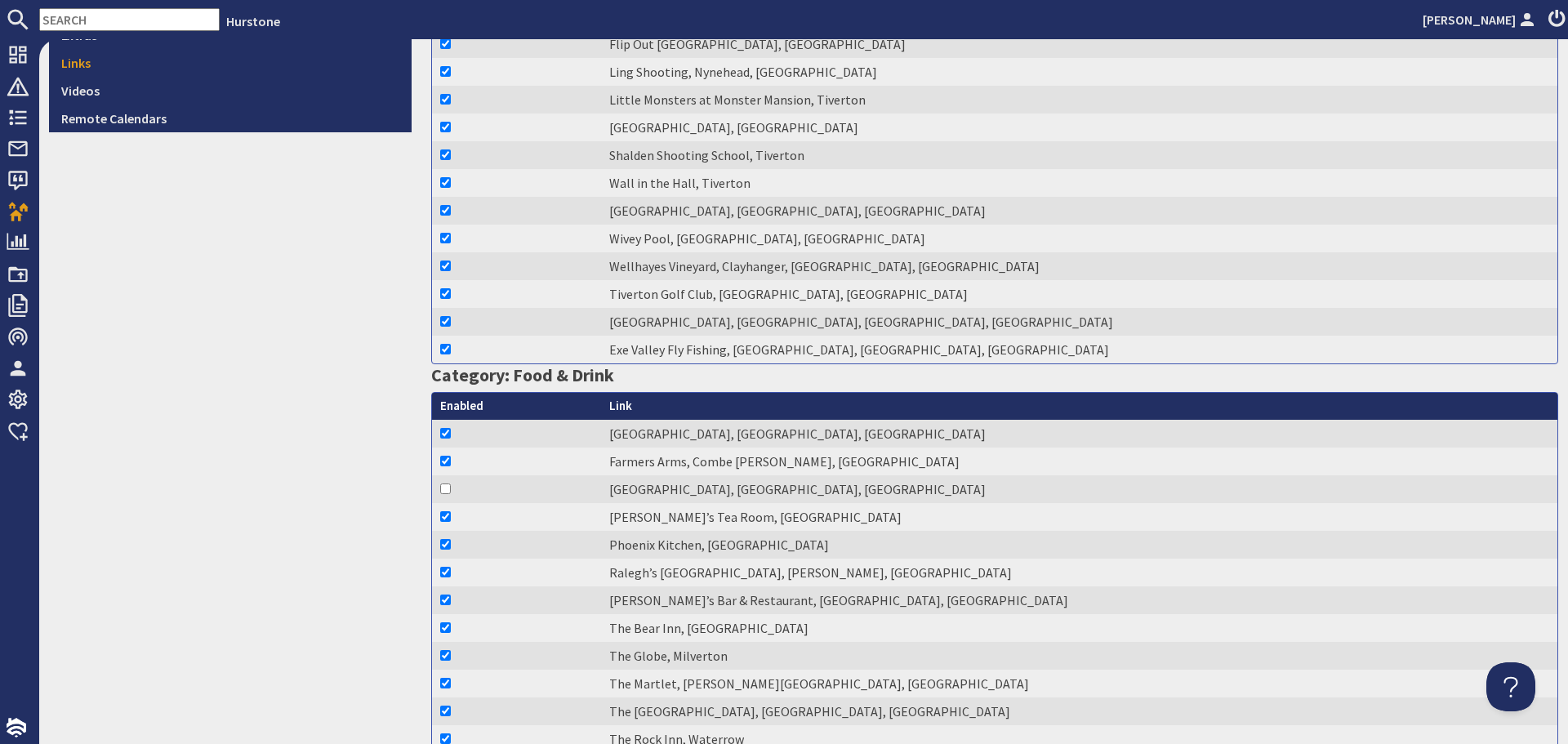
scroll to position [572, 0]
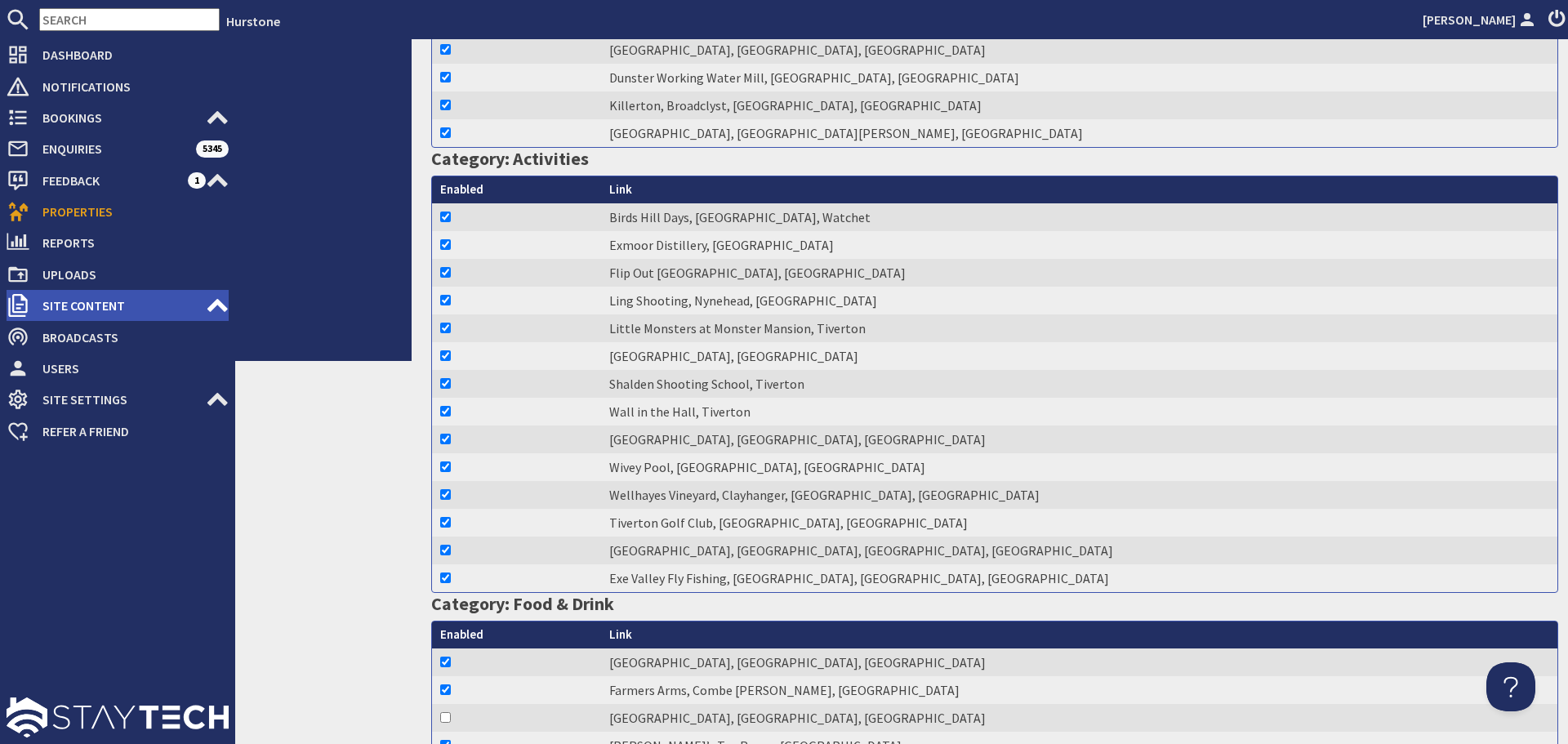
click at [85, 301] on span "Site Content" at bounding box center [117, 305] width 176 height 27
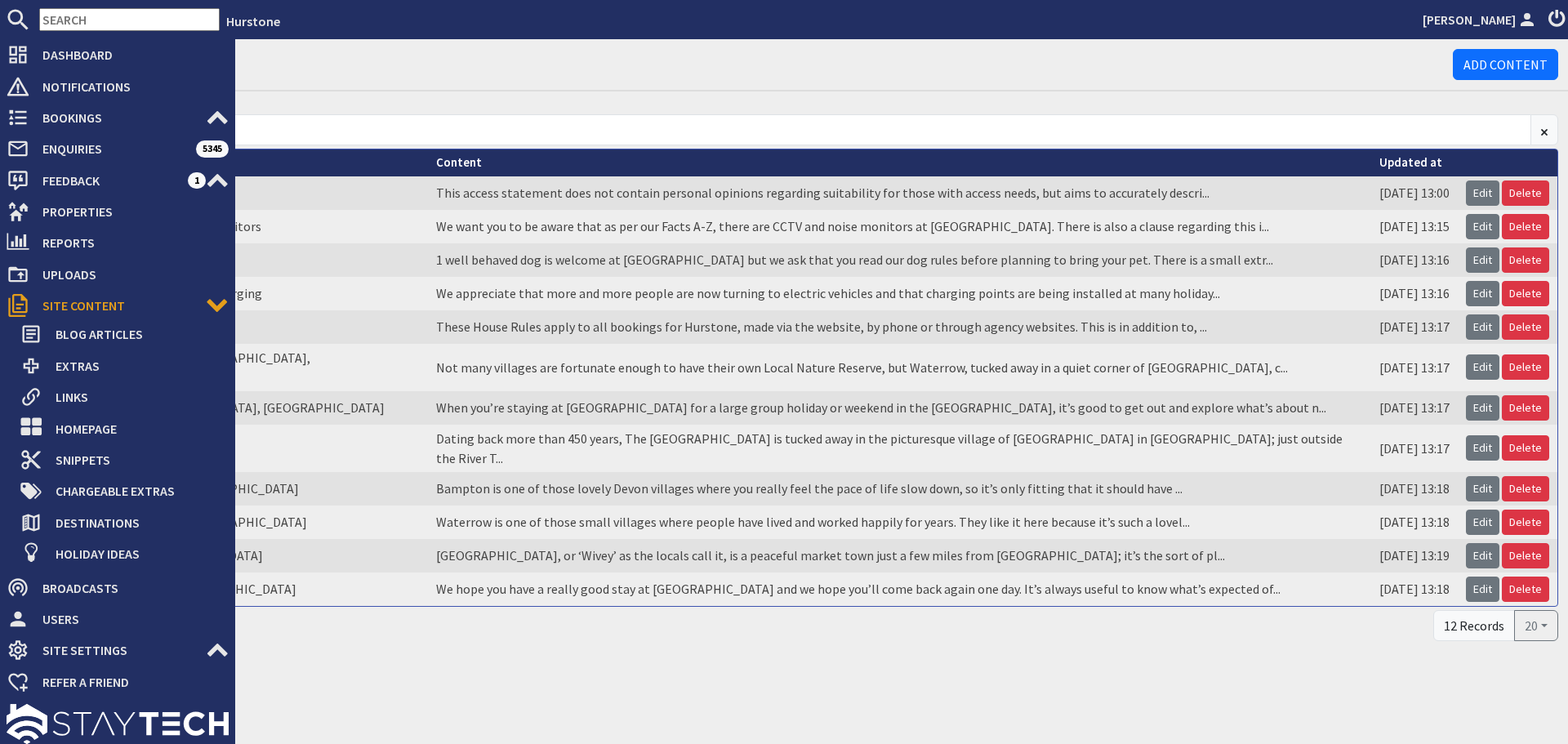
click at [204, 308] on link "Site Content" at bounding box center [118, 305] width 222 height 27
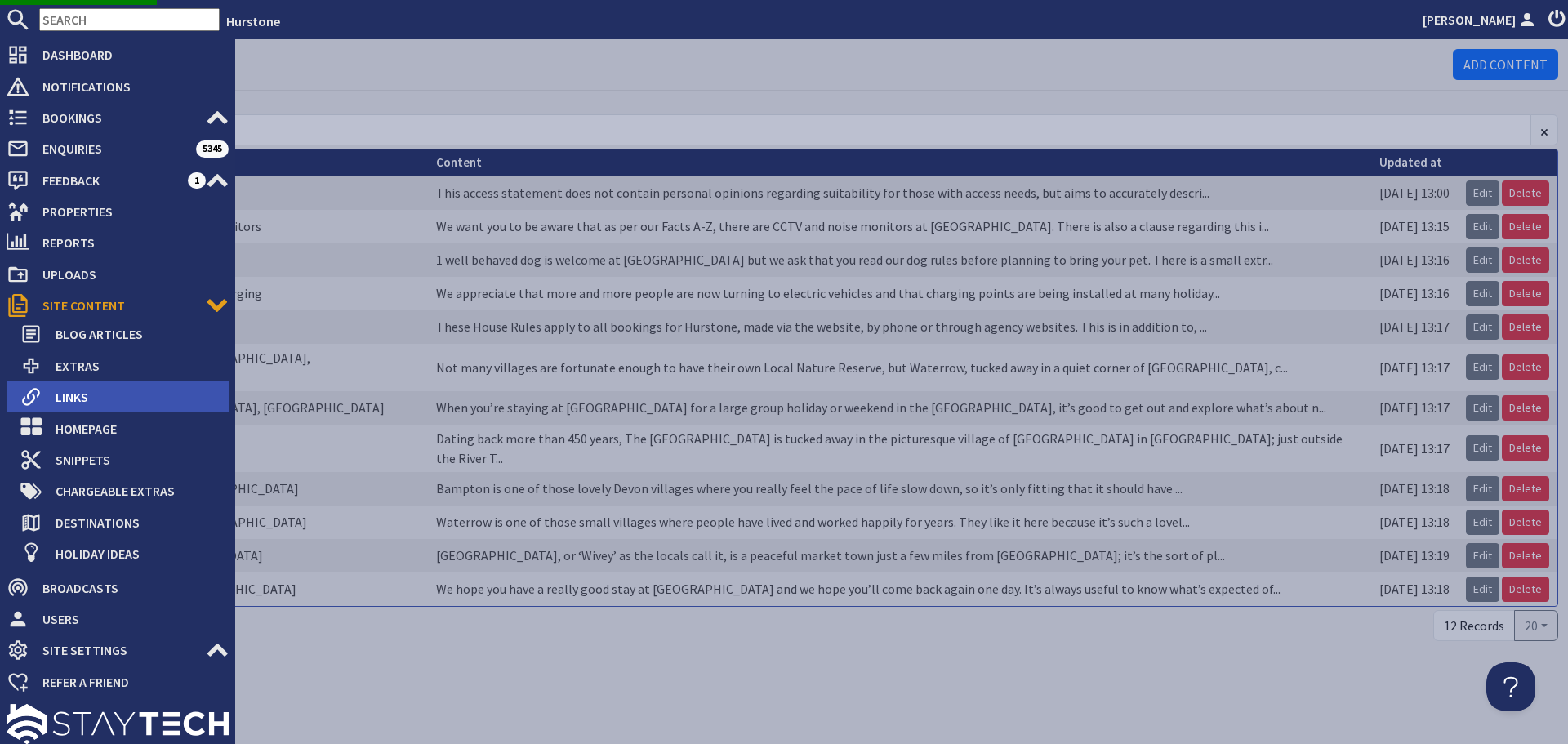
click at [99, 395] on span "Links" at bounding box center [135, 396] width 186 height 27
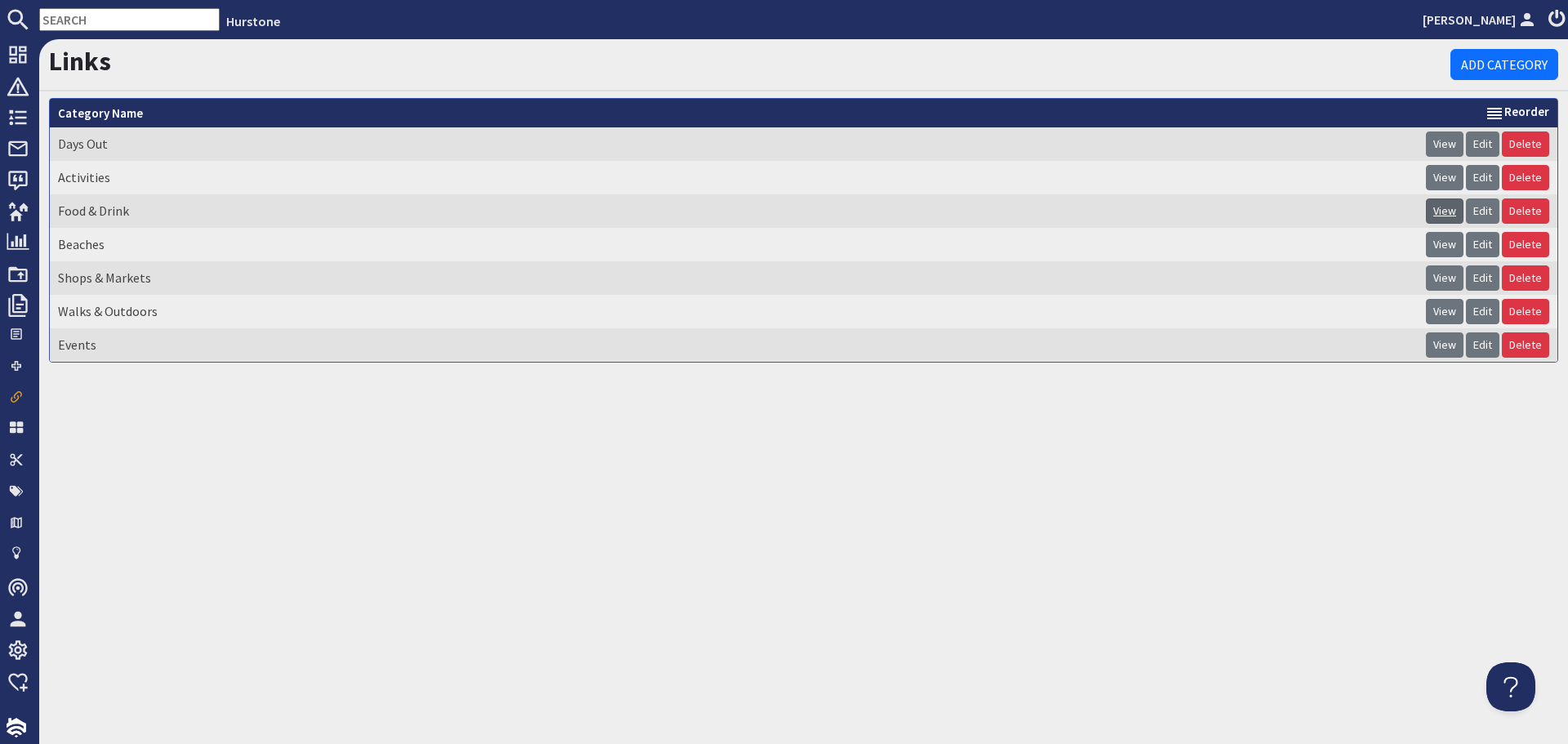
click at [1442, 204] on link "View" at bounding box center [1445, 211] width 37 height 26
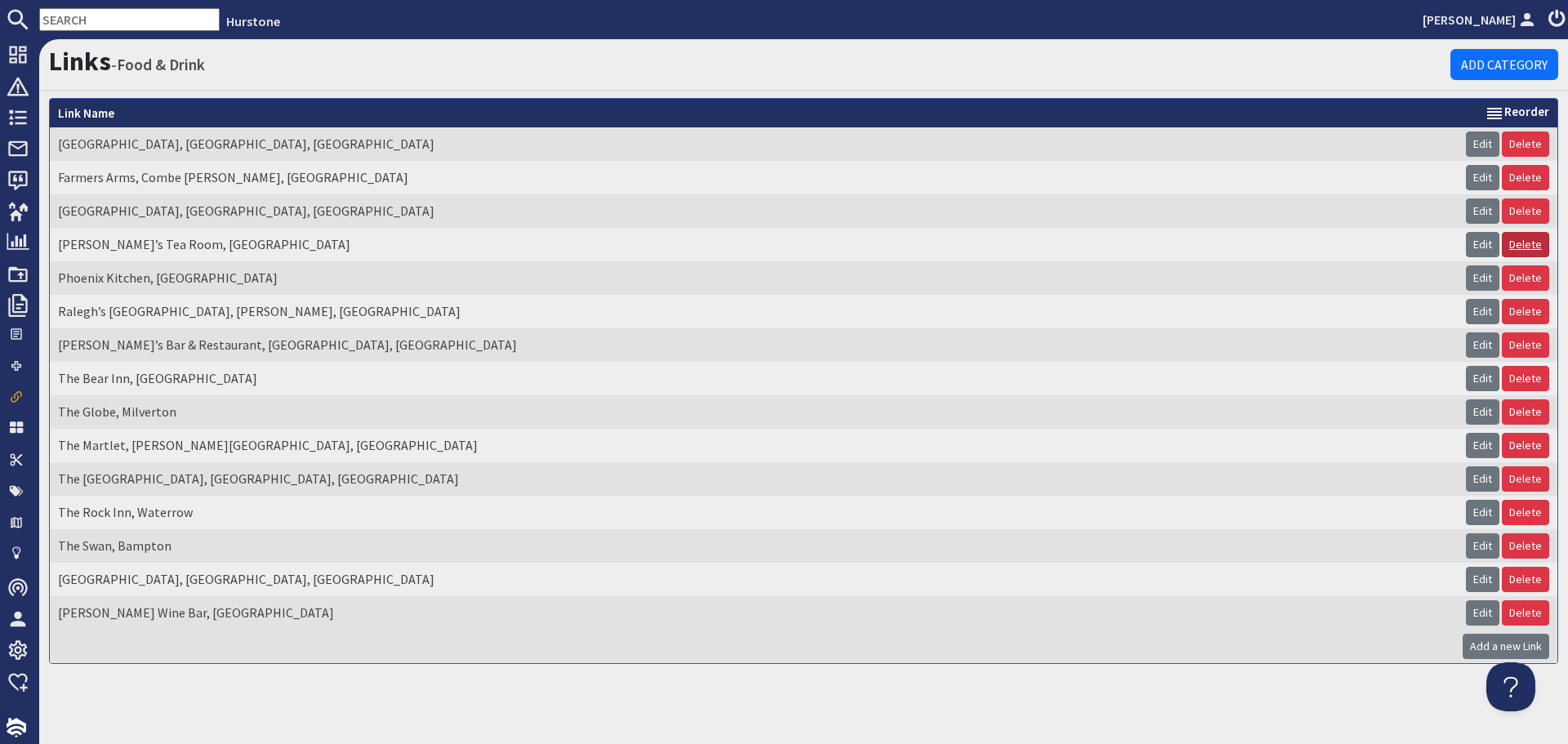
click at [1518, 242] on link "Delete" at bounding box center [1526, 245] width 47 height 26
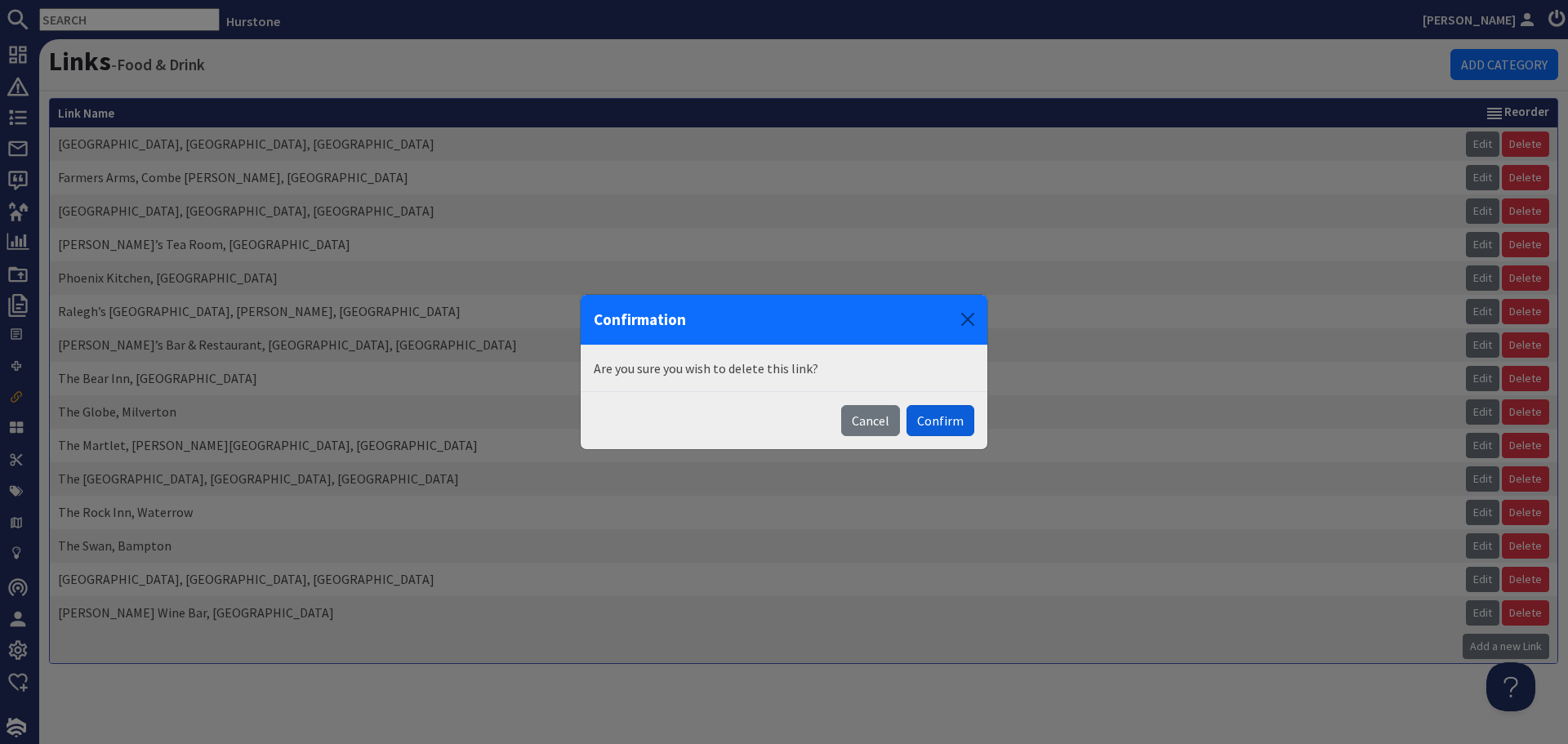
click at [921, 416] on button "Confirm" at bounding box center [940, 421] width 68 height 31
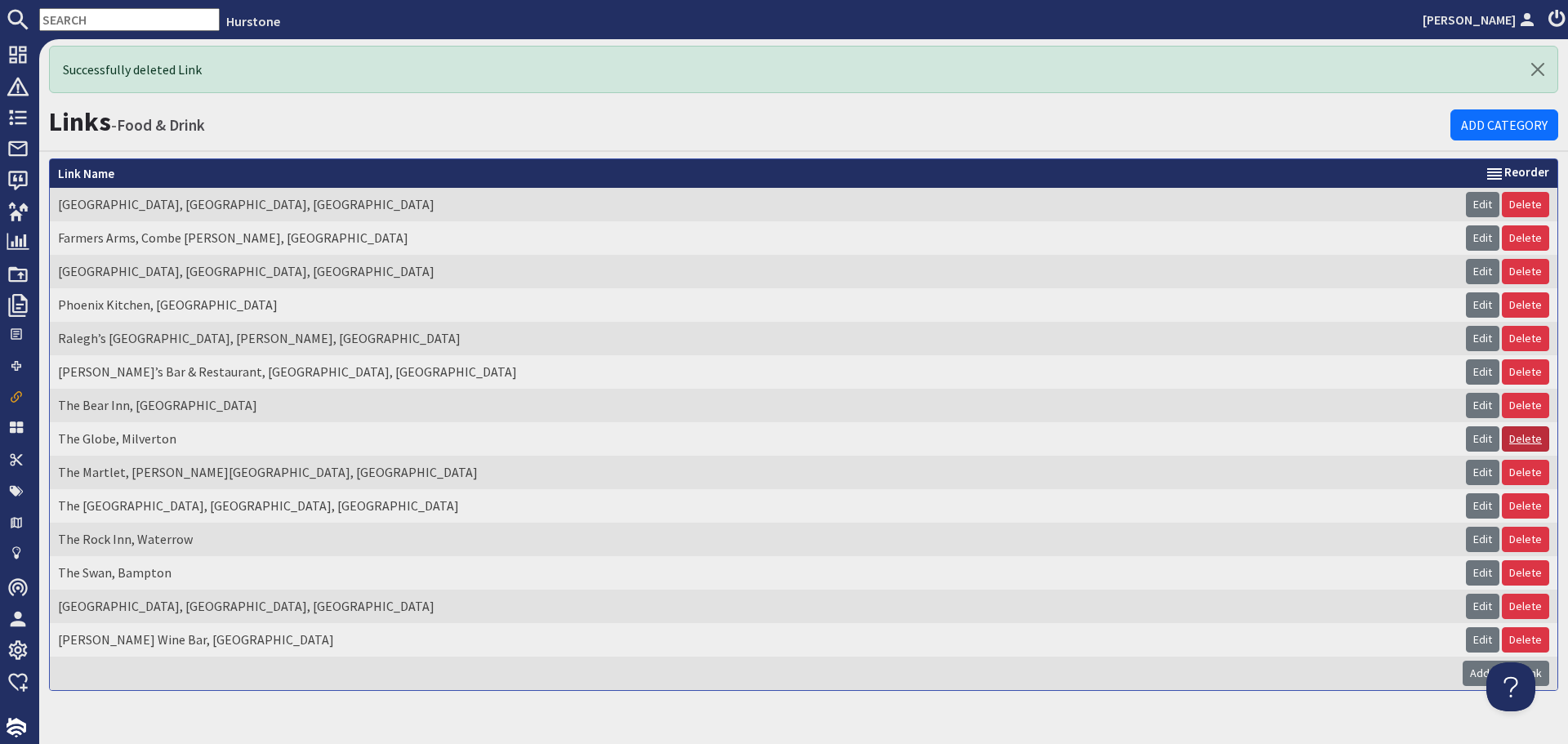
click at [1525, 439] on link "Delete" at bounding box center [1526, 439] width 47 height 26
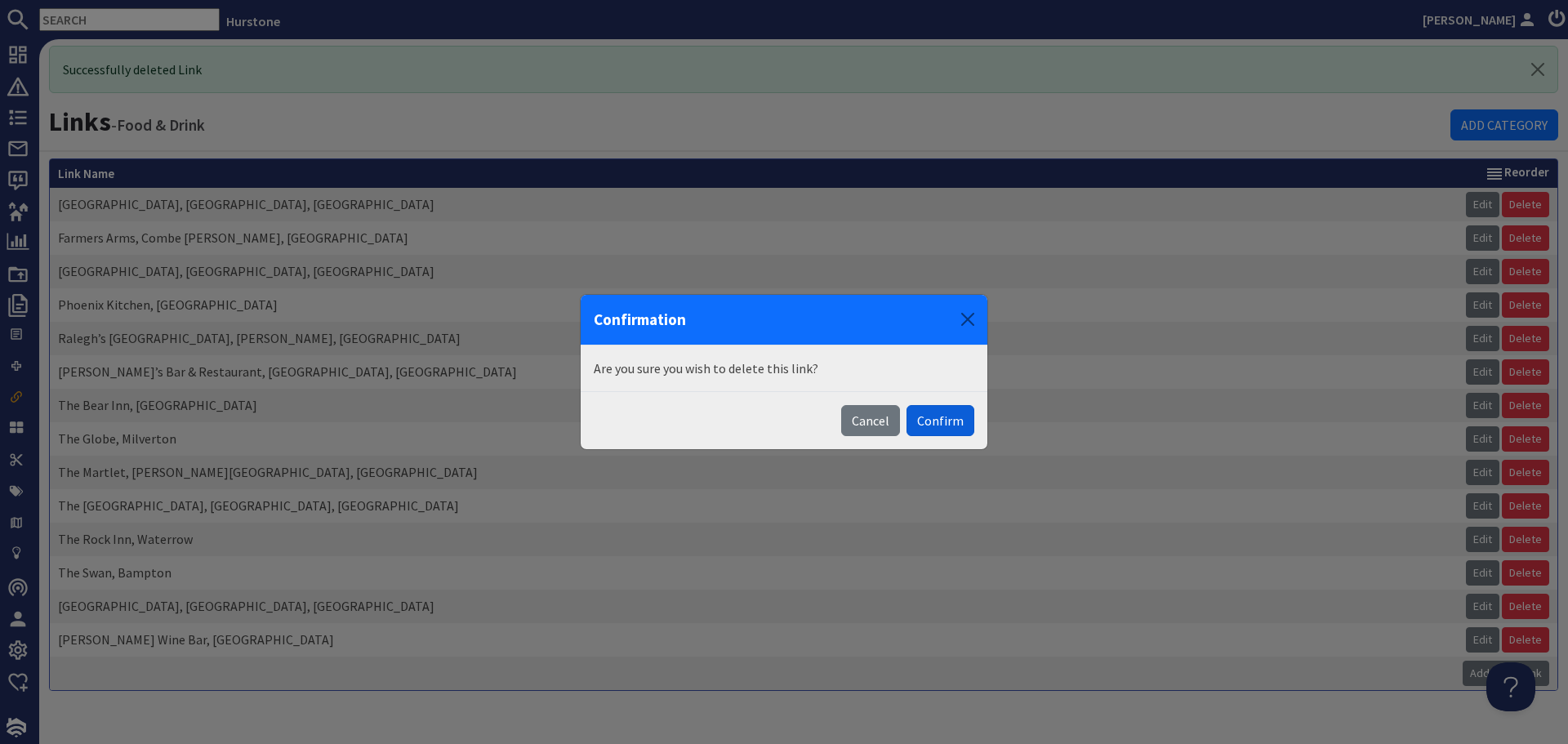
click at [961, 423] on button "Confirm" at bounding box center [940, 421] width 68 height 31
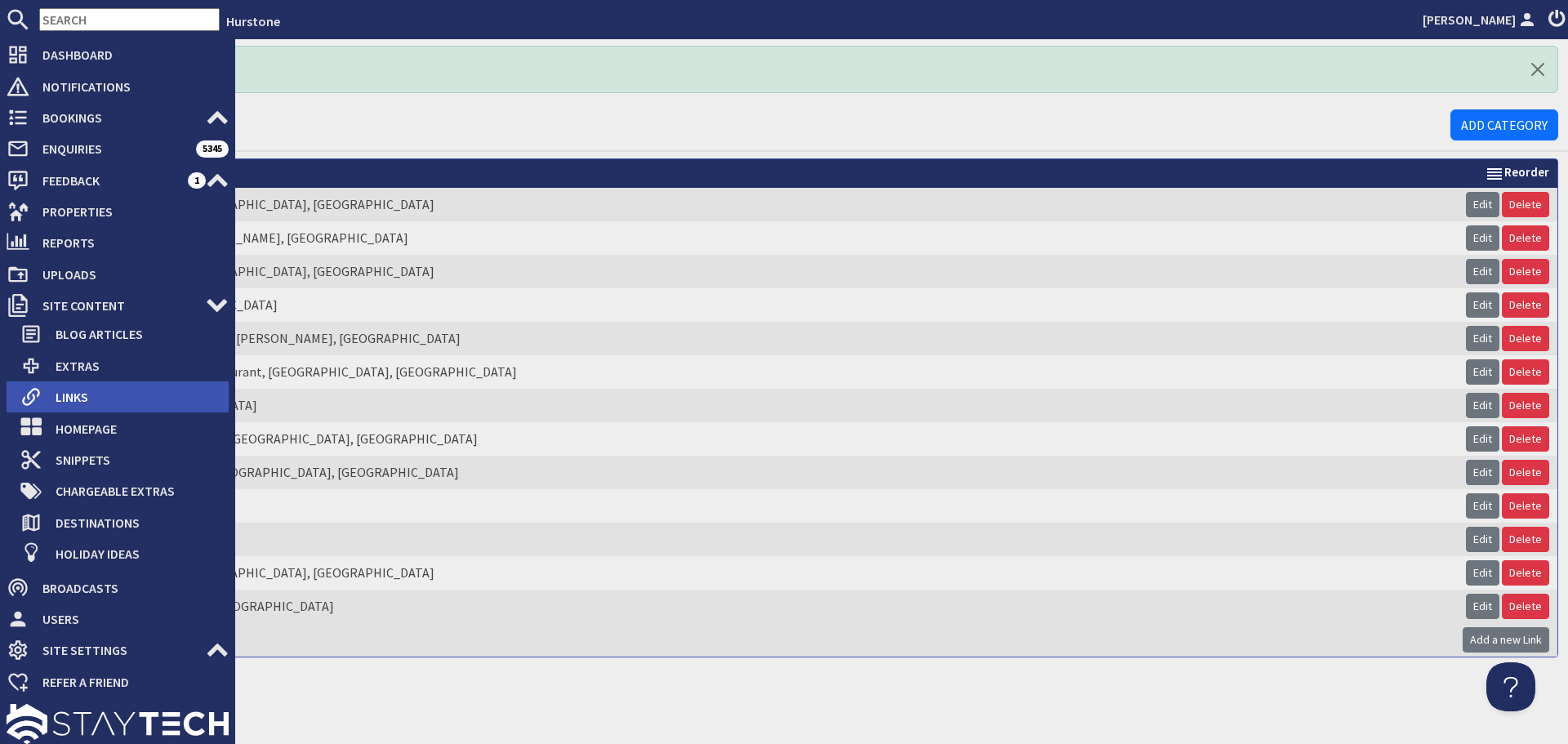
click at [47, 381] on li "Links" at bounding box center [118, 397] width 222 height 31
click at [39, 393] on use at bounding box center [30, 397] width 18 height 18
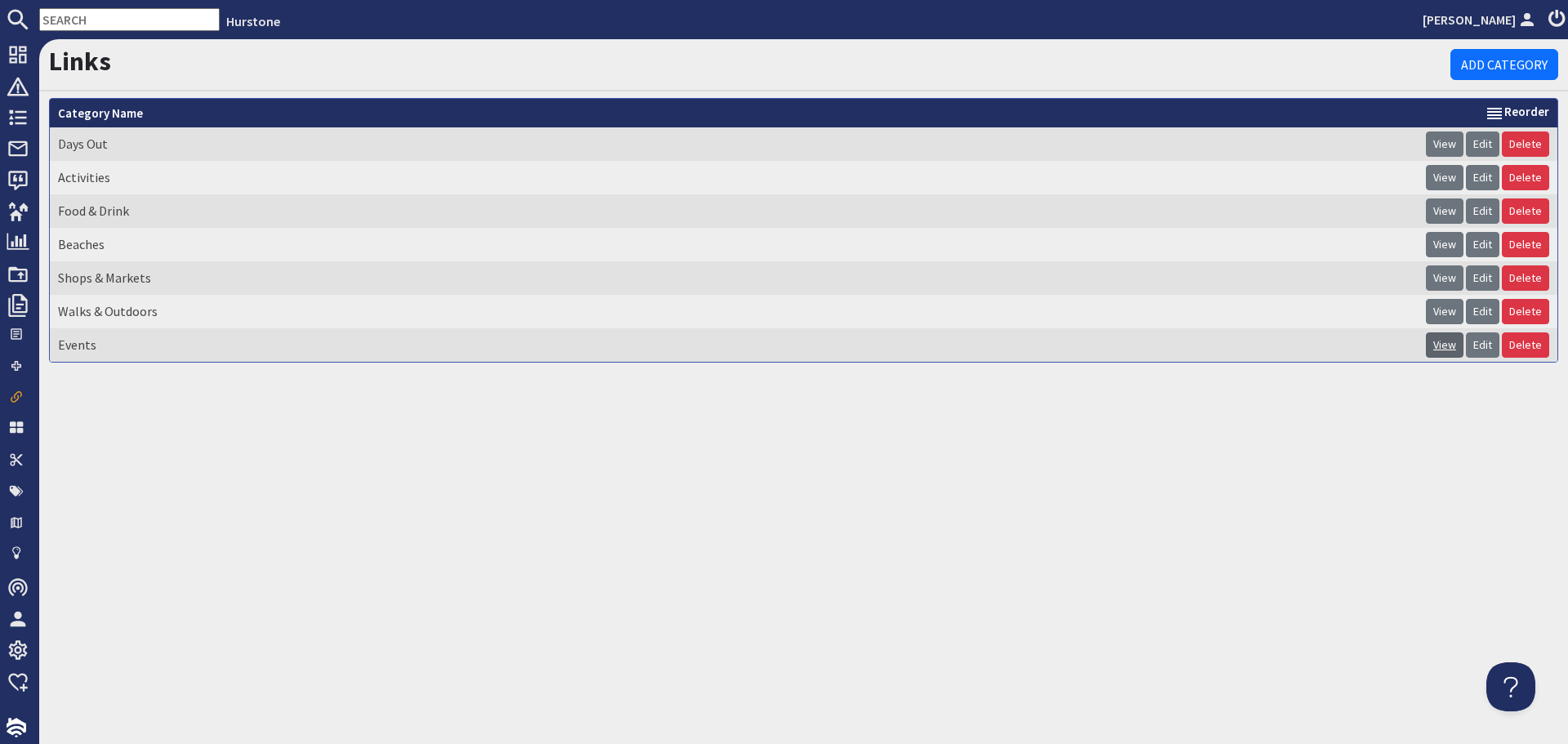
click at [1444, 345] on link "View" at bounding box center [1445, 345] width 37 height 26
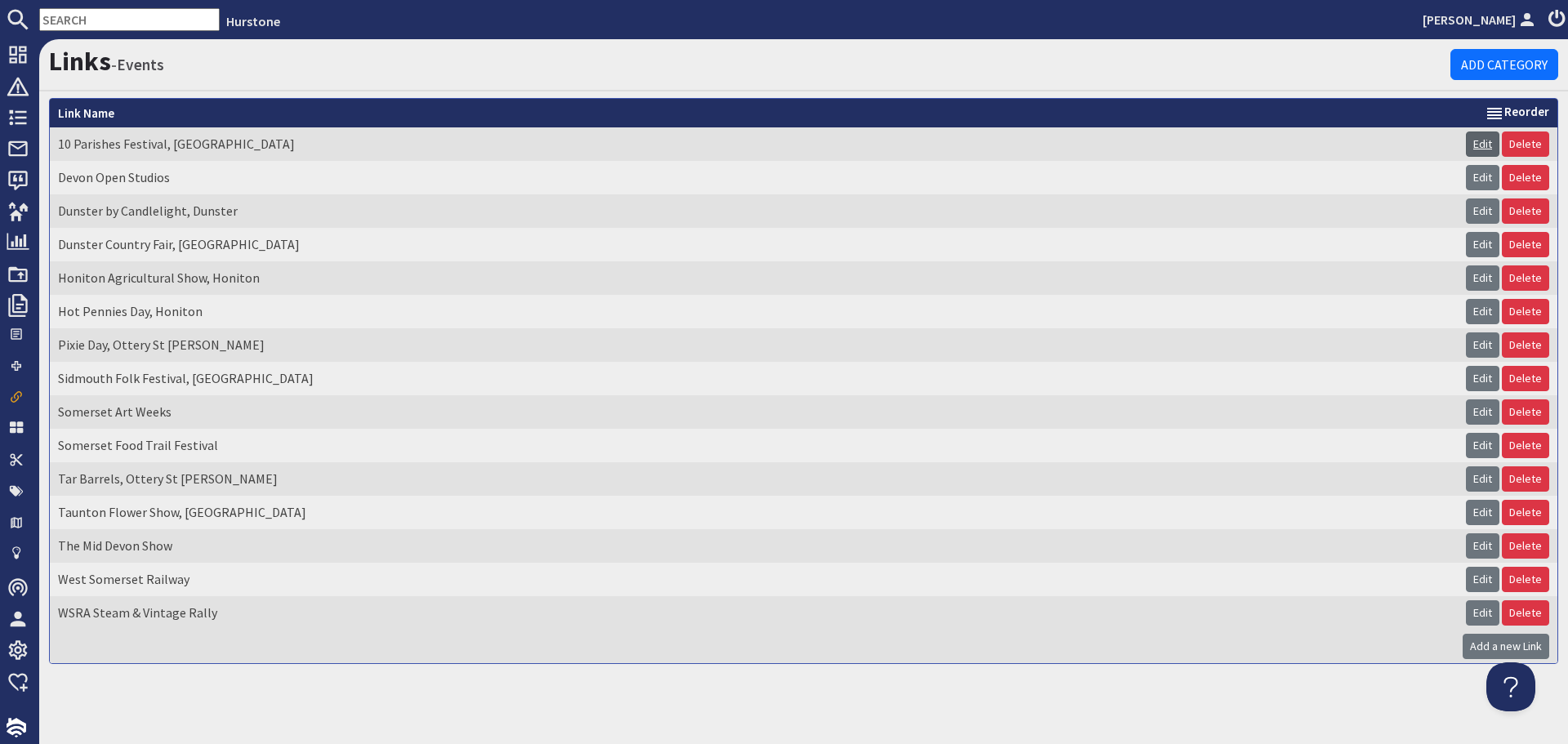
click at [1471, 144] on link "Edit" at bounding box center [1482, 144] width 33 height 26
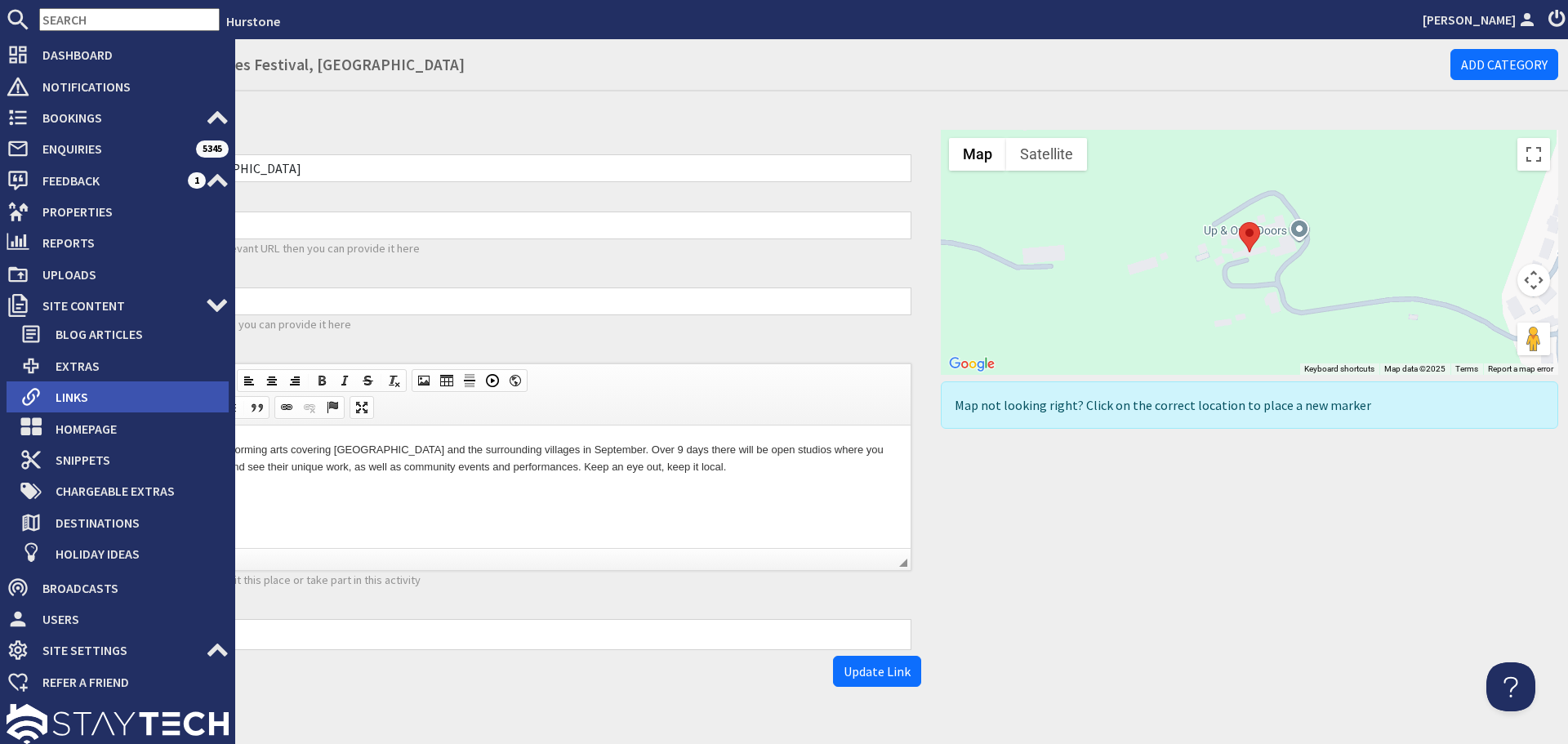
click at [45, 398] on span "Links" at bounding box center [135, 396] width 186 height 27
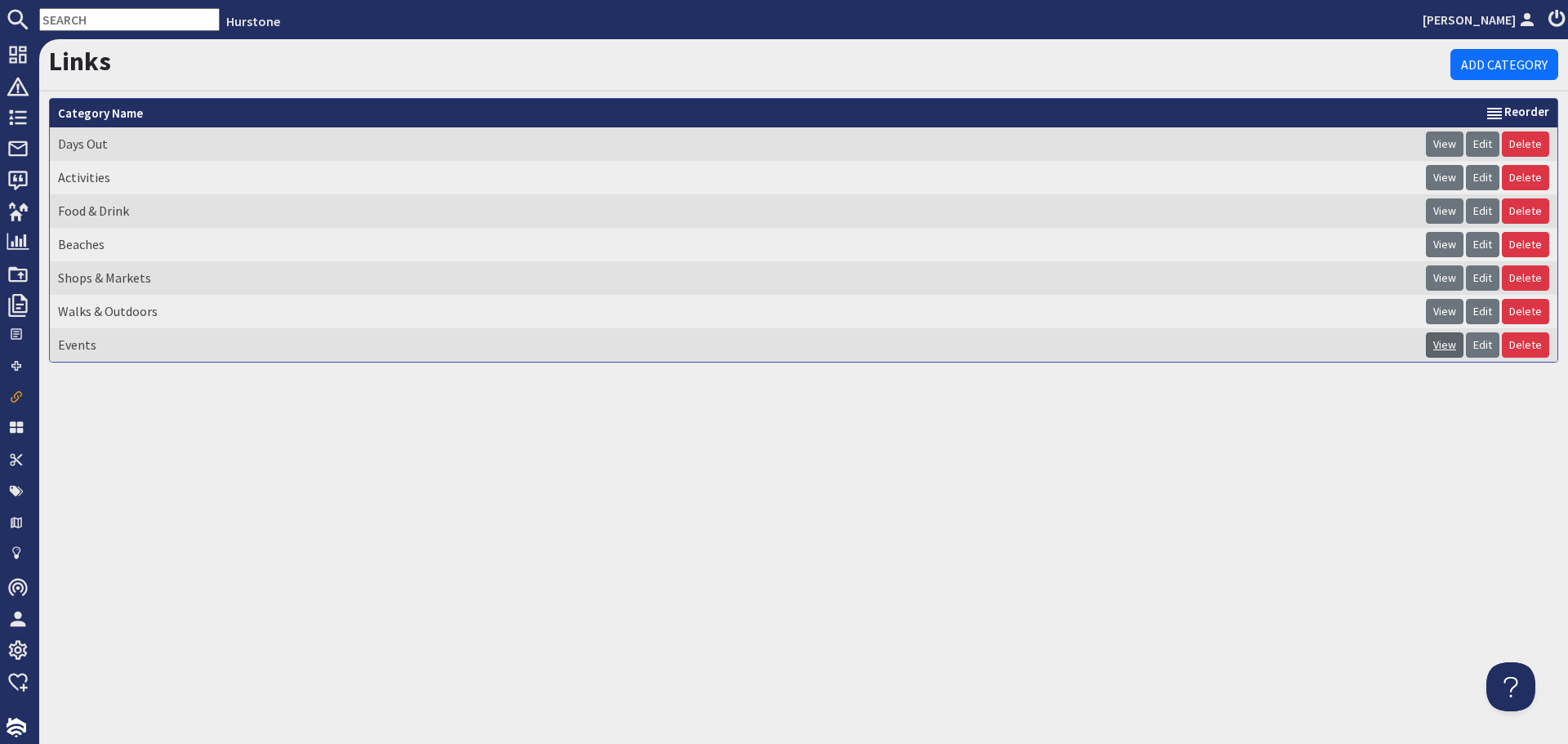
click at [1445, 343] on link "View" at bounding box center [1445, 345] width 37 height 26
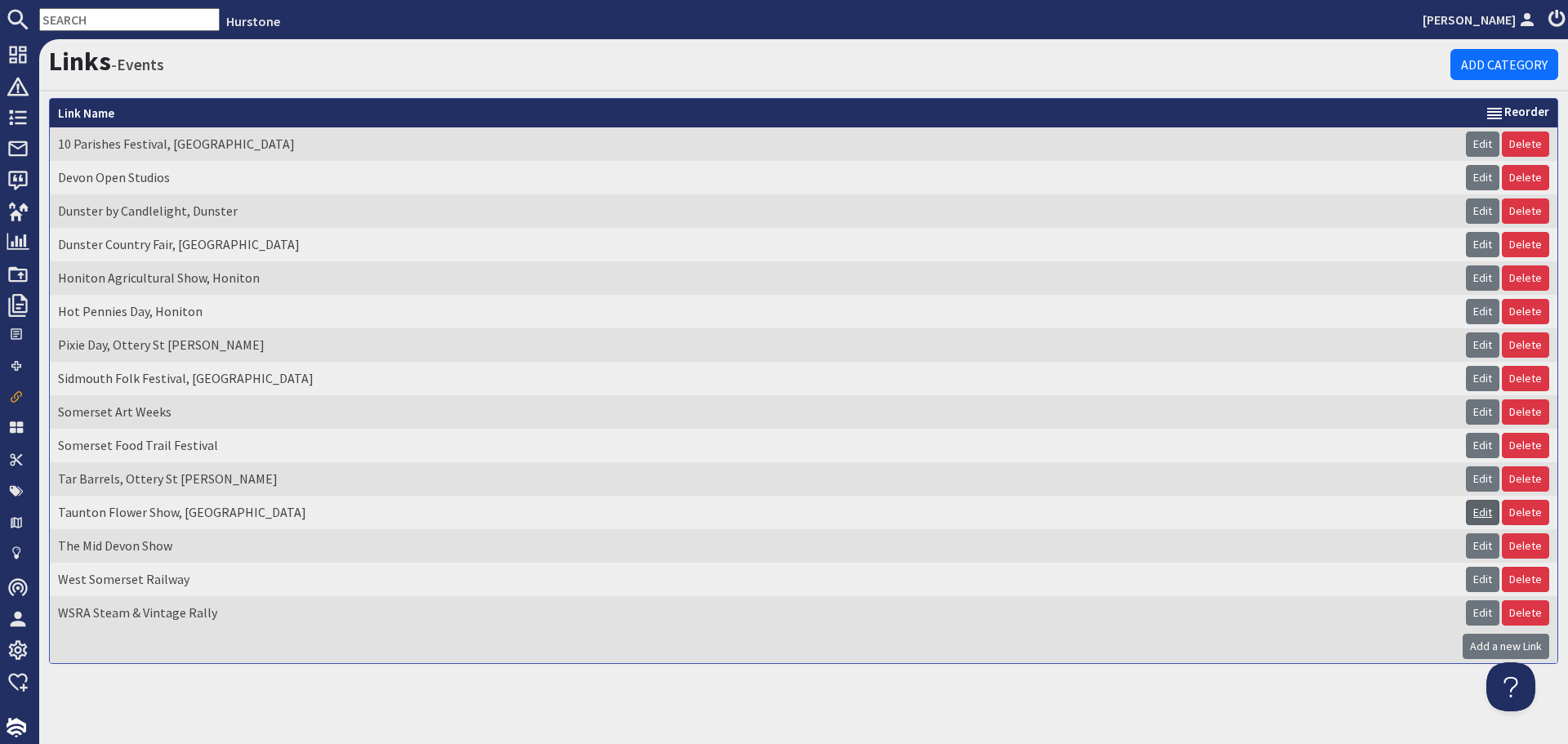
click at [1466, 513] on link "Edit" at bounding box center [1482, 512] width 33 height 26
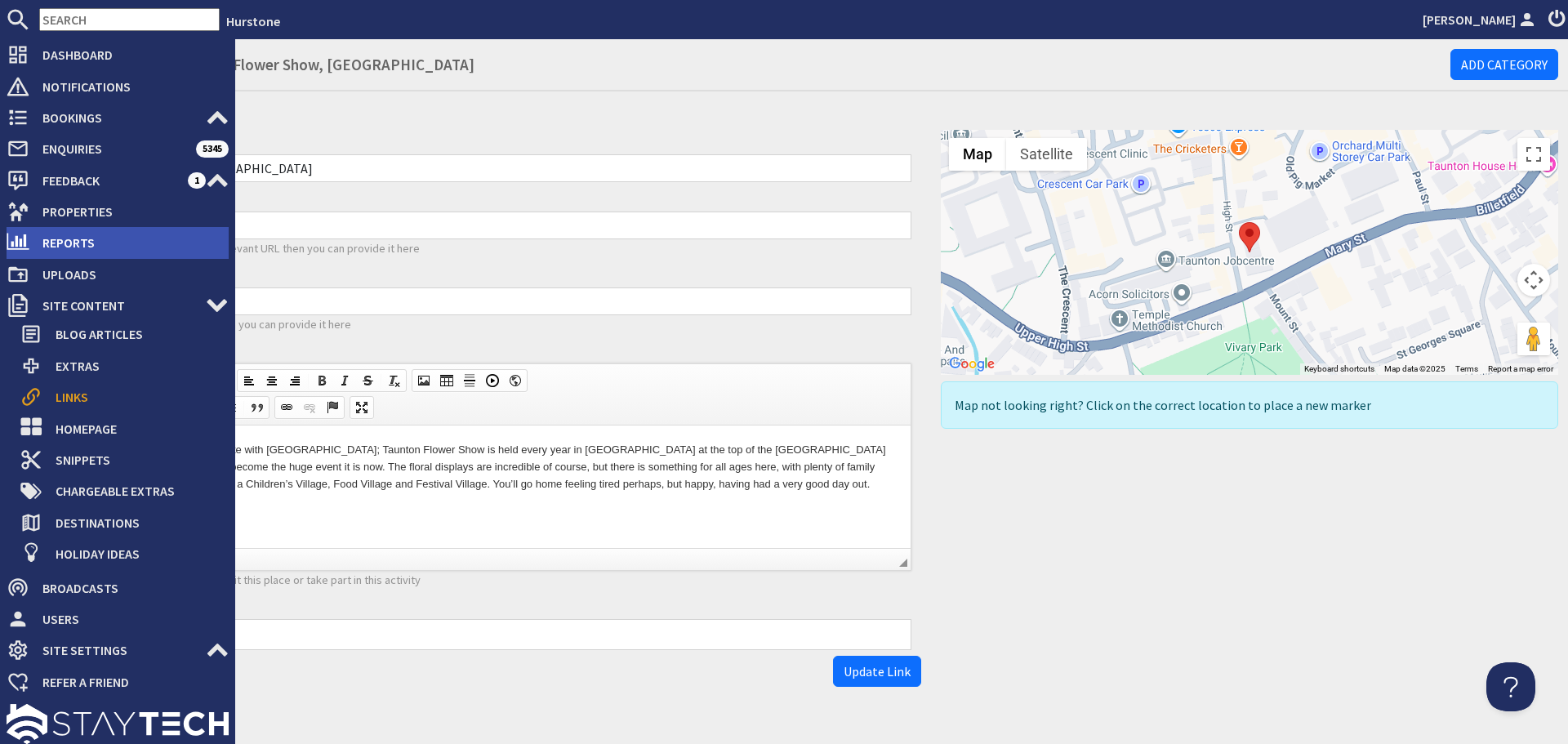
click at [140, 252] on span "Reports" at bounding box center [129, 242] width 200 height 27
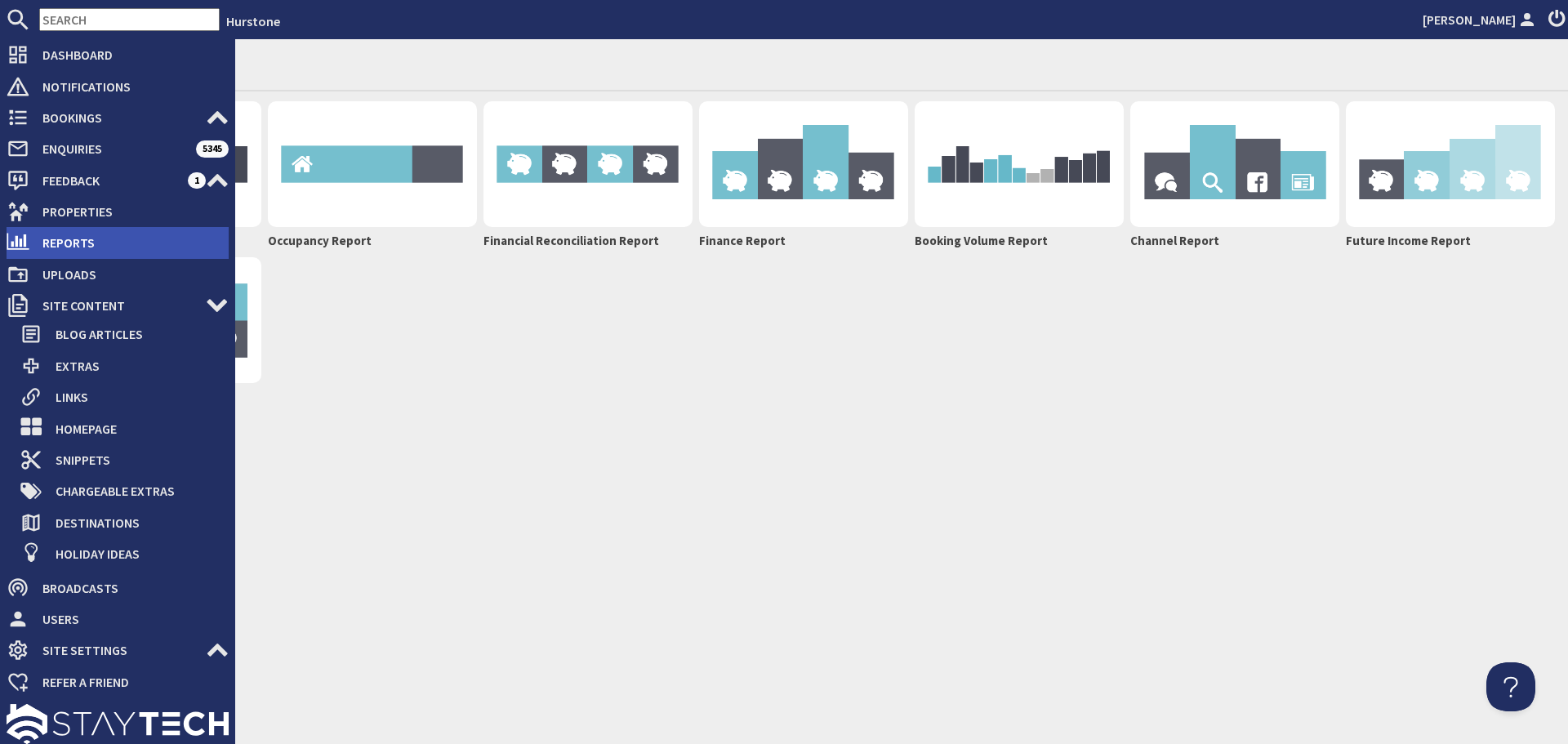
click at [42, 254] on span "Reports" at bounding box center [129, 242] width 200 height 27
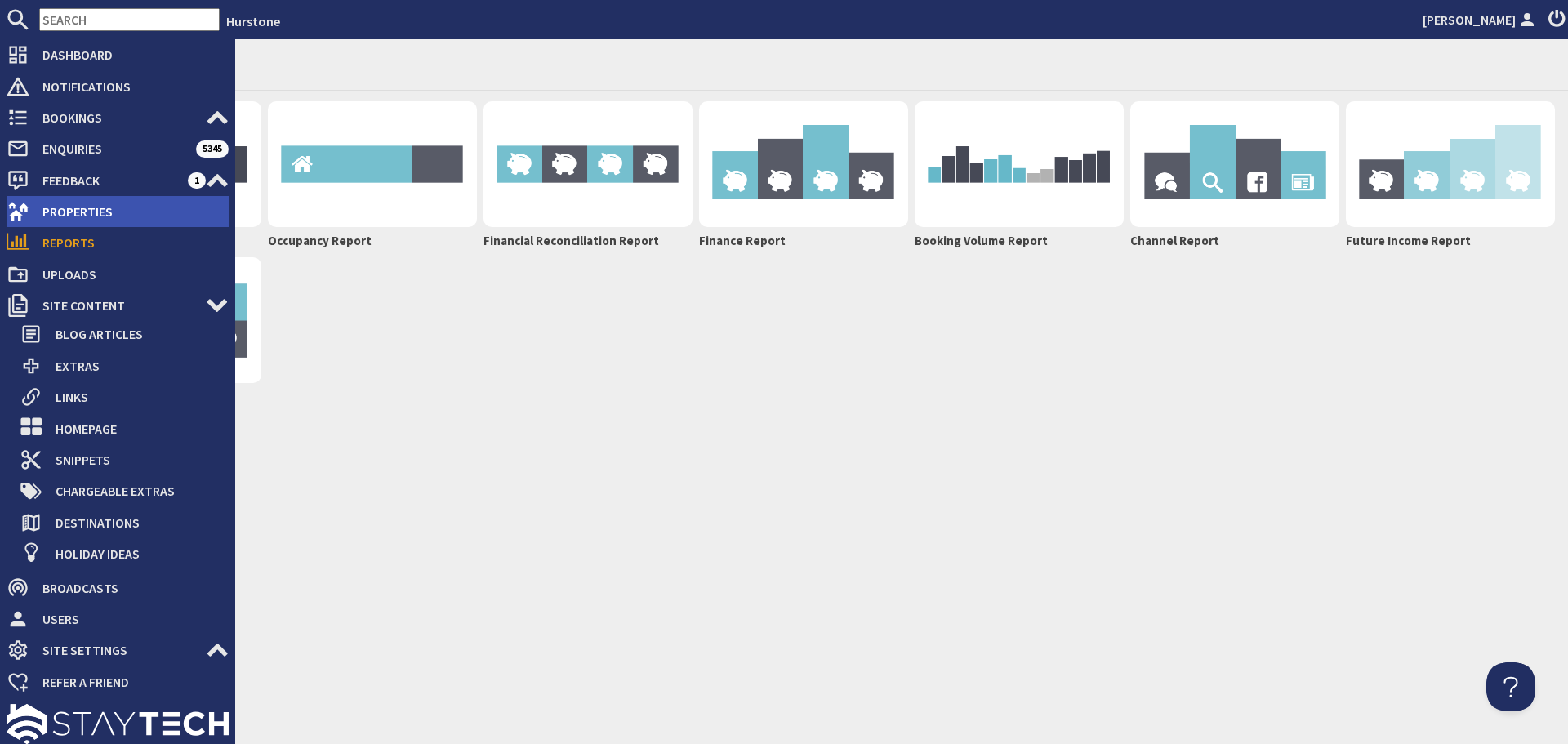
click at [73, 207] on span "Properties" at bounding box center [129, 211] width 200 height 27
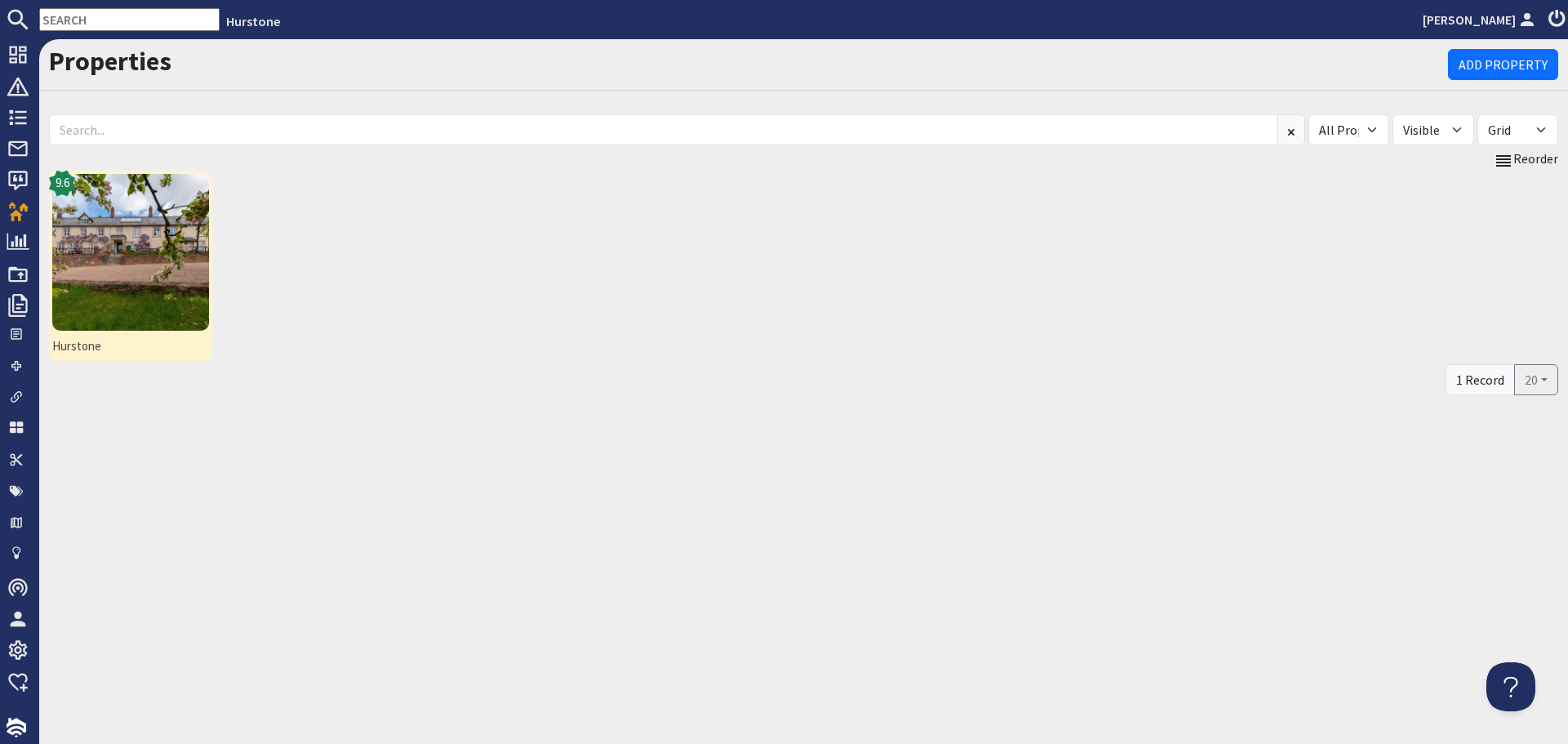
click at [144, 268] on img at bounding box center [131, 253] width 157 height 157
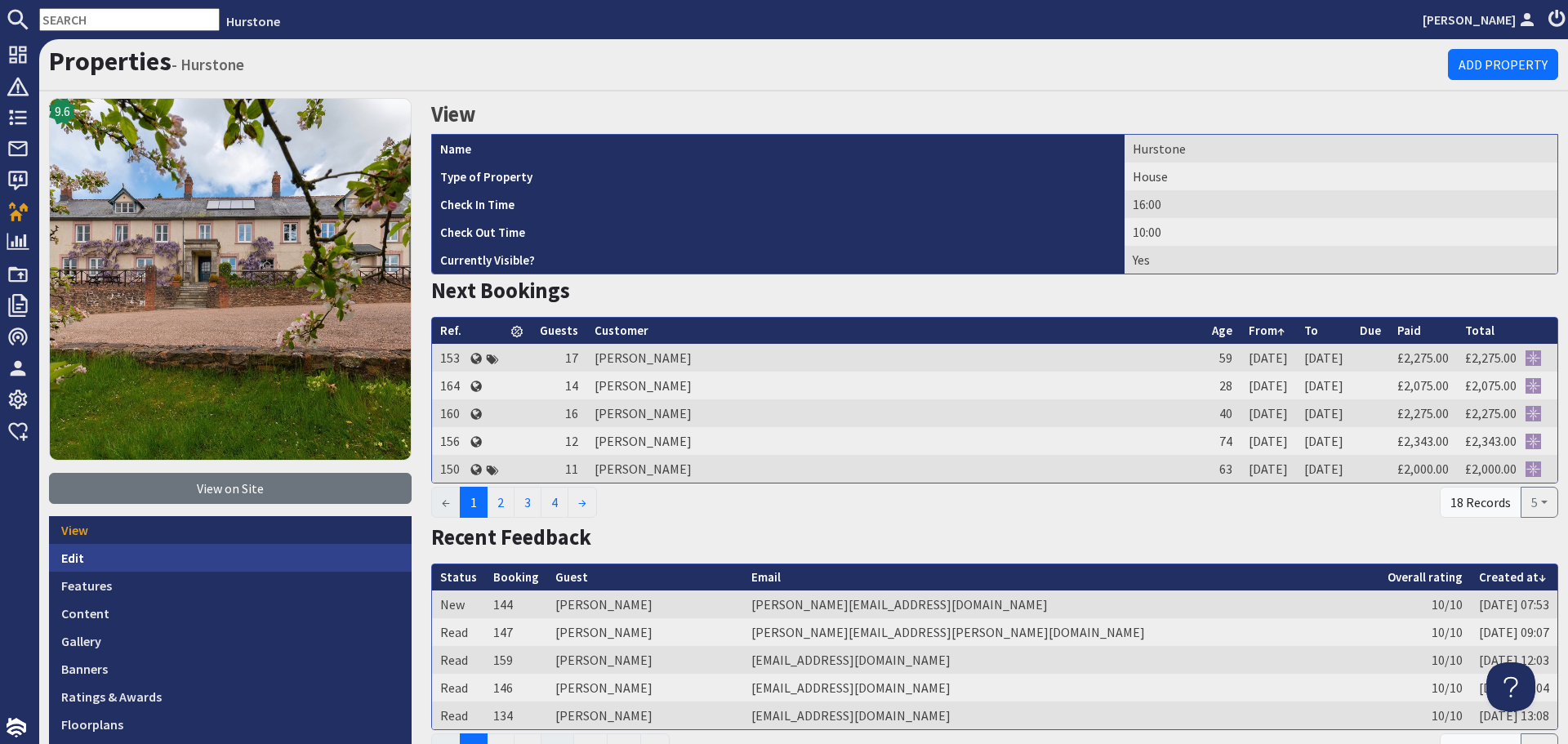
click at [146, 558] on link "Edit" at bounding box center [230, 557] width 363 height 28
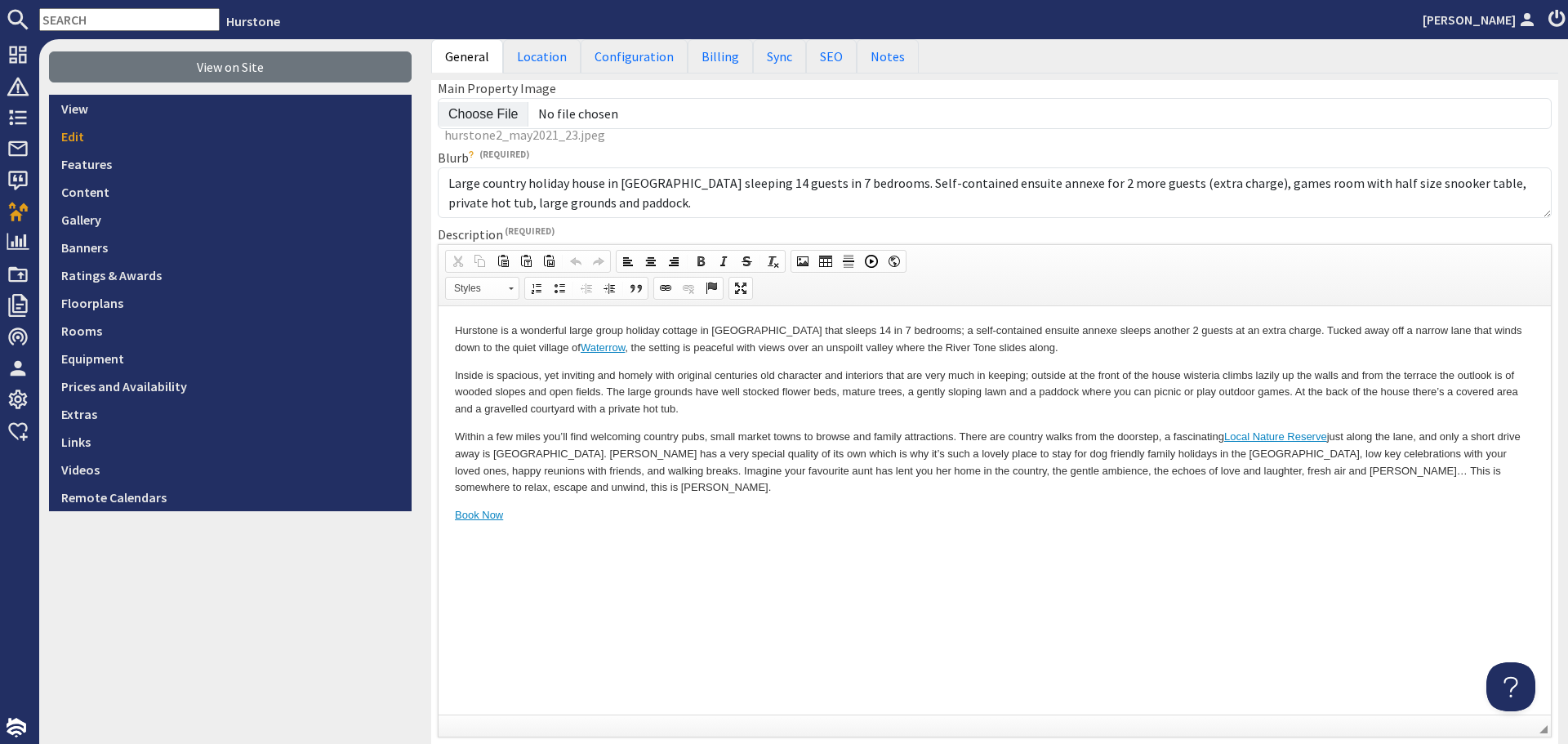
scroll to position [573, 0]
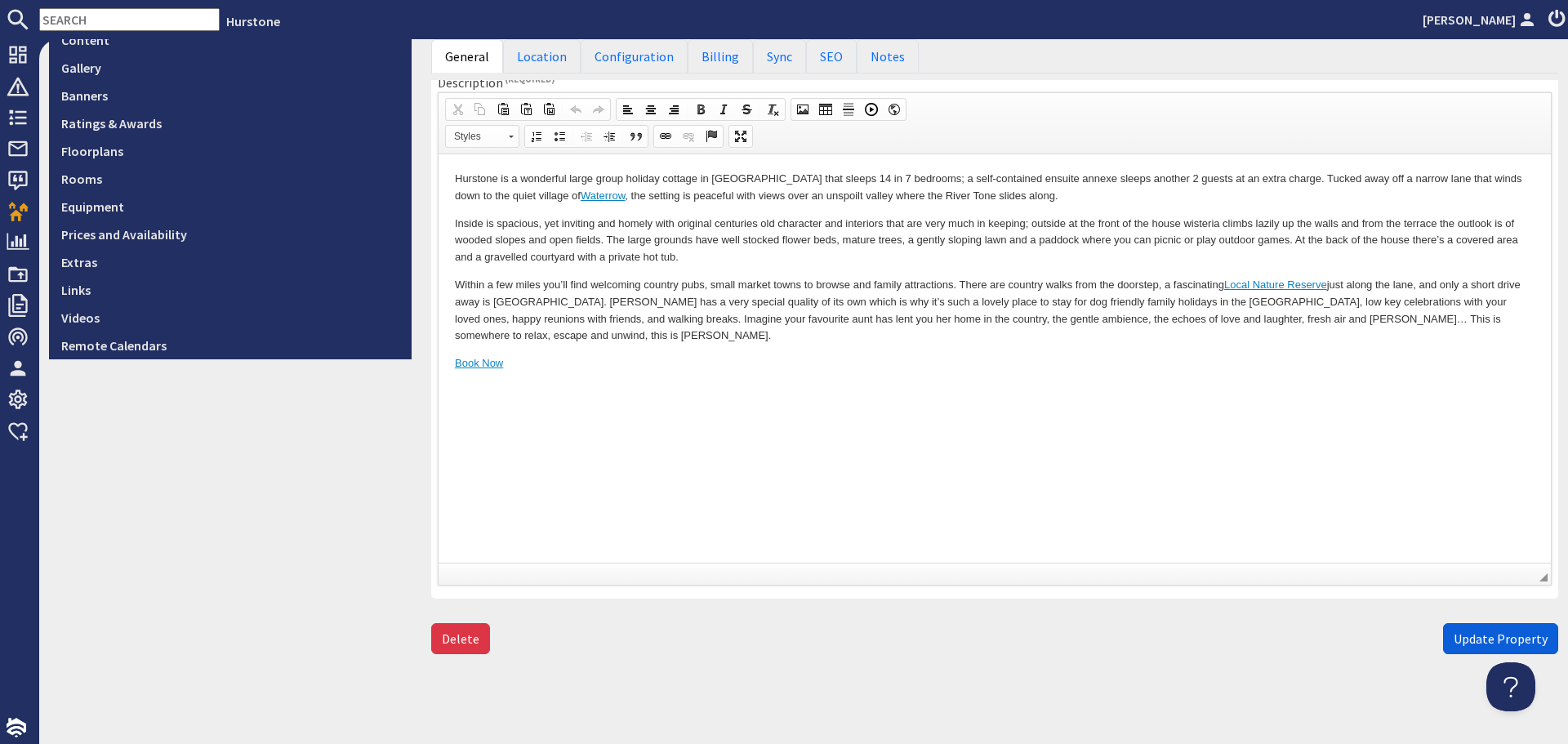
click at [1454, 636] on span "Update Property" at bounding box center [1501, 638] width 94 height 17
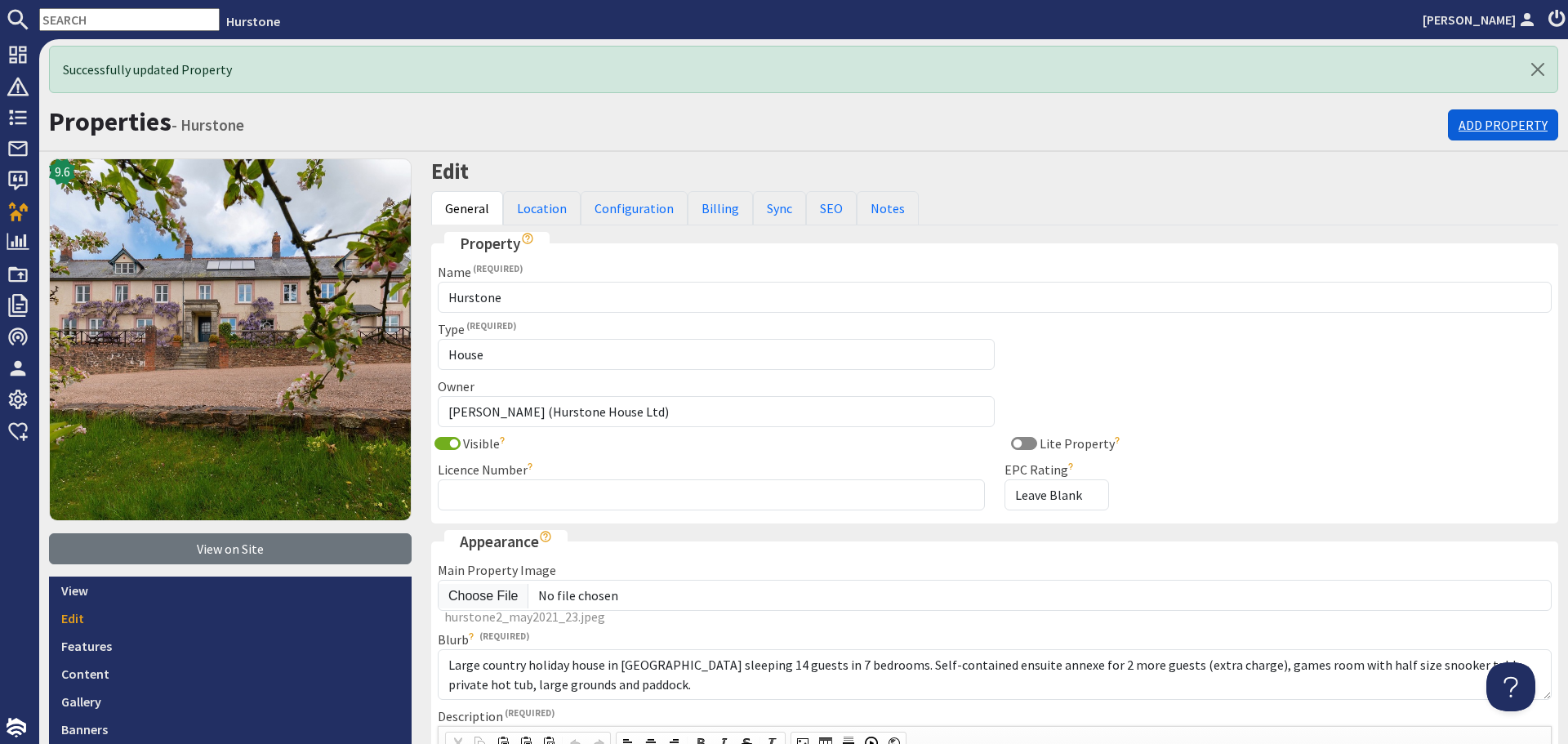
scroll to position [0, 0]
click at [1548, 16] on icon at bounding box center [1556, 20] width 23 height 20
